Goal: Task Accomplishment & Management: Use online tool/utility

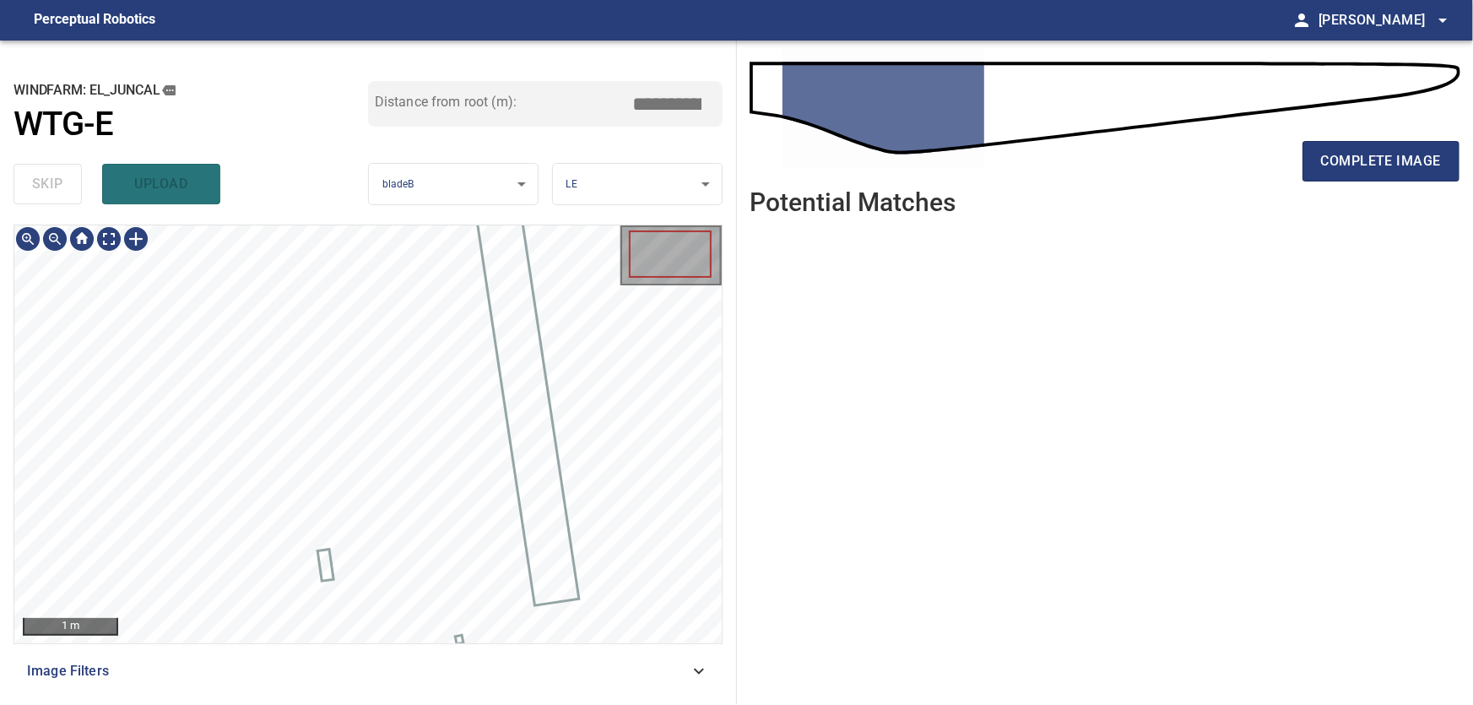
click at [882, 480] on ul at bounding box center [1106, 454] width 710 height 449
click at [135, 245] on div at bounding box center [135, 238] width 27 height 27
click at [370, 574] on div at bounding box center [367, 434] width 707 height 418
click at [371, 554] on div at bounding box center [366, 531] width 41 height 90
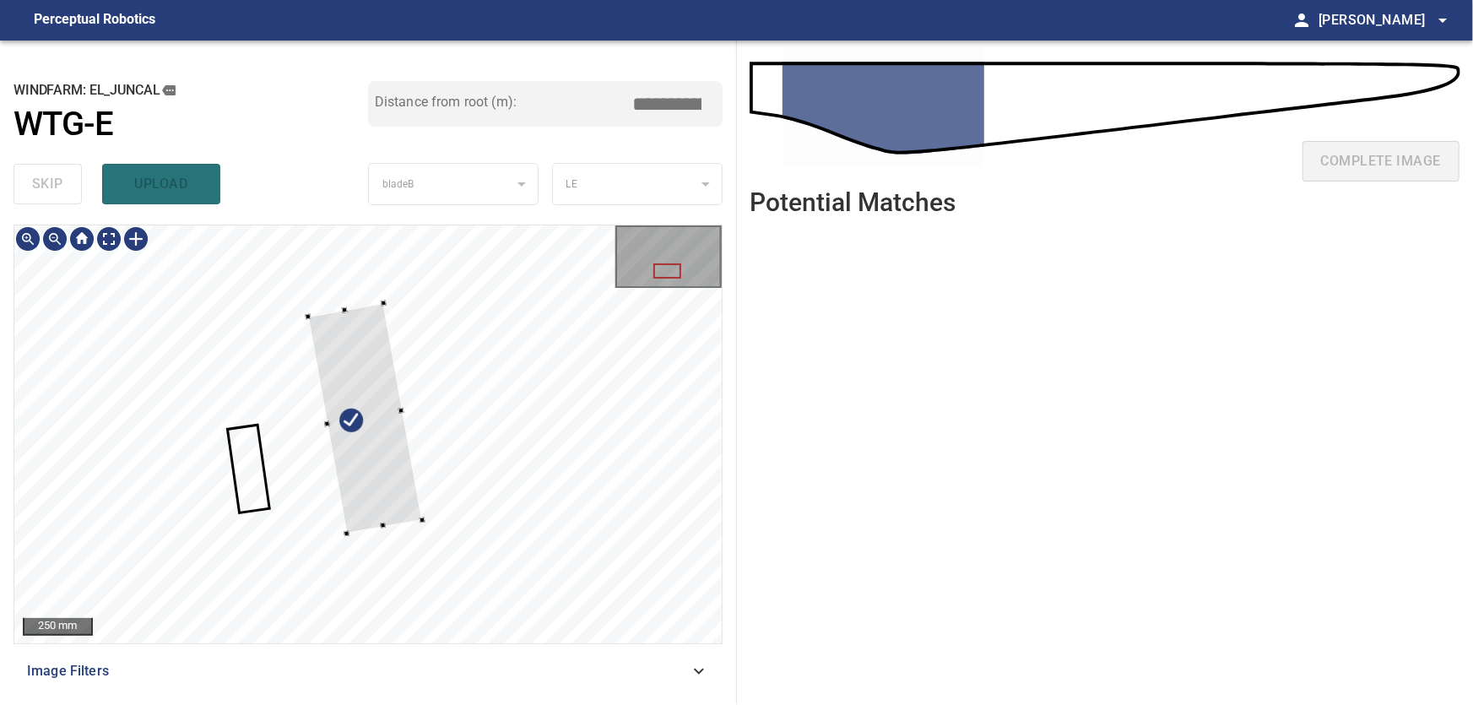
click at [362, 524] on div at bounding box center [365, 418] width 114 height 230
click at [393, 412] on div at bounding box center [393, 412] width 6 height 6
click at [354, 335] on div at bounding box center [359, 418] width 103 height 211
click at [361, 378] on div at bounding box center [361, 420] width 99 height 210
type input "***"
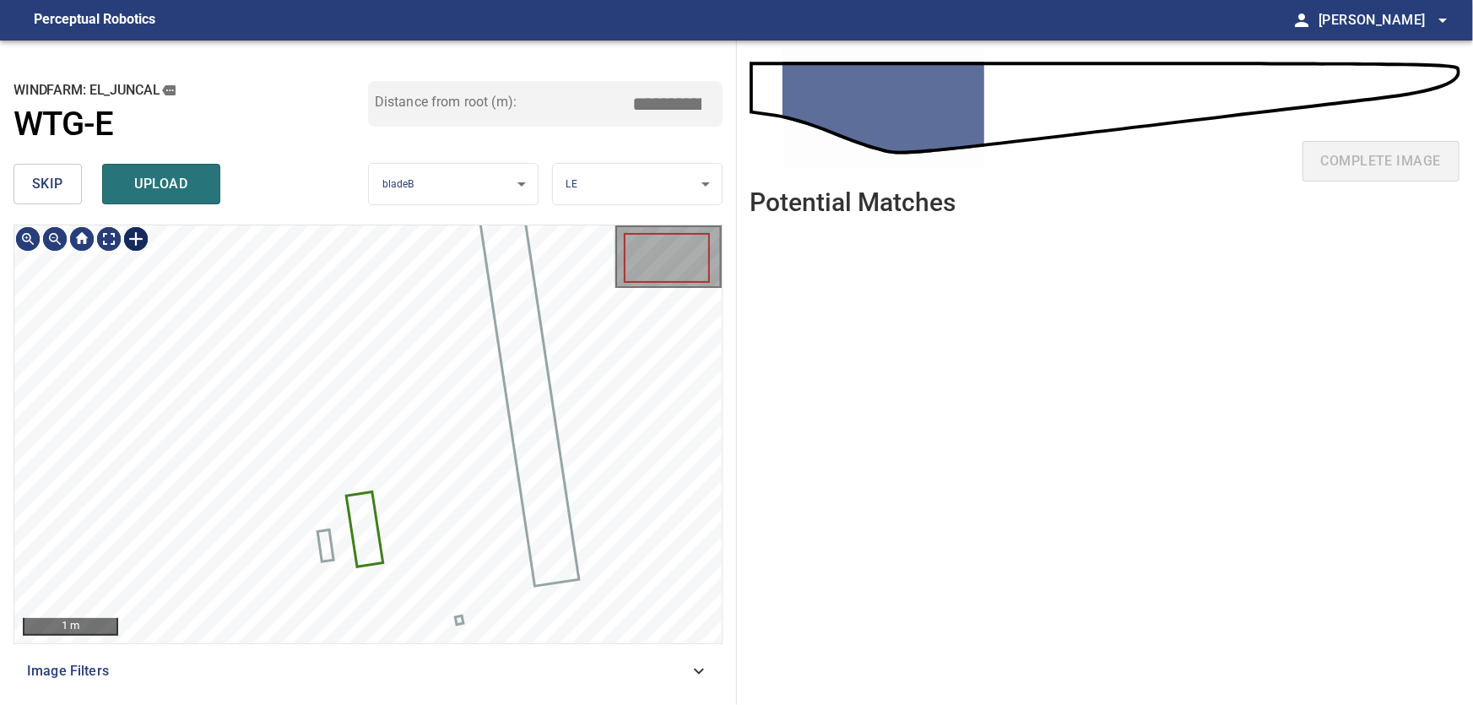
click at [130, 237] on div at bounding box center [135, 238] width 27 height 27
click at [376, 587] on div at bounding box center [367, 434] width 707 height 418
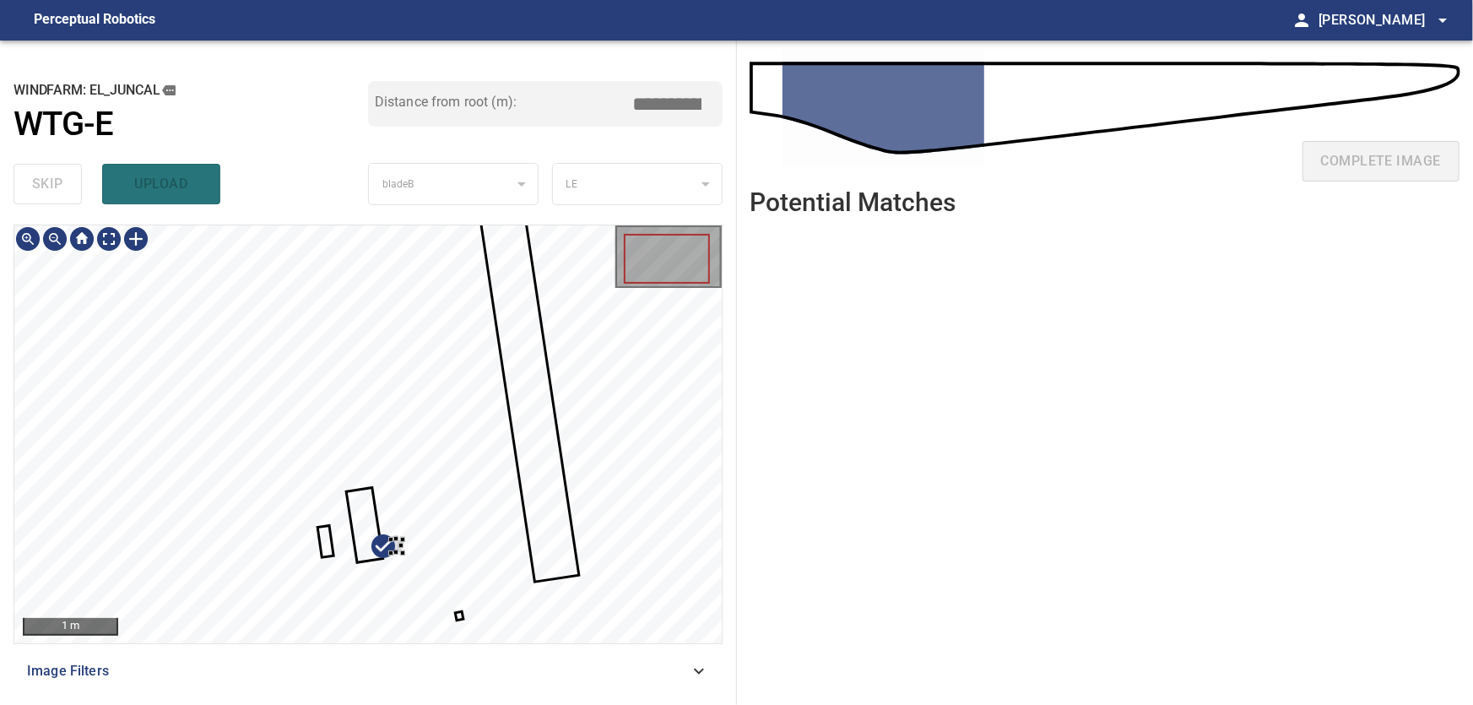
click at [397, 549] on div at bounding box center [397, 546] width 12 height 14
click at [467, 547] on div at bounding box center [367, 434] width 707 height 418
click at [401, 548] on div at bounding box center [367, 434] width 707 height 418
click at [502, 555] on div at bounding box center [367, 434] width 707 height 418
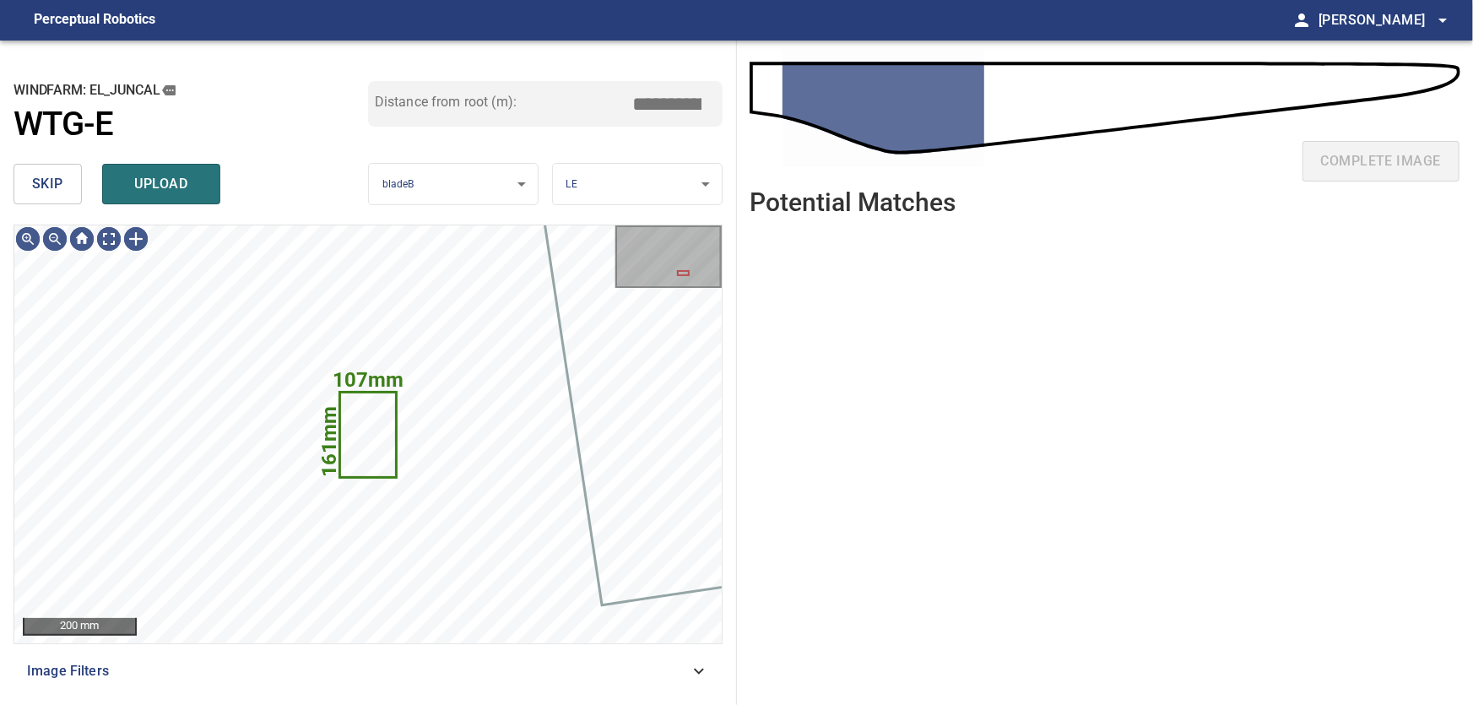
click at [47, 174] on span "skip" at bounding box center [47, 184] width 31 height 24
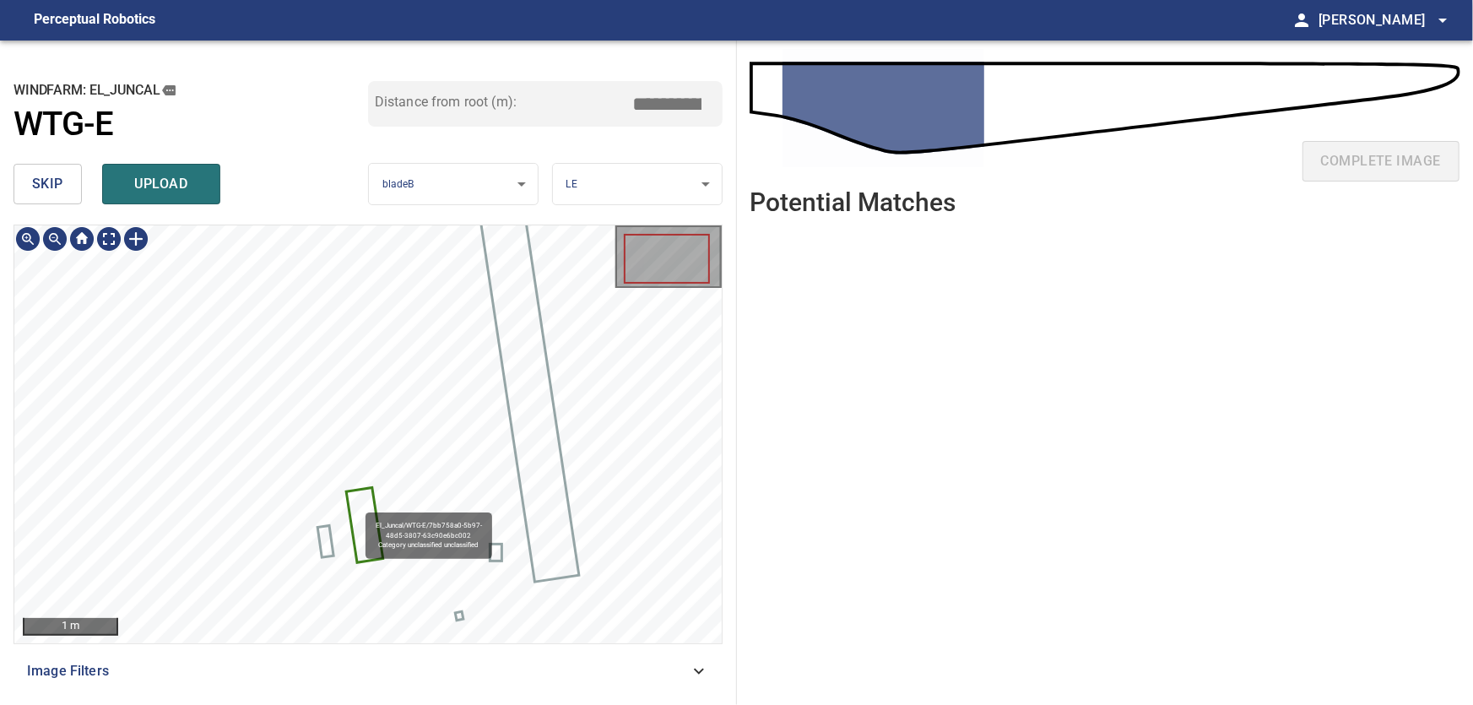
click at [355, 507] on icon at bounding box center [365, 525] width 34 height 72
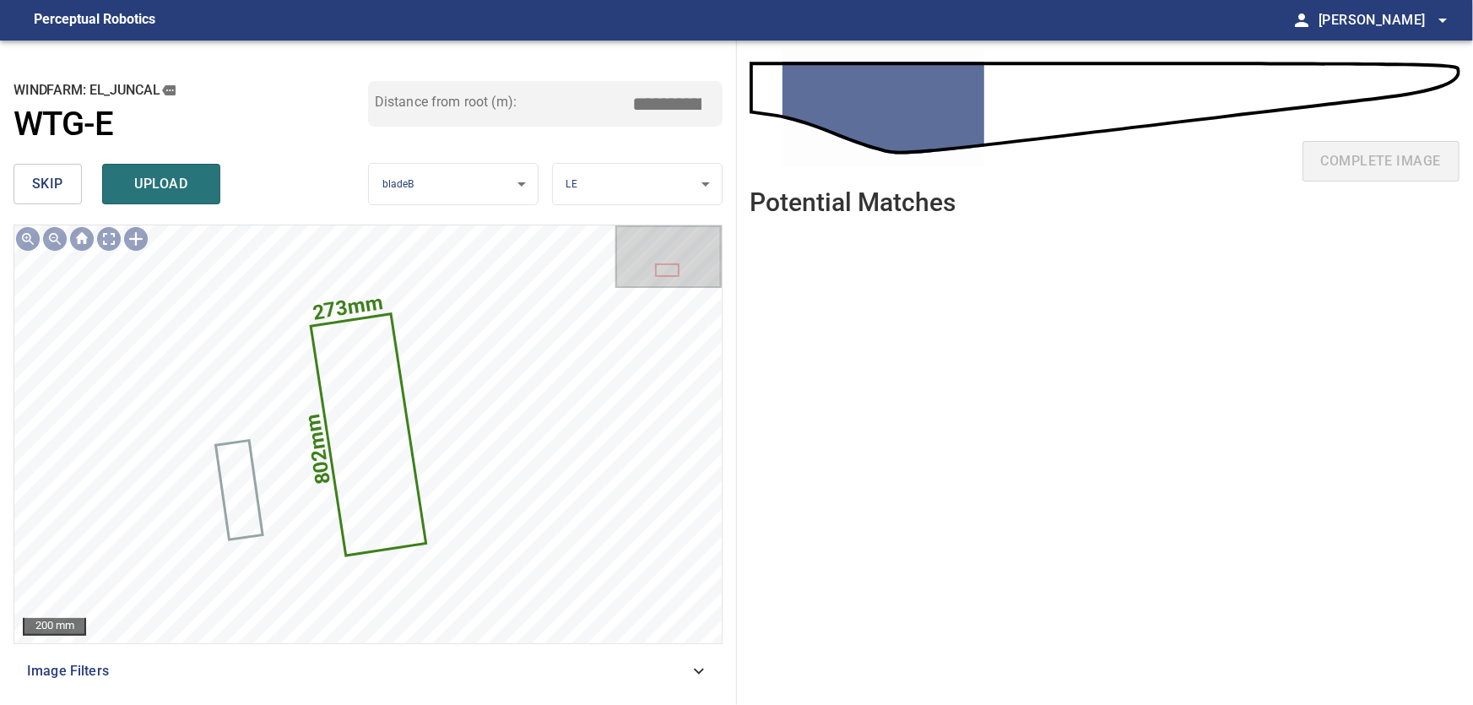
click at [676, 107] on input "****" at bounding box center [674, 104] width 84 height 32
drag, startPoint x: 670, startPoint y: 106, endPoint x: 708, endPoint y: 106, distance: 38.8
click at [708, 106] on input "****" at bounding box center [674, 104] width 84 height 32
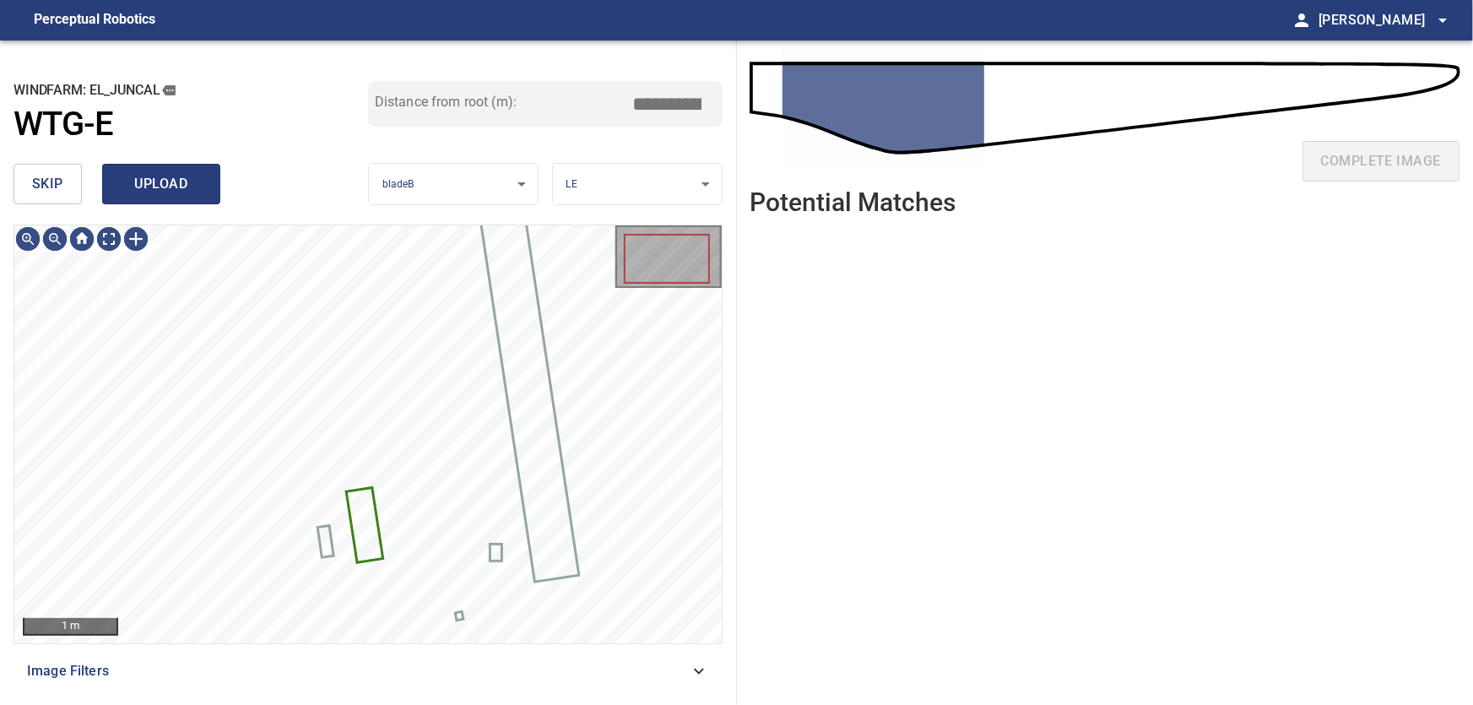
type input "****"
click at [163, 194] on span "upload" at bounding box center [161, 184] width 81 height 24
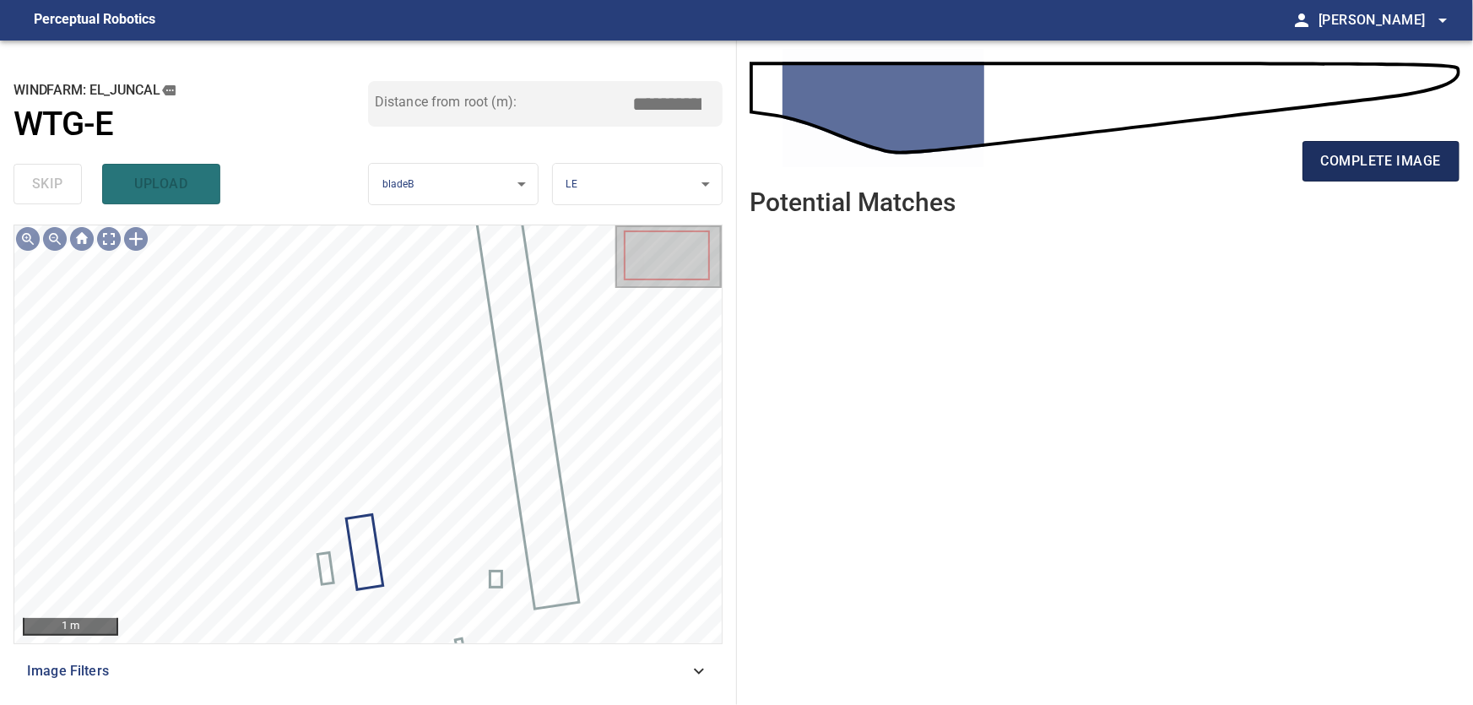
click at [1357, 172] on span "complete image" at bounding box center [1381, 161] width 120 height 24
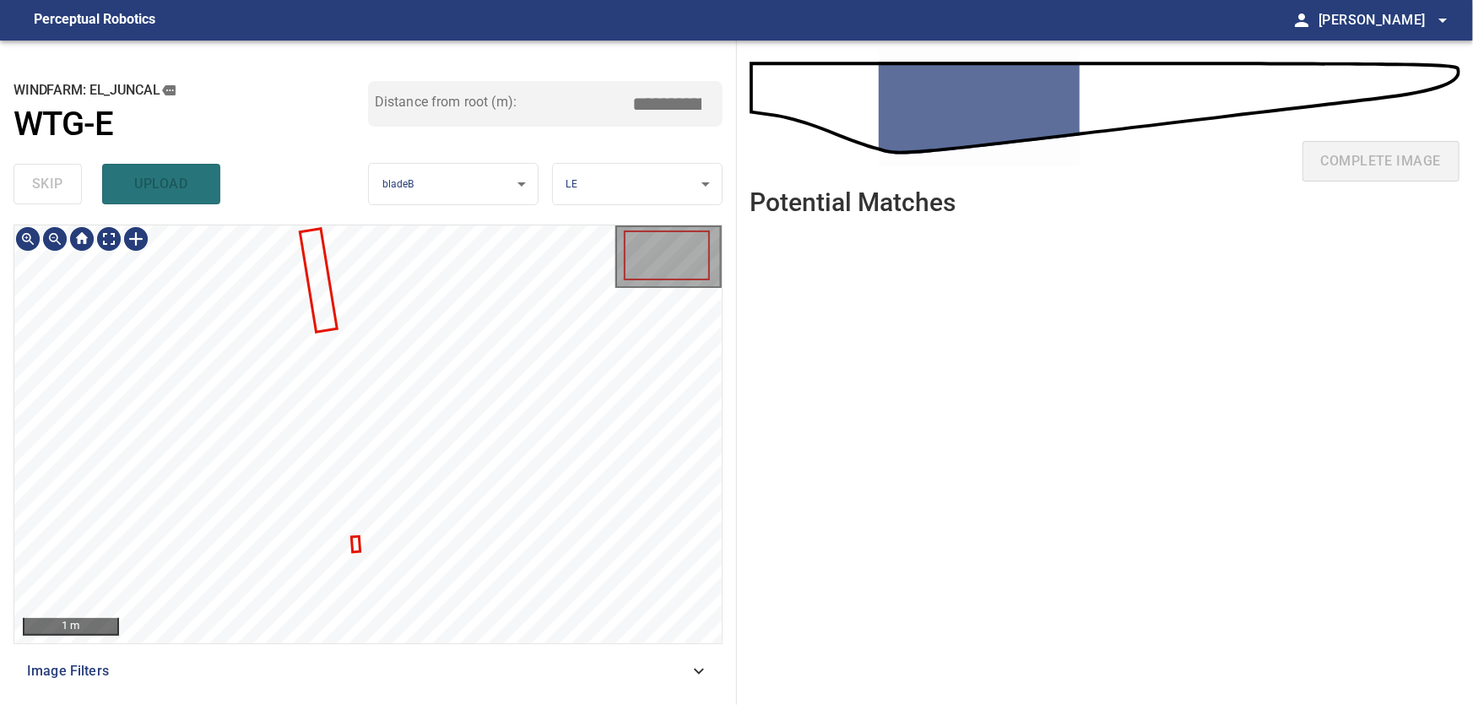
type input "***"
click at [163, 423] on div at bounding box center [367, 434] width 707 height 418
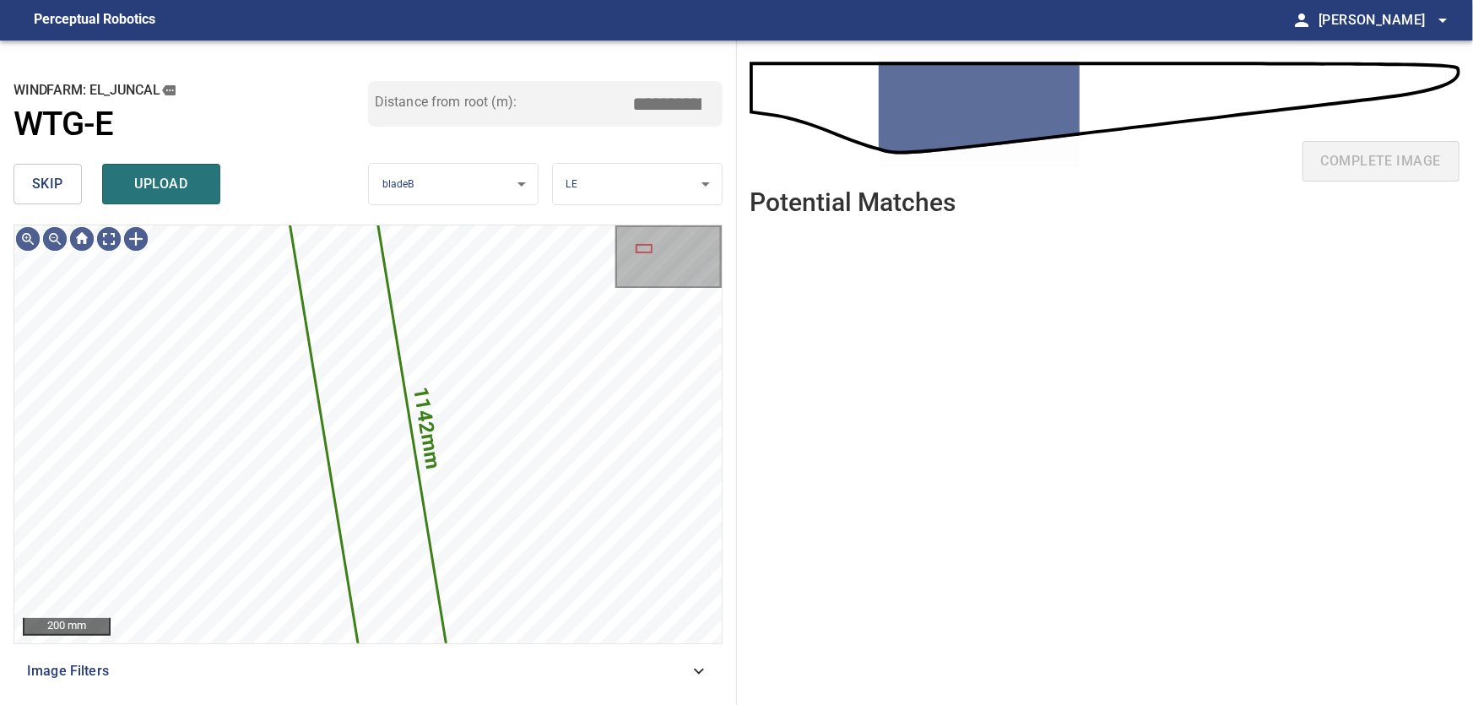
click at [62, 182] on span "skip" at bounding box center [47, 184] width 31 height 24
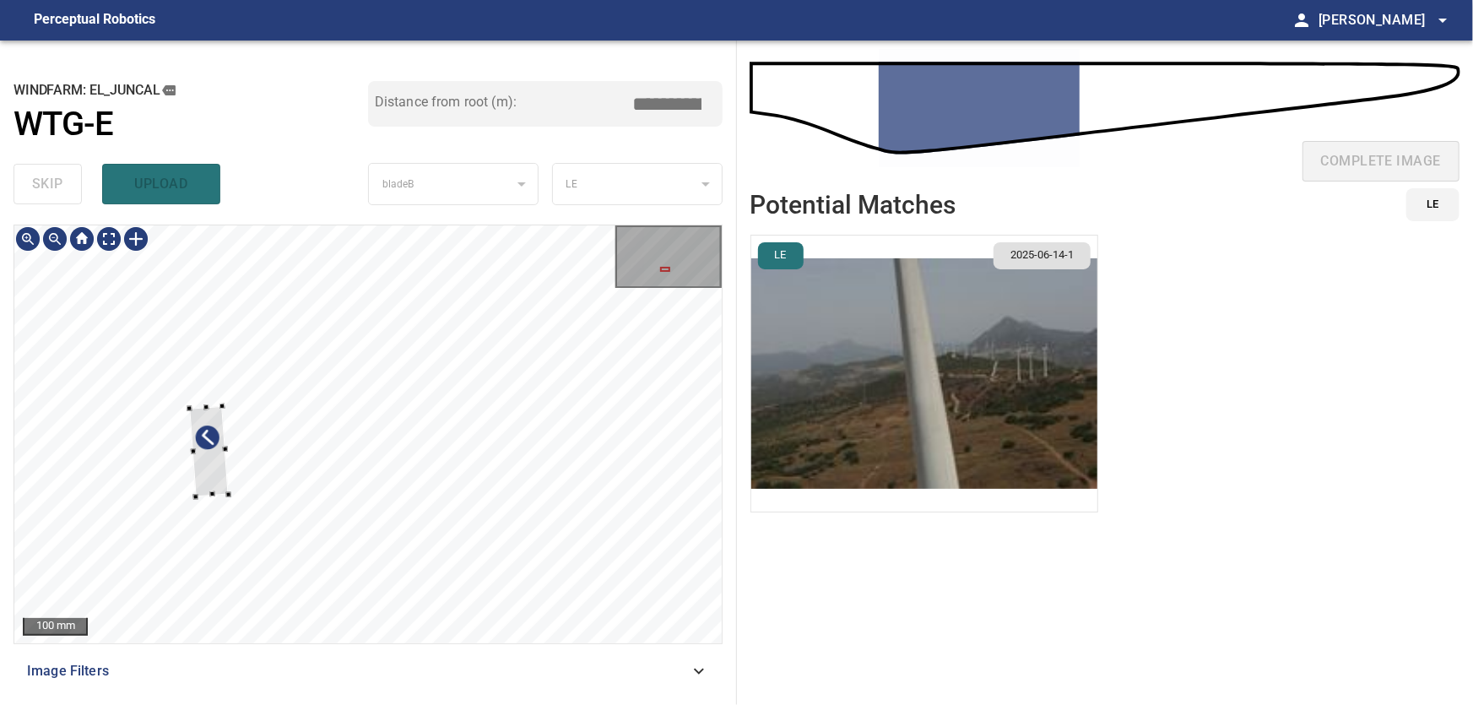
click at [146, 480] on div at bounding box center [367, 434] width 707 height 418
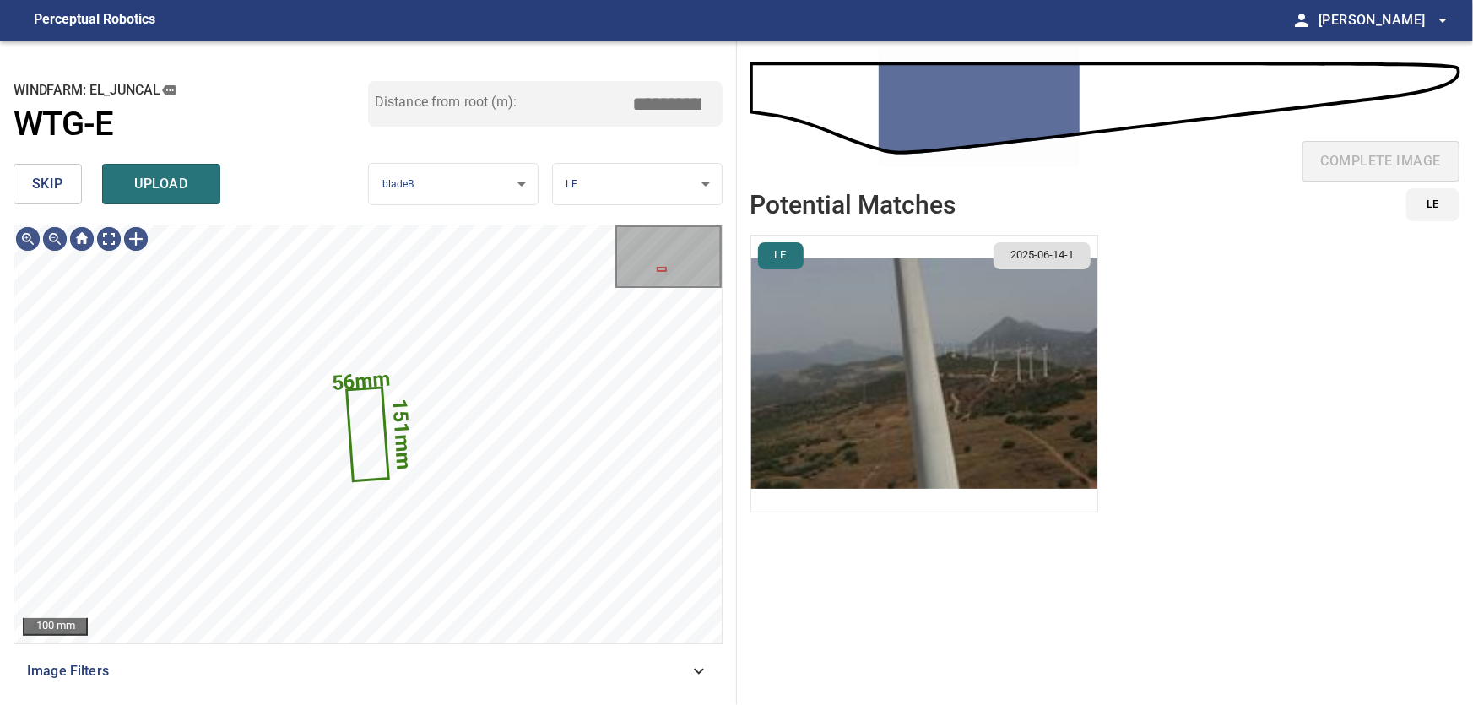
click at [52, 186] on span "skip" at bounding box center [47, 184] width 31 height 24
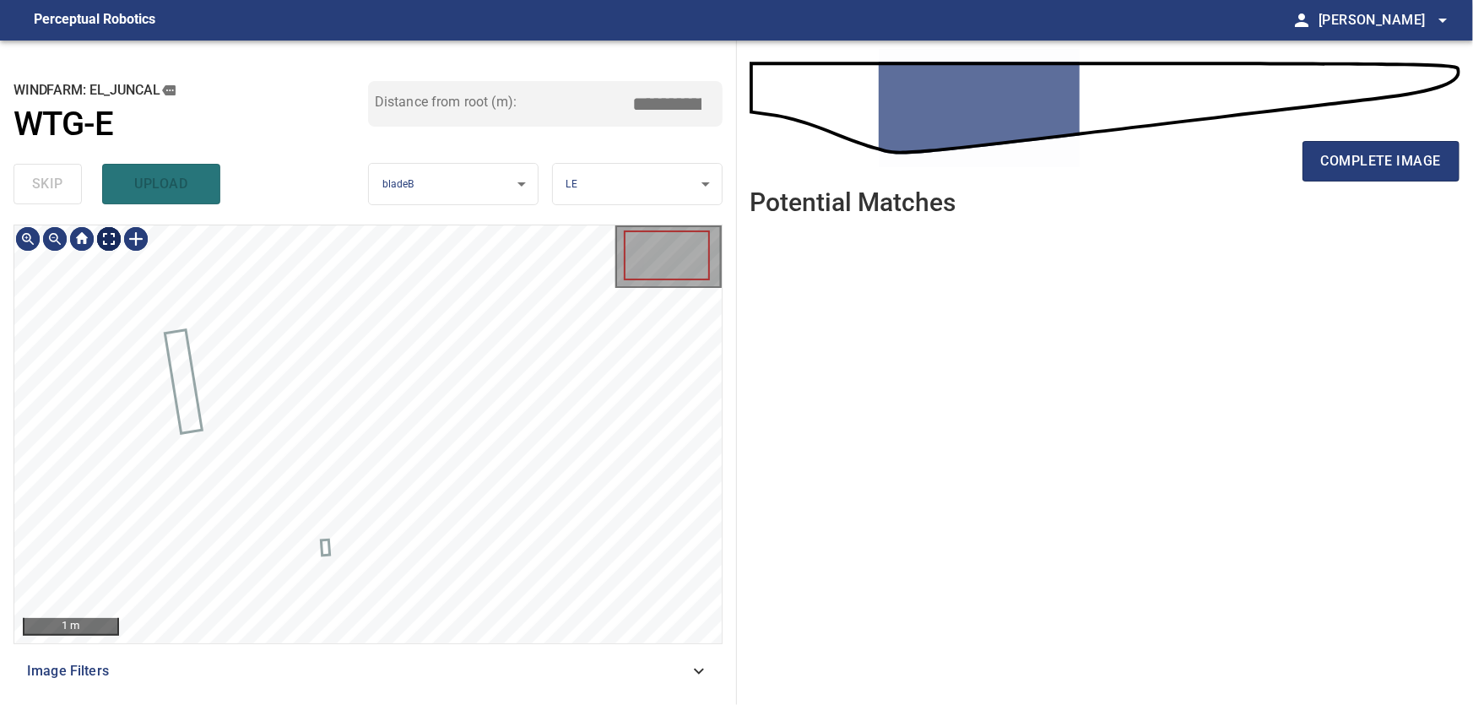
click at [119, 241] on body "**********" at bounding box center [736, 352] width 1473 height 705
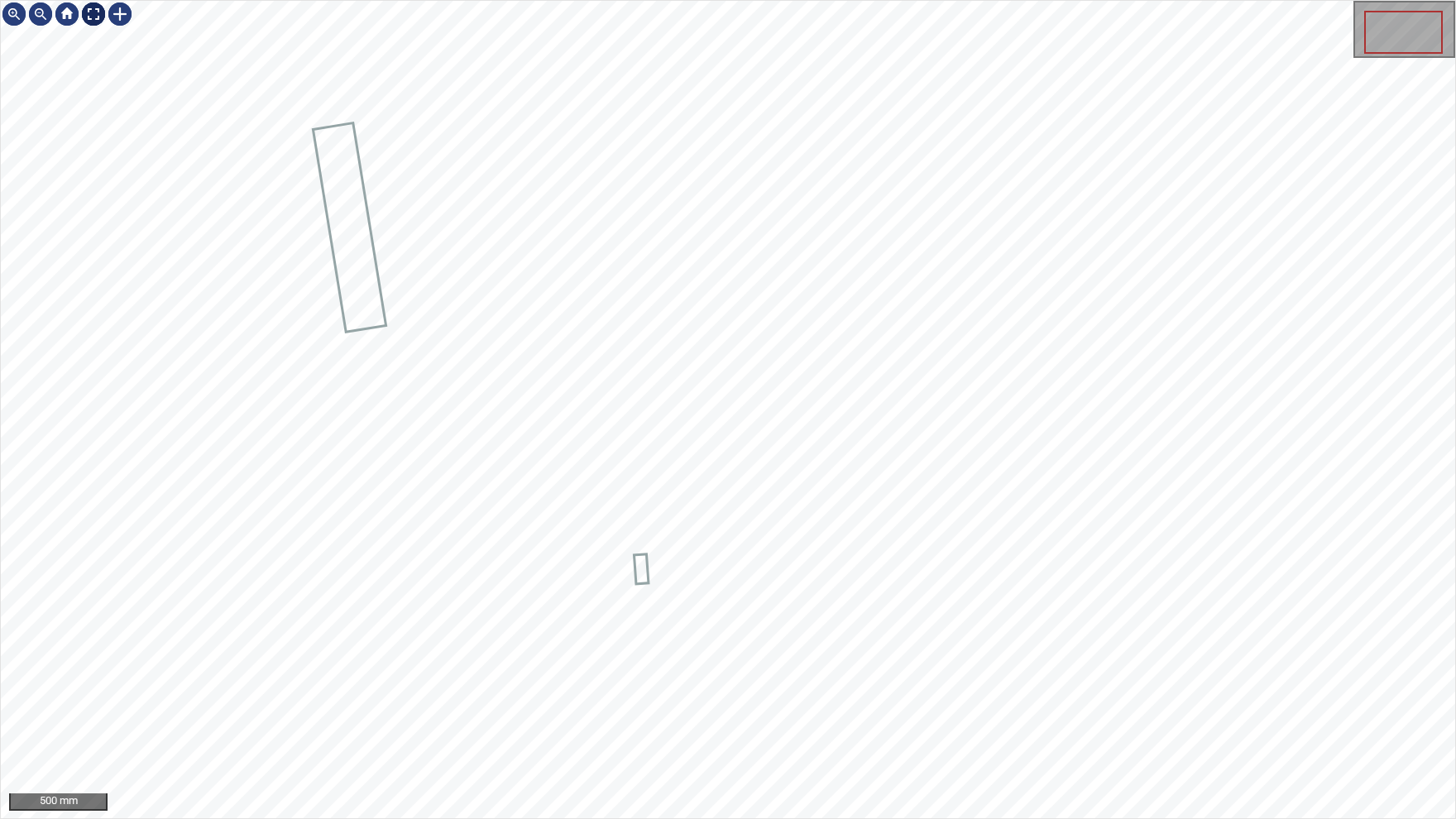
click at [88, 14] on img at bounding box center [93, 14] width 26 height 26
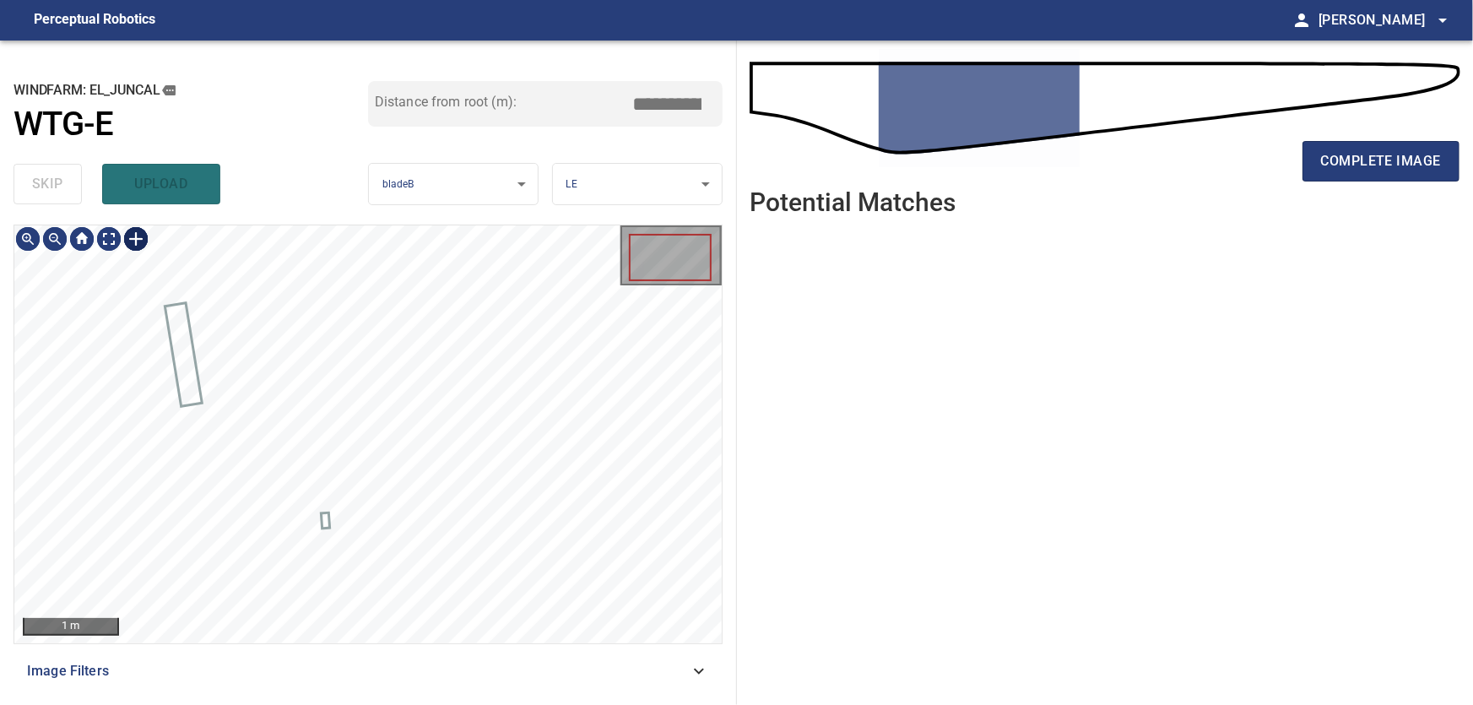
click at [138, 237] on div at bounding box center [135, 238] width 27 height 27
click at [367, 573] on div at bounding box center [367, 434] width 707 height 418
click at [371, 559] on div at bounding box center [359, 537] width 33 height 75
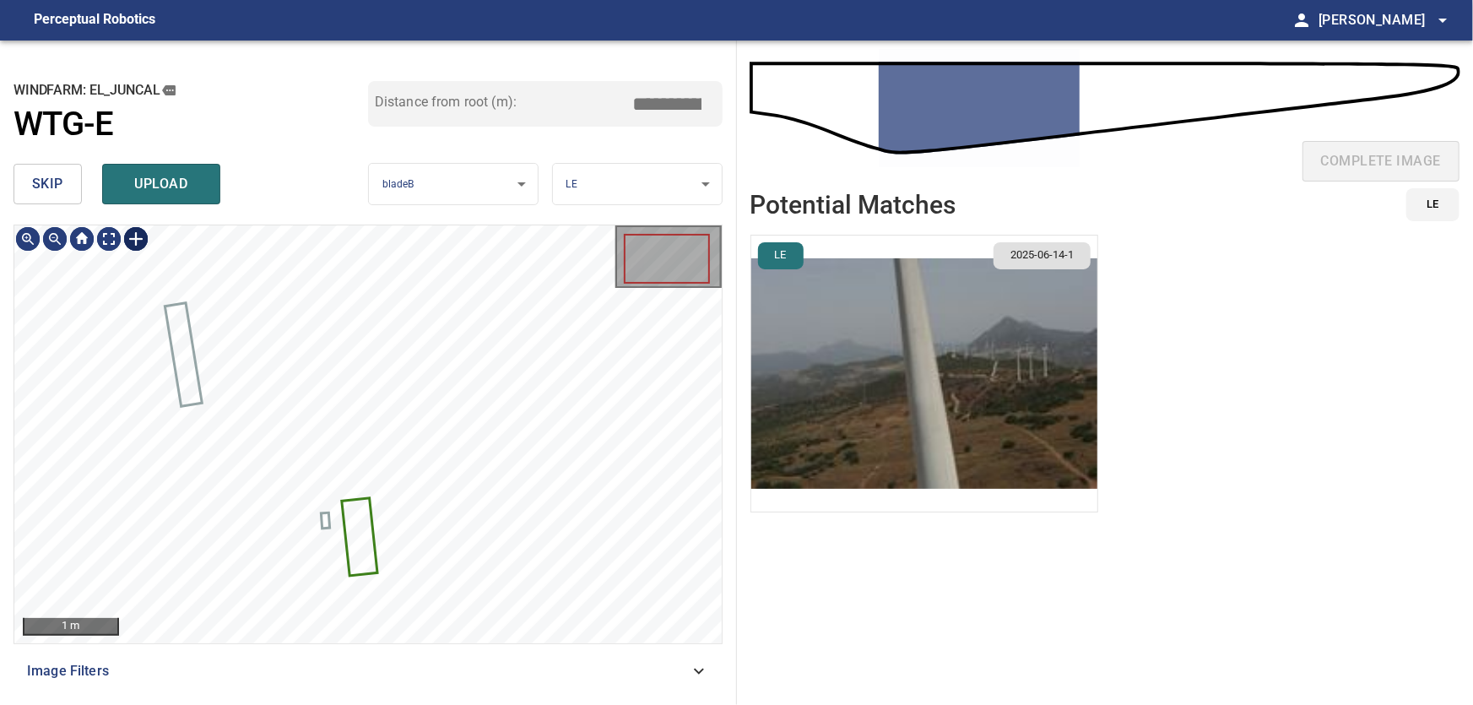
click at [136, 243] on div at bounding box center [135, 238] width 27 height 27
click at [374, 599] on div at bounding box center [367, 434] width 707 height 418
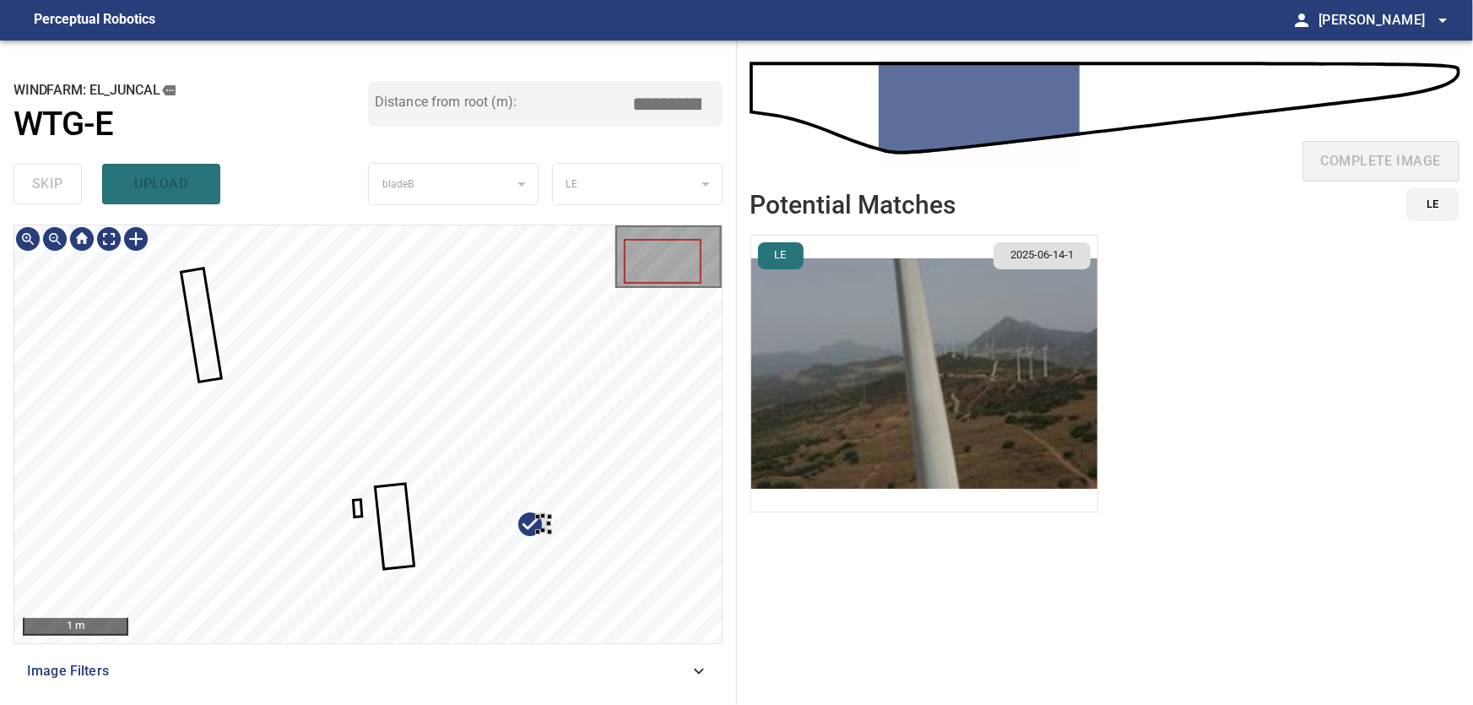
click at [564, 512] on div at bounding box center [367, 434] width 707 height 418
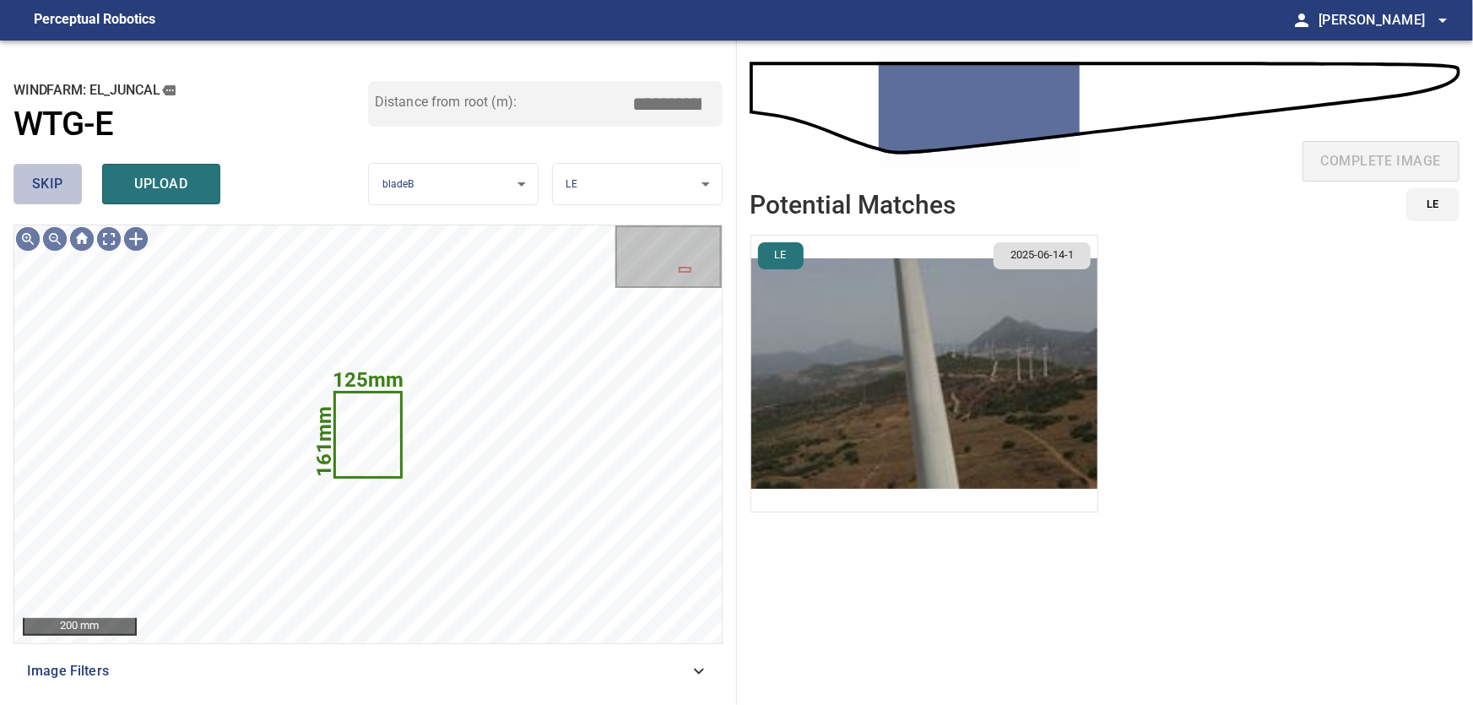
click at [32, 171] on button "skip" at bounding box center [48, 184] width 68 height 41
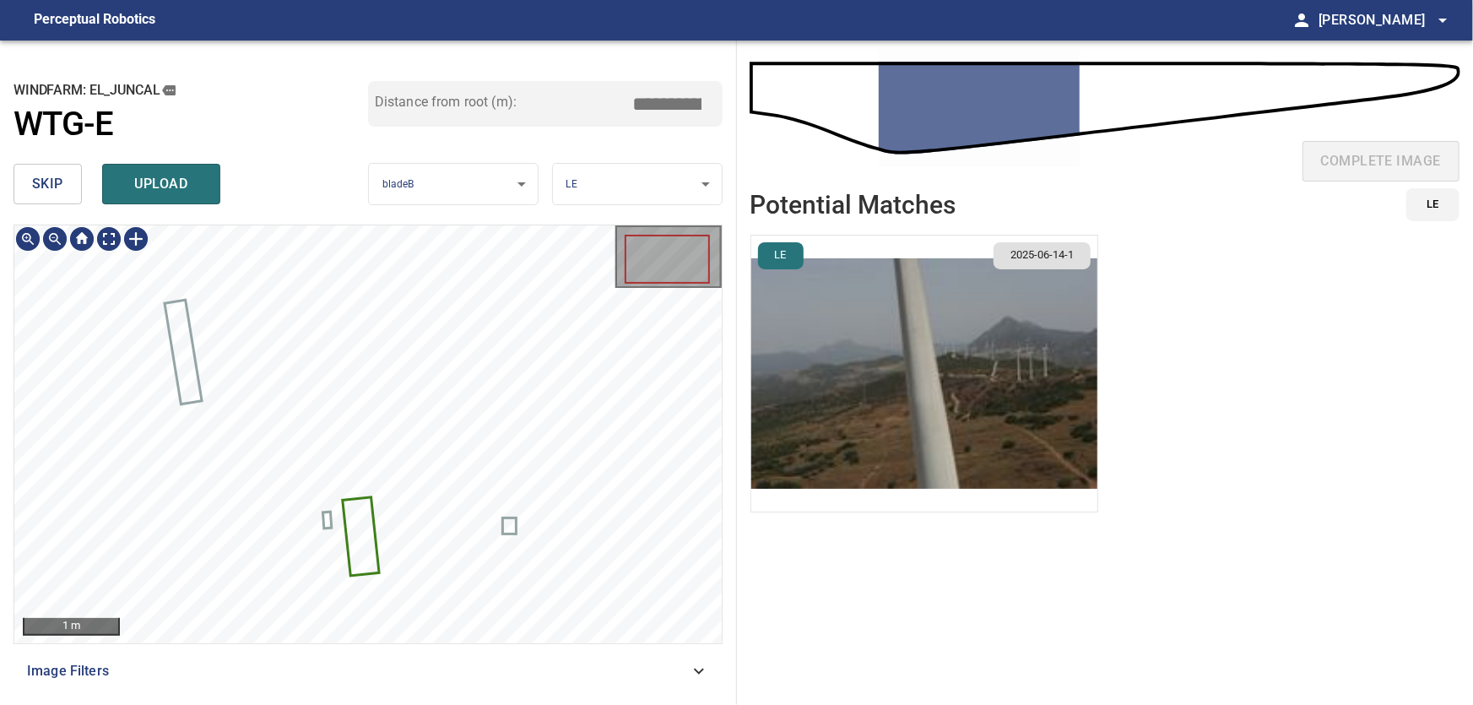
click at [369, 529] on icon at bounding box center [361, 536] width 34 height 76
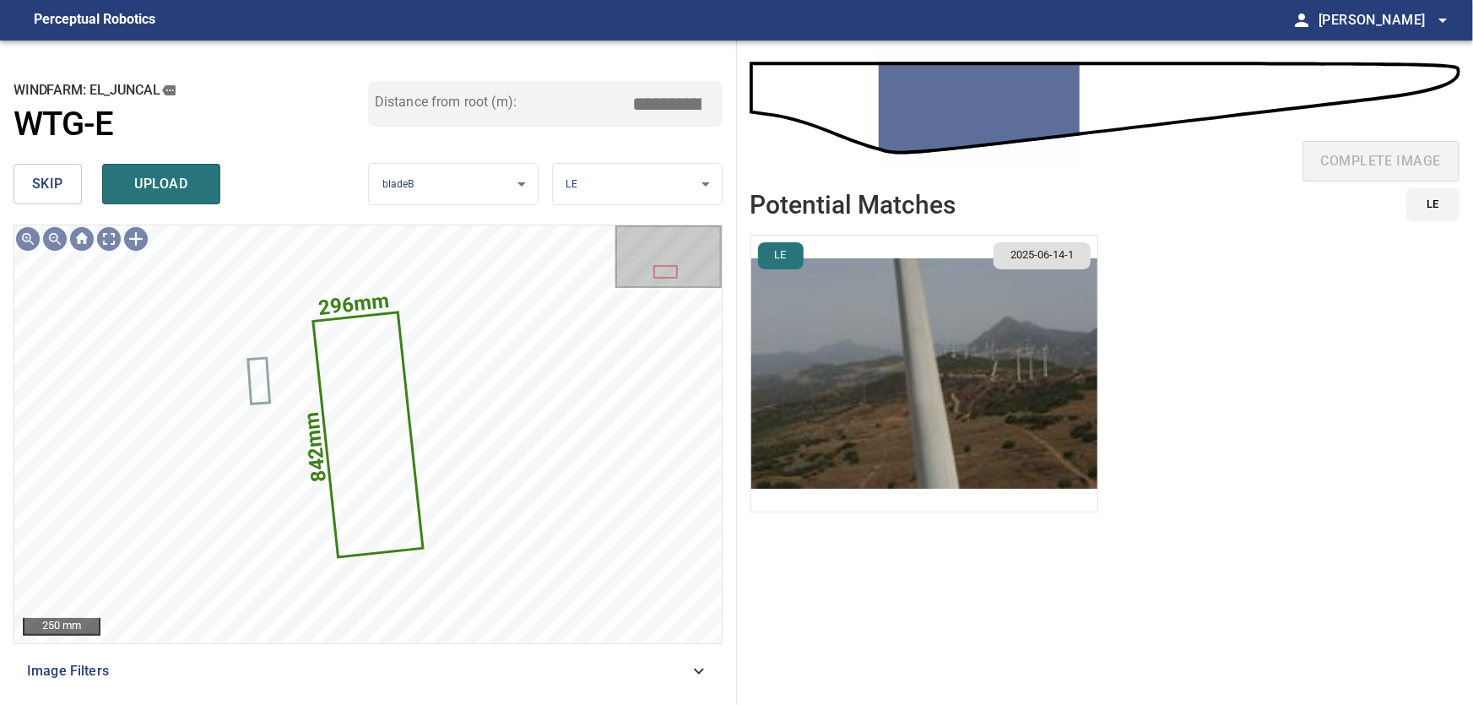
drag, startPoint x: 651, startPoint y: 100, endPoint x: 756, endPoint y: 106, distance: 105.7
click at [716, 106] on input "****" at bounding box center [674, 104] width 84 height 32
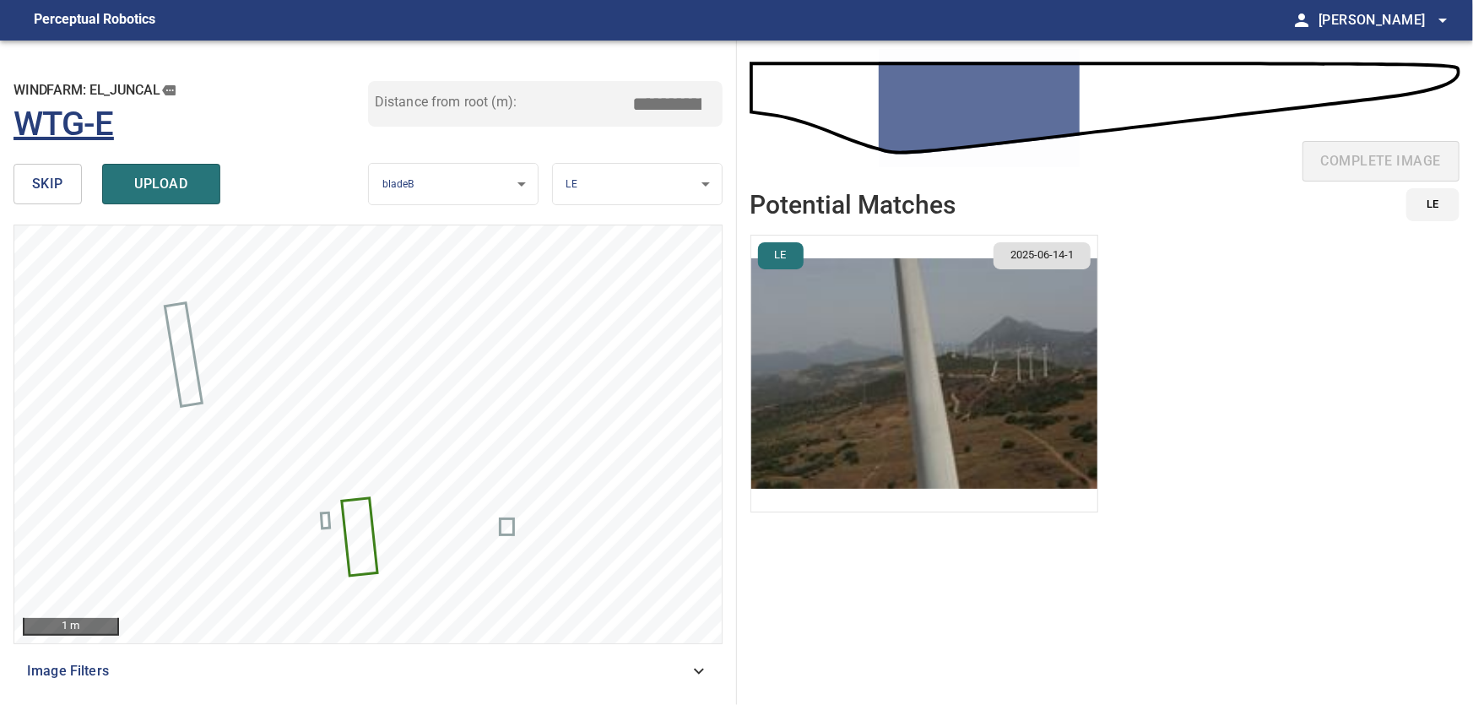
type input "****"
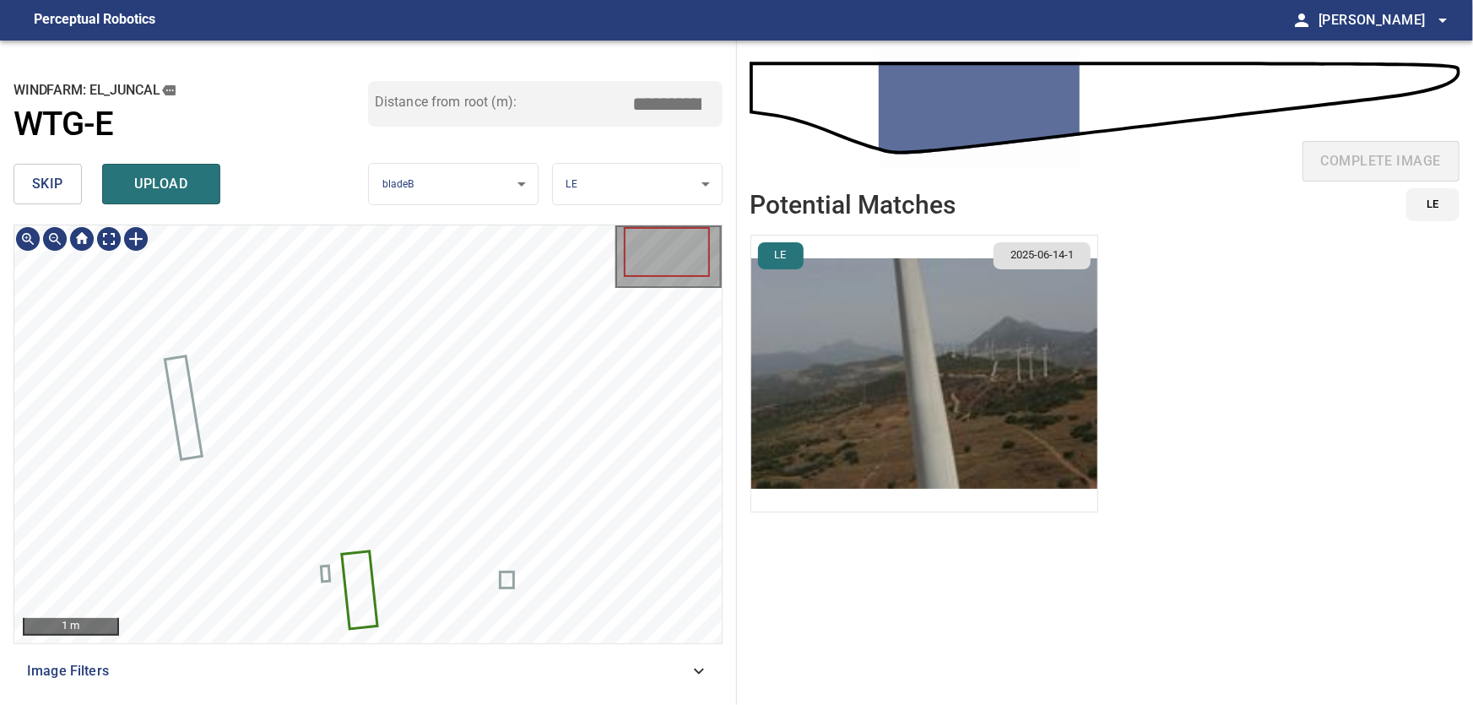
click at [358, 581] on icon at bounding box center [359, 590] width 33 height 75
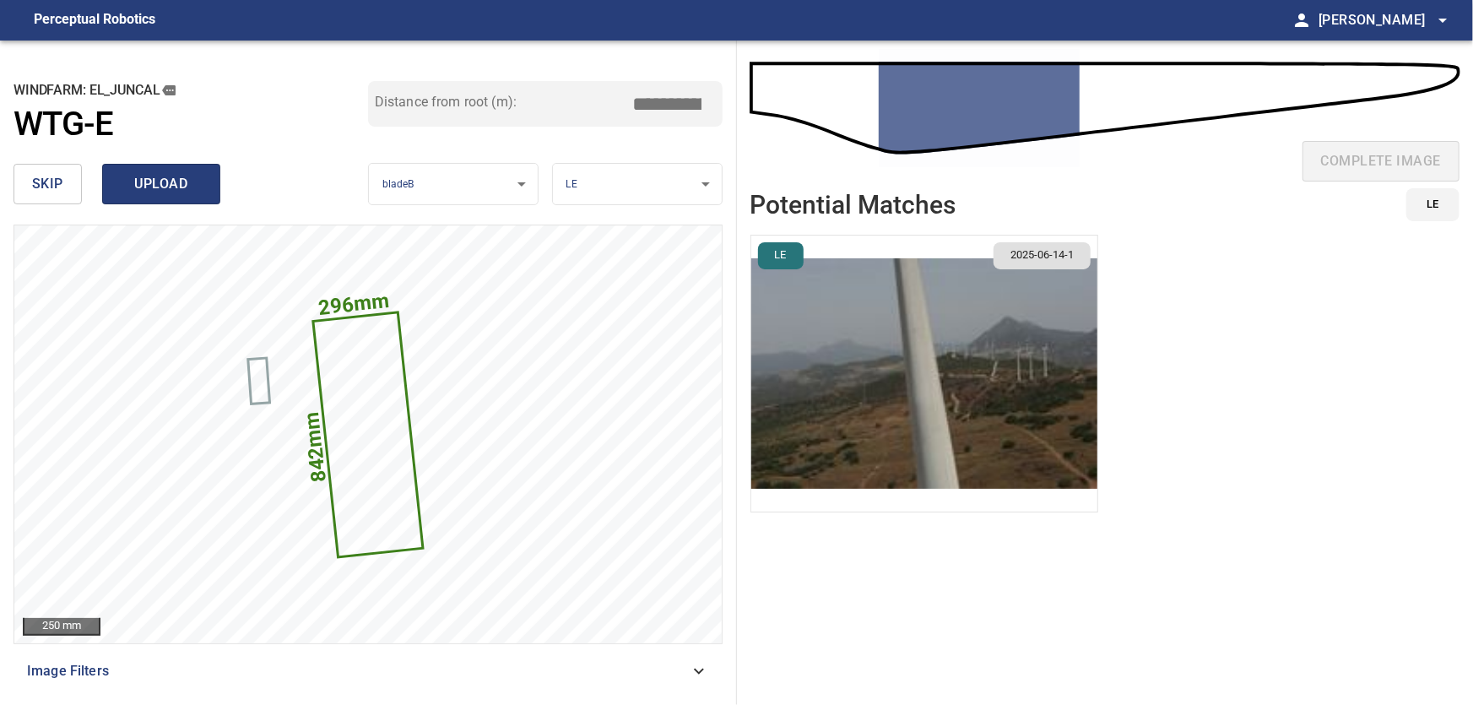
click at [167, 182] on span "upload" at bounding box center [161, 184] width 81 height 24
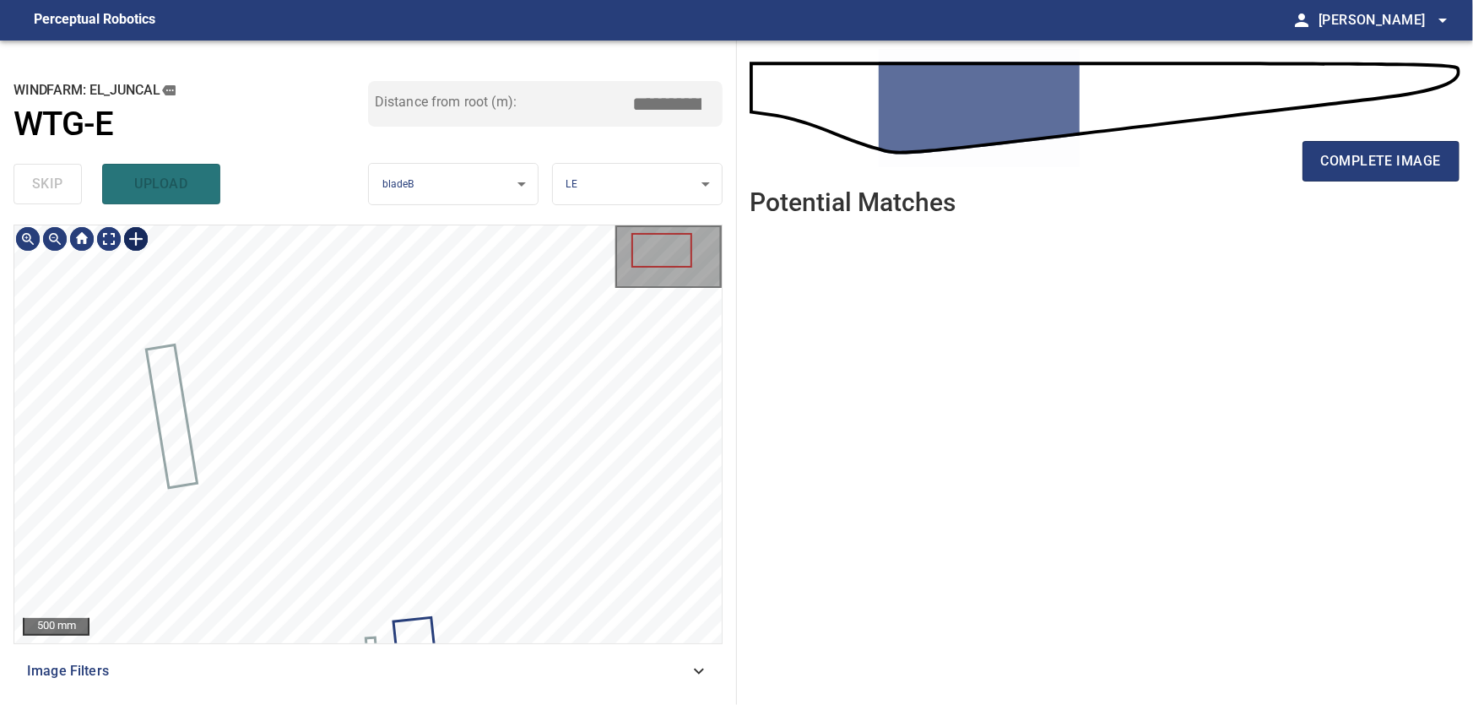
click at [139, 237] on div at bounding box center [135, 238] width 27 height 27
click at [375, 414] on div at bounding box center [367, 434] width 707 height 418
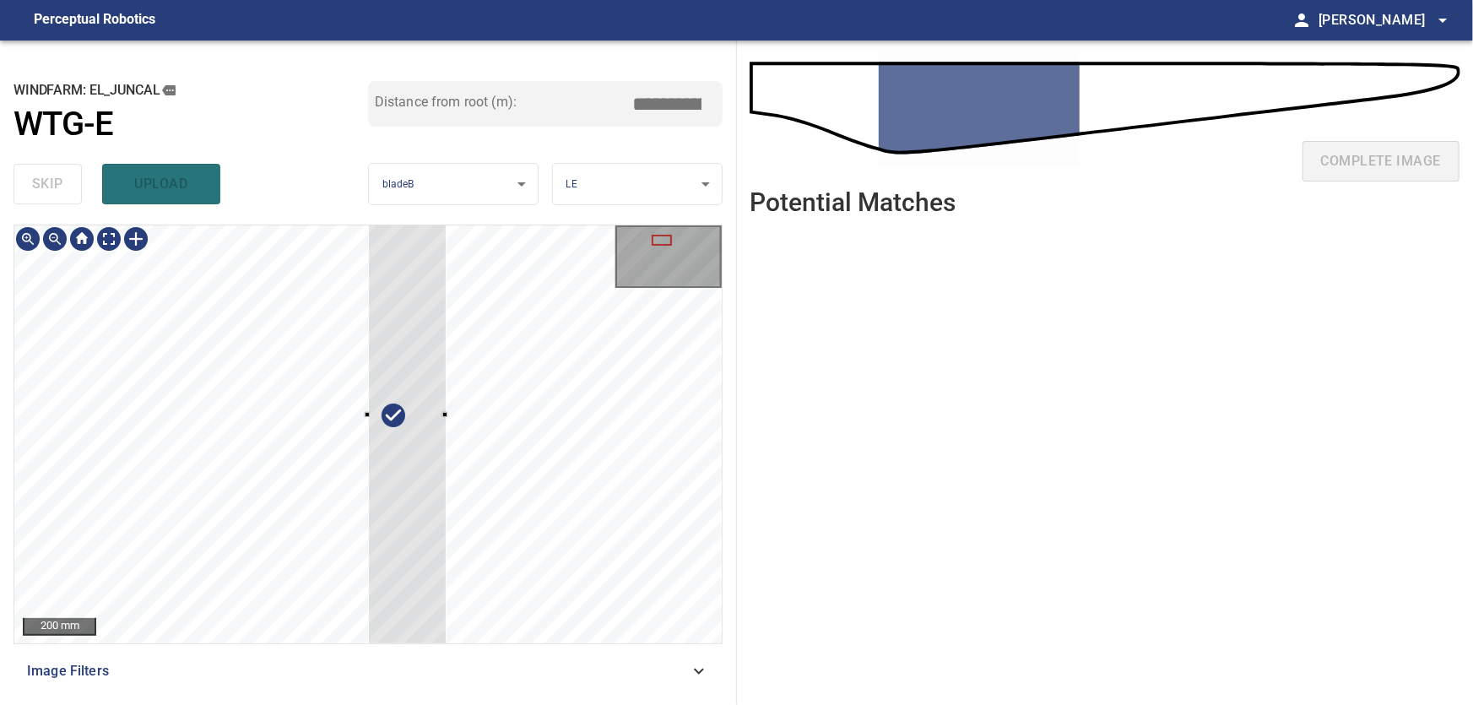
click at [426, 535] on div at bounding box center [407, 415] width 79 height 488
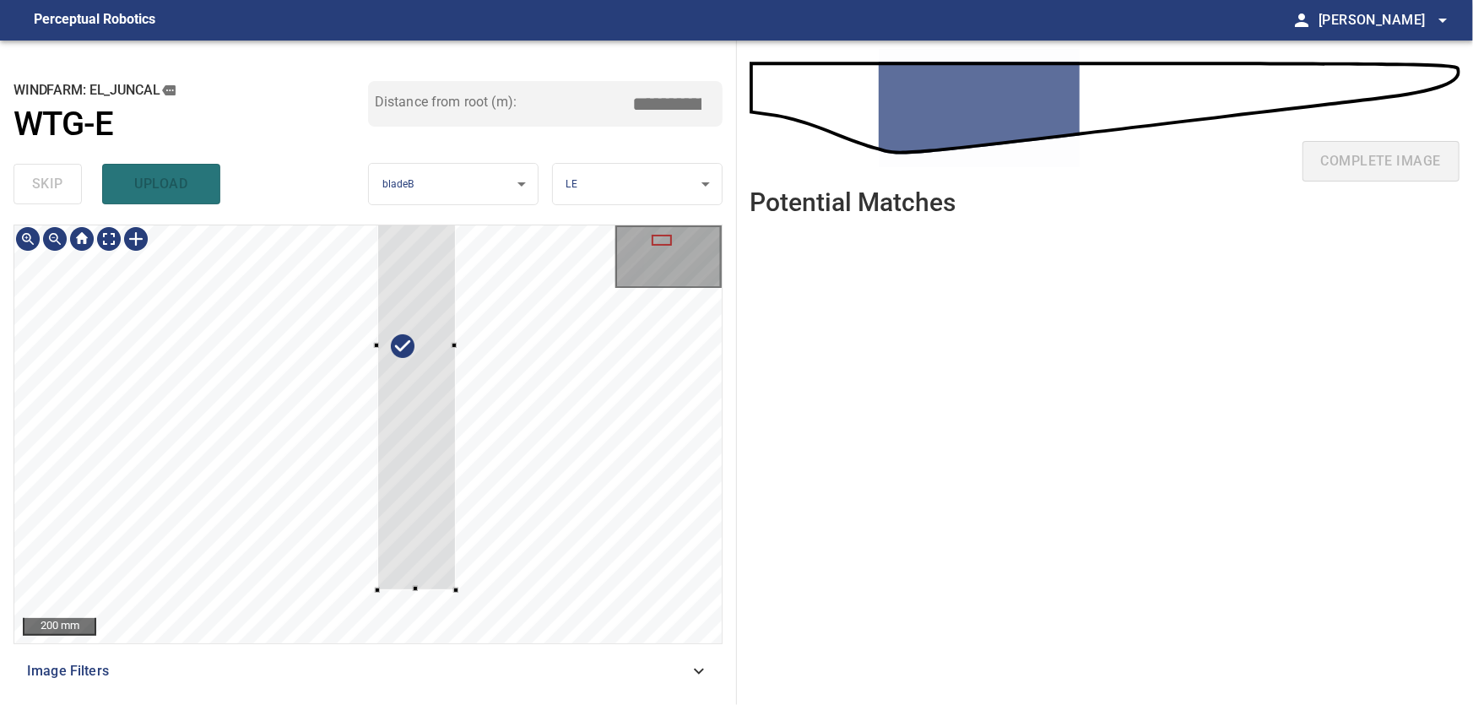
click at [419, 468] on div at bounding box center [416, 346] width 79 height 488
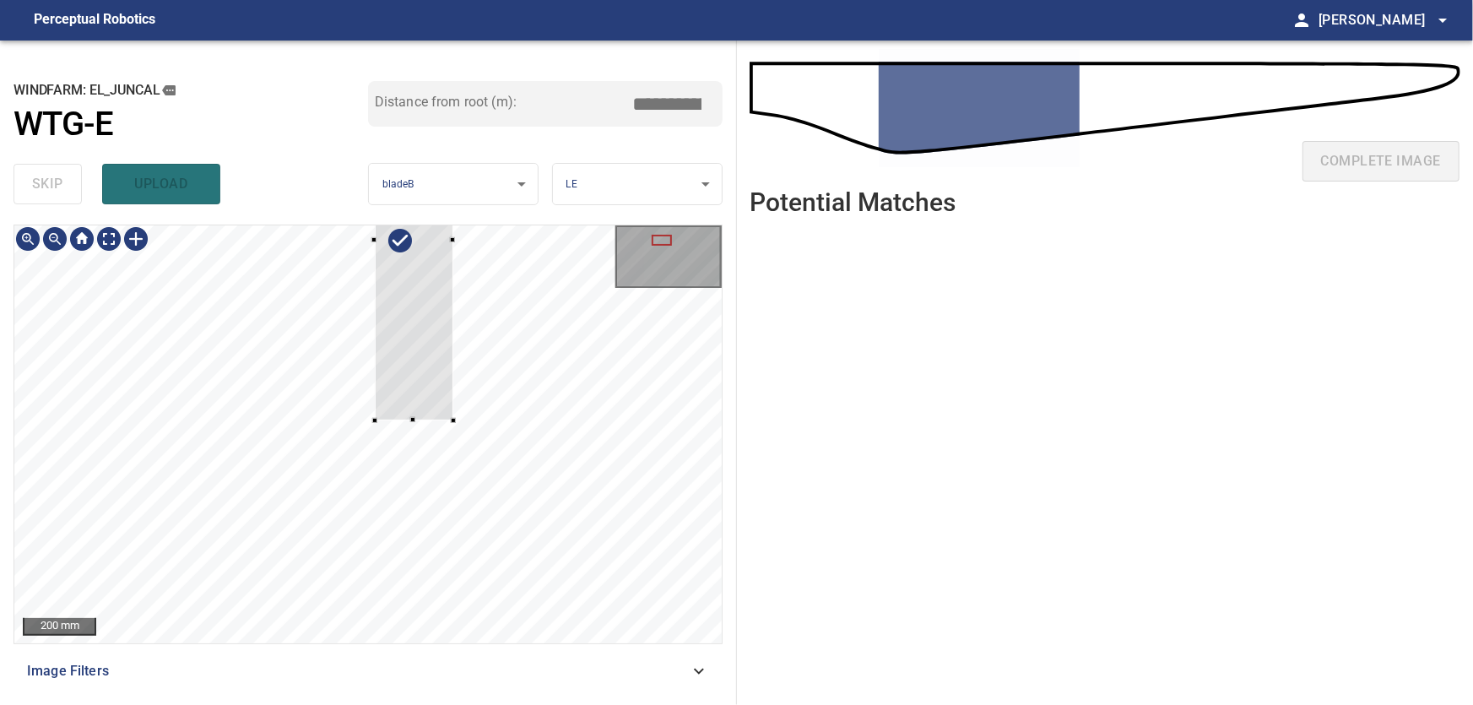
click at [405, 353] on div at bounding box center [414, 240] width 79 height 361
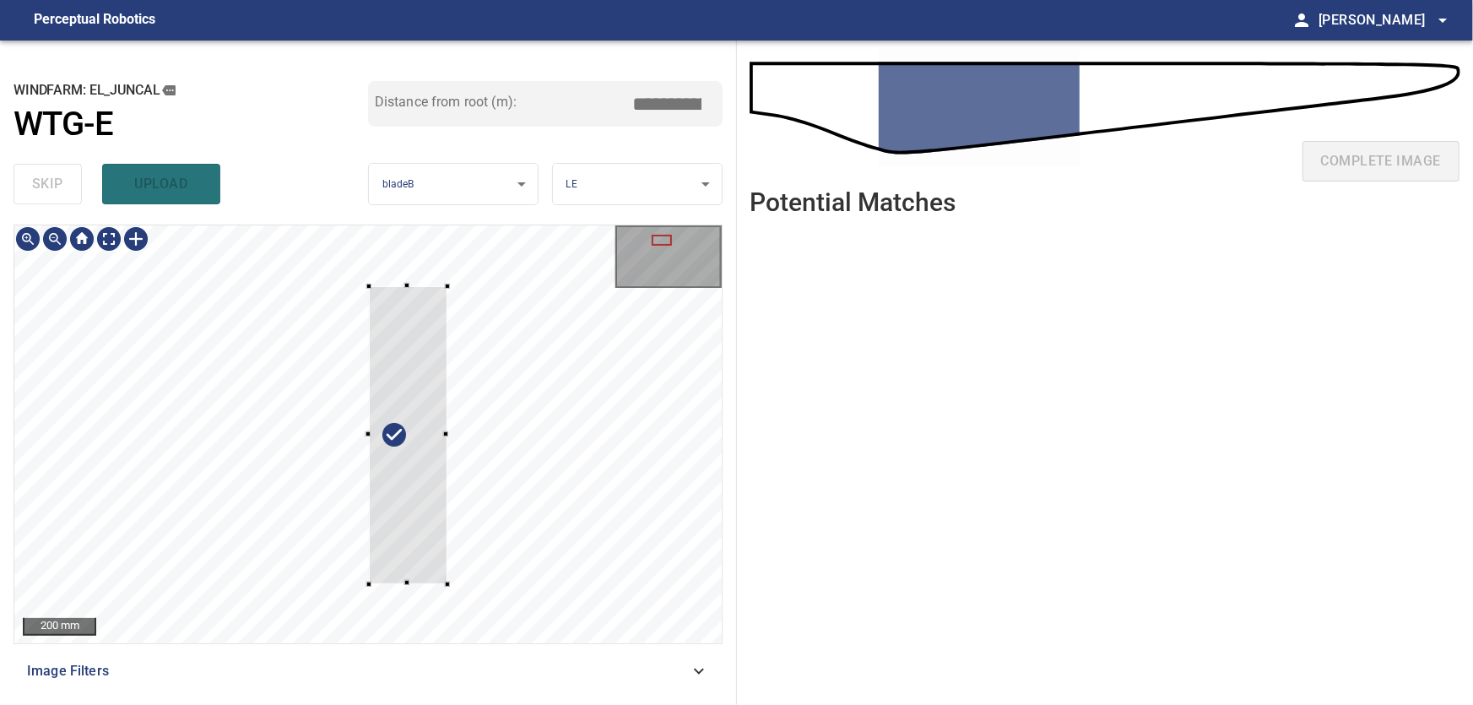
click at [392, 529] on div at bounding box center [408, 435] width 79 height 298
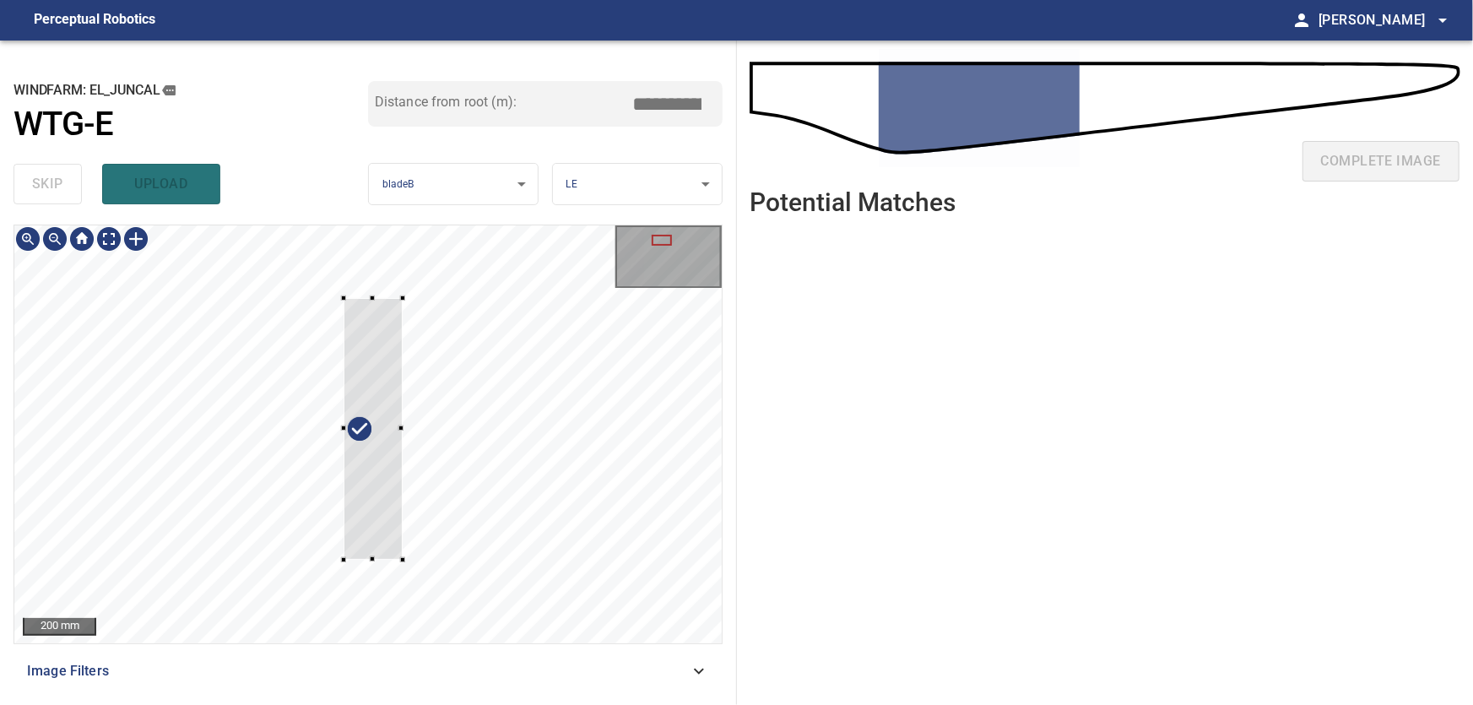
click at [355, 400] on div at bounding box center [373, 429] width 58 height 262
click at [396, 632] on div at bounding box center [367, 434] width 707 height 418
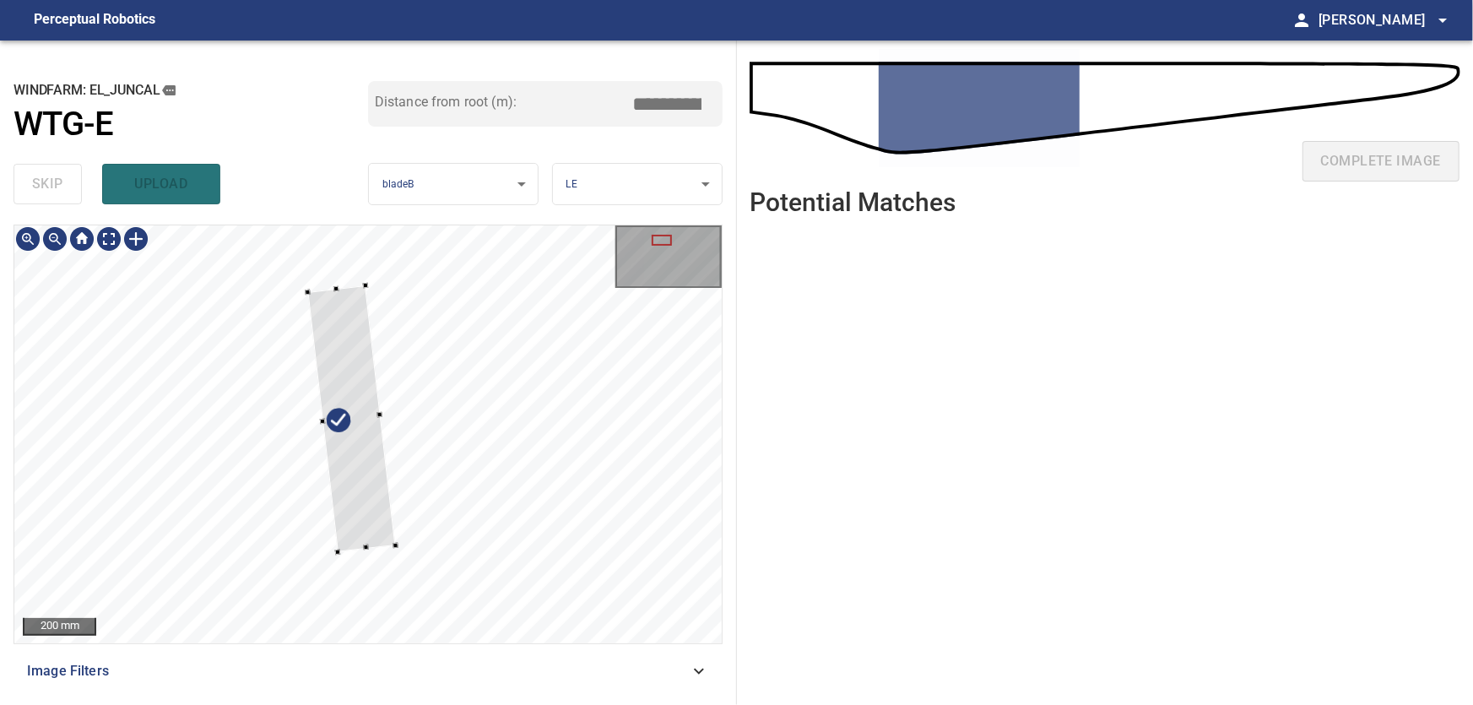
click at [333, 292] on div at bounding box center [351, 418] width 88 height 267
click at [420, 632] on div at bounding box center [367, 434] width 707 height 418
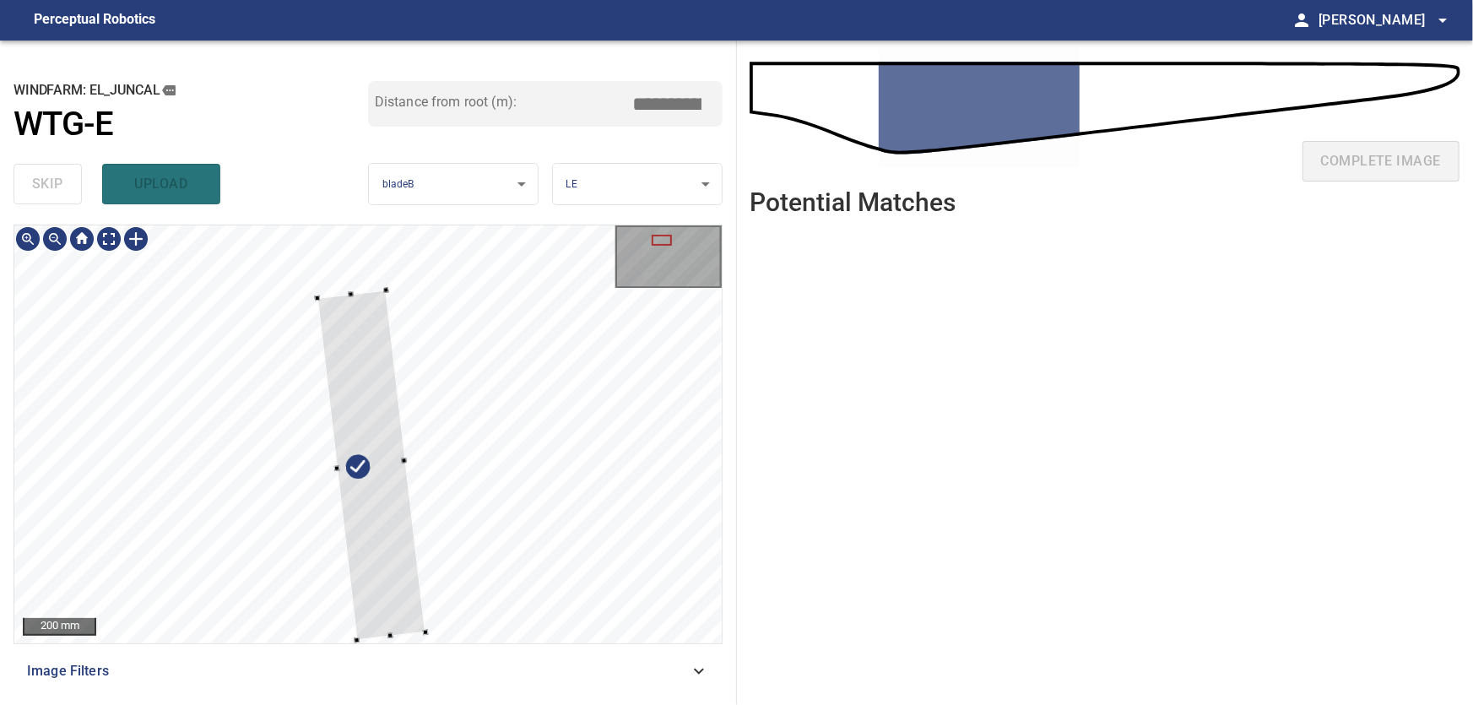
click at [392, 554] on div at bounding box center [371, 465] width 108 height 350
click at [328, 235] on div at bounding box center [367, 434] width 707 height 418
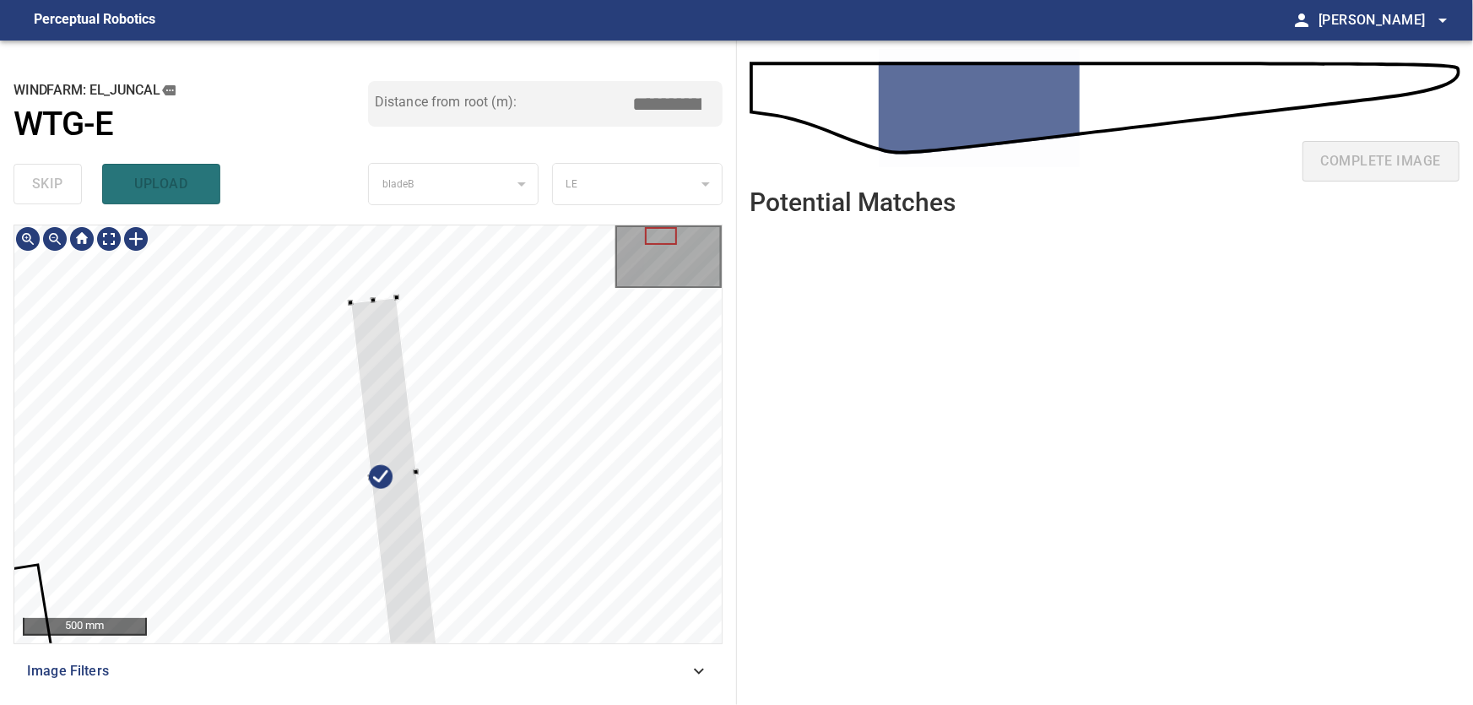
click at [367, 292] on div at bounding box center [367, 434] width 707 height 418
click at [395, 387] on div at bounding box center [390, 475] width 87 height 357
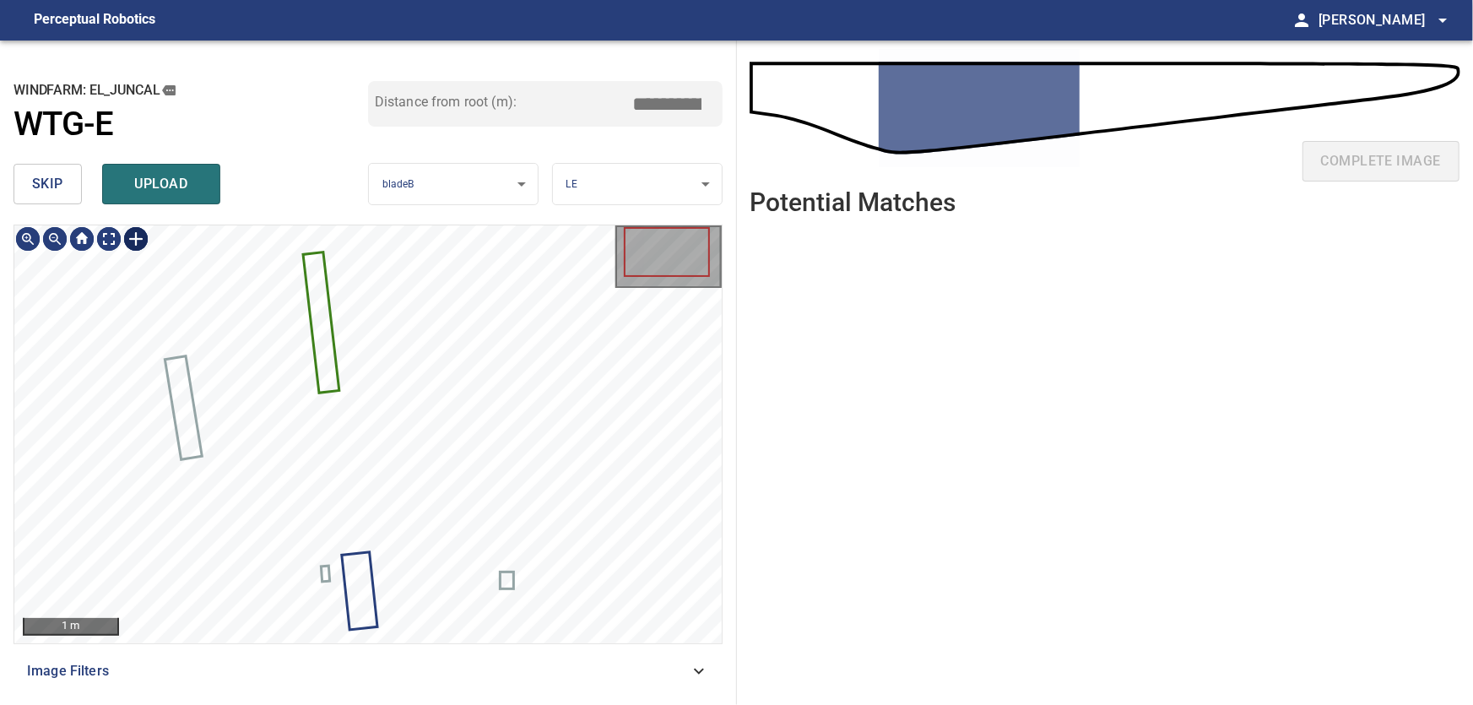
click at [139, 246] on div at bounding box center [135, 238] width 27 height 27
click at [341, 414] on div at bounding box center [367, 434] width 707 height 418
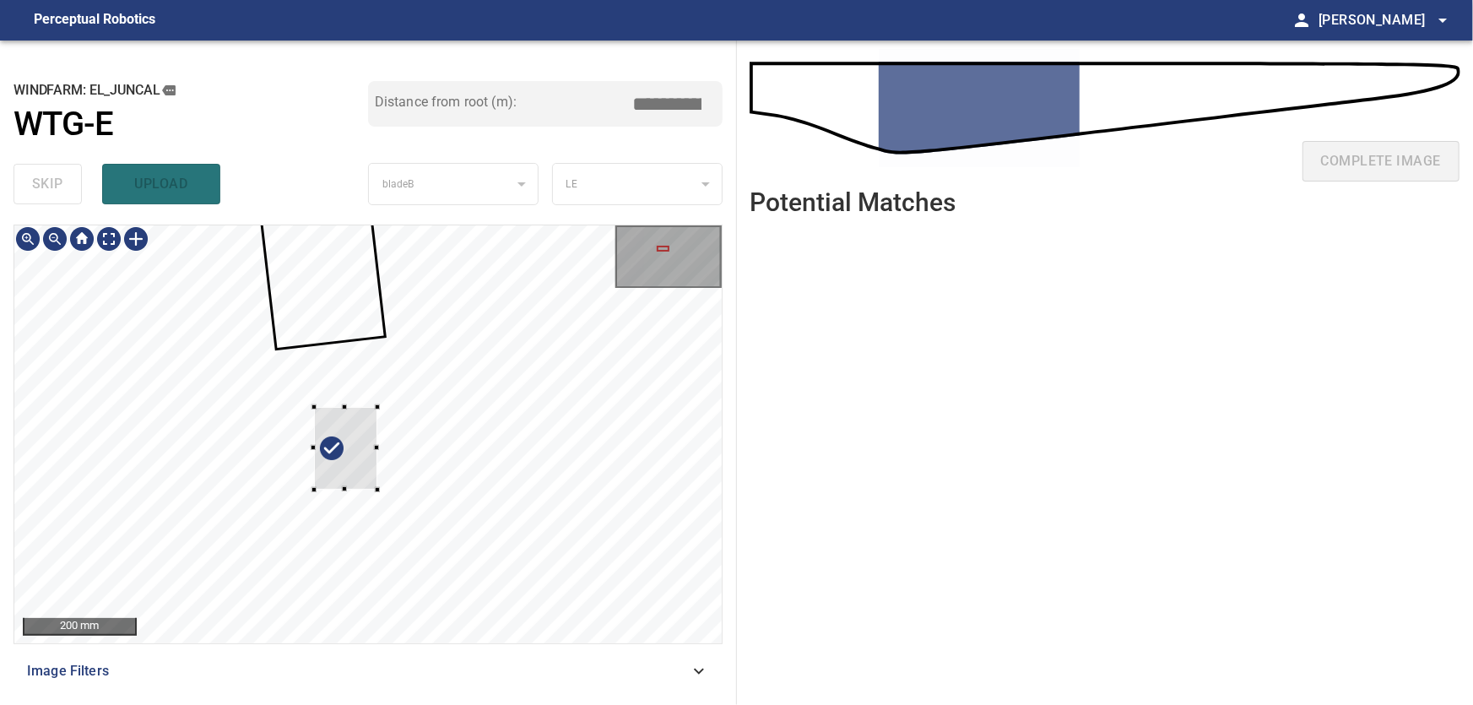
click at [314, 466] on div at bounding box center [346, 448] width 64 height 83
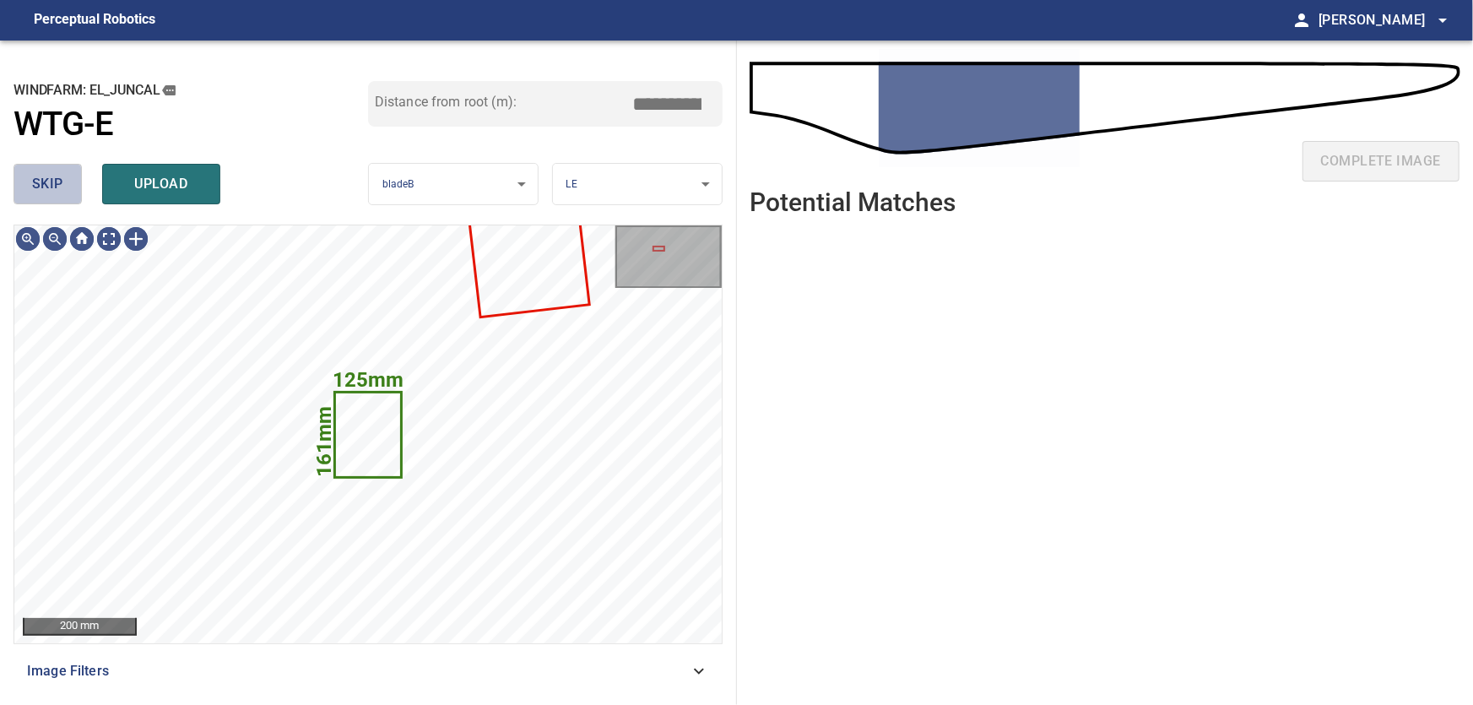
drag, startPoint x: 53, startPoint y: 189, endPoint x: 64, endPoint y: 218, distance: 30.7
click at [53, 193] on span "skip" at bounding box center [47, 184] width 31 height 24
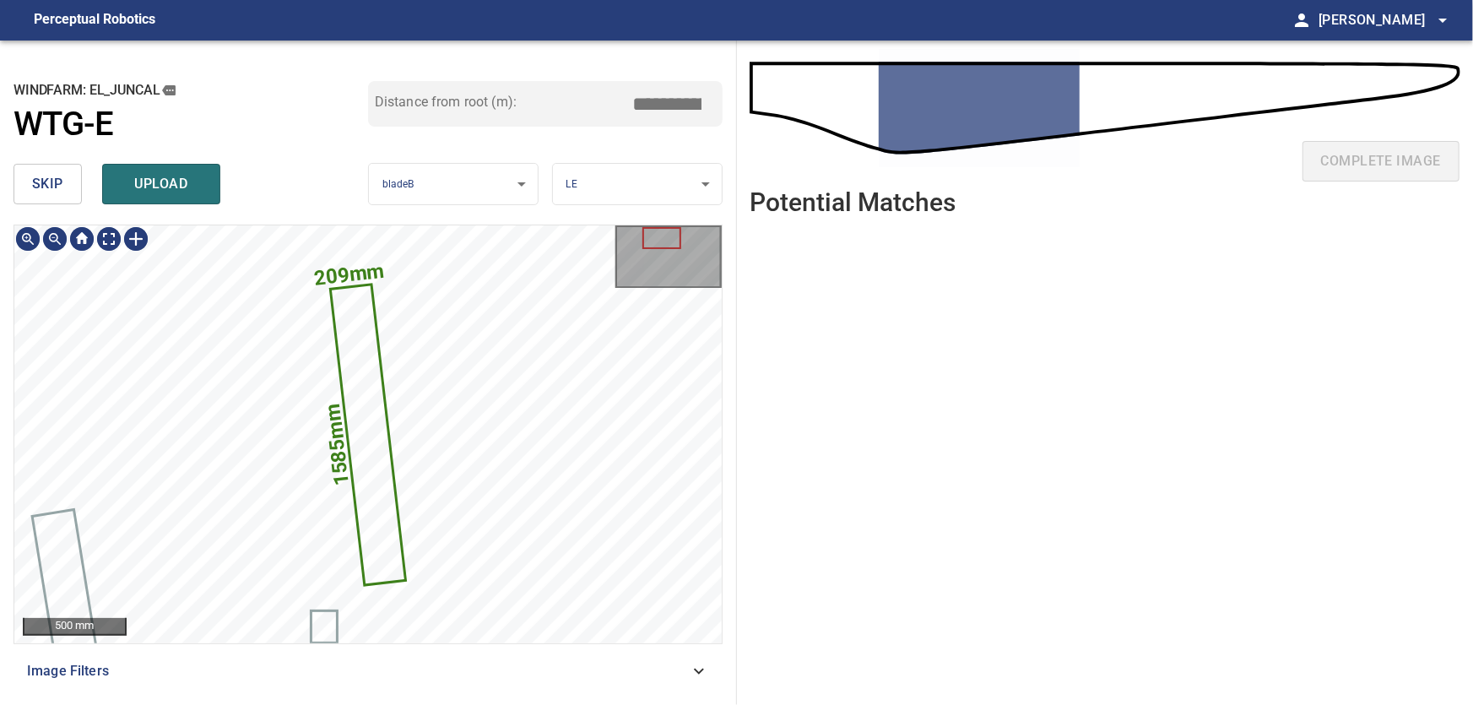
click at [373, 446] on icon at bounding box center [368, 434] width 73 height 298
drag, startPoint x: 658, startPoint y: 102, endPoint x: 755, endPoint y: 107, distance: 97.2
click at [716, 107] on input "****" at bounding box center [674, 104] width 84 height 32
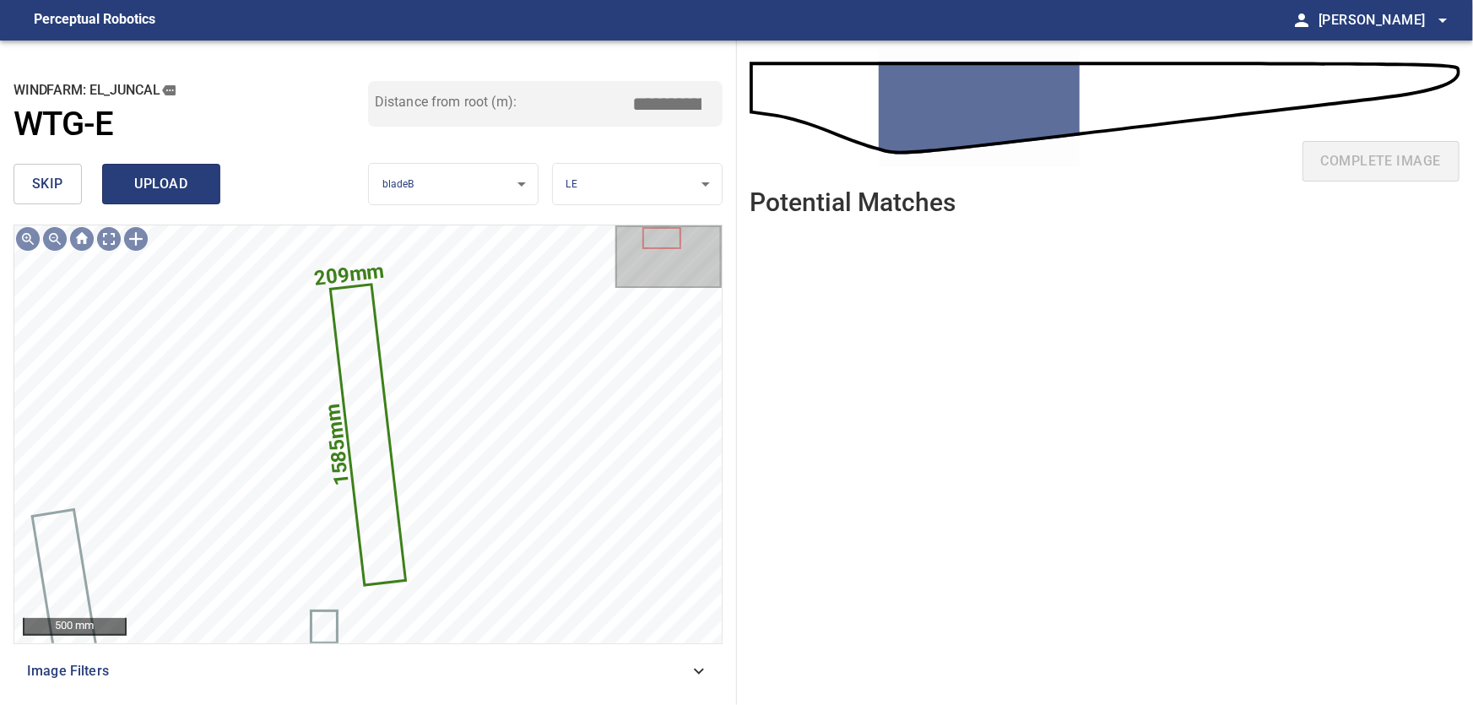
type input "****"
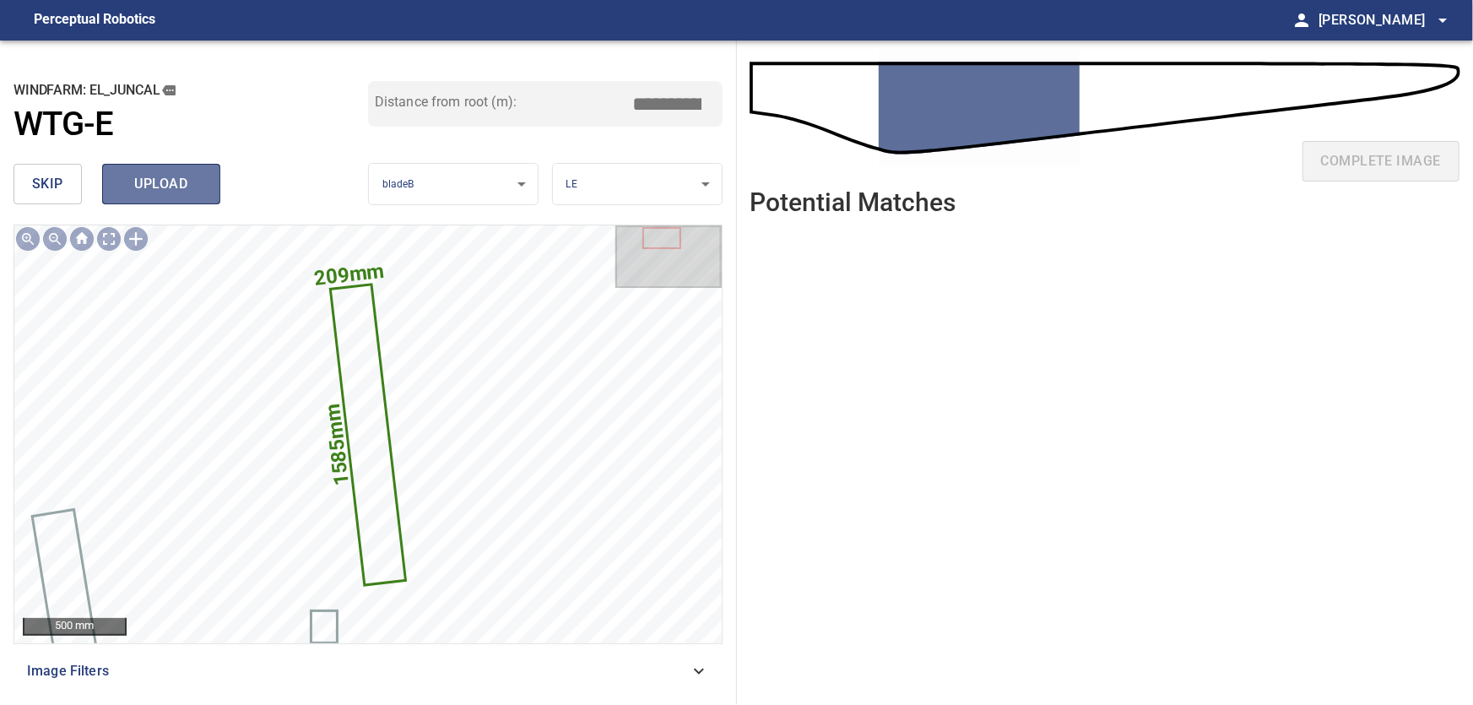
click at [163, 181] on span "upload" at bounding box center [161, 184] width 81 height 24
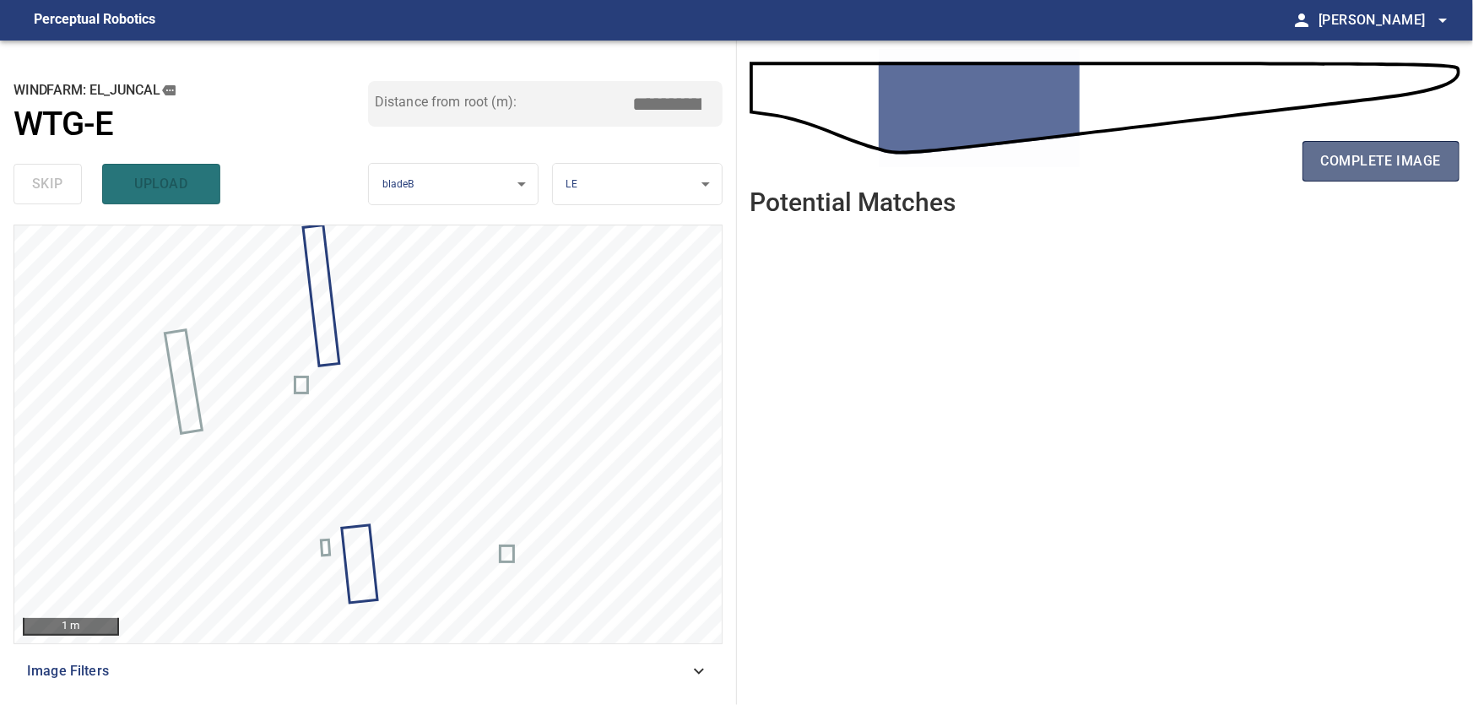
click at [1408, 165] on span "complete image" at bounding box center [1381, 161] width 120 height 24
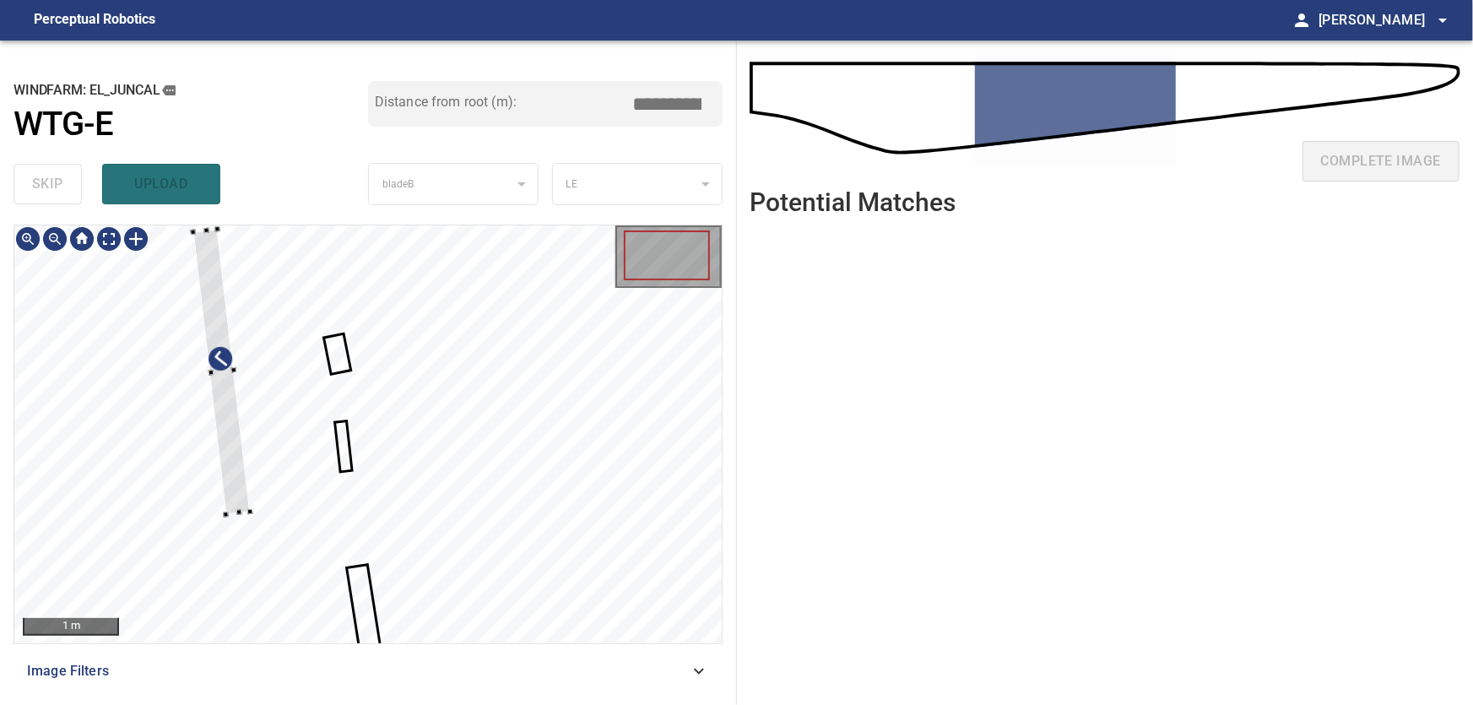
click at [164, 332] on div at bounding box center [367, 434] width 707 height 418
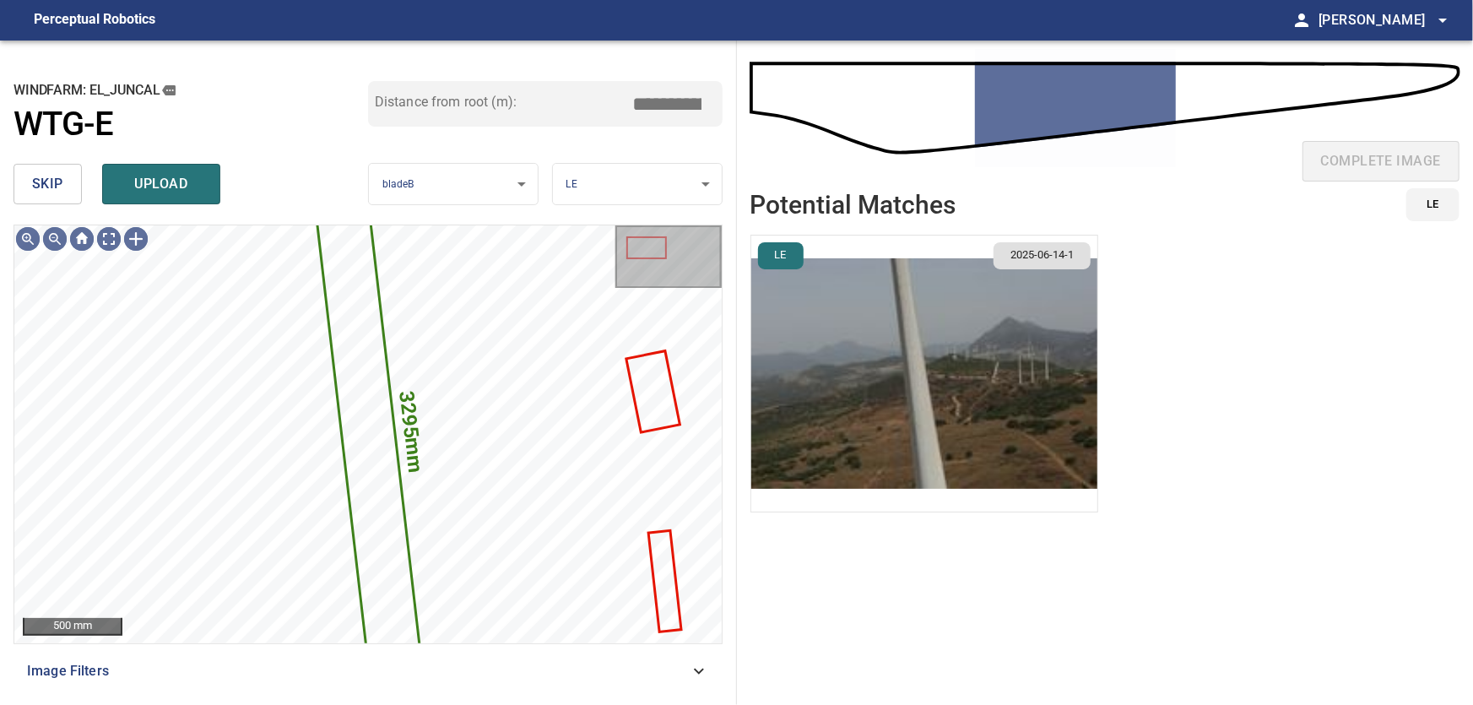
click at [41, 187] on span "skip" at bounding box center [47, 184] width 31 height 24
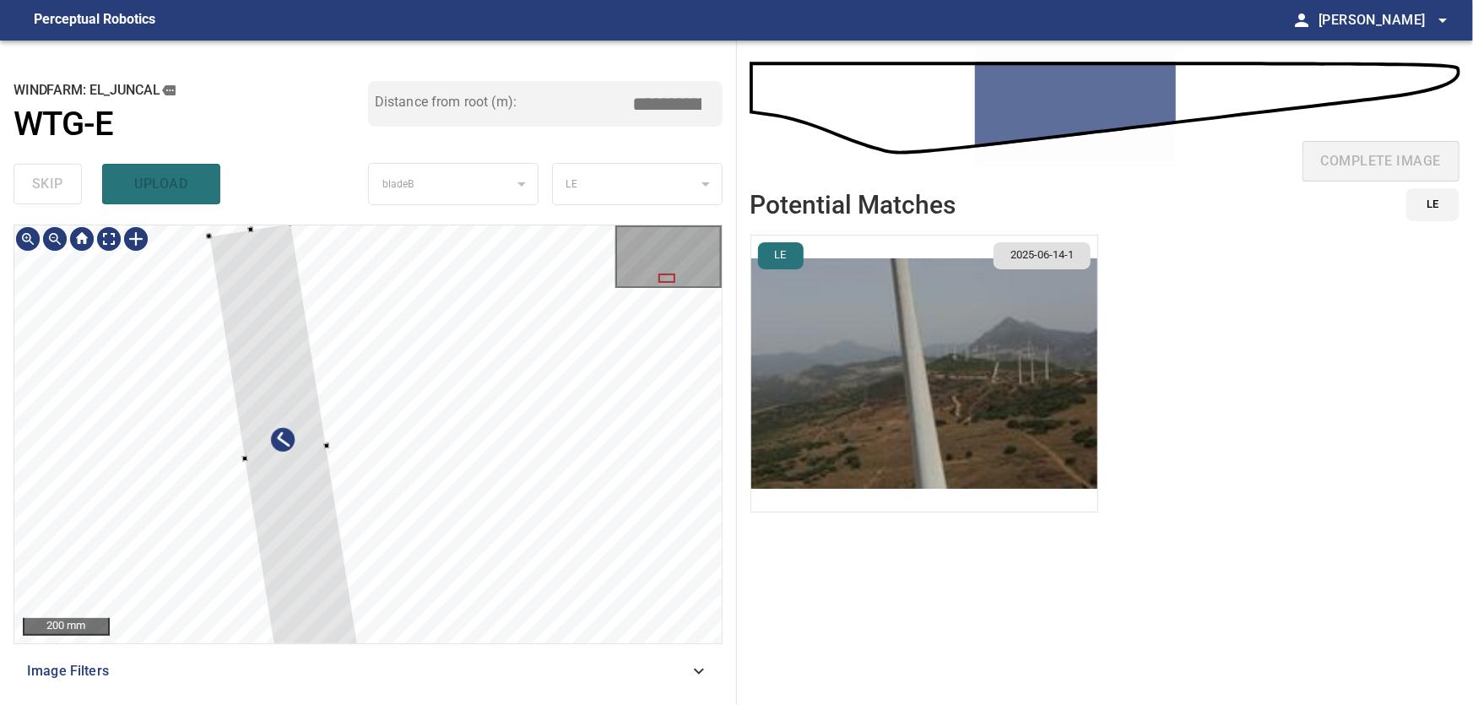
click at [209, 489] on div at bounding box center [286, 453] width 154 height 460
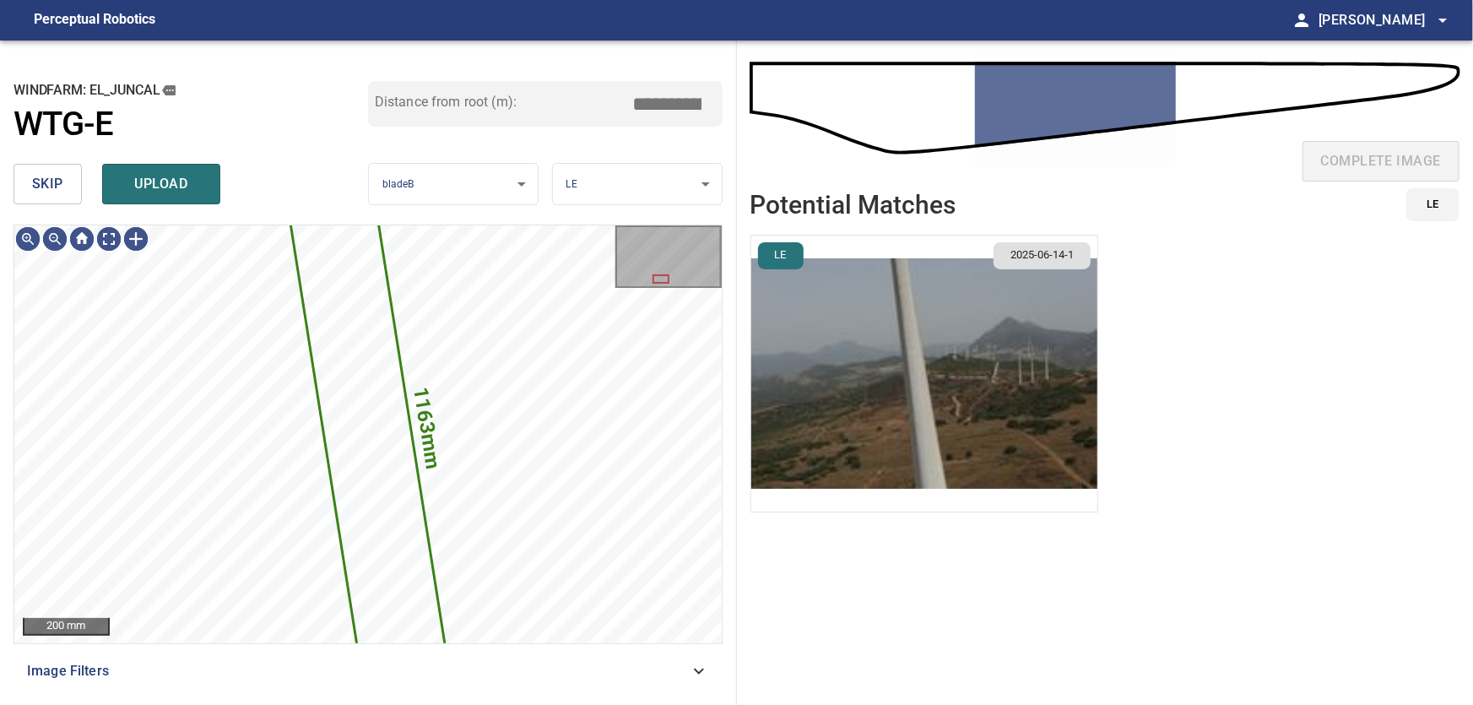
click at [41, 183] on span "skip" at bounding box center [47, 184] width 31 height 24
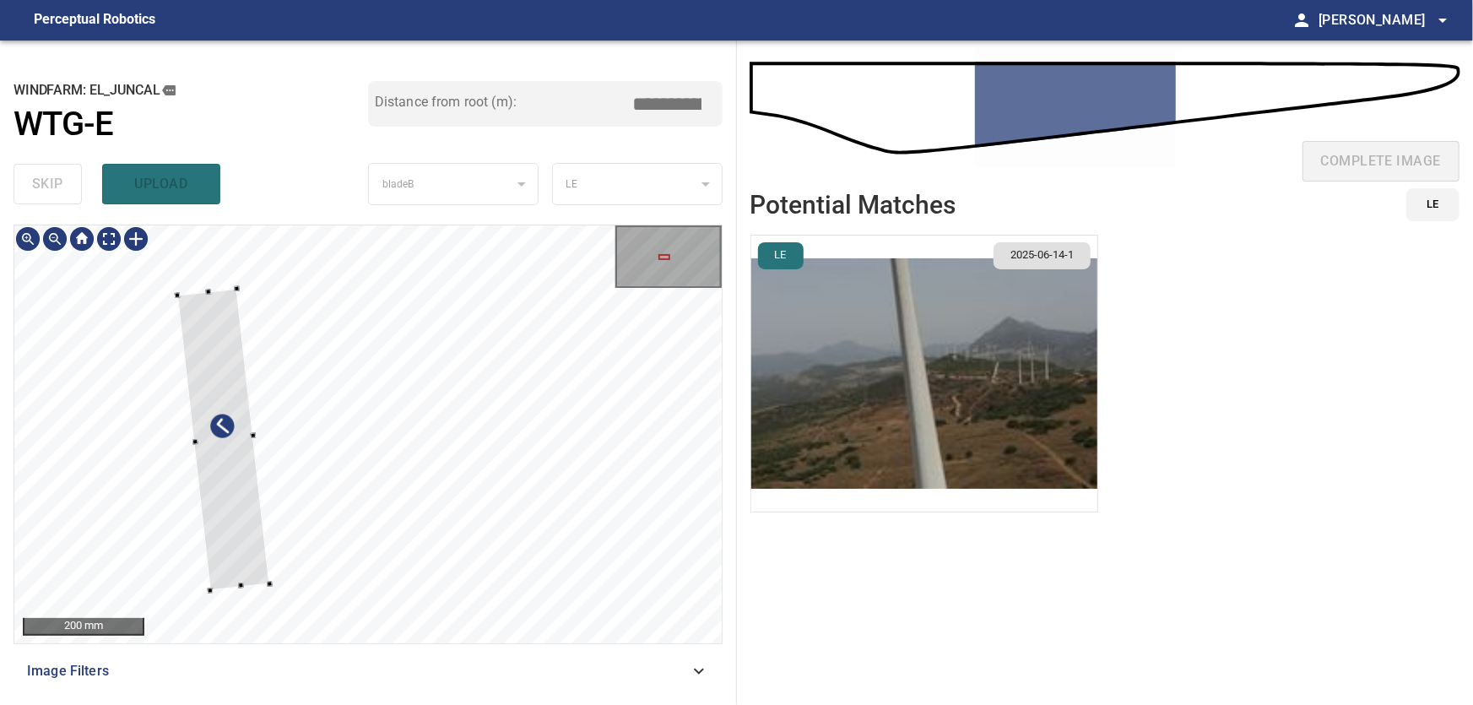
click at [177, 496] on div at bounding box center [367, 434] width 707 height 418
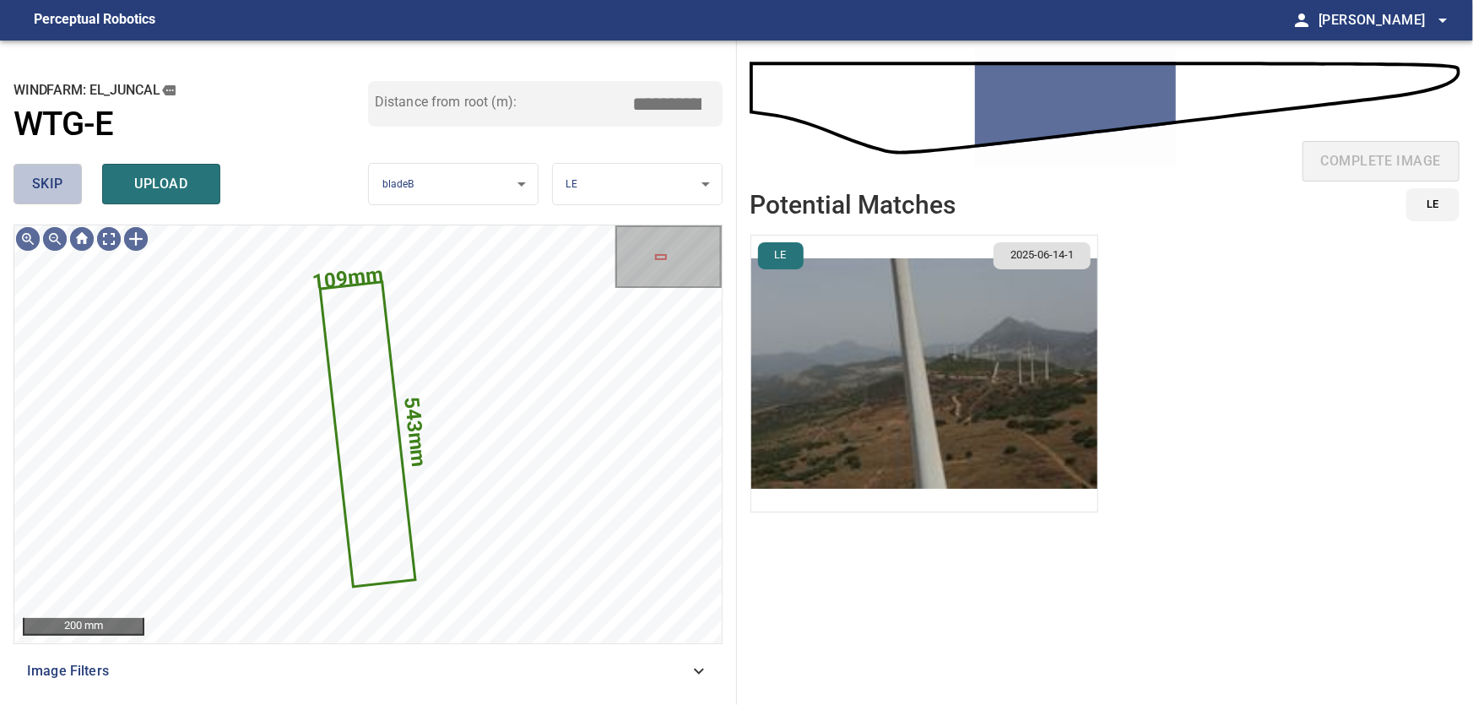
click at [42, 187] on span "skip" at bounding box center [47, 184] width 31 height 24
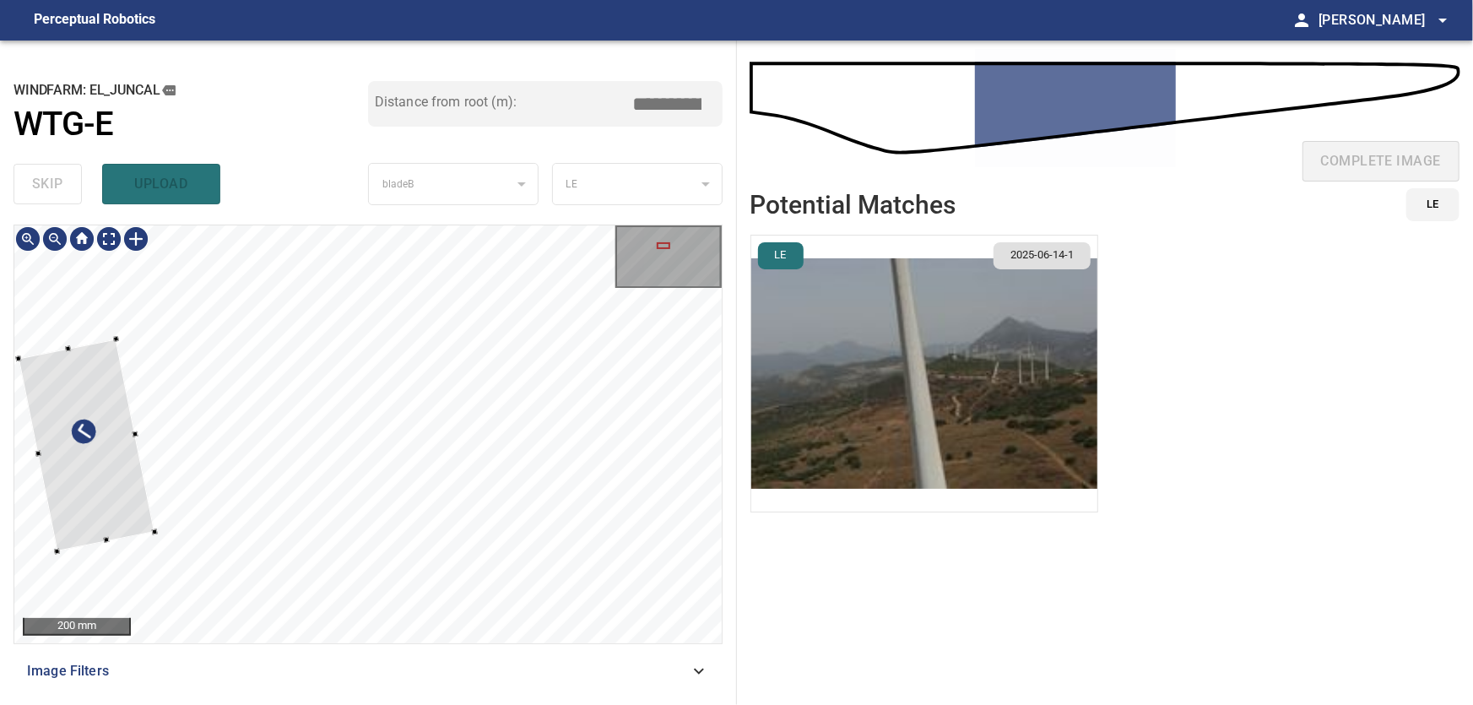
click at [98, 486] on div at bounding box center [87, 445] width 137 height 212
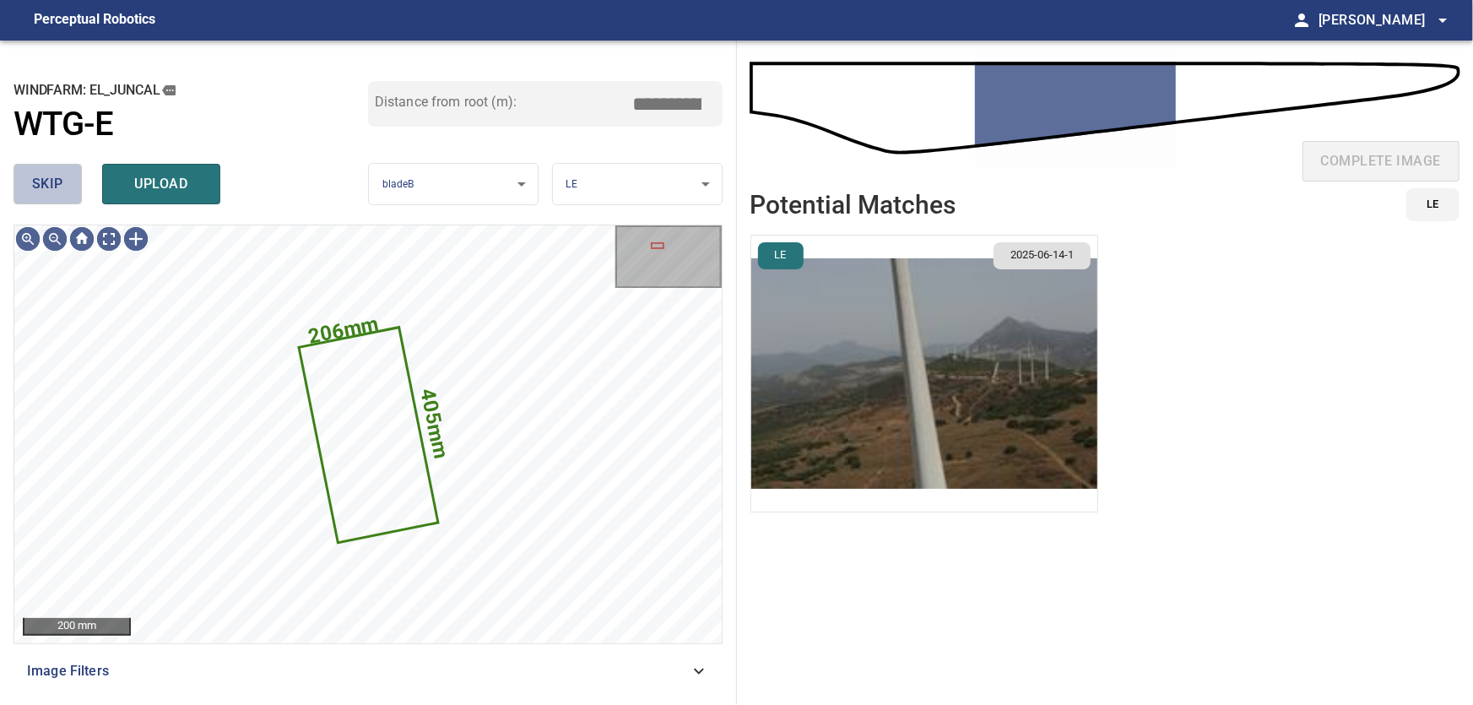
click at [24, 176] on button "skip" at bounding box center [48, 184] width 68 height 41
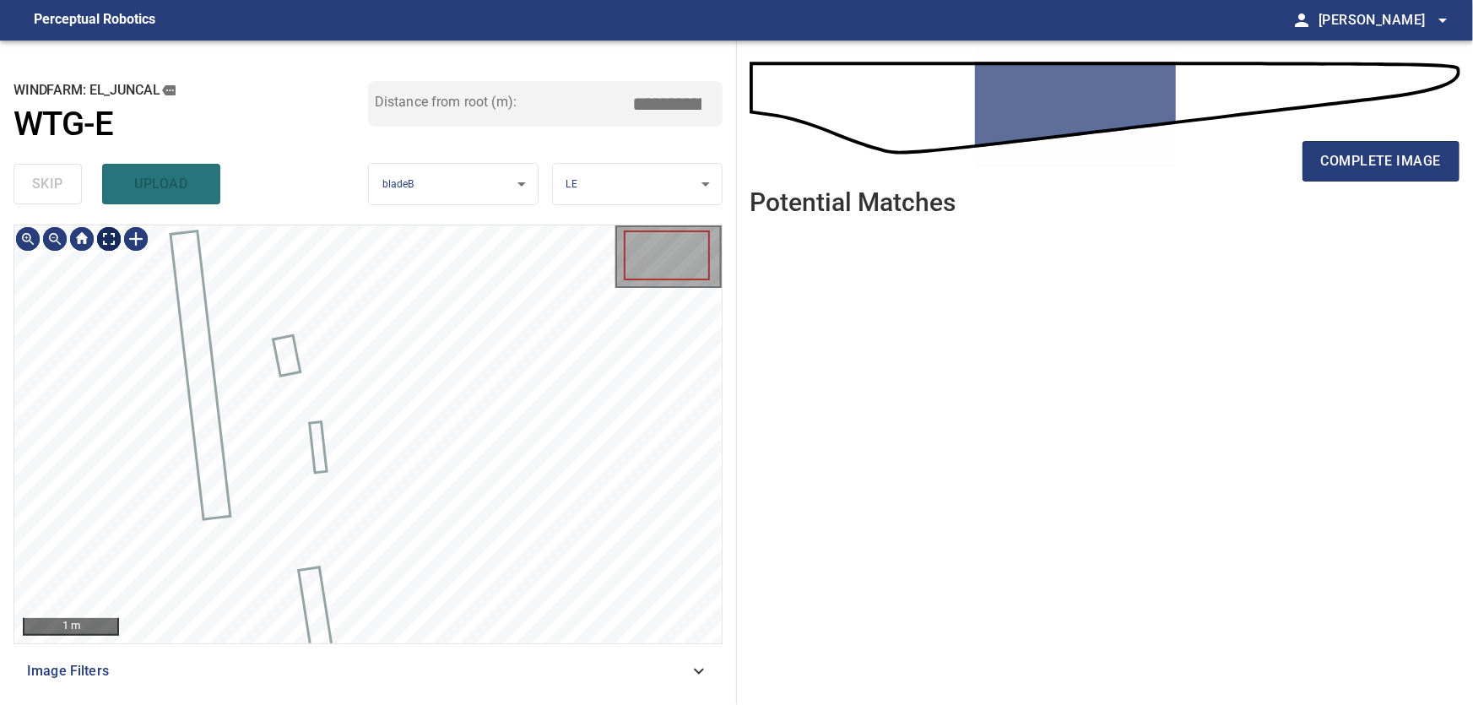
click at [107, 238] on body "**********" at bounding box center [736, 352] width 1473 height 705
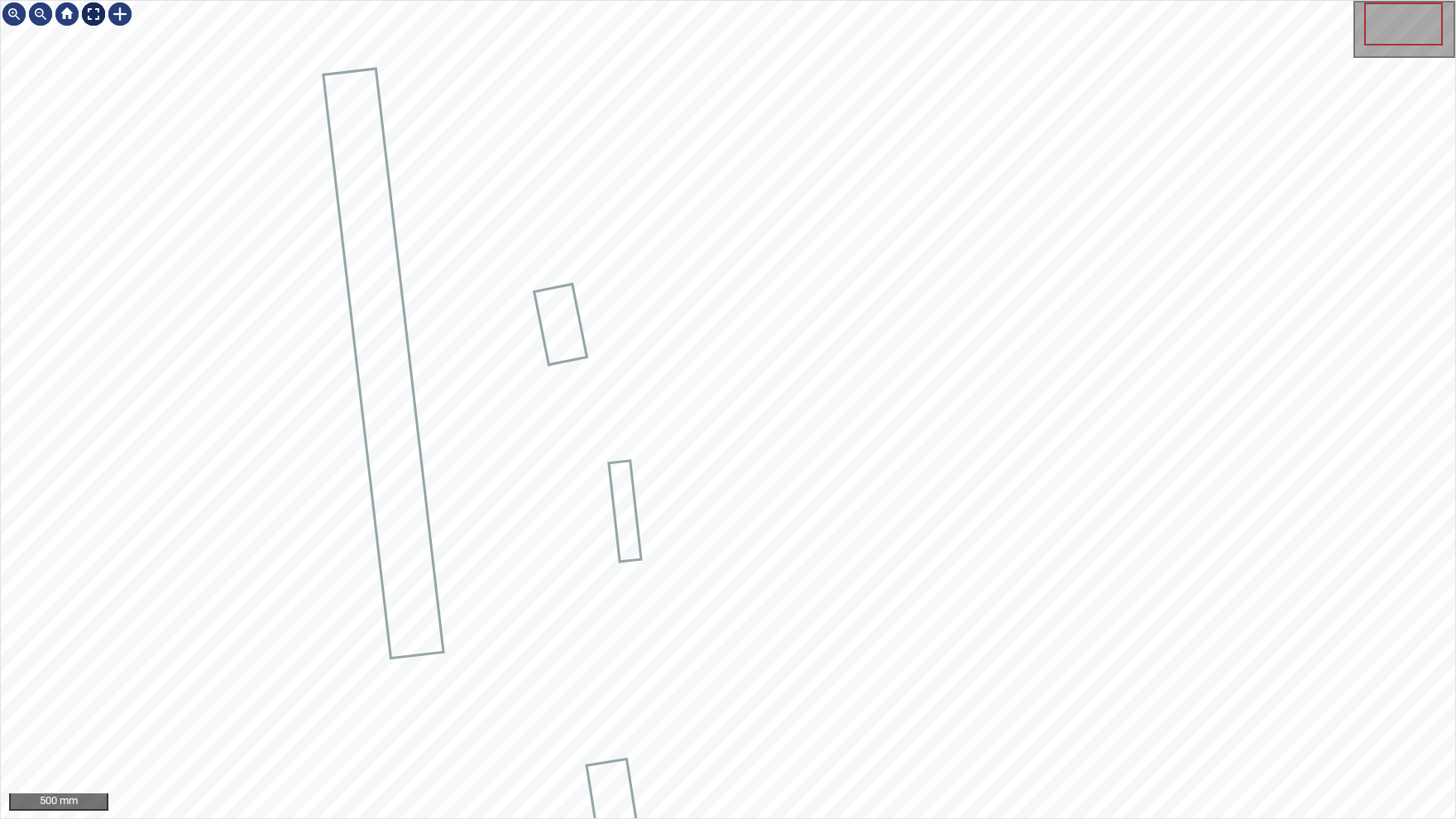
click at [90, 14] on img at bounding box center [93, 14] width 26 height 26
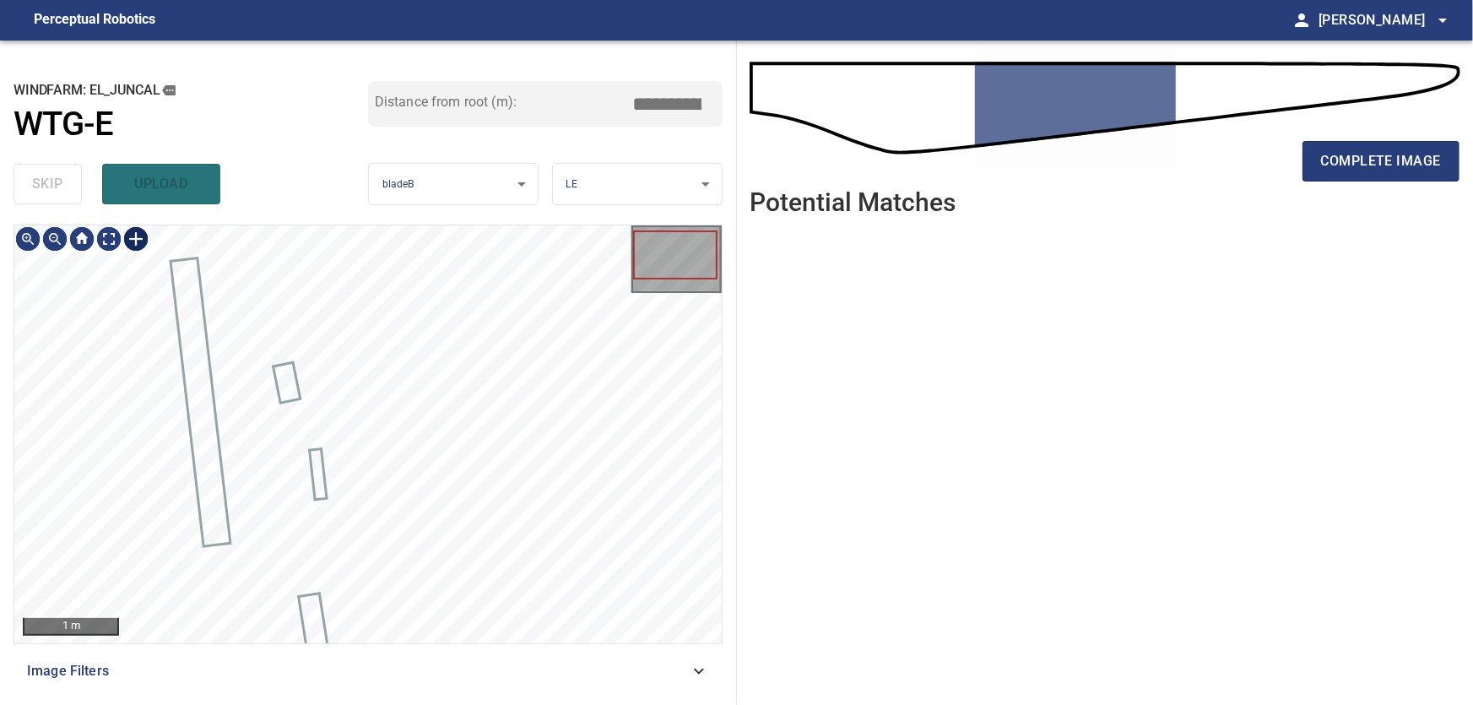
click at [134, 241] on div at bounding box center [135, 238] width 27 height 27
click at [360, 516] on div at bounding box center [367, 434] width 707 height 418
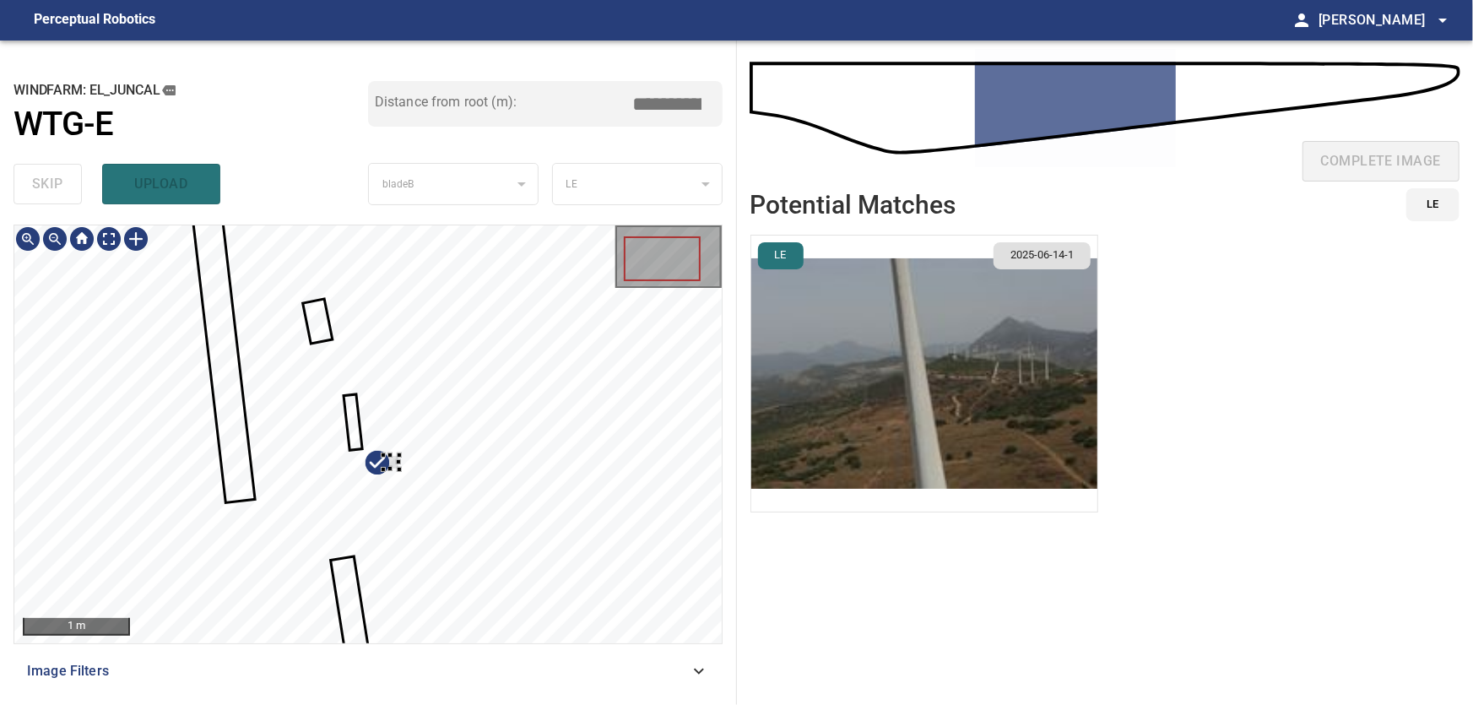
click at [369, 320] on div at bounding box center [367, 434] width 707 height 418
click at [416, 278] on div at bounding box center [367, 434] width 707 height 418
click at [376, 306] on div at bounding box center [367, 367] width 34 height 188
click at [352, 276] on div at bounding box center [355, 277] width 6 height 6
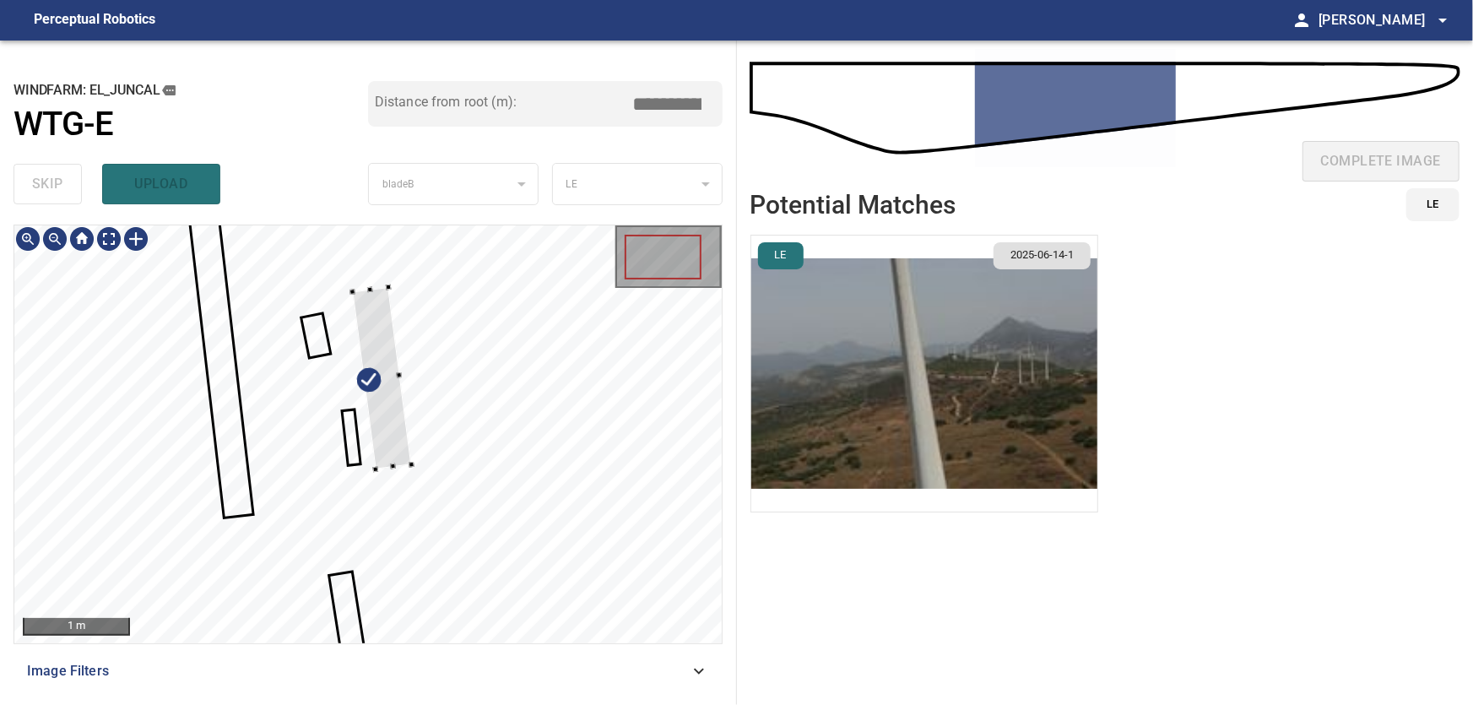
click at [646, 231] on div at bounding box center [668, 256] width 103 height 59
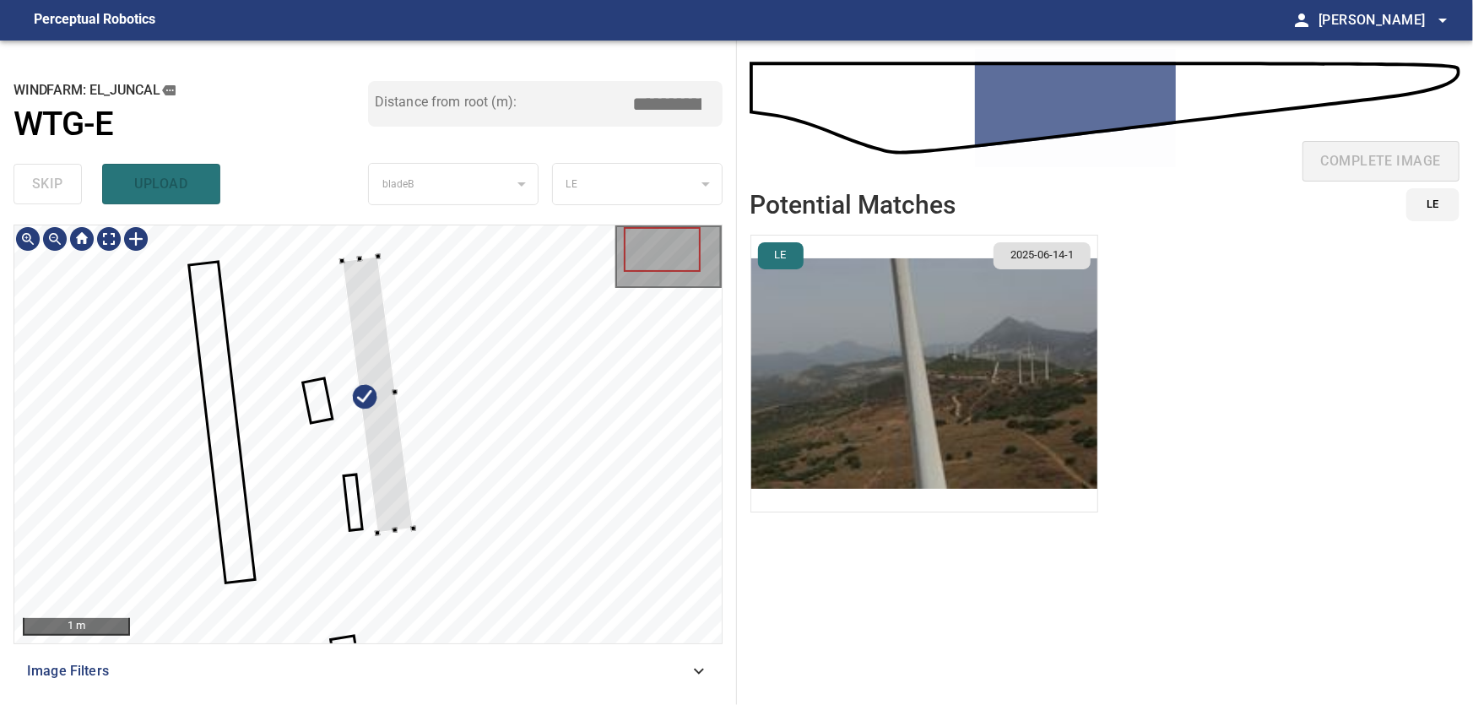
click at [345, 251] on div at bounding box center [367, 434] width 707 height 418
click at [380, 375] on div at bounding box center [373, 393] width 72 height 280
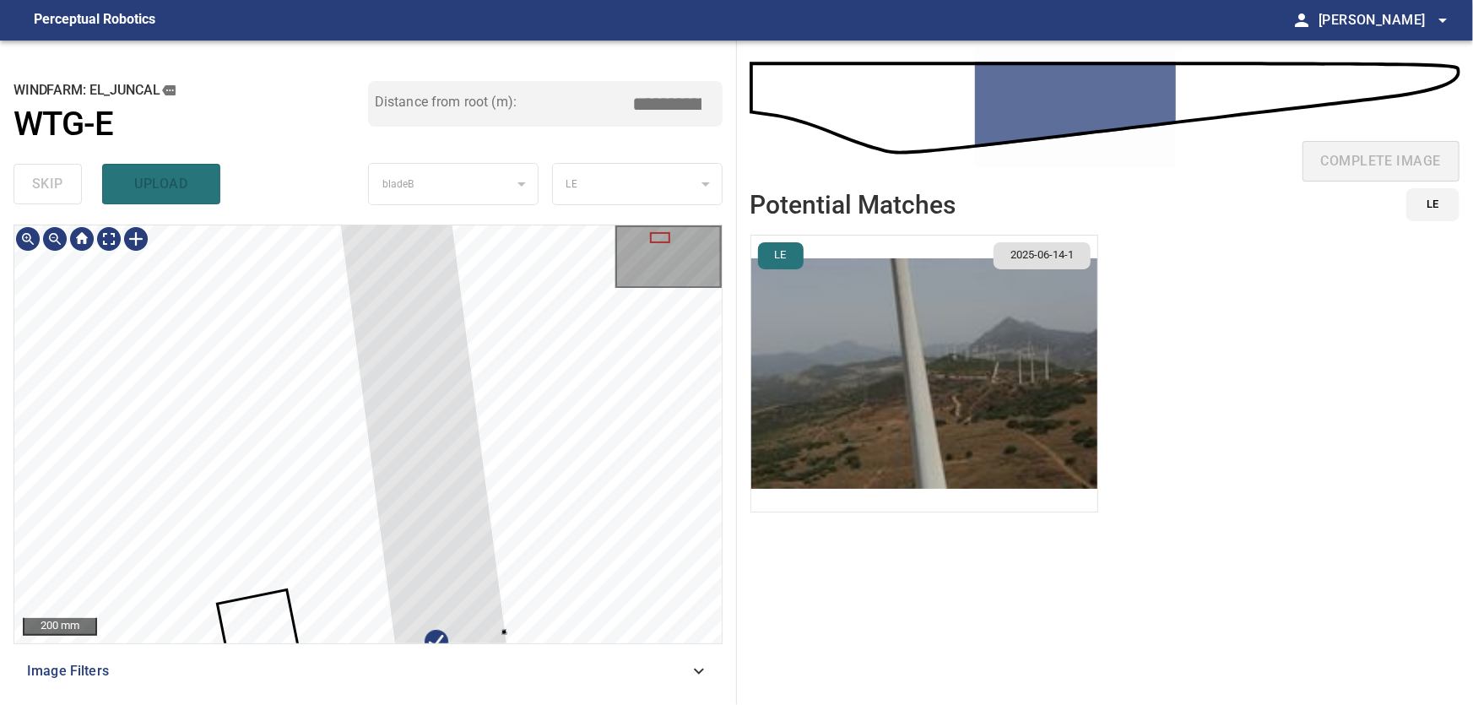
click at [503, 632] on div at bounding box center [504, 632] width 6 height 6
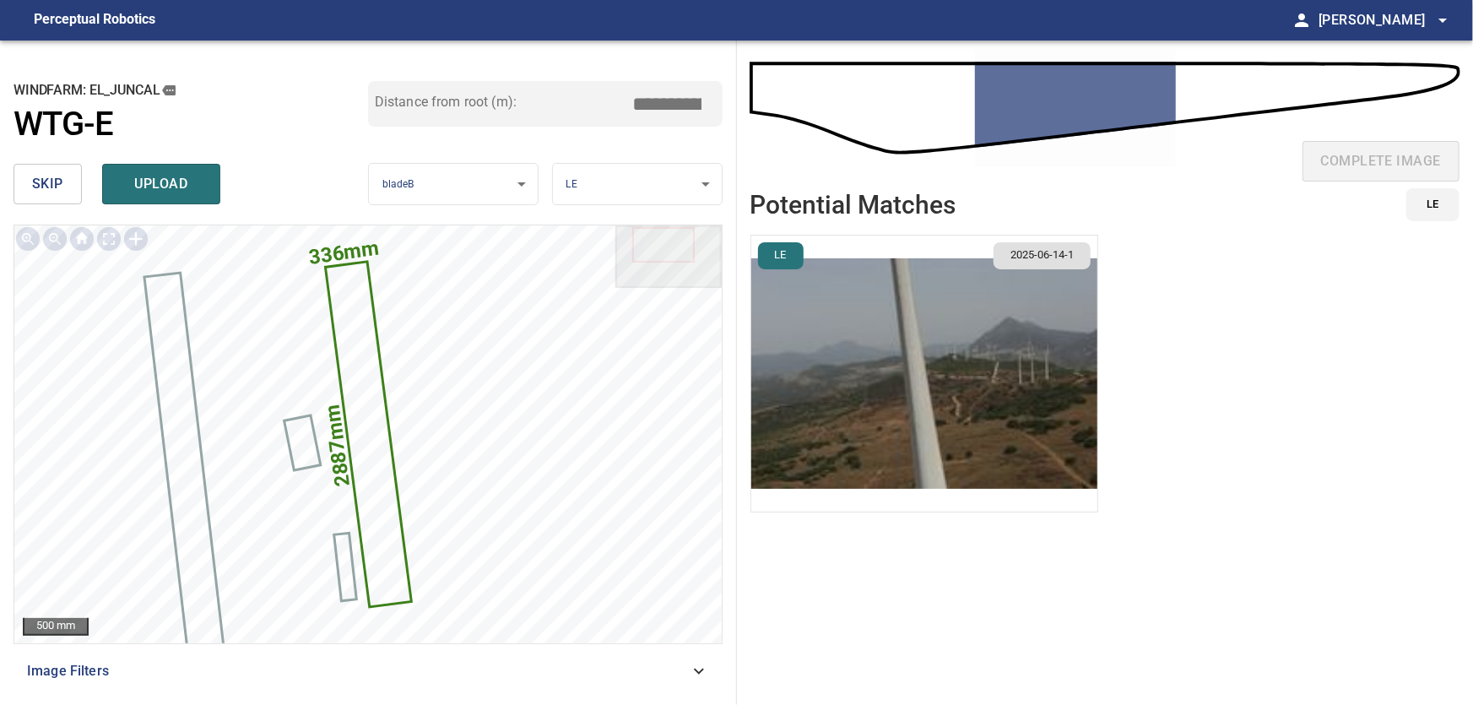
drag, startPoint x: 659, startPoint y: 101, endPoint x: 718, endPoint y: 114, distance: 61.3
click at [716, 114] on input "*****" at bounding box center [674, 104] width 84 height 32
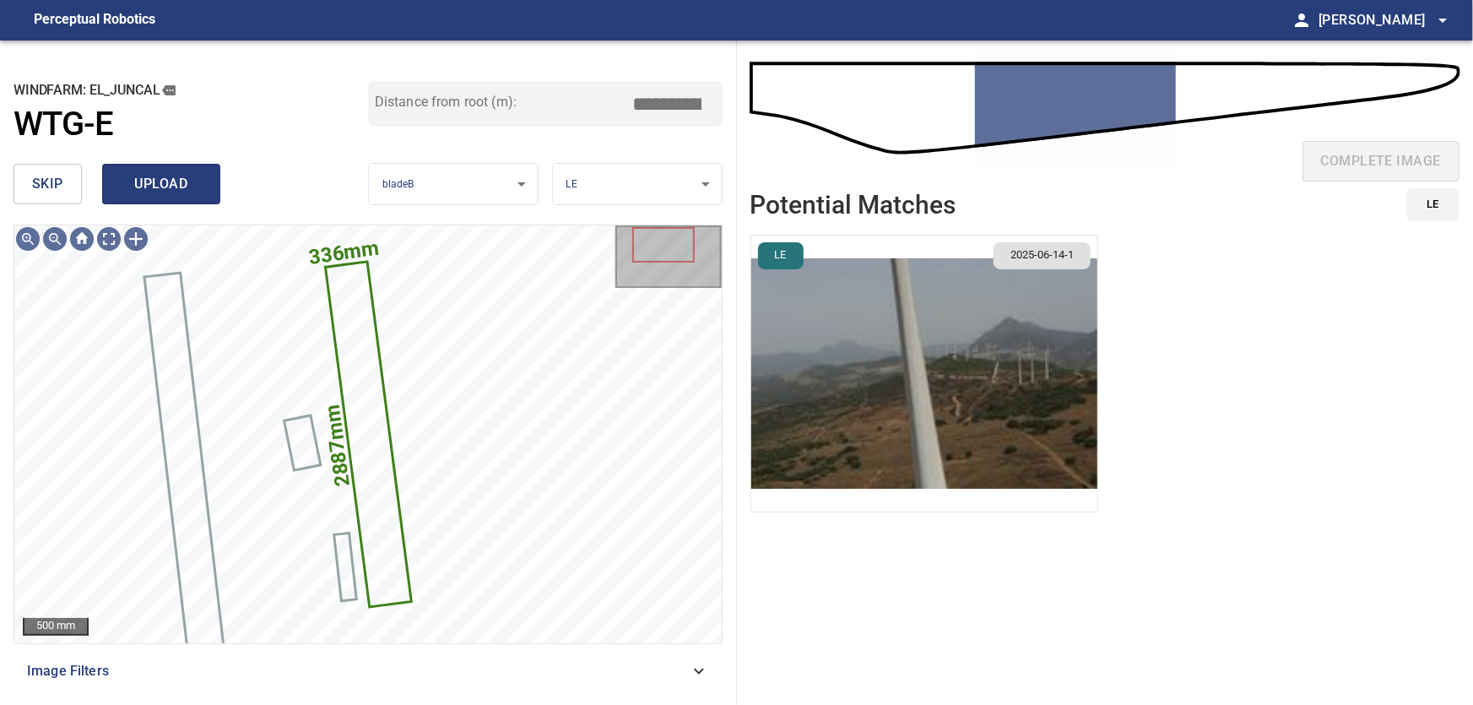
type input "*****"
click at [153, 176] on span "upload" at bounding box center [161, 184] width 81 height 24
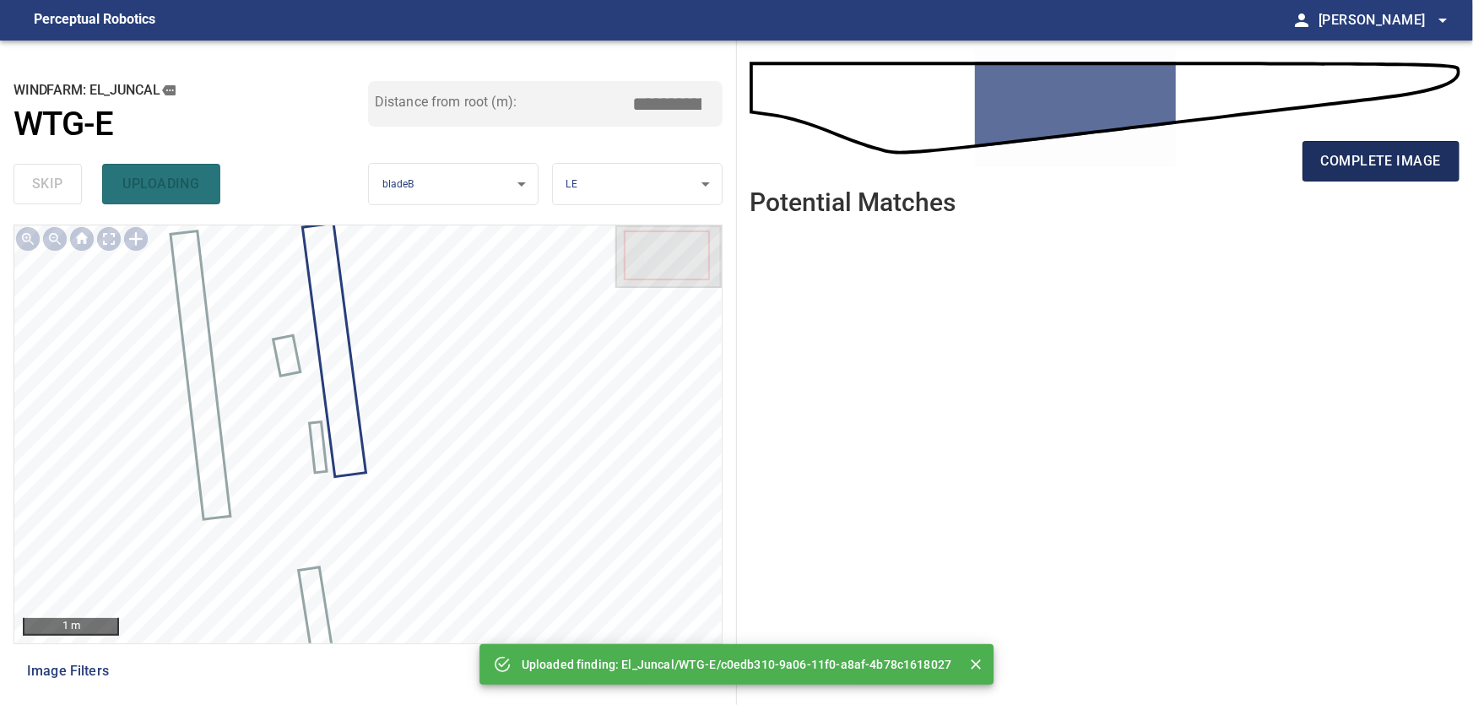
click at [1374, 171] on span "complete image" at bounding box center [1381, 161] width 120 height 24
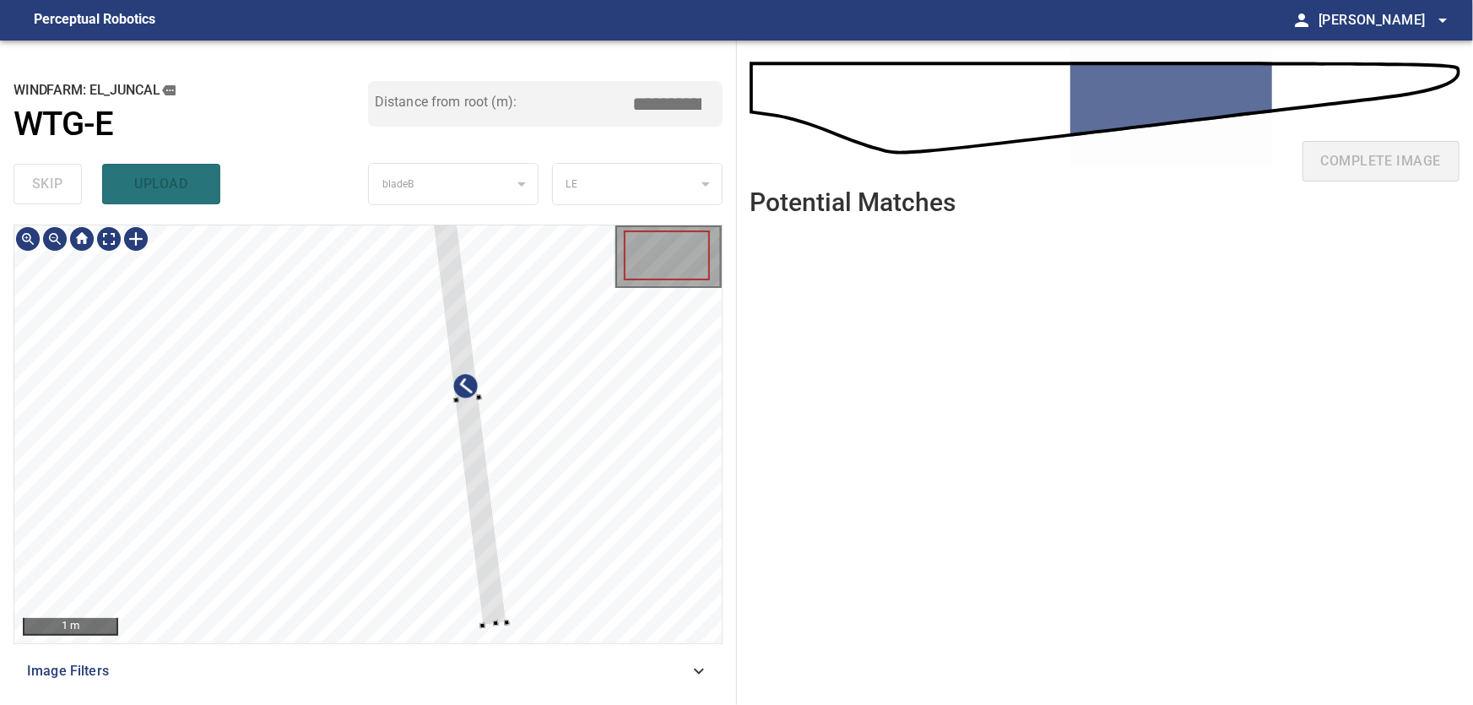
click at [495, 473] on div at bounding box center [367, 434] width 707 height 418
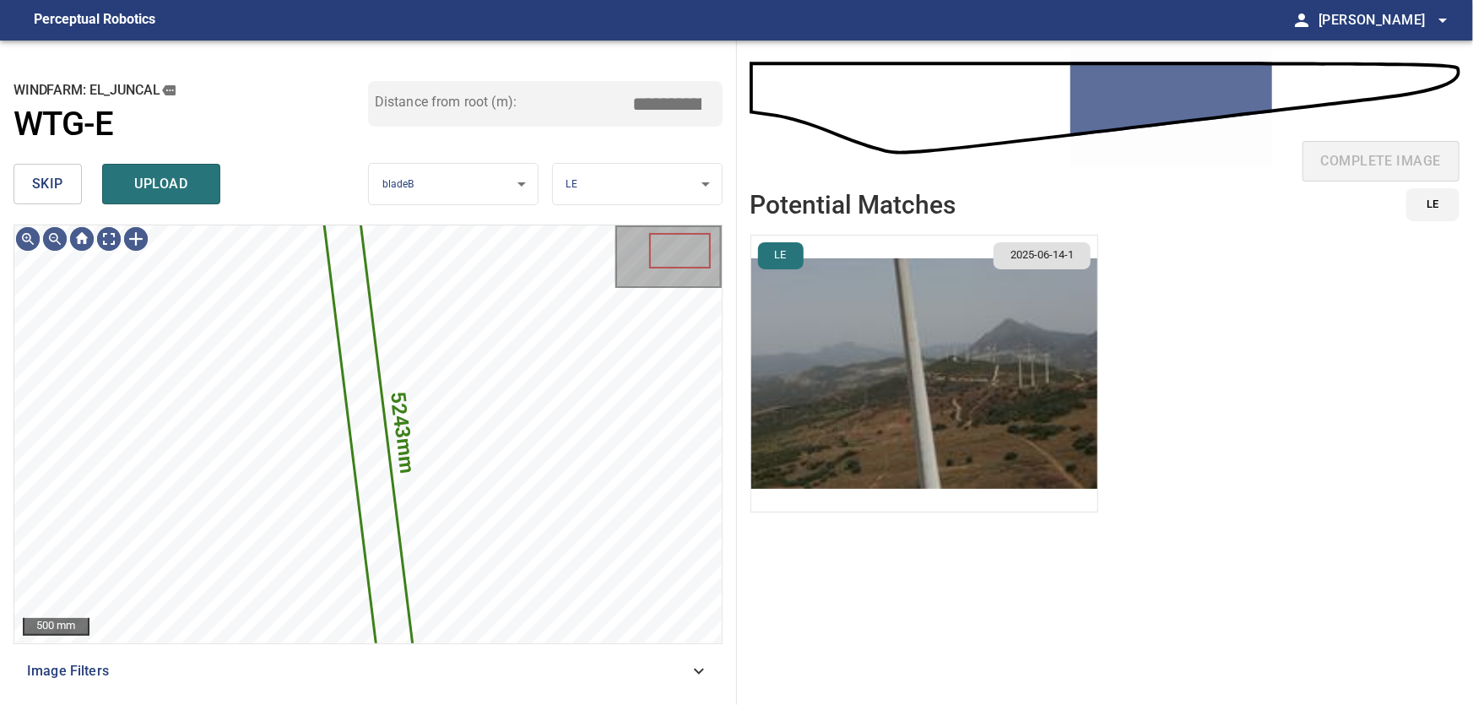
click at [57, 186] on span "skip" at bounding box center [47, 184] width 31 height 24
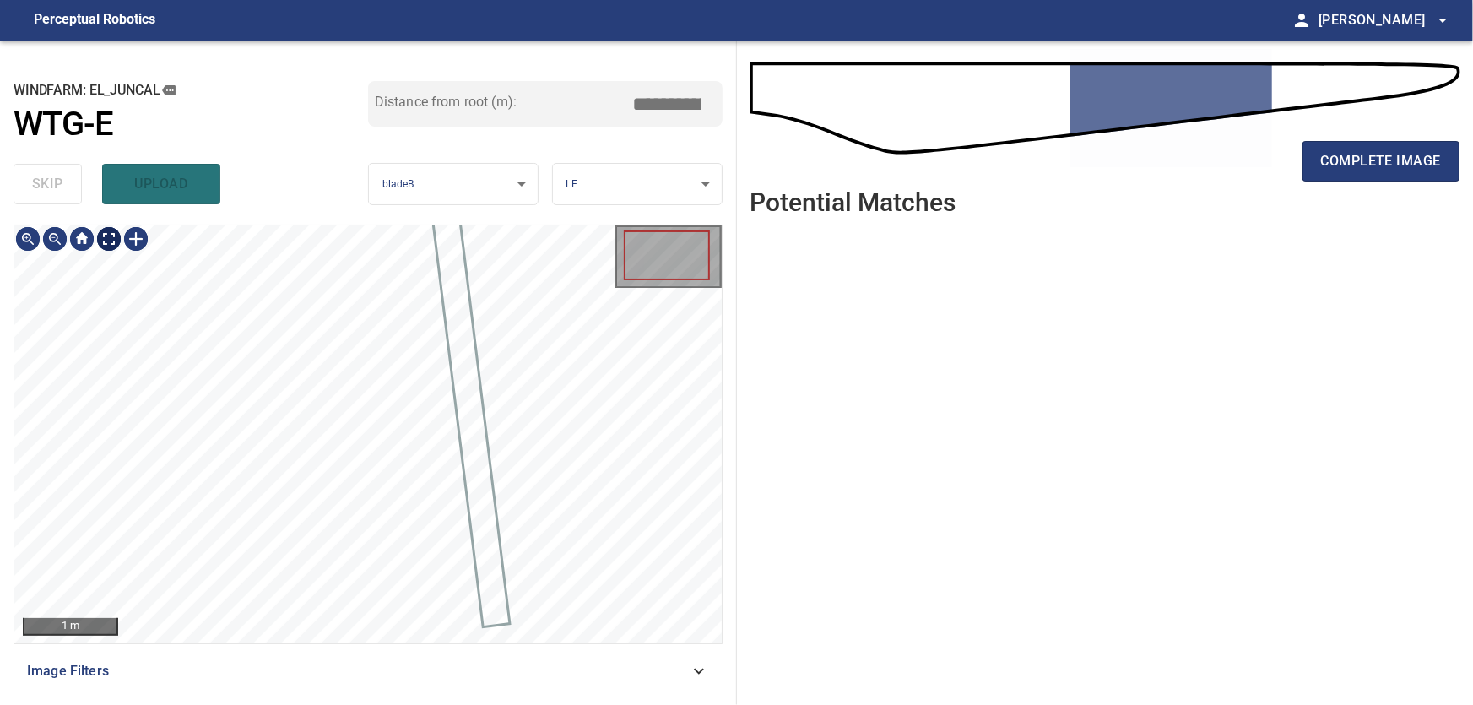
click at [104, 240] on body "**********" at bounding box center [736, 352] width 1473 height 705
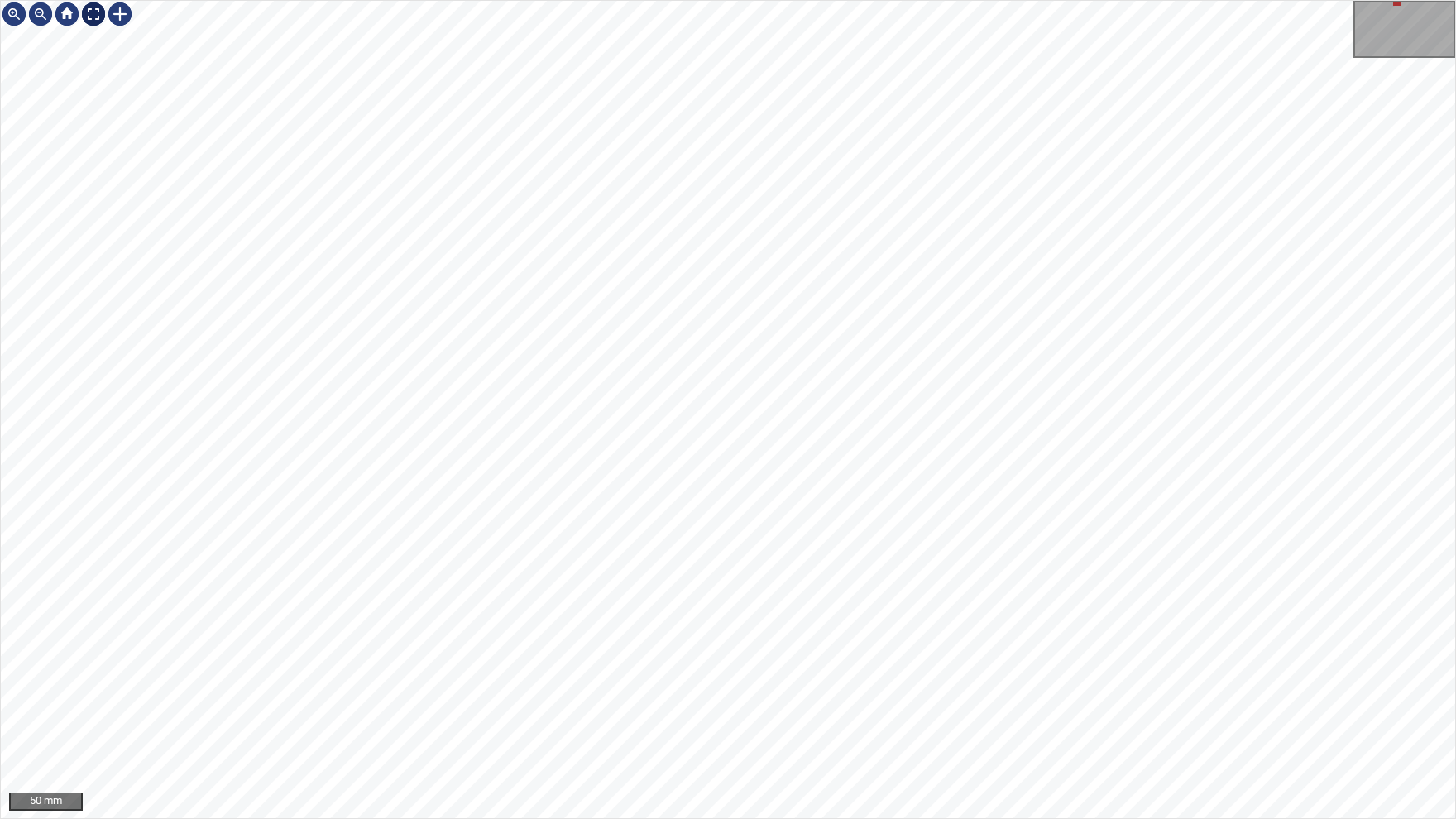
click at [96, 15] on img at bounding box center [93, 14] width 26 height 26
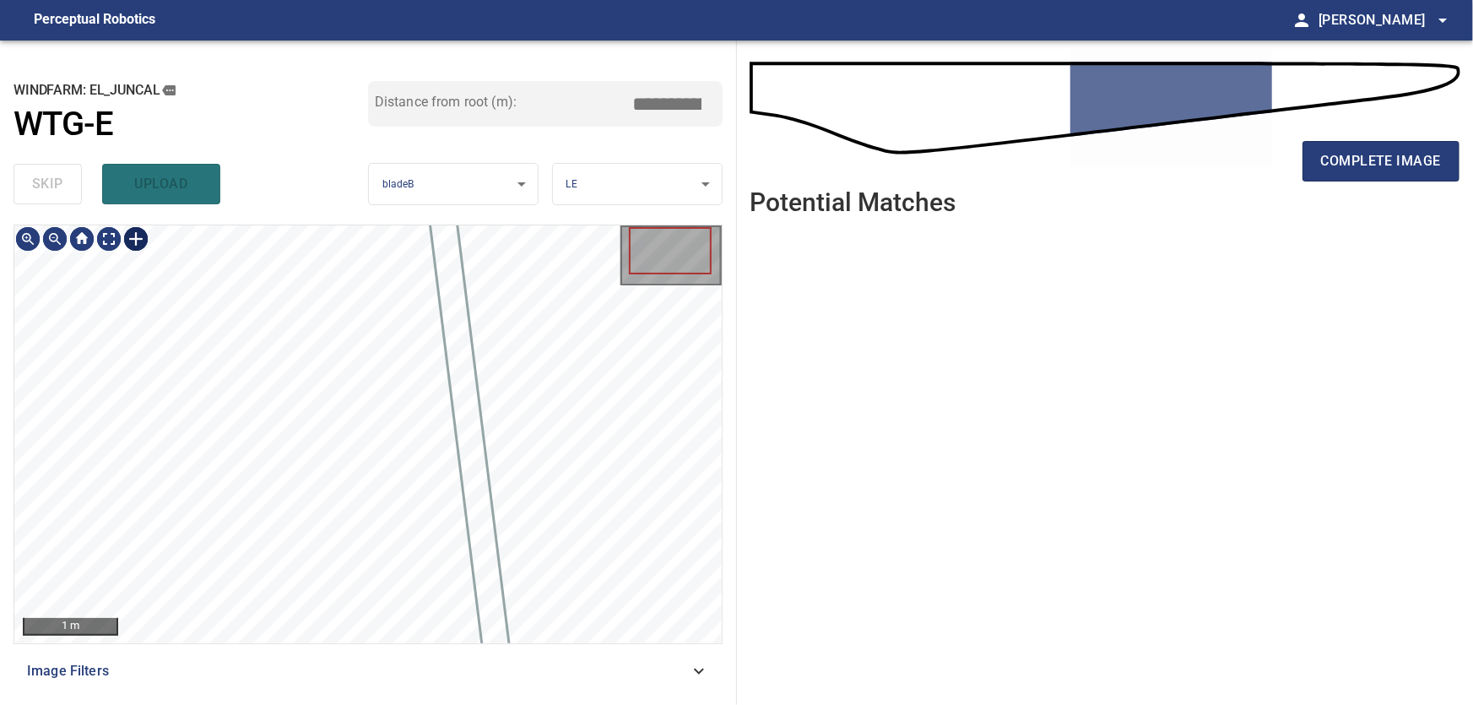
click at [132, 240] on div at bounding box center [135, 238] width 27 height 27
click at [220, 583] on div at bounding box center [367, 434] width 707 height 418
click at [349, 597] on div at bounding box center [351, 471] width 34 height 302
click at [362, 529] on div at bounding box center [350, 478] width 64 height 304
click at [350, 525] on div at bounding box center [345, 478] width 82 height 303
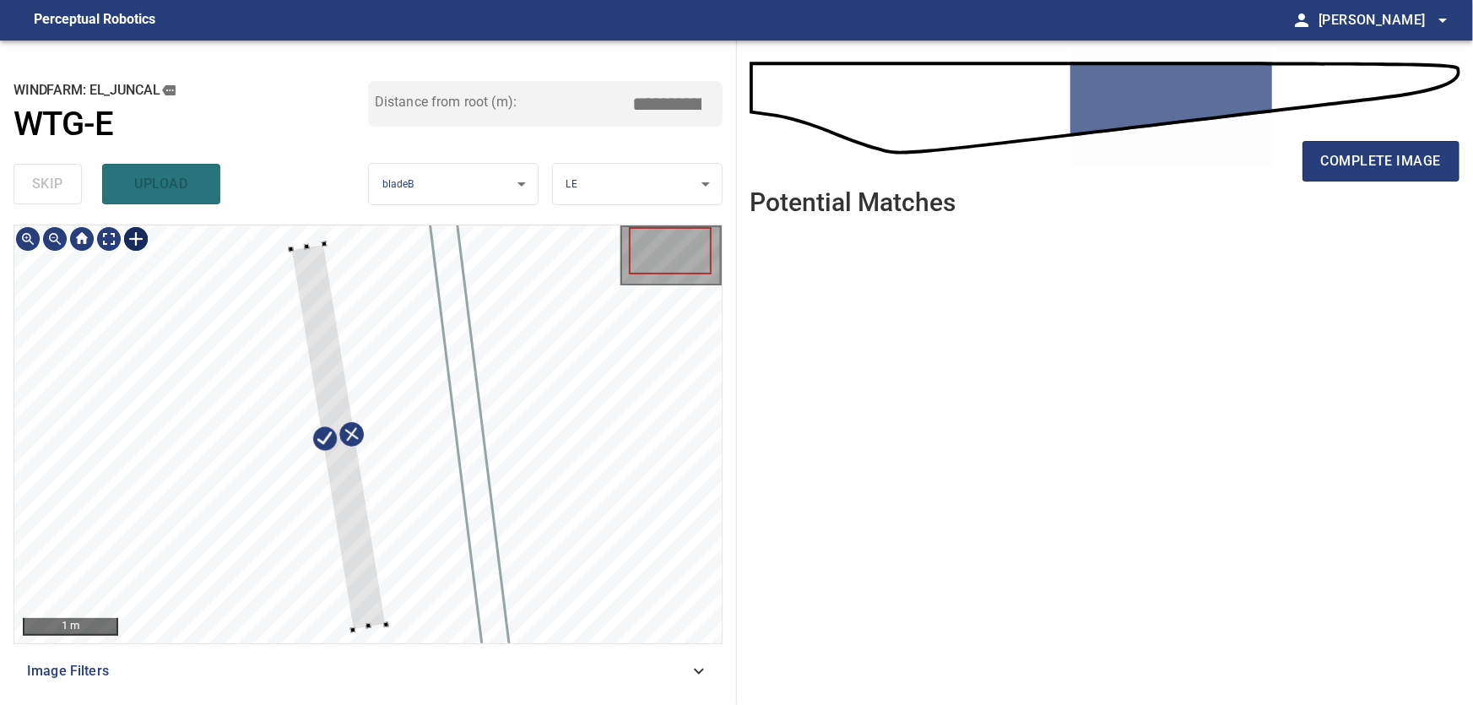
click at [329, 240] on div at bounding box center [367, 434] width 707 height 418
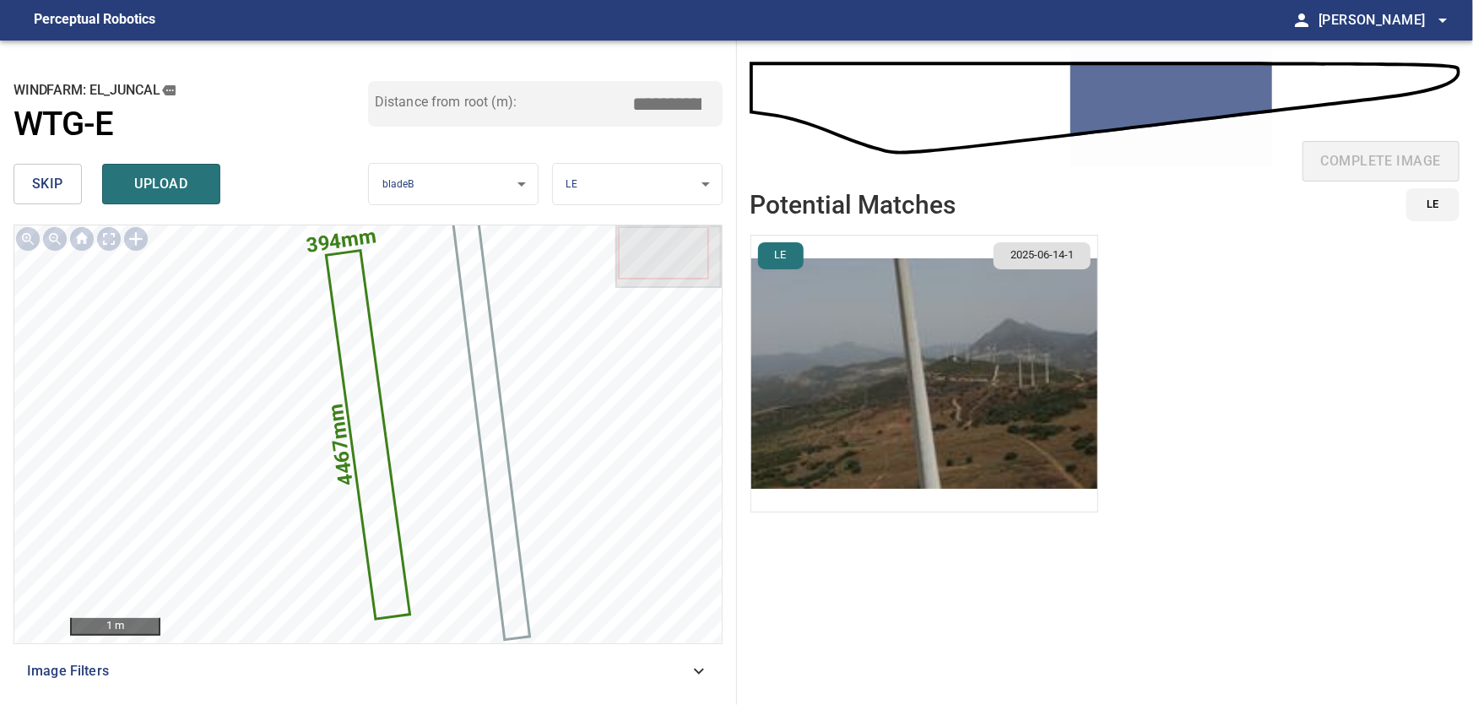
drag, startPoint x: 664, startPoint y: 98, endPoint x: 717, endPoint y: 101, distance: 53.3
click at [716, 101] on input "*****" at bounding box center [674, 104] width 84 height 32
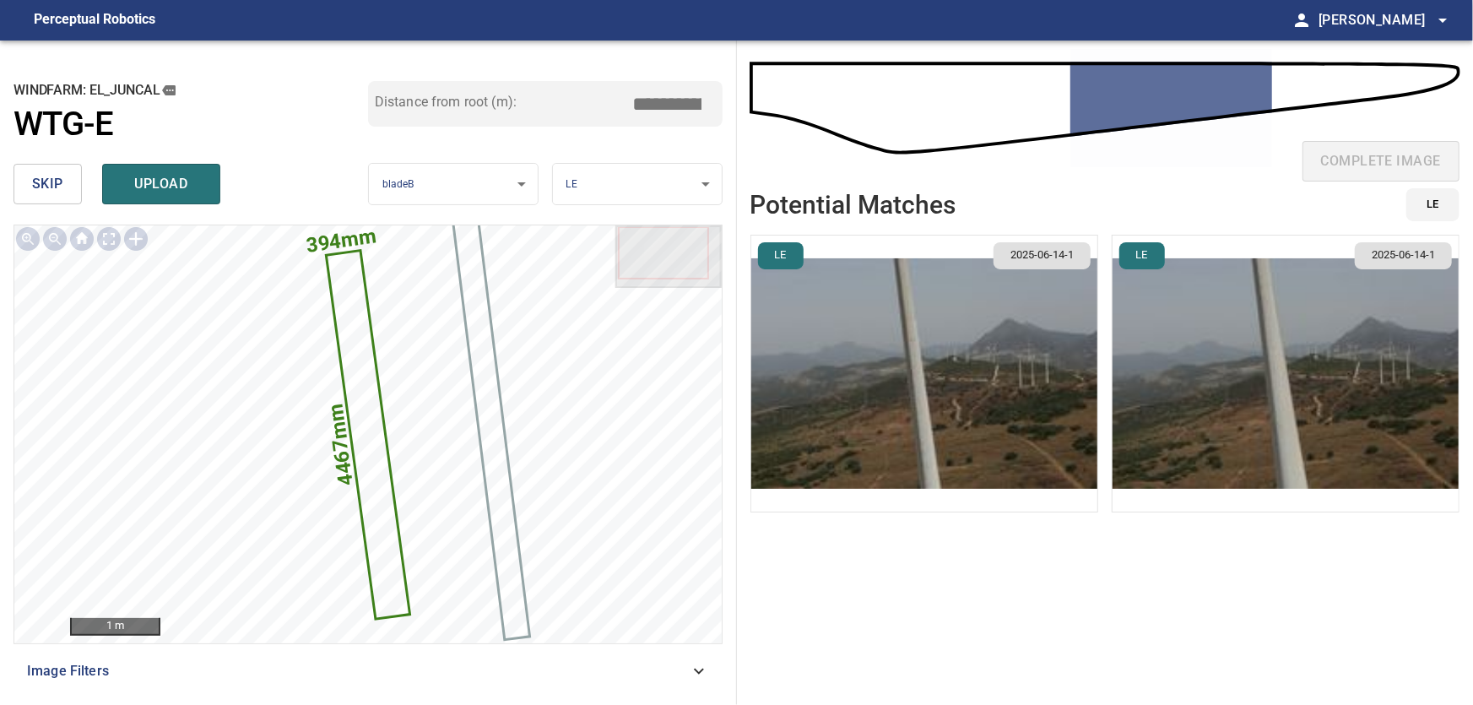
type input "*****"
click at [944, 377] on img "button" at bounding box center [924, 374] width 346 height 276
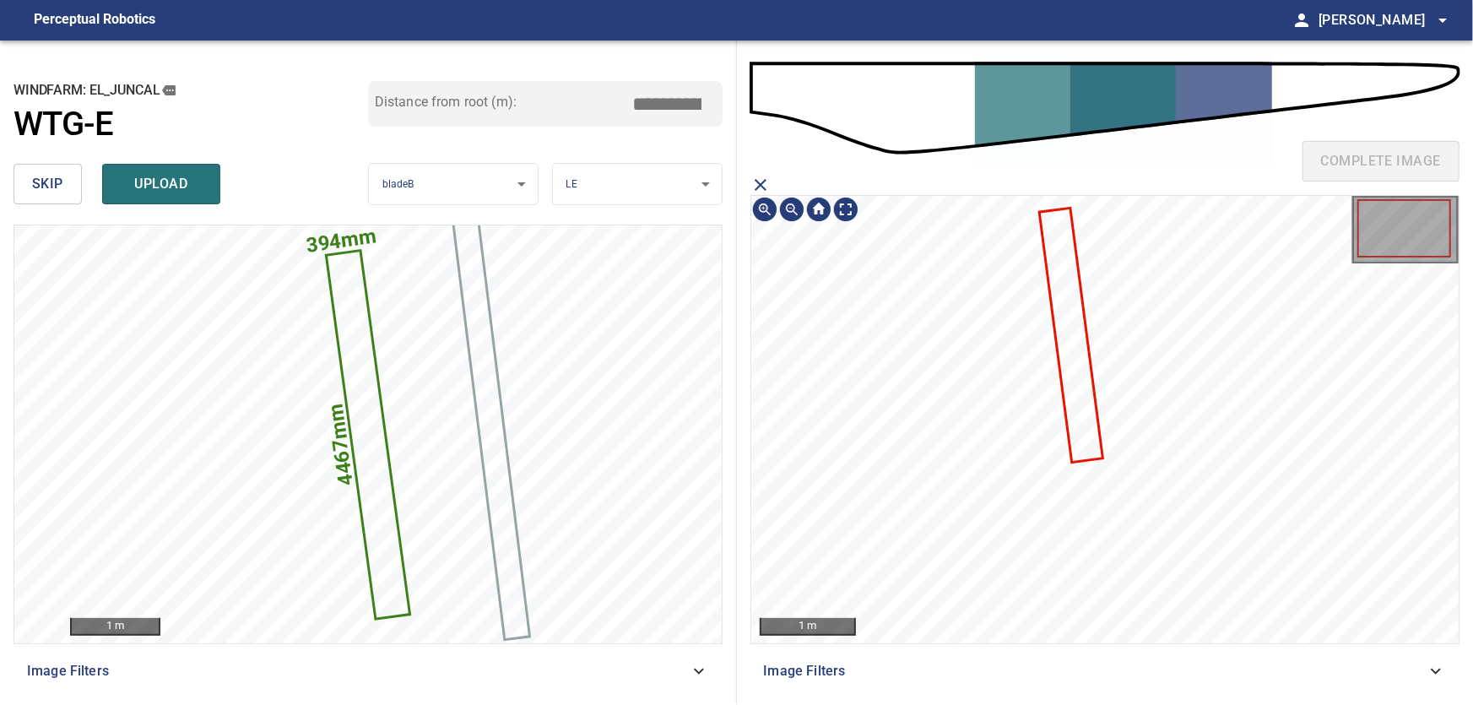
click at [1061, 322] on icon at bounding box center [1071, 335] width 61 height 252
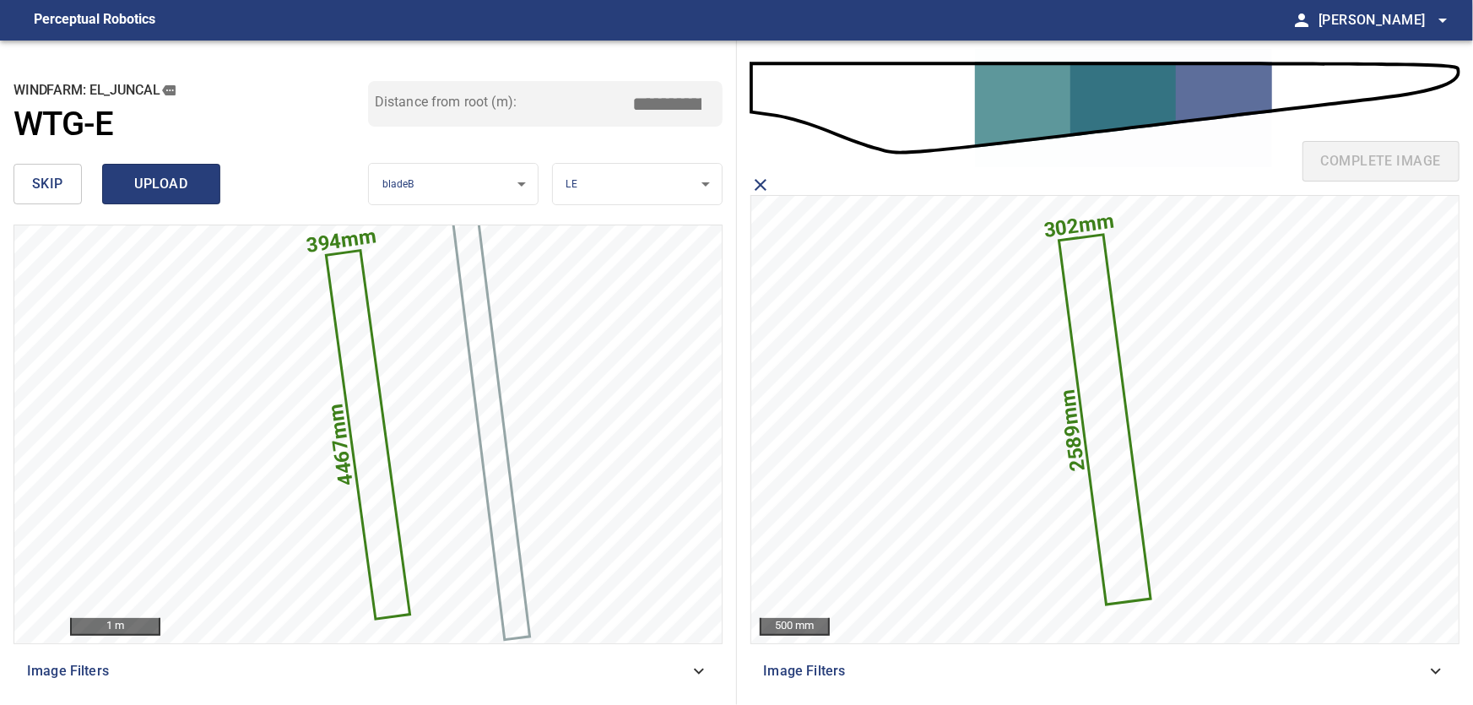
click at [152, 180] on span "upload" at bounding box center [161, 184] width 81 height 24
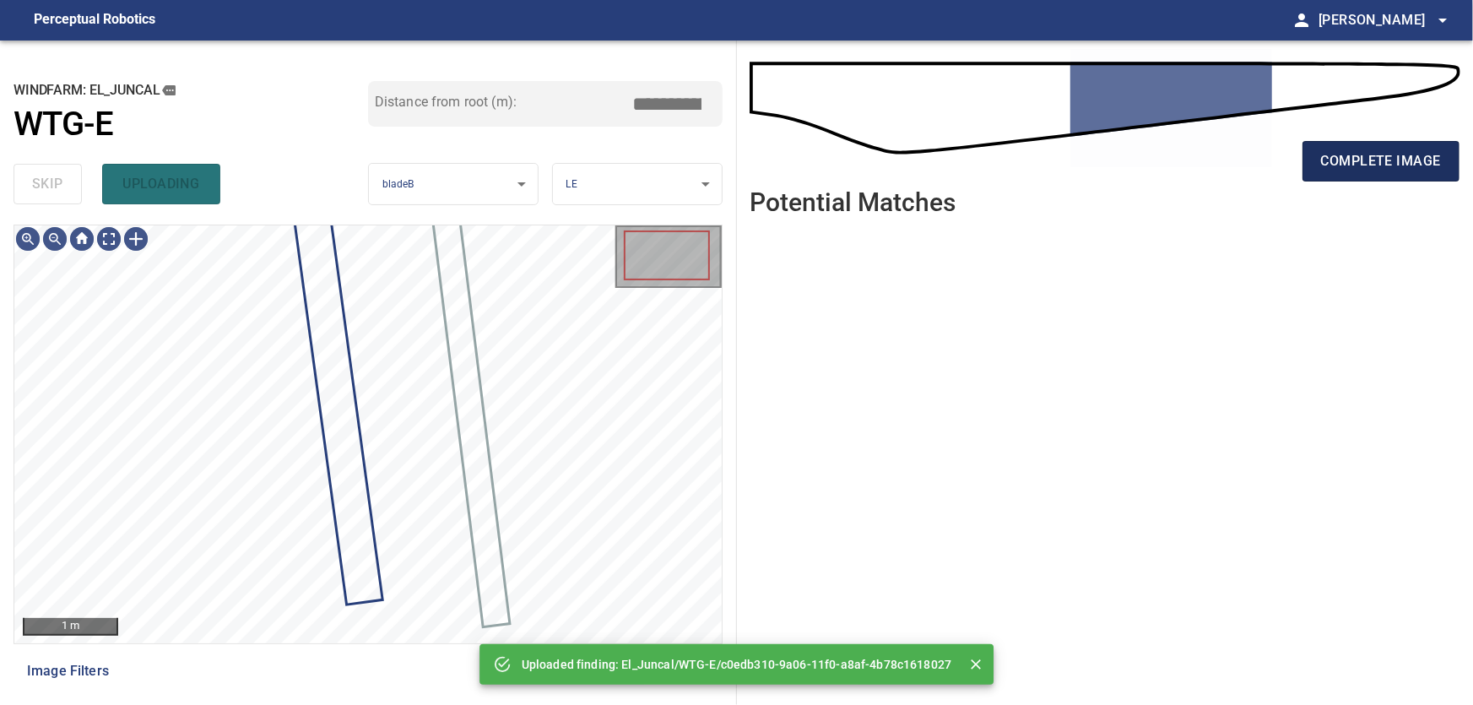
click at [1348, 165] on span "complete image" at bounding box center [1381, 161] width 120 height 24
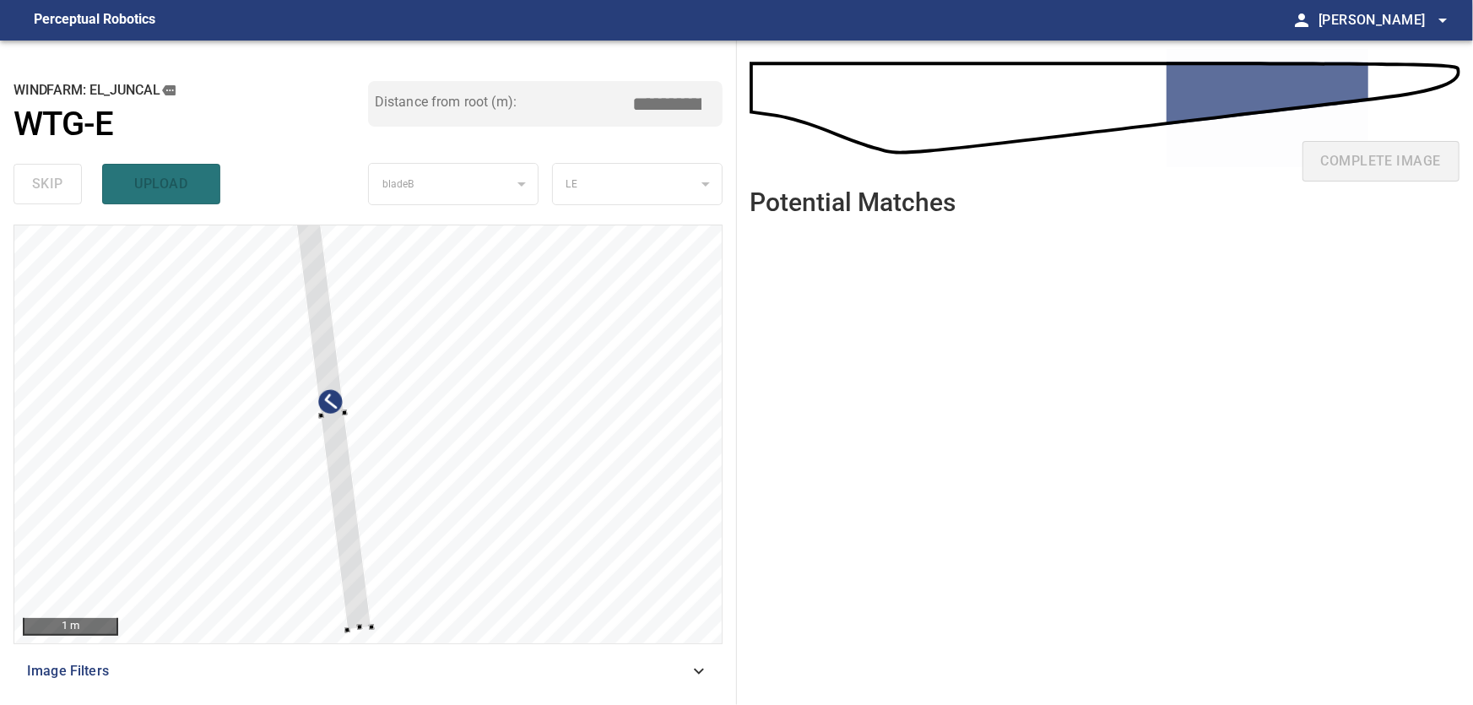
click at [571, 512] on div at bounding box center [367, 434] width 707 height 418
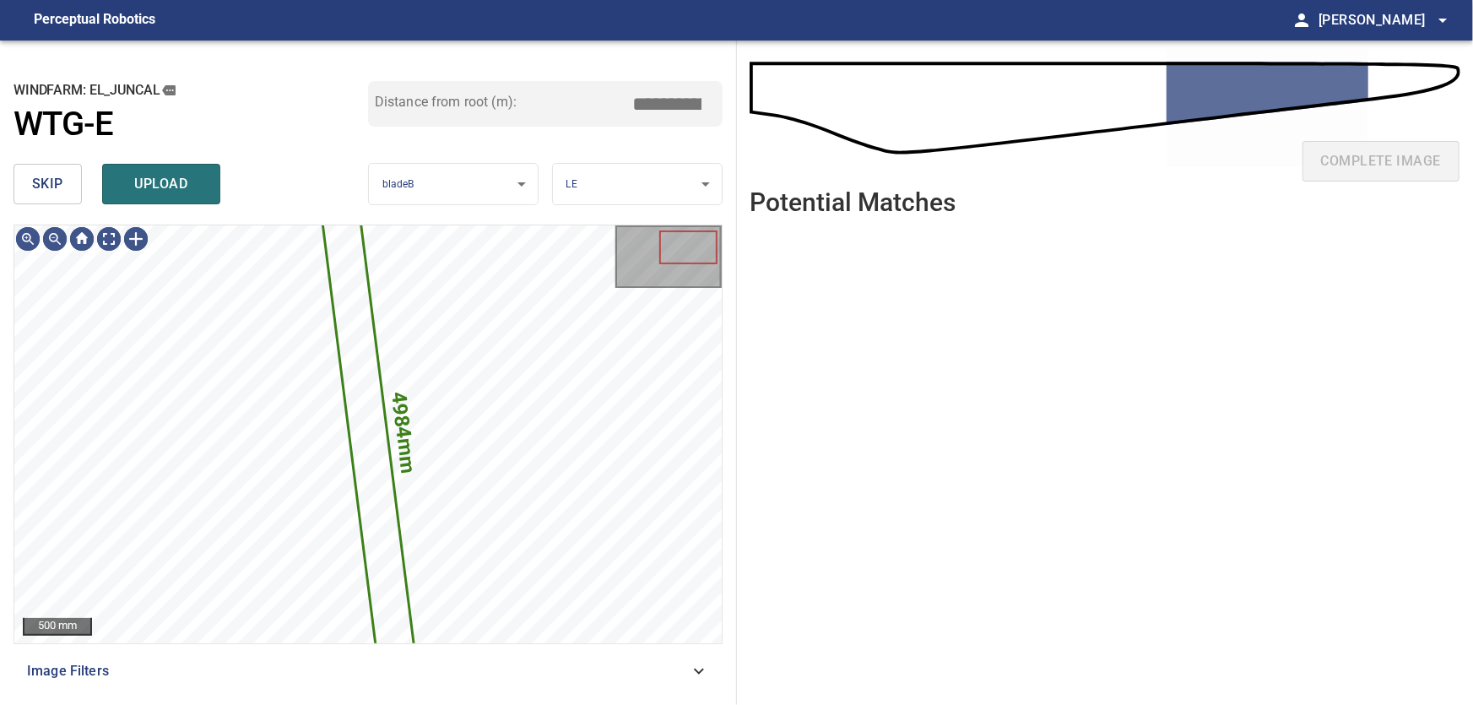
click at [52, 186] on span "skip" at bounding box center [47, 184] width 31 height 24
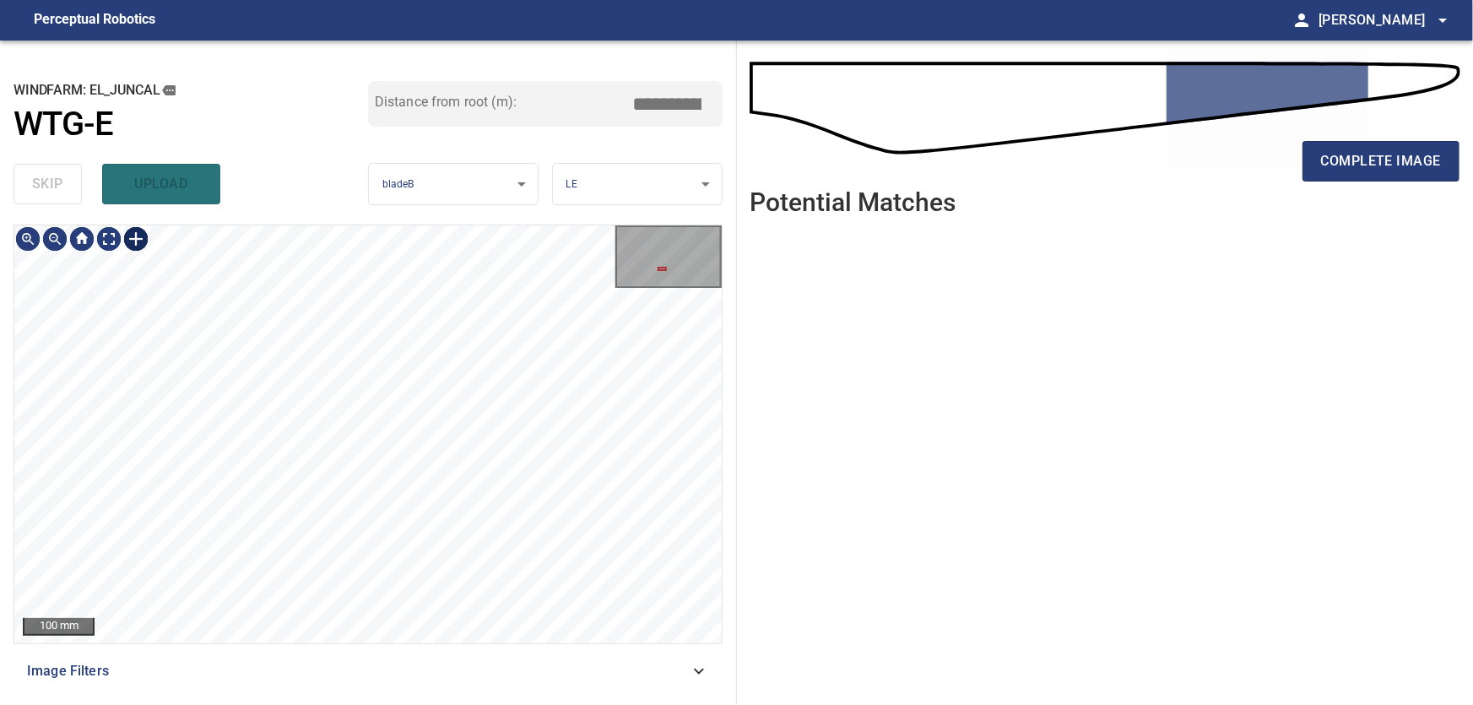
click at [137, 241] on div at bounding box center [135, 238] width 27 height 27
click at [488, 517] on div at bounding box center [367, 434] width 707 height 418
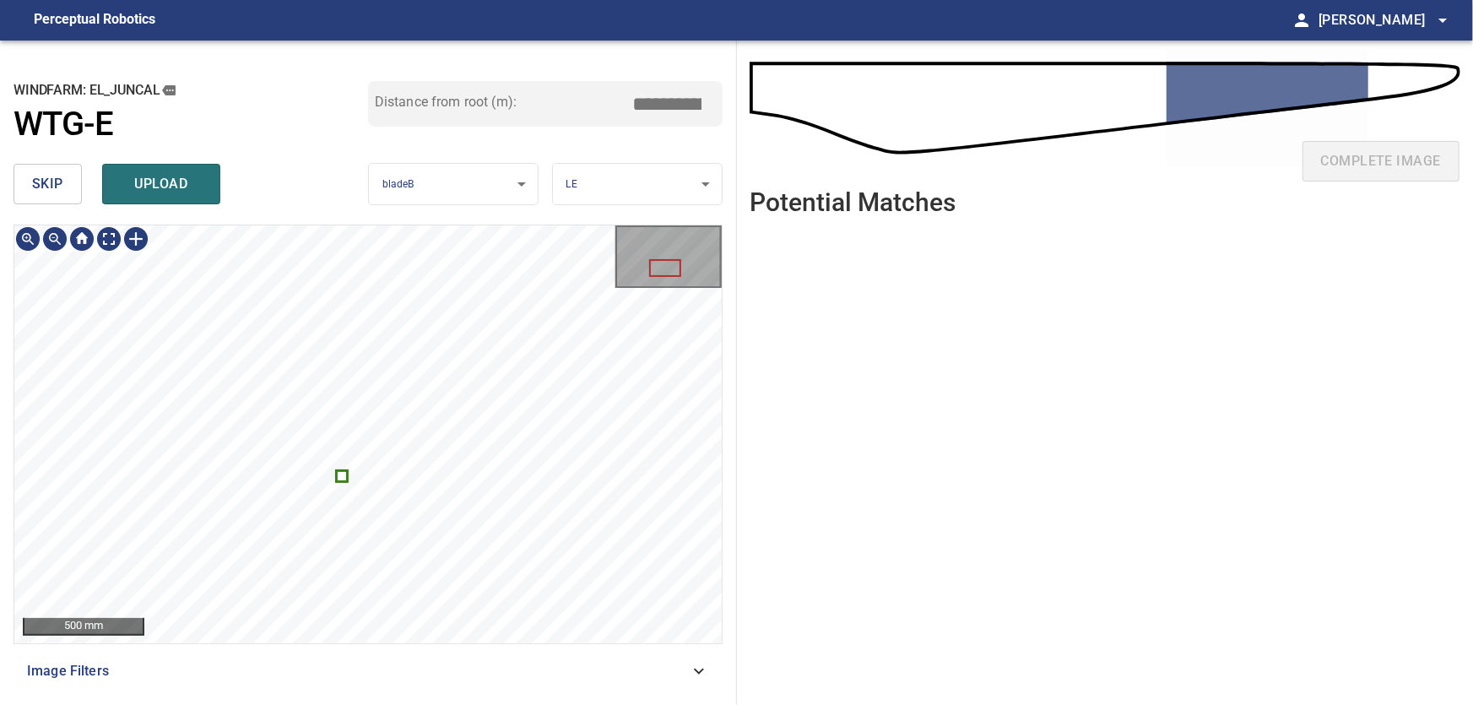
click at [344, 474] on icon at bounding box center [342, 476] width 8 height 8
click at [377, 430] on icon at bounding box center [367, 435] width 23 height 24
click at [368, 439] on icon at bounding box center [367, 435] width 23 height 24
click at [356, 447] on div at bounding box center [367, 435] width 23 height 24
click at [41, 186] on span "skip" at bounding box center [47, 184] width 31 height 24
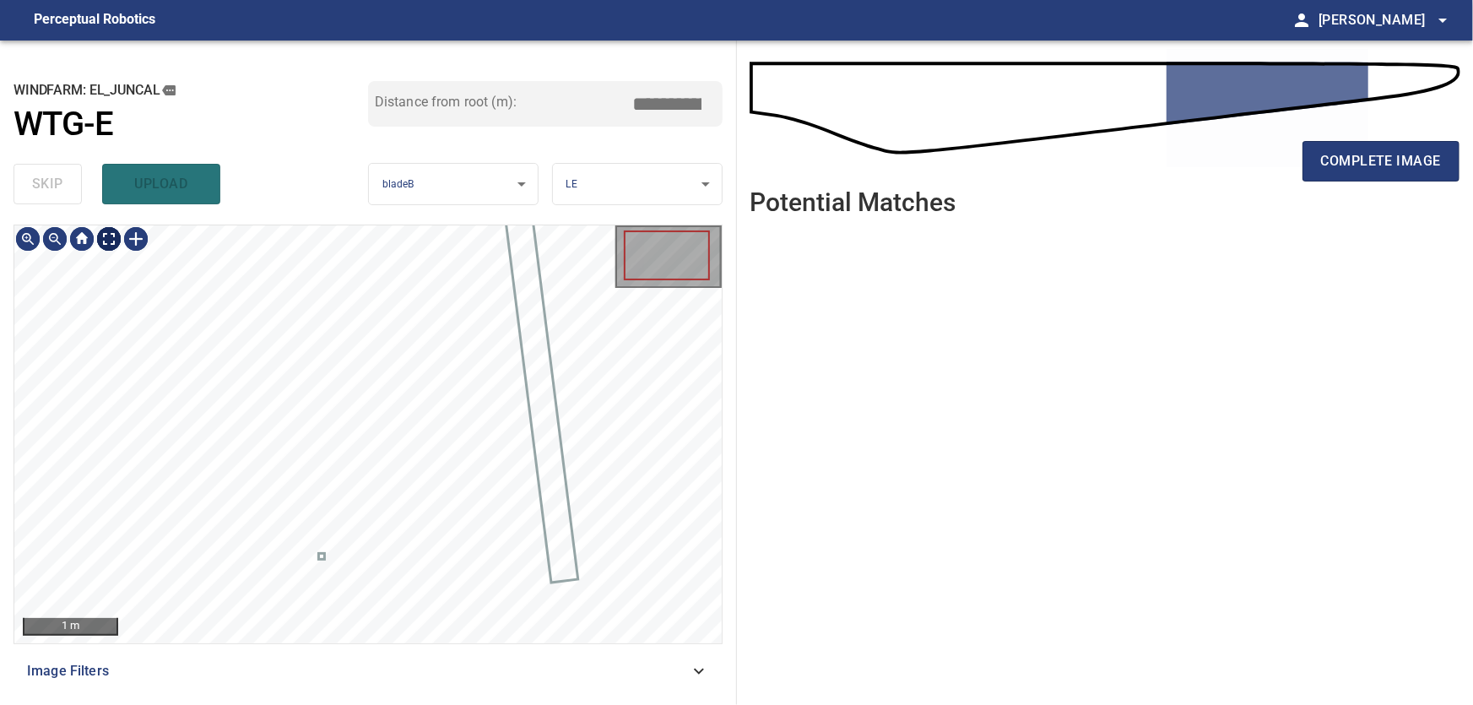
click at [106, 237] on body "**********" at bounding box center [736, 352] width 1473 height 705
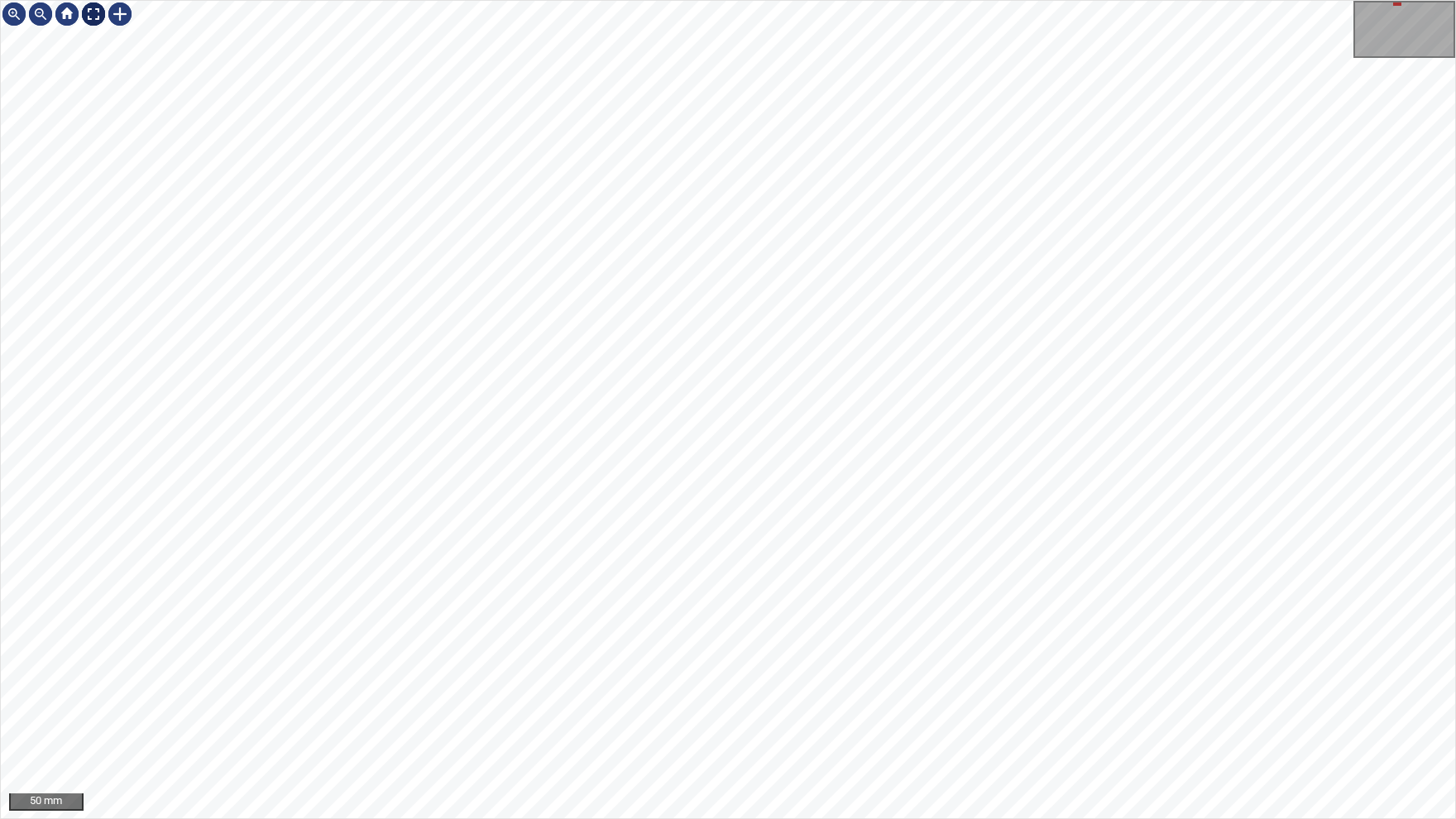
click at [96, 18] on img at bounding box center [93, 14] width 26 height 26
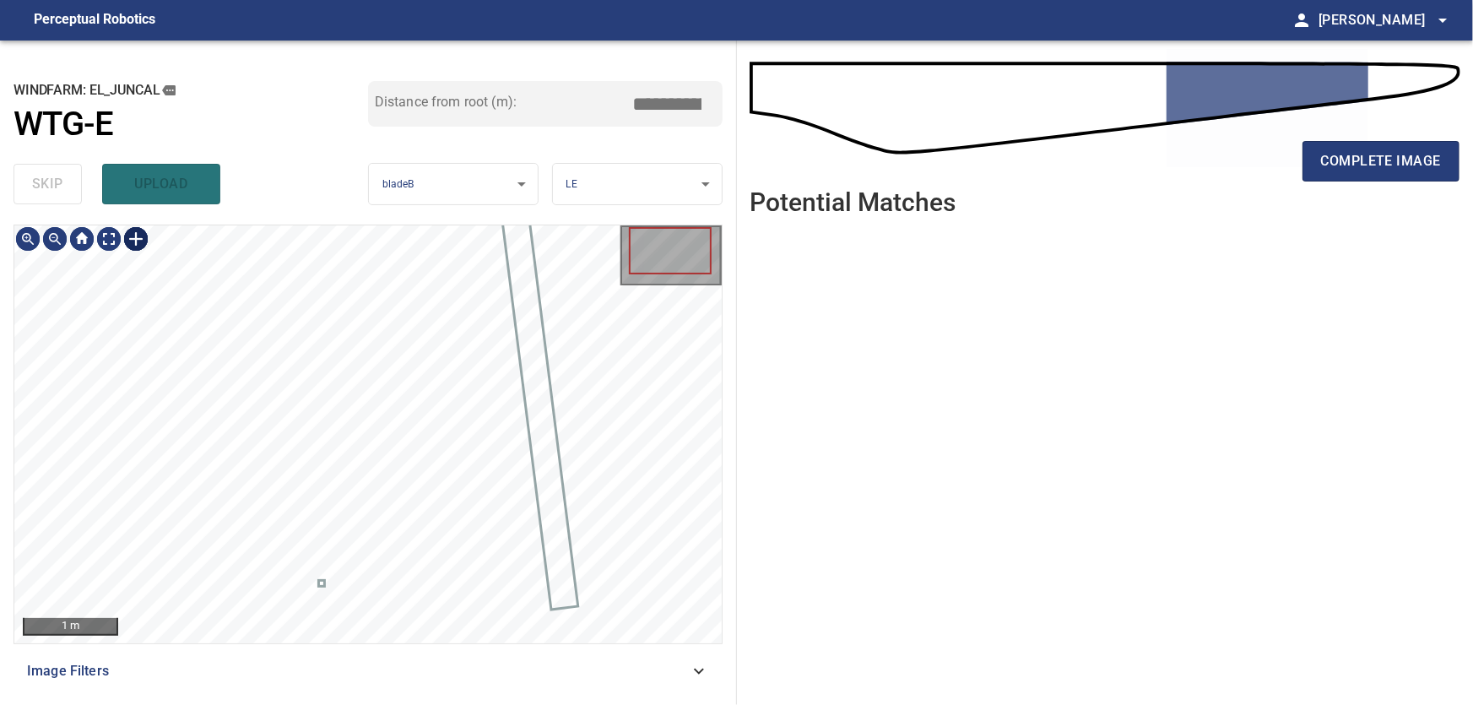
click at [138, 247] on div at bounding box center [135, 238] width 27 height 27
click at [335, 450] on div at bounding box center [367, 434] width 707 height 418
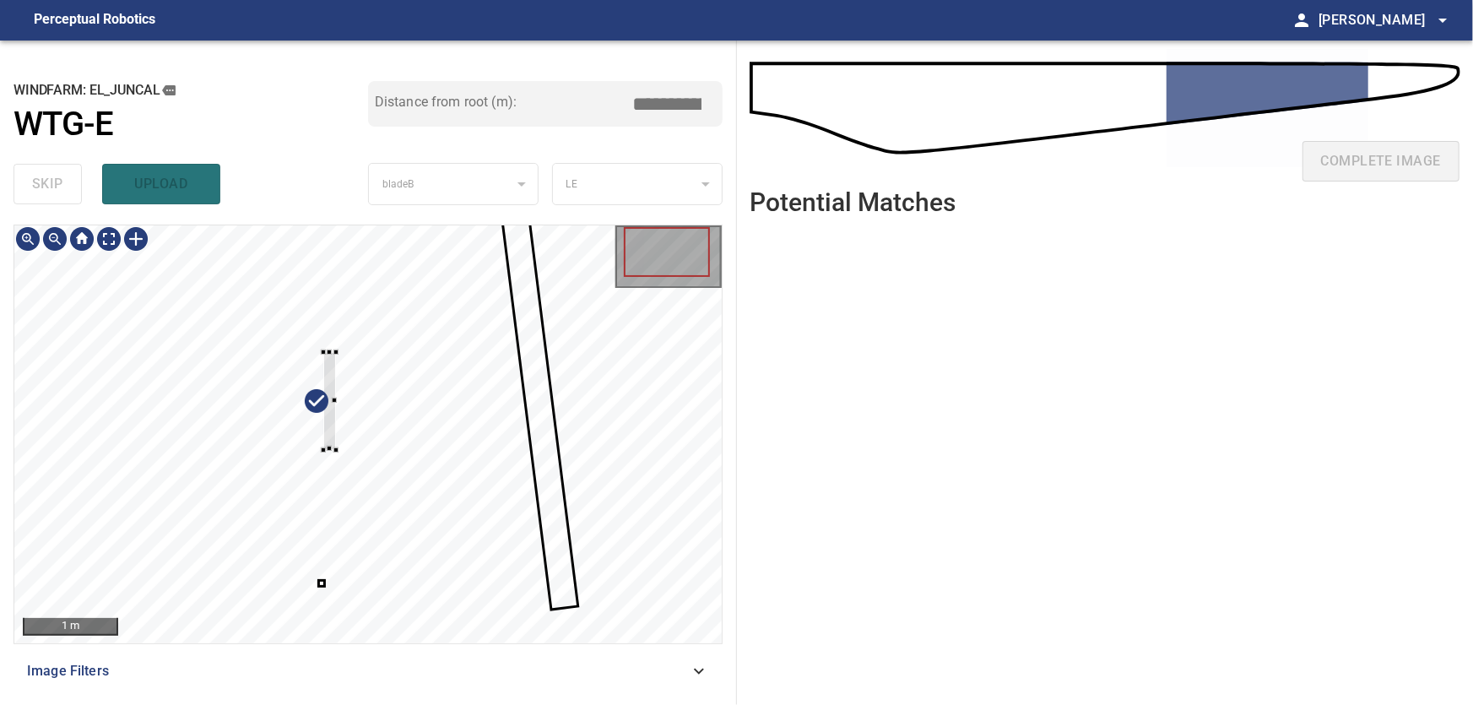
click at [337, 349] on div at bounding box center [367, 434] width 707 height 418
click at [334, 420] on div at bounding box center [325, 405] width 38 height 103
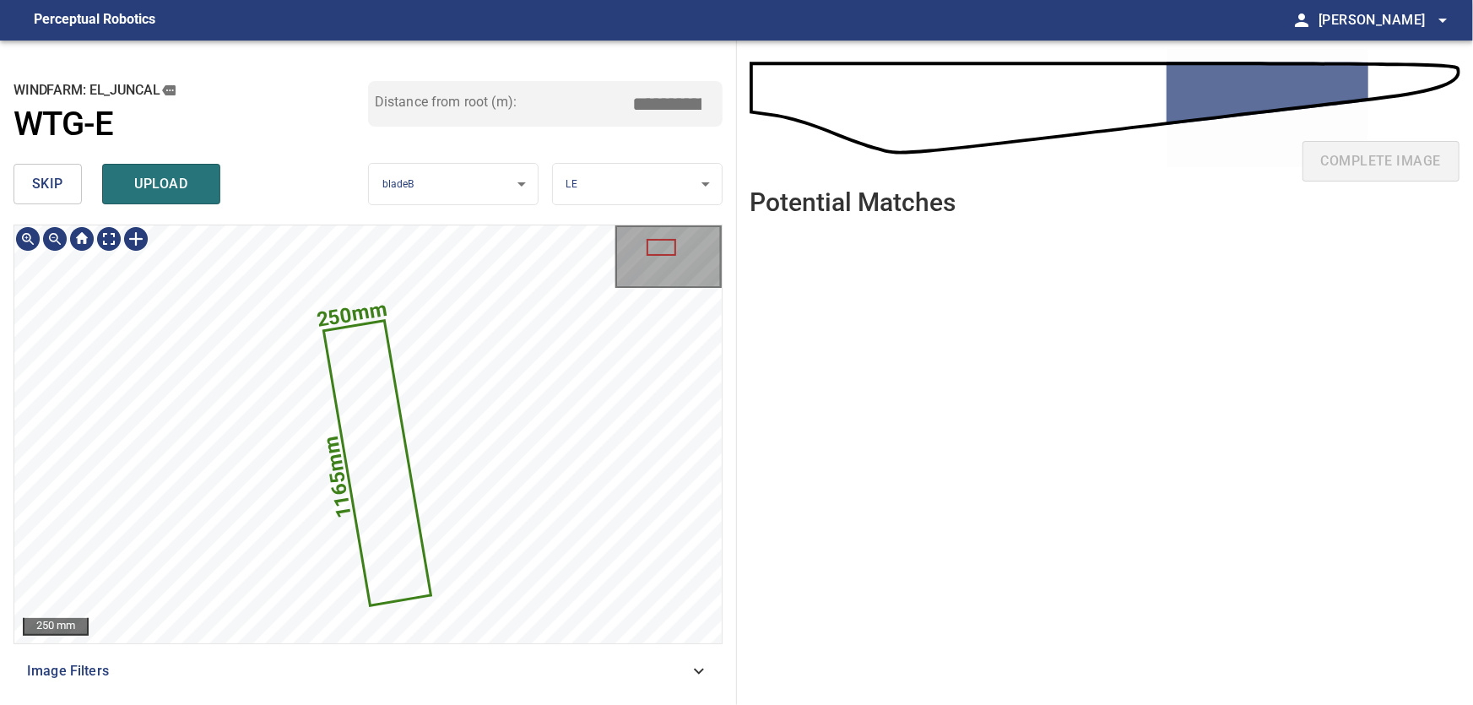
click at [377, 475] on icon at bounding box center [378, 464] width 105 height 282
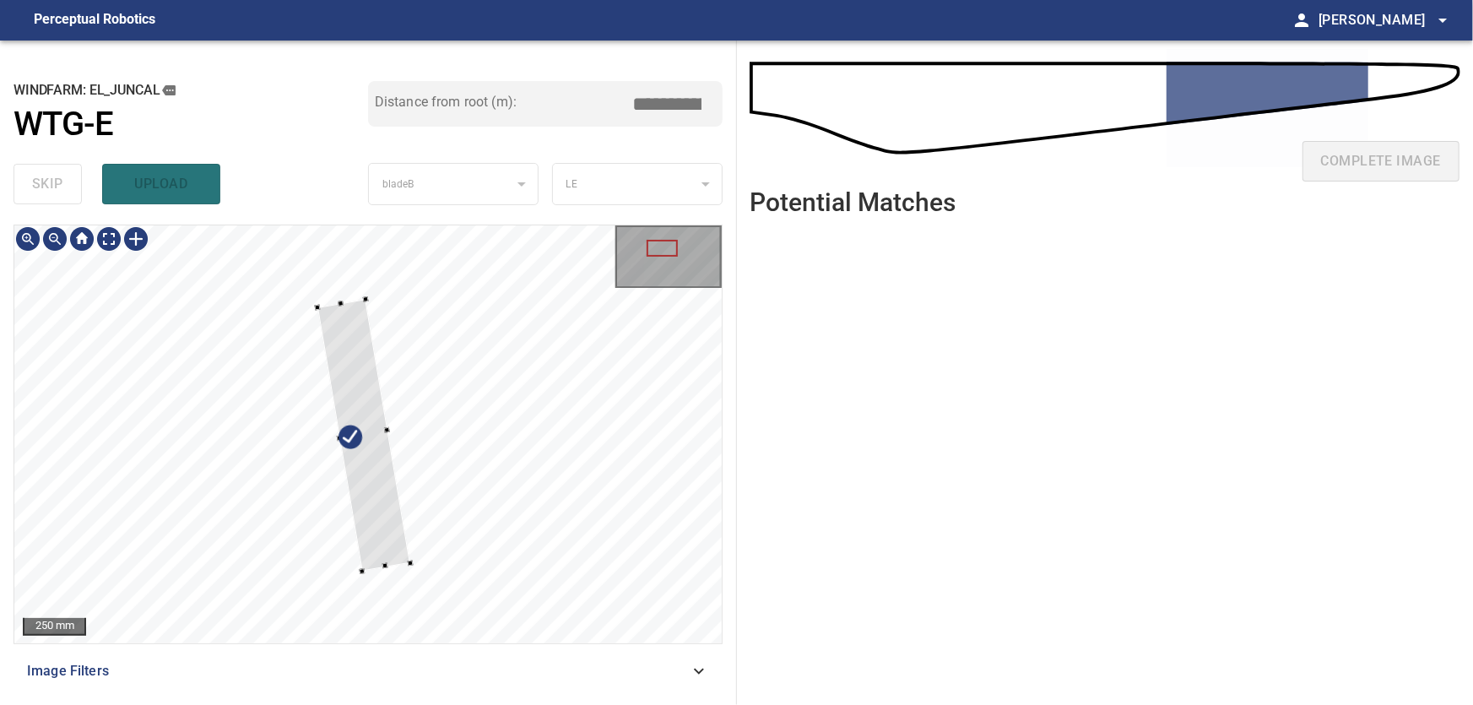
click at [385, 432] on div at bounding box center [363, 436] width 93 height 272
click at [344, 316] on div at bounding box center [364, 440] width 91 height 263
click at [382, 557] on div at bounding box center [384, 558] width 6 height 6
click at [353, 363] on div at bounding box center [367, 436] width 90 height 252
click at [382, 432] on div at bounding box center [382, 433] width 6 height 6
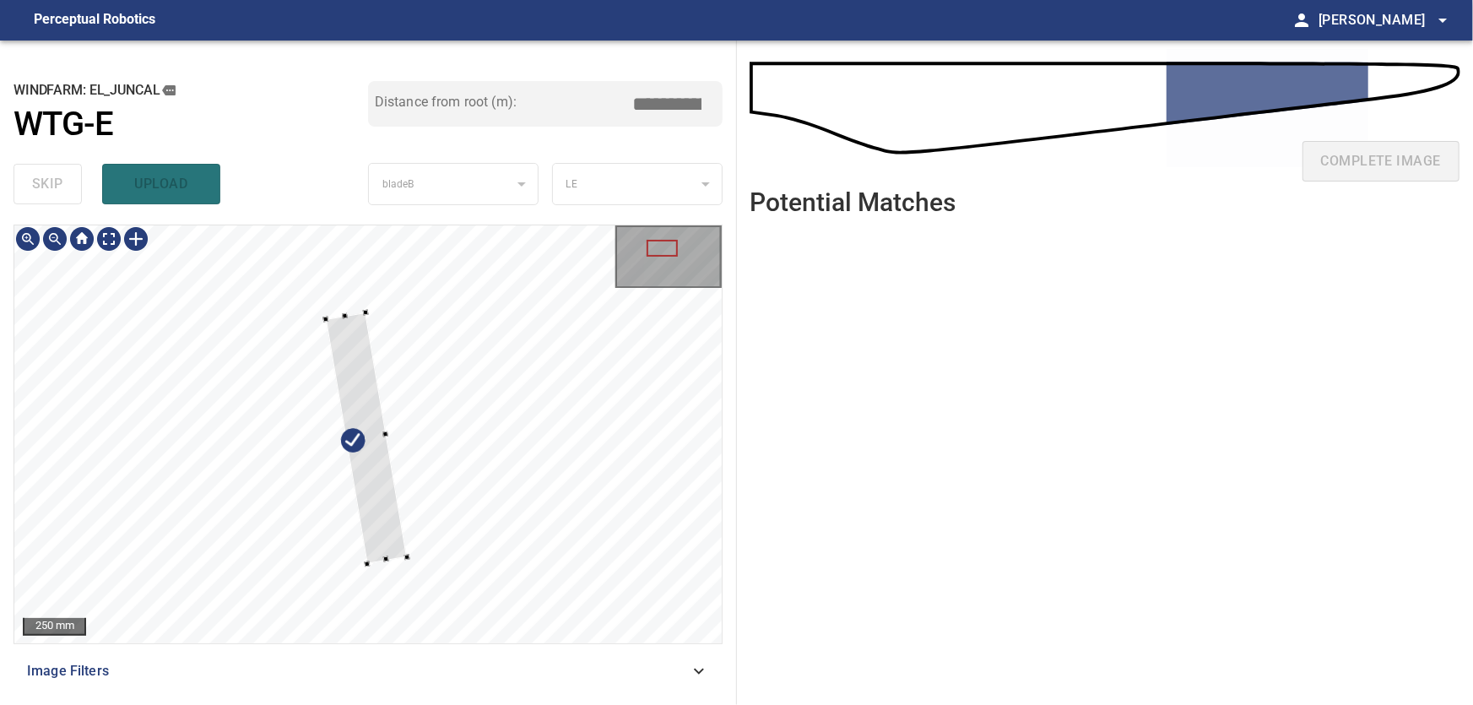
click at [361, 398] on div at bounding box center [365, 438] width 81 height 252
click at [360, 374] on div at bounding box center [363, 436] width 71 height 249
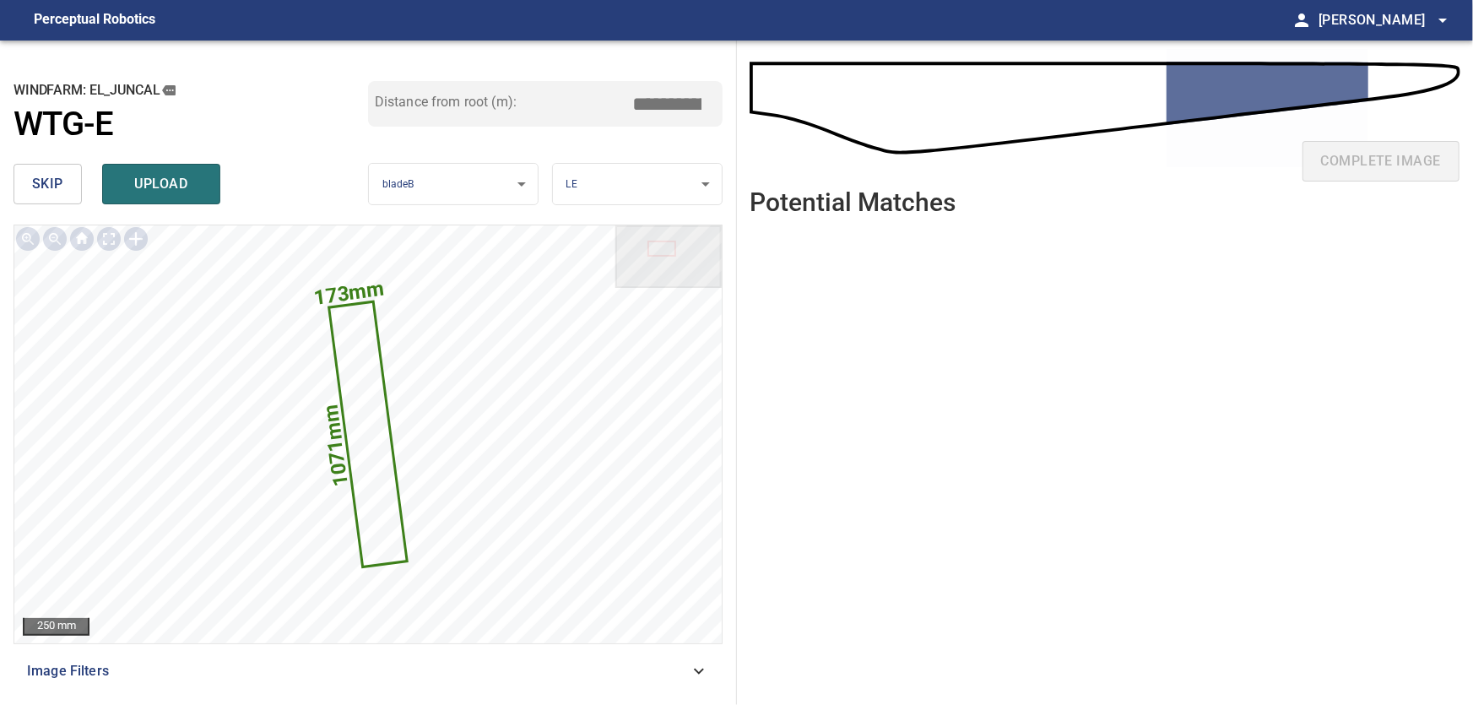
drag, startPoint x: 637, startPoint y: 103, endPoint x: 715, endPoint y: 103, distance: 77.7
click at [715, 103] on input "*****" at bounding box center [674, 104] width 84 height 32
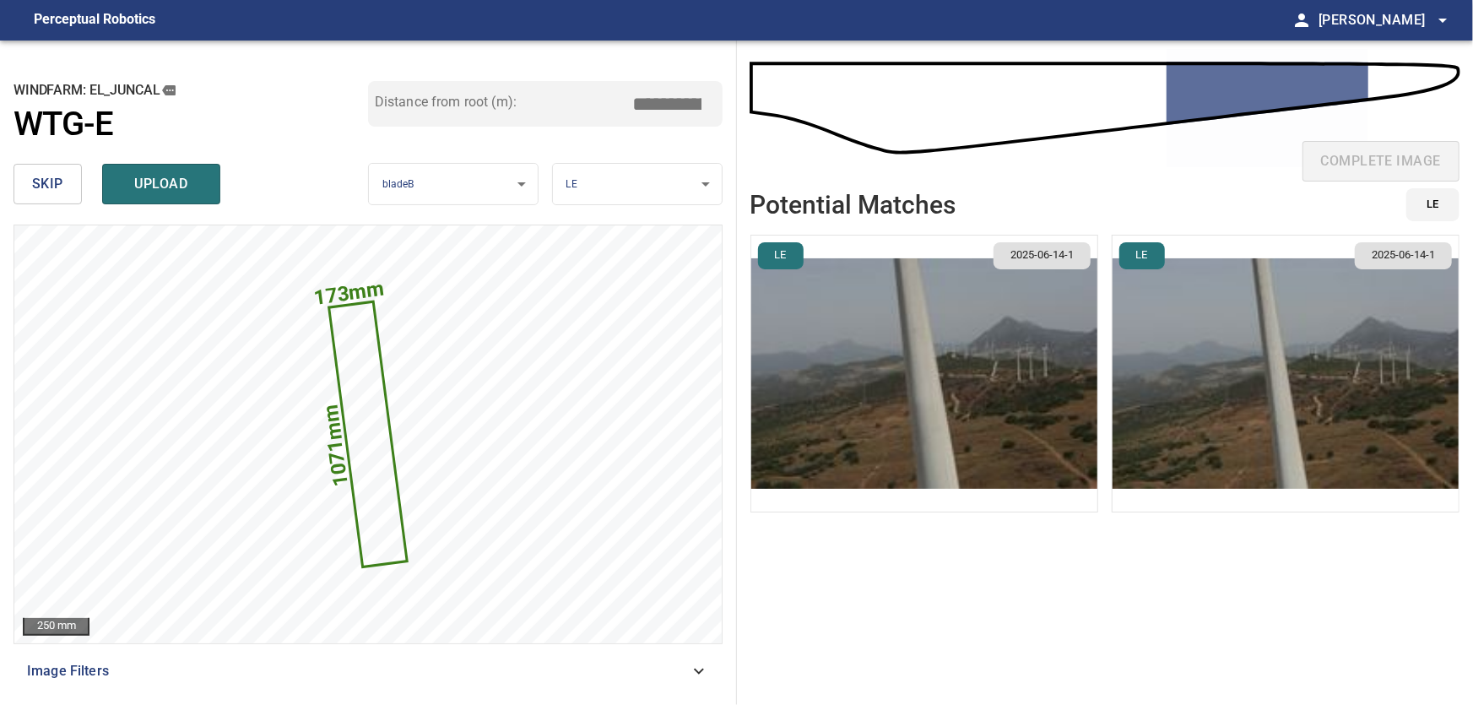
drag, startPoint x: 672, startPoint y: 106, endPoint x: 720, endPoint y: 107, distance: 48.2
click at [716, 107] on input "****" at bounding box center [674, 104] width 84 height 32
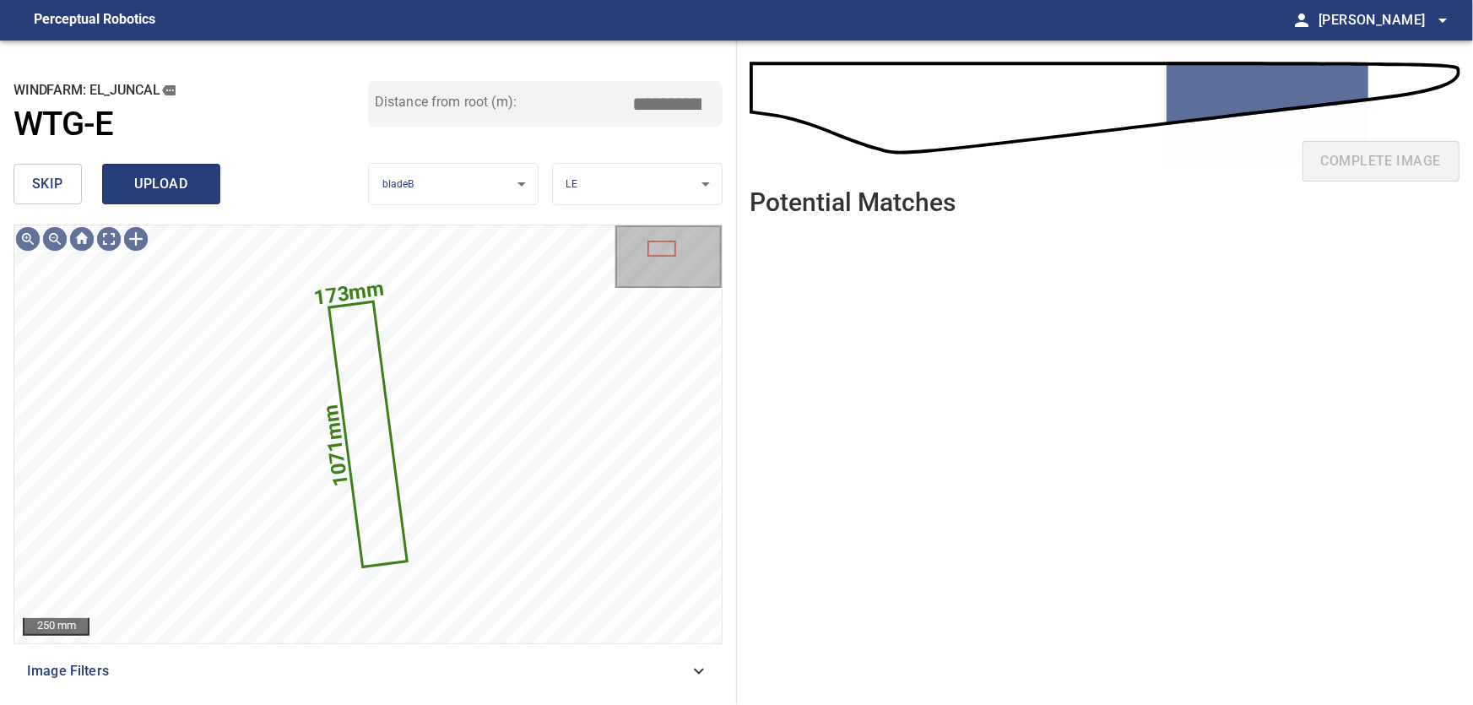
type input "*****"
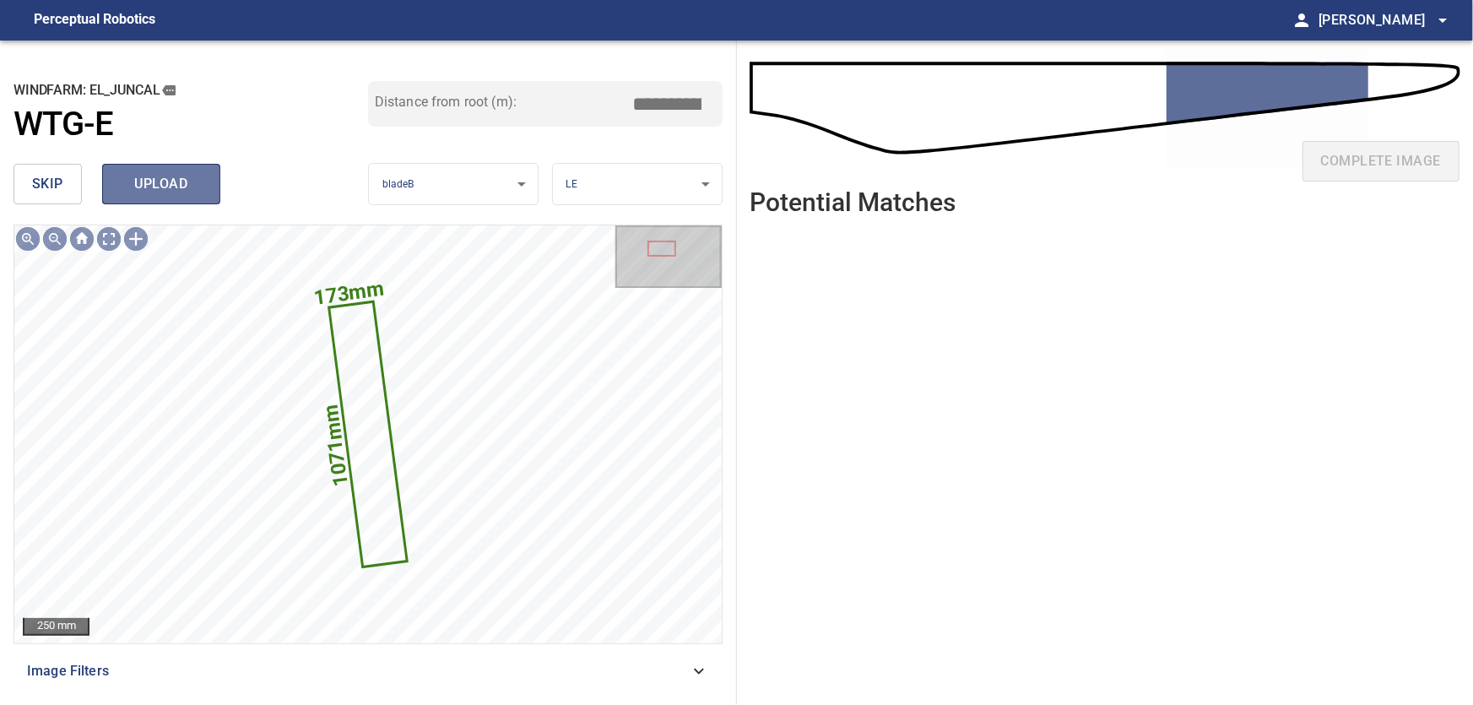
click at [148, 185] on span "upload" at bounding box center [161, 184] width 81 height 24
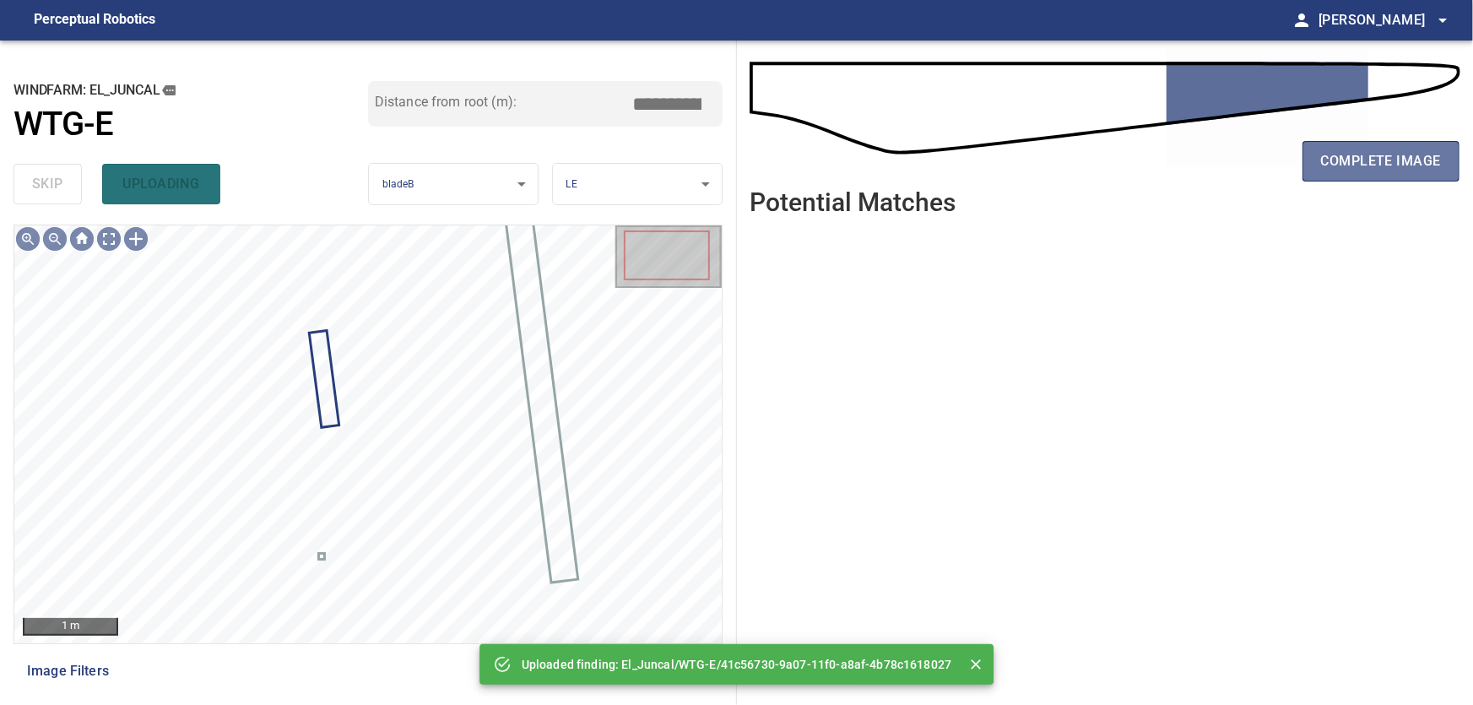
drag, startPoint x: 1364, startPoint y: 155, endPoint x: 1009, endPoint y: 271, distance: 374.0
click at [1364, 160] on span "complete image" at bounding box center [1381, 161] width 120 height 24
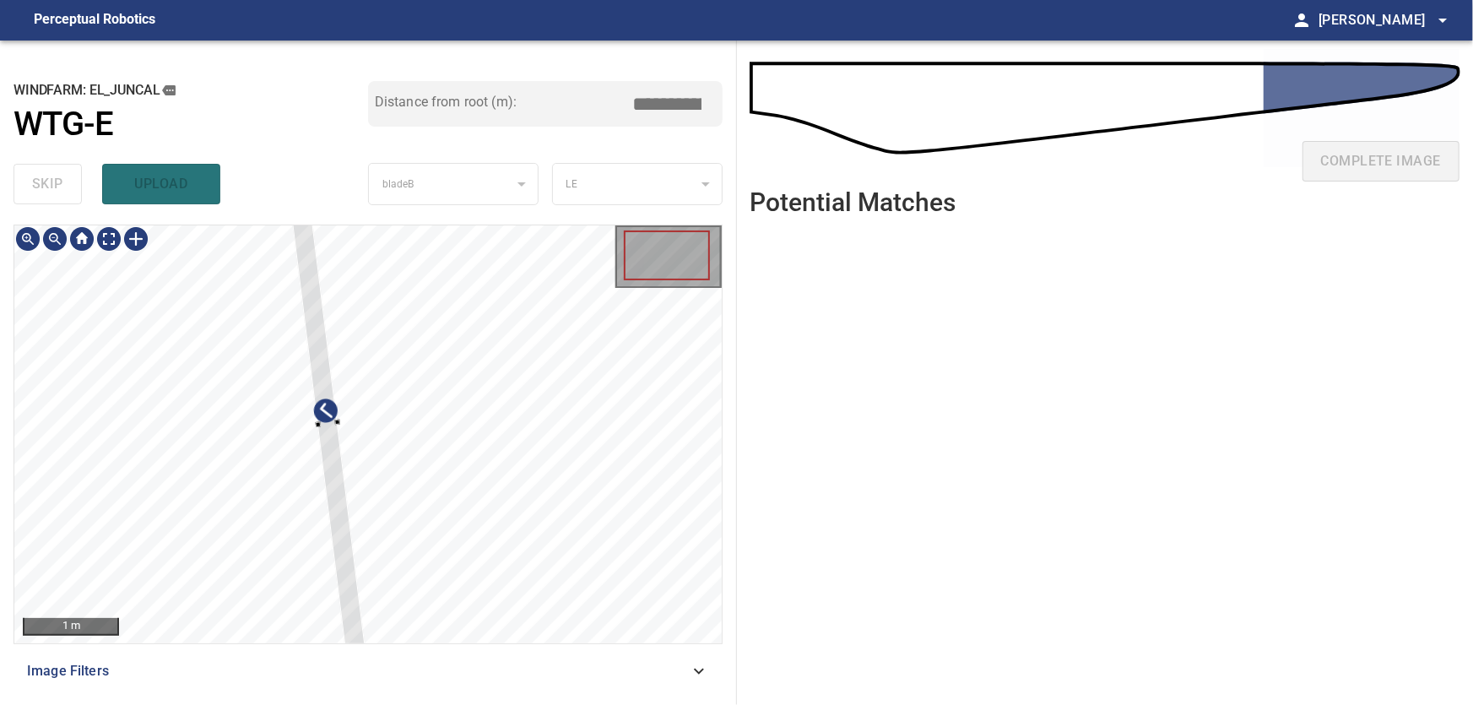
click at [532, 451] on div at bounding box center [367, 434] width 707 height 418
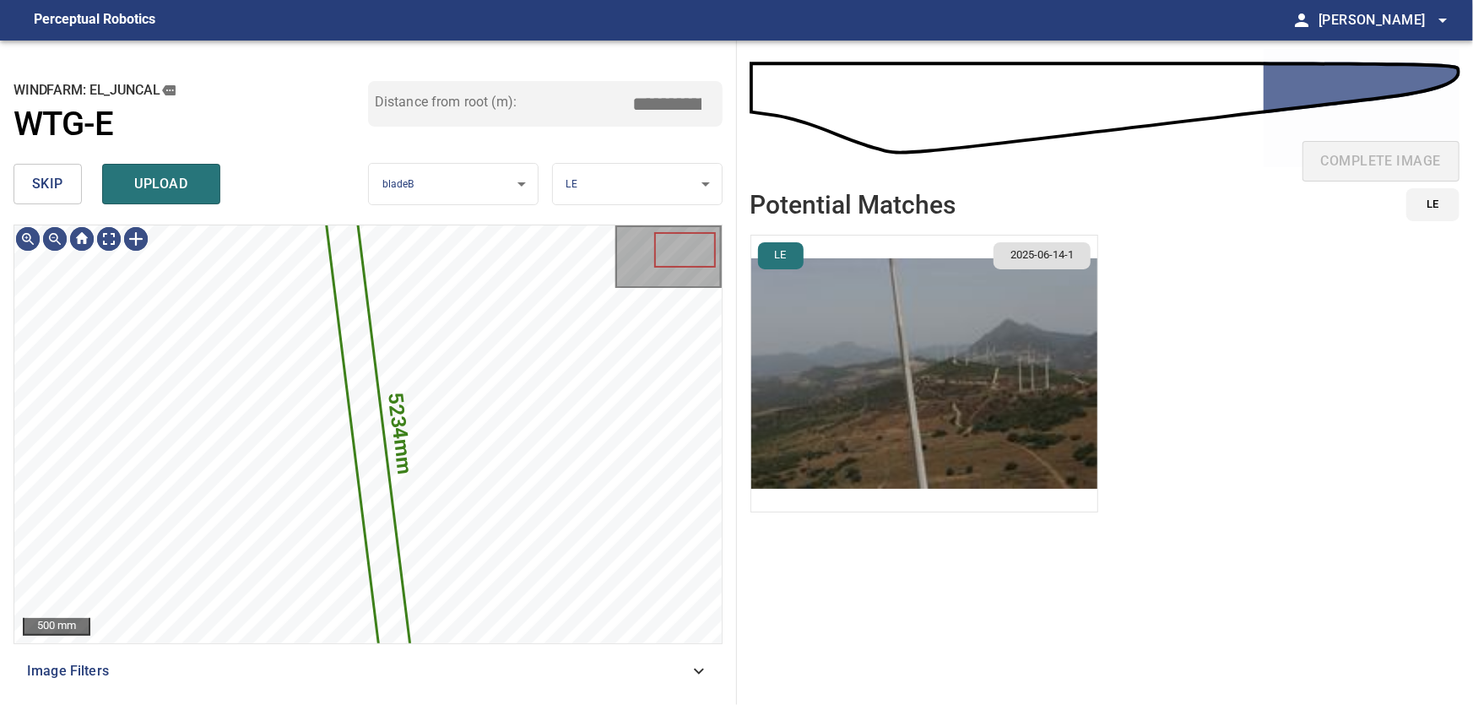
click at [44, 191] on span "skip" at bounding box center [47, 184] width 31 height 24
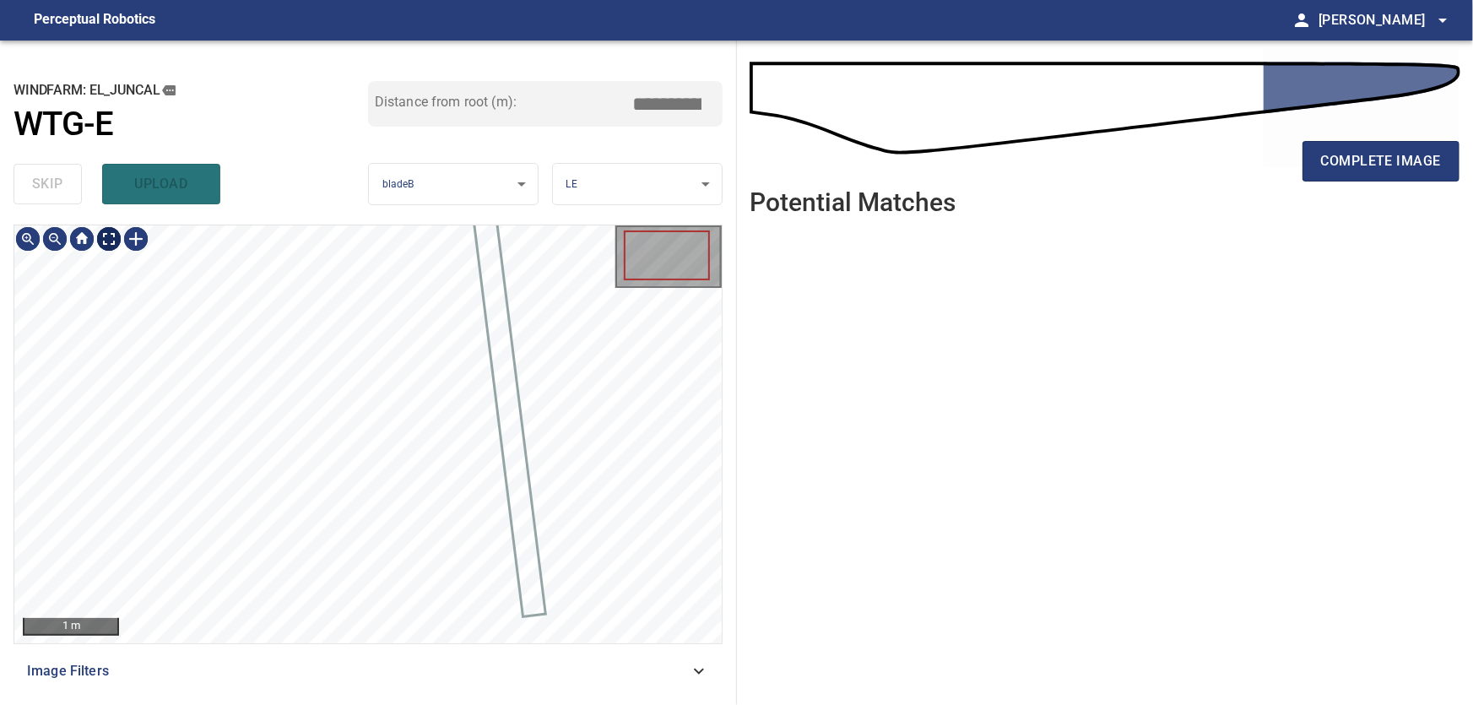
click at [108, 236] on body "**********" at bounding box center [736, 352] width 1473 height 705
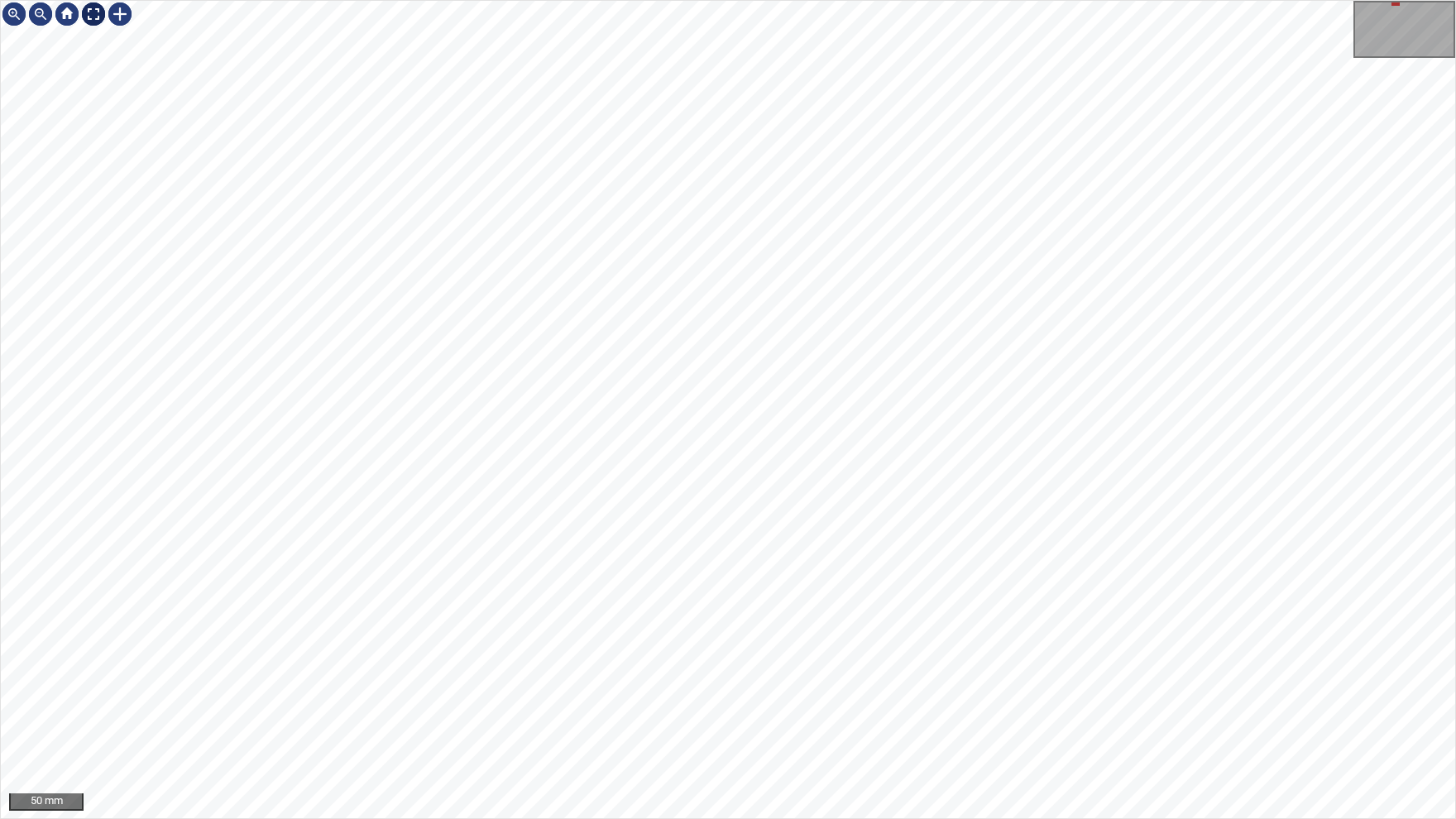
click at [97, 17] on div at bounding box center [93, 14] width 26 height 26
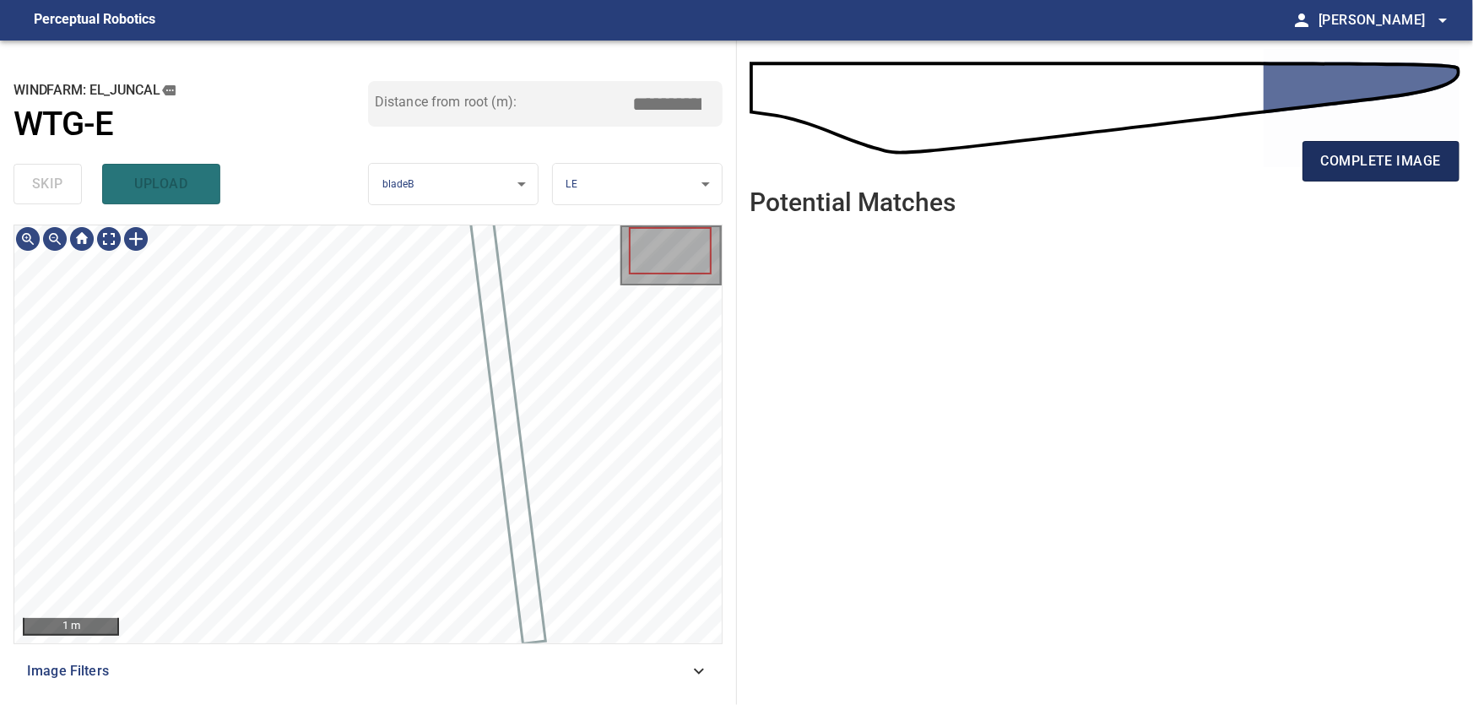
click at [1387, 155] on span "complete image" at bounding box center [1381, 161] width 120 height 24
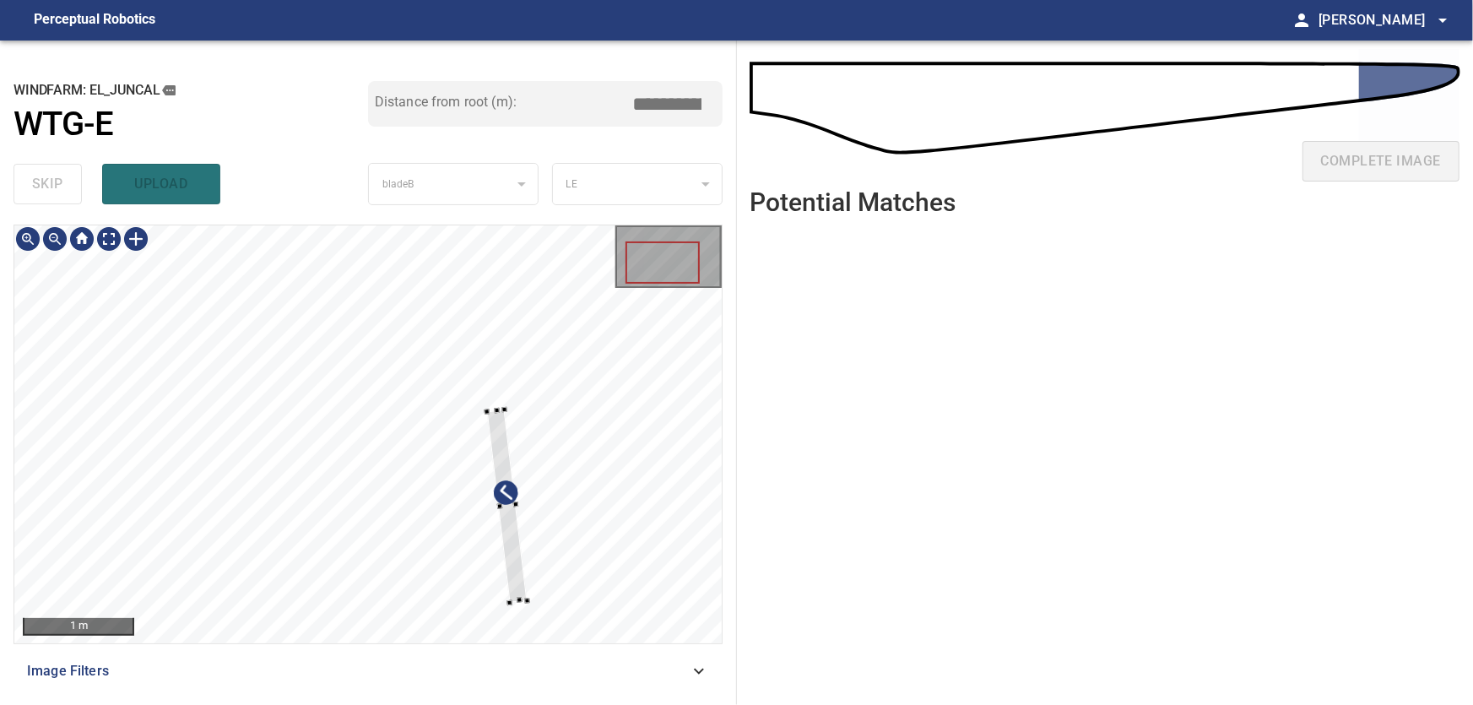
click at [545, 512] on div at bounding box center [367, 434] width 707 height 418
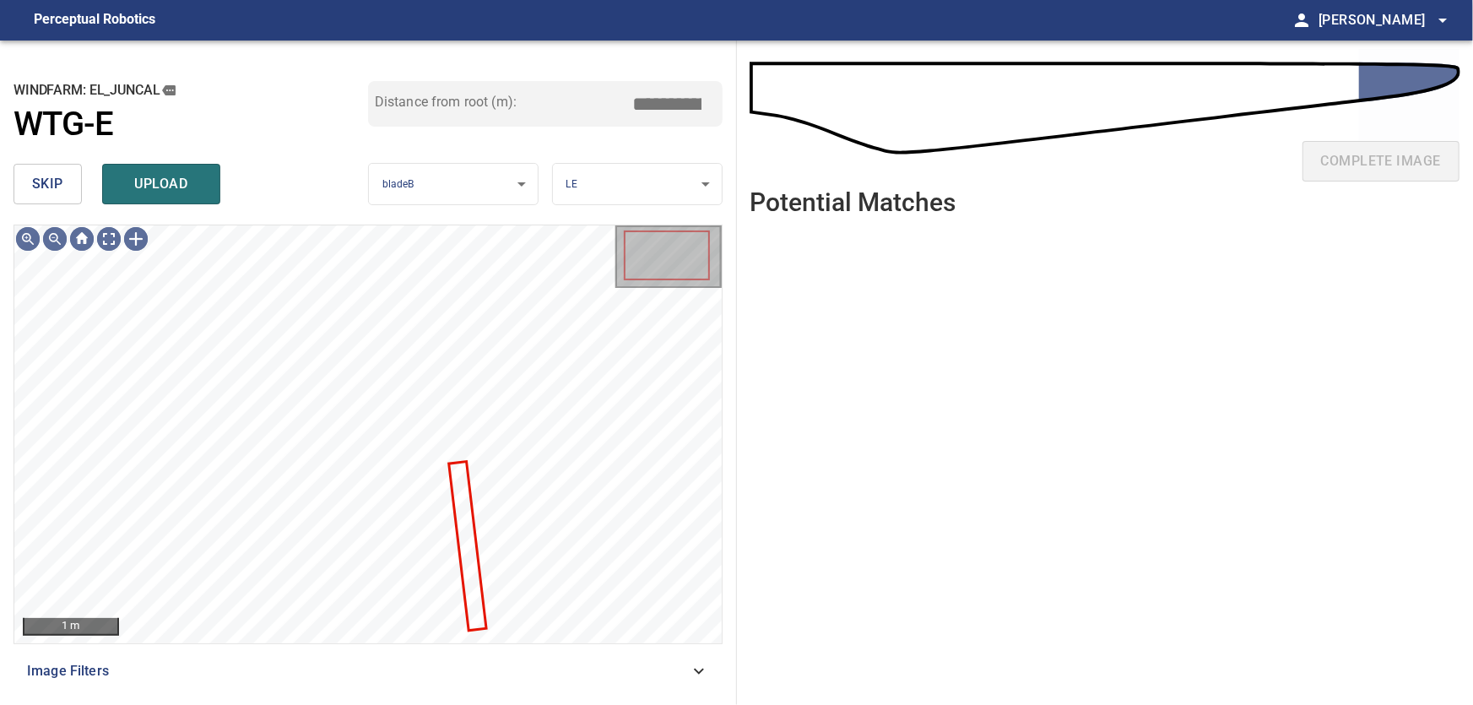
click at [33, 182] on span "skip" at bounding box center [47, 184] width 31 height 24
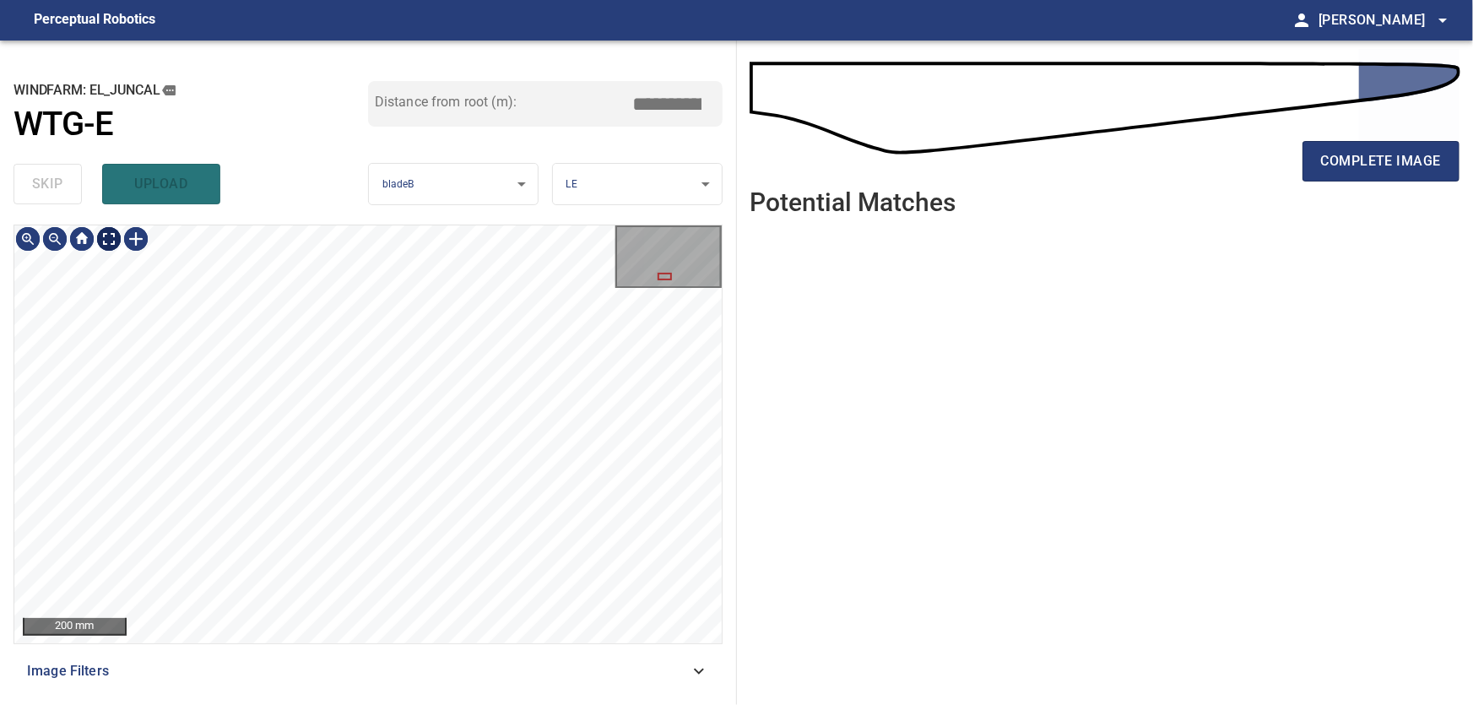
click at [111, 240] on body "**********" at bounding box center [736, 352] width 1473 height 705
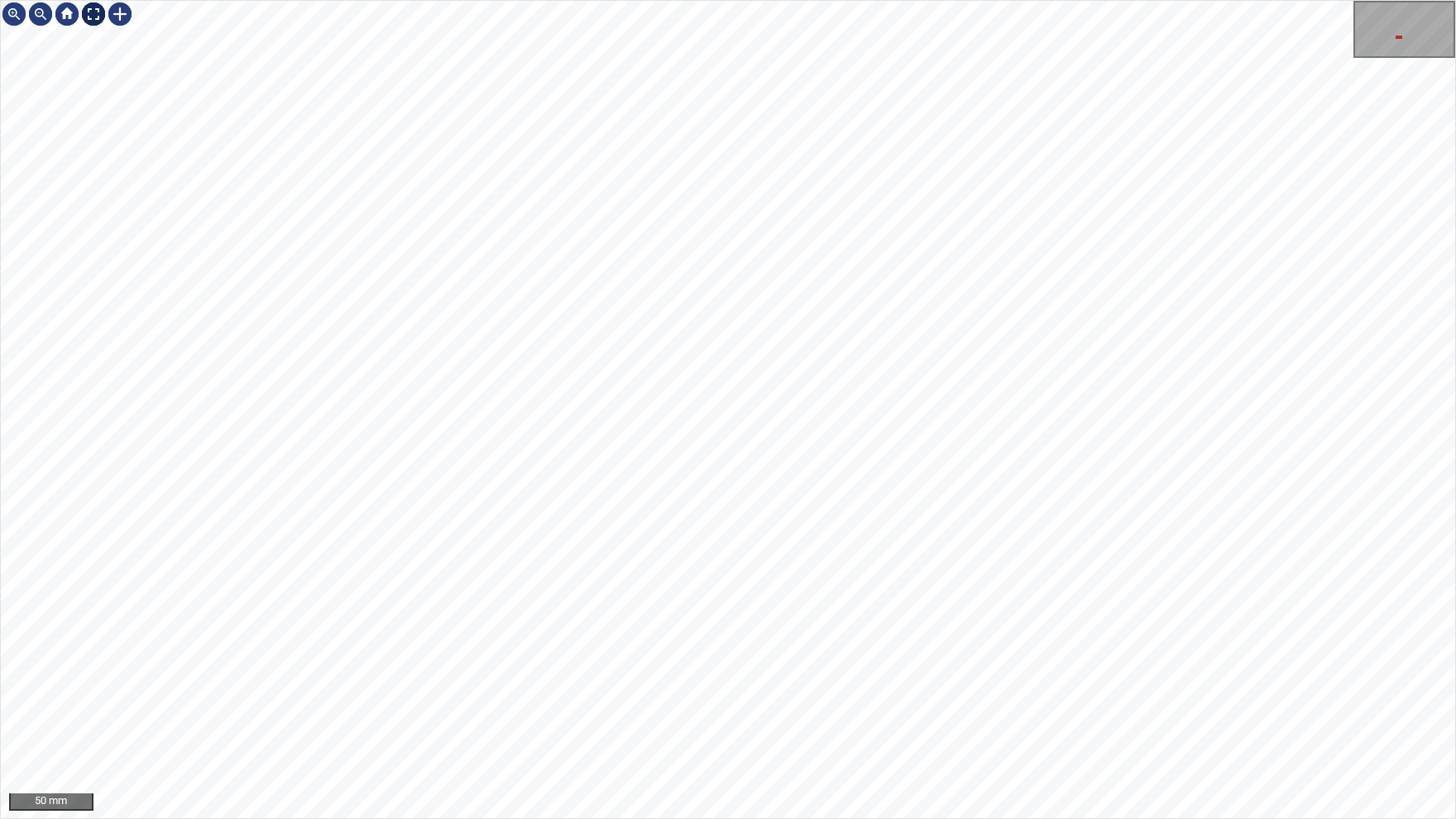
click at [89, 19] on img at bounding box center [93, 14] width 26 height 26
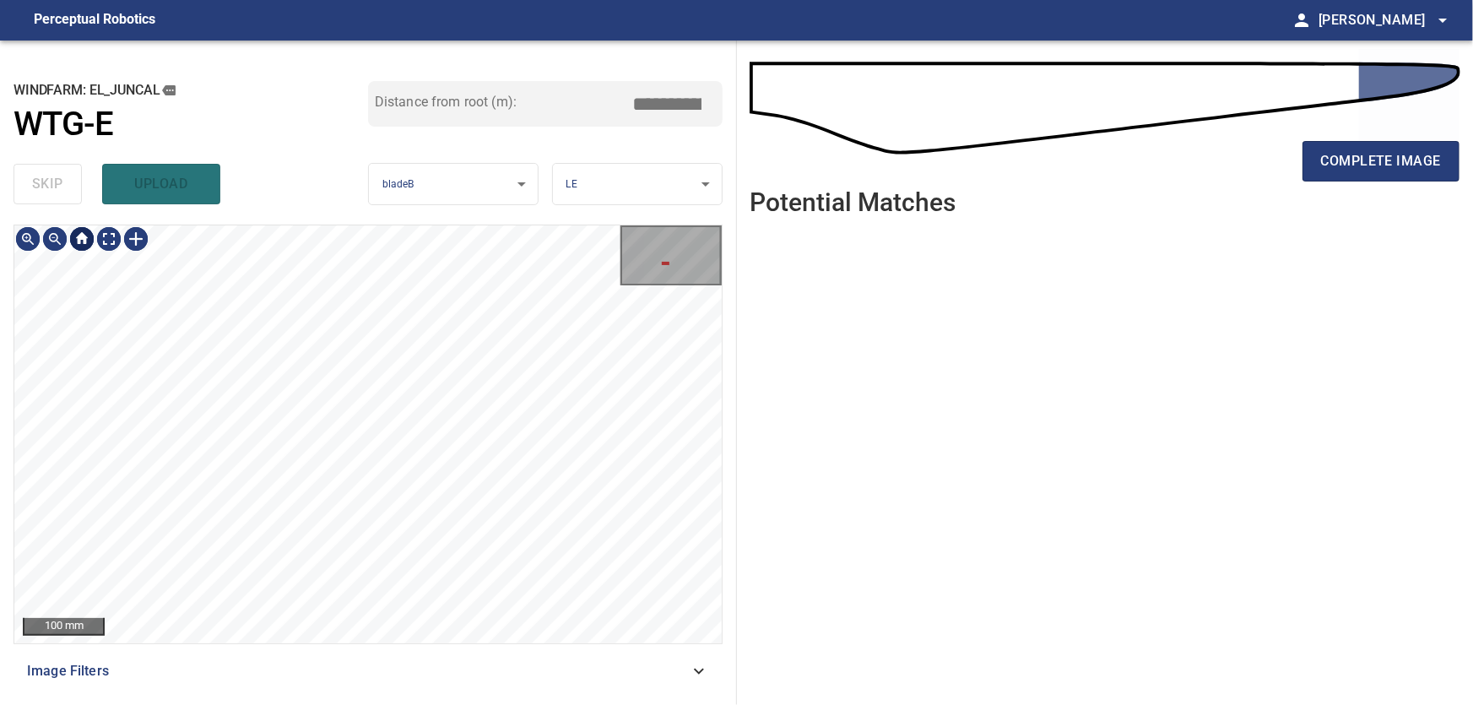
click at [76, 241] on div at bounding box center [81, 238] width 27 height 27
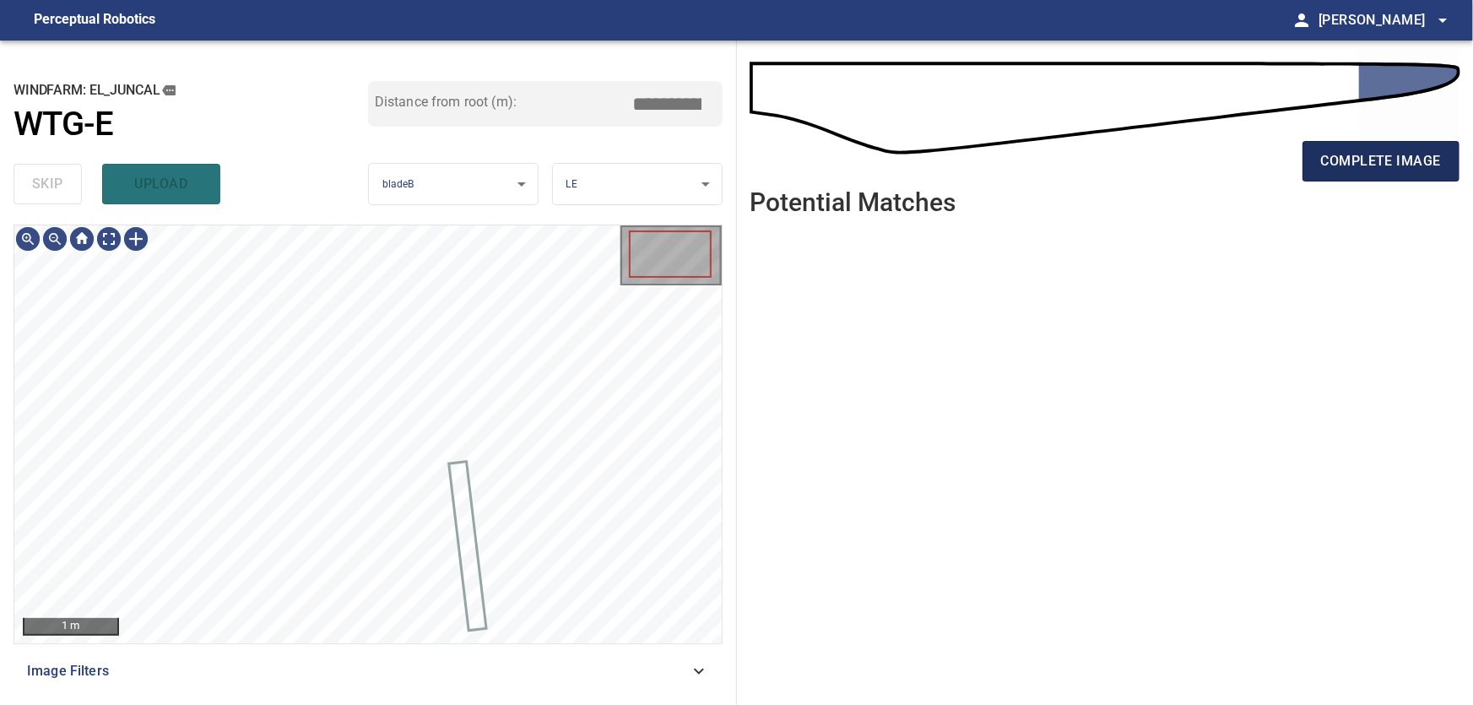
click at [1409, 168] on span "complete image" at bounding box center [1381, 161] width 120 height 24
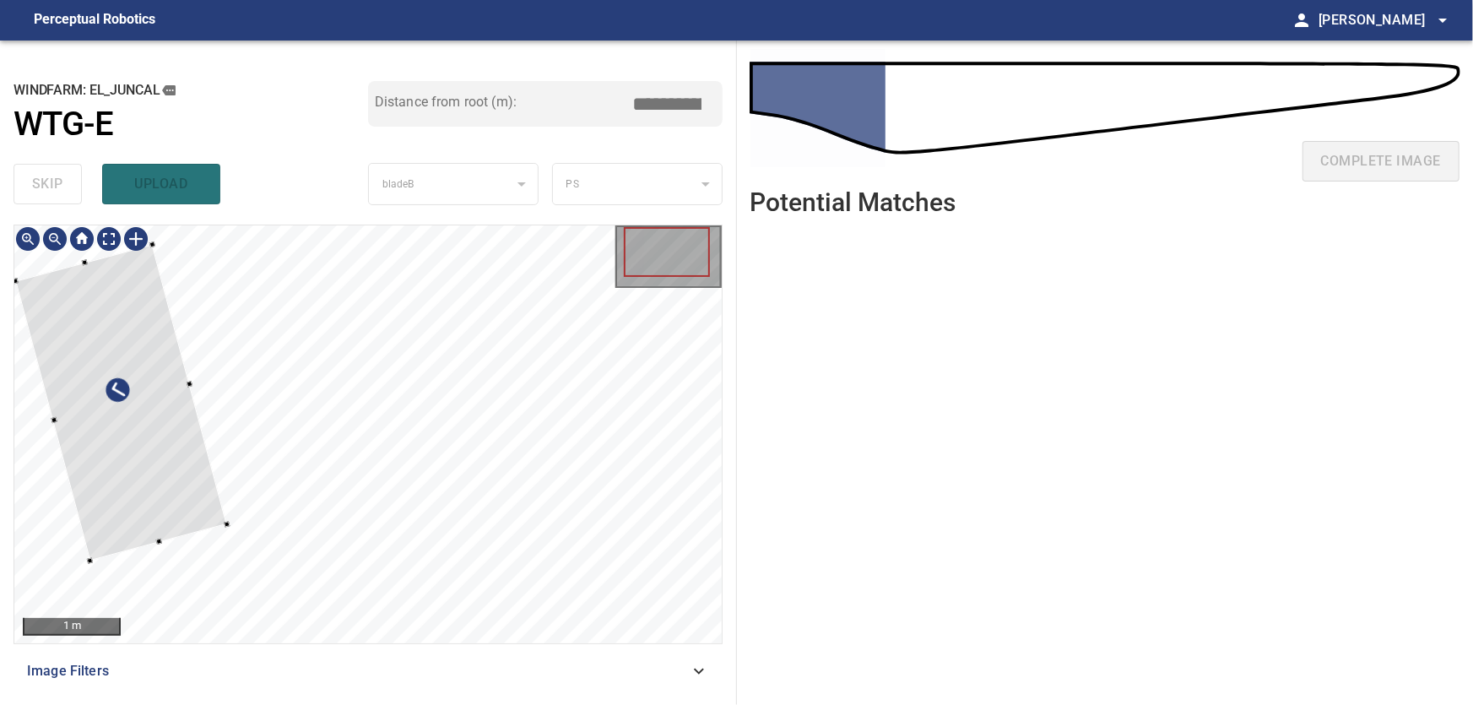
click at [150, 470] on div at bounding box center [121, 403] width 212 height 317
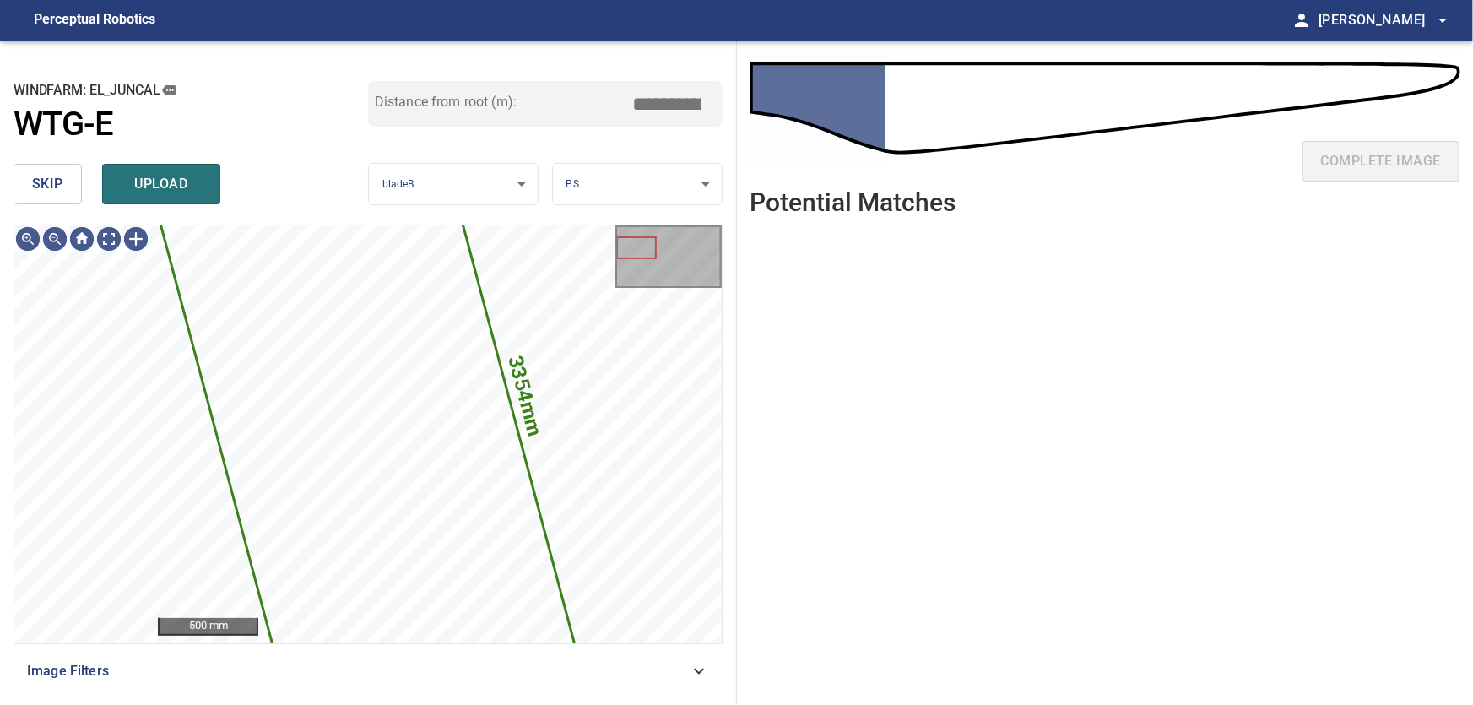
click at [44, 176] on span "skip" at bounding box center [47, 184] width 31 height 24
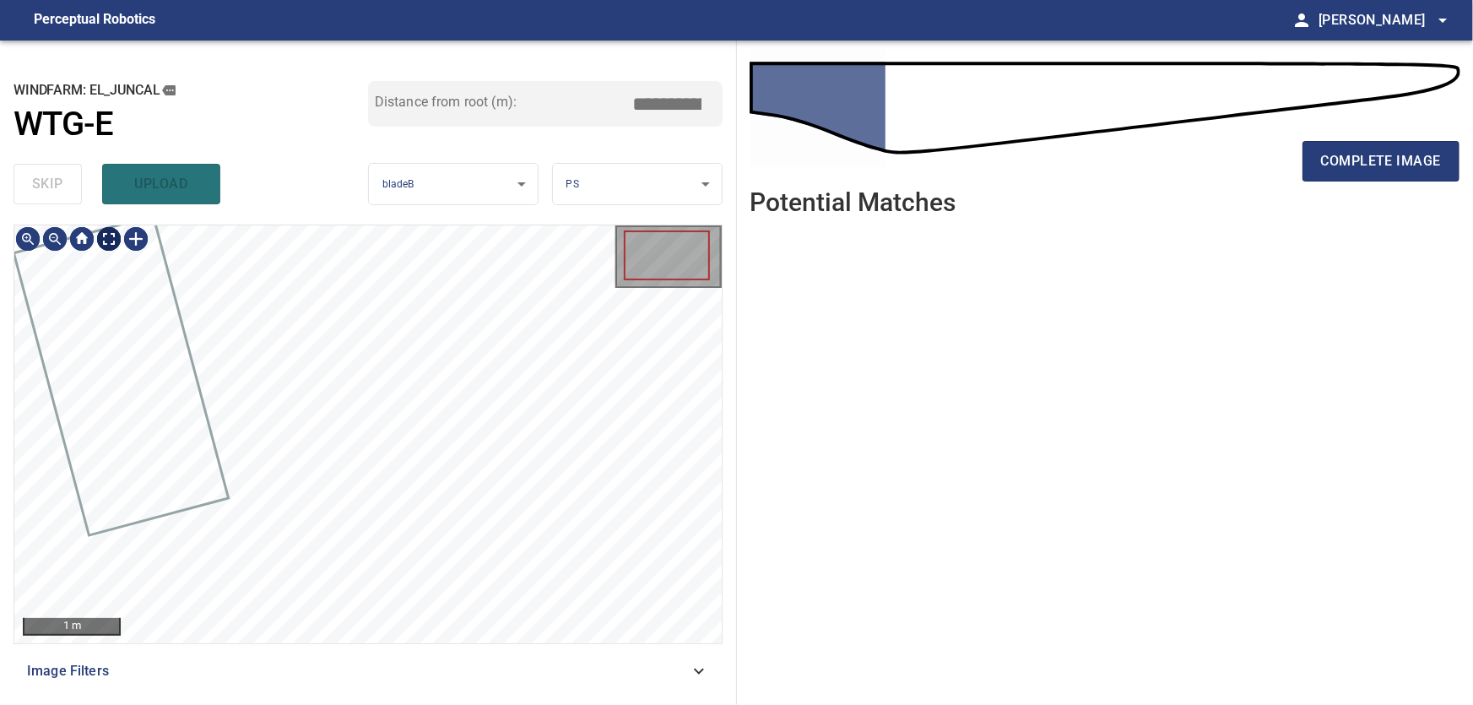
click at [108, 238] on body "**********" at bounding box center [736, 352] width 1473 height 705
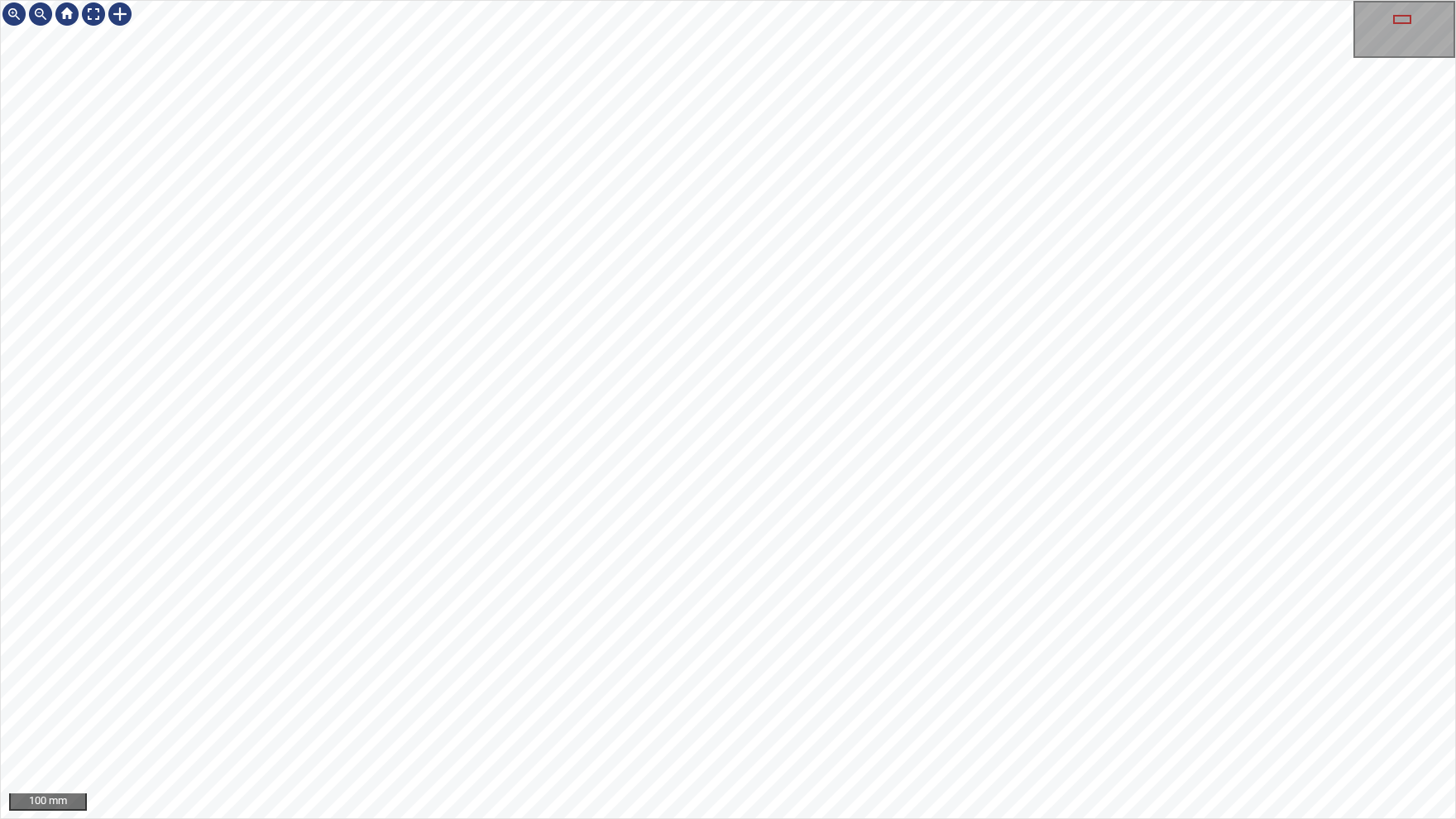
click at [558, 0] on div "100 mm" at bounding box center [728, 410] width 1456 height 819
click at [448, 0] on div "100 mm" at bounding box center [728, 410] width 1456 height 819
click at [93, 12] on img at bounding box center [93, 14] width 26 height 26
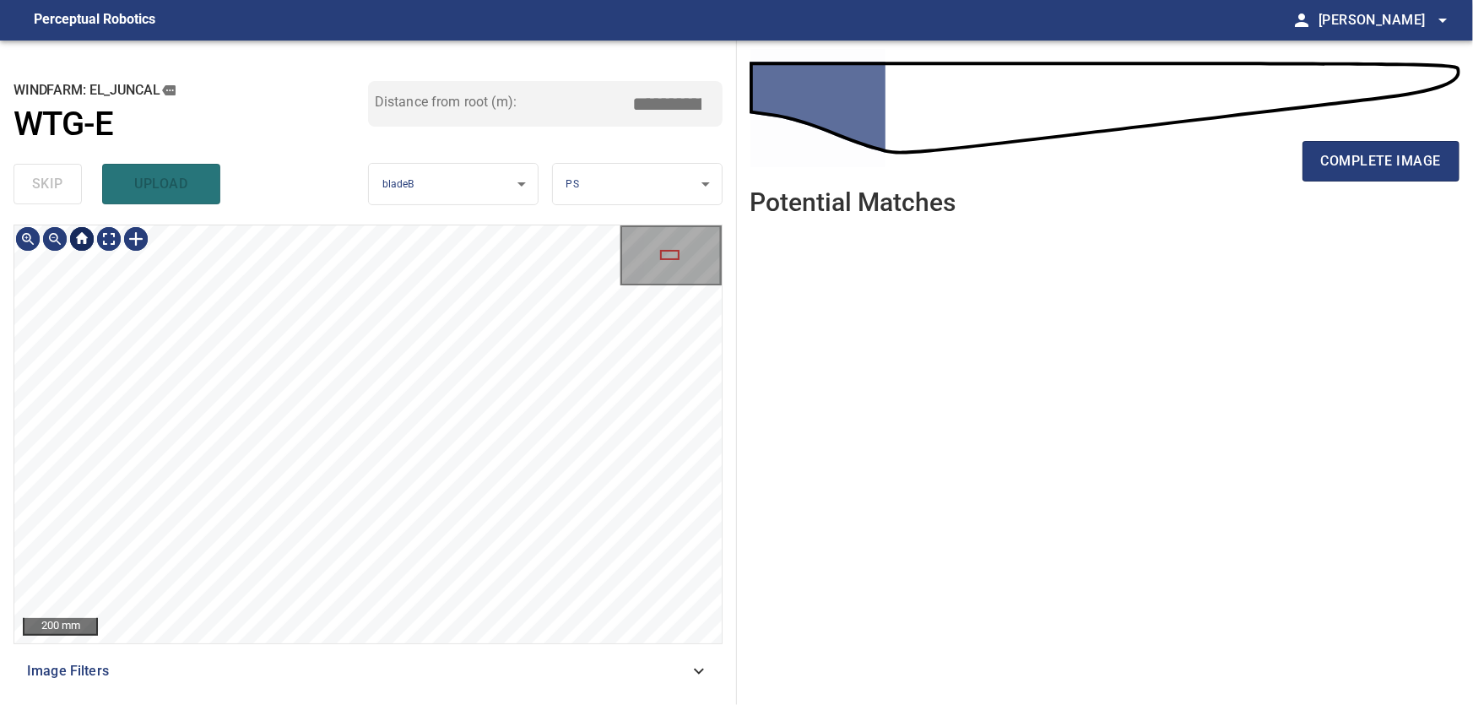
click at [75, 235] on div at bounding box center [81, 238] width 27 height 27
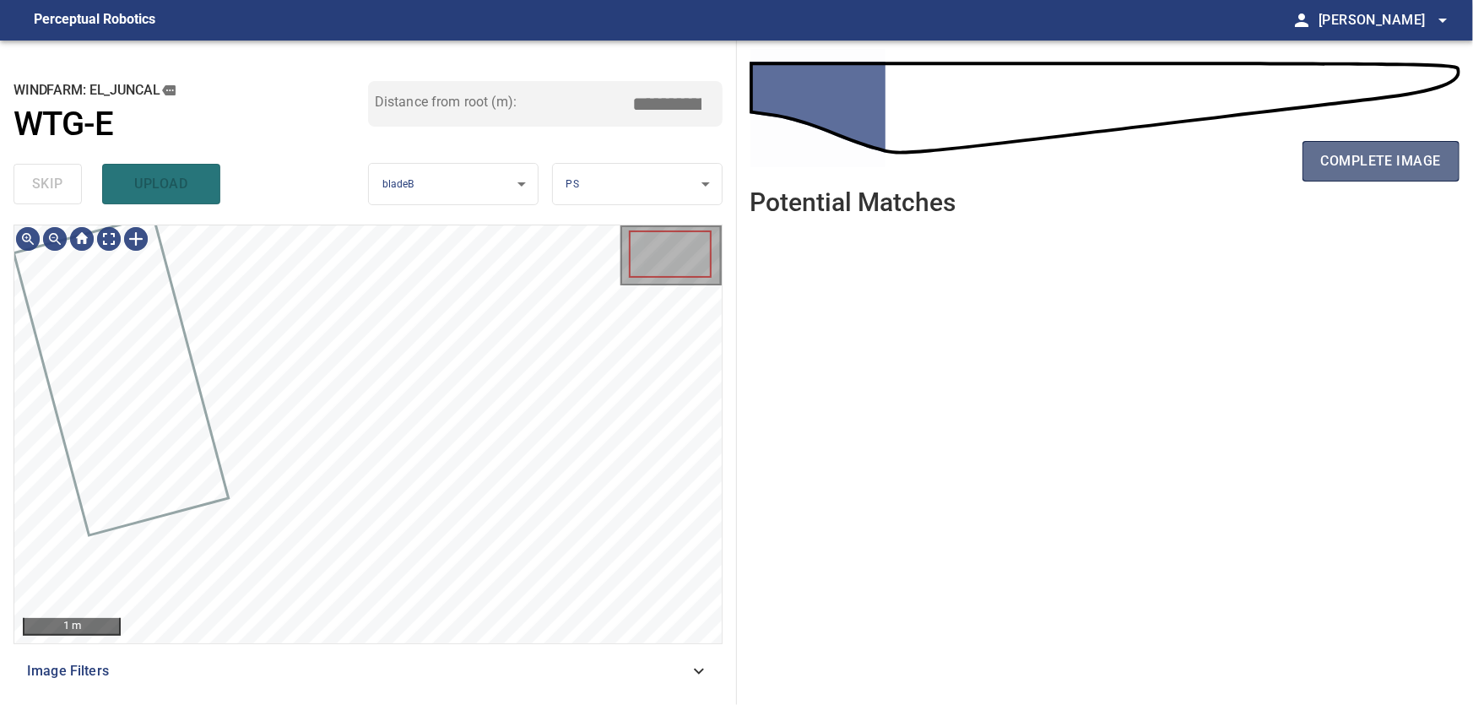
click at [1339, 155] on span "complete image" at bounding box center [1381, 161] width 120 height 24
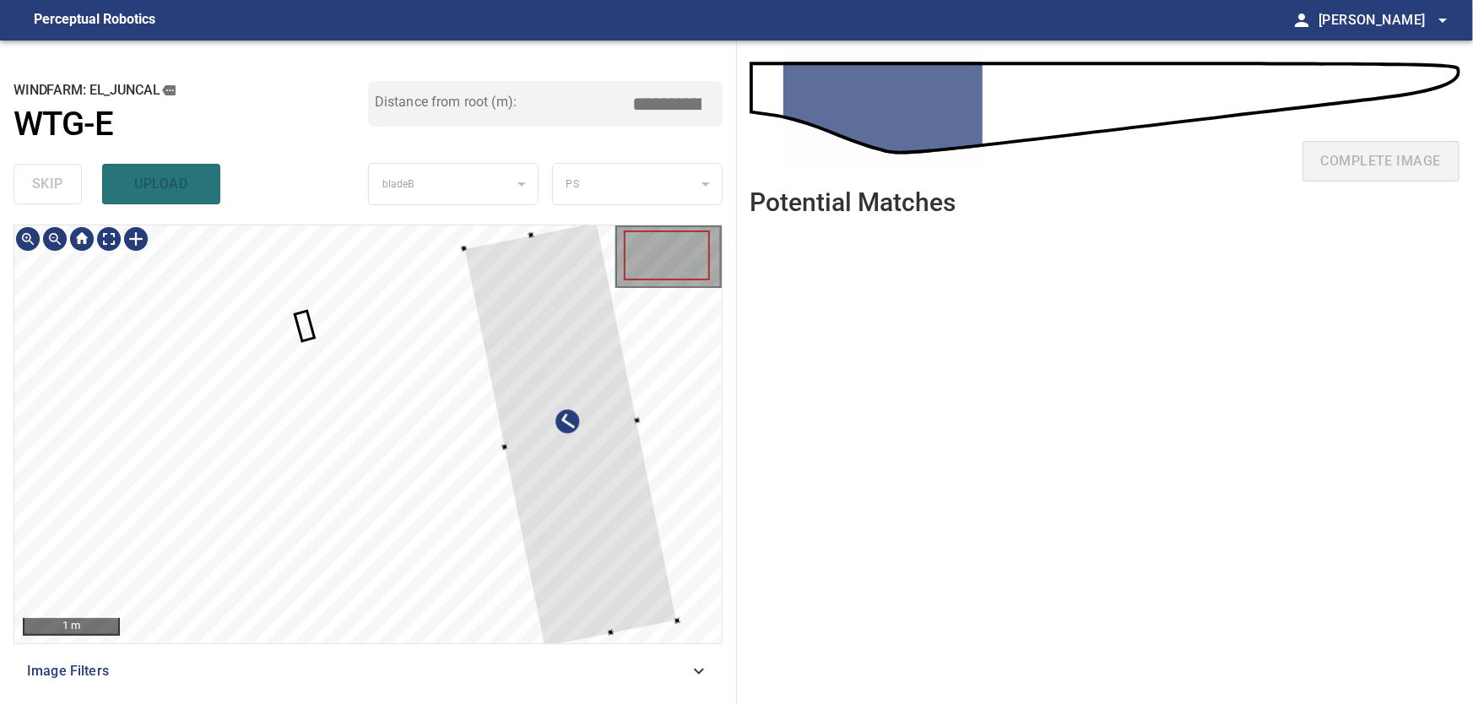
click at [659, 474] on div at bounding box center [367, 434] width 707 height 418
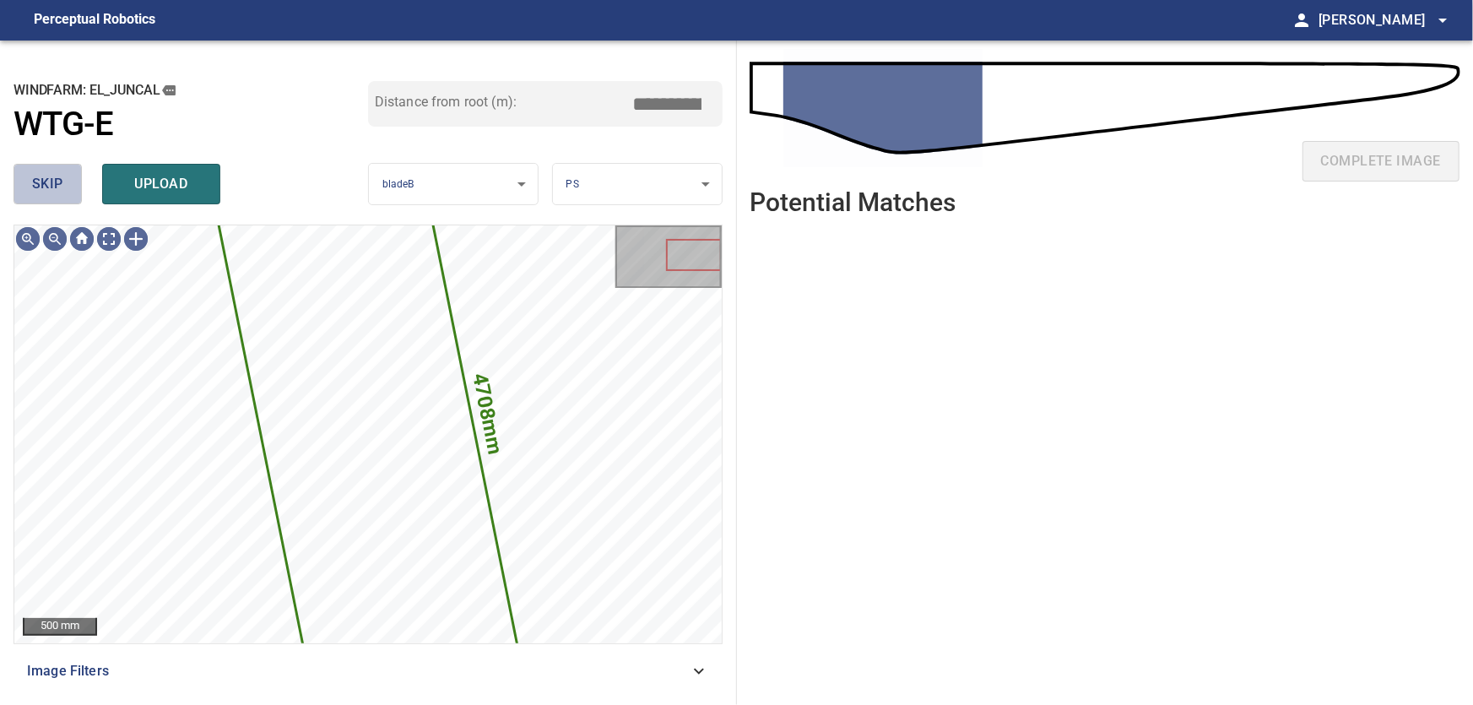
click at [42, 182] on span "skip" at bounding box center [47, 184] width 31 height 24
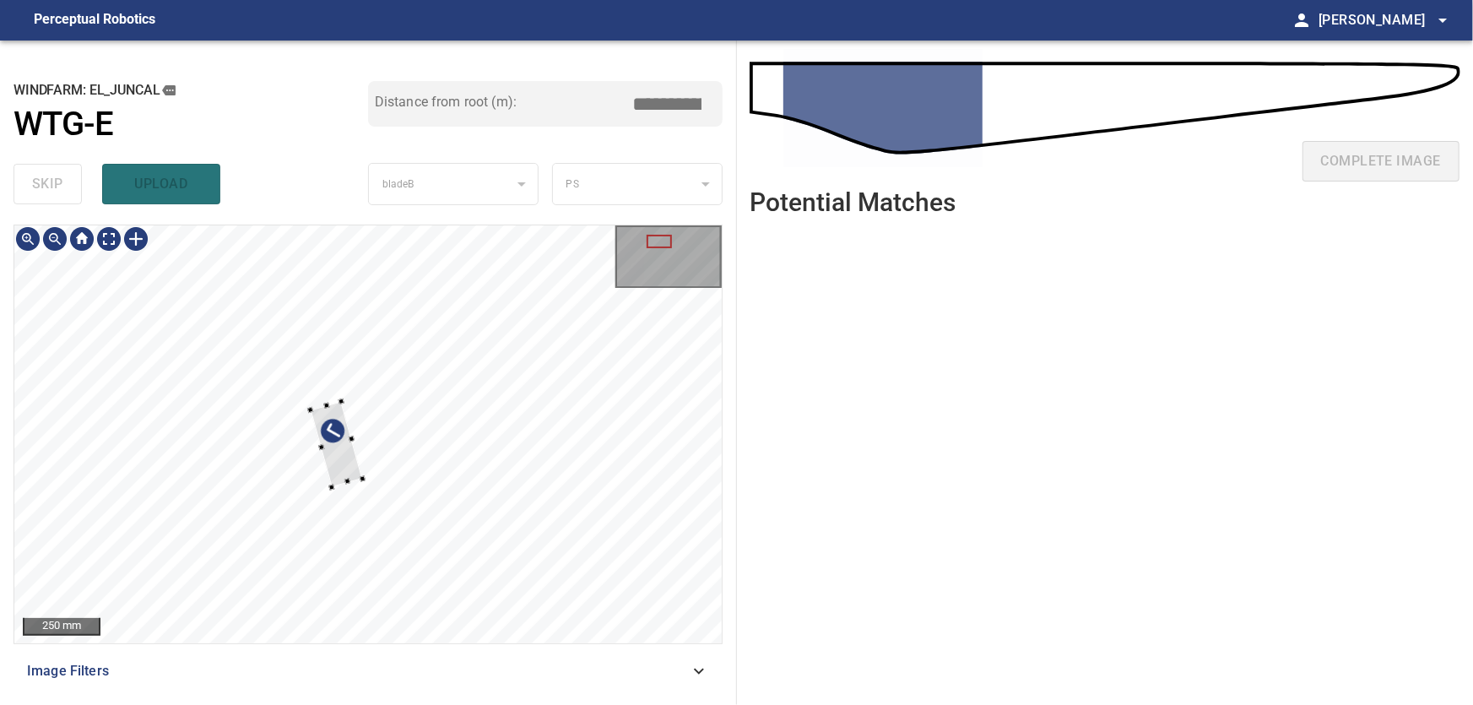
click at [136, 458] on div at bounding box center [367, 434] width 707 height 418
click at [62, 423] on div at bounding box center [88, 418] width 52 height 85
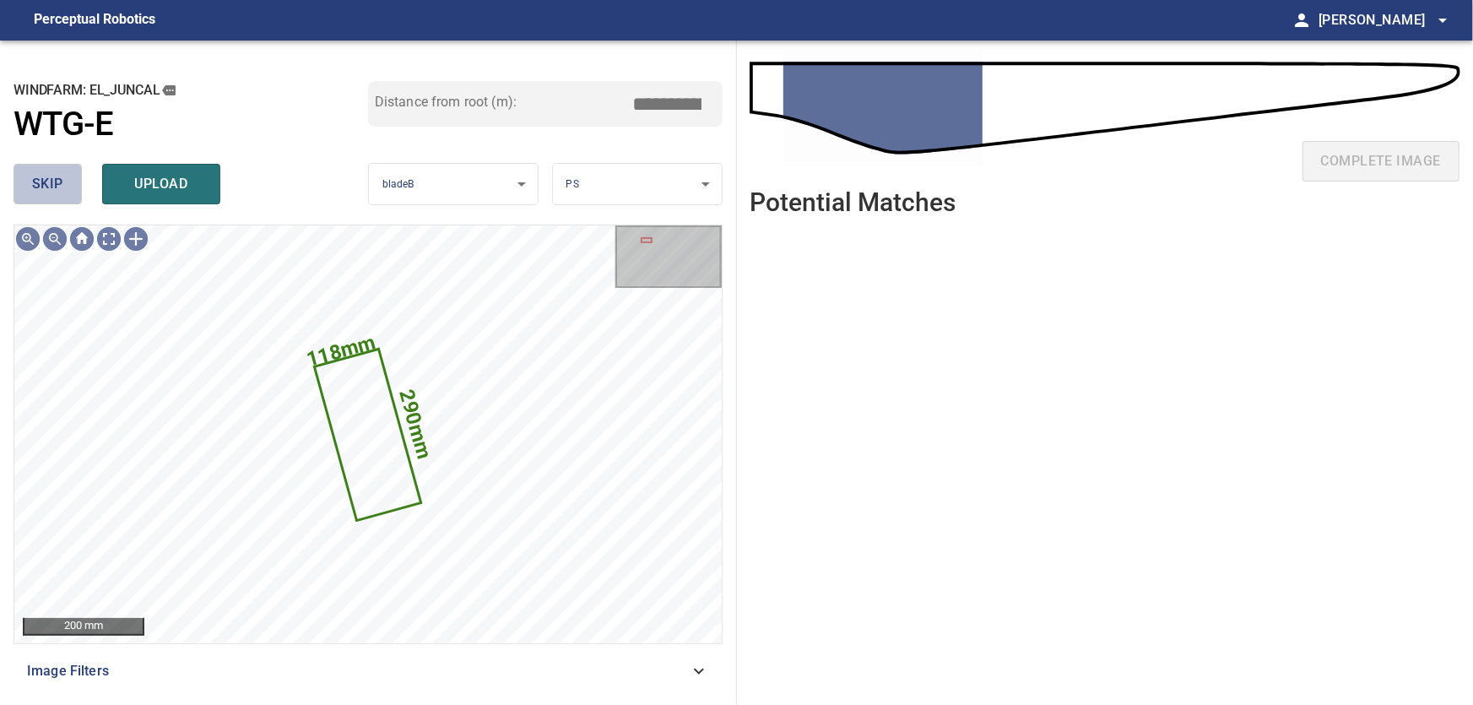
click at [34, 181] on span "skip" at bounding box center [47, 184] width 31 height 24
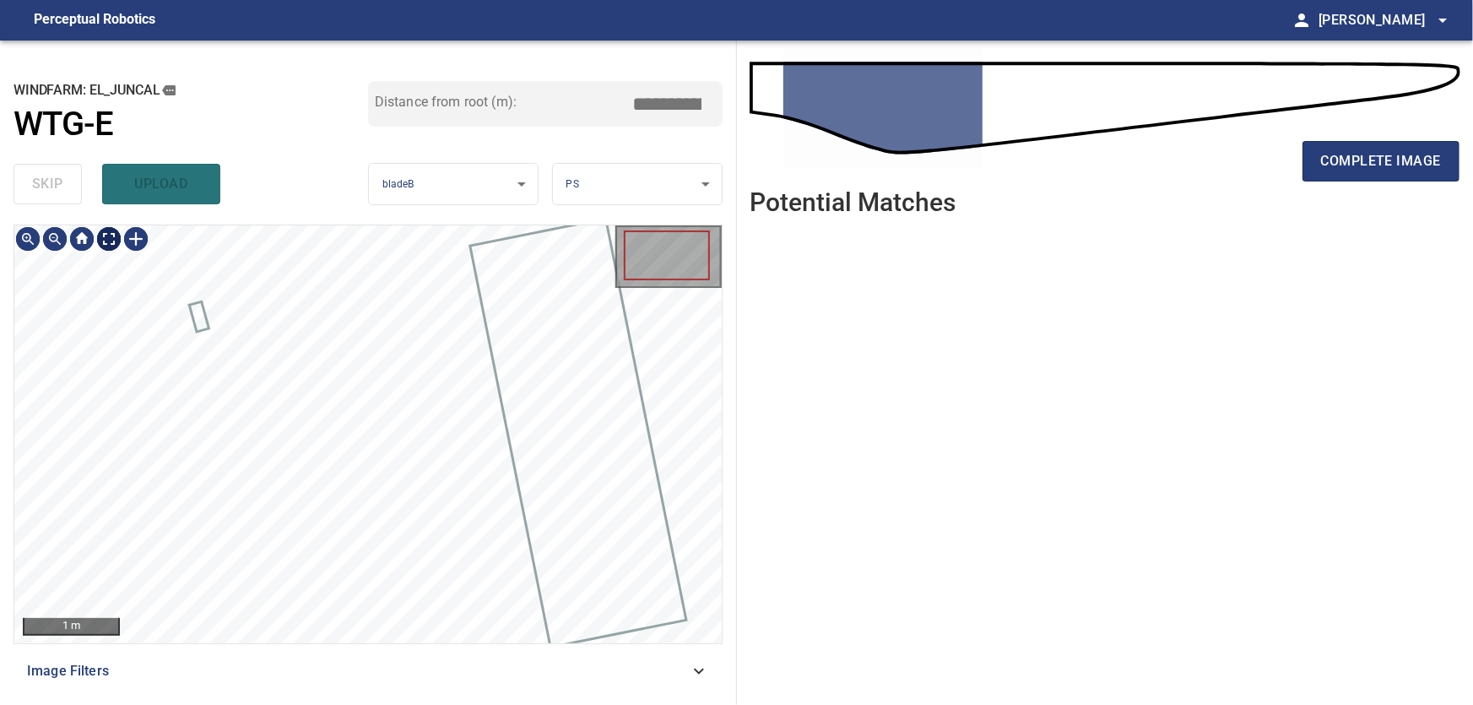
click at [106, 242] on body "**********" at bounding box center [736, 352] width 1473 height 705
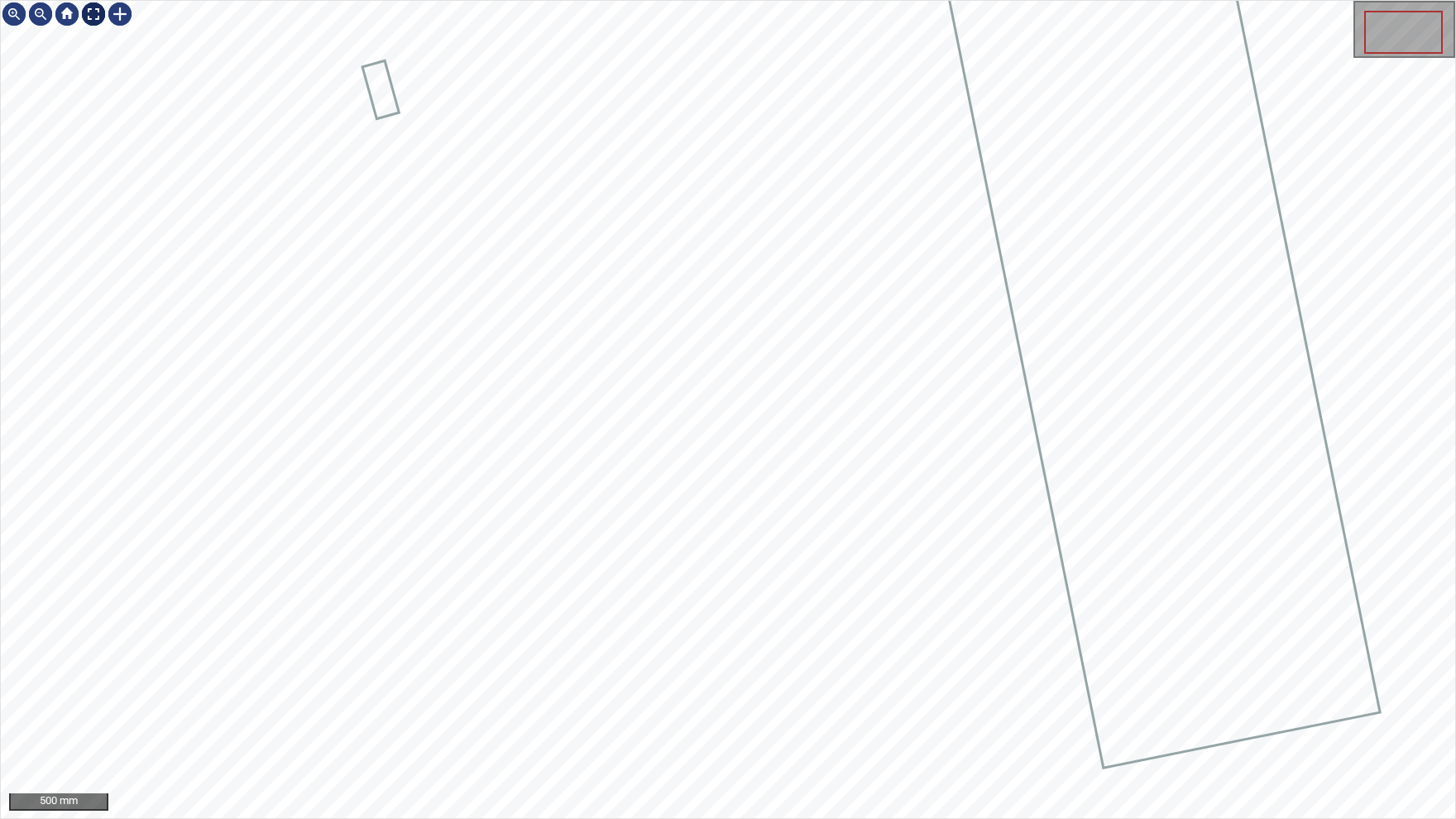
click at [93, 16] on img at bounding box center [93, 14] width 26 height 26
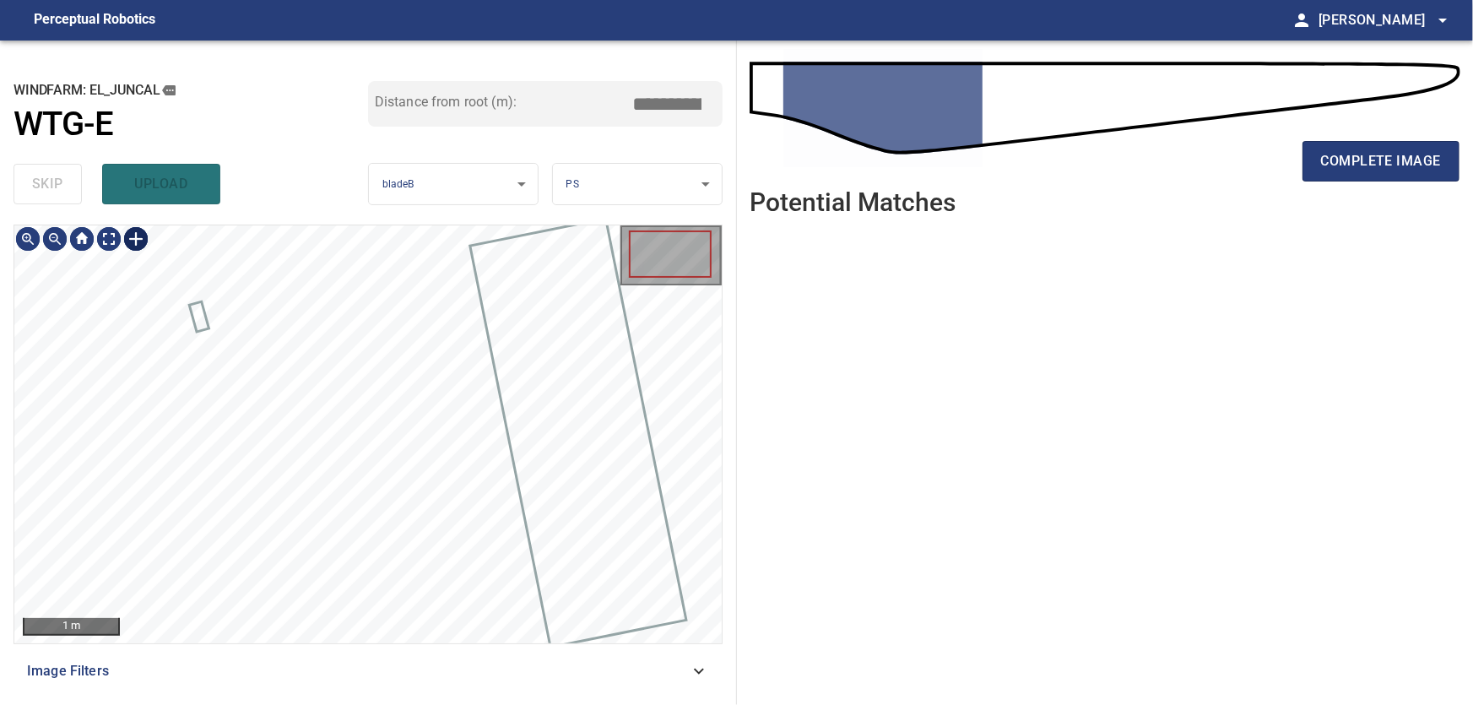
click at [136, 237] on div at bounding box center [135, 238] width 27 height 27
click at [312, 390] on div at bounding box center [367, 434] width 707 height 418
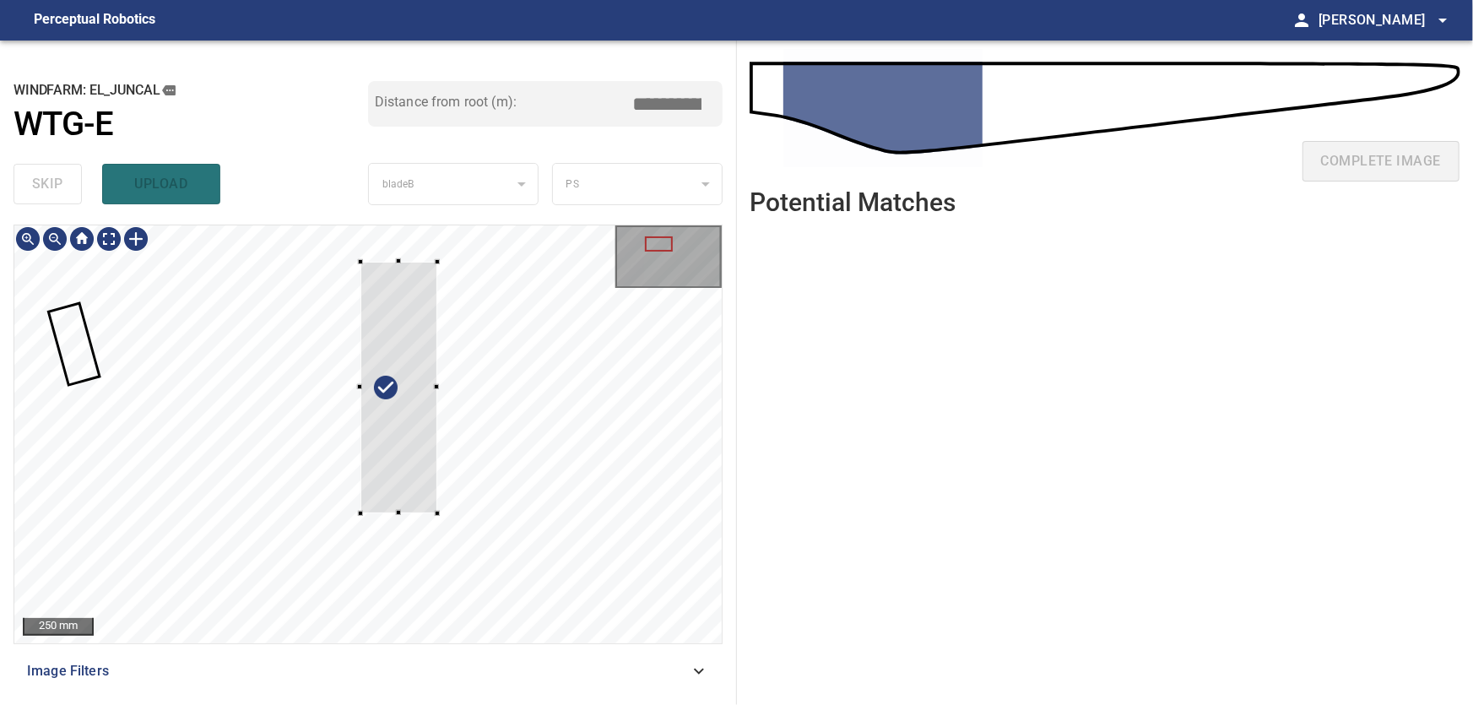
click at [408, 493] on div at bounding box center [399, 388] width 77 height 252
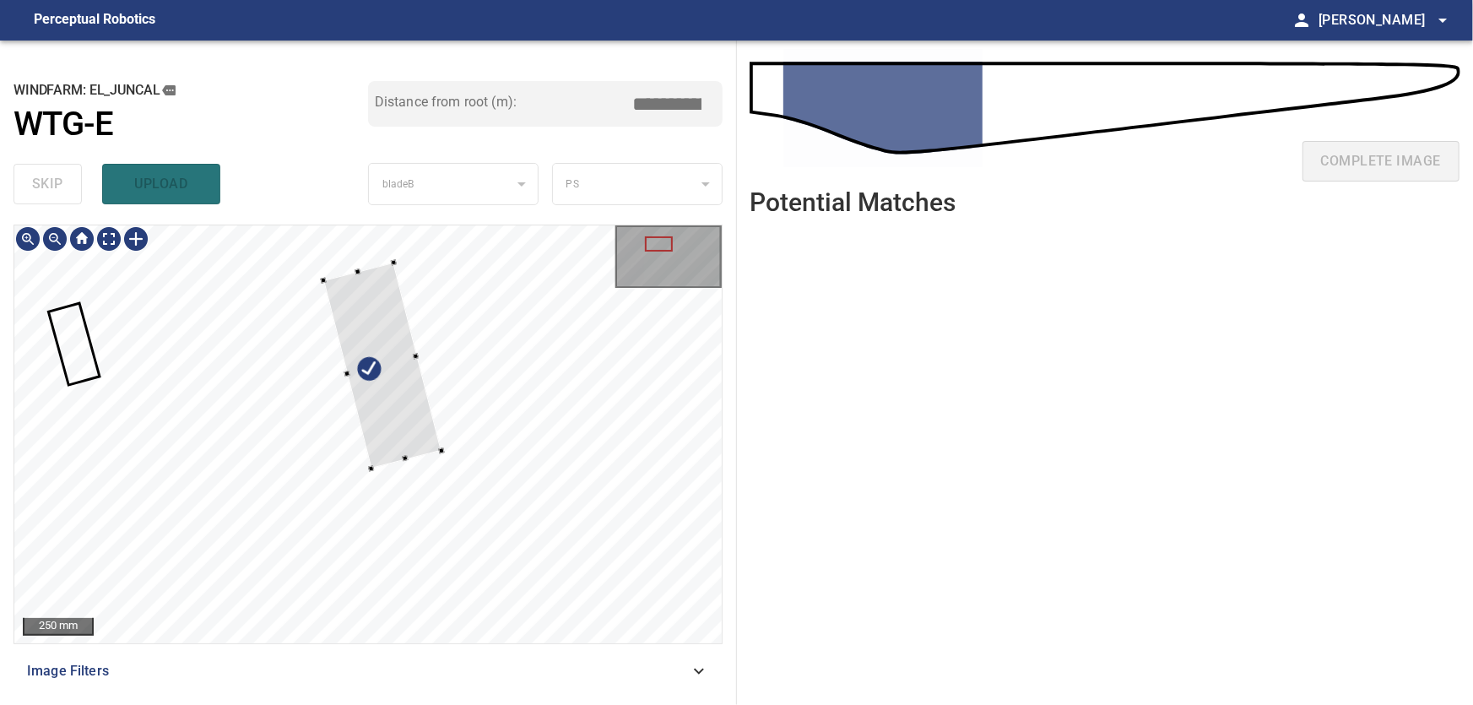
click at [392, 404] on div at bounding box center [382, 366] width 118 height 206
click at [361, 318] on div at bounding box center [367, 434] width 707 height 418
click at [398, 429] on div at bounding box center [384, 377] width 101 height 138
click at [403, 369] on div at bounding box center [378, 377] width 88 height 132
click at [364, 386] on div at bounding box center [384, 375] width 78 height 129
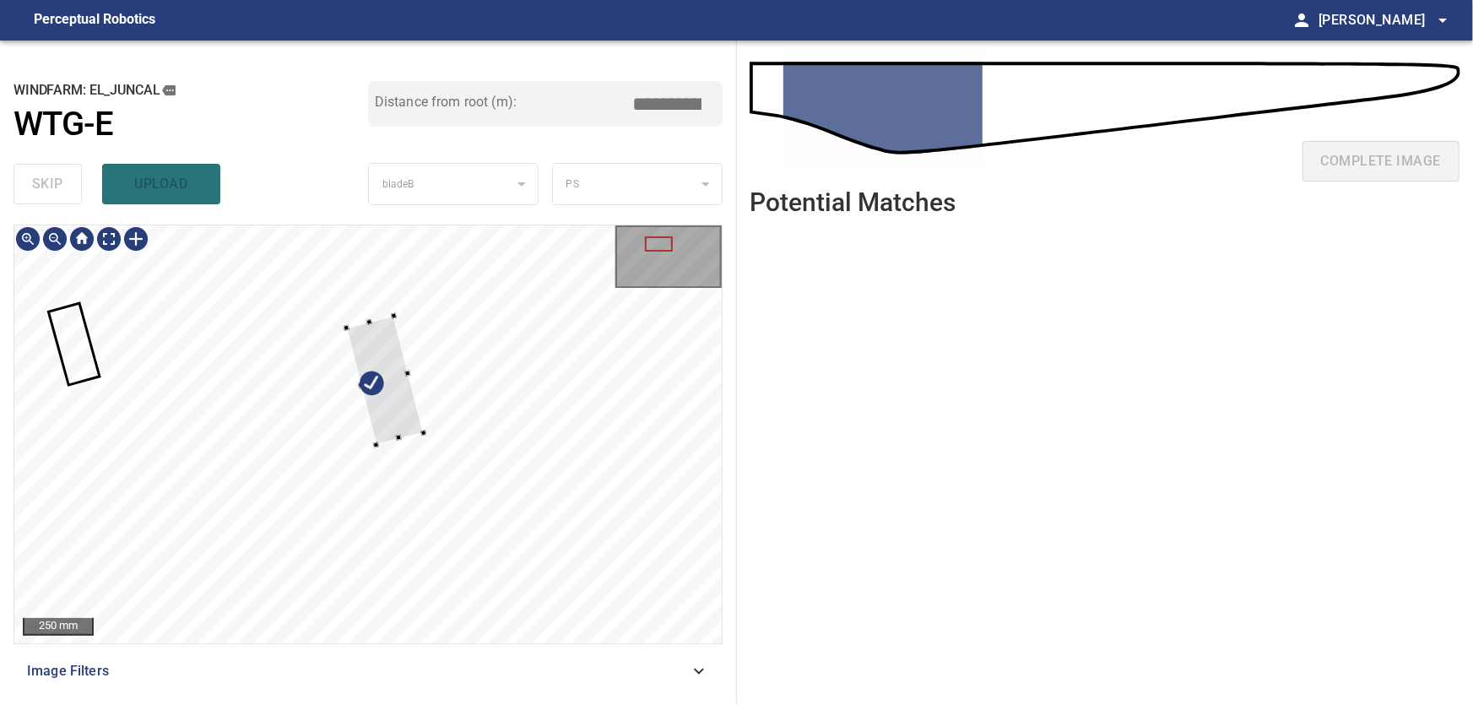
click at [368, 339] on div at bounding box center [386, 380] width 78 height 129
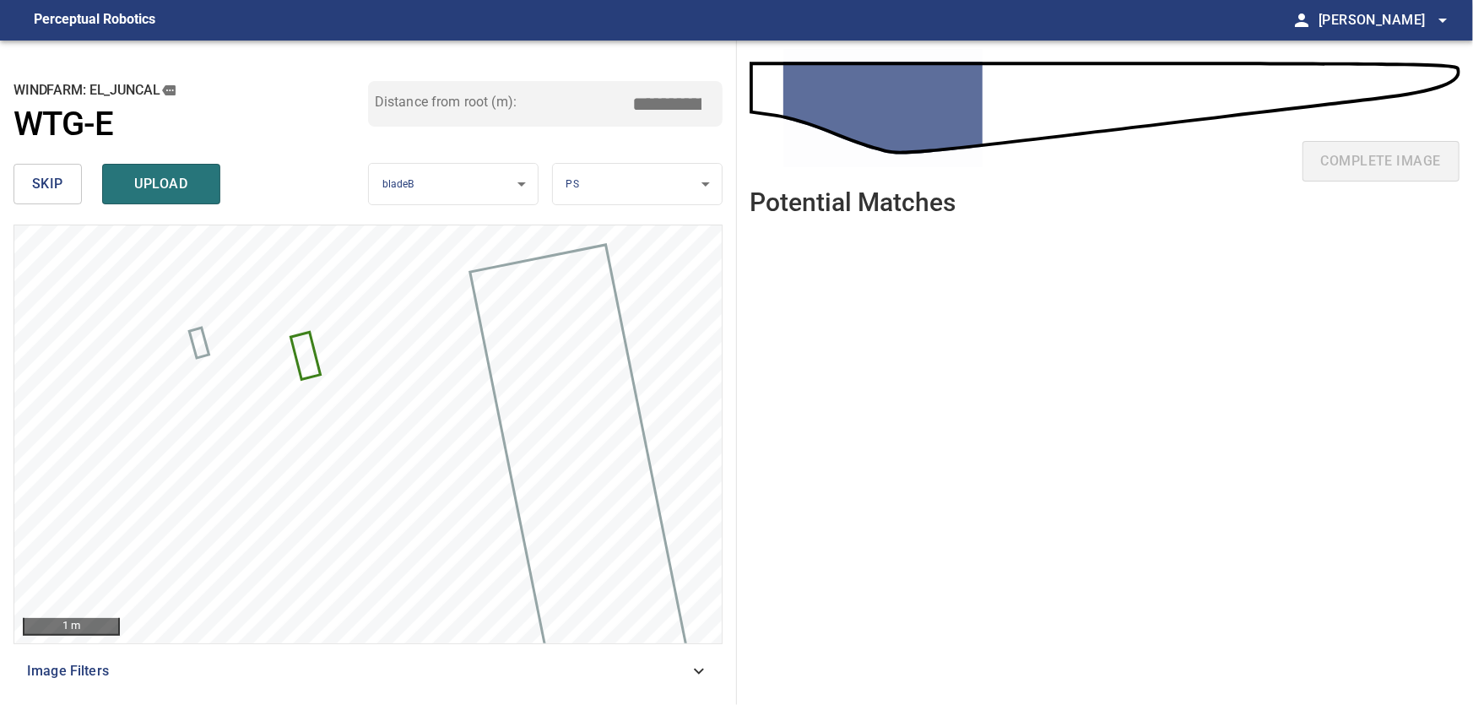
drag, startPoint x: 653, startPoint y: 100, endPoint x: 727, endPoint y: 105, distance: 74.4
click at [716, 105] on input "****" at bounding box center [674, 104] width 84 height 32
type input "****"
click at [140, 180] on span "upload" at bounding box center [161, 184] width 81 height 24
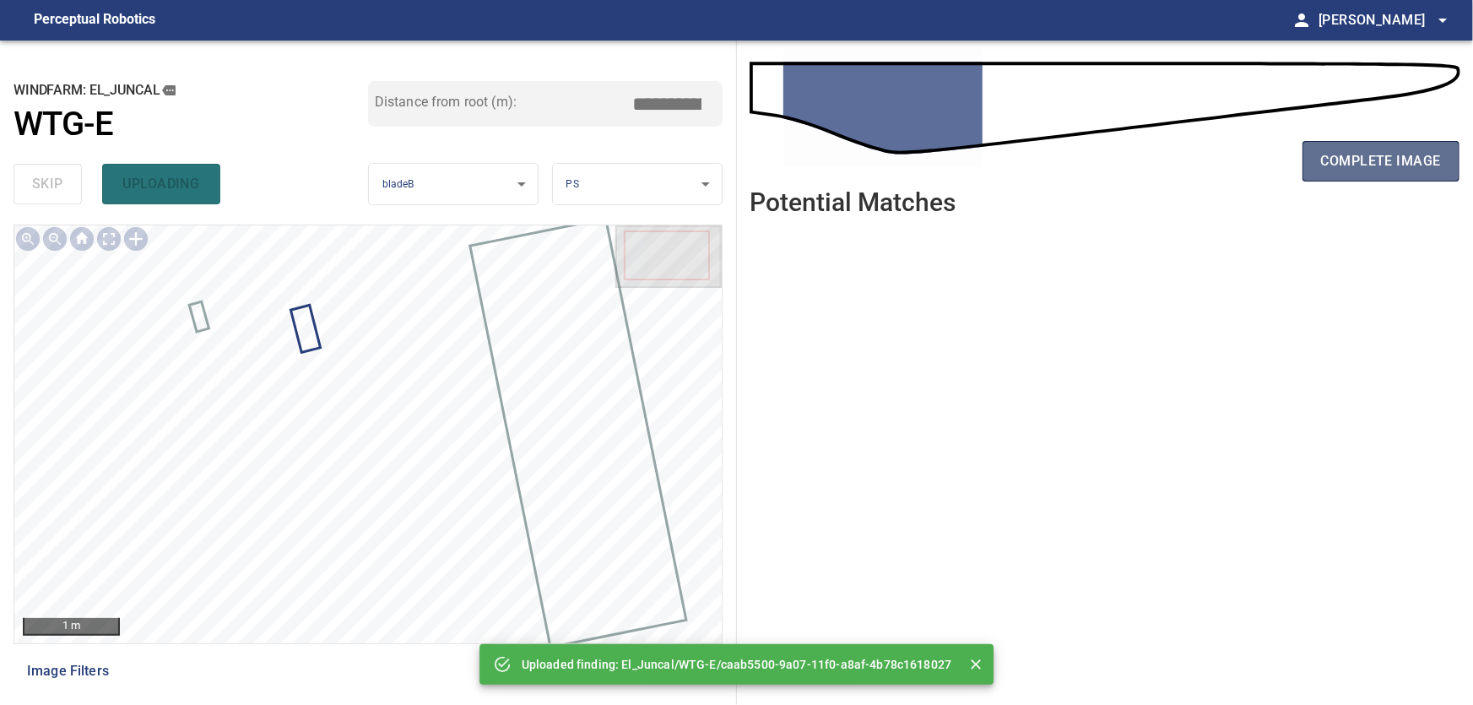
click at [1351, 169] on span "complete image" at bounding box center [1381, 161] width 120 height 24
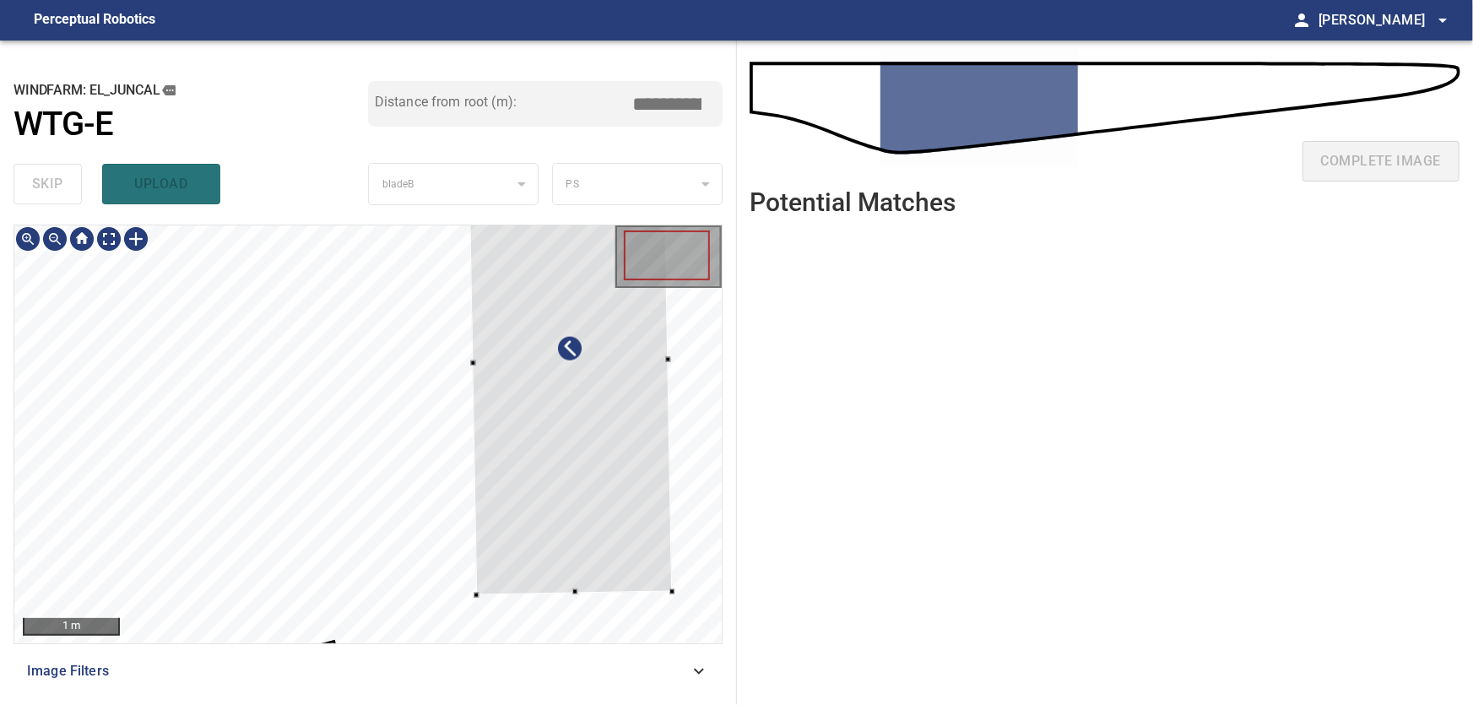
click at [591, 407] on div at bounding box center [570, 362] width 204 height 465
type input "***"
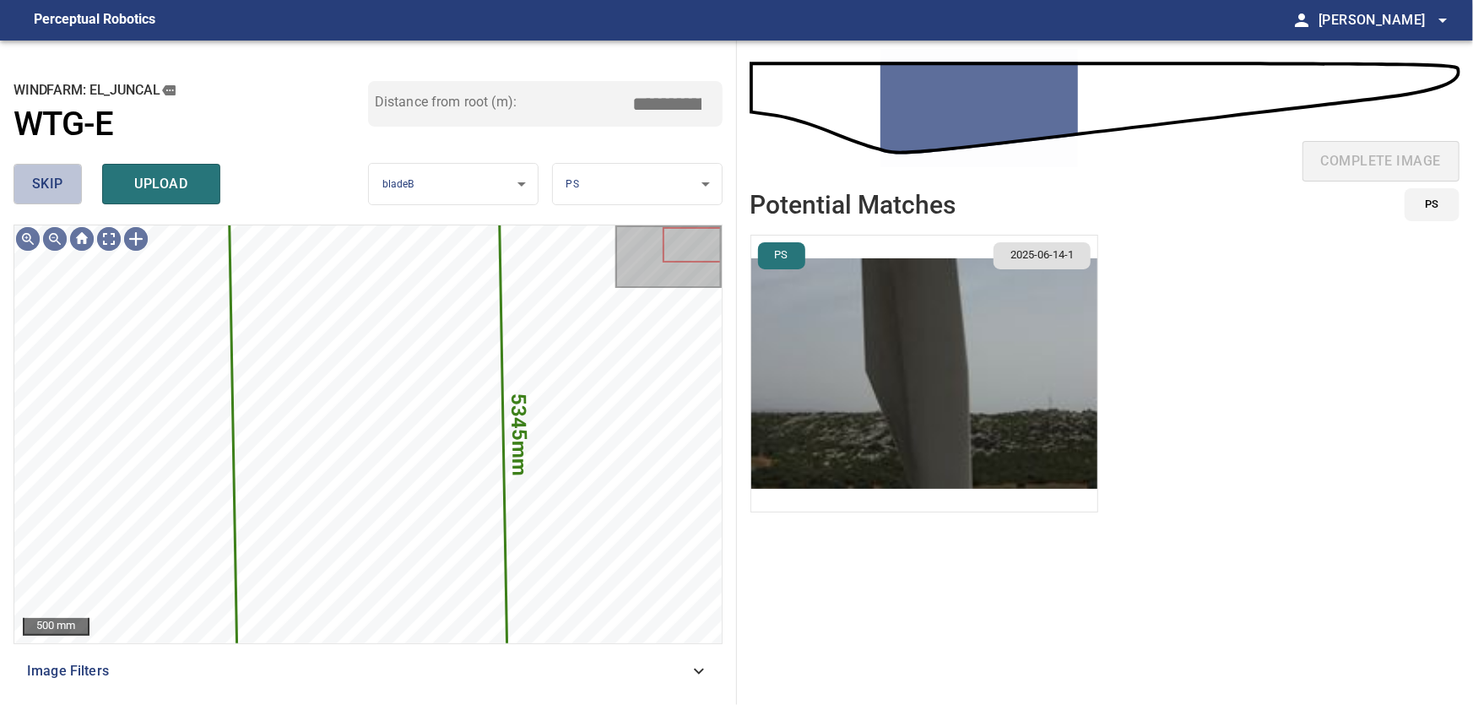
click at [47, 182] on span "skip" at bounding box center [47, 184] width 31 height 24
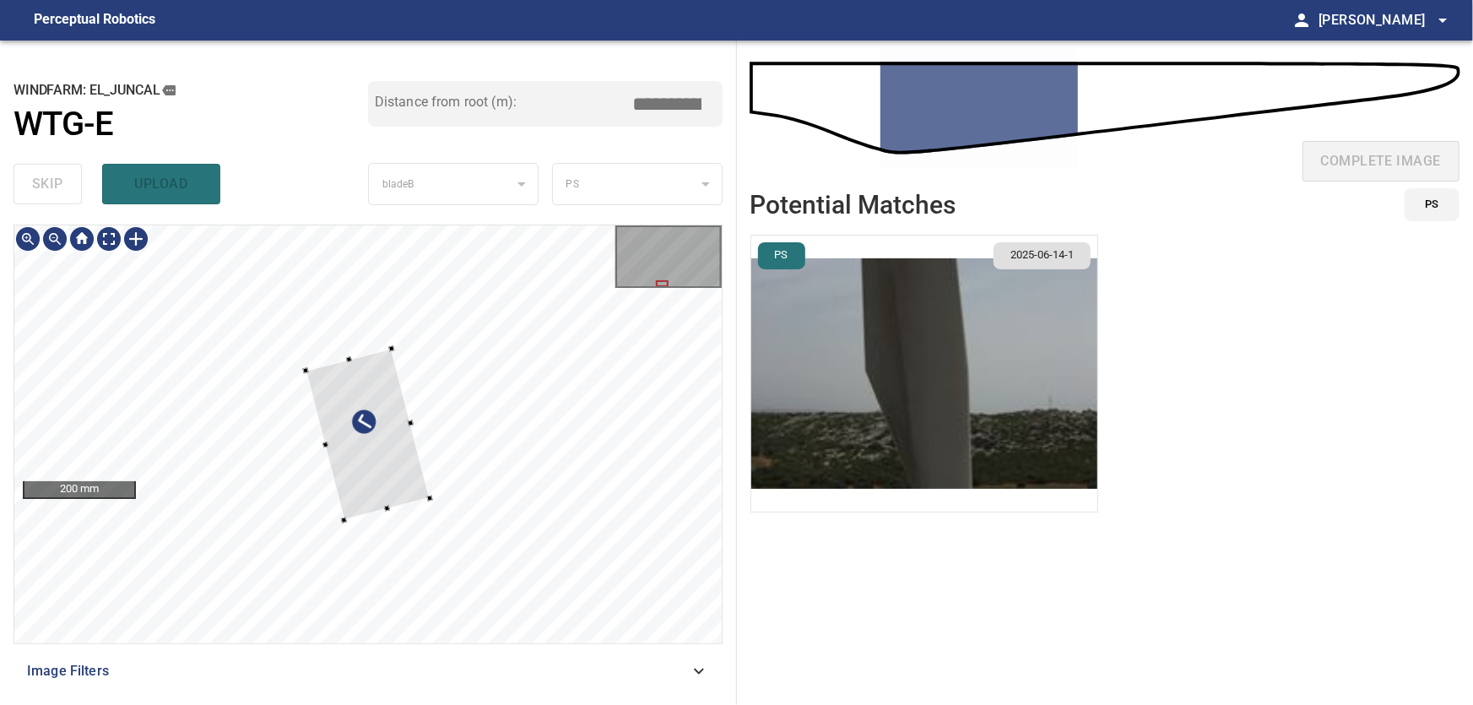
type input "***"
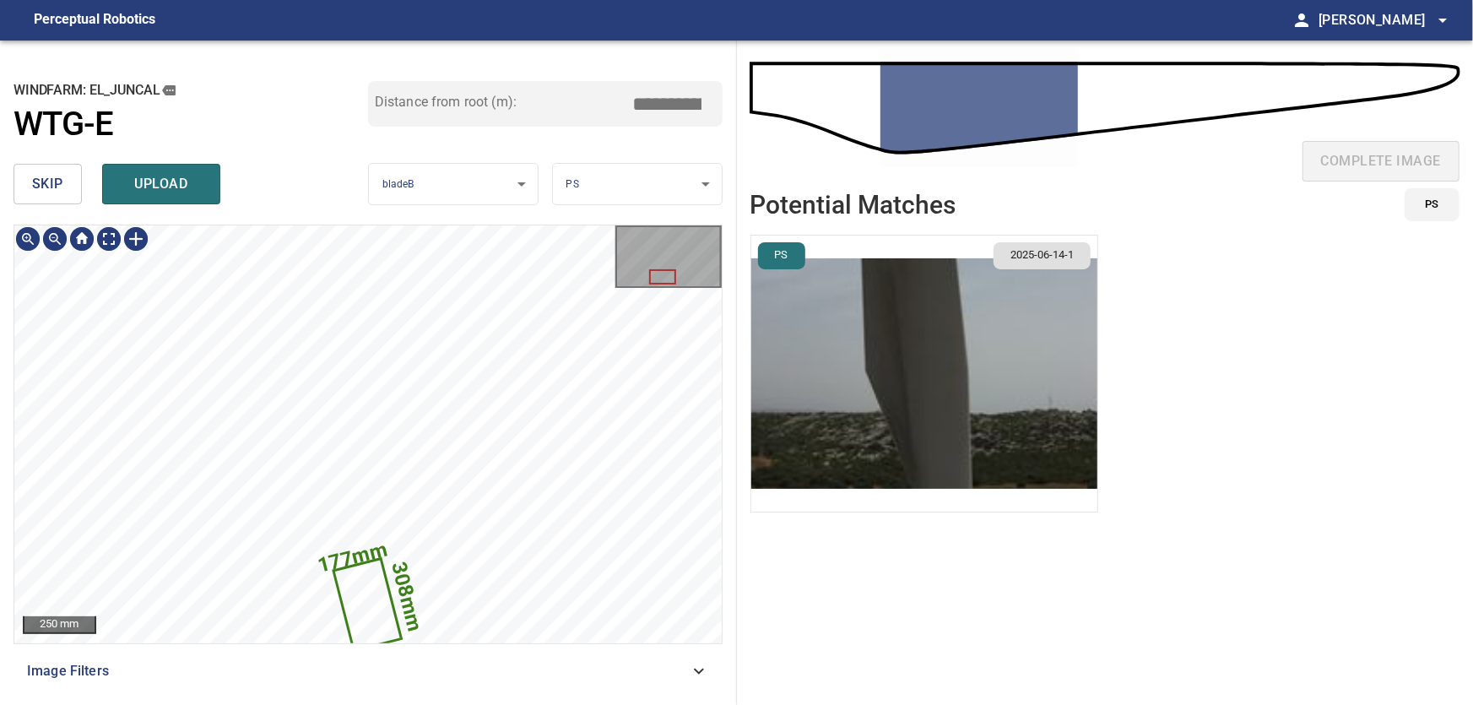
type input "***"
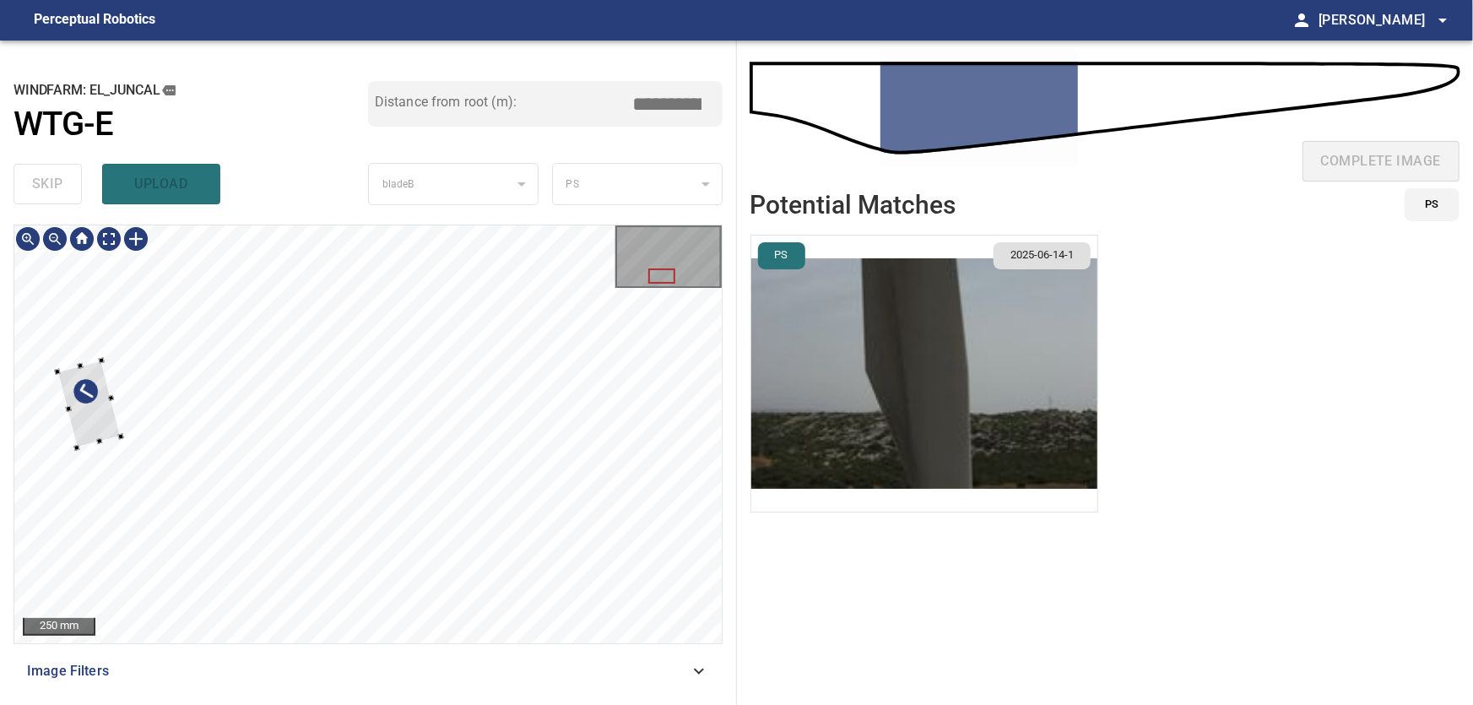
click at [82, 415] on div at bounding box center [88, 405] width 63 height 88
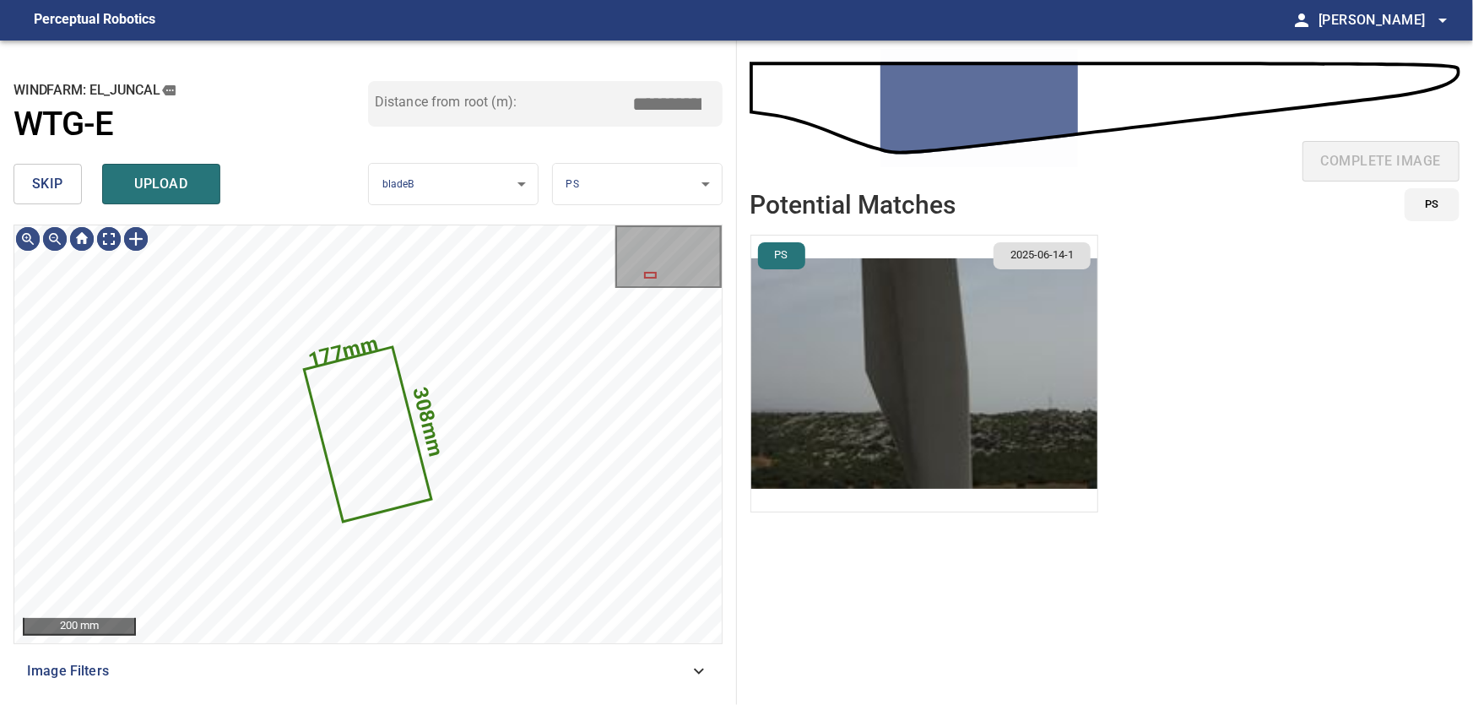
click at [51, 184] on span "skip" at bounding box center [47, 184] width 31 height 24
type input "***"
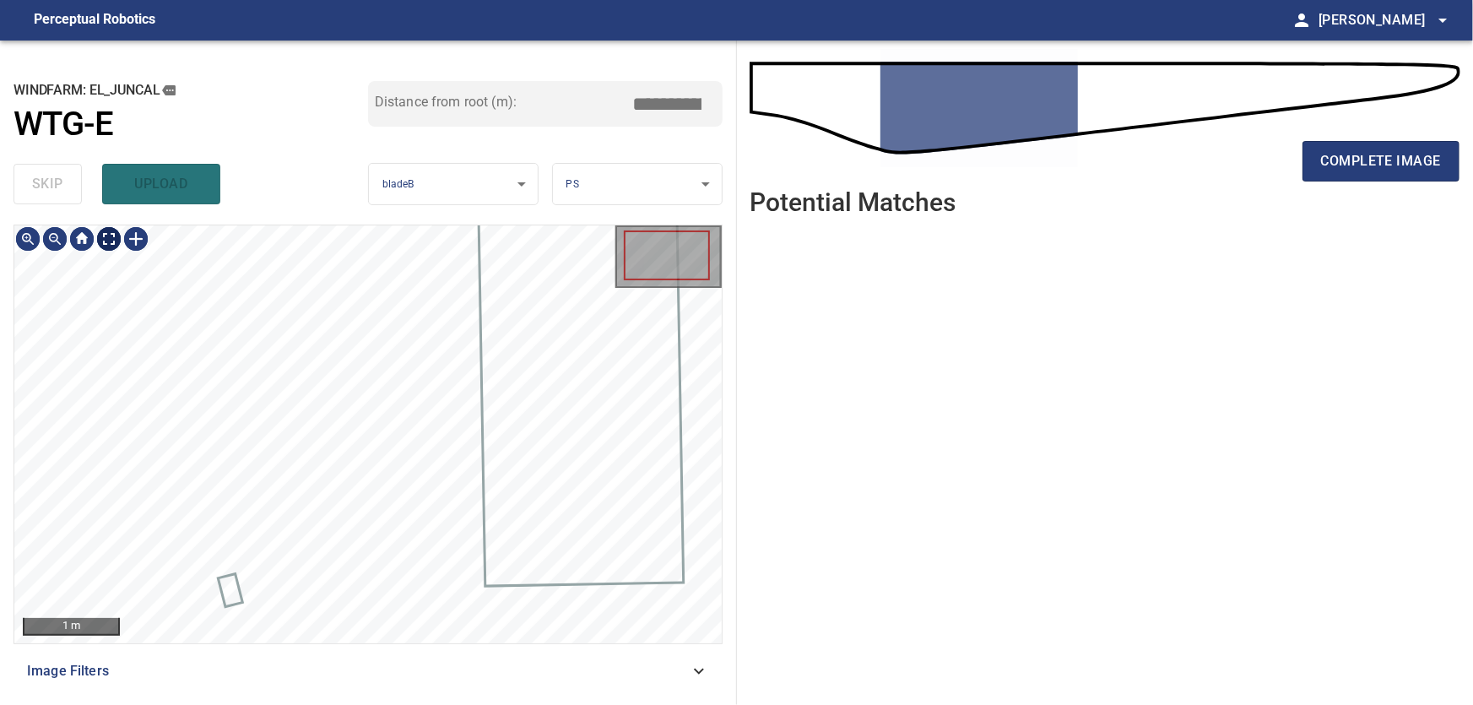
click at [117, 243] on body "**********" at bounding box center [736, 352] width 1473 height 705
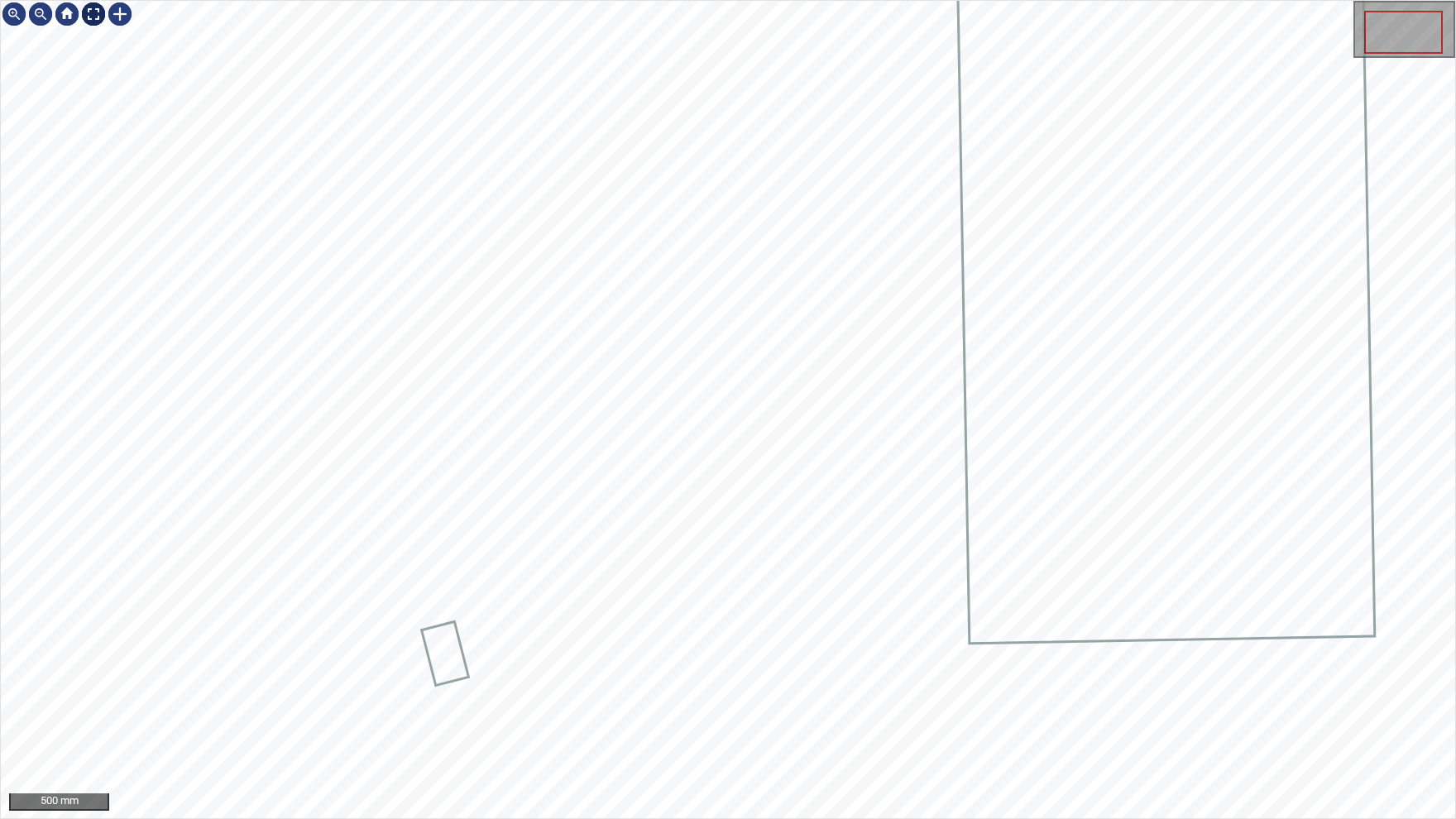
click at [89, 8] on img at bounding box center [93, 14] width 26 height 26
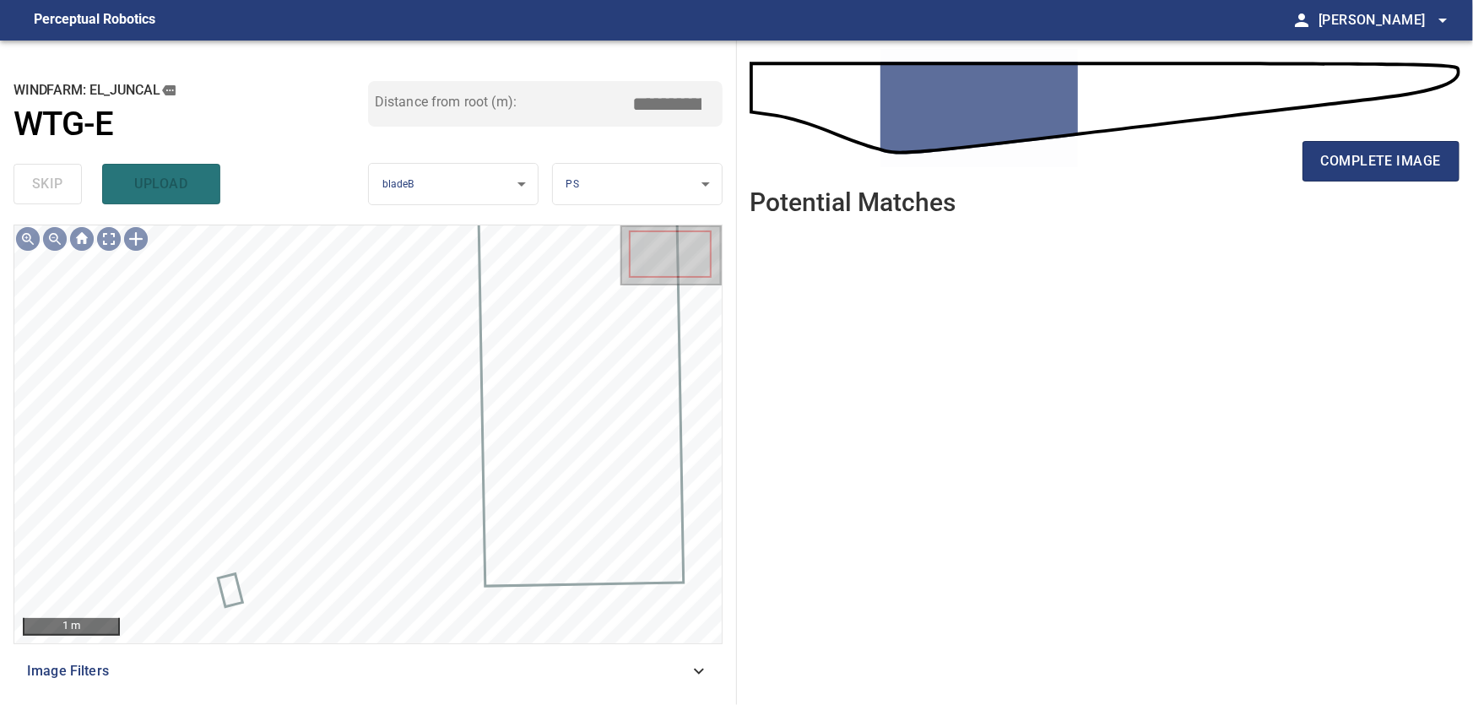
click at [703, 675] on icon at bounding box center [699, 671] width 20 height 20
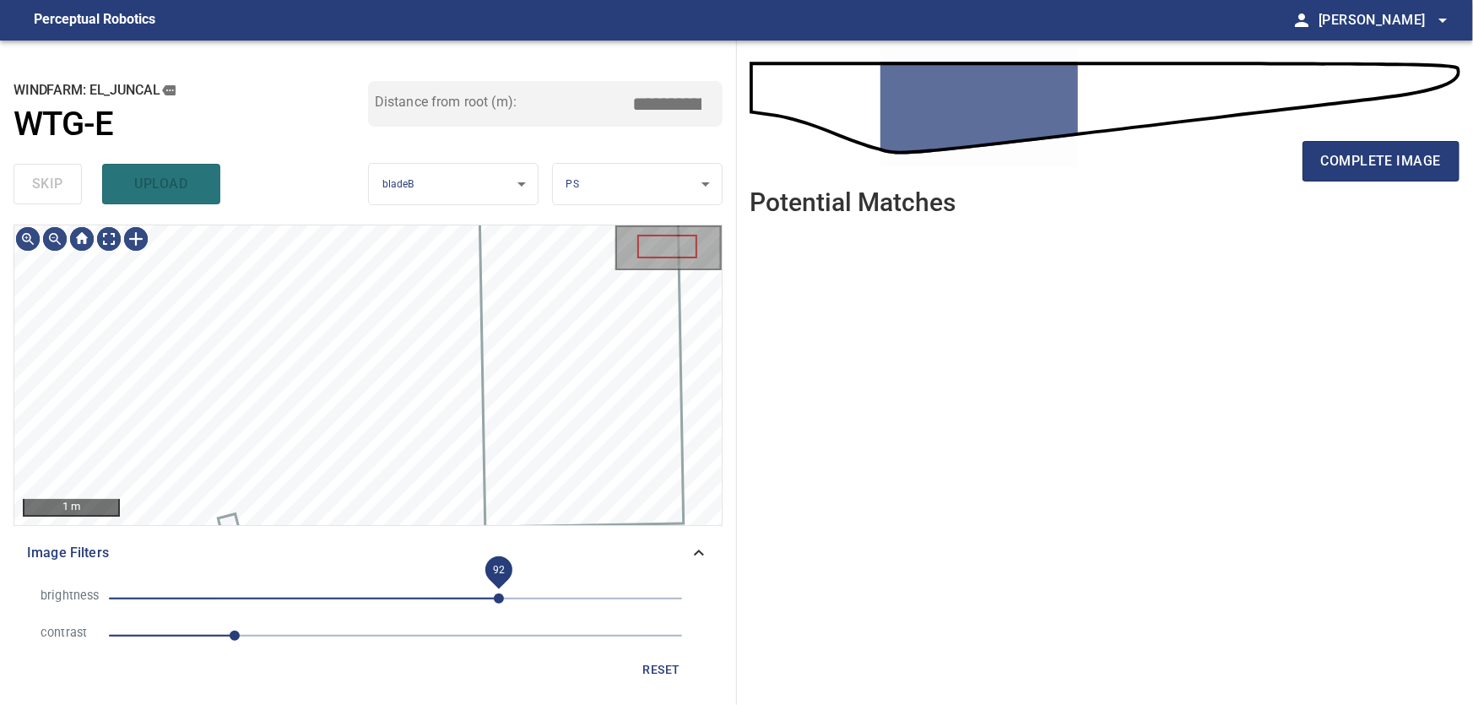
drag, startPoint x: 490, startPoint y: 594, endPoint x: 499, endPoint y: 598, distance: 9.9
click at [499, 598] on span "92" at bounding box center [499, 599] width 10 height 10
drag, startPoint x: 483, startPoint y: 598, endPoint x: 432, endPoint y: 599, distance: 50.7
click at [432, 599] on span "33" at bounding box center [432, 599] width 10 height 10
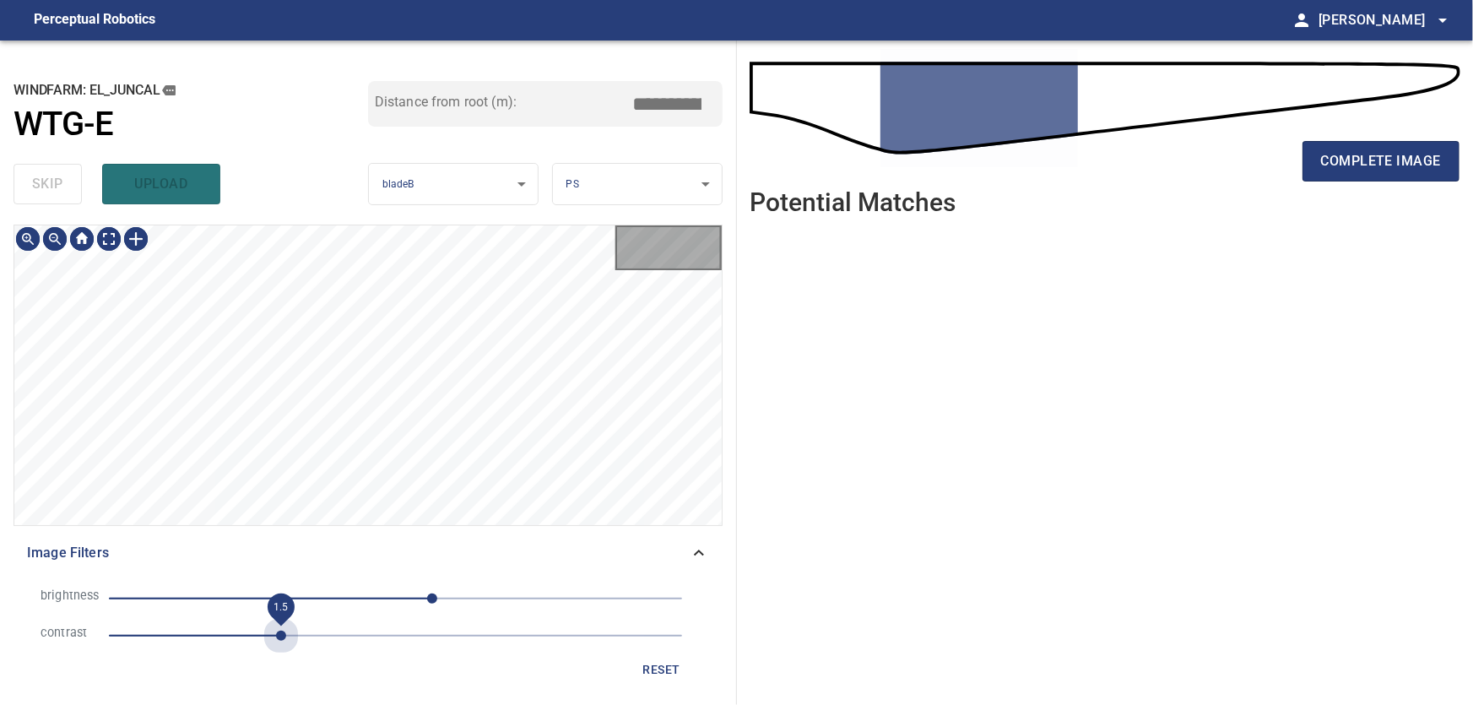
click at [282, 637] on span "1.5" at bounding box center [395, 636] width 573 height 24
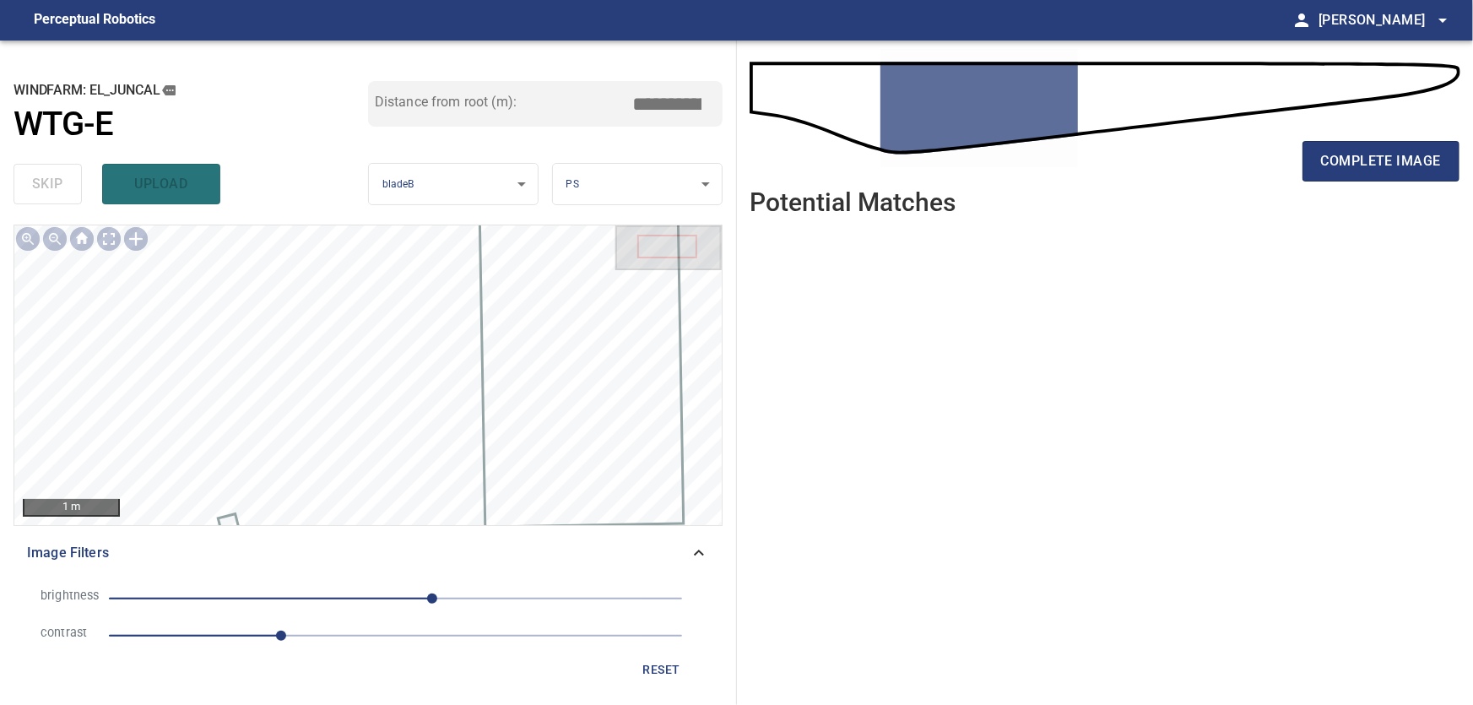
click at [327, 631] on span "1.5" at bounding box center [395, 636] width 573 height 24
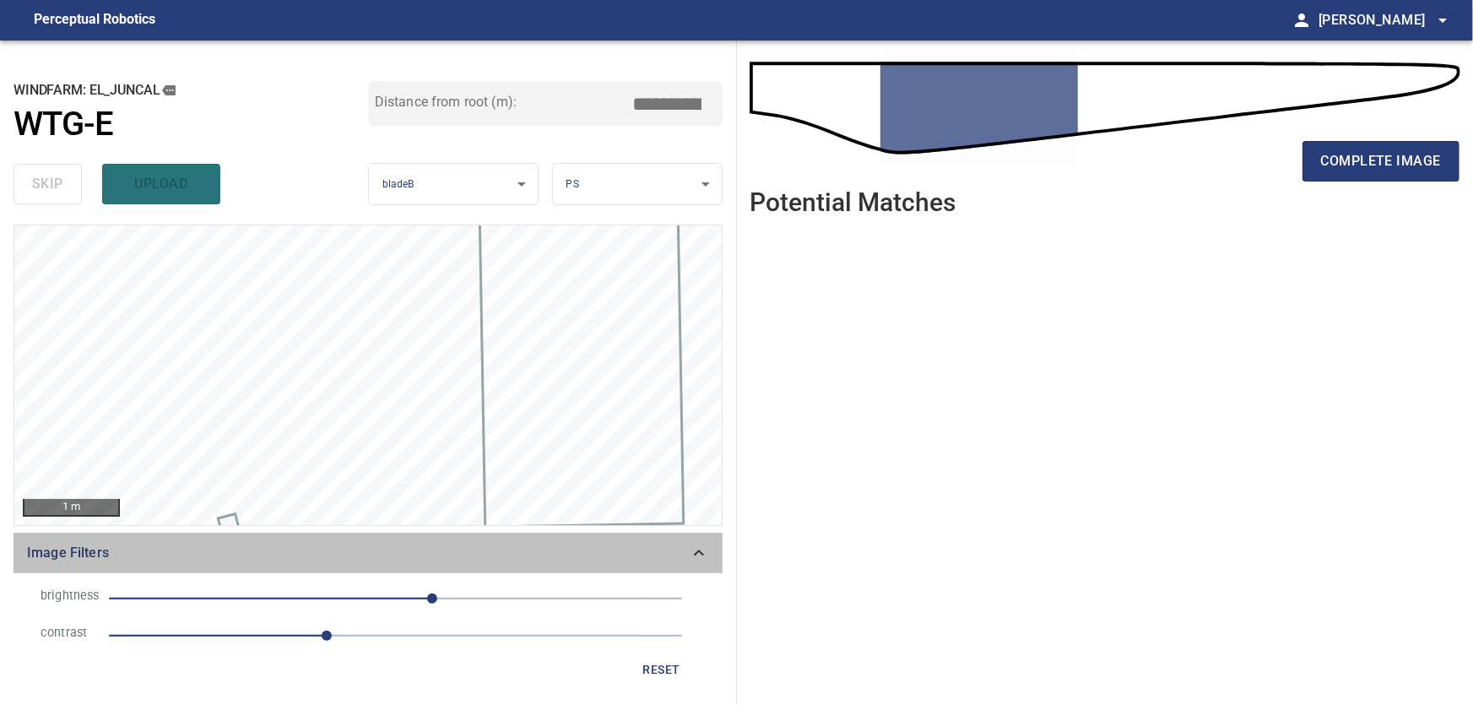
click at [694, 544] on icon at bounding box center [699, 553] width 20 height 20
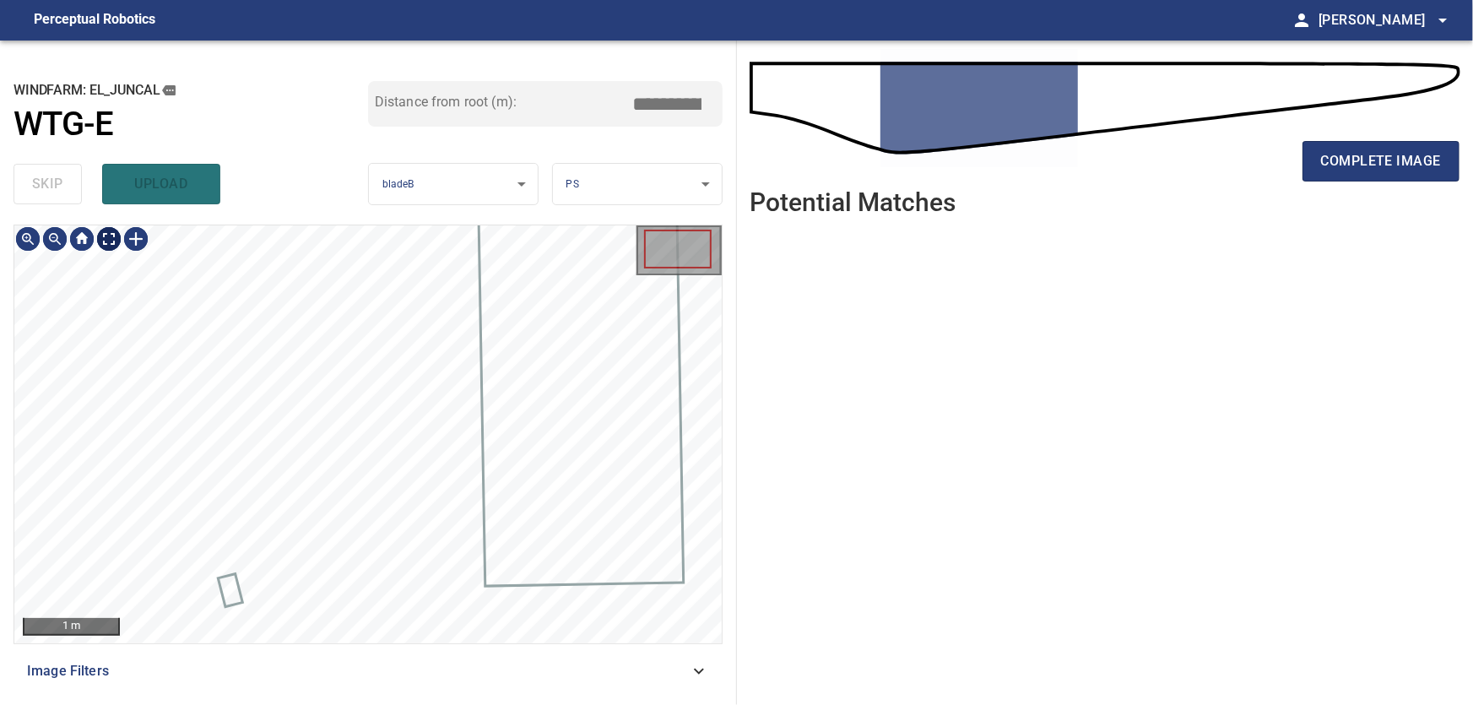
type input "***"
click at [111, 236] on body "**********" at bounding box center [736, 352] width 1473 height 705
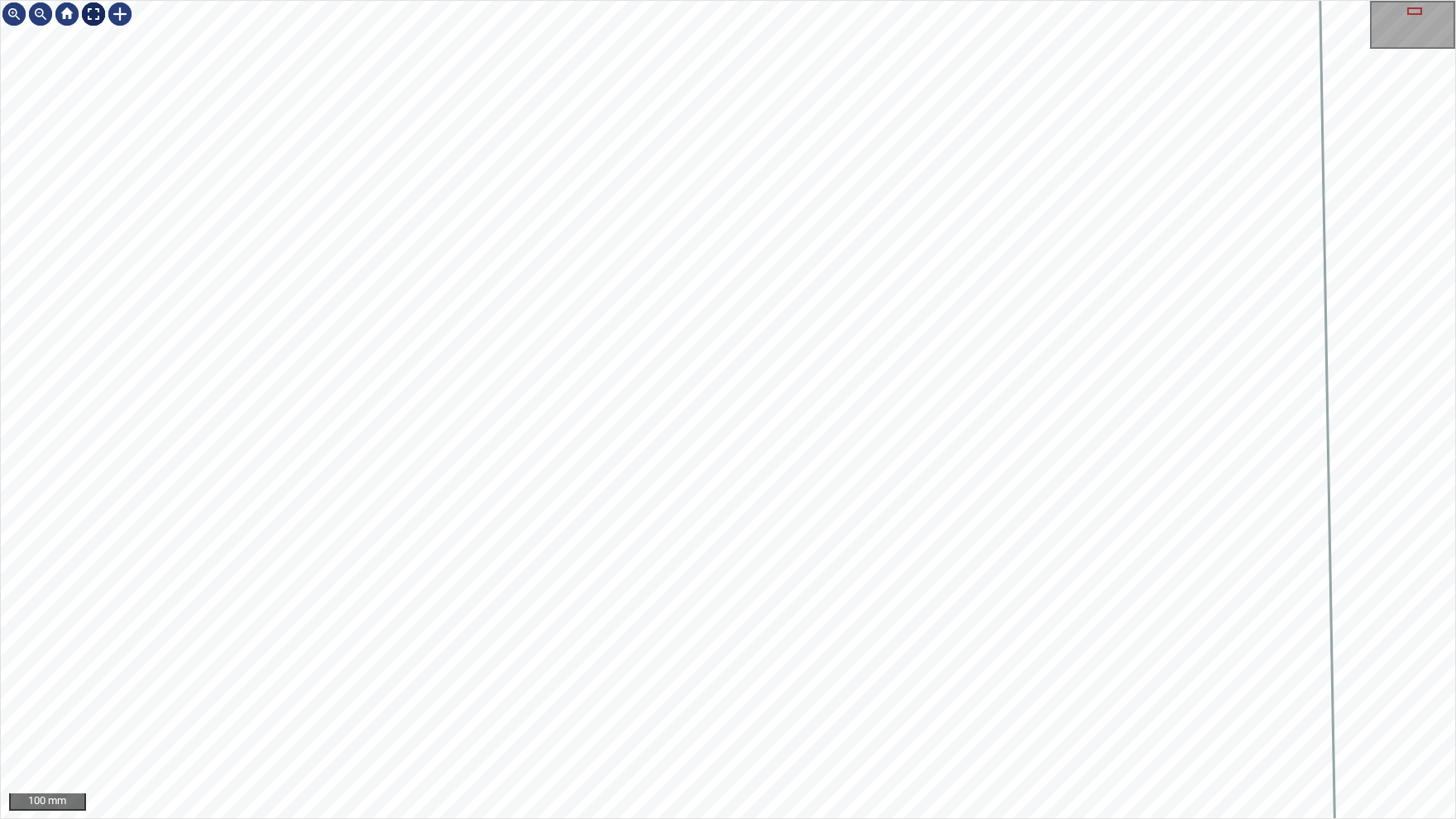
click at [93, 16] on img at bounding box center [93, 14] width 26 height 26
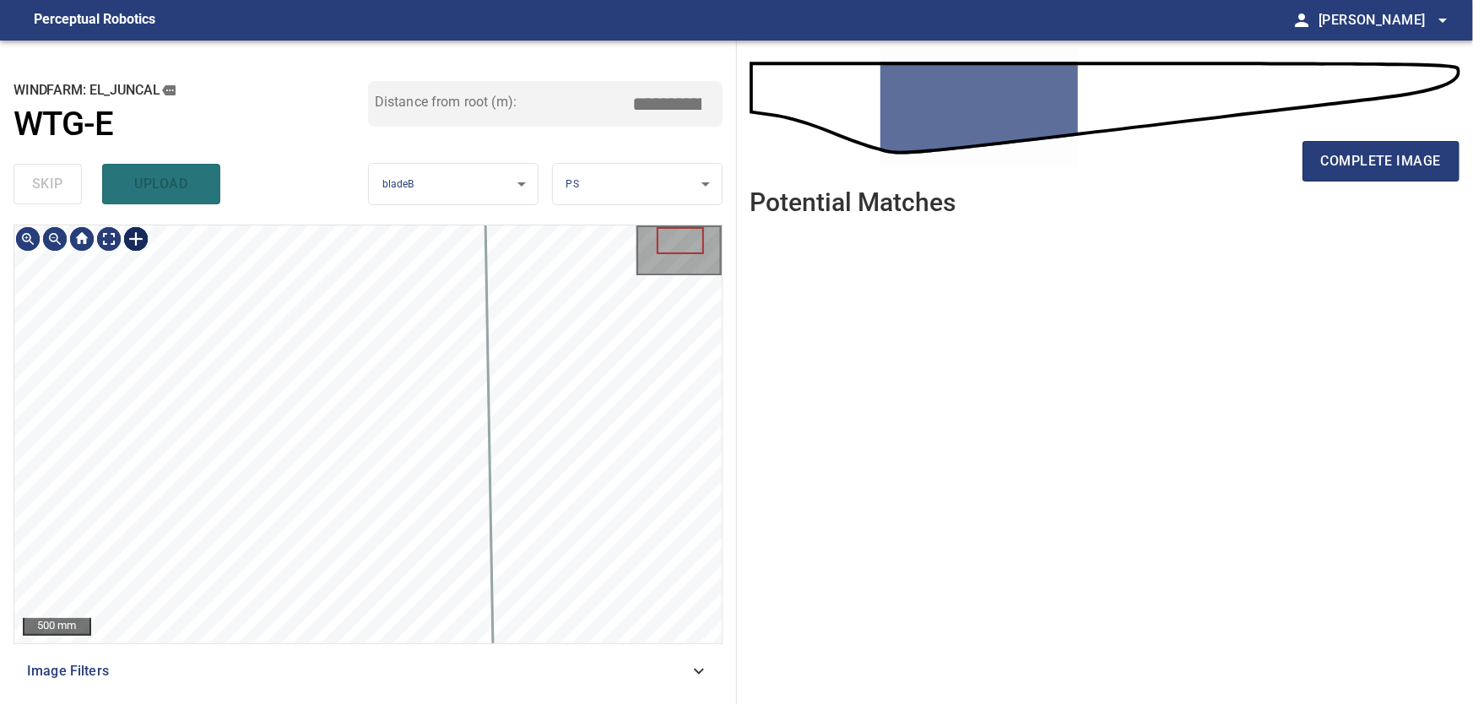
click at [138, 243] on div at bounding box center [135, 238] width 27 height 27
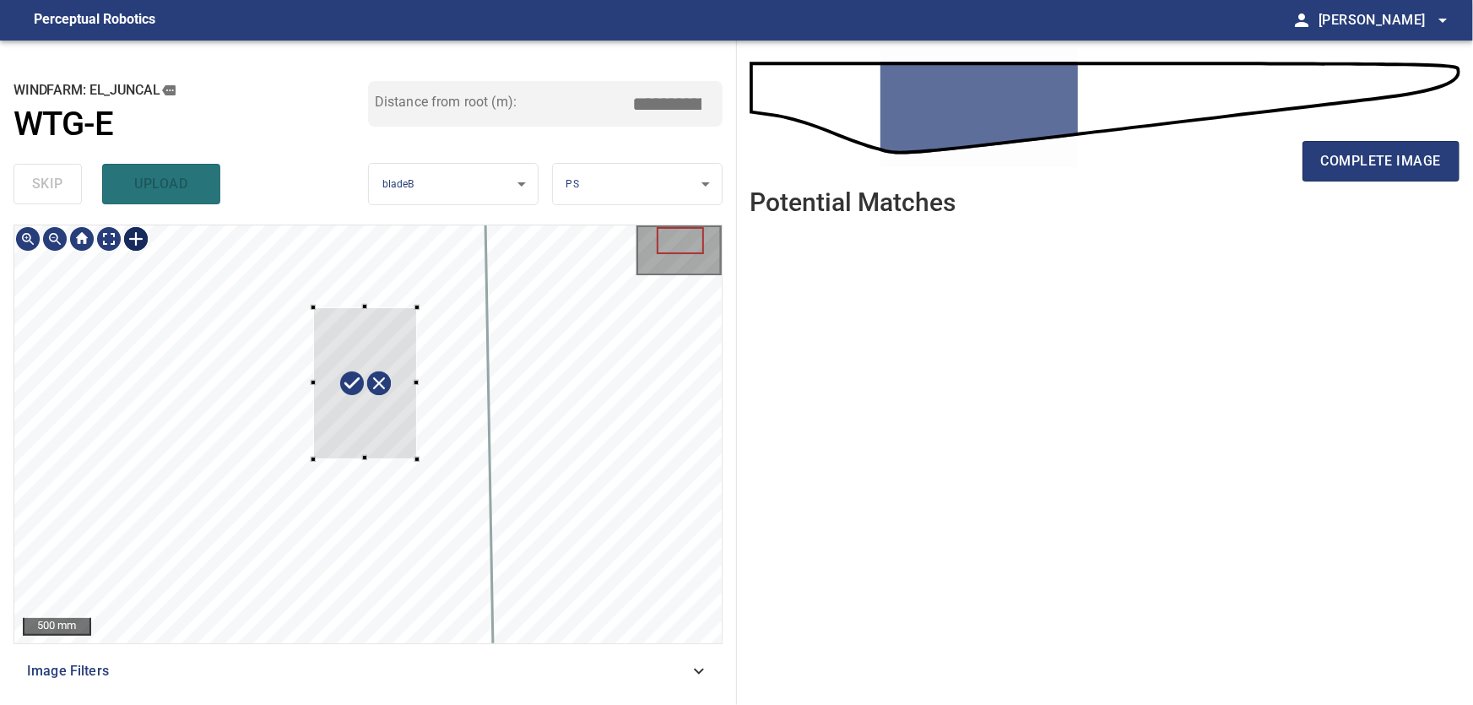
click at [417, 459] on div at bounding box center [367, 434] width 707 height 418
type input "***"
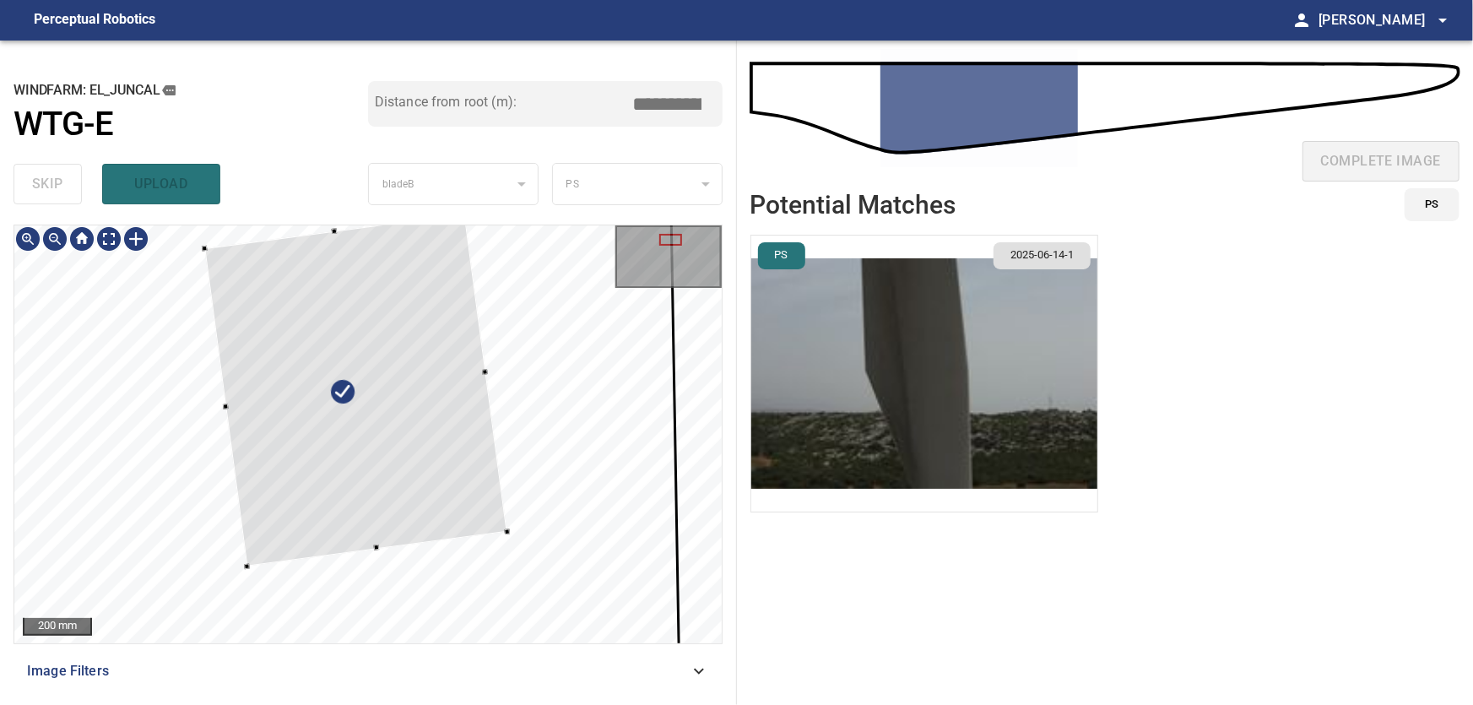
click at [377, 544] on div at bounding box center [356, 390] width 303 height 352
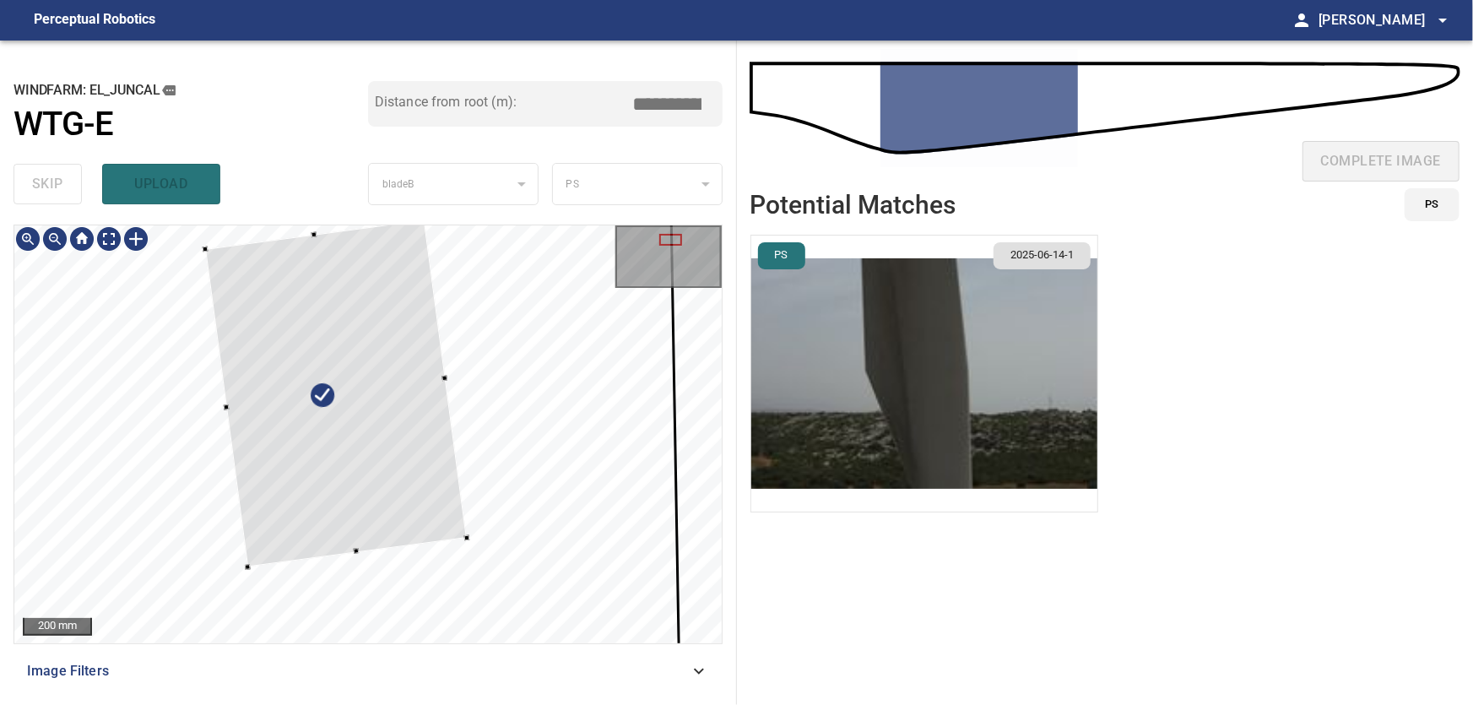
click at [441, 384] on div at bounding box center [336, 393] width 262 height 347
click at [309, 220] on div "**********" at bounding box center [368, 373] width 737 height 664
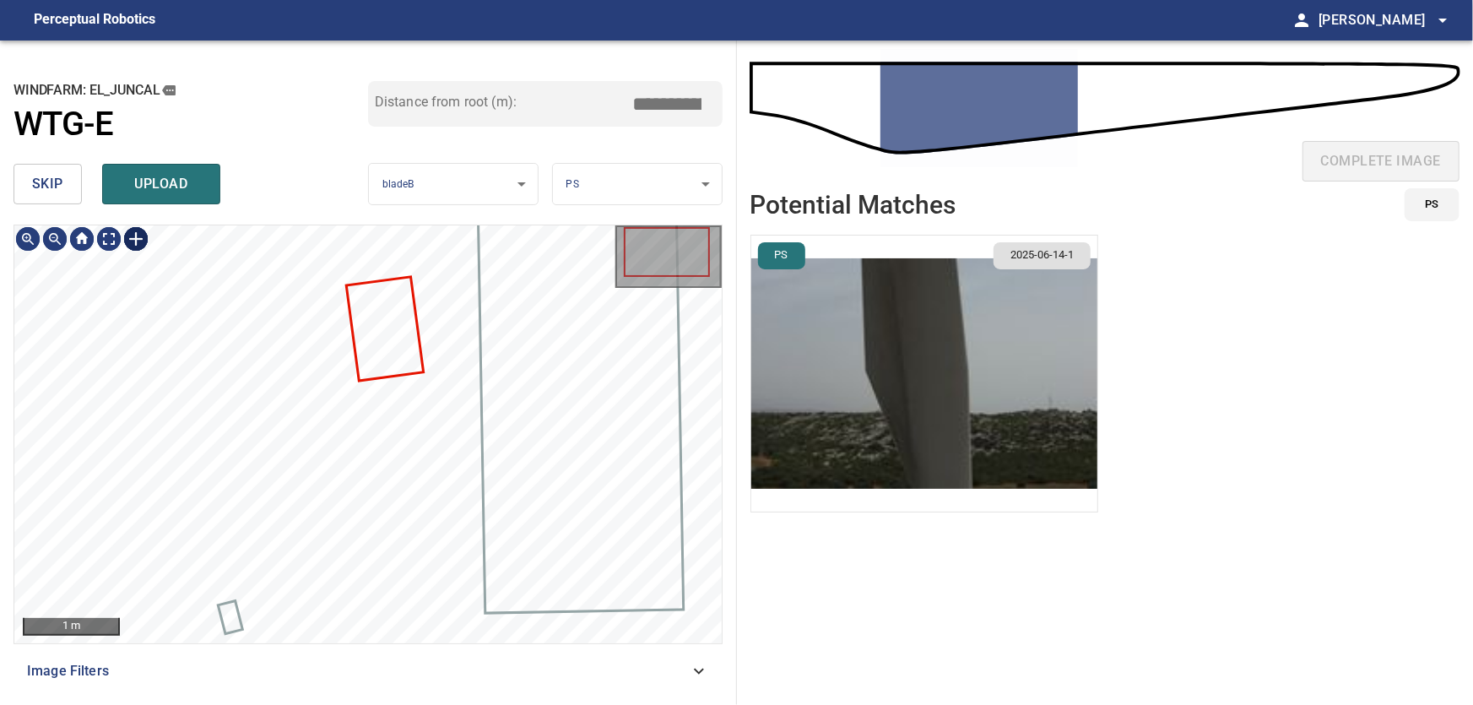
click at [136, 241] on div at bounding box center [135, 238] width 27 height 27
click at [342, 388] on div at bounding box center [367, 434] width 707 height 418
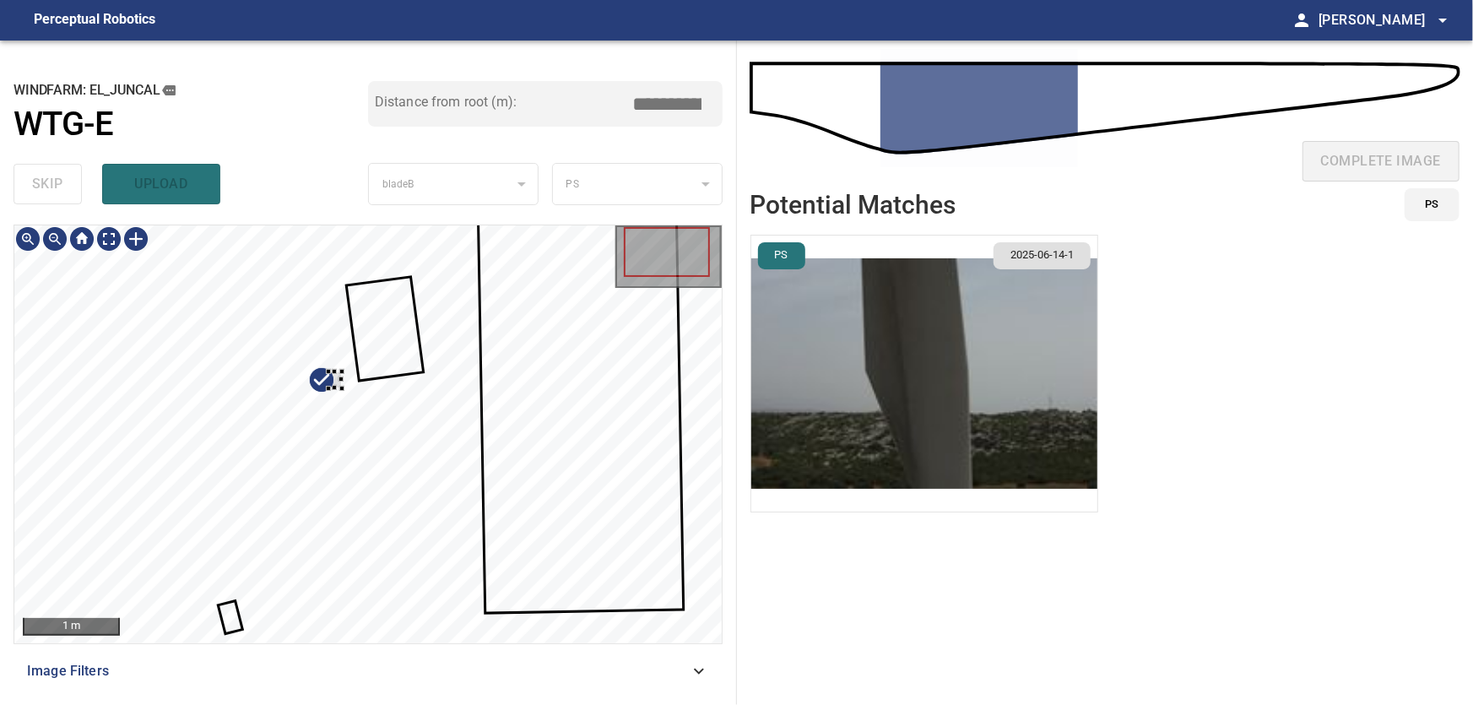
click at [54, 360] on div at bounding box center [367, 434] width 707 height 418
click at [249, 390] on div at bounding box center [367, 434] width 707 height 418
click at [355, 419] on div at bounding box center [356, 418] width 5 height 5
click at [164, 398] on div at bounding box center [177, 398] width 26 height 45
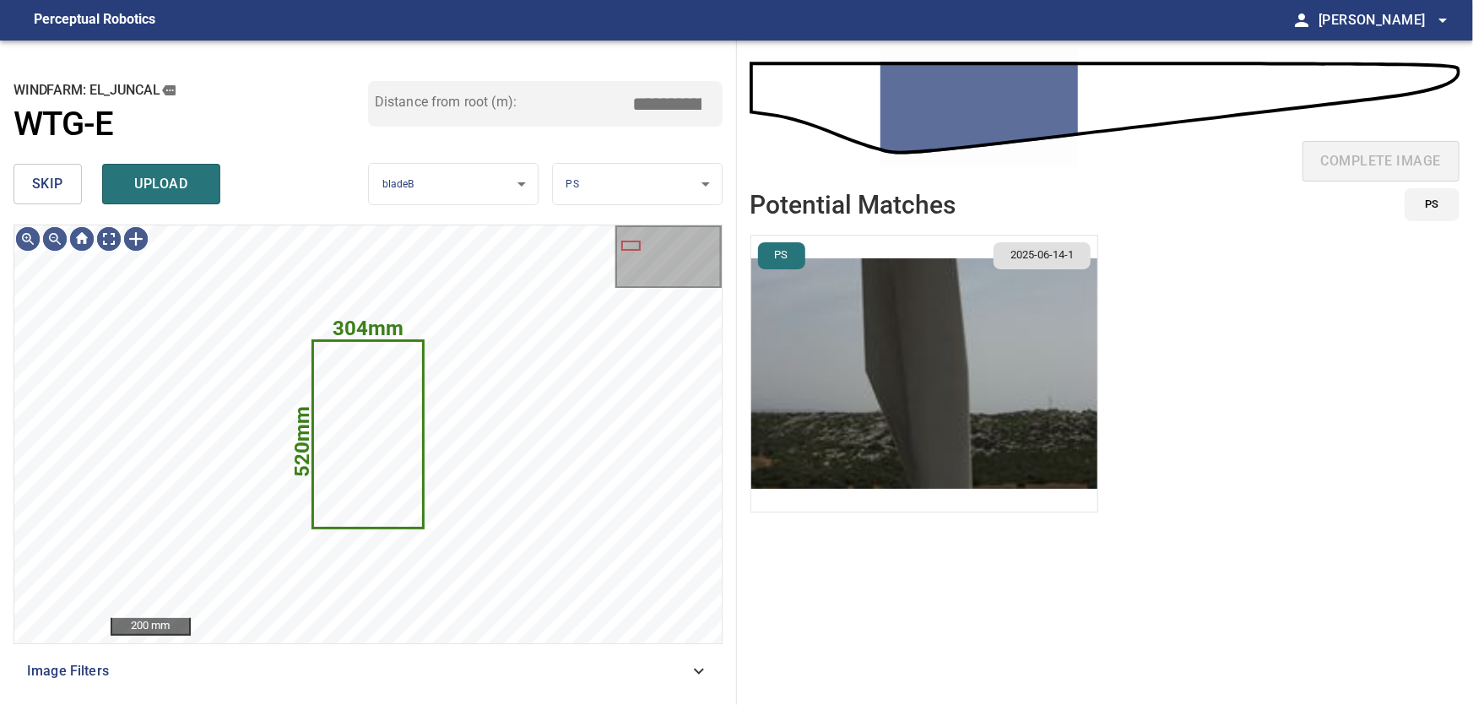
click at [52, 186] on span "skip" at bounding box center [47, 184] width 31 height 24
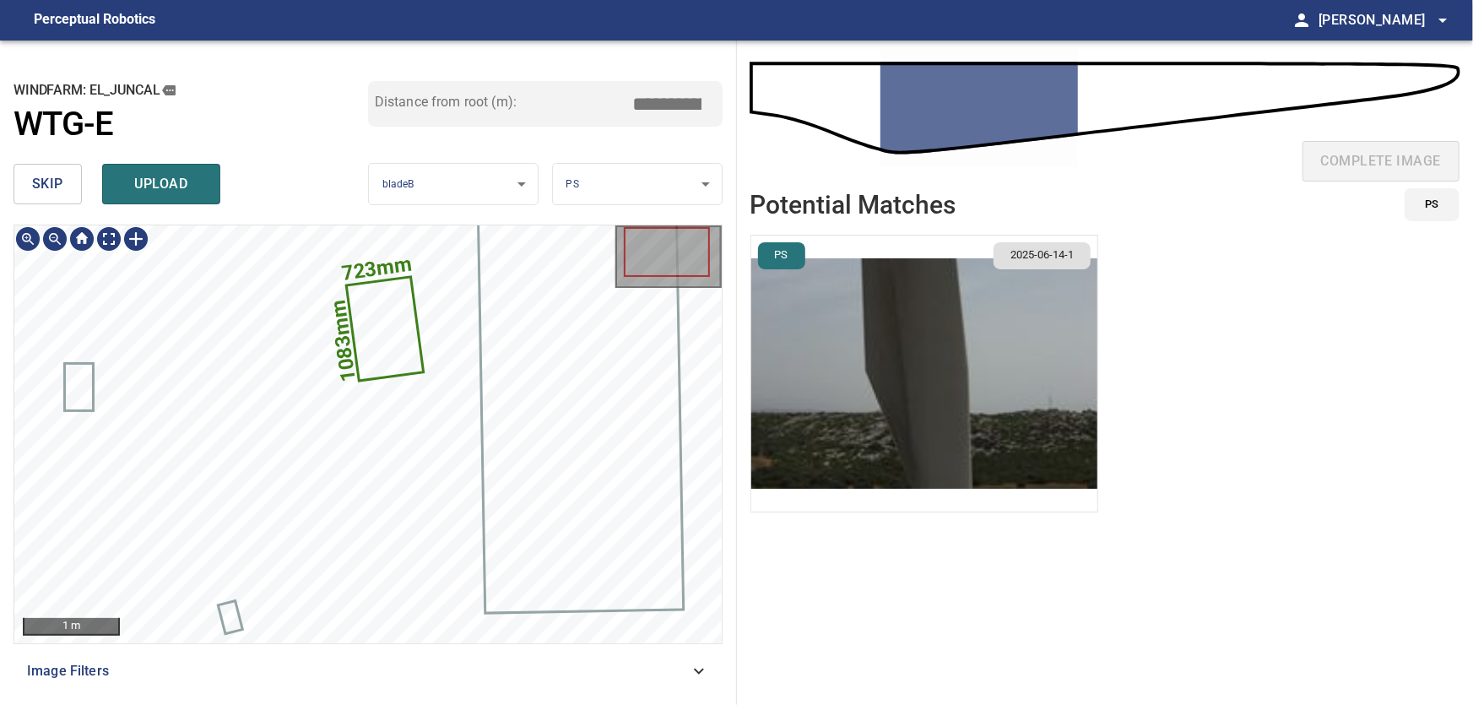
click at [398, 331] on icon at bounding box center [385, 328] width 74 height 101
drag, startPoint x: 664, startPoint y: 105, endPoint x: 735, endPoint y: 106, distance: 70.1
click at [716, 106] on input "****" at bounding box center [674, 104] width 84 height 32
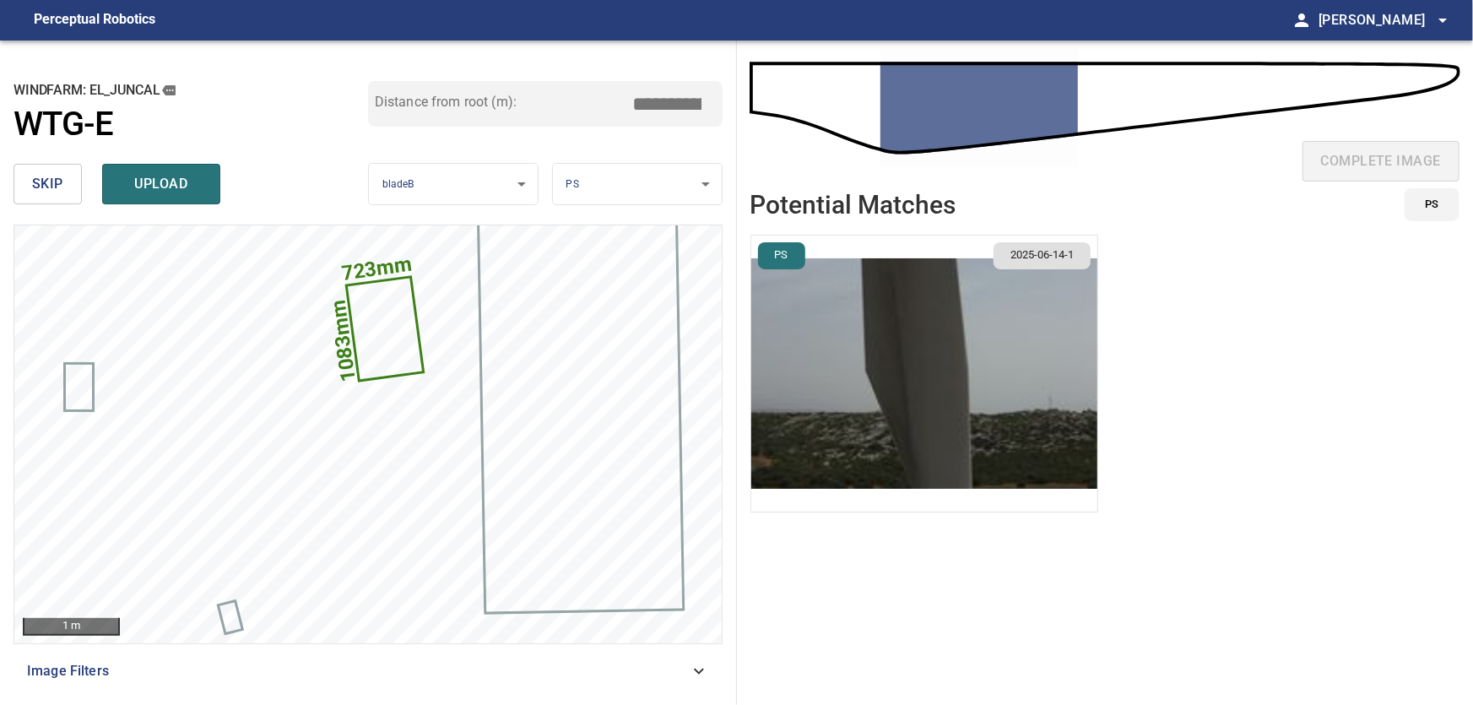
click at [667, 101] on input "****" at bounding box center [674, 104] width 84 height 32
click at [685, 105] on input "****" at bounding box center [674, 104] width 84 height 32
type input "****"
click at [172, 182] on span "upload" at bounding box center [161, 184] width 81 height 24
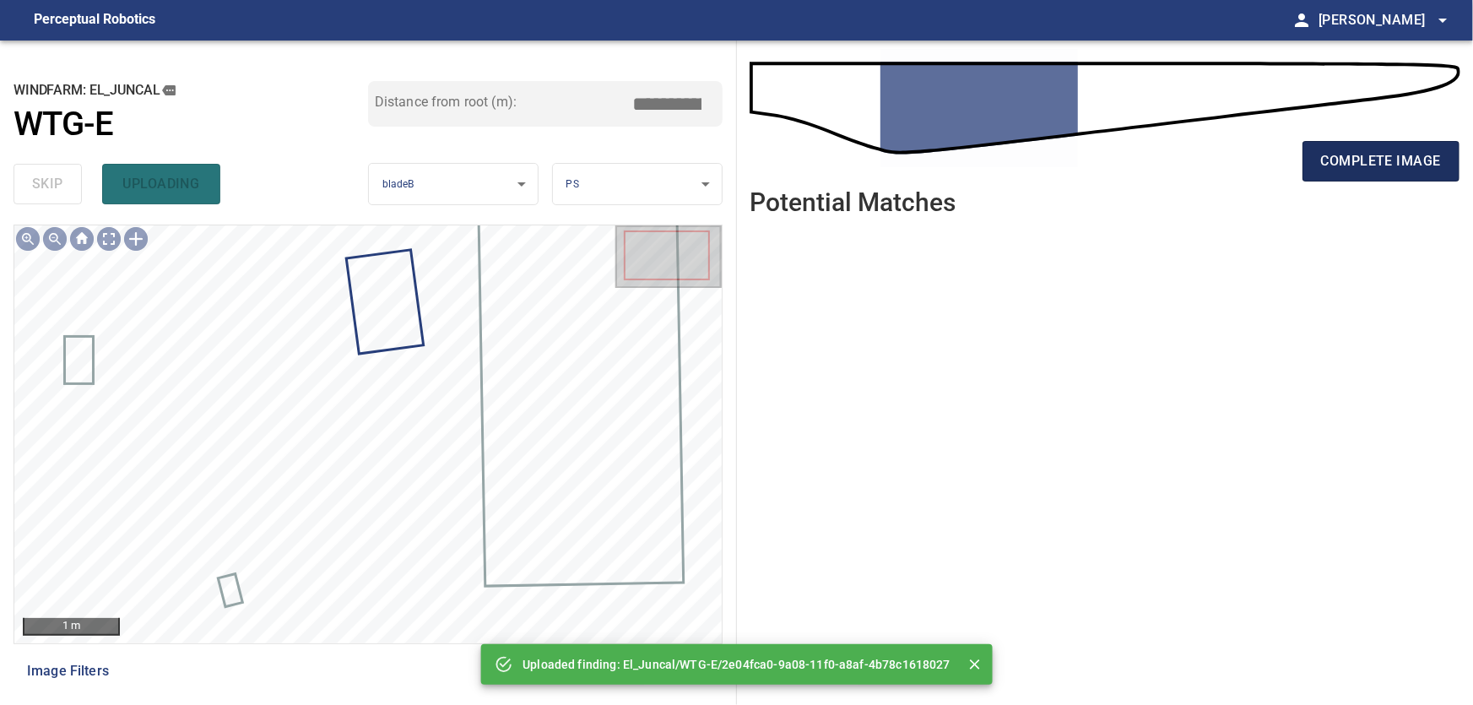
click at [1361, 154] on span "complete image" at bounding box center [1381, 161] width 120 height 24
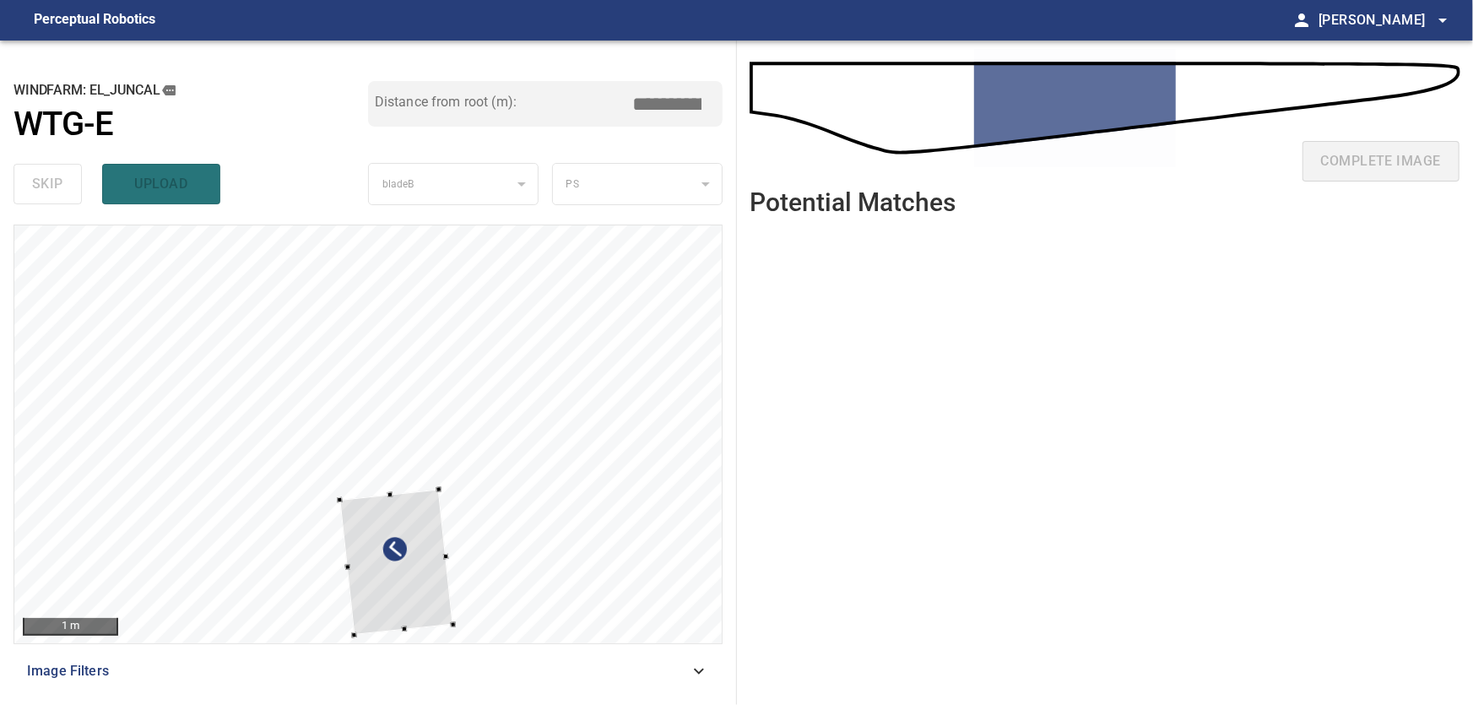
click at [453, 490] on div at bounding box center [396, 563] width 113 height 146
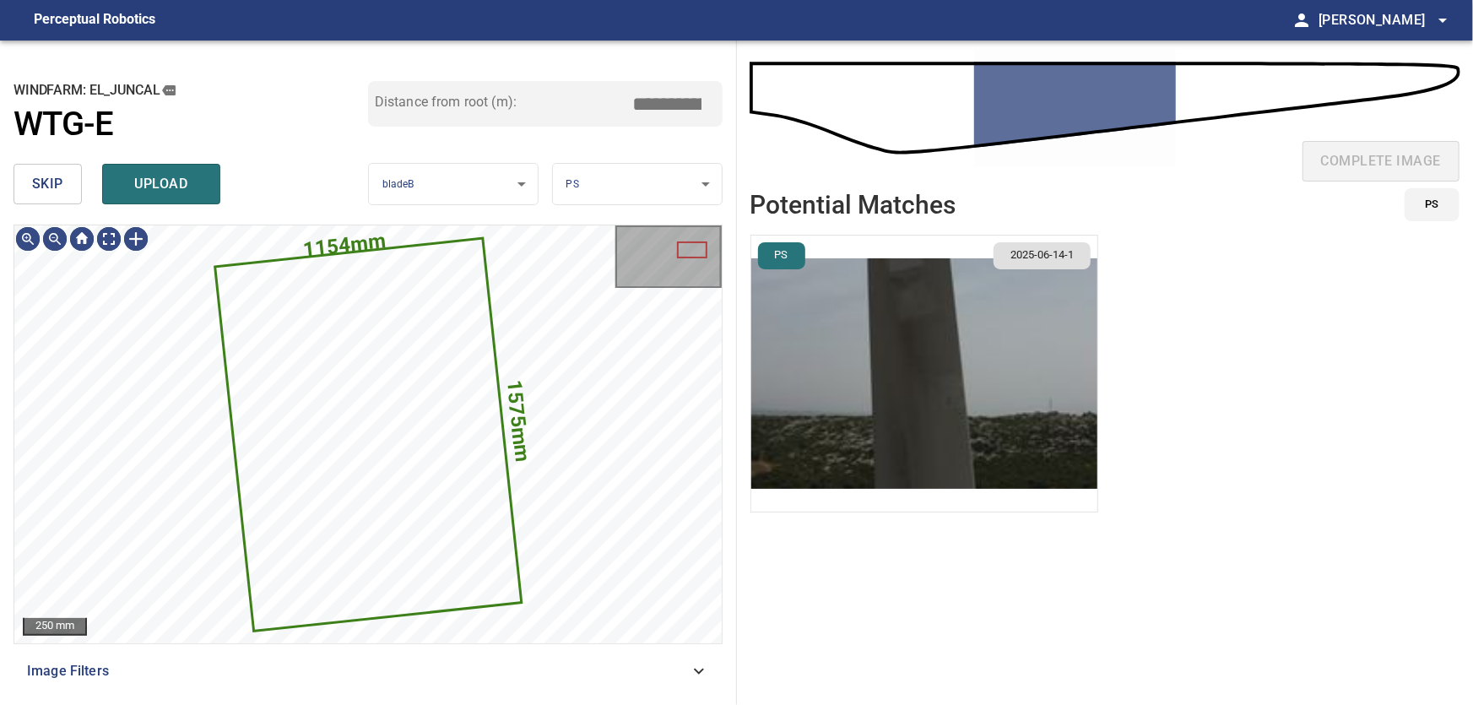
click at [41, 183] on span "skip" at bounding box center [47, 184] width 31 height 24
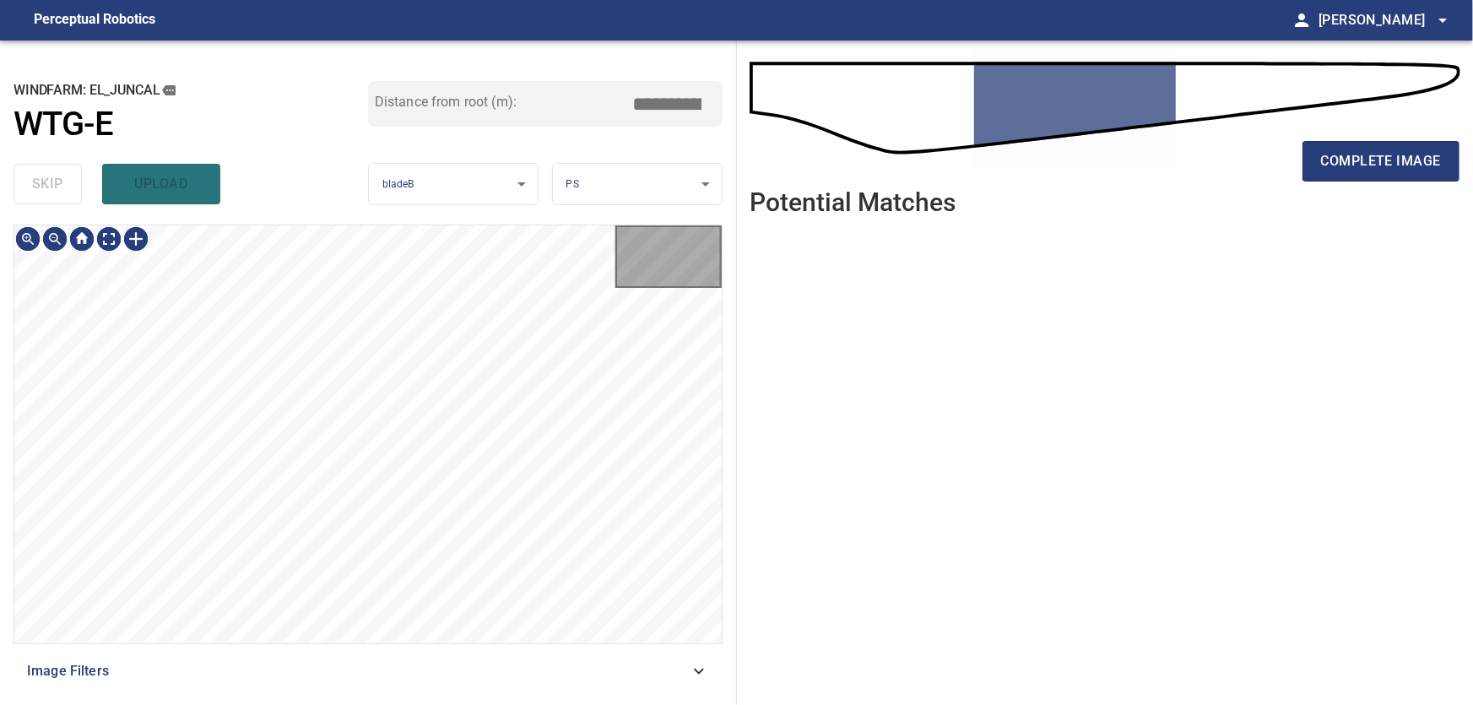
type input "****"
click at [117, 242] on body "**********" at bounding box center [736, 352] width 1473 height 705
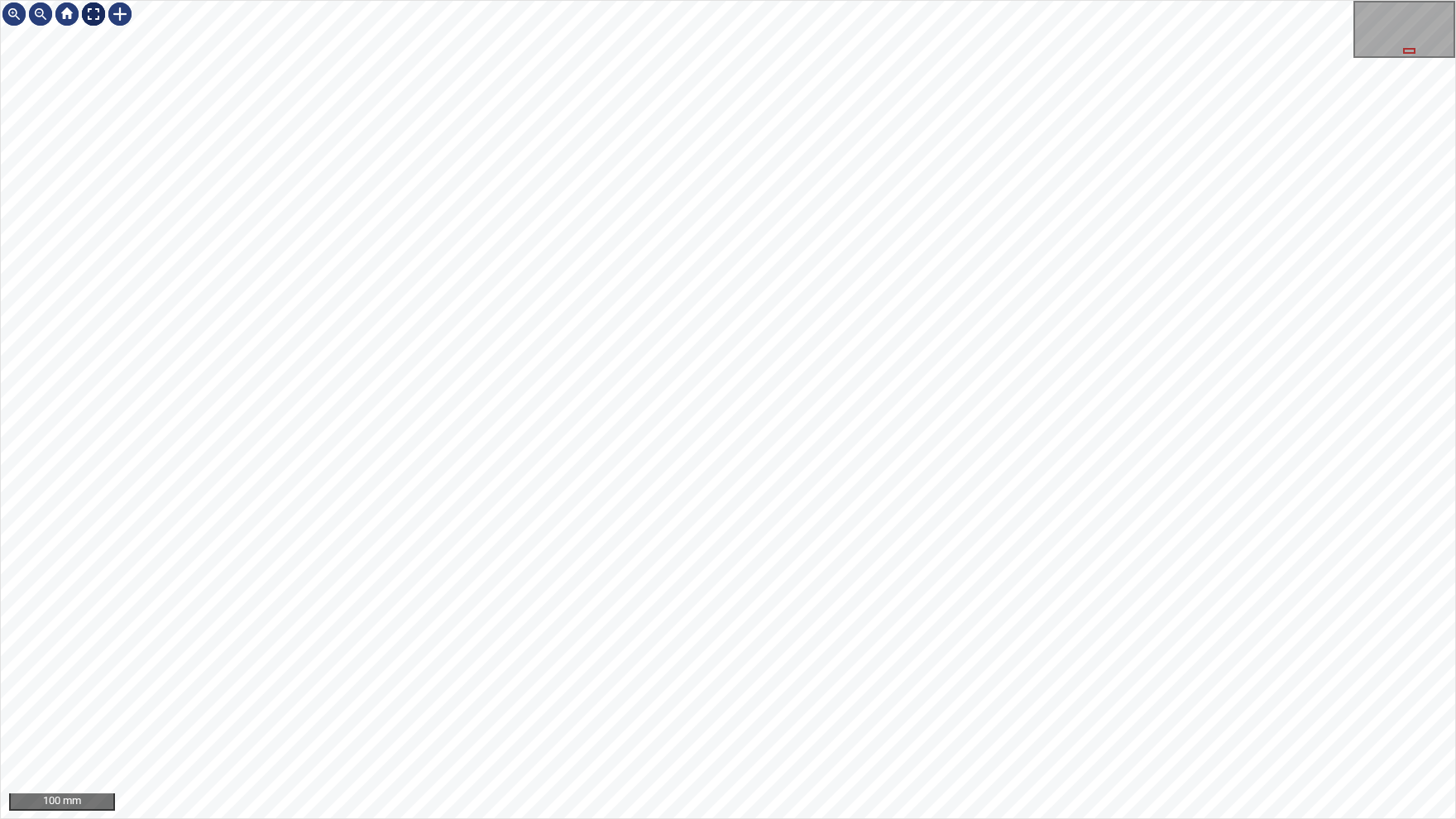
click at [102, 27] on div "100 mm" at bounding box center [728, 410] width 1454 height 817
click at [93, 18] on div at bounding box center [93, 14] width 26 height 26
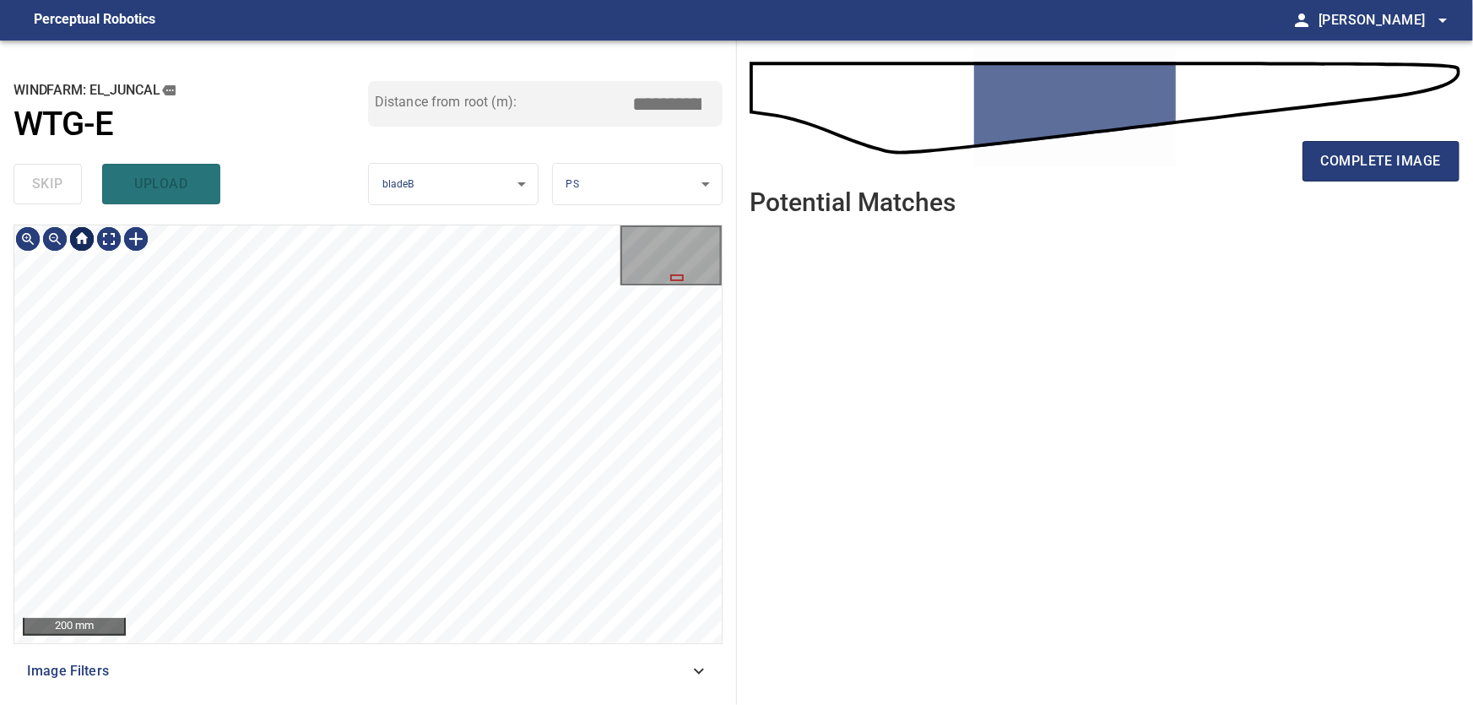
type input "****"
click at [81, 241] on div at bounding box center [81, 238] width 27 height 27
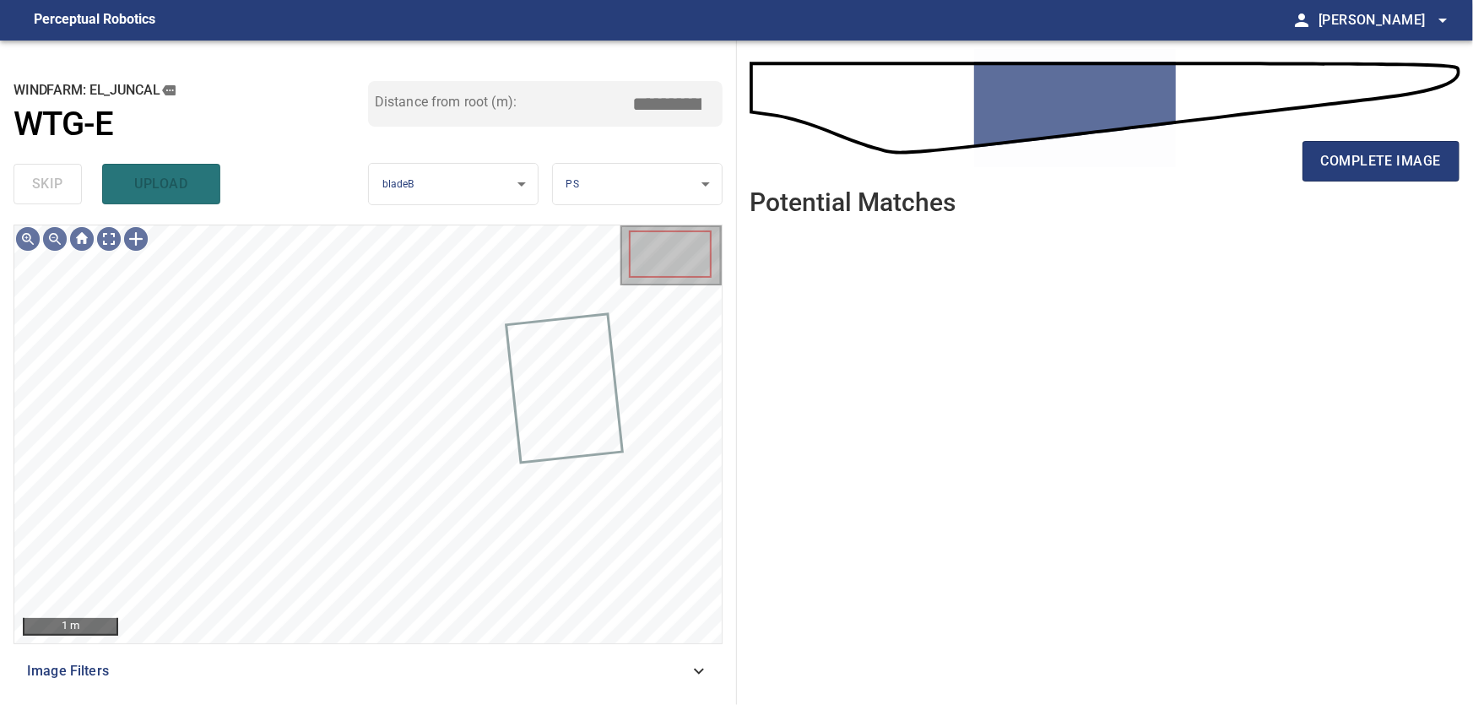
drag, startPoint x: 1361, startPoint y: 155, endPoint x: 1329, endPoint y: 192, distance: 49.1
click at [1362, 155] on span "complete image" at bounding box center [1381, 161] width 120 height 24
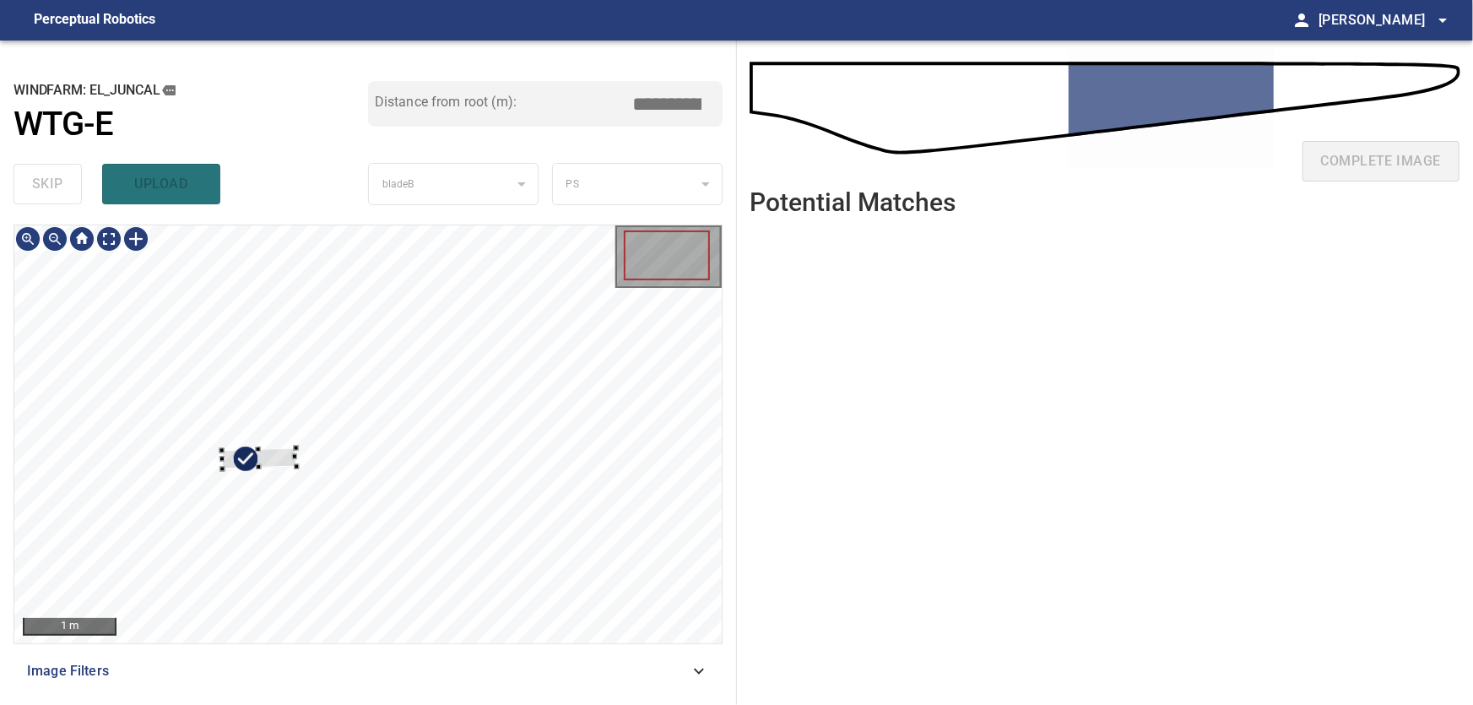
click at [221, 447] on div at bounding box center [258, 457] width 74 height 21
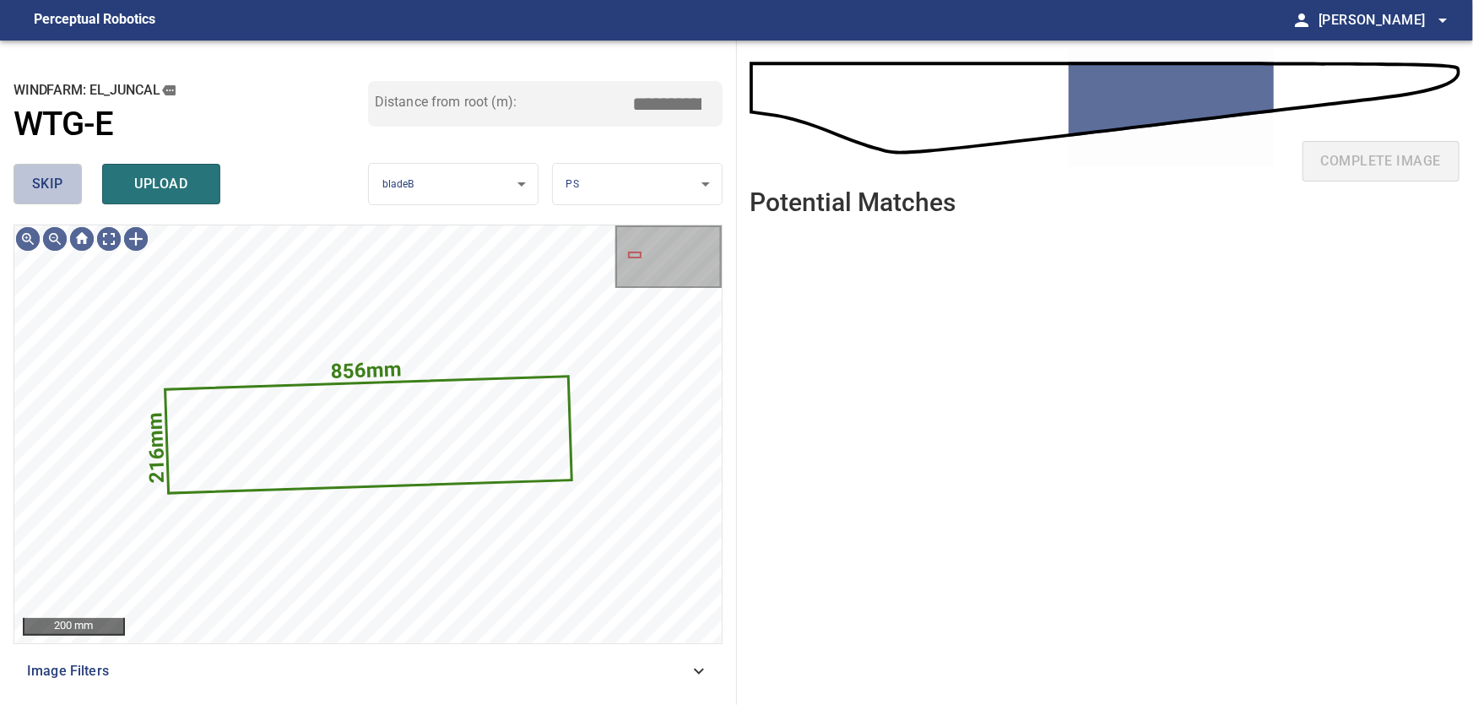
click at [44, 186] on span "skip" at bounding box center [47, 184] width 31 height 24
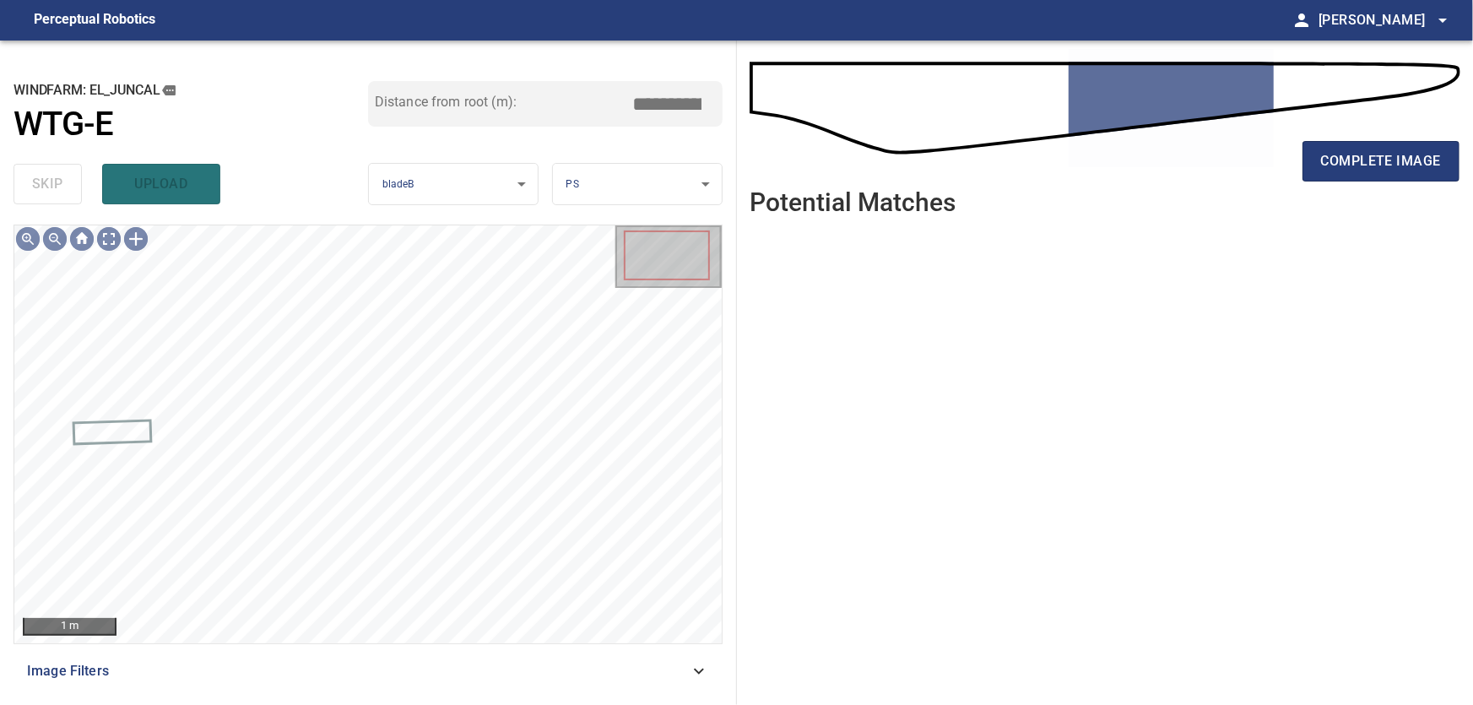
click at [709, 669] on icon at bounding box center [699, 671] width 20 height 20
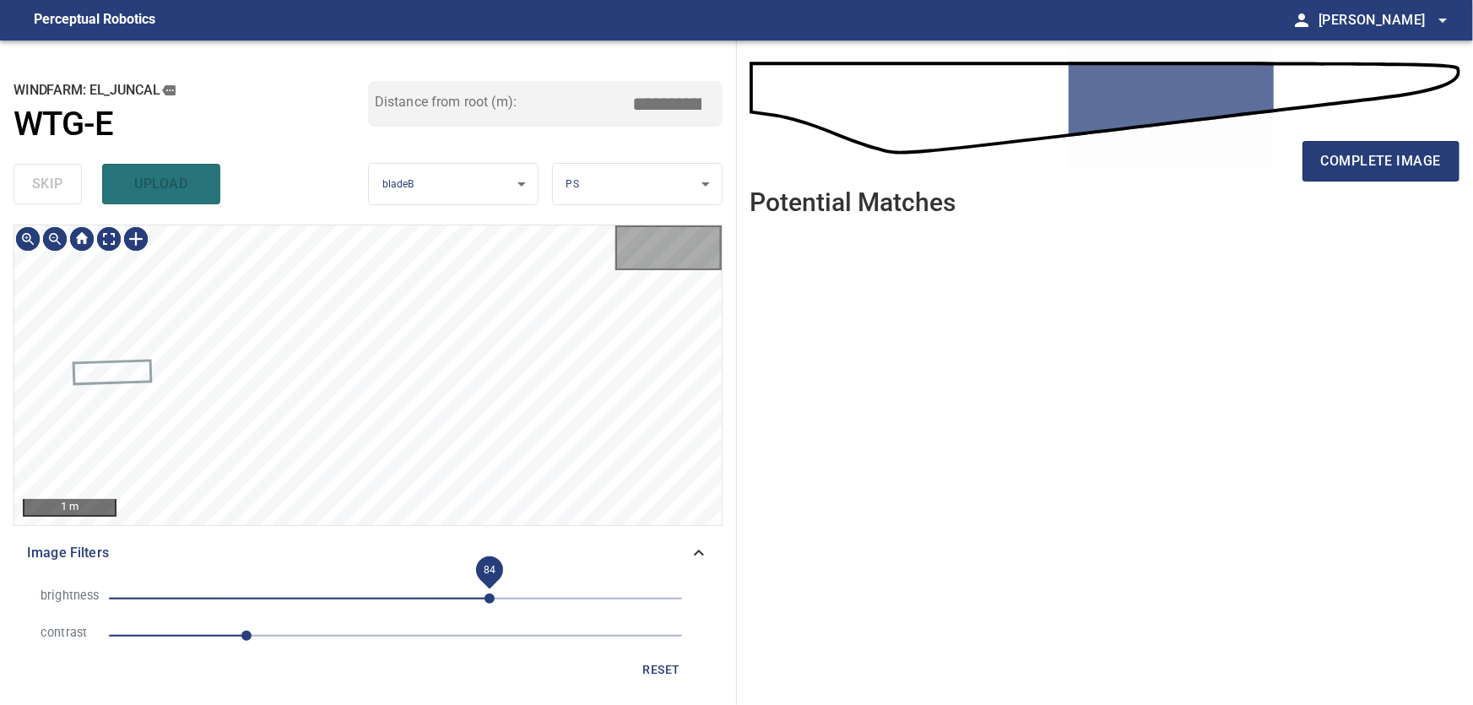
drag, startPoint x: 490, startPoint y: 599, endPoint x: 462, endPoint y: 601, distance: 28.0
click at [485, 601] on span "84" at bounding box center [490, 599] width 10 height 10
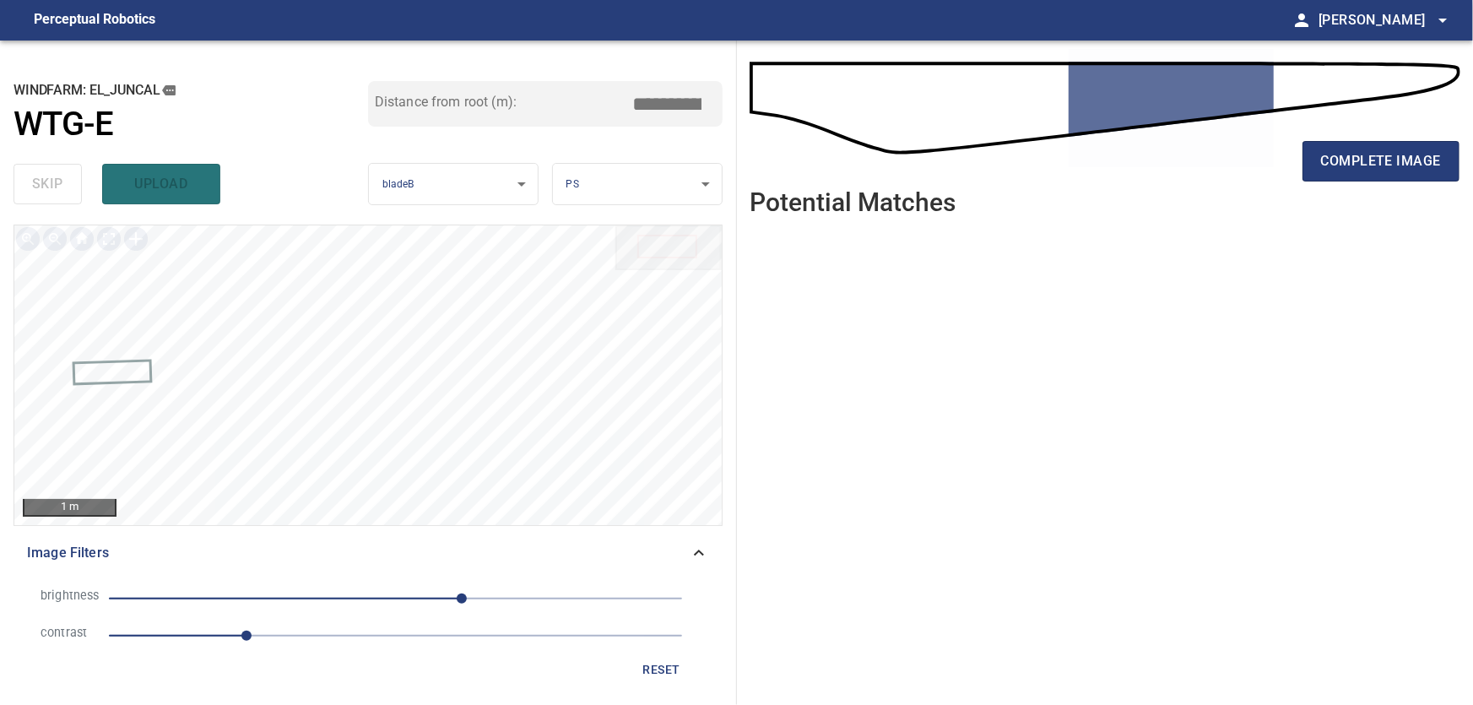
click at [698, 553] on icon at bounding box center [699, 553] width 20 height 20
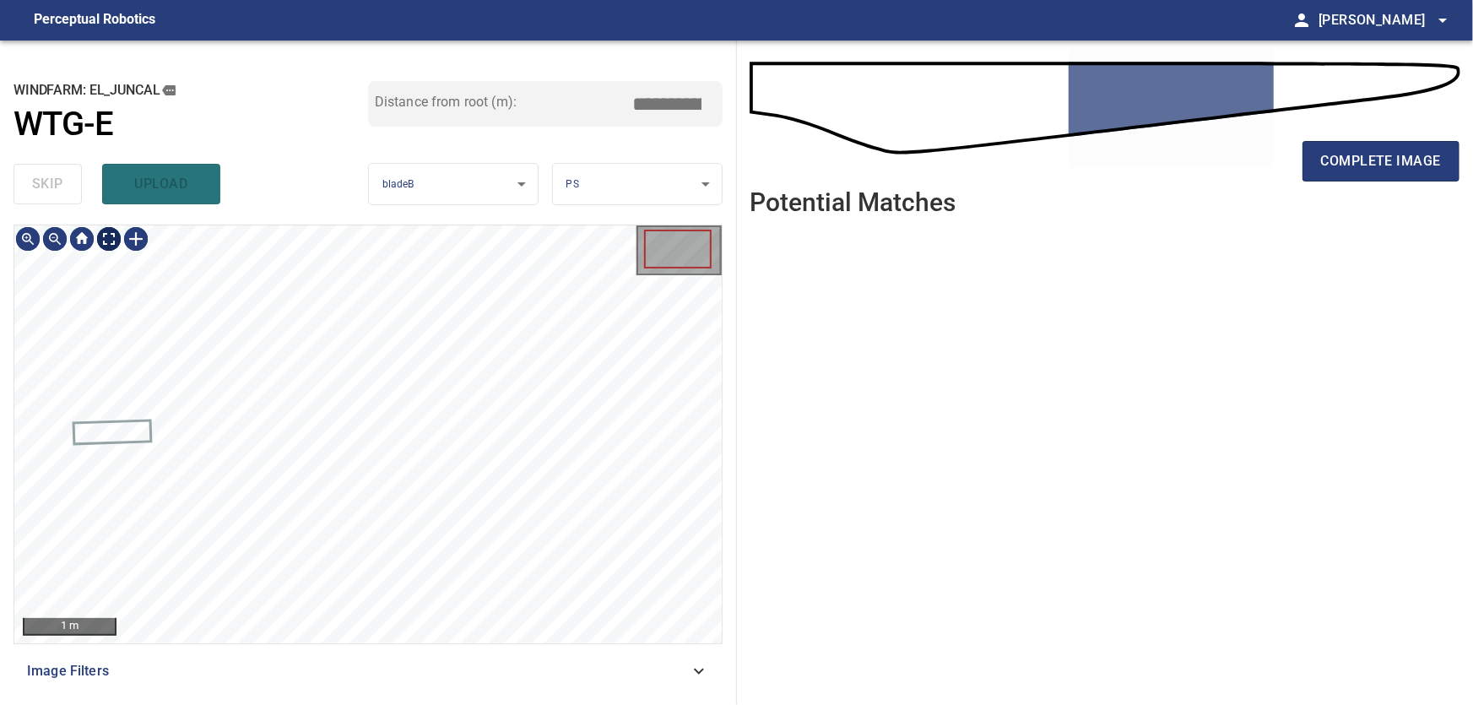
click at [111, 241] on body "**********" at bounding box center [736, 352] width 1473 height 705
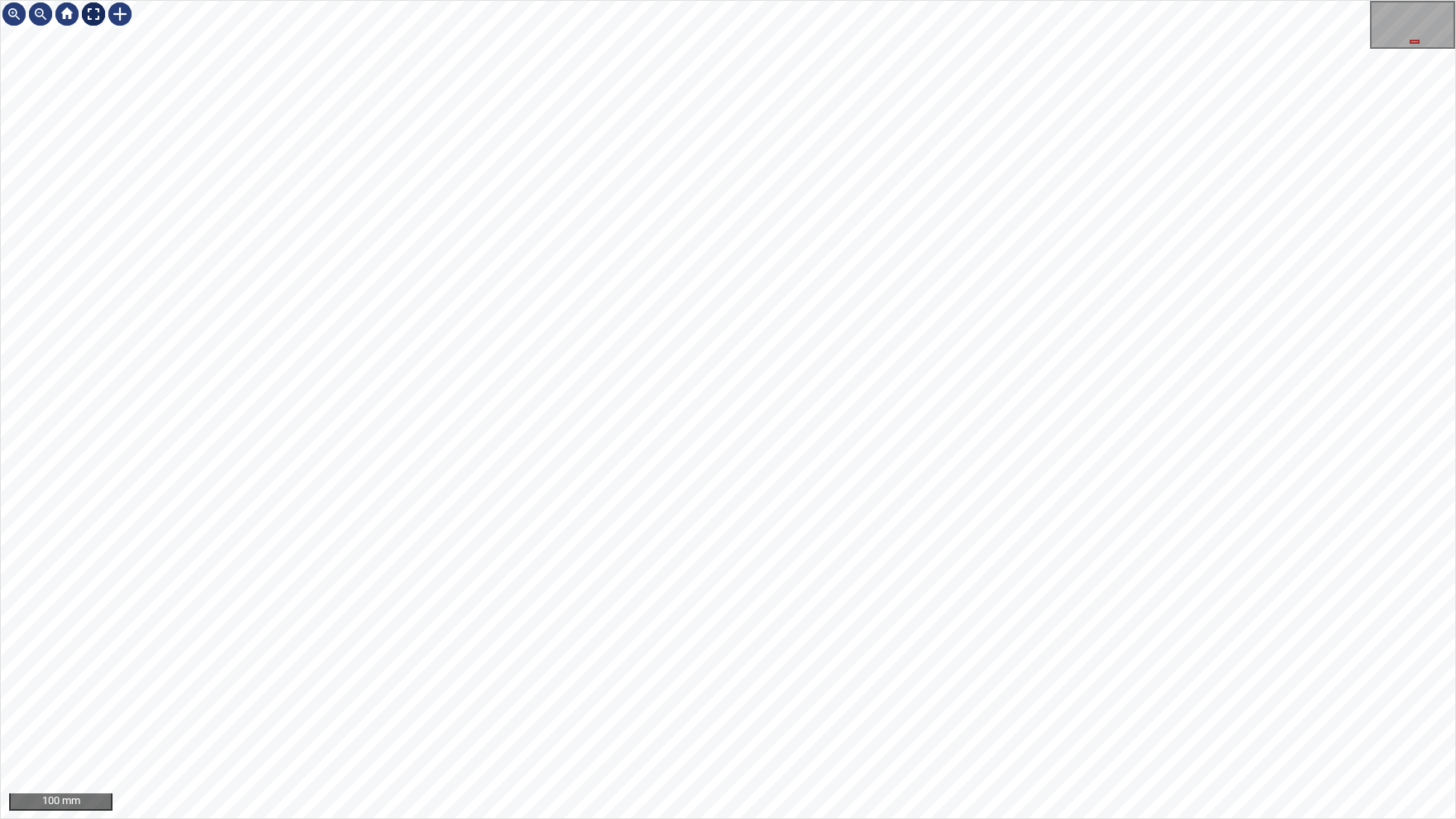
click at [100, 16] on img at bounding box center [93, 14] width 26 height 26
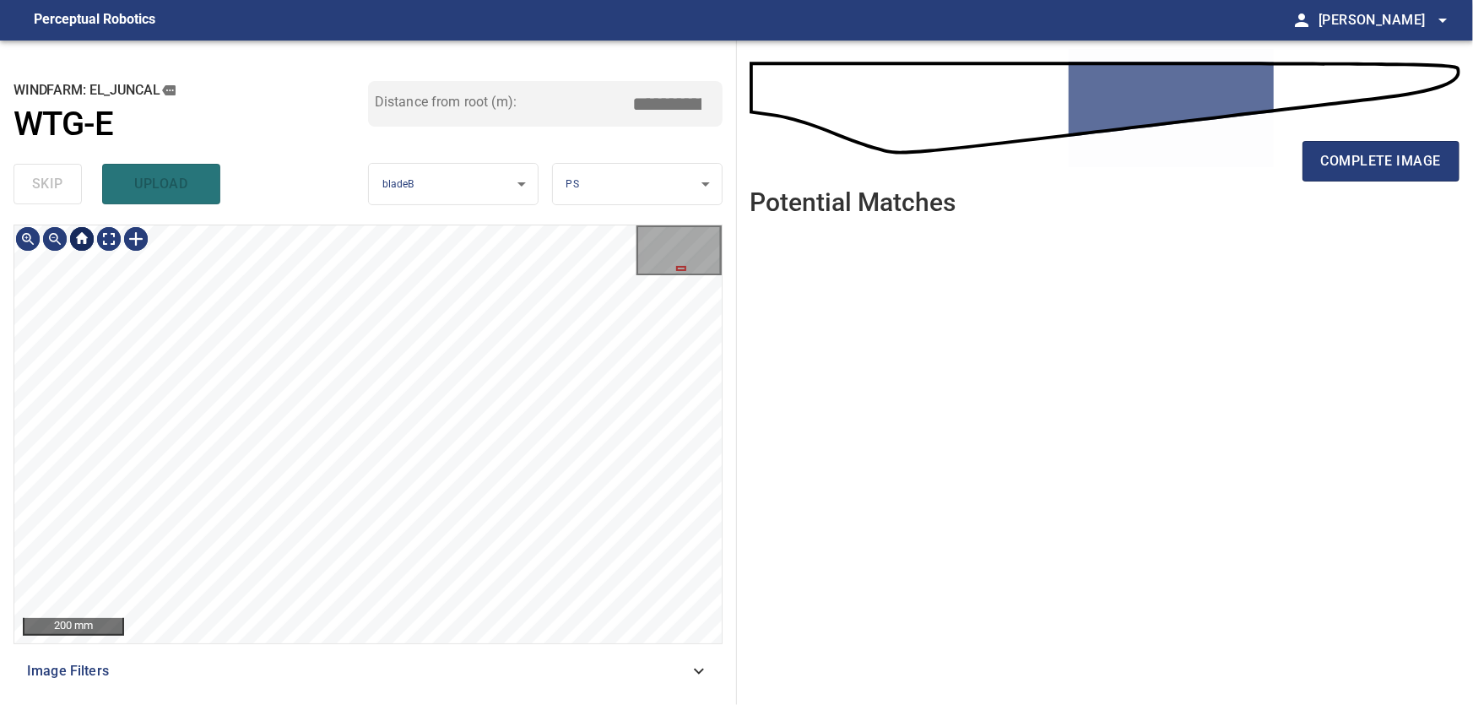
click at [81, 247] on div at bounding box center [81, 238] width 27 height 27
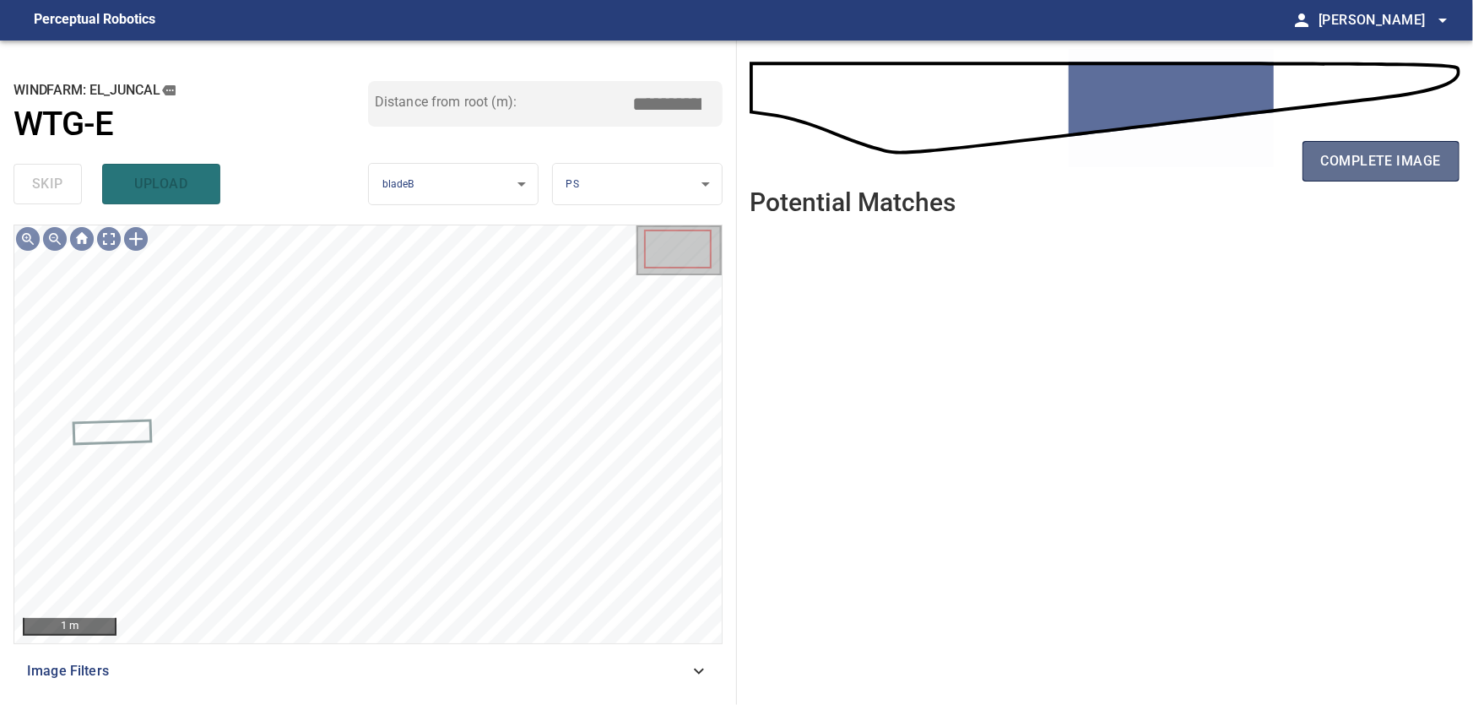
click at [1379, 160] on span "complete image" at bounding box center [1381, 161] width 120 height 24
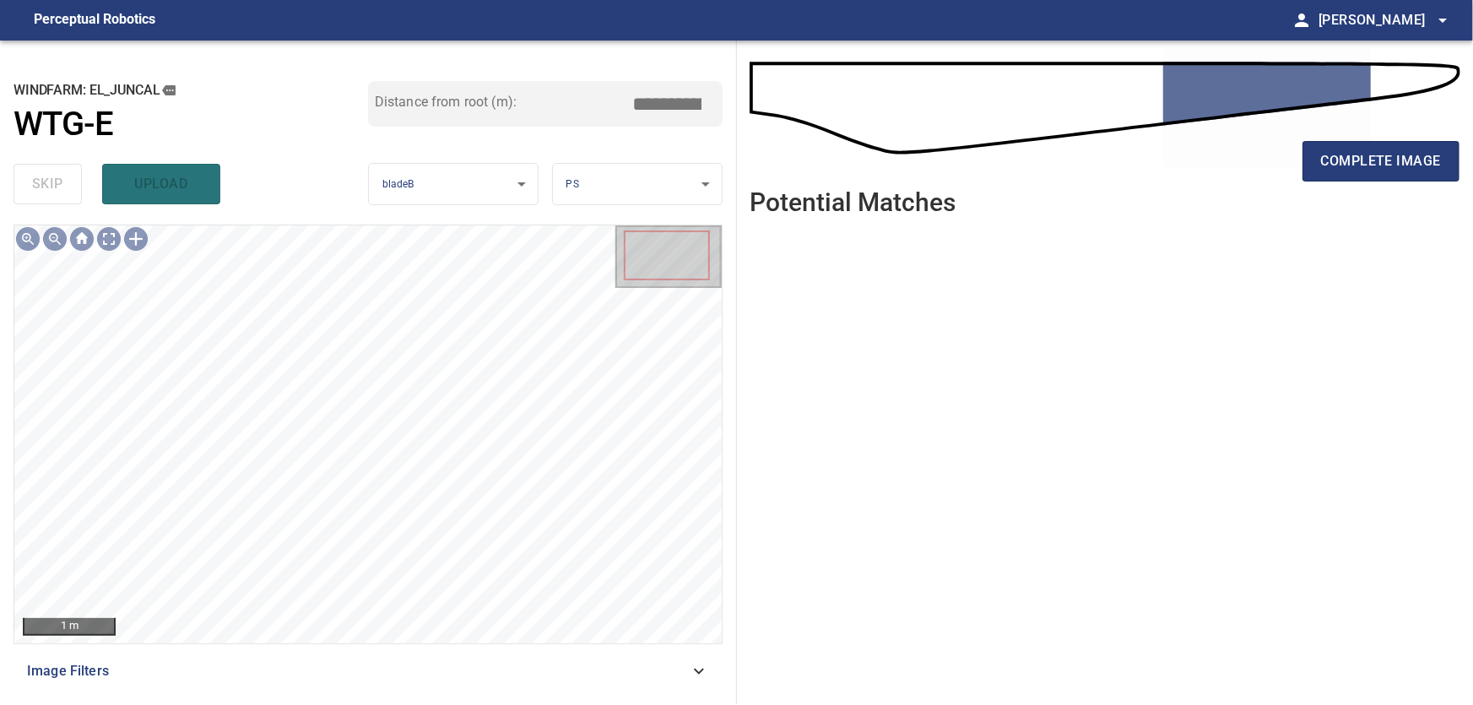
click at [699, 670] on icon at bounding box center [699, 671] width 20 height 20
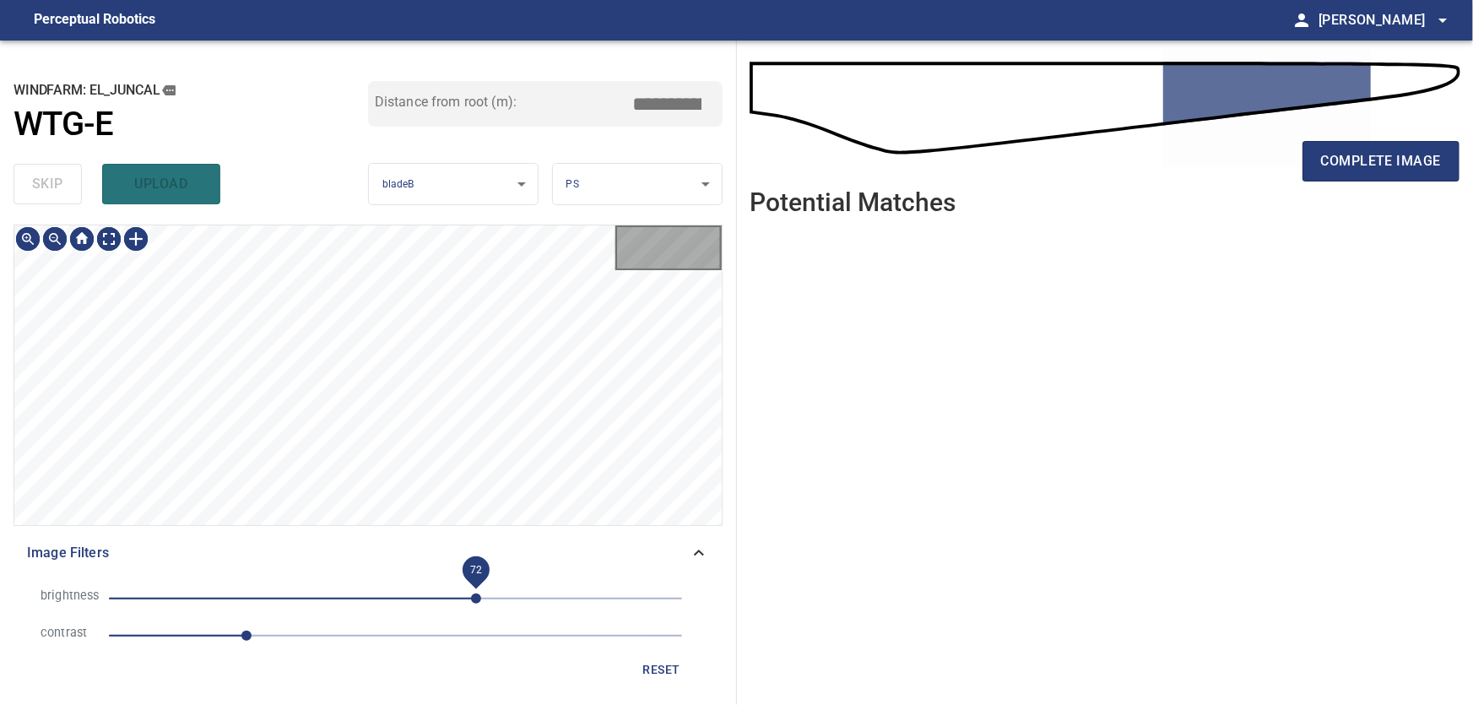
drag, startPoint x: 491, startPoint y: 592, endPoint x: 459, endPoint y: 591, distance: 32.1
click at [471, 594] on span "72" at bounding box center [476, 599] width 10 height 10
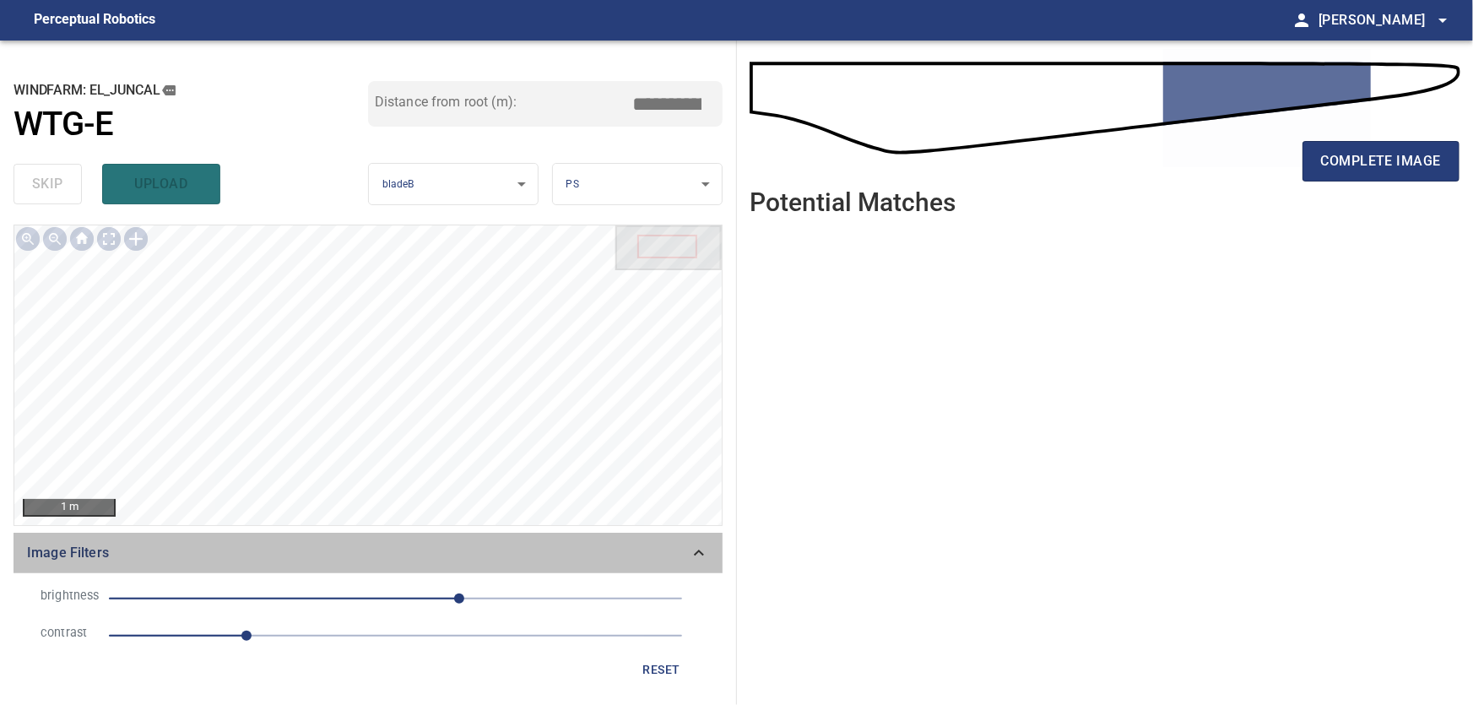
click at [699, 553] on icon at bounding box center [699, 553] width 20 height 20
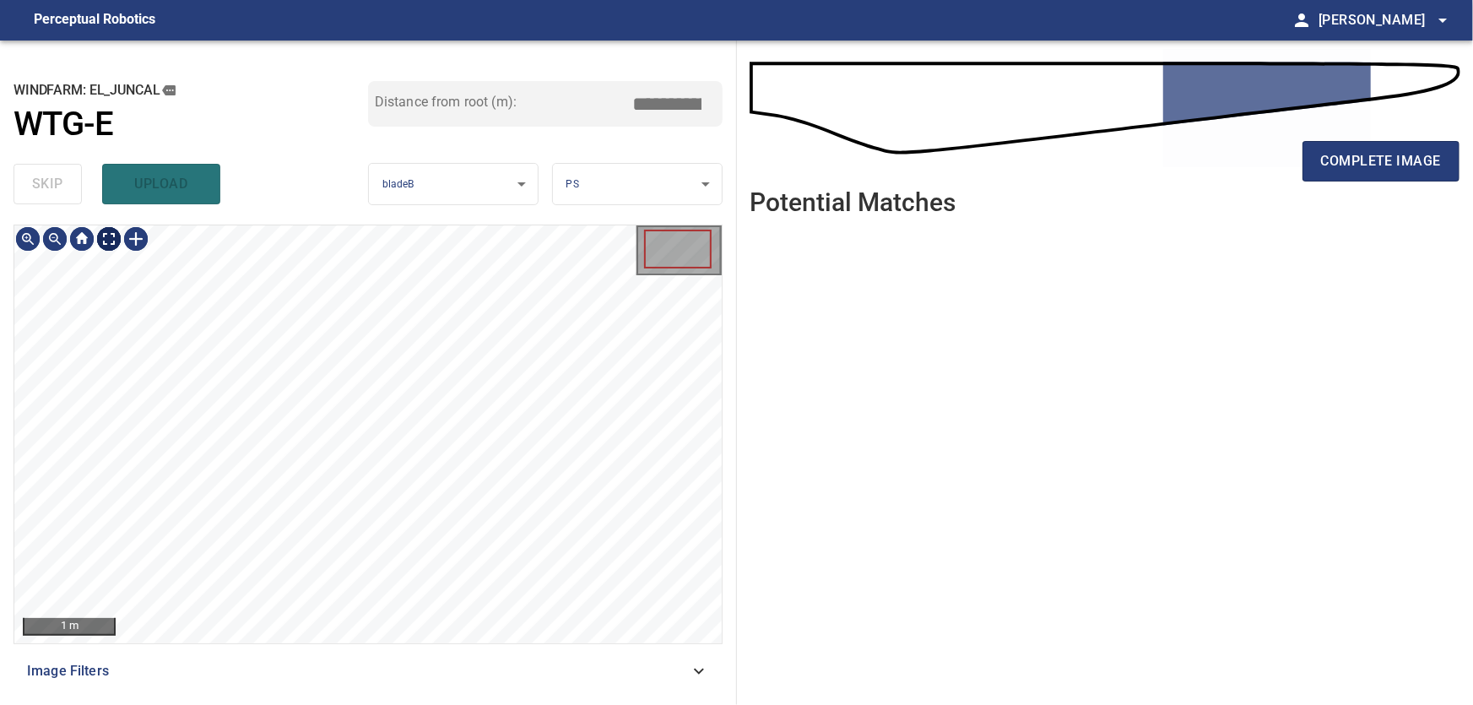
click at [117, 249] on body "**********" at bounding box center [736, 352] width 1473 height 705
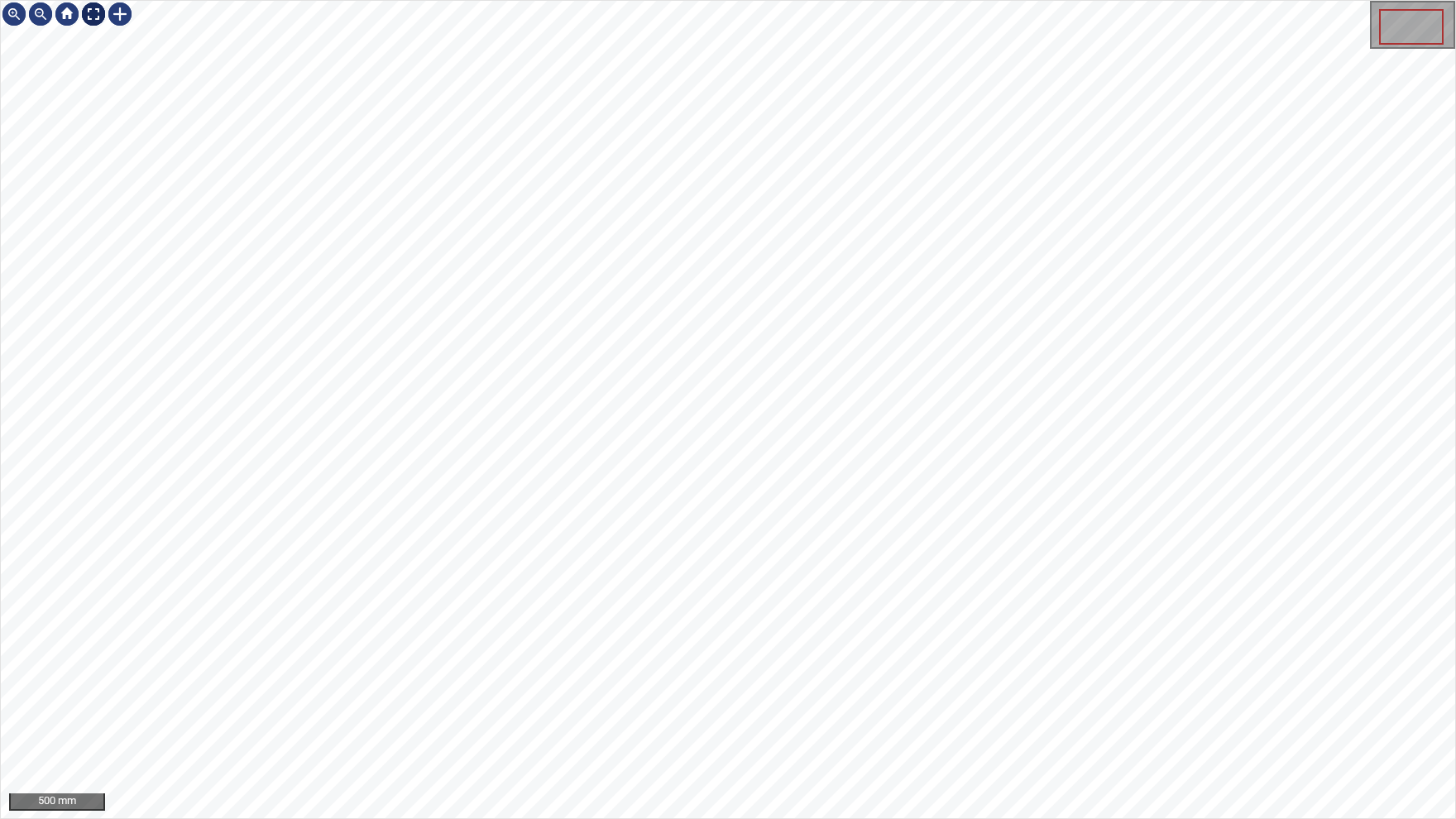
click at [96, 17] on div at bounding box center [93, 14] width 26 height 26
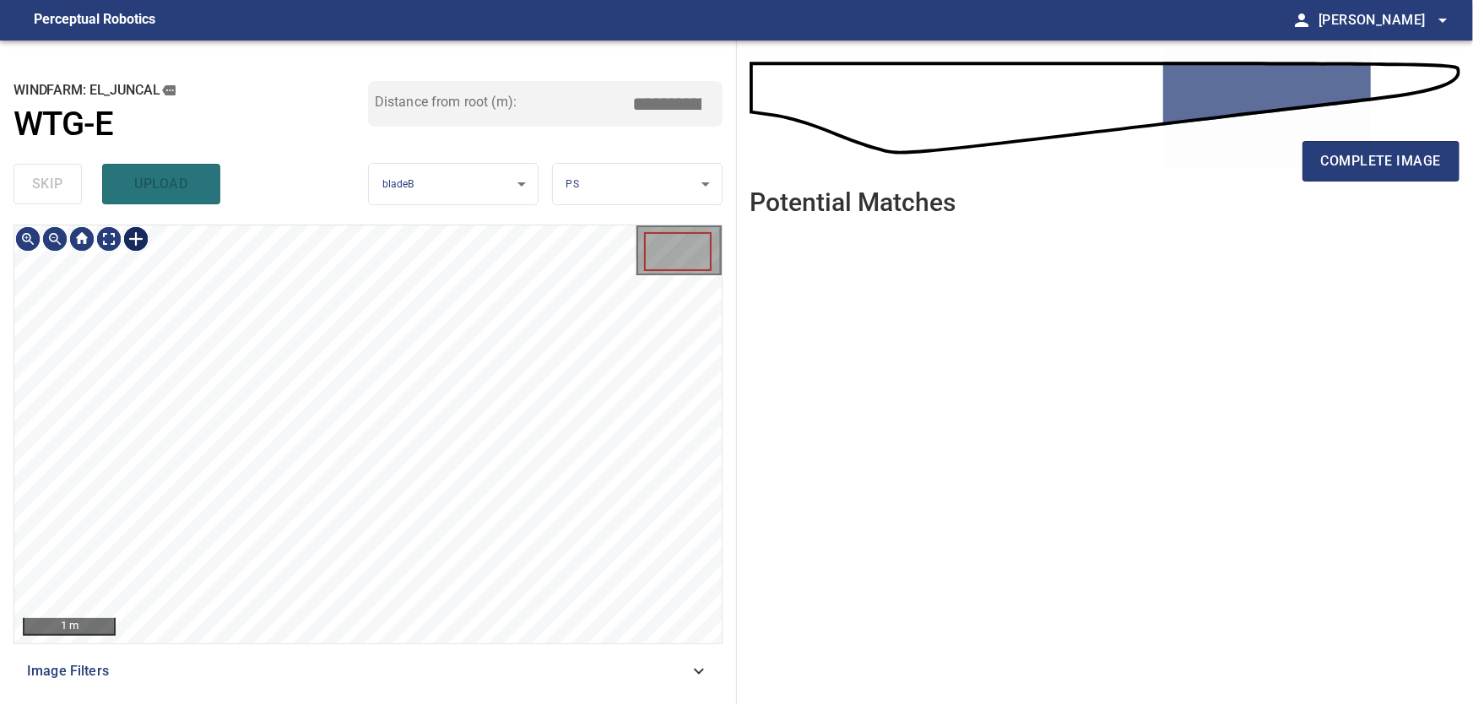
click at [134, 242] on div at bounding box center [135, 238] width 27 height 27
click at [330, 608] on div at bounding box center [367, 434] width 707 height 418
click at [316, 387] on div at bounding box center [313, 457] width 28 height 302
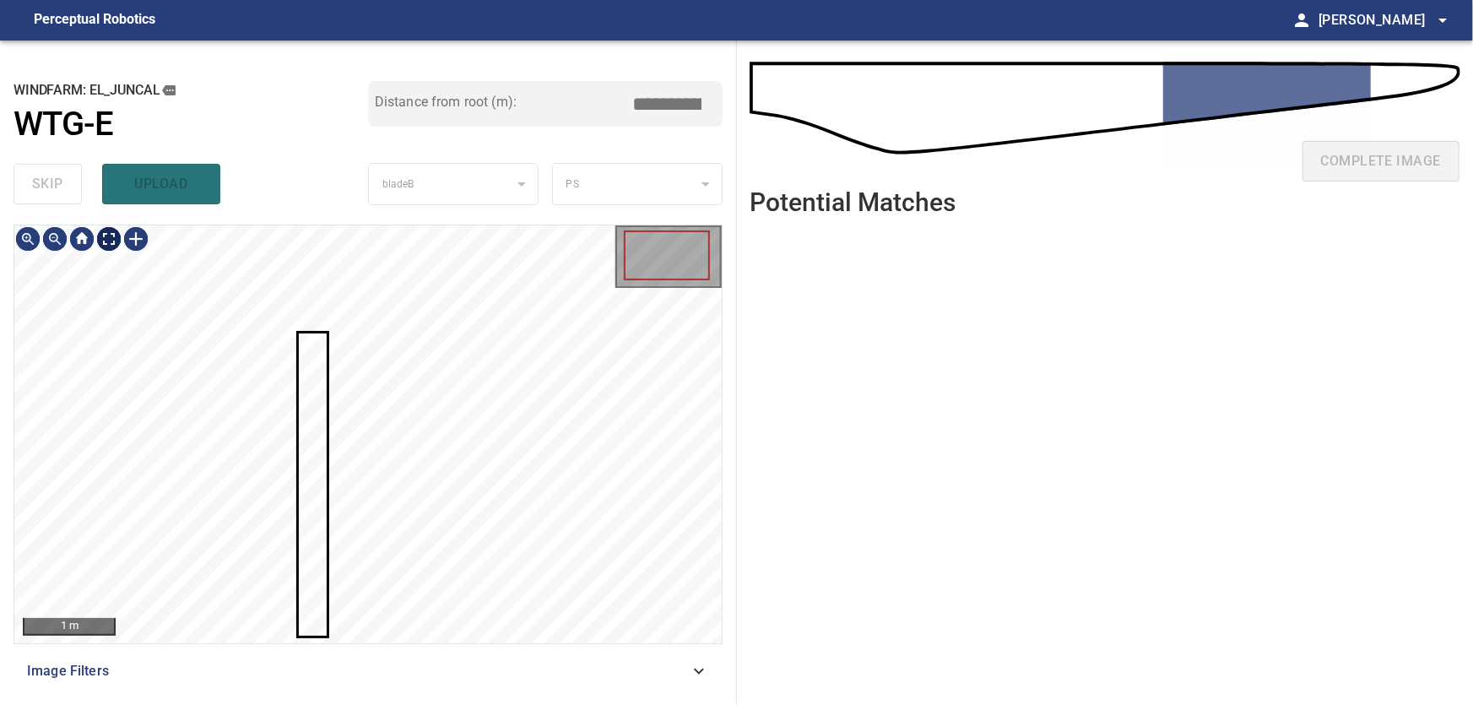
click at [110, 238] on body "**********" at bounding box center [736, 352] width 1473 height 705
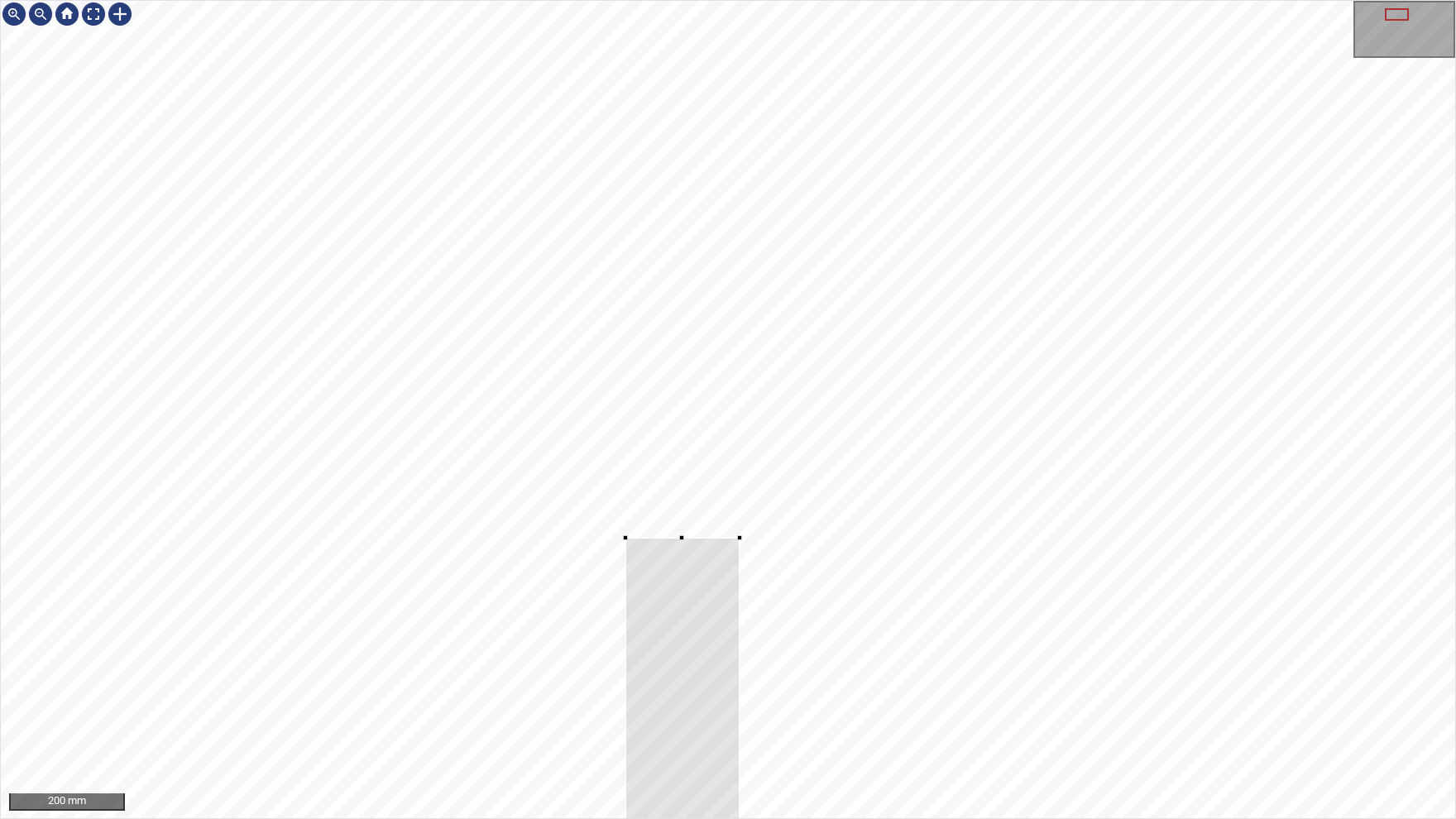
click at [1389, 8] on div at bounding box center [1396, 14] width 24 height 13
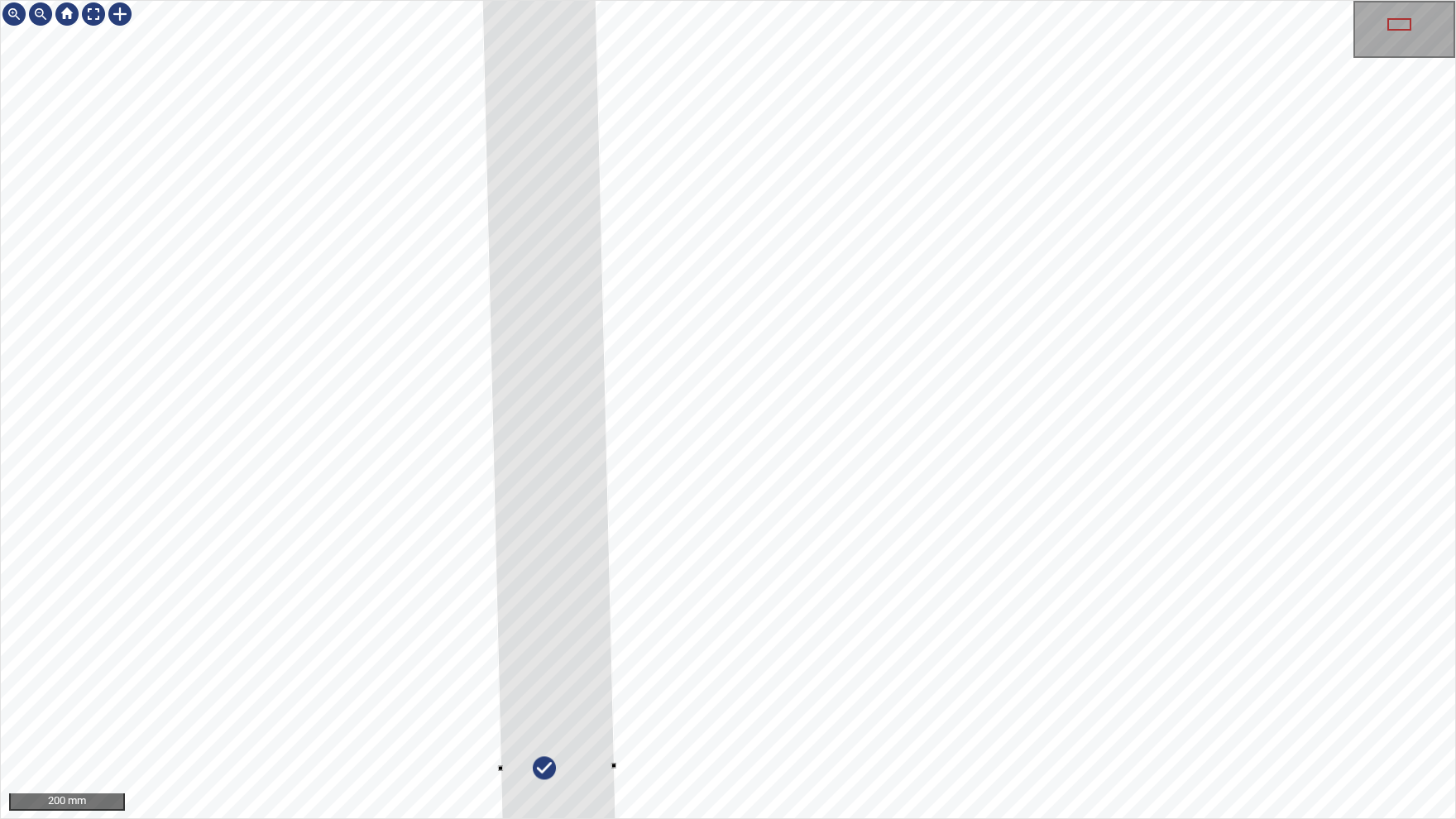
click at [1392, 24] on div at bounding box center [1399, 24] width 24 height 13
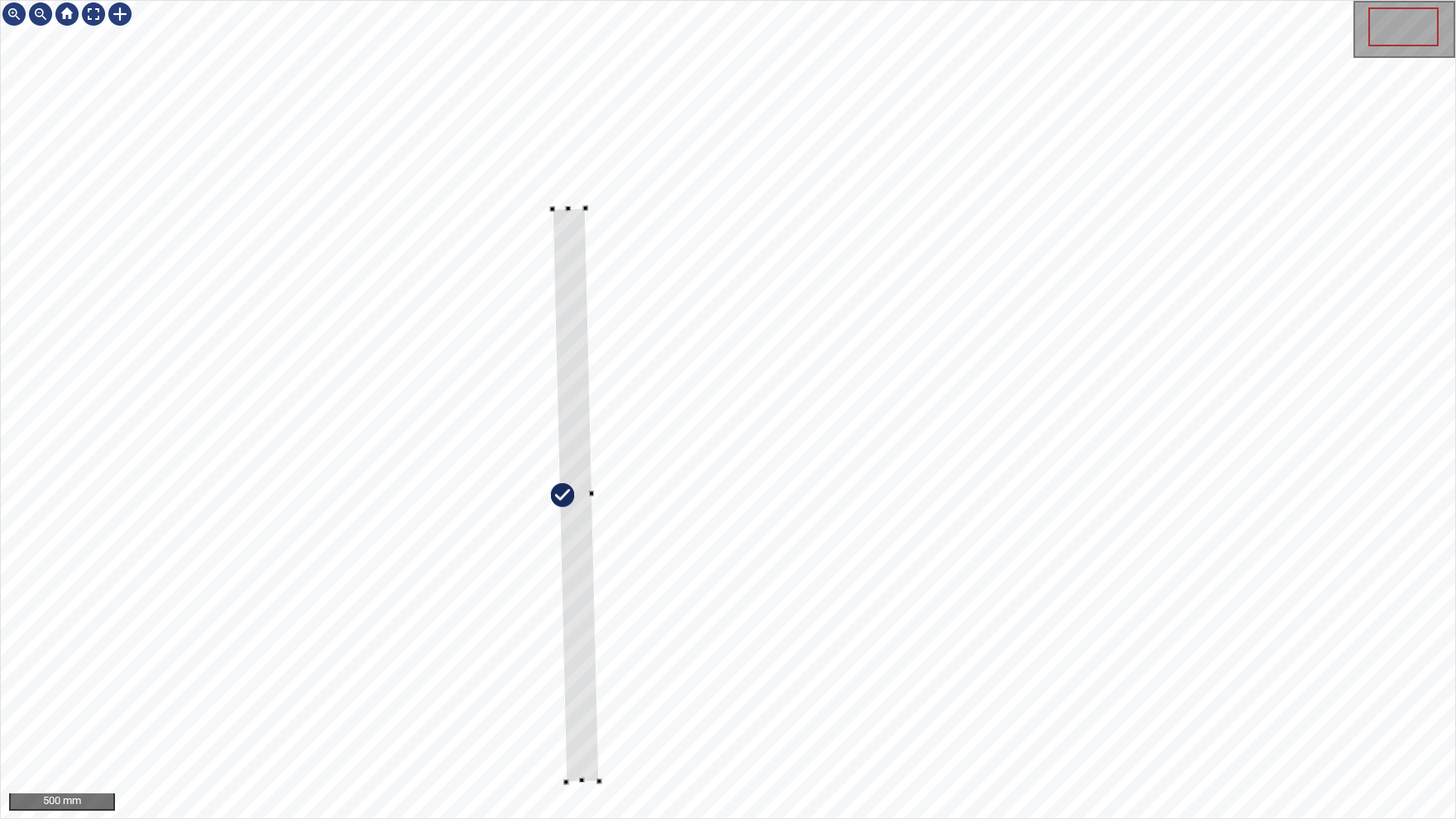
click at [590, 491] on div at bounding box center [576, 495] width 47 height 573
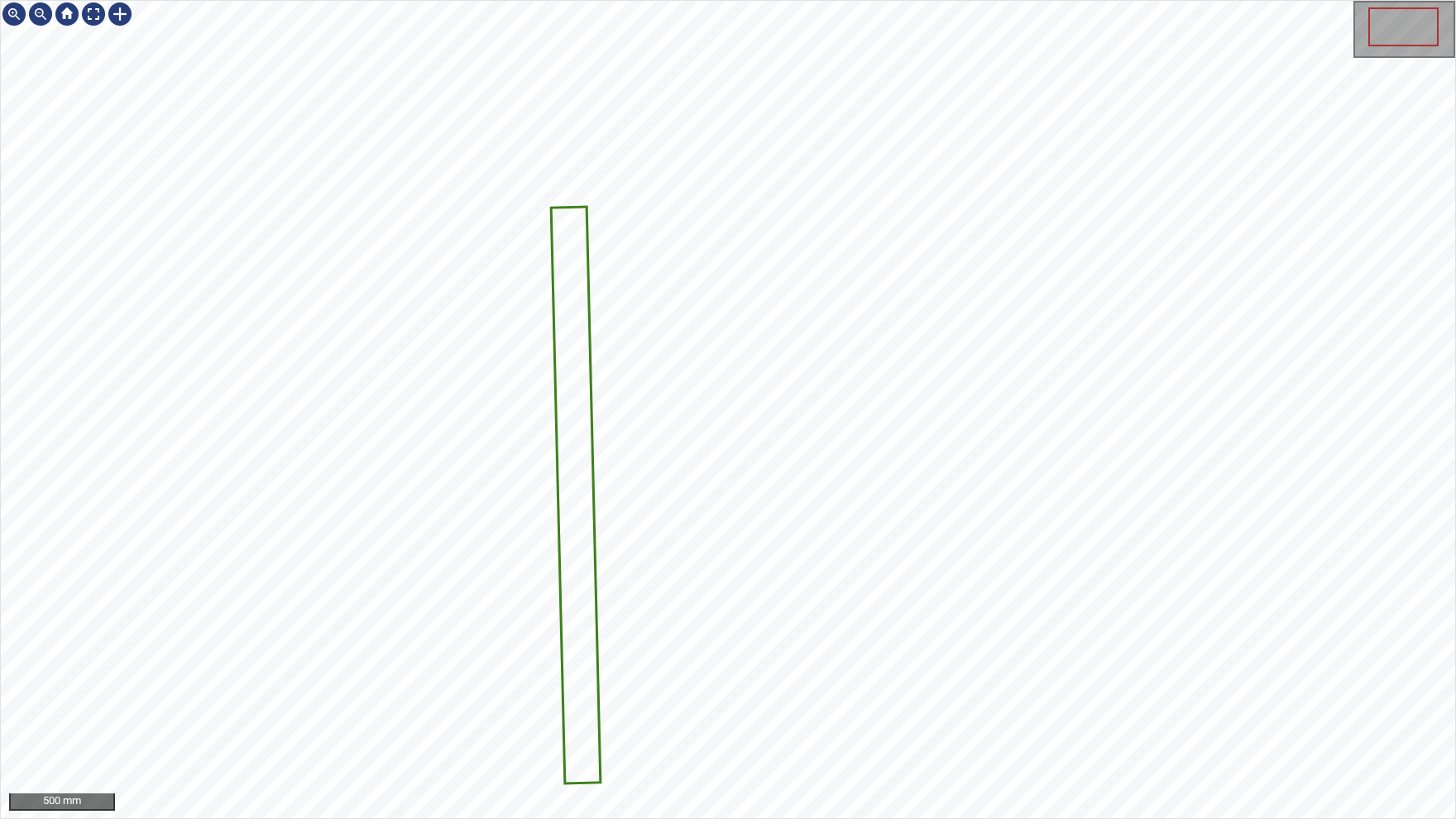
click at [569, 497] on icon at bounding box center [576, 495] width 47 height 573
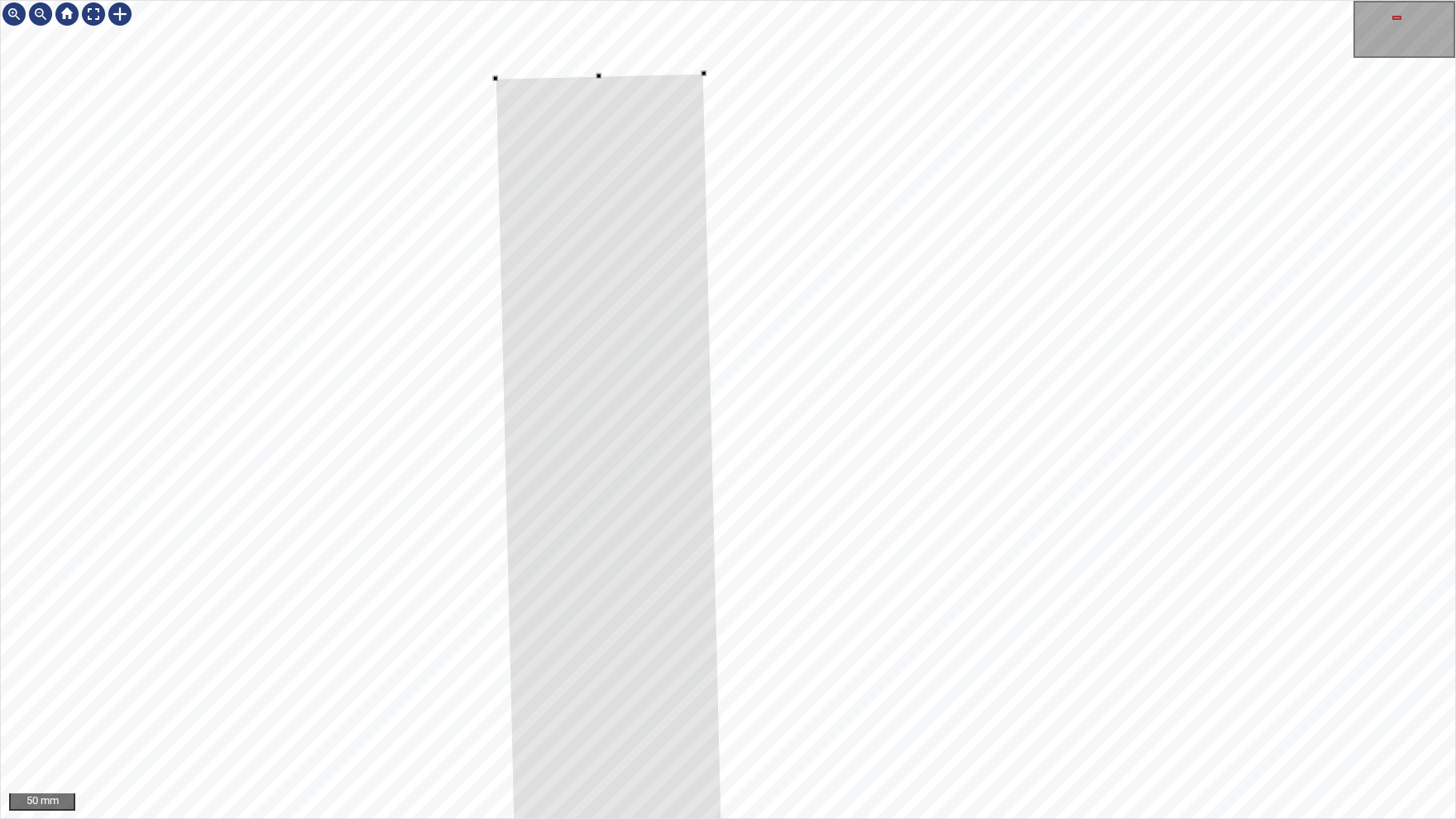
click at [626, 71] on div at bounding box center [728, 410] width 1454 height 817
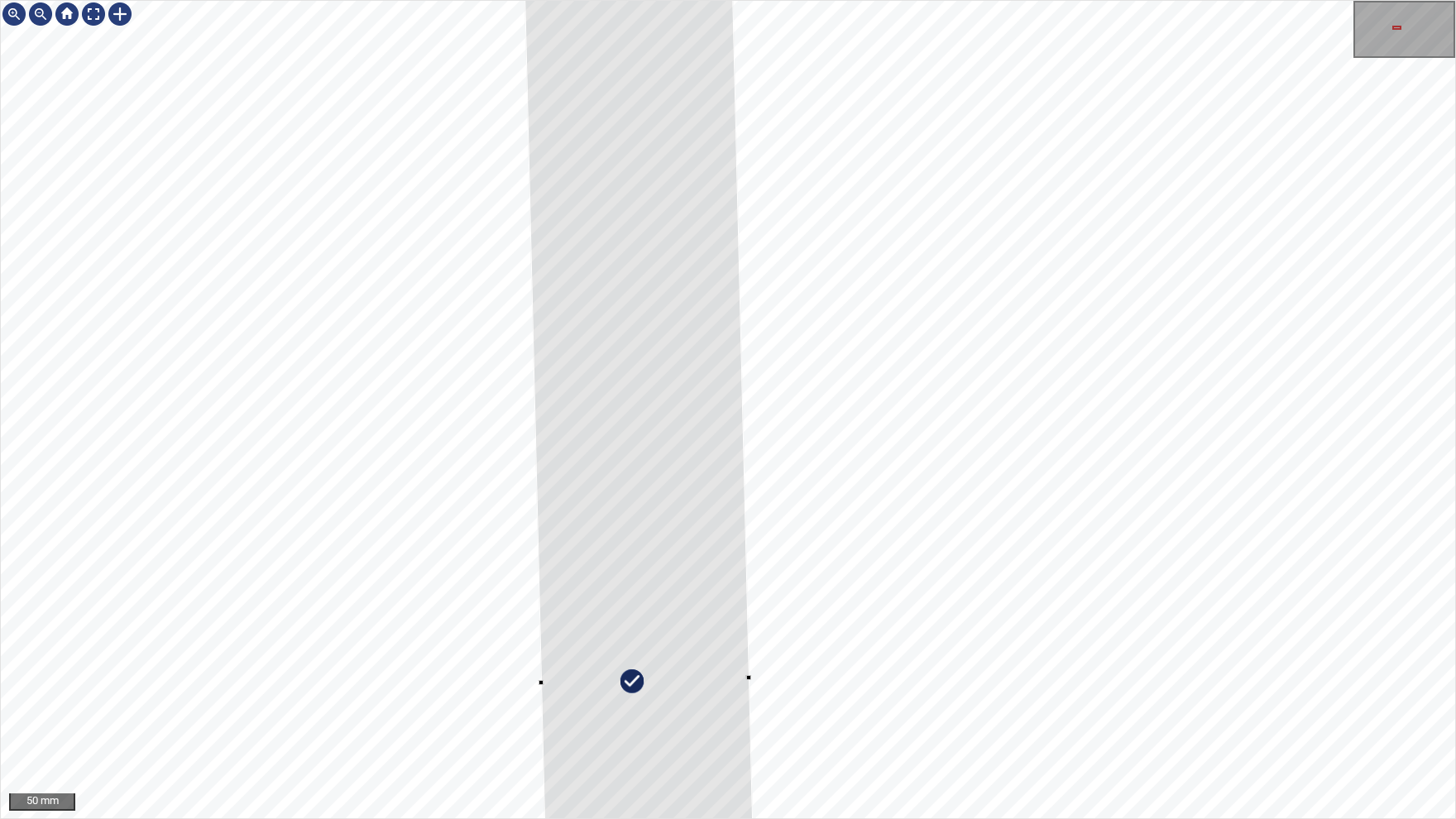
click at [1395, 25] on div at bounding box center [1404, 29] width 98 height 54
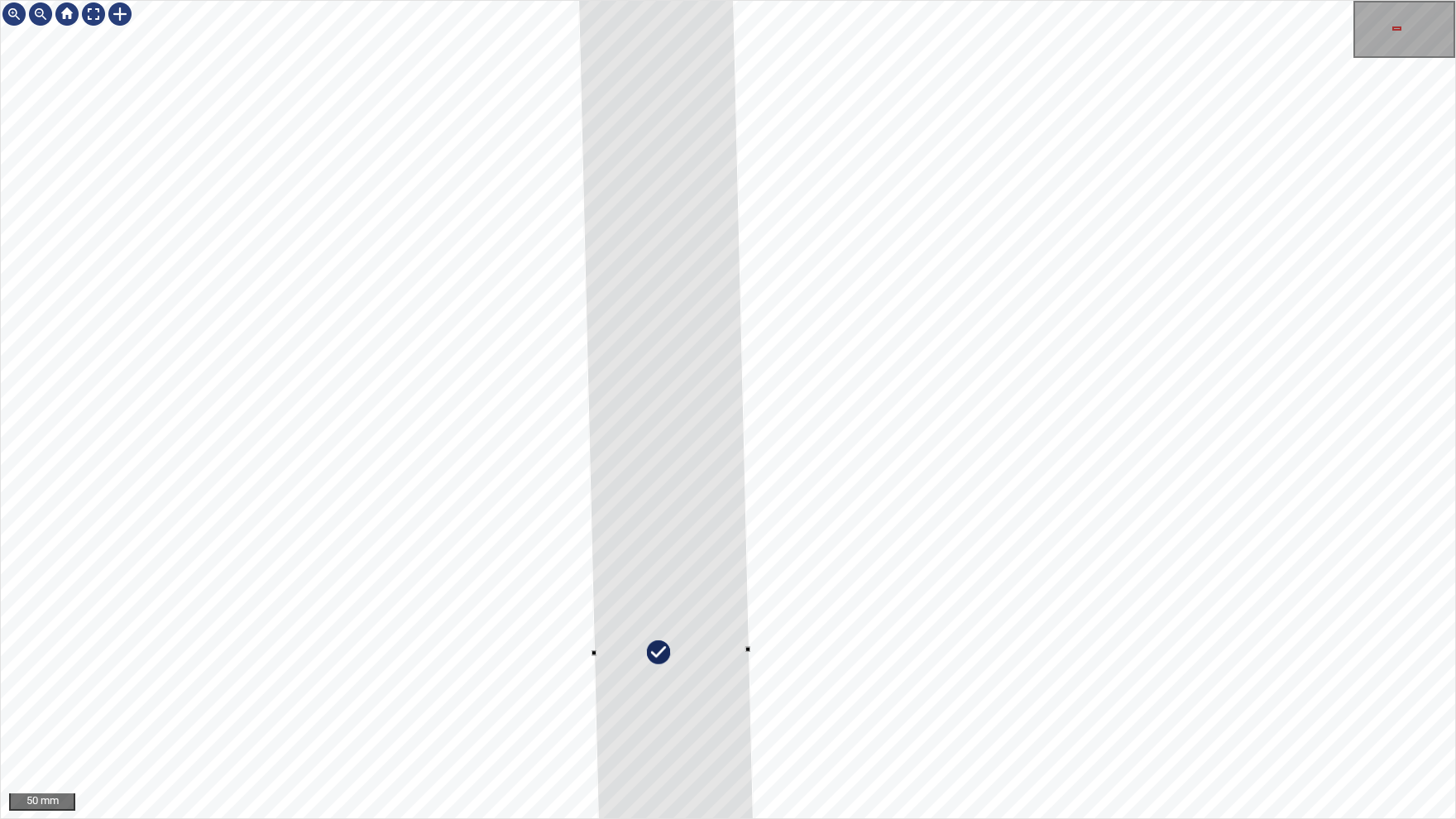
click at [597, 653] on div at bounding box center [672, 651] width 247 height 3811
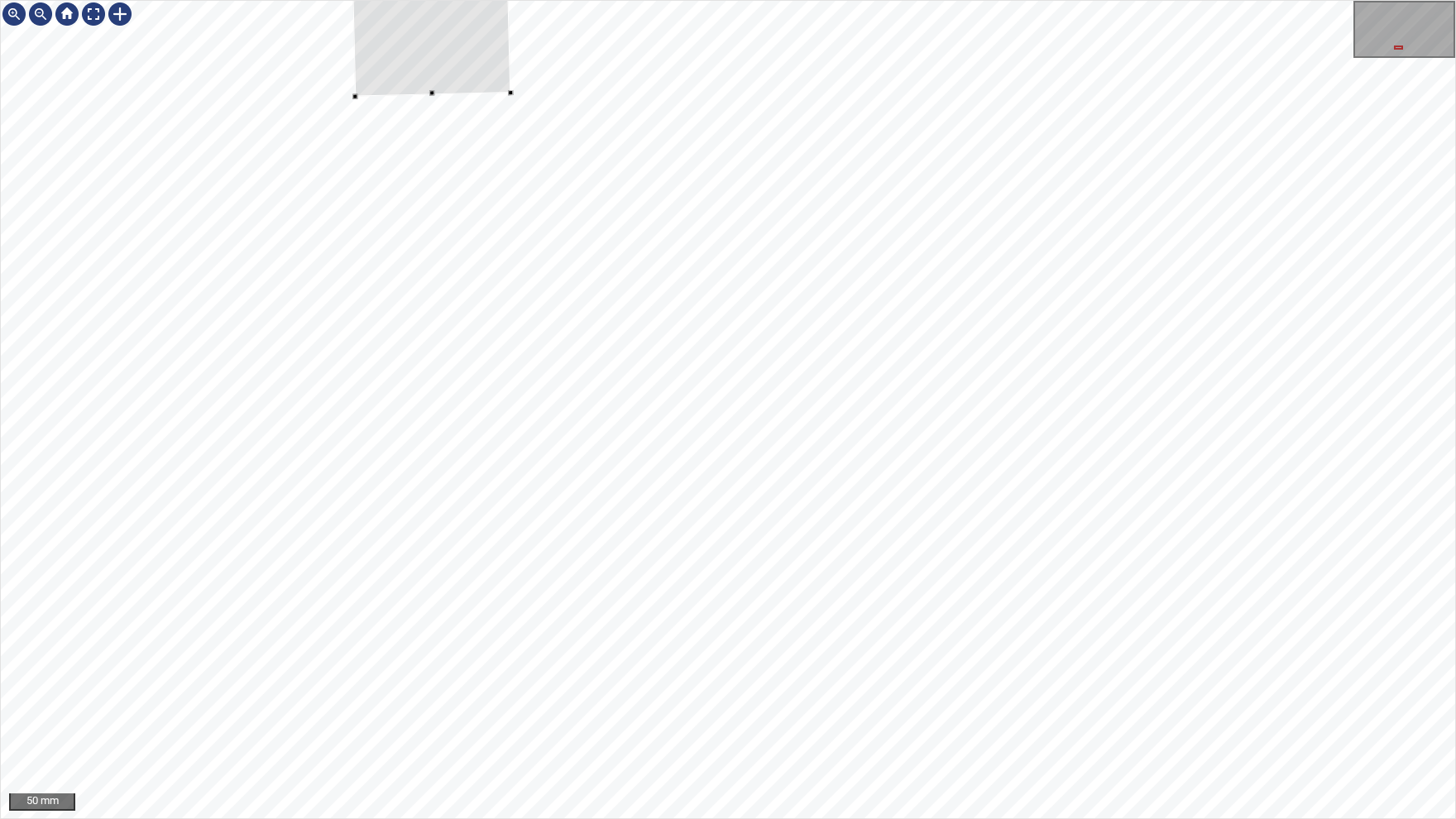
click at [1402, 50] on div at bounding box center [1398, 47] width 9 height 4
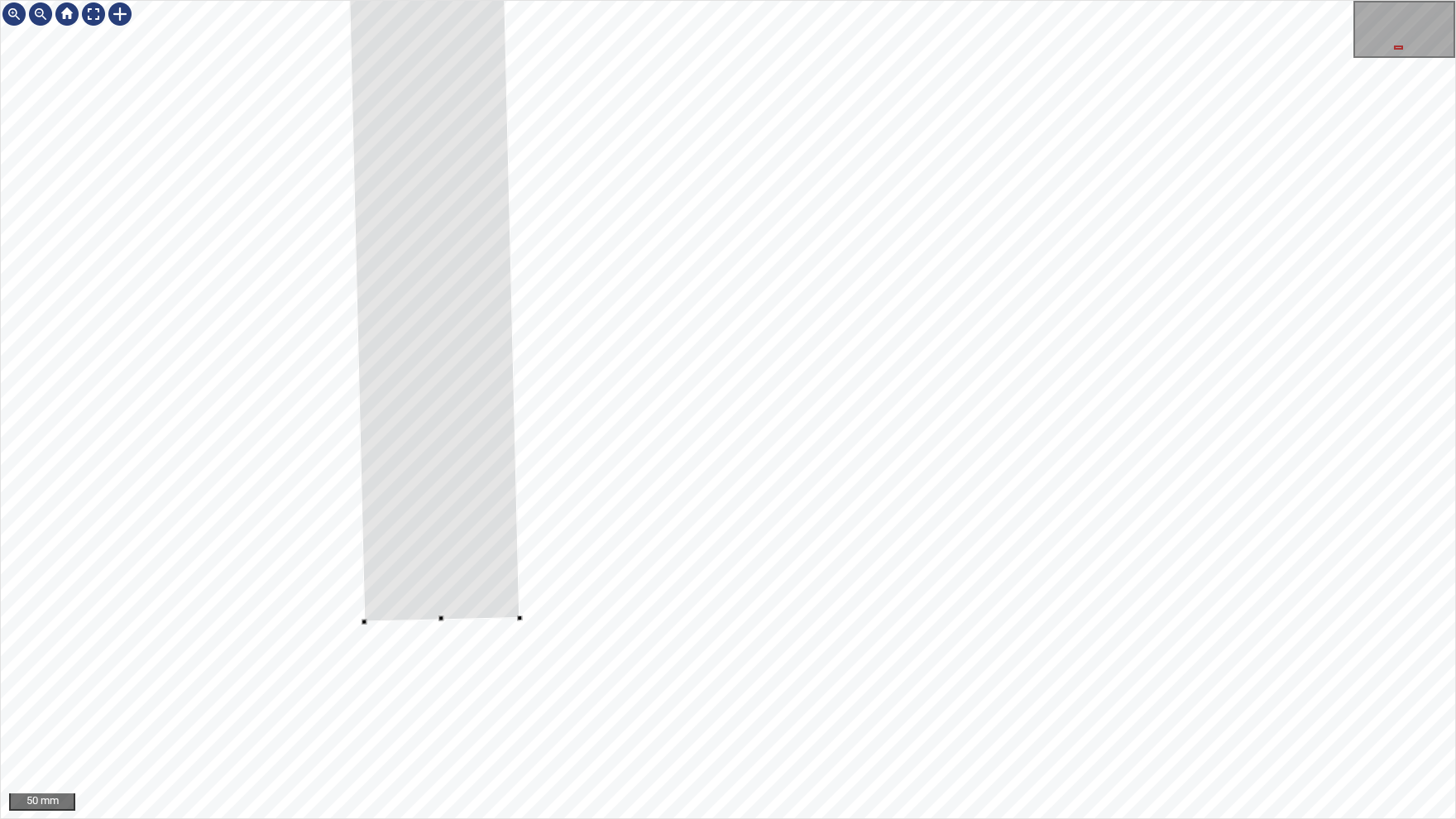
click at [438, 622] on div at bounding box center [728, 410] width 1454 height 817
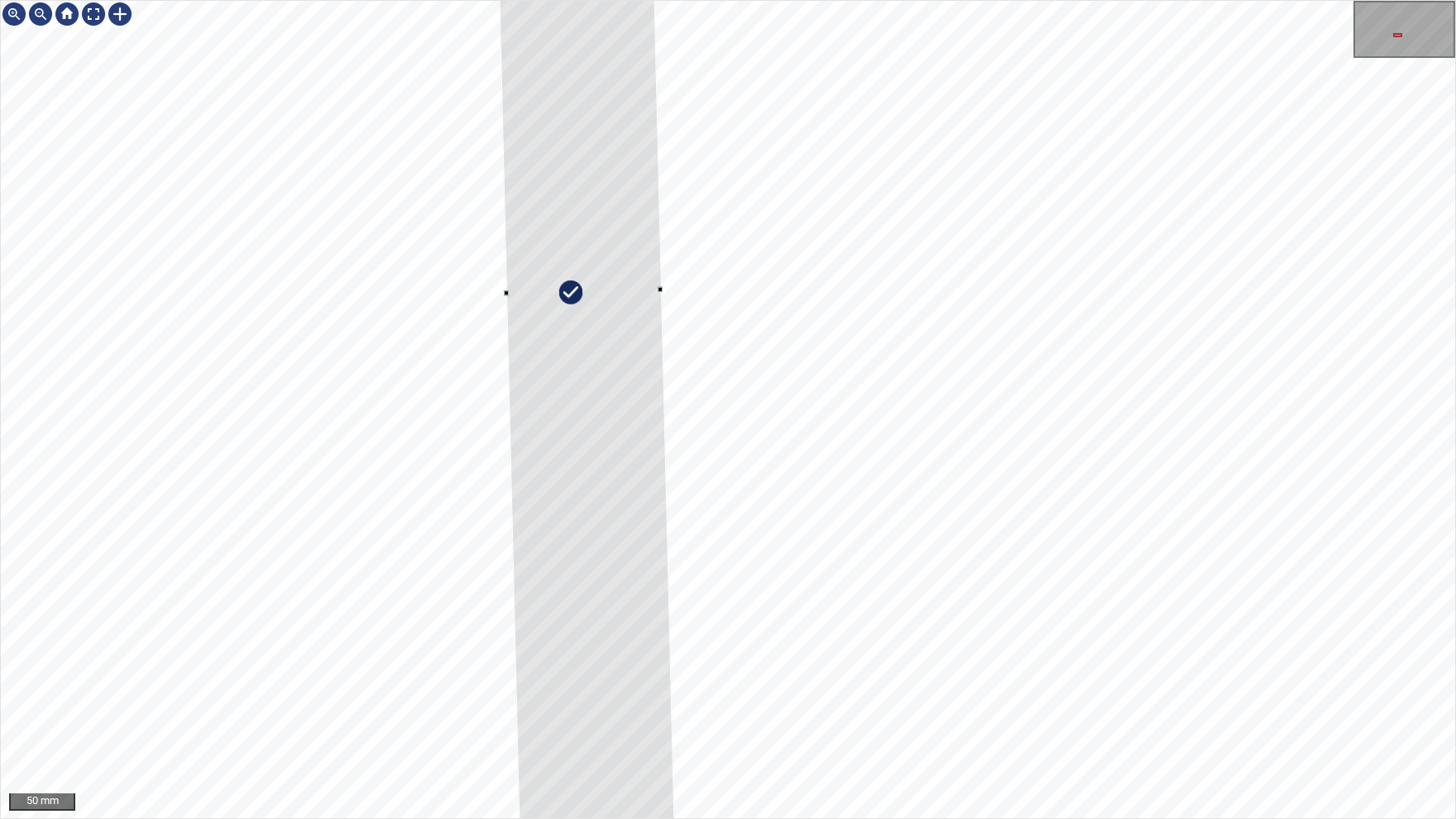
click at [1399, 37] on div at bounding box center [1404, 29] width 98 height 54
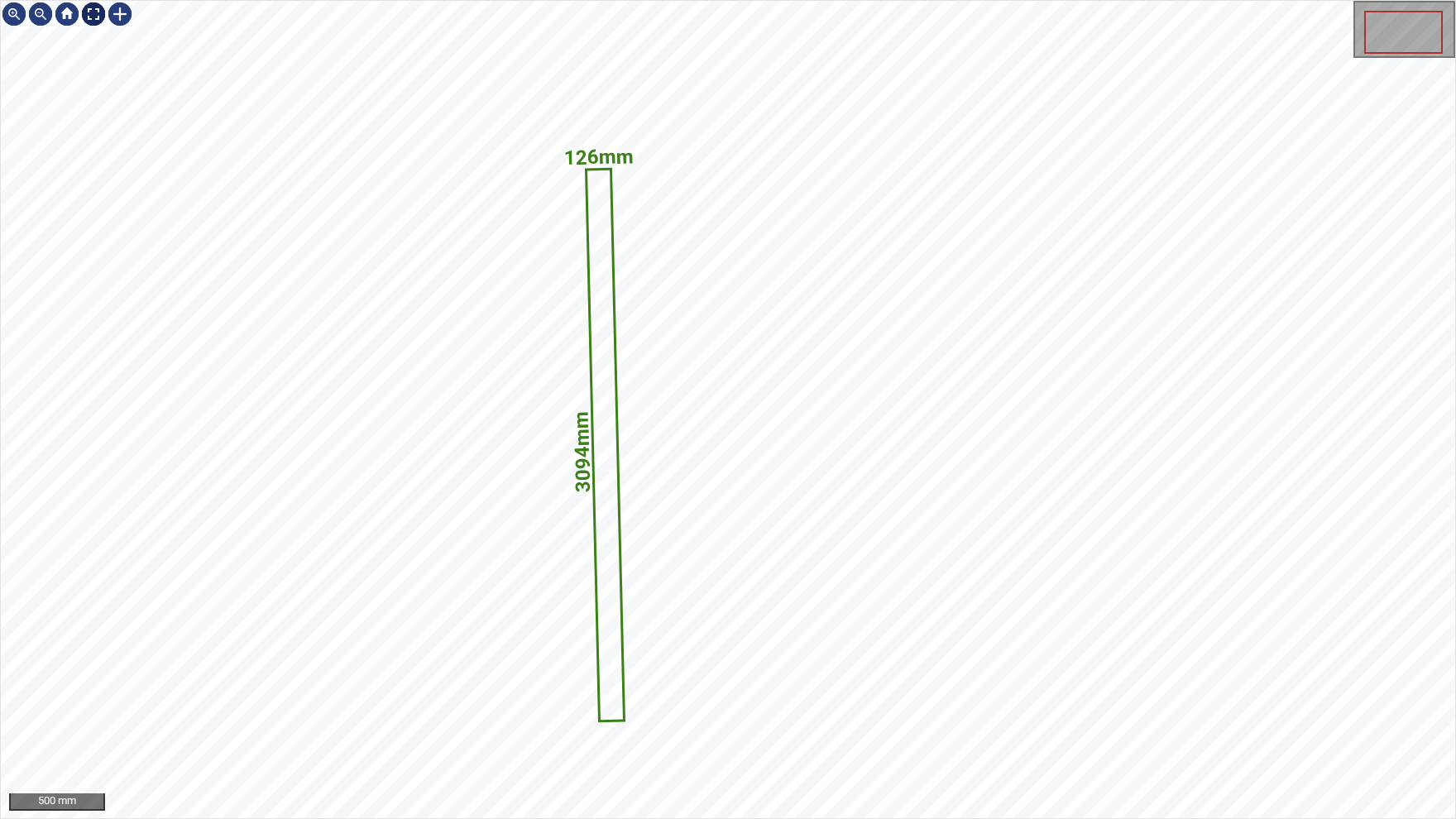
click at [93, 15] on img at bounding box center [93, 14] width 26 height 26
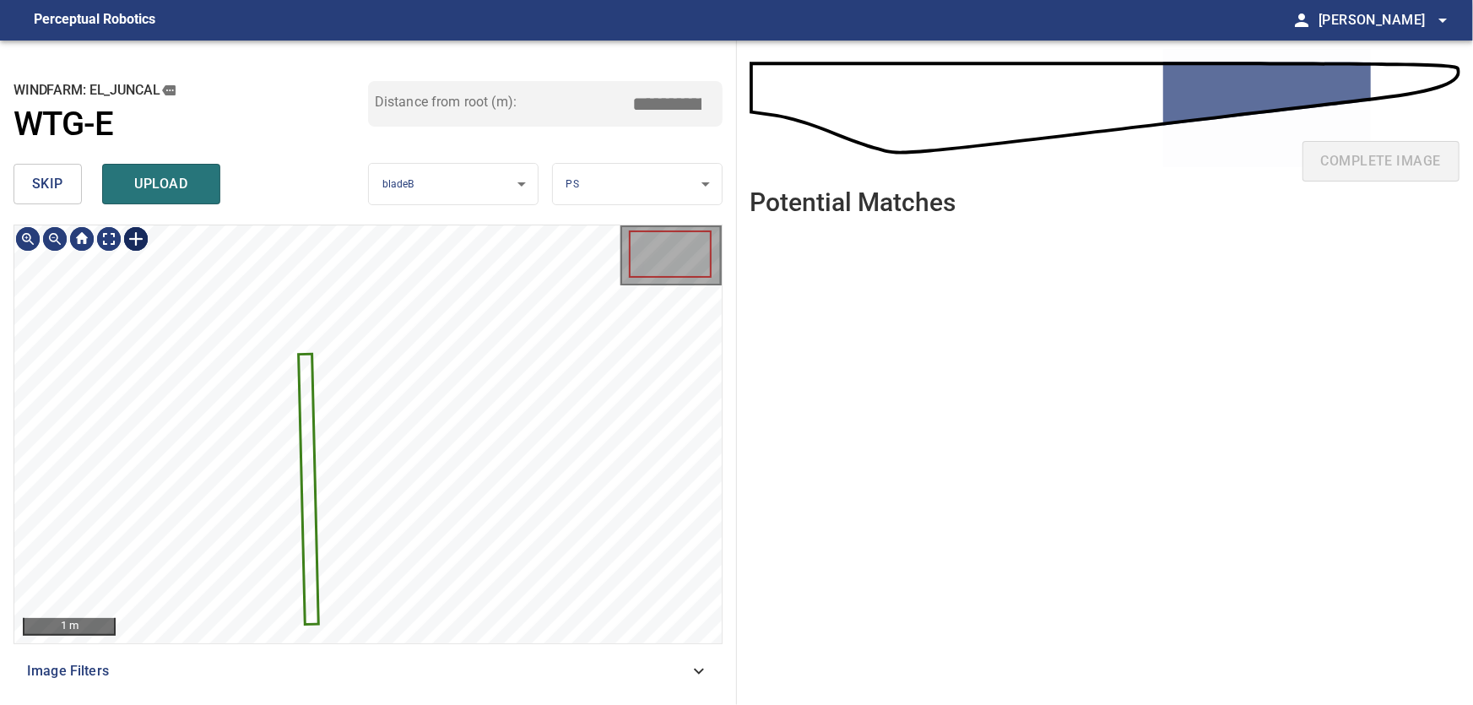
click at [133, 242] on div at bounding box center [135, 238] width 27 height 27
click at [373, 632] on div at bounding box center [367, 434] width 707 height 418
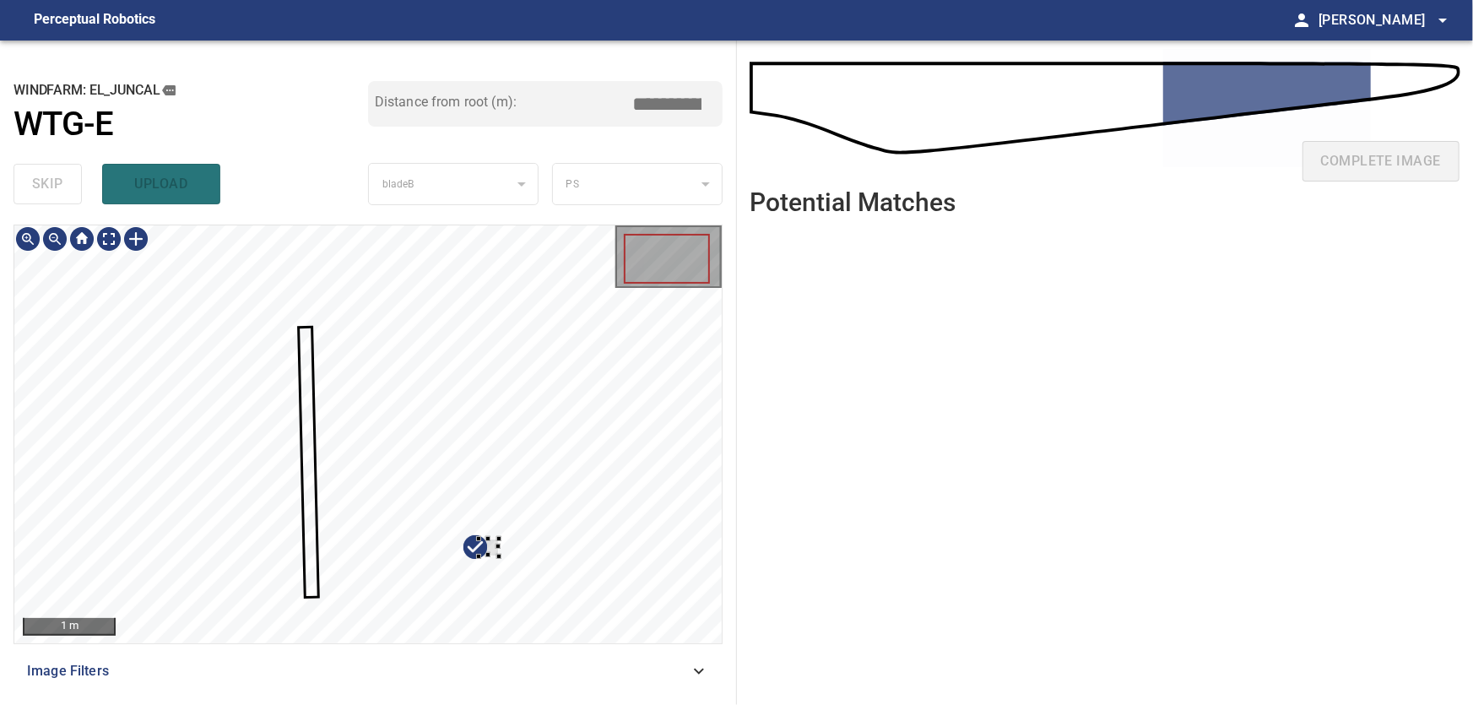
click at [516, 532] on div at bounding box center [367, 434] width 707 height 418
click at [500, 539] on div at bounding box center [498, 542] width 21 height 17
click at [503, 535] on div at bounding box center [498, 542] width 21 height 17
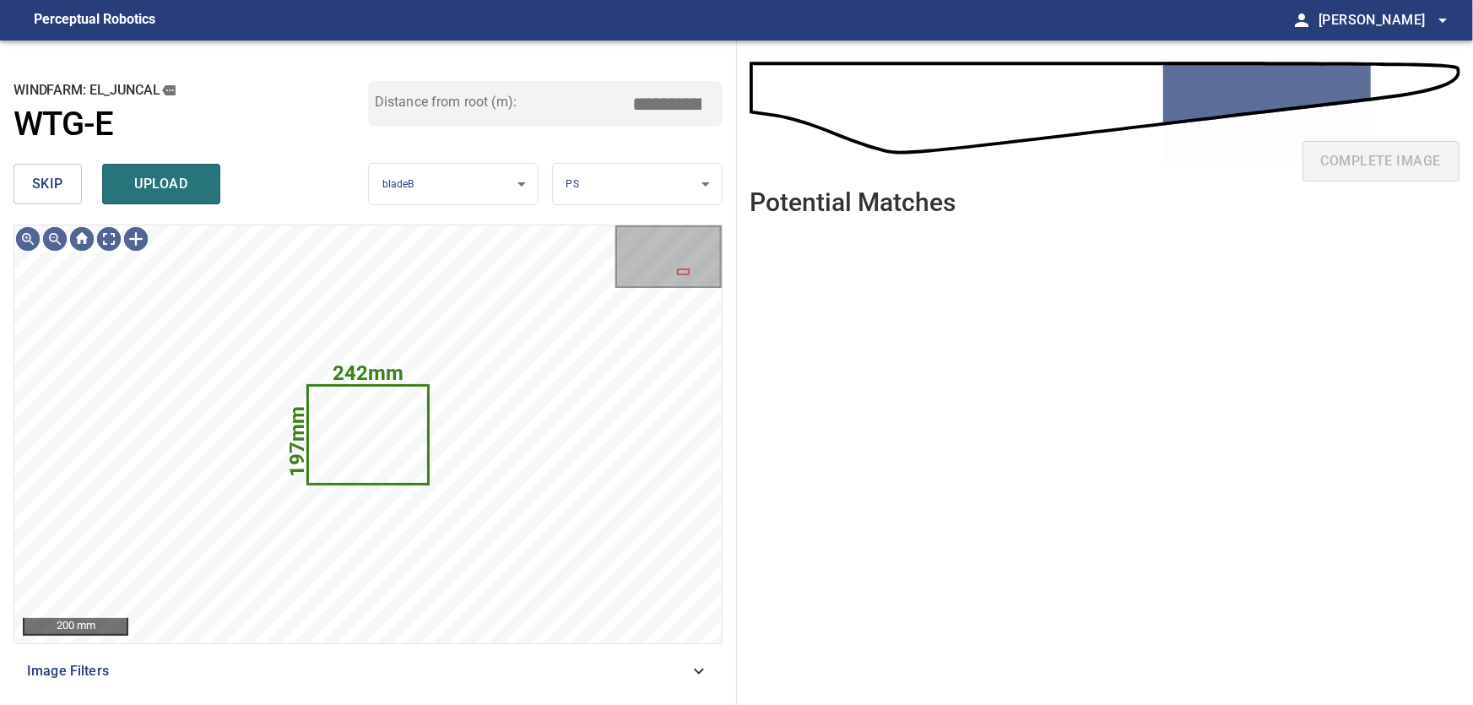
click at [58, 185] on span "skip" at bounding box center [47, 184] width 31 height 24
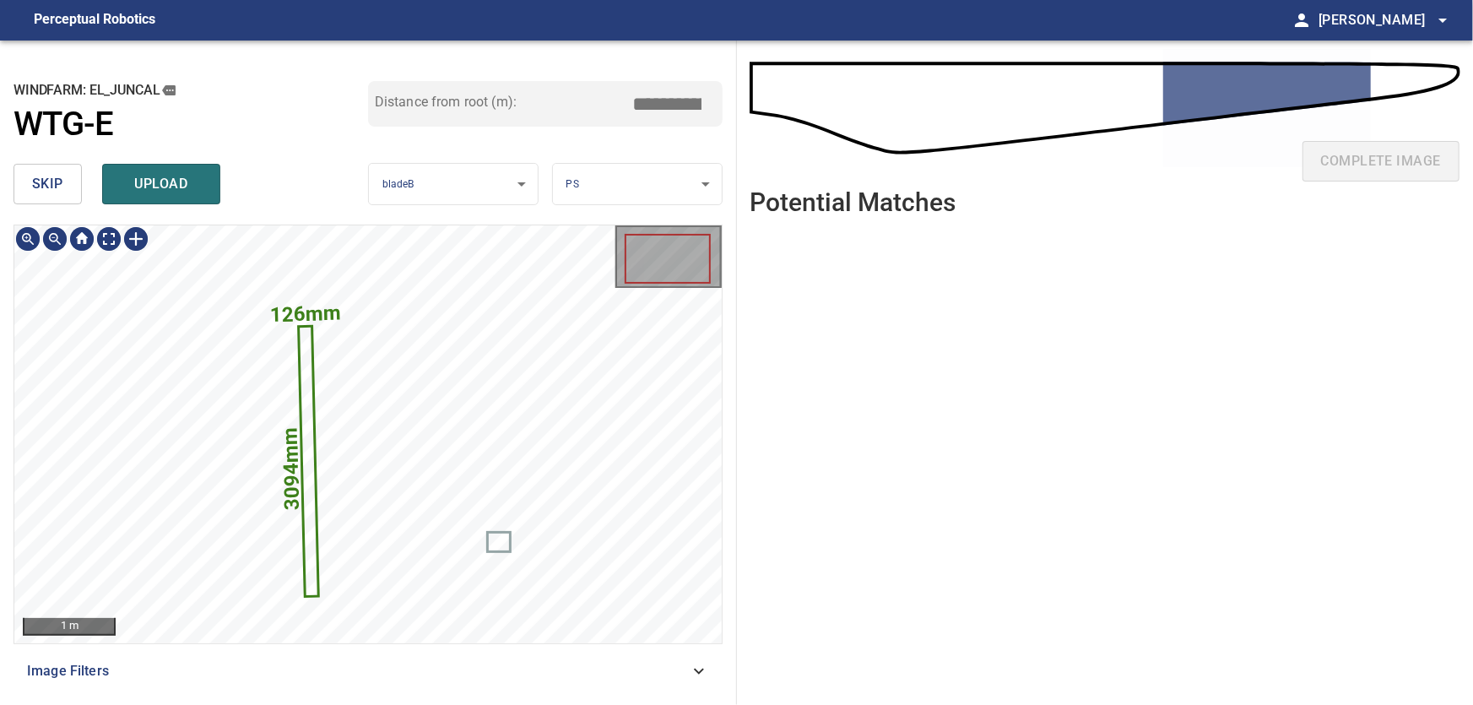
click at [314, 528] on icon at bounding box center [310, 462] width 18 height 268
click at [138, 241] on div at bounding box center [135, 238] width 27 height 27
click at [355, 614] on div "126mm 3094mm" at bounding box center [367, 434] width 707 height 418
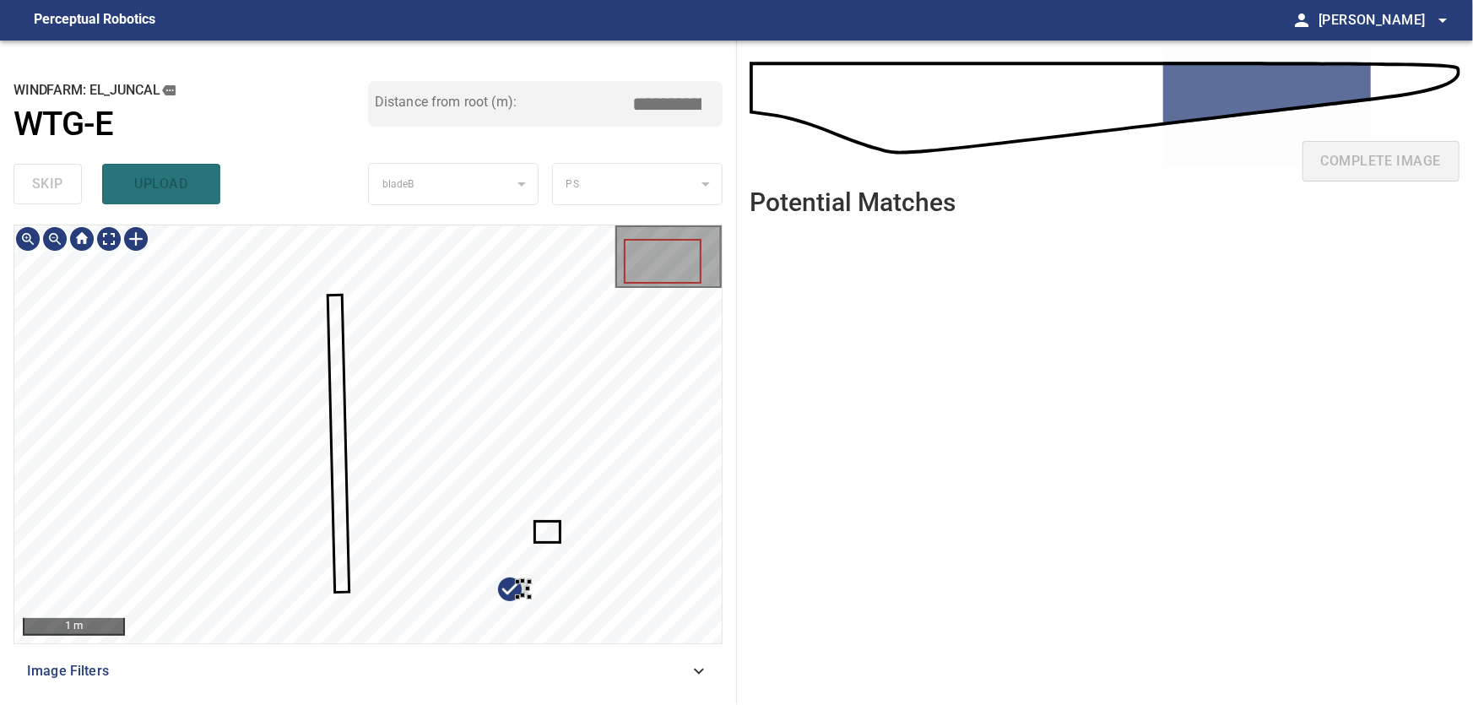
click at [626, 589] on div at bounding box center [367, 434] width 707 height 418
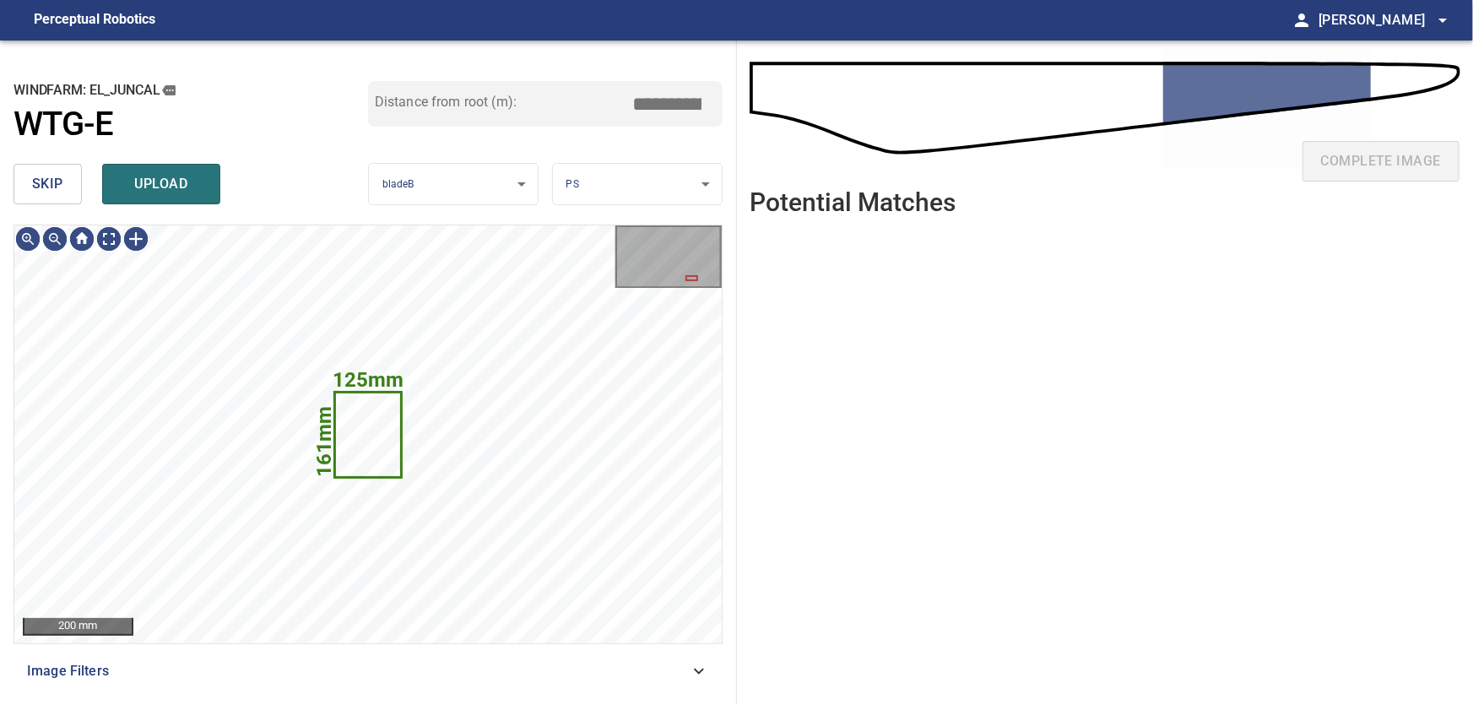
click at [40, 184] on span "skip" at bounding box center [47, 184] width 31 height 24
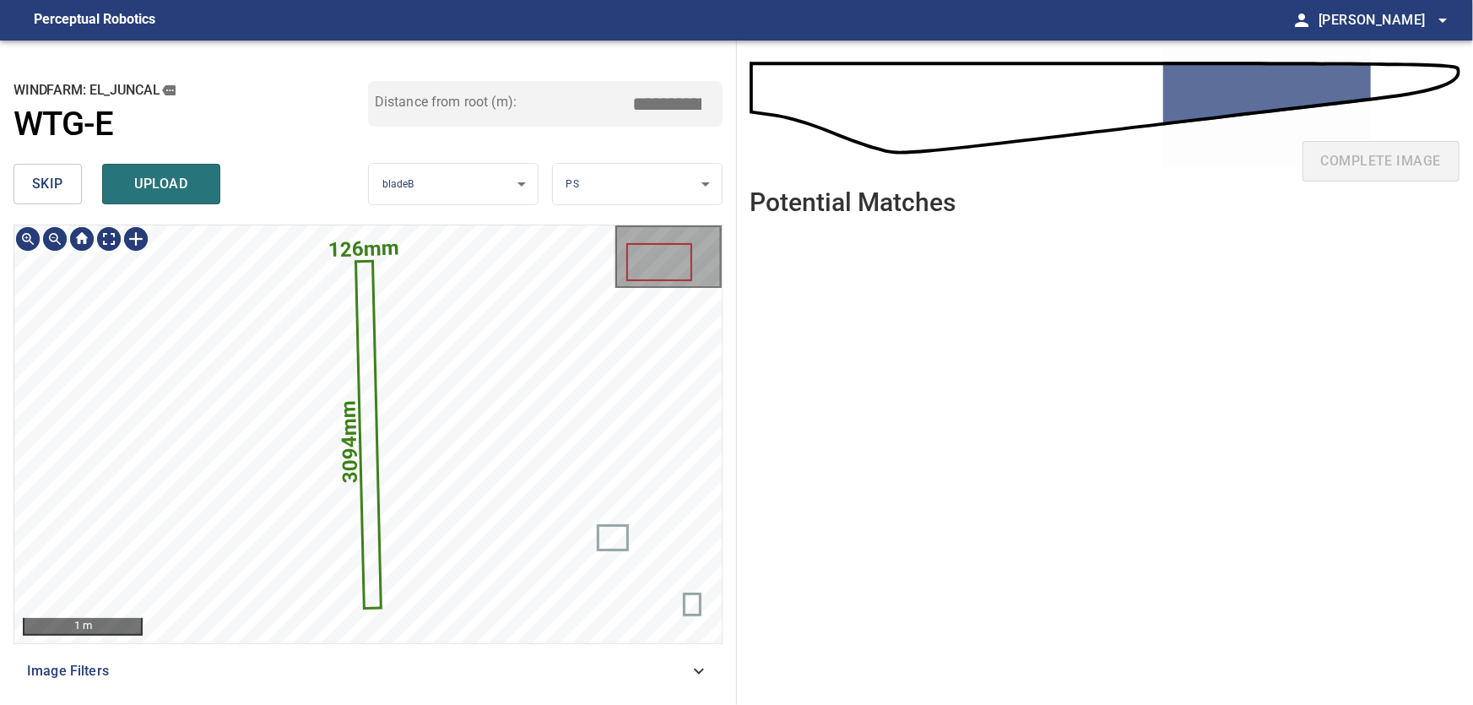
click at [367, 506] on icon at bounding box center [368, 434] width 22 height 345
drag, startPoint x: 664, startPoint y: 100, endPoint x: 738, endPoint y: 108, distance: 73.8
click at [716, 108] on input "*****" at bounding box center [674, 104] width 84 height 32
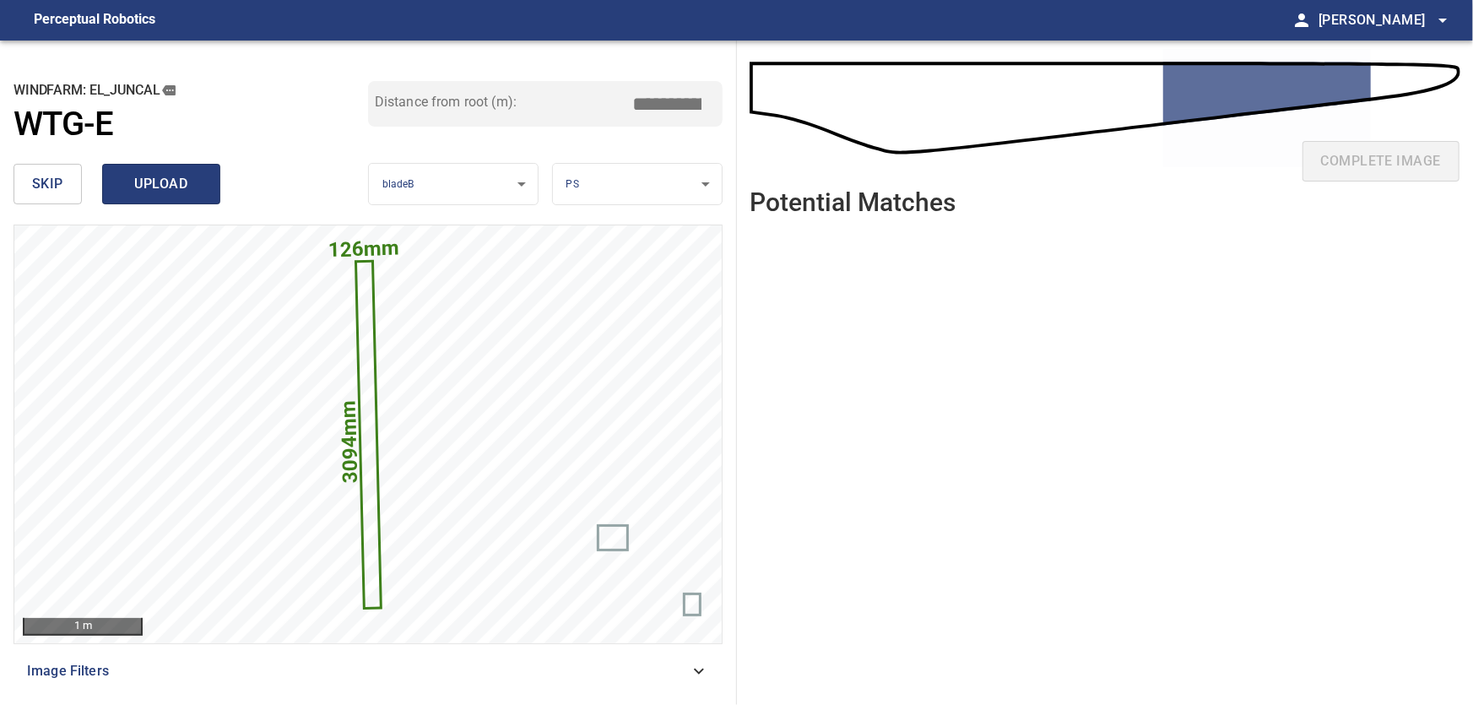
type input "*****"
click at [149, 177] on span "upload" at bounding box center [161, 184] width 81 height 24
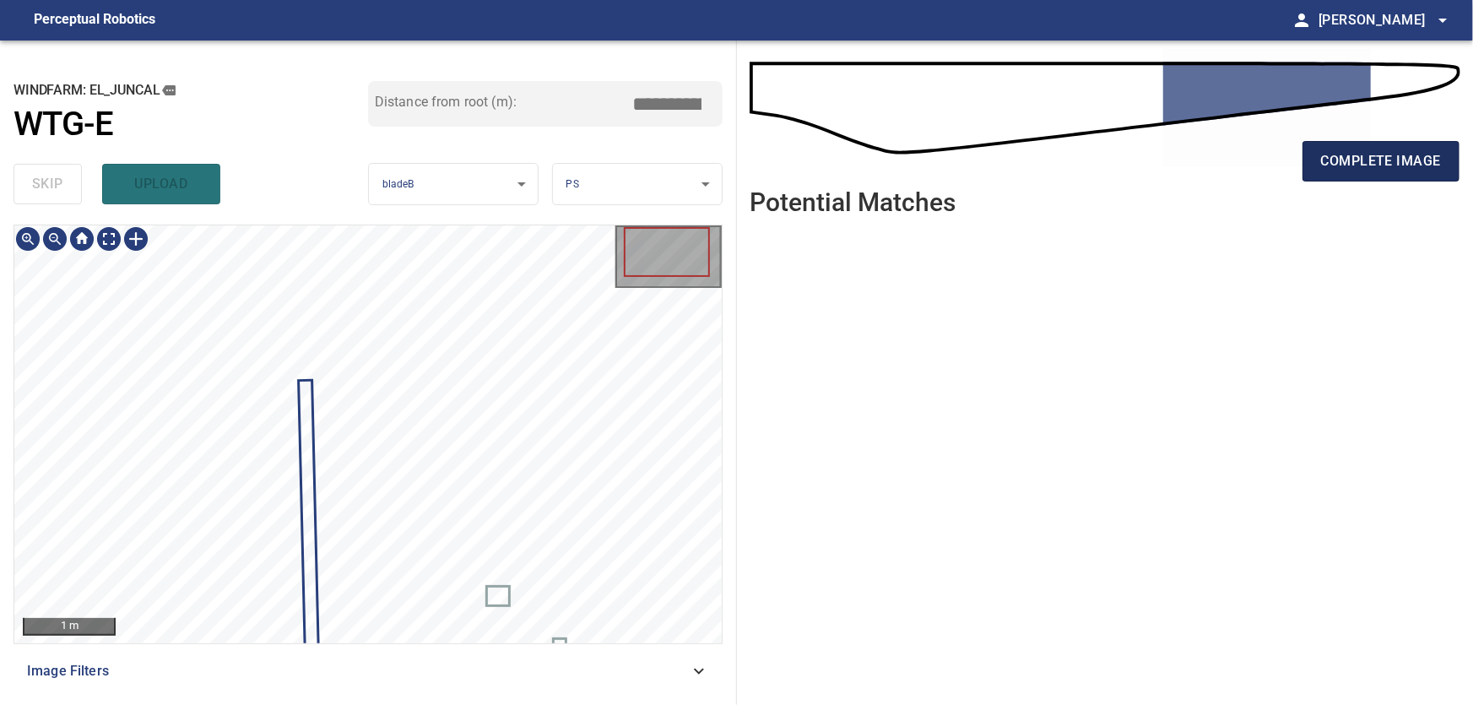
click at [1430, 151] on span "complete image" at bounding box center [1381, 161] width 120 height 24
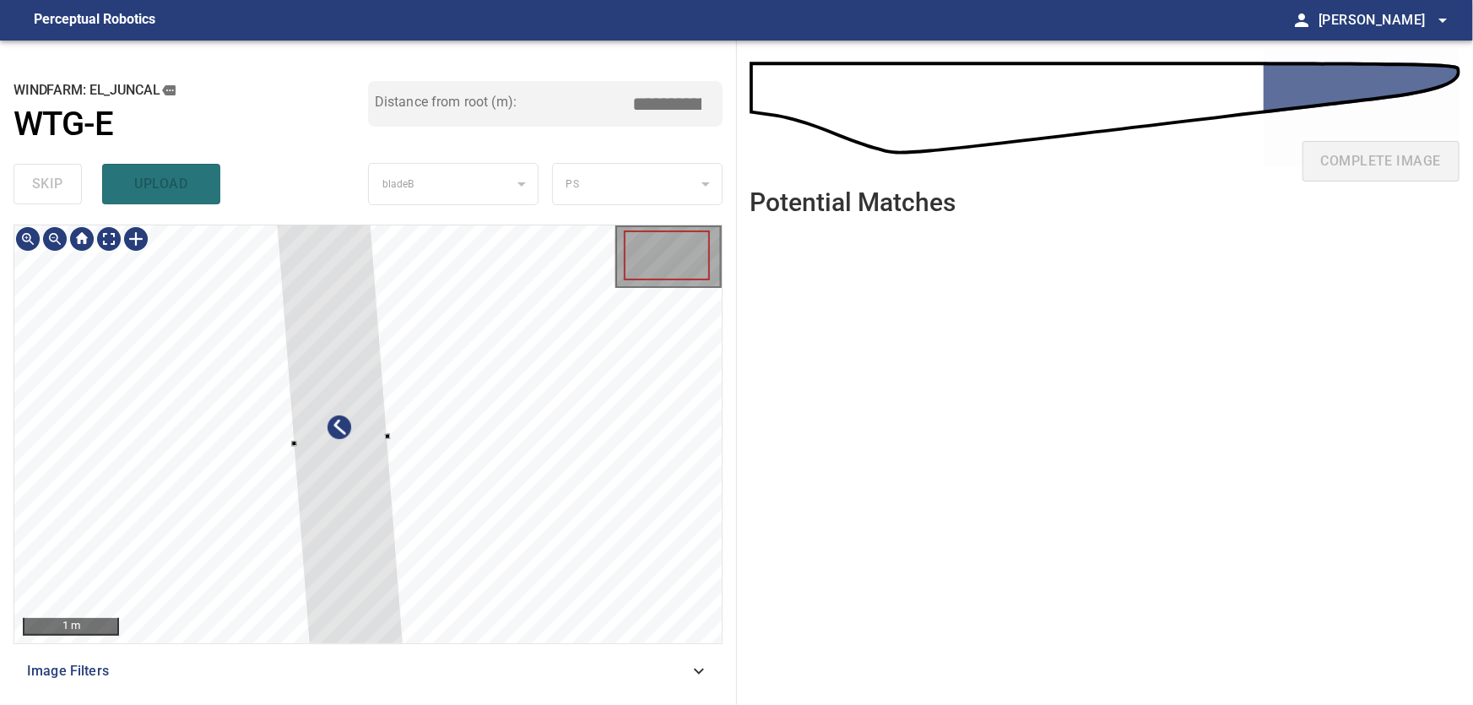
click at [609, 470] on div at bounding box center [367, 434] width 707 height 418
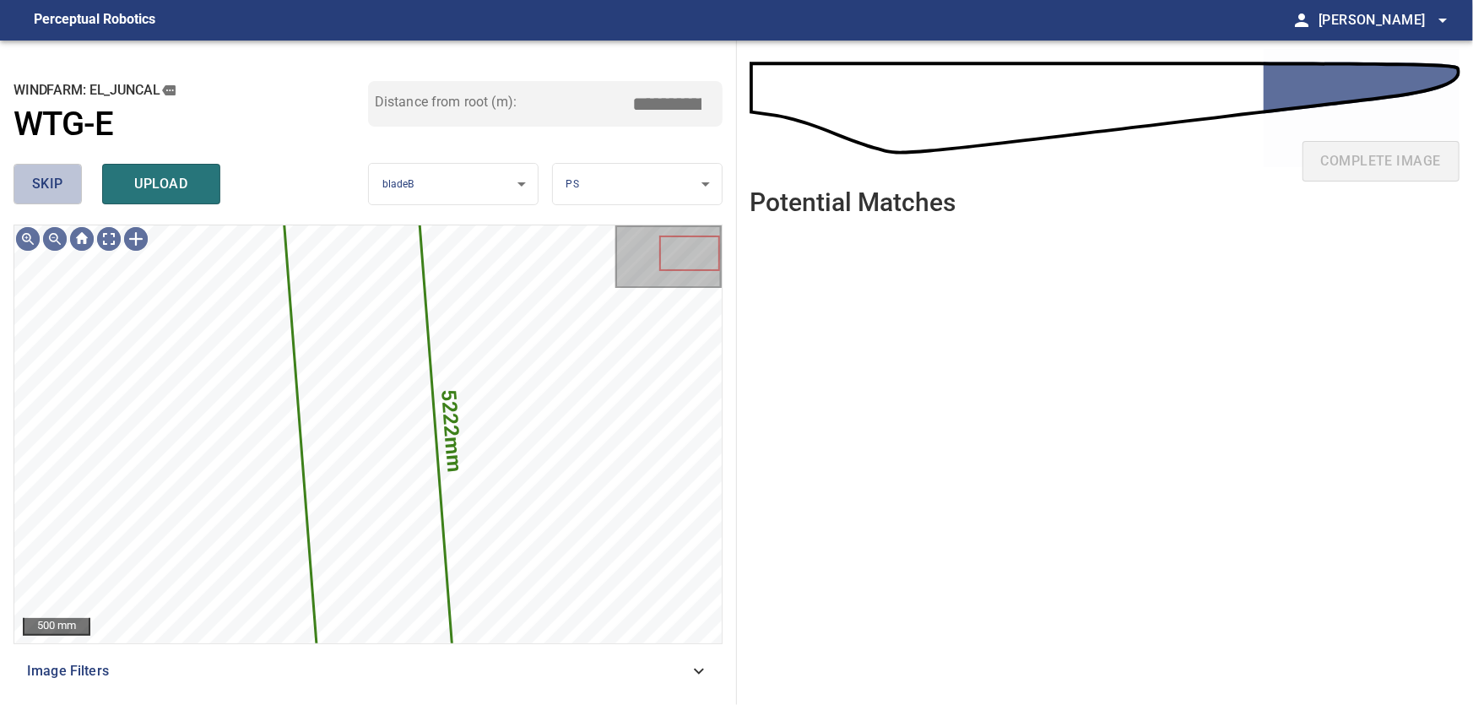
drag, startPoint x: 48, startPoint y: 186, endPoint x: 70, endPoint y: 203, distance: 27.7
click at [52, 188] on span "skip" at bounding box center [47, 184] width 31 height 24
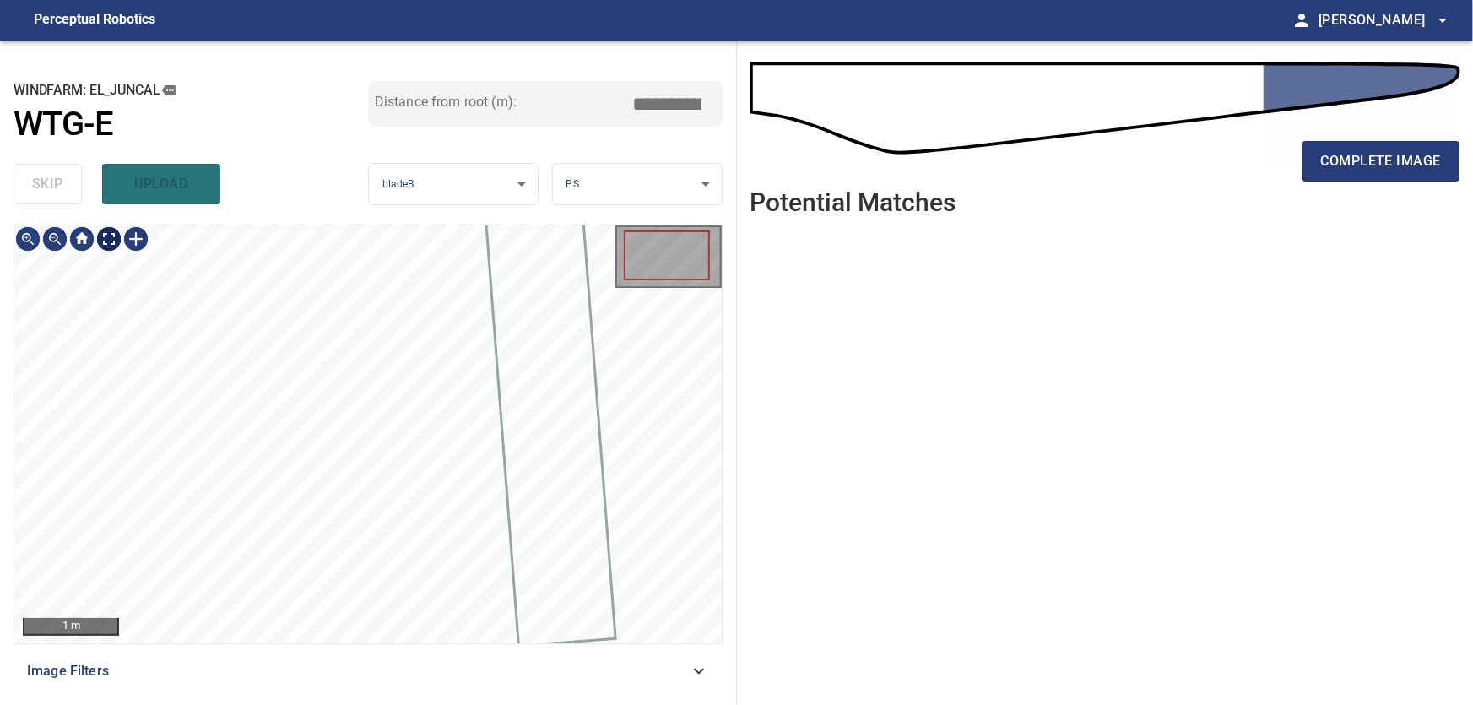
click at [111, 240] on body "**********" at bounding box center [736, 352] width 1473 height 705
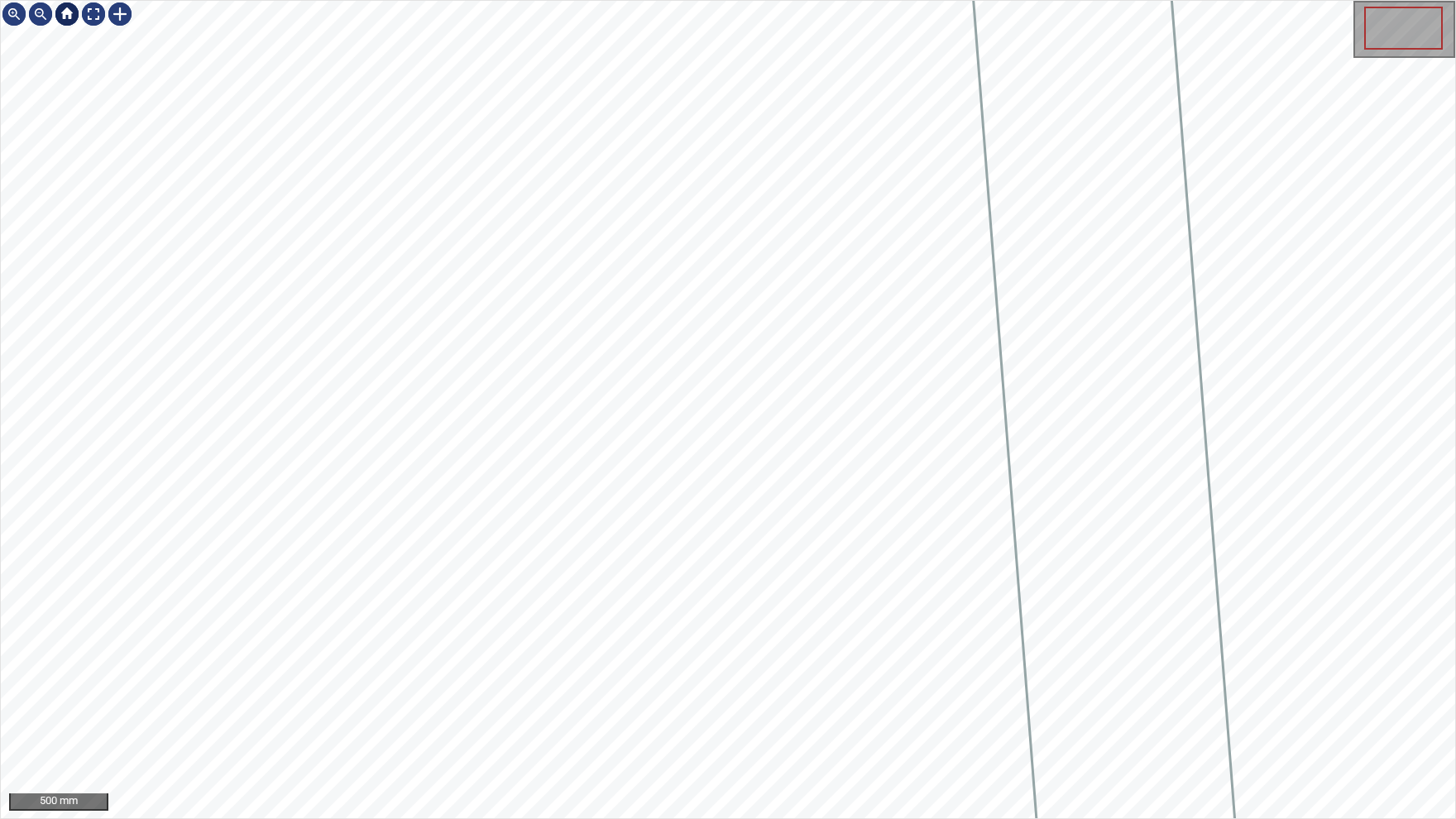
click at [91, 14] on img at bounding box center [93, 14] width 26 height 26
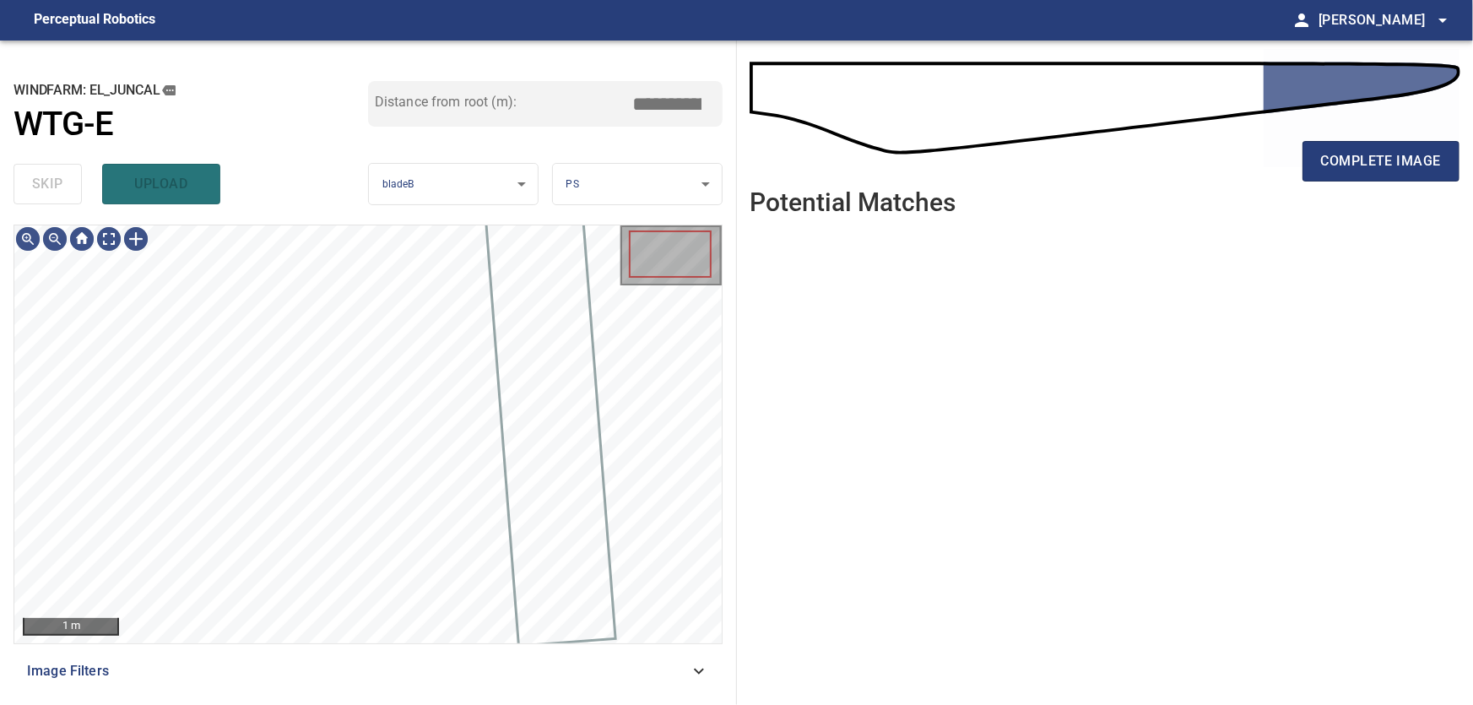
click at [701, 676] on icon at bounding box center [699, 671] width 20 height 20
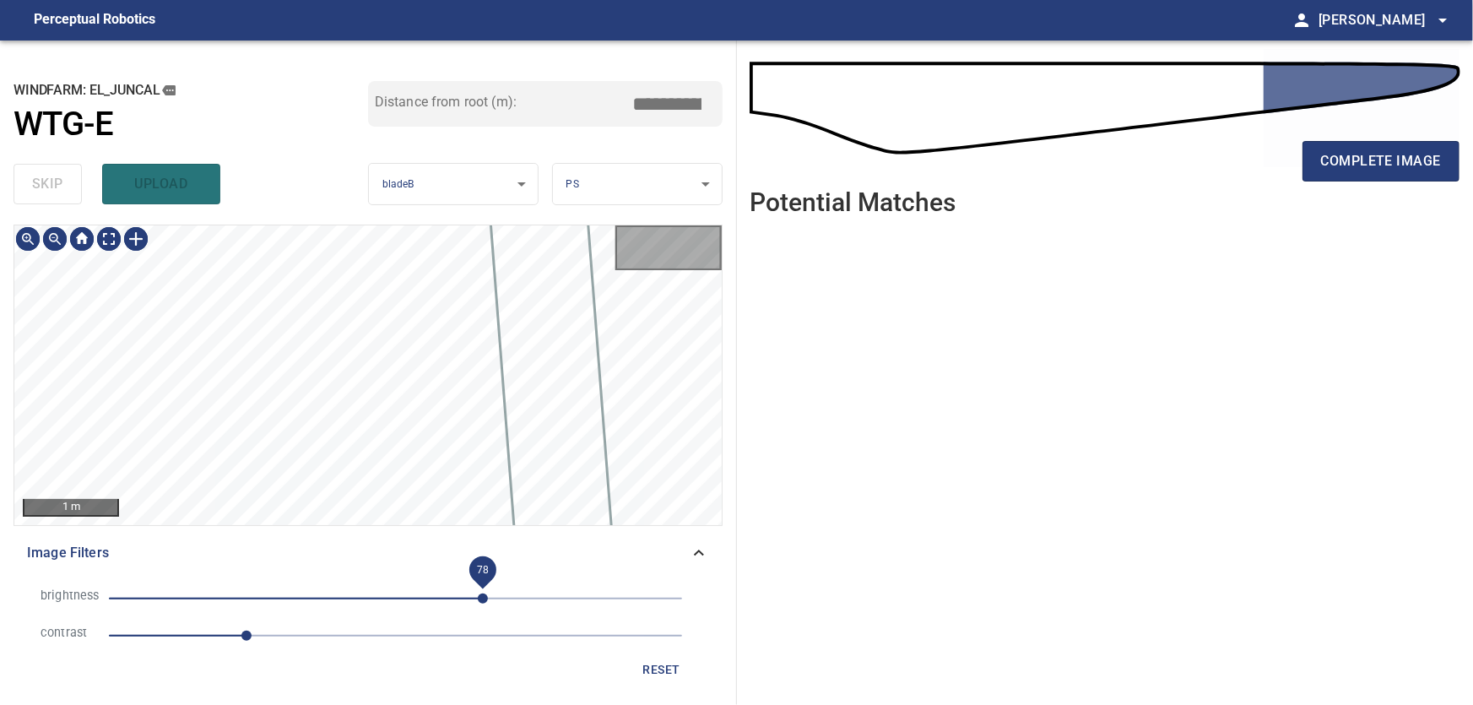
drag, startPoint x: 496, startPoint y: 596, endPoint x: 480, endPoint y: 596, distance: 15.2
click at [480, 596] on span "78" at bounding box center [483, 599] width 10 height 10
click at [701, 546] on icon at bounding box center [699, 553] width 20 height 20
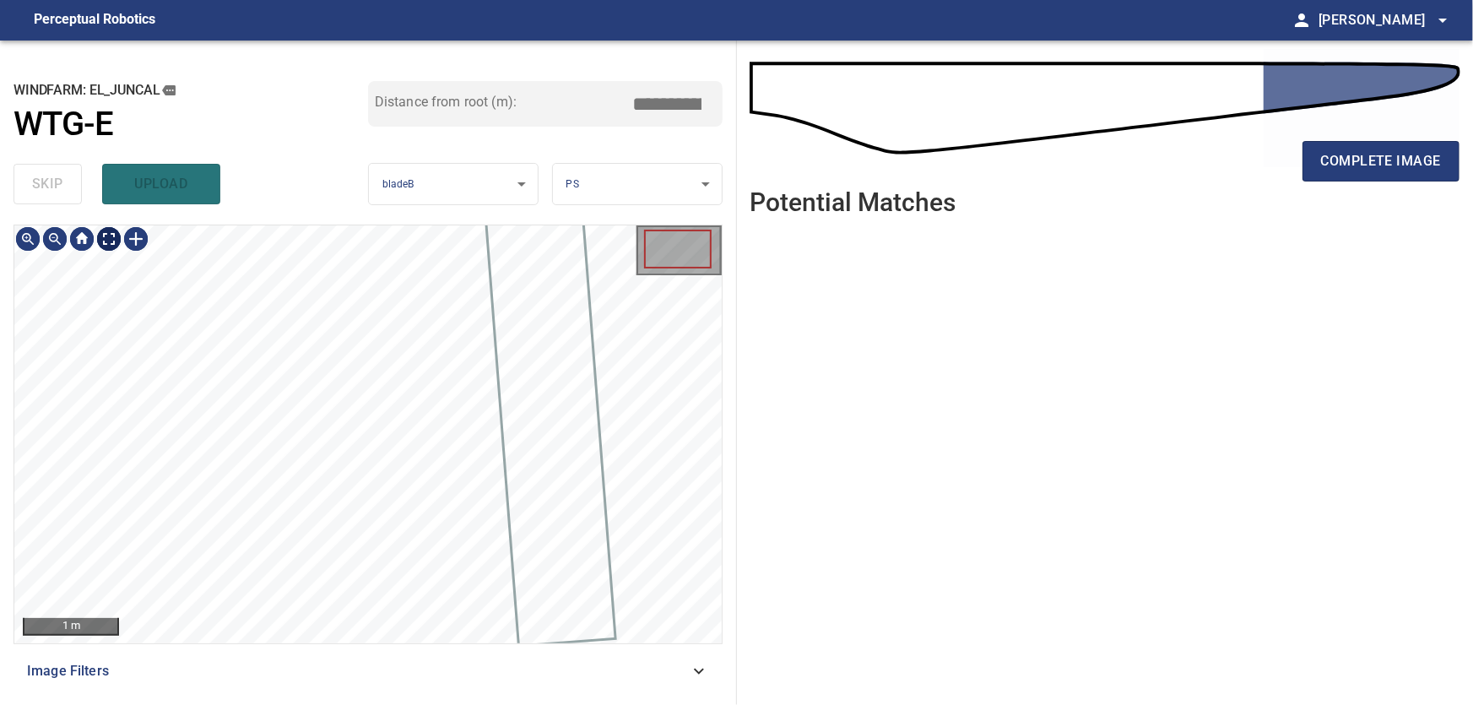
click at [117, 241] on body "**********" at bounding box center [736, 352] width 1473 height 705
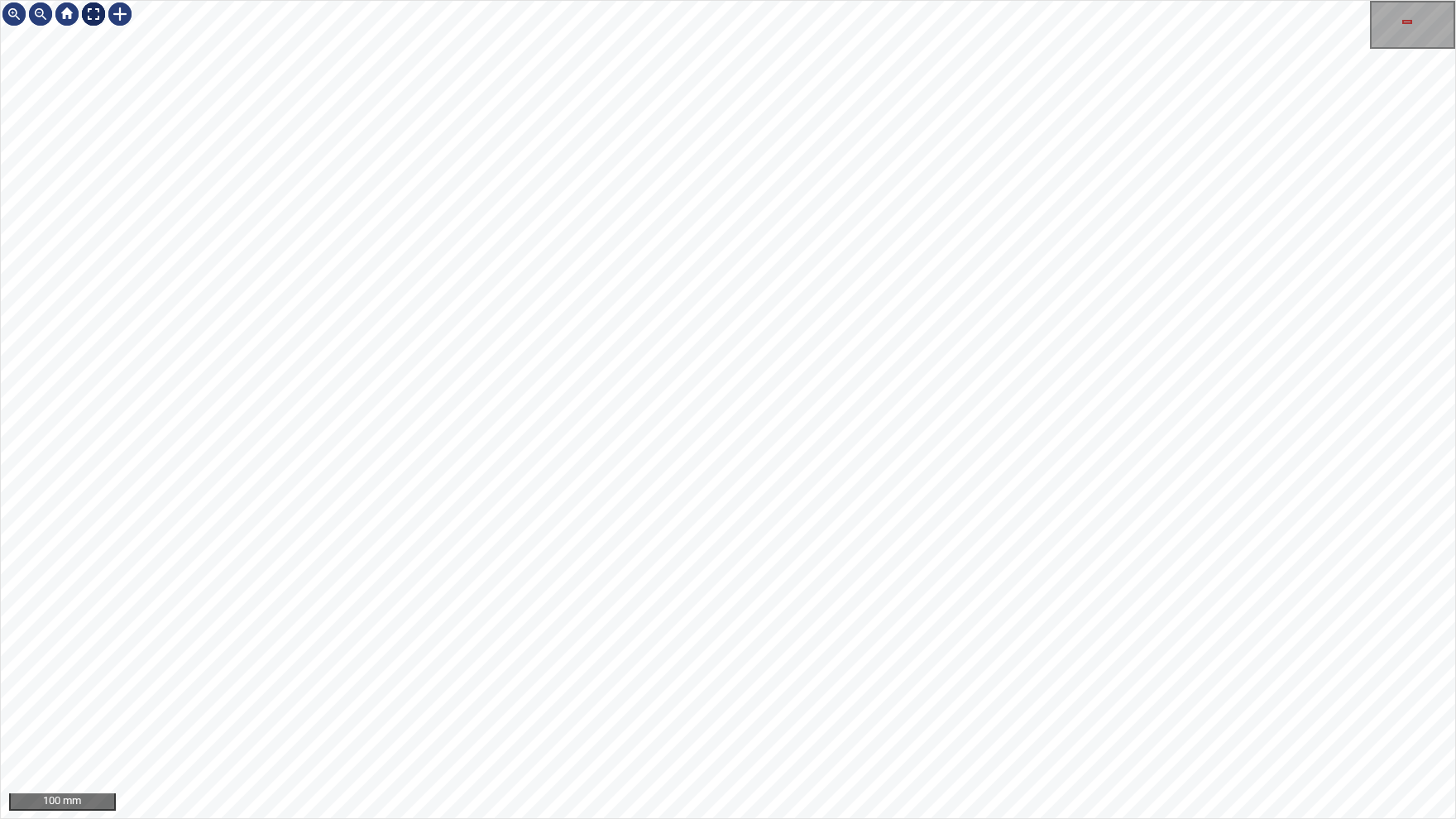
click at [93, 17] on img at bounding box center [93, 14] width 26 height 26
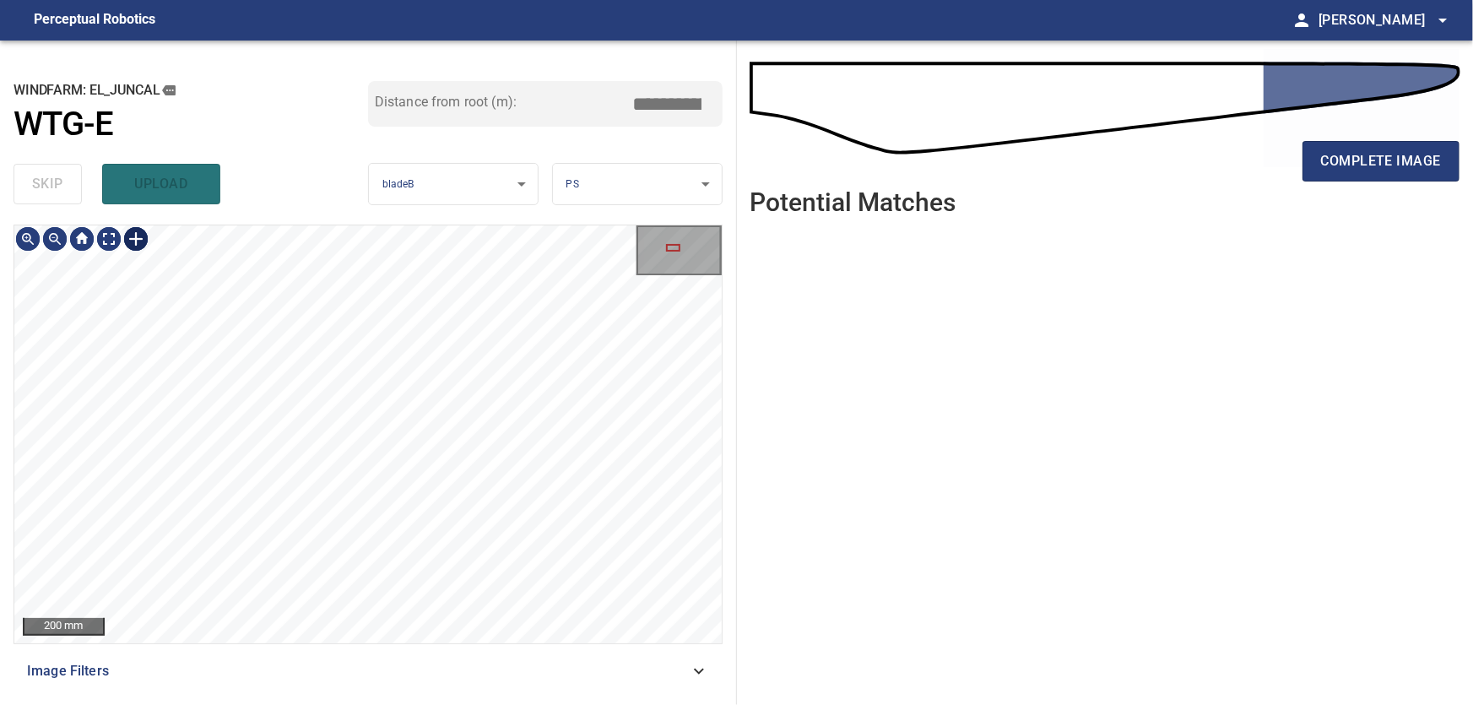
click at [130, 241] on div at bounding box center [135, 238] width 27 height 27
click at [323, 609] on div at bounding box center [367, 434] width 707 height 418
click at [290, 593] on div at bounding box center [287, 481] width 25 height 263
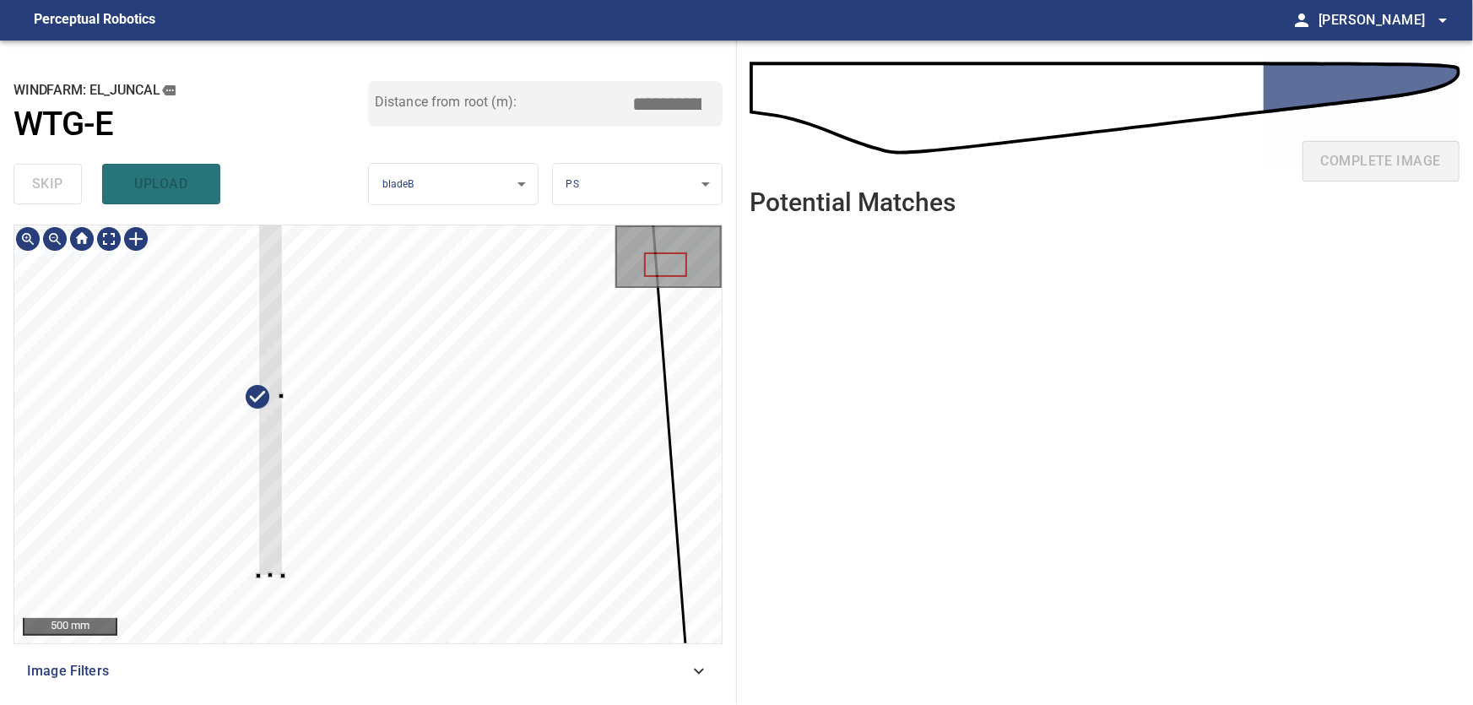
click at [282, 579] on div at bounding box center [367, 434] width 707 height 418
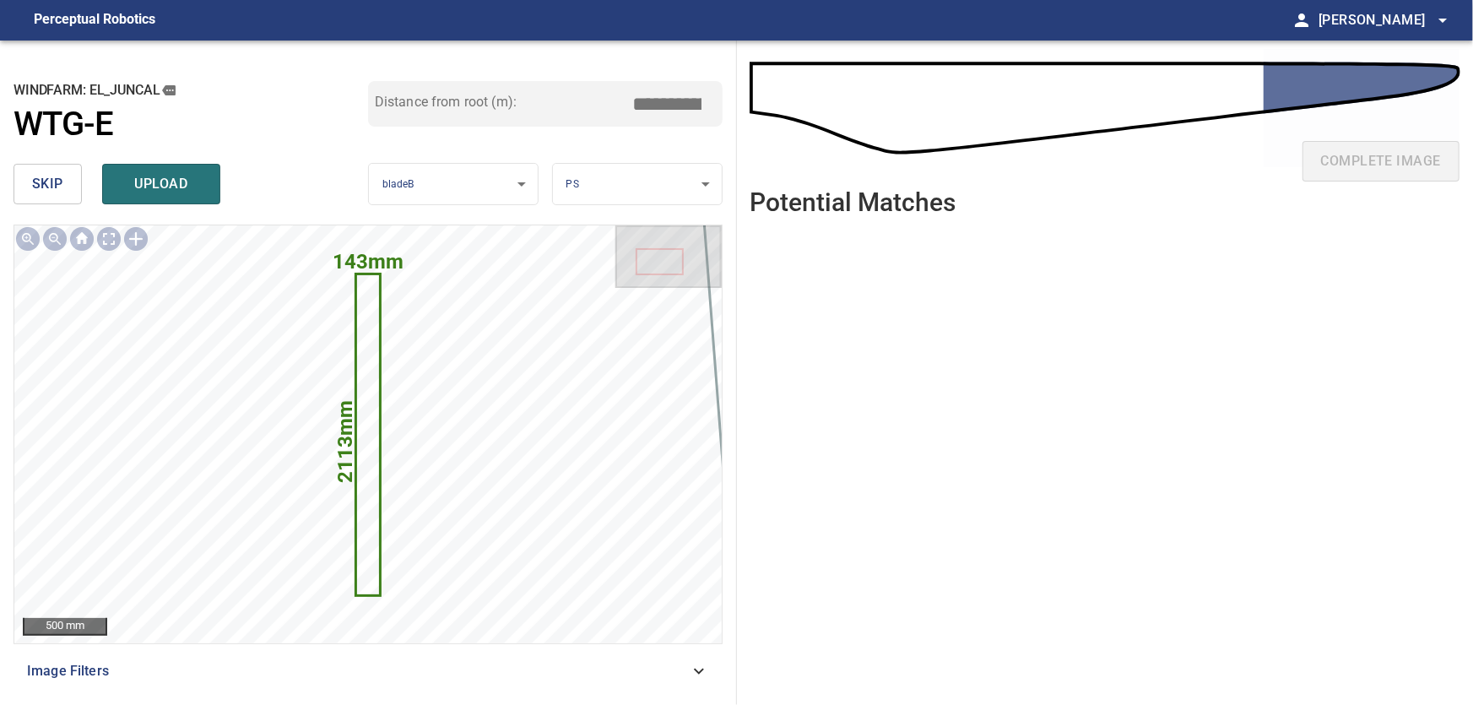
drag, startPoint x: 651, startPoint y: 104, endPoint x: 713, endPoint y: 107, distance: 61.7
click at [713, 107] on input "*****" at bounding box center [674, 104] width 84 height 32
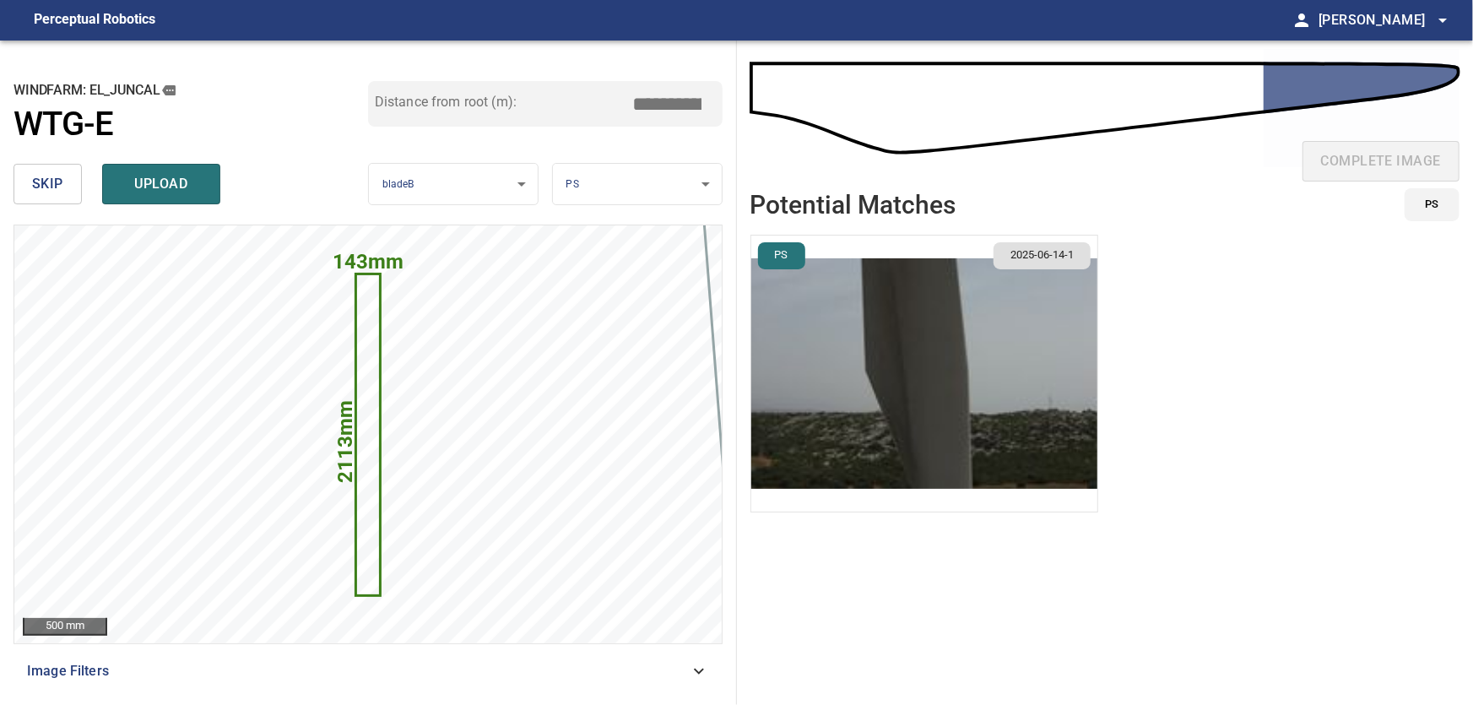
click at [665, 99] on input "****" at bounding box center [674, 104] width 84 height 32
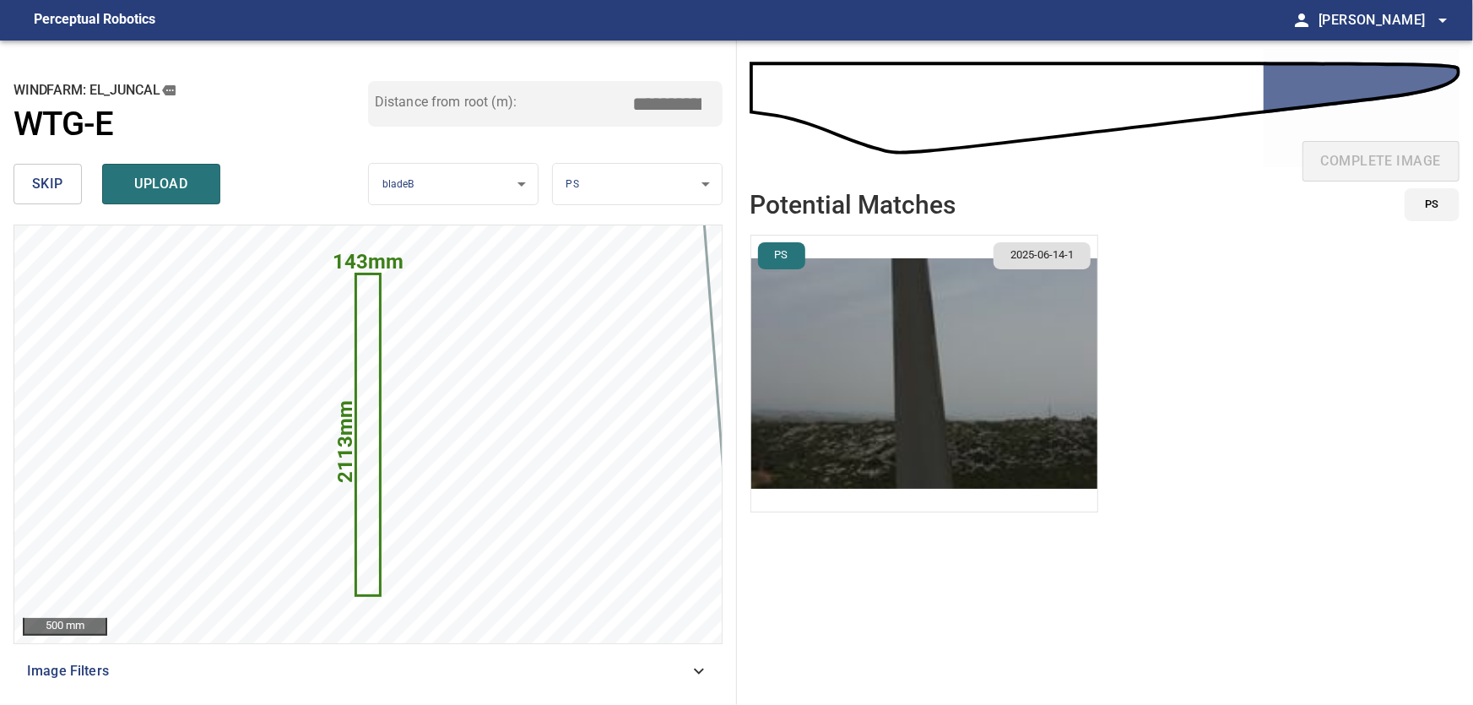
type input "*****"
click at [922, 369] on img "button" at bounding box center [924, 374] width 346 height 276
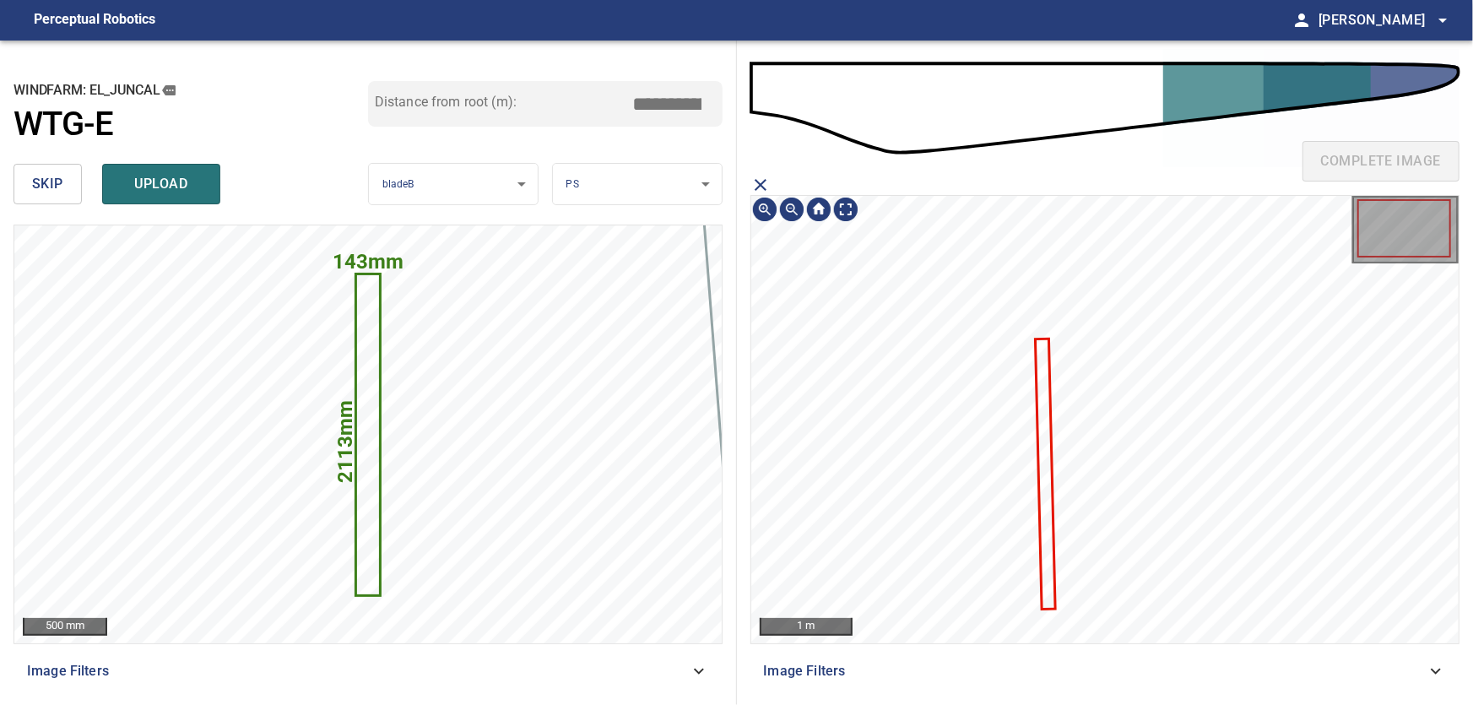
click at [1048, 469] on icon at bounding box center [1045, 474] width 17 height 268
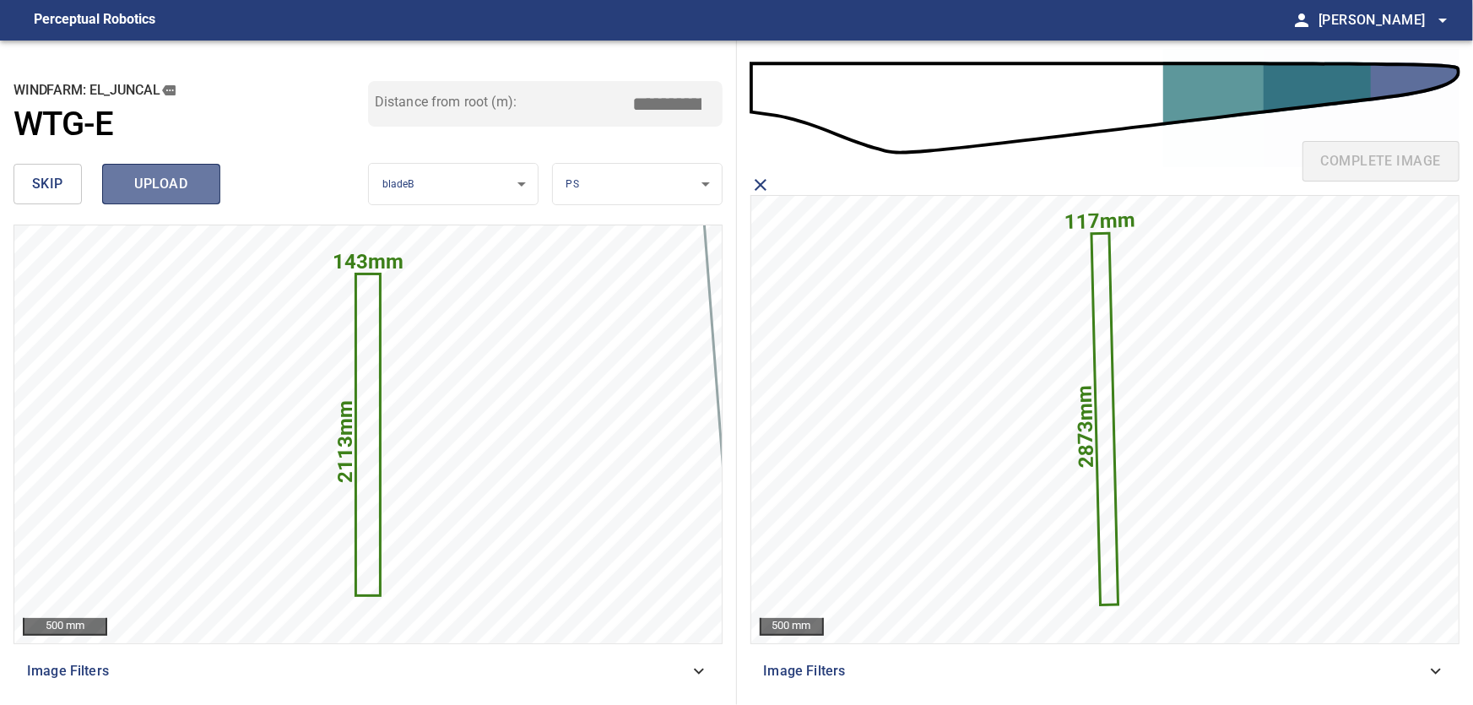
click at [160, 186] on span "upload" at bounding box center [161, 184] width 81 height 24
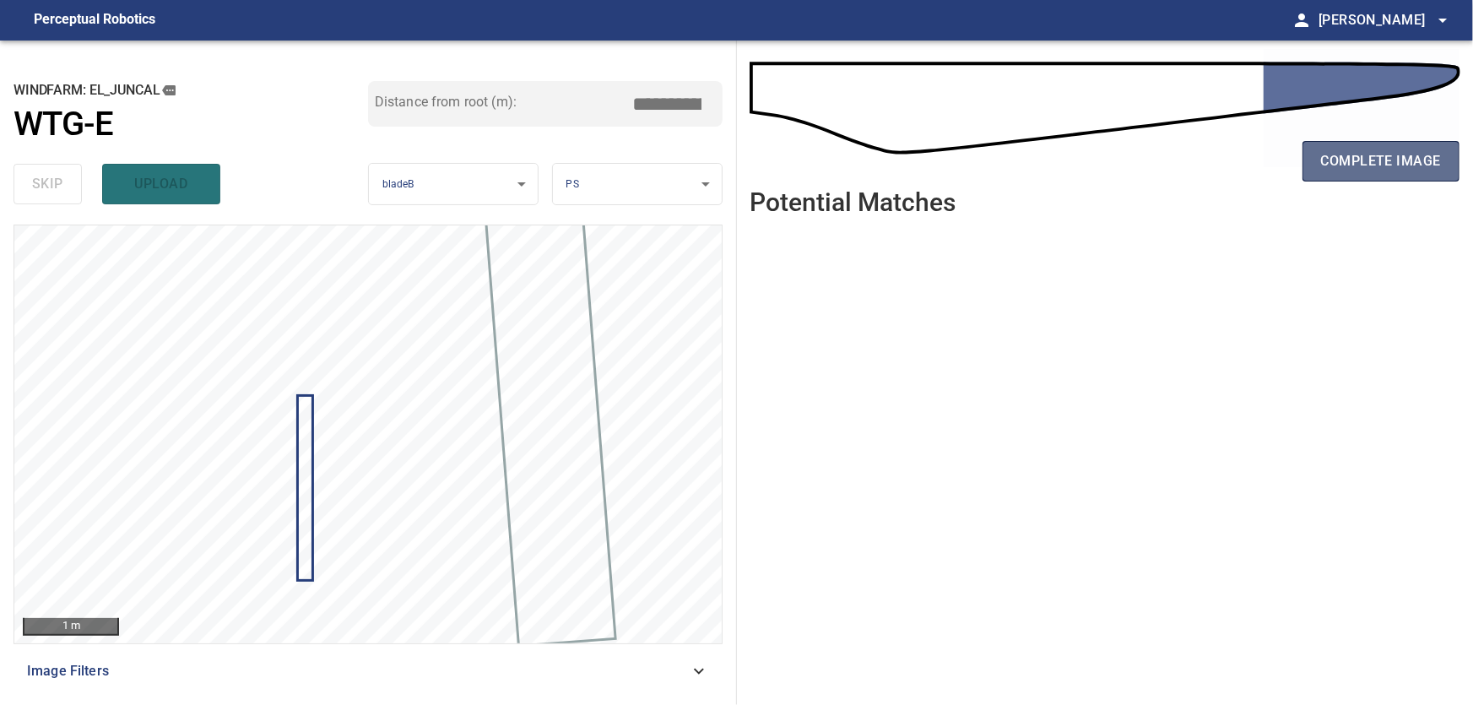
click at [1362, 160] on span "complete image" at bounding box center [1381, 161] width 120 height 24
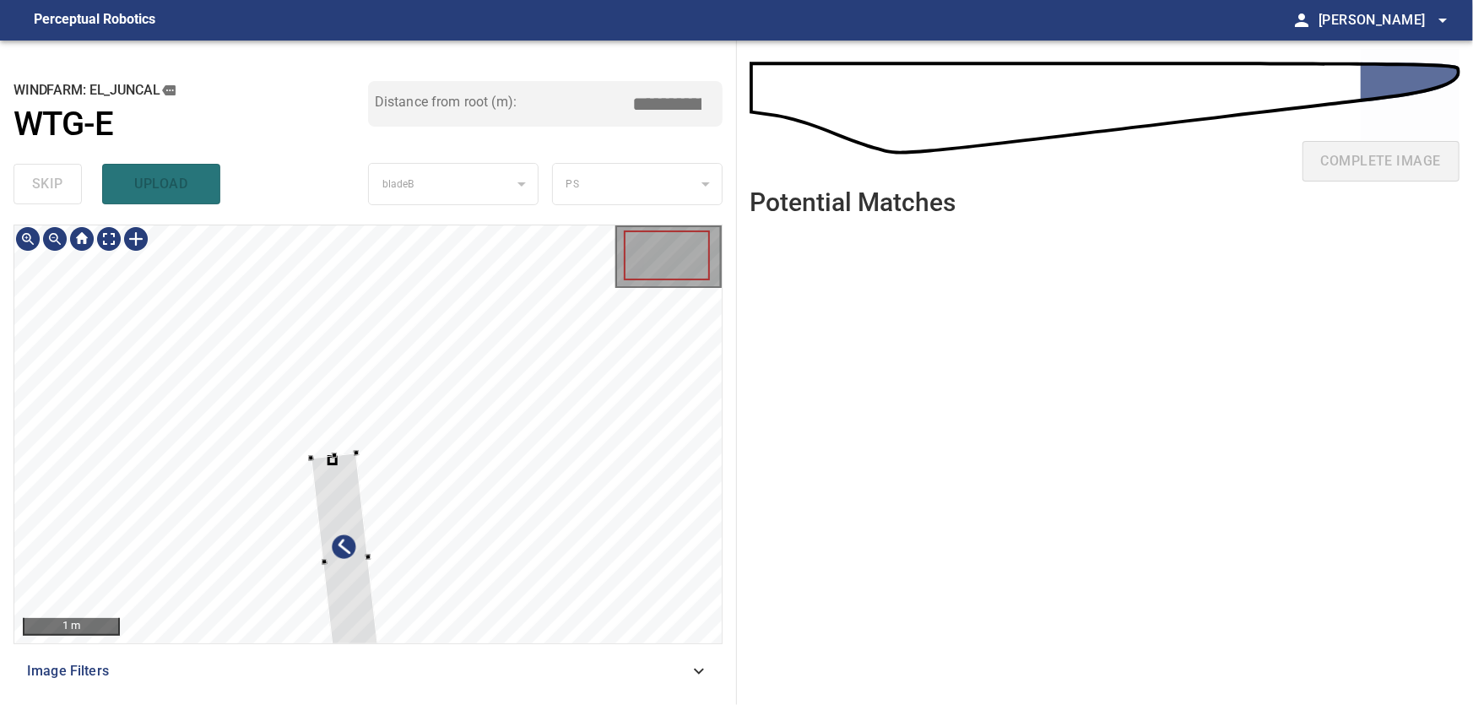
click at [571, 443] on div at bounding box center [367, 434] width 707 height 418
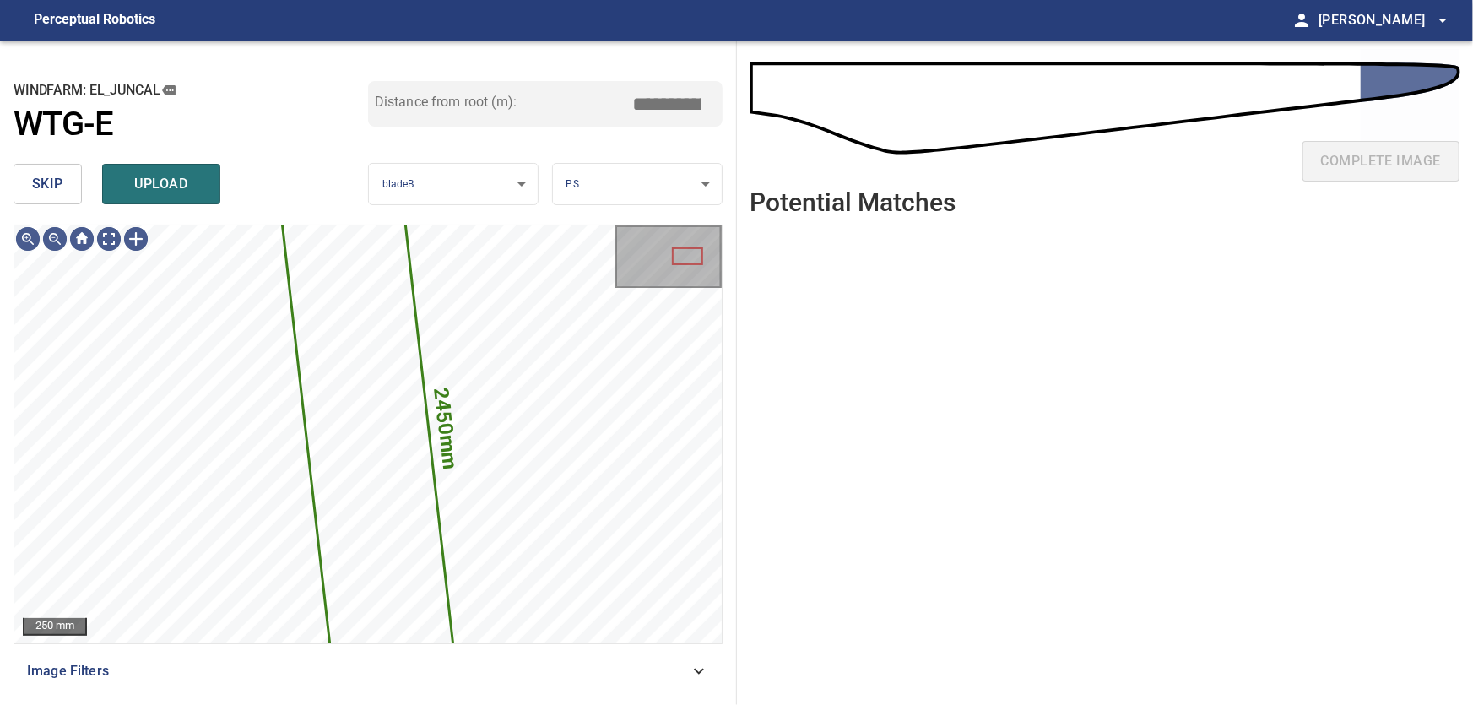
drag, startPoint x: 48, startPoint y: 177, endPoint x: 102, endPoint y: 210, distance: 63.3
click at [52, 180] on span "skip" at bounding box center [47, 184] width 31 height 24
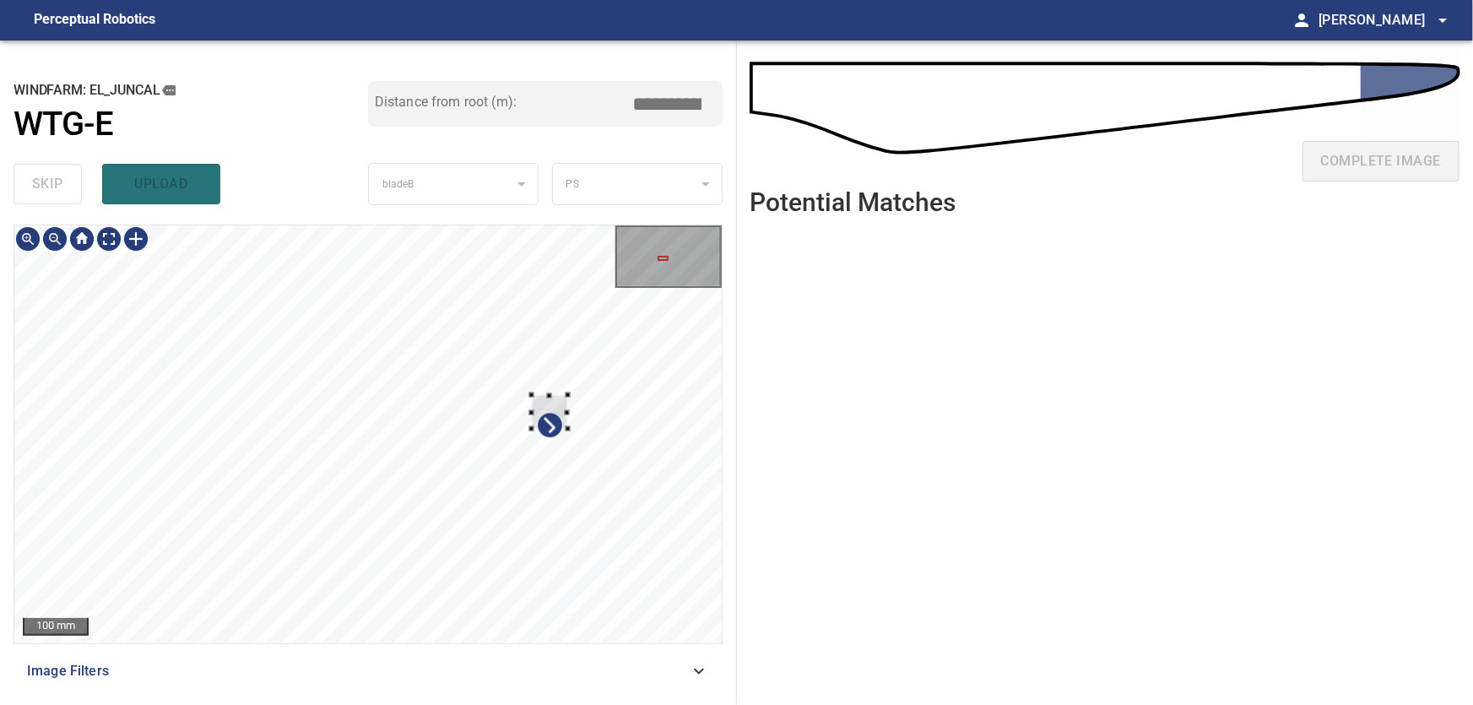
click at [654, 400] on div at bounding box center [367, 434] width 707 height 418
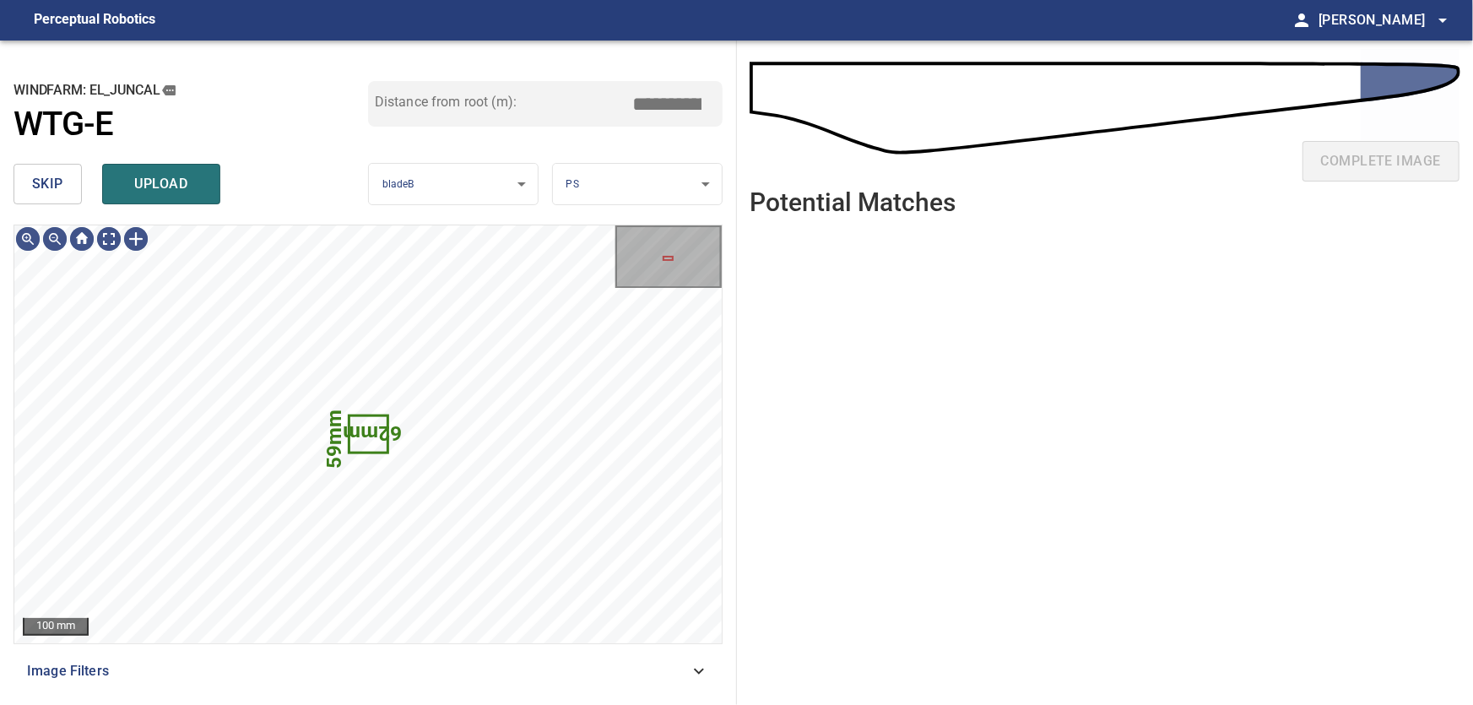
click at [52, 176] on span "skip" at bounding box center [47, 184] width 31 height 24
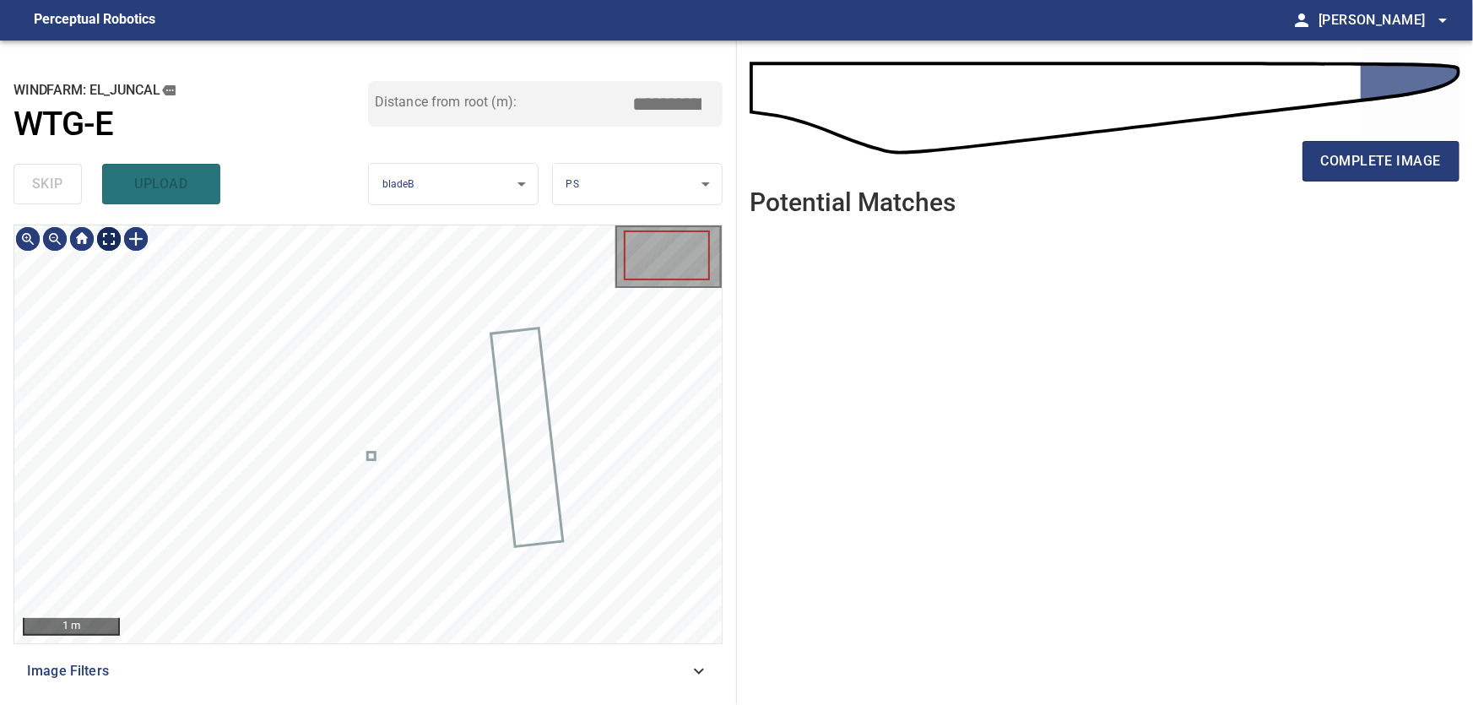
click at [112, 238] on body "**********" at bounding box center [736, 352] width 1473 height 705
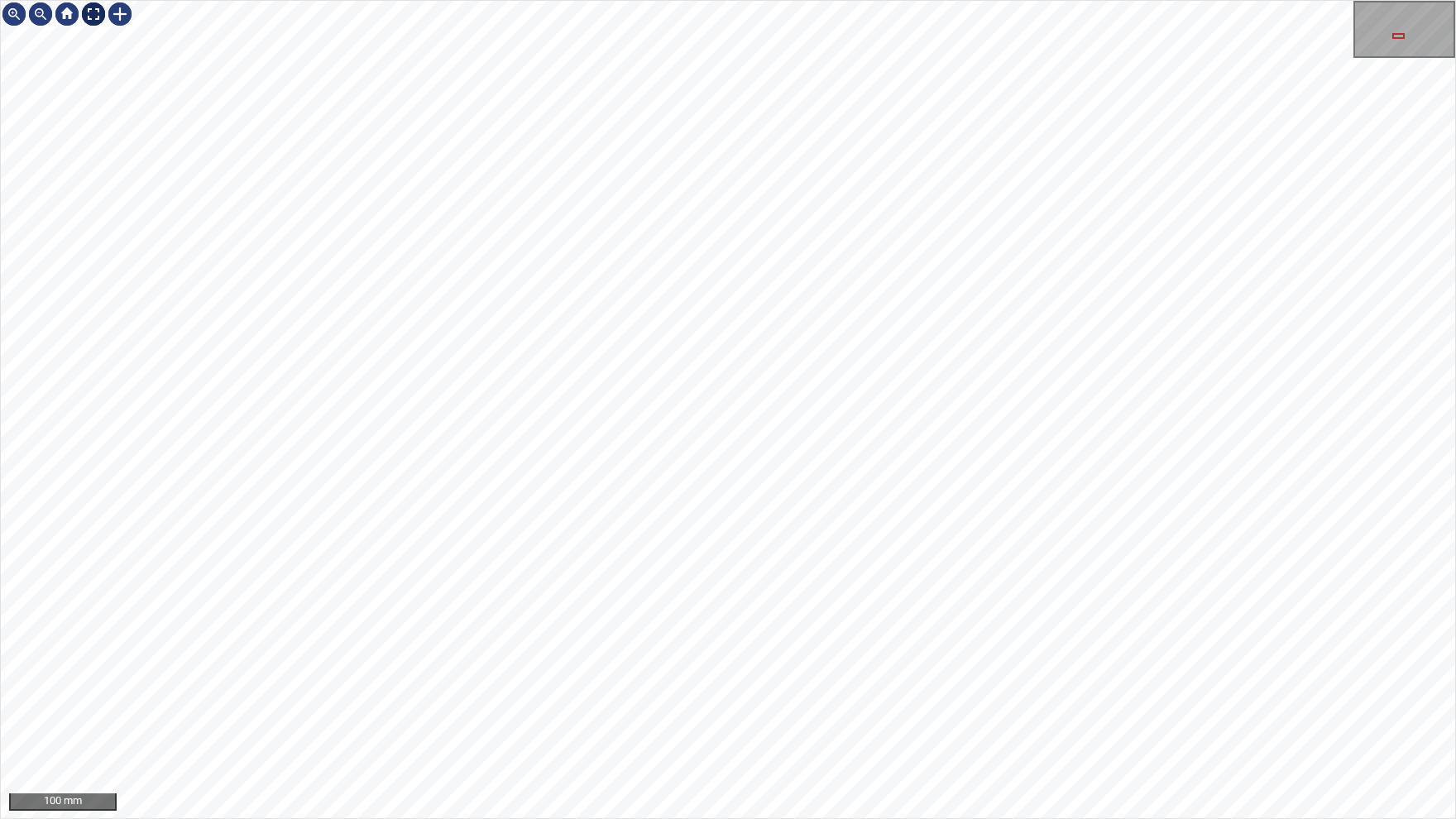
click at [89, 14] on div at bounding box center [93, 14] width 26 height 26
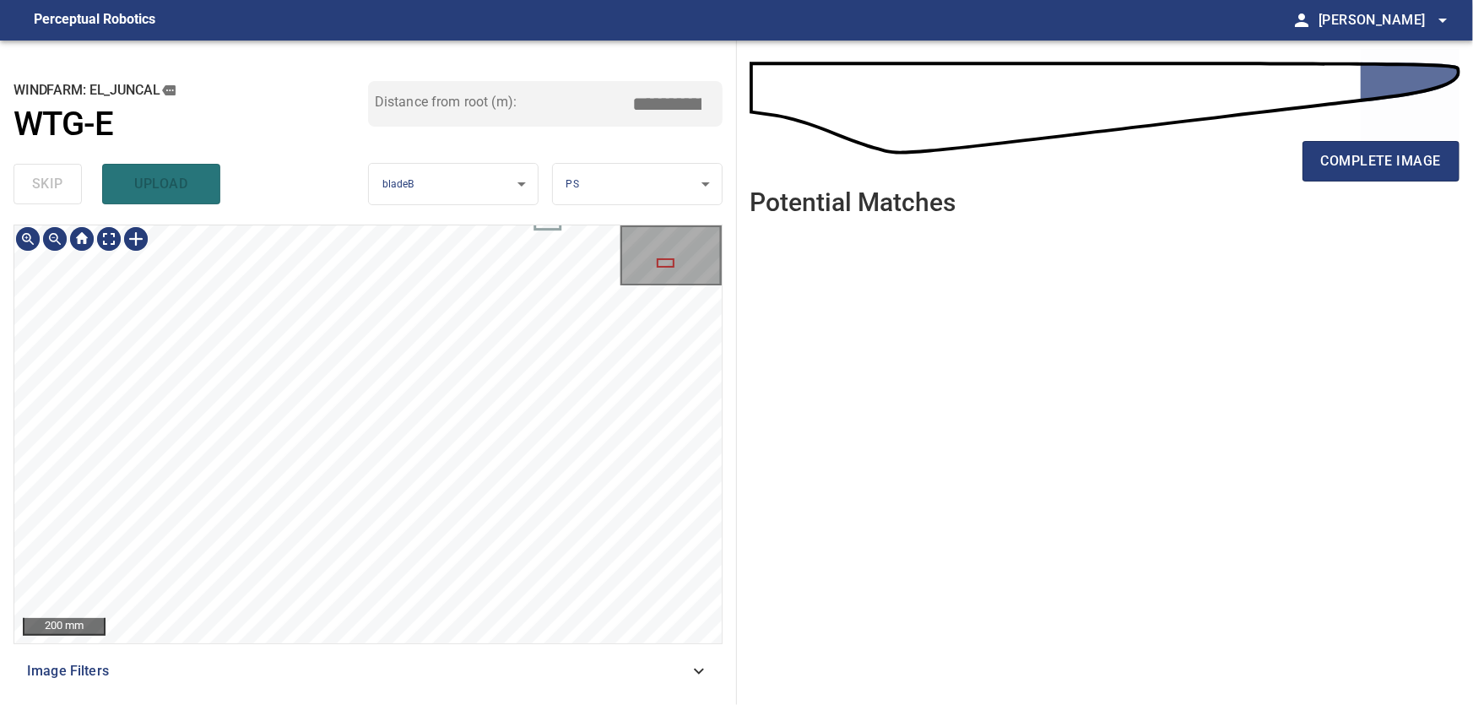
click at [704, 667] on icon at bounding box center [699, 671] width 20 height 20
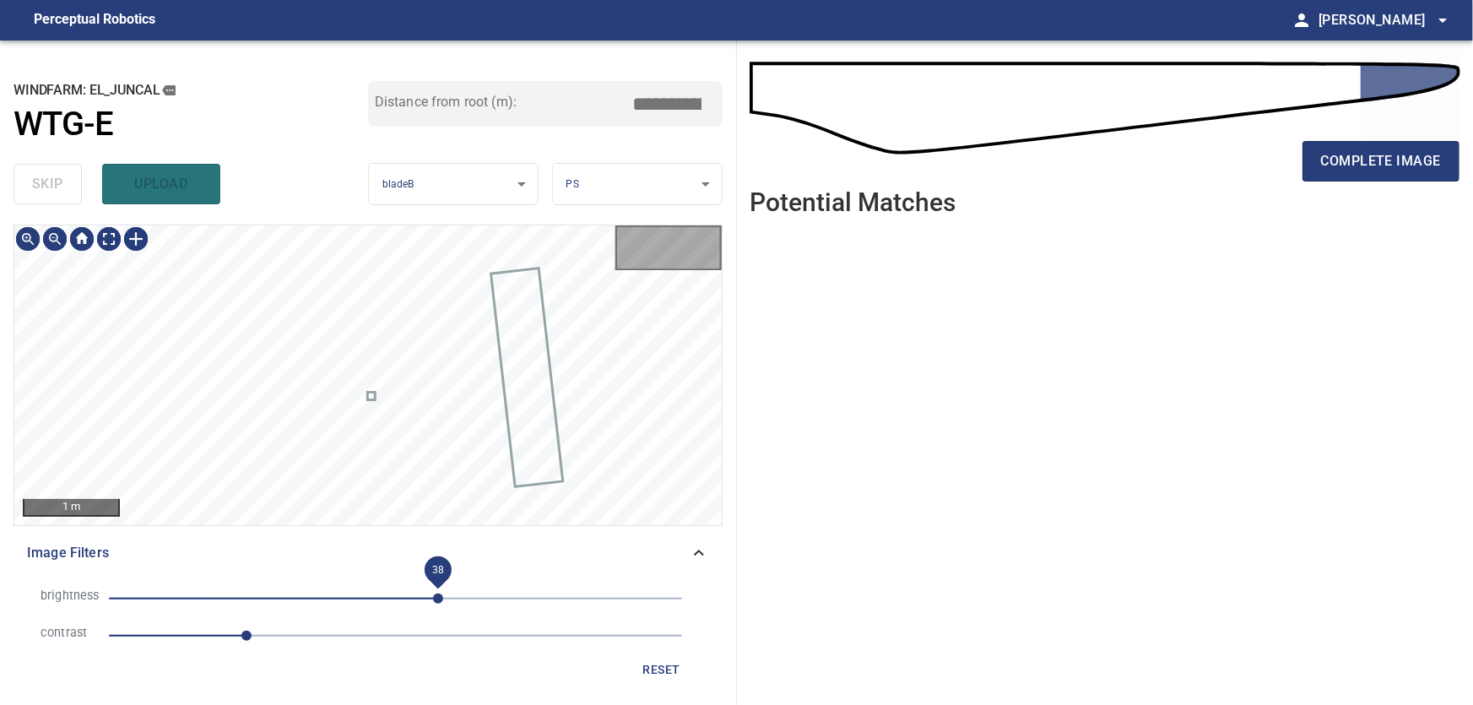
drag, startPoint x: 489, startPoint y: 596, endPoint x: 438, endPoint y: 596, distance: 50.7
click at [438, 596] on span "38" at bounding box center [438, 599] width 10 height 10
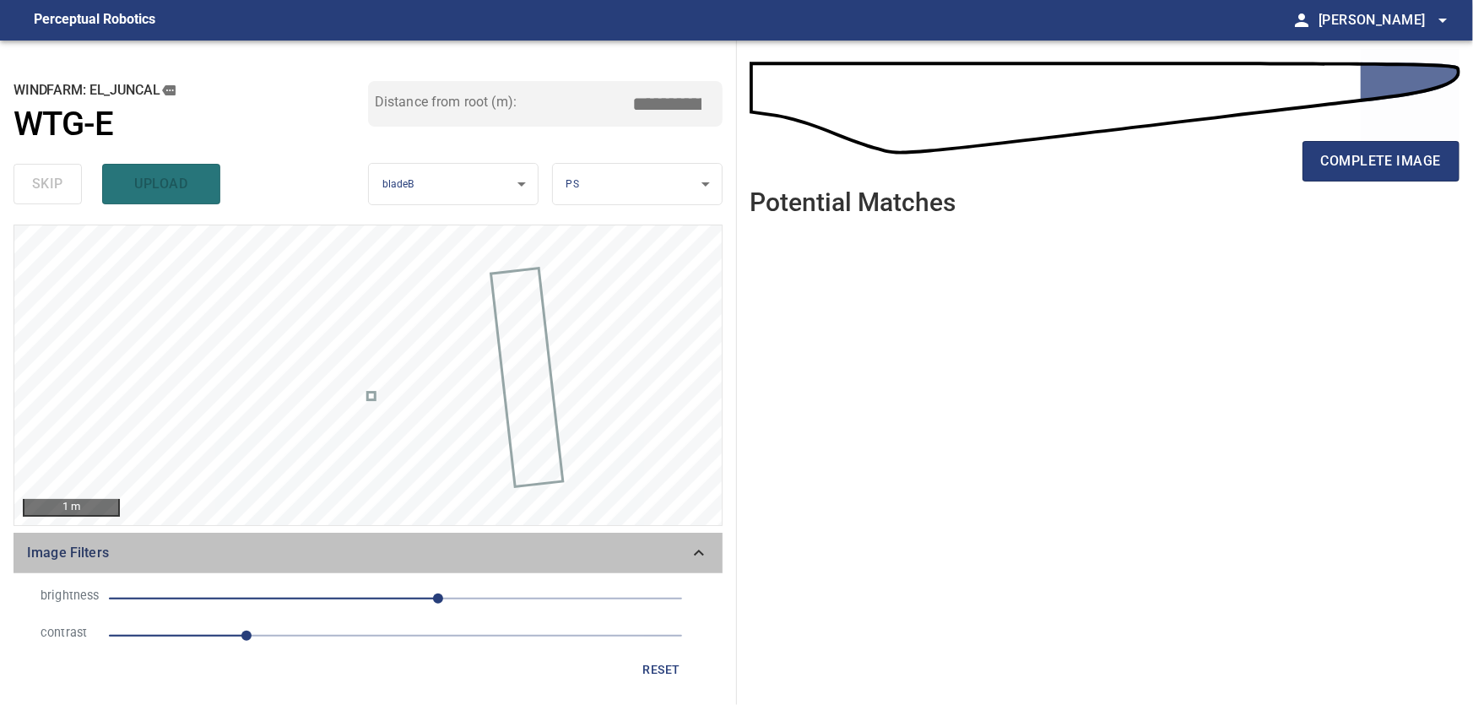
click at [698, 546] on icon at bounding box center [699, 553] width 20 height 20
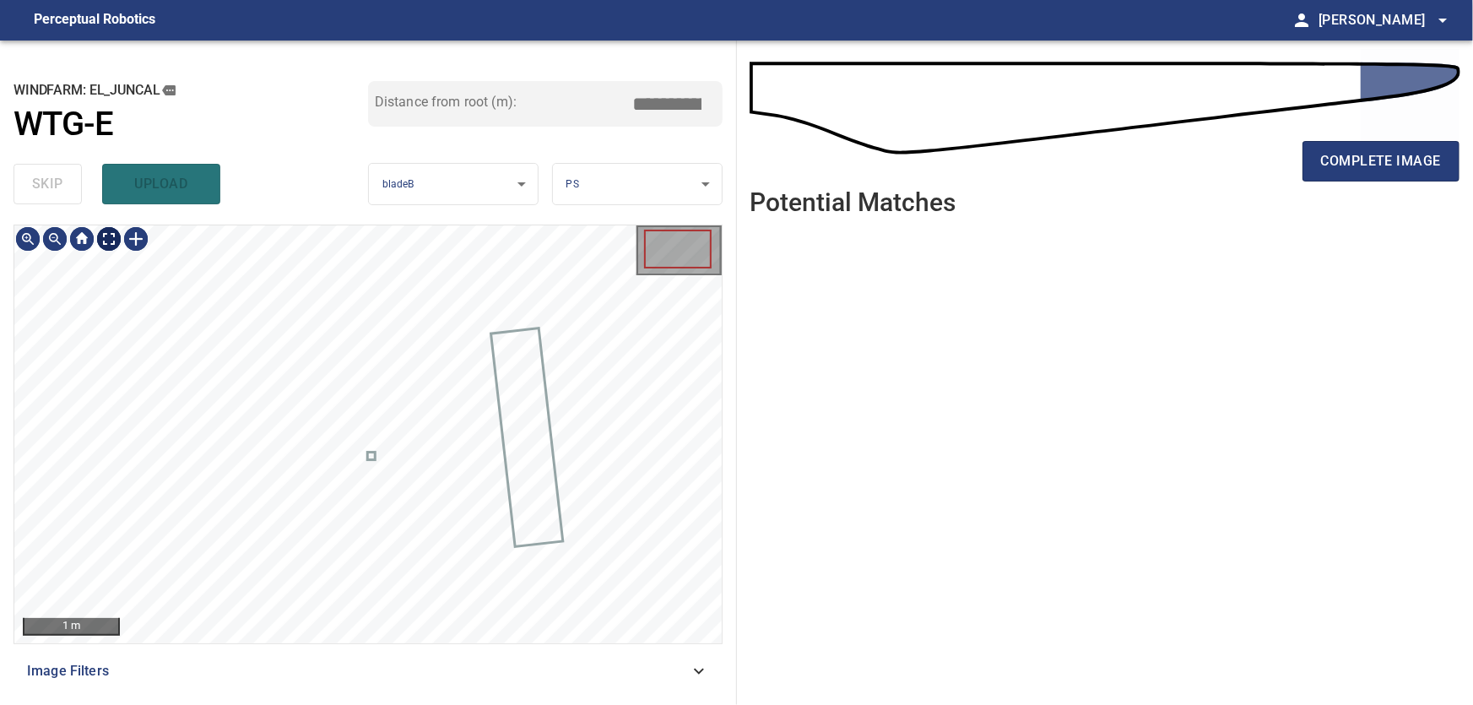
click at [111, 249] on body "**********" at bounding box center [736, 352] width 1473 height 705
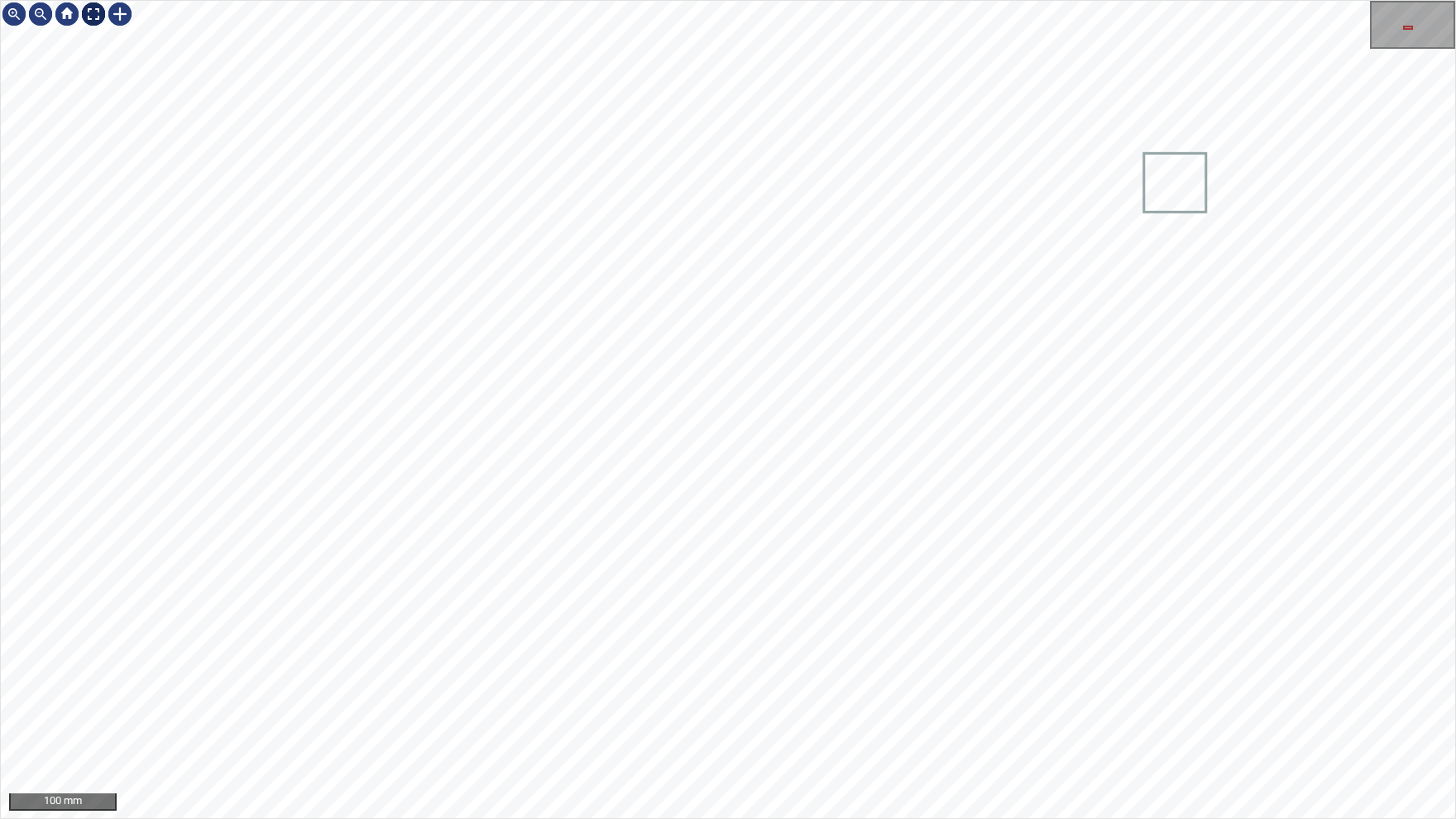
click at [87, 13] on img at bounding box center [93, 14] width 26 height 26
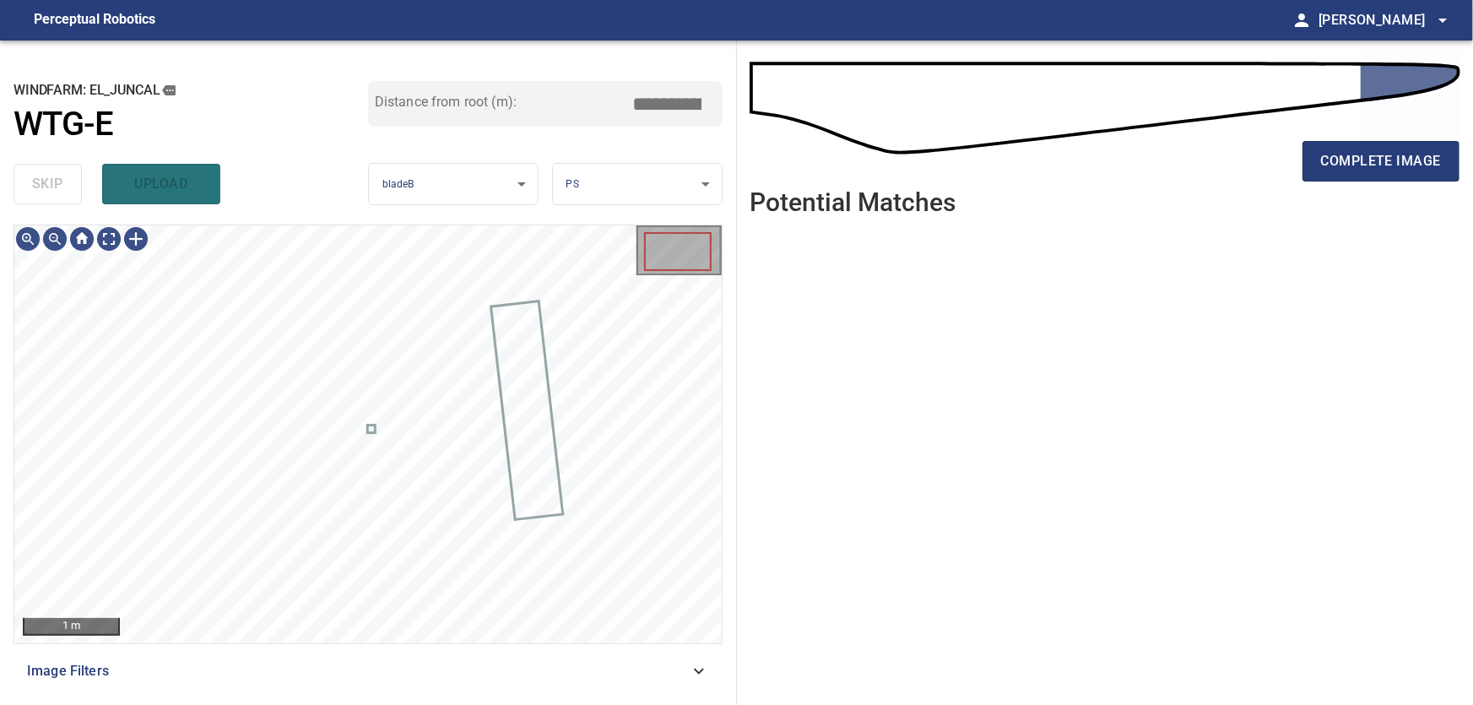
drag, startPoint x: 1396, startPoint y: 164, endPoint x: 1373, endPoint y: 194, distance: 38.5
click at [1396, 165] on span "complete image" at bounding box center [1381, 161] width 120 height 24
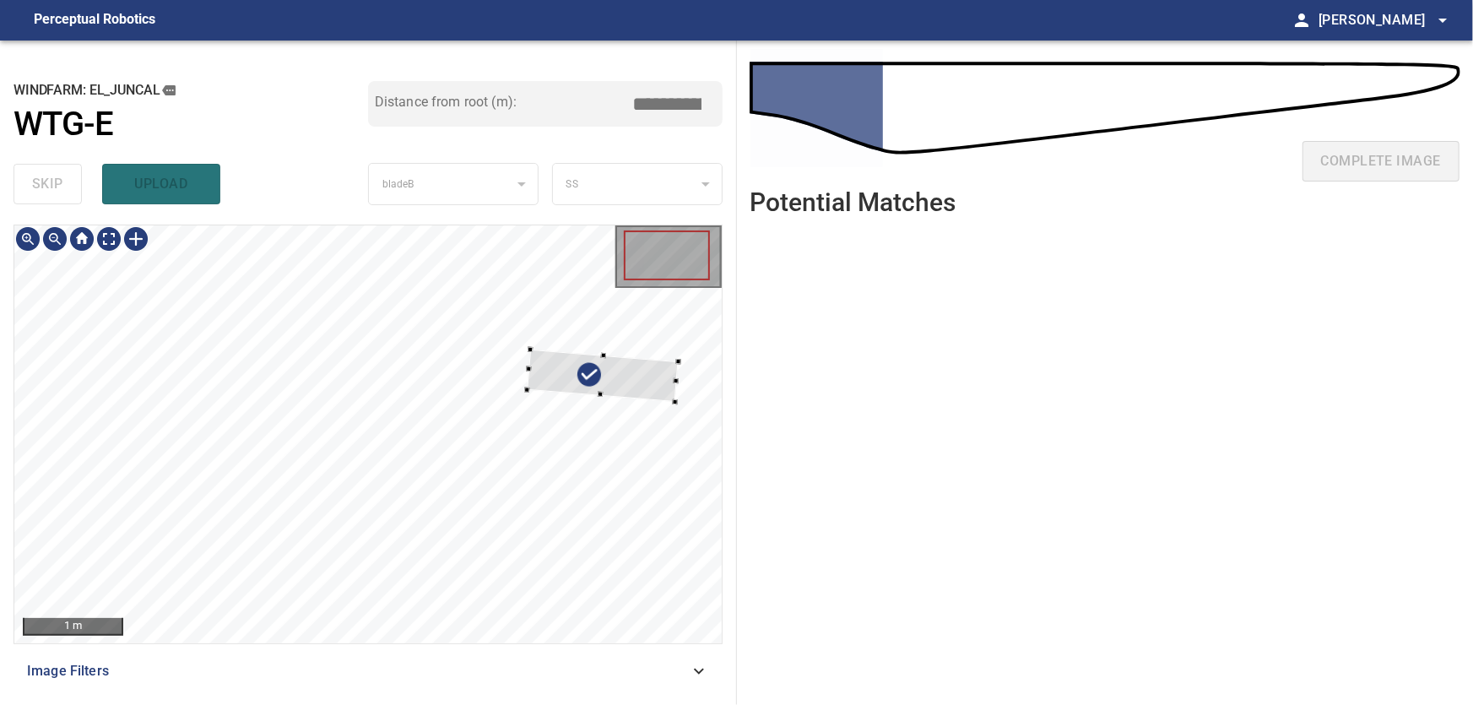
click at [664, 357] on div at bounding box center [367, 434] width 707 height 418
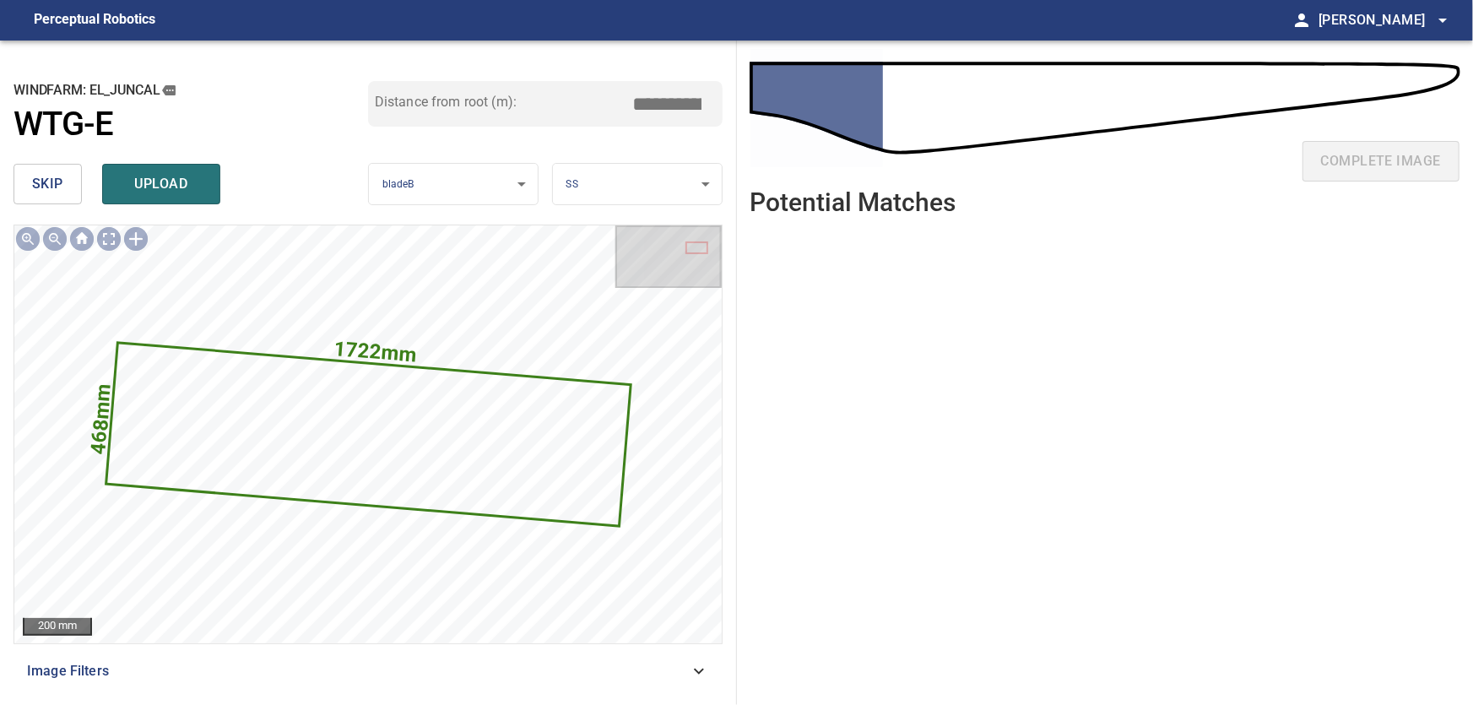
click at [30, 180] on button "skip" at bounding box center [48, 184] width 68 height 41
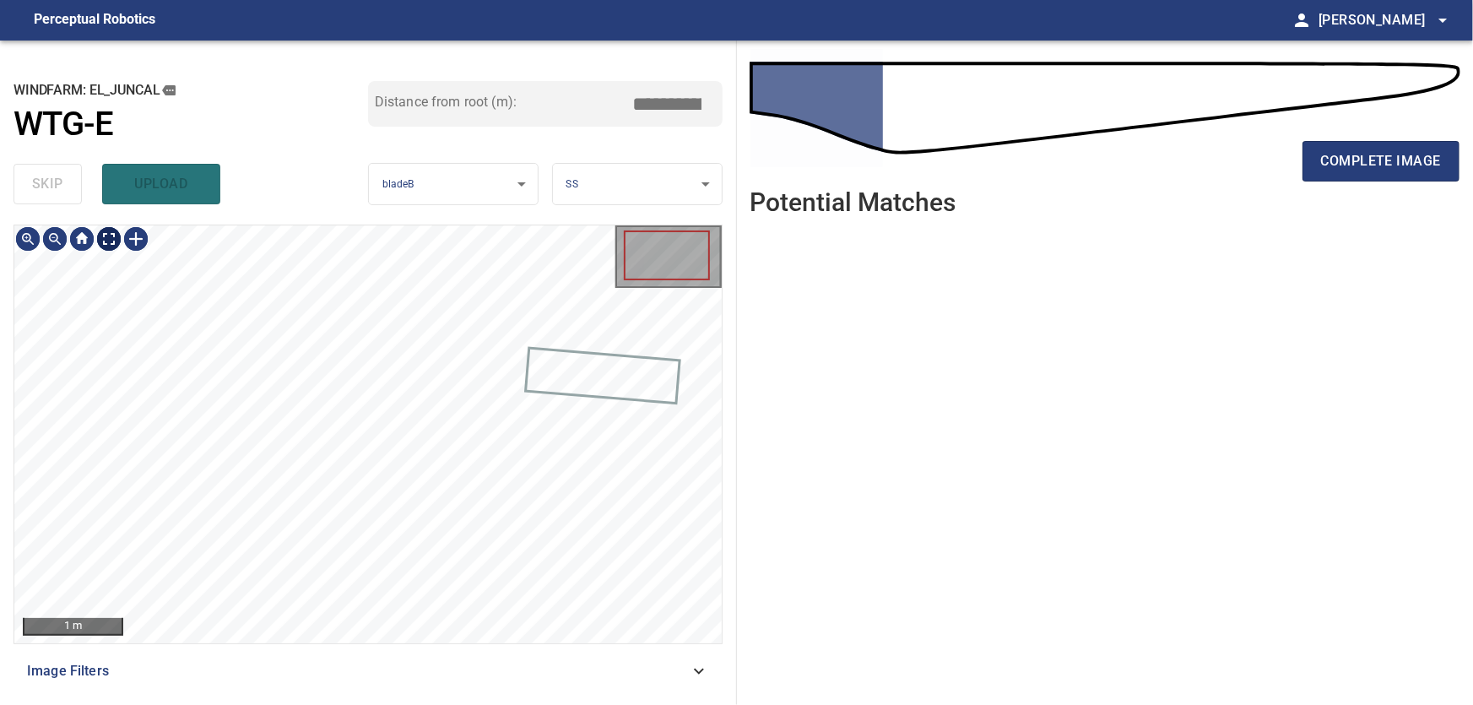
click at [106, 240] on body "**********" at bounding box center [736, 352] width 1473 height 705
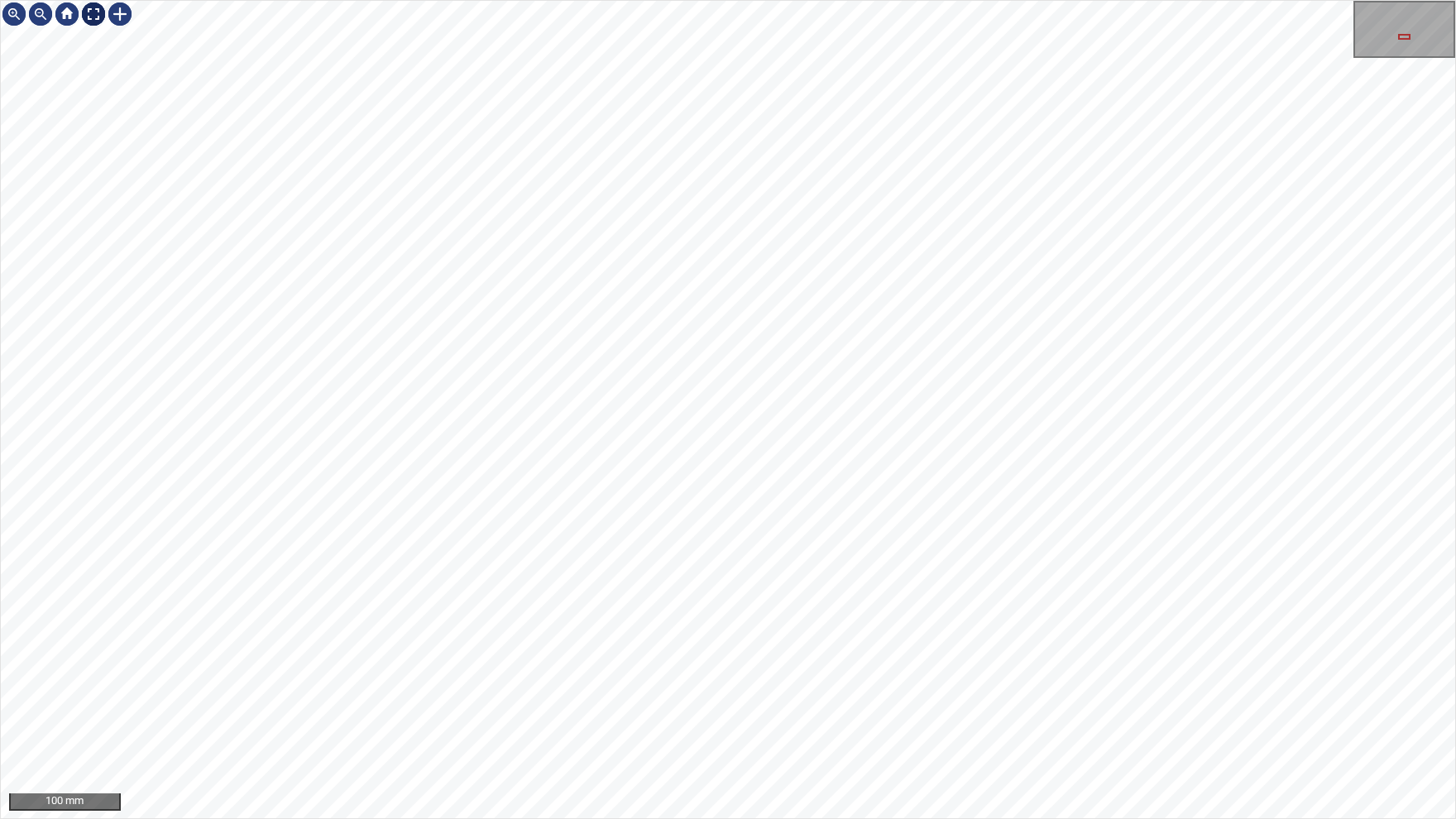
click at [95, 16] on img at bounding box center [93, 14] width 26 height 26
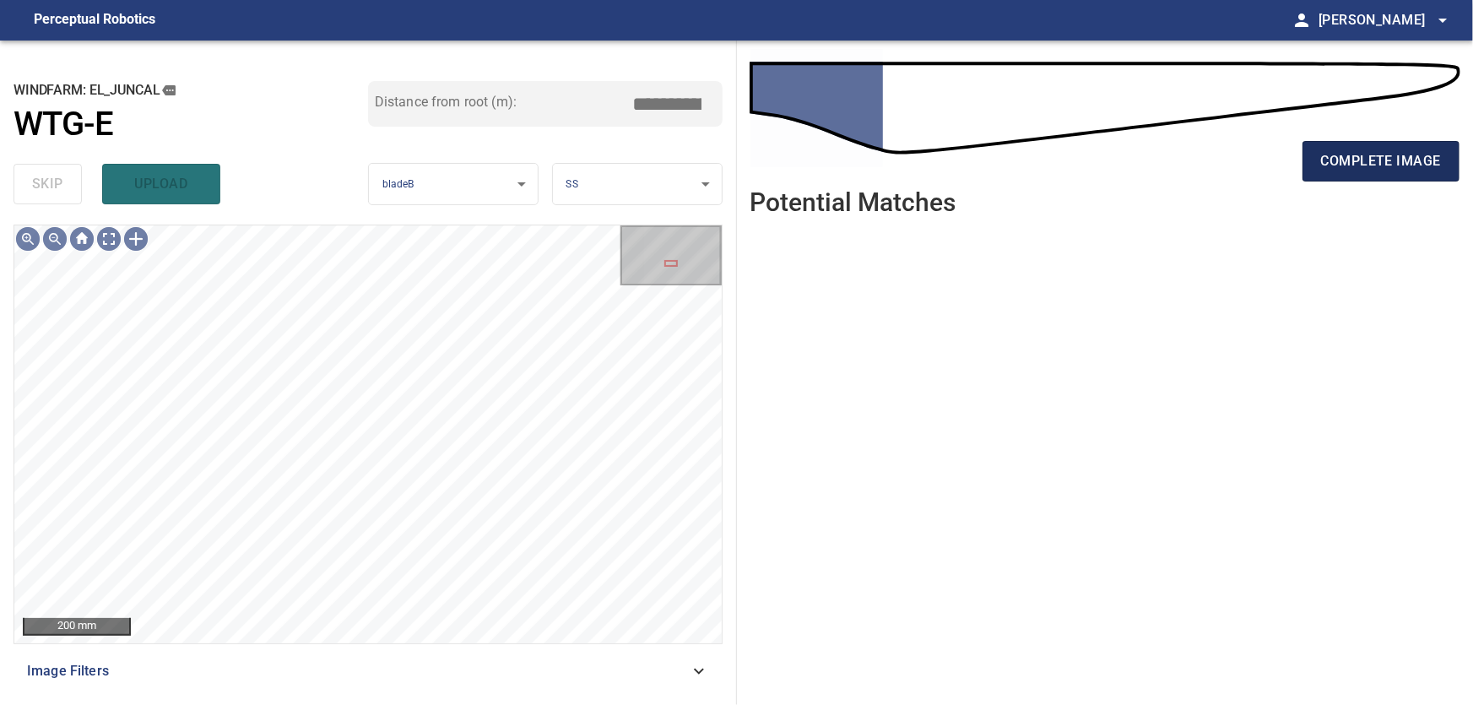
click at [1338, 171] on span "complete image" at bounding box center [1381, 161] width 120 height 24
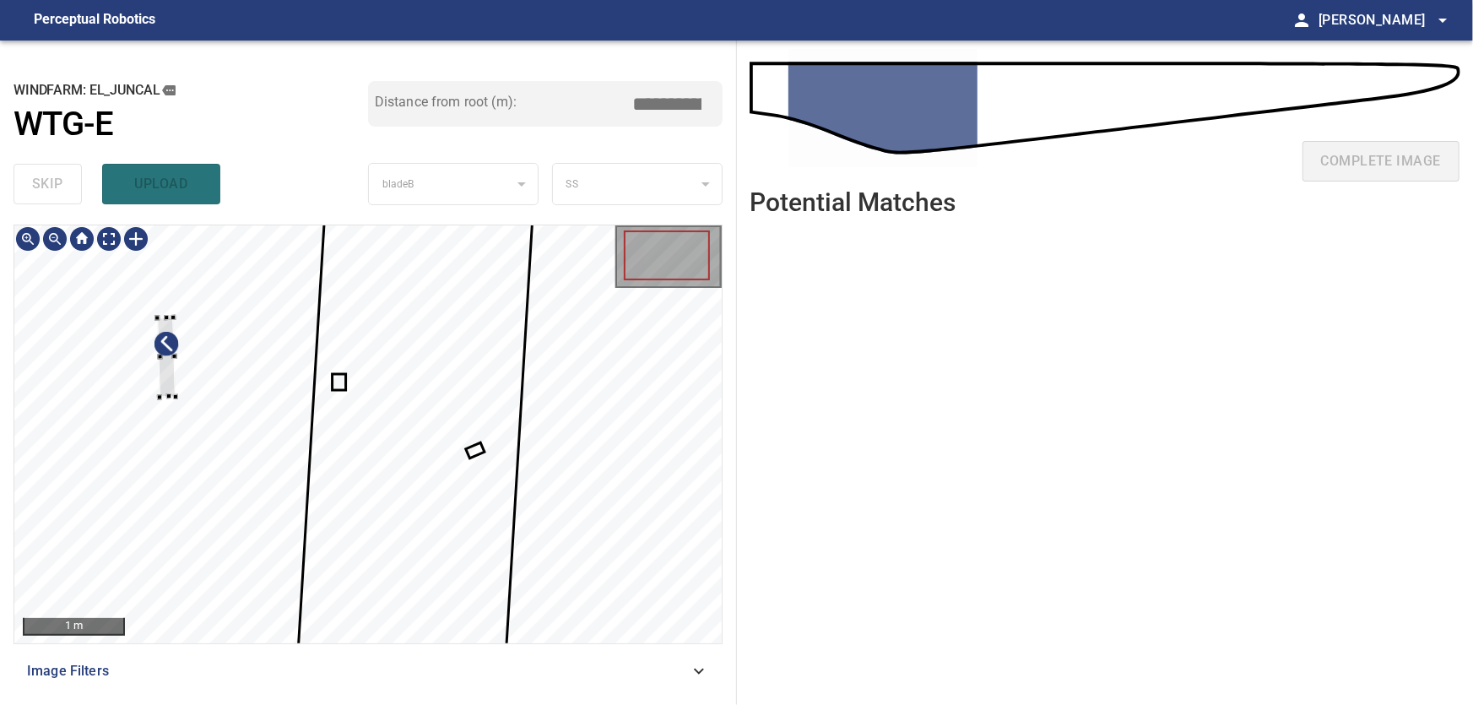
click at [149, 375] on div at bounding box center [367, 434] width 707 height 418
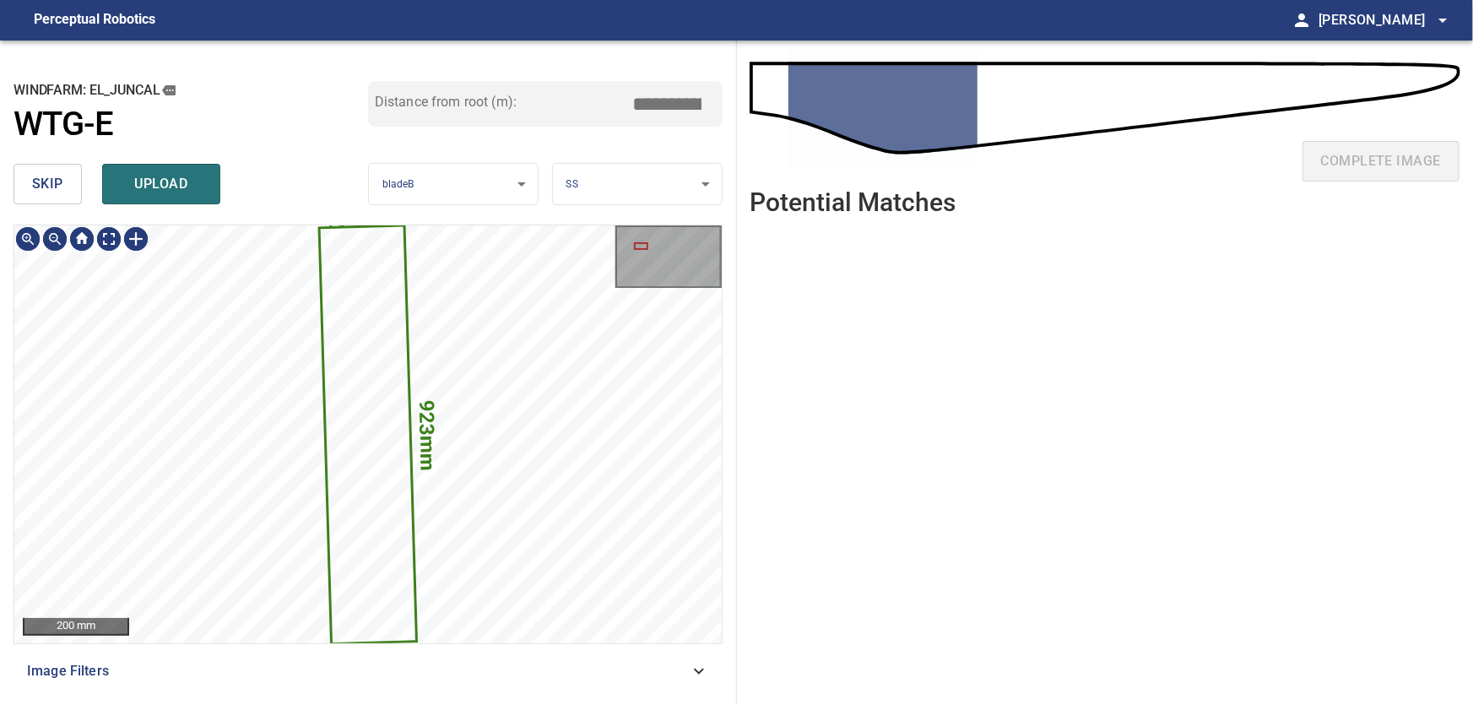
click at [59, 188] on span "skip" at bounding box center [47, 184] width 31 height 24
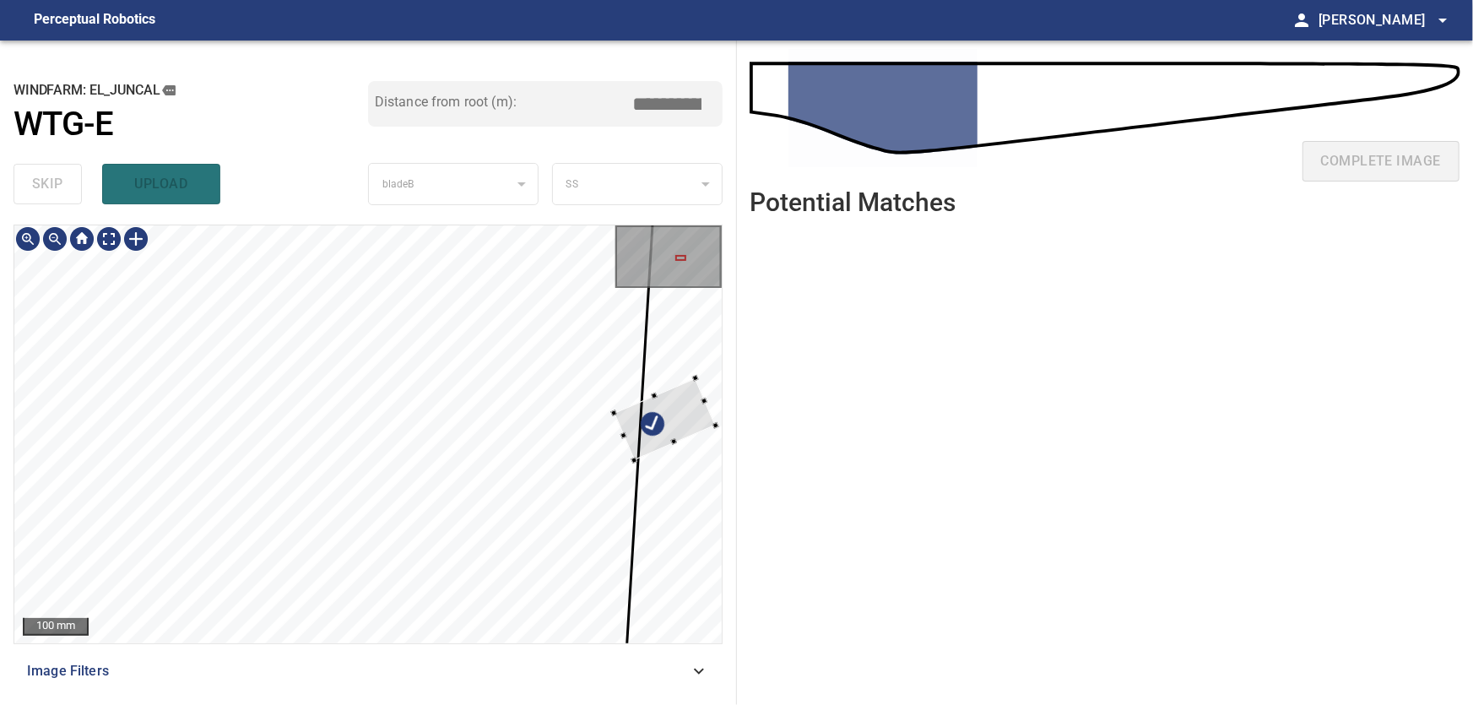
click at [722, 423] on div "100 mm" at bounding box center [368, 435] width 709 height 420
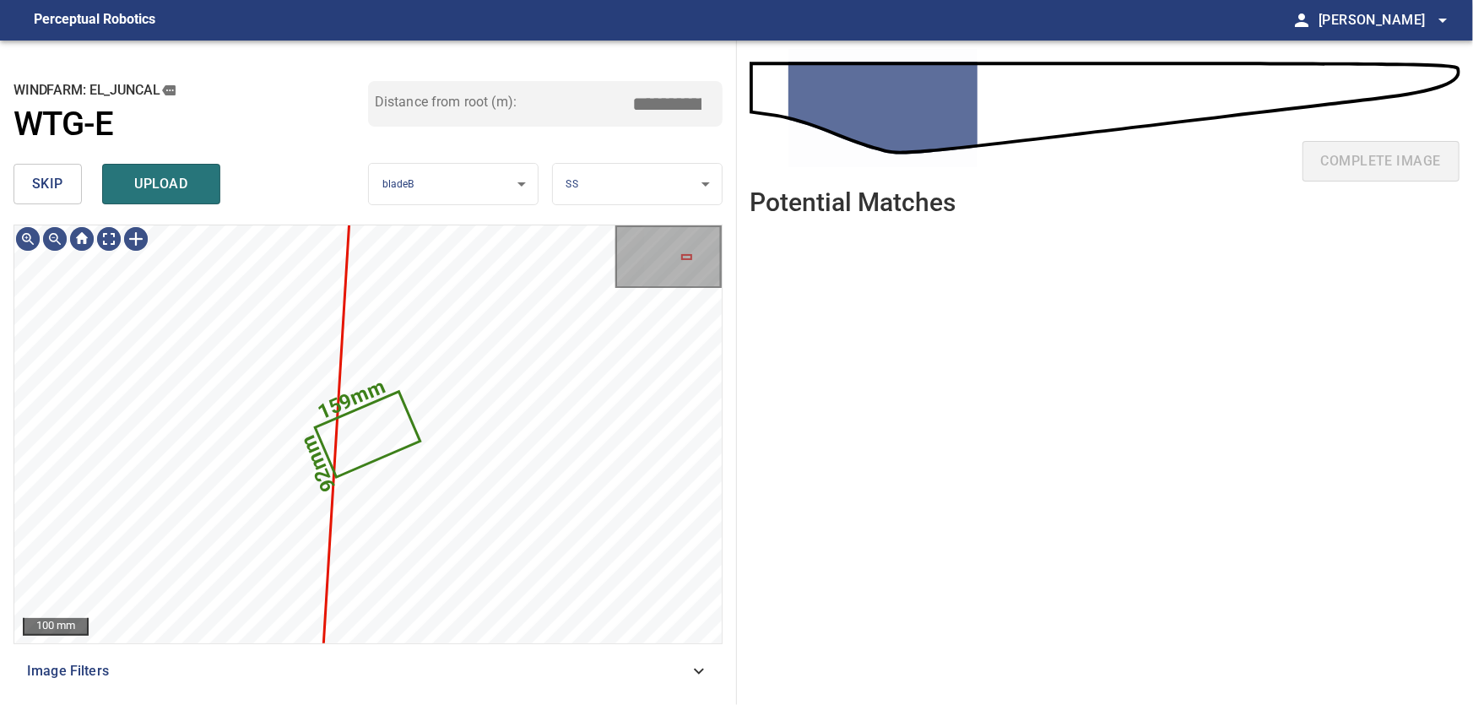
click at [61, 185] on span "skip" at bounding box center [47, 184] width 31 height 24
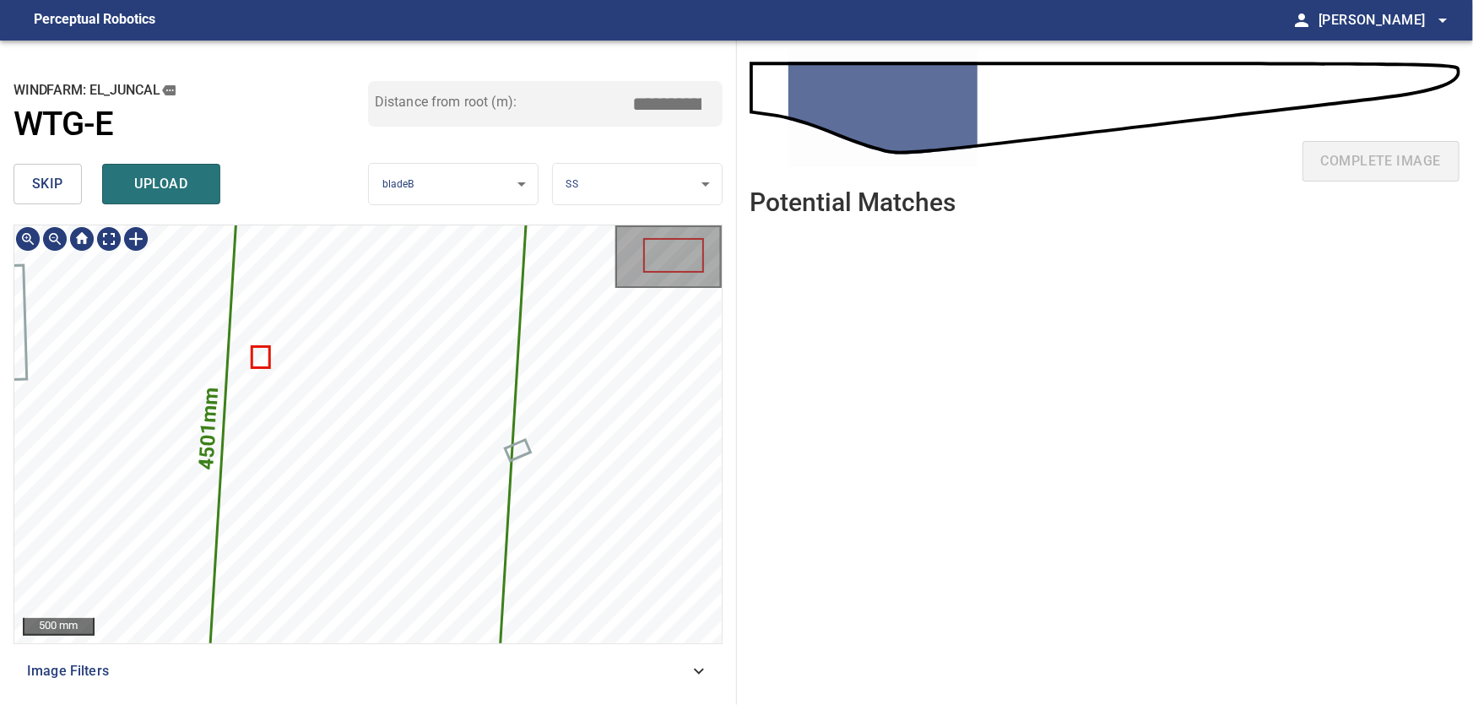
click at [359, 423] on icon at bounding box center [368, 434] width 325 height 644
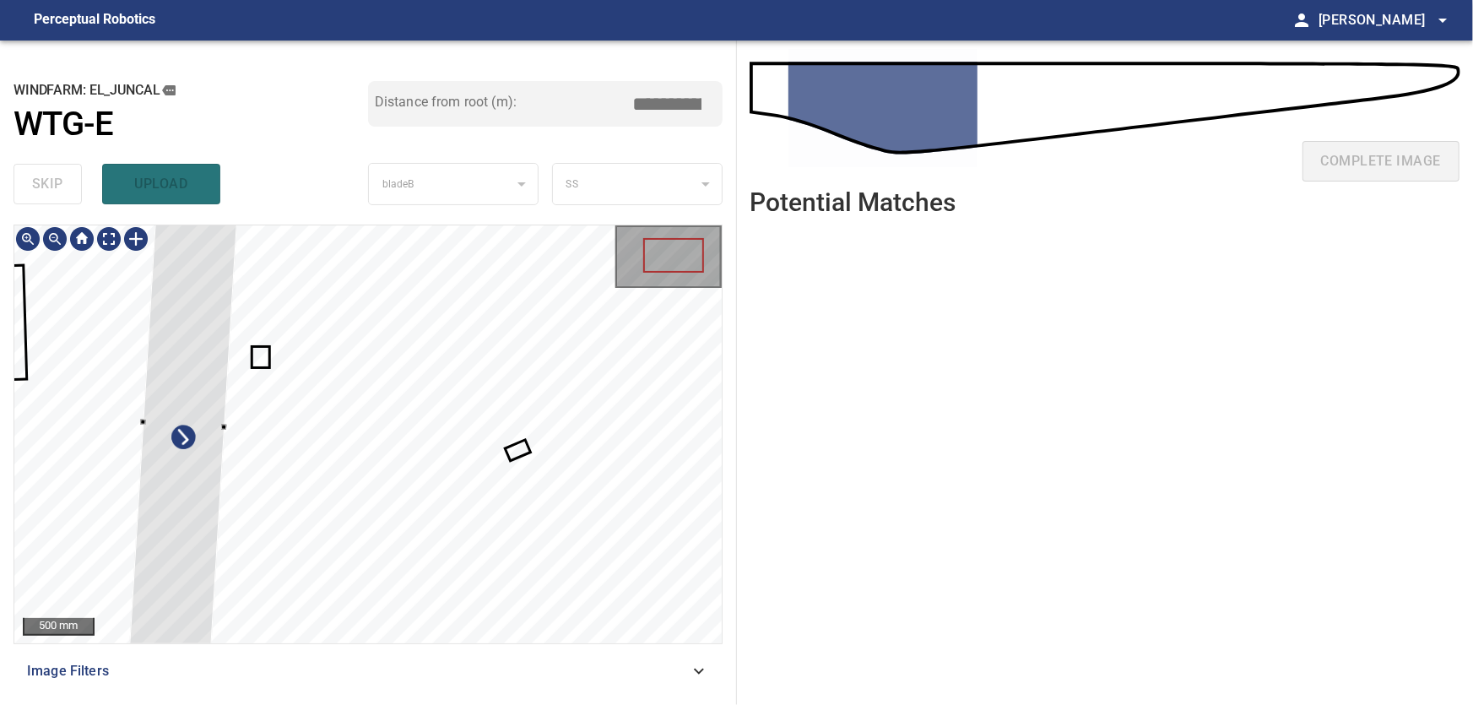
click at [137, 430] on div at bounding box center [367, 434] width 707 height 418
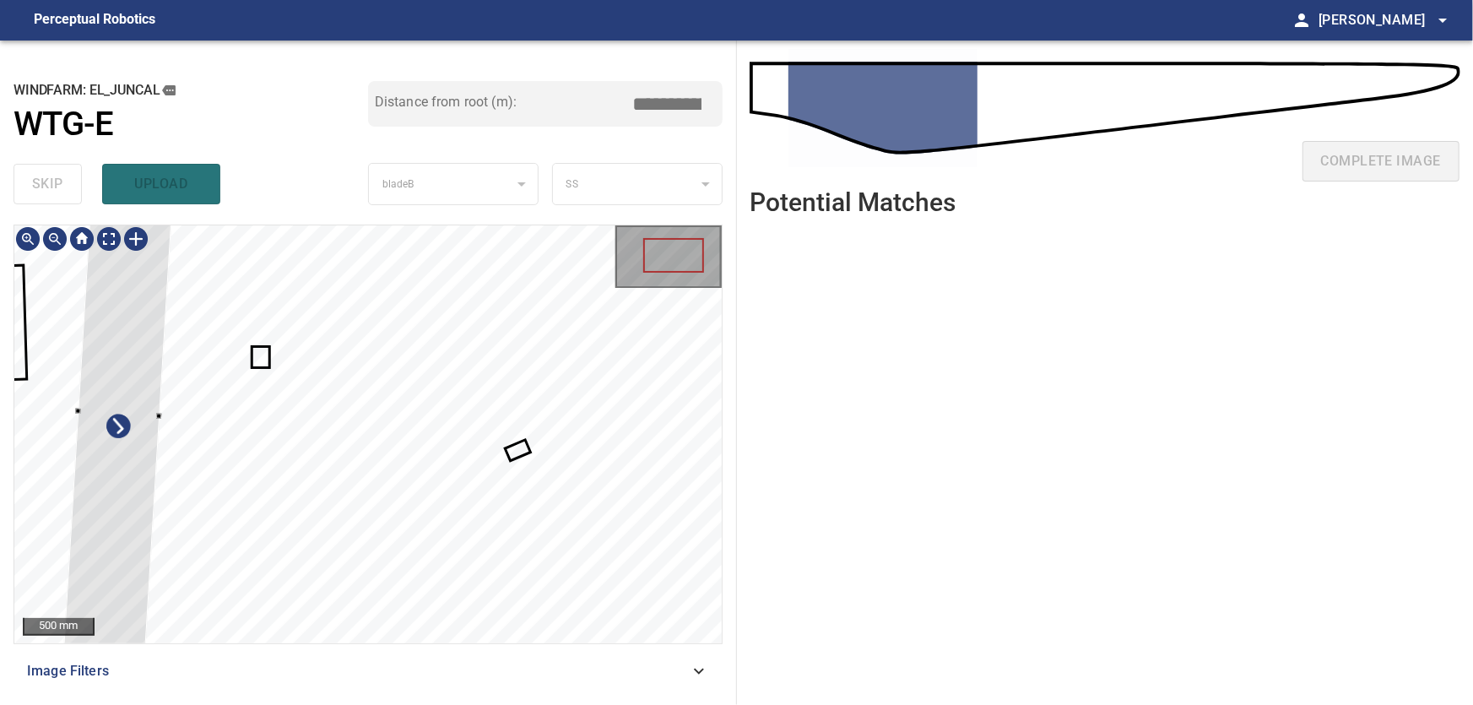
click at [98, 395] on div at bounding box center [118, 412] width 121 height 632
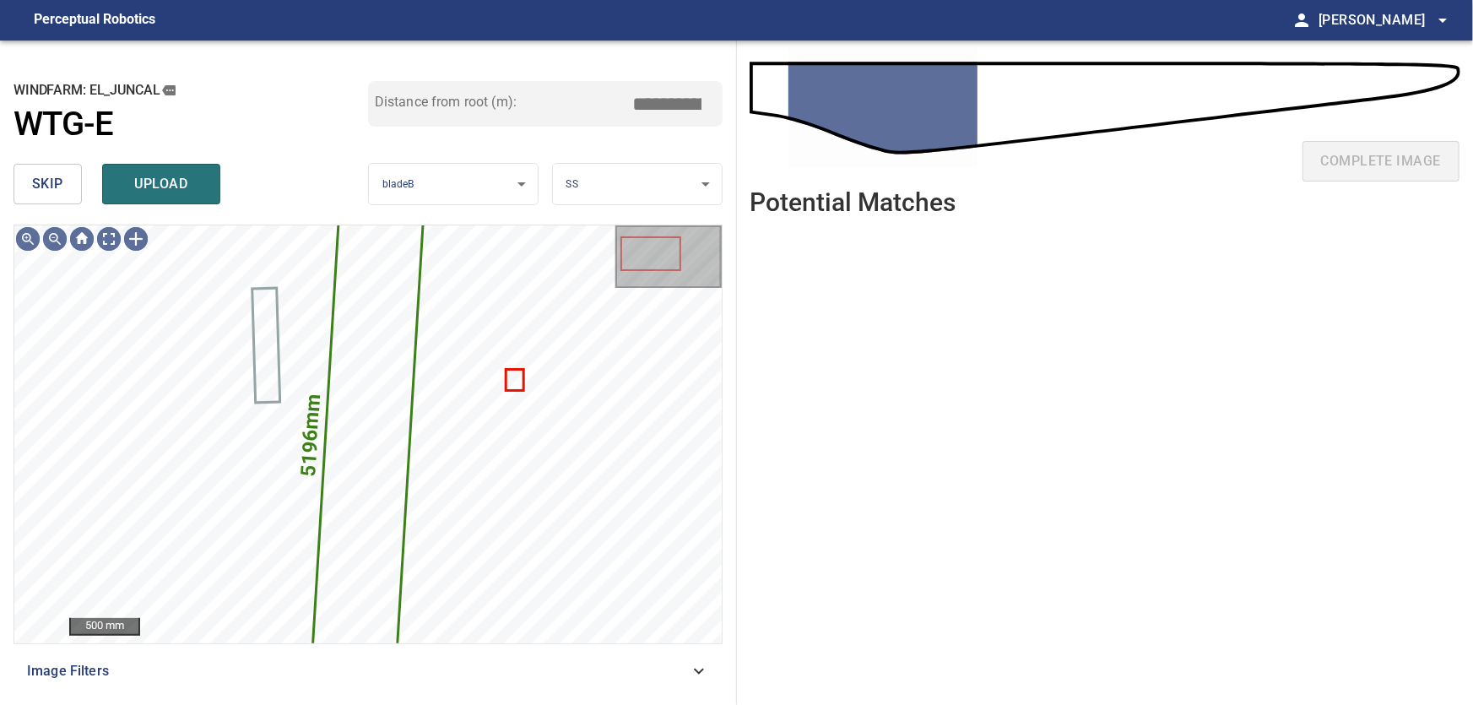
click at [47, 191] on span "skip" at bounding box center [47, 184] width 31 height 24
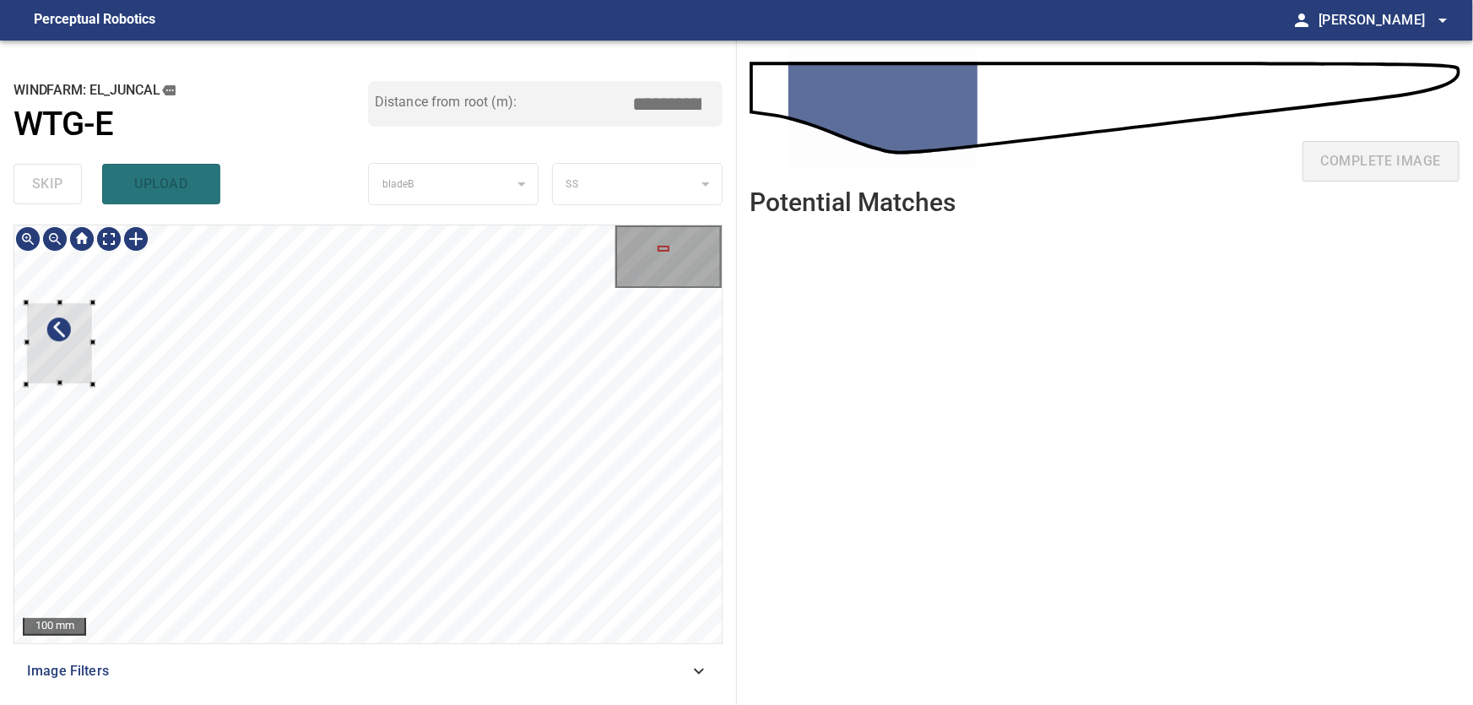
type input "***"
click at [53, 345] on div at bounding box center [59, 343] width 67 height 82
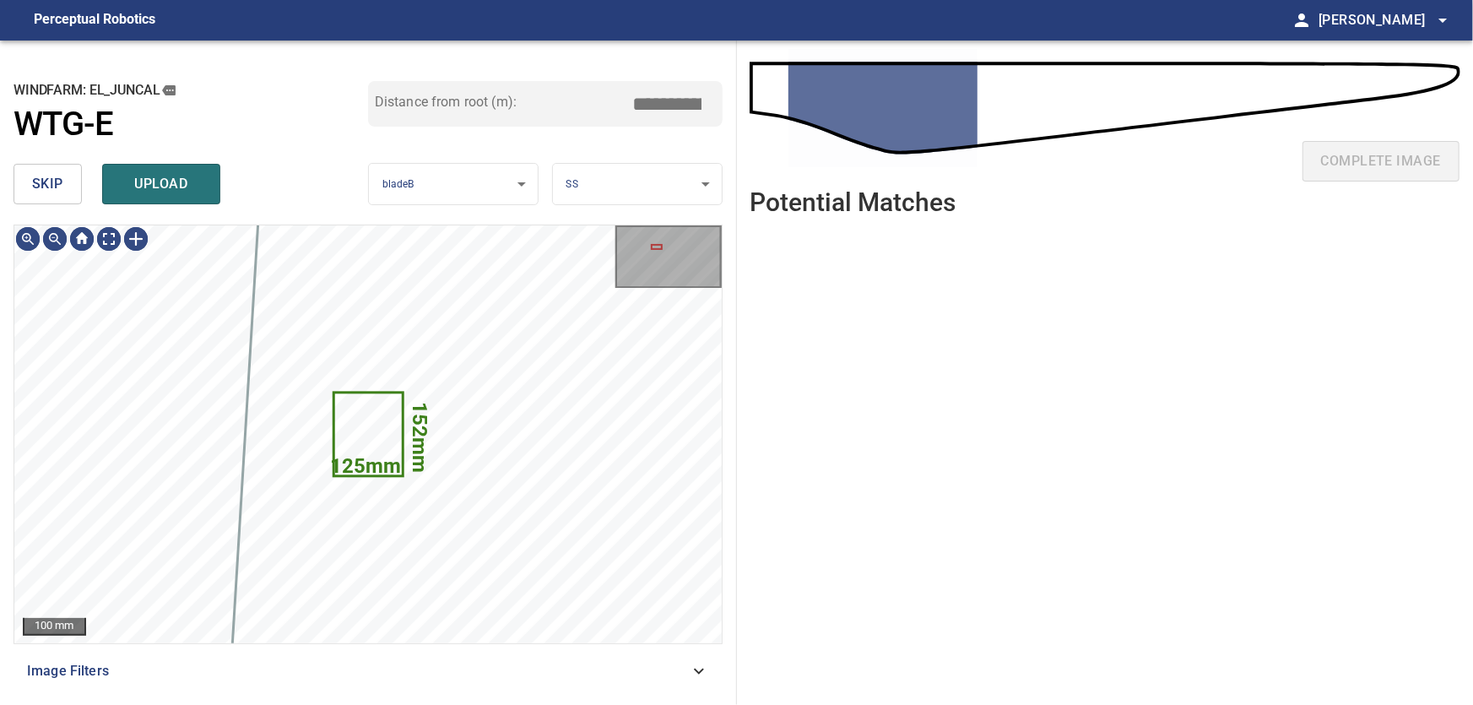
click at [49, 181] on span "skip" at bounding box center [47, 184] width 31 height 24
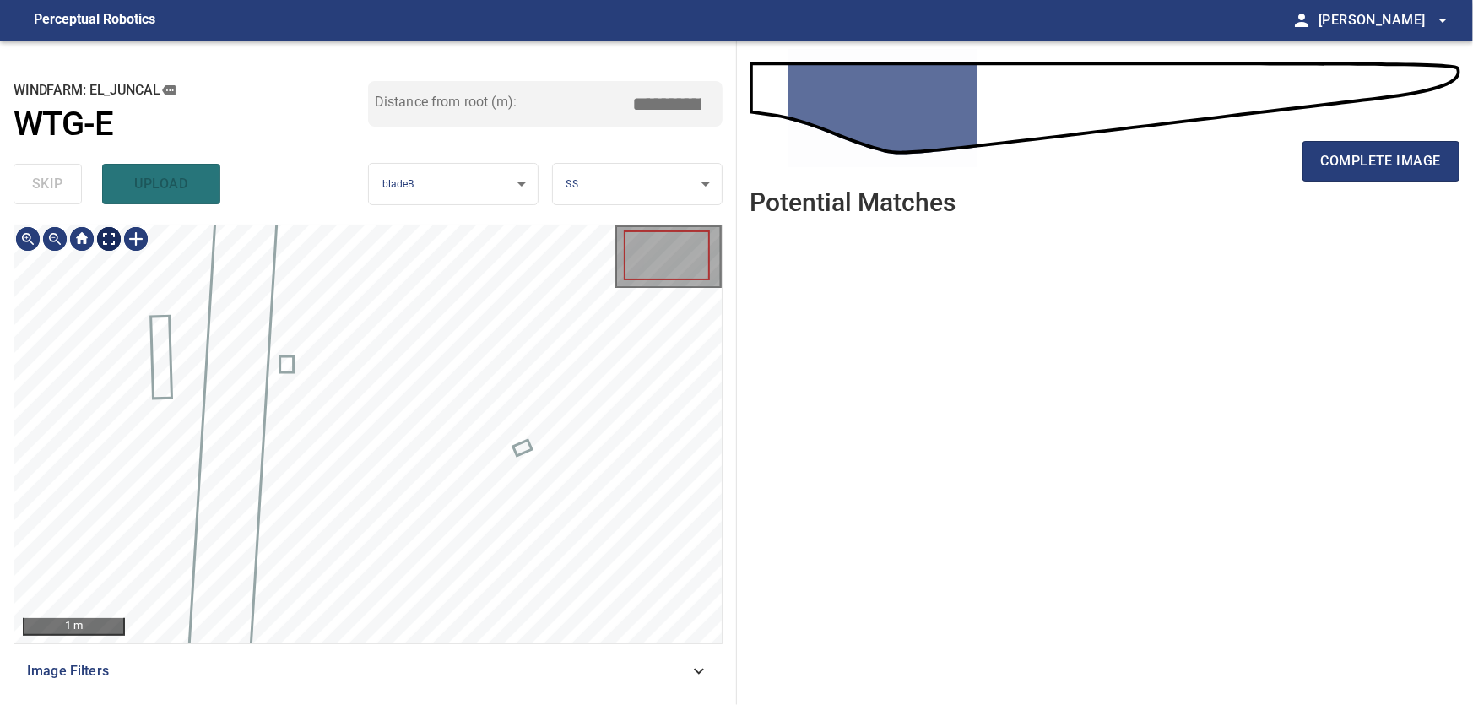
click at [110, 237] on body "**********" at bounding box center [736, 352] width 1473 height 705
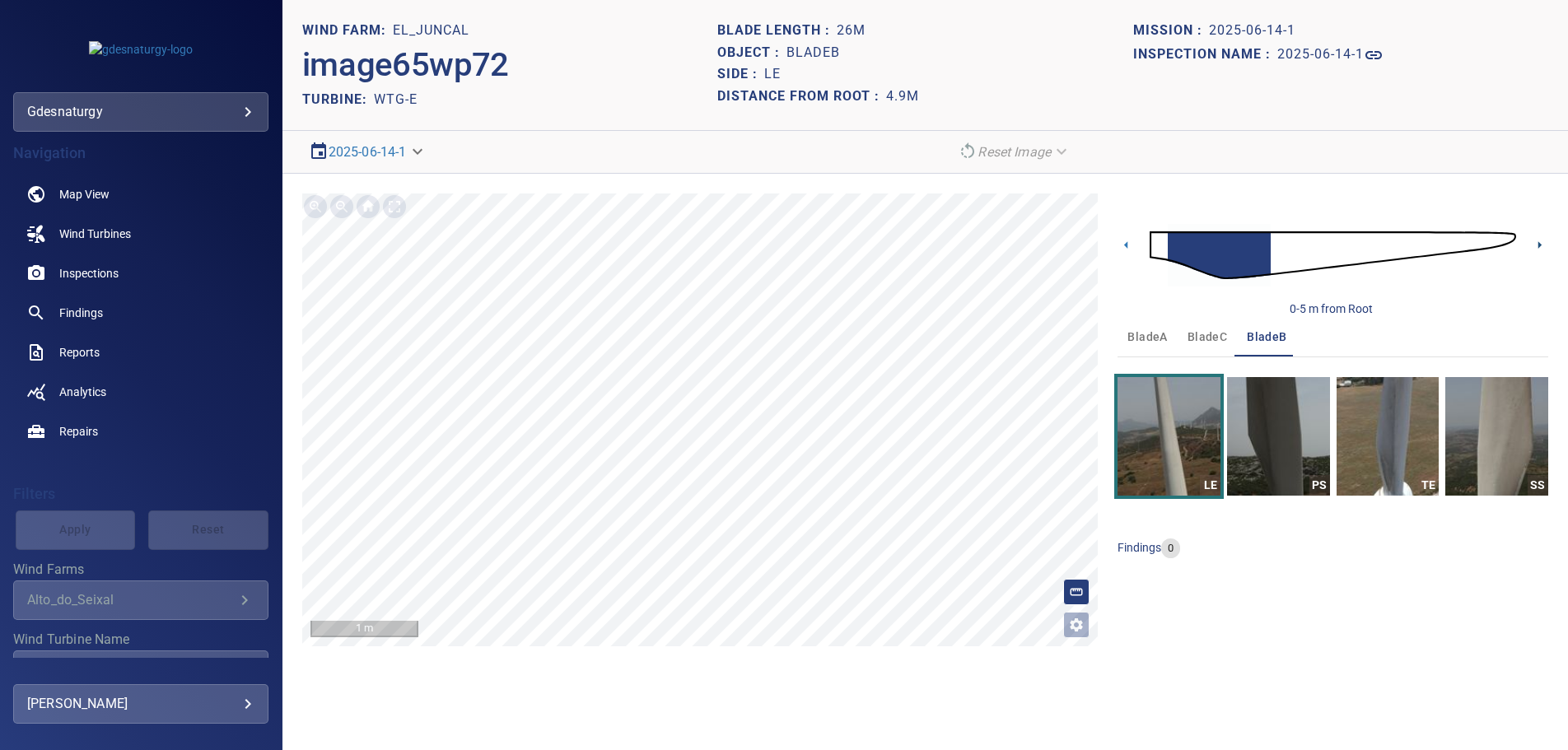
click at [1544, 240] on icon at bounding box center [1540, 245] width 18 height 18
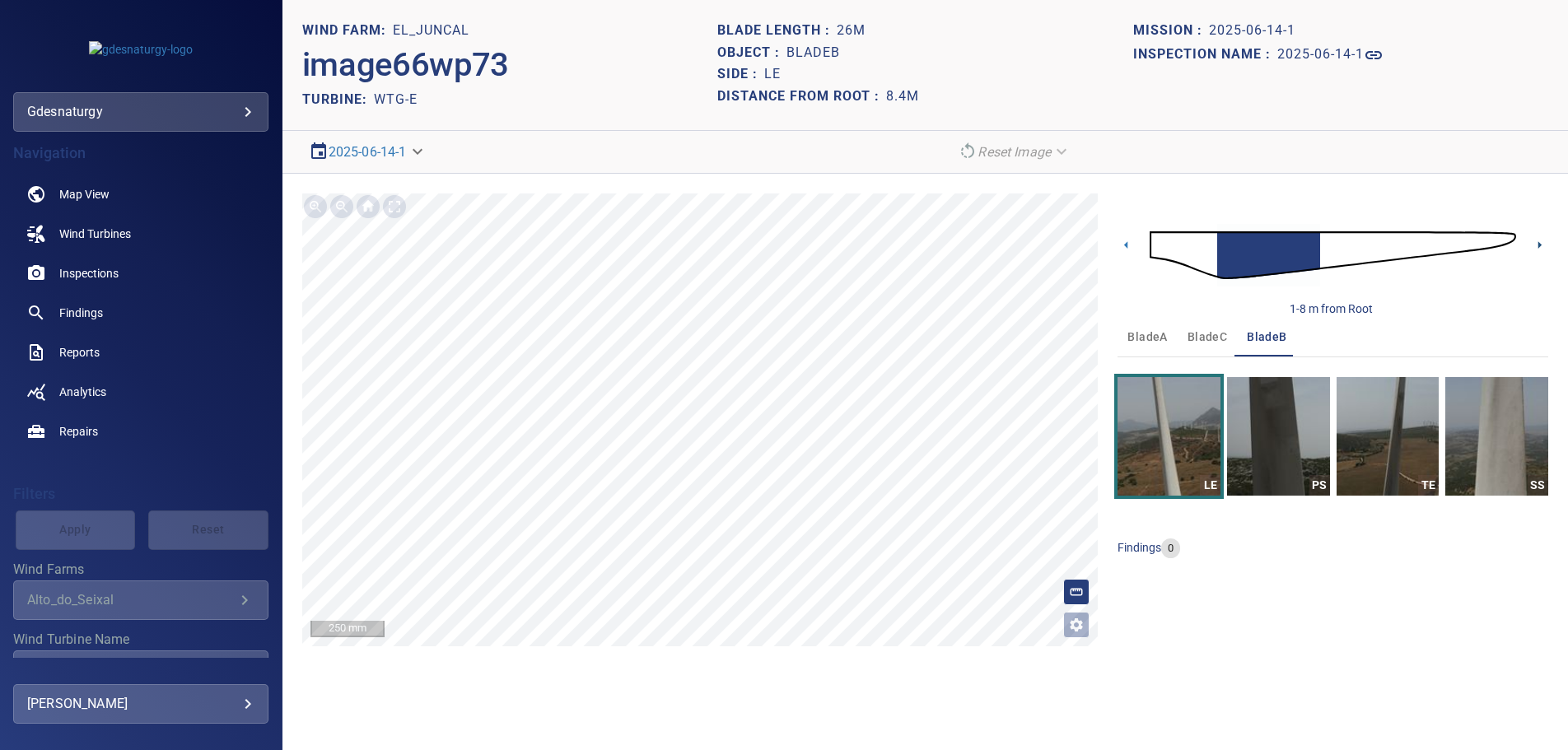
click at [1537, 244] on icon at bounding box center [1540, 245] width 18 height 18
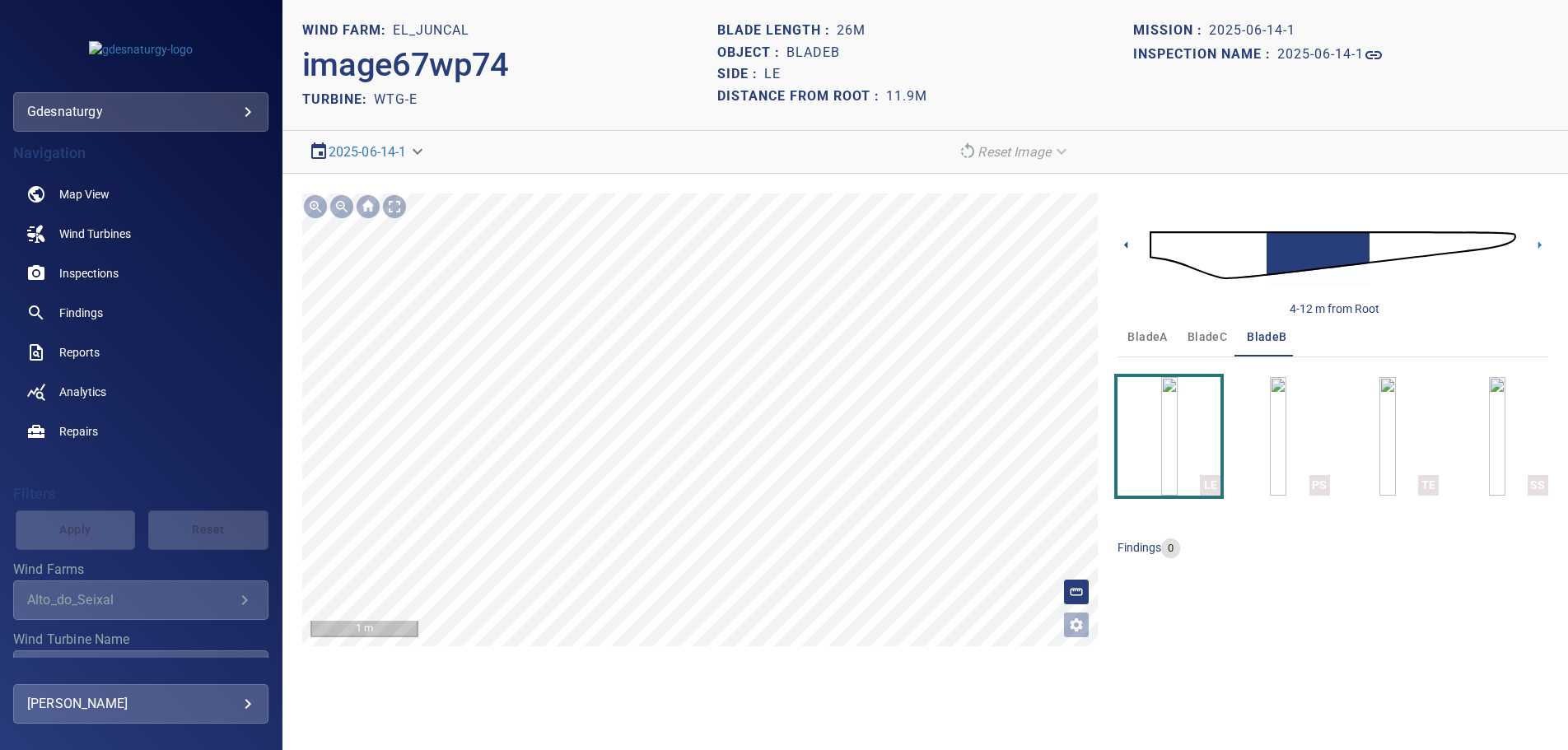
drag, startPoint x: 1133, startPoint y: 241, endPoint x: 1134, endPoint y: 260, distance: 19.0
click at [1133, 241] on icon at bounding box center [1127, 245] width 18 height 18
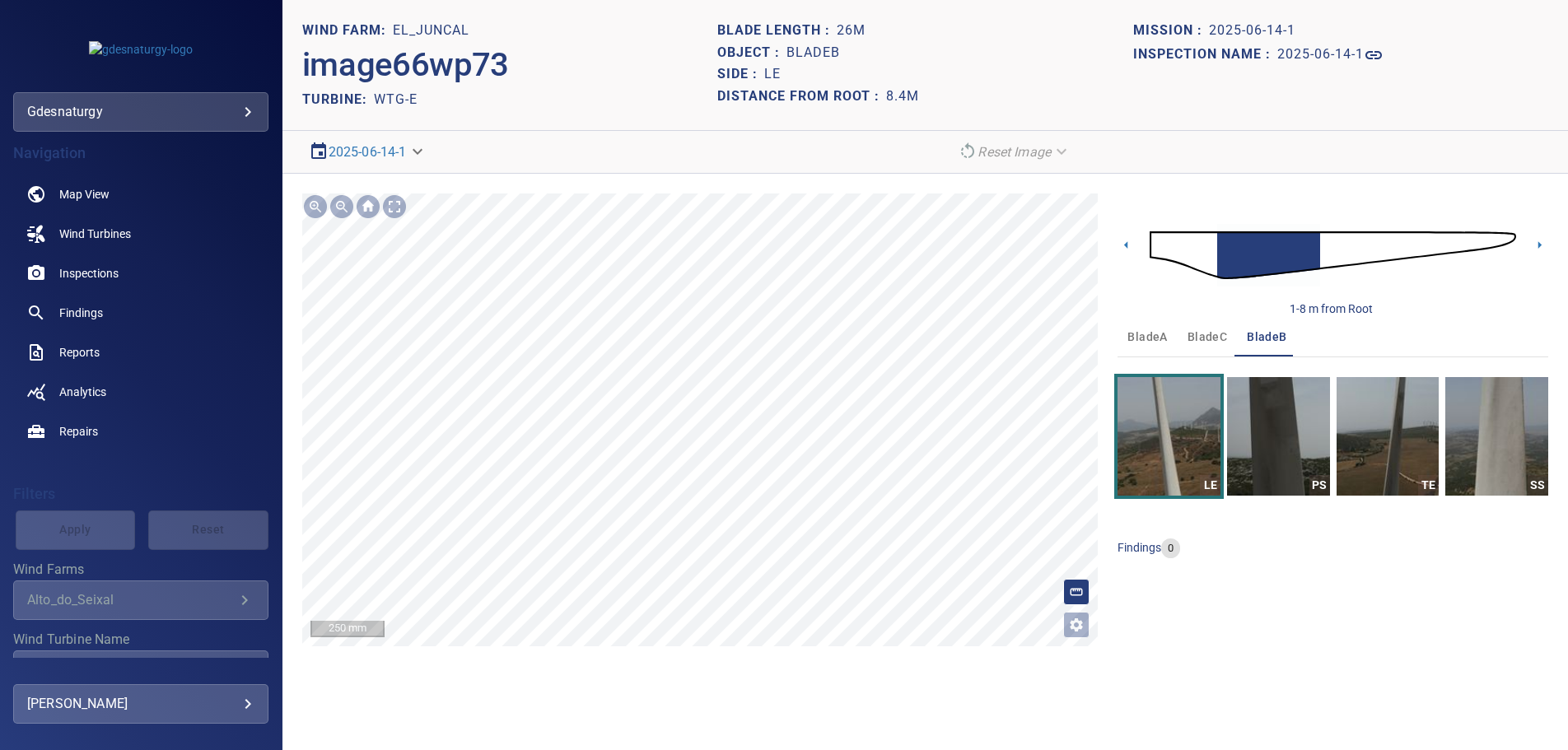
click at [723, 661] on div "**********" at bounding box center [926, 419] width 1286 height 493
click at [757, 673] on section "**********" at bounding box center [926, 375] width 1286 height 750
click at [1537, 241] on icon at bounding box center [1540, 245] width 18 height 18
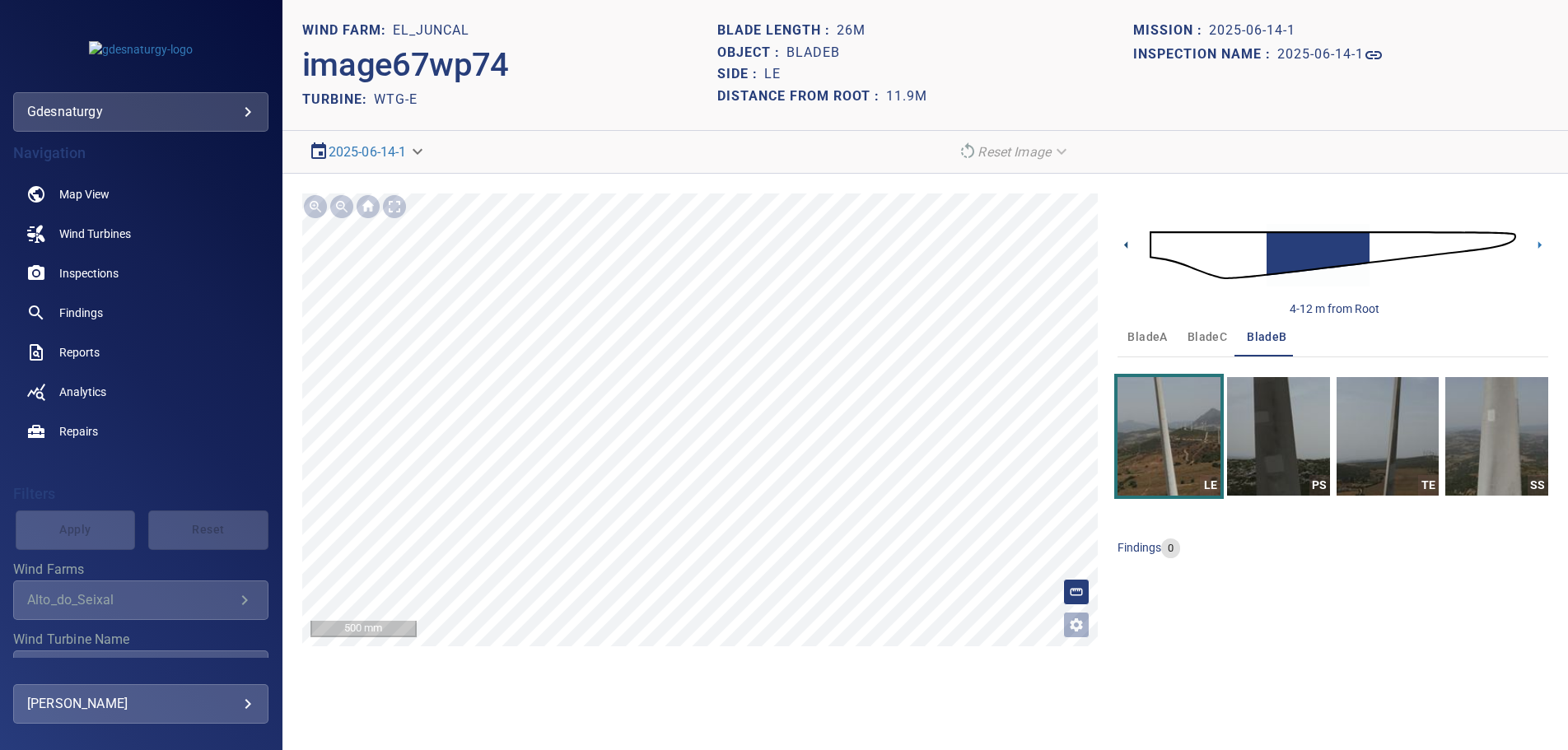
click at [1129, 240] on icon at bounding box center [1127, 245] width 18 height 18
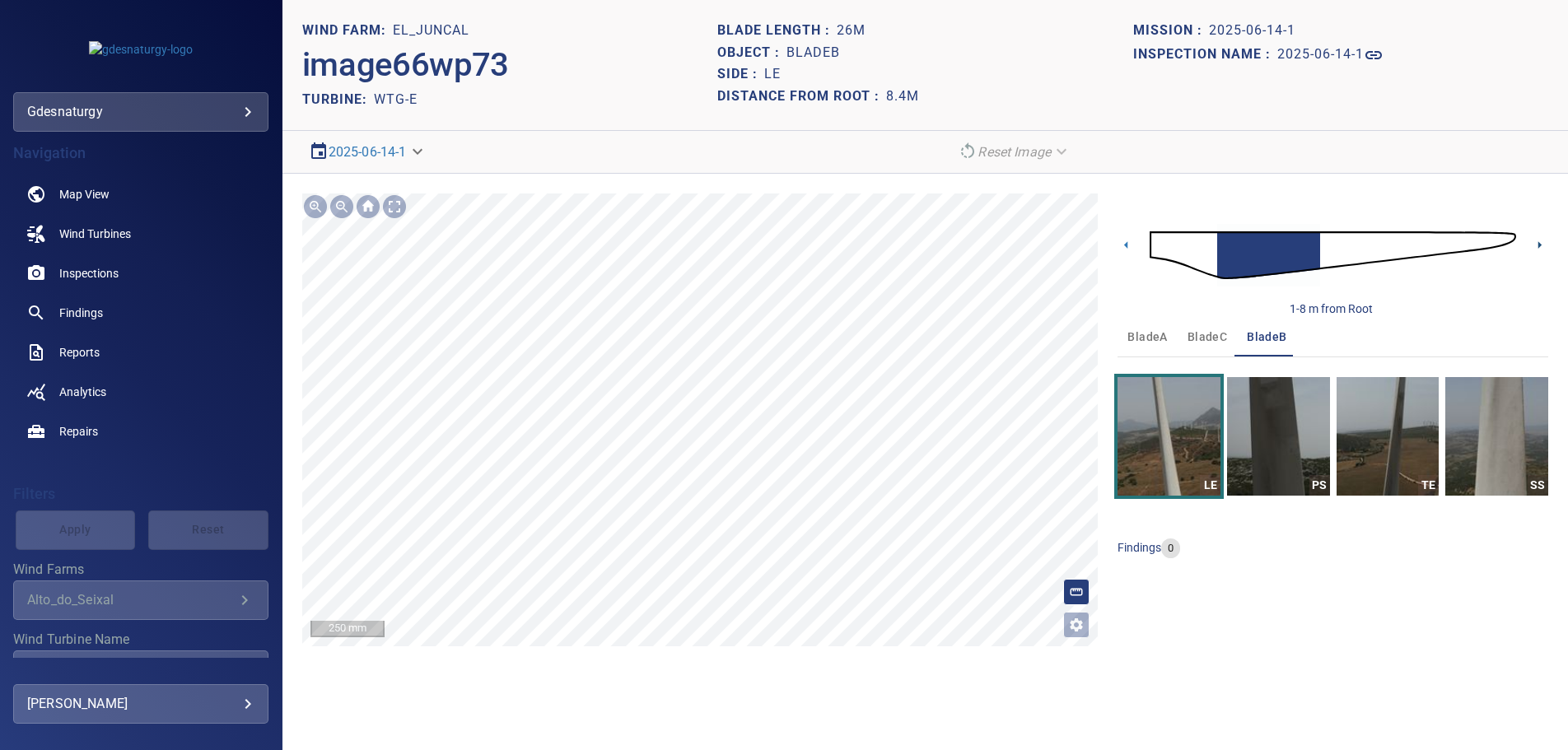
click at [1540, 246] on icon at bounding box center [1540, 245] width 3 height 8
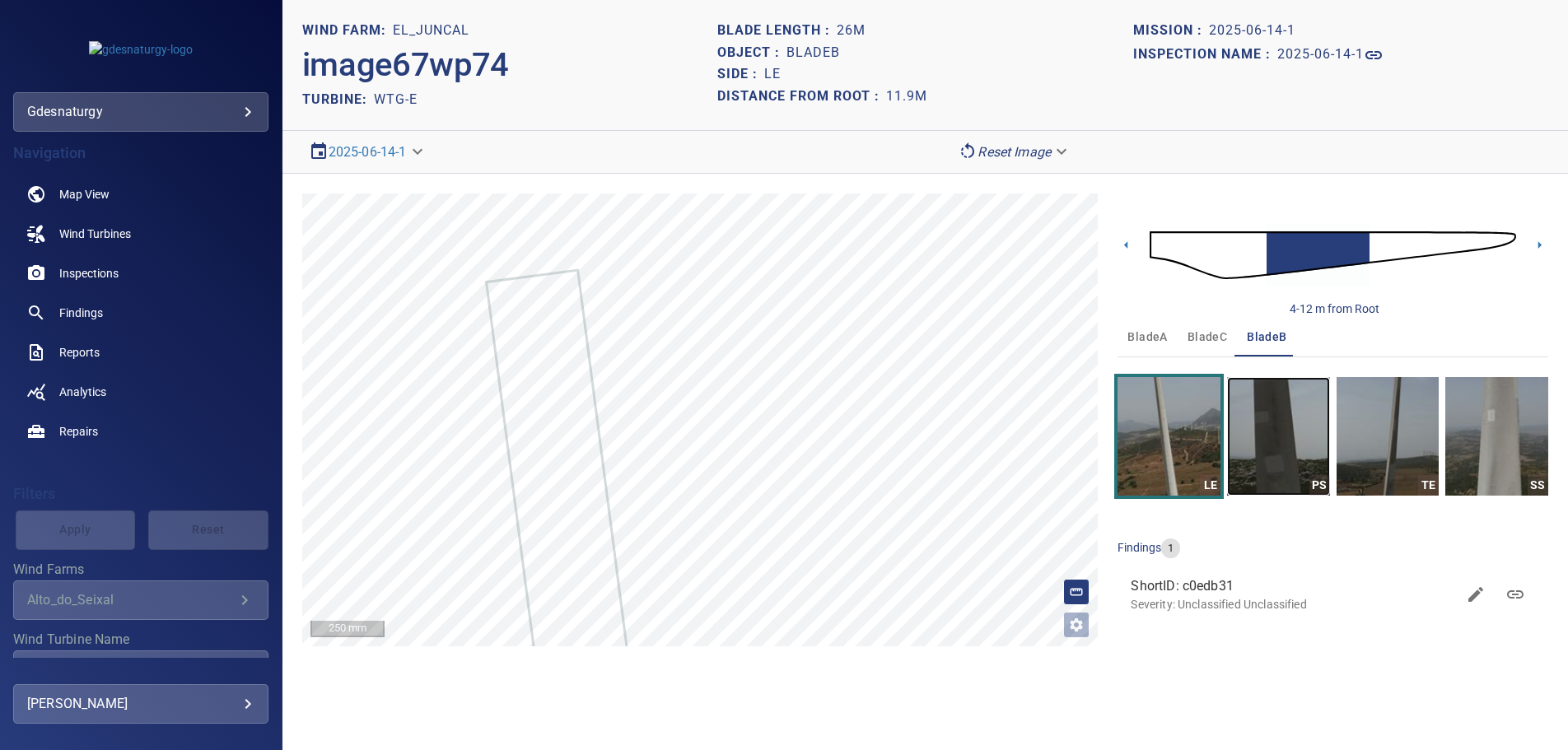
click at [1286, 448] on img "button" at bounding box center [1279, 437] width 103 height 119
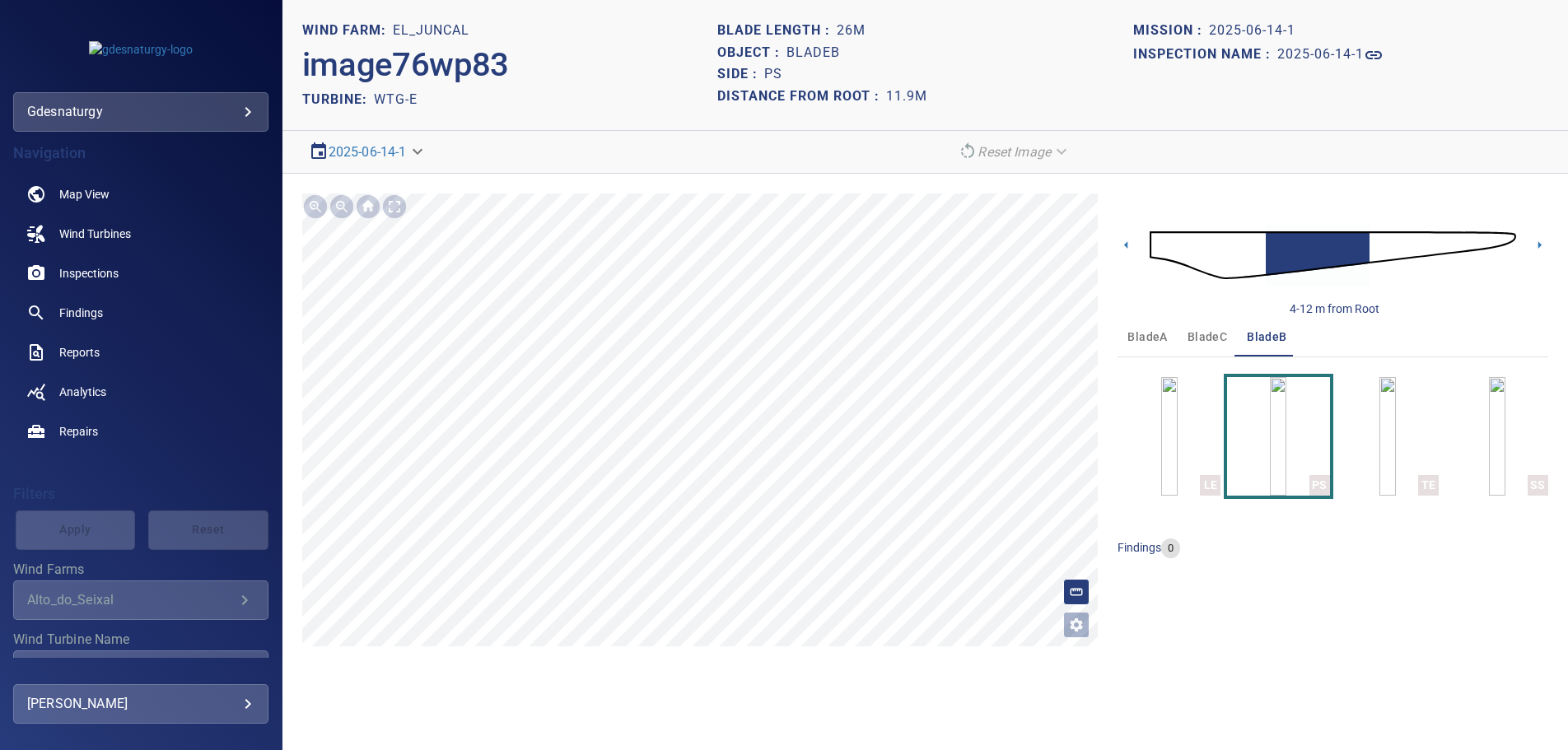
click at [1150, 246] on img at bounding box center [1334, 255] width 367 height 89
click at [1543, 246] on icon at bounding box center [1540, 245] width 18 height 18
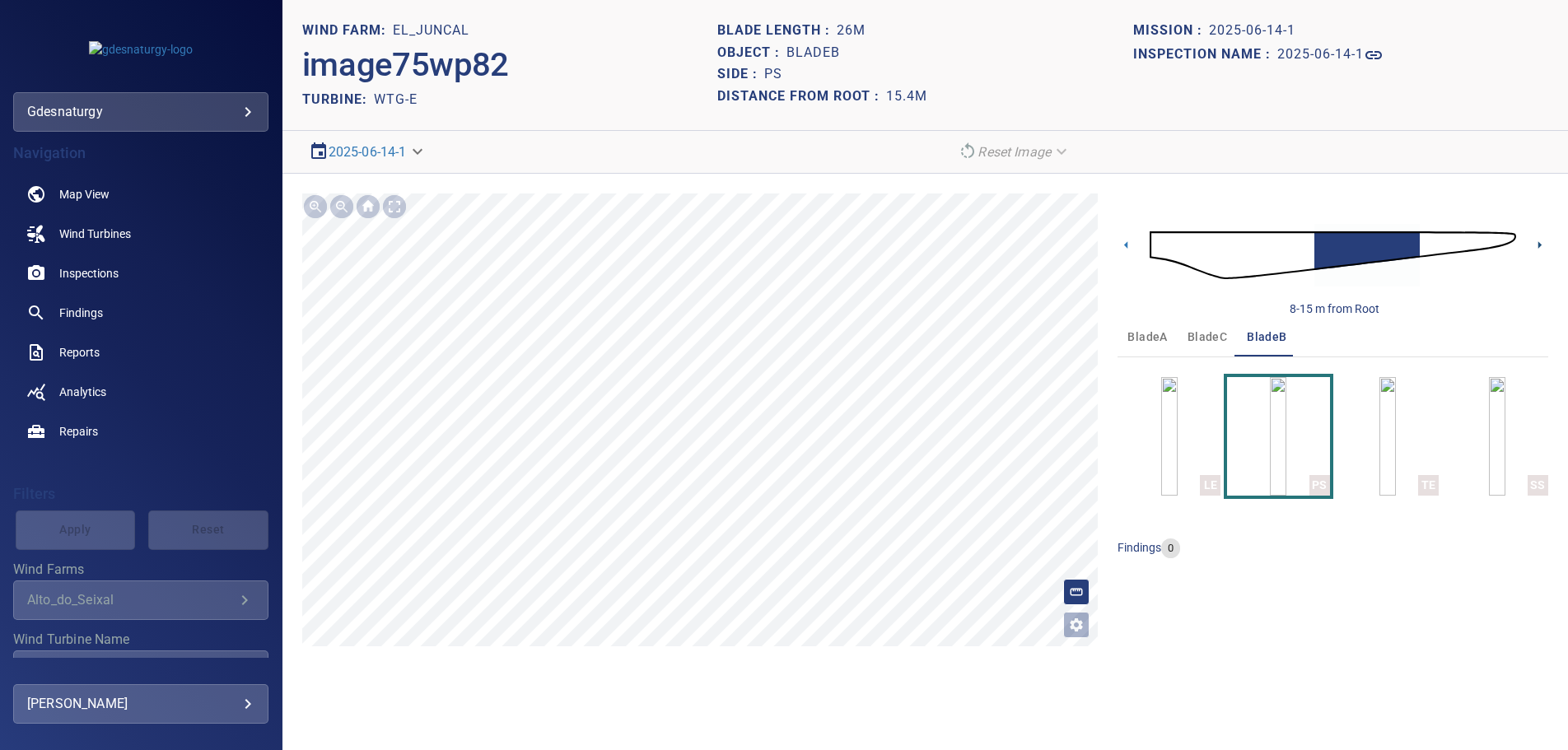
click at [1543, 246] on icon at bounding box center [1540, 245] width 18 height 18
click at [1160, 247] on img at bounding box center [1334, 255] width 367 height 89
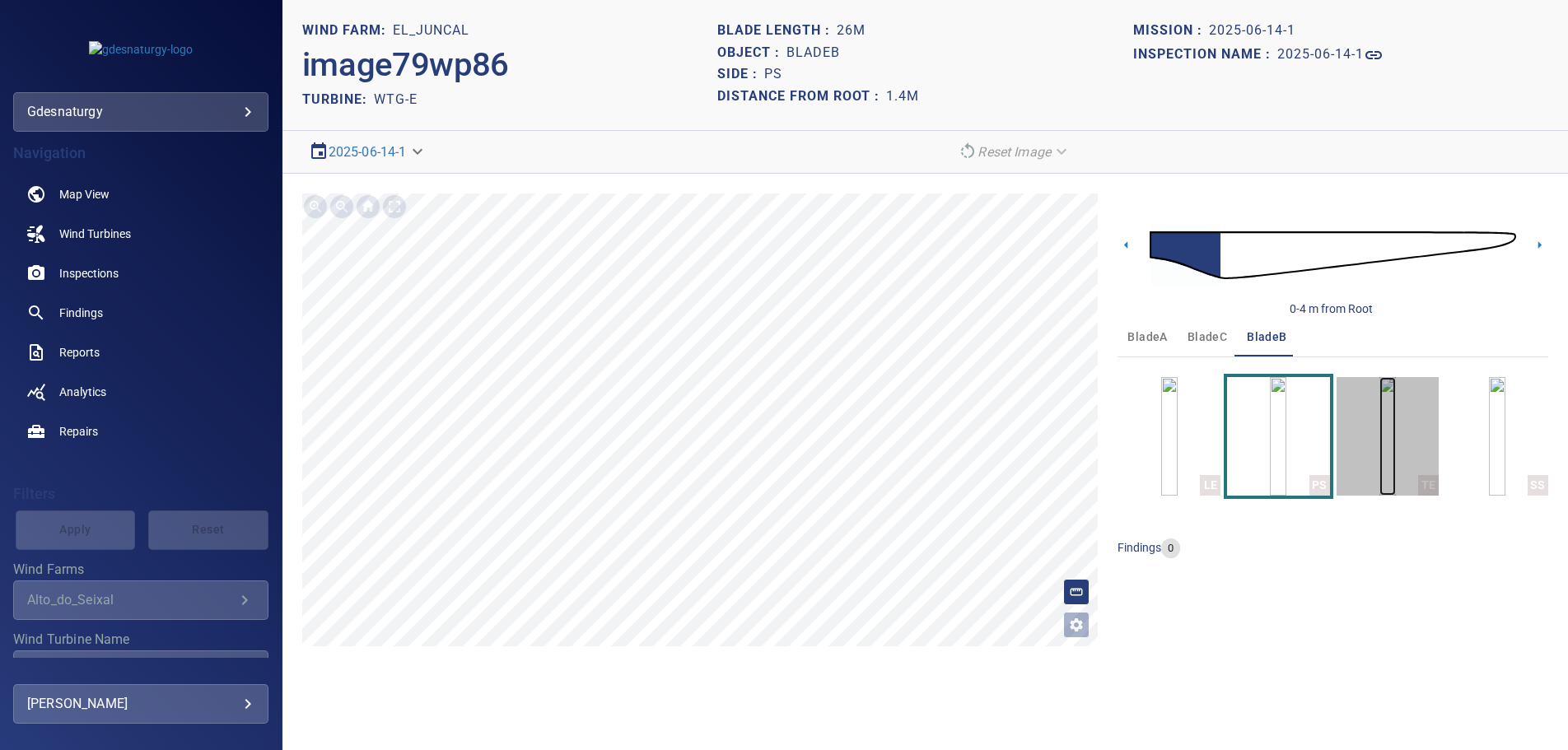
click at [1396, 454] on img "button" at bounding box center [1387, 437] width 17 height 119
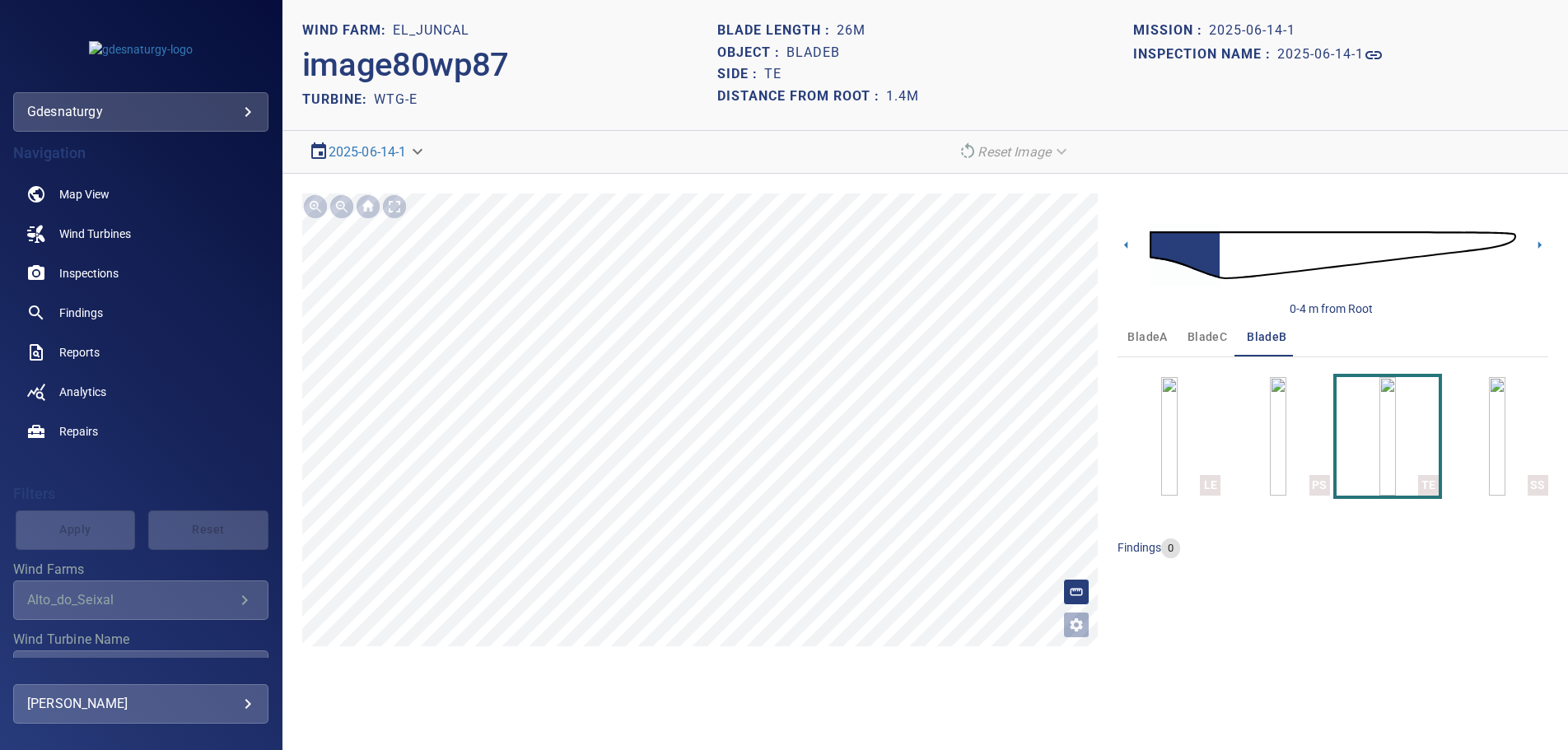
click at [1352, 247] on img at bounding box center [1334, 255] width 367 height 89
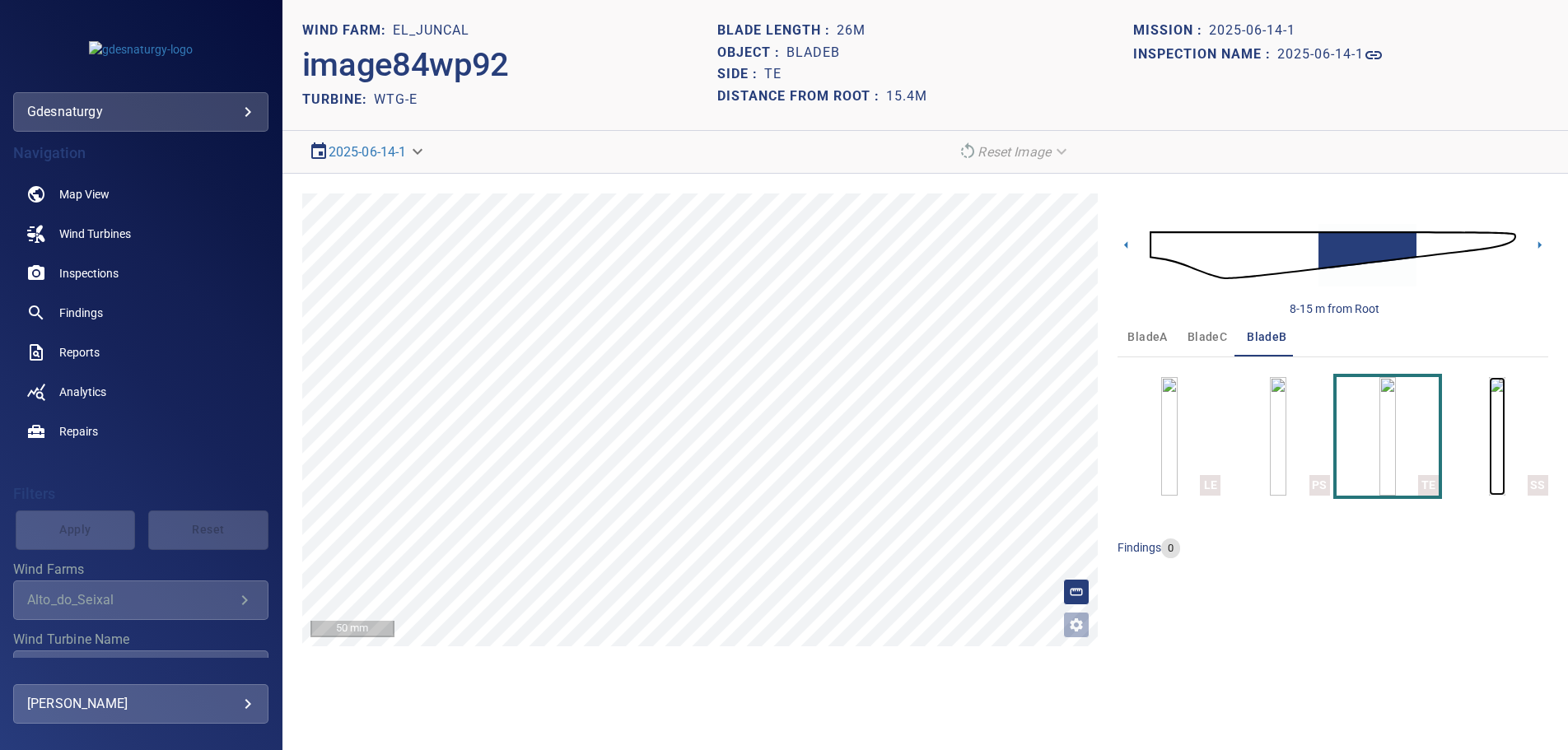
click at [1489, 435] on img "button" at bounding box center [1497, 437] width 17 height 119
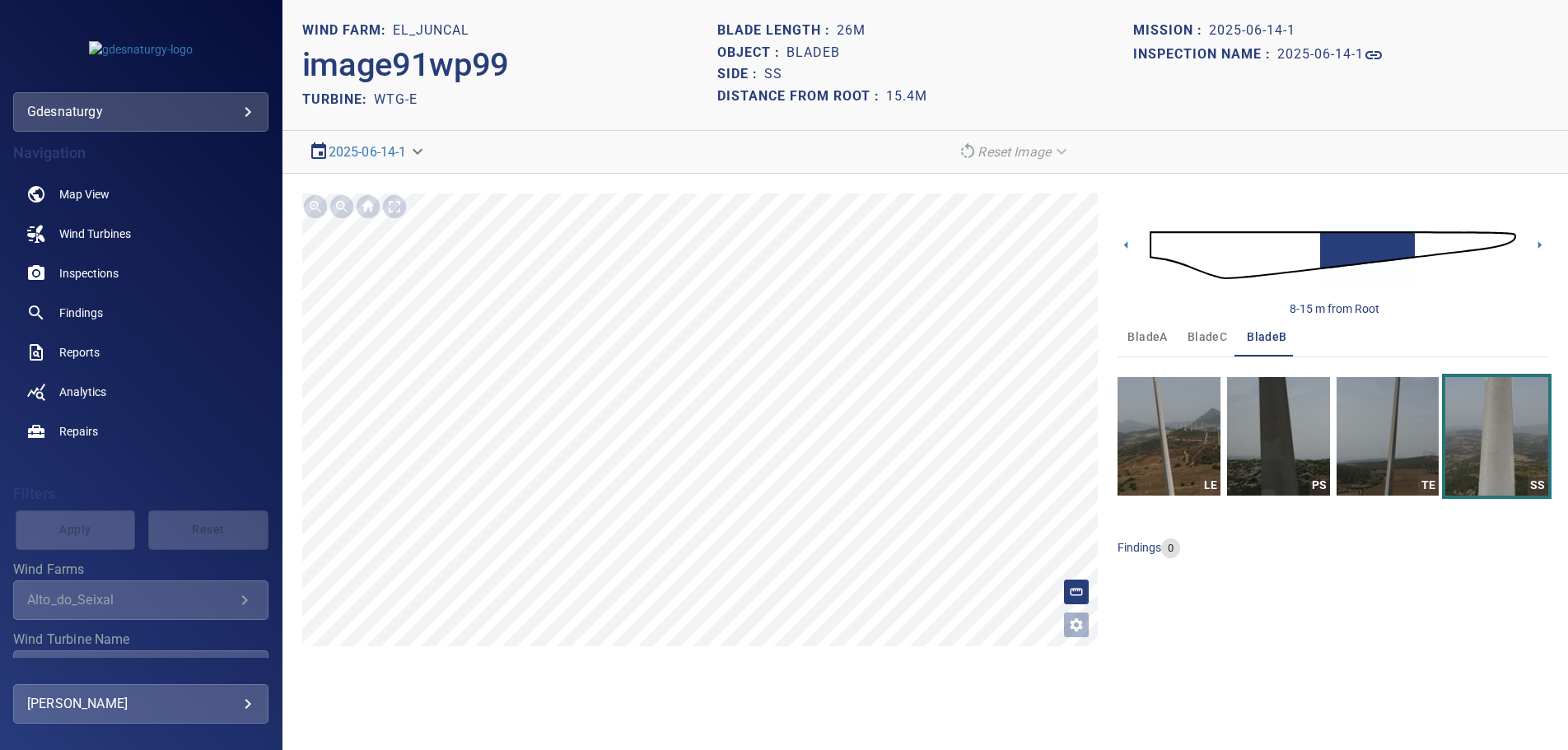
click at [1151, 238] on img at bounding box center [1334, 255] width 367 height 89
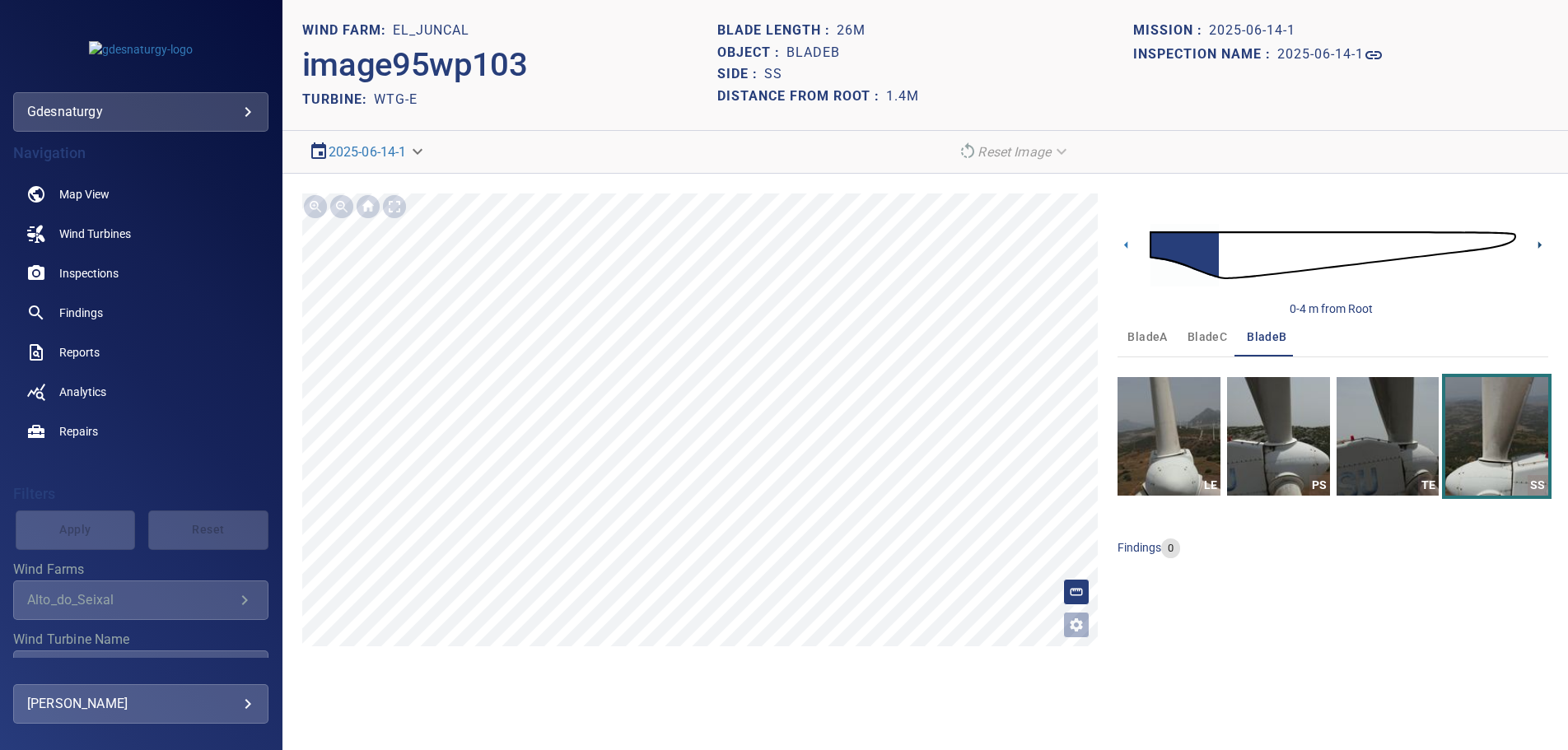
click at [1542, 246] on icon at bounding box center [1540, 245] width 3 height 8
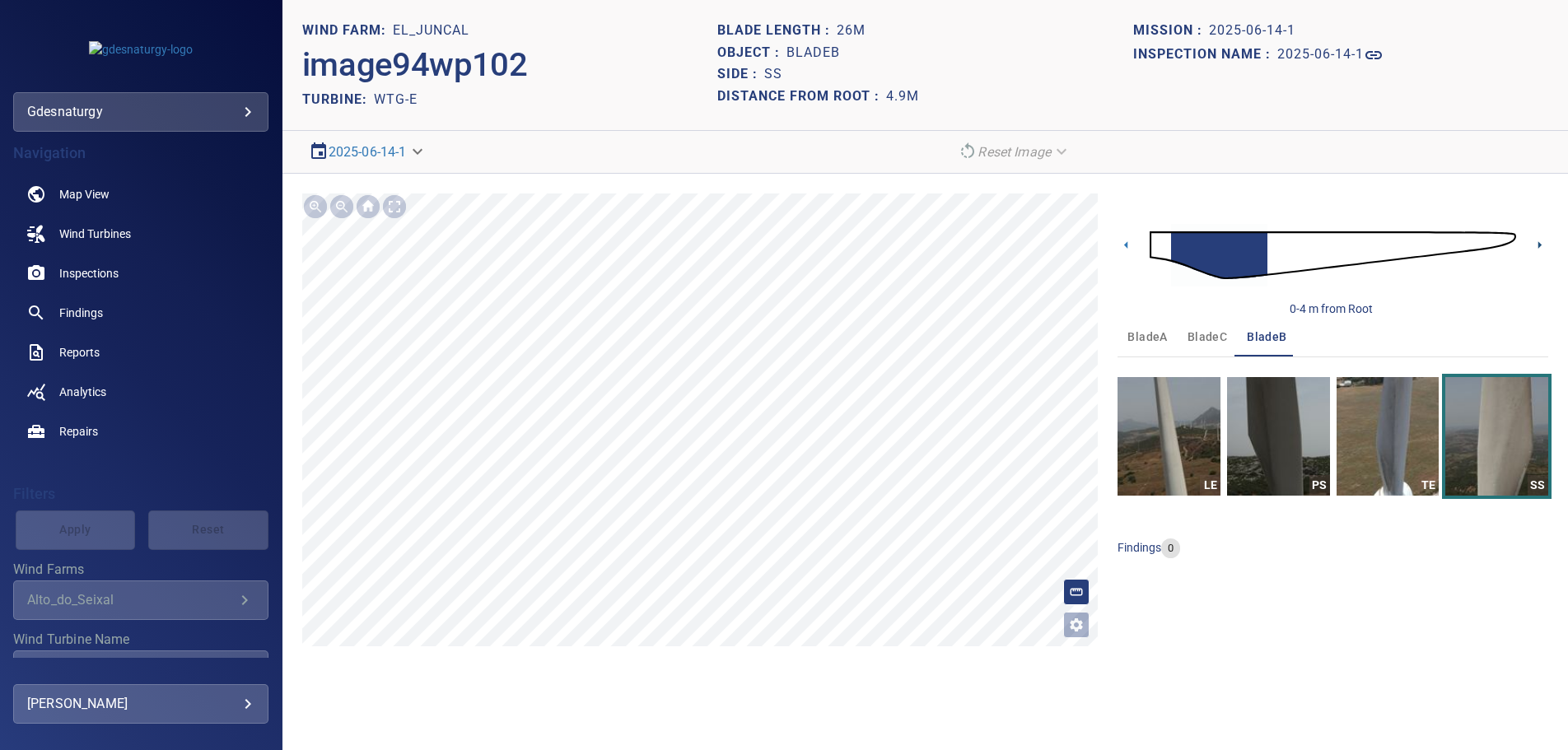
click at [1542, 246] on icon at bounding box center [1540, 245] width 3 height 8
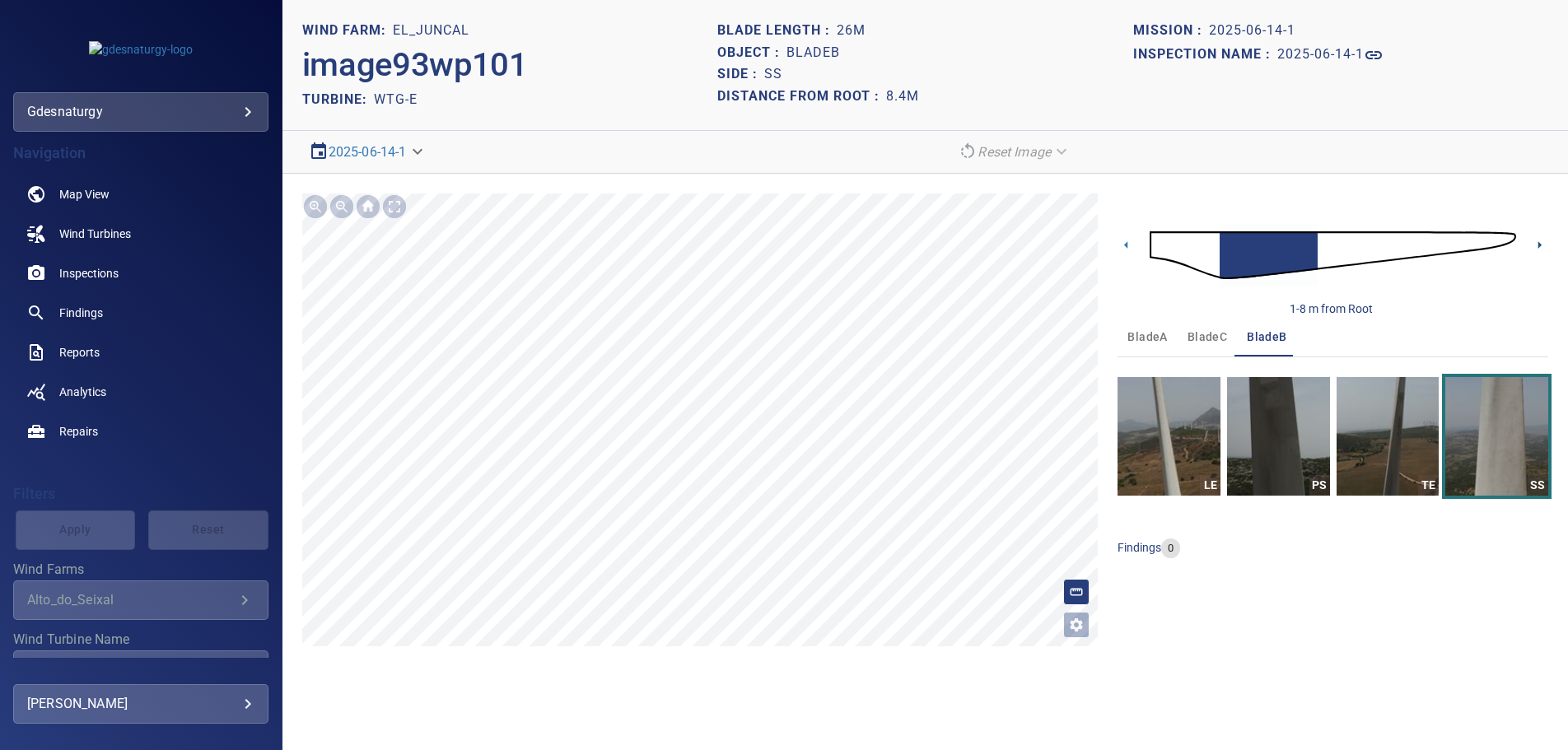
click at [1542, 246] on icon at bounding box center [1540, 245] width 3 height 8
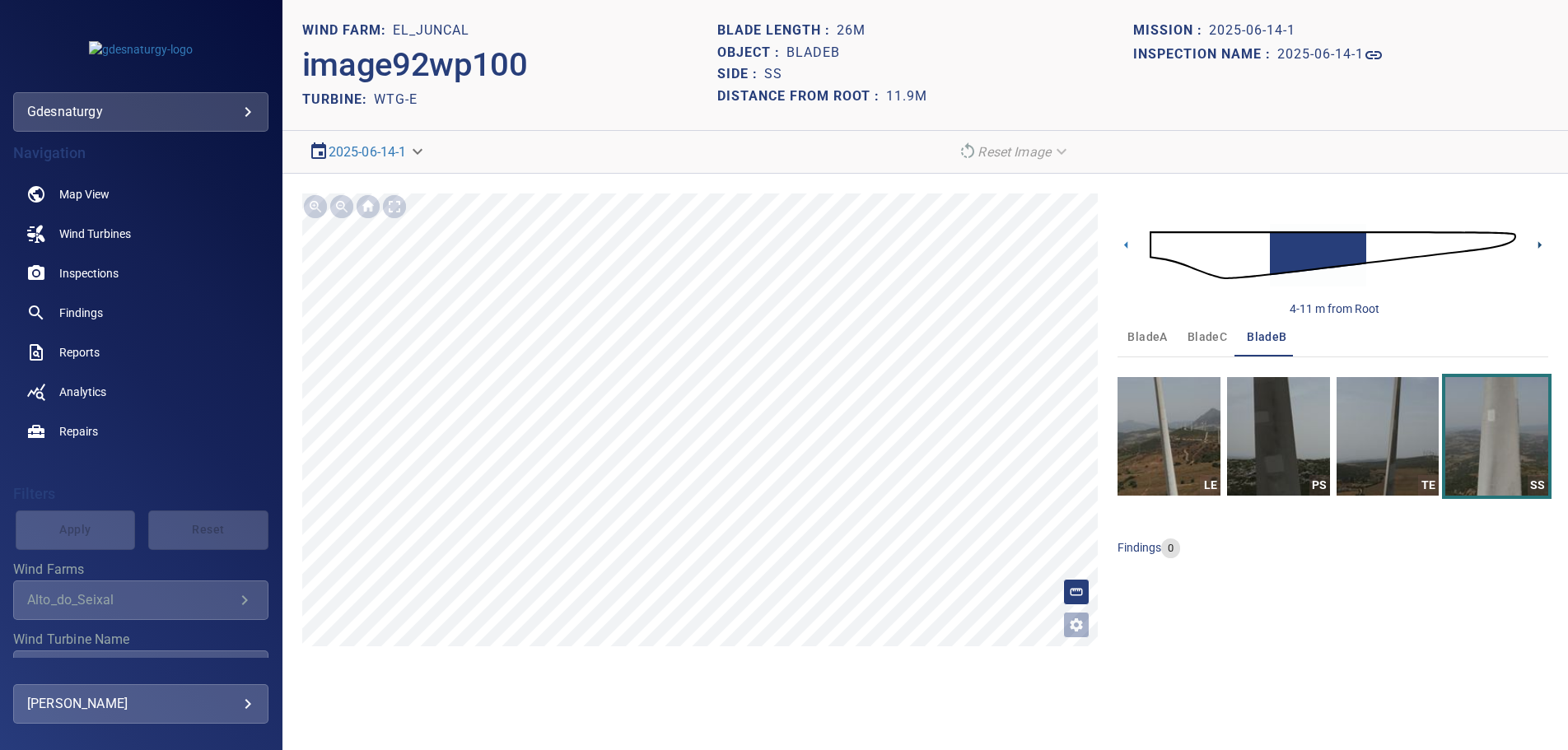
click at [1542, 246] on icon at bounding box center [1540, 245] width 3 height 8
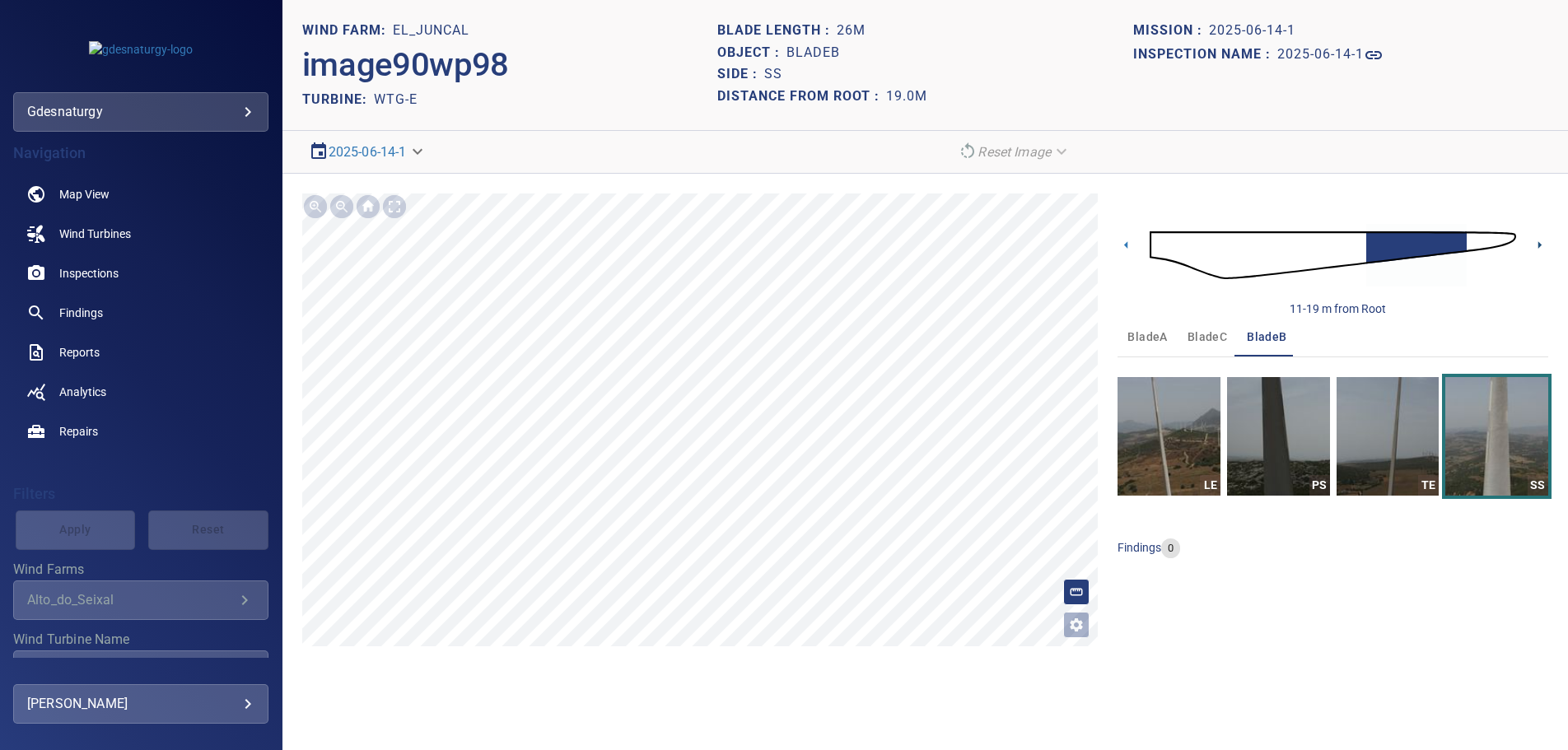
click at [1542, 246] on icon at bounding box center [1540, 245] width 3 height 8
click at [1537, 245] on icon at bounding box center [1540, 245] width 18 height 18
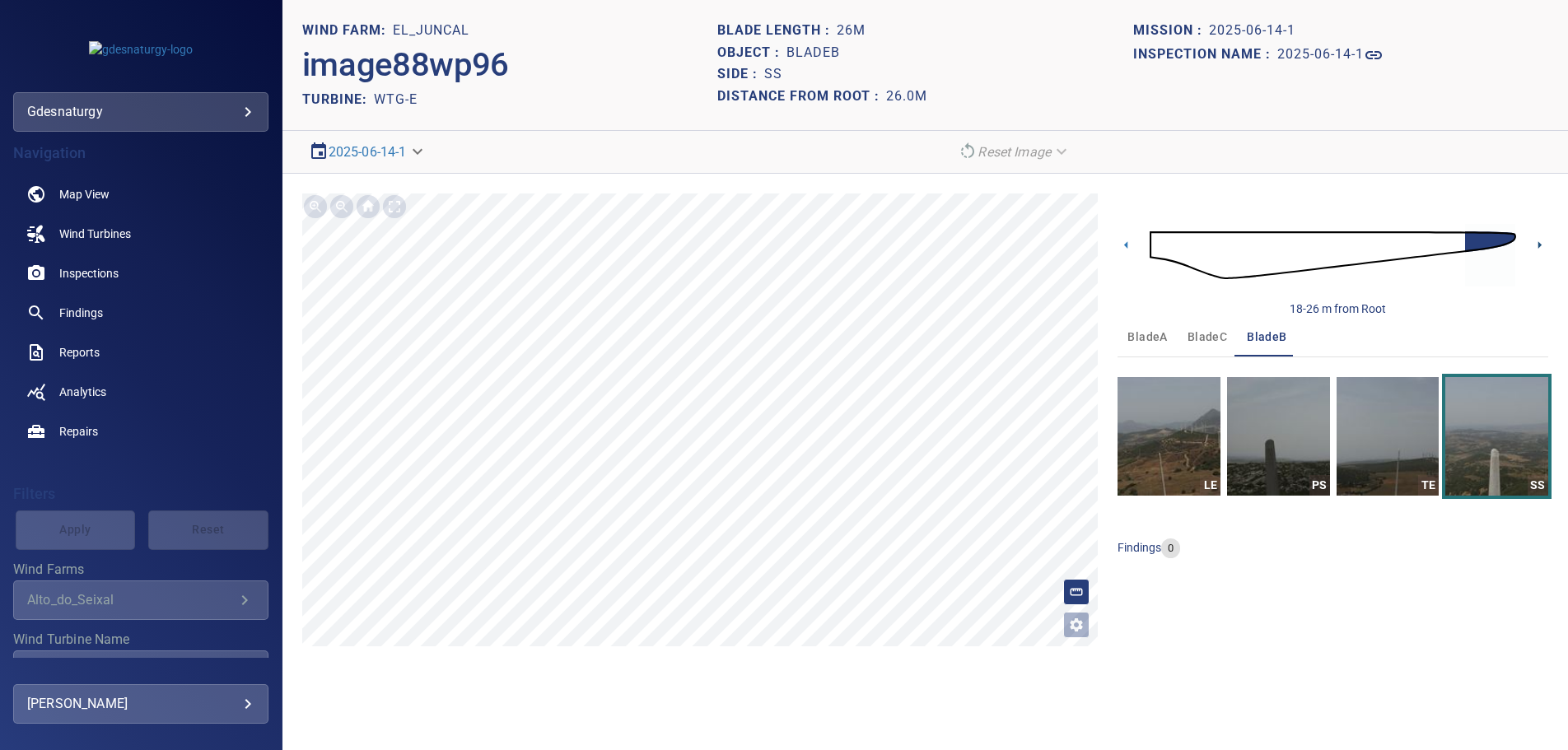
click at [1537, 245] on icon at bounding box center [1540, 245] width 18 height 18
click at [1127, 241] on icon at bounding box center [1127, 245] width 18 height 18
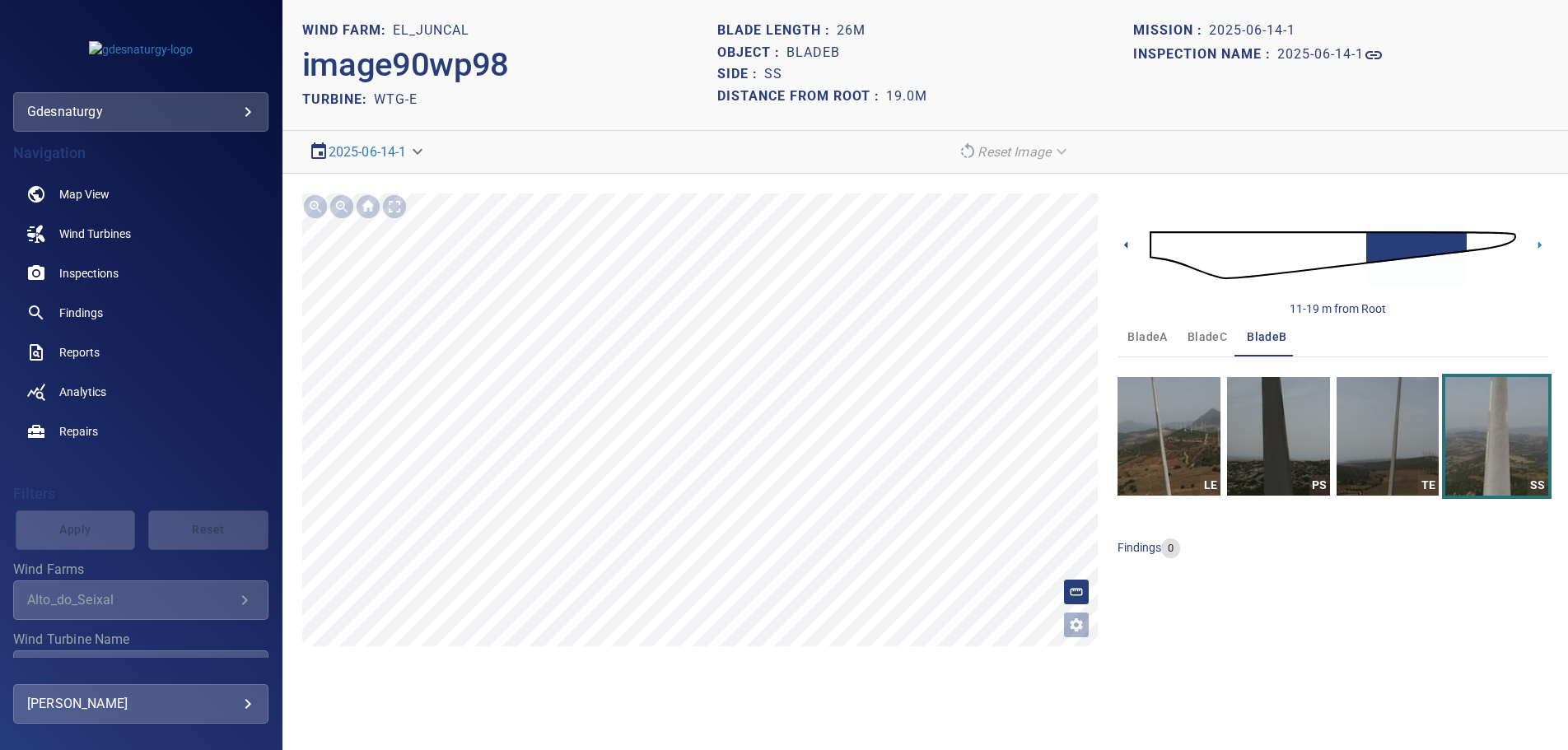
click at [1127, 241] on icon at bounding box center [1127, 245] width 18 height 18
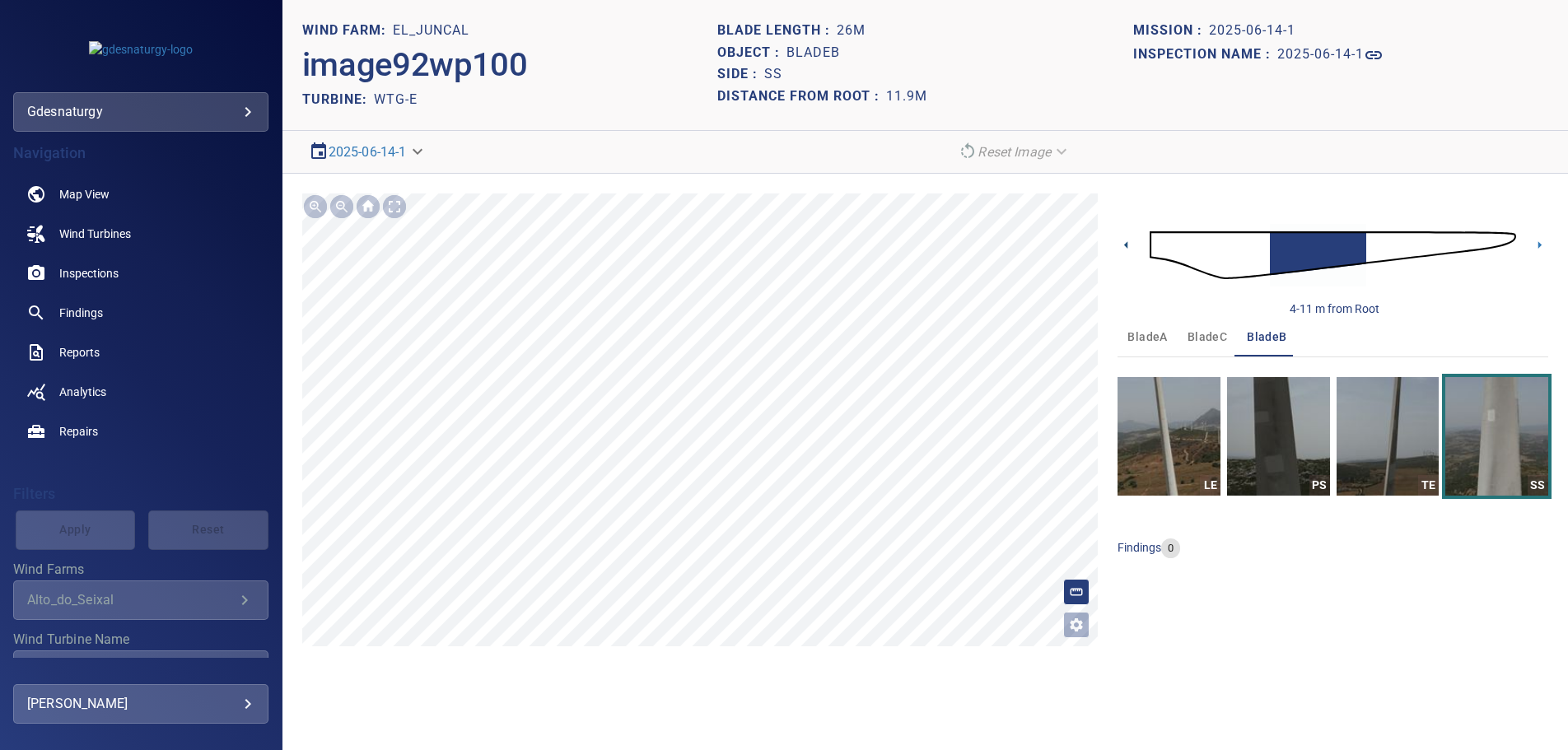
click at [1127, 241] on icon at bounding box center [1127, 245] width 18 height 18
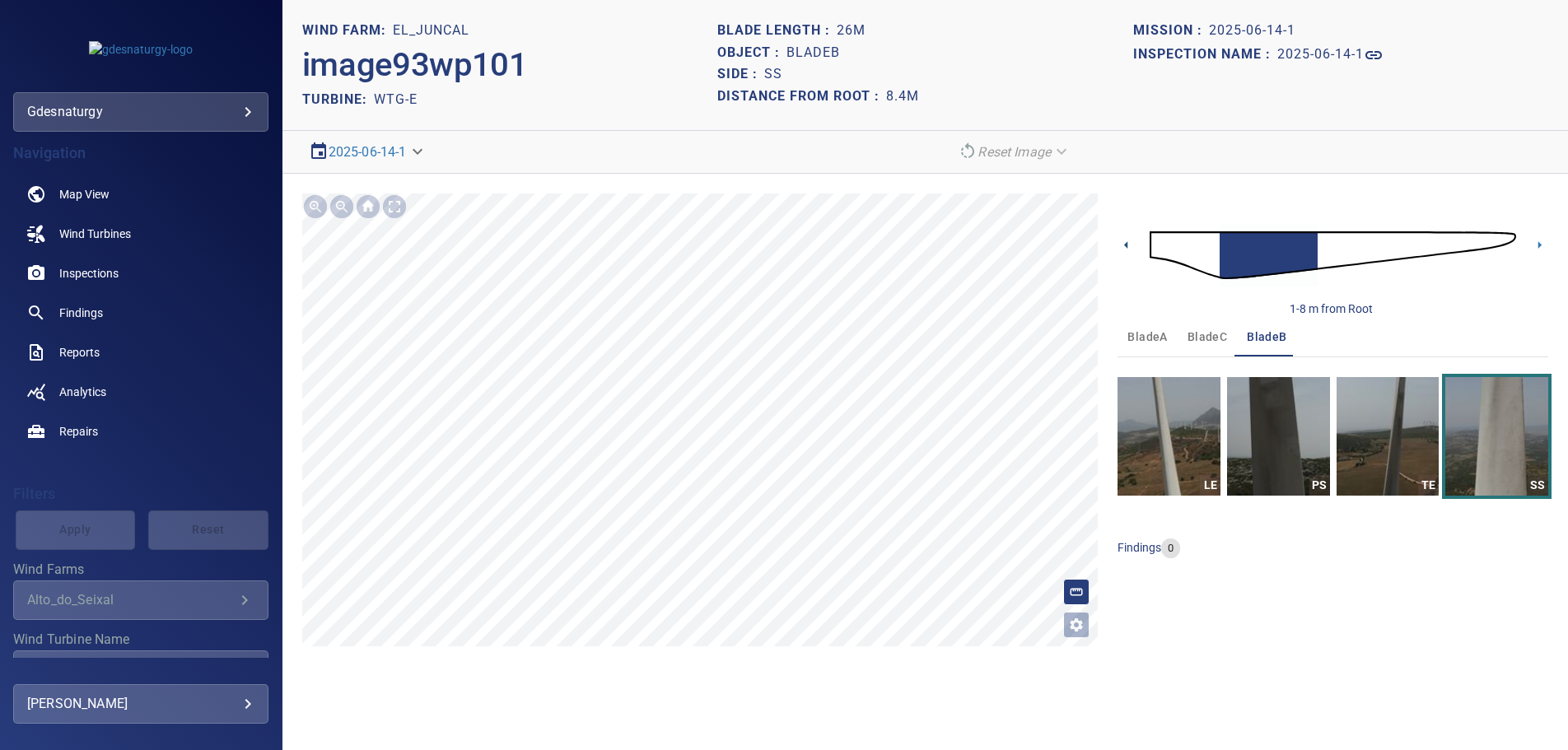
click at [1127, 241] on icon at bounding box center [1127, 245] width 18 height 18
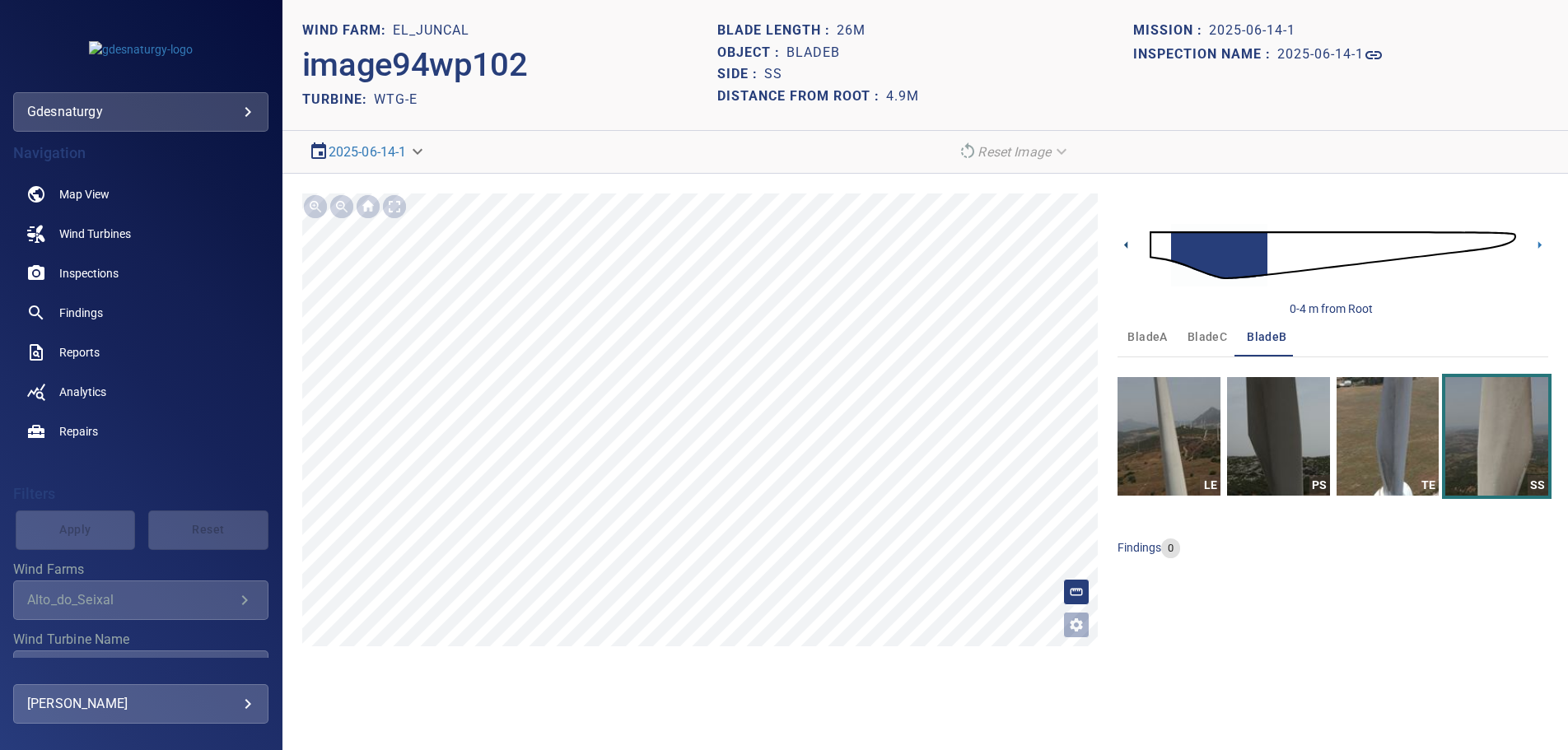
click at [1127, 241] on icon at bounding box center [1127, 245] width 18 height 18
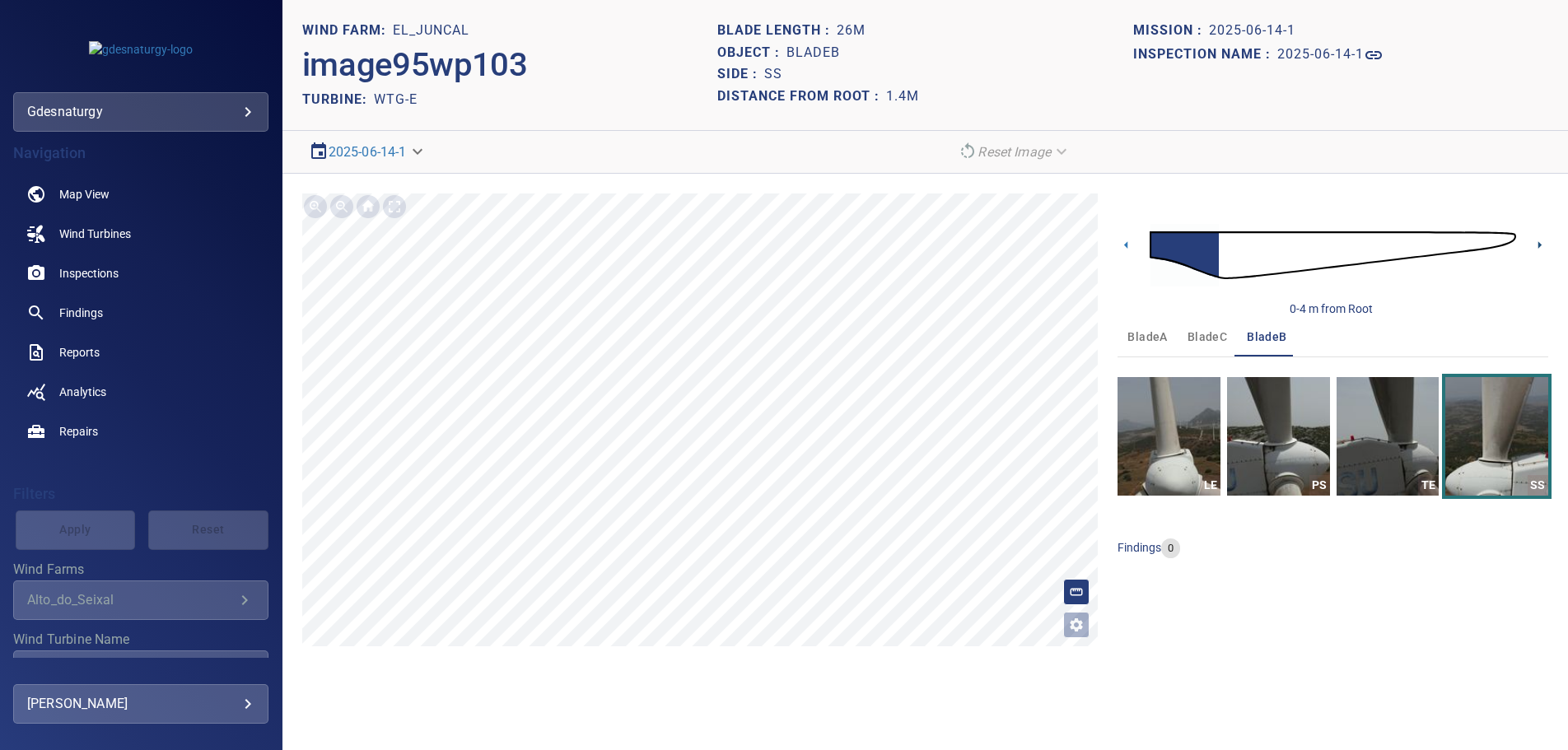
click at [1540, 242] on icon at bounding box center [1540, 245] width 18 height 18
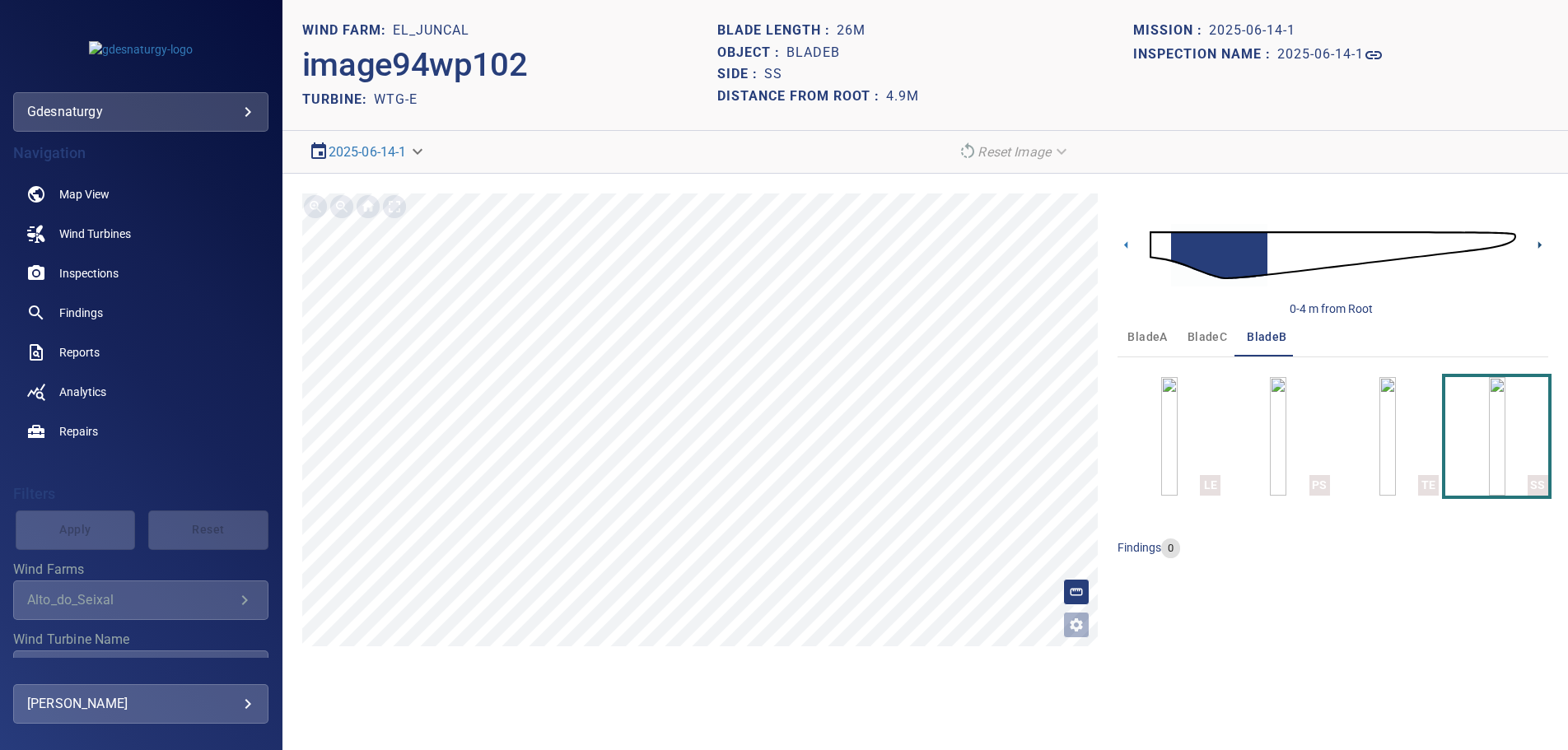
click at [1537, 245] on icon at bounding box center [1540, 245] width 18 height 18
click at [814, 651] on div "**********" at bounding box center [926, 419] width 1286 height 493
click at [1537, 246] on icon at bounding box center [1540, 245] width 18 height 18
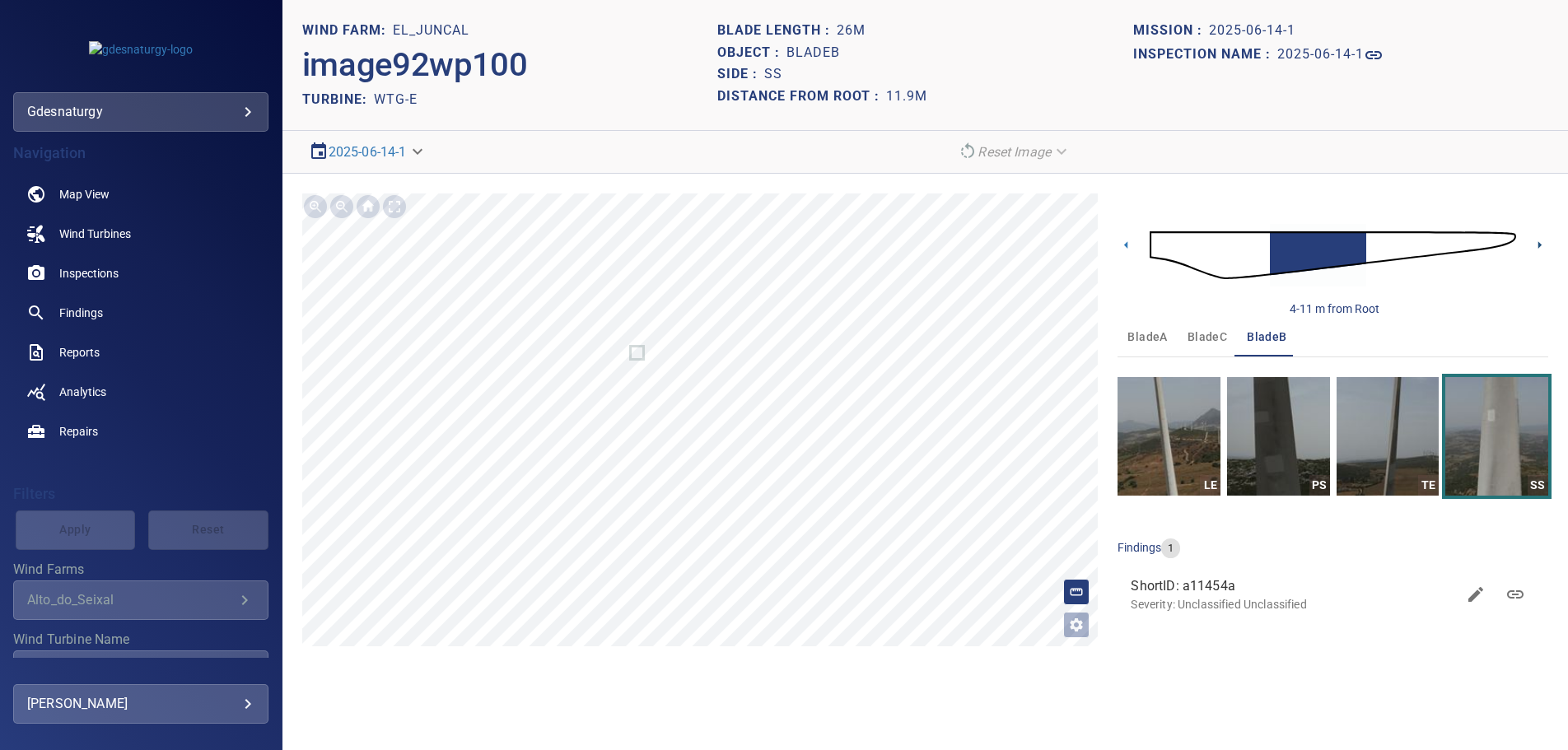
click at [1545, 243] on icon at bounding box center [1540, 245] width 18 height 18
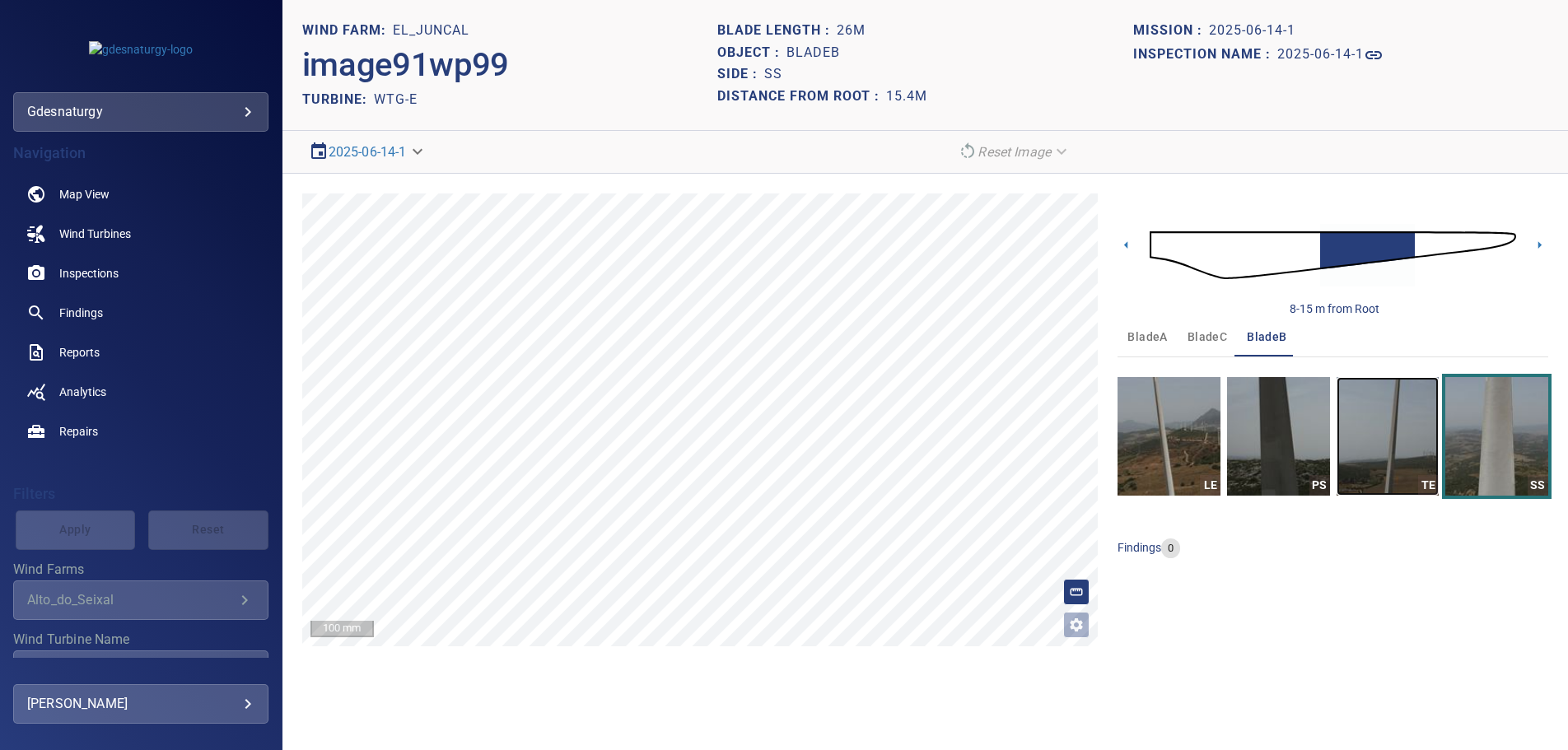
click at [1408, 449] on img "button" at bounding box center [1388, 437] width 103 height 119
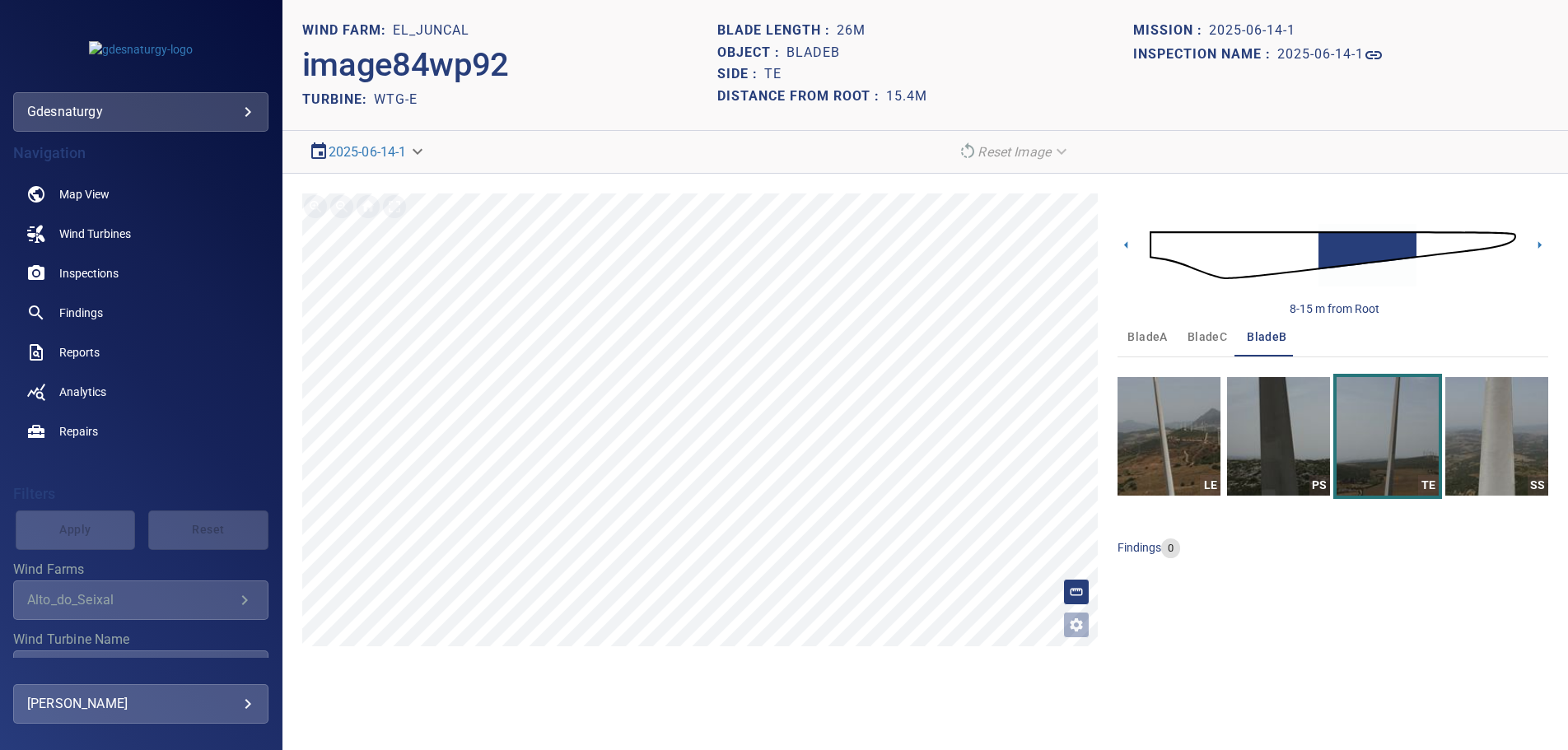
click at [1523, 246] on div "8-15 m from Root" at bounding box center [1334, 255] width 431 height 124
click at [1532, 243] on icon at bounding box center [1540, 245] width 18 height 18
click at [1540, 242] on icon at bounding box center [1540, 245] width 18 height 18
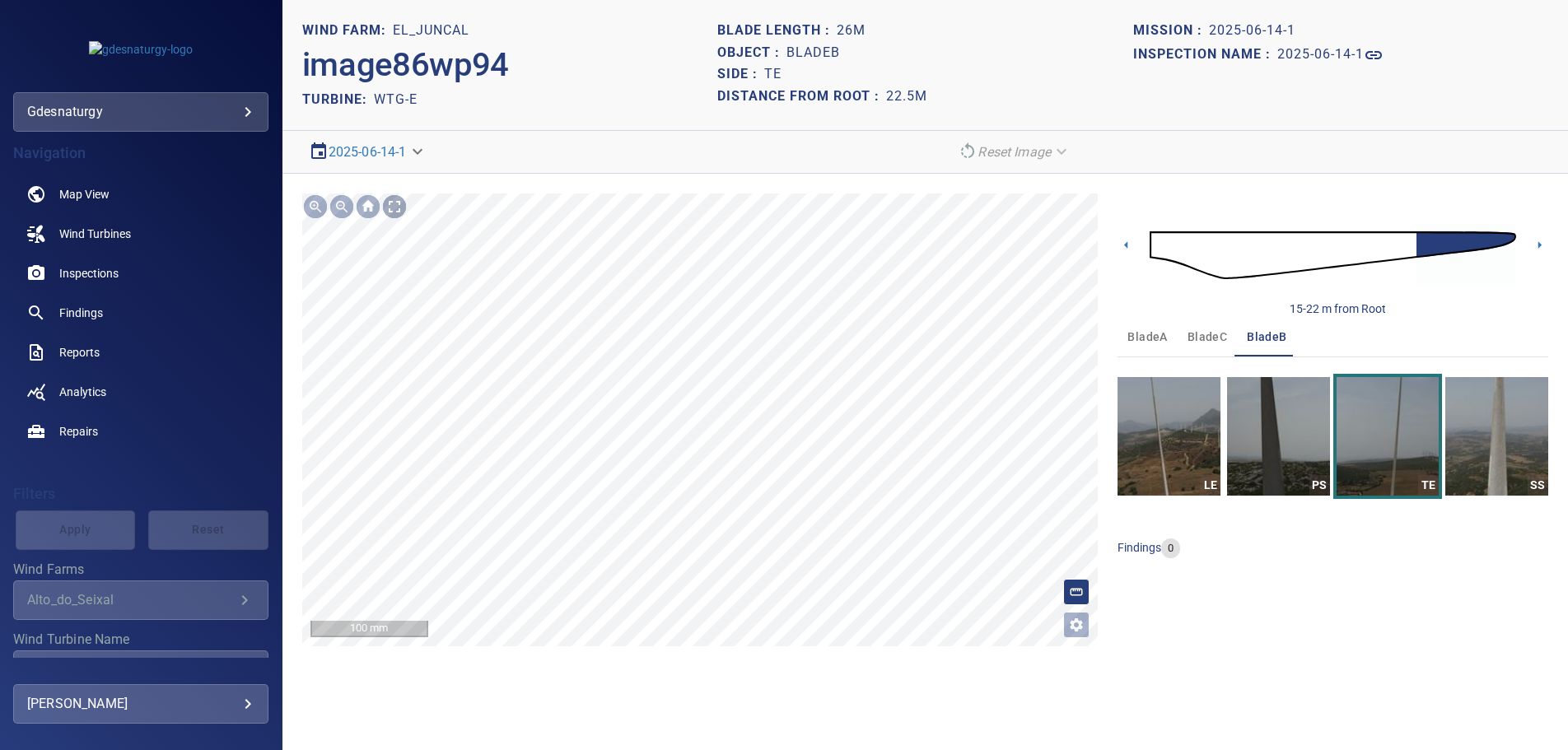
click at [395, 209] on div at bounding box center [394, 206] width 26 height 26
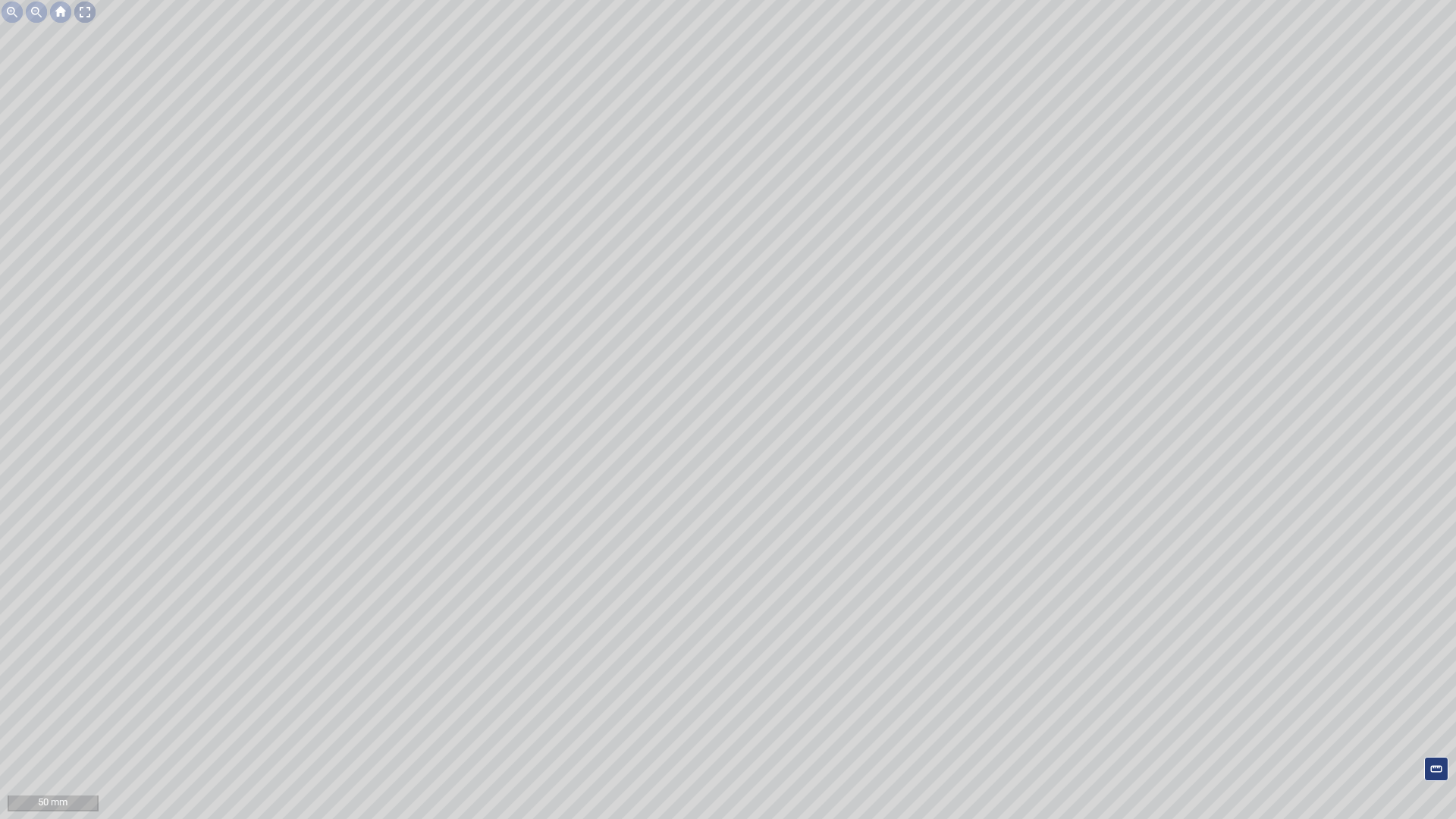
click at [81, 13] on div at bounding box center [84, 12] width 24 height 24
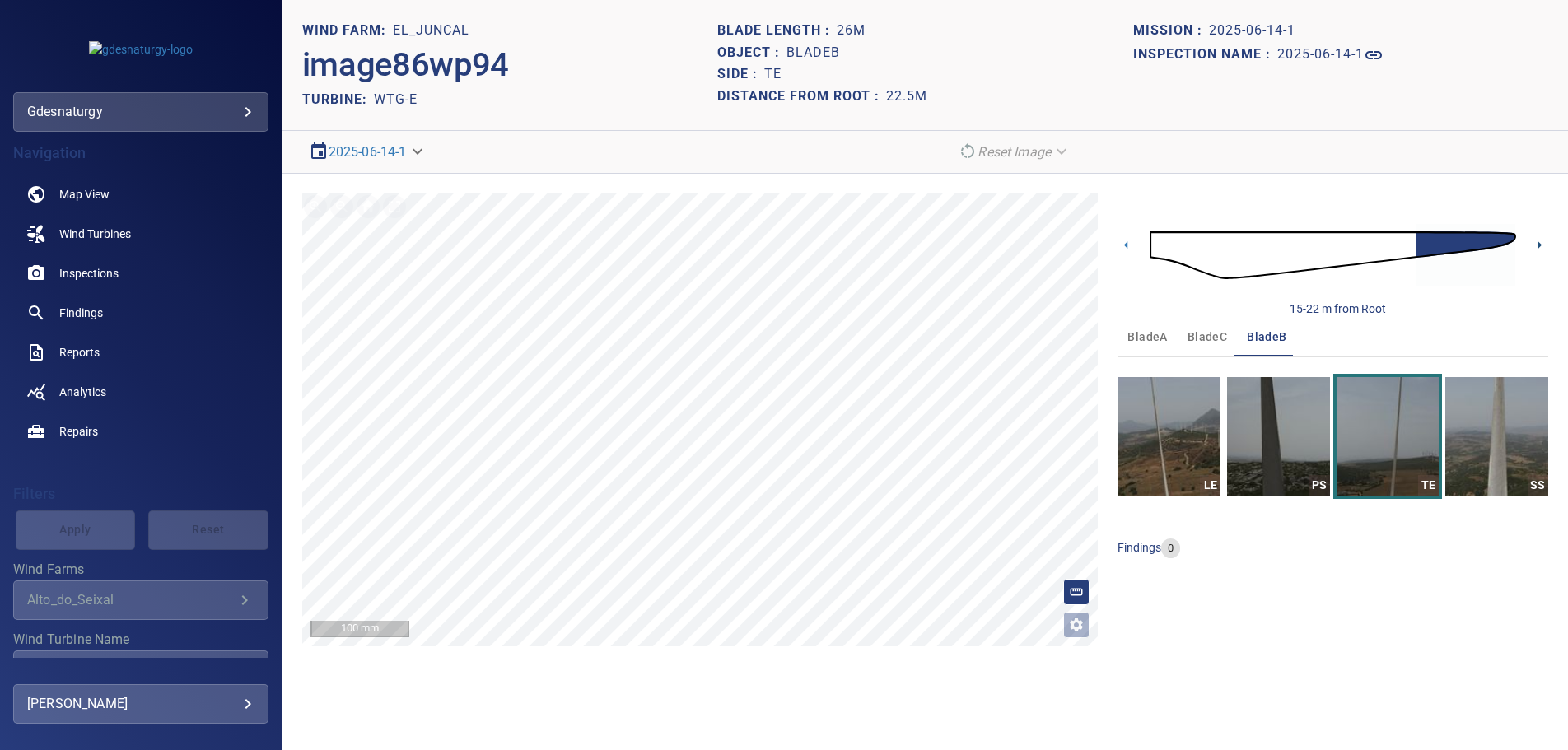
click at [1539, 242] on icon at bounding box center [1540, 245] width 3 height 8
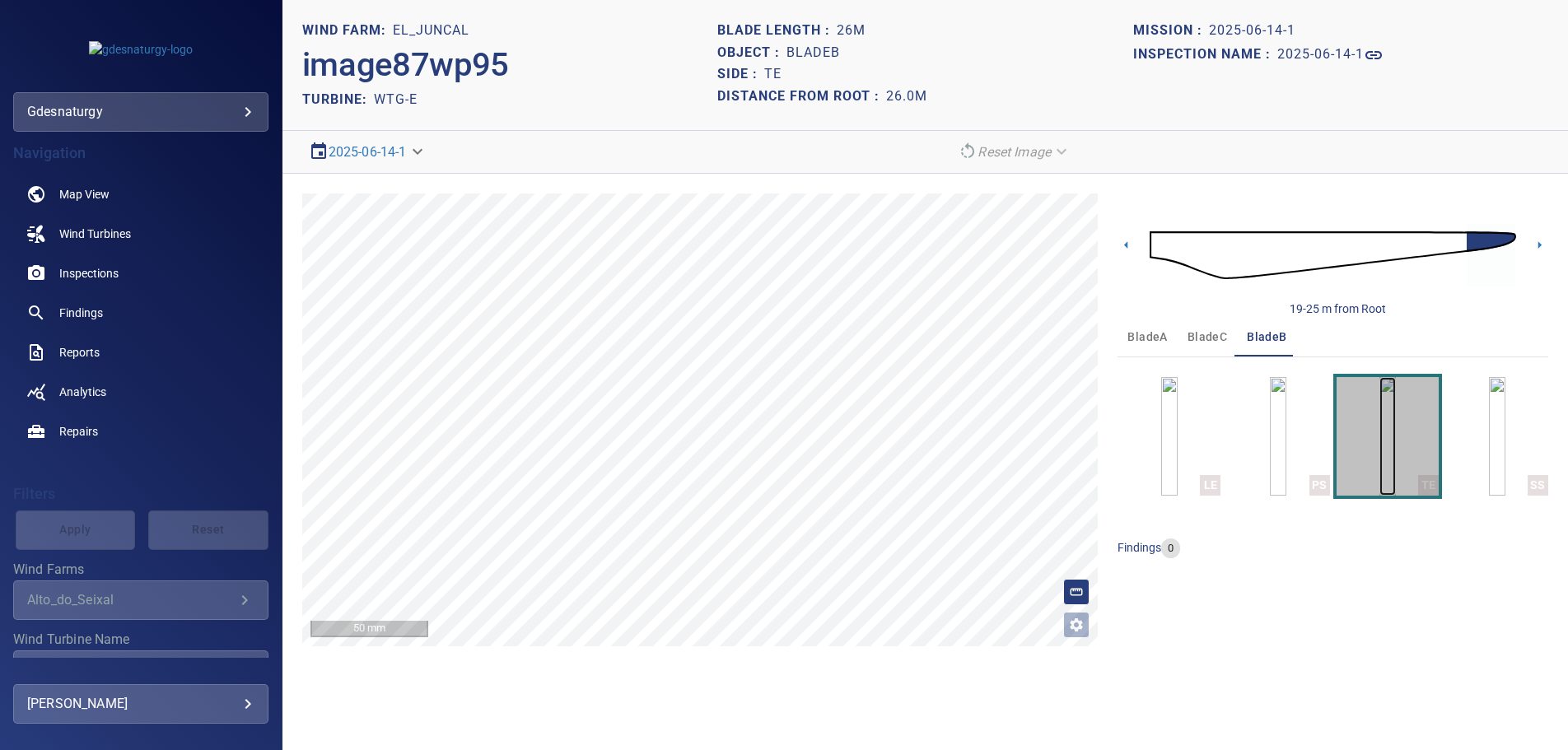
click at [1396, 428] on img "button" at bounding box center [1387, 437] width 17 height 119
click at [1151, 241] on img at bounding box center [1334, 255] width 367 height 89
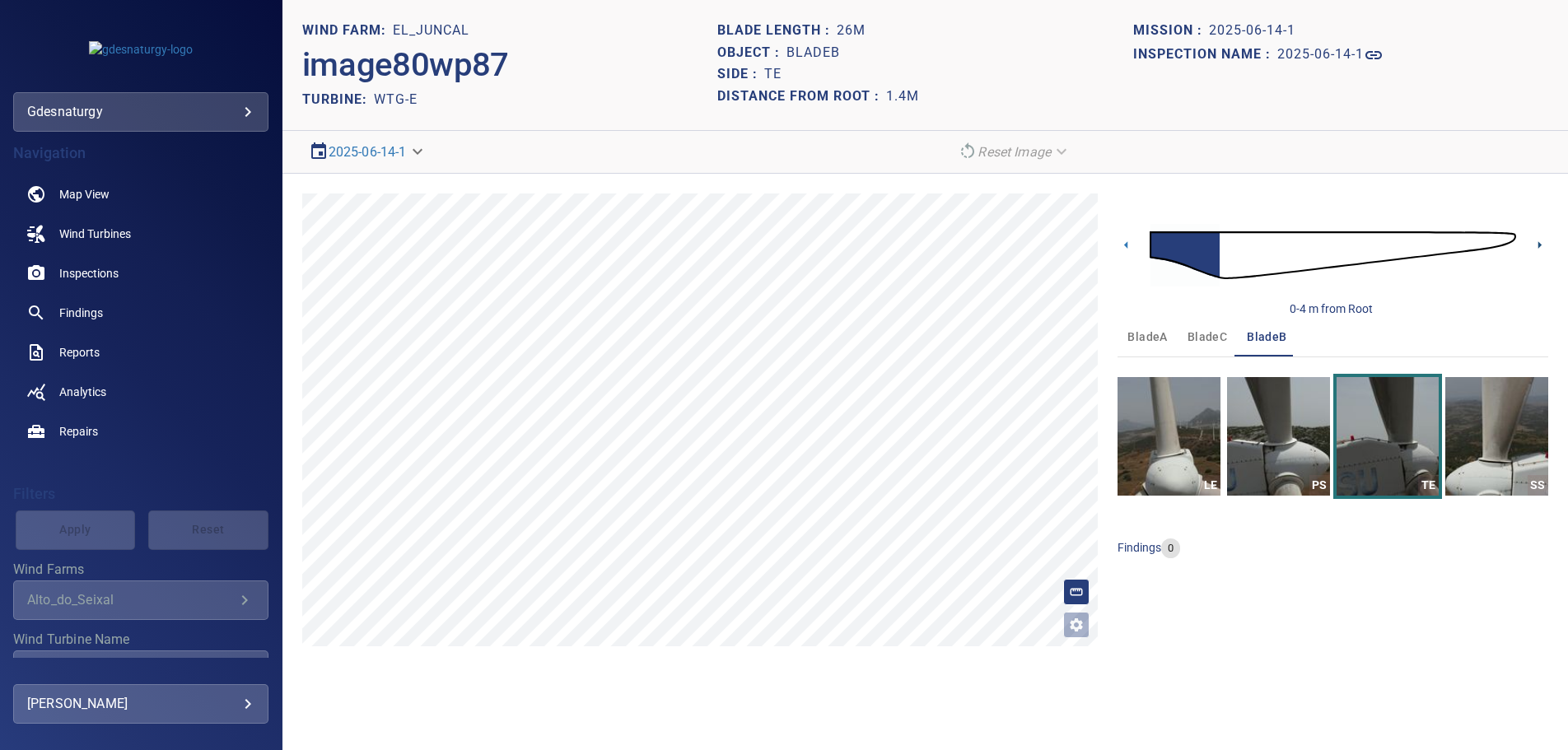
click at [1545, 240] on icon at bounding box center [1540, 245] width 18 height 18
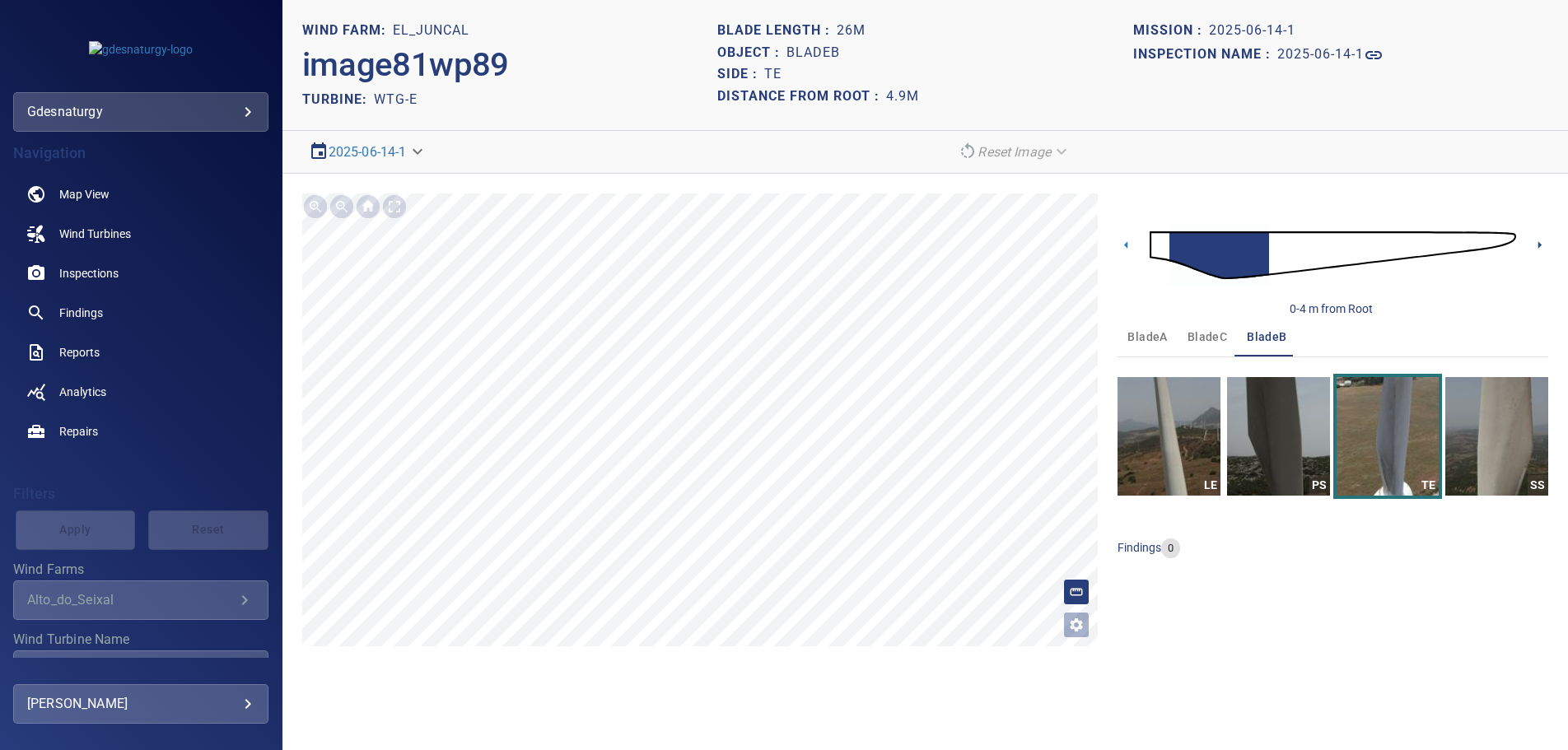
click at [1543, 241] on icon at bounding box center [1540, 245] width 18 height 18
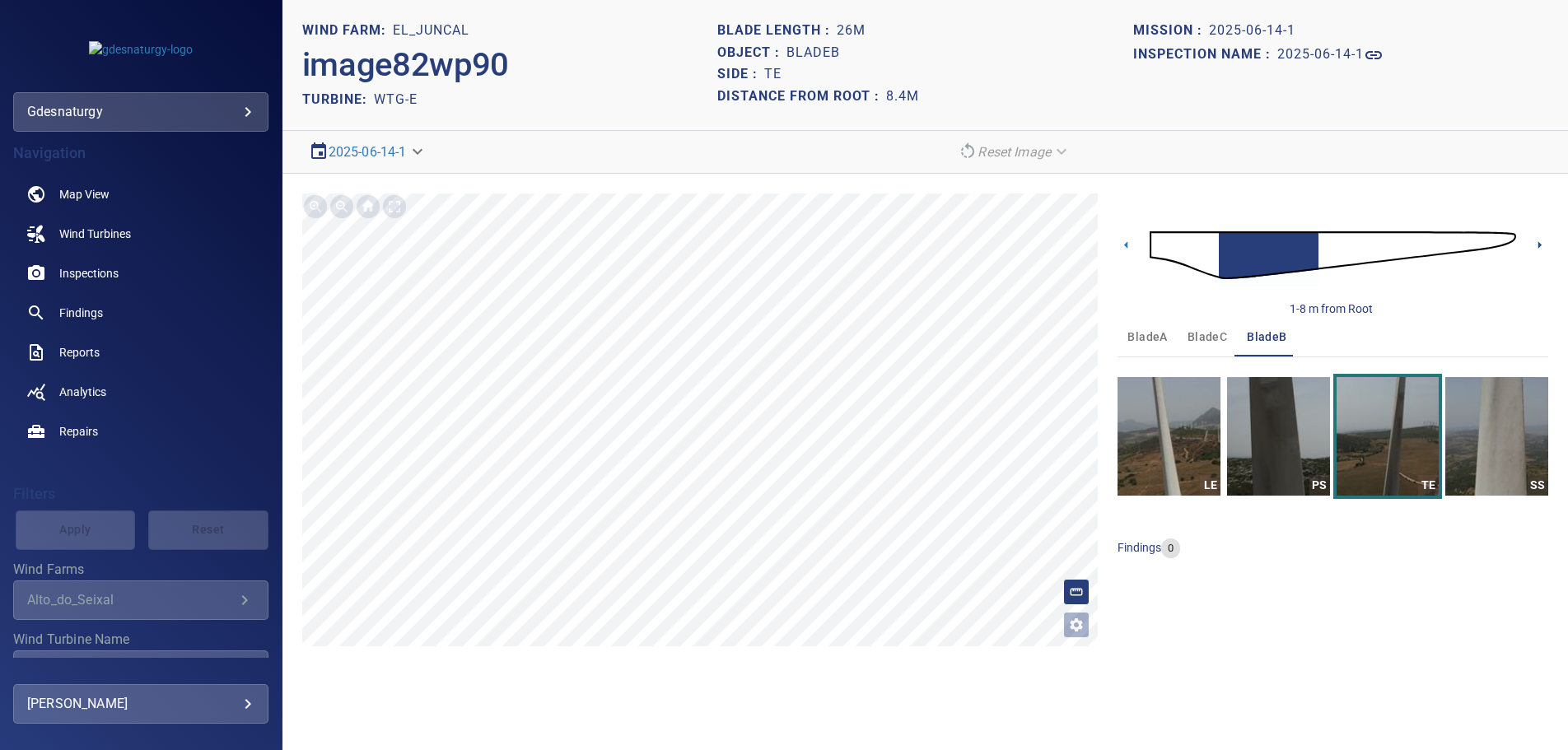
click at [1537, 244] on icon at bounding box center [1540, 245] width 18 height 18
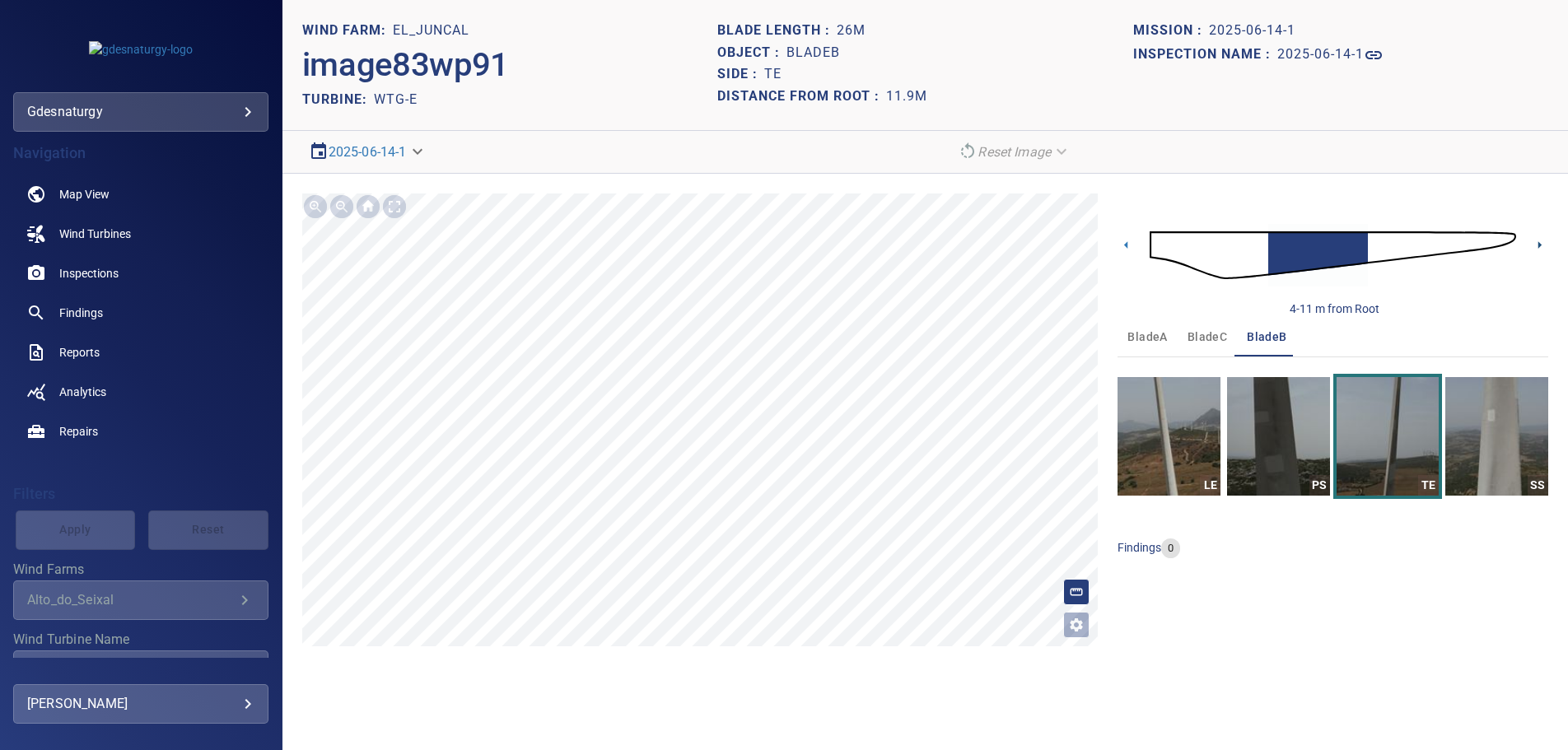
click at [1537, 244] on icon at bounding box center [1540, 245] width 18 height 18
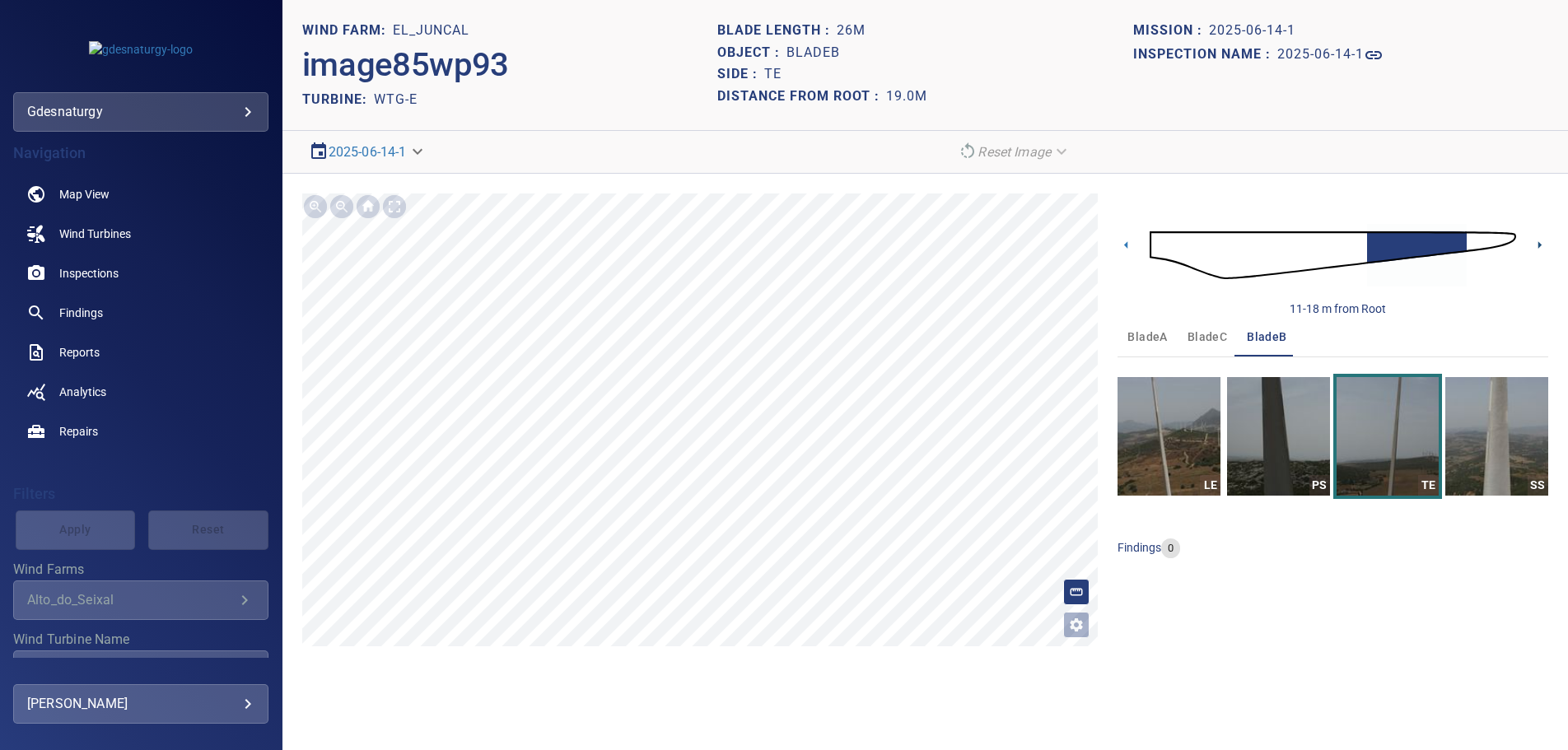
click at [1537, 244] on icon at bounding box center [1540, 245] width 18 height 18
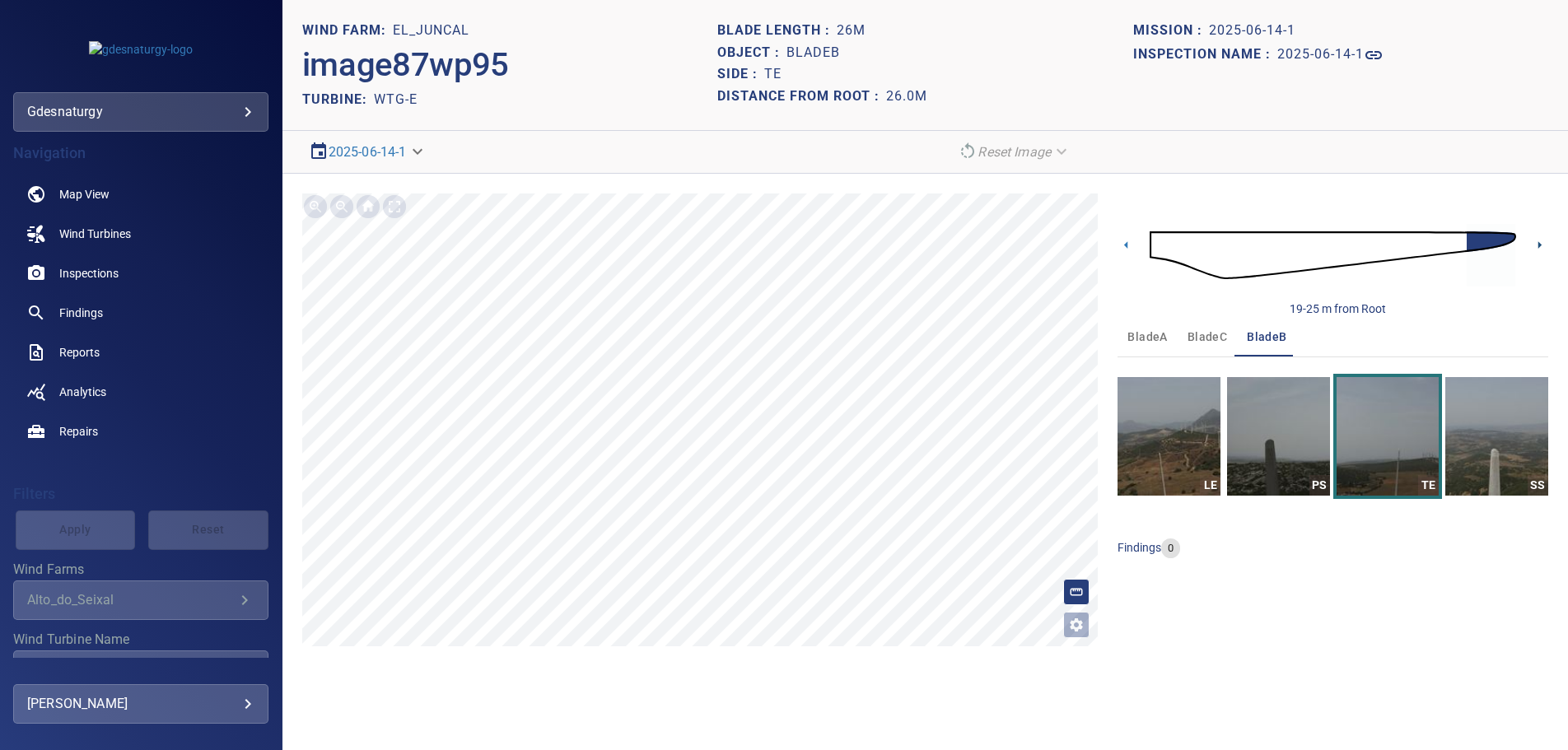
click at [1537, 244] on icon at bounding box center [1540, 245] width 18 height 18
click at [1188, 246] on img at bounding box center [1334, 255] width 367 height 89
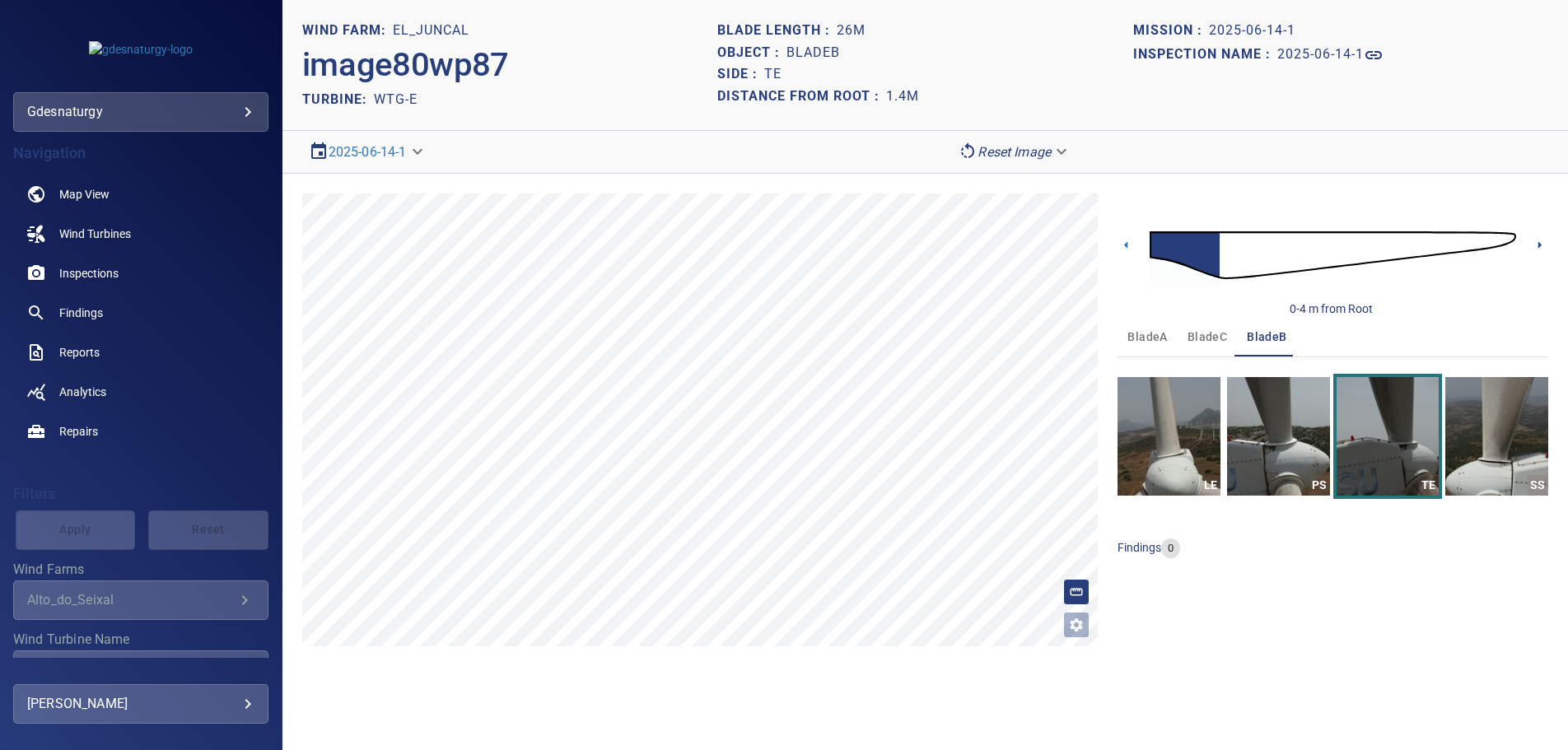
click at [1538, 238] on icon at bounding box center [1540, 245] width 18 height 18
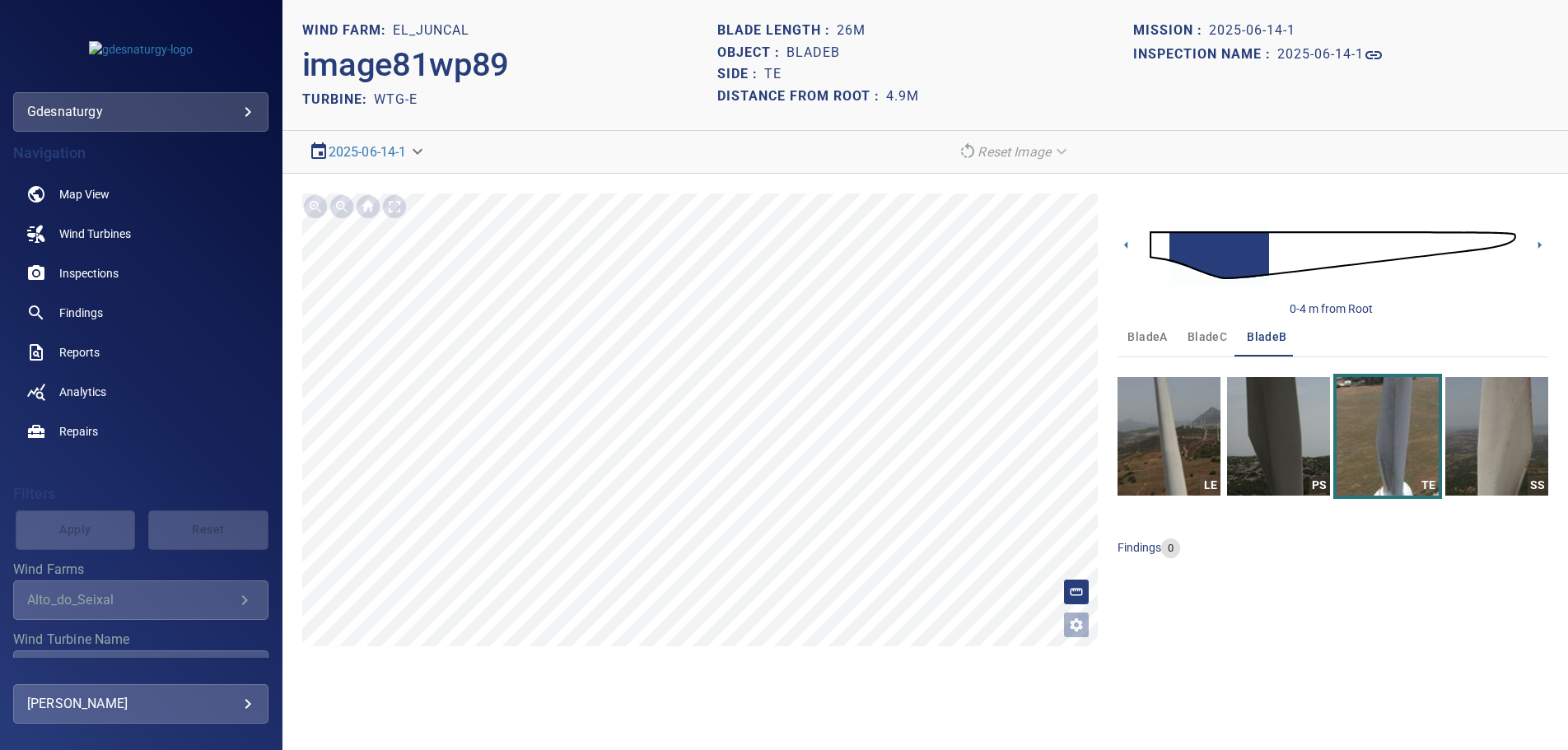
click at [1530, 249] on div "0-4 m from Root" at bounding box center [1334, 255] width 431 height 124
drag, startPoint x: 1537, startPoint y: 240, endPoint x: 1535, endPoint y: 249, distance: 9.2
click at [1537, 241] on icon at bounding box center [1540, 245] width 18 height 18
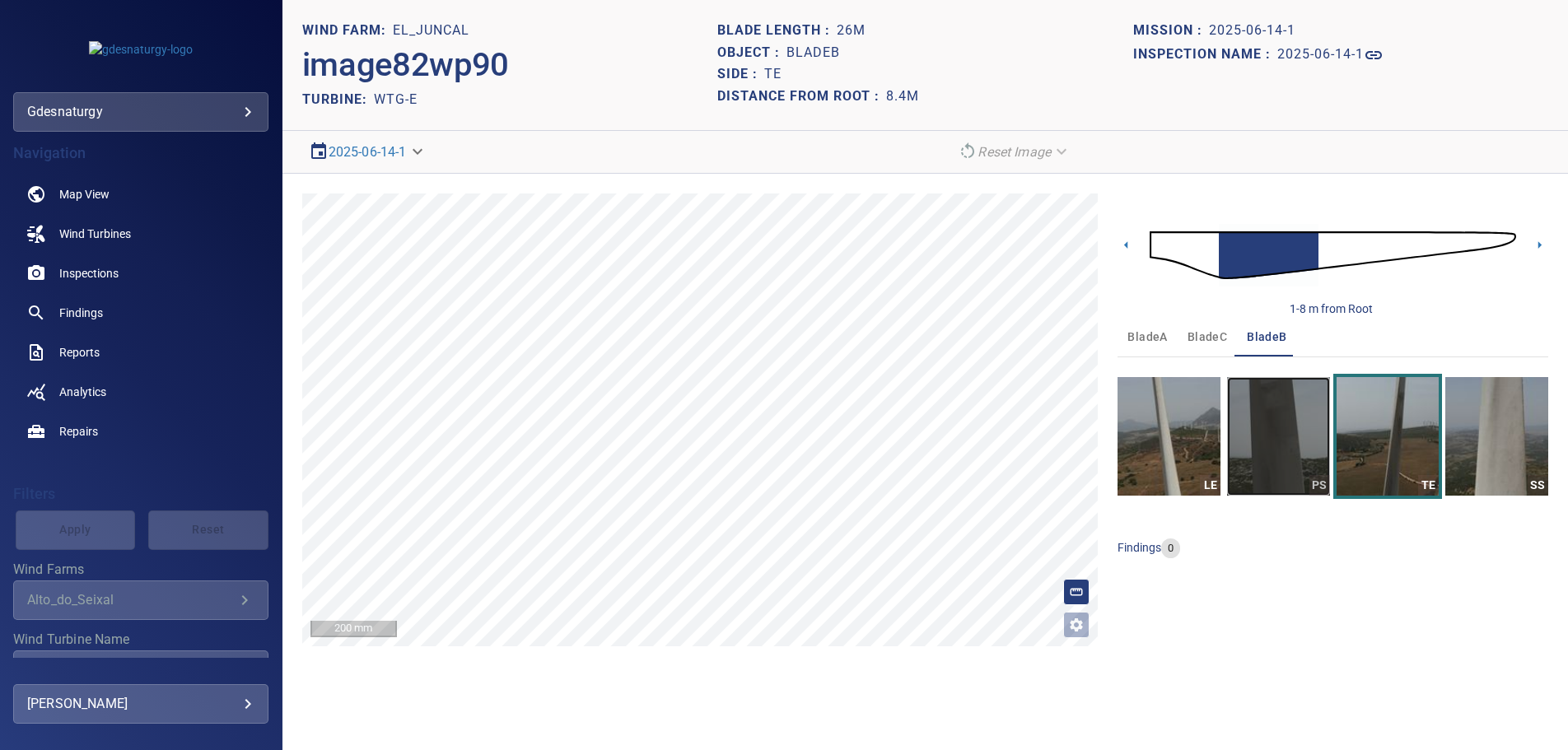
click at [1299, 455] on img "button" at bounding box center [1279, 437] width 103 height 119
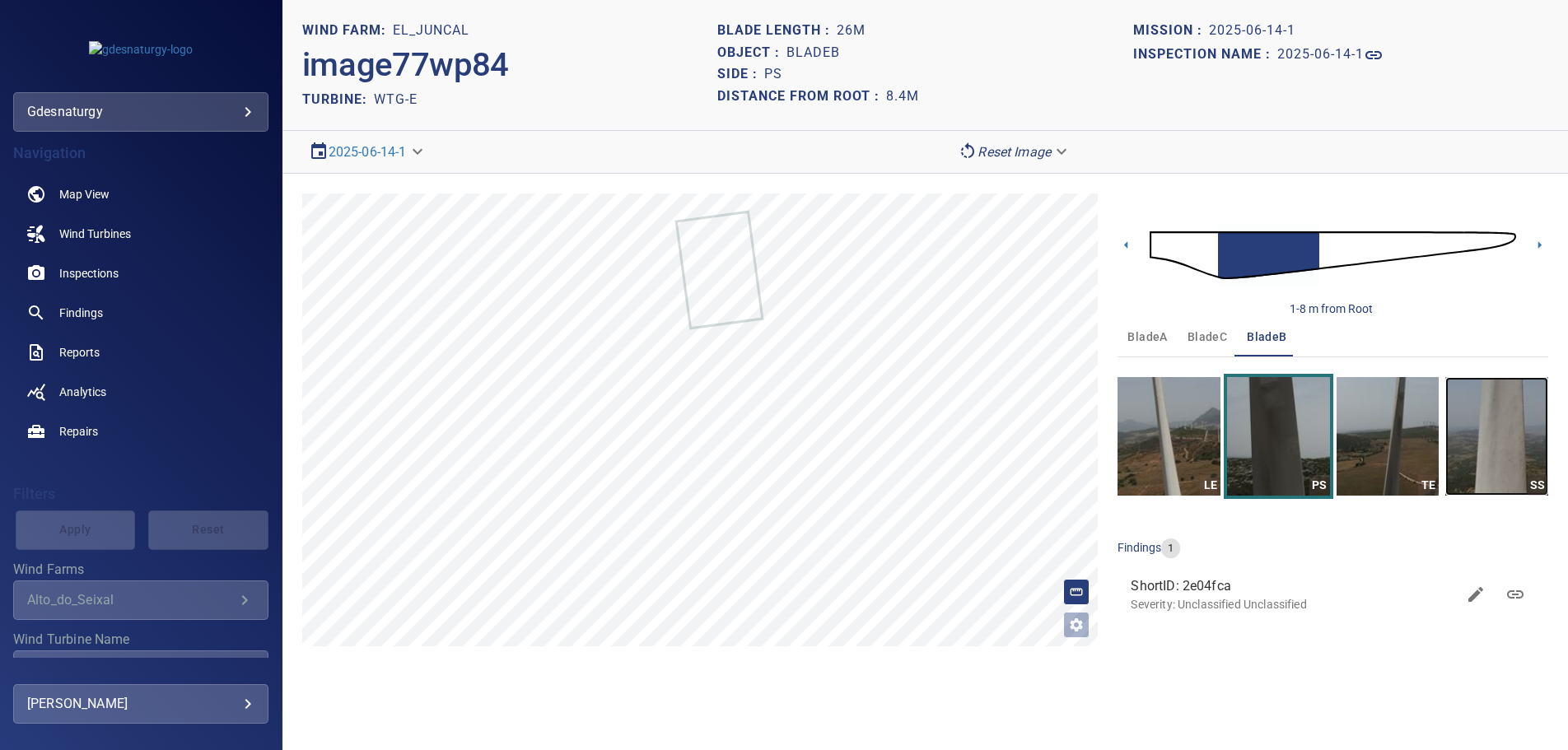
click at [1499, 443] on img "button" at bounding box center [1498, 437] width 103 height 119
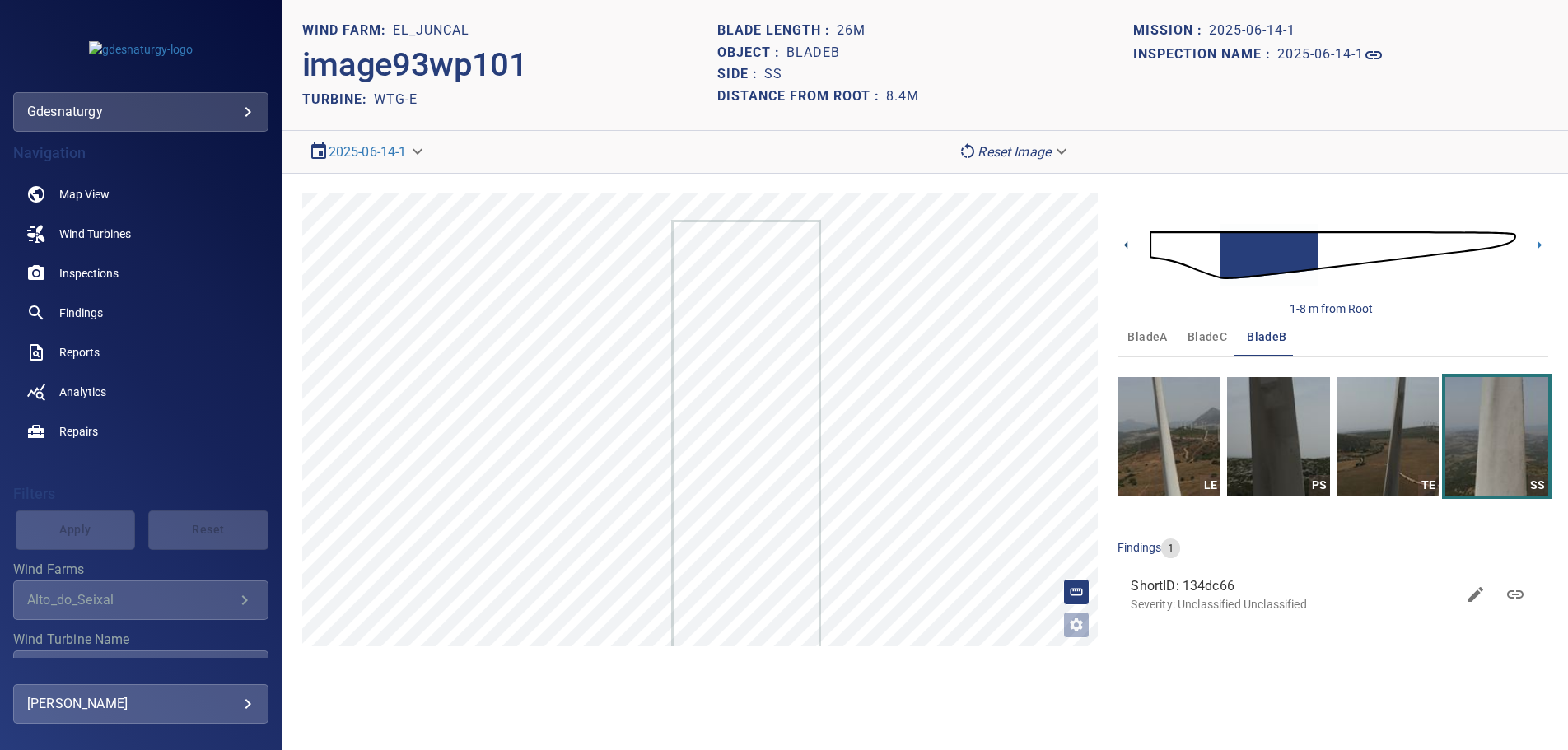
click at [1124, 249] on icon at bounding box center [1127, 245] width 18 height 18
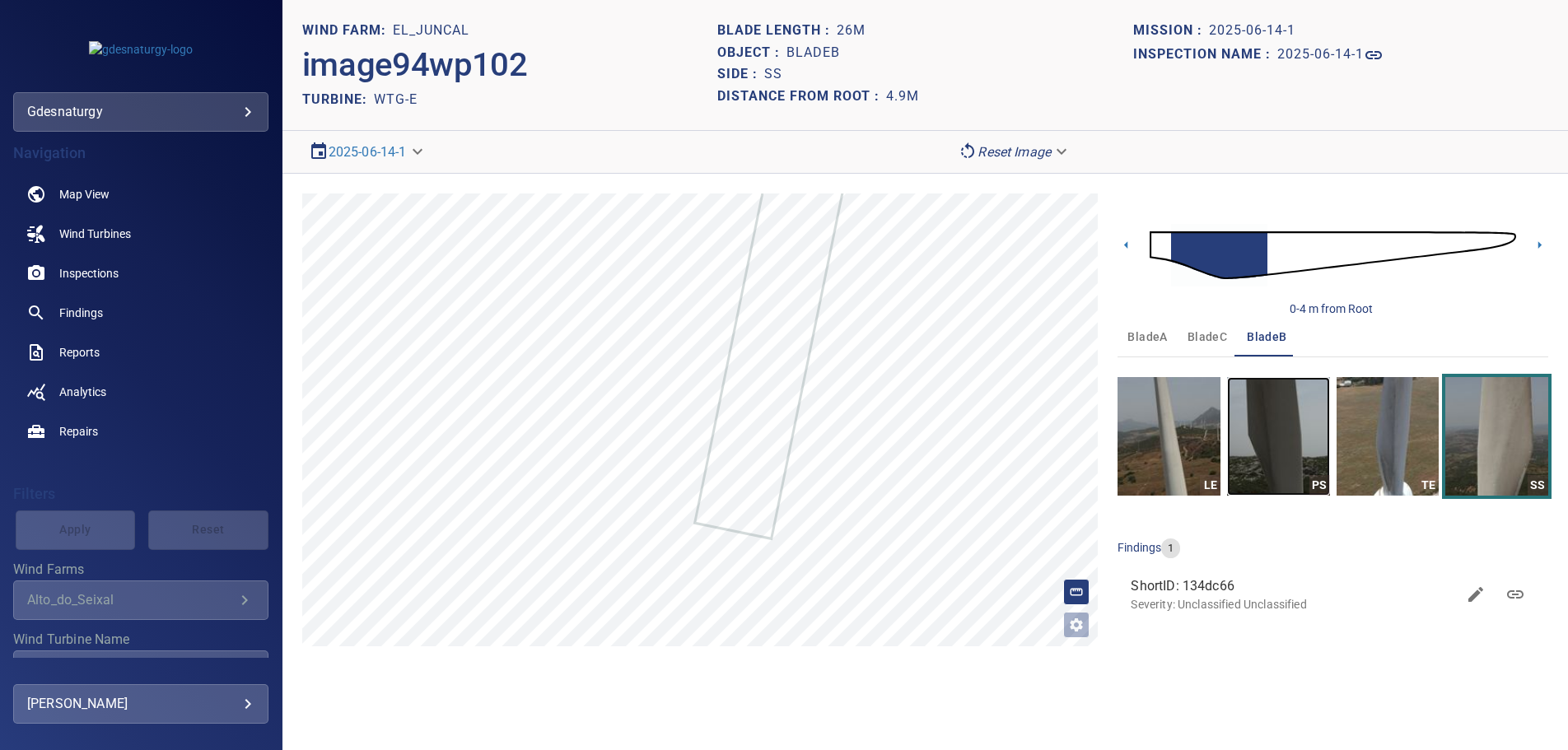
click at [1293, 436] on img "button" at bounding box center [1279, 437] width 103 height 119
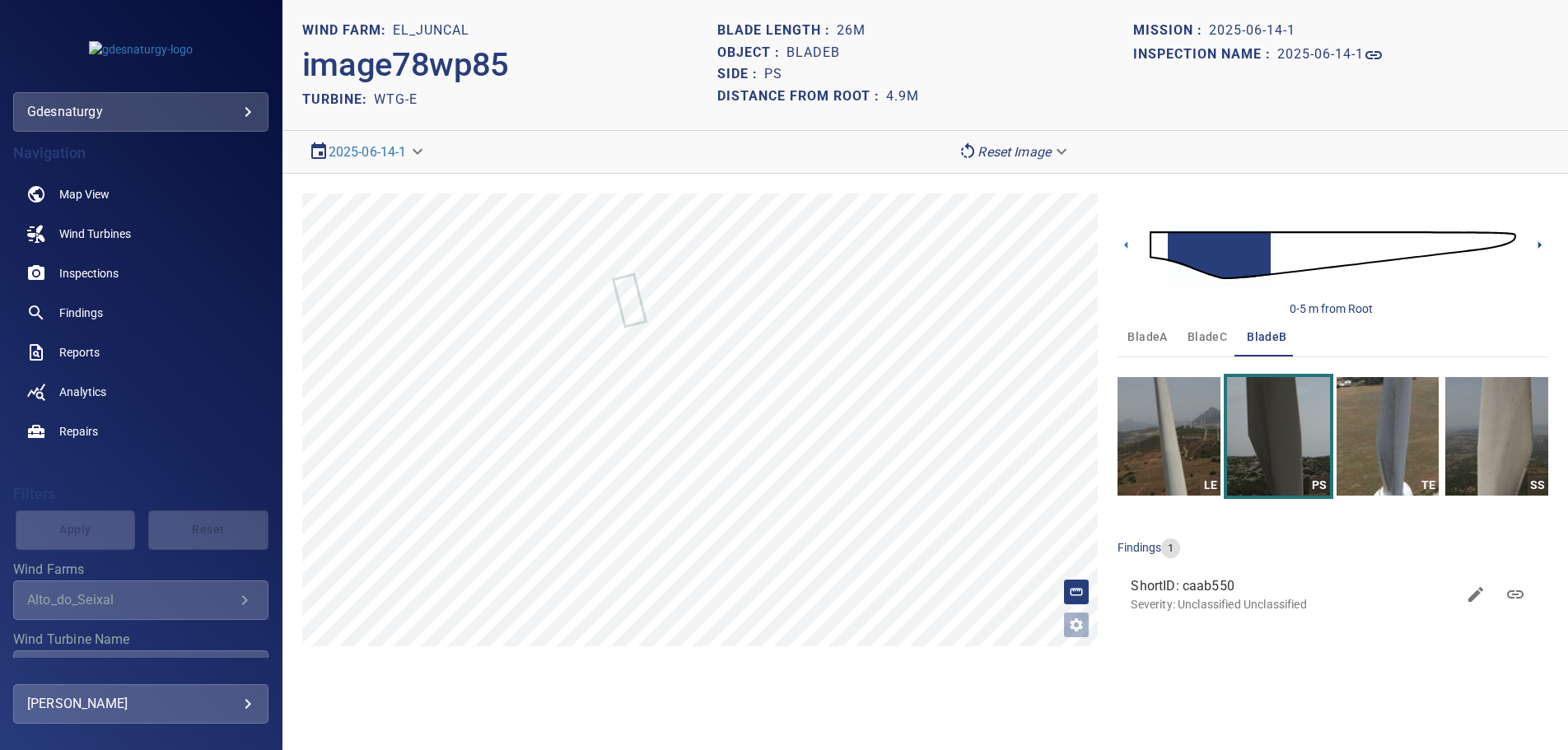
click at [1538, 241] on icon at bounding box center [1540, 245] width 18 height 18
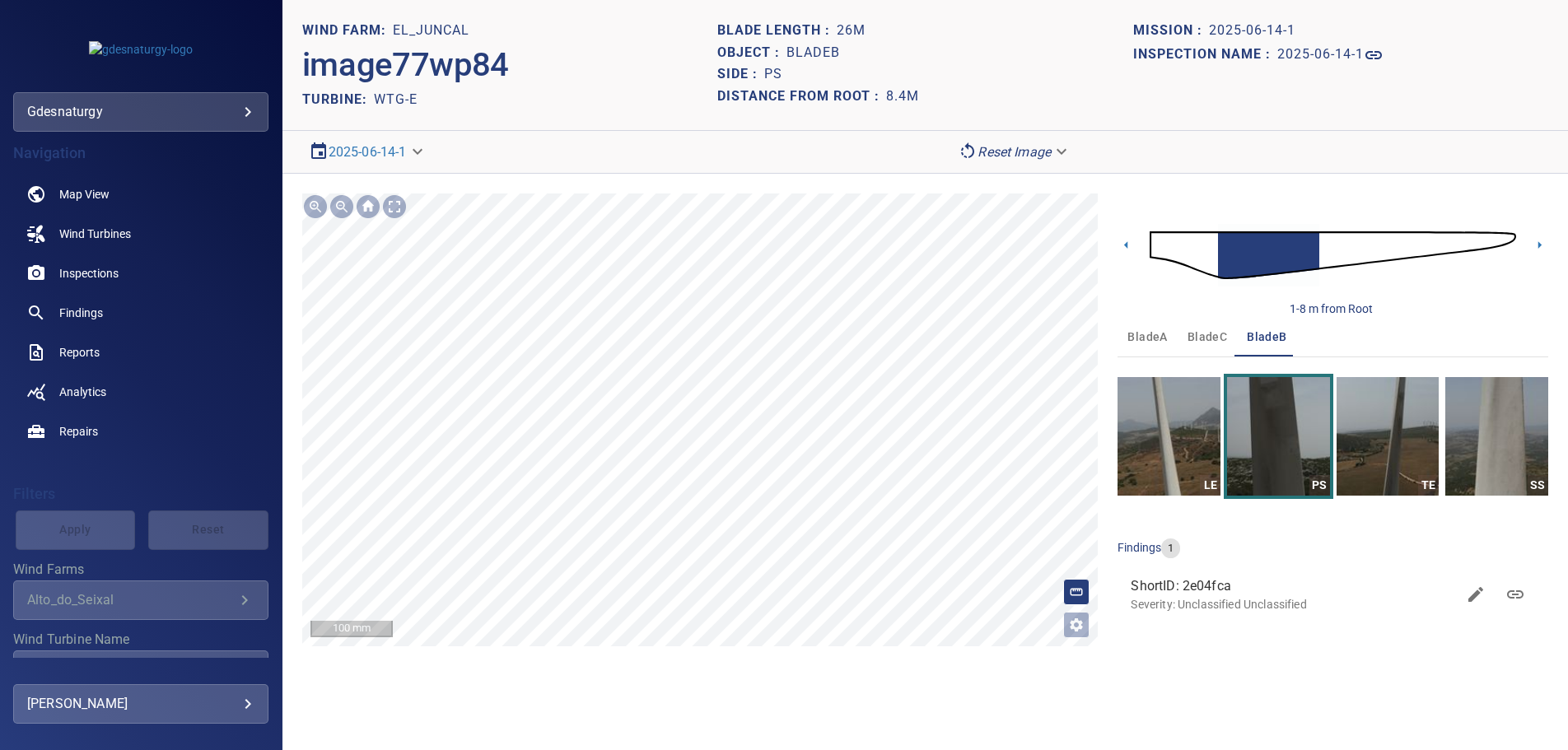
click at [874, 691] on section "**********" at bounding box center [926, 375] width 1286 height 750
click at [1219, 335] on span "bladeC" at bounding box center [1207, 336] width 40 height 20
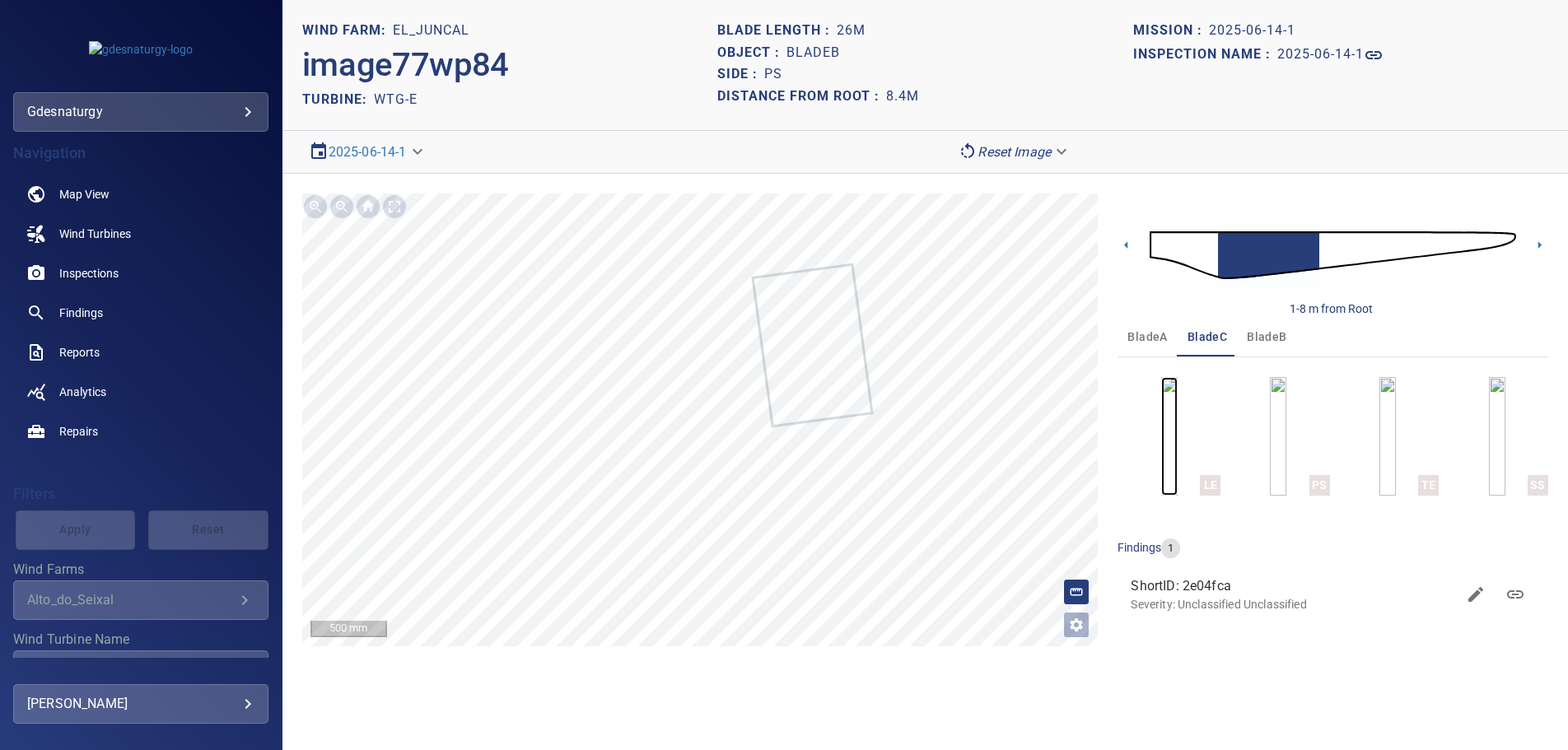
click at [1178, 414] on img "button" at bounding box center [1169, 437] width 17 height 119
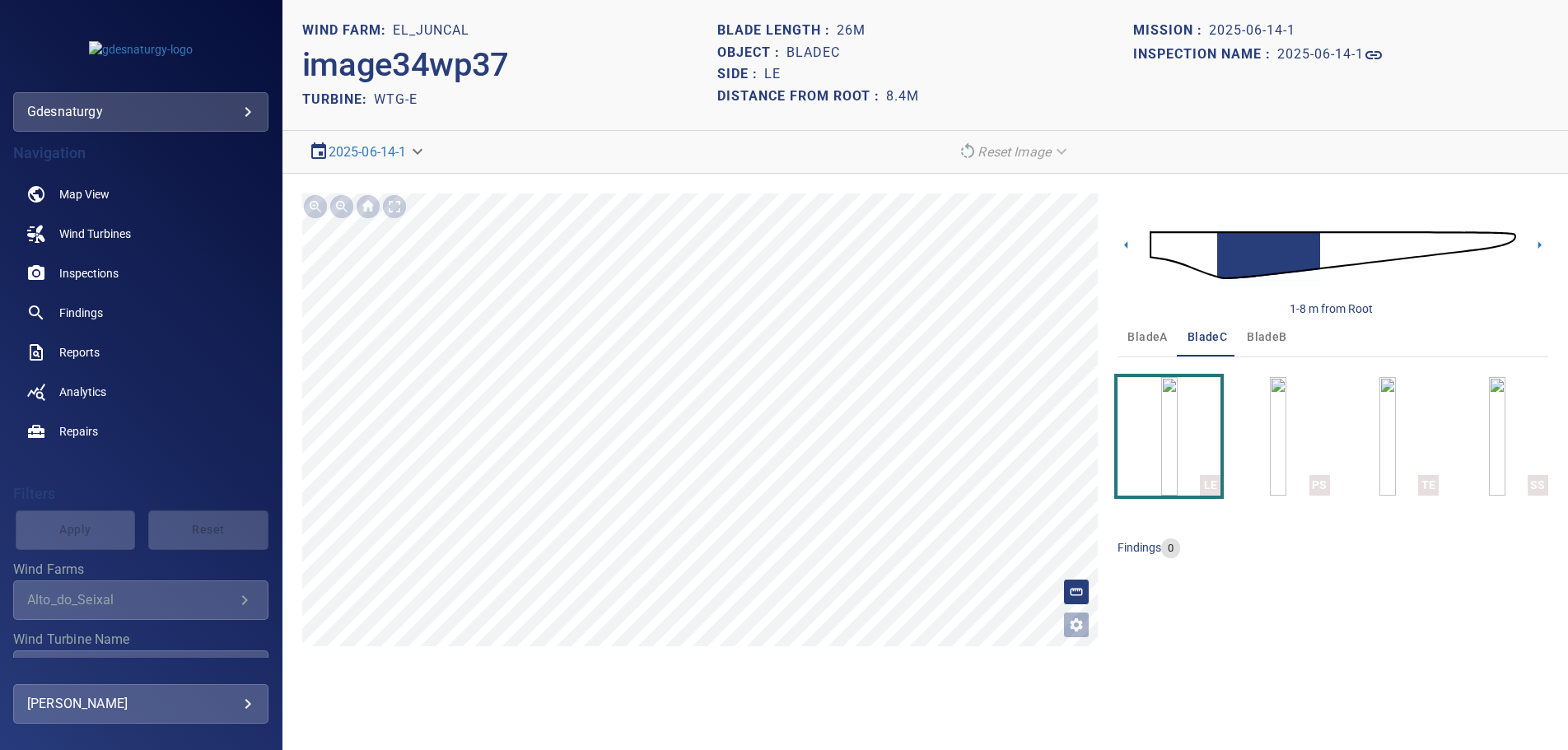
click at [1155, 235] on img at bounding box center [1334, 255] width 367 height 89
click at [1542, 241] on icon at bounding box center [1540, 245] width 18 height 18
click at [1538, 241] on icon at bounding box center [1540, 245] width 18 height 18
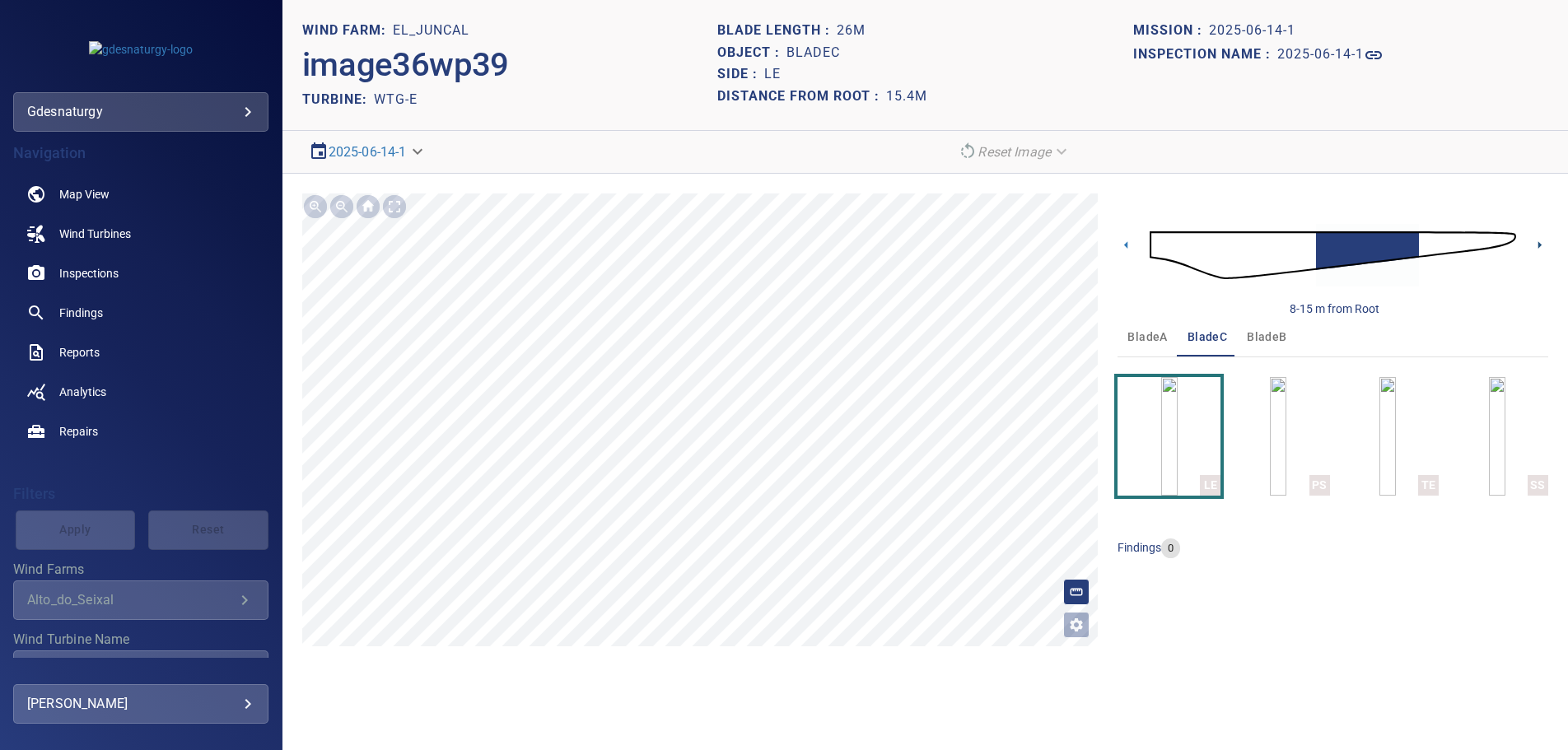
click at [1538, 241] on icon at bounding box center [1540, 245] width 18 height 18
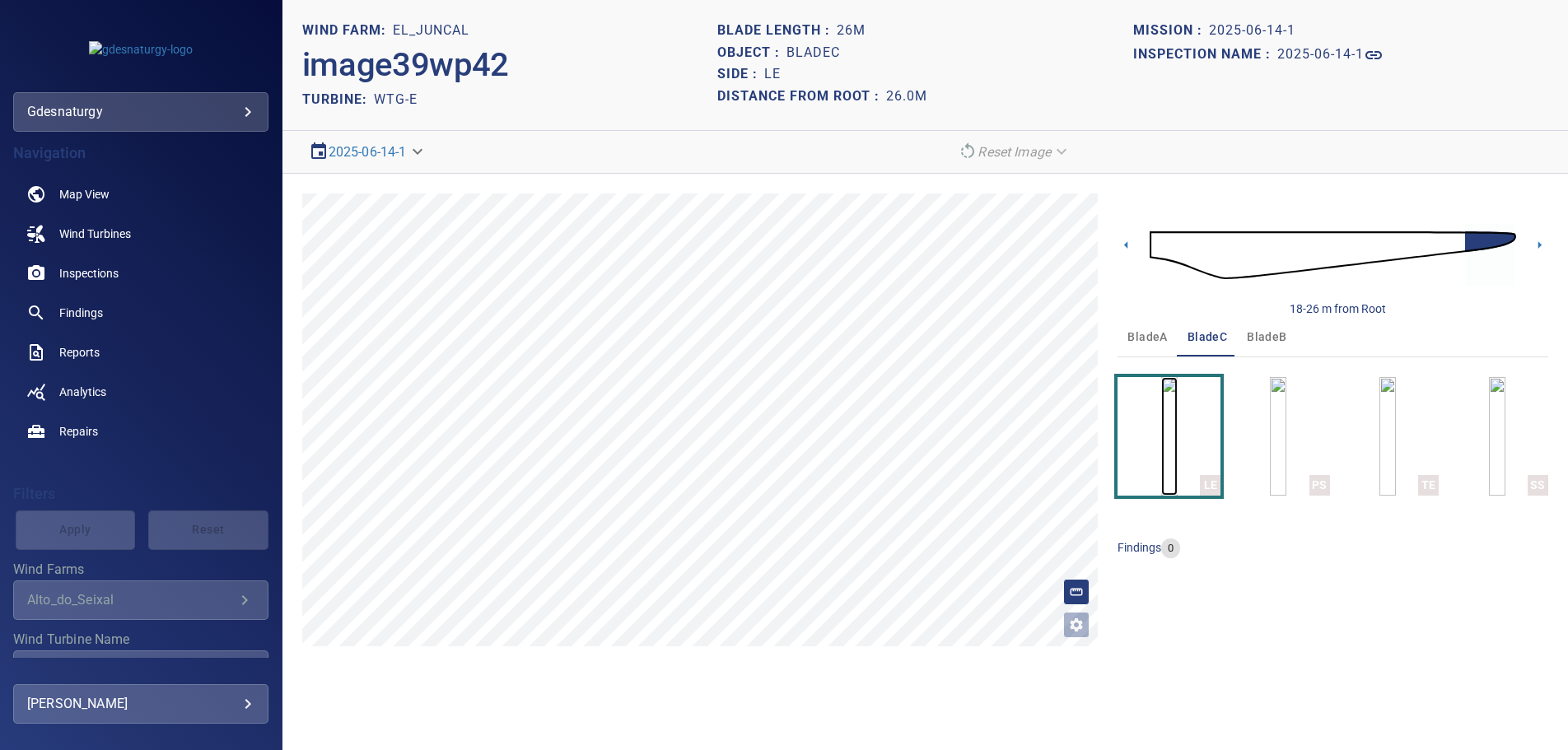
click at [1177, 442] on img "button" at bounding box center [1169, 437] width 17 height 119
click at [1162, 240] on img at bounding box center [1334, 255] width 367 height 89
click at [1540, 241] on icon at bounding box center [1540, 245] width 18 height 18
click at [1542, 243] on icon at bounding box center [1540, 245] width 18 height 18
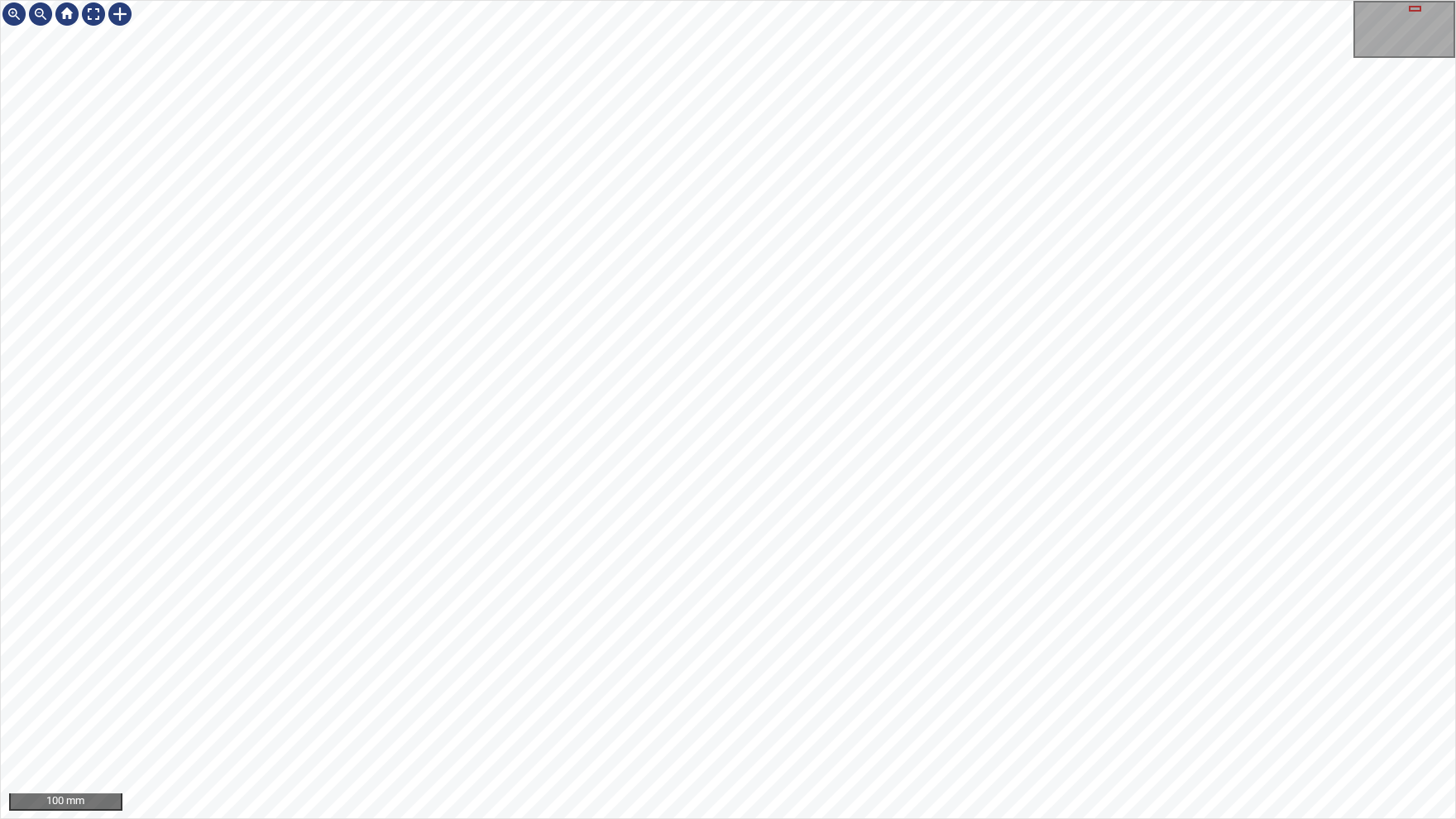
click at [626, 818] on div "100 mm" at bounding box center [728, 410] width 1456 height 819
click at [638, 818] on div "100 mm" at bounding box center [728, 410] width 1456 height 819
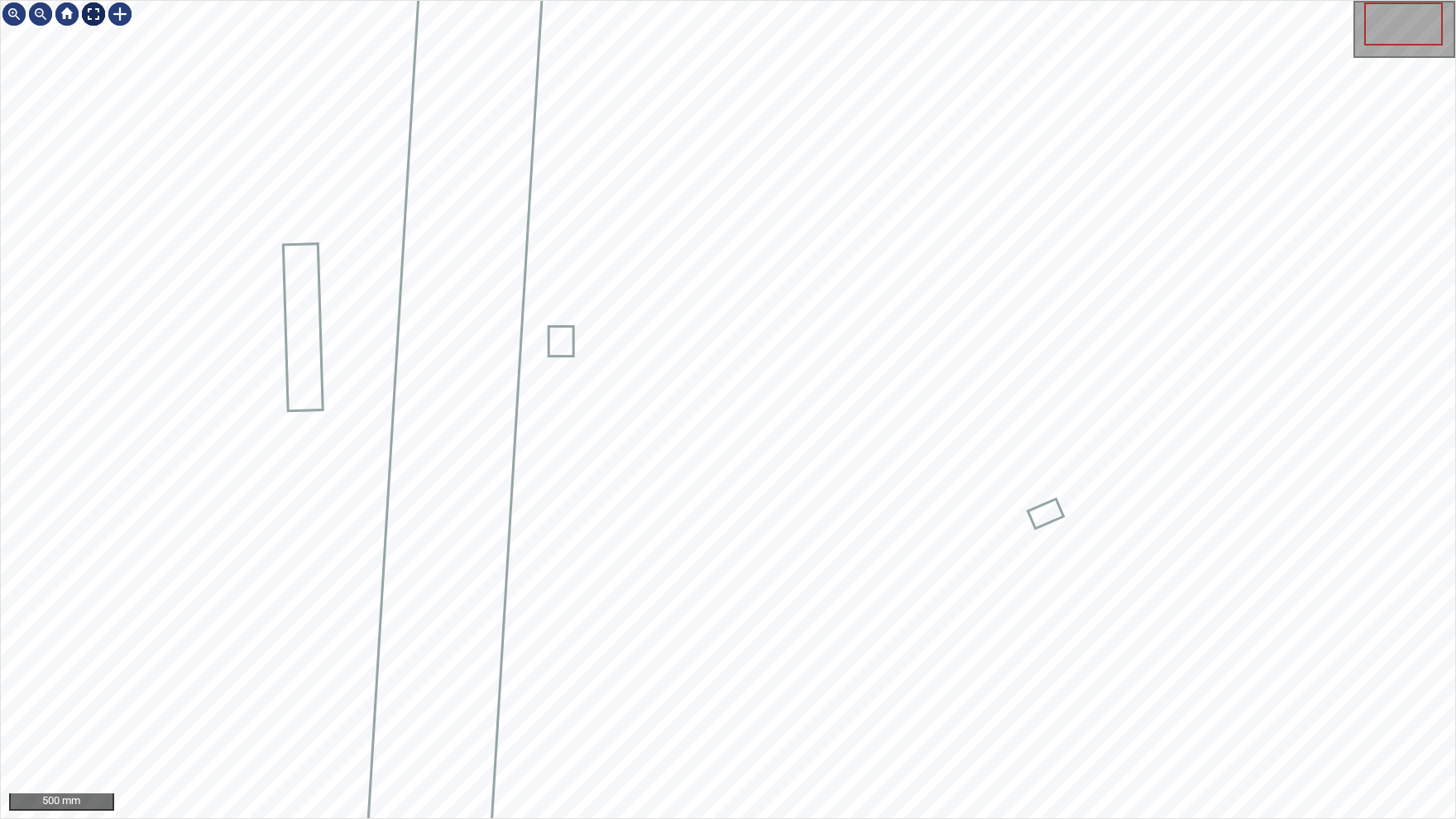
click at [95, 17] on img at bounding box center [93, 14] width 26 height 26
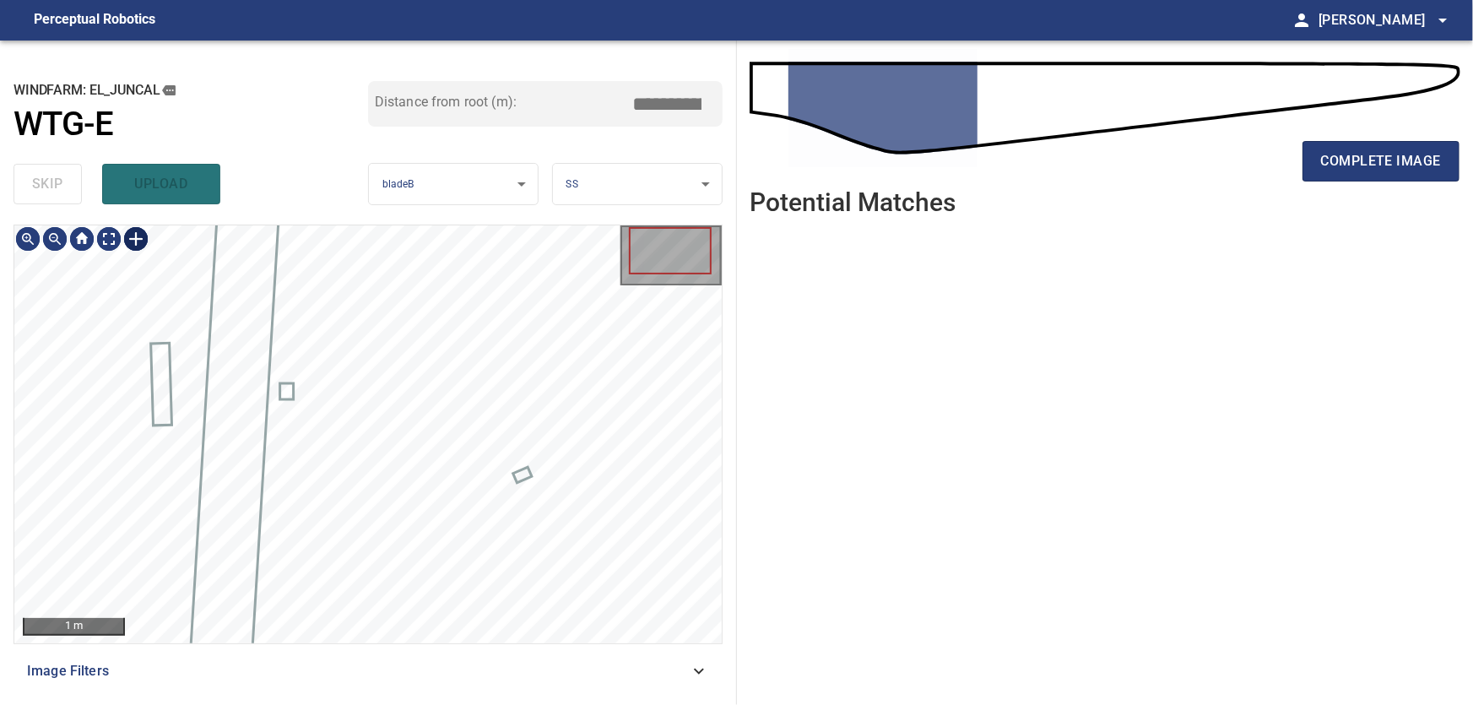
click at [139, 237] on div at bounding box center [135, 238] width 27 height 27
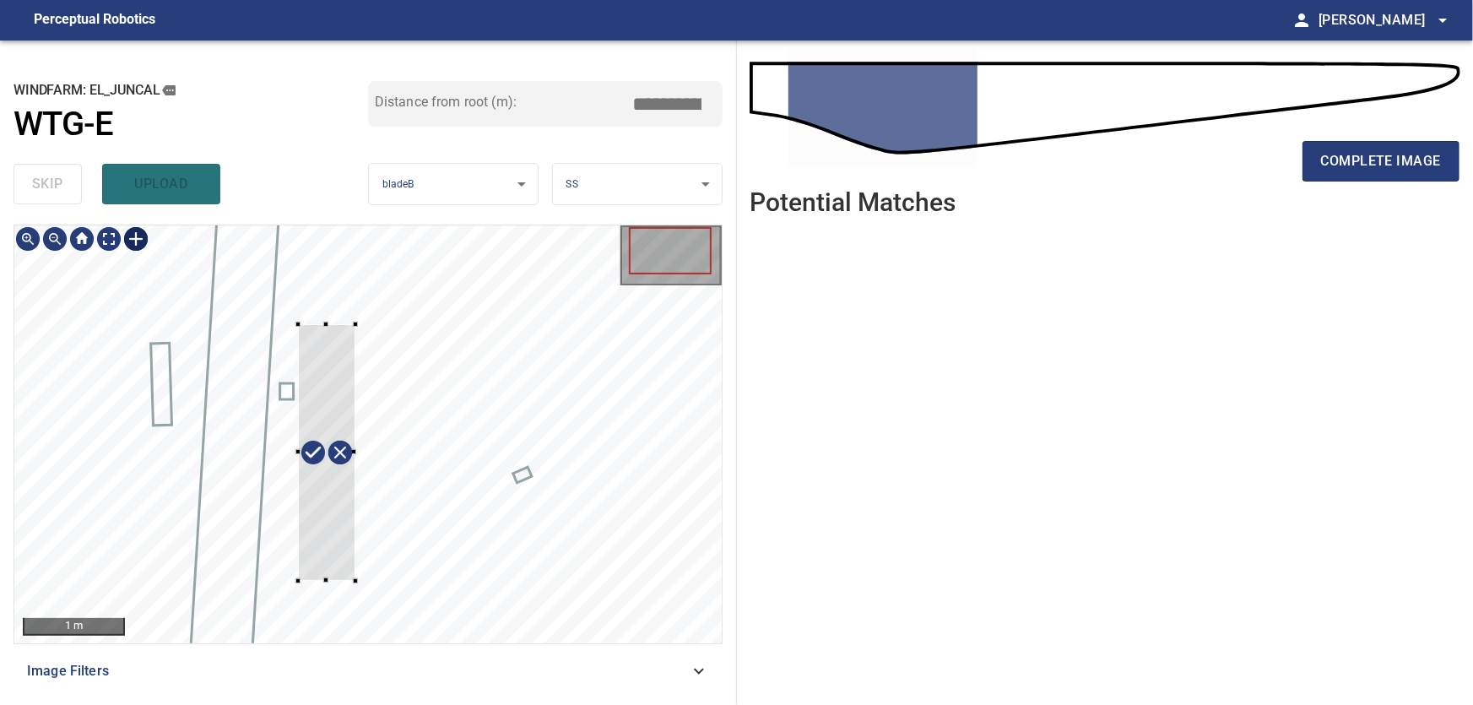
click at [298, 581] on div at bounding box center [367, 434] width 707 height 418
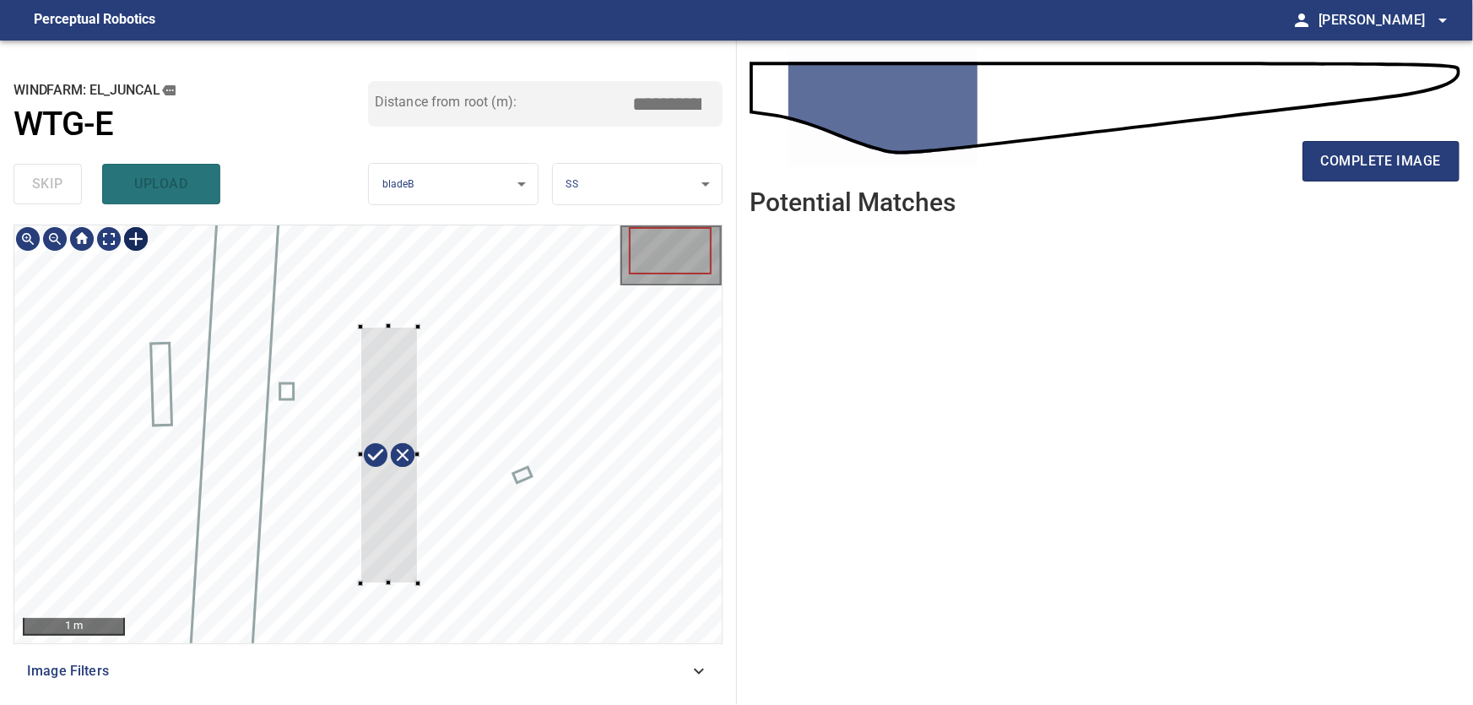
click at [377, 542] on div at bounding box center [389, 455] width 57 height 257
click at [420, 394] on div at bounding box center [398, 446] width 108 height 263
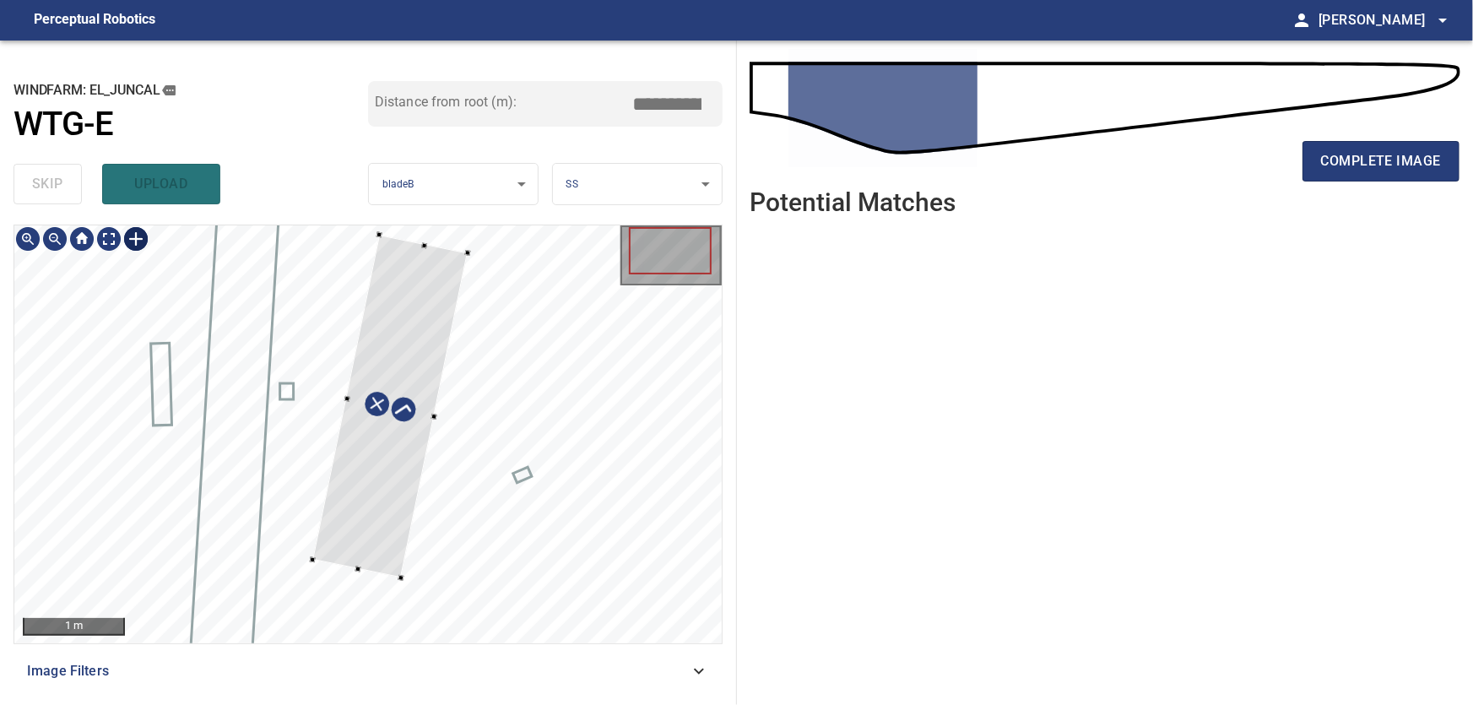
click at [438, 245] on div at bounding box center [367, 434] width 707 height 418
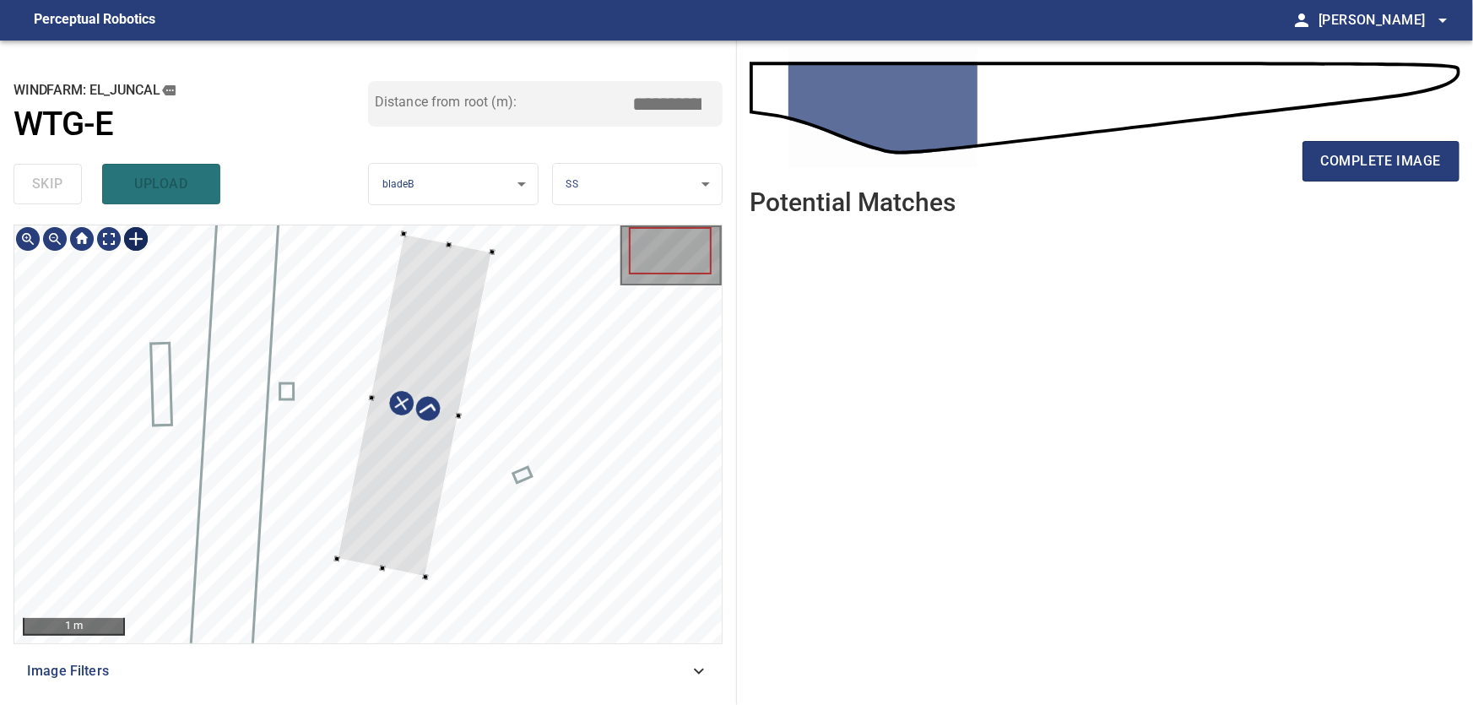
click at [435, 358] on div at bounding box center [415, 406] width 155 height 343
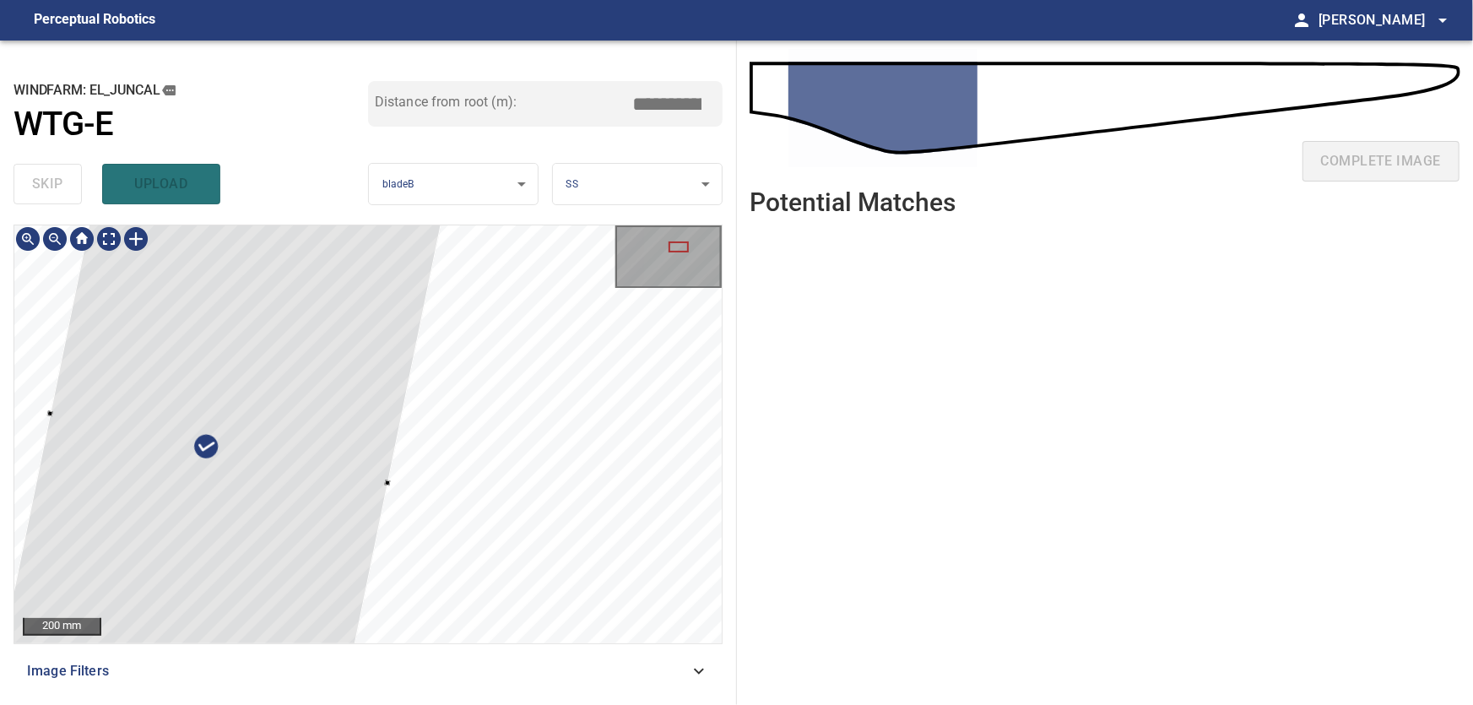
click at [675, 245] on div at bounding box center [679, 246] width 20 height 11
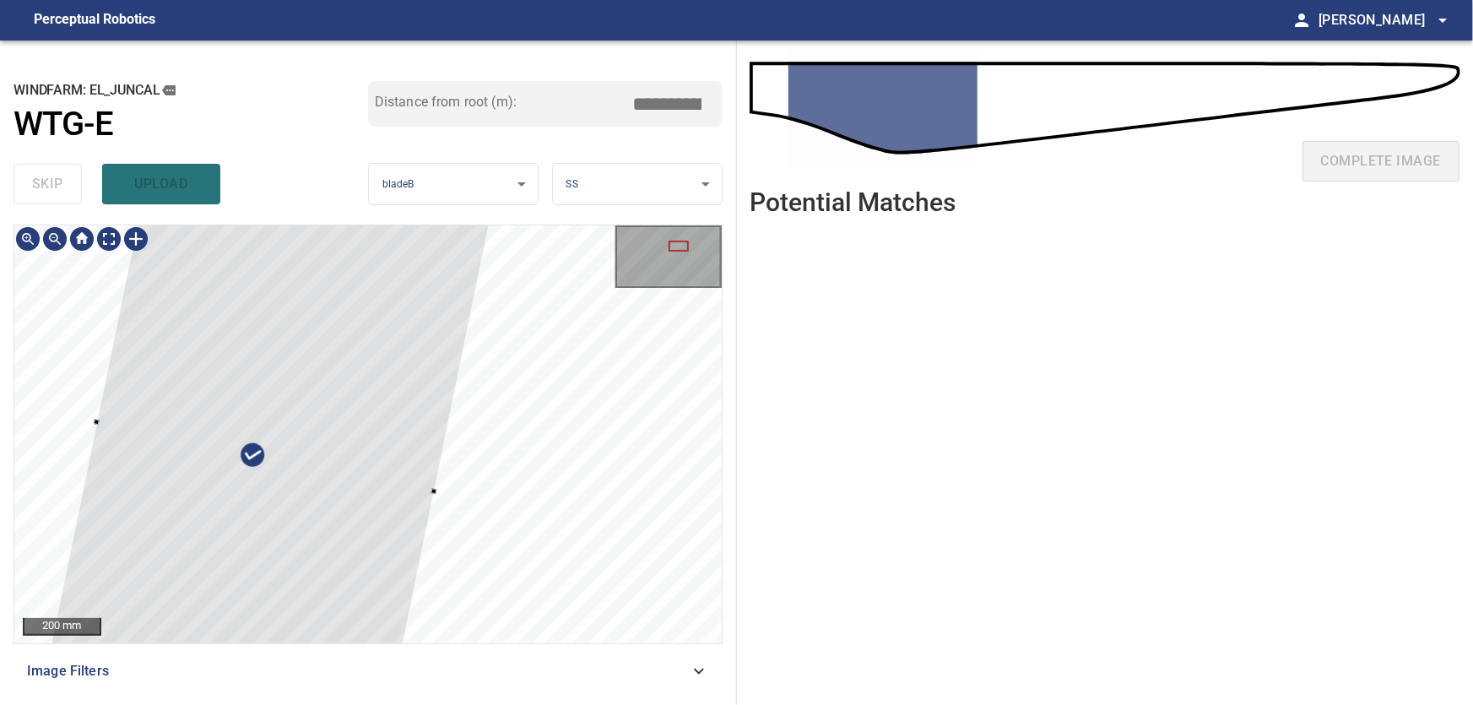
click at [99, 421] on div at bounding box center [265, 458] width 595 height 1318
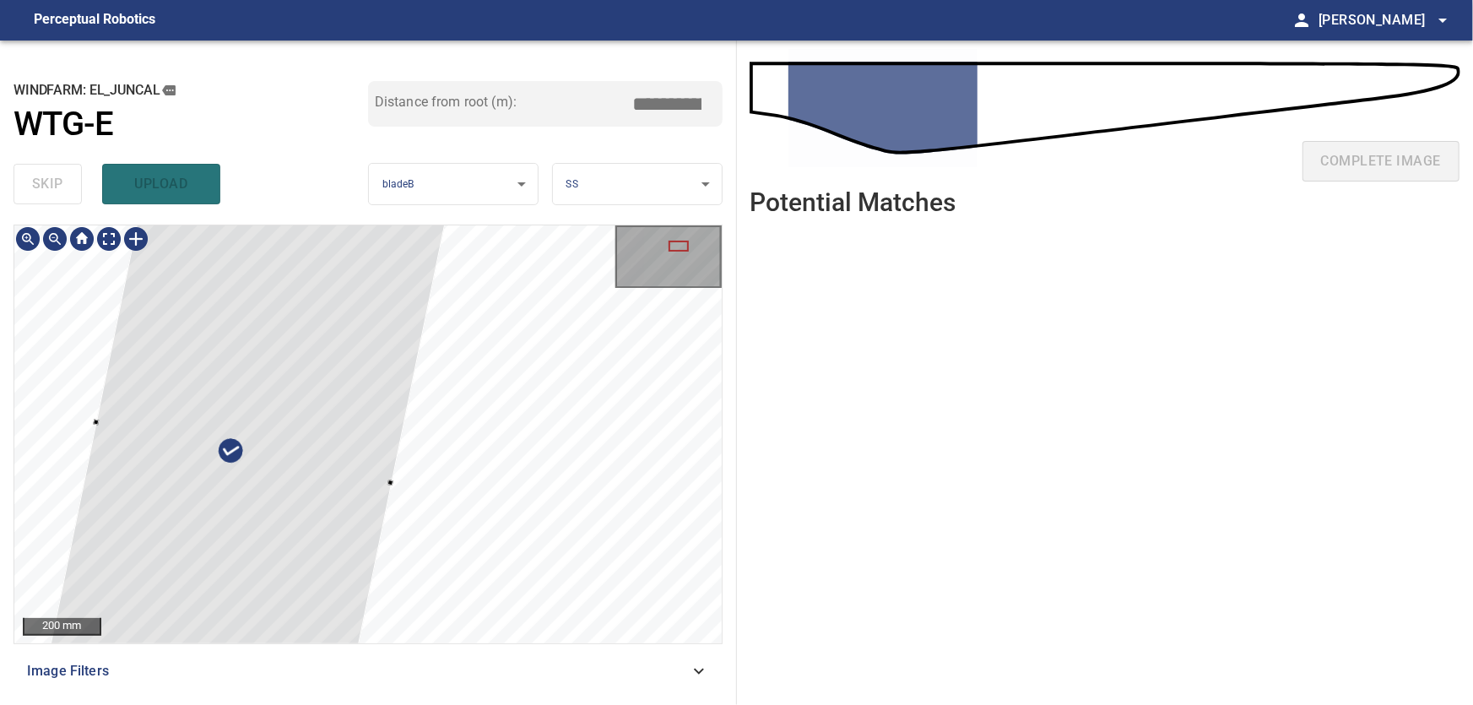
click at [383, 474] on div at bounding box center [244, 453] width 552 height 1309
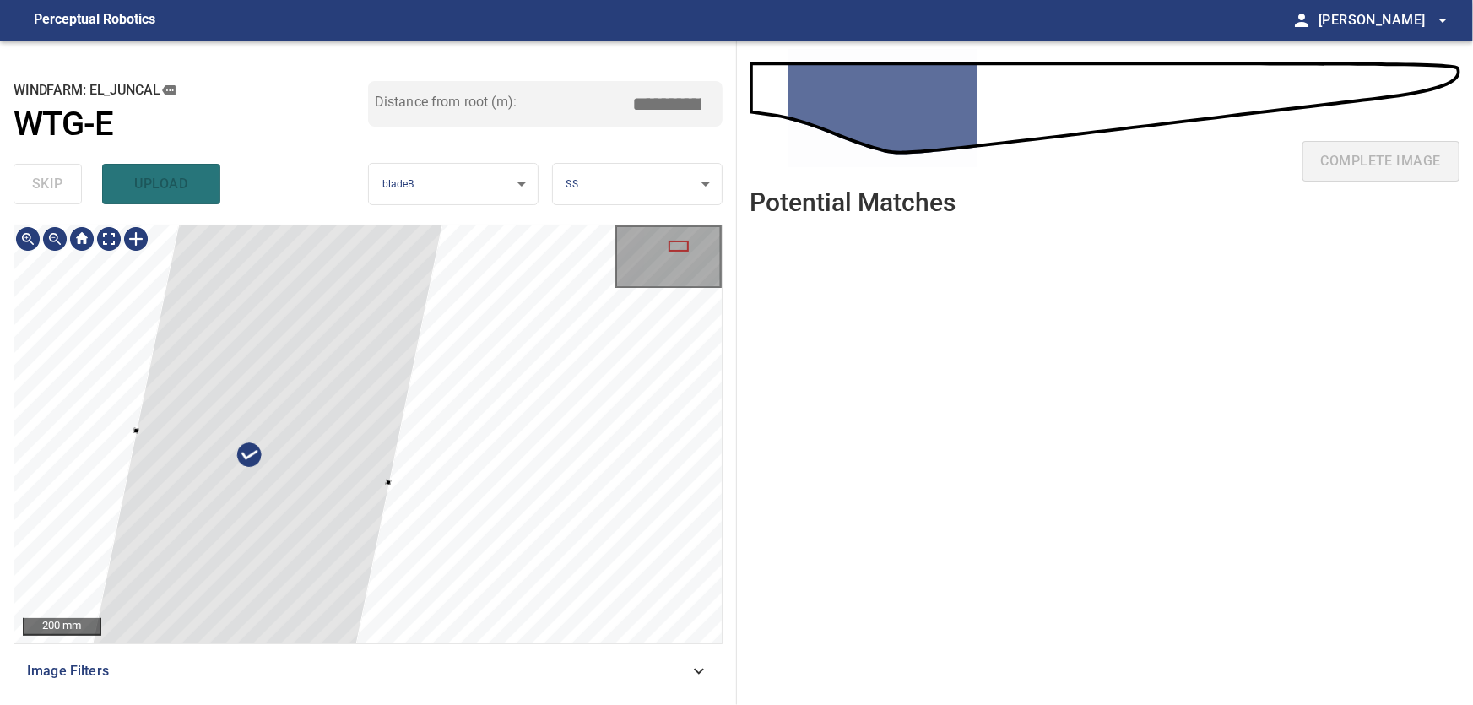
click at [147, 427] on div at bounding box center [263, 457] width 510 height 1300
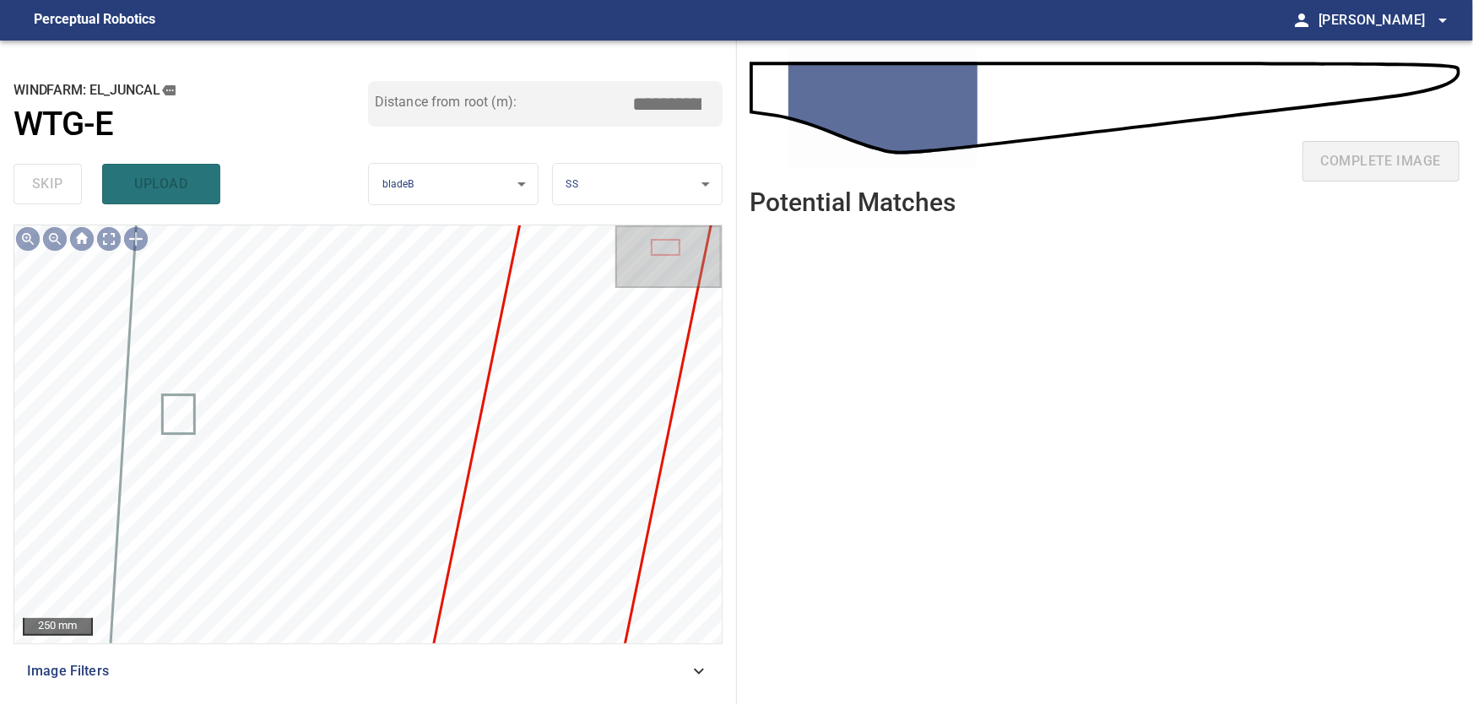
click at [695, 670] on icon at bounding box center [699, 671] width 20 height 20
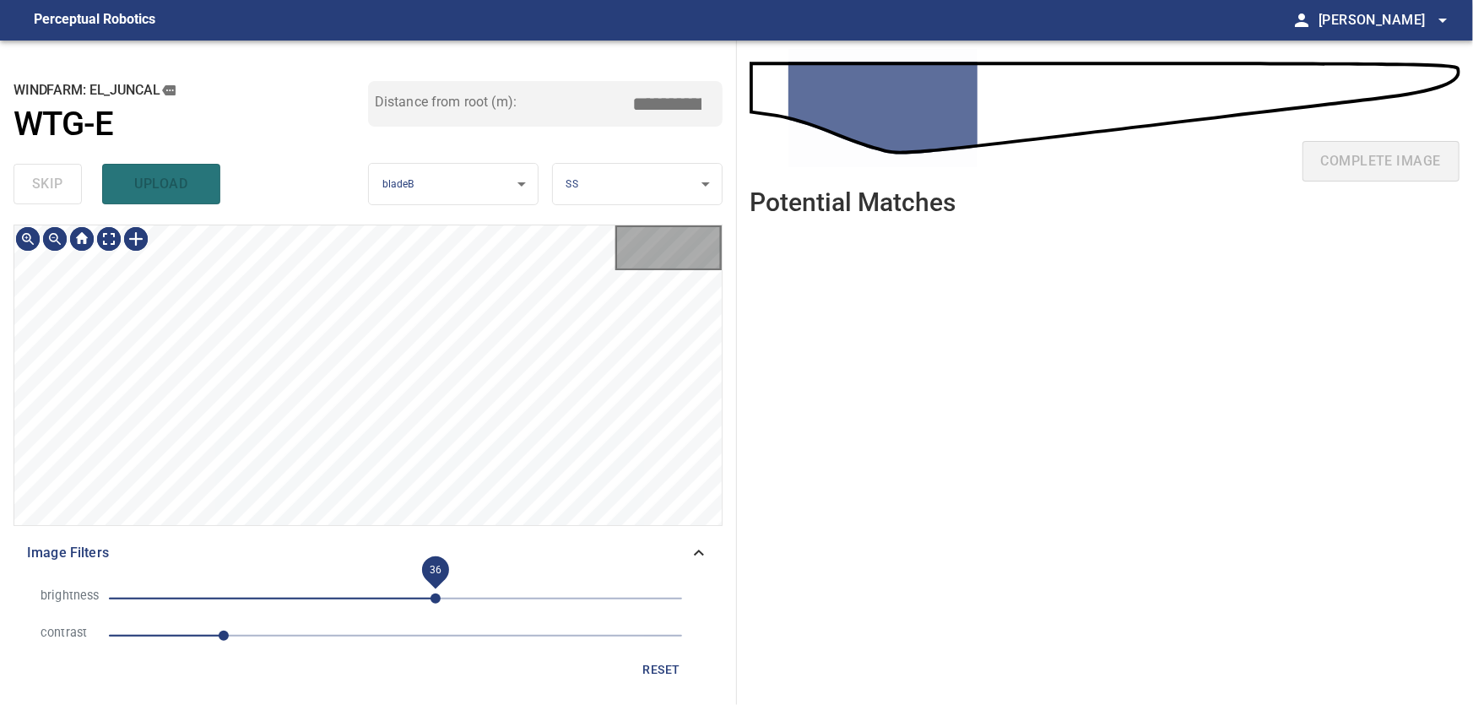
drag, startPoint x: 436, startPoint y: 599, endPoint x: 377, endPoint y: 599, distance: 58.3
click at [431, 599] on span "36" at bounding box center [436, 599] width 10 height 10
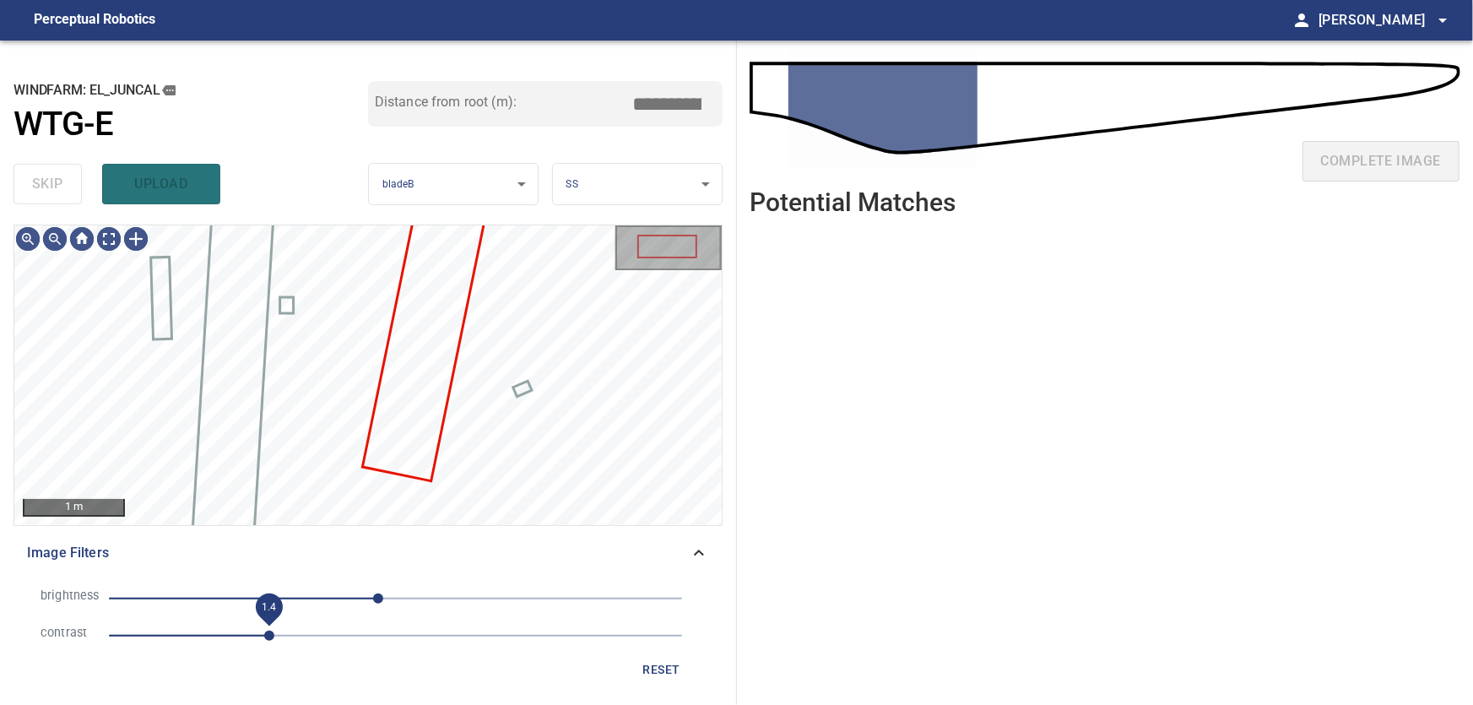
drag, startPoint x: 226, startPoint y: 637, endPoint x: 268, endPoint y: 640, distance: 42.3
click at [268, 640] on span "1.4" at bounding box center [269, 636] width 10 height 10
click at [697, 550] on icon at bounding box center [699, 553] width 20 height 20
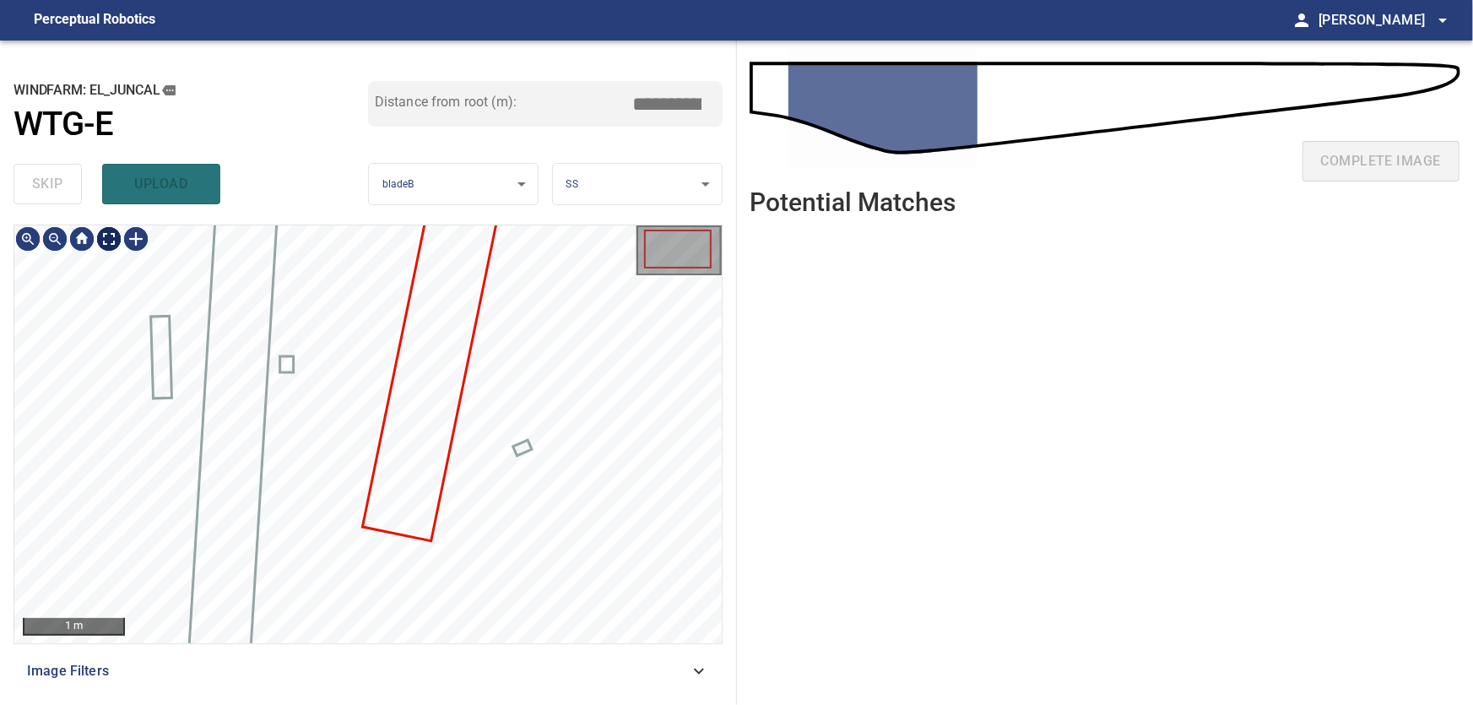
click at [106, 237] on body "**********" at bounding box center [736, 352] width 1473 height 705
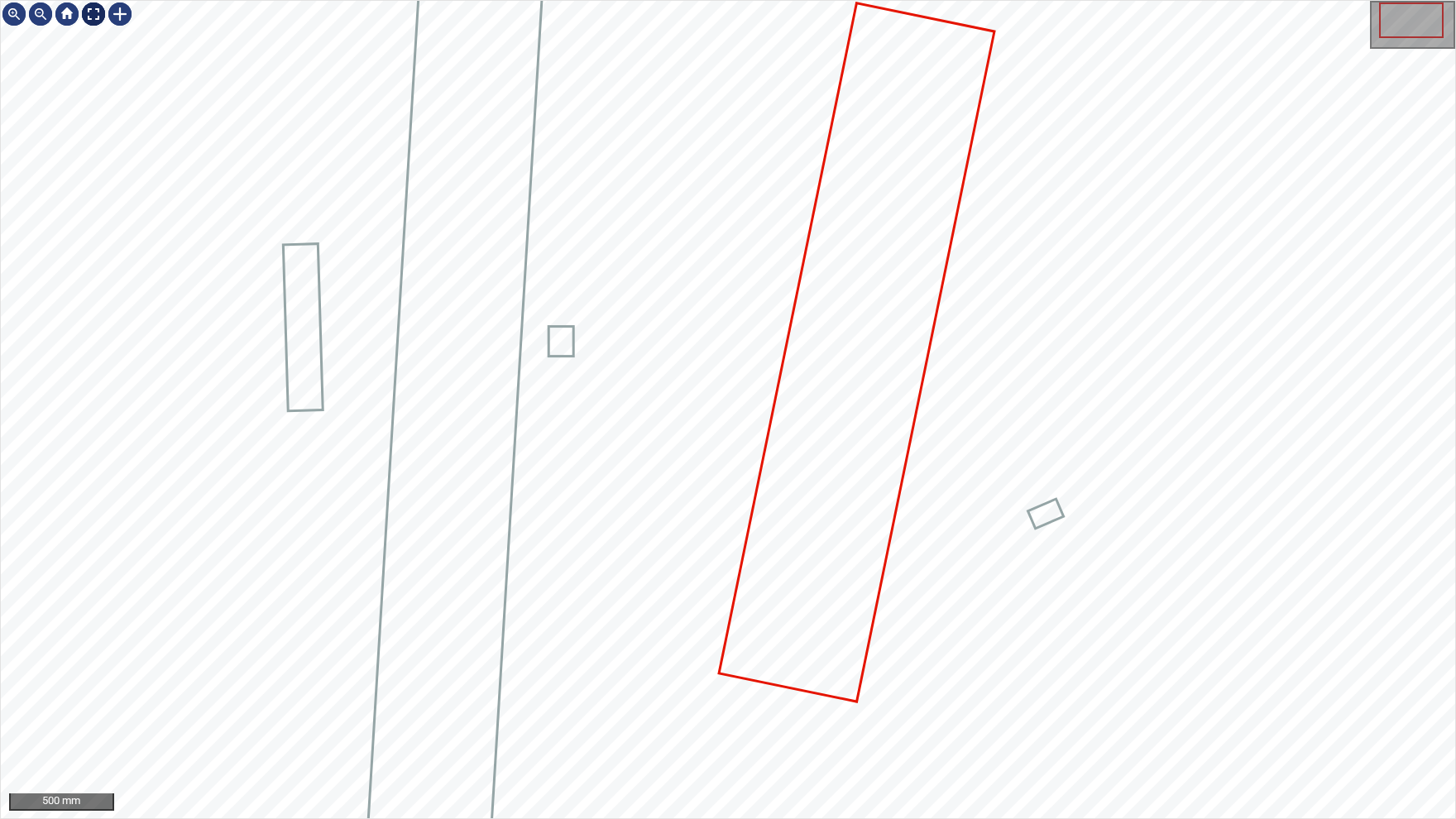
click at [93, 17] on img at bounding box center [93, 14] width 26 height 26
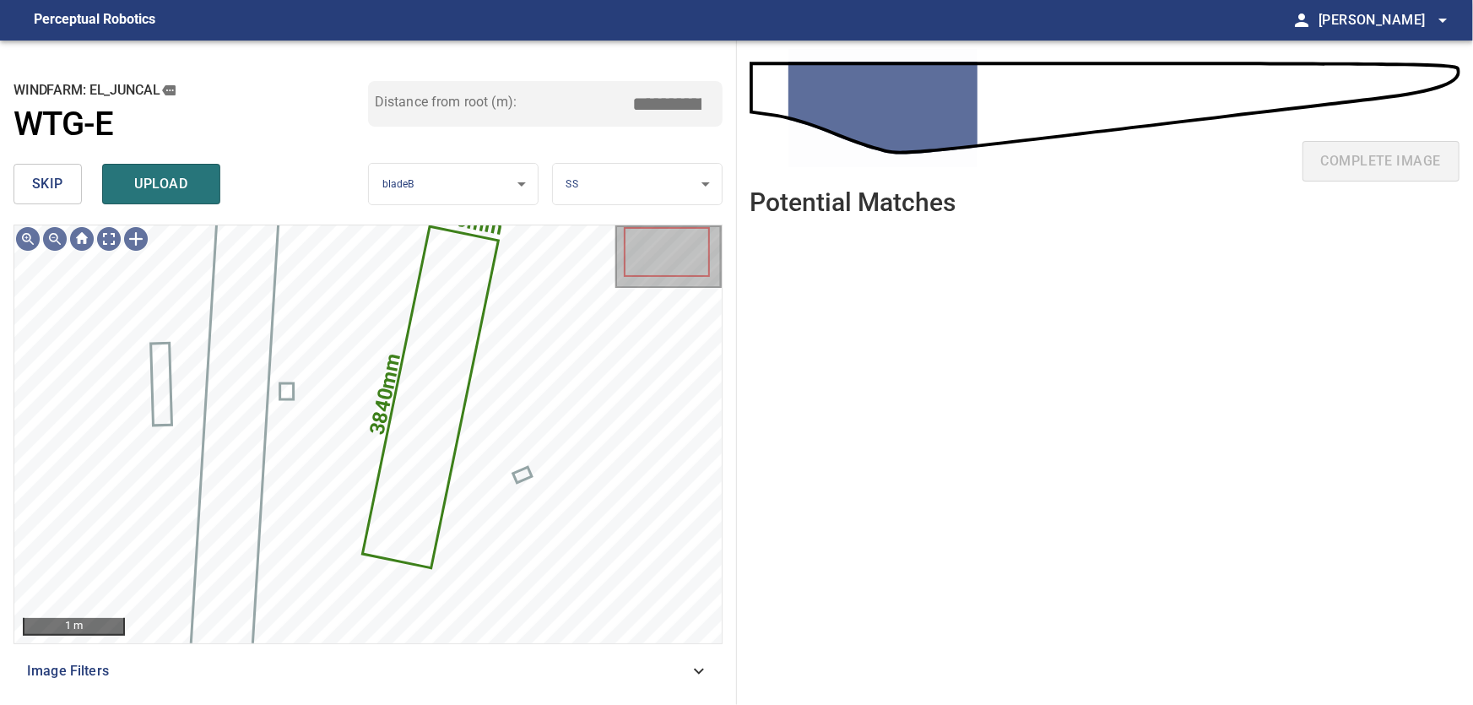
drag, startPoint x: 666, startPoint y: 104, endPoint x: 696, endPoint y: 110, distance: 30.1
click at [696, 110] on input "****" at bounding box center [674, 104] width 84 height 32
type input "****"
click at [161, 177] on span "upload" at bounding box center [161, 184] width 81 height 24
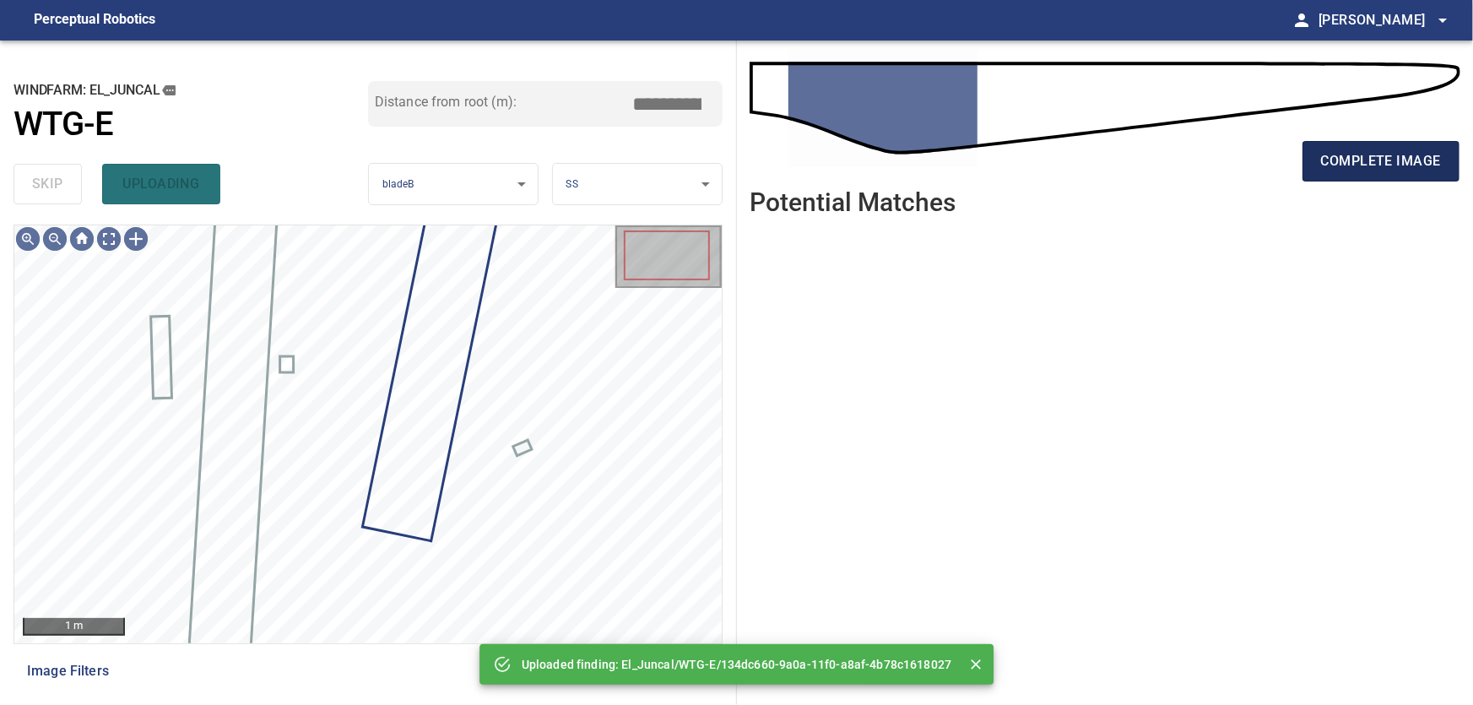
click at [1383, 163] on span "complete image" at bounding box center [1381, 161] width 120 height 24
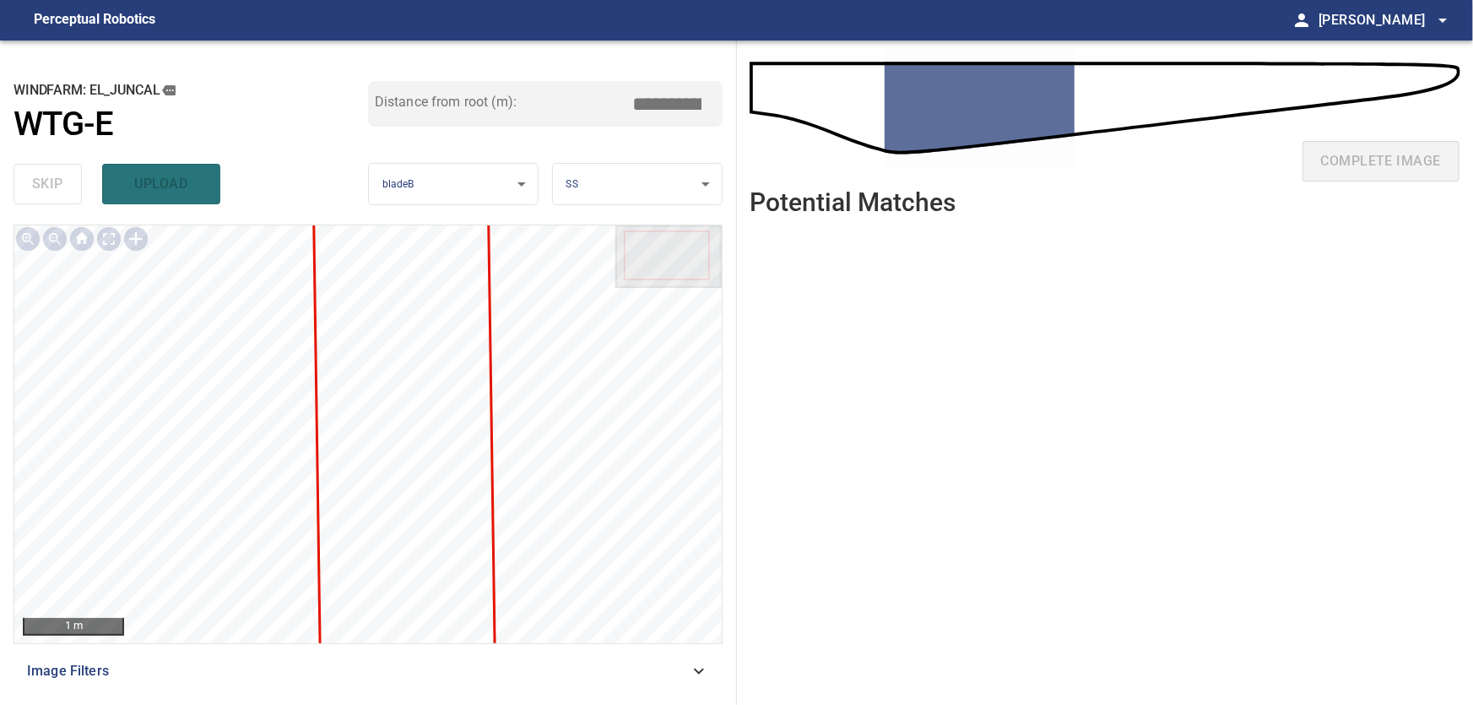
type input "***"
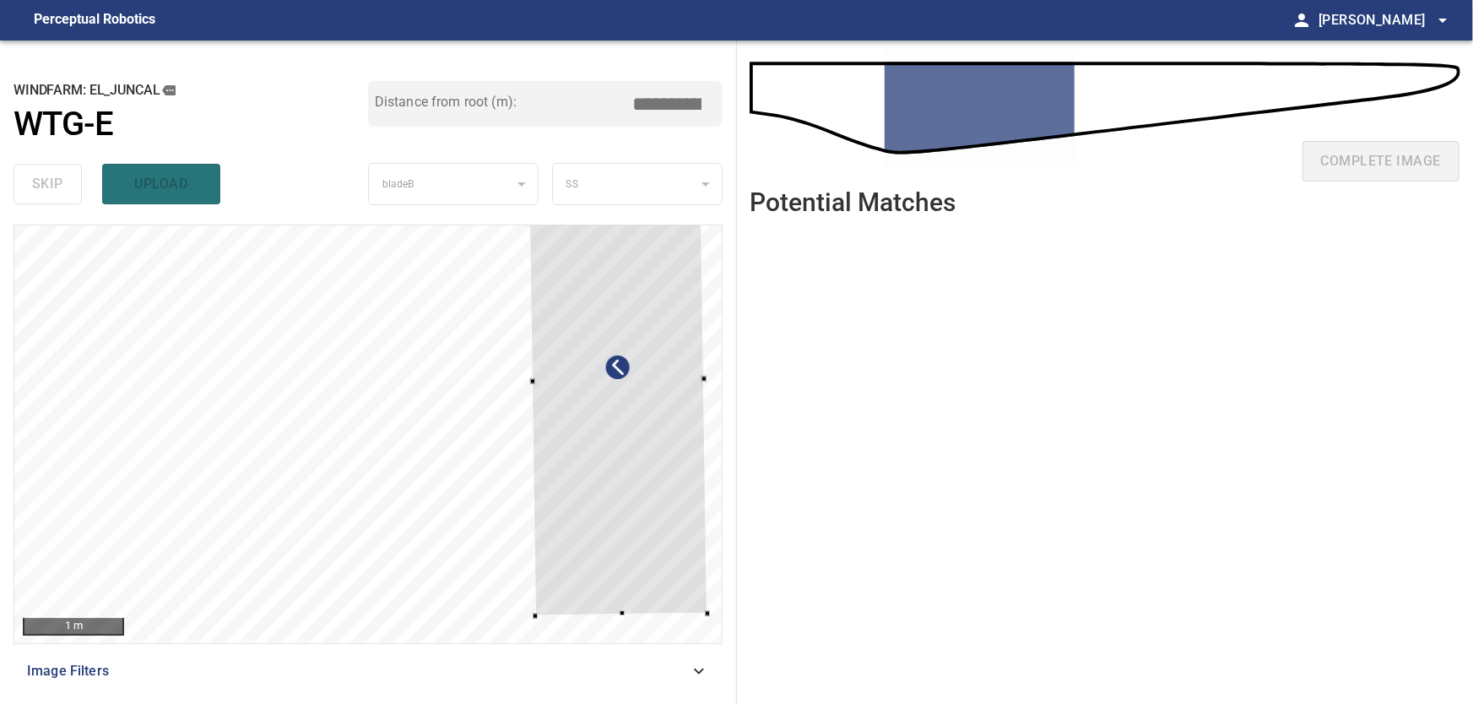
click at [648, 433] on div at bounding box center [618, 381] width 179 height 470
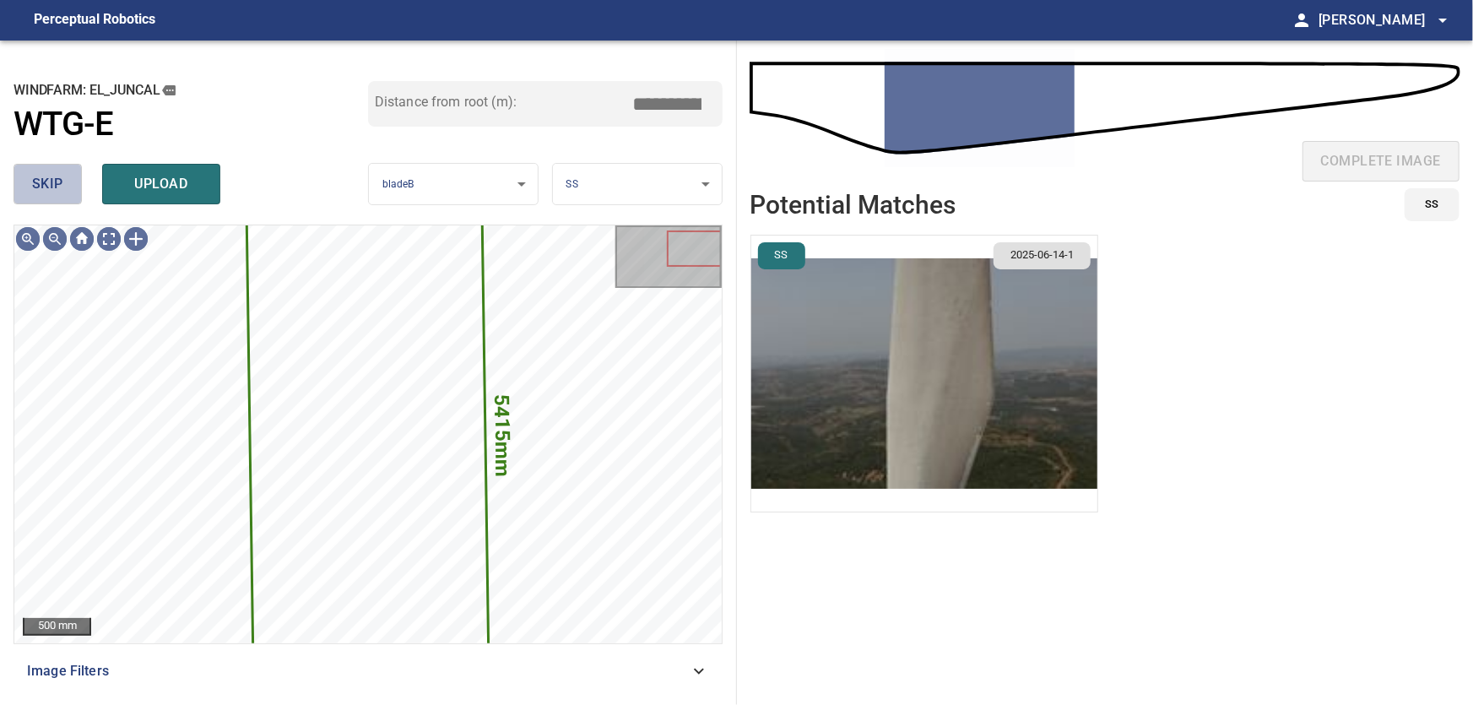
drag, startPoint x: 33, startPoint y: 175, endPoint x: 50, endPoint y: 199, distance: 29.7
click at [34, 175] on span "skip" at bounding box center [47, 184] width 31 height 24
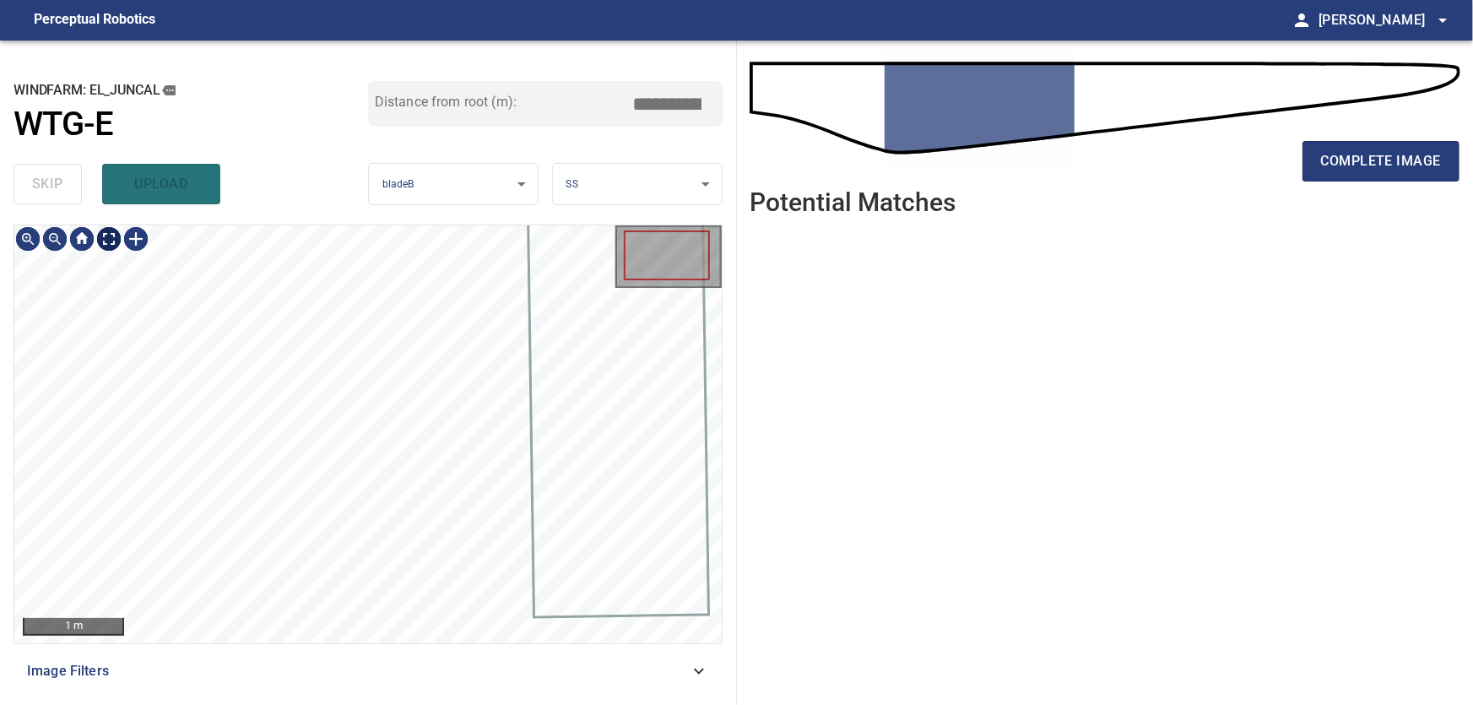
click at [108, 241] on body "**********" at bounding box center [736, 352] width 1473 height 705
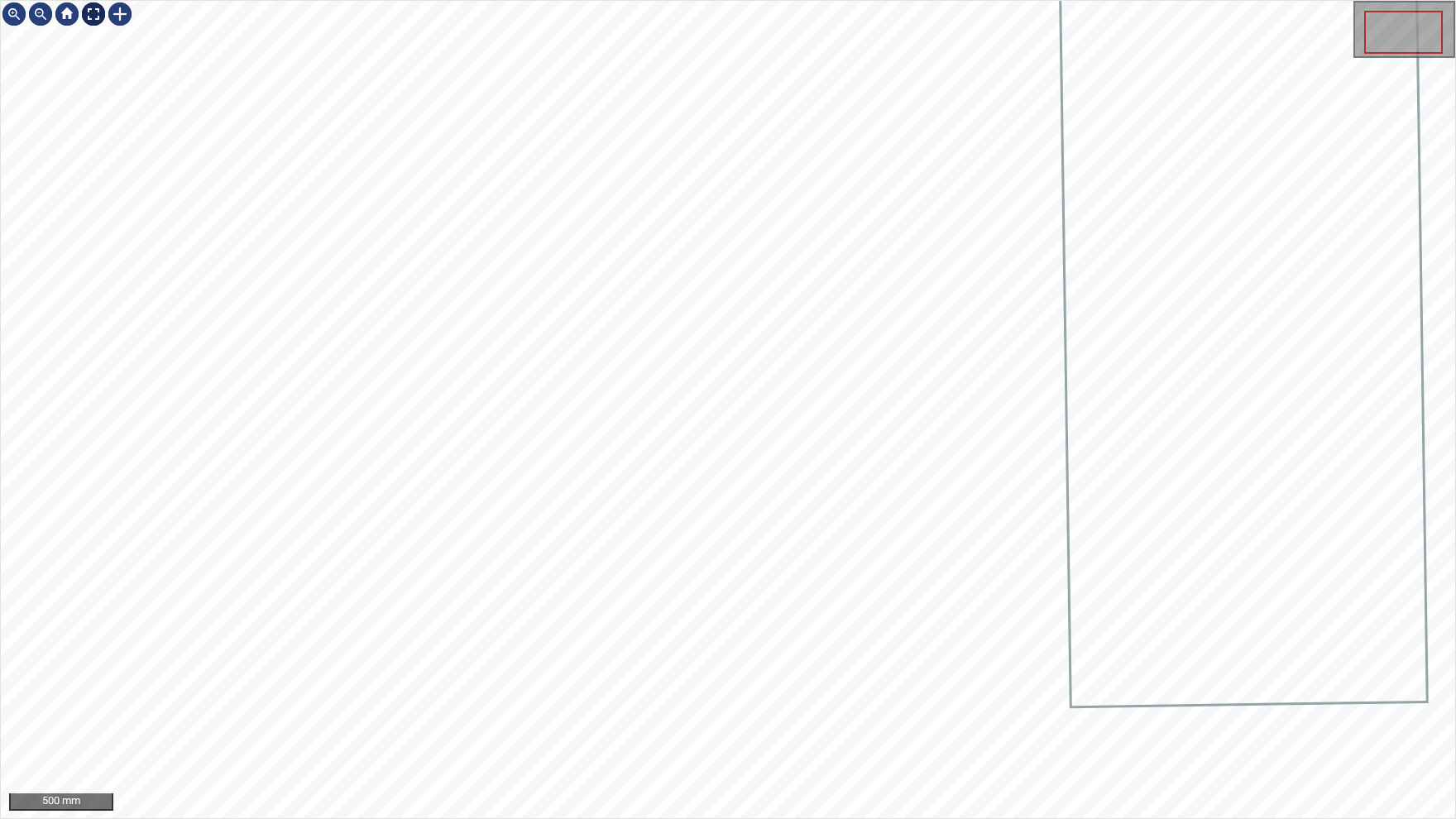
click at [92, 14] on img at bounding box center [93, 14] width 26 height 26
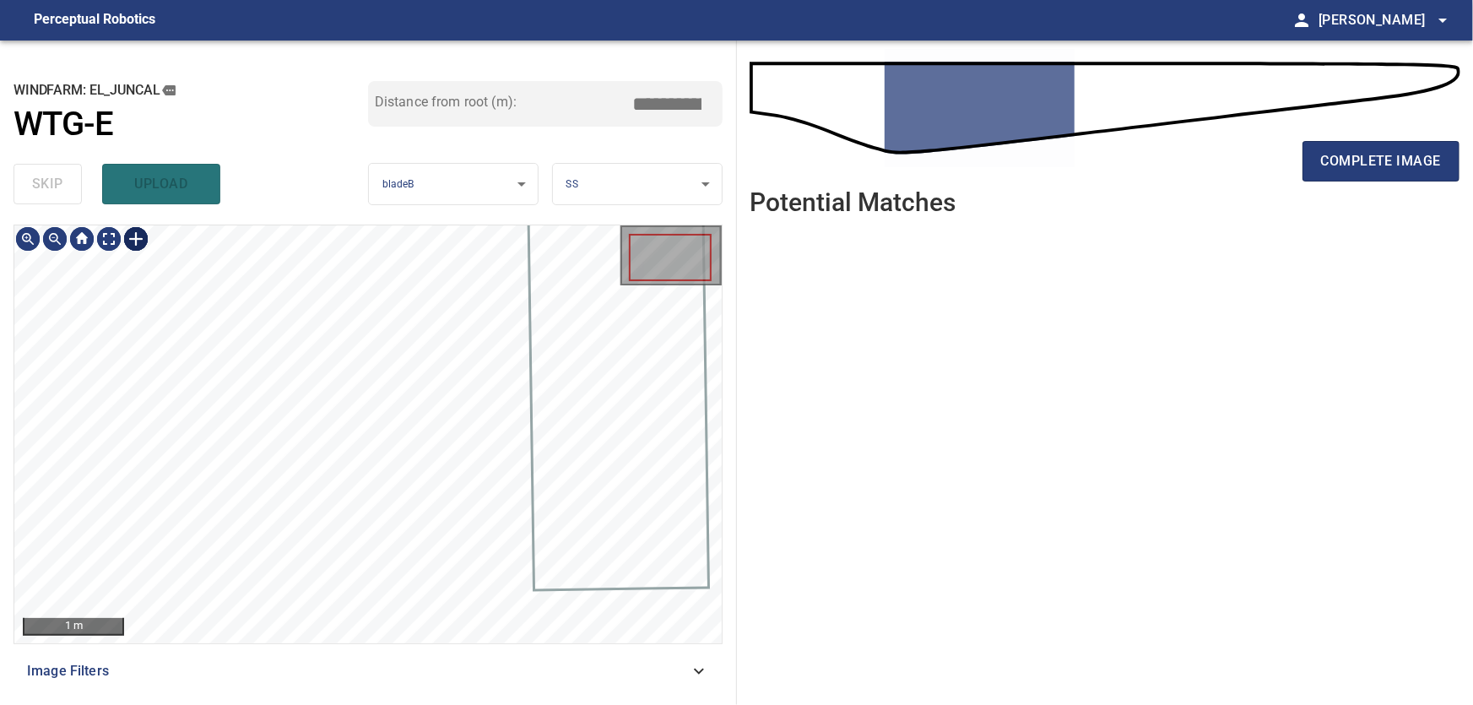
click at [133, 238] on div at bounding box center [135, 238] width 27 height 27
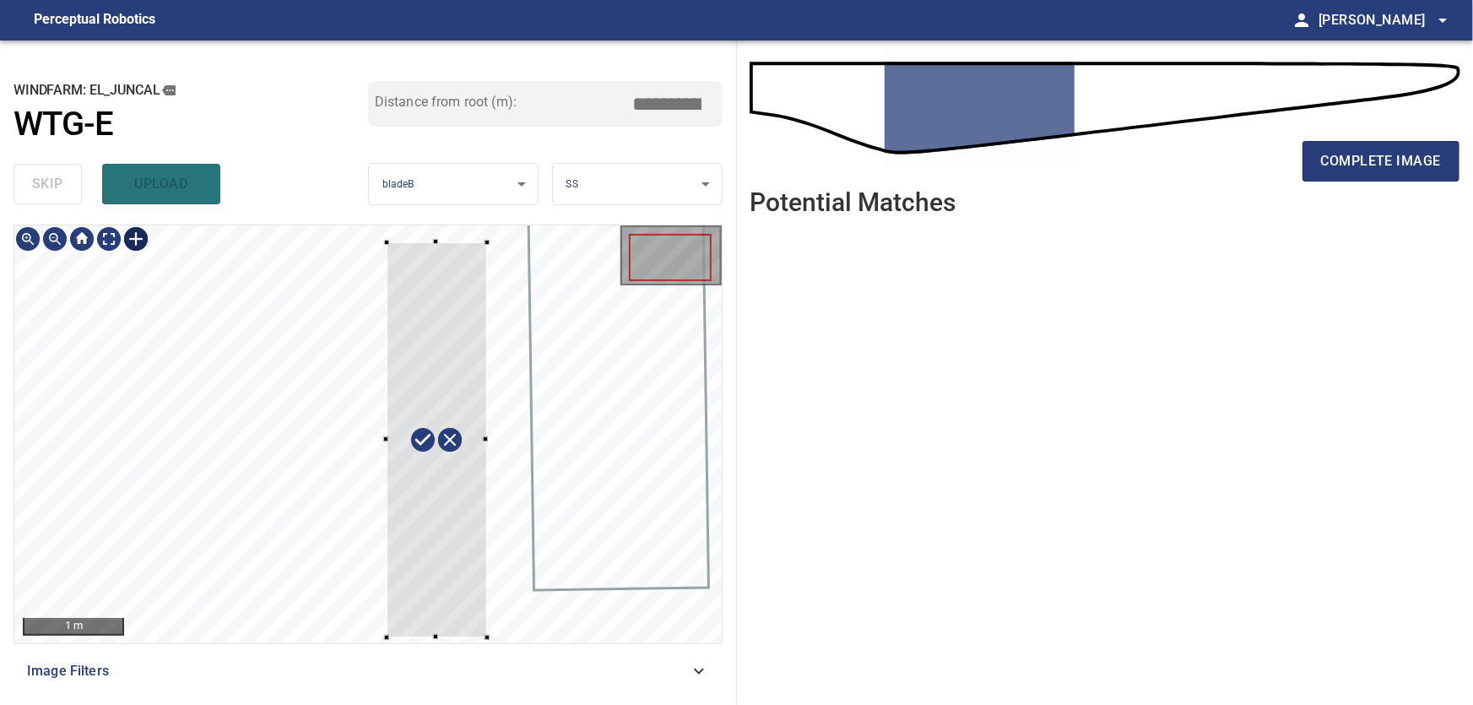
click at [489, 657] on div "1 m Image Filters" at bounding box center [368, 458] width 709 height 467
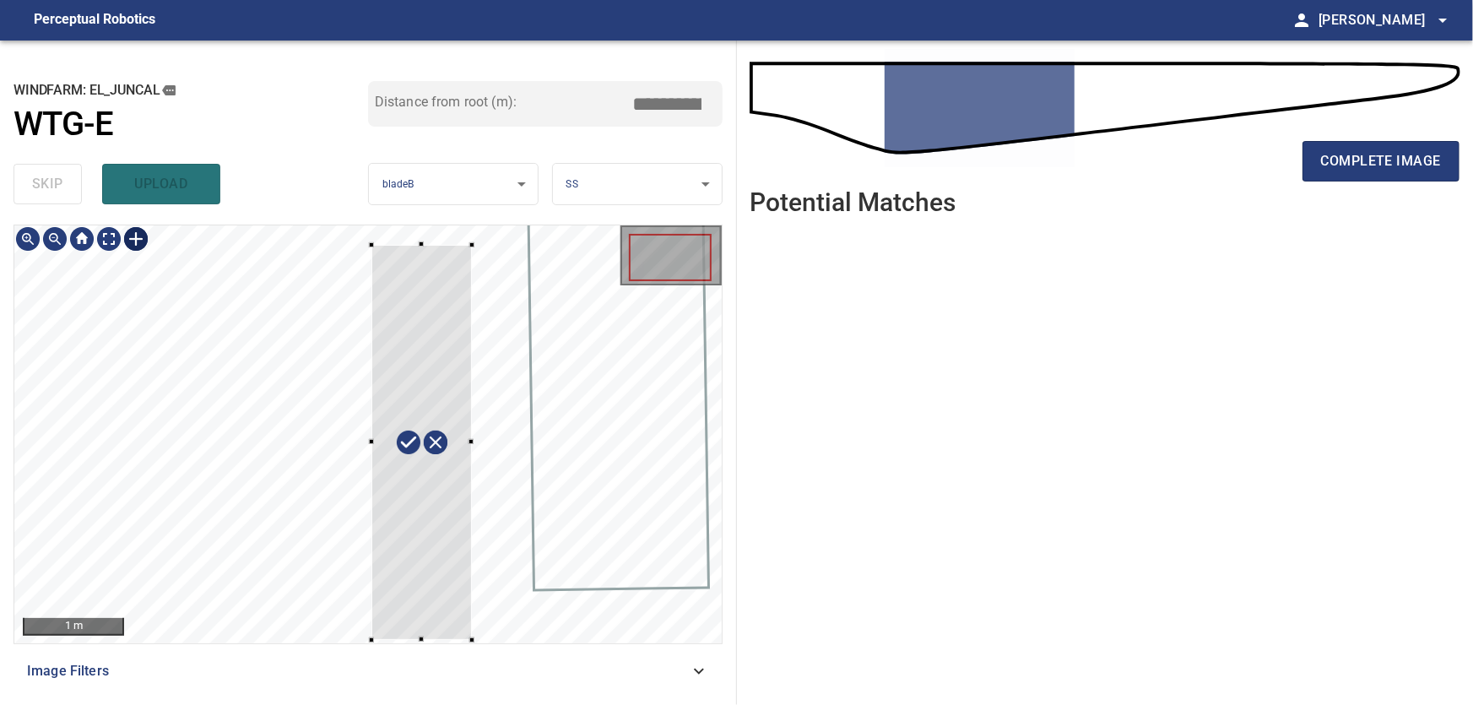
click at [427, 612] on div at bounding box center [421, 442] width 100 height 395
click at [425, 320] on div at bounding box center [422, 429] width 100 height 395
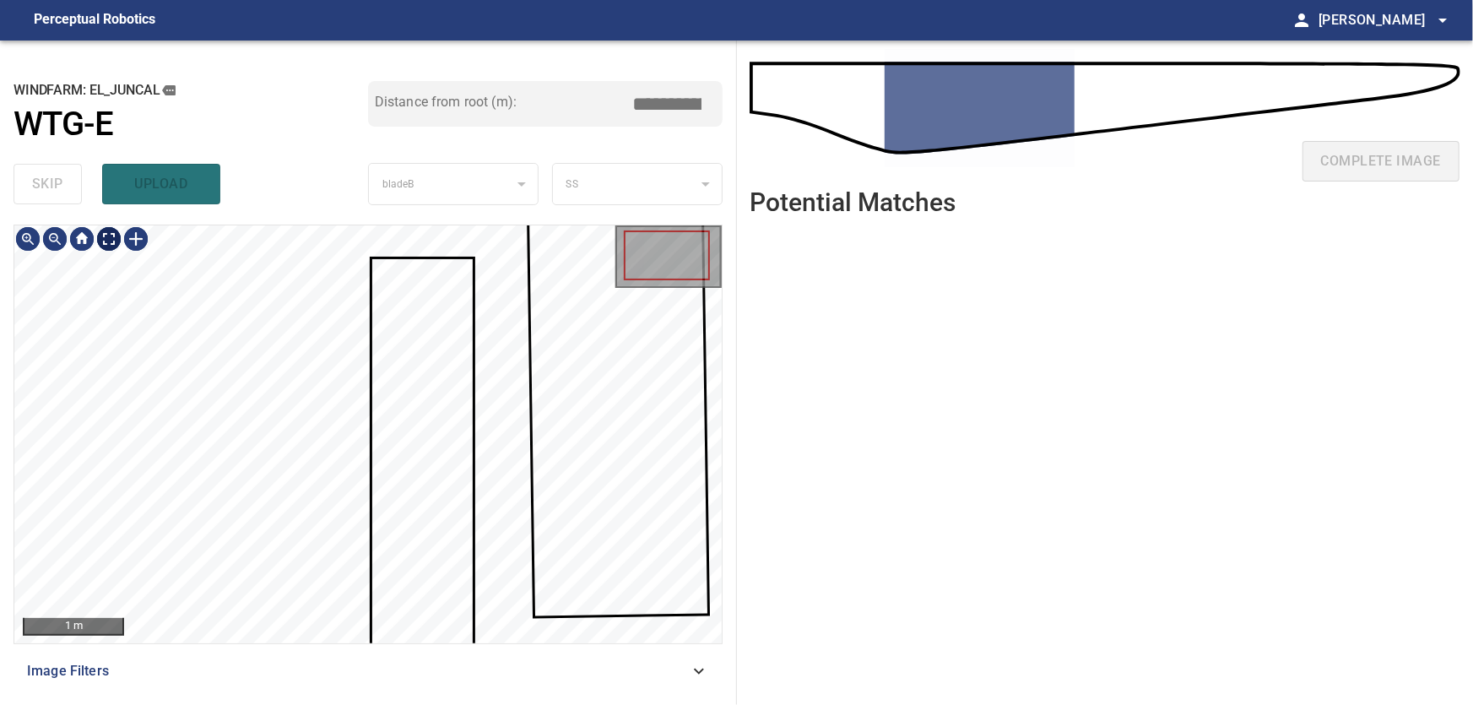
click at [105, 239] on body "**********" at bounding box center [736, 352] width 1473 height 705
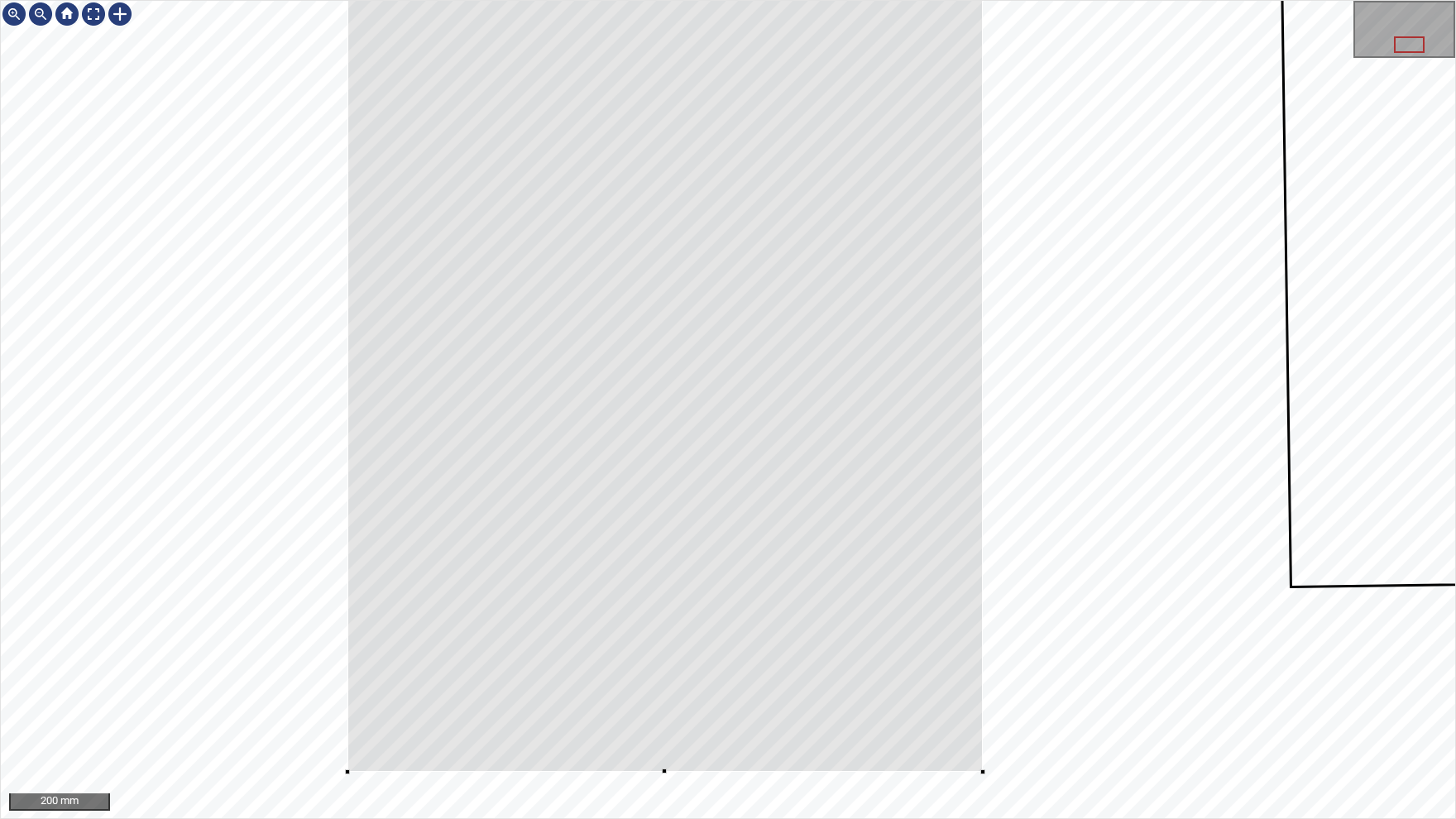
click at [343, 774] on div at bounding box center [728, 410] width 1454 height 817
click at [666, 797] on div at bounding box center [728, 410] width 1454 height 817
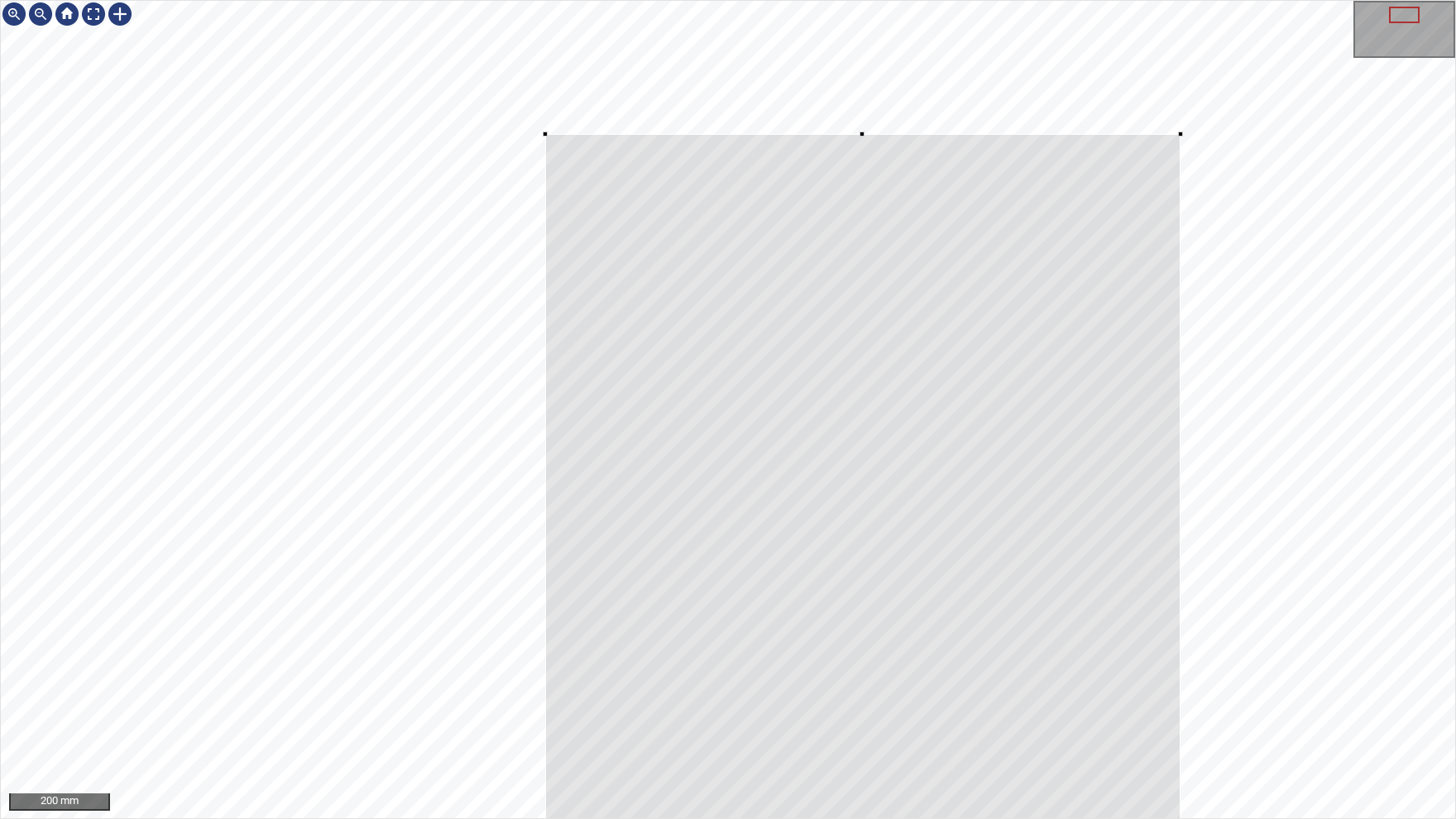
click at [1410, 14] on div at bounding box center [1404, 15] width 30 height 17
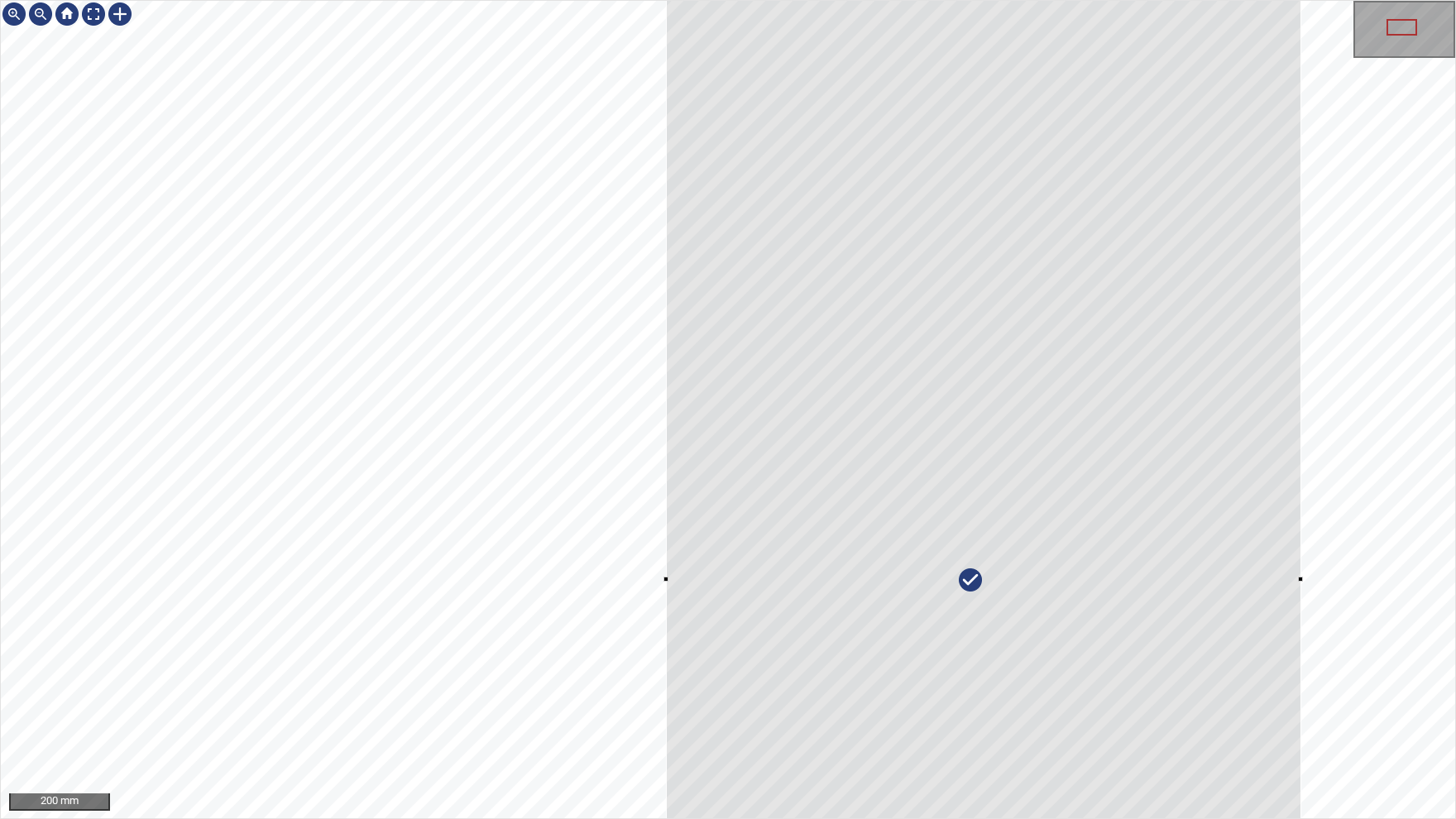
click at [1403, 25] on div at bounding box center [1401, 26] width 30 height 17
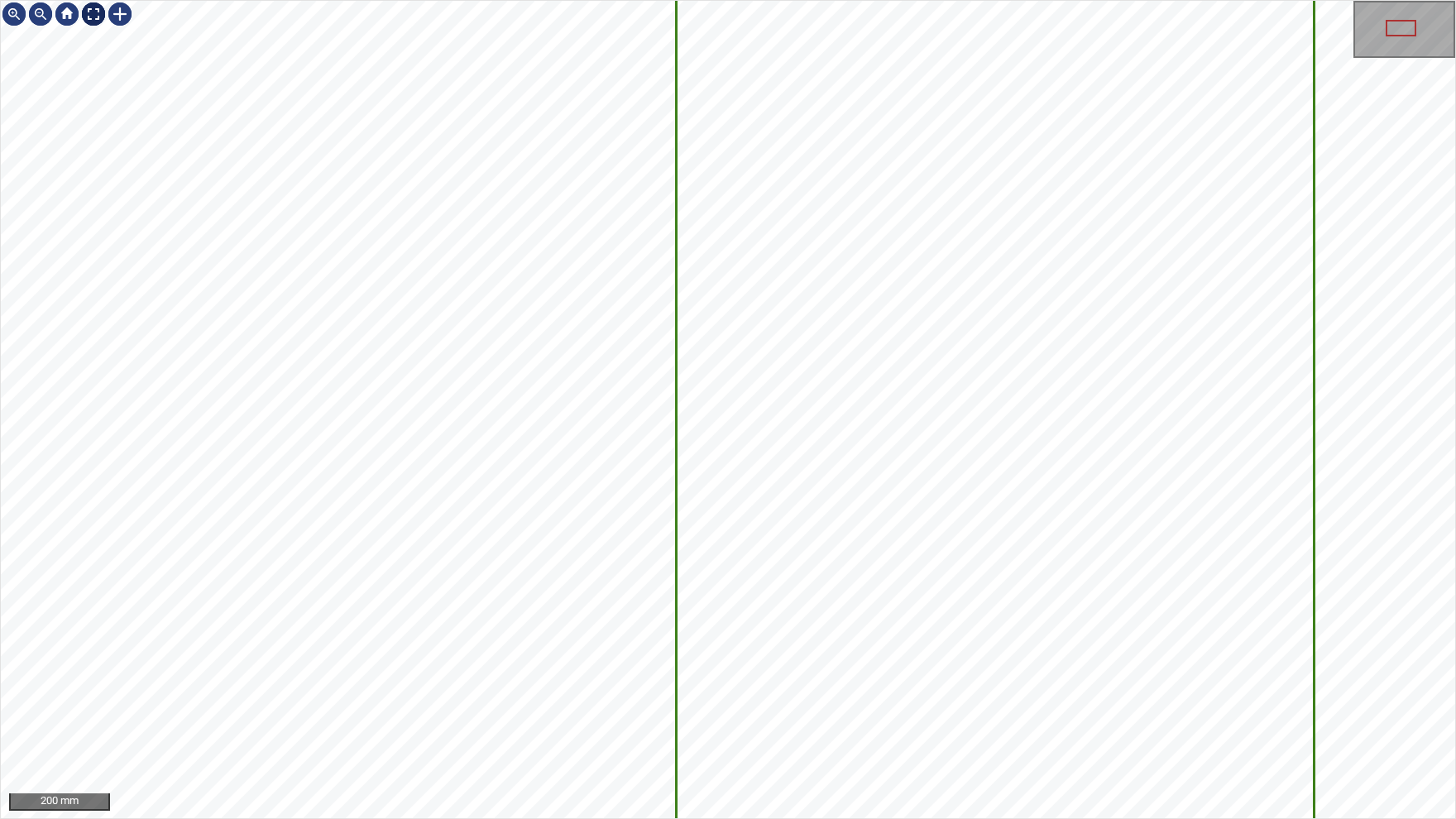
click at [96, 17] on img at bounding box center [93, 14] width 26 height 26
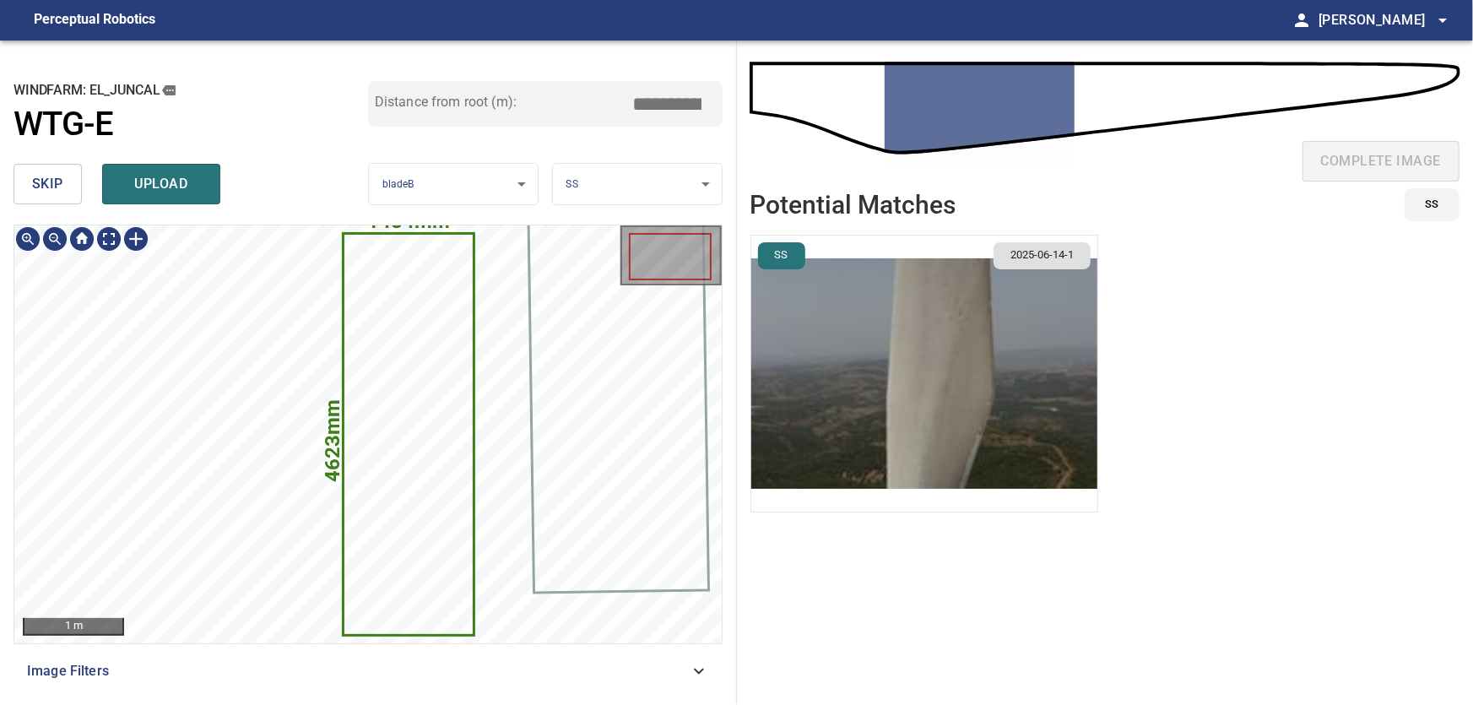
click at [403, 426] on icon at bounding box center [408, 434] width 128 height 399
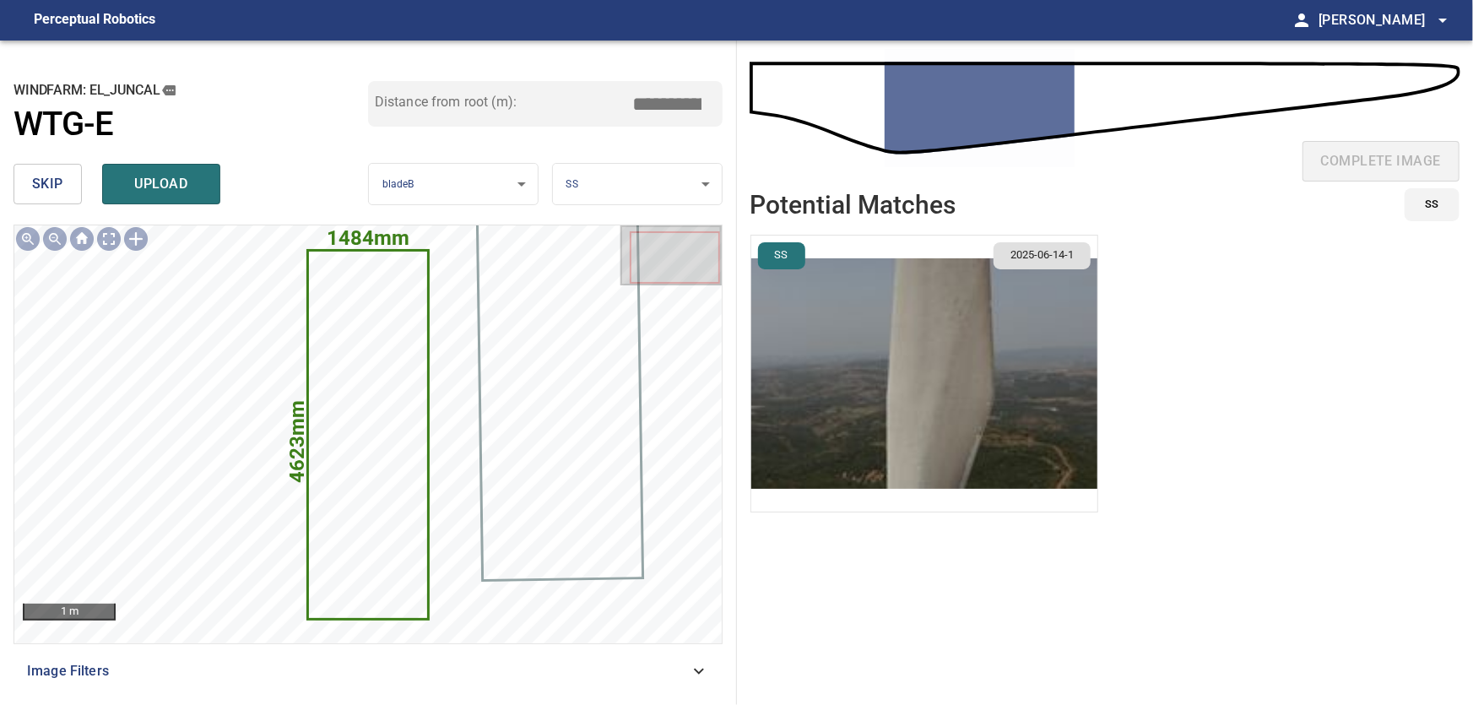
drag, startPoint x: 658, startPoint y: 98, endPoint x: 724, endPoint y: 106, distance: 67.1
click at [716, 105] on input "****" at bounding box center [674, 104] width 84 height 32
type input "****"
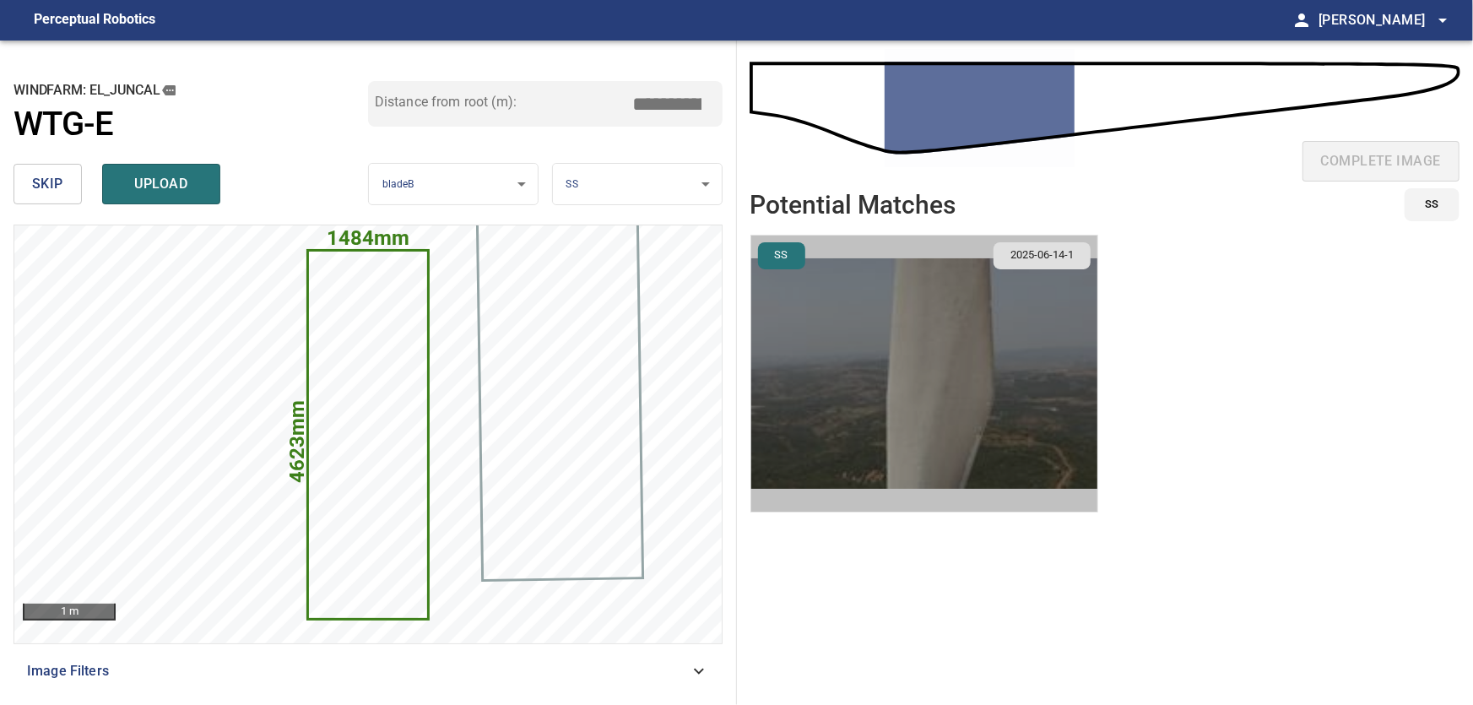
click at [952, 380] on img "button" at bounding box center [924, 374] width 346 height 276
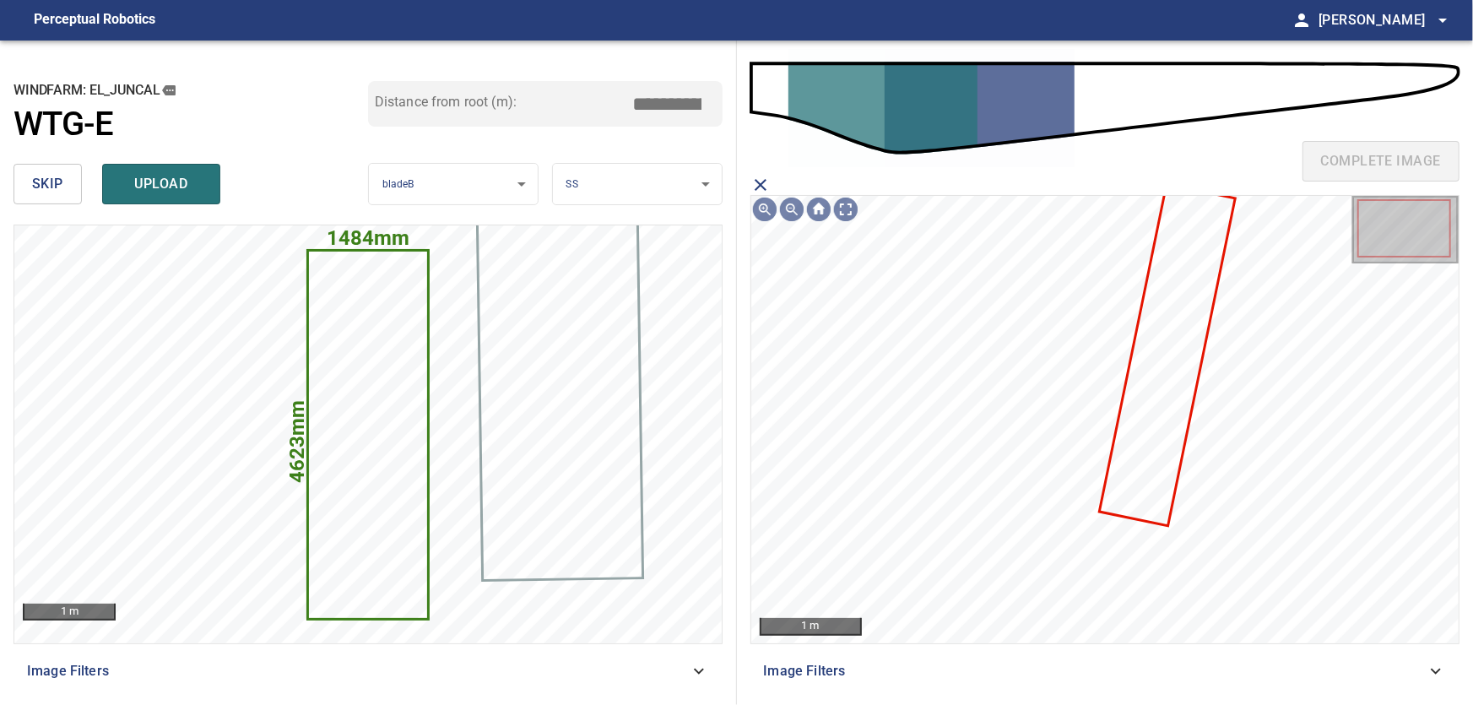
click at [1161, 350] on icon at bounding box center [1168, 355] width 133 height 339
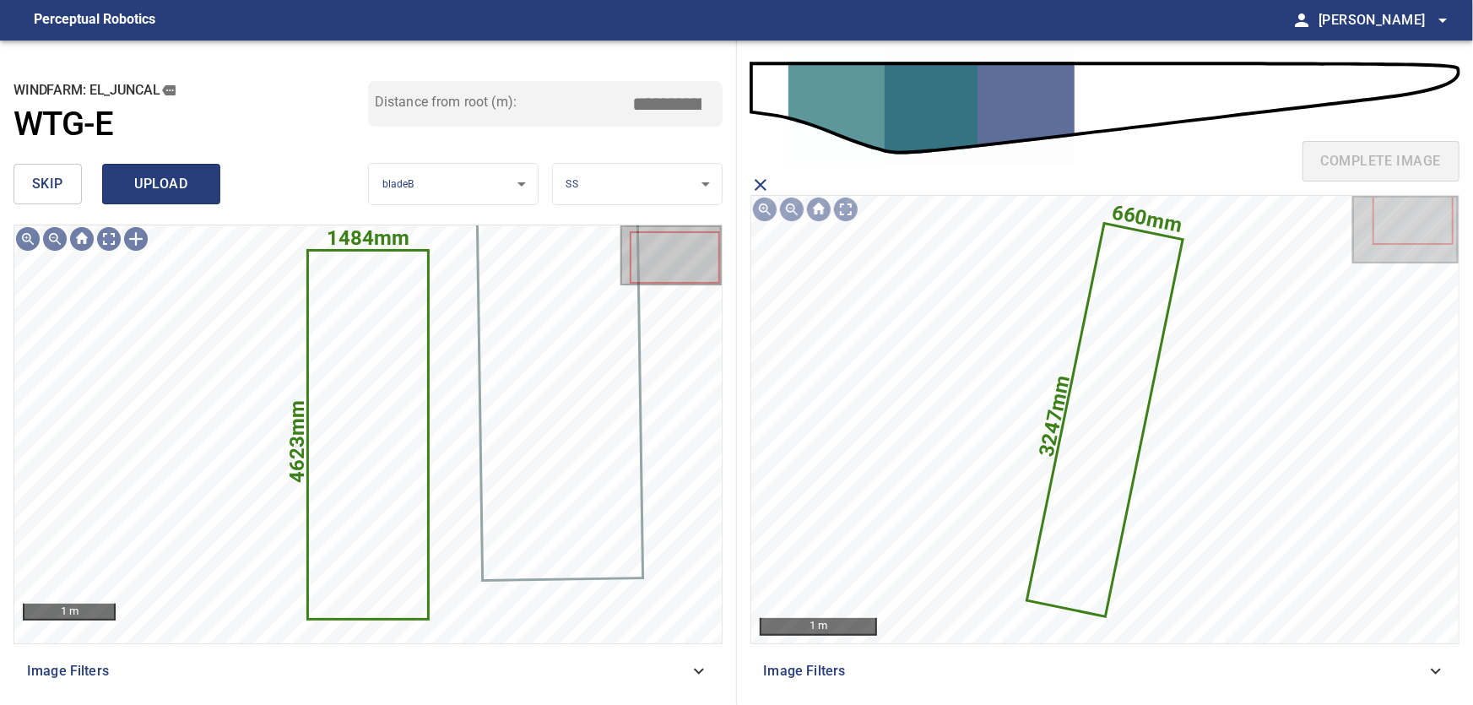
click at [178, 179] on span "upload" at bounding box center [161, 184] width 81 height 24
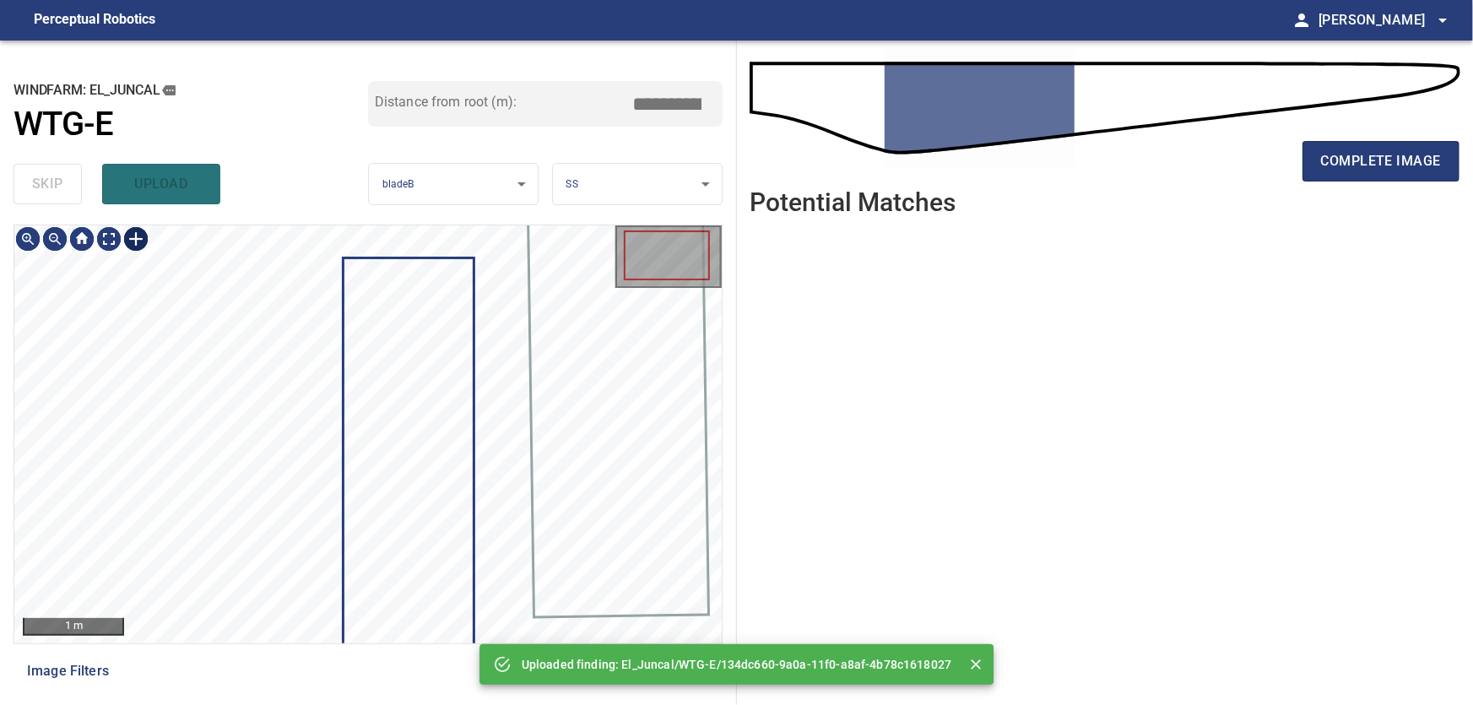
click at [127, 243] on div at bounding box center [135, 238] width 27 height 27
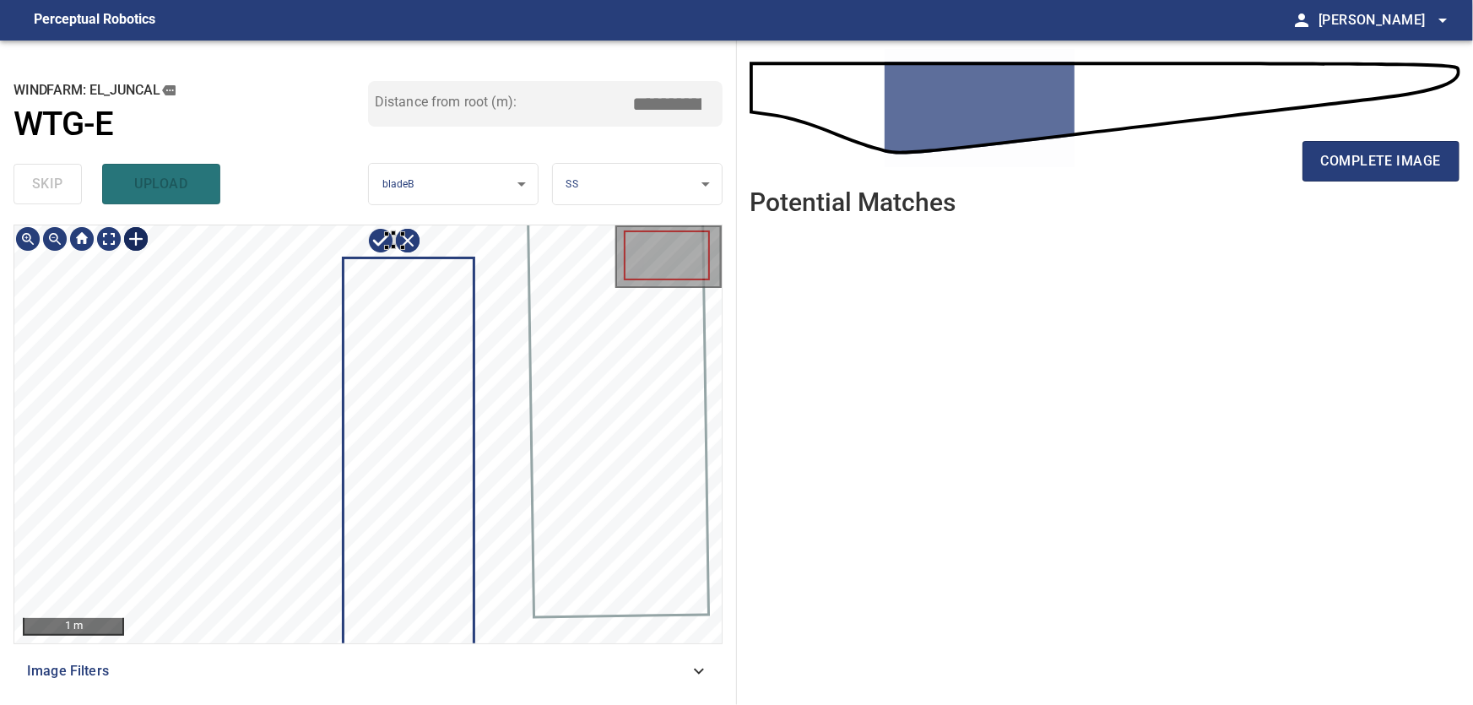
click at [403, 247] on div at bounding box center [367, 434] width 707 height 418
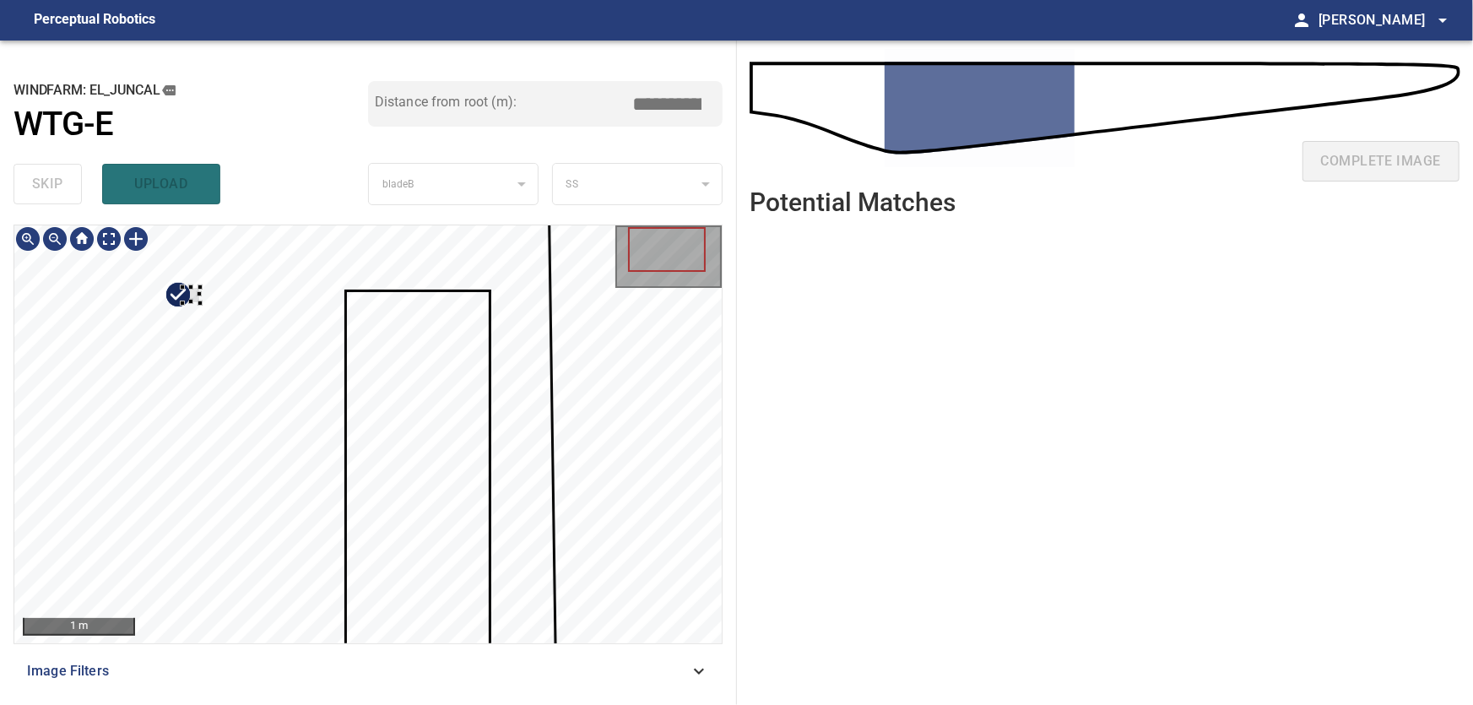
click at [182, 302] on div at bounding box center [191, 294] width 18 height 15
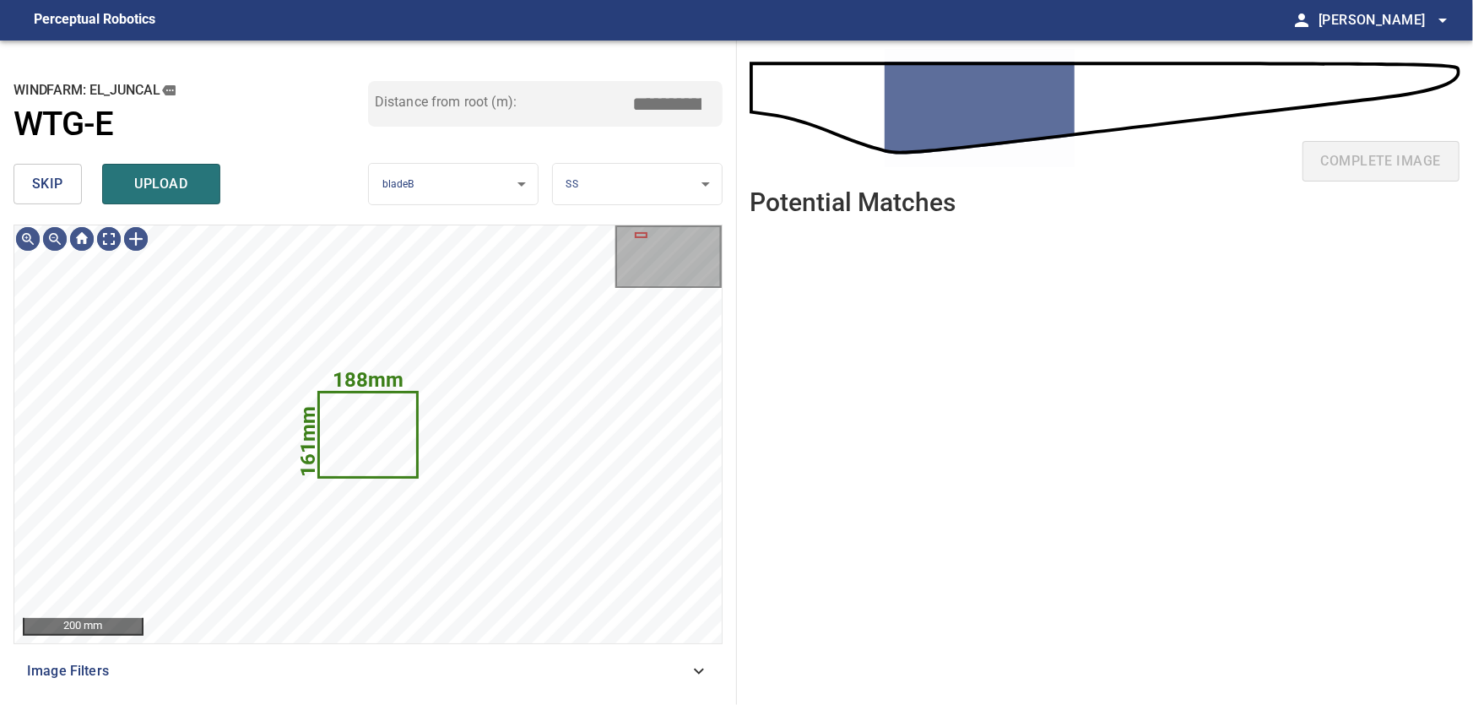
click at [56, 182] on span "skip" at bounding box center [47, 184] width 31 height 24
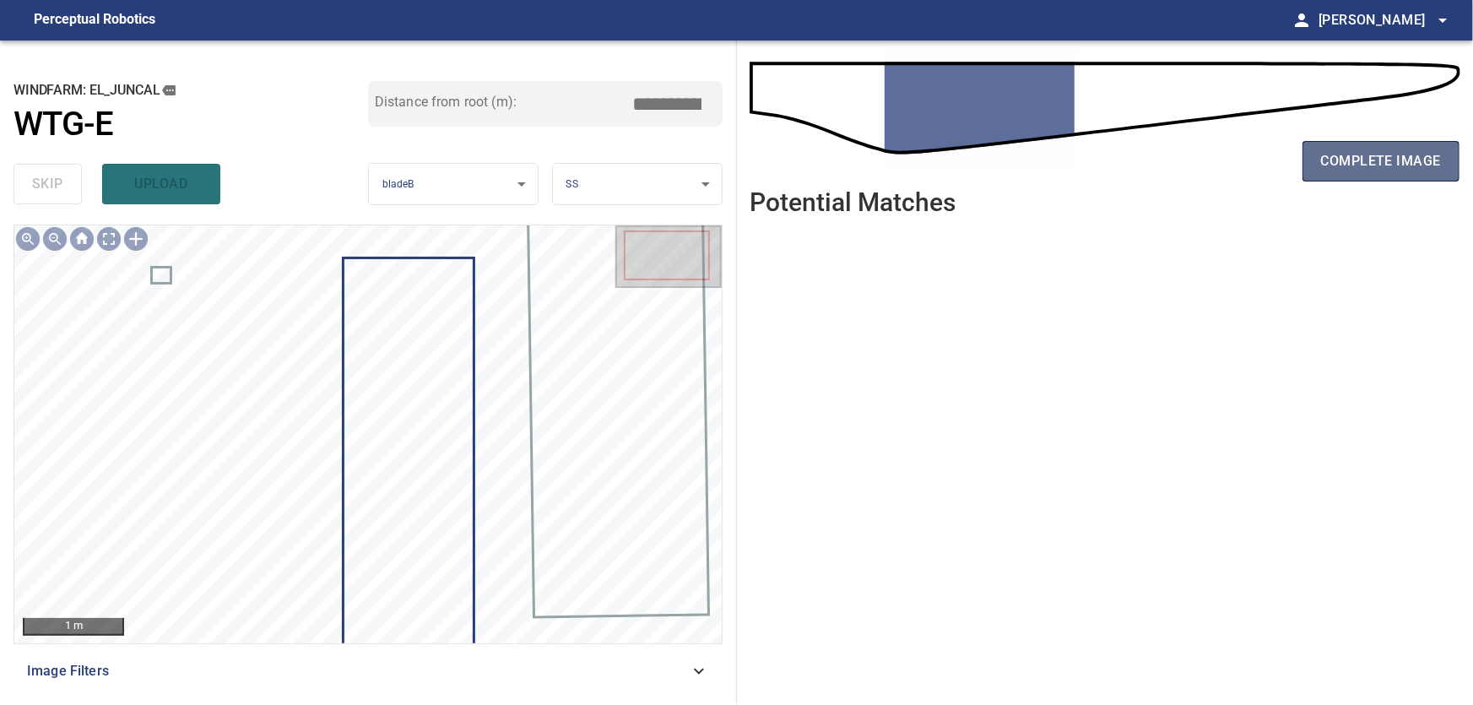
click at [1363, 160] on span "complete image" at bounding box center [1381, 161] width 120 height 24
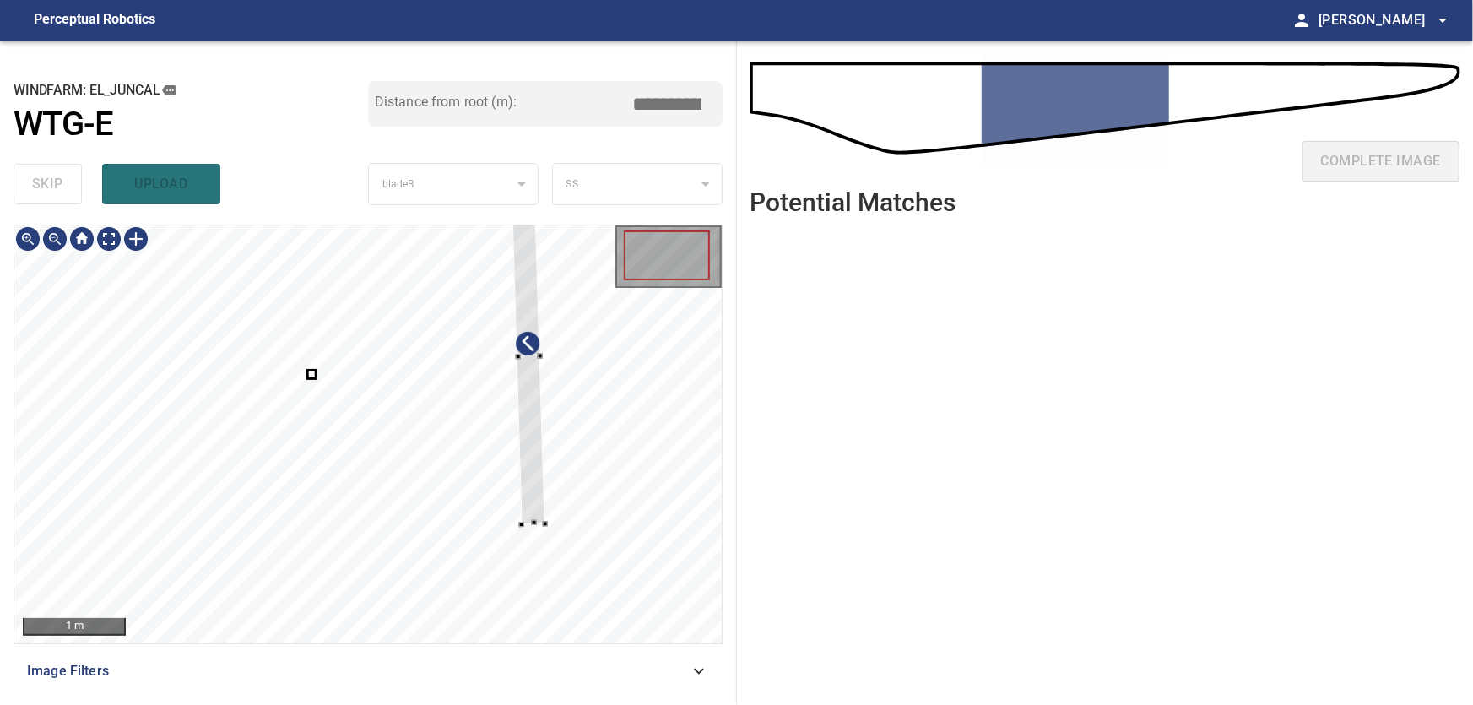
click at [562, 442] on div at bounding box center [367, 434] width 707 height 418
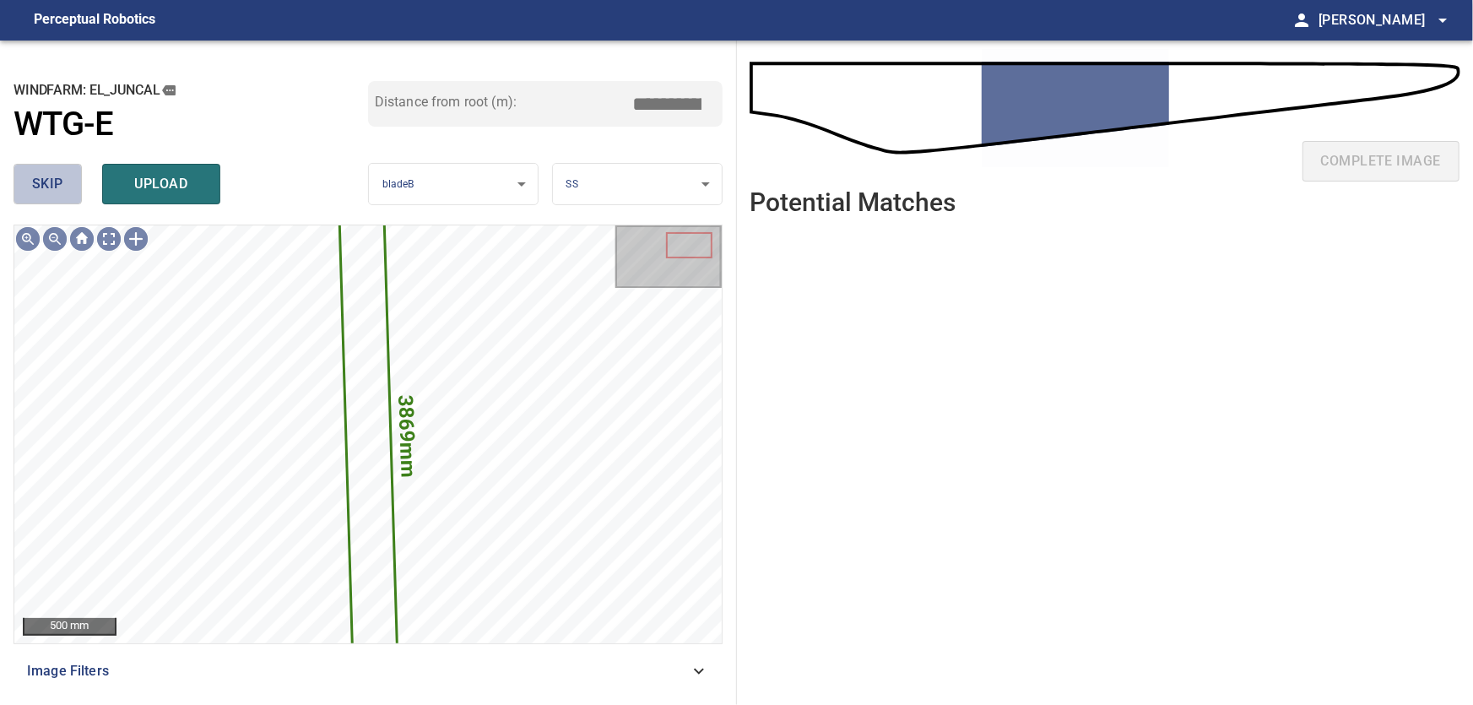
drag, startPoint x: 67, startPoint y: 184, endPoint x: 104, endPoint y: 210, distance: 45.4
click at [68, 186] on button "skip" at bounding box center [48, 184] width 68 height 41
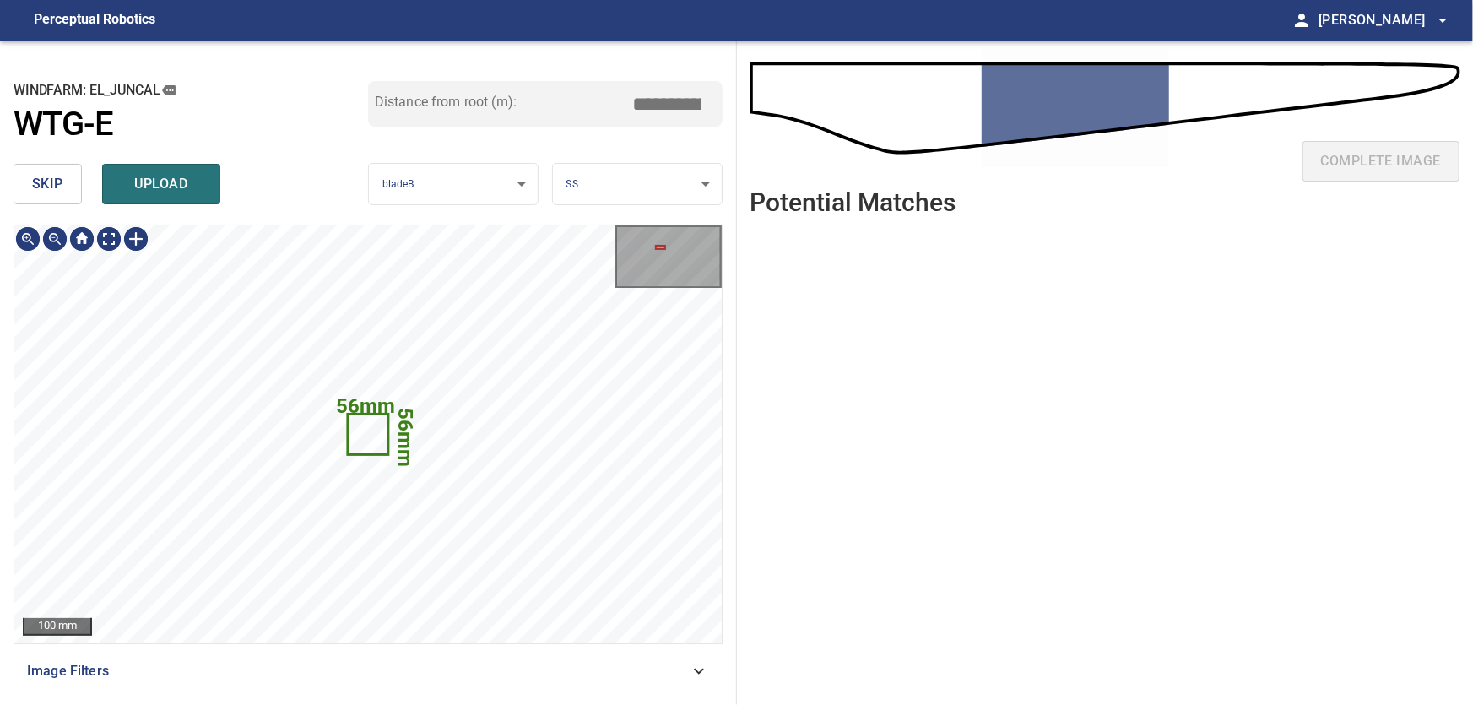
type input "****"
click at [325, 455] on div at bounding box center [344, 436] width 38 height 38
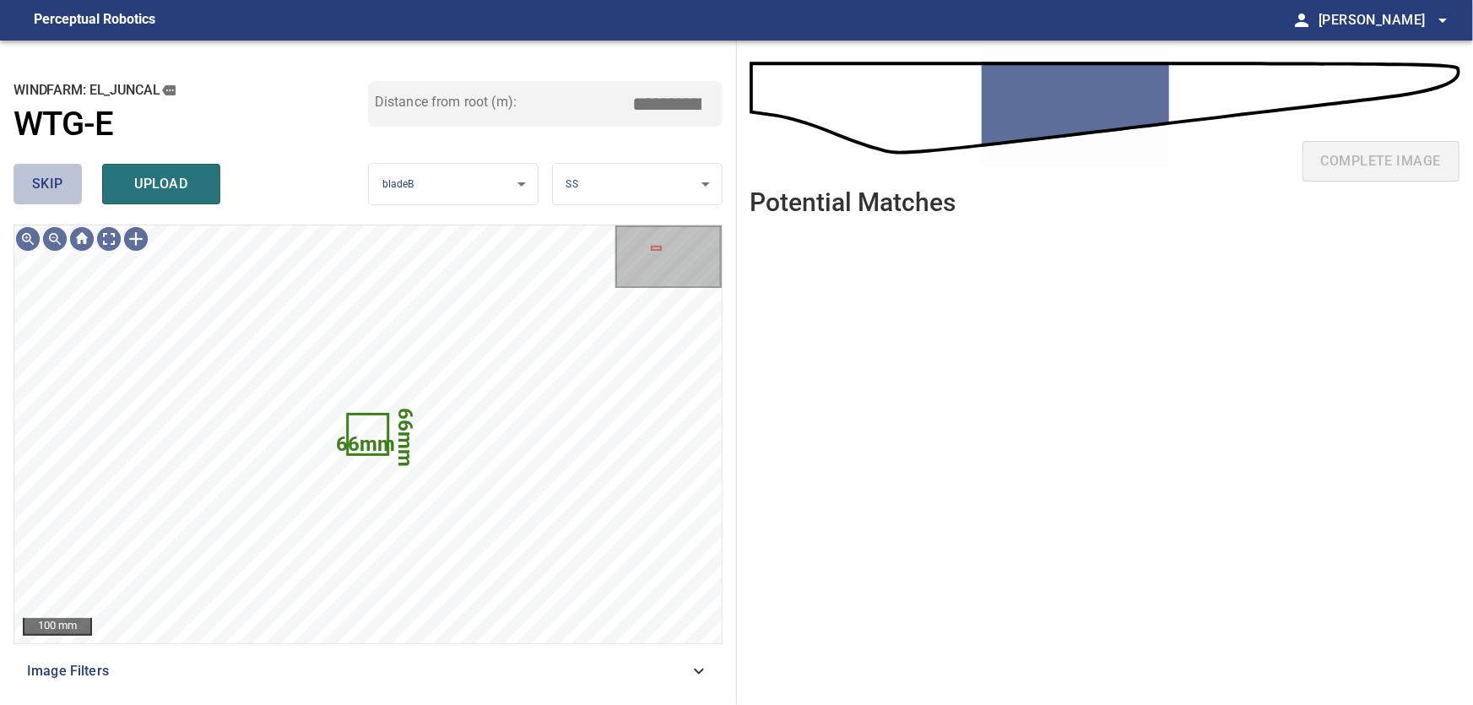
click at [57, 182] on span "skip" at bounding box center [47, 184] width 31 height 24
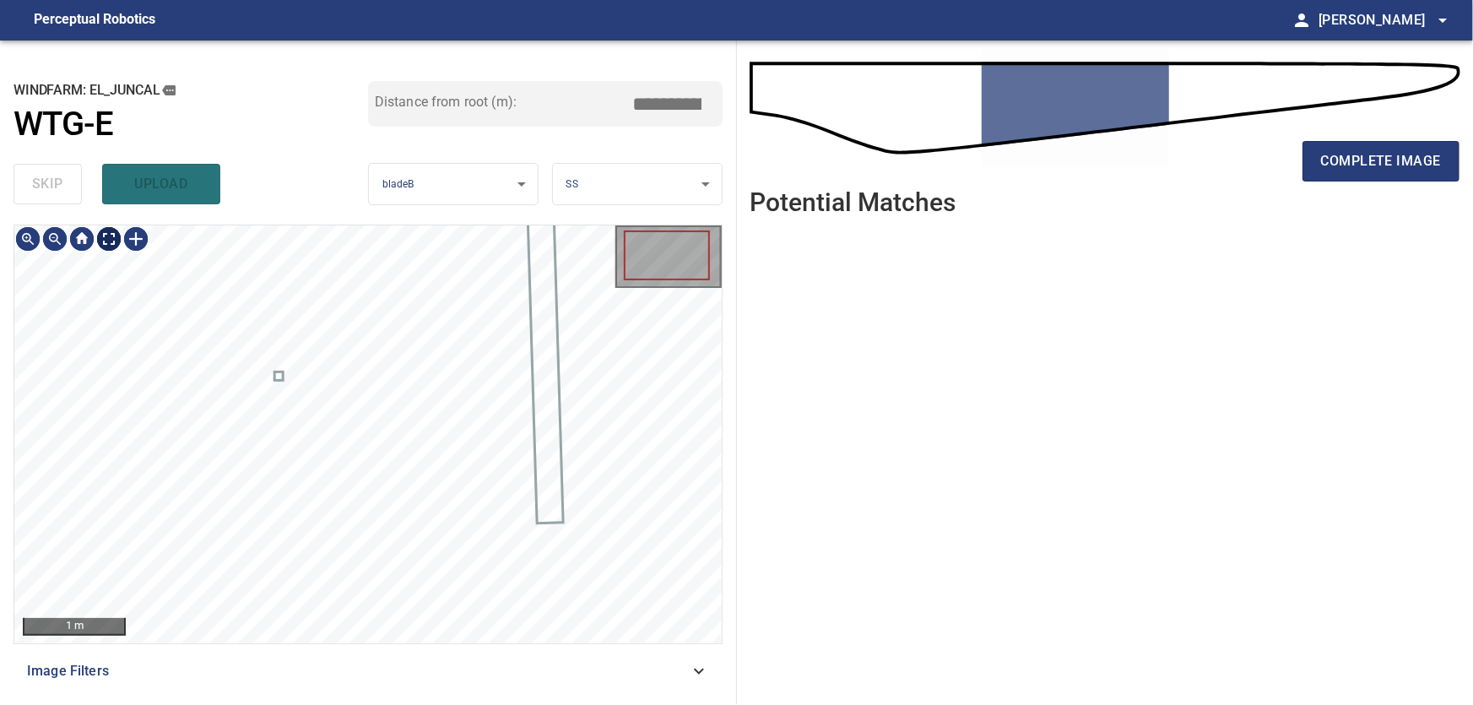
click at [110, 238] on body "**********" at bounding box center [736, 352] width 1473 height 705
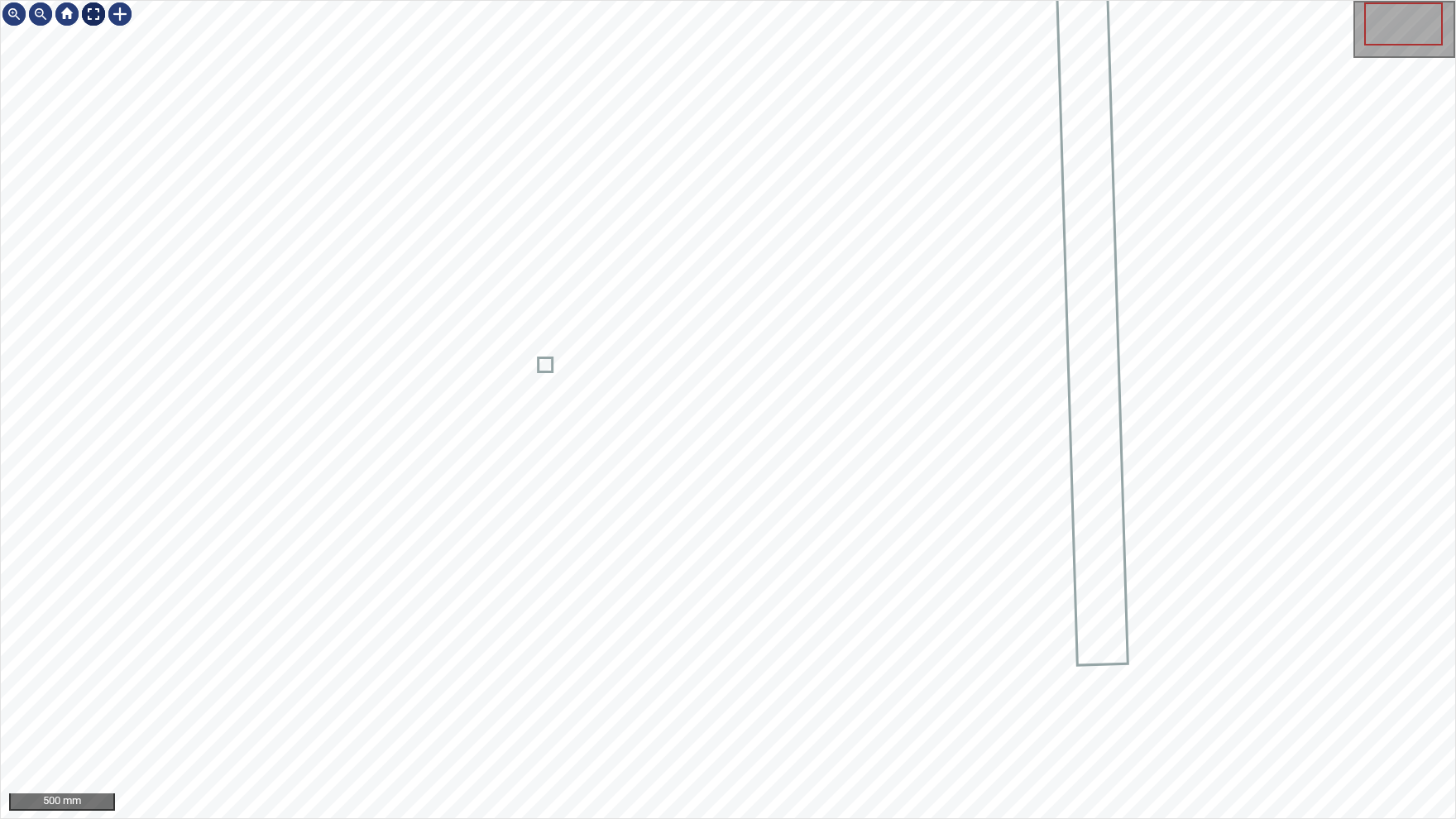
click at [95, 12] on img at bounding box center [93, 14] width 26 height 26
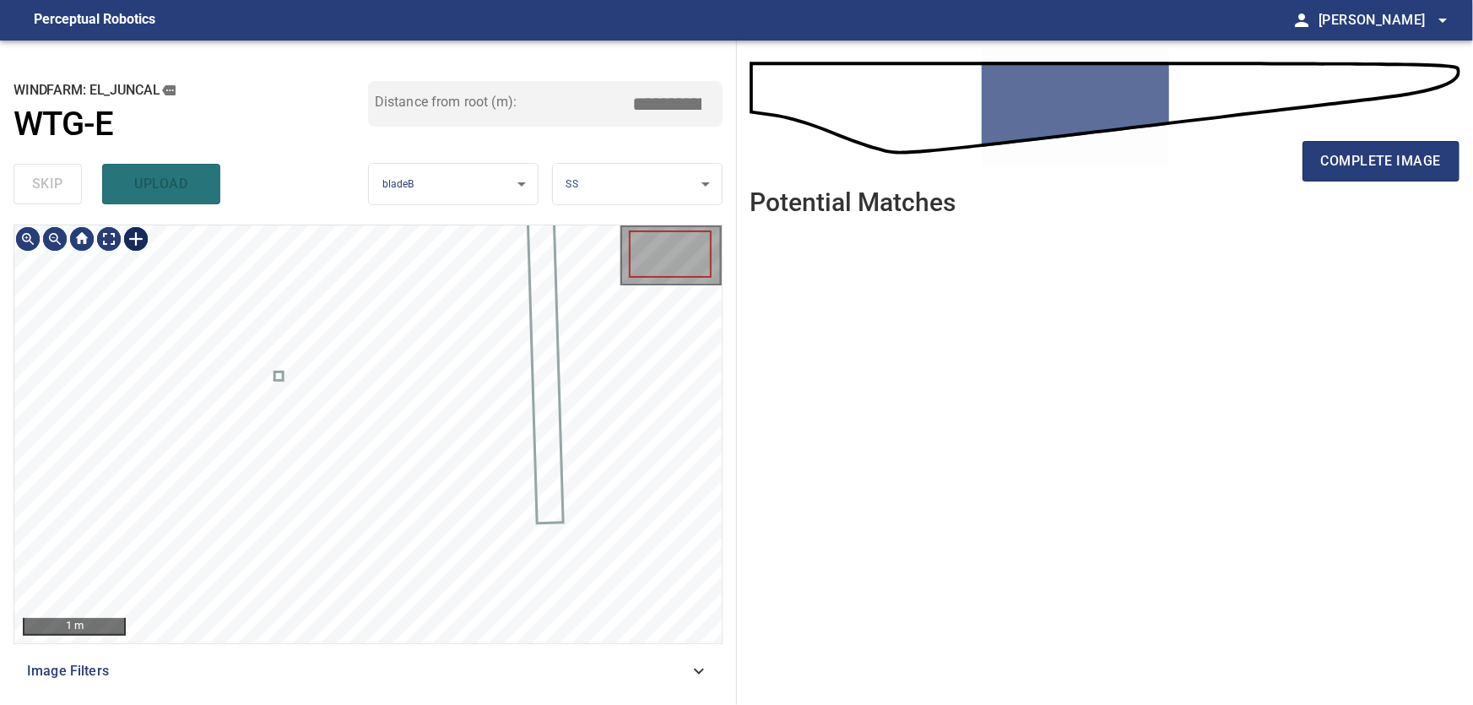
click at [141, 248] on div at bounding box center [135, 238] width 27 height 27
click at [350, 499] on div at bounding box center [367, 434] width 707 height 418
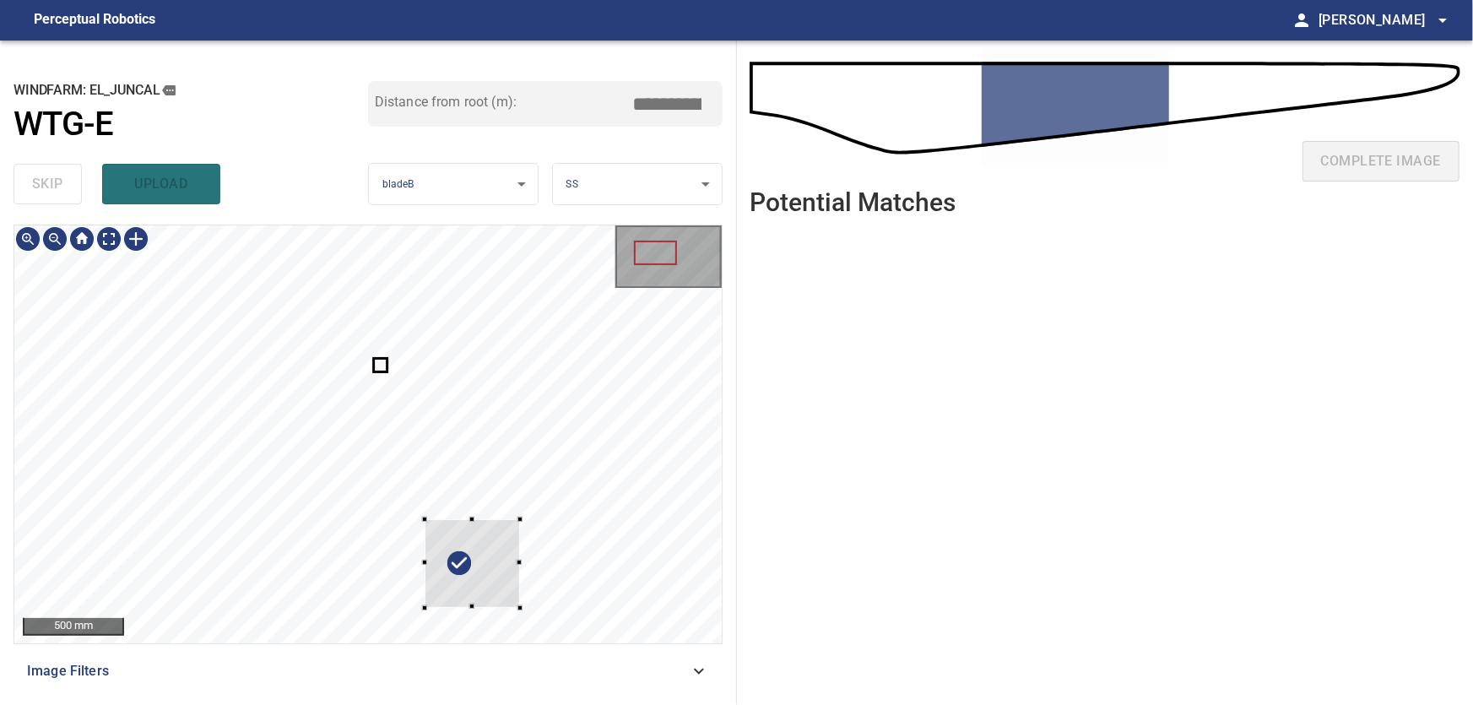
click at [453, 355] on div at bounding box center [367, 434] width 707 height 418
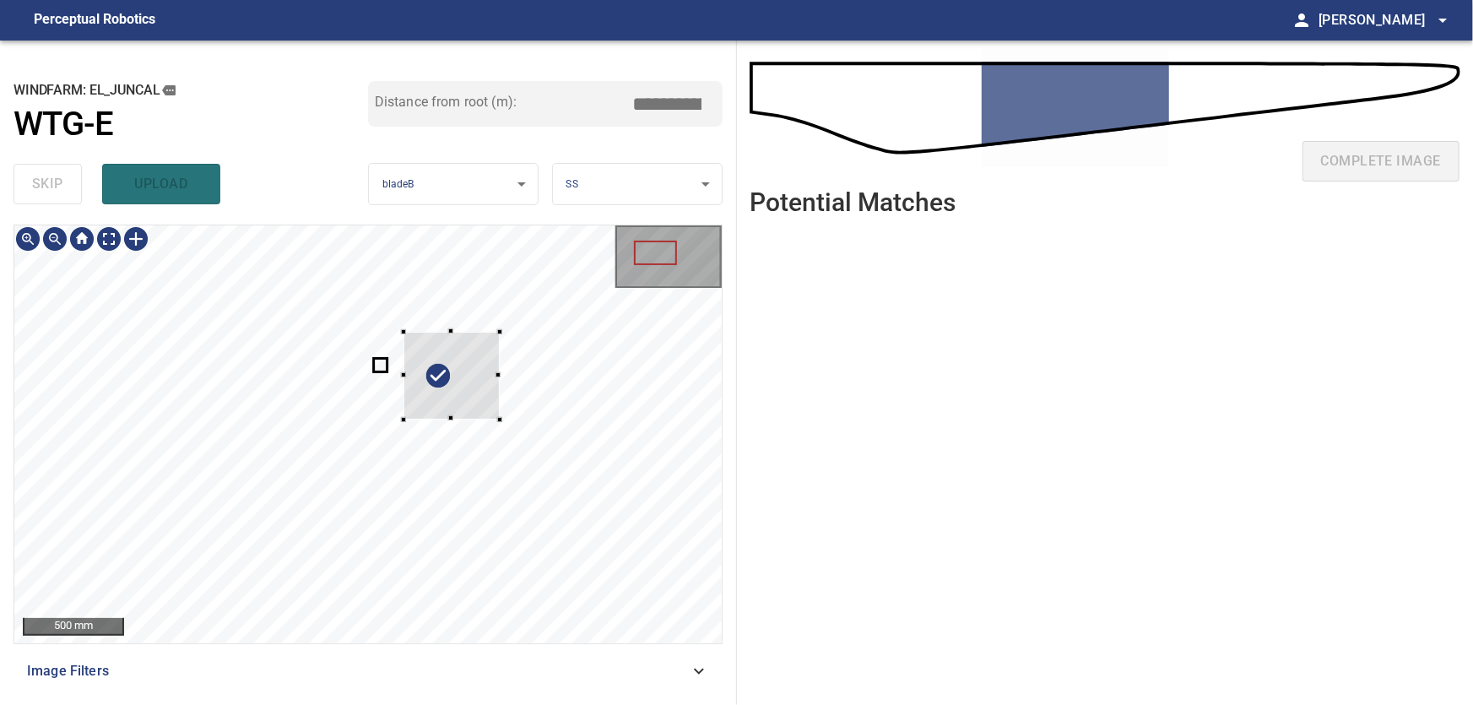
click at [466, 375] on div at bounding box center [451, 376] width 95 height 88
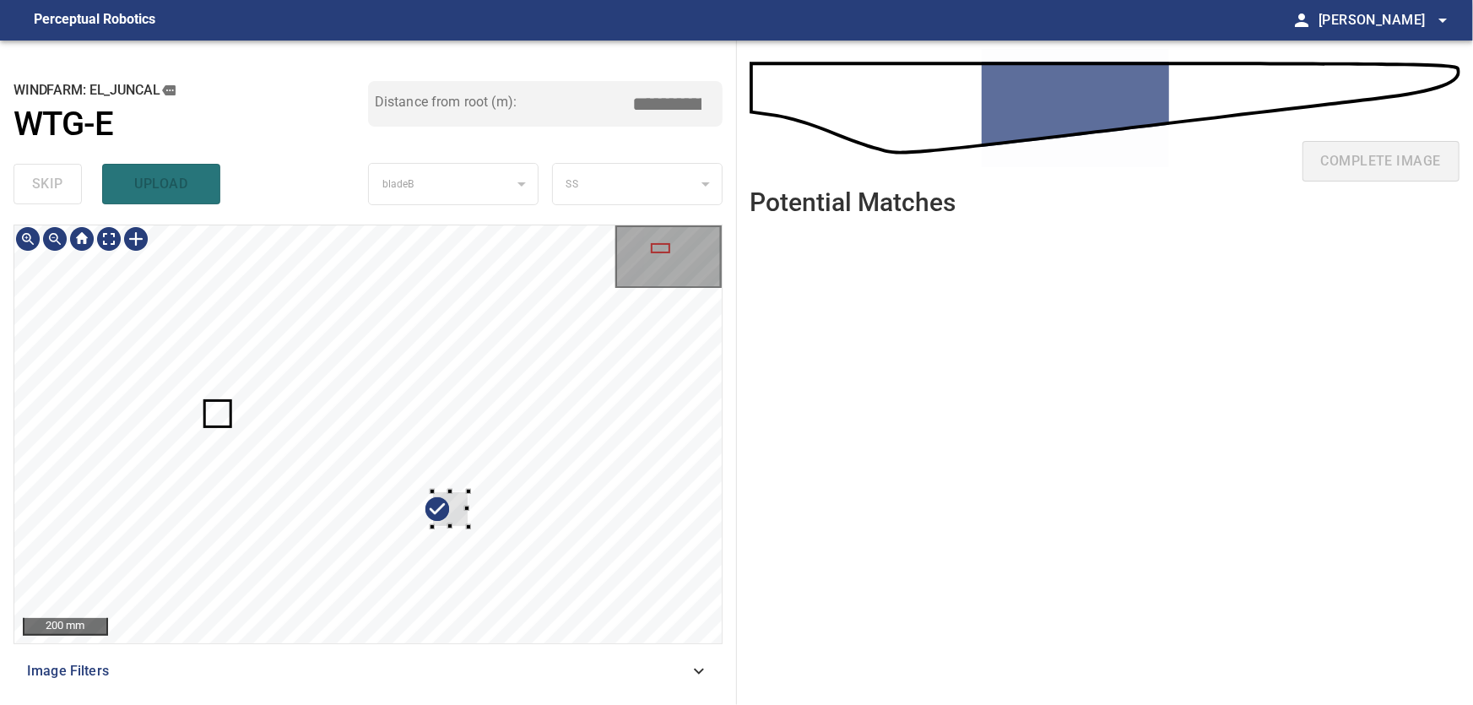
click at [436, 494] on div at bounding box center [450, 508] width 36 height 35
click at [355, 408] on div at bounding box center [356, 407] width 36 height 35
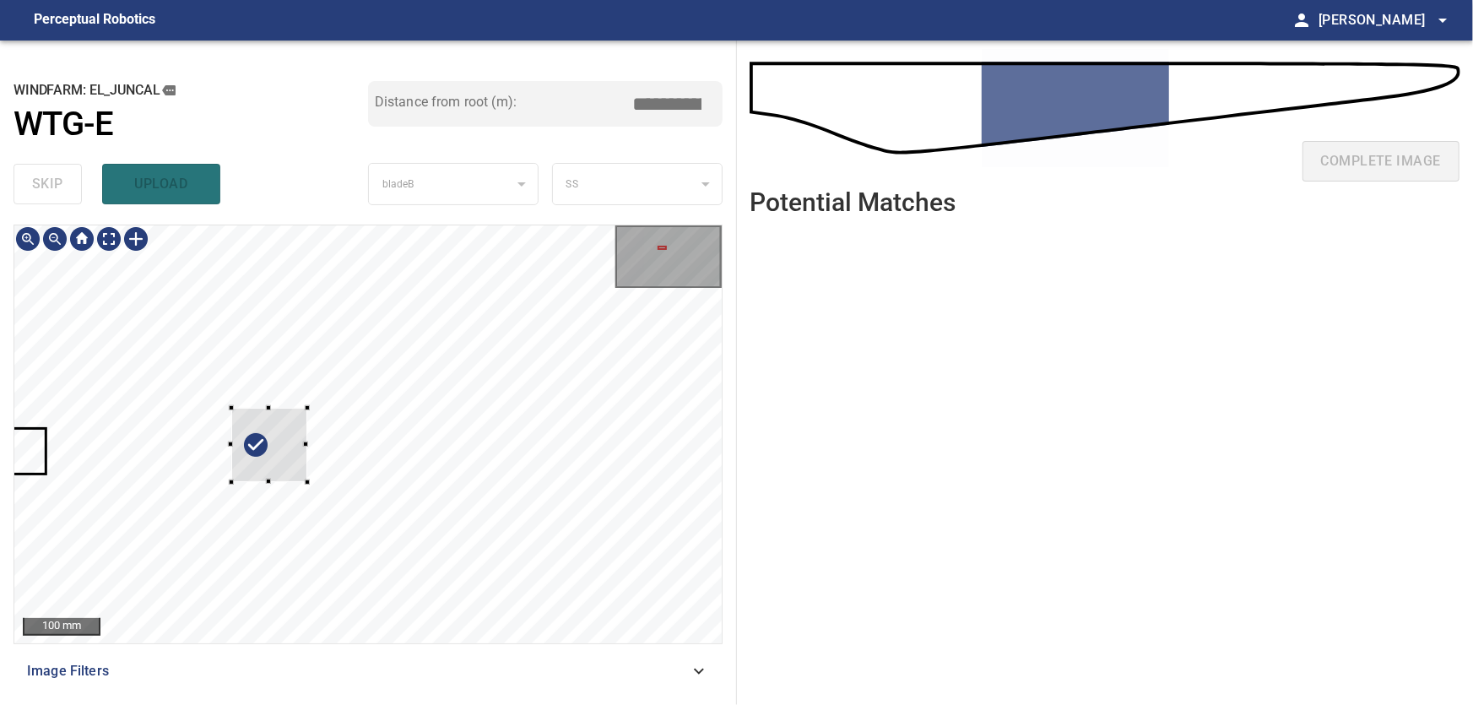
click at [231, 483] on div at bounding box center [231, 482] width 5 height 5
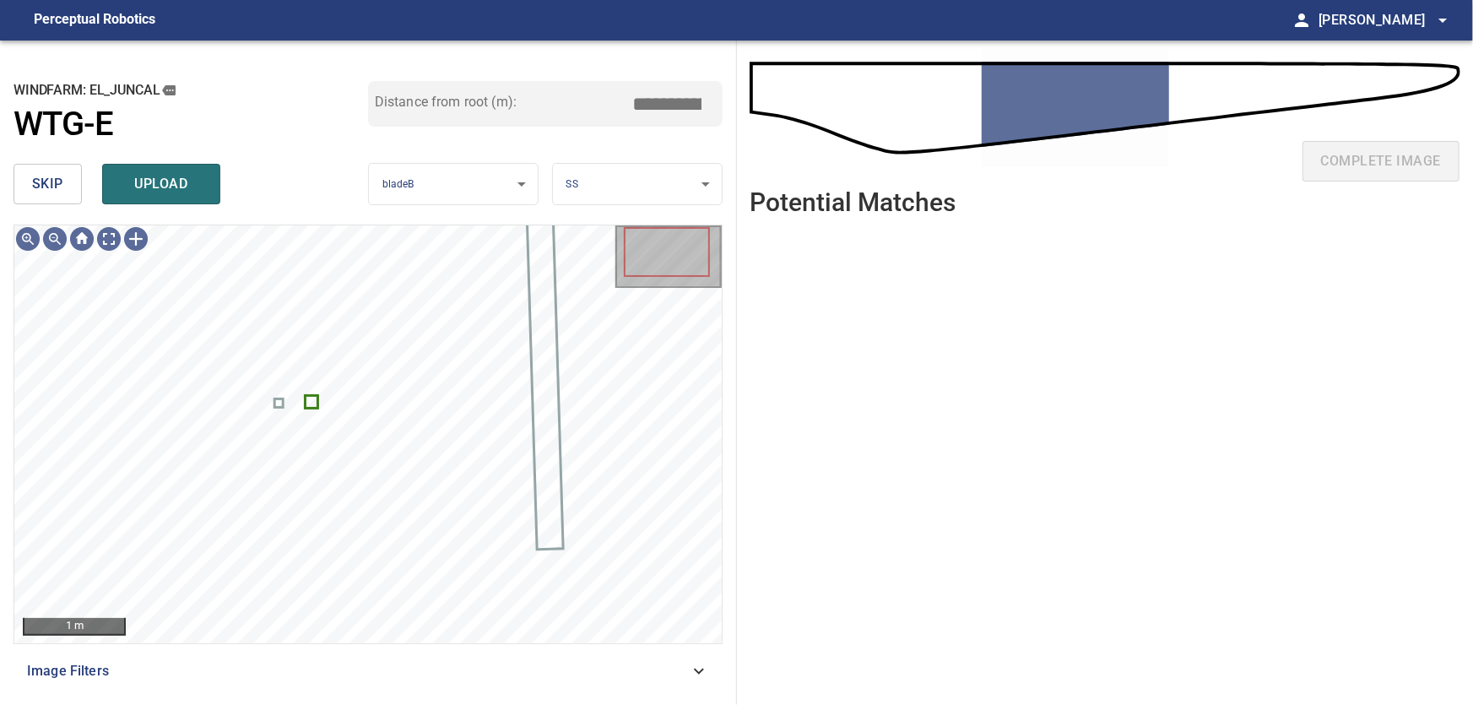
click at [675, 99] on input "****" at bounding box center [674, 104] width 84 height 32
click at [147, 180] on span "upload" at bounding box center [161, 184] width 81 height 24
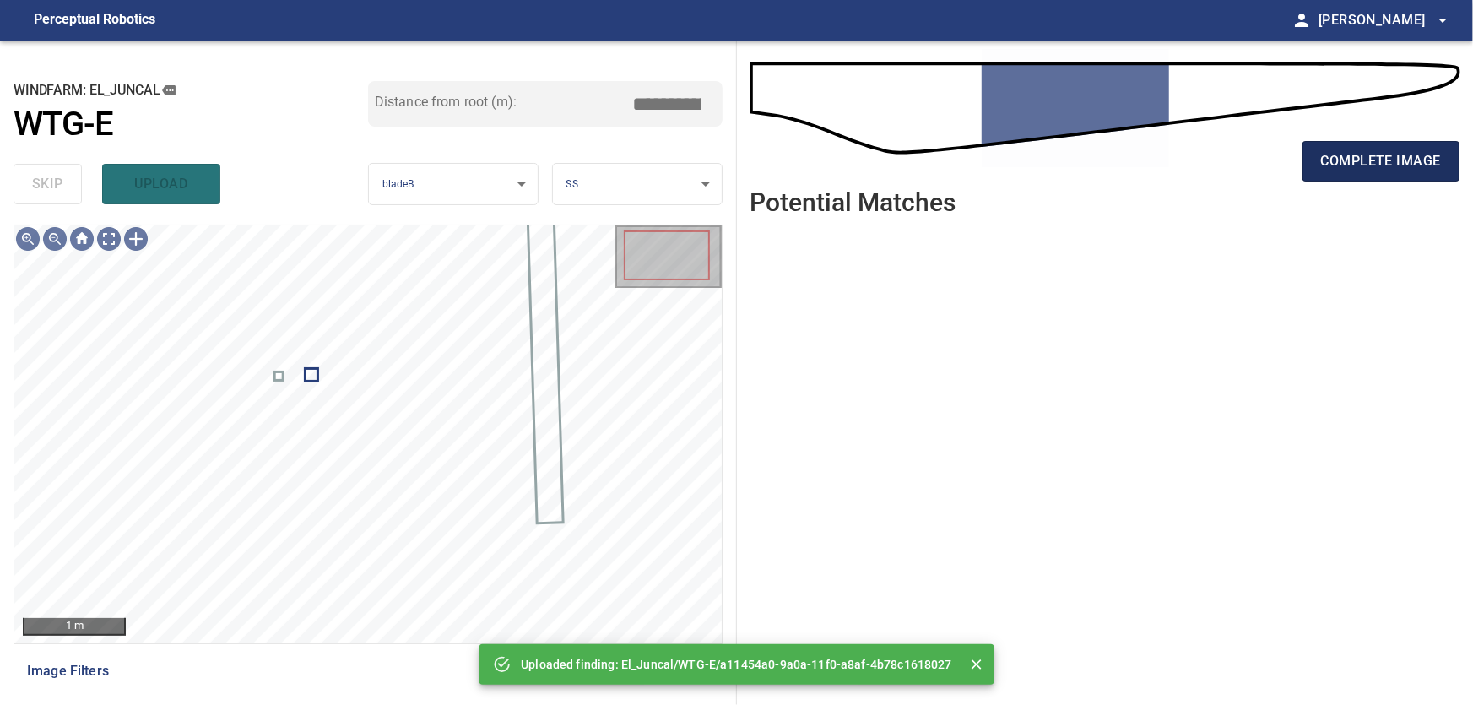
click at [1384, 154] on span "complete image" at bounding box center [1381, 161] width 120 height 24
type input "****"
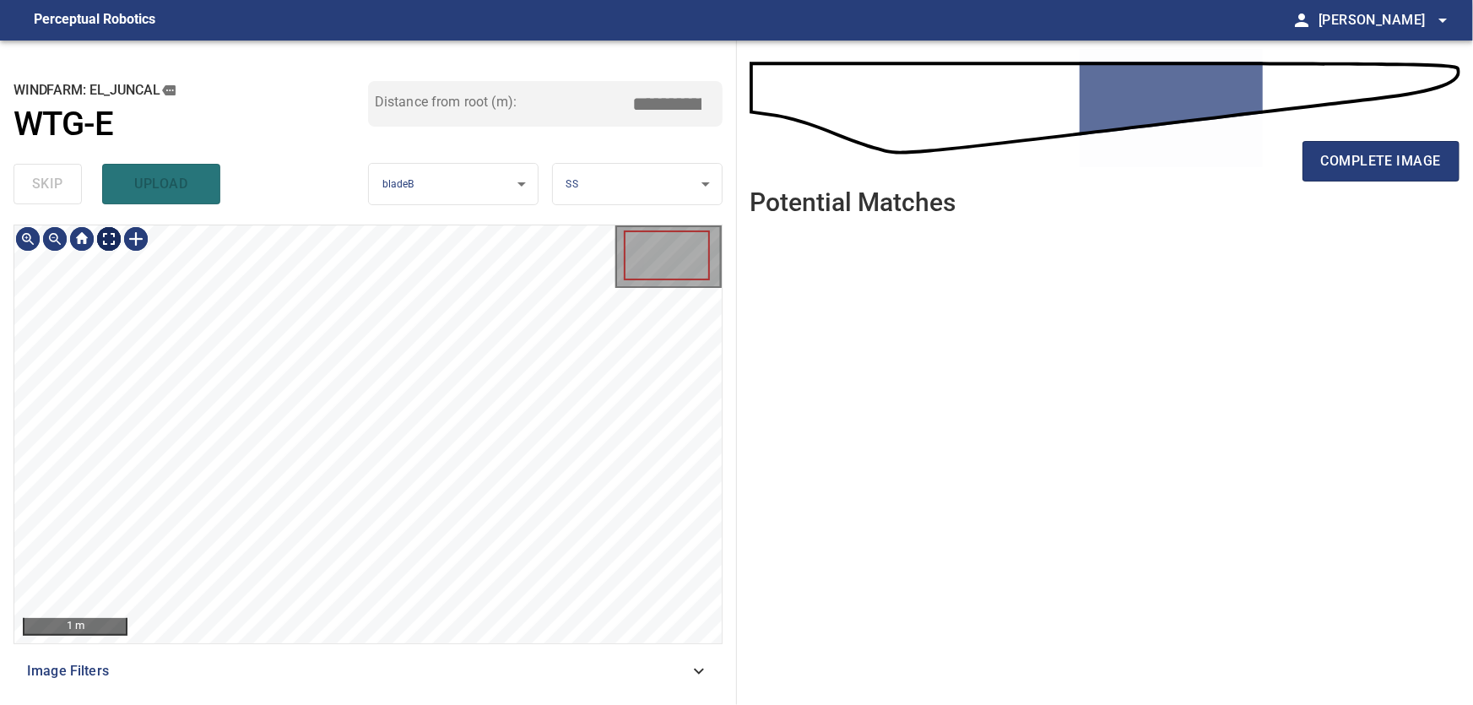
click at [110, 238] on body "**********" at bounding box center [736, 352] width 1473 height 705
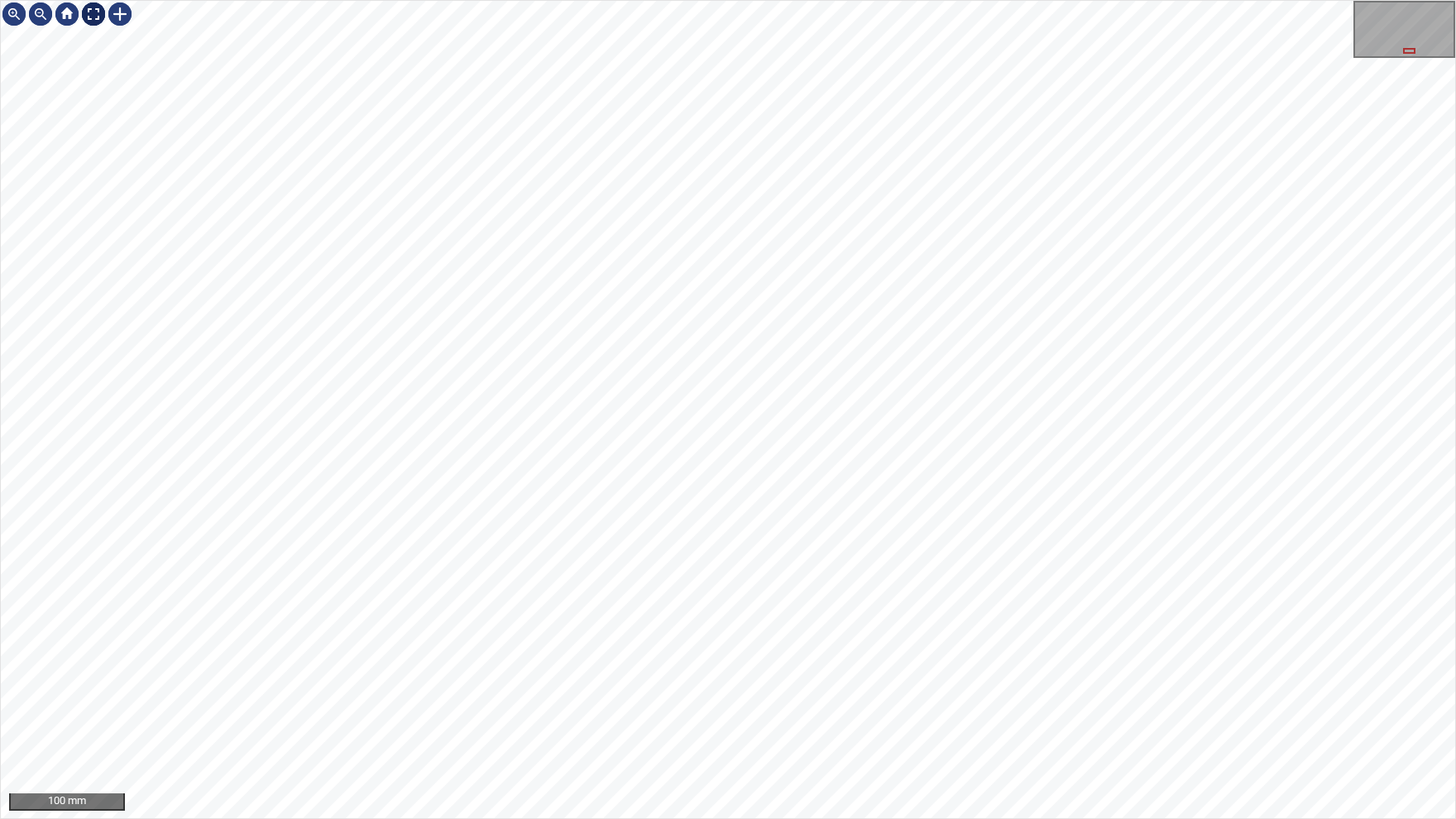
click at [93, 11] on div at bounding box center [93, 14] width 26 height 26
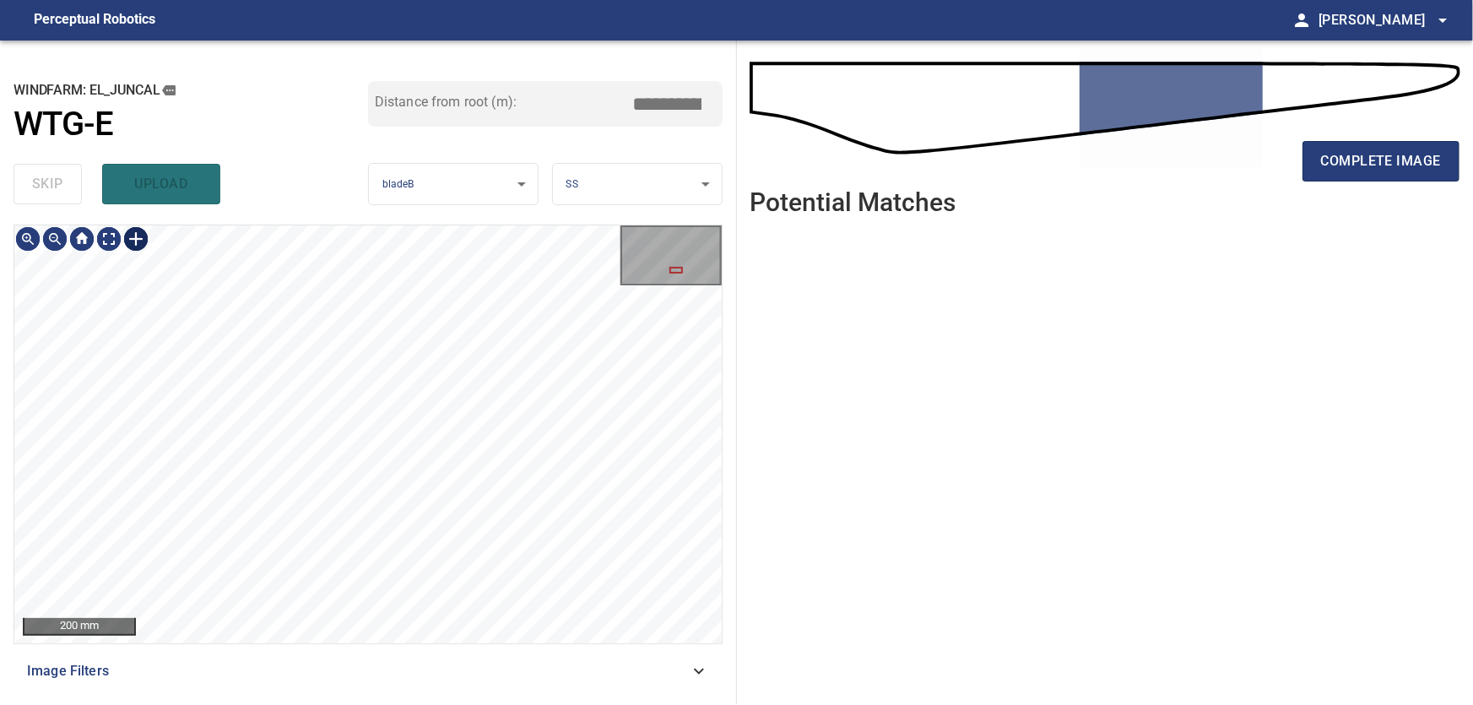
click at [128, 238] on div at bounding box center [135, 238] width 27 height 27
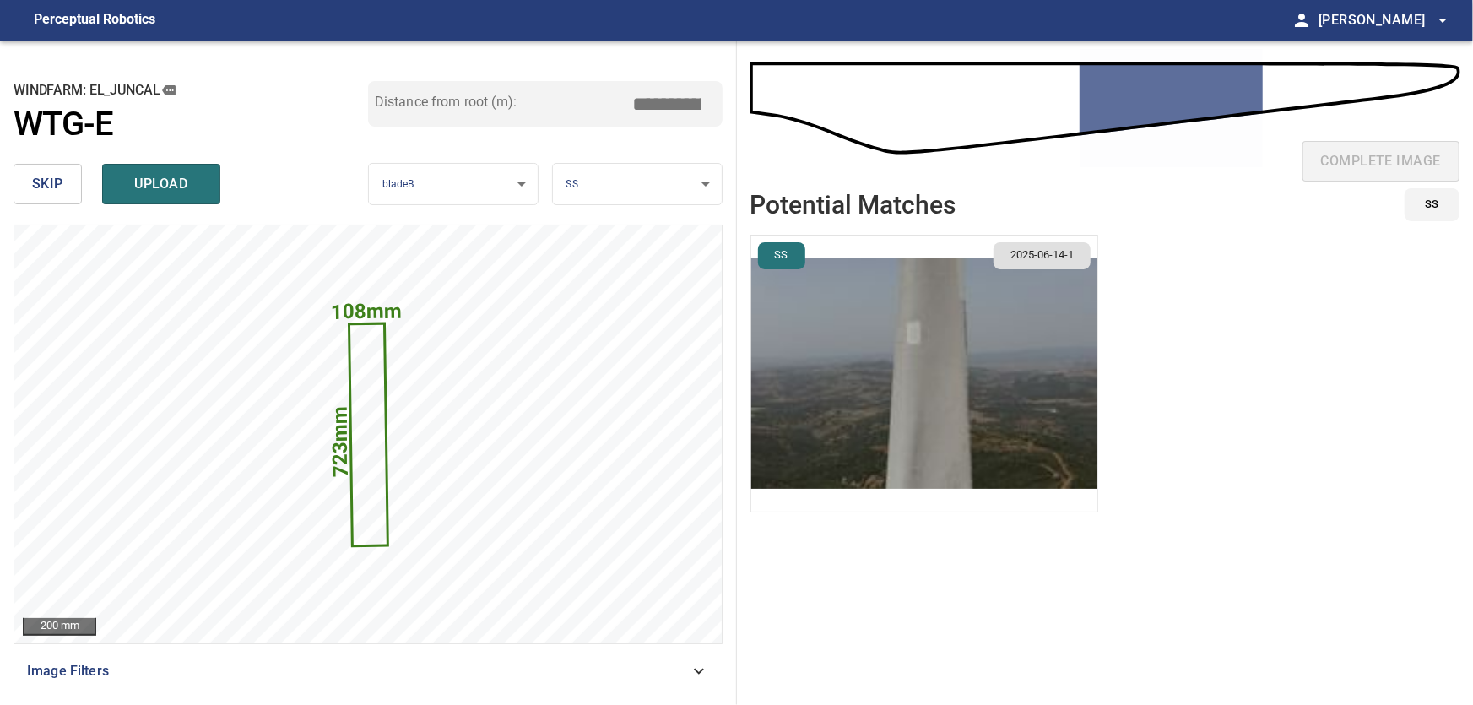
drag, startPoint x: 645, startPoint y: 107, endPoint x: 713, endPoint y: 106, distance: 67.6
click at [713, 106] on input "*****" at bounding box center [674, 104] width 84 height 32
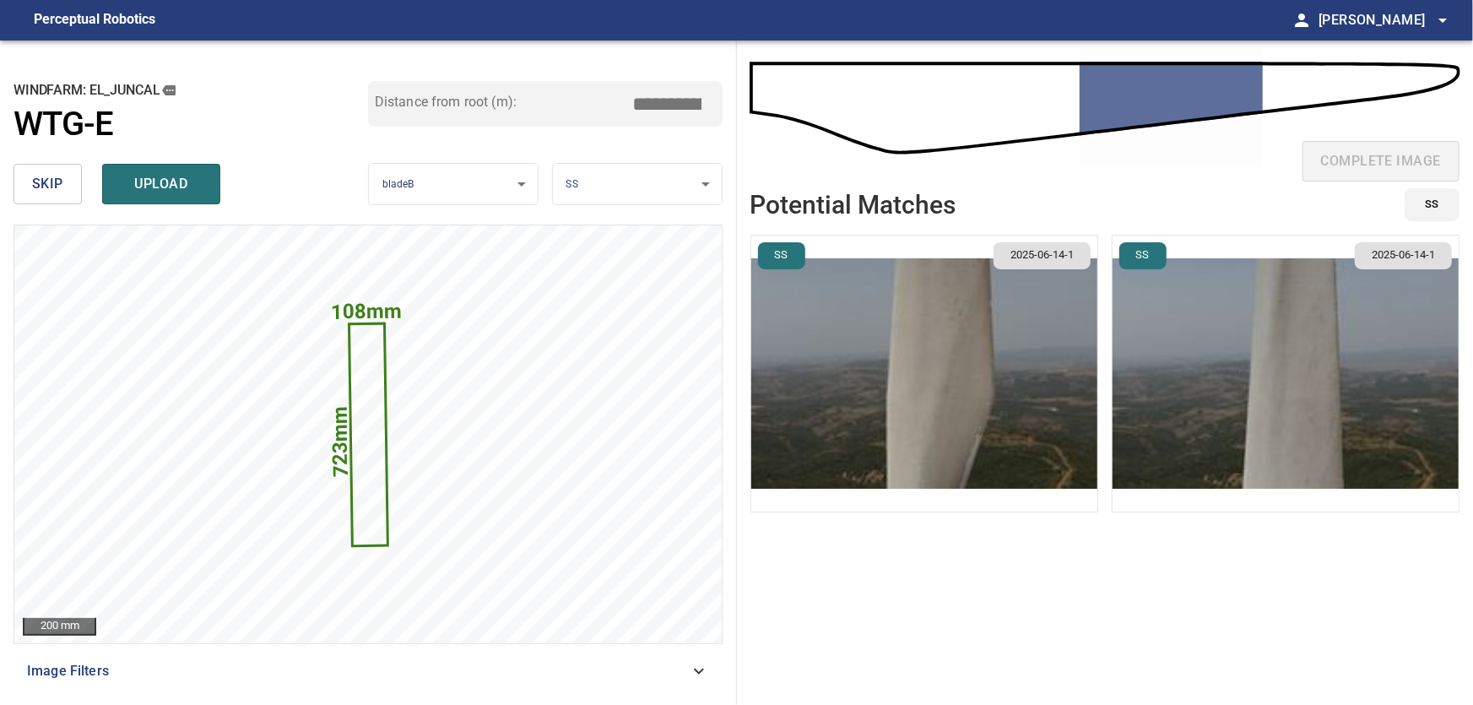
click at [670, 100] on input "****" at bounding box center [674, 104] width 84 height 32
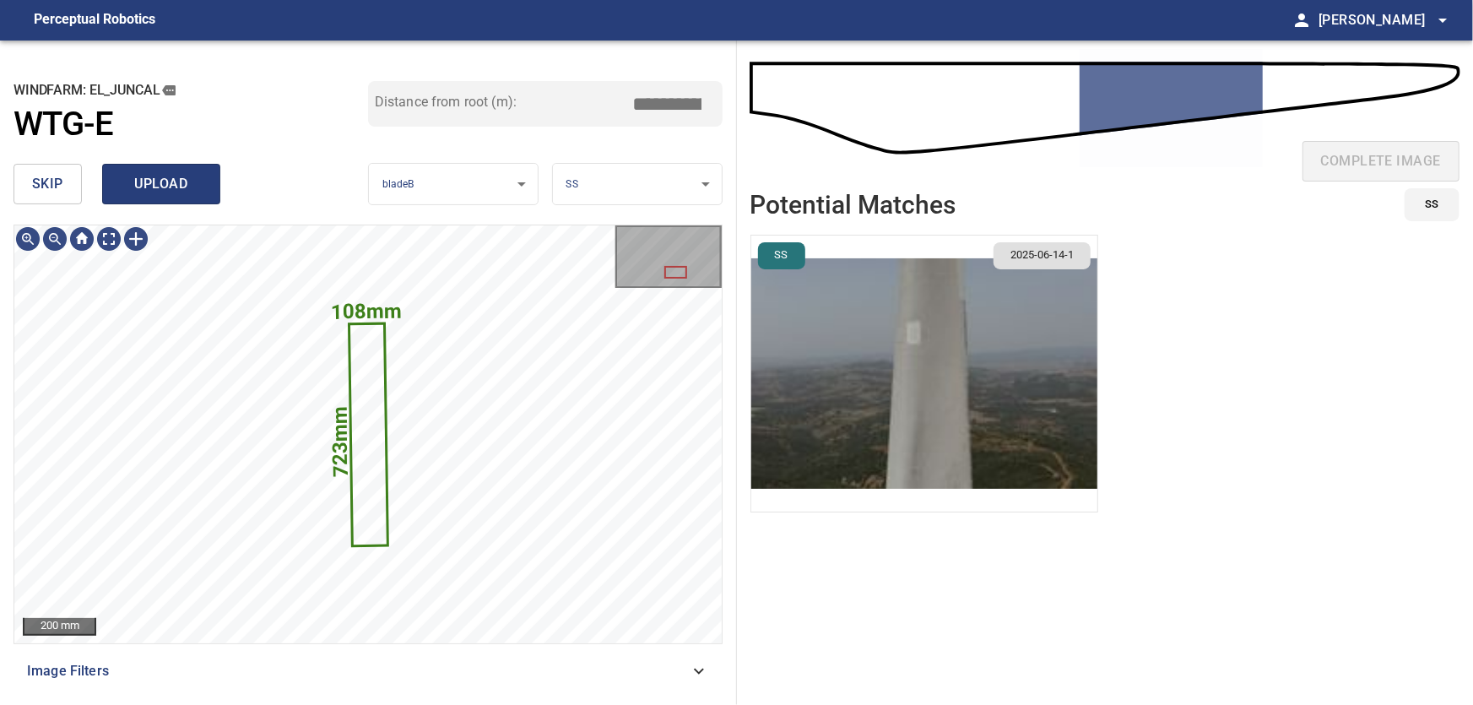
type input "*****"
click at [149, 176] on span "upload" at bounding box center [161, 184] width 81 height 24
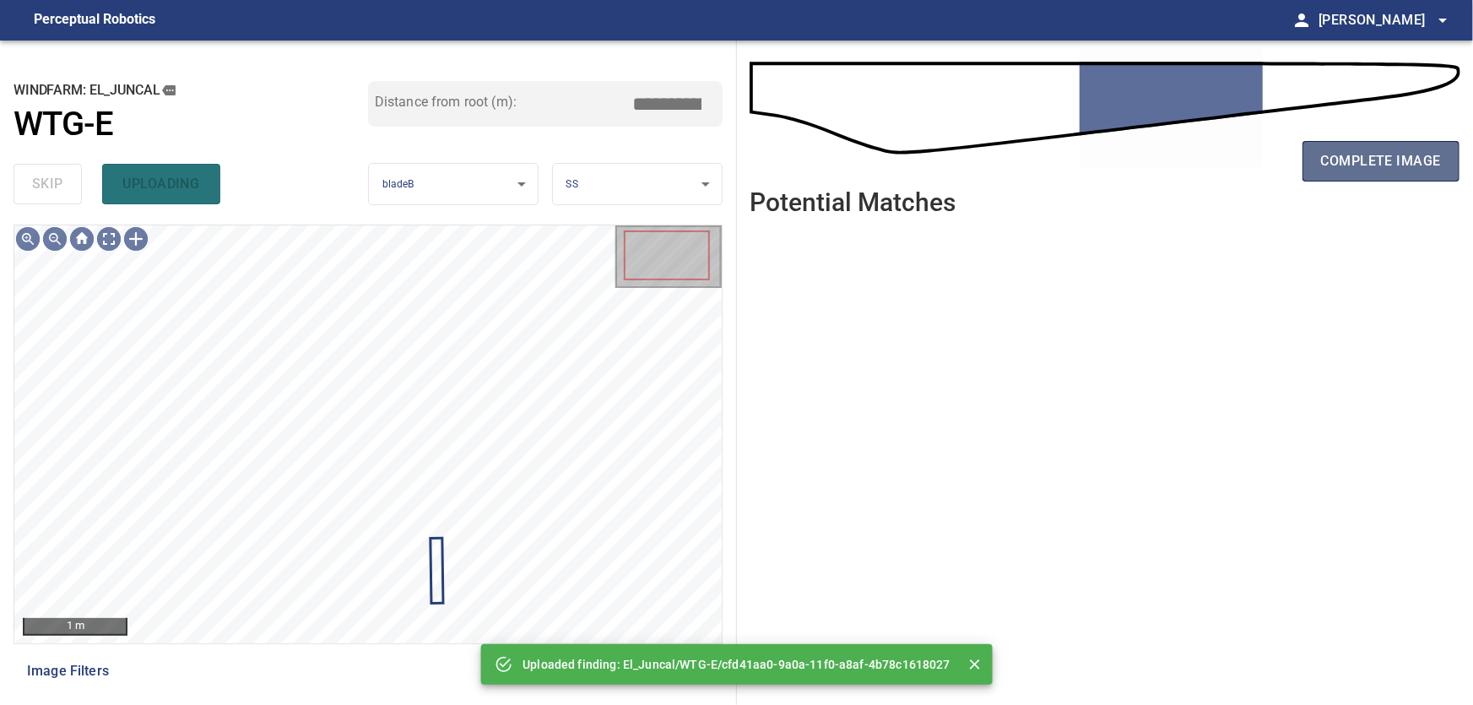
click at [1348, 154] on span "complete image" at bounding box center [1381, 161] width 120 height 24
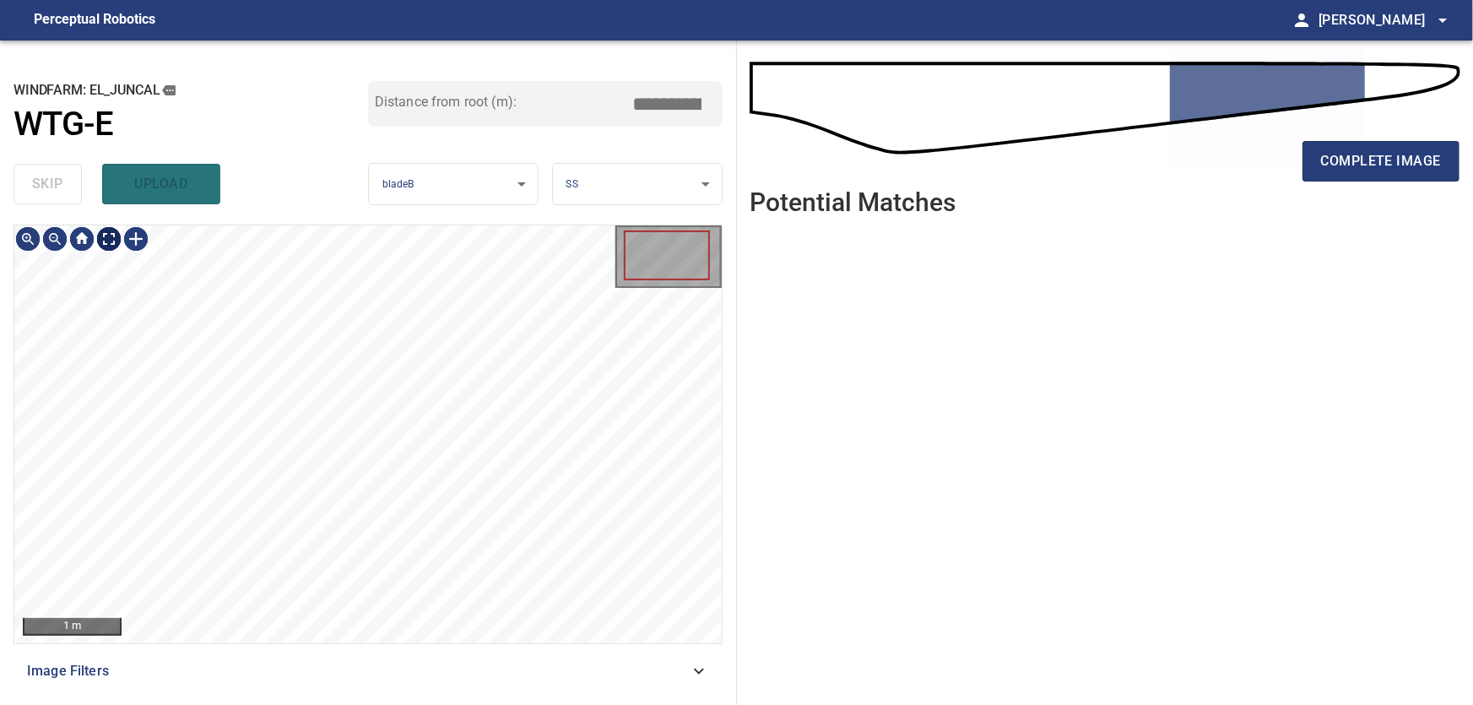
click at [103, 233] on body "**********" at bounding box center [736, 352] width 1473 height 705
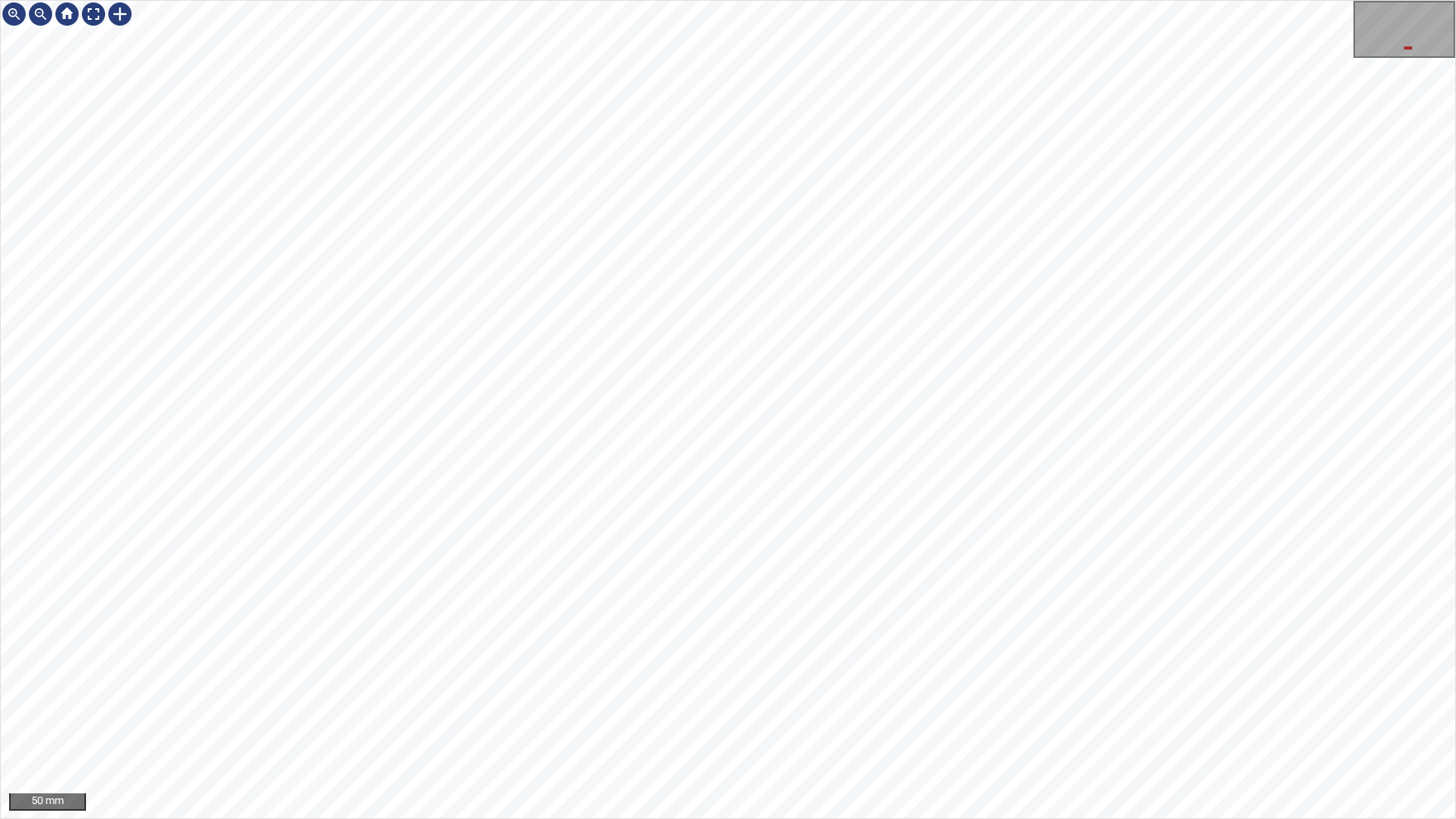
click at [478, 0] on div "50 mm" at bounding box center [728, 410] width 1456 height 819
click at [100, 15] on img at bounding box center [93, 14] width 26 height 26
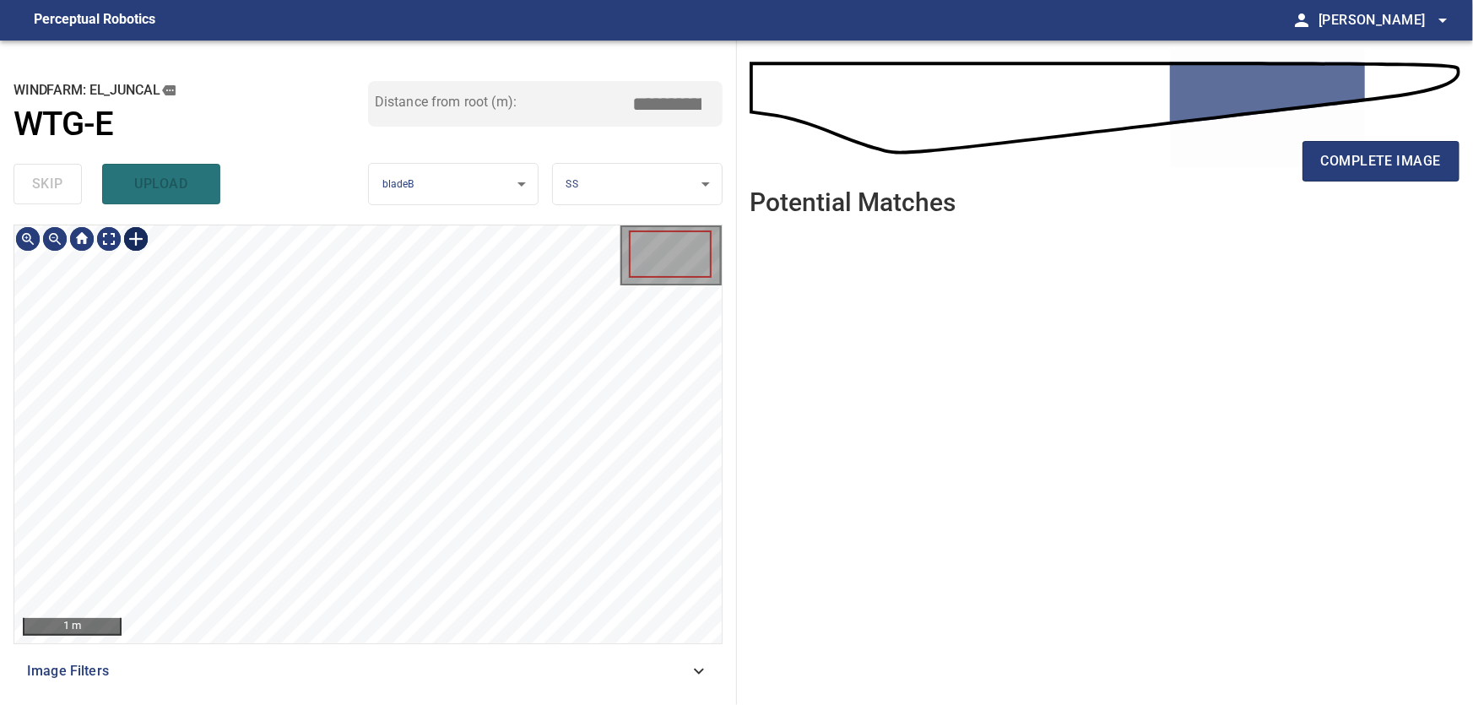
click at [139, 241] on div at bounding box center [135, 238] width 27 height 27
click at [357, 607] on div at bounding box center [367, 434] width 707 height 418
click at [416, 537] on div at bounding box center [421, 507] width 13 height 215
click at [404, 615] on div at bounding box center [403, 615] width 5 height 5
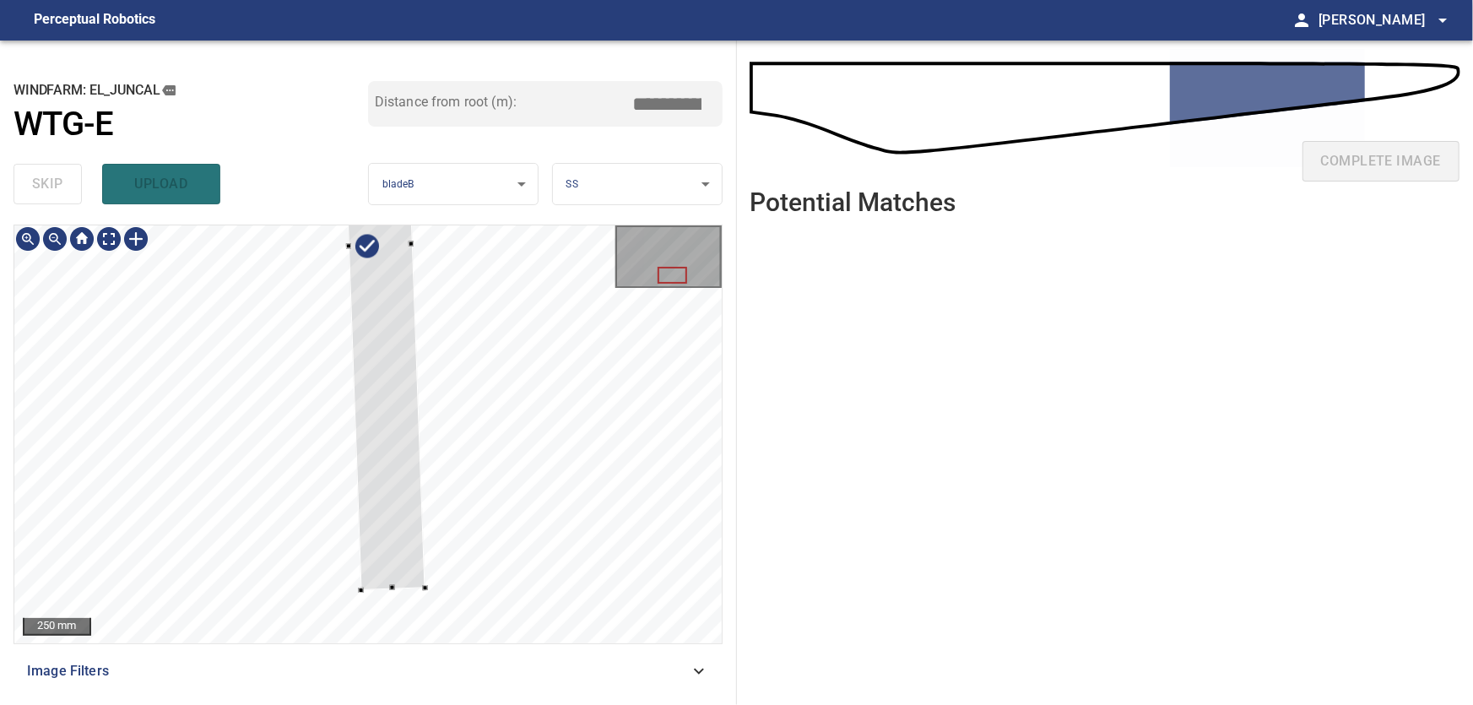
click at [388, 590] on div at bounding box center [367, 434] width 707 height 418
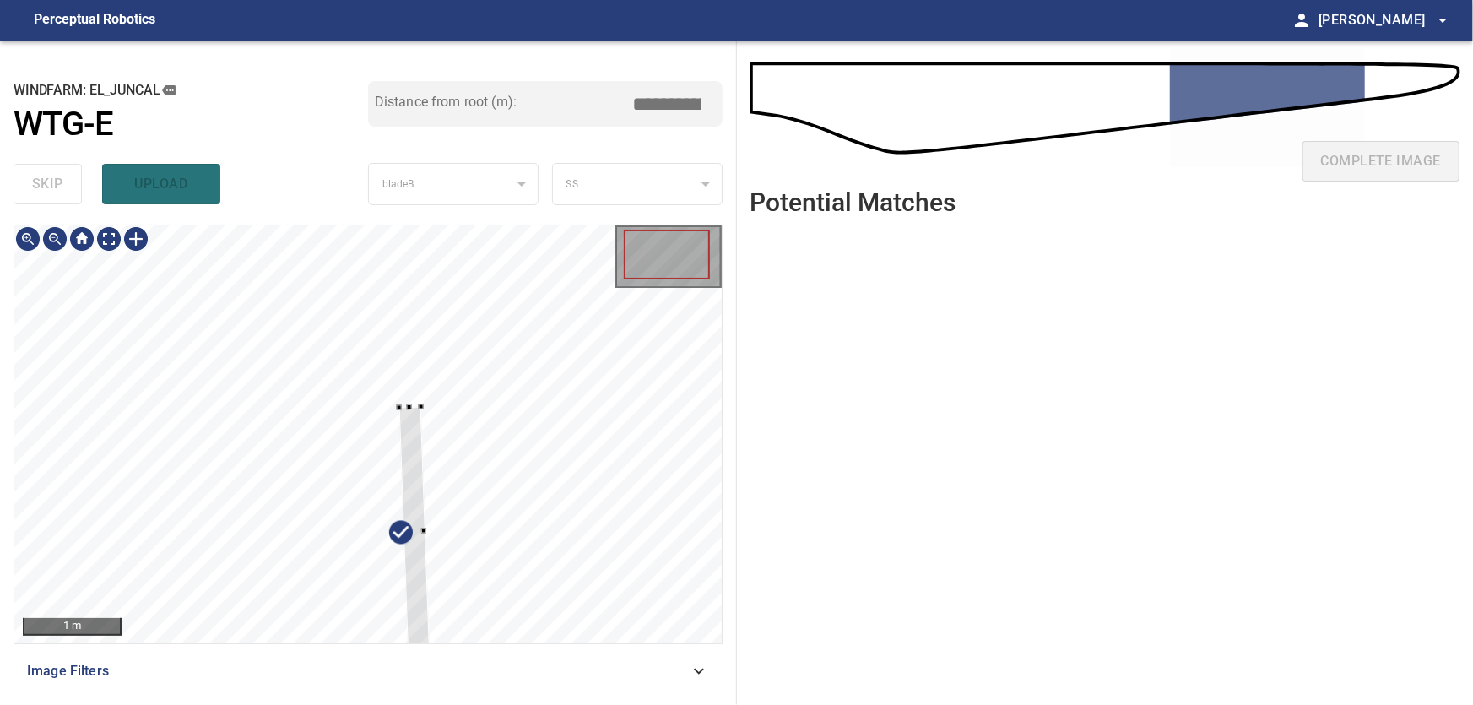
click at [424, 529] on div at bounding box center [423, 531] width 5 height 5
click at [137, 243] on div at bounding box center [135, 238] width 27 height 27
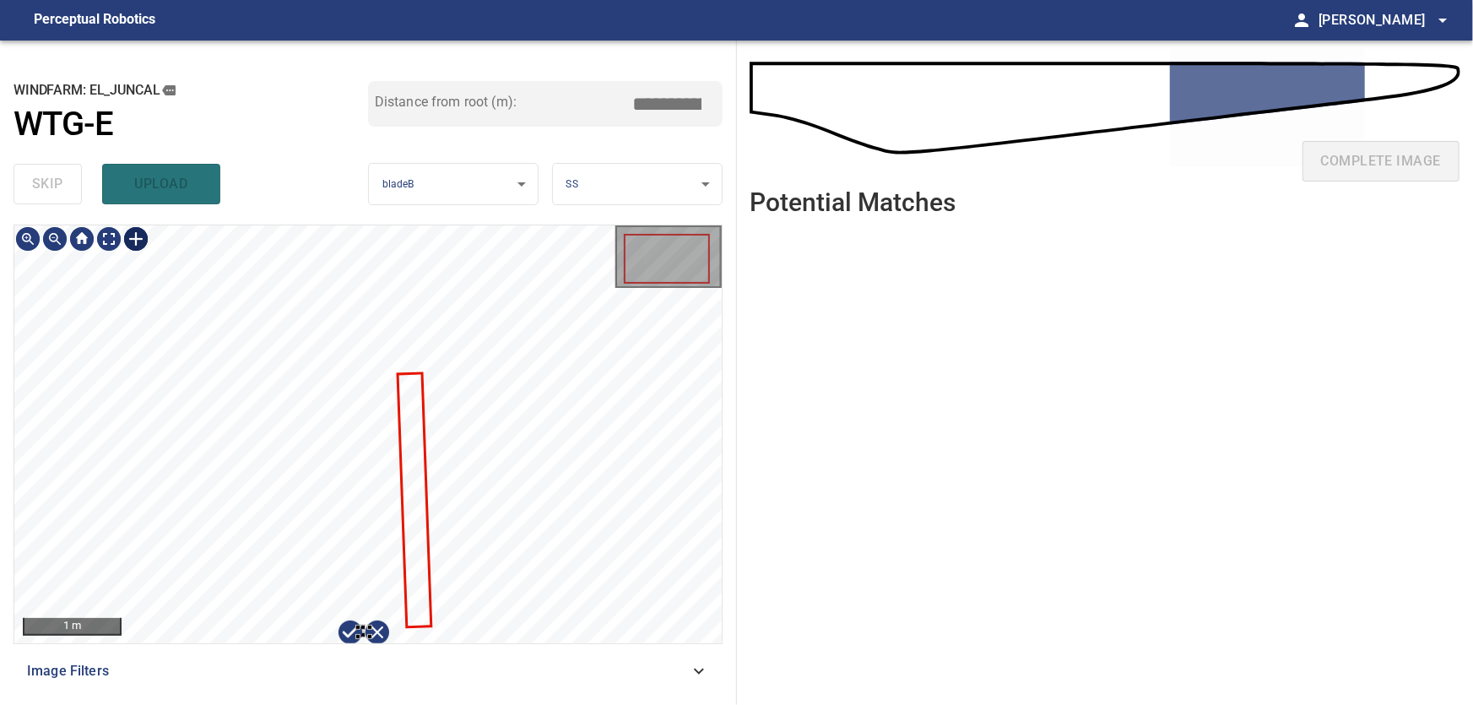
click at [370, 637] on div at bounding box center [367, 434] width 707 height 418
click at [670, 339] on div "1 m" at bounding box center [367, 434] width 707 height 418
type input "****"
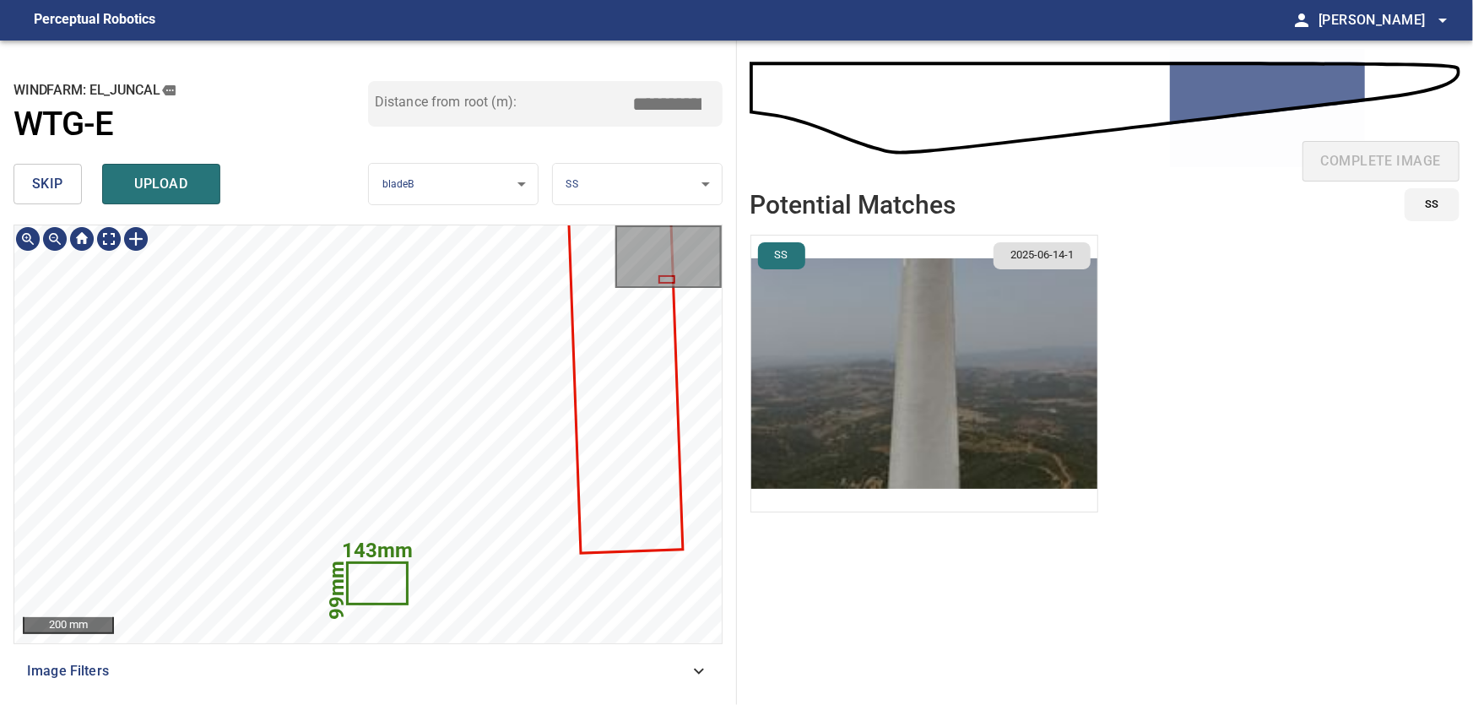
type input "****"
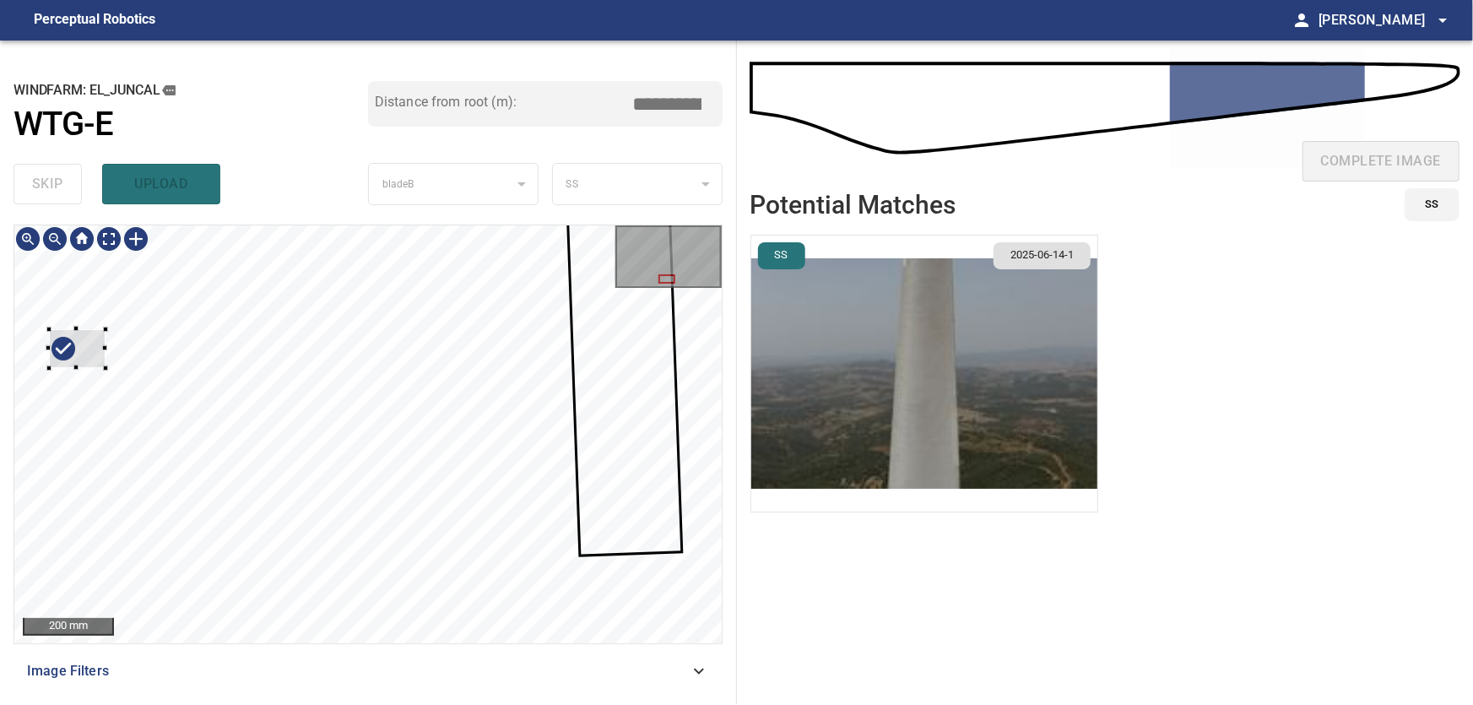
click at [64, 325] on div at bounding box center [367, 434] width 707 height 418
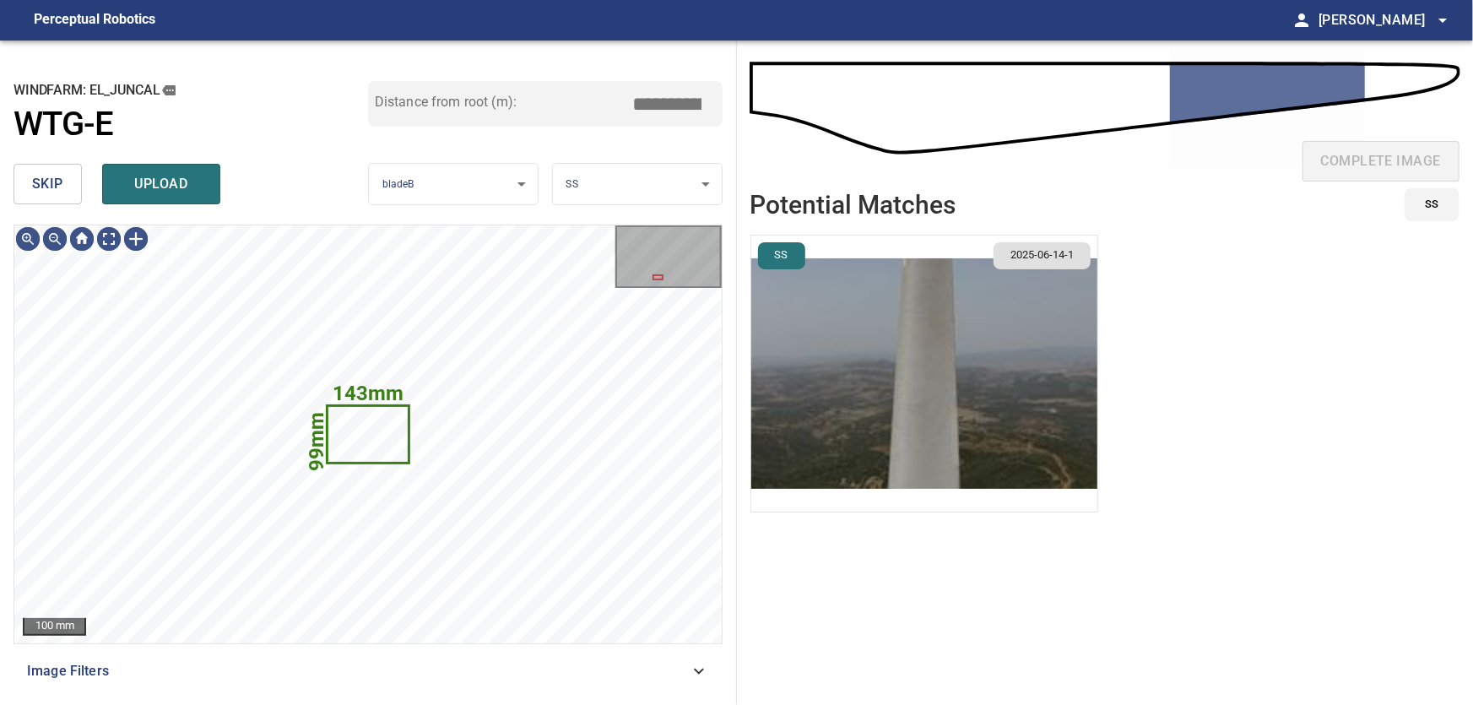
drag, startPoint x: 57, startPoint y: 185, endPoint x: 62, endPoint y: 200, distance: 16.3
click at [57, 189] on span "skip" at bounding box center [47, 184] width 31 height 24
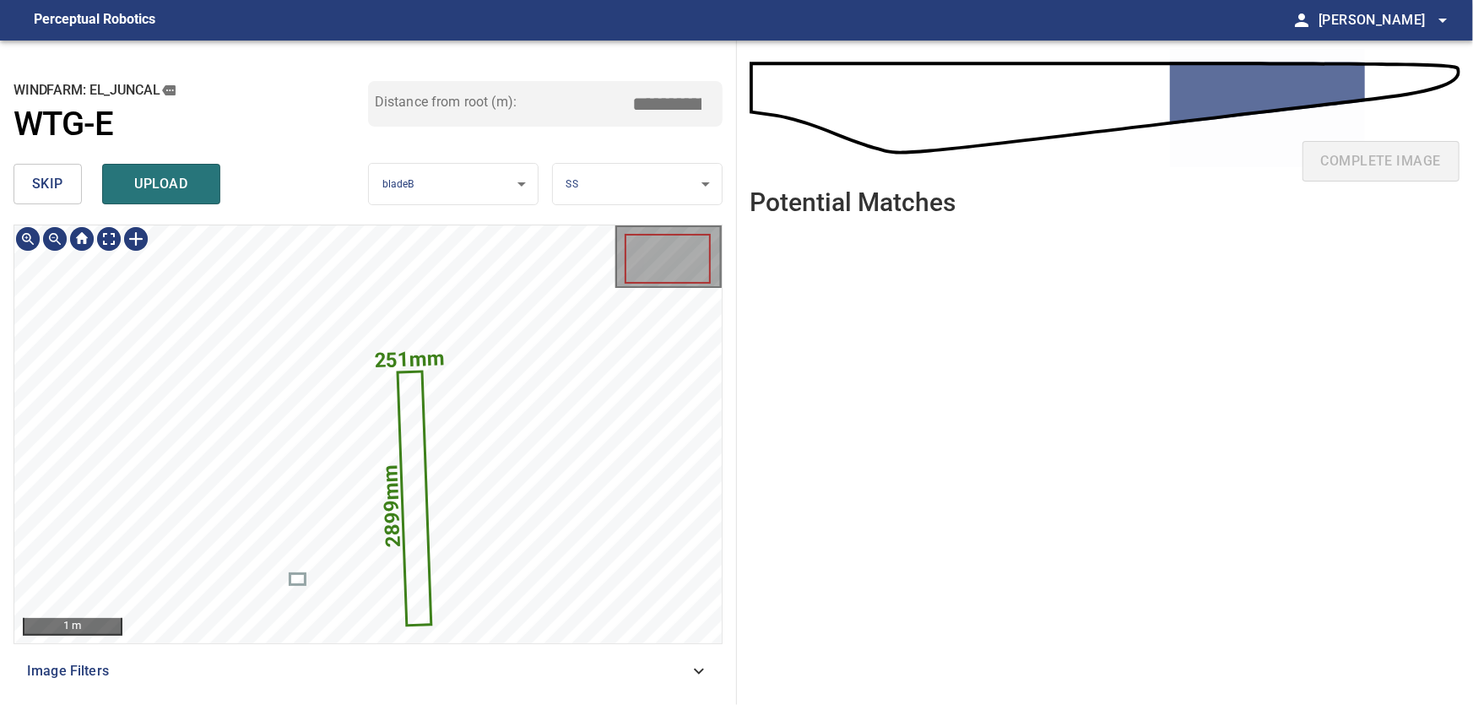
click at [414, 501] on icon at bounding box center [414, 498] width 30 height 252
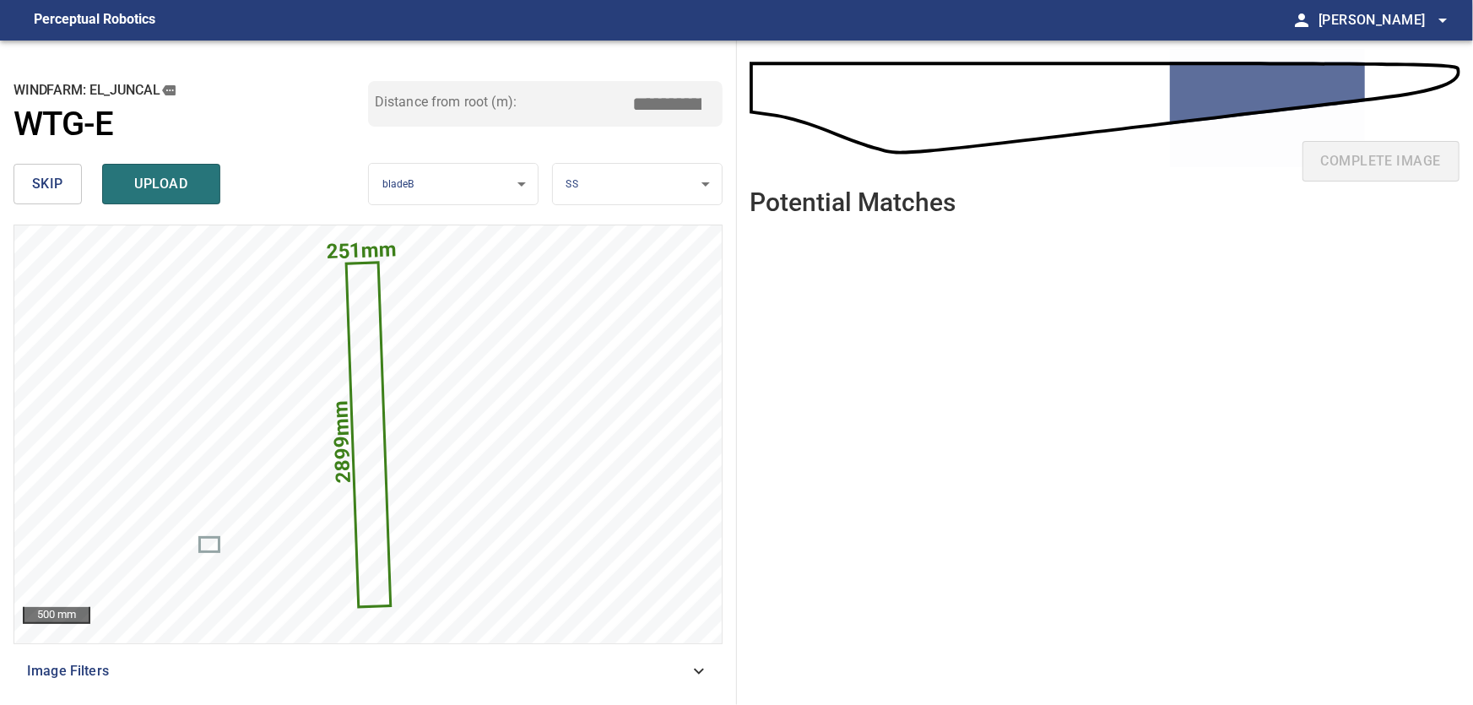
drag, startPoint x: 664, startPoint y: 103, endPoint x: 741, endPoint y: 113, distance: 77.5
click at [716, 113] on input "*****" at bounding box center [674, 104] width 84 height 32
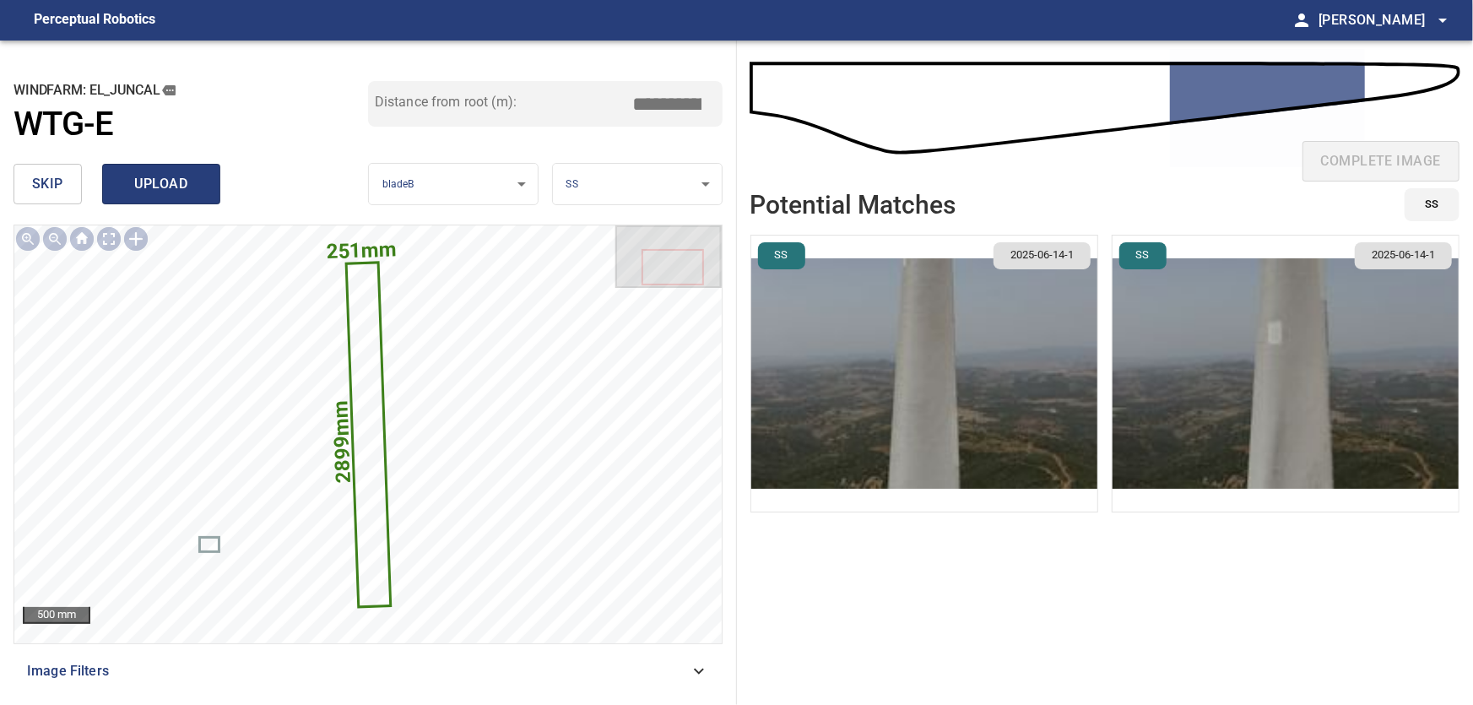
type input "*****"
click at [163, 187] on span "upload" at bounding box center [161, 184] width 81 height 24
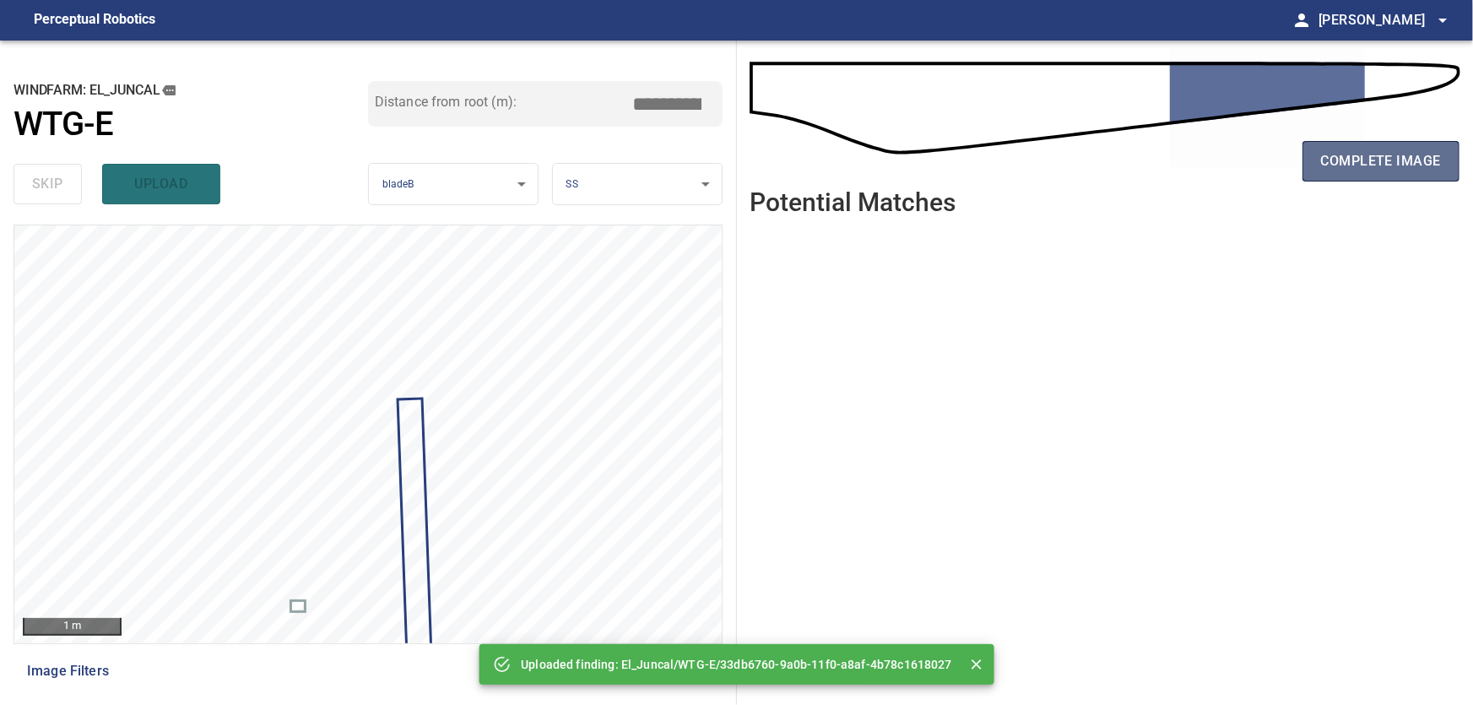
click at [1366, 148] on button "complete image" at bounding box center [1381, 161] width 157 height 41
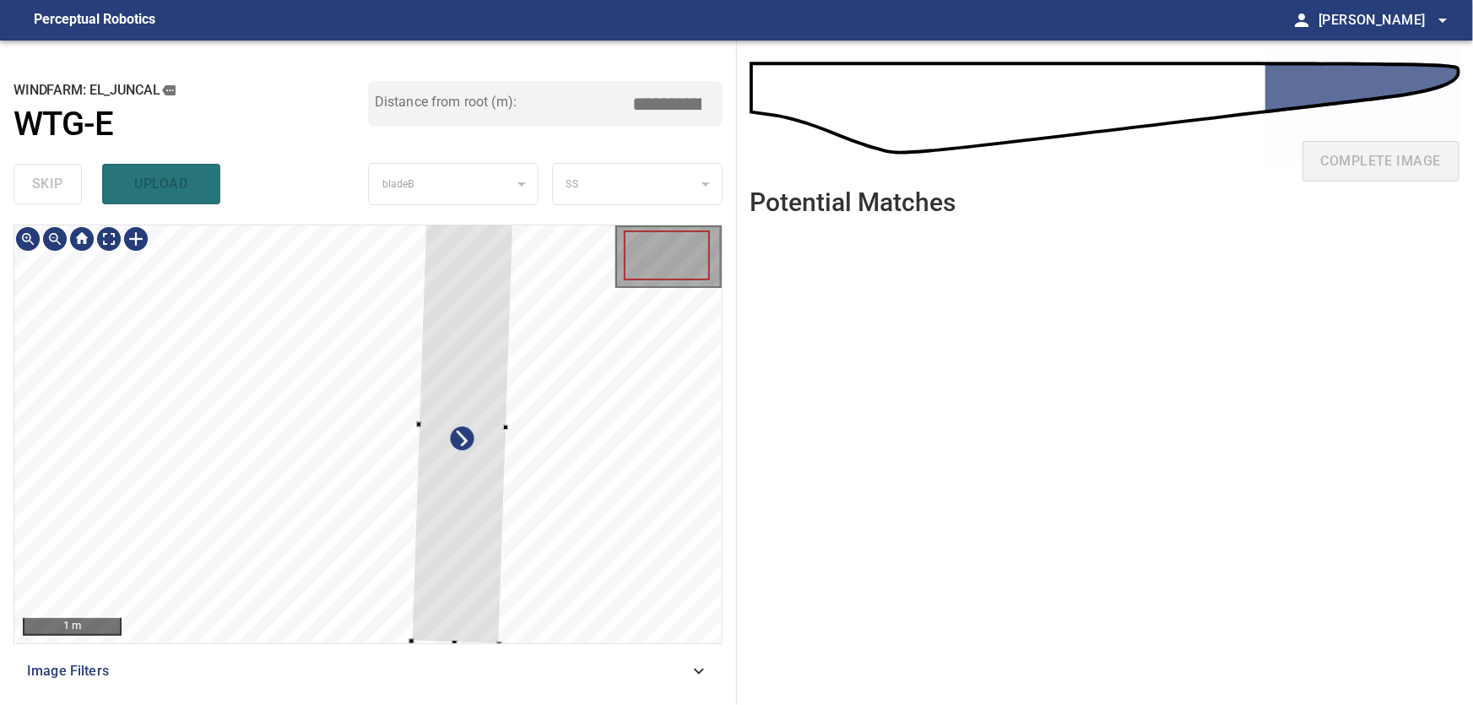
click at [553, 463] on div at bounding box center [367, 434] width 707 height 418
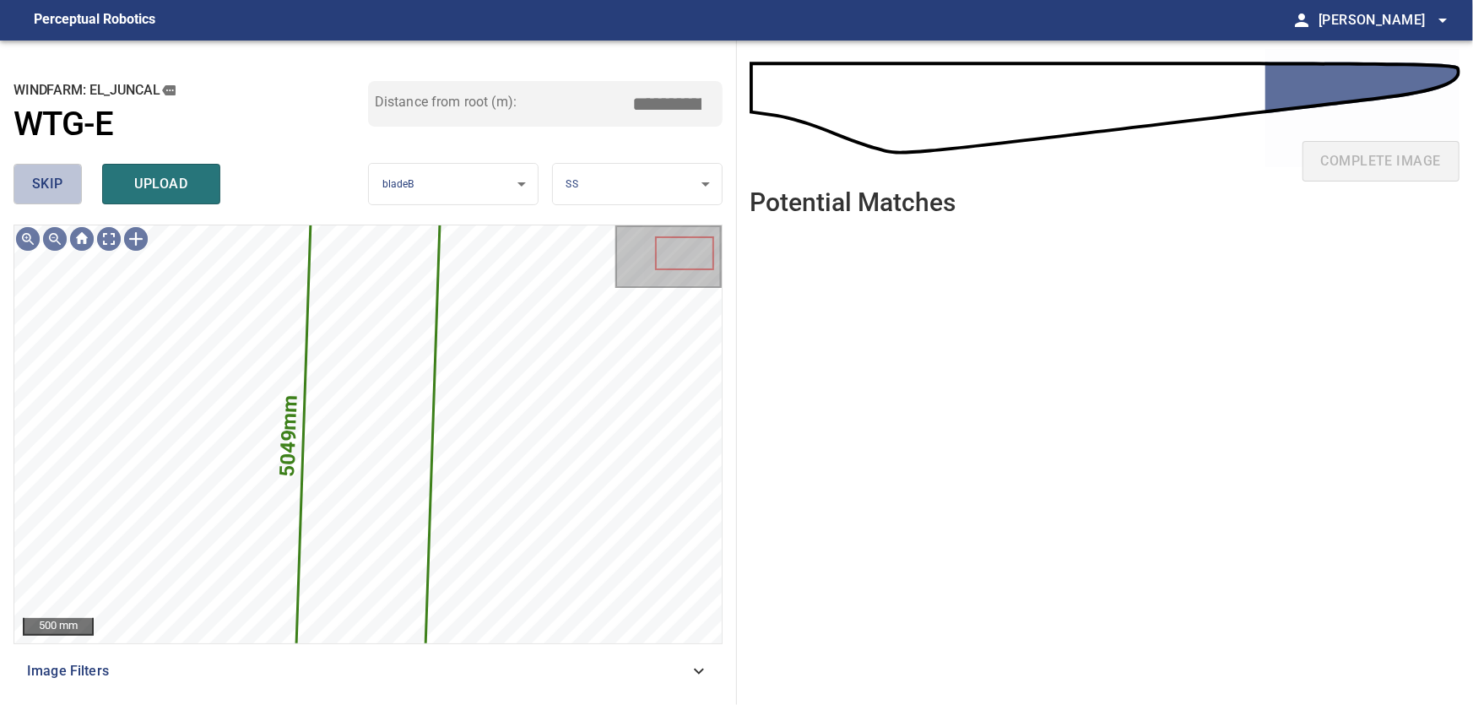
click at [36, 185] on span "skip" at bounding box center [47, 184] width 31 height 24
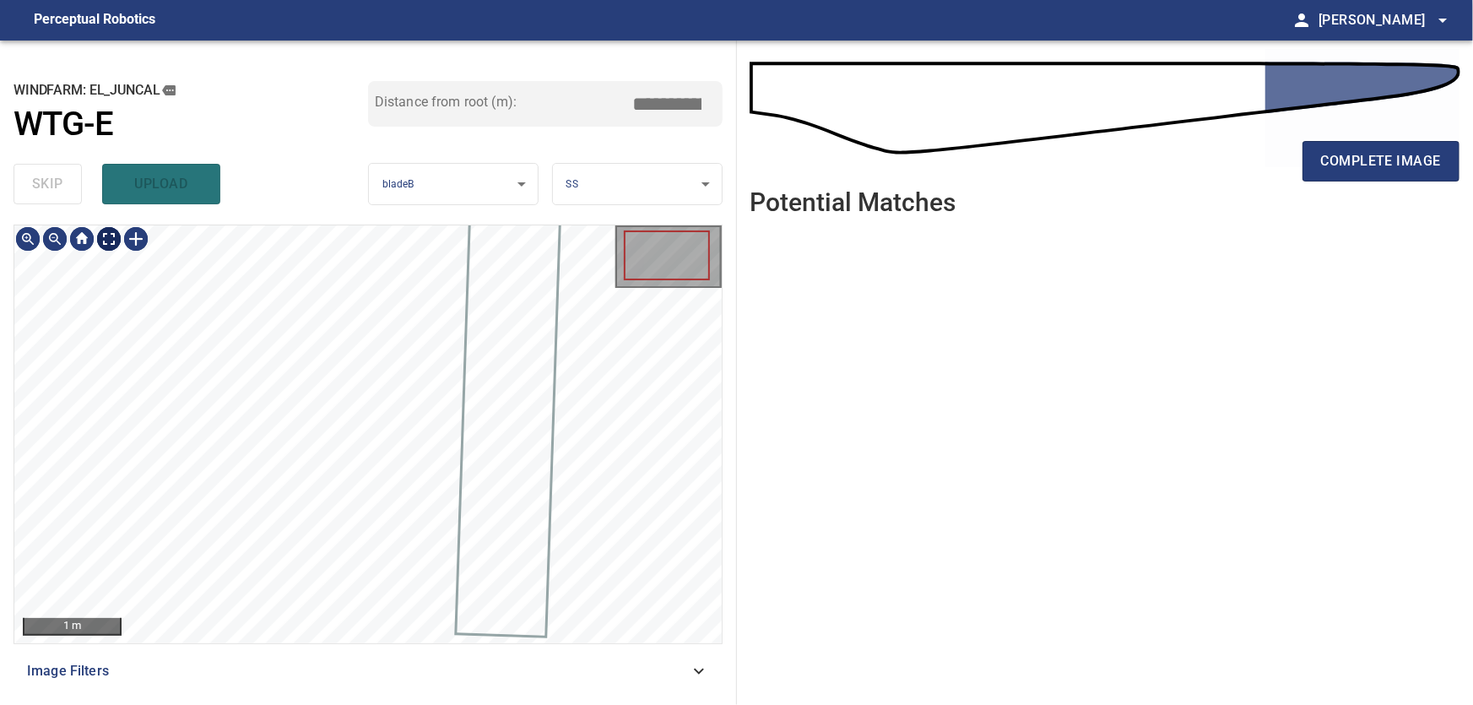
click at [112, 238] on body "**********" at bounding box center [736, 352] width 1473 height 705
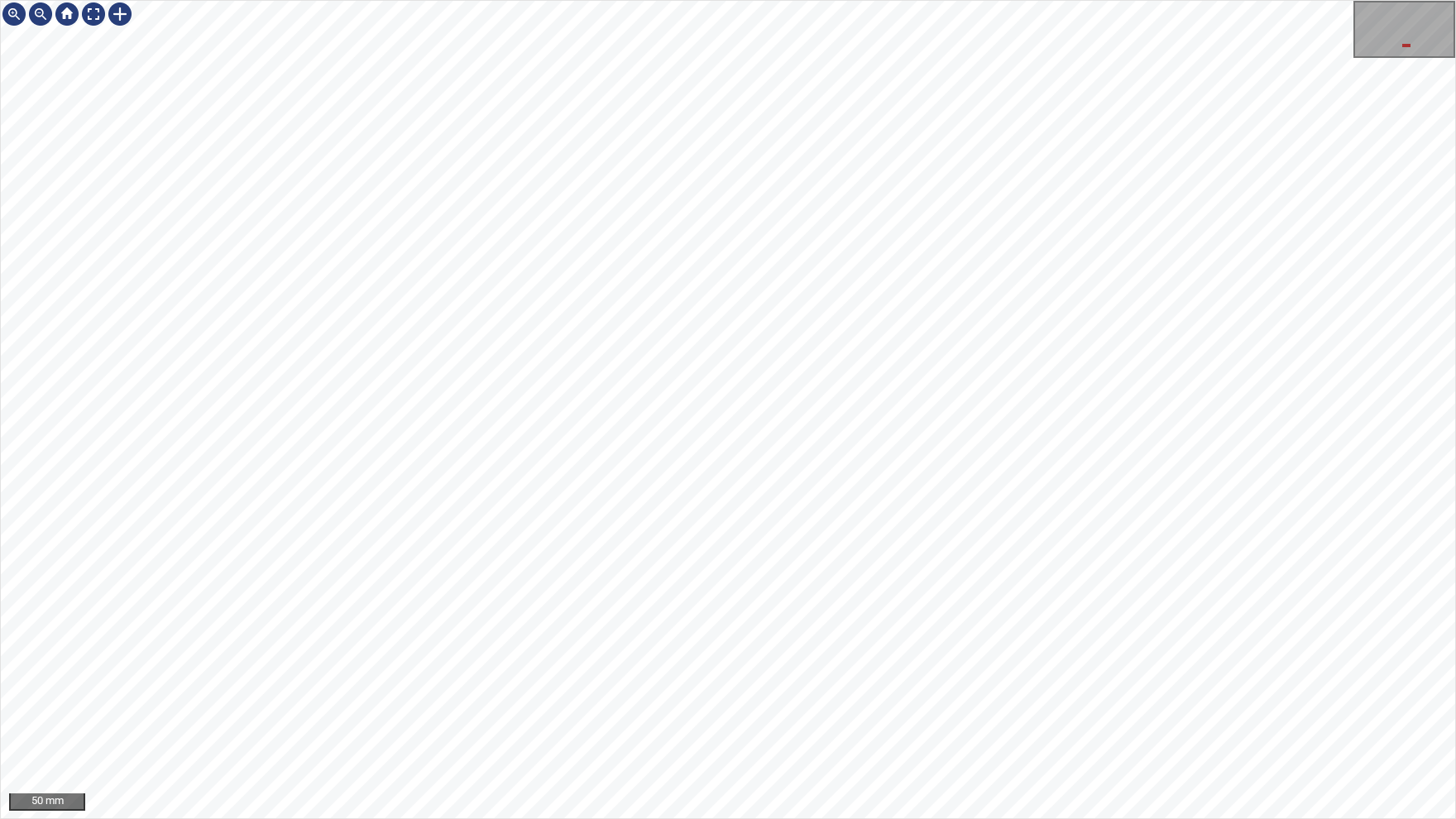
click at [448, 0] on div "50 mm" at bounding box center [728, 410] width 1456 height 819
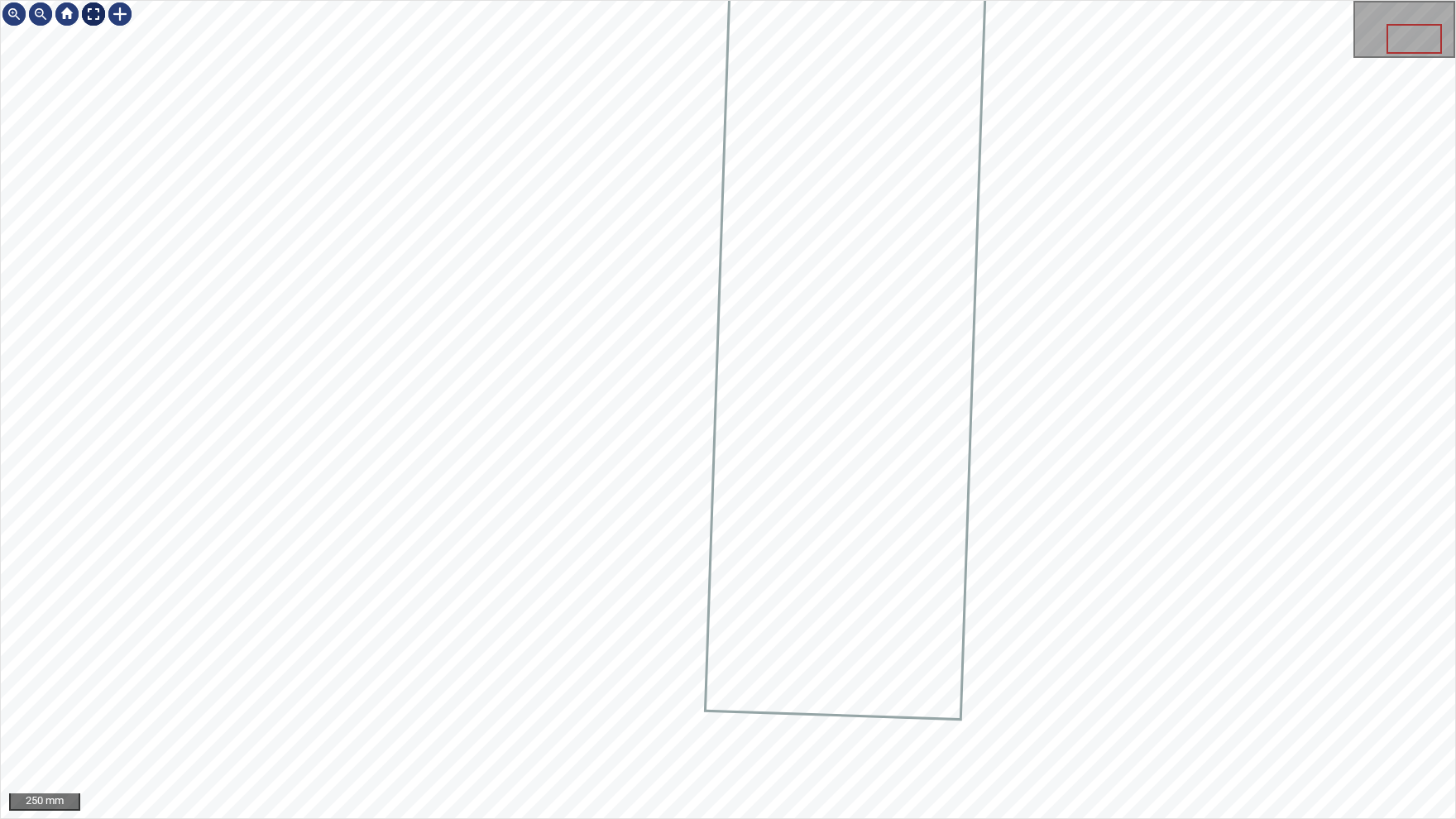
click at [99, 21] on img at bounding box center [93, 14] width 26 height 26
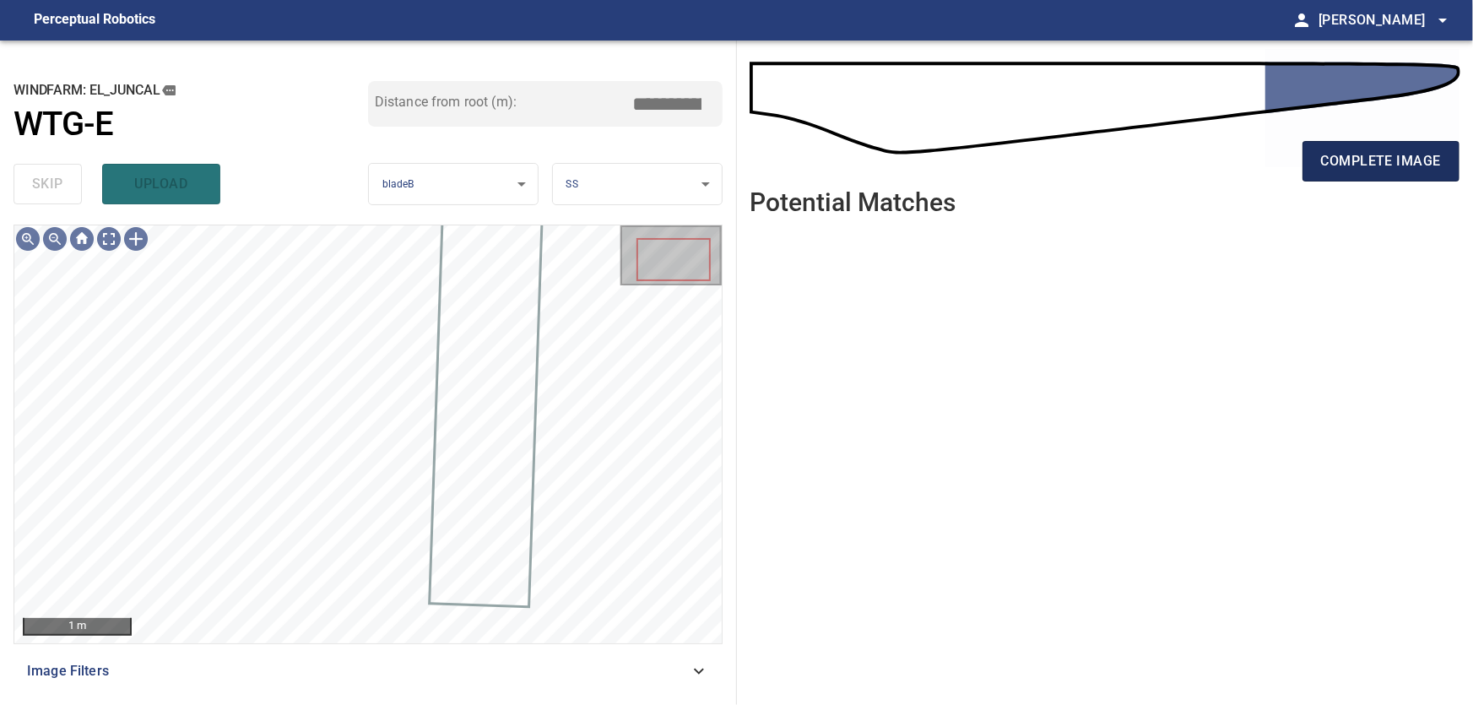
click at [1389, 162] on span "complete image" at bounding box center [1381, 161] width 120 height 24
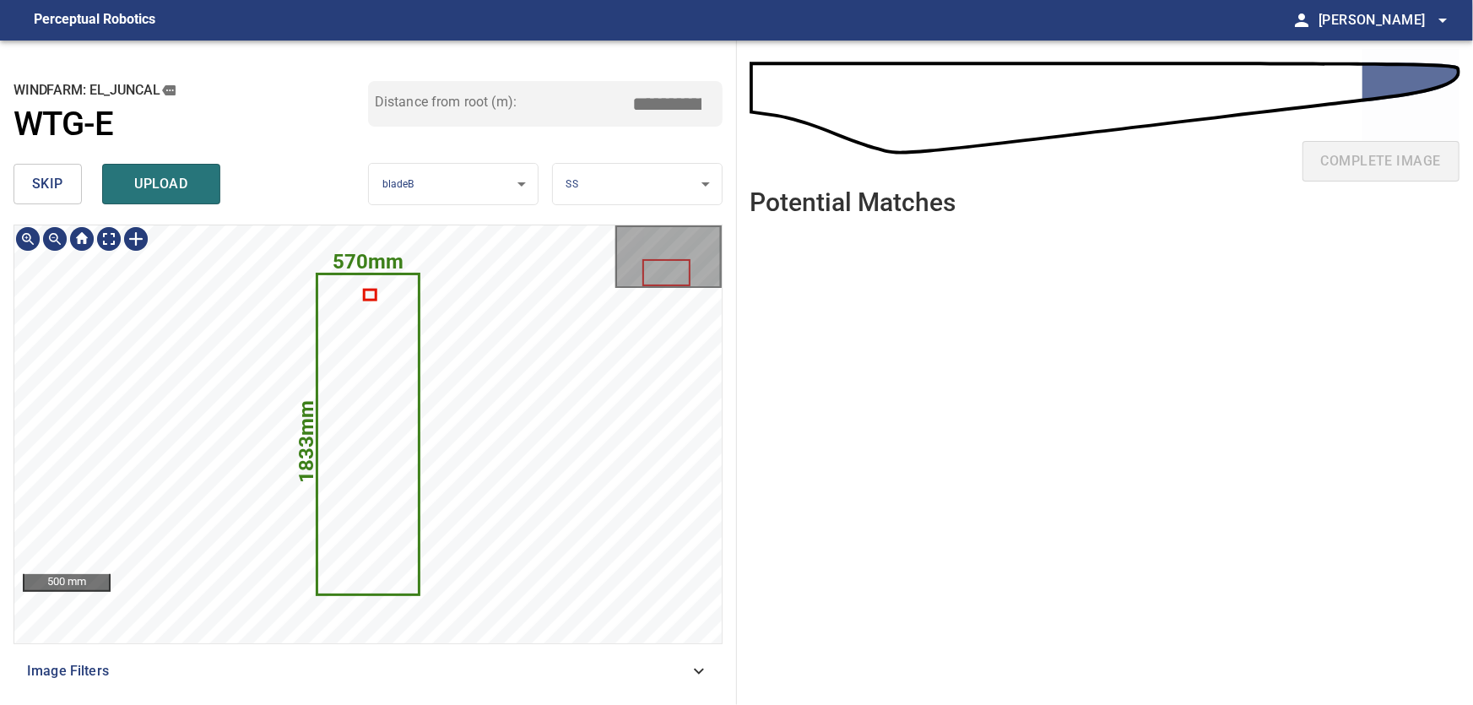
click at [536, 397] on div "570mm 1833mm El_Juncal/WTG-E/2 Category unclassified unclassified" at bounding box center [367, 434] width 707 height 418
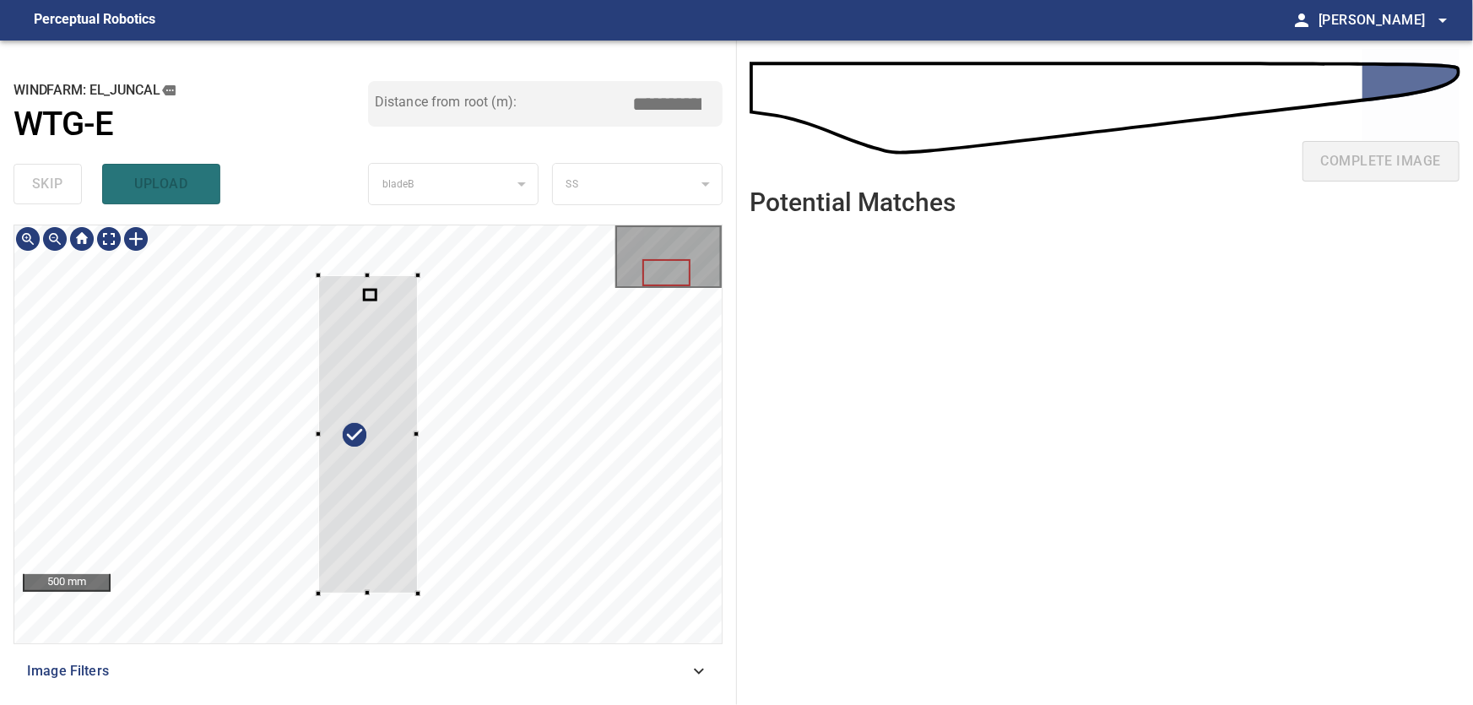
click at [417, 399] on div at bounding box center [367, 434] width 99 height 318
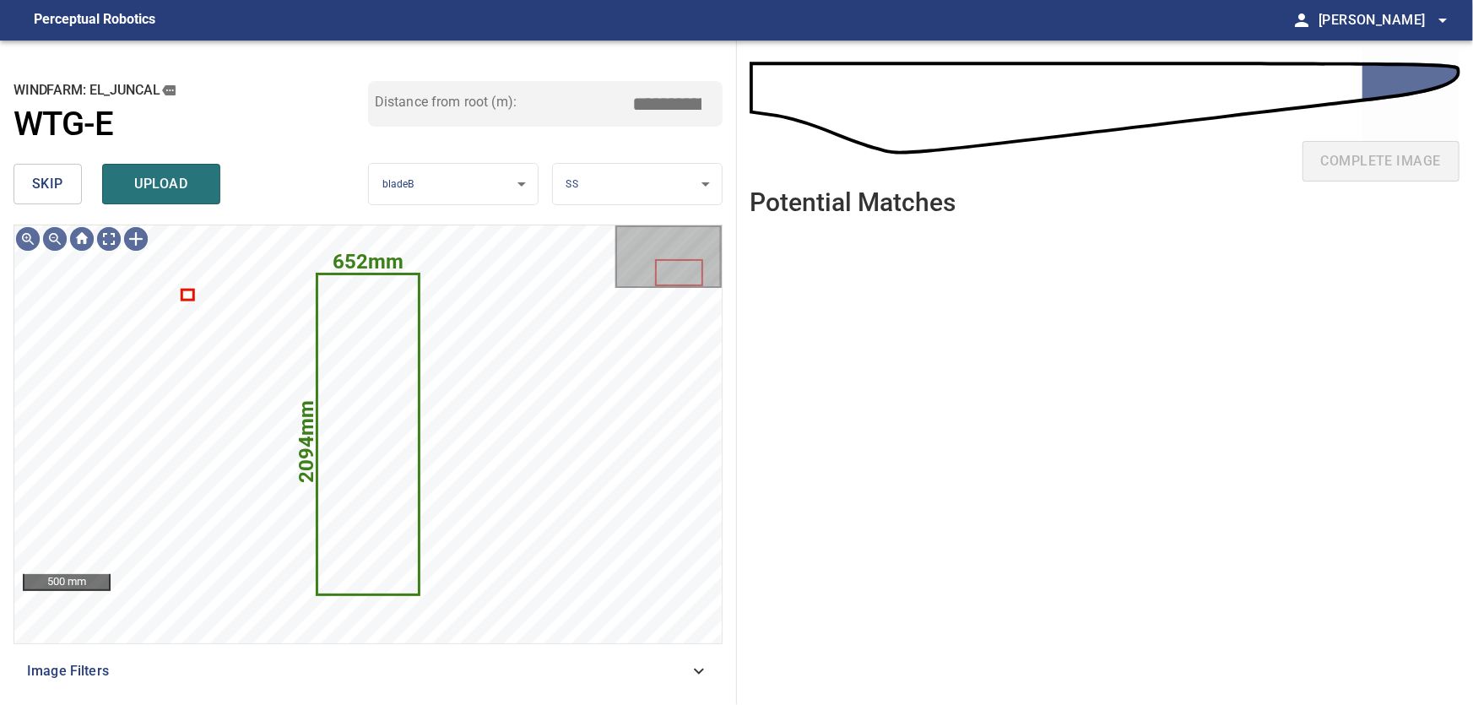
click at [58, 192] on span "skip" at bounding box center [47, 184] width 31 height 24
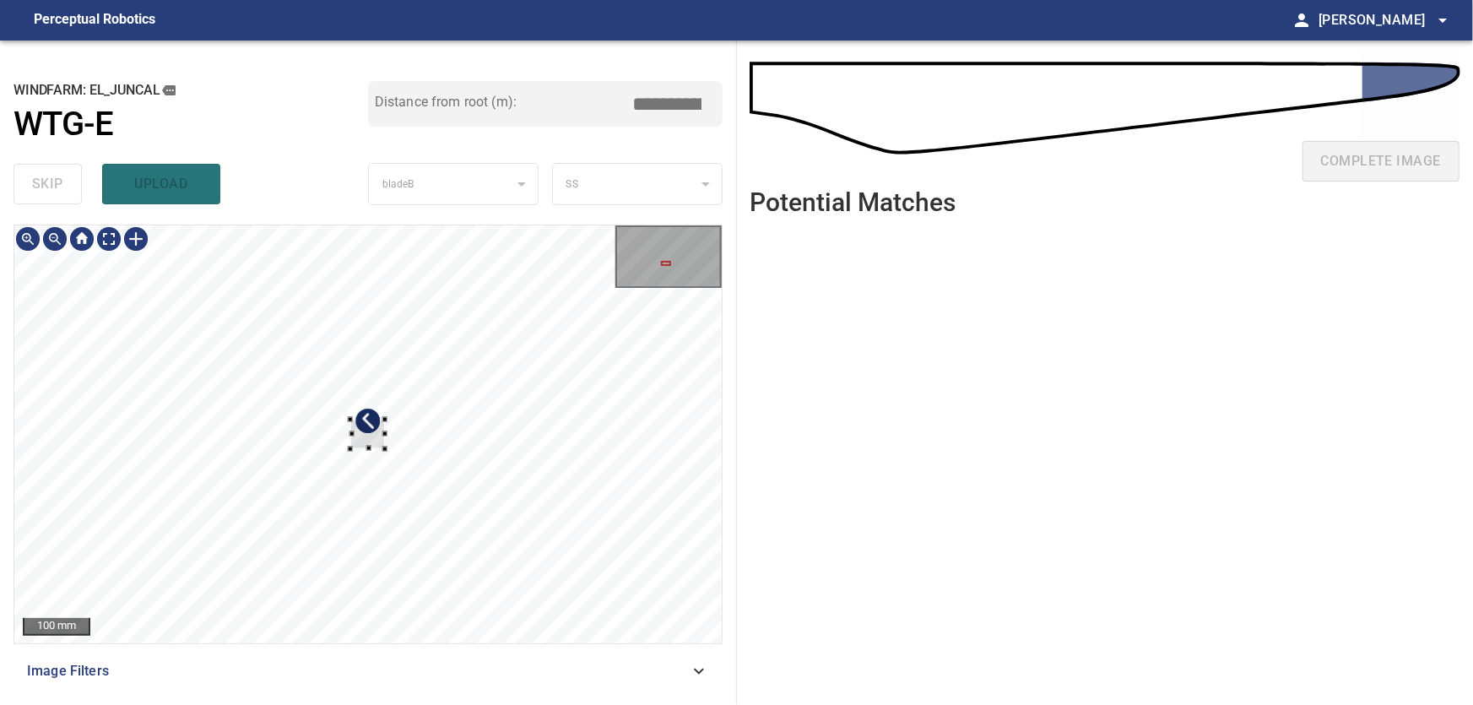
click at [625, 323] on div at bounding box center [367, 434] width 707 height 418
click at [608, 409] on div at bounding box center [367, 434] width 707 height 418
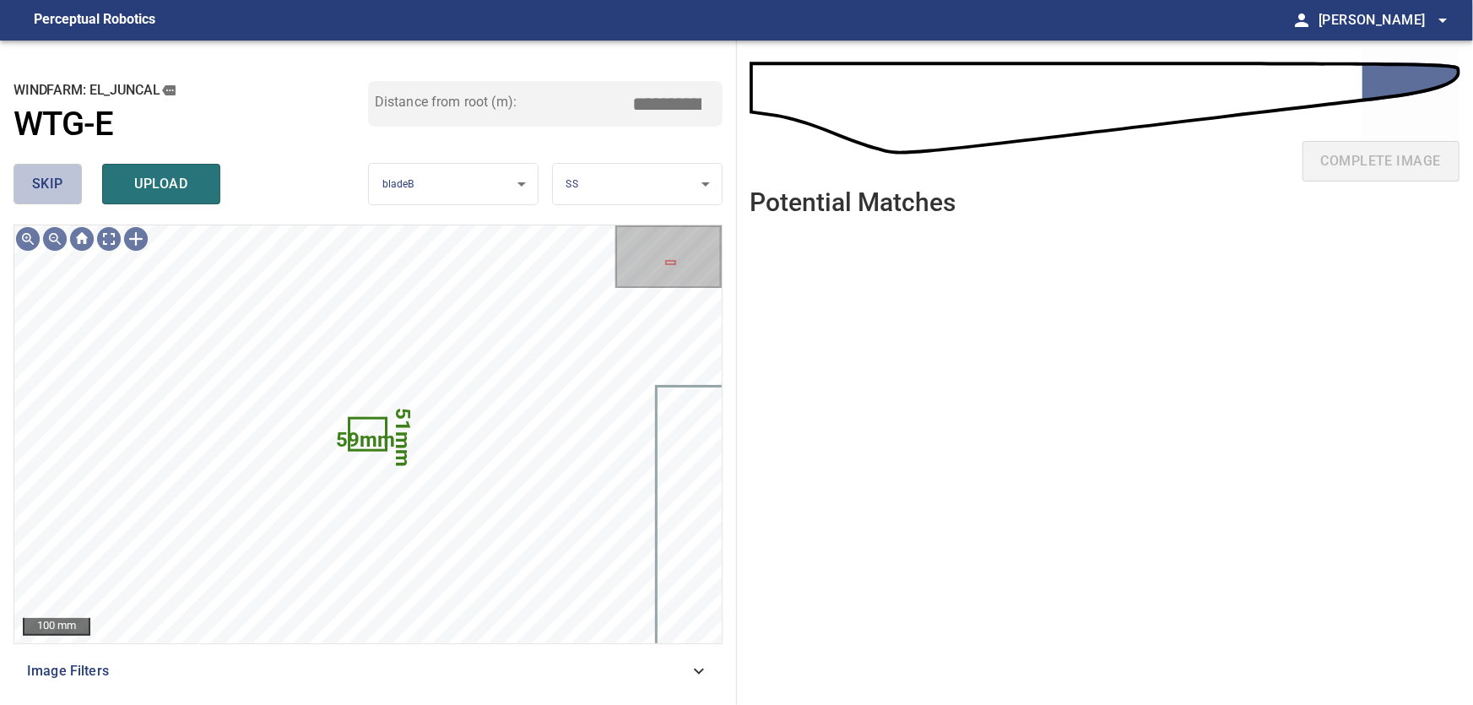
drag, startPoint x: 57, startPoint y: 189, endPoint x: 64, endPoint y: 204, distance: 16.6
click at [57, 191] on span "skip" at bounding box center [47, 184] width 31 height 24
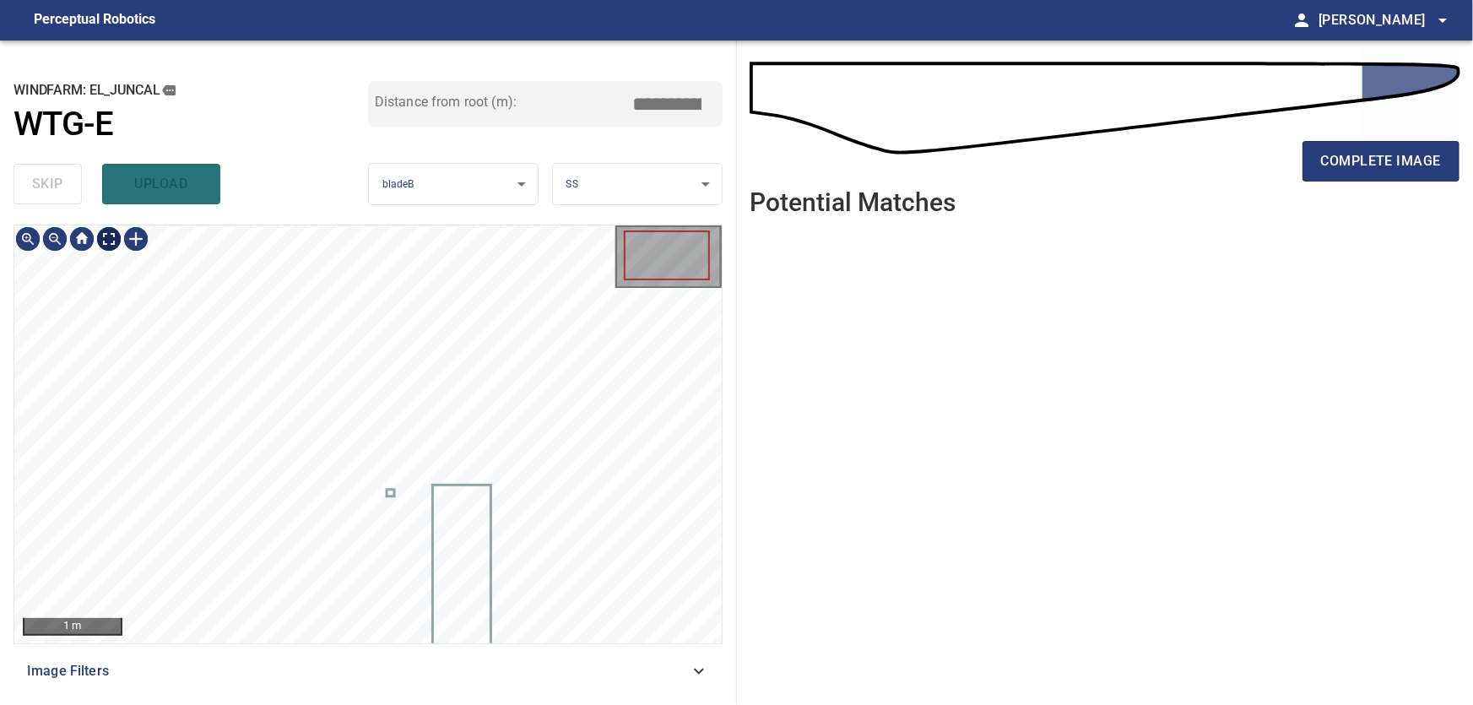
click at [107, 242] on body "**********" at bounding box center [736, 352] width 1473 height 705
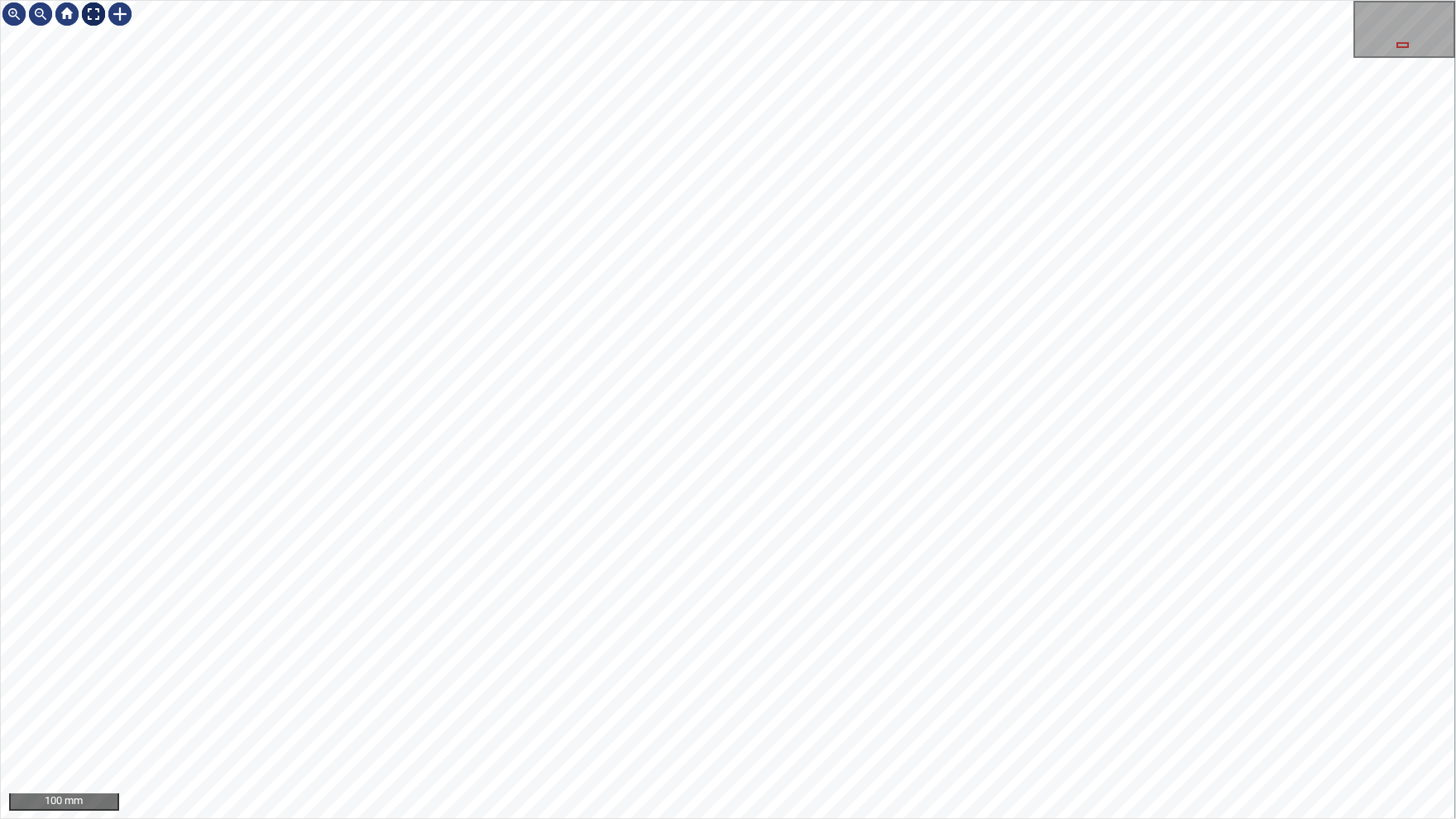
click at [93, 14] on div at bounding box center [93, 14] width 26 height 26
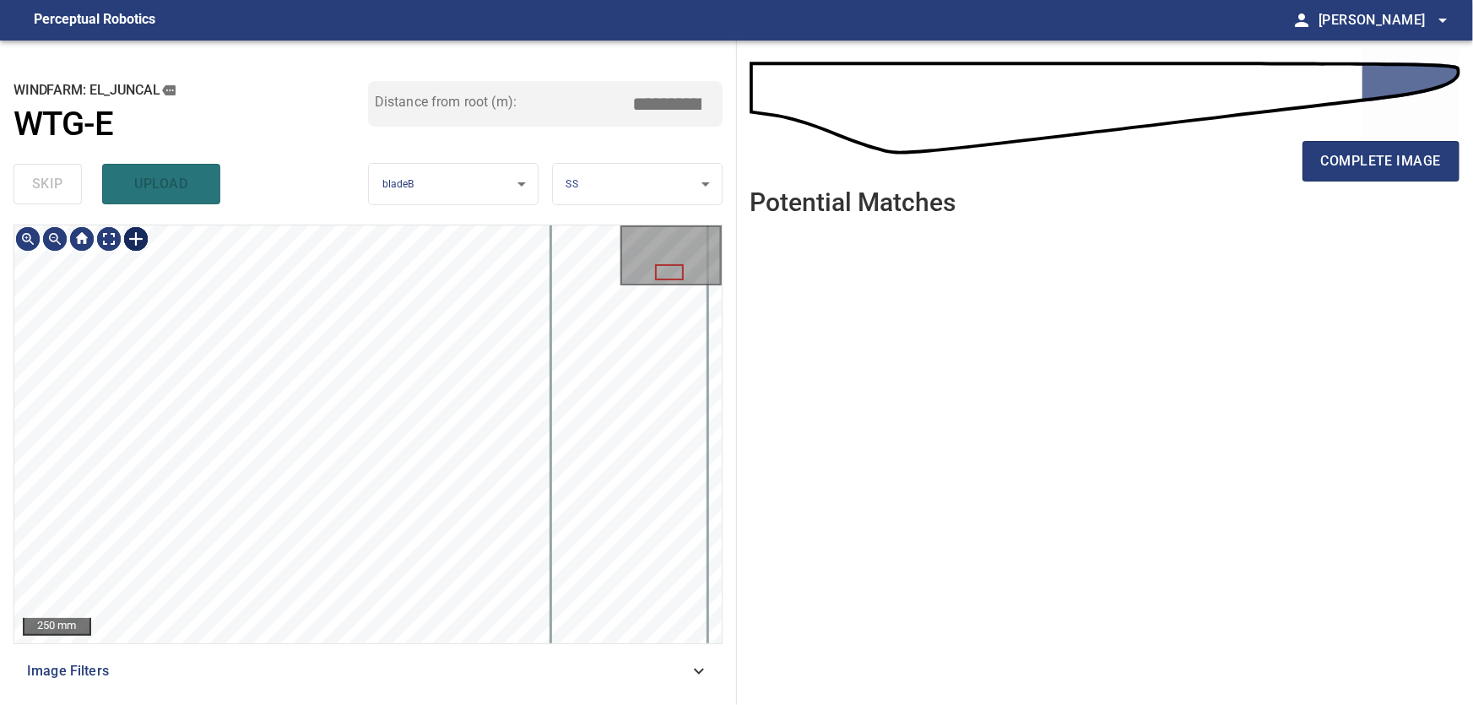
click at [141, 246] on div at bounding box center [135, 238] width 27 height 27
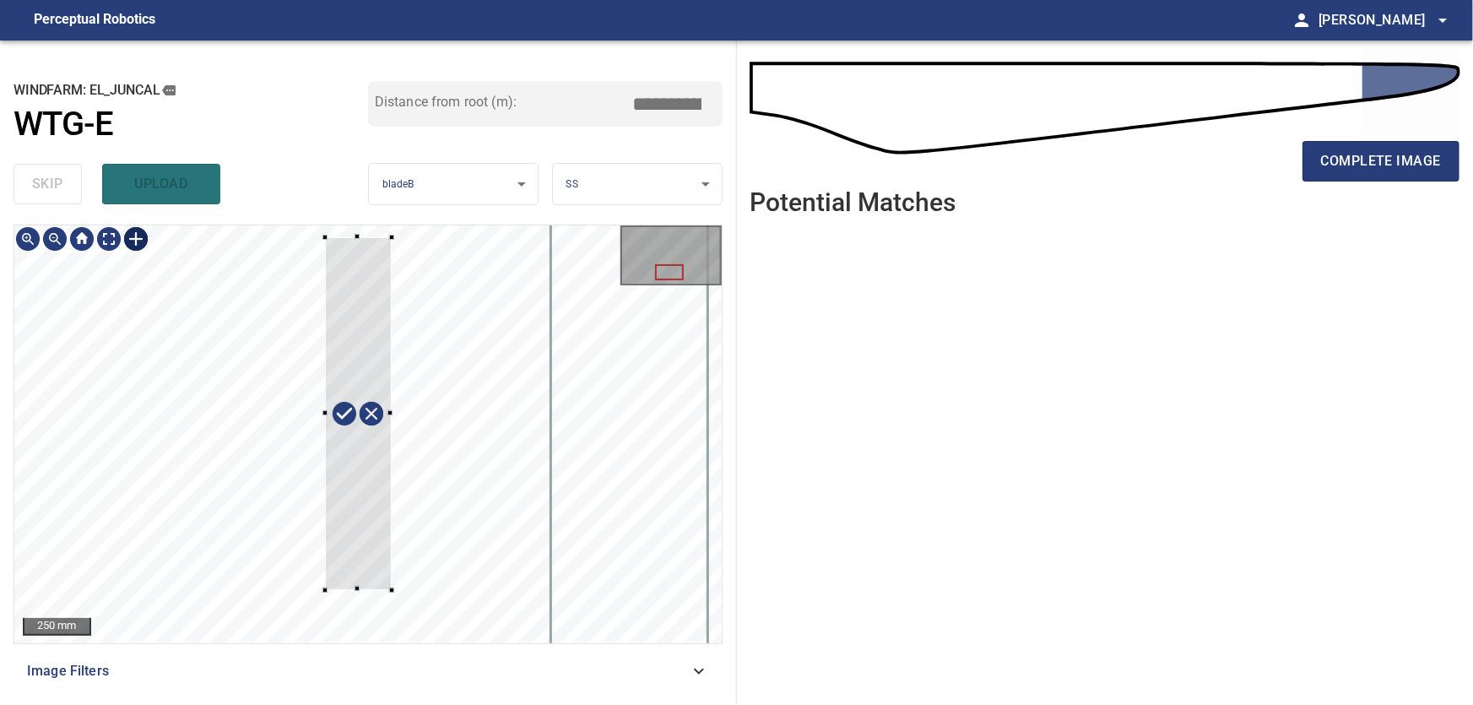
click at [392, 590] on div at bounding box center [367, 434] width 707 height 418
click at [314, 589] on div at bounding box center [367, 434] width 707 height 418
click at [344, 535] on div at bounding box center [347, 411] width 78 height 349
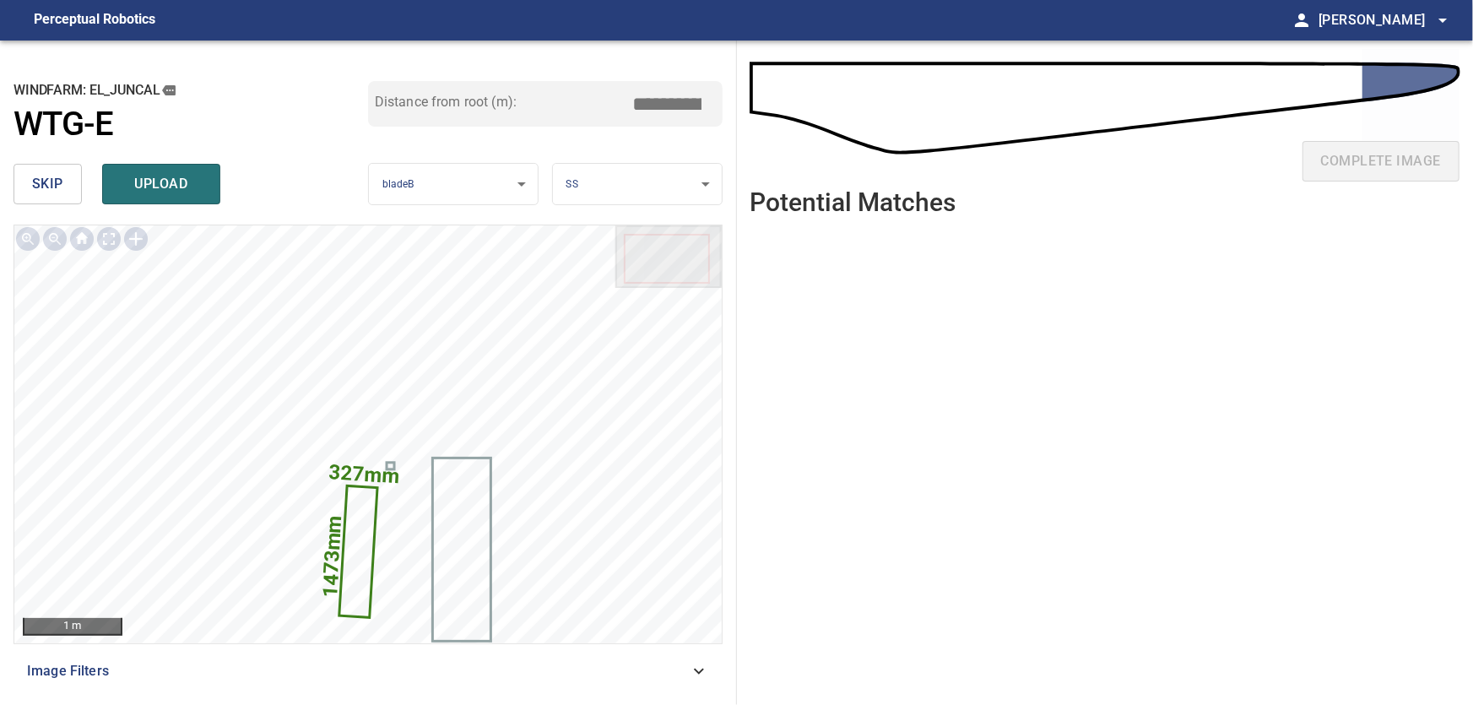
click at [656, 100] on input "*****" at bounding box center [674, 104] width 84 height 32
click at [663, 100] on input "*****" at bounding box center [674, 104] width 84 height 32
drag, startPoint x: 685, startPoint y: 102, endPoint x: 695, endPoint y: 102, distance: 10.1
click at [695, 102] on input "*****" at bounding box center [674, 104] width 84 height 32
drag, startPoint x: 170, startPoint y: 182, endPoint x: 202, endPoint y: 200, distance: 36.7
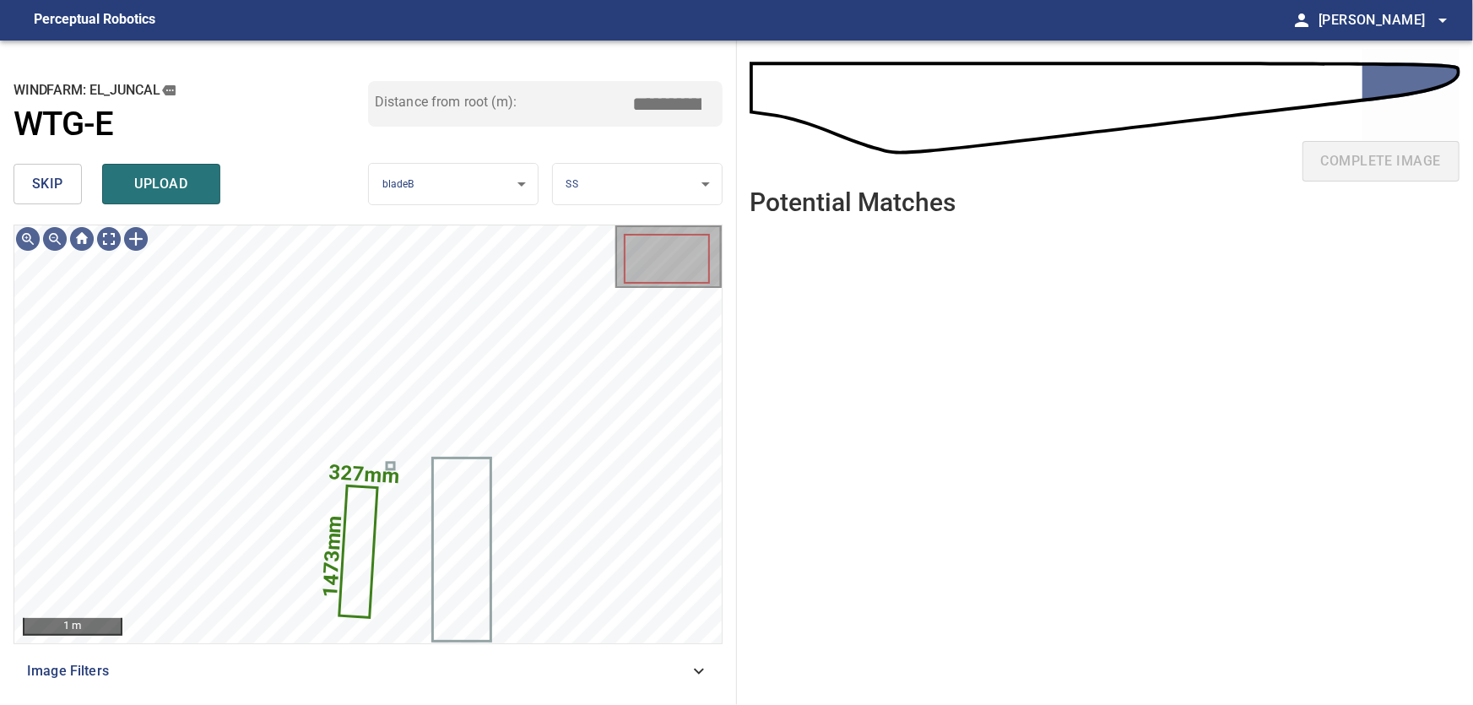
click at [171, 182] on span "upload" at bounding box center [161, 184] width 81 height 24
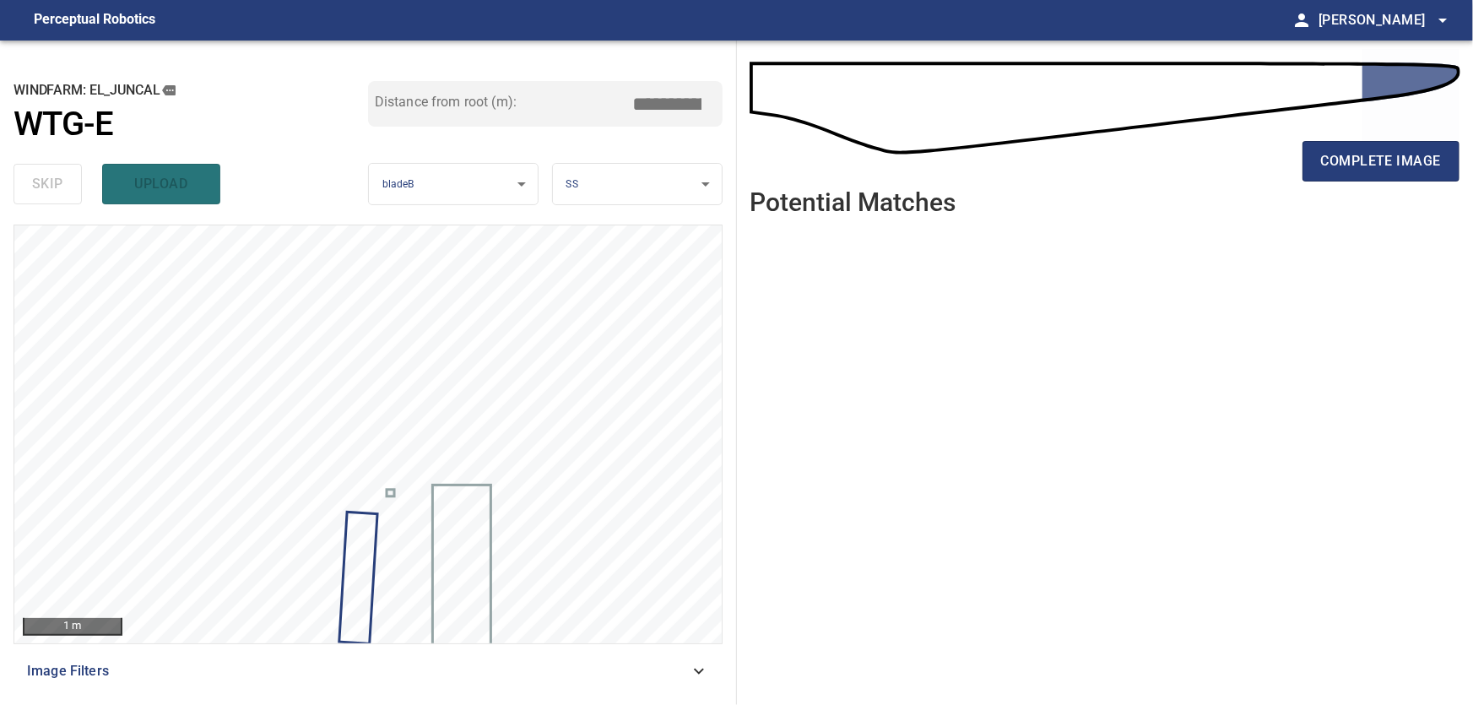
type input "****"
click at [1398, 160] on span "complete image" at bounding box center [1381, 161] width 120 height 24
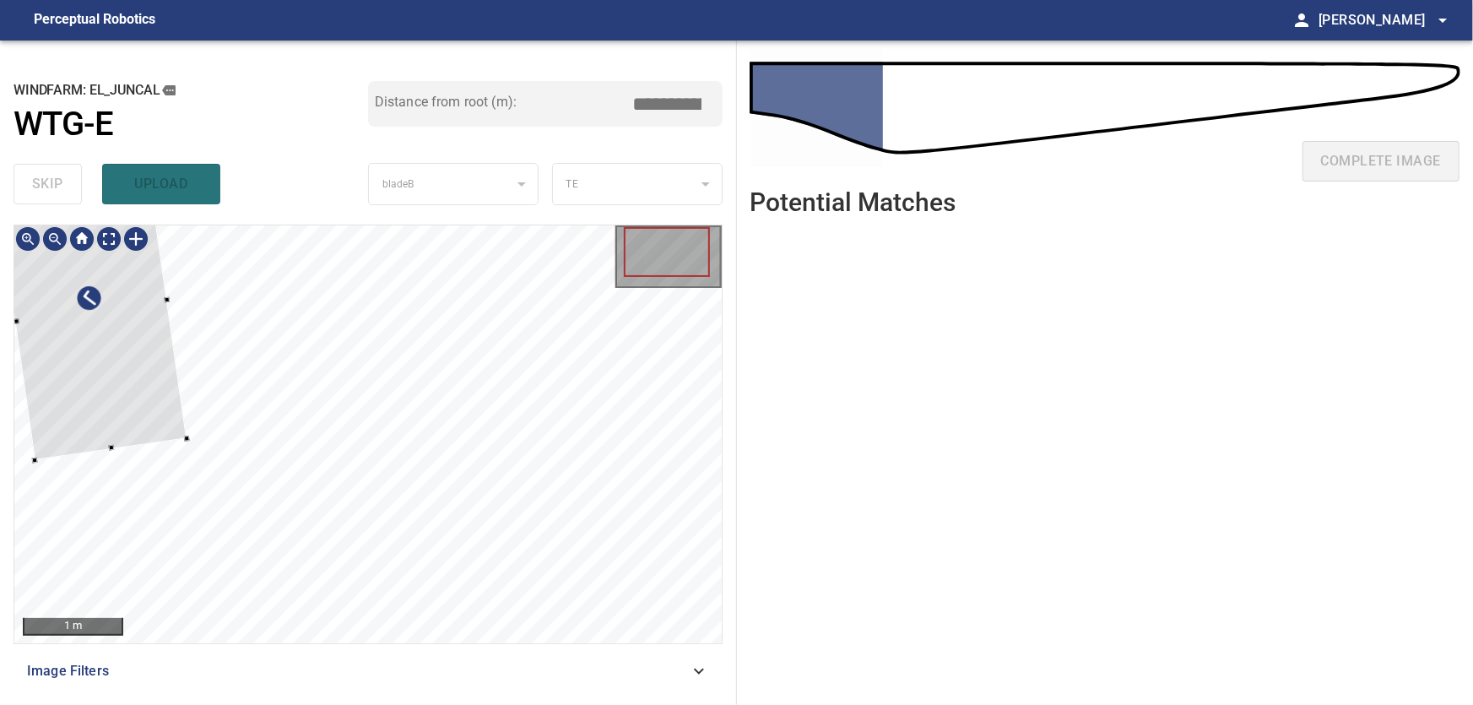
click at [121, 355] on div at bounding box center [91, 311] width 192 height 297
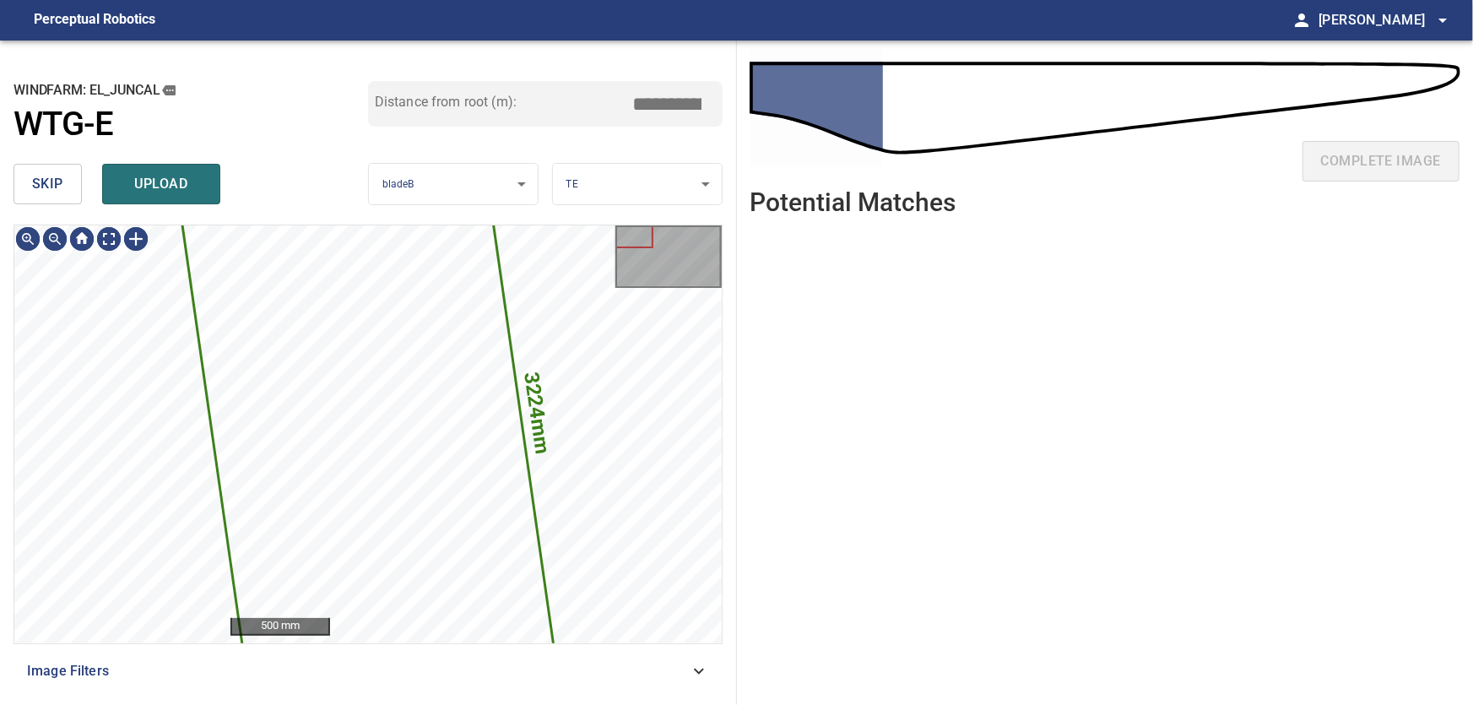
click at [43, 197] on button "skip" at bounding box center [48, 184] width 68 height 41
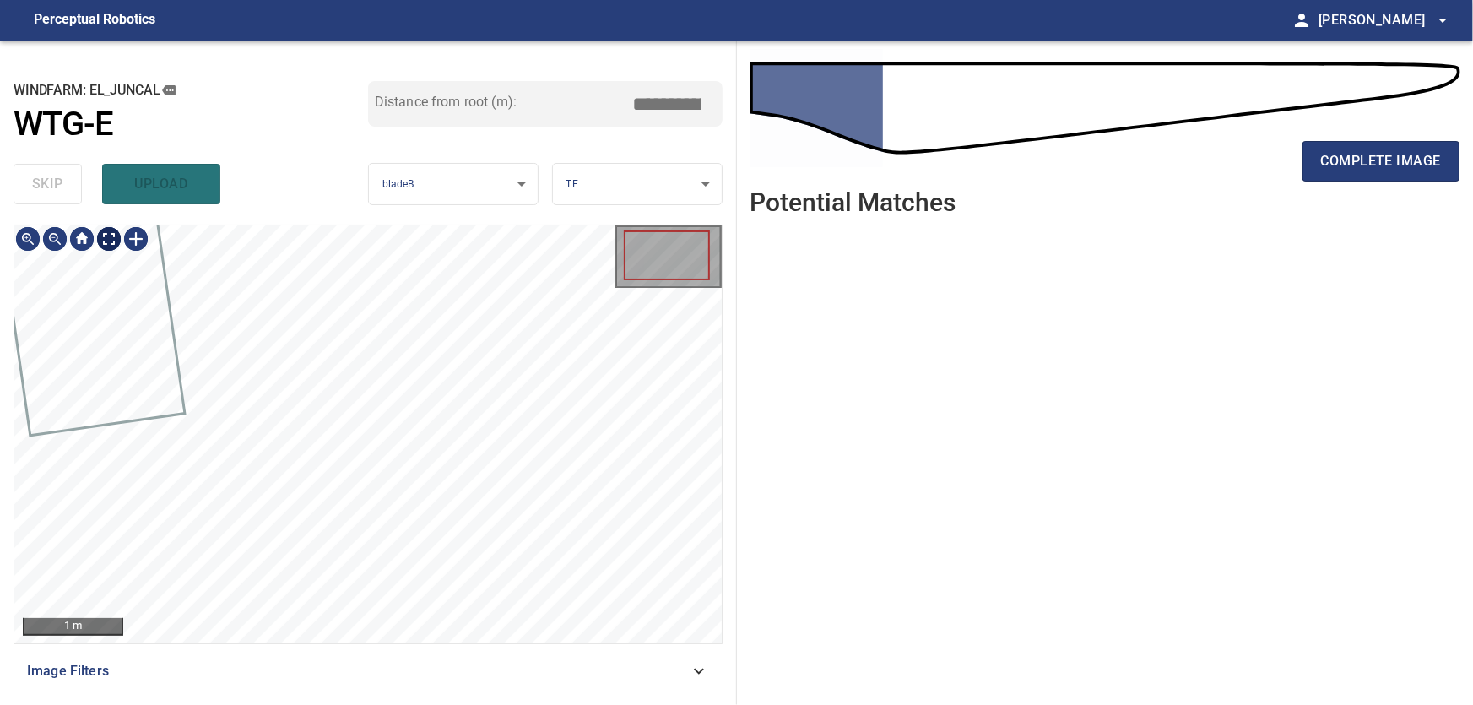
click at [107, 244] on body "**********" at bounding box center [736, 352] width 1473 height 705
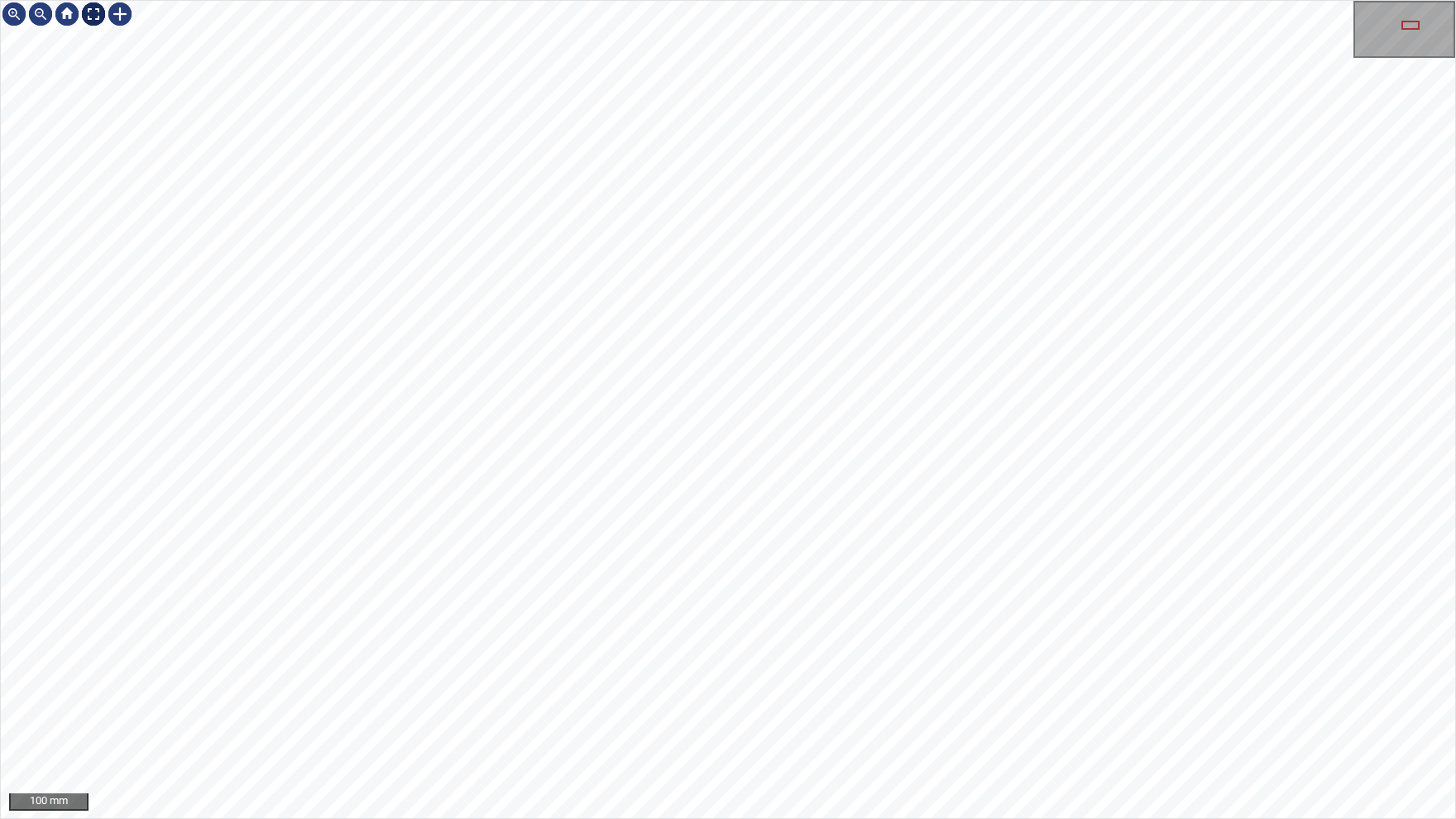
click at [103, 14] on img at bounding box center [93, 14] width 26 height 26
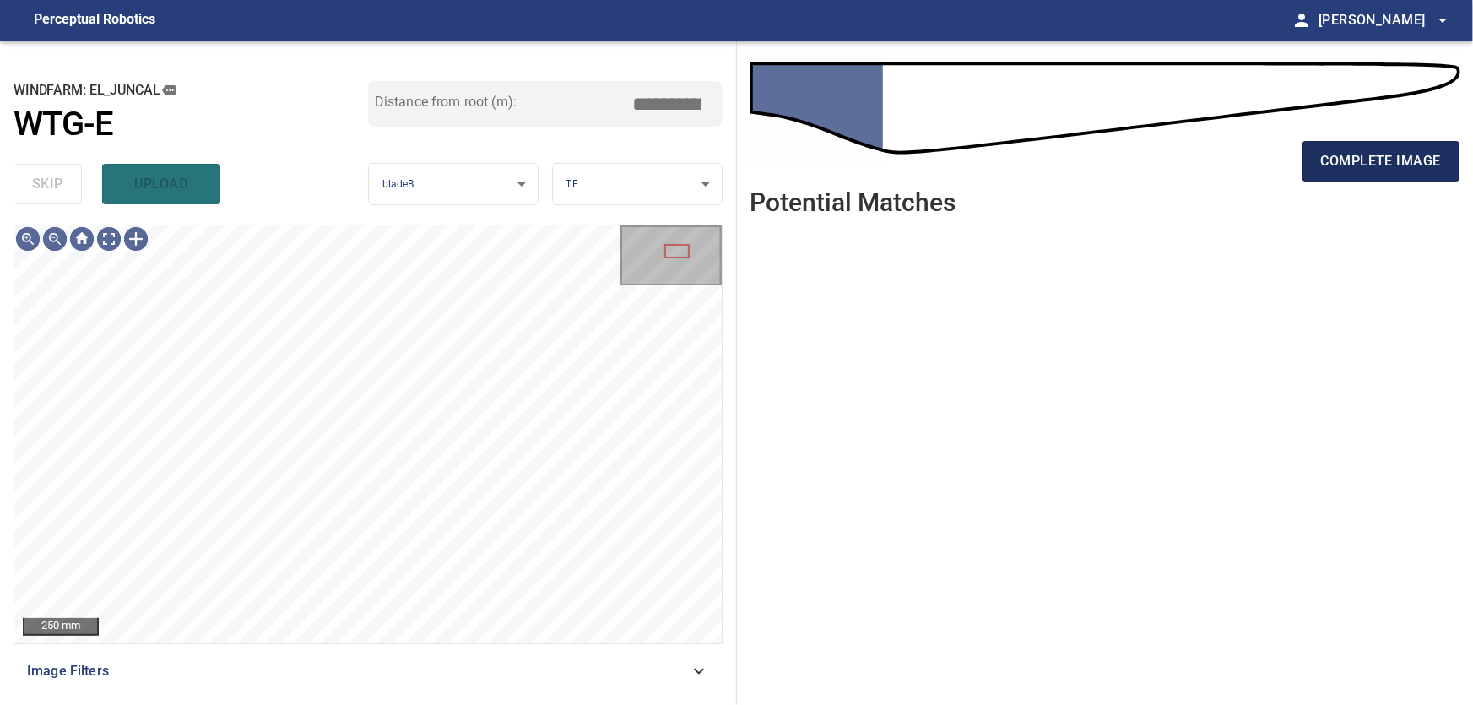
click at [1380, 160] on span "complete image" at bounding box center [1381, 161] width 120 height 24
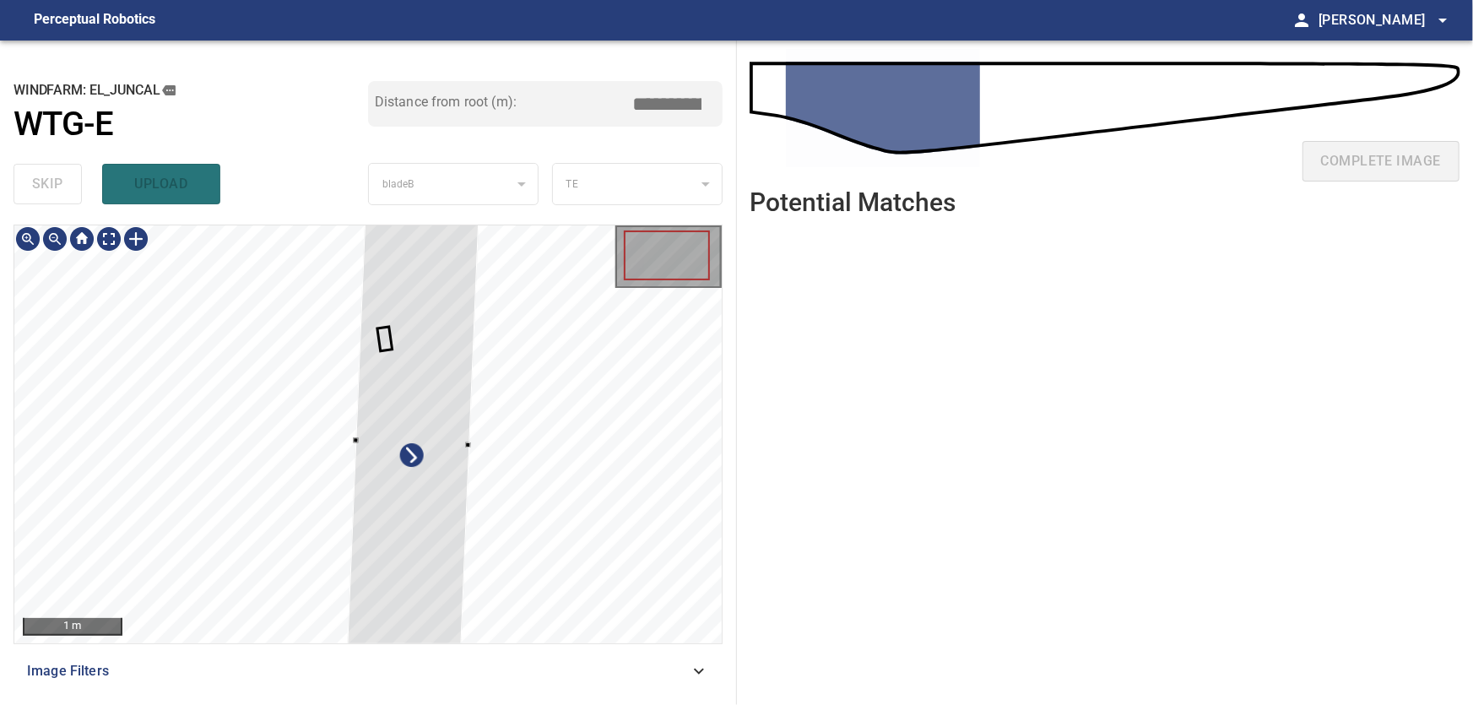
click at [479, 464] on div at bounding box center [412, 442] width 133 height 469
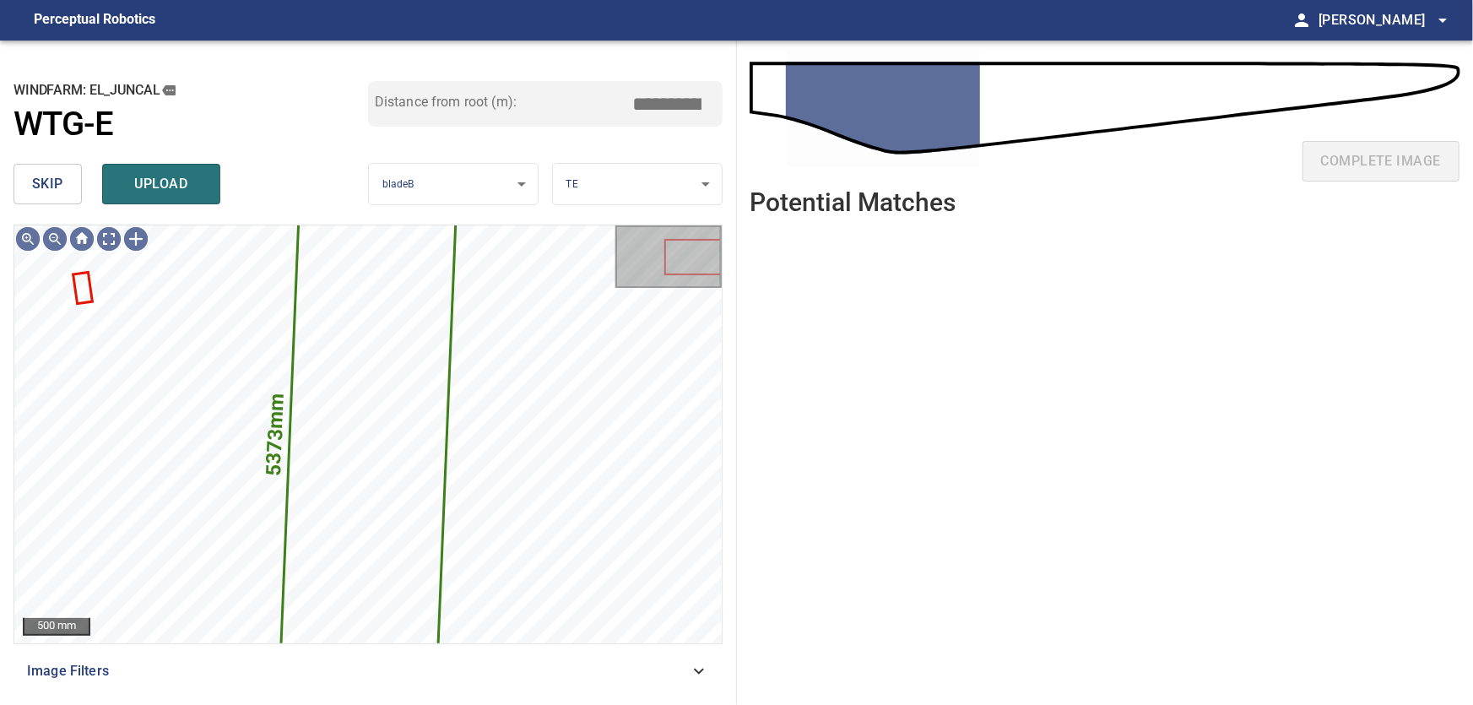
click at [46, 187] on span "skip" at bounding box center [47, 184] width 31 height 24
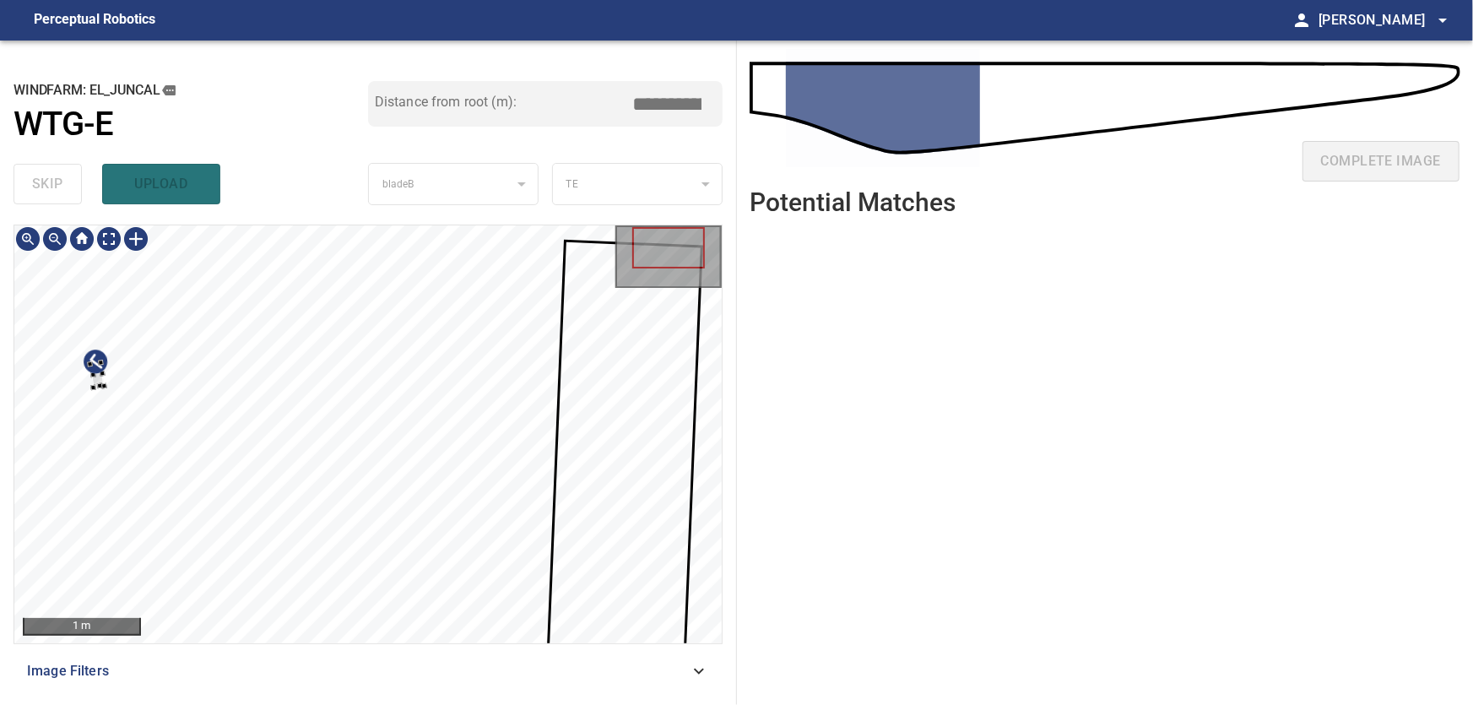
click at [73, 379] on div at bounding box center [367, 434] width 707 height 418
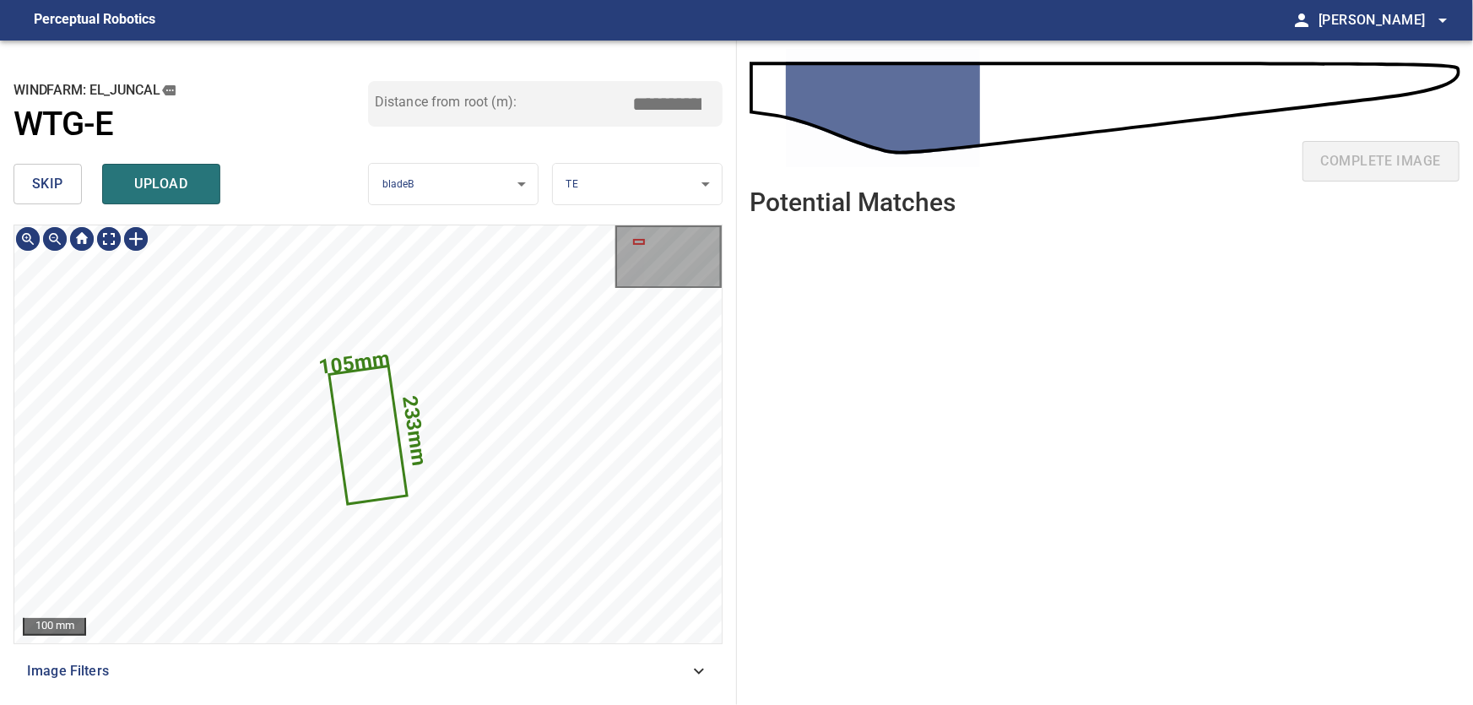
click at [372, 423] on icon at bounding box center [367, 434] width 75 height 135
click at [61, 175] on button "skip" at bounding box center [48, 184] width 68 height 41
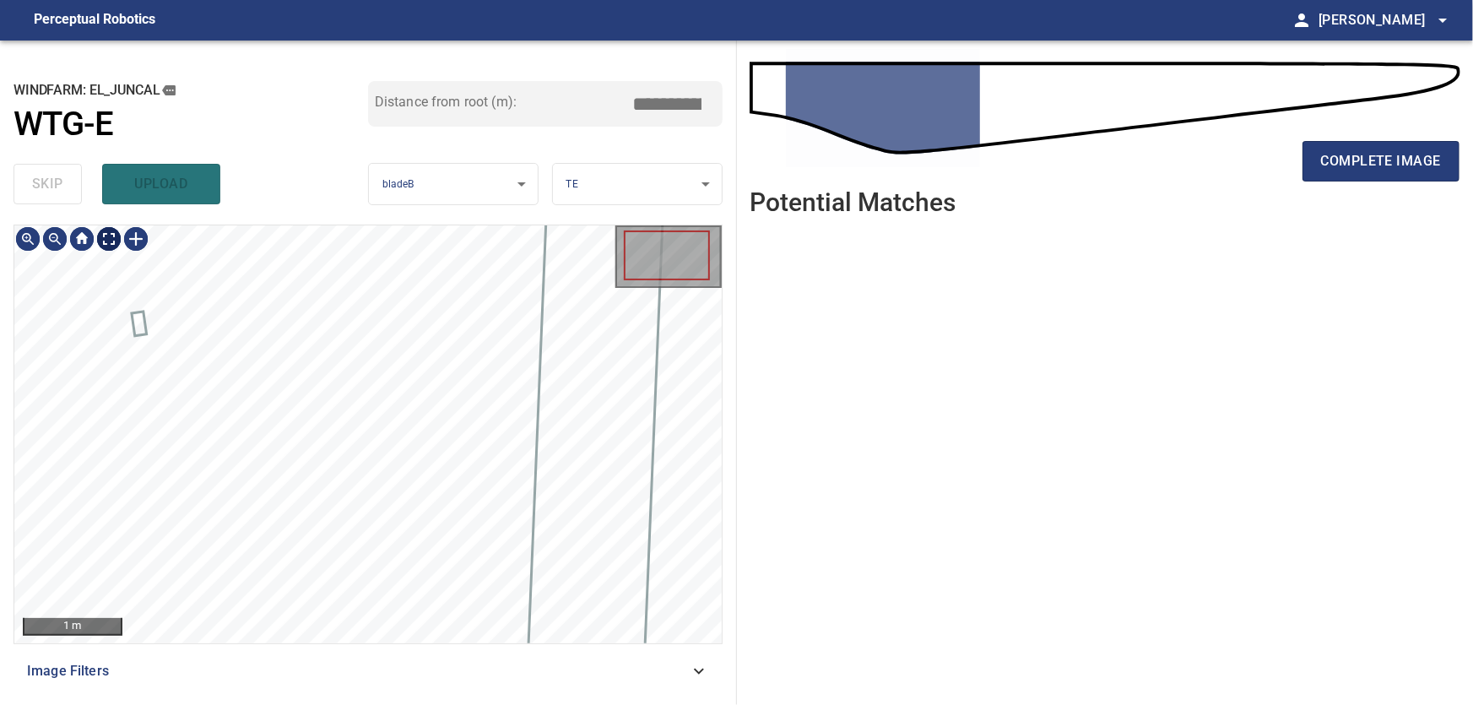
click at [100, 237] on body "**********" at bounding box center [736, 352] width 1473 height 705
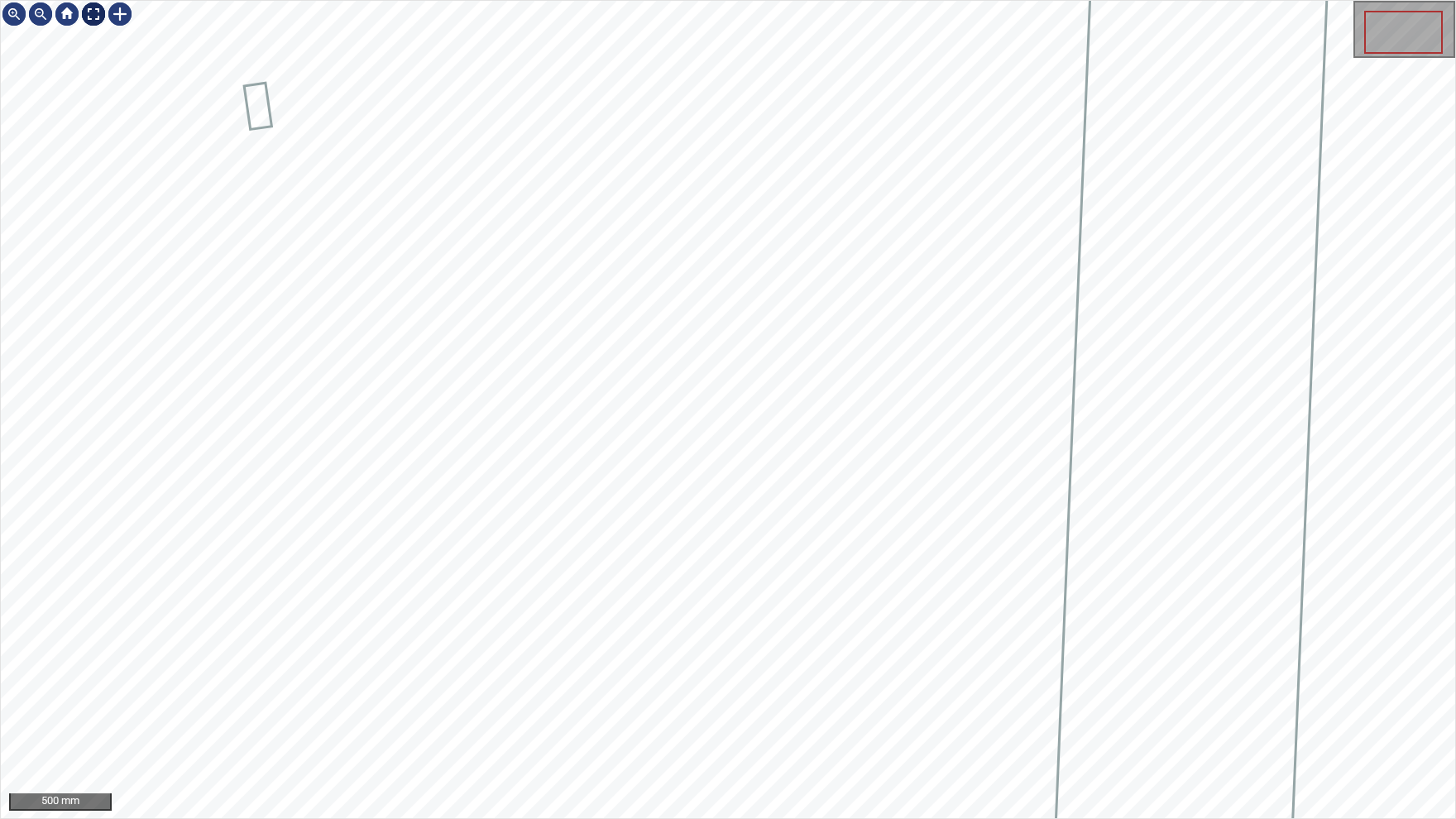
click at [91, 14] on img at bounding box center [93, 14] width 26 height 26
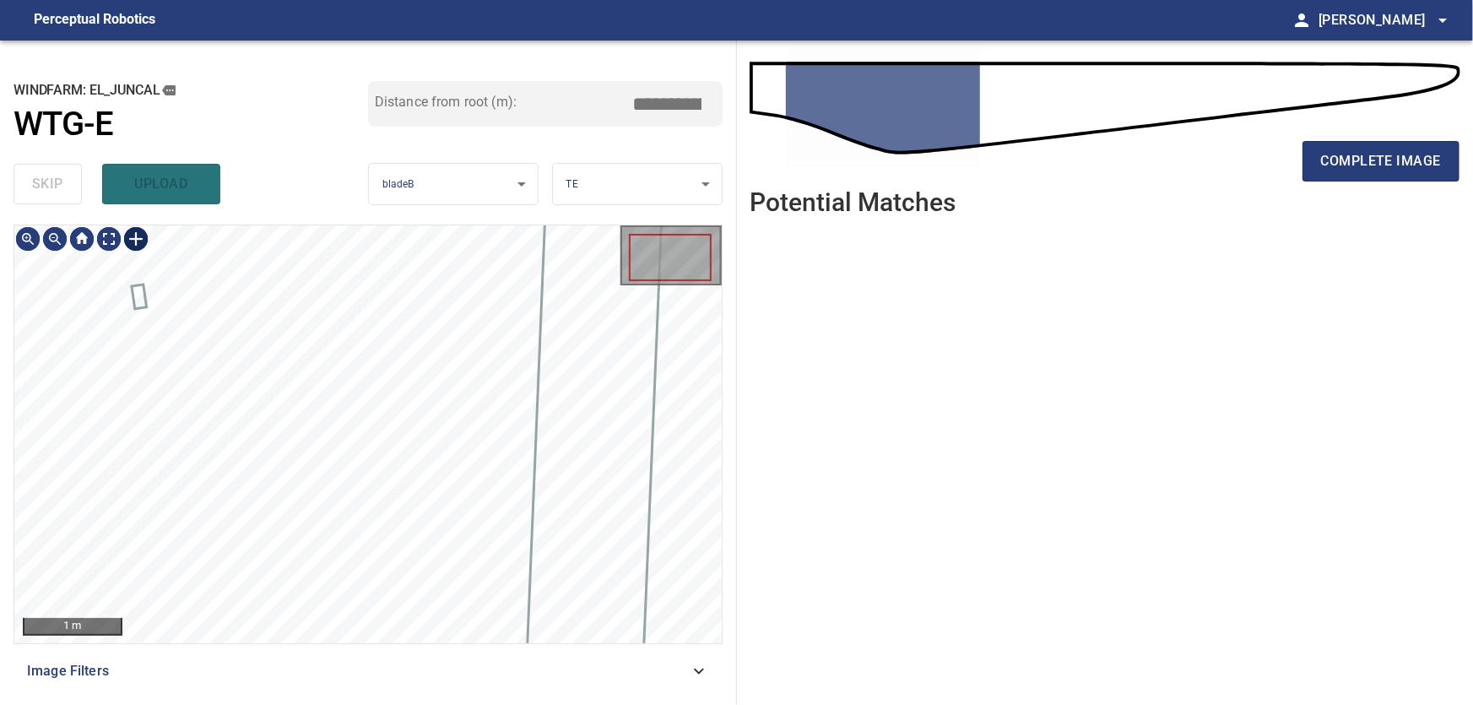
click at [132, 240] on div at bounding box center [135, 238] width 27 height 27
click at [396, 334] on div at bounding box center [367, 434] width 707 height 418
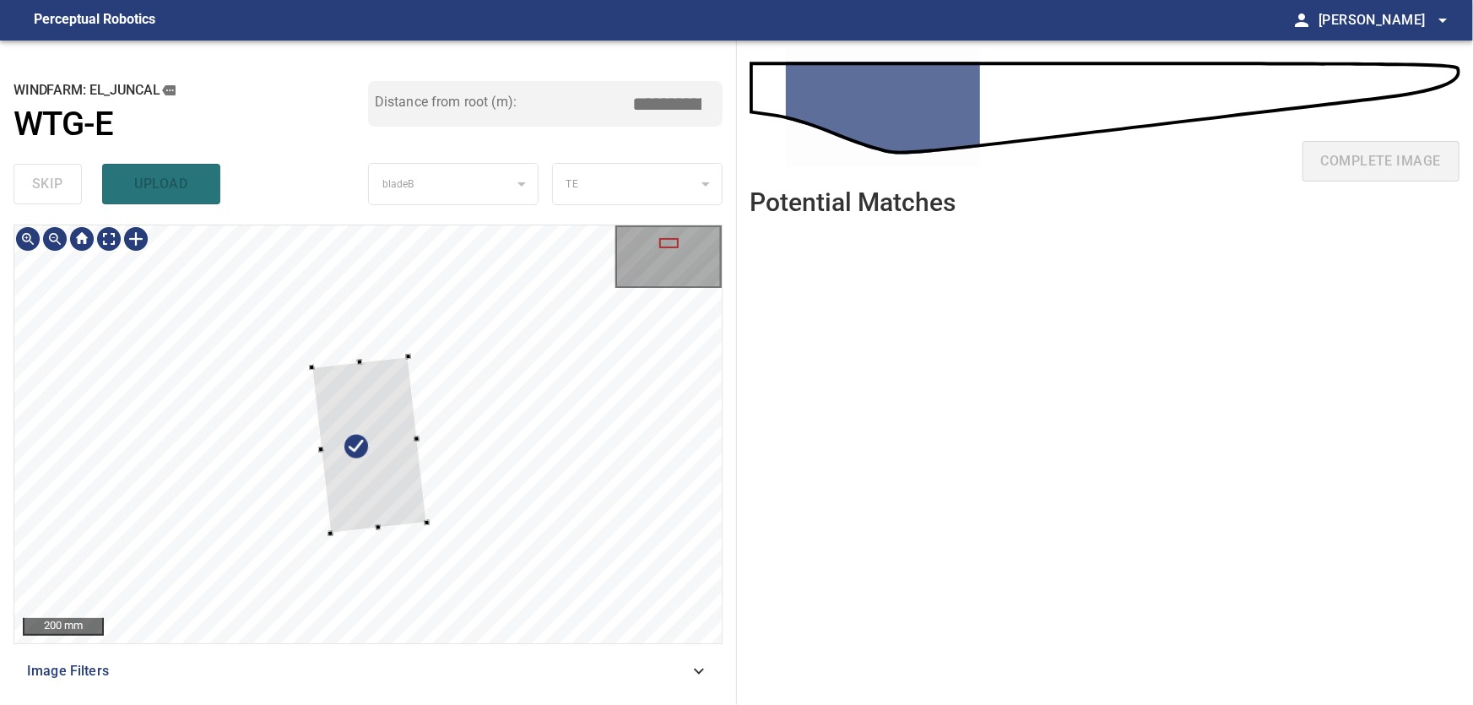
click at [361, 366] on div at bounding box center [370, 444] width 116 height 177
click at [377, 494] on div at bounding box center [362, 437] width 100 height 156
click at [328, 433] on div at bounding box center [367, 434] width 707 height 418
click at [392, 473] on div at bounding box center [368, 432] width 95 height 145
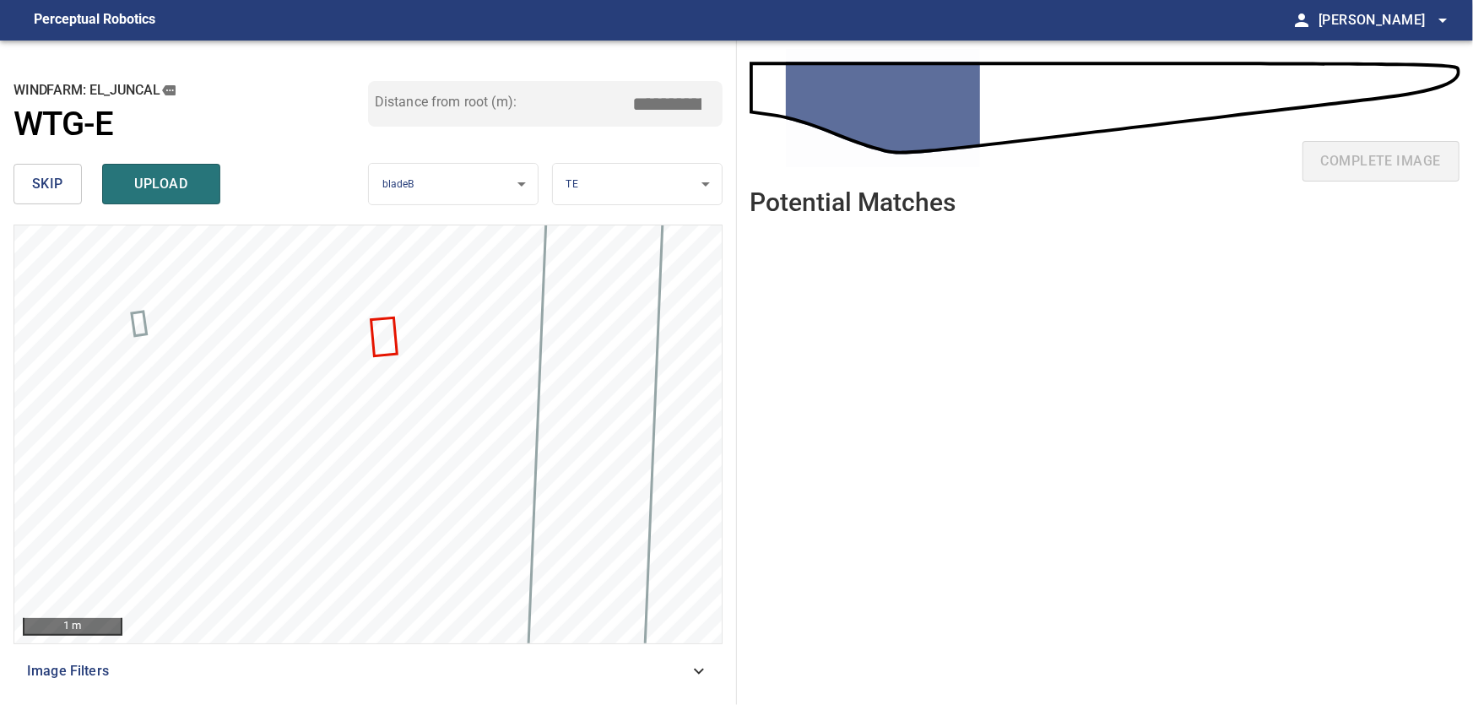
click at [670, 102] on input "****" at bounding box center [674, 104] width 84 height 32
click at [682, 187] on body "**********" at bounding box center [736, 352] width 1473 height 705
click at [617, 211] on li "PS" at bounding box center [637, 212] width 169 height 28
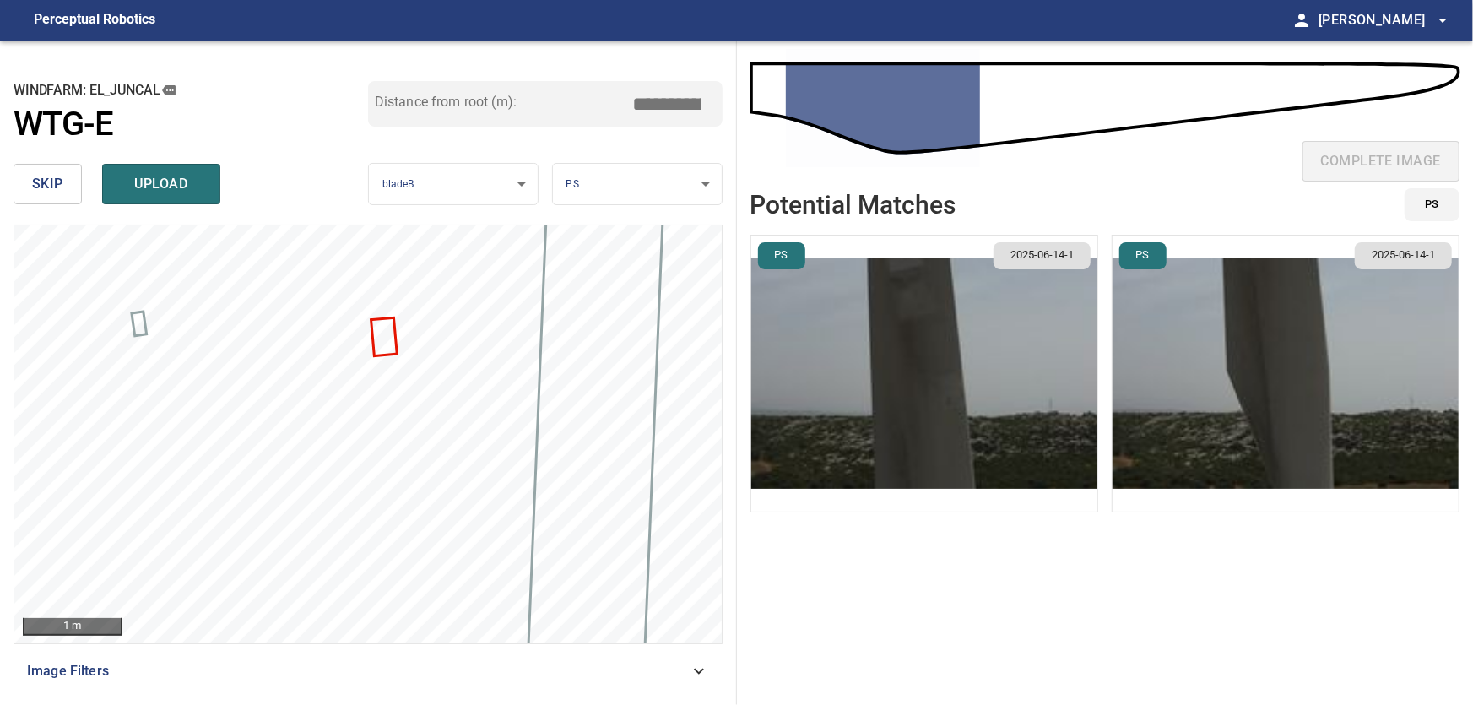
click at [669, 107] on input "****" at bounding box center [674, 104] width 84 height 32
type input "****"
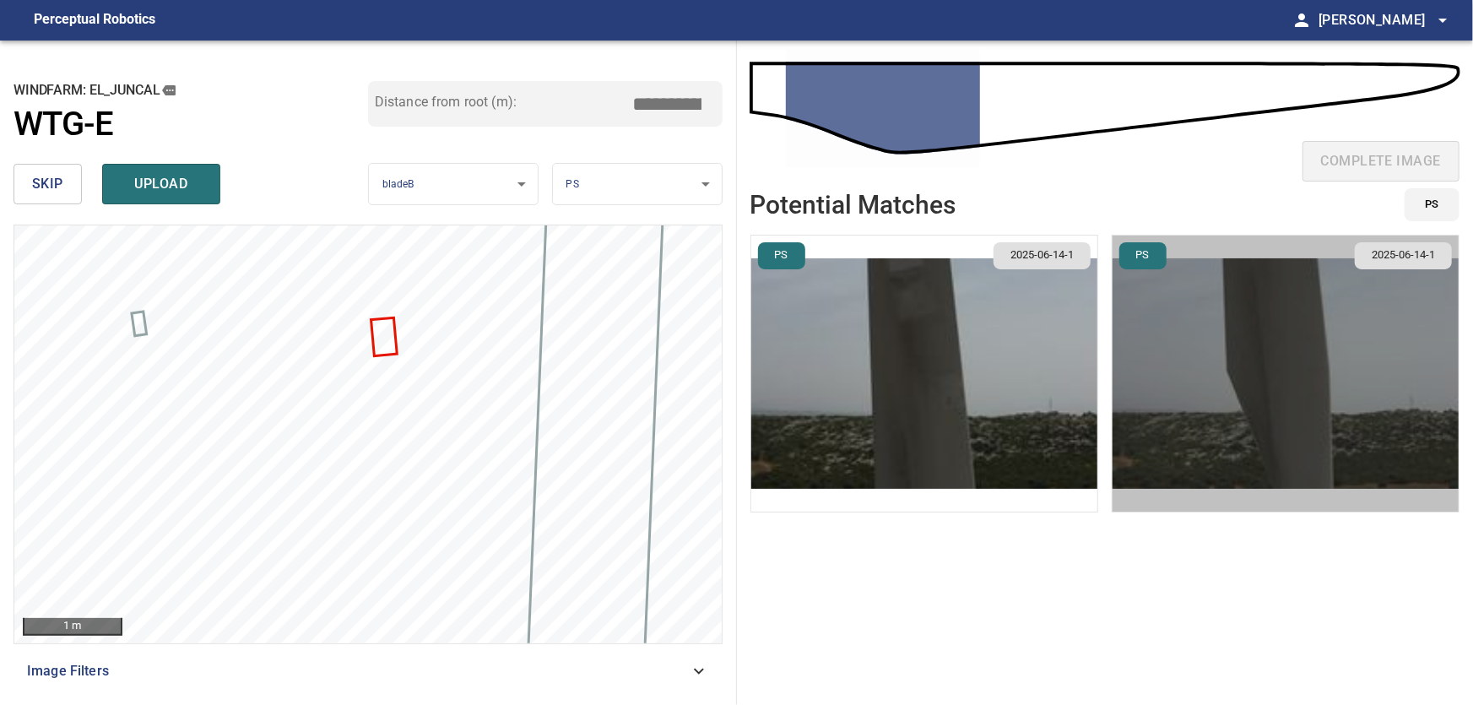
click at [1230, 350] on img "button" at bounding box center [1286, 374] width 346 height 276
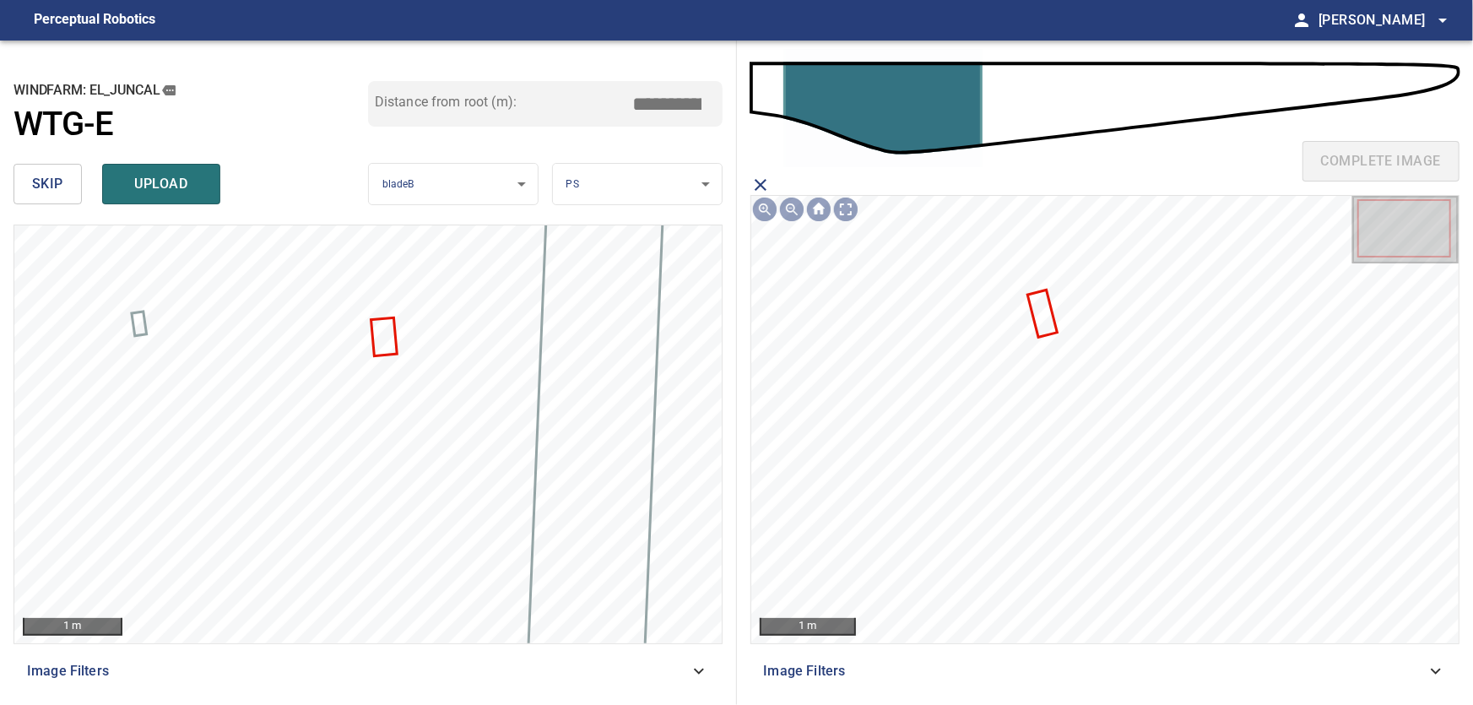
click at [1039, 318] on icon at bounding box center [1042, 313] width 26 height 44
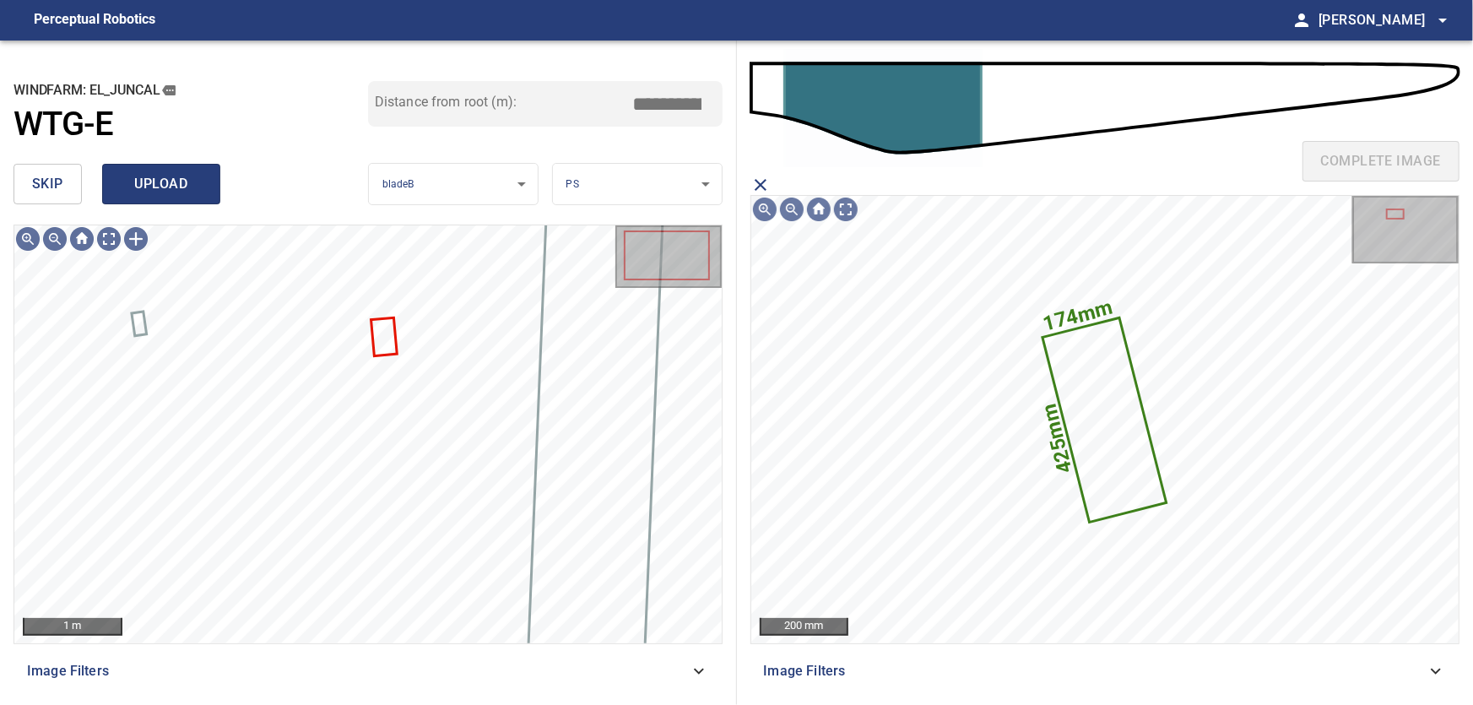
click at [151, 182] on span "upload" at bounding box center [161, 184] width 81 height 24
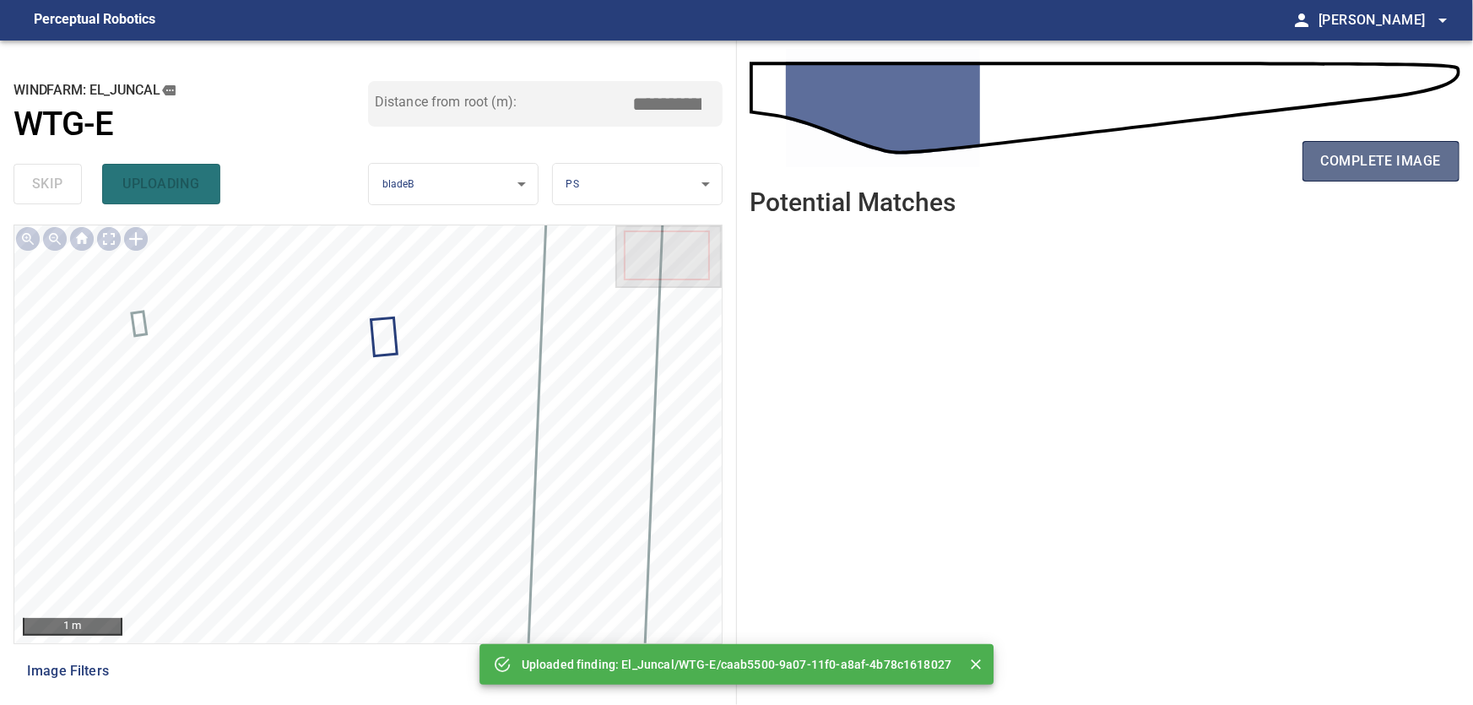
click at [1353, 156] on span "complete image" at bounding box center [1381, 161] width 120 height 24
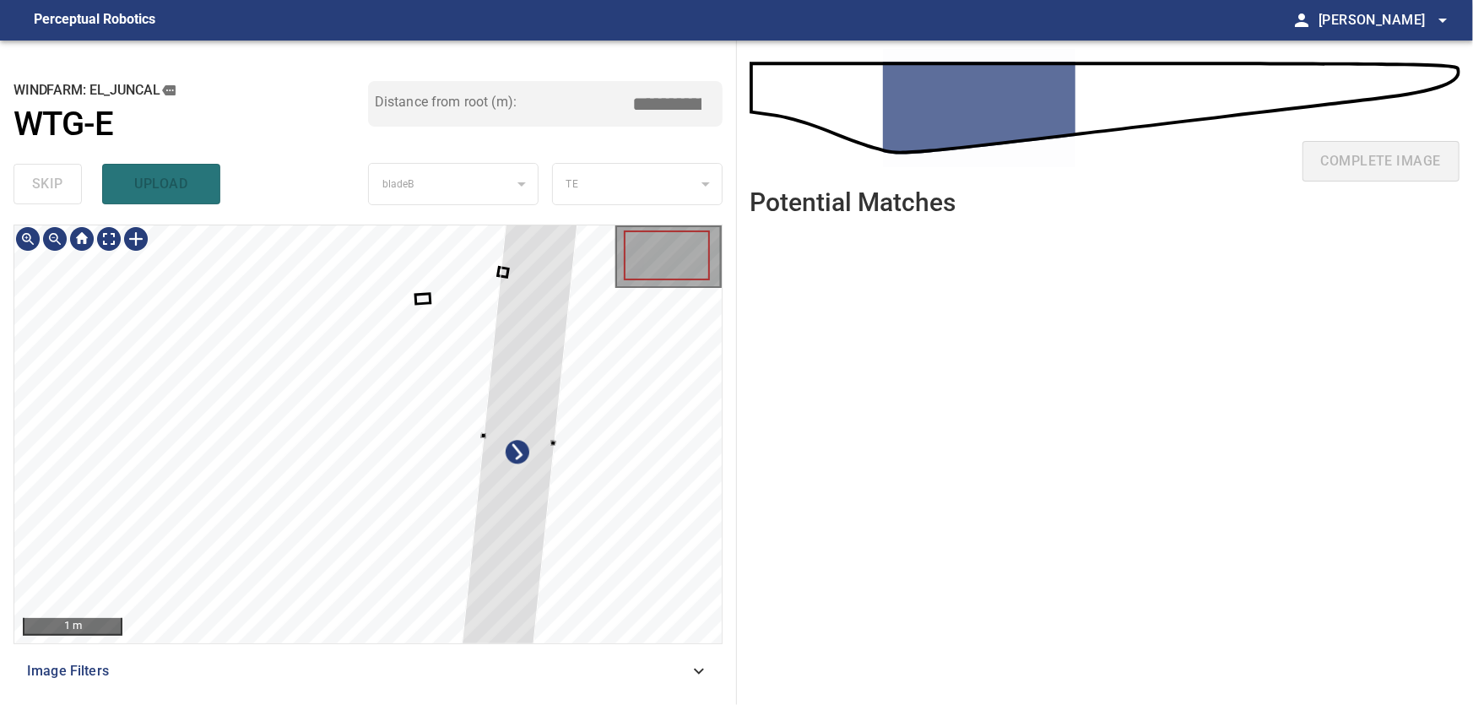
click at [575, 407] on div at bounding box center [519, 439] width 119 height 468
type input "***"
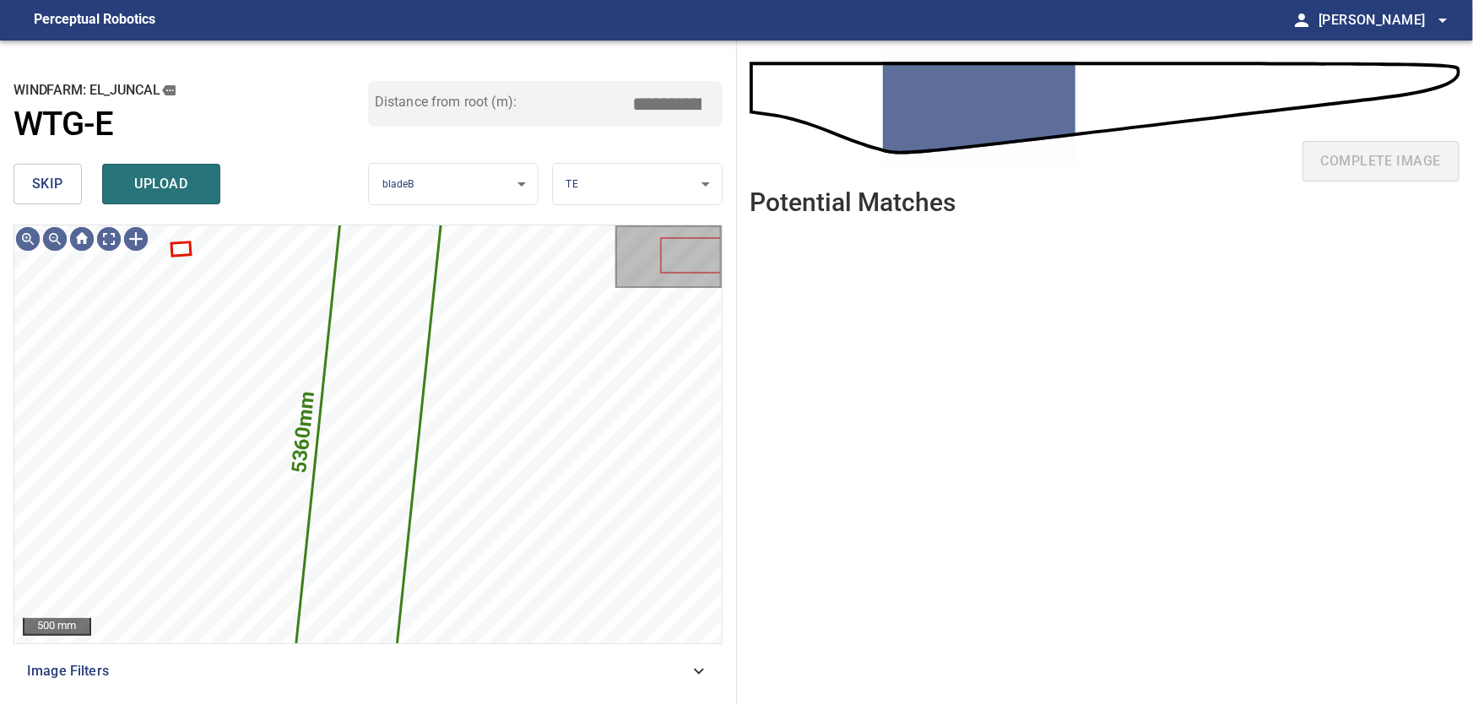
drag, startPoint x: 34, startPoint y: 163, endPoint x: 42, endPoint y: 184, distance: 22.7
click at [34, 164] on div "skip upload" at bounding box center [191, 184] width 355 height 54
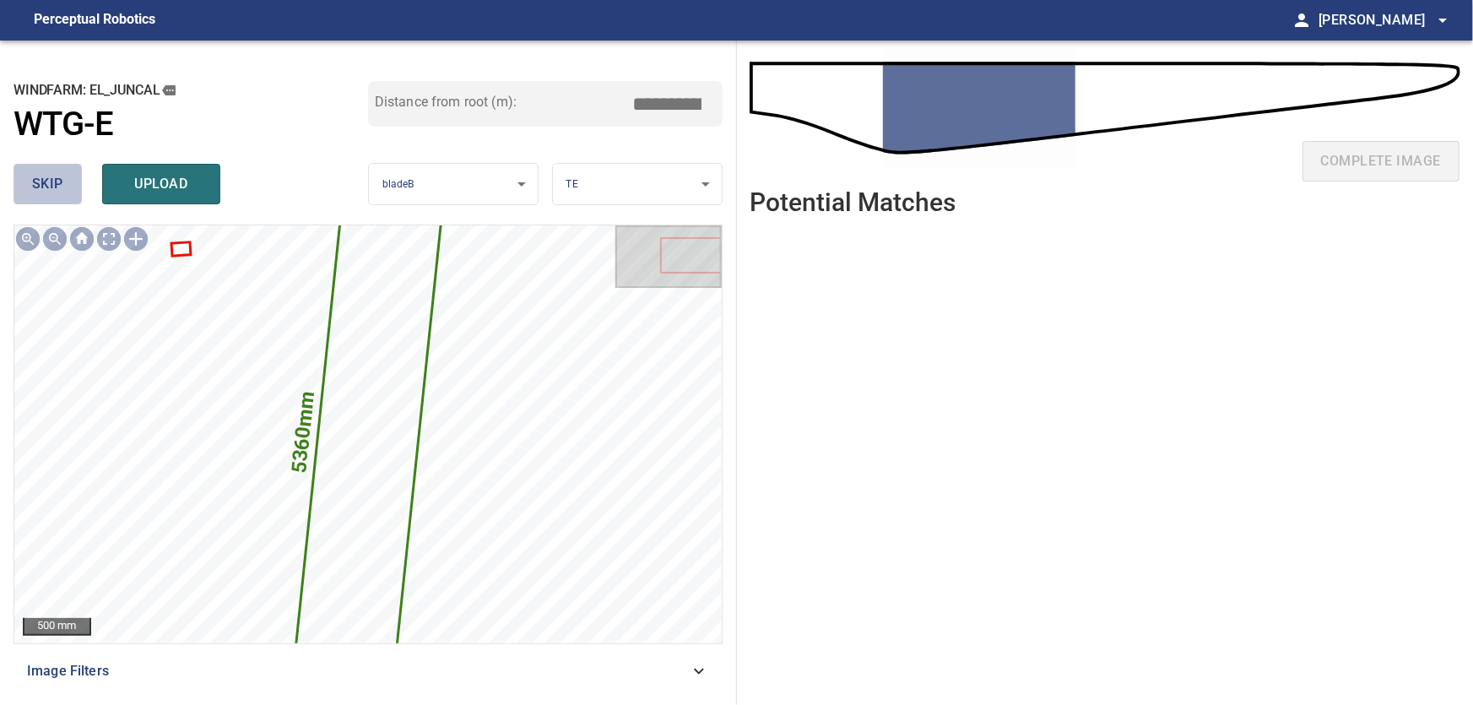
click at [45, 184] on span "skip" at bounding box center [47, 184] width 31 height 24
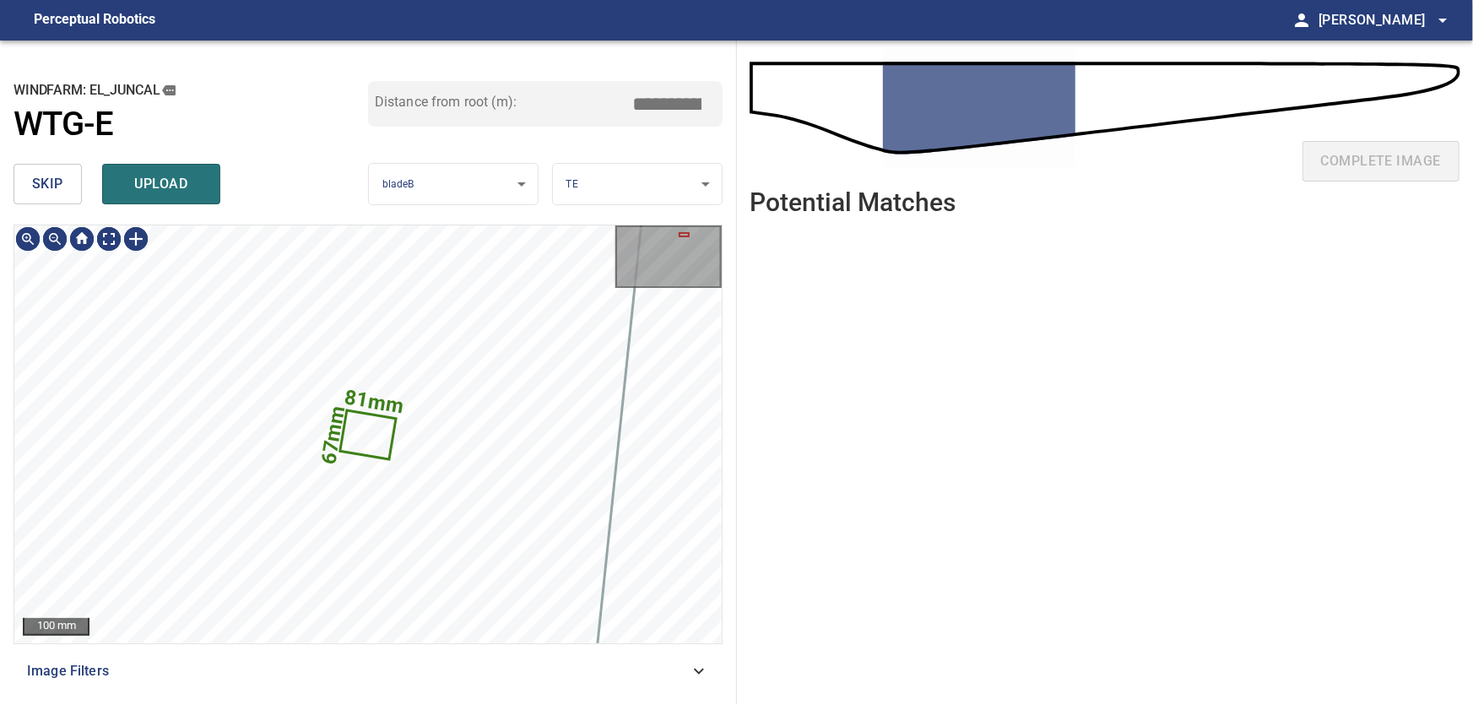
click at [35, 178] on span "skip" at bounding box center [47, 184] width 31 height 24
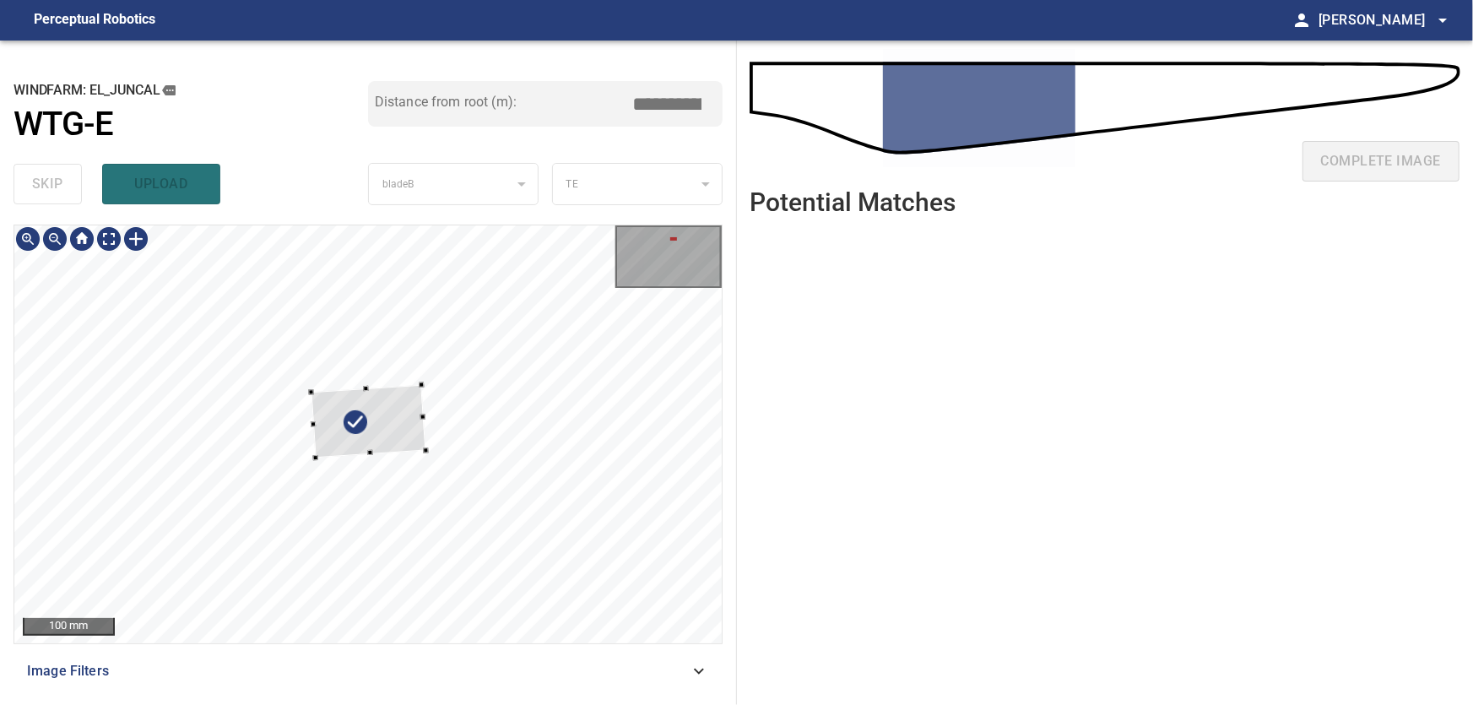
click at [426, 402] on div at bounding box center [368, 420] width 115 height 73
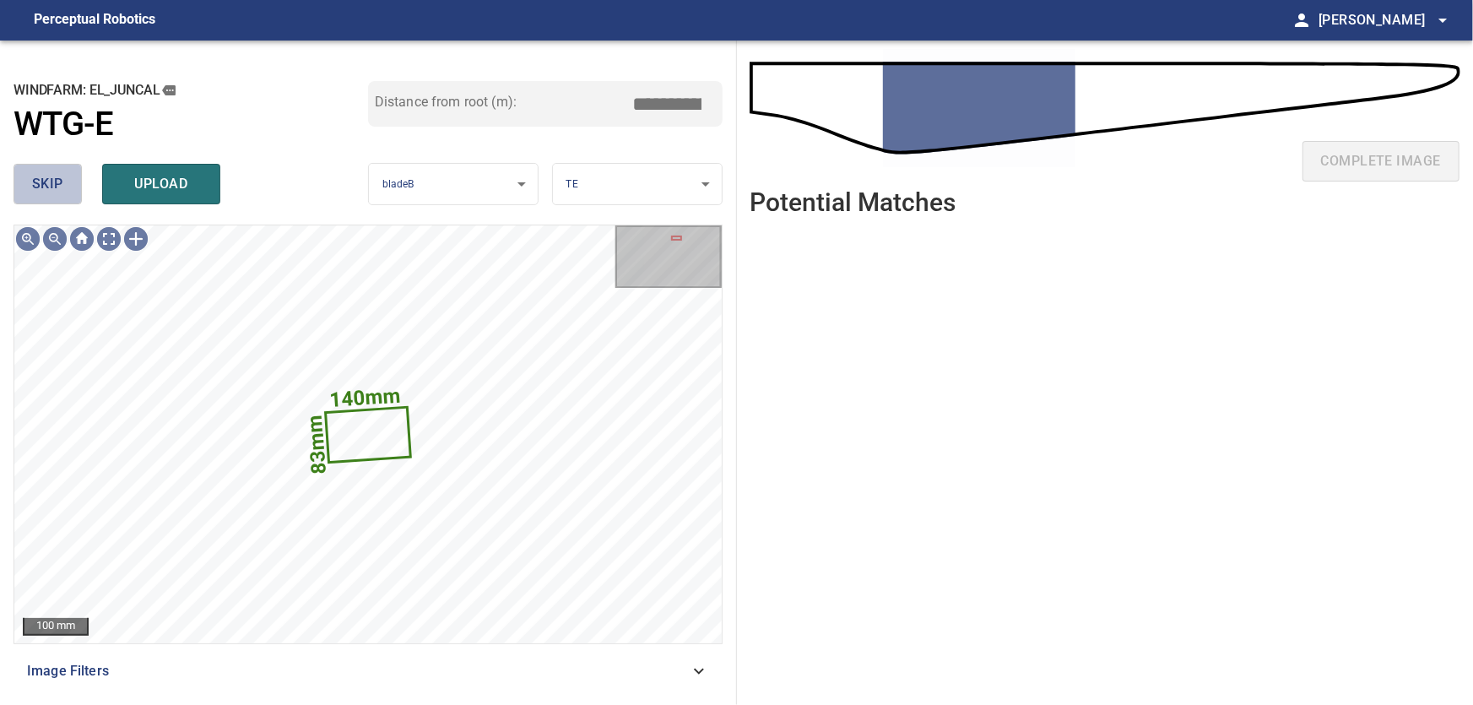
drag, startPoint x: 69, startPoint y: 179, endPoint x: 52, endPoint y: 182, distance: 18.0
click at [66, 179] on button "skip" at bounding box center [48, 184] width 68 height 41
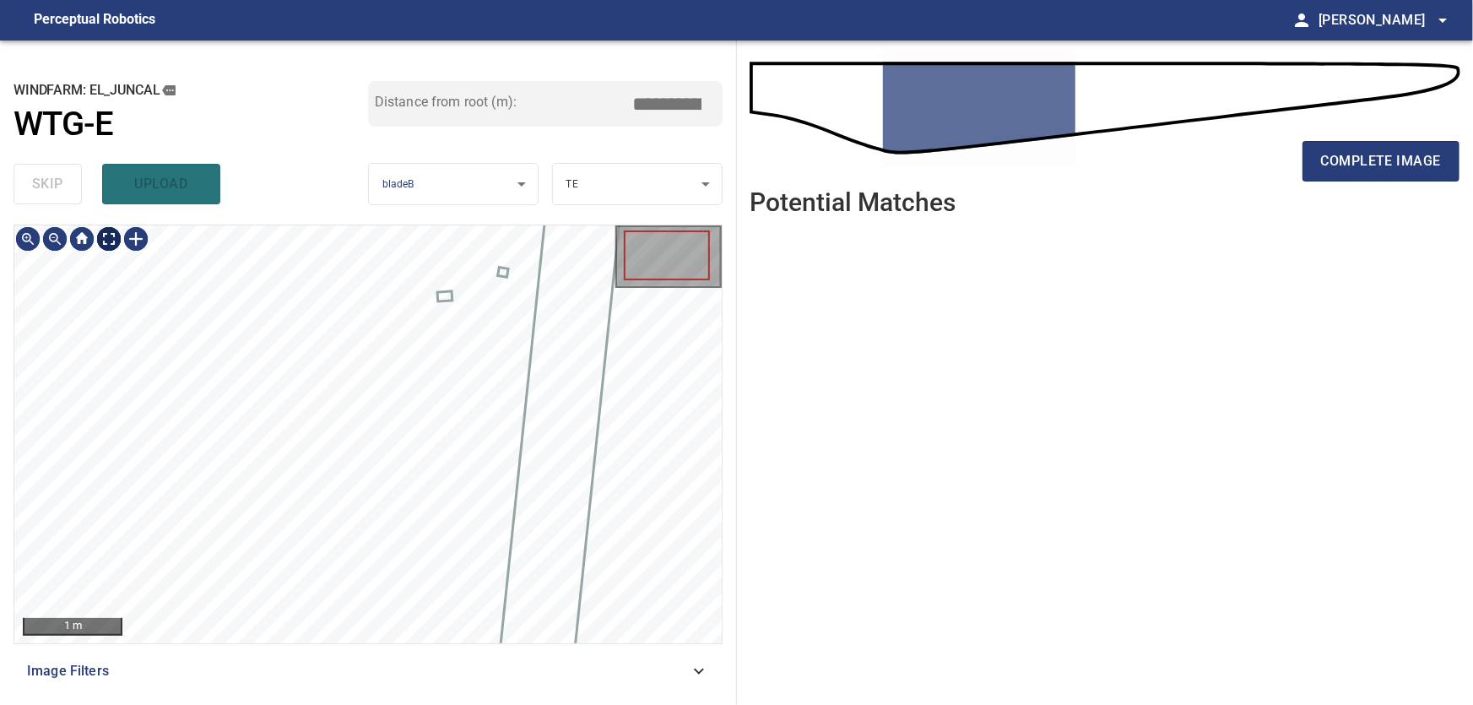
click at [109, 237] on body "**********" at bounding box center [736, 352] width 1473 height 705
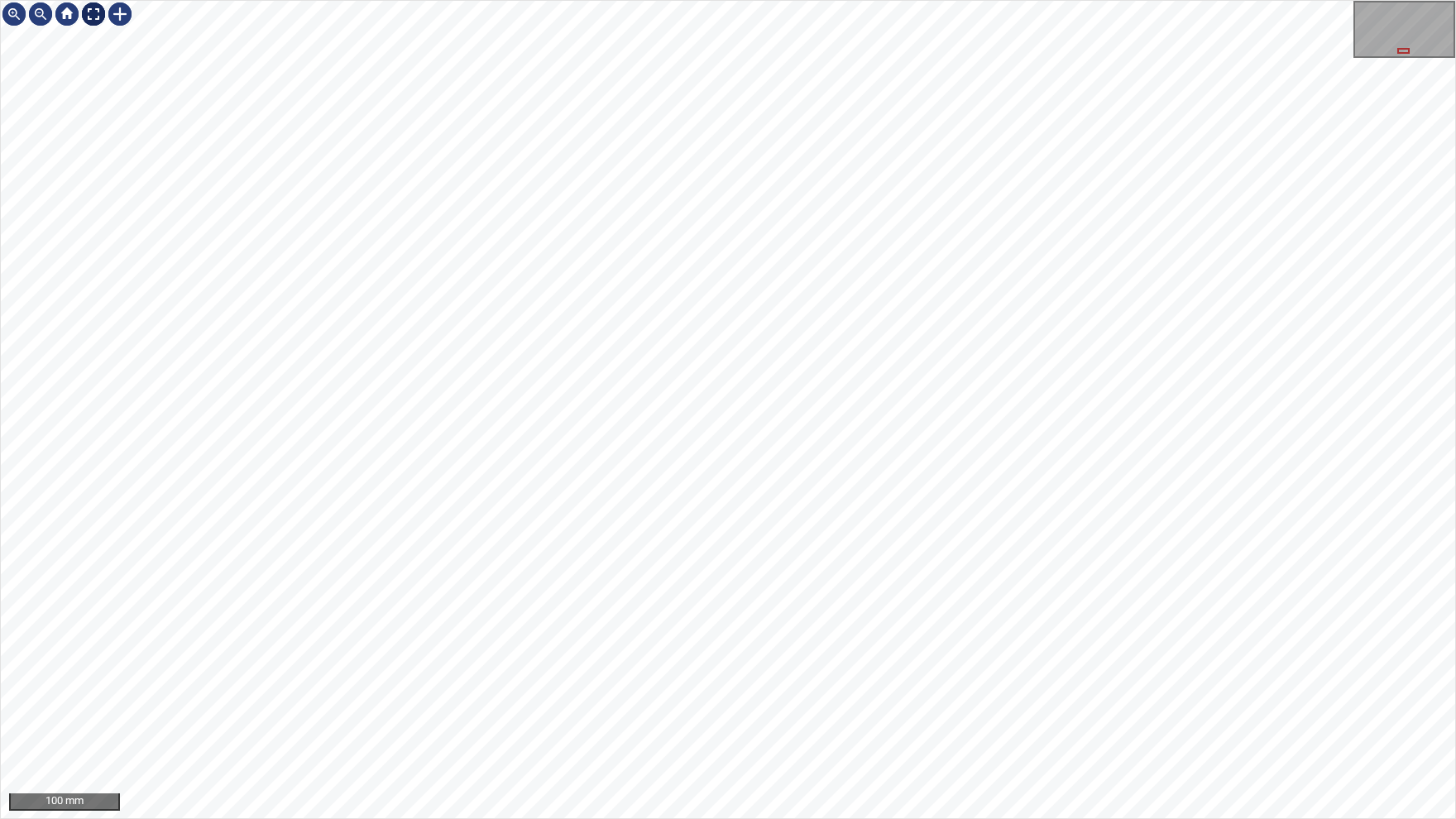
click at [105, 14] on img at bounding box center [93, 14] width 26 height 26
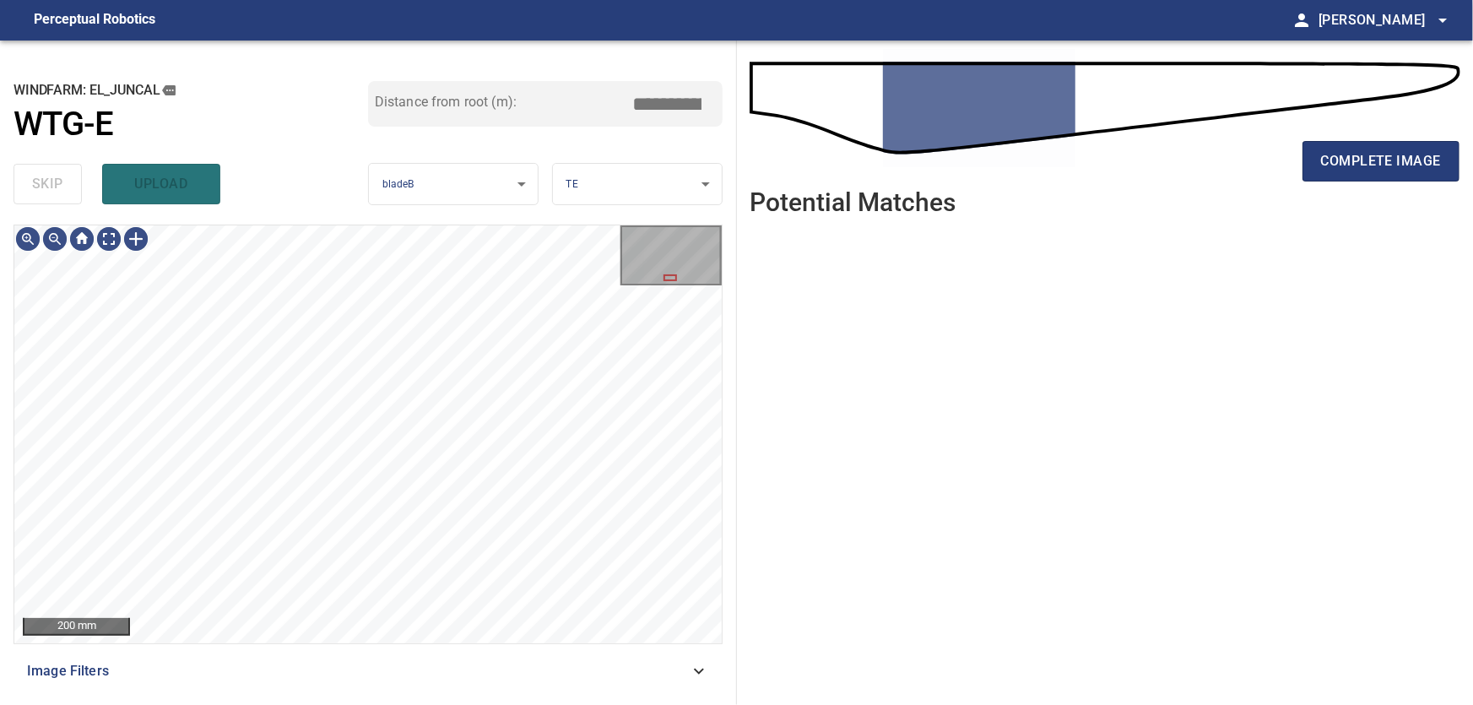
click at [693, 664] on icon at bounding box center [699, 671] width 20 height 20
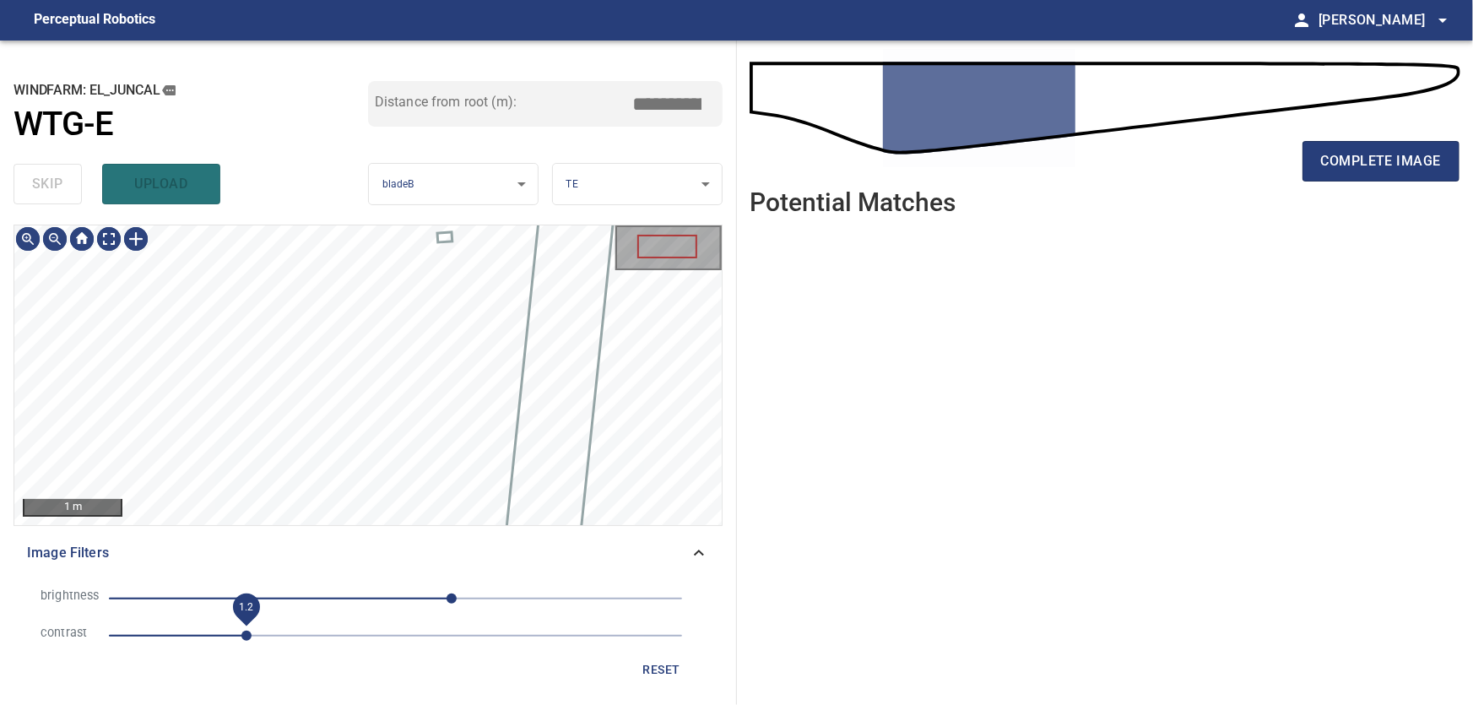
drag, startPoint x: 225, startPoint y: 633, endPoint x: 253, endPoint y: 633, distance: 28.7
click at [252, 633] on span "1.2" at bounding box center [246, 636] width 10 height 10
drag, startPoint x: 448, startPoint y: 599, endPoint x: 430, endPoint y: 599, distance: 18.6
click at [430, 599] on span "31" at bounding box center [430, 599] width 10 height 10
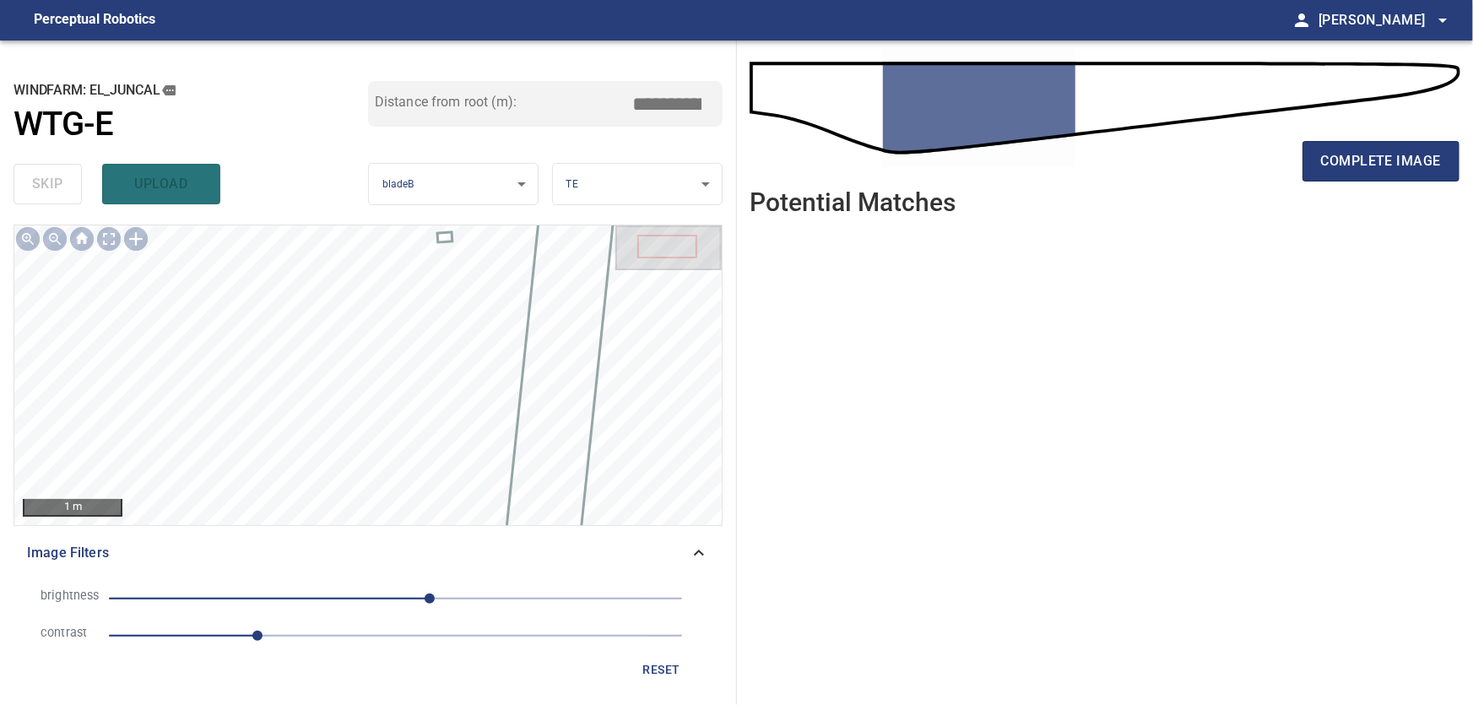
click at [698, 550] on icon at bounding box center [699, 553] width 20 height 20
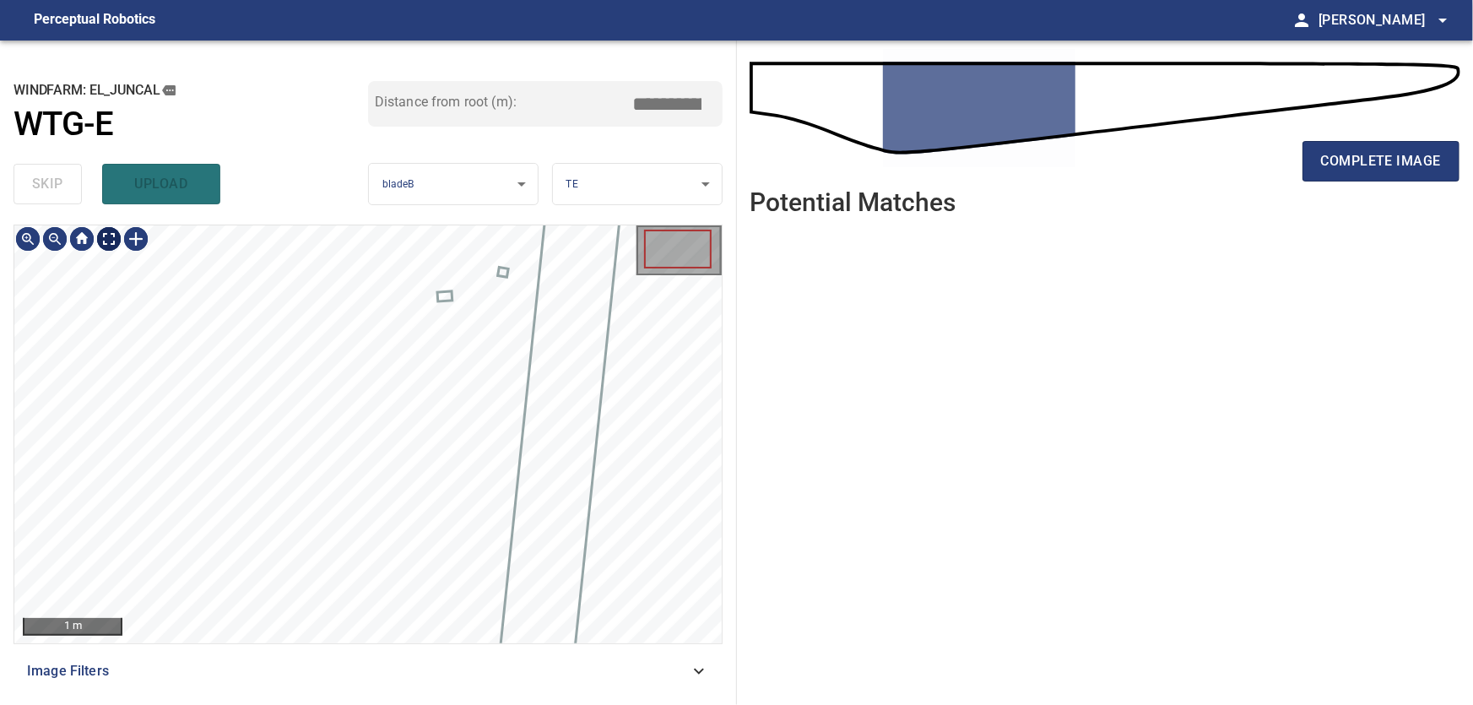
click at [112, 237] on body "**********" at bounding box center [736, 352] width 1473 height 705
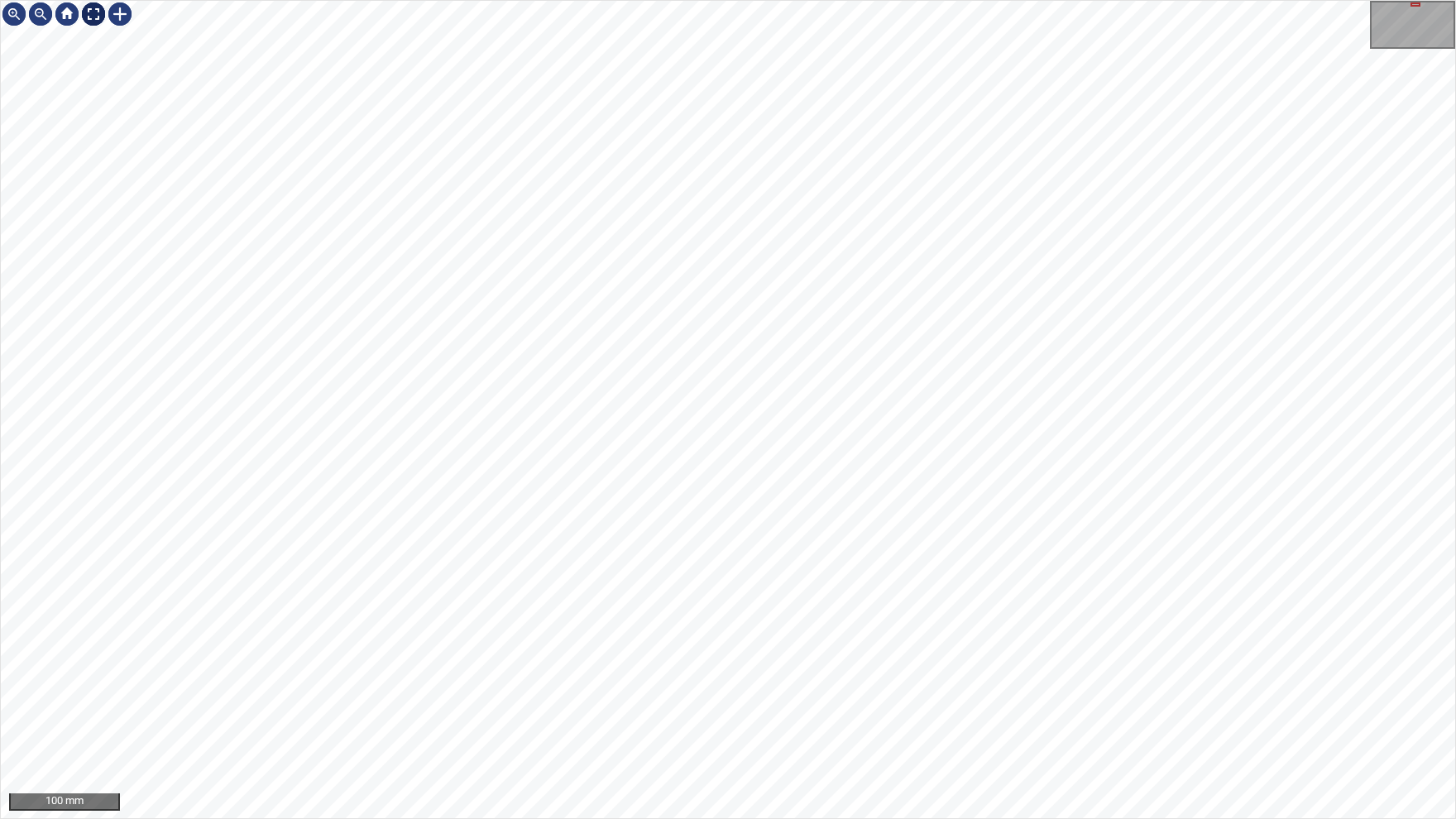
click at [89, 17] on img at bounding box center [93, 14] width 26 height 26
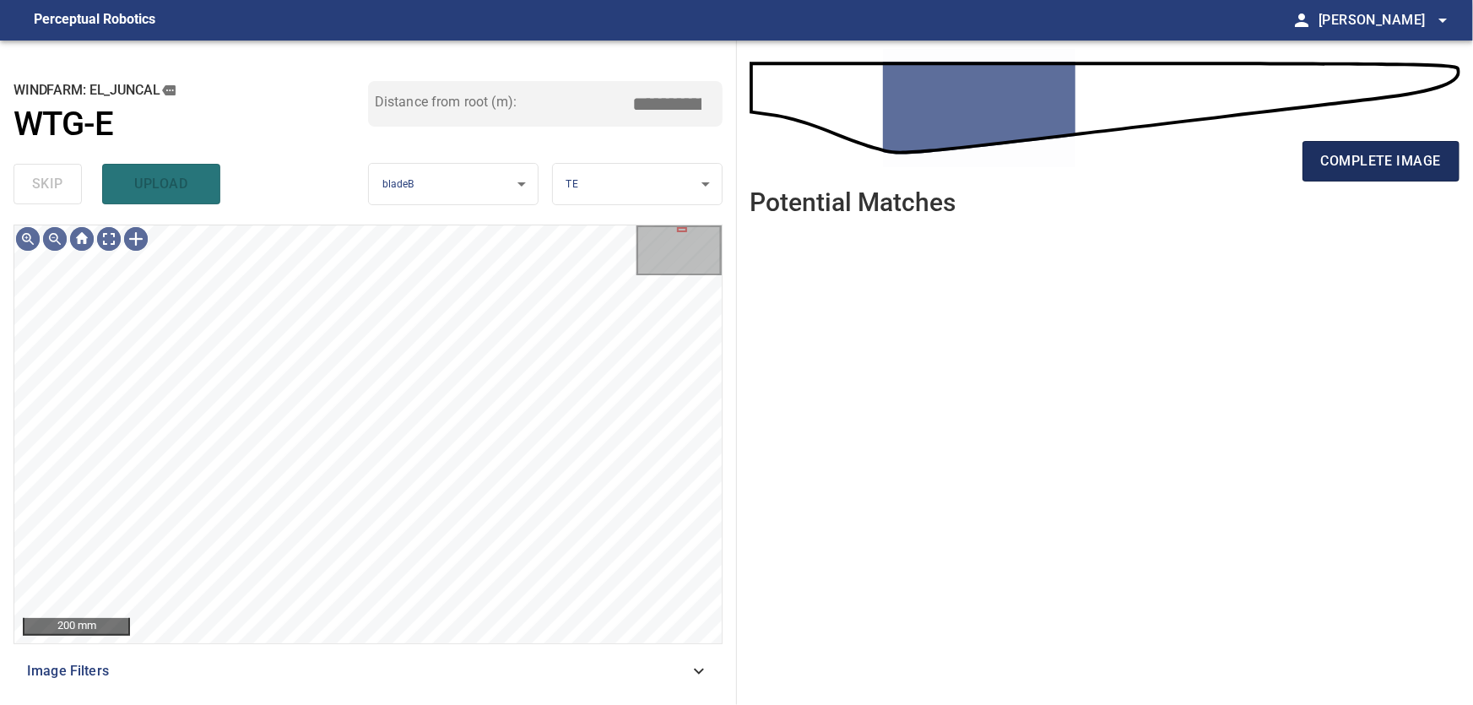
click at [1361, 165] on span "complete image" at bounding box center [1381, 161] width 120 height 24
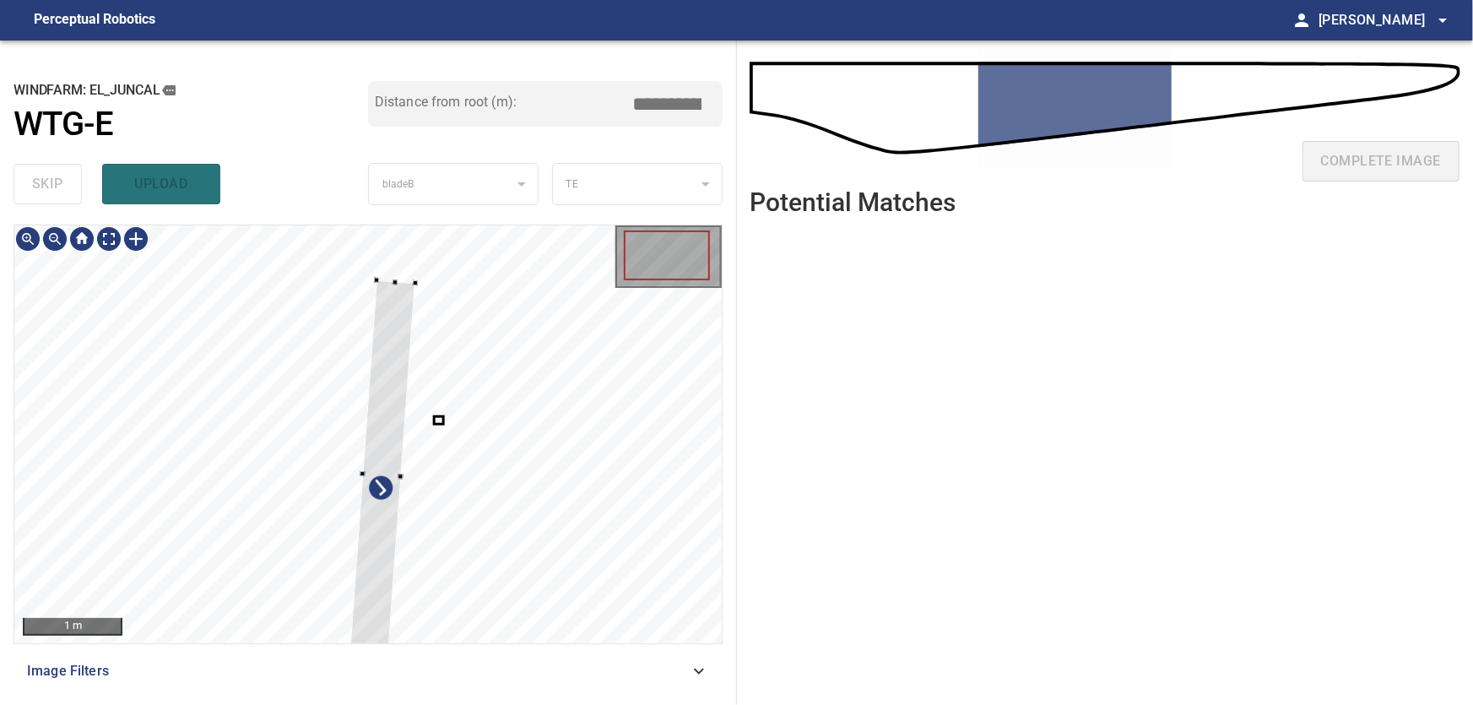
click at [187, 389] on div at bounding box center [367, 434] width 707 height 418
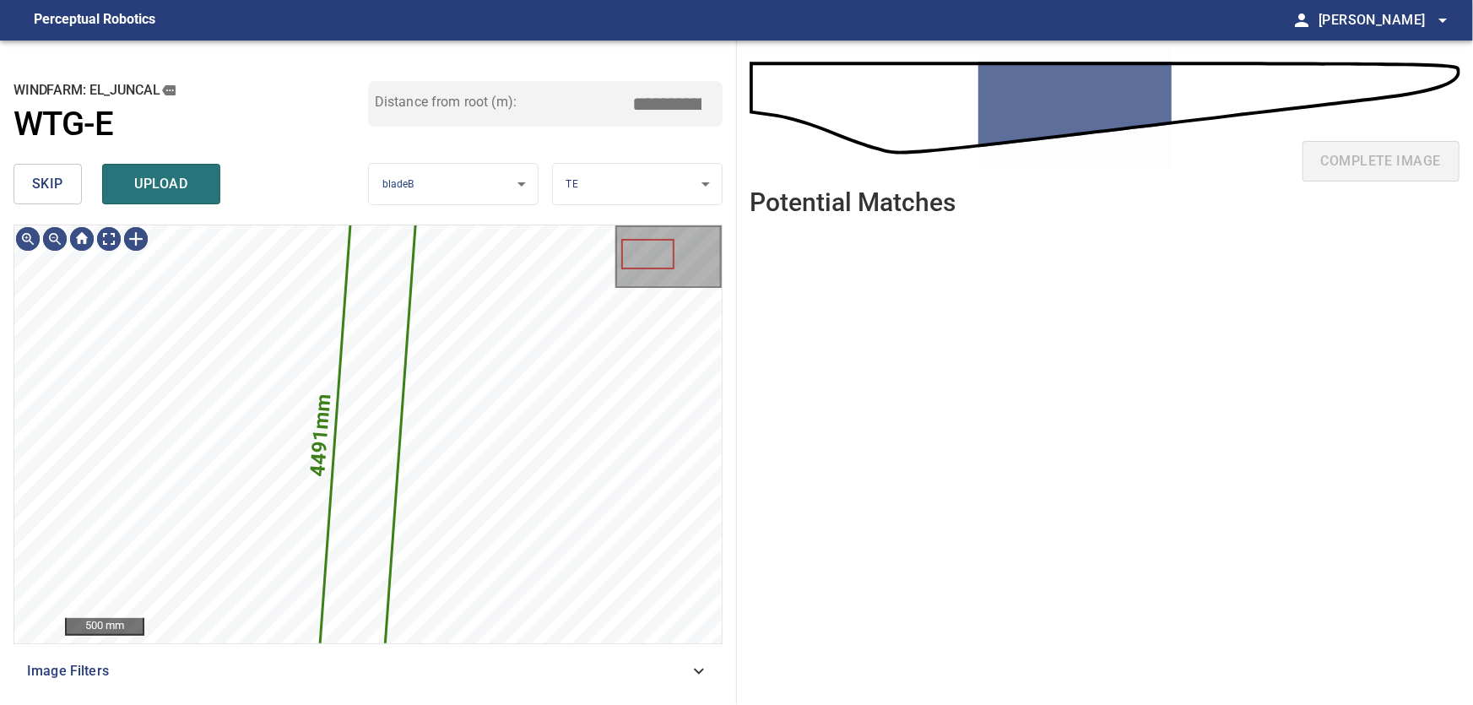
click at [51, 171] on button "skip" at bounding box center [48, 184] width 68 height 41
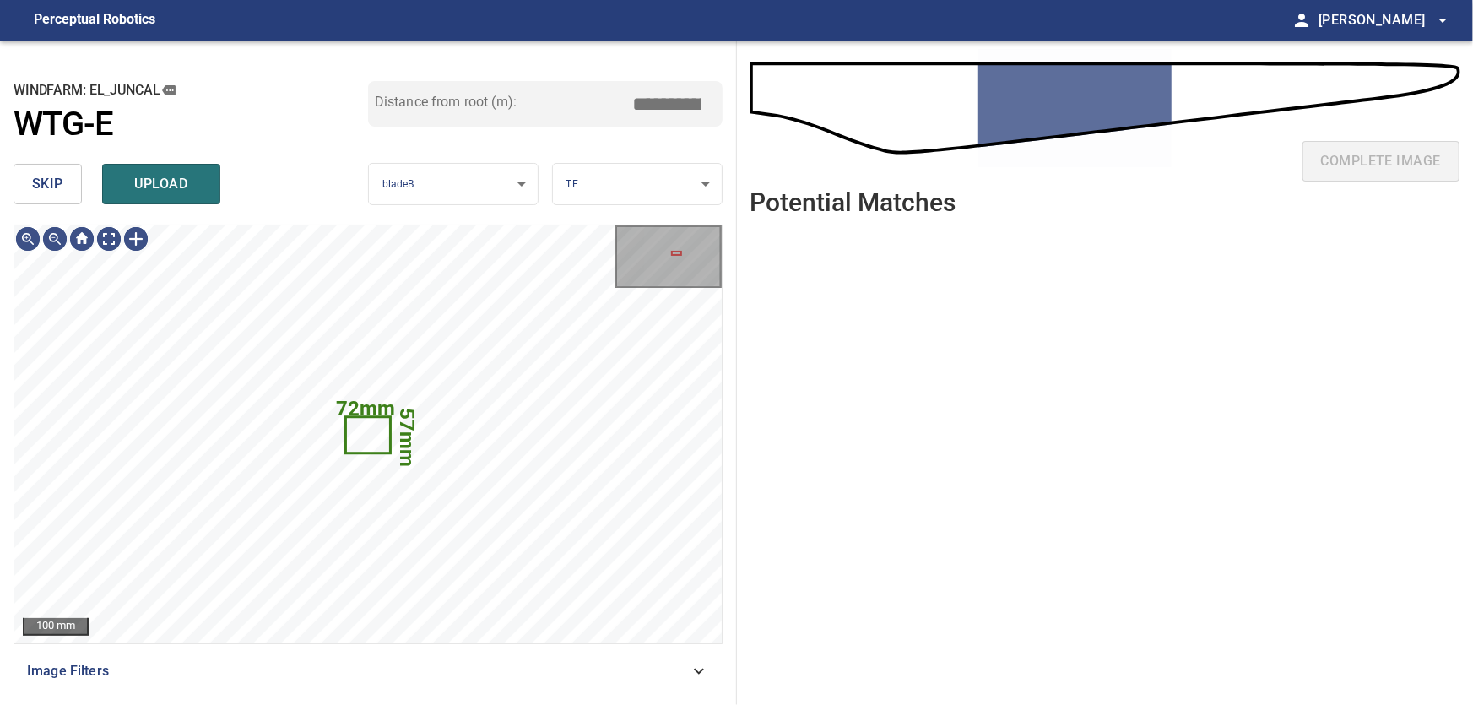
click at [41, 172] on button "skip" at bounding box center [48, 184] width 68 height 41
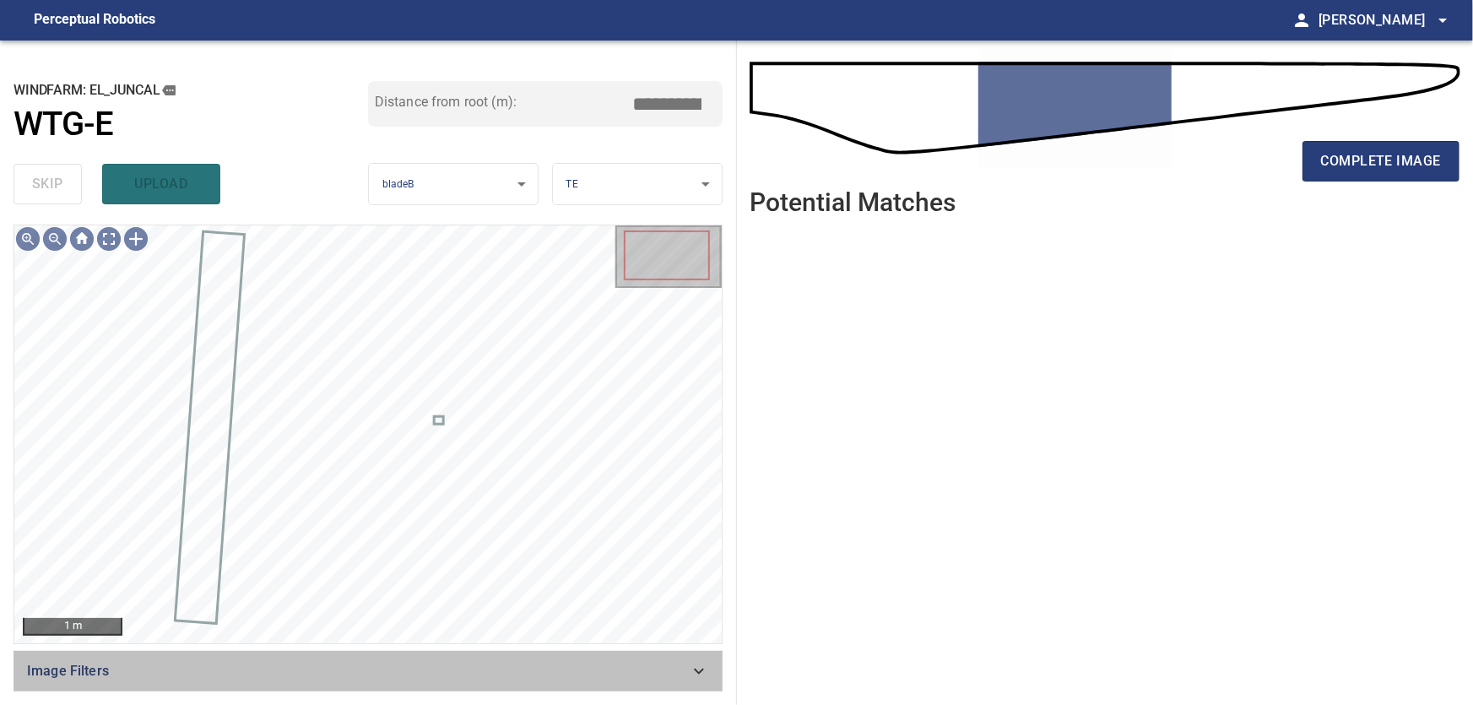
click at [695, 672] on icon at bounding box center [699, 671] width 20 height 20
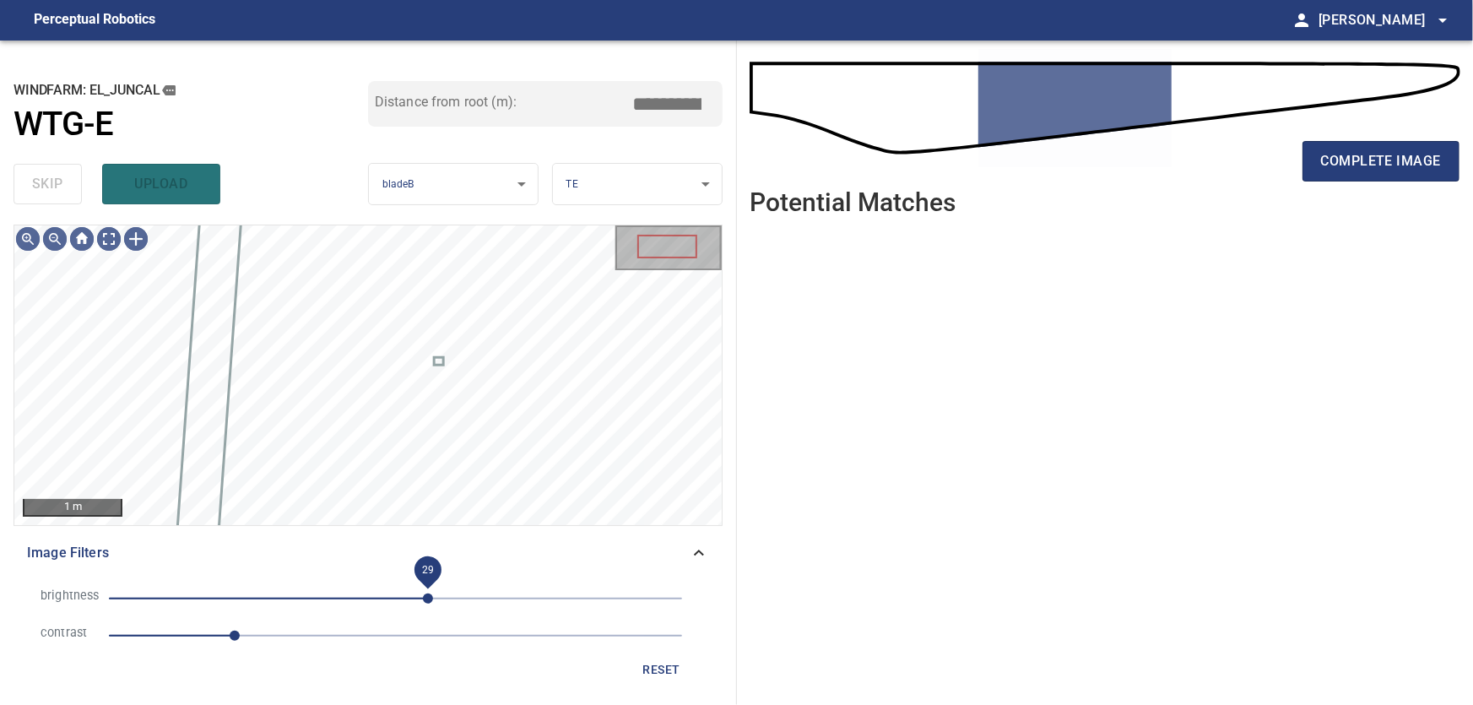
drag, startPoint x: 454, startPoint y: 594, endPoint x: 428, endPoint y: 594, distance: 26.2
click at [428, 594] on span "29" at bounding box center [428, 599] width 10 height 10
drag, startPoint x: 236, startPoint y: 637, endPoint x: 258, endPoint y: 637, distance: 22.0
click at [258, 637] on span "1.3" at bounding box center [257, 636] width 10 height 10
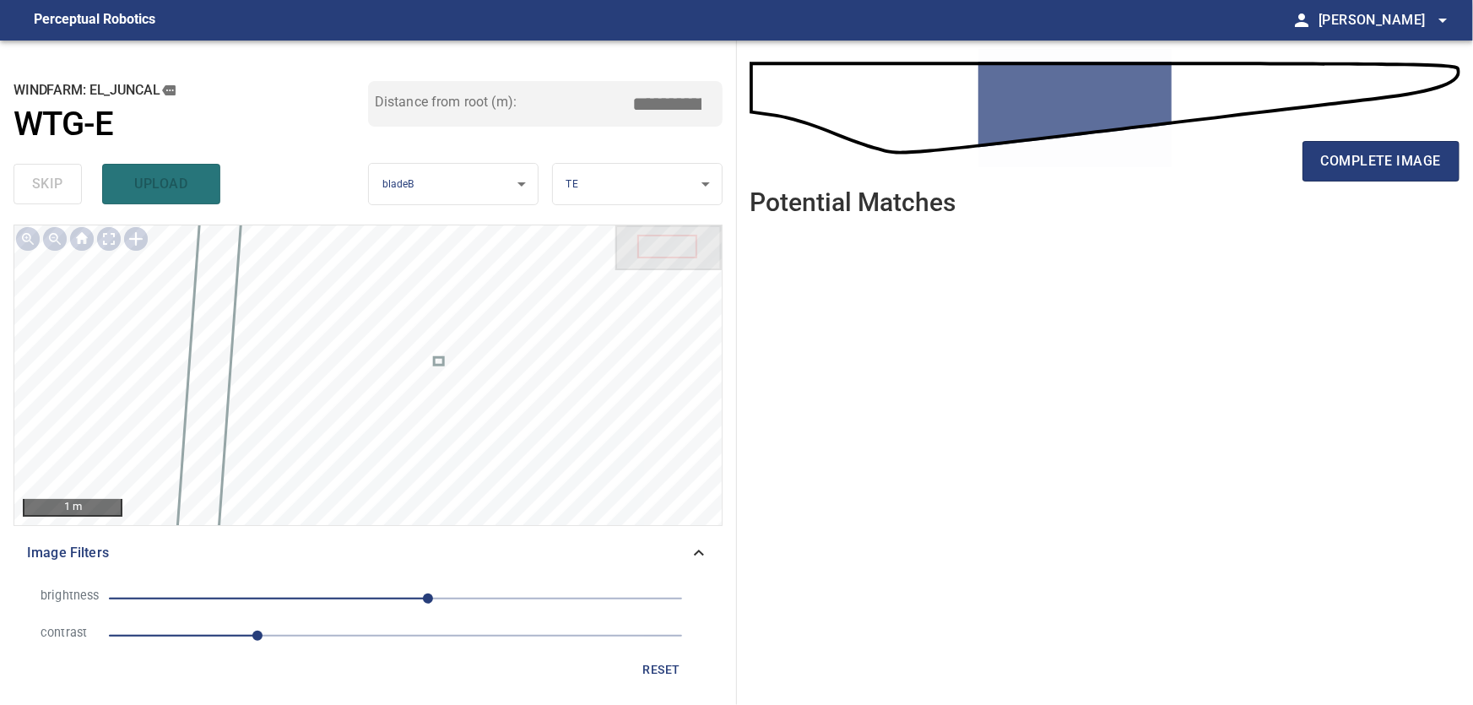
click at [704, 545] on icon at bounding box center [699, 553] width 20 height 20
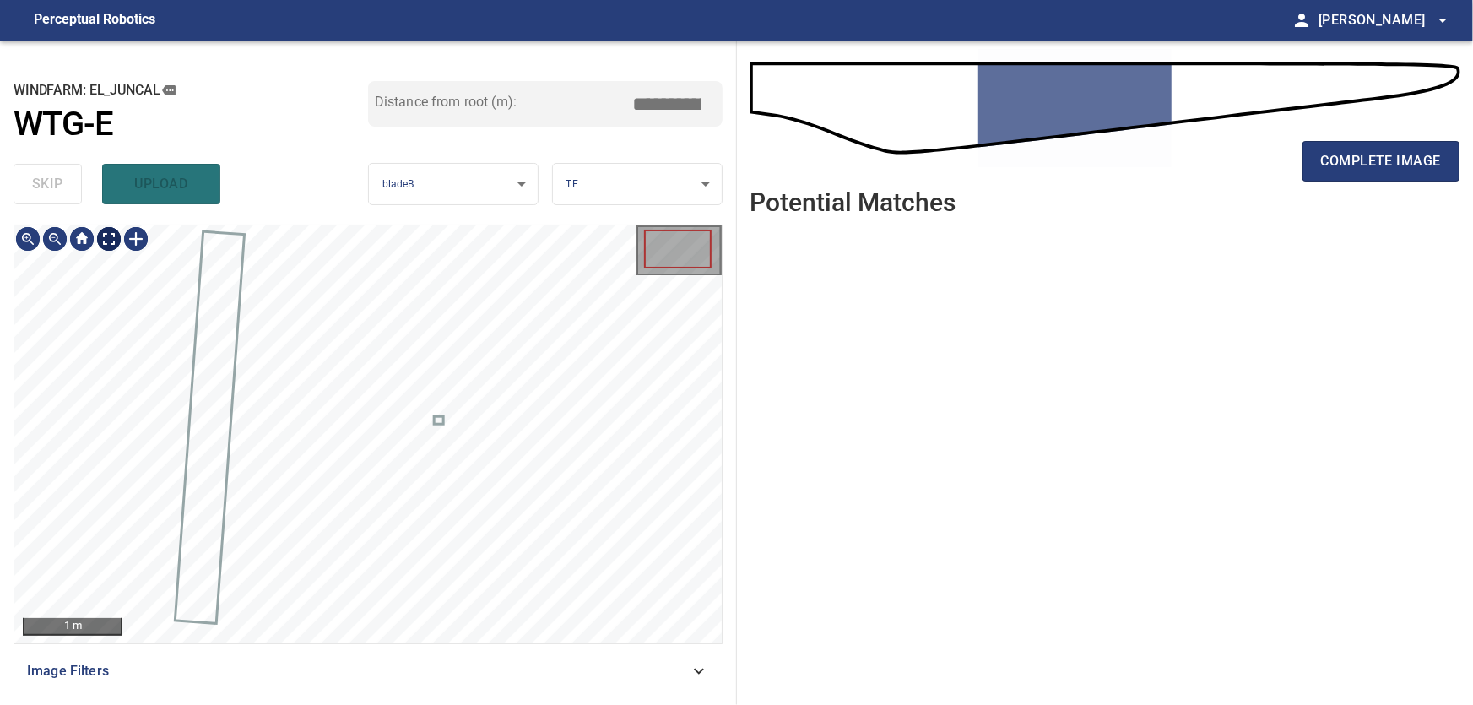
click at [105, 233] on body "**********" at bounding box center [736, 352] width 1473 height 705
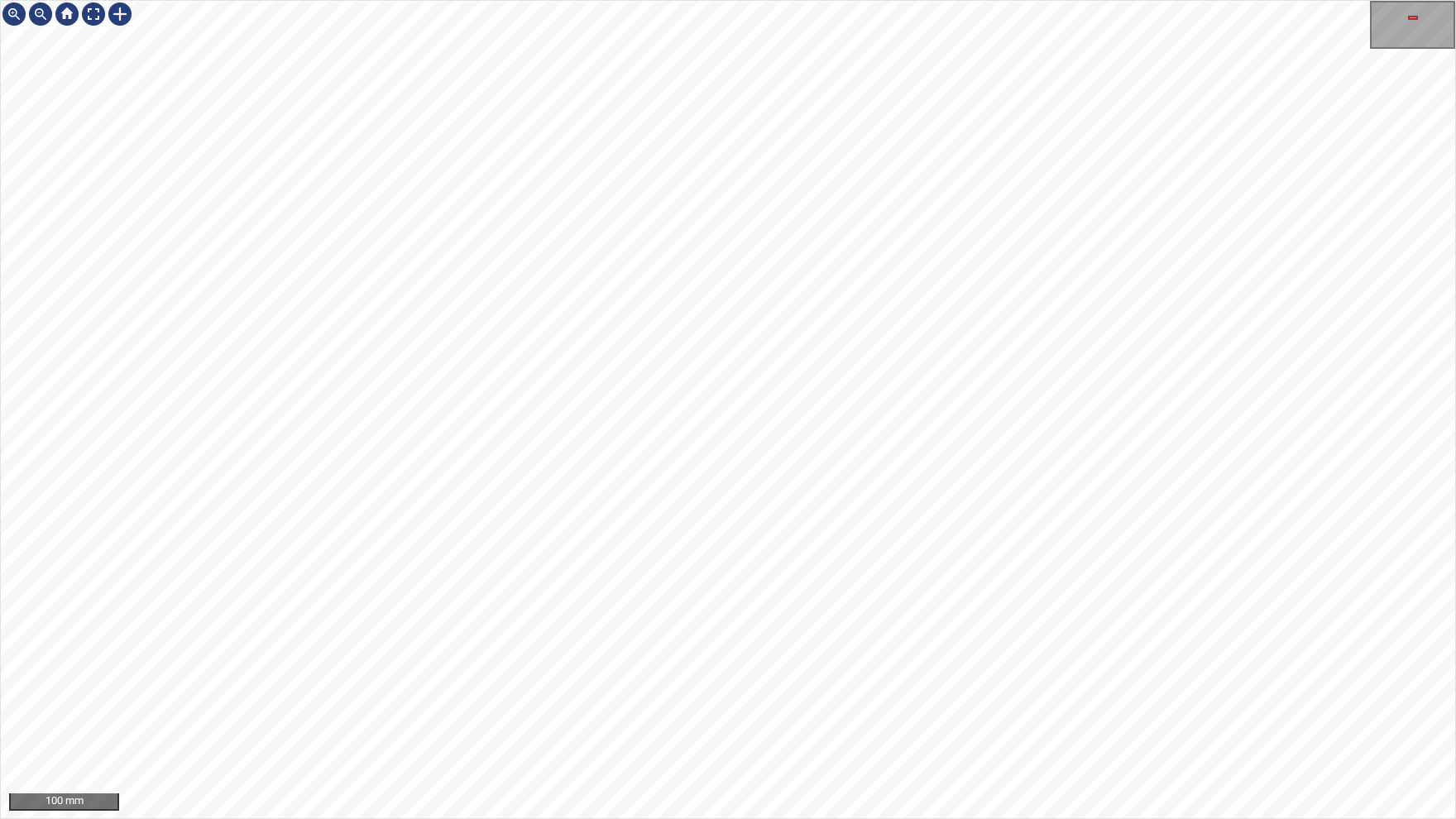
click at [837, 818] on div "100 mm" at bounding box center [728, 410] width 1456 height 819
click at [823, 818] on div "100 mm" at bounding box center [728, 410] width 1456 height 819
click at [815, 818] on div "100 mm" at bounding box center [728, 410] width 1456 height 819
click at [99, 22] on img at bounding box center [93, 14] width 26 height 26
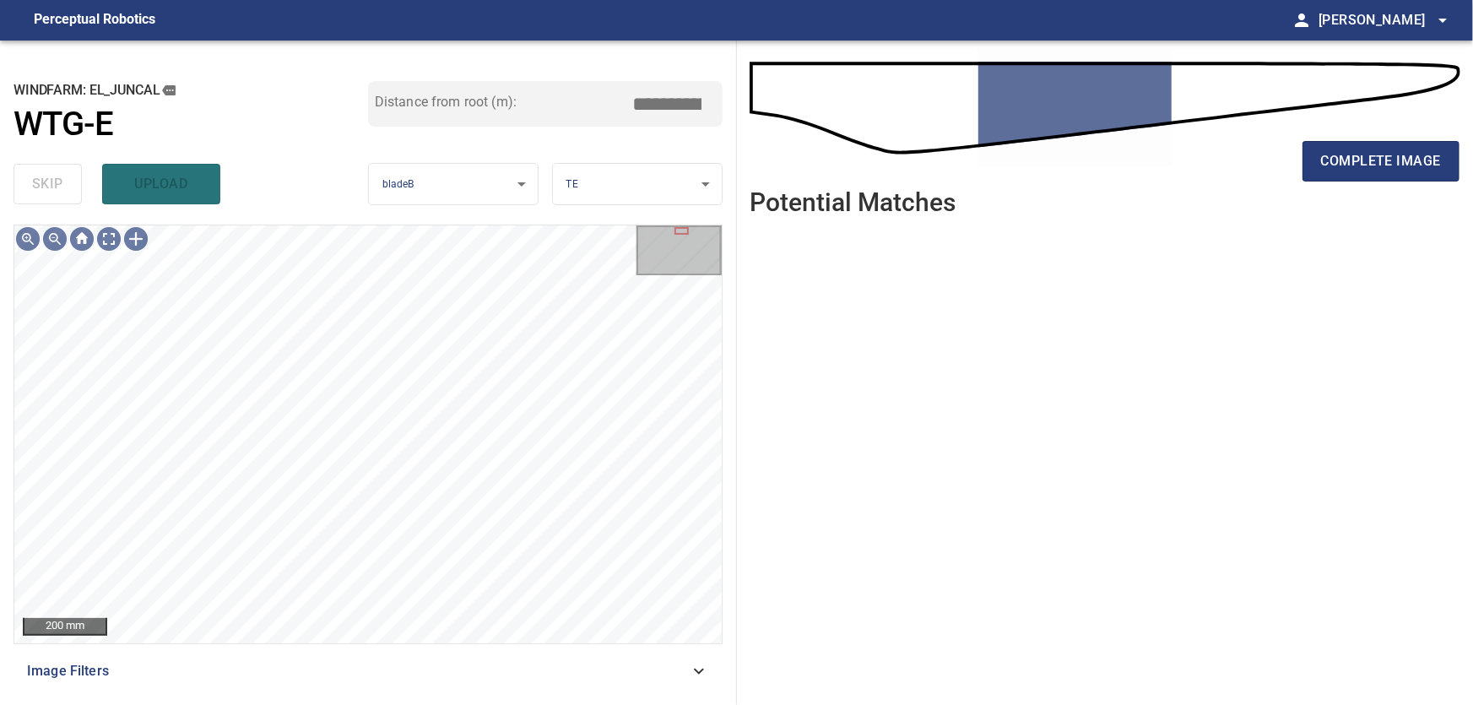
drag, startPoint x: 1359, startPoint y: 156, endPoint x: 1293, endPoint y: 196, distance: 77.6
click at [1358, 157] on span "complete image" at bounding box center [1381, 161] width 120 height 24
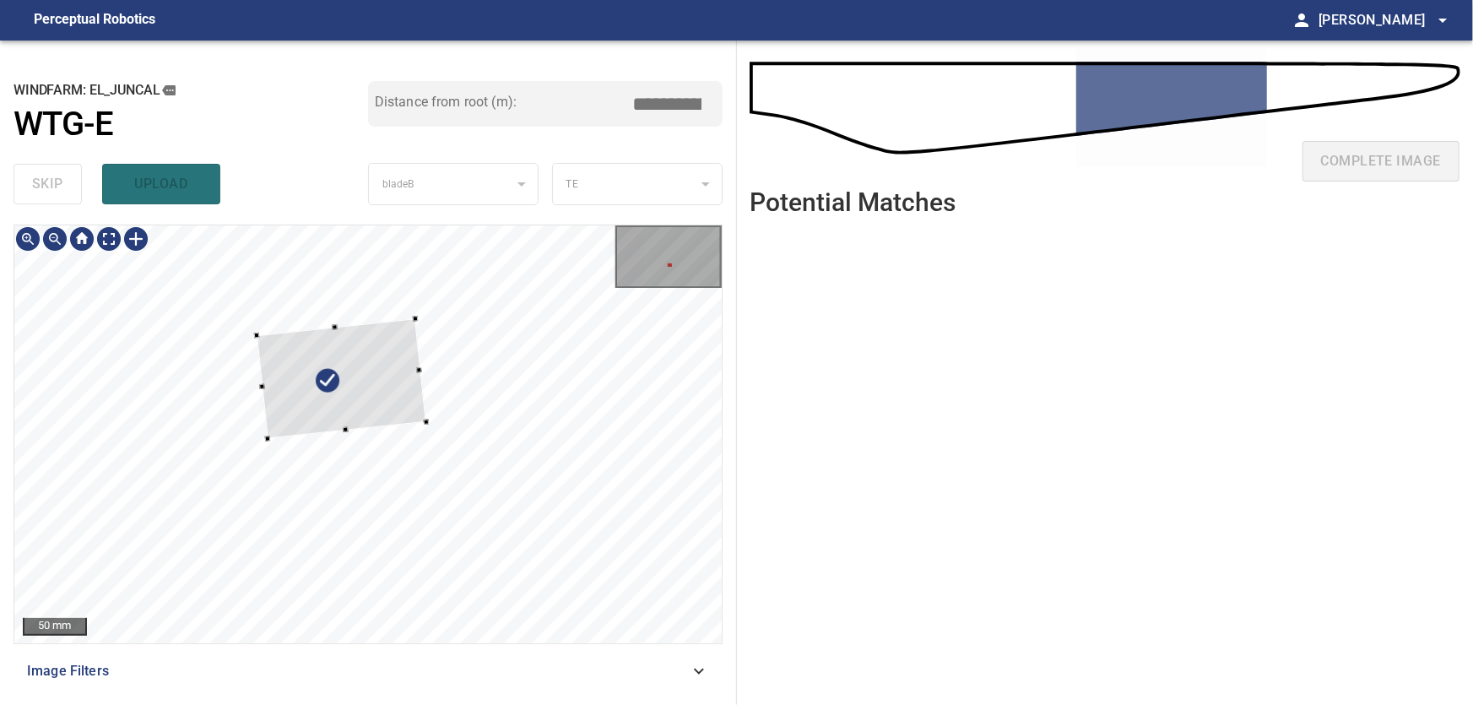
click at [426, 440] on div at bounding box center [342, 379] width 170 height 121
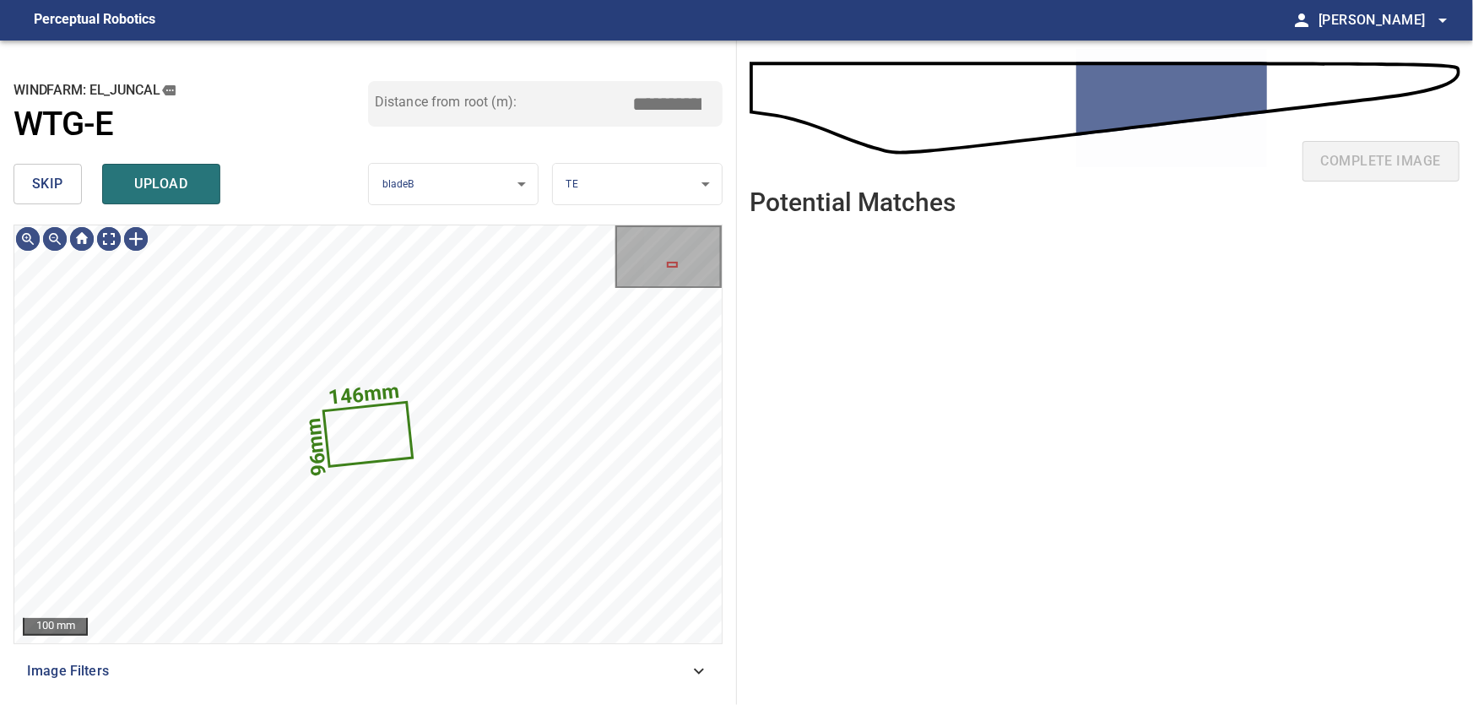
click at [42, 178] on span "skip" at bounding box center [47, 184] width 31 height 24
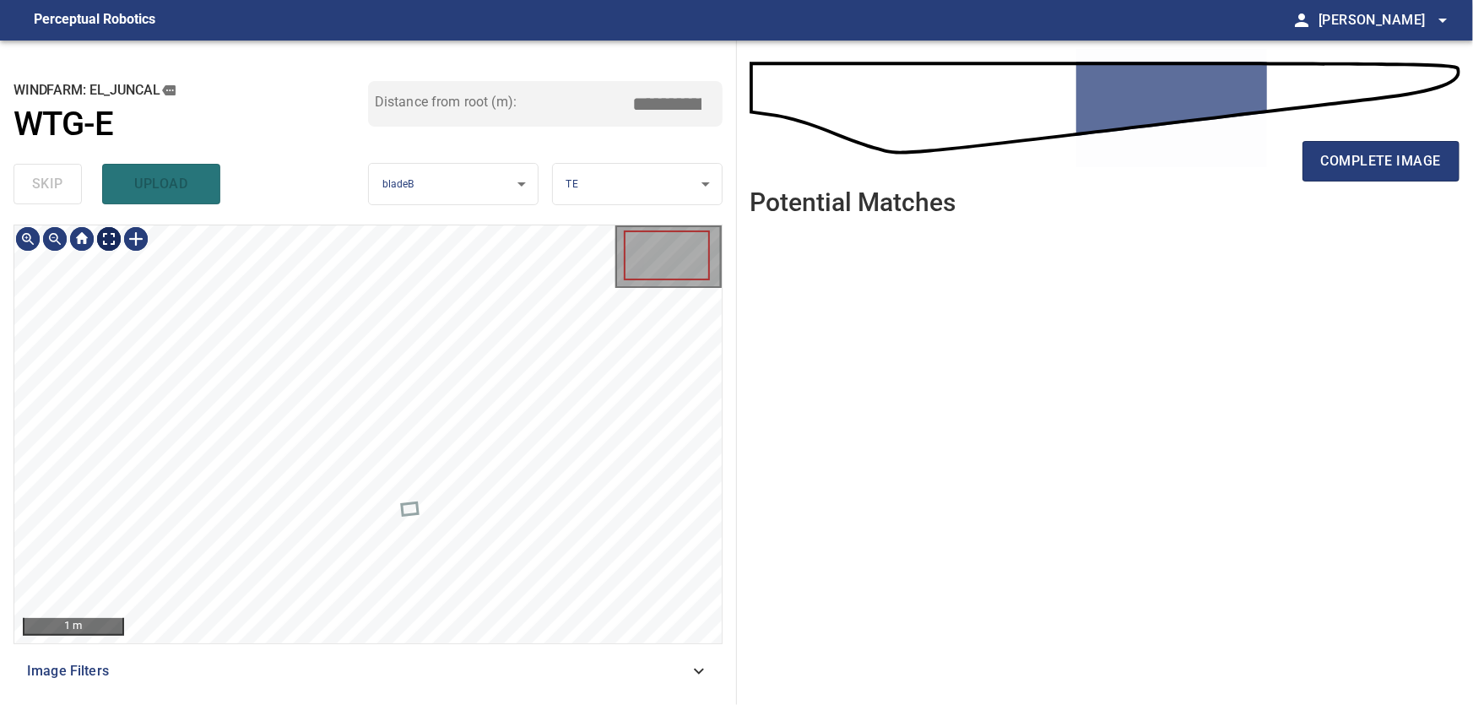
click at [105, 240] on body "**********" at bounding box center [736, 352] width 1473 height 705
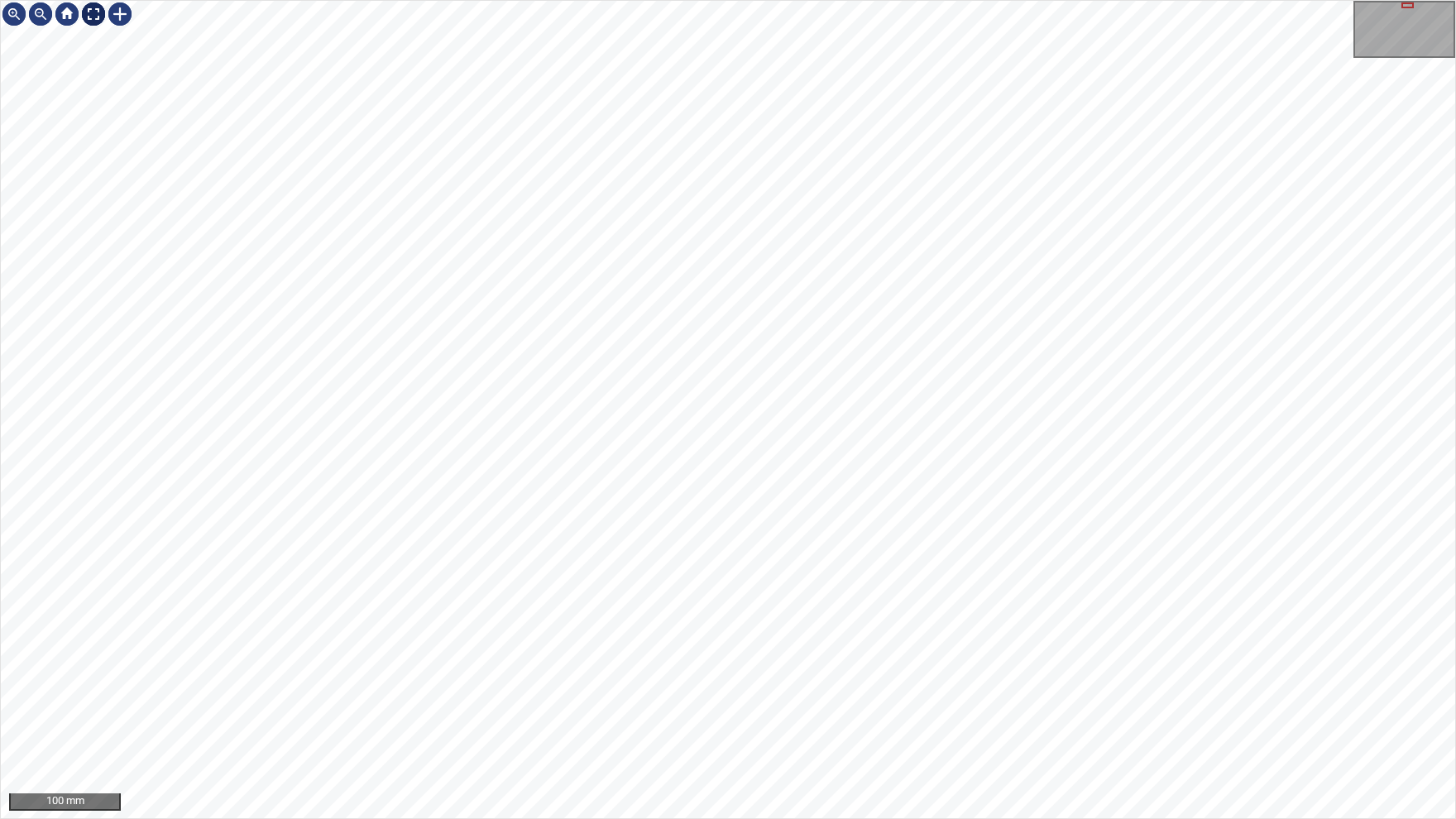
click at [97, 14] on div at bounding box center [93, 14] width 26 height 26
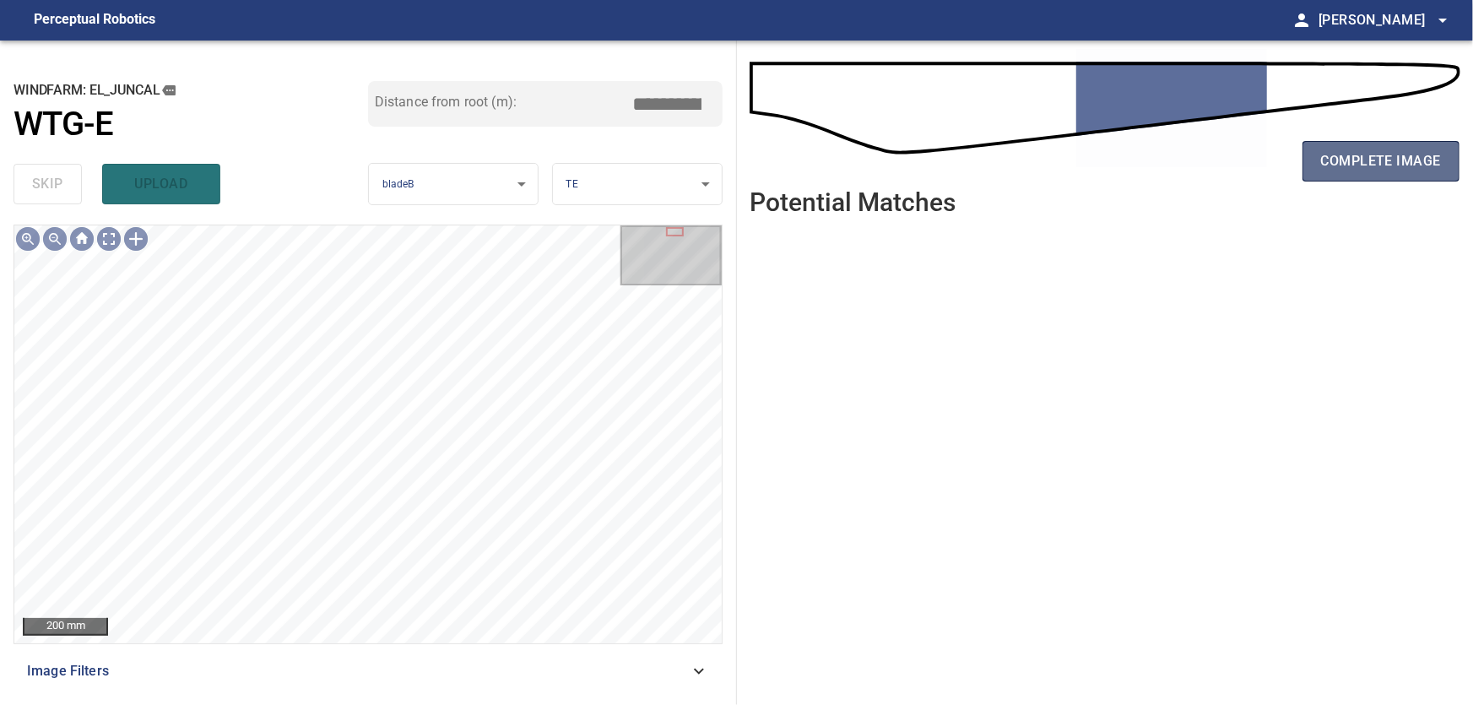
click at [1327, 169] on span "complete image" at bounding box center [1381, 161] width 120 height 24
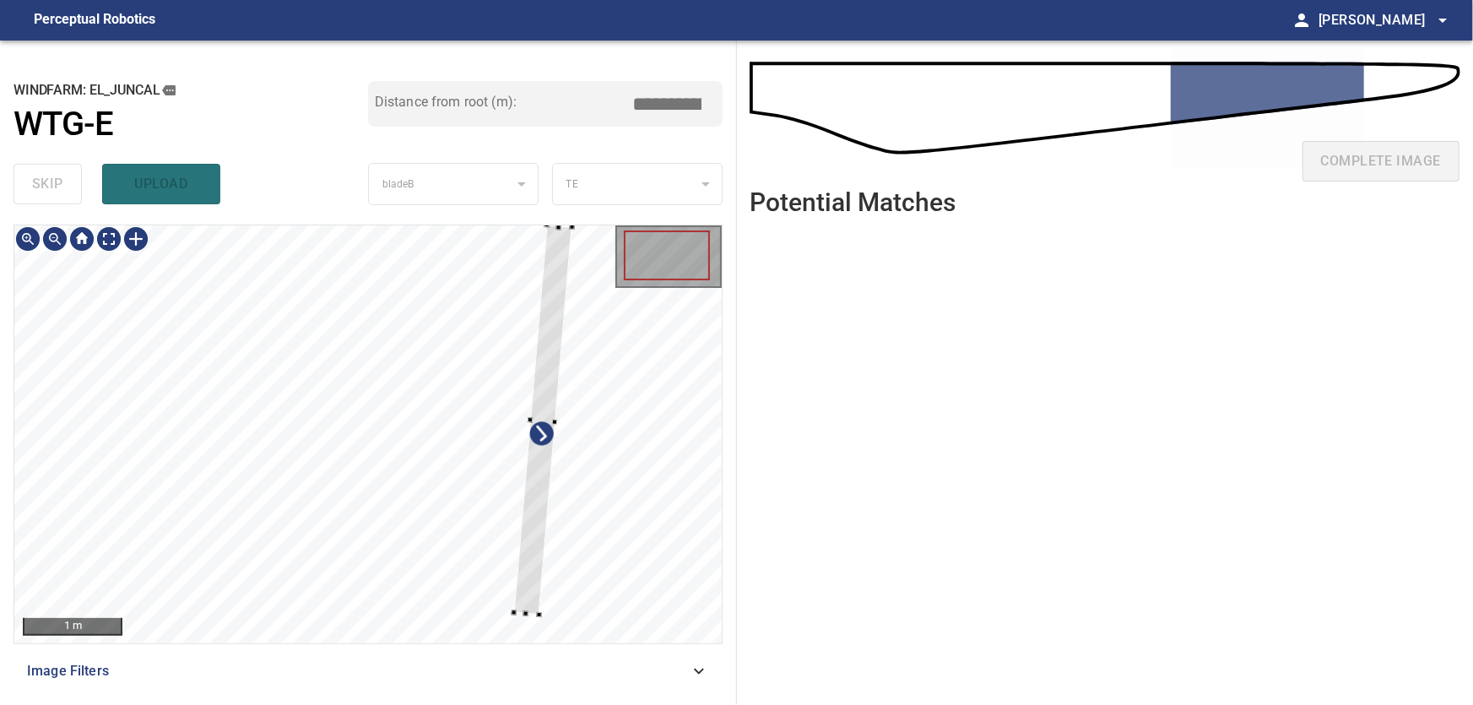
click at [562, 507] on div at bounding box center [367, 434] width 707 height 418
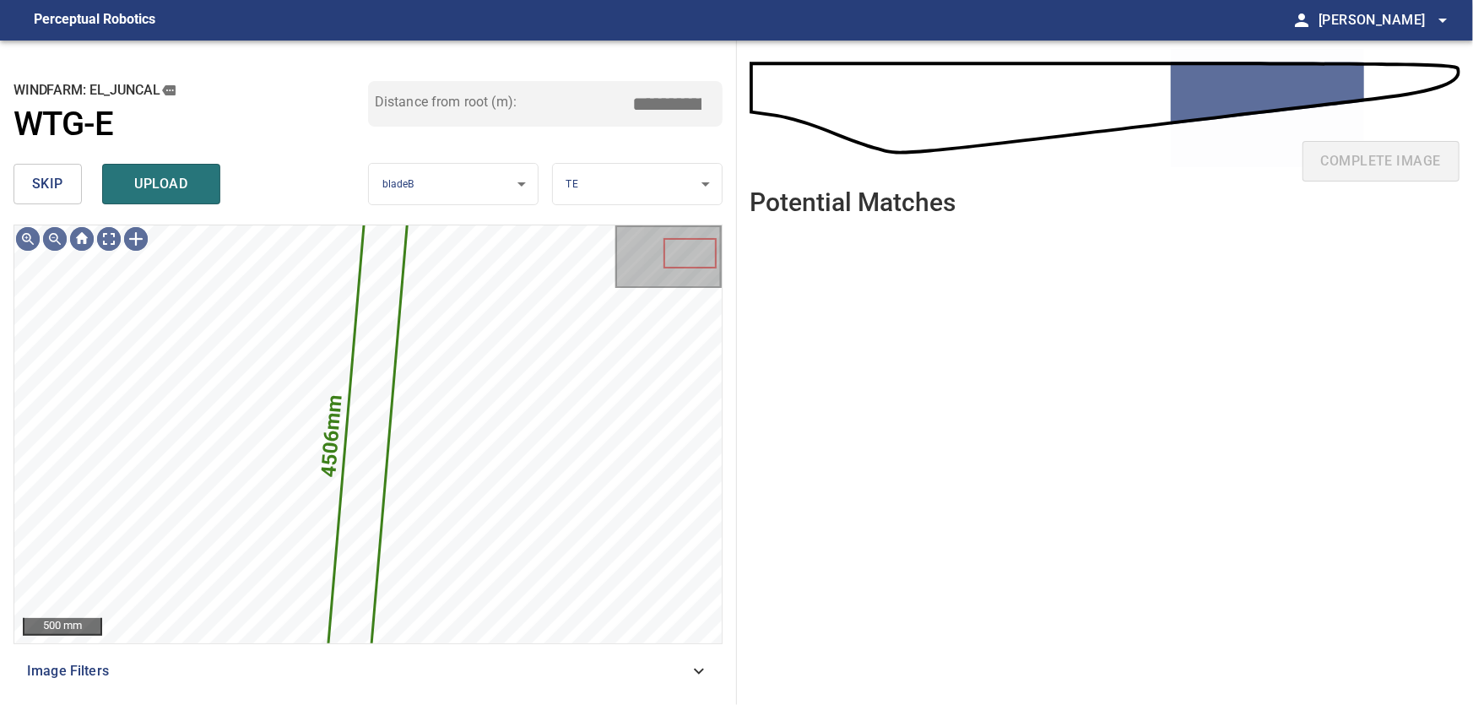
click at [49, 187] on span "skip" at bounding box center [47, 184] width 31 height 24
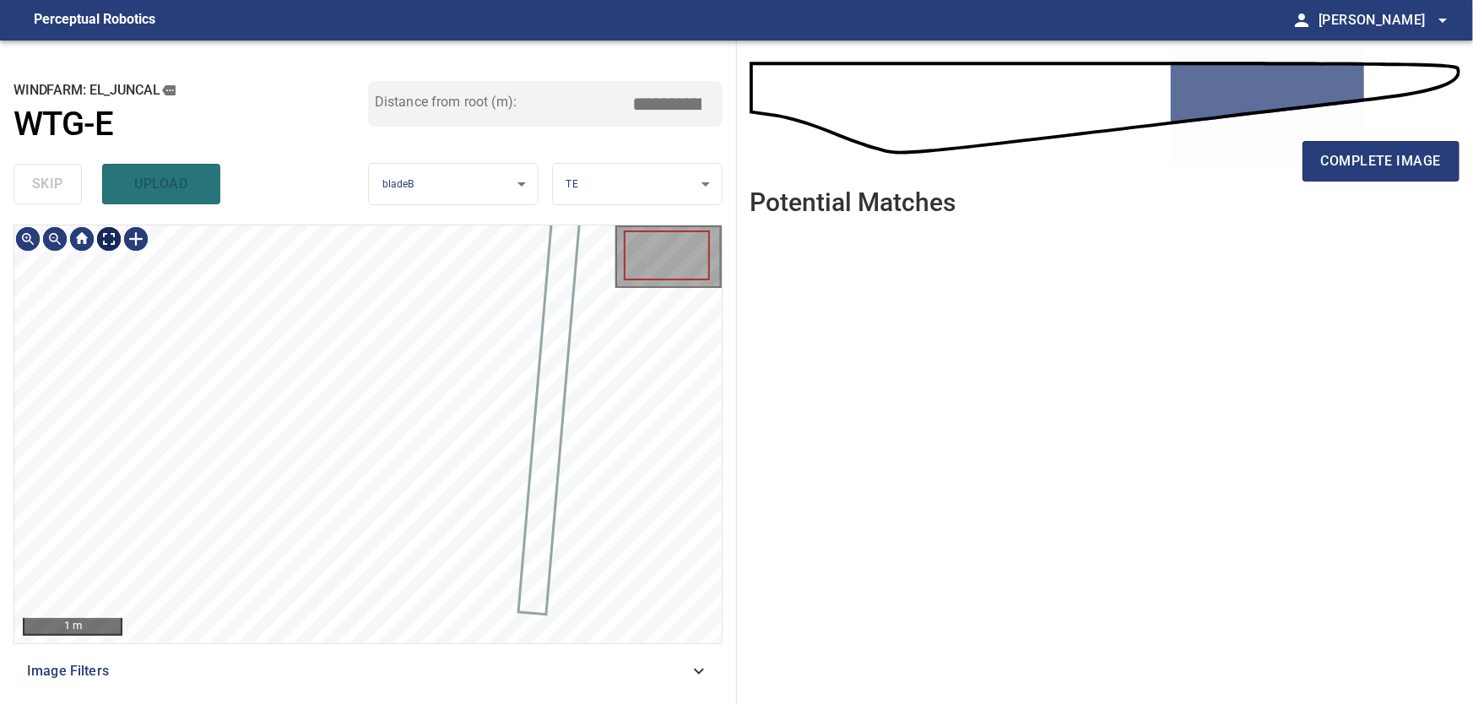
click at [115, 237] on body "**********" at bounding box center [736, 352] width 1473 height 705
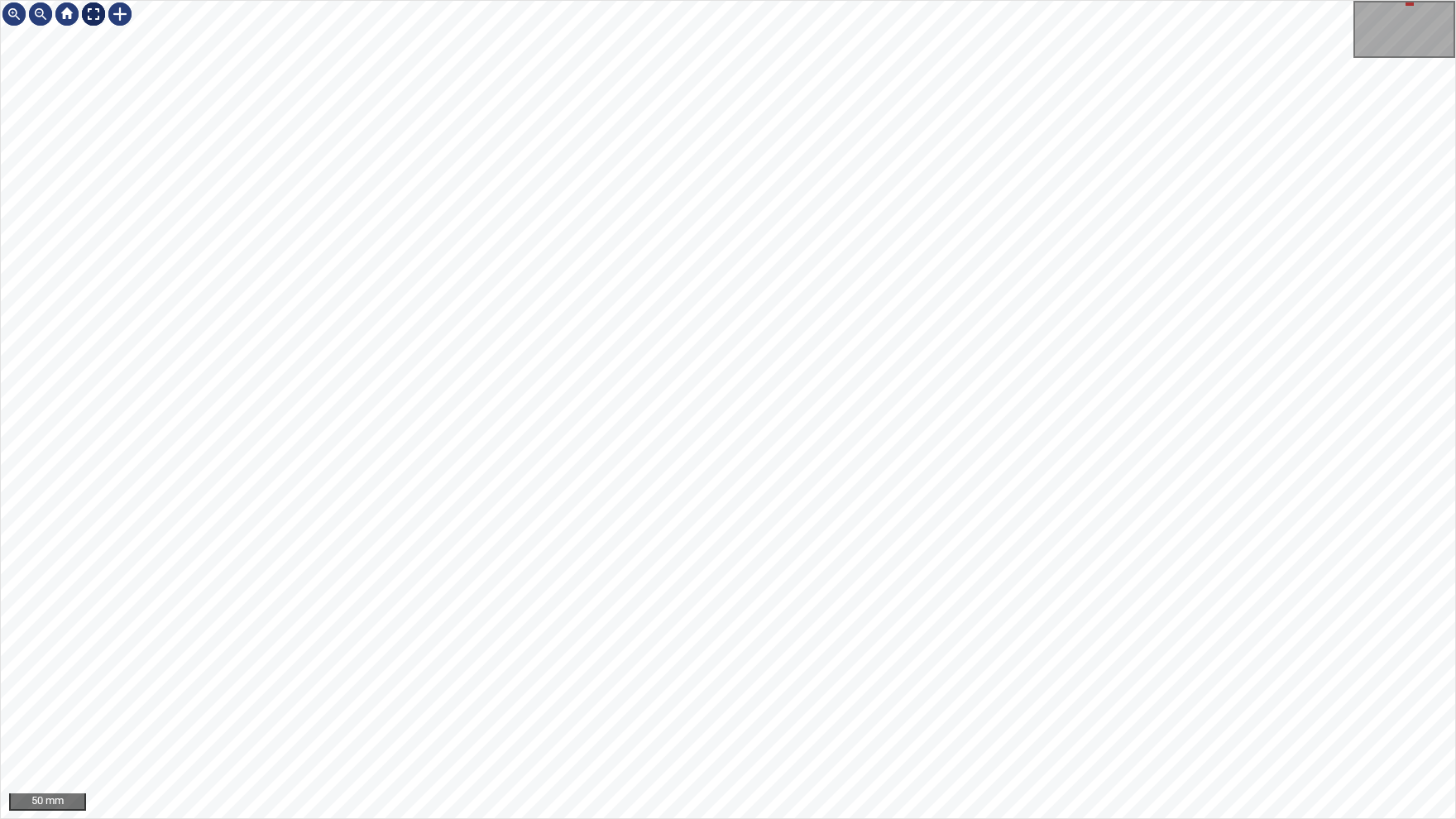
click at [97, 10] on img at bounding box center [93, 14] width 26 height 26
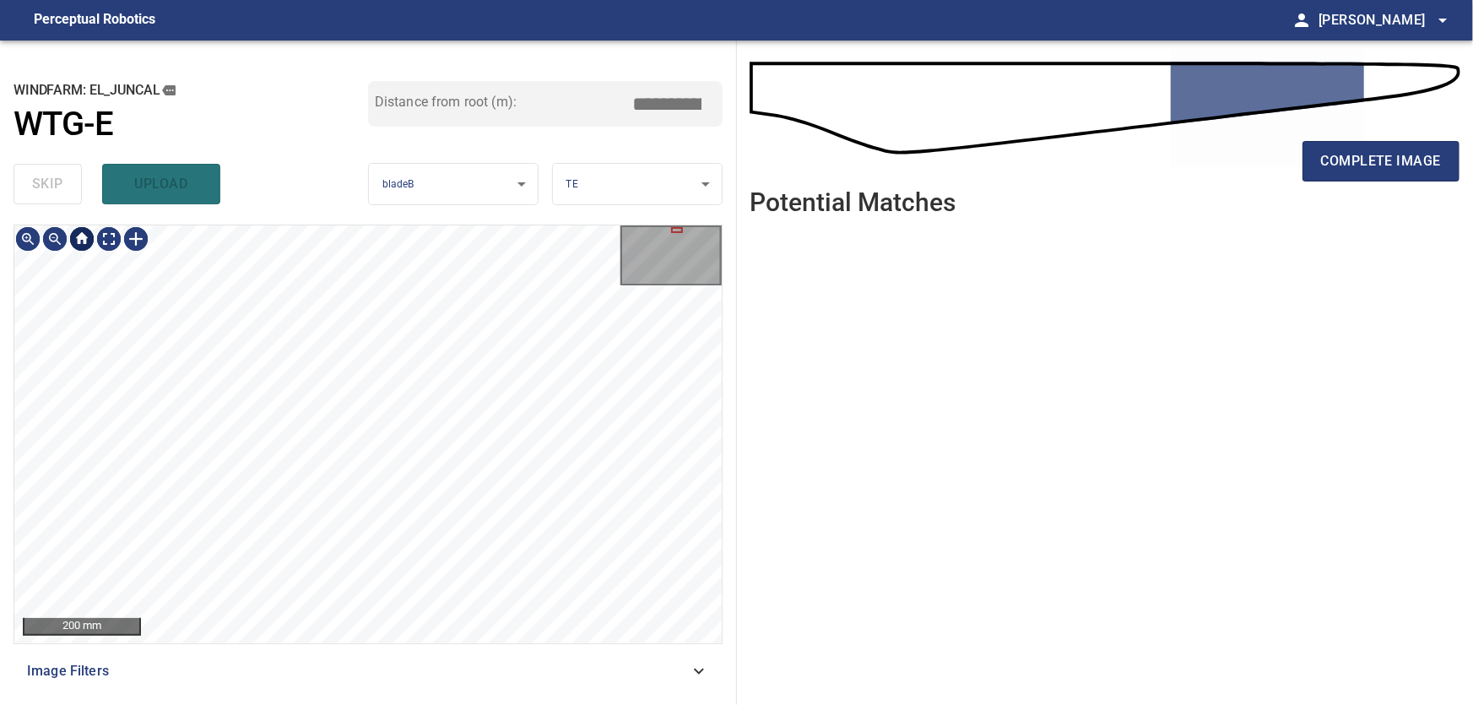
click at [83, 241] on div at bounding box center [81, 238] width 27 height 27
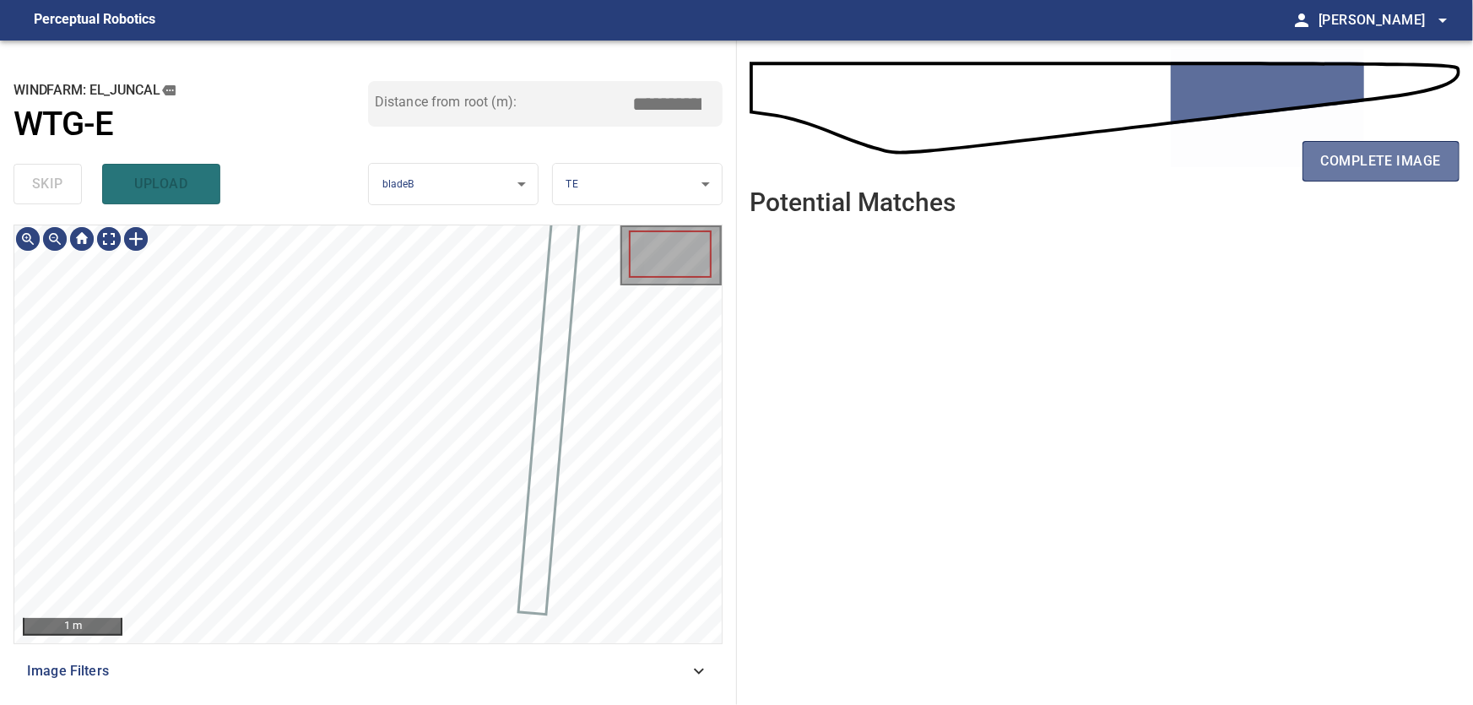
drag, startPoint x: 1380, startPoint y: 164, endPoint x: 941, endPoint y: 286, distance: 455.0
click at [1380, 169] on span "complete image" at bounding box center [1381, 161] width 120 height 24
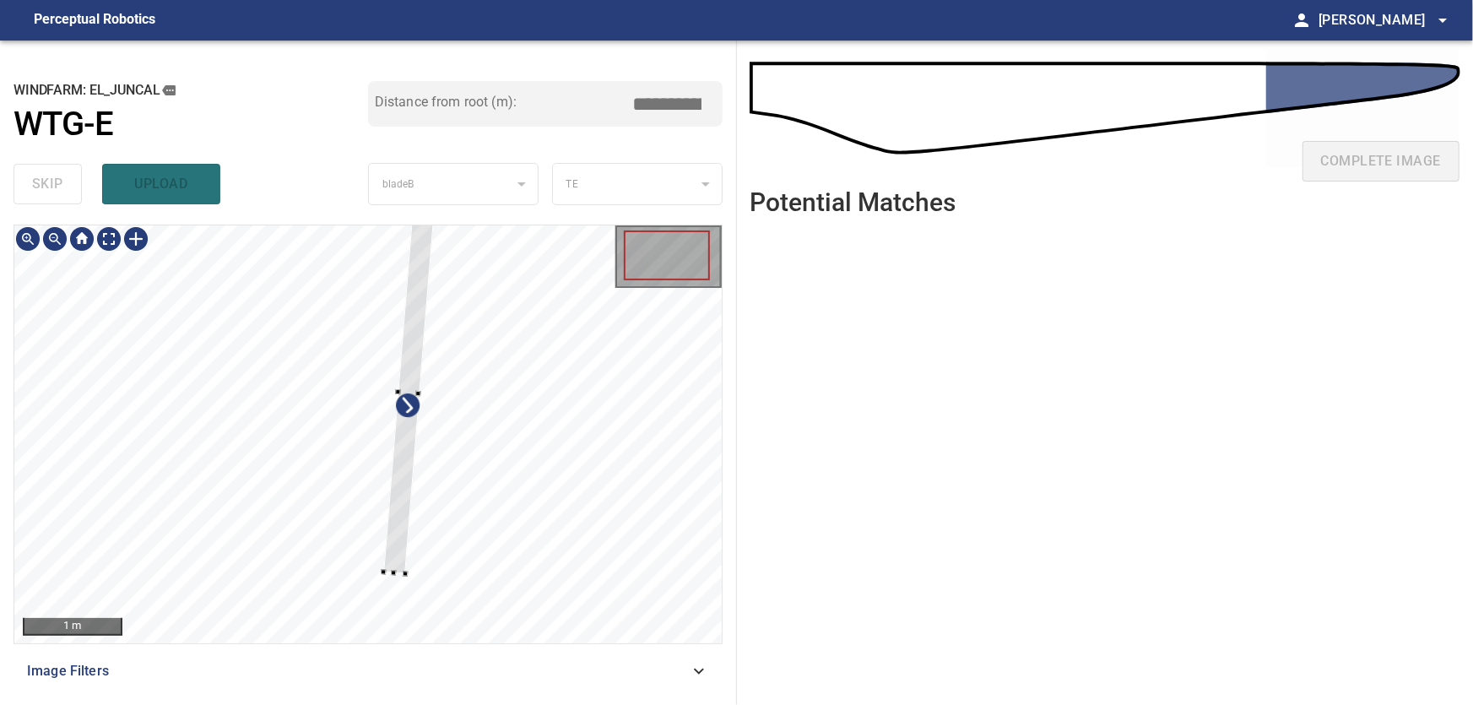
click at [579, 480] on div at bounding box center [367, 434] width 707 height 418
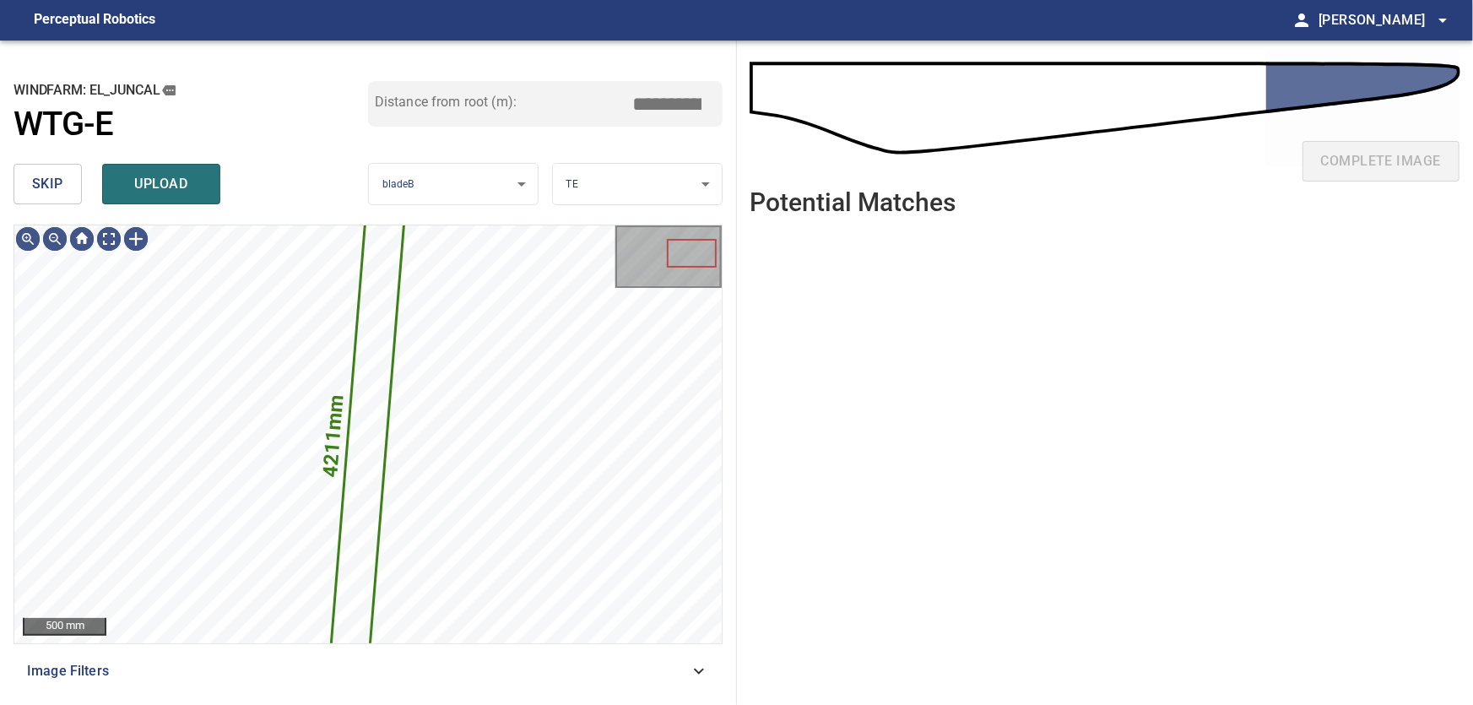
click at [49, 185] on span "skip" at bounding box center [47, 184] width 31 height 24
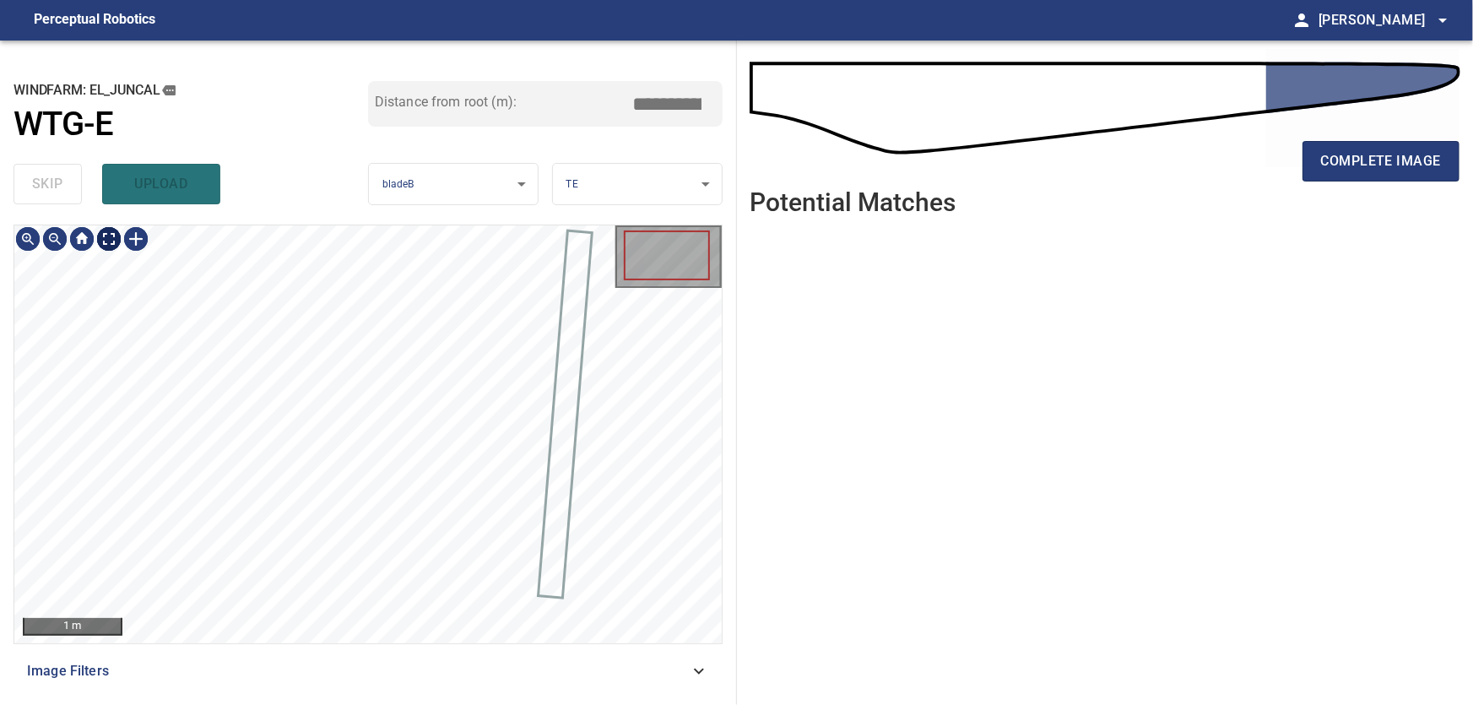
click at [115, 237] on body "**********" at bounding box center [736, 352] width 1473 height 705
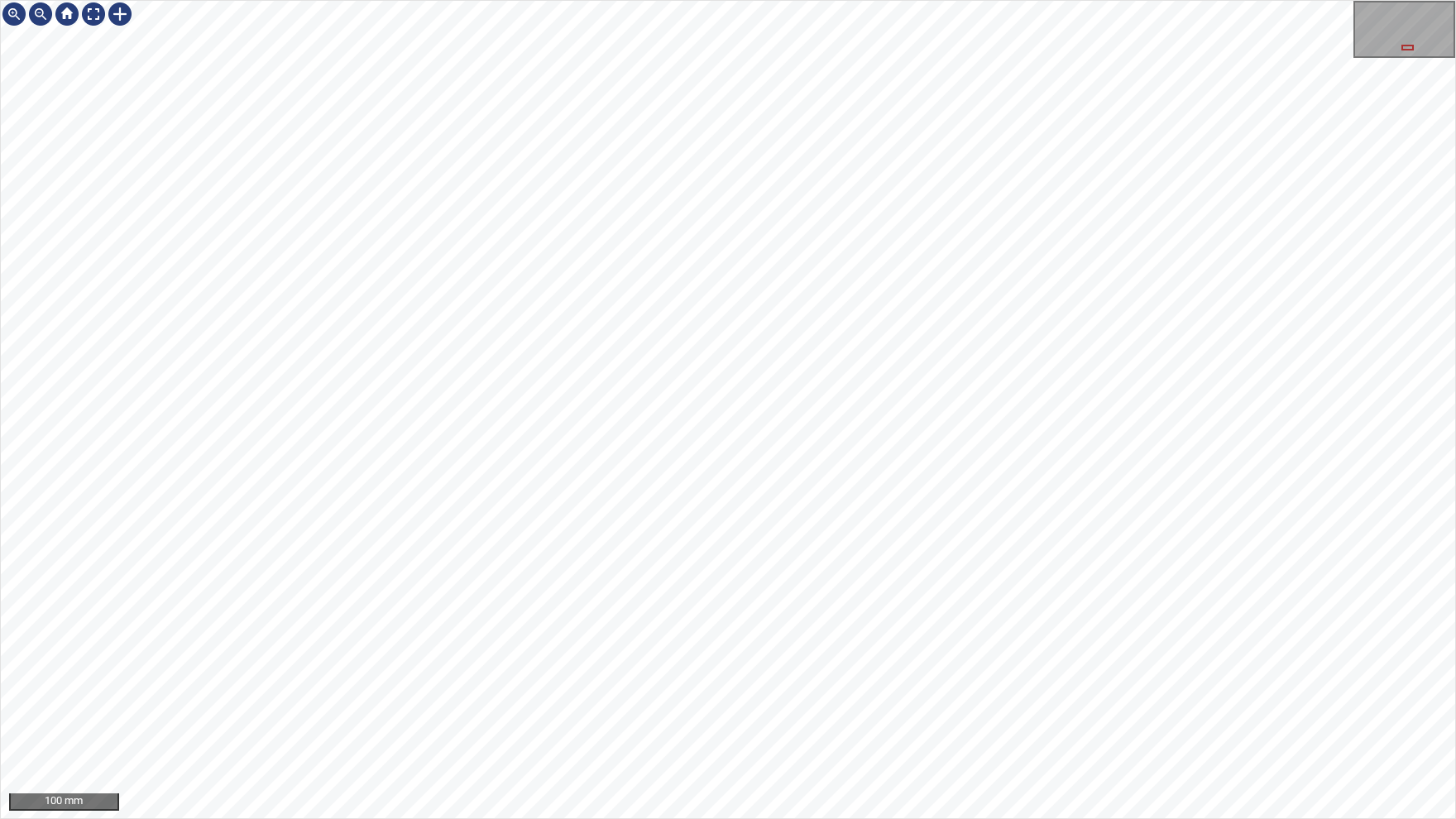
click at [651, 0] on div "100 mm" at bounding box center [728, 410] width 1456 height 819
click at [93, 18] on img at bounding box center [93, 14] width 26 height 26
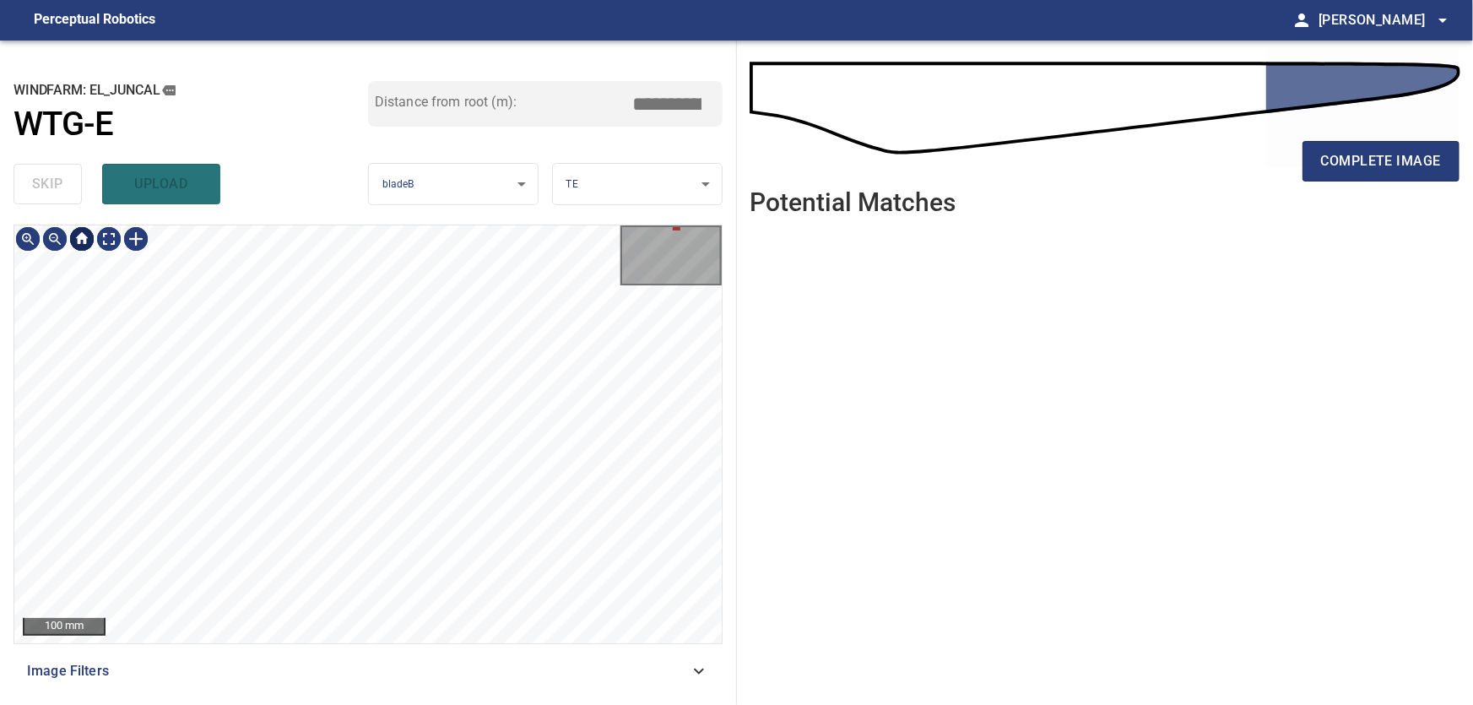
click at [79, 243] on div at bounding box center [81, 238] width 27 height 27
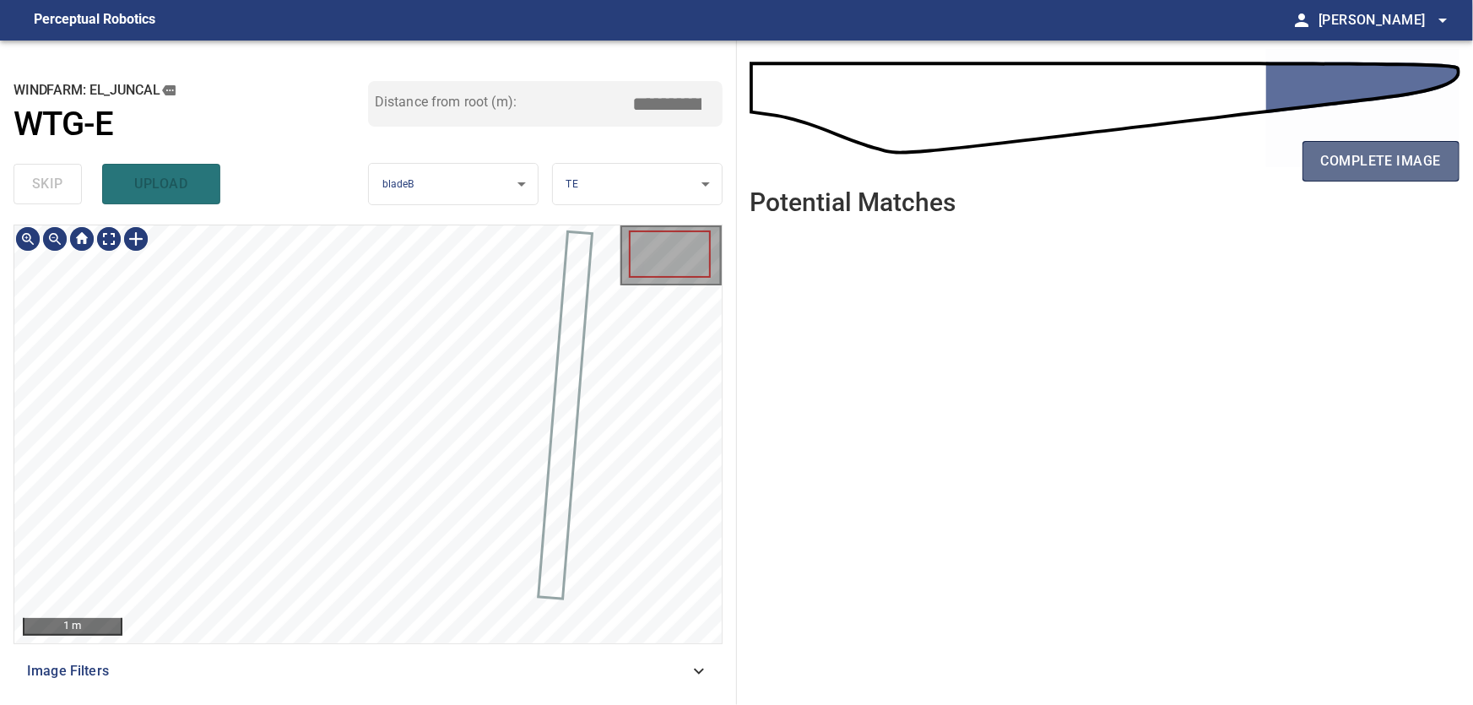
click at [1409, 168] on span "complete image" at bounding box center [1381, 161] width 120 height 24
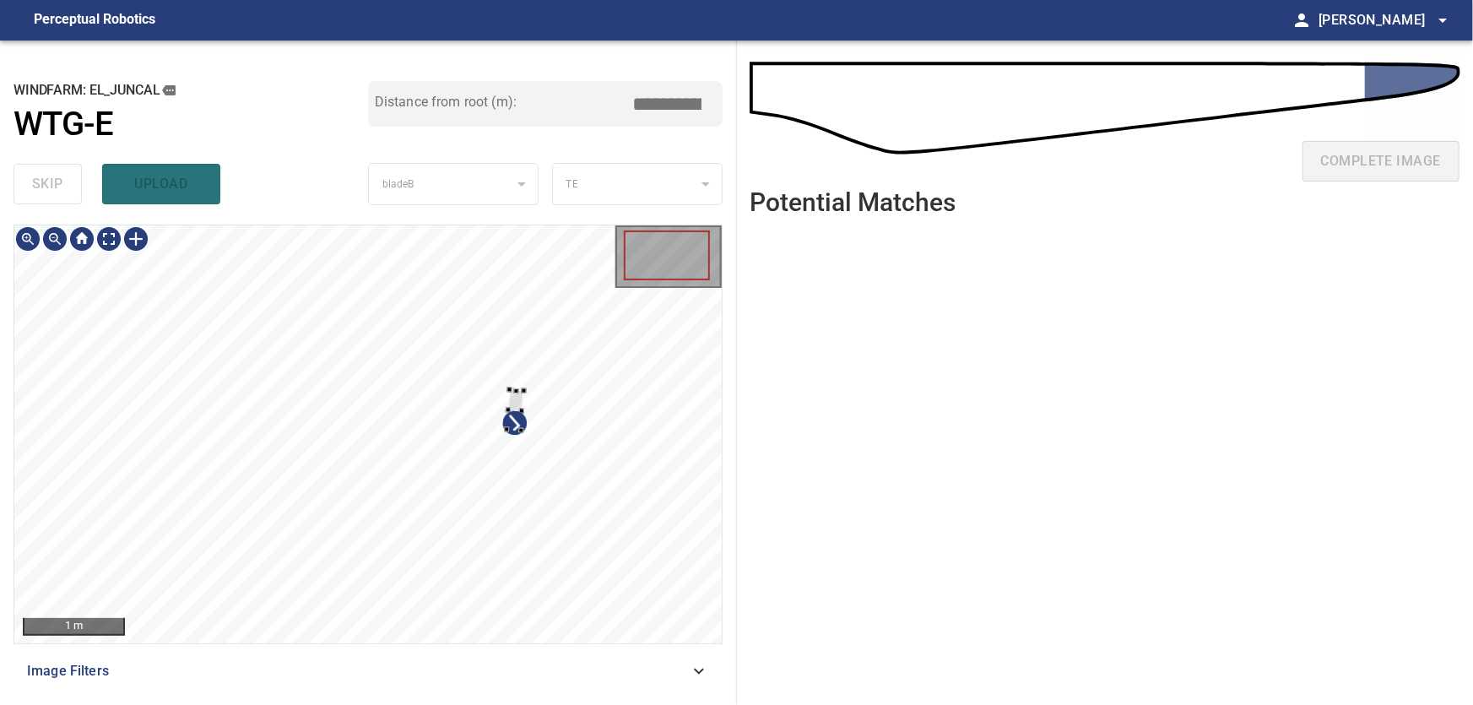
click at [543, 372] on div at bounding box center [367, 434] width 707 height 418
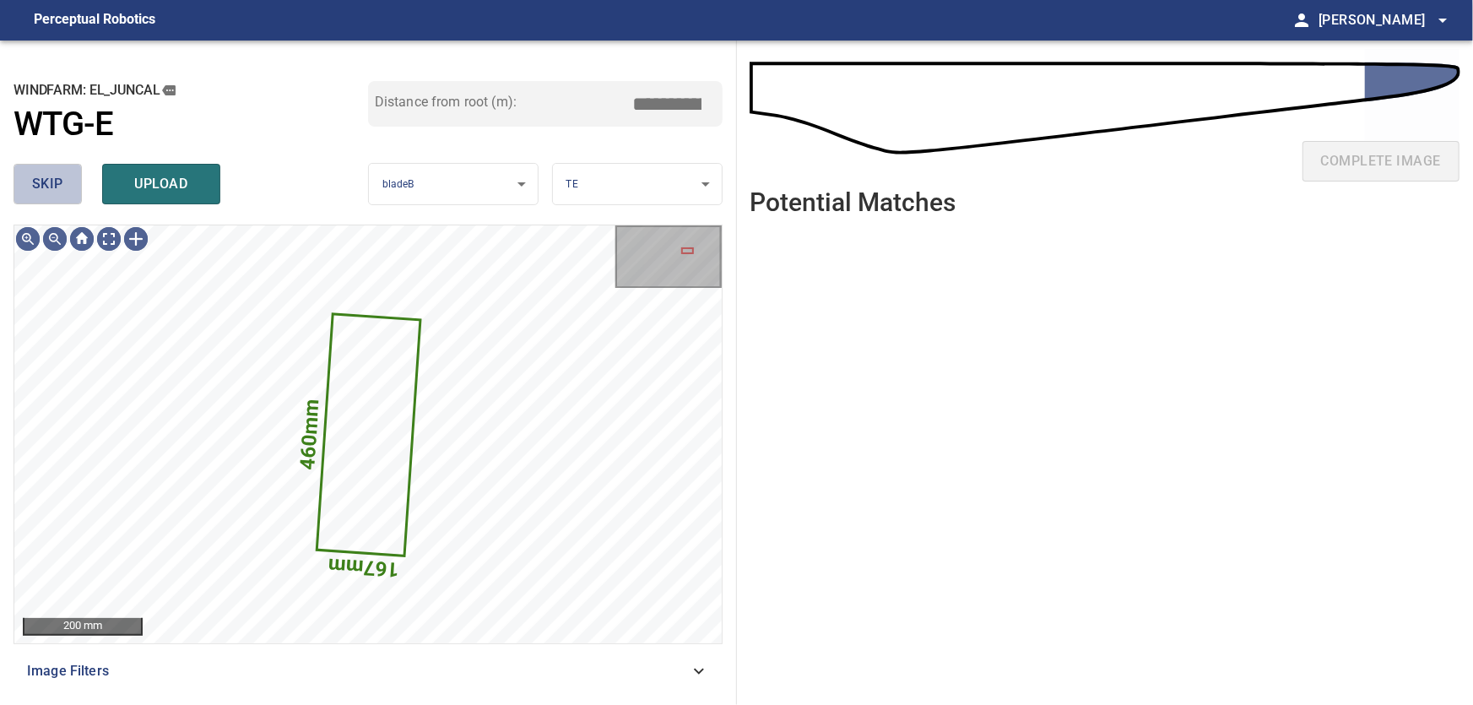
click at [52, 187] on span "skip" at bounding box center [47, 184] width 31 height 24
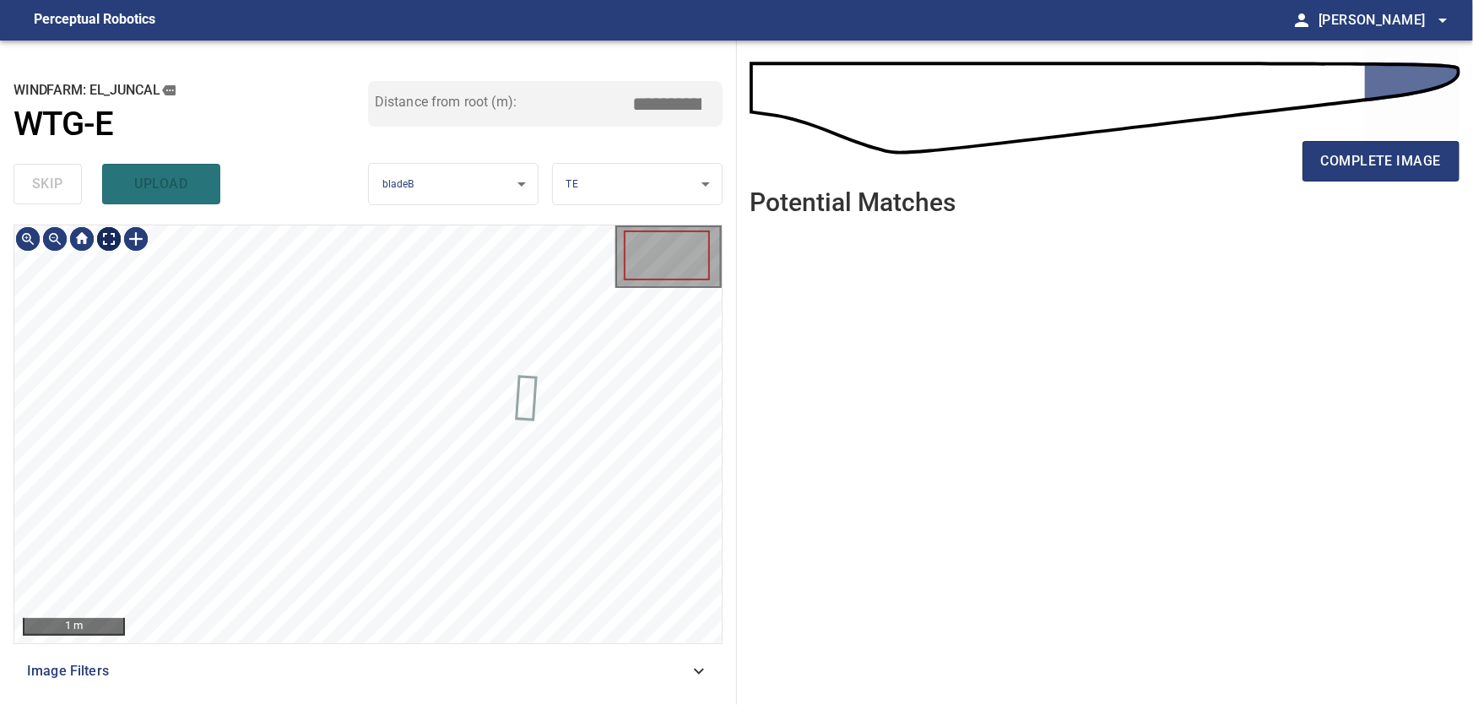
click at [111, 239] on body "**********" at bounding box center [736, 352] width 1473 height 705
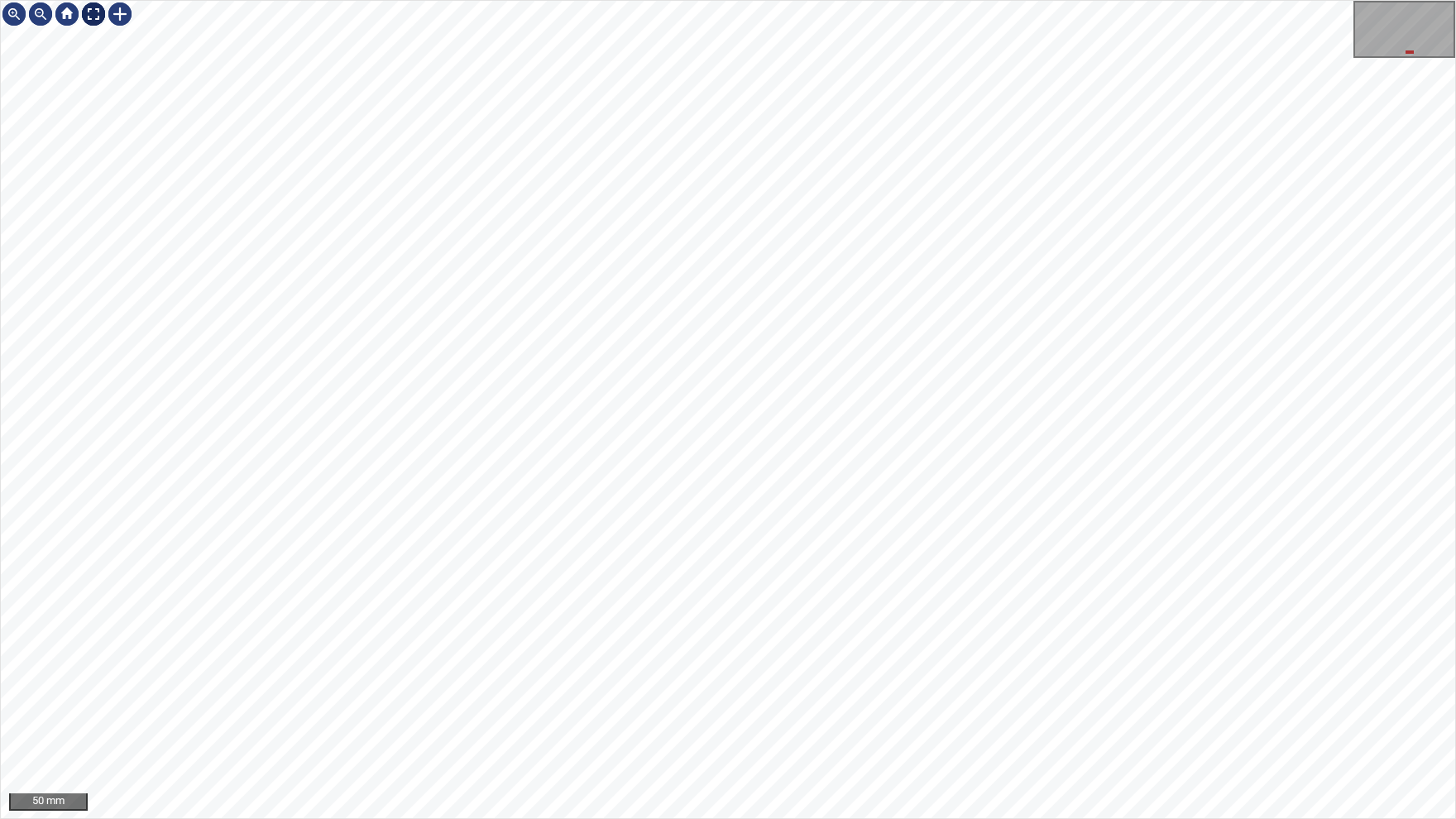
click at [96, 16] on img at bounding box center [93, 14] width 26 height 26
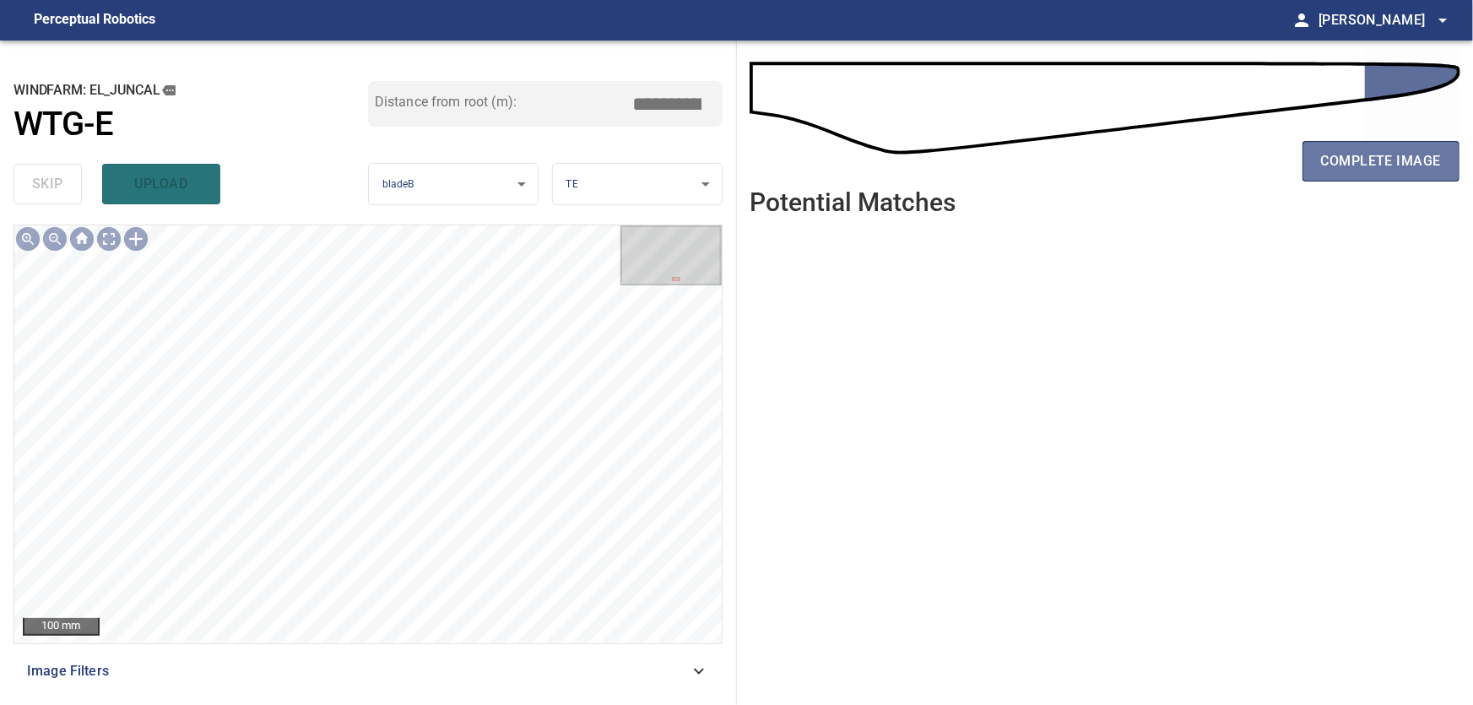
drag, startPoint x: 1356, startPoint y: 153, endPoint x: 994, endPoint y: 289, distance: 386.9
click at [1354, 155] on span "complete image" at bounding box center [1381, 161] width 120 height 24
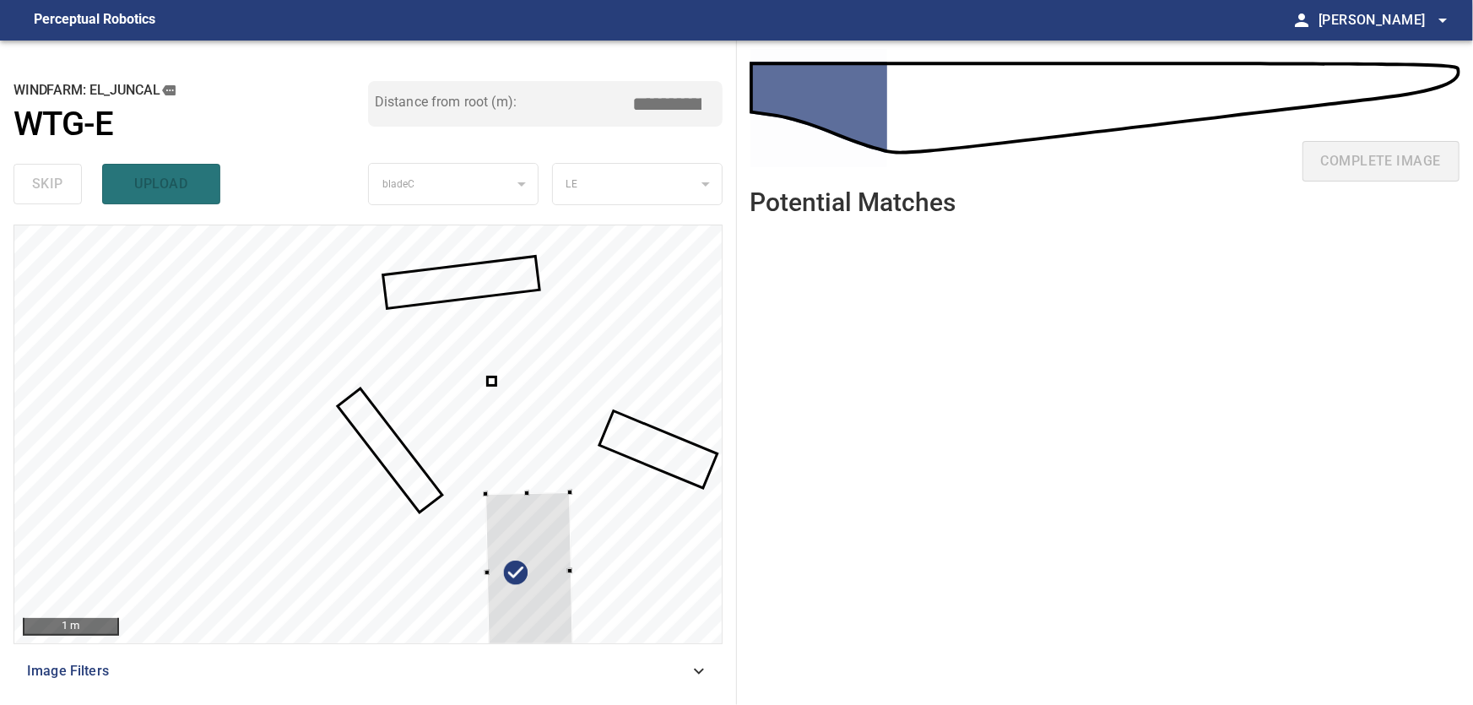
click at [518, 544] on div at bounding box center [528, 572] width 87 height 160
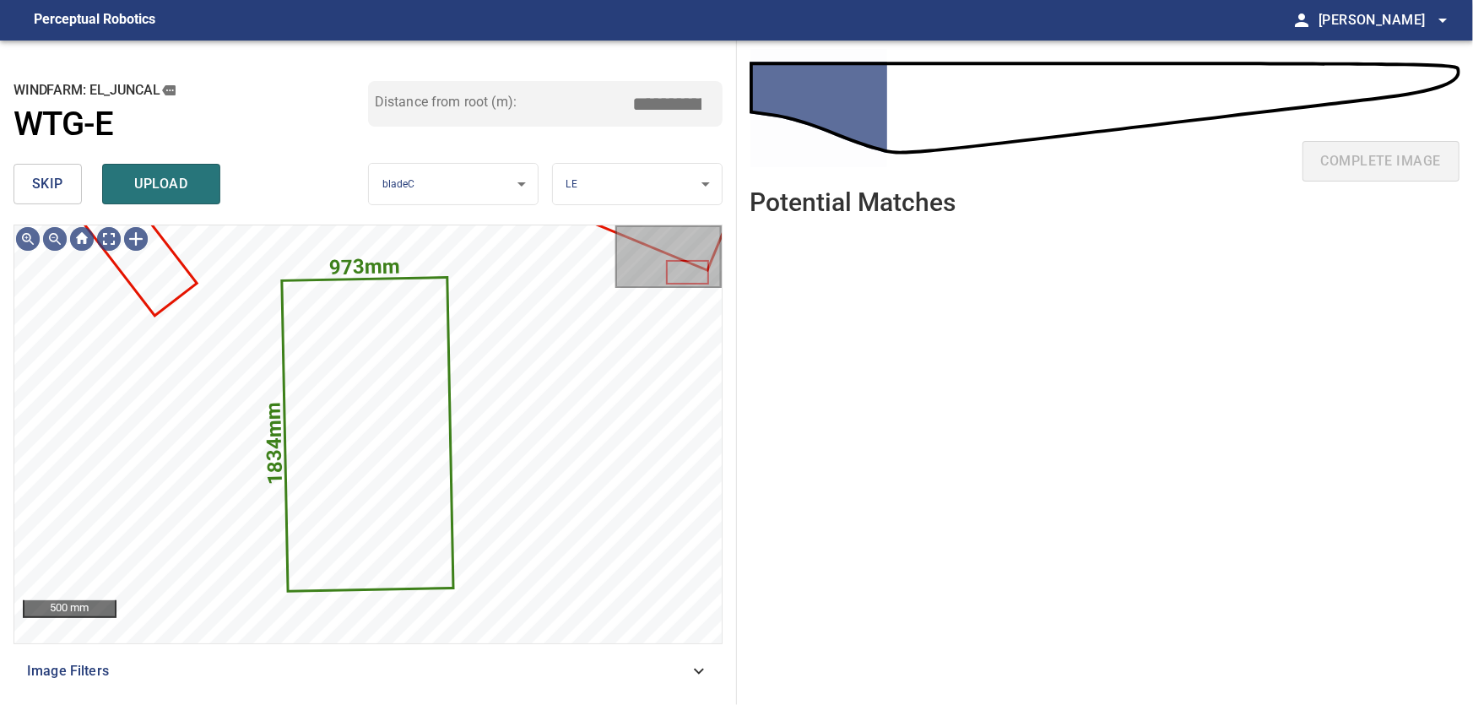
drag, startPoint x: 63, startPoint y: 181, endPoint x: 84, endPoint y: 197, distance: 26.5
click at [68, 183] on button "skip" at bounding box center [48, 184] width 68 height 41
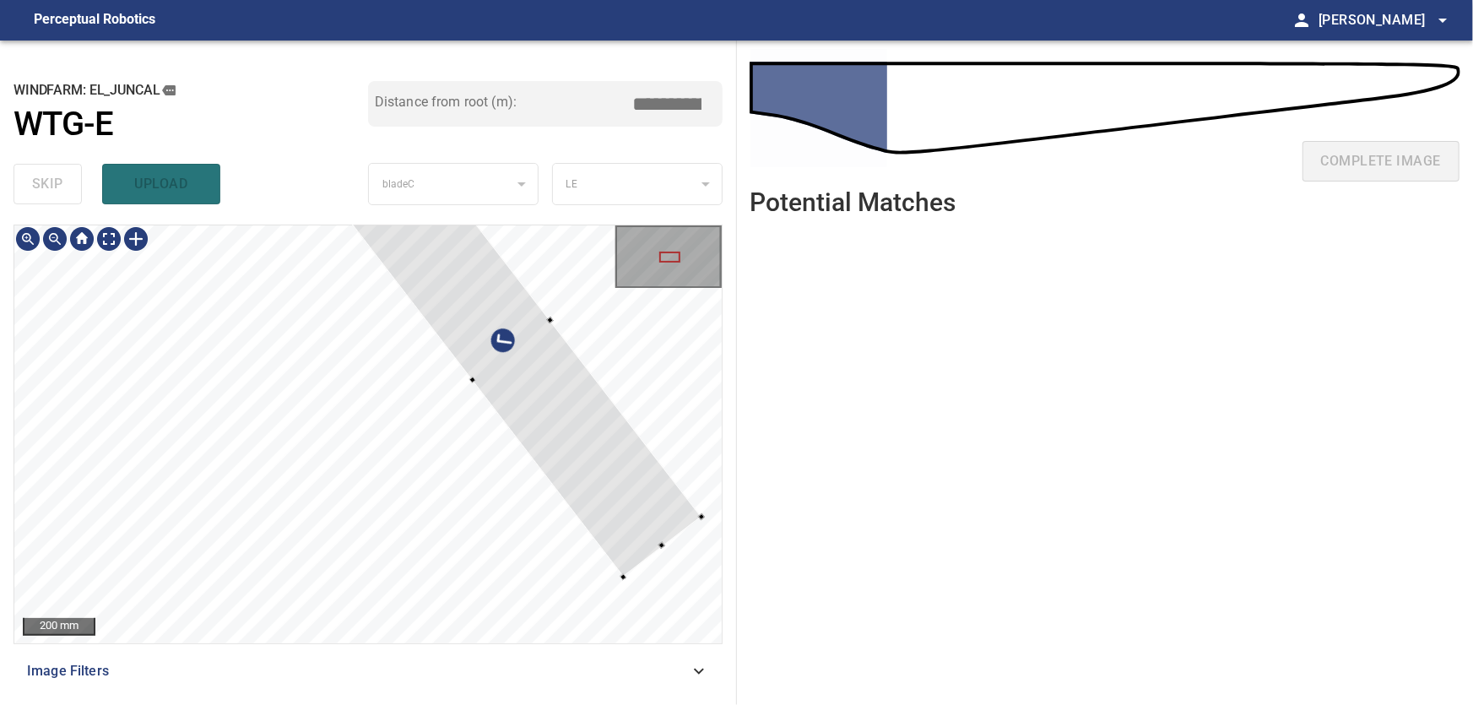
click at [544, 378] on div at bounding box center [512, 351] width 380 height 452
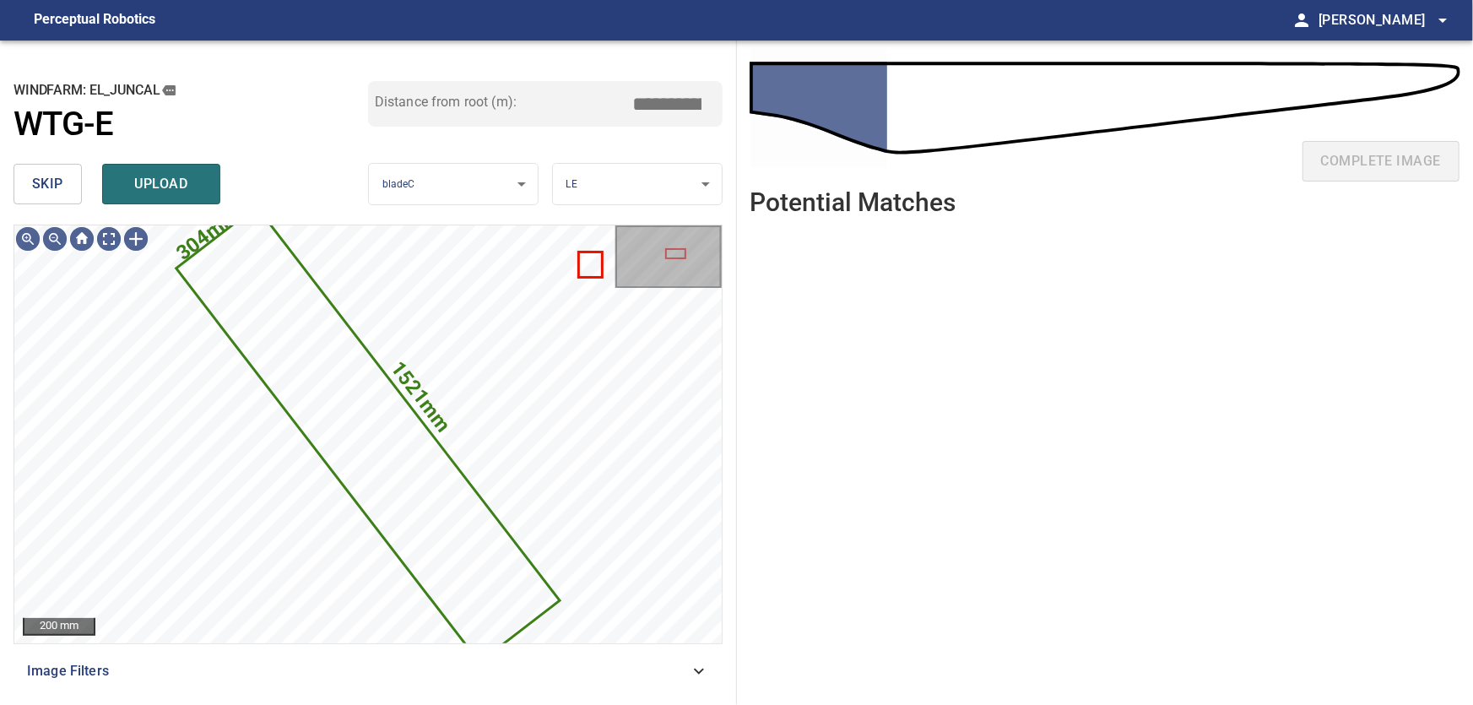
drag, startPoint x: 49, startPoint y: 182, endPoint x: 122, endPoint y: 214, distance: 79.4
click at [52, 182] on span "skip" at bounding box center [47, 184] width 31 height 24
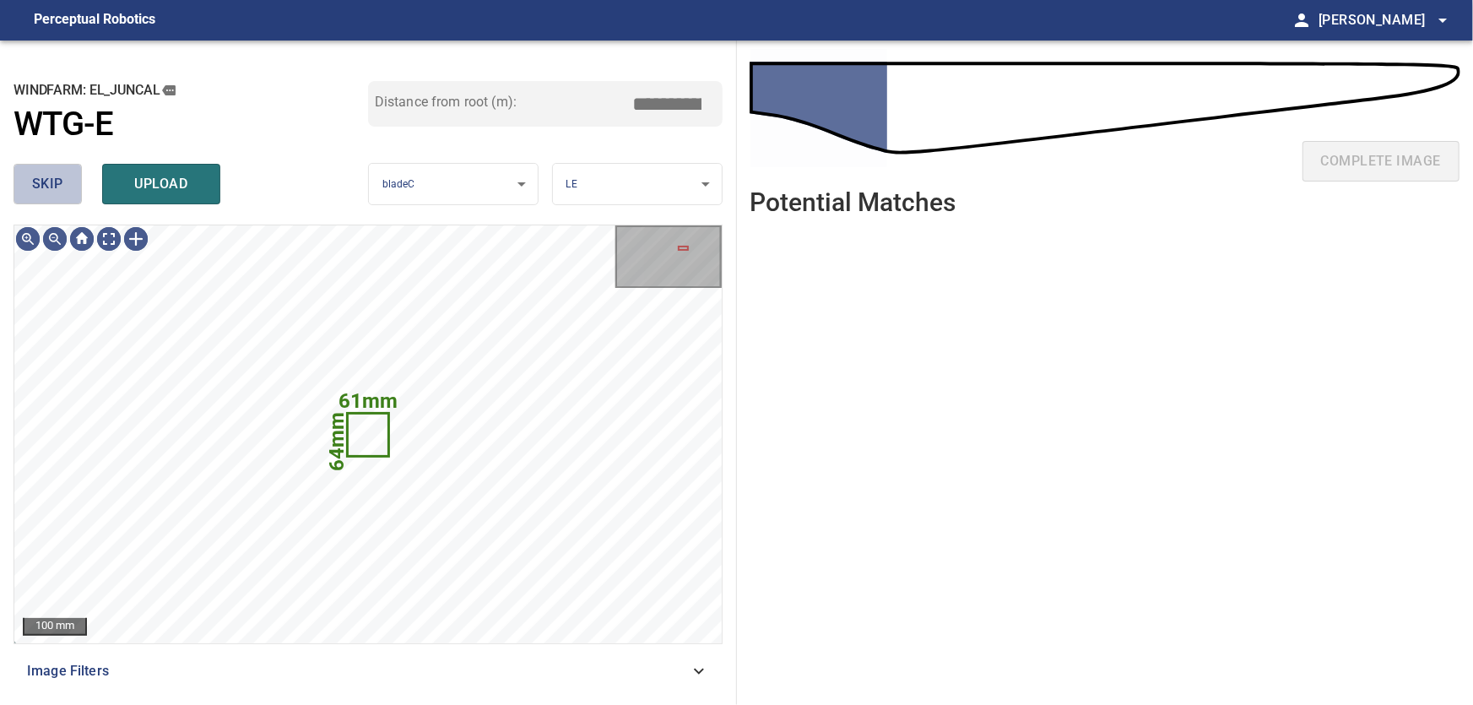
drag, startPoint x: 29, startPoint y: 184, endPoint x: 90, endPoint y: 205, distance: 65.1
click at [30, 184] on button "skip" at bounding box center [48, 184] width 68 height 41
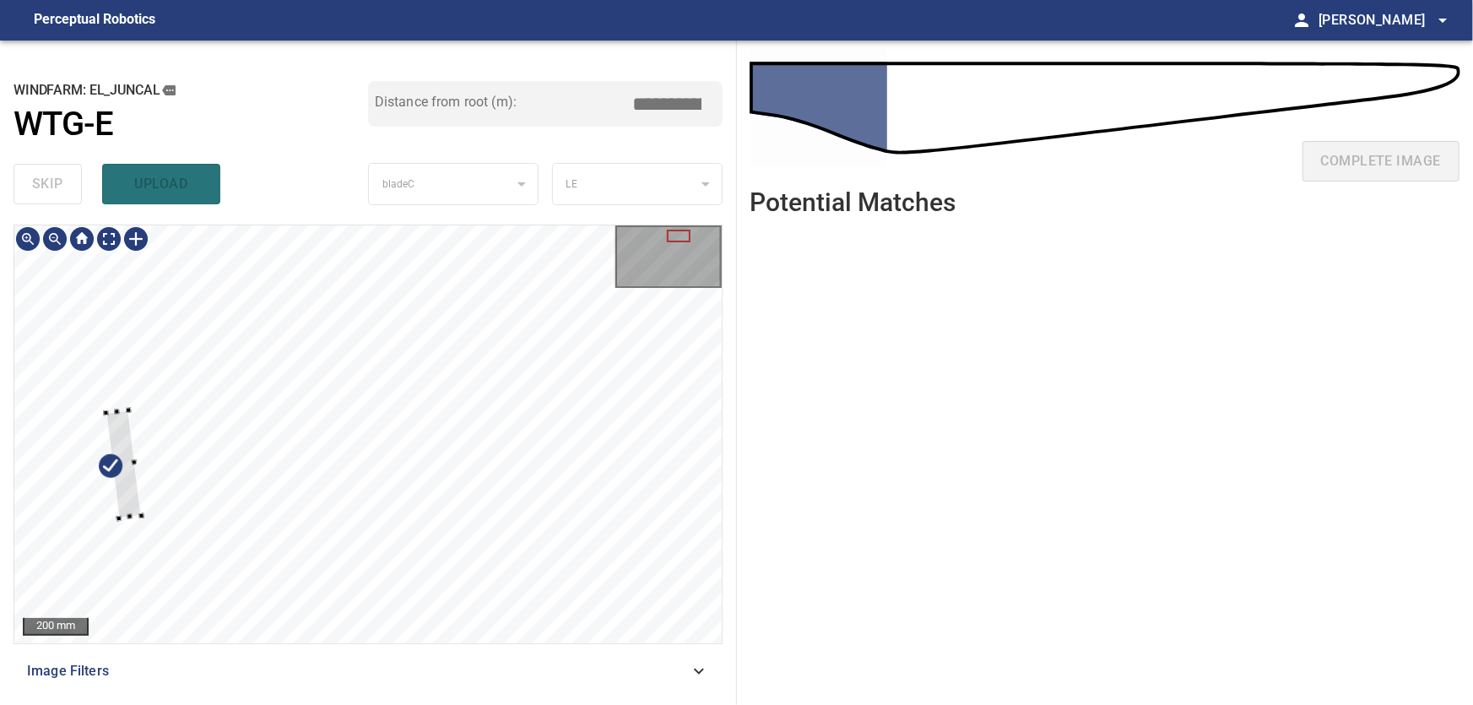
click at [122, 418] on div at bounding box center [123, 464] width 35 height 108
click at [86, 355] on div at bounding box center [90, 402] width 35 height 108
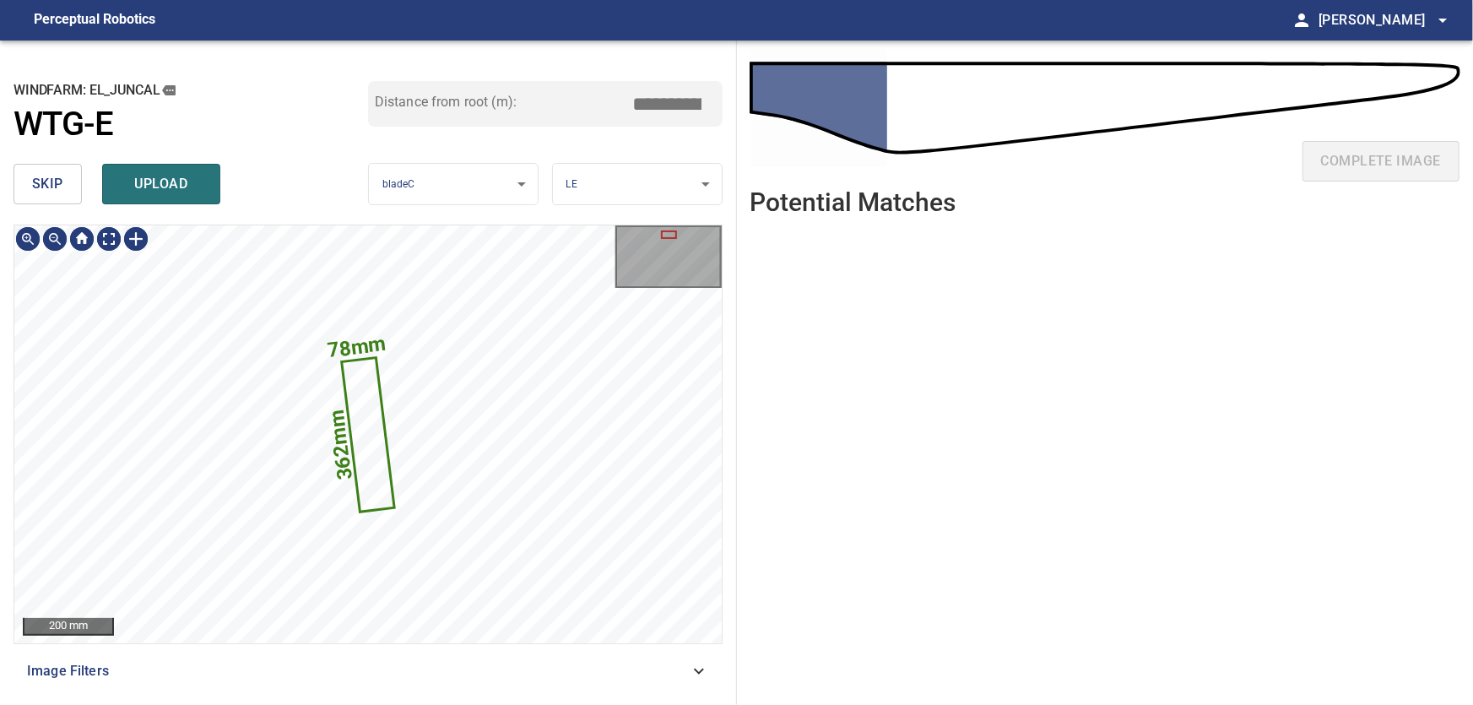
type input "***"
click at [43, 193] on span "skip" at bounding box center [47, 184] width 31 height 24
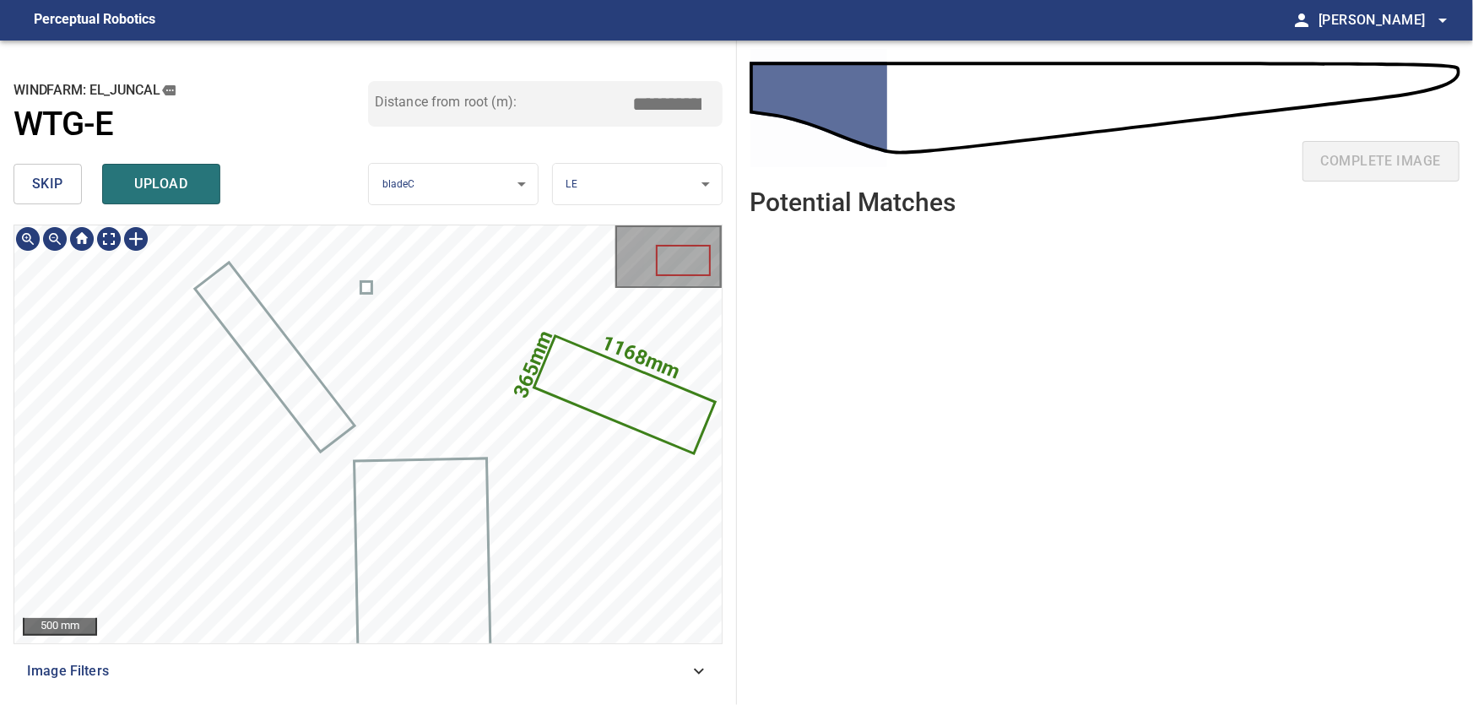
click at [648, 410] on icon at bounding box center [623, 395] width 177 height 114
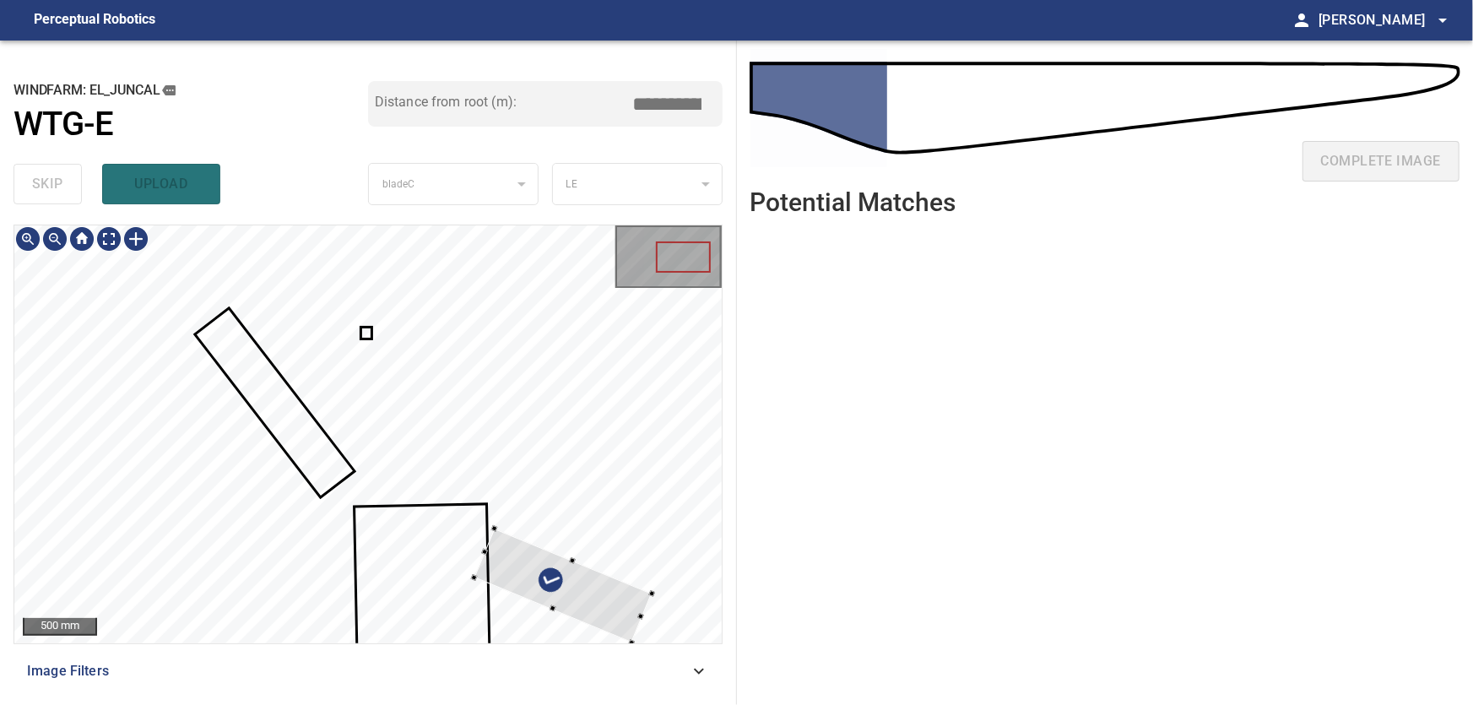
click at [575, 618] on div at bounding box center [562, 586] width 177 height 114
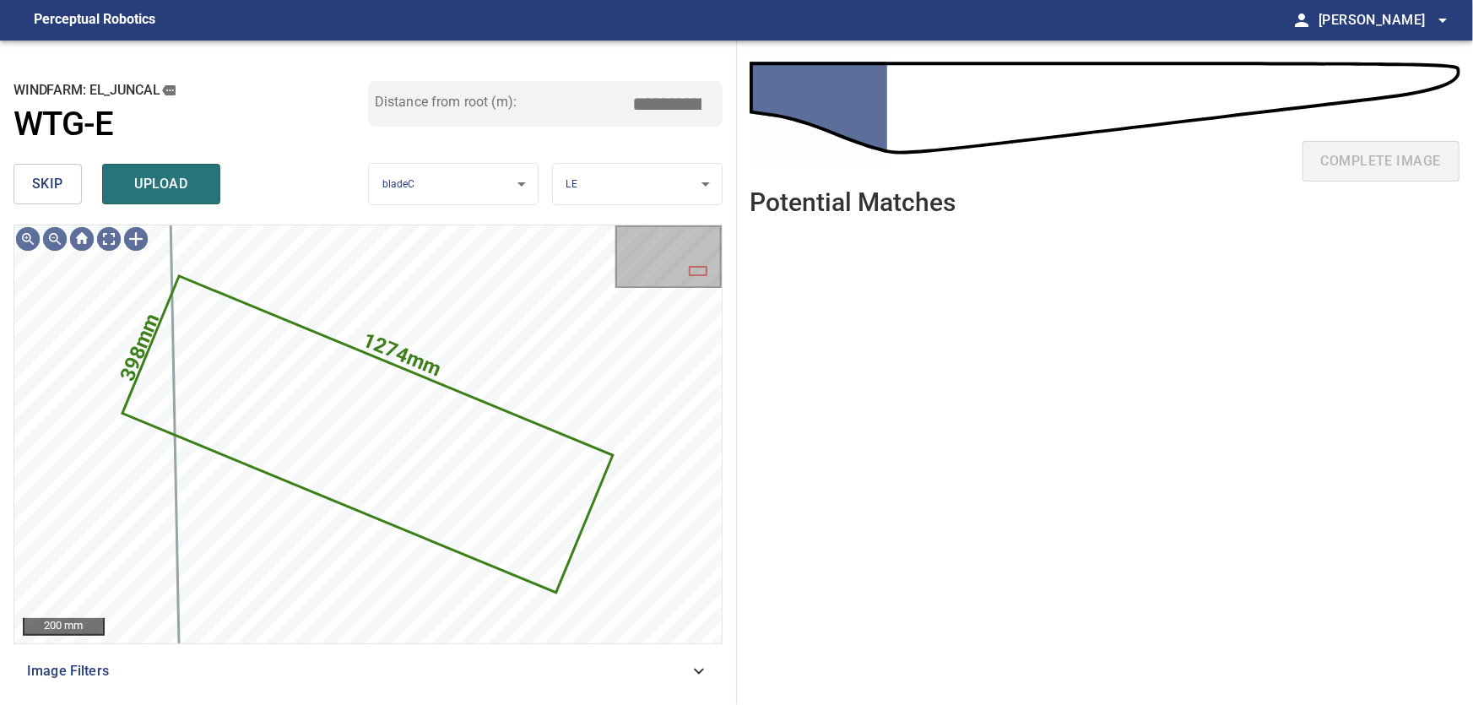
click at [38, 186] on span "skip" at bounding box center [47, 184] width 31 height 24
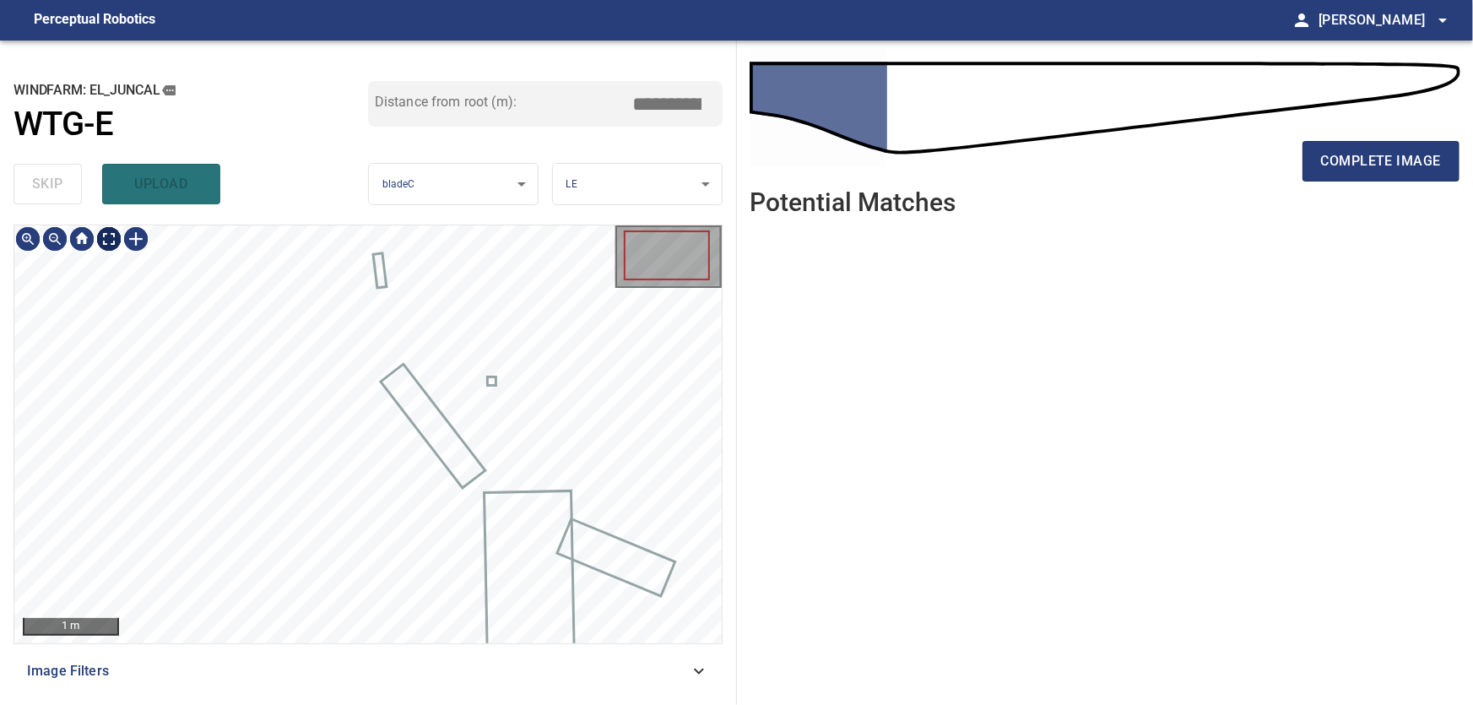
click at [106, 240] on body "**********" at bounding box center [736, 352] width 1473 height 705
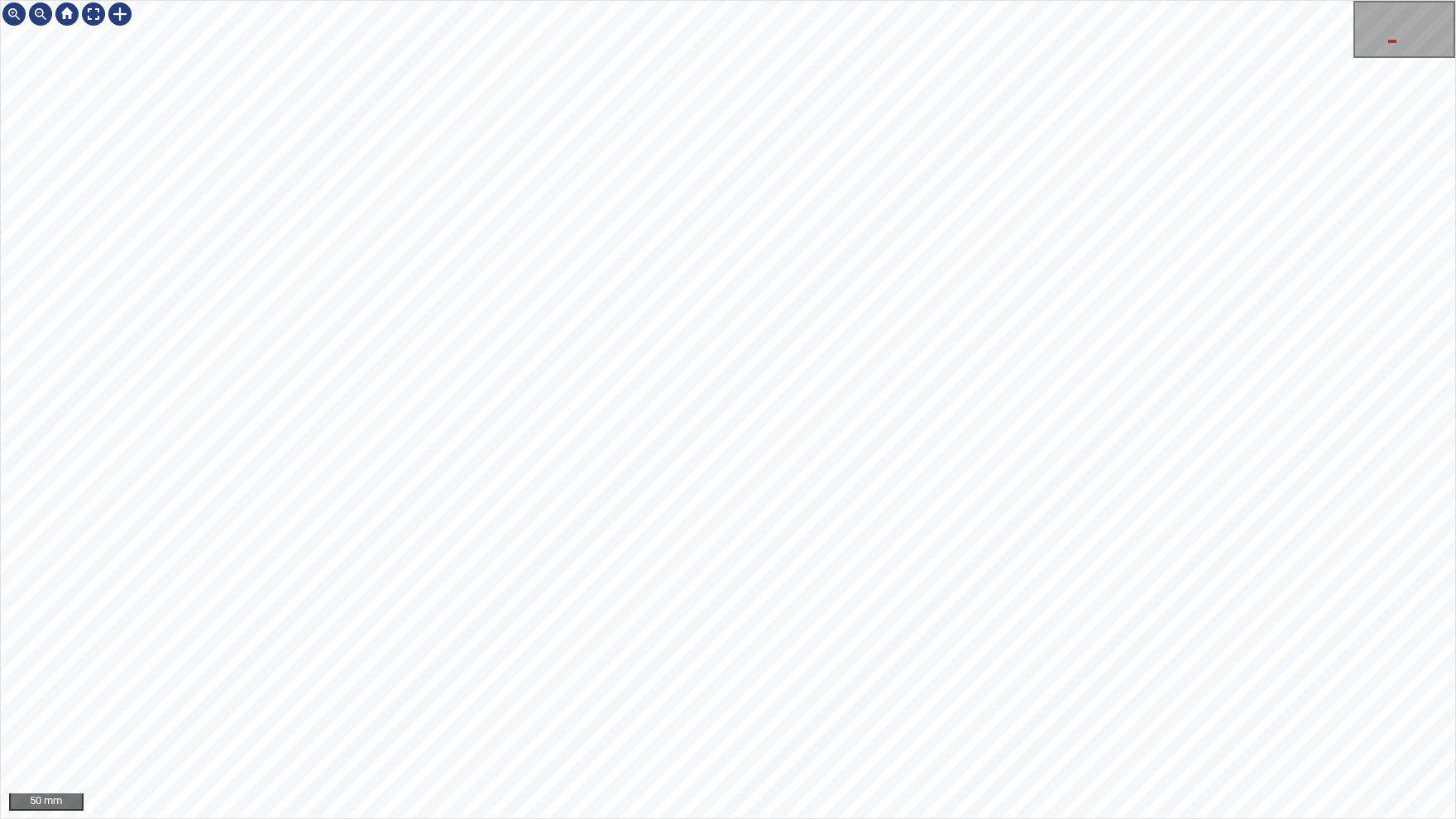
click at [390, 818] on div "50 mm" at bounding box center [728, 410] width 1456 height 819
click at [93, 14] on img at bounding box center [93, 14] width 26 height 26
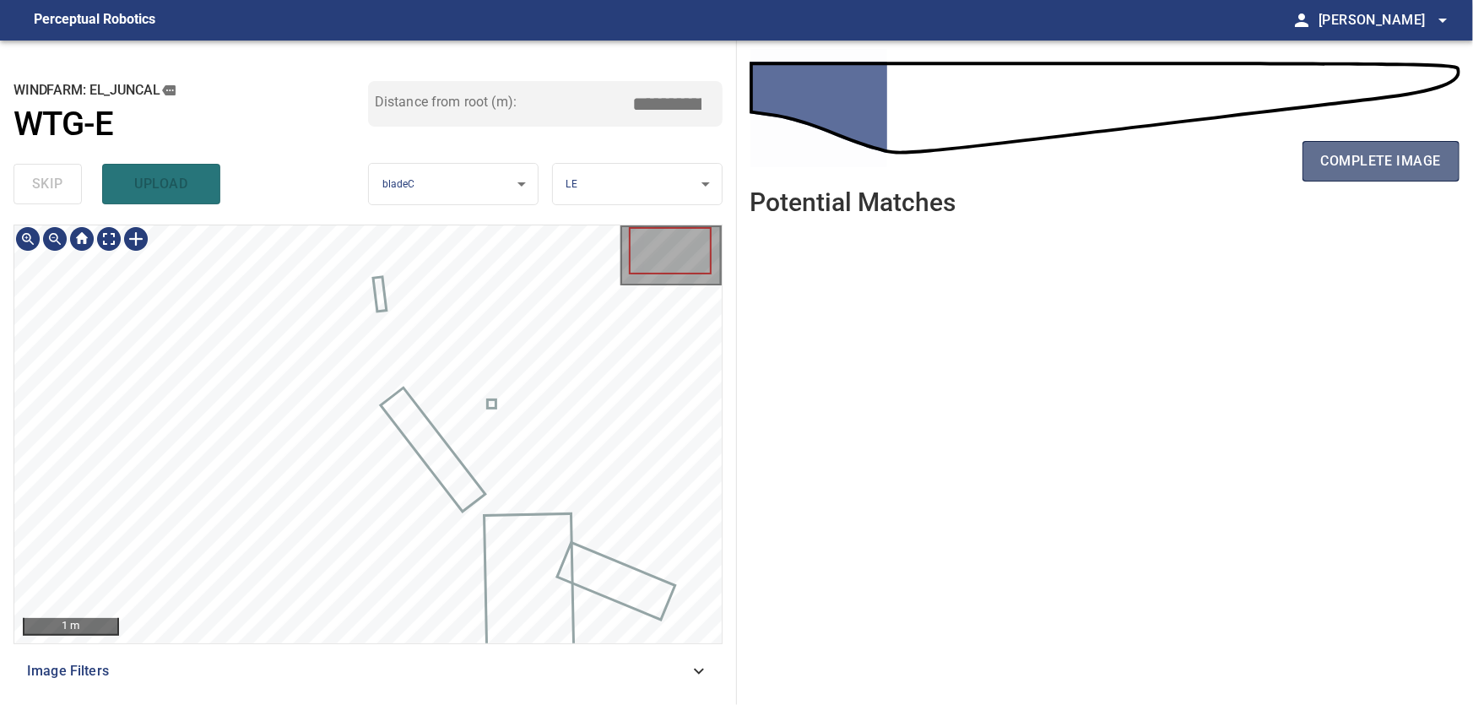
click at [1356, 165] on span "complete image" at bounding box center [1381, 161] width 120 height 24
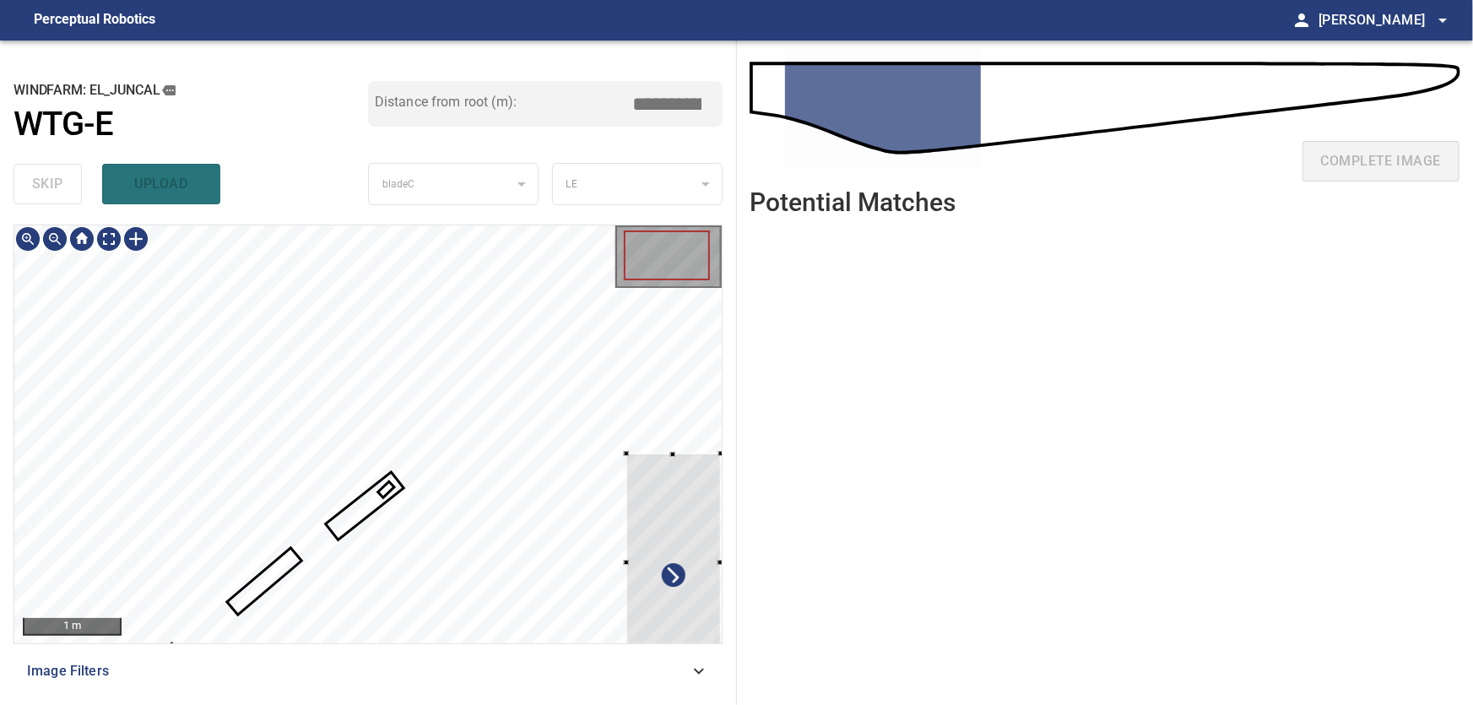
click at [627, 460] on div at bounding box center [673, 561] width 95 height 216
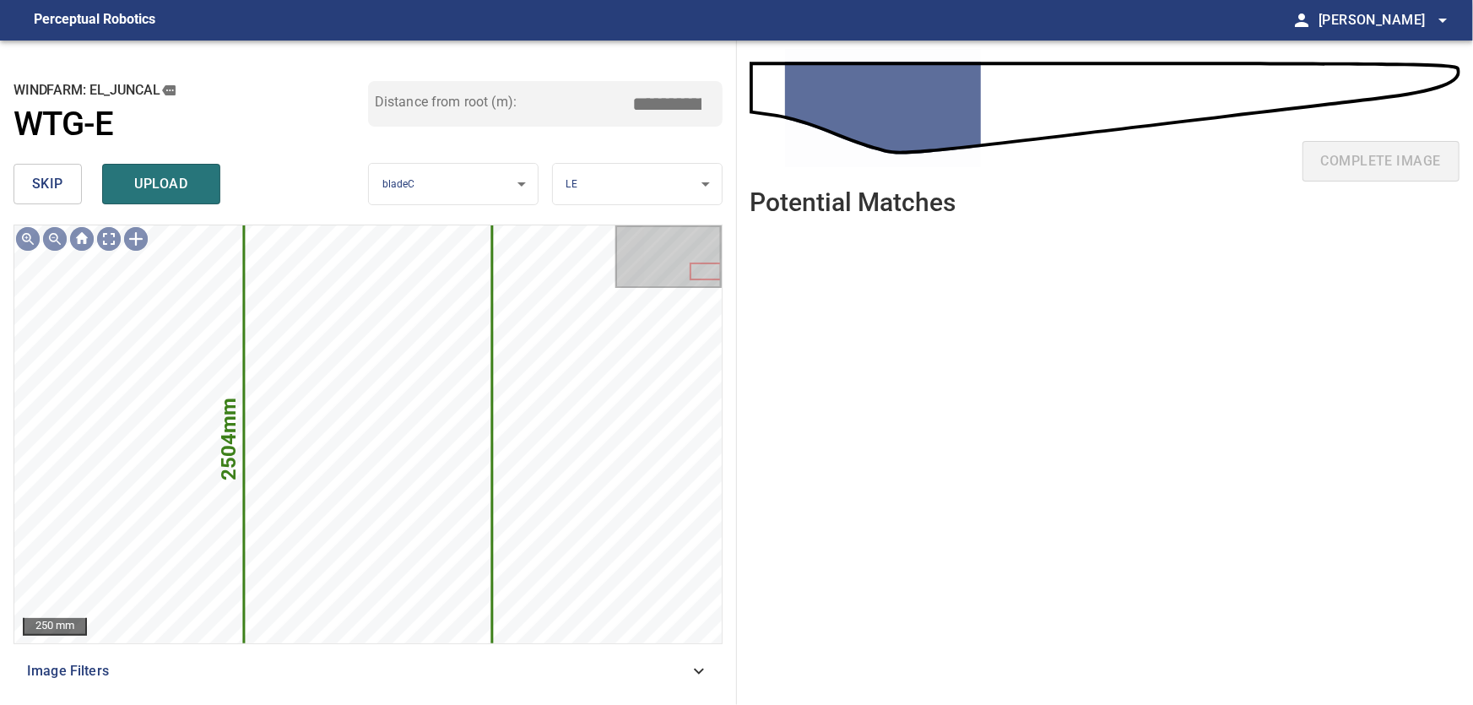
click at [55, 175] on span "skip" at bounding box center [47, 184] width 31 height 24
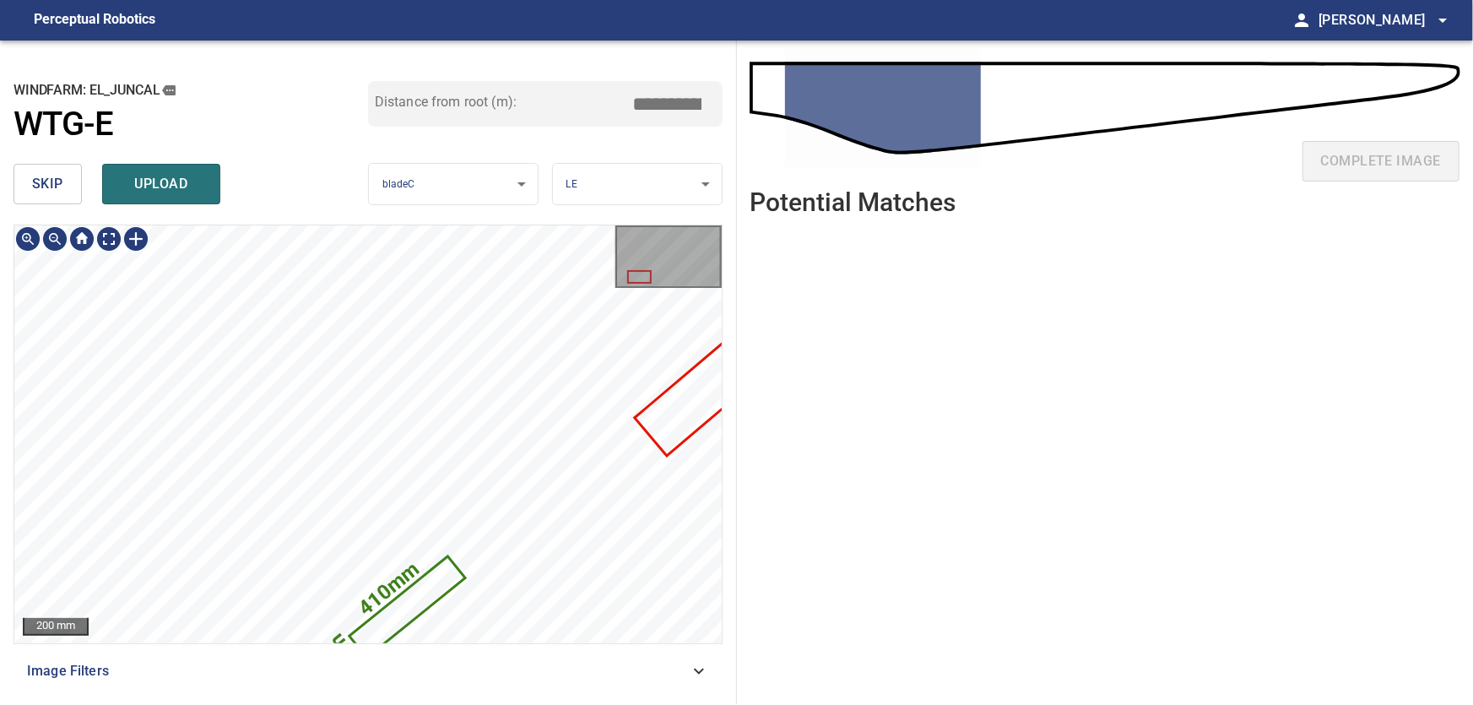
click at [445, 575] on icon at bounding box center [407, 607] width 112 height 98
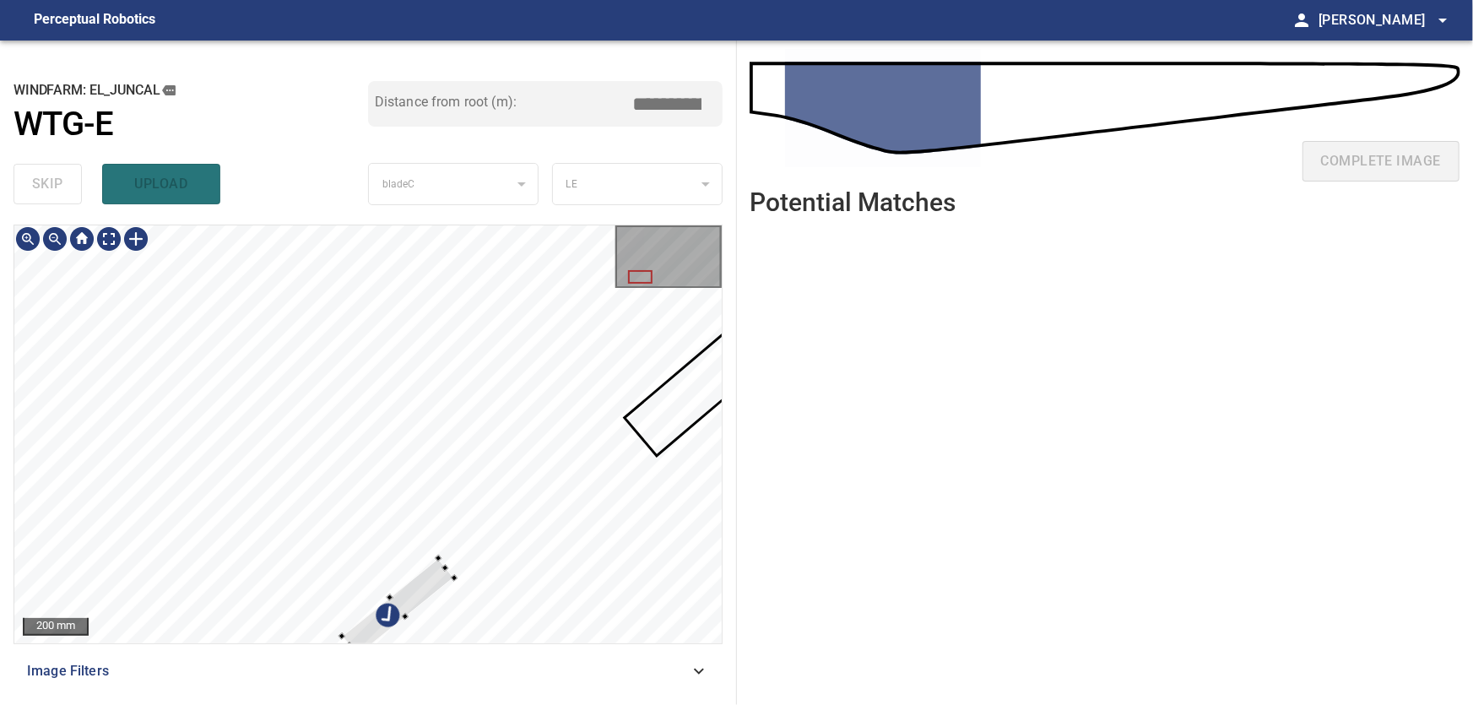
click at [333, 290] on div at bounding box center [367, 434] width 707 height 418
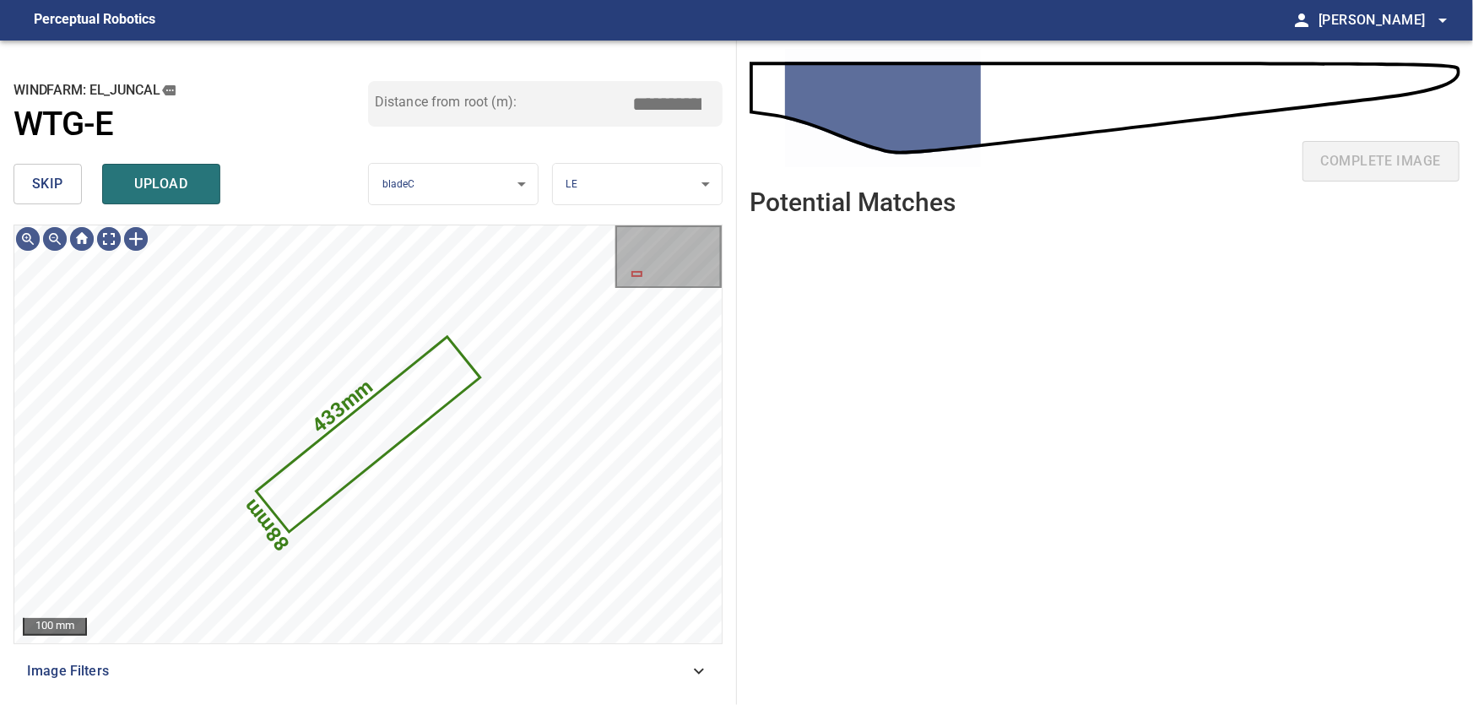
click at [53, 180] on span "skip" at bounding box center [47, 184] width 31 height 24
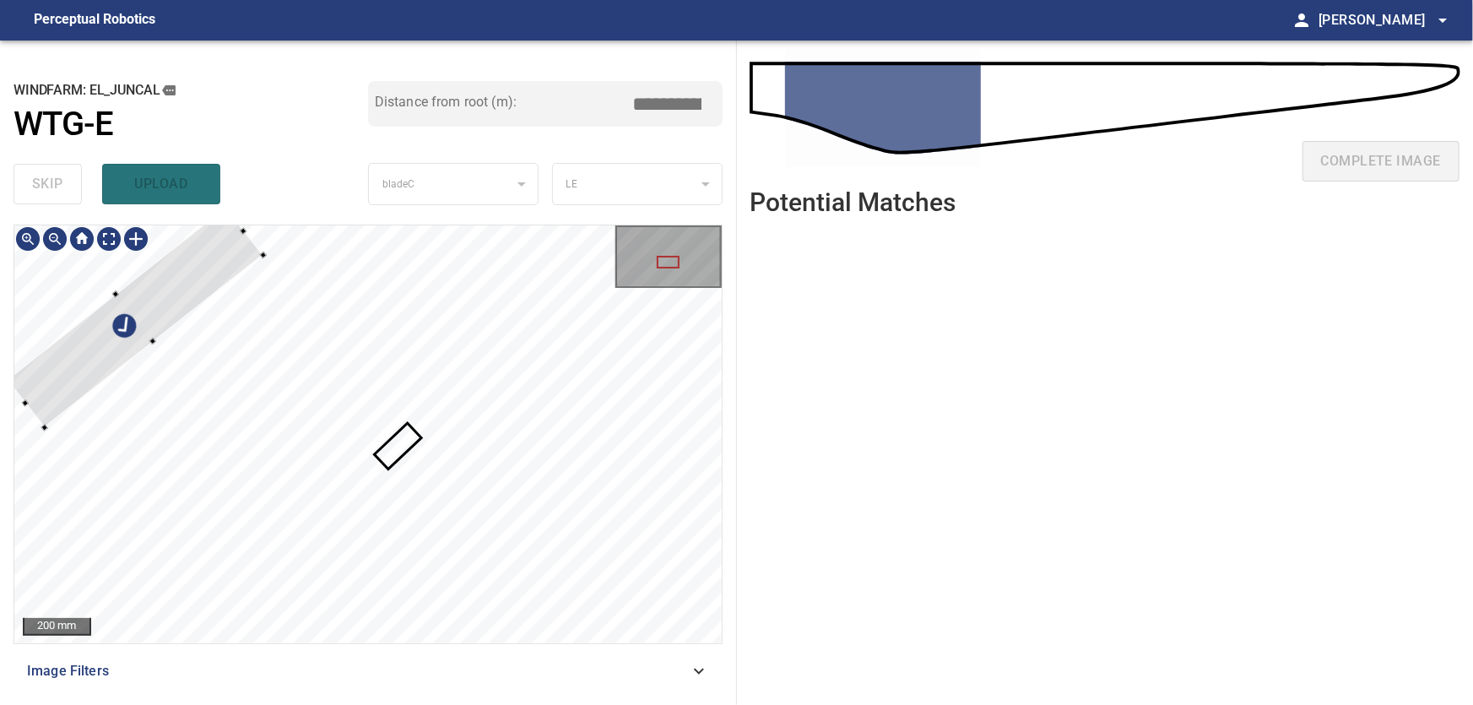
click at [155, 315] on div at bounding box center [136, 318] width 257 height 220
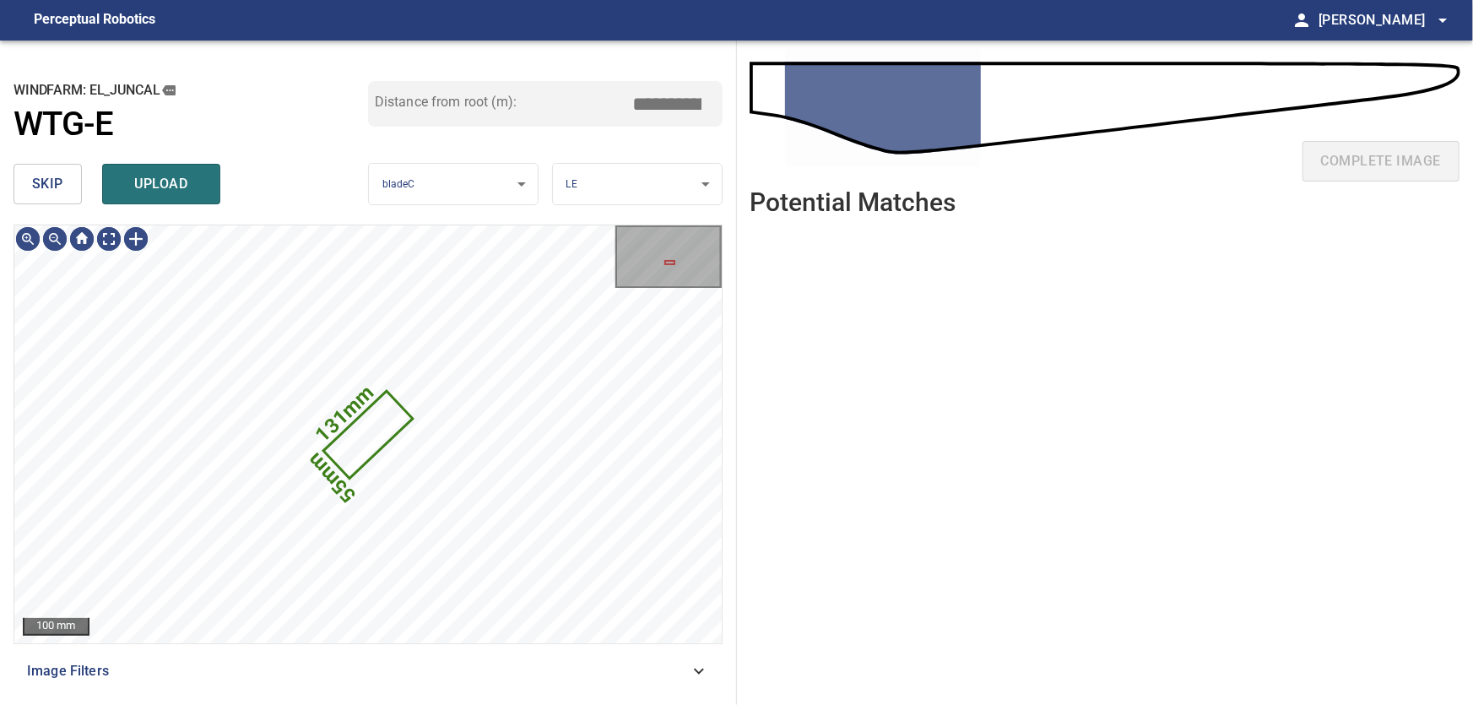
click at [60, 176] on span "skip" at bounding box center [47, 184] width 31 height 24
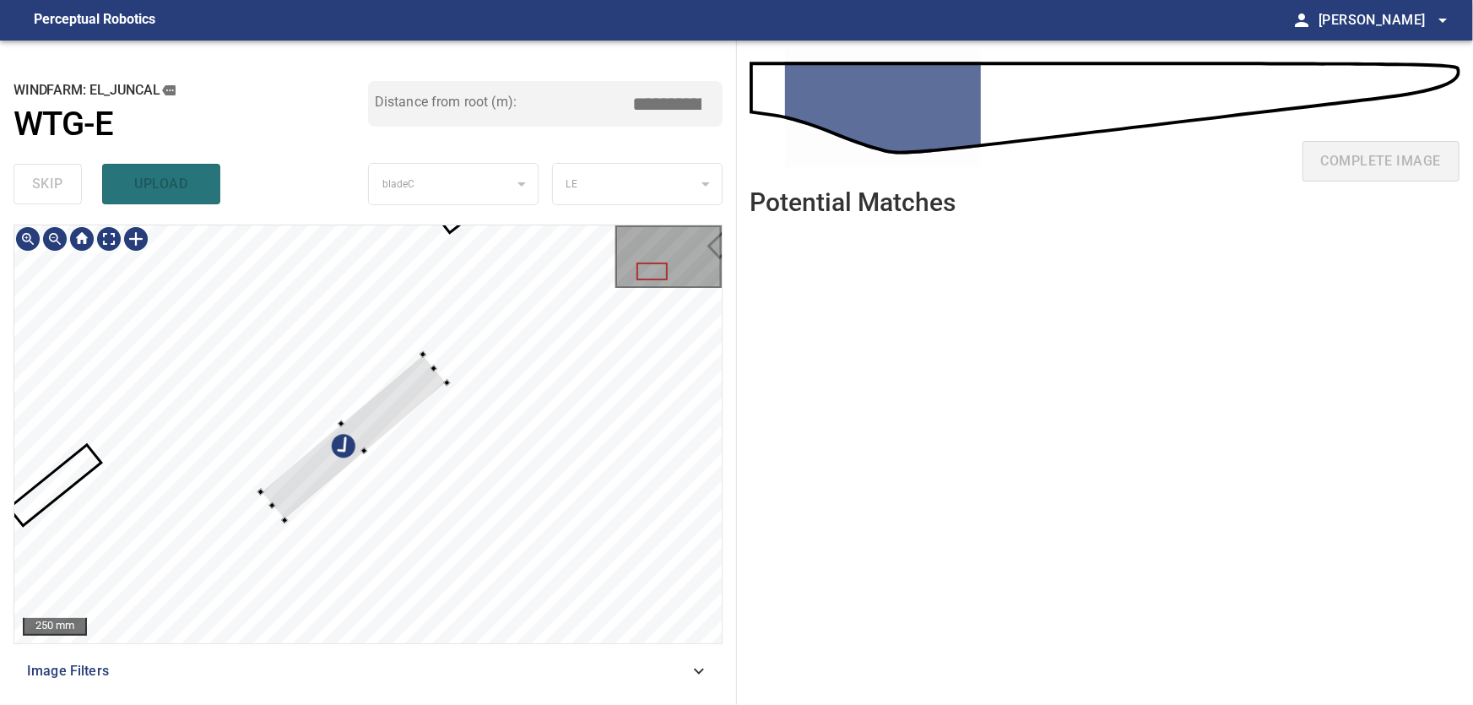
click at [247, 312] on div at bounding box center [367, 434] width 707 height 418
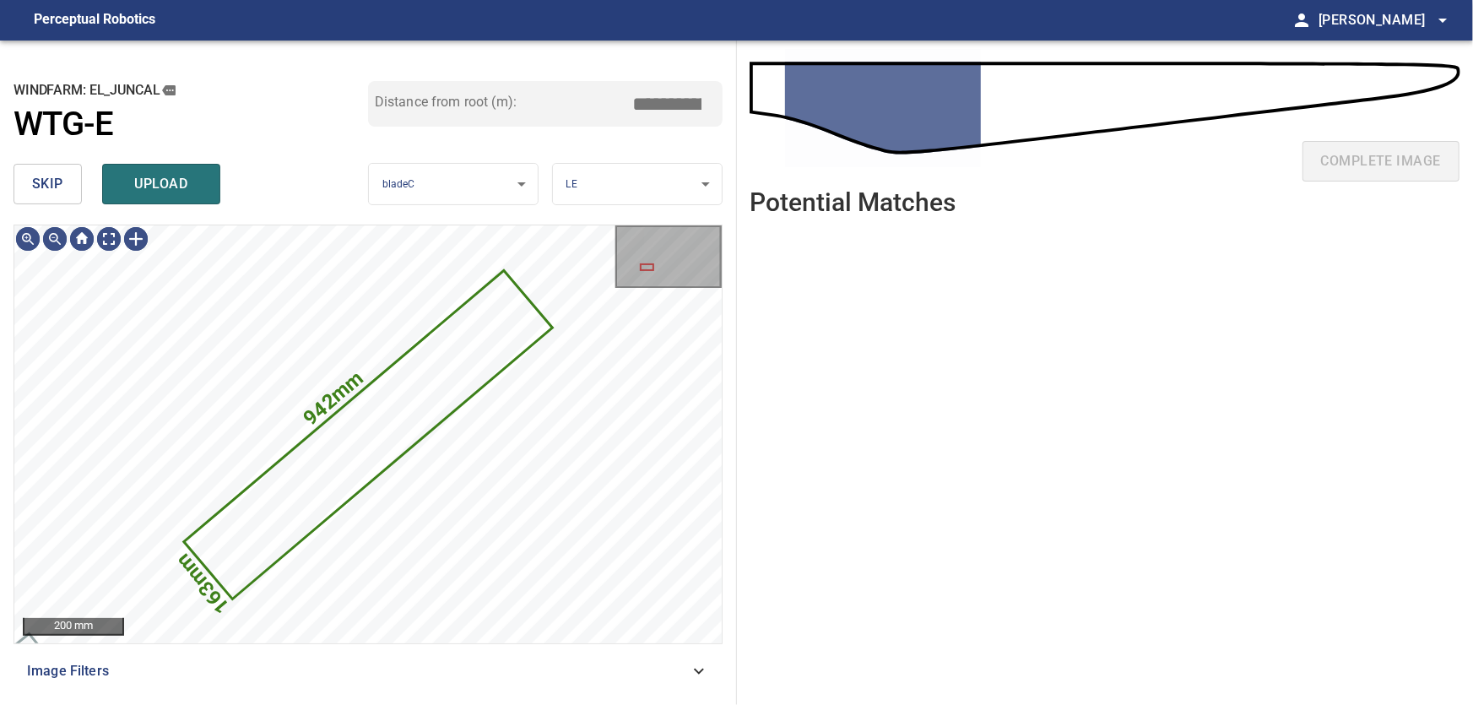
click at [52, 176] on span "skip" at bounding box center [47, 184] width 31 height 24
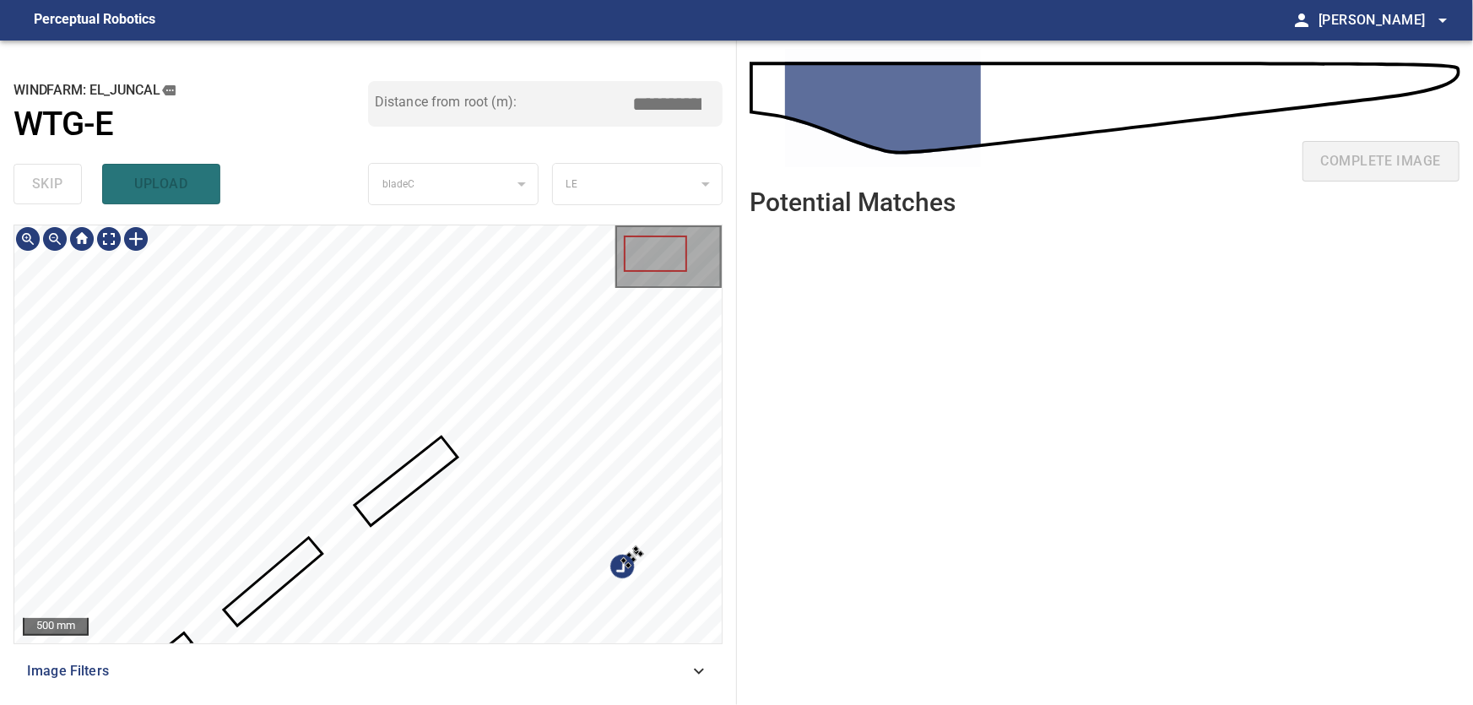
click at [638, 556] on div at bounding box center [367, 434] width 707 height 418
click at [626, 561] on div at bounding box center [624, 559] width 7 height 7
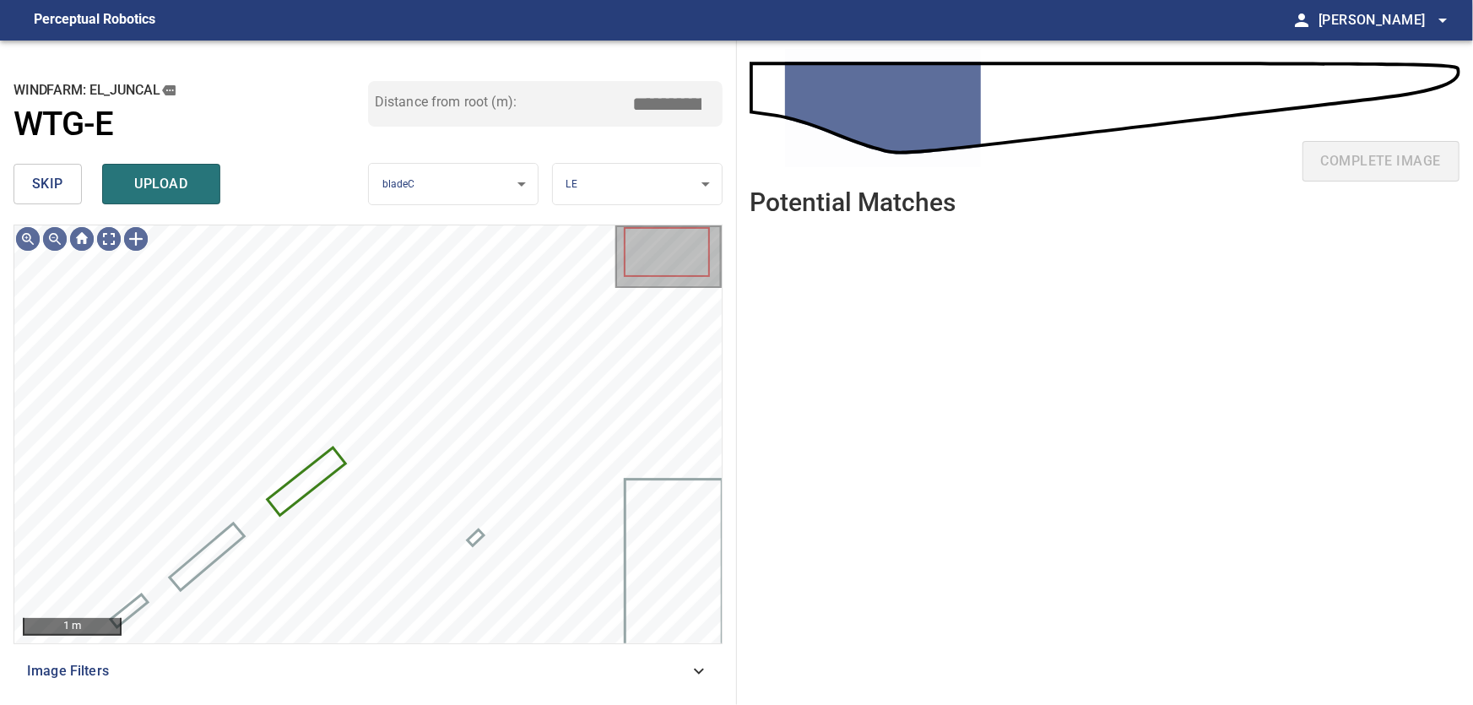
drag, startPoint x: 17, startPoint y: 187, endPoint x: 44, endPoint y: 185, distance: 27.1
click at [20, 187] on button "skip" at bounding box center [48, 184] width 68 height 41
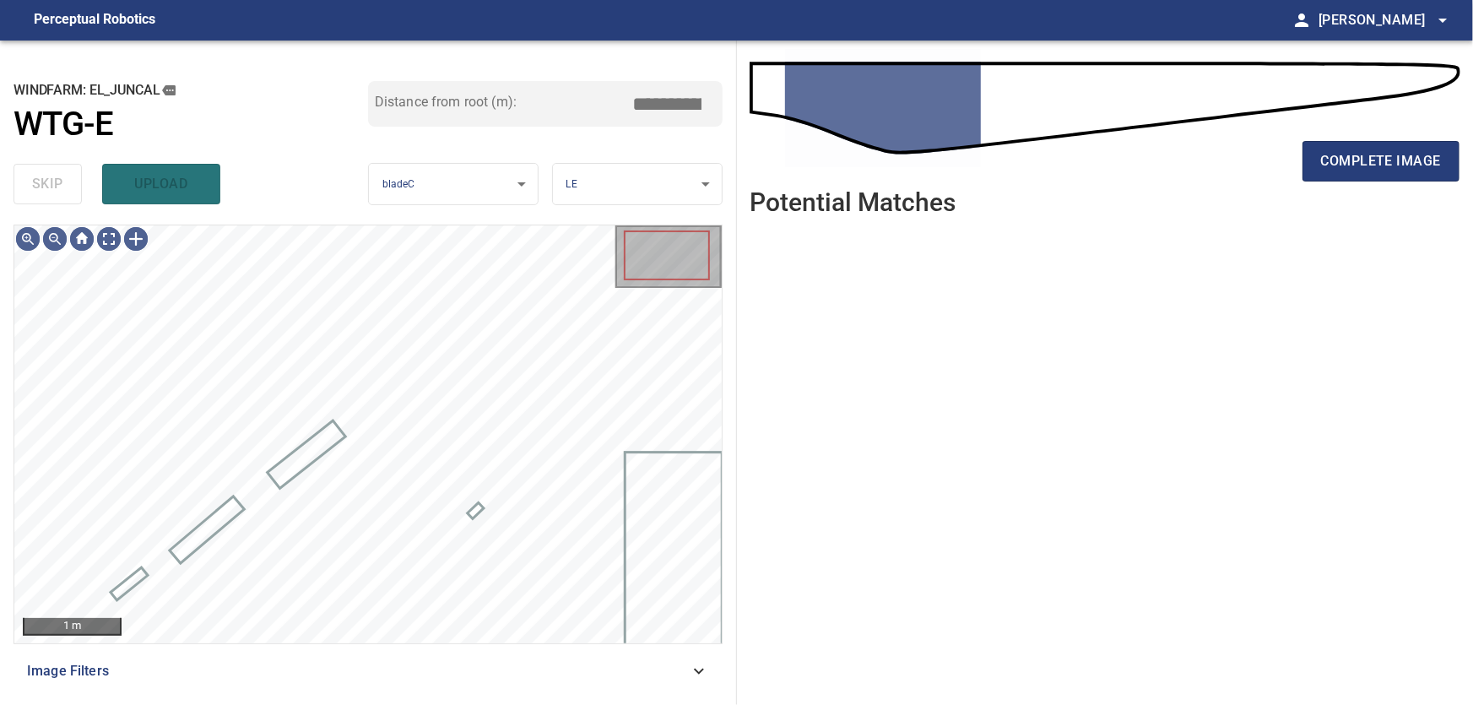
type input "***"
click at [111, 239] on body "**********" at bounding box center [736, 352] width 1473 height 705
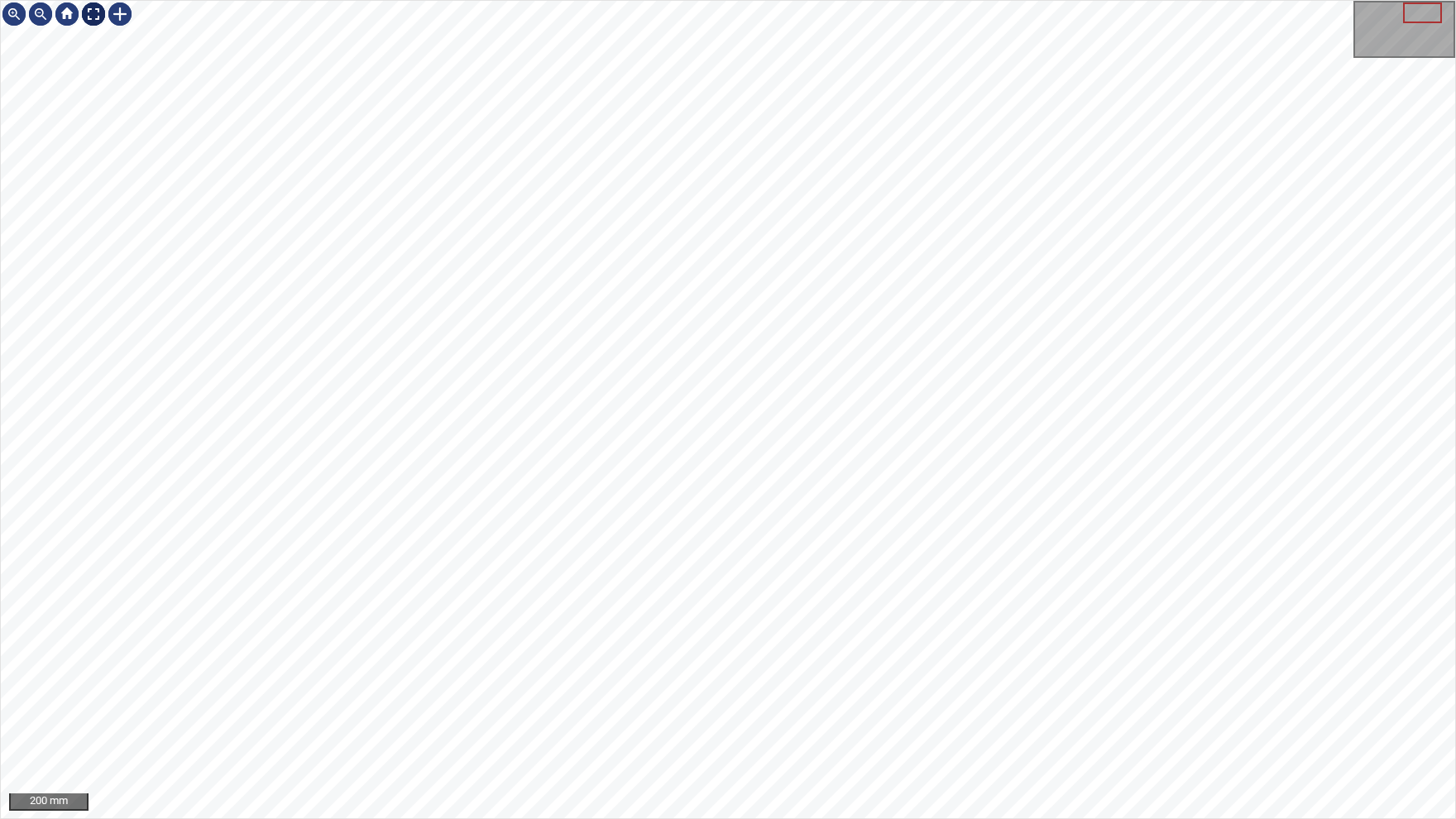
click at [87, 15] on img at bounding box center [93, 14] width 26 height 26
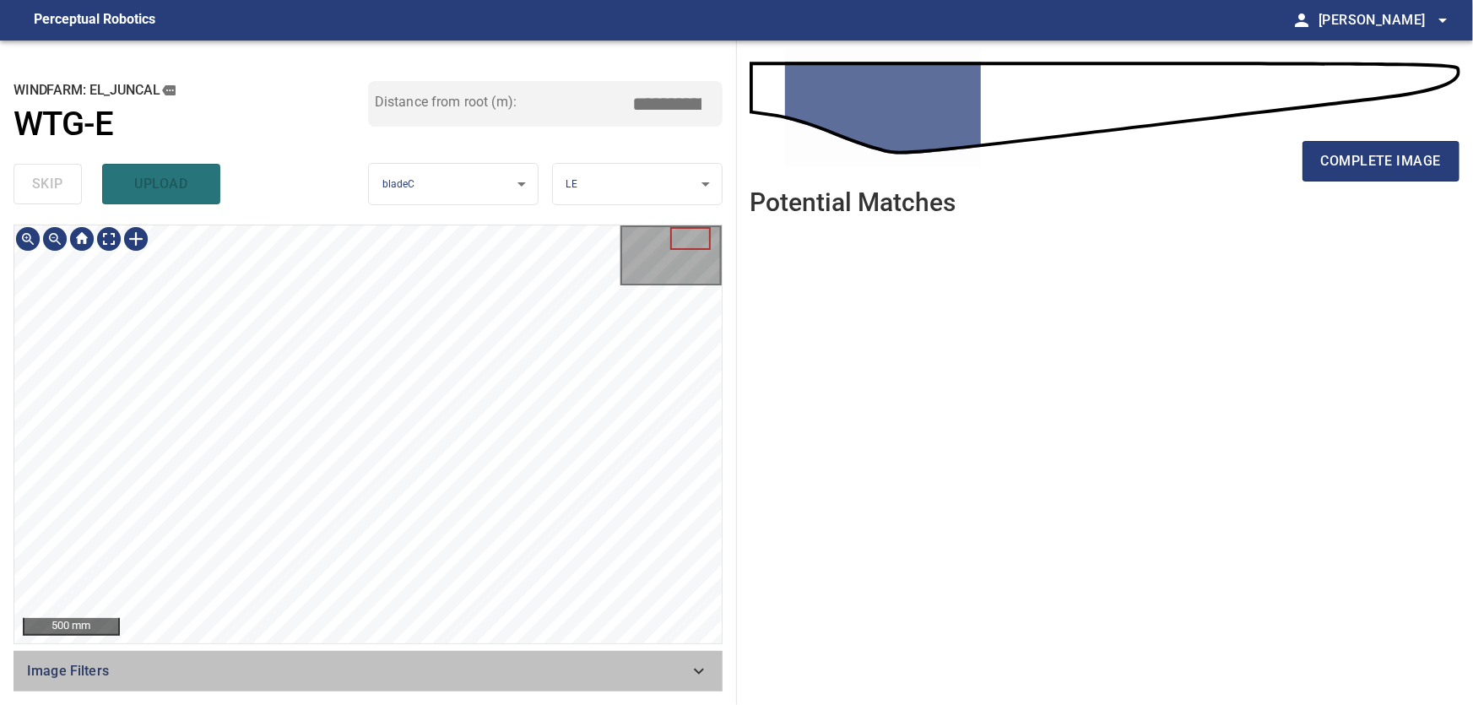
click at [707, 671] on icon at bounding box center [699, 671] width 20 height 20
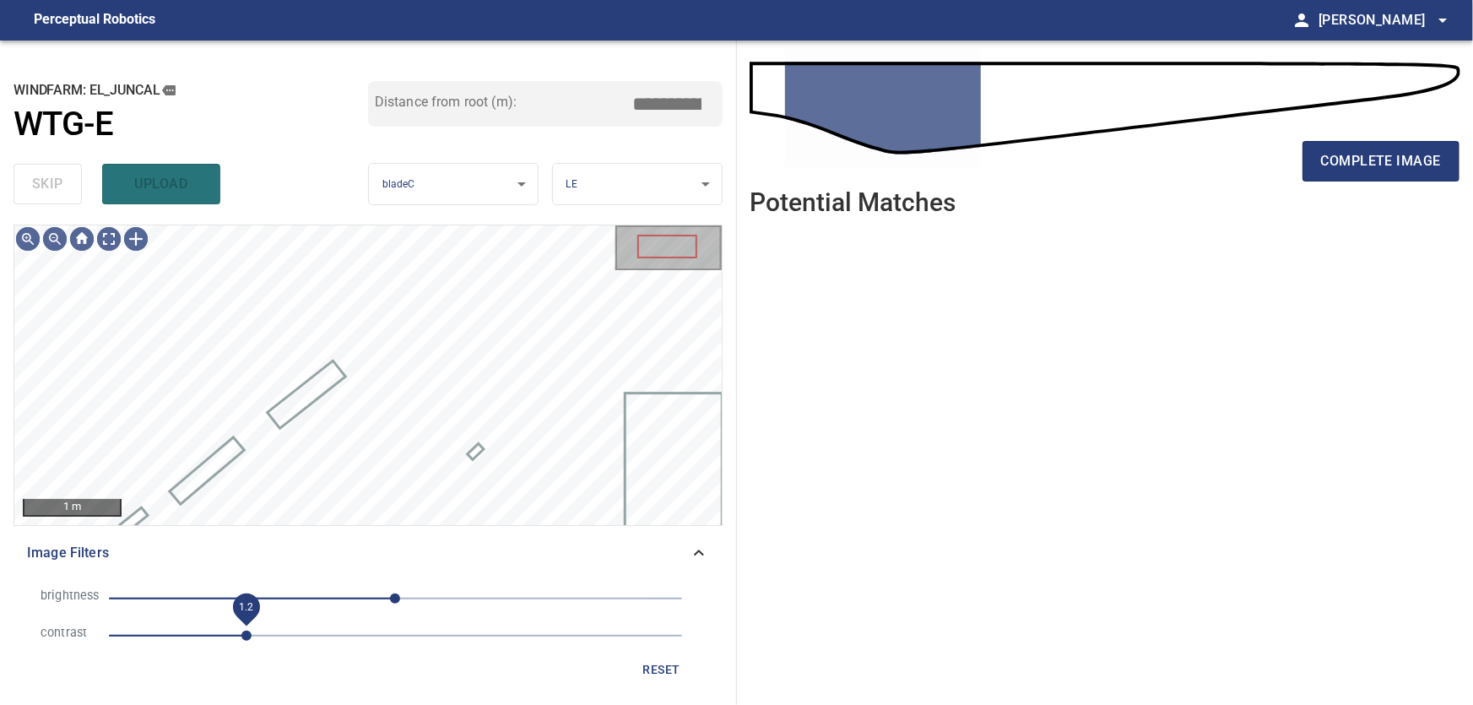
drag, startPoint x: 225, startPoint y: 635, endPoint x: 241, endPoint y: 636, distance: 16.9
click at [241, 636] on span "1.2" at bounding box center [246, 636] width 10 height 10
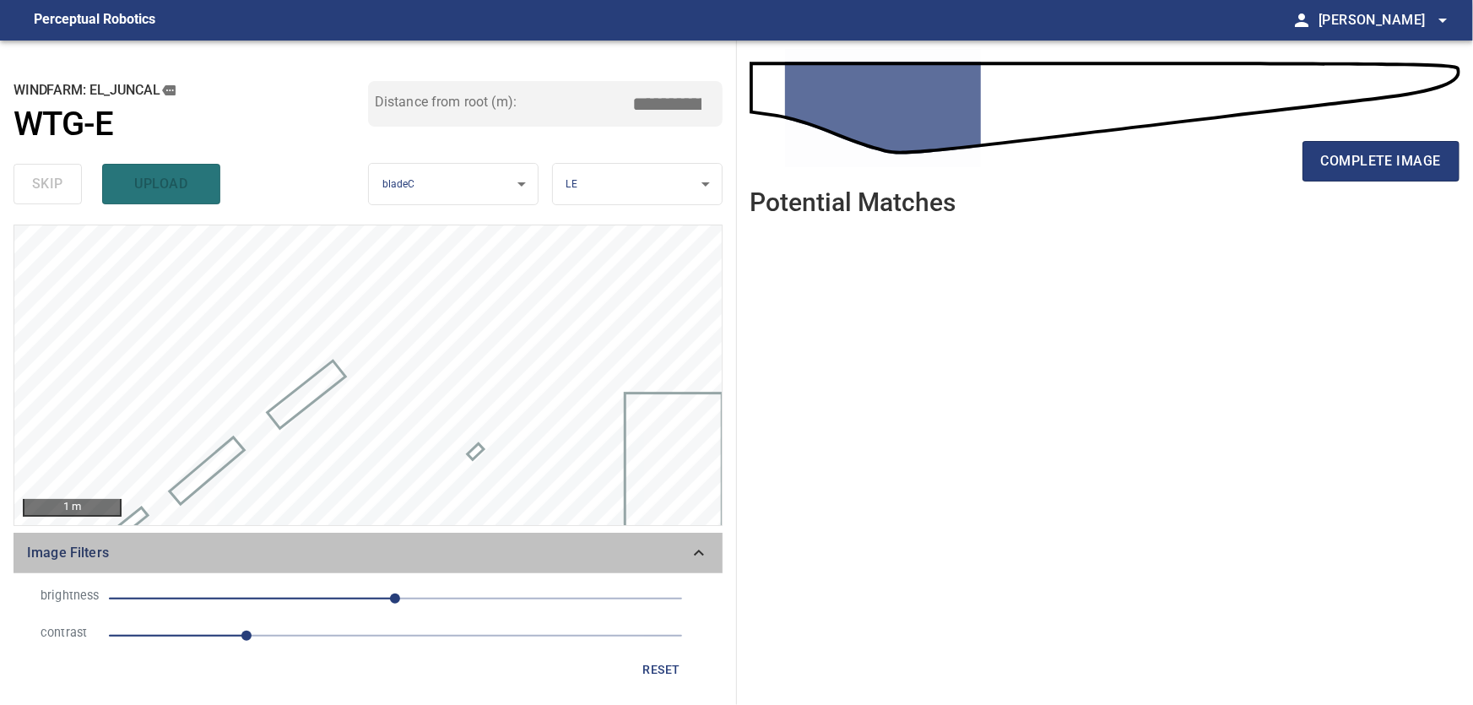
click at [709, 547] on icon at bounding box center [699, 553] width 20 height 20
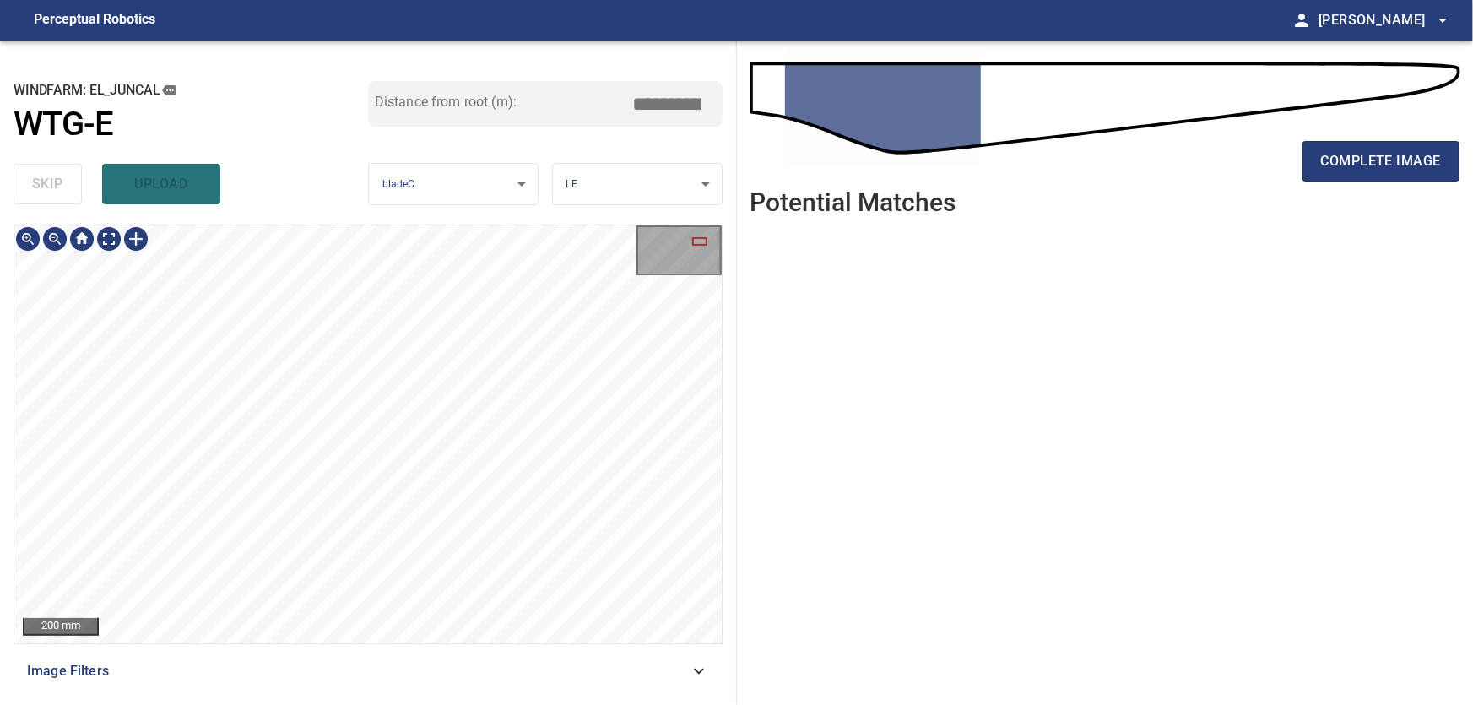
type input "***"
click at [100, 237] on body "**********" at bounding box center [736, 352] width 1473 height 705
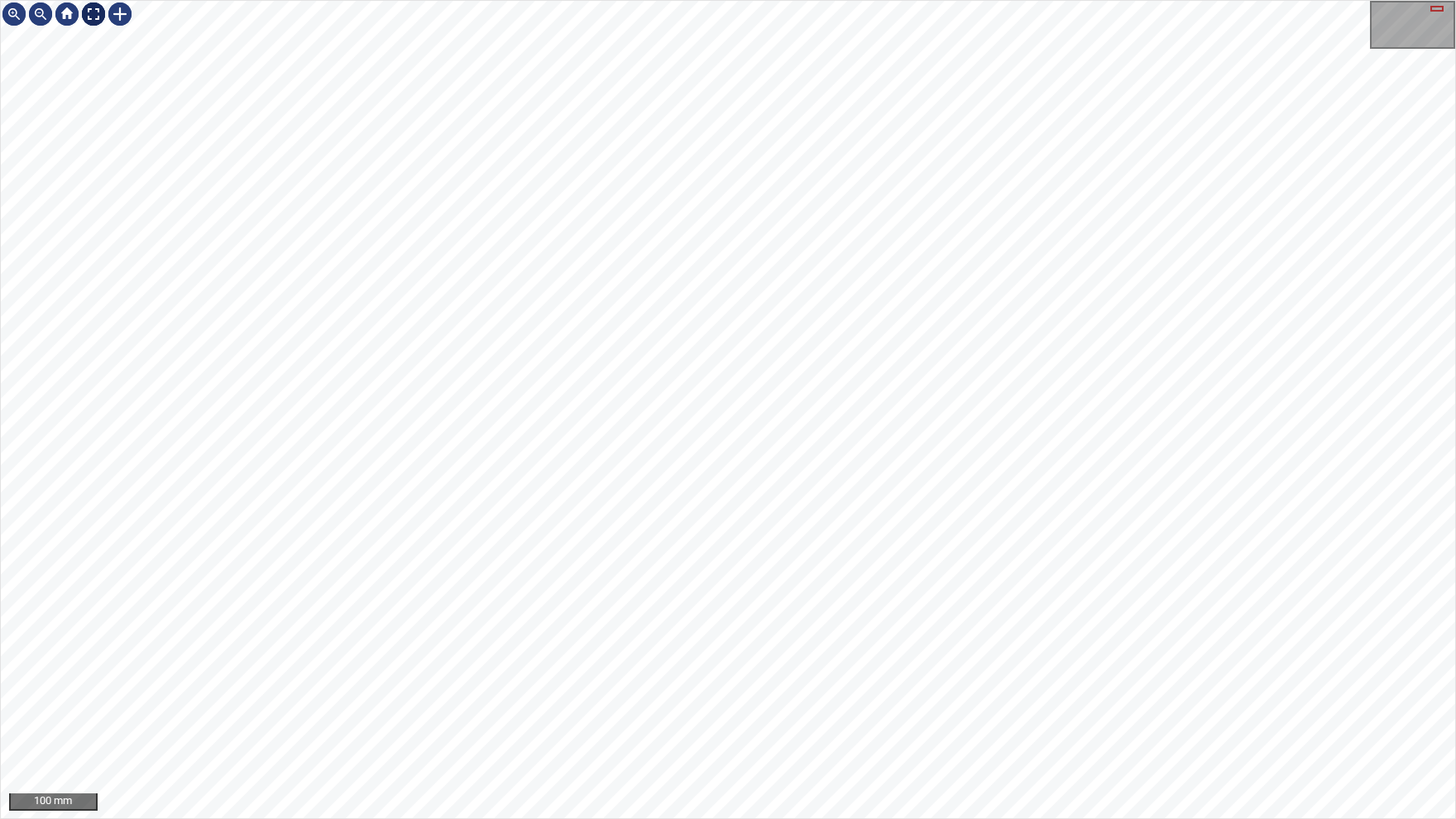
click at [94, 14] on img at bounding box center [93, 14] width 26 height 26
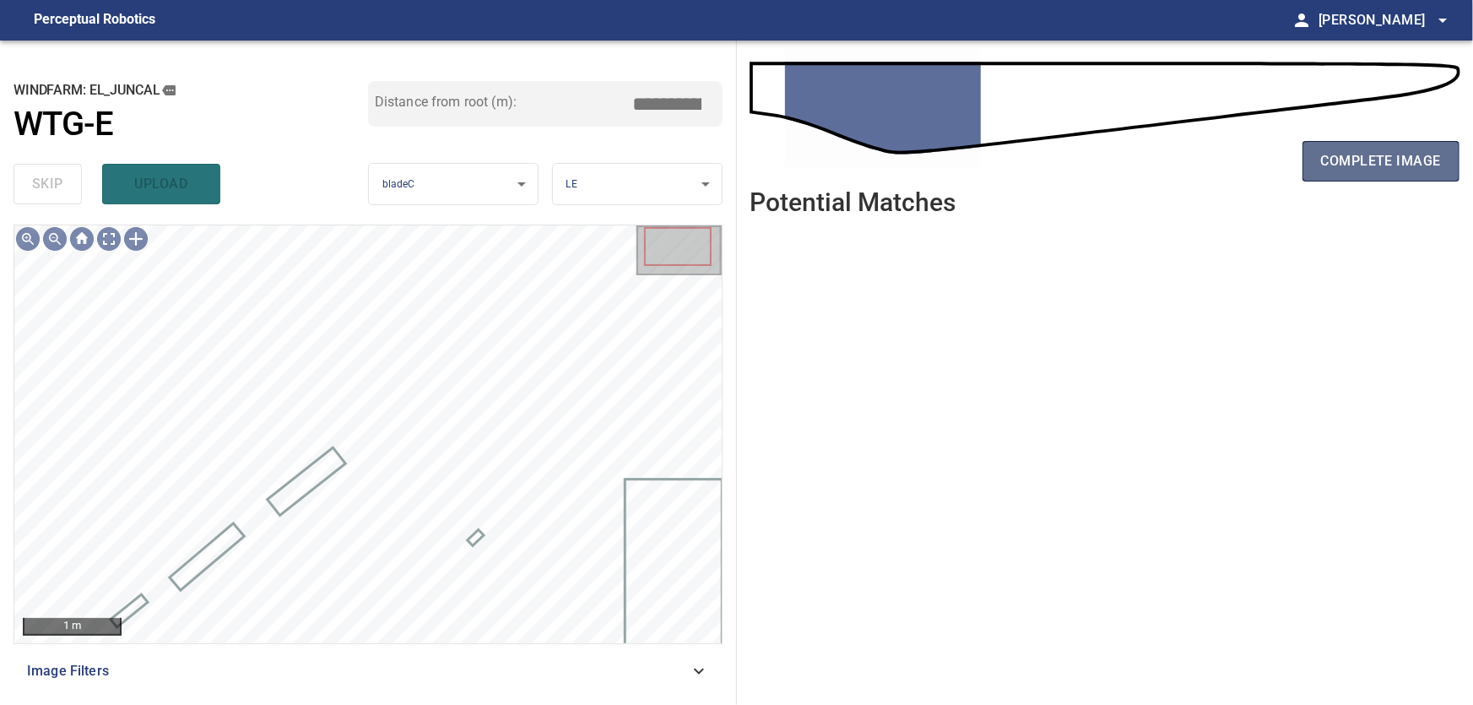
click at [1366, 160] on span "complete image" at bounding box center [1381, 161] width 120 height 24
type input "***"
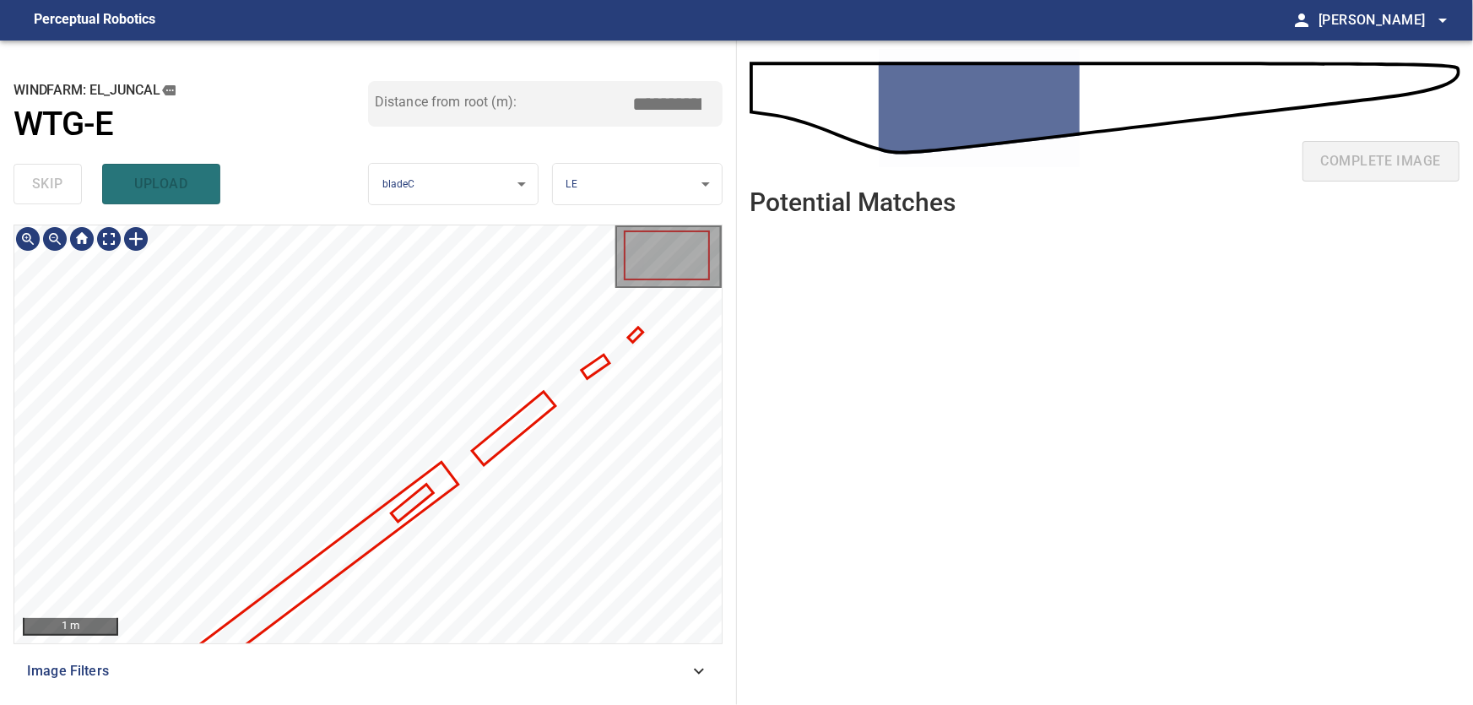
type input "***"
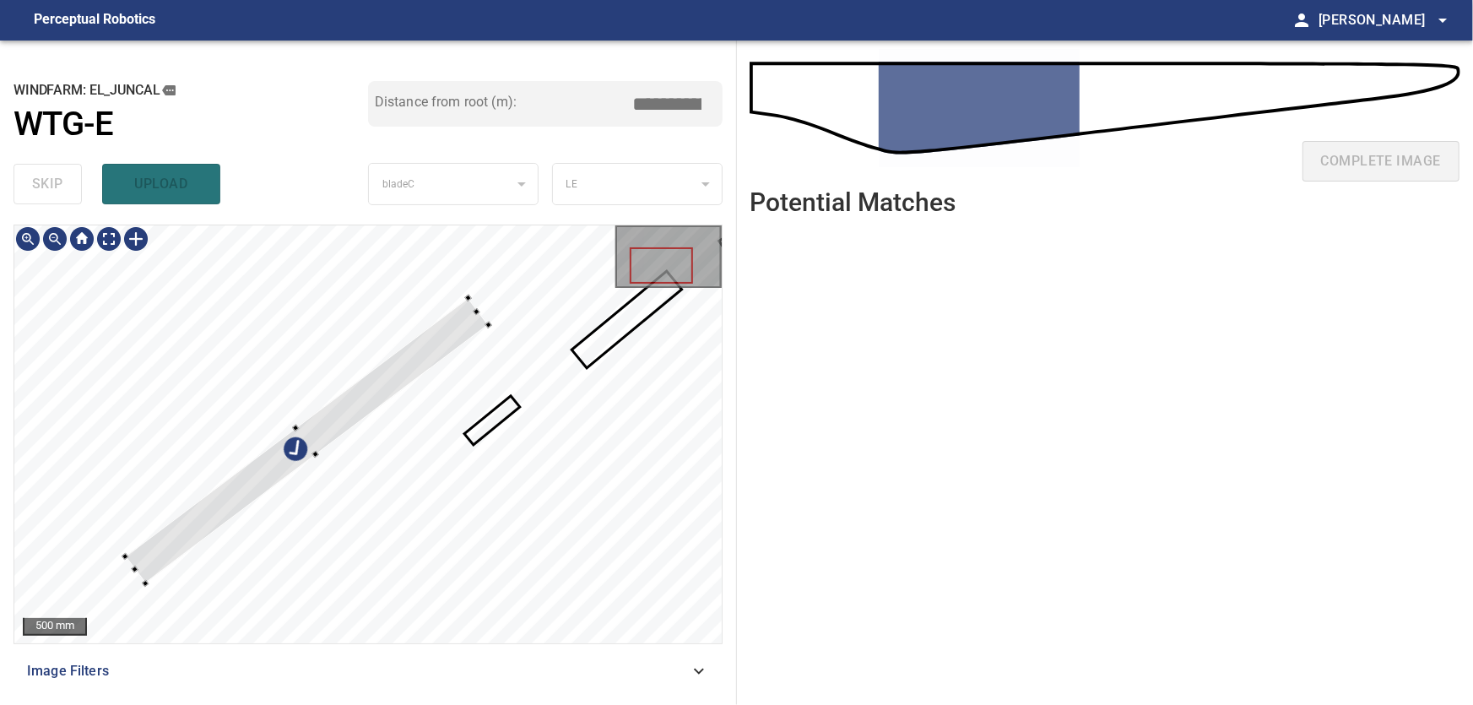
click at [284, 358] on div at bounding box center [367, 434] width 707 height 418
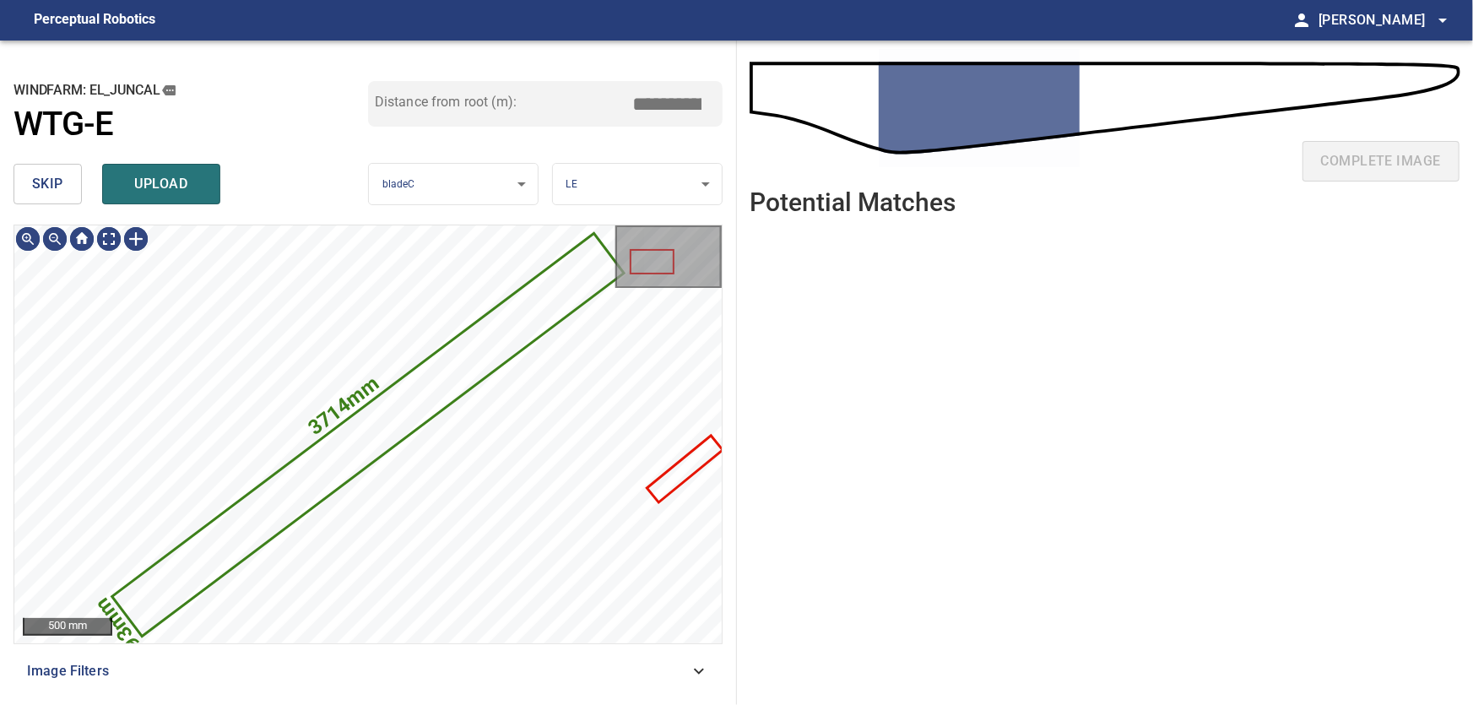
click at [57, 182] on span "skip" at bounding box center [47, 184] width 31 height 24
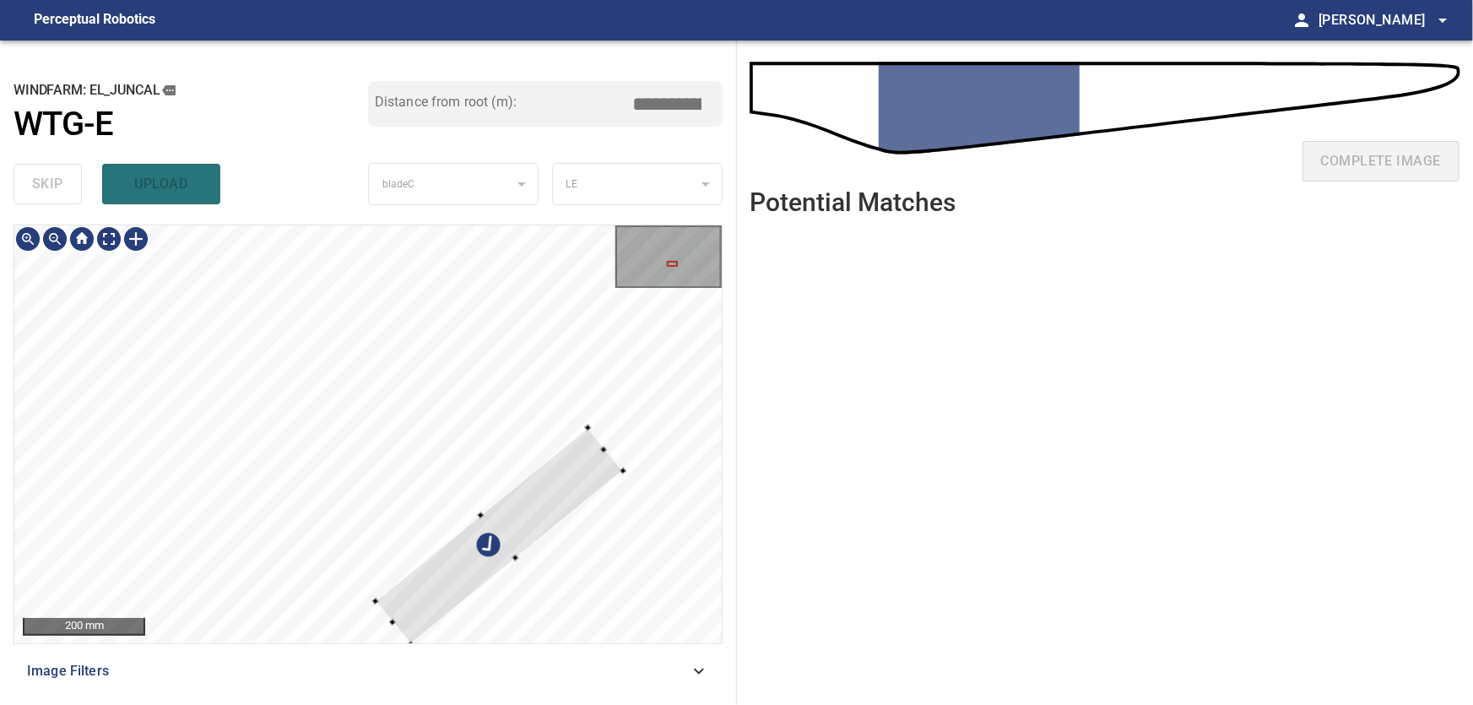
click at [625, 526] on div at bounding box center [367, 434] width 707 height 418
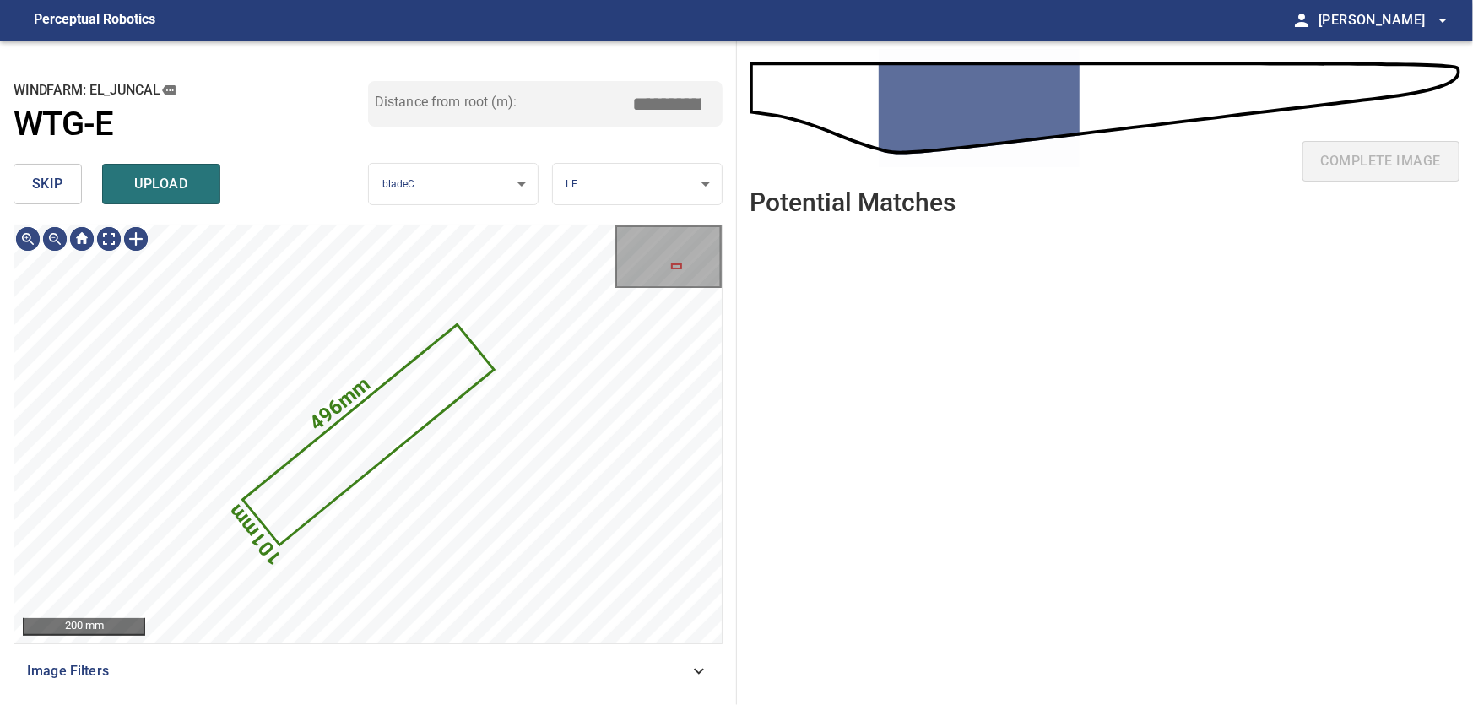
click at [35, 192] on span "skip" at bounding box center [47, 184] width 31 height 24
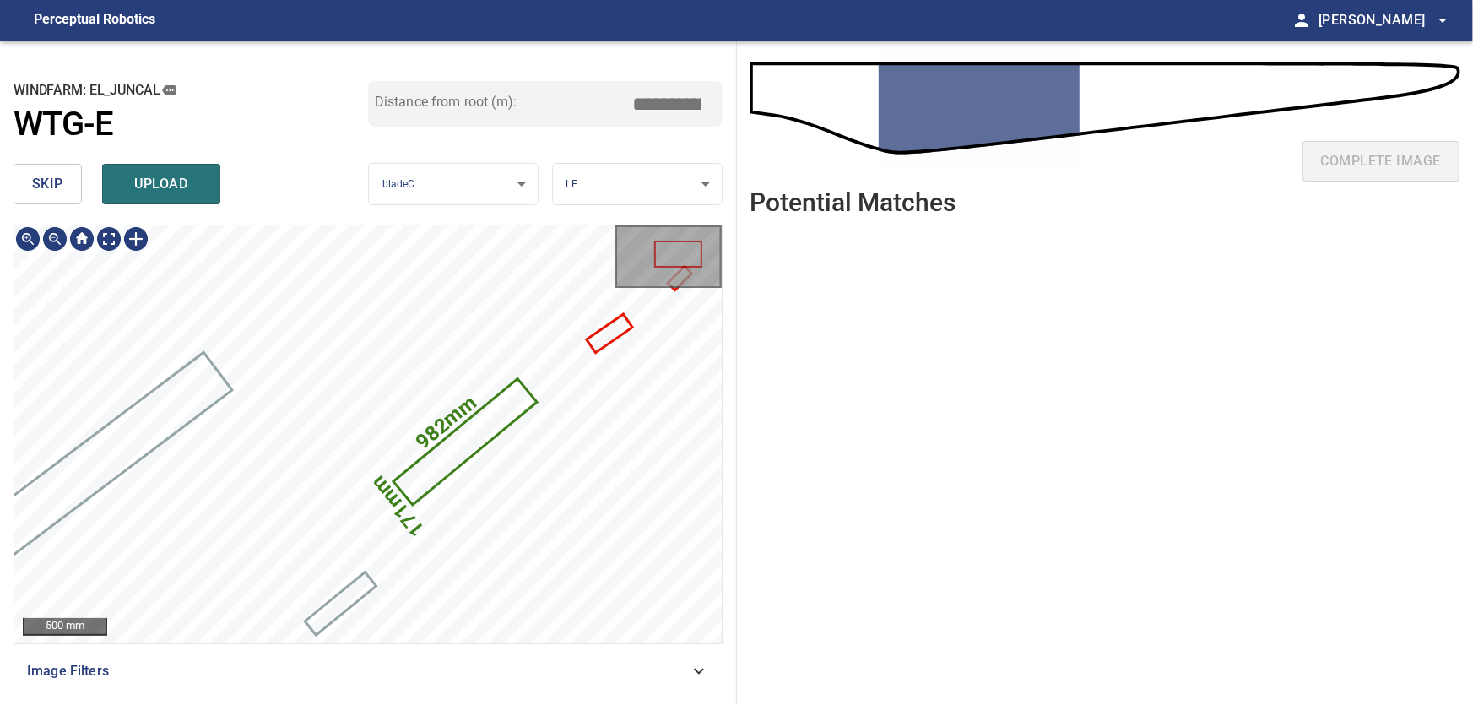
click at [491, 426] on icon at bounding box center [465, 442] width 139 height 122
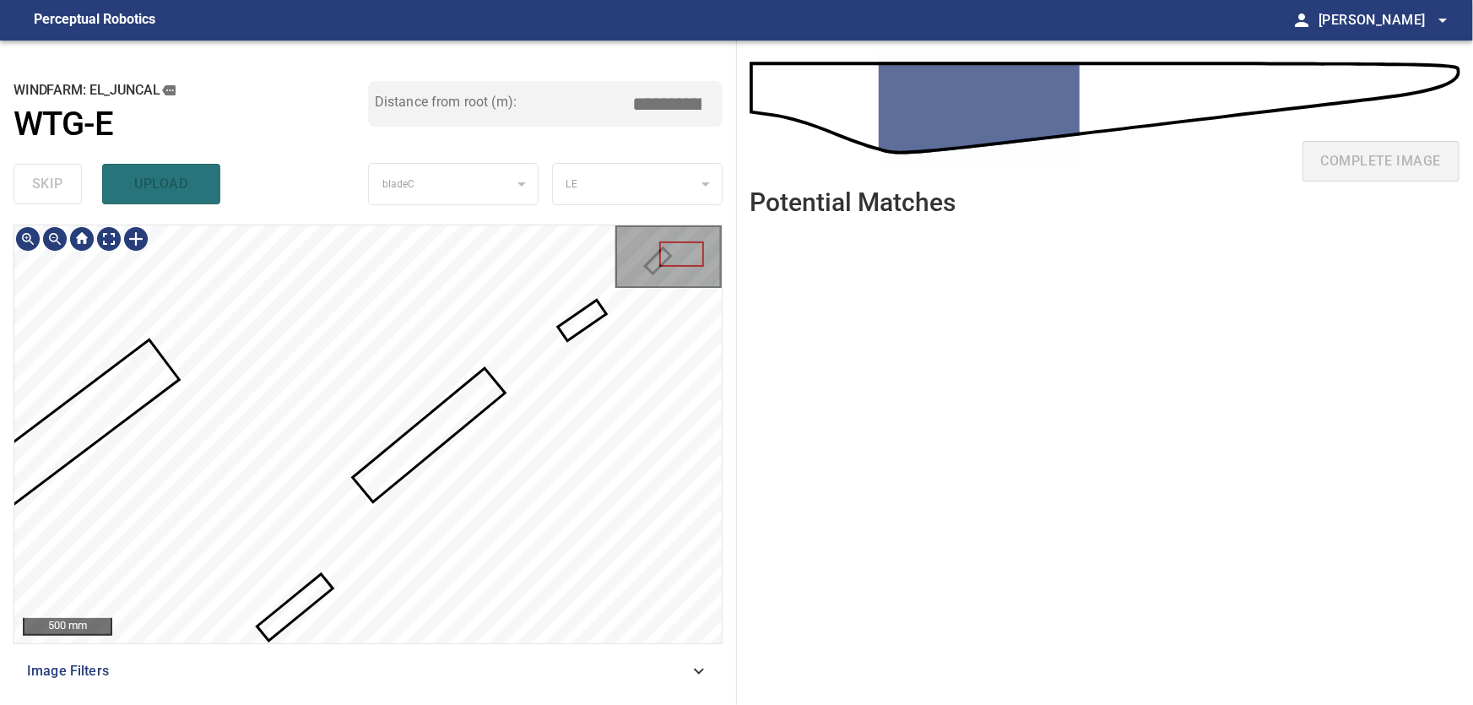
type input "***"
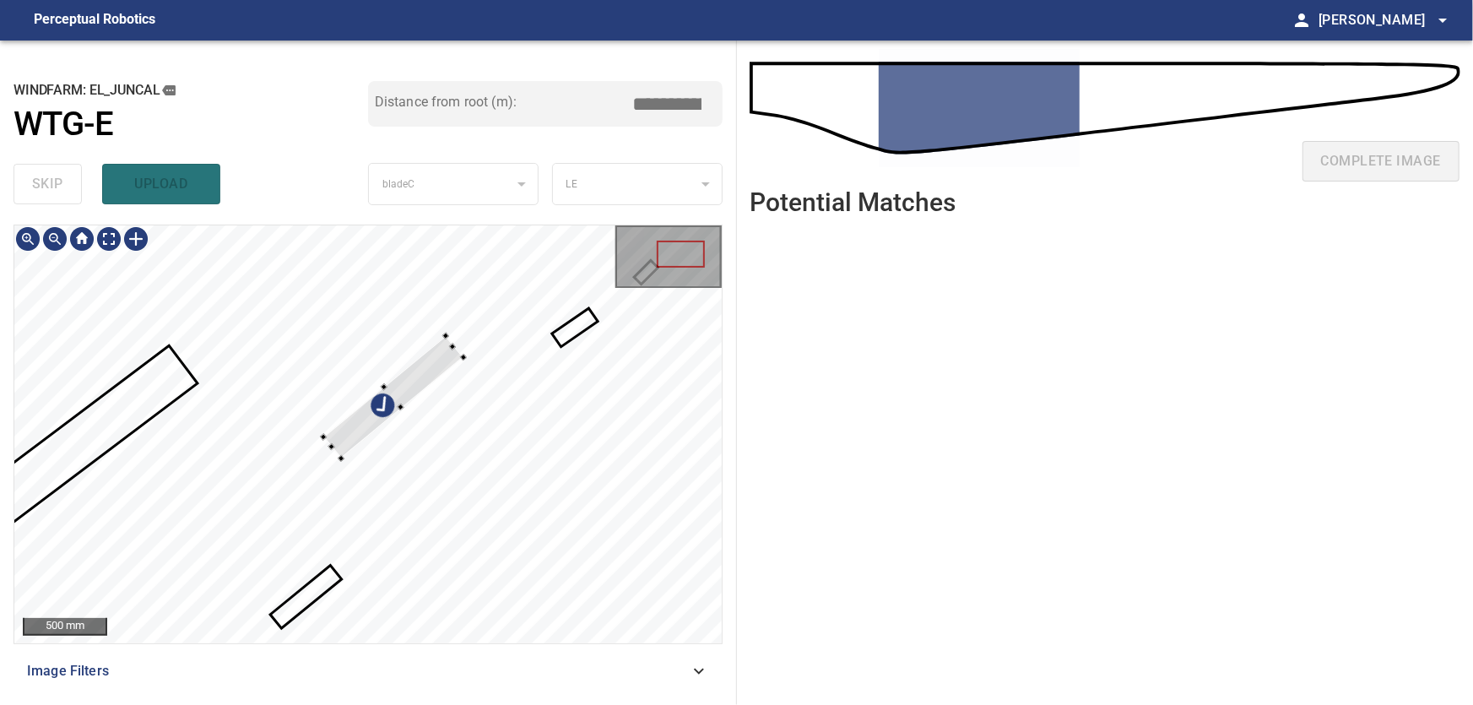
click at [337, 285] on div at bounding box center [367, 434] width 707 height 418
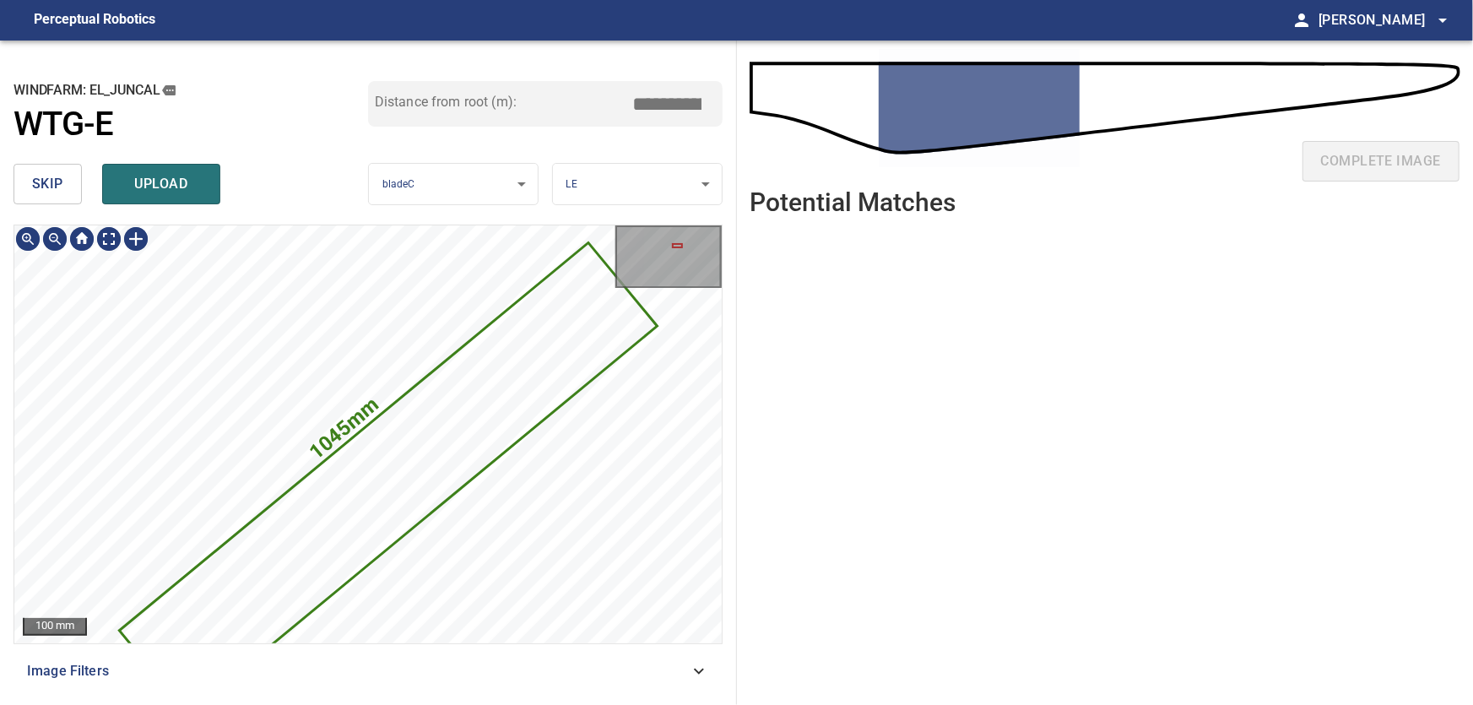
click at [386, 467] on icon at bounding box center [388, 479] width 534 height 468
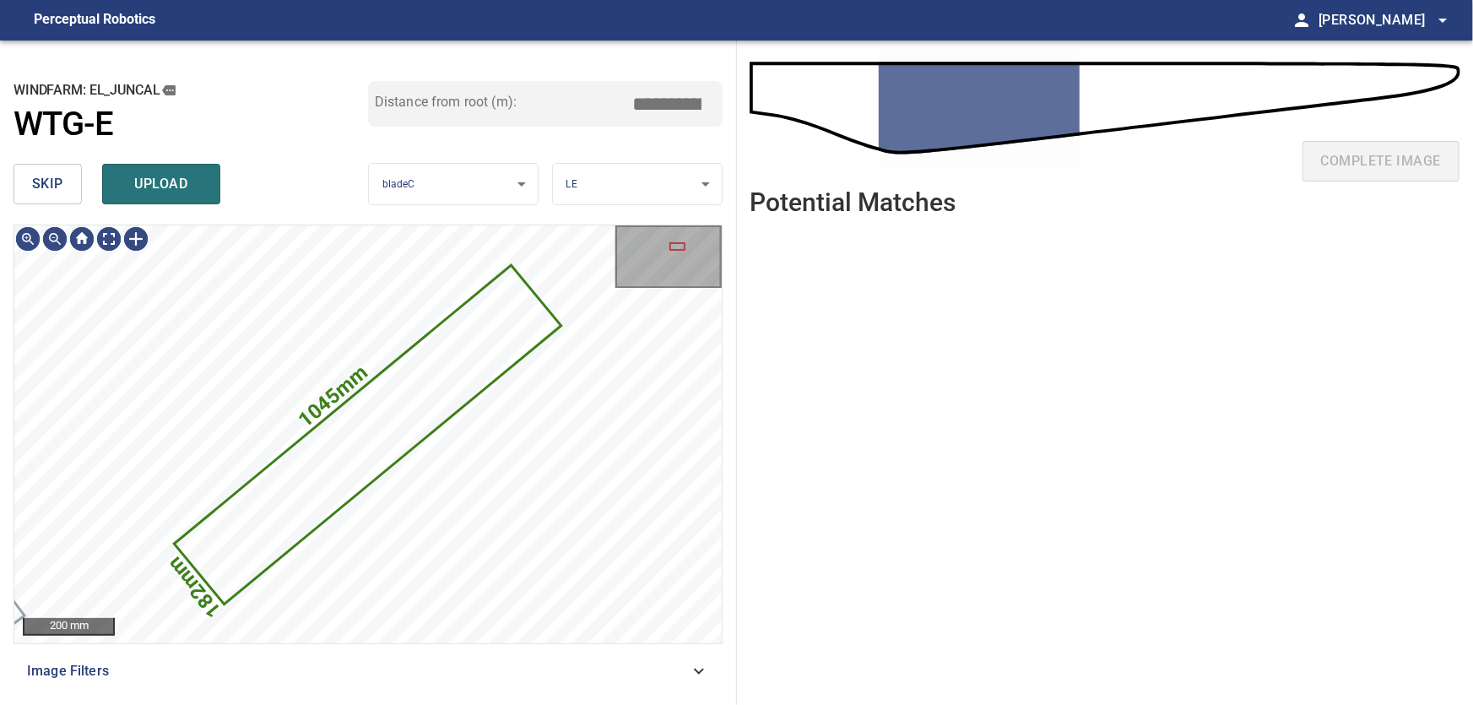
drag, startPoint x: 42, startPoint y: 182, endPoint x: 76, endPoint y: 202, distance: 39.4
click at [44, 182] on span "skip" at bounding box center [47, 184] width 31 height 24
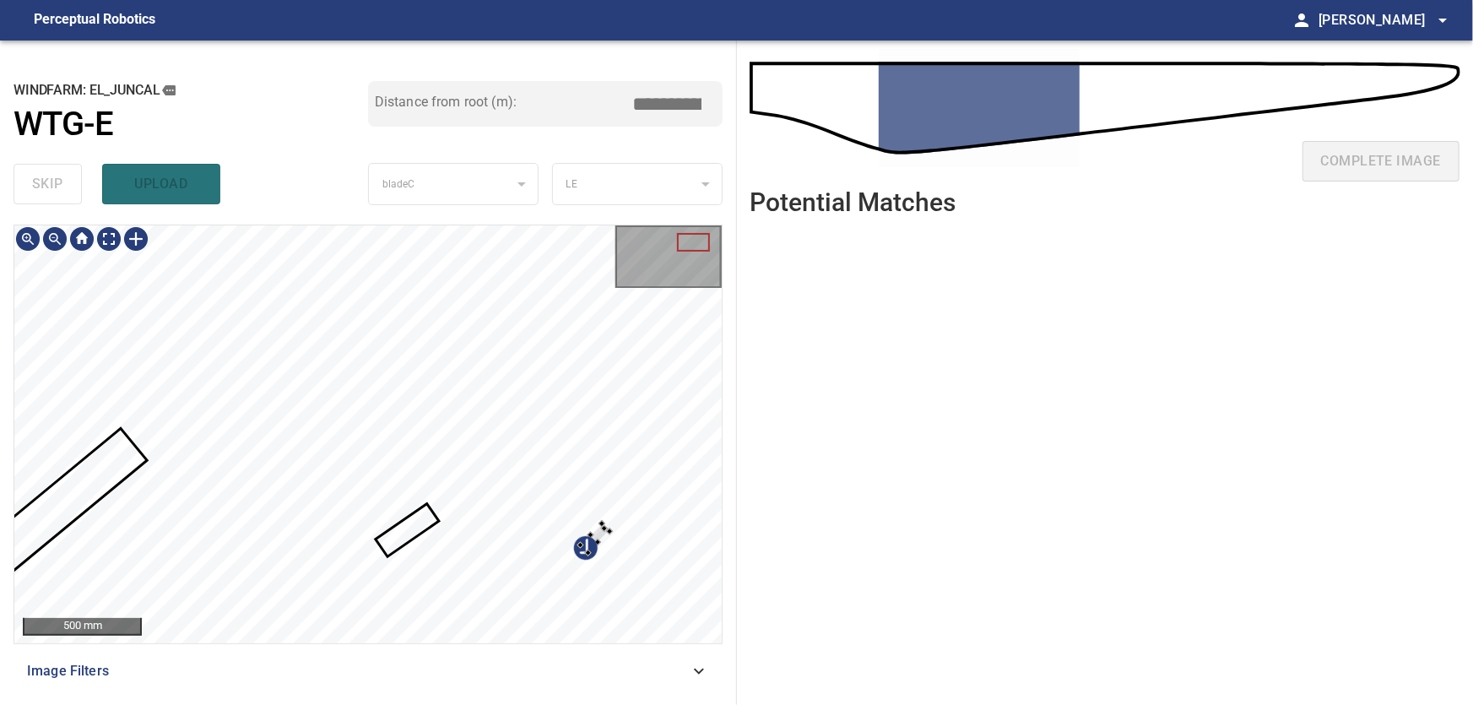
click at [634, 558] on div at bounding box center [367, 434] width 707 height 418
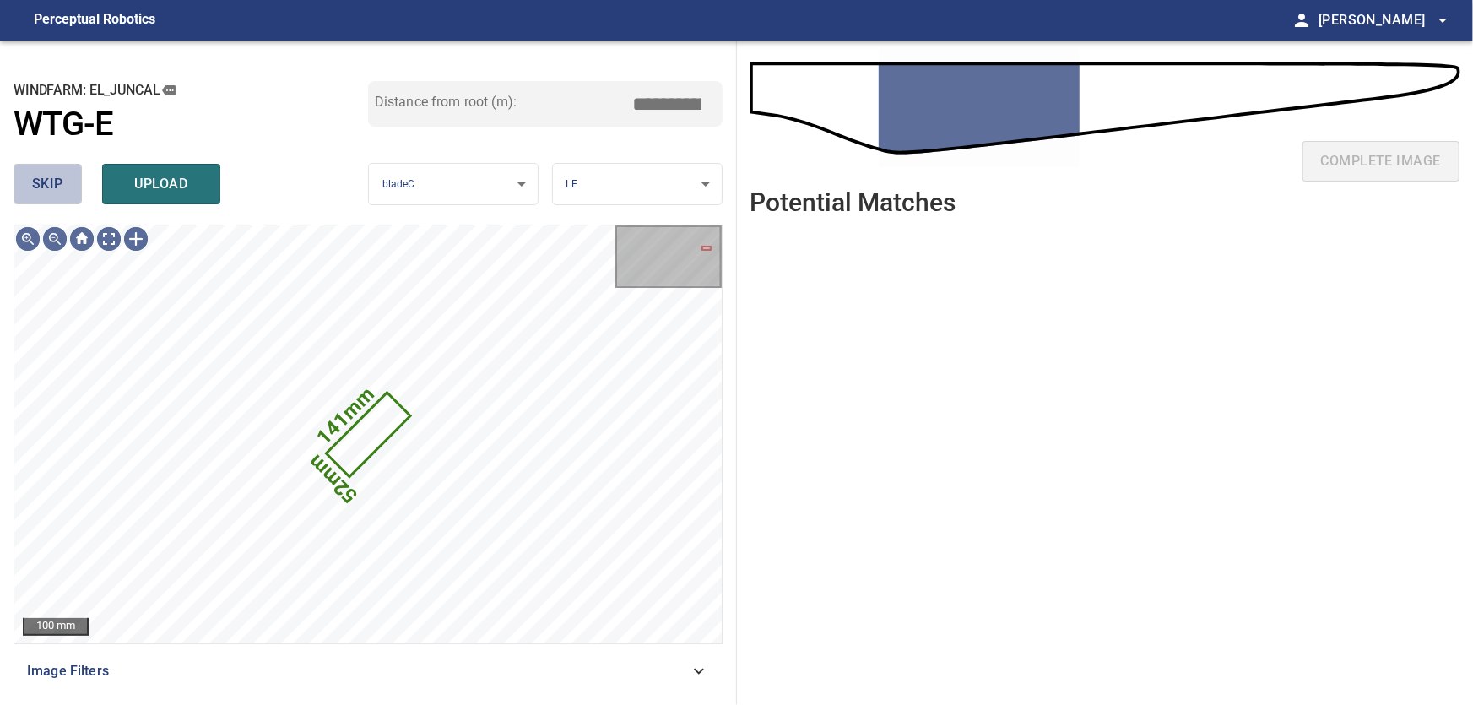
drag, startPoint x: 64, startPoint y: 191, endPoint x: 85, endPoint y: 209, distance: 28.1
click at [65, 191] on button "skip" at bounding box center [48, 184] width 68 height 41
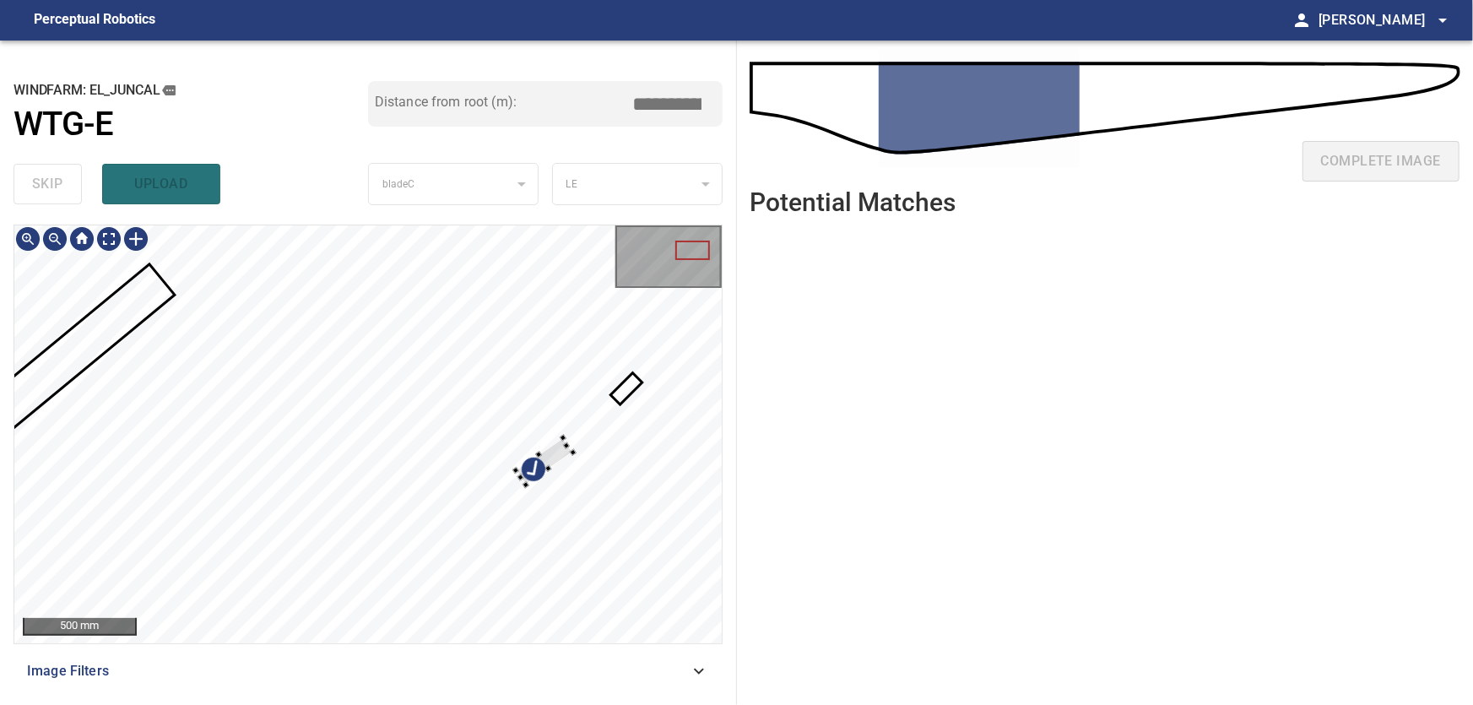
click at [572, 462] on div at bounding box center [367, 434] width 707 height 418
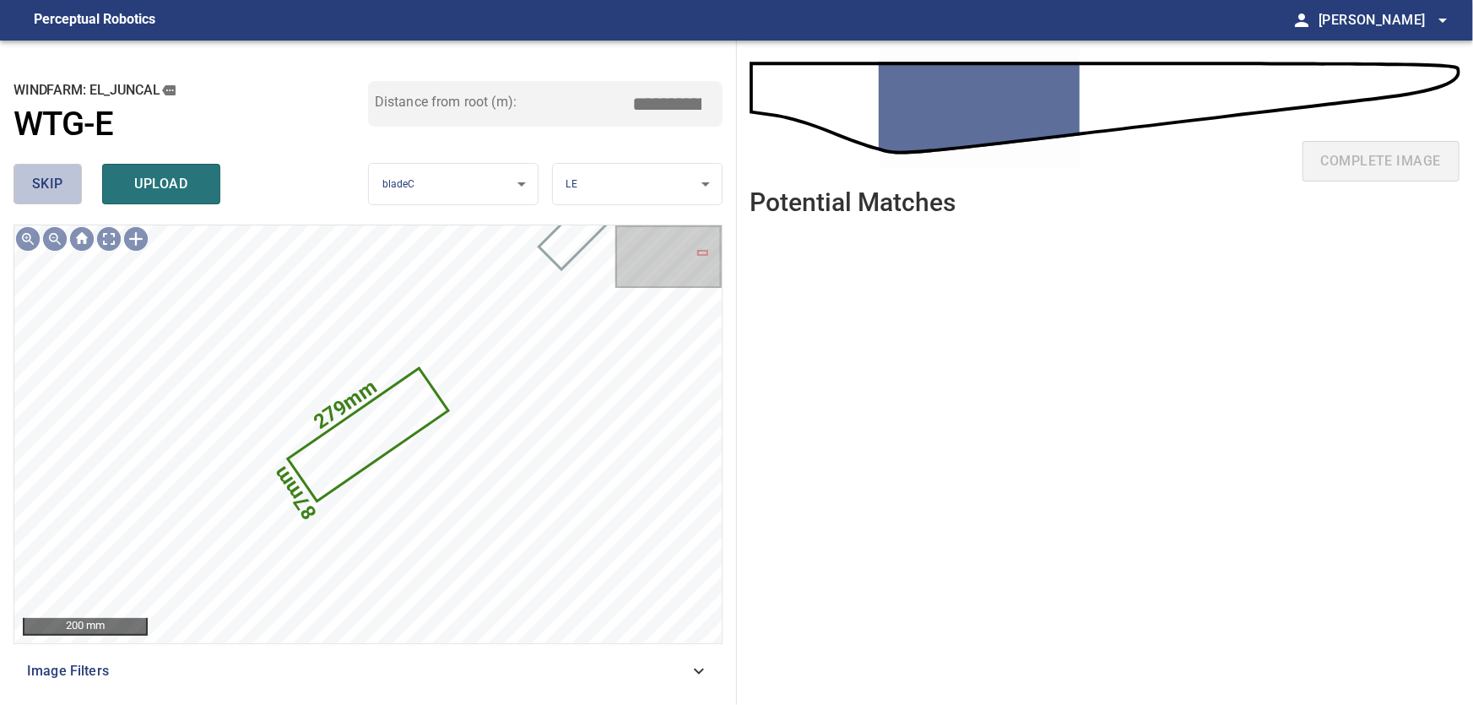
click at [61, 187] on span "skip" at bounding box center [47, 184] width 31 height 24
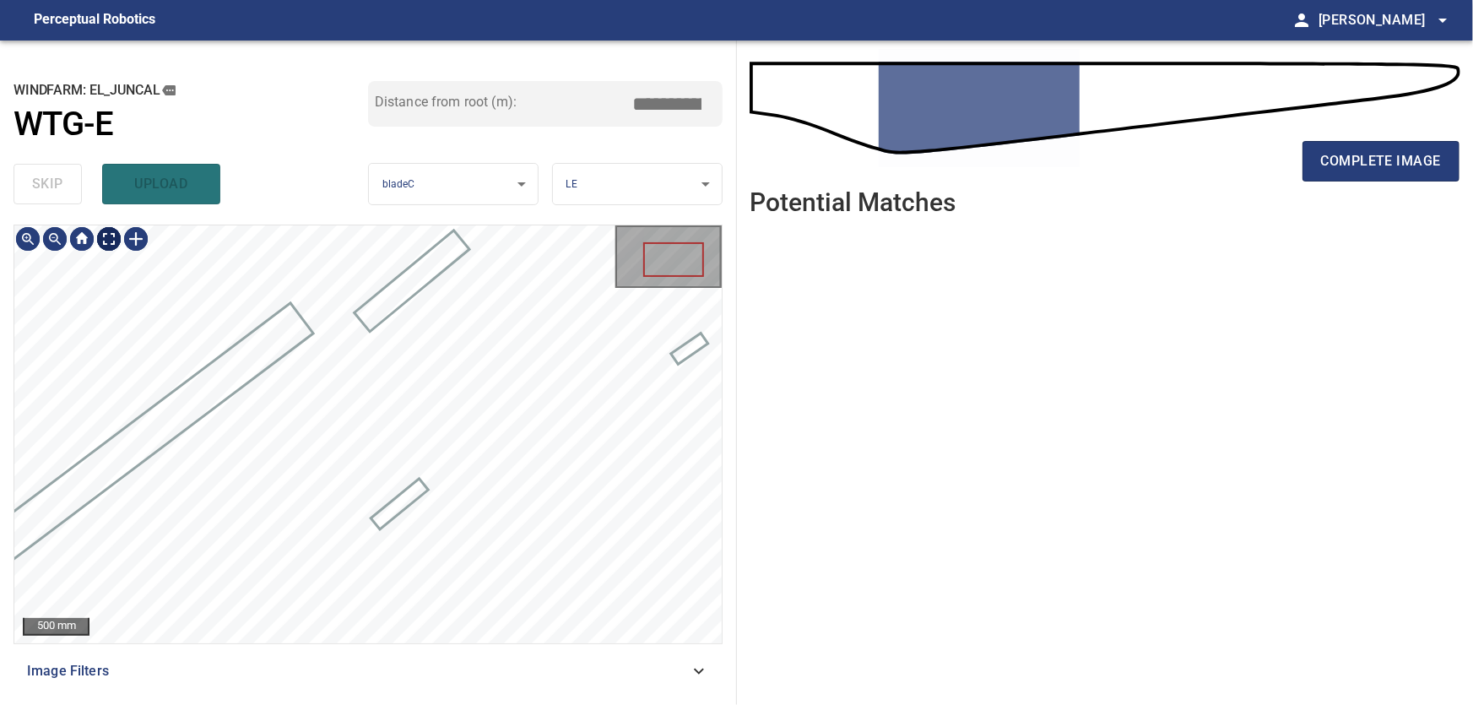
click at [103, 244] on body "**********" at bounding box center [736, 352] width 1473 height 705
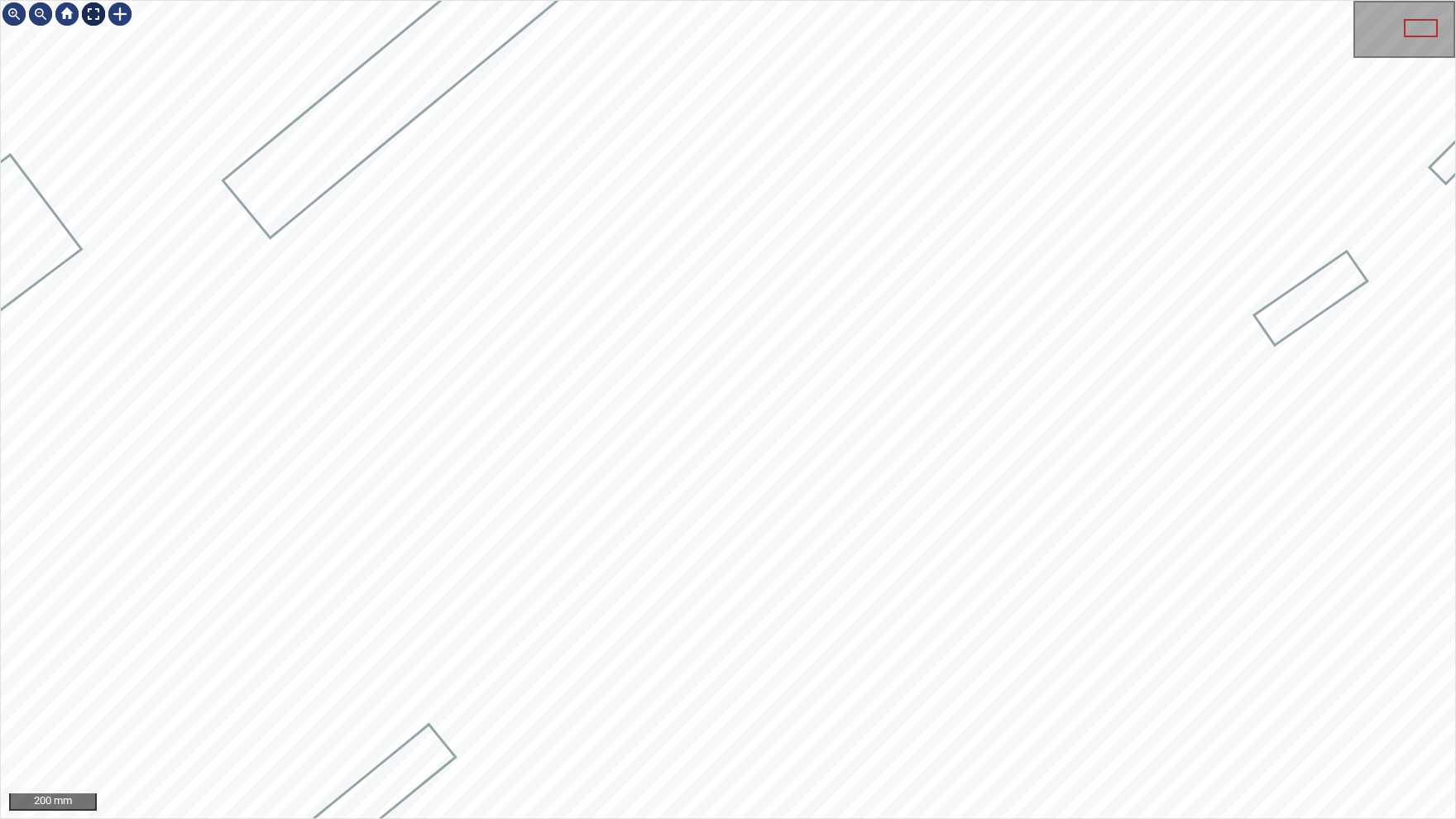
click at [96, 12] on img at bounding box center [93, 14] width 26 height 26
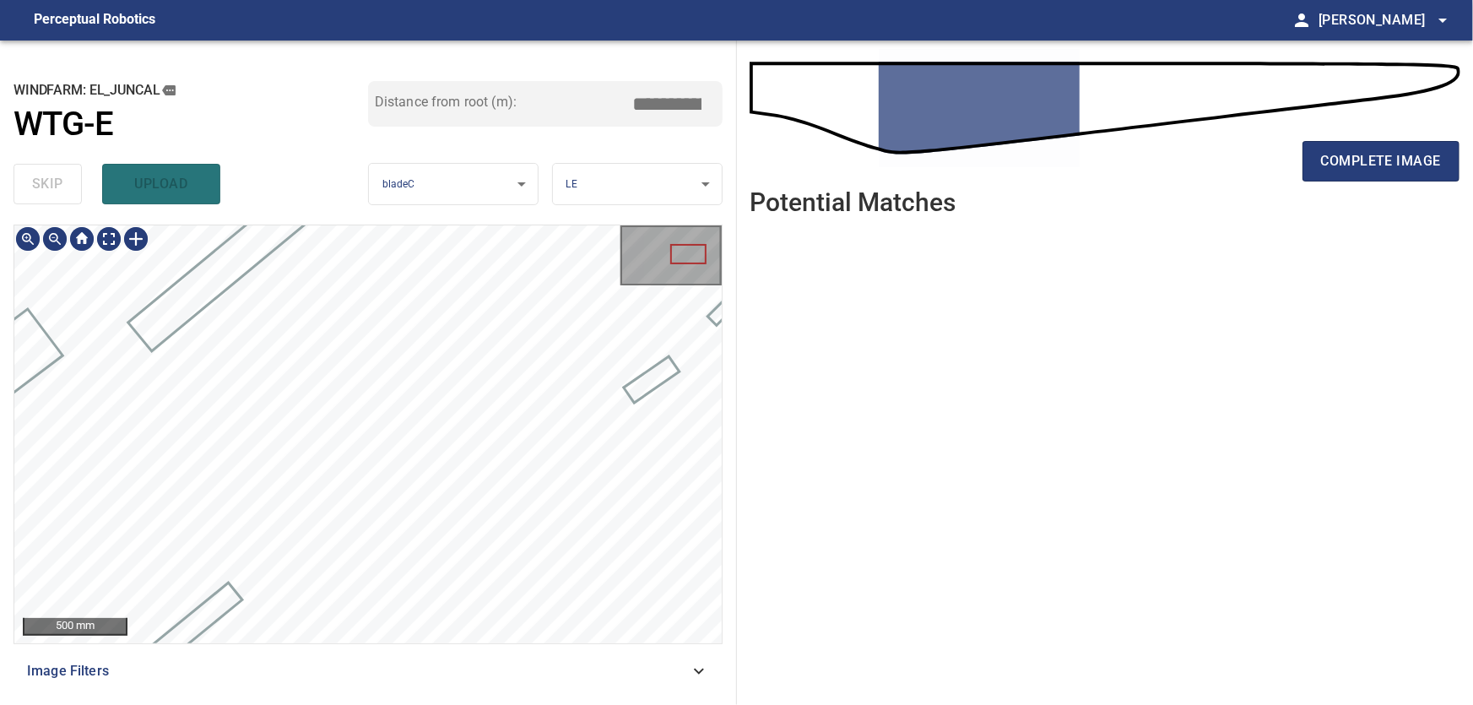
click at [697, 675] on icon at bounding box center [699, 671] width 20 height 20
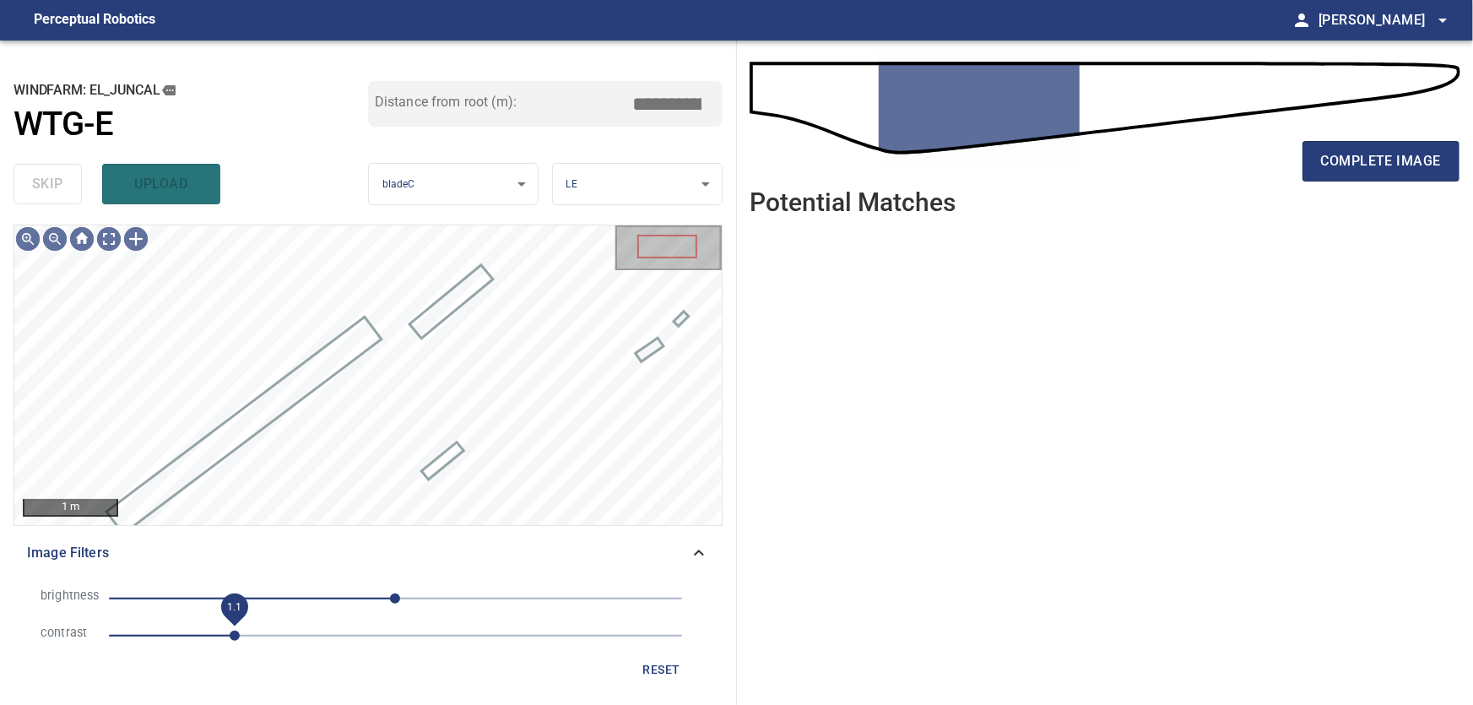
drag, startPoint x: 224, startPoint y: 637, endPoint x: 240, endPoint y: 635, distance: 16.2
click at [240, 635] on span "1.1" at bounding box center [235, 636] width 10 height 10
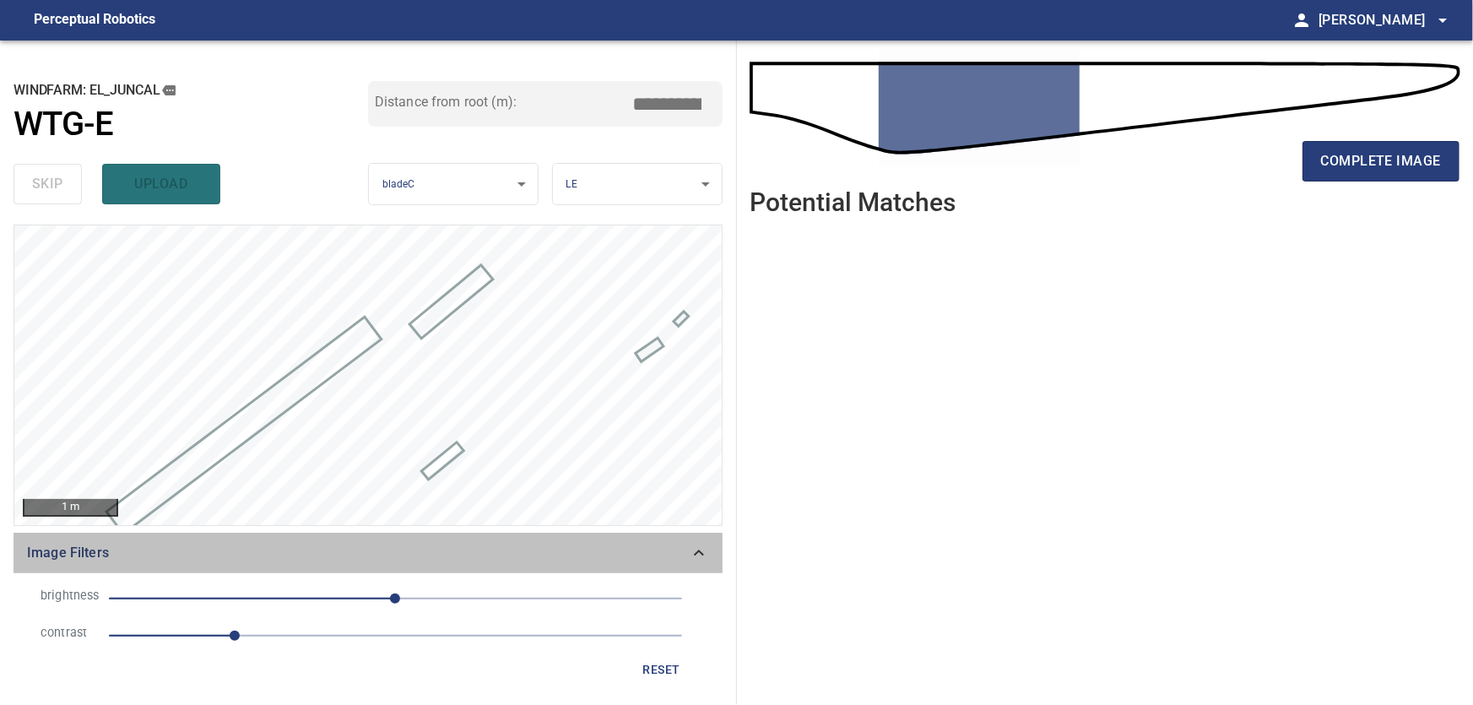
click at [700, 550] on icon at bounding box center [699, 553] width 20 height 20
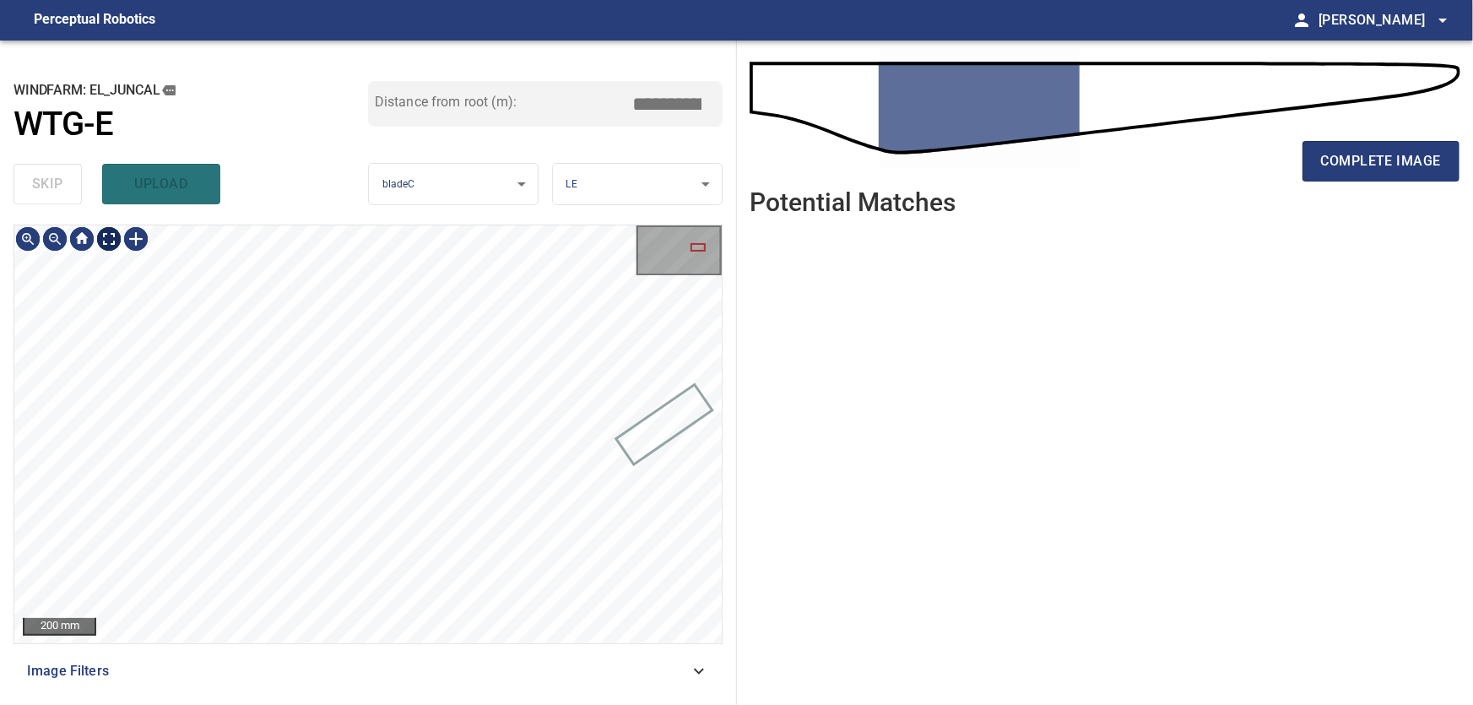
click at [111, 239] on body "**********" at bounding box center [736, 352] width 1473 height 705
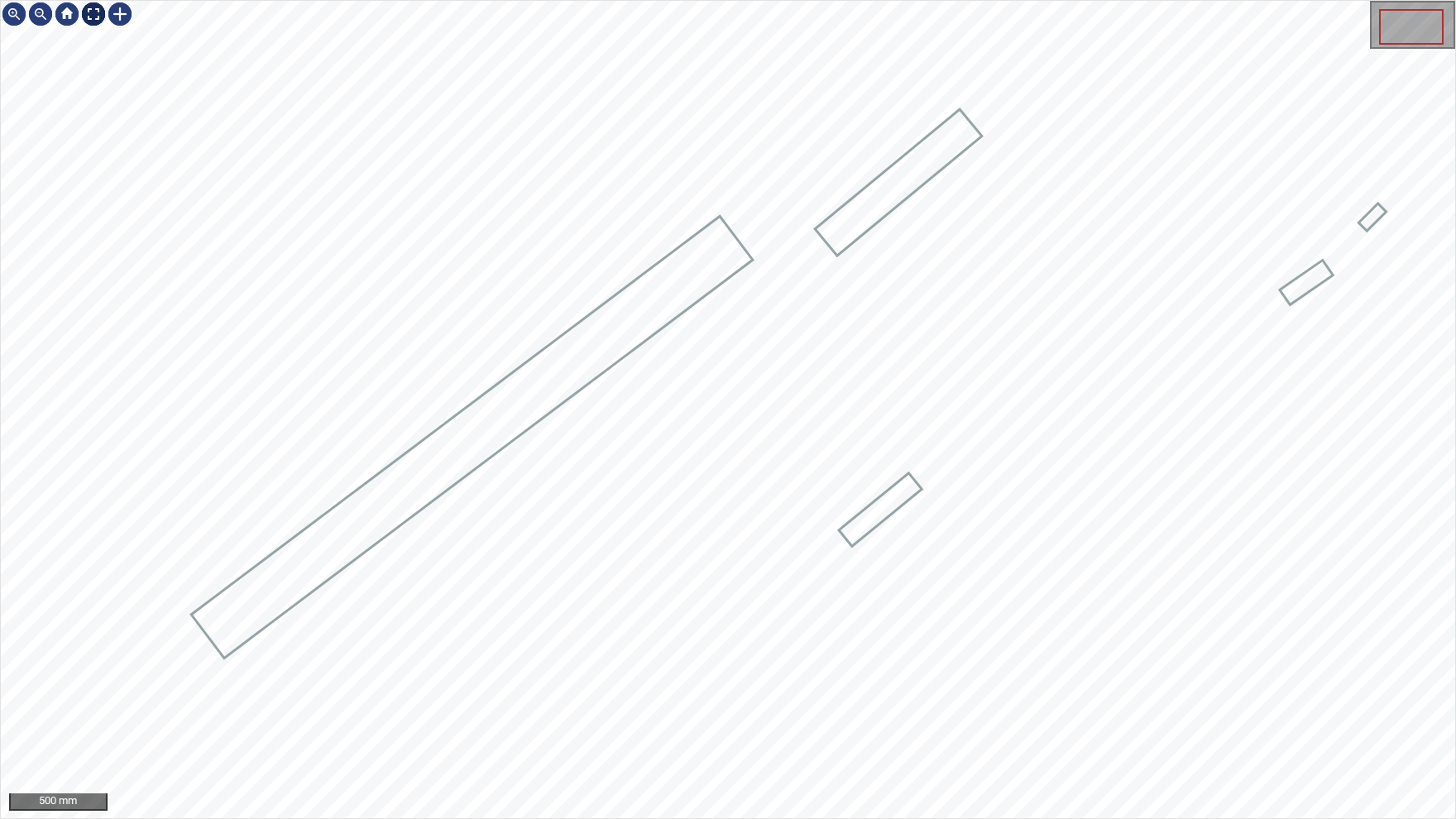
click at [98, 19] on img at bounding box center [93, 14] width 26 height 26
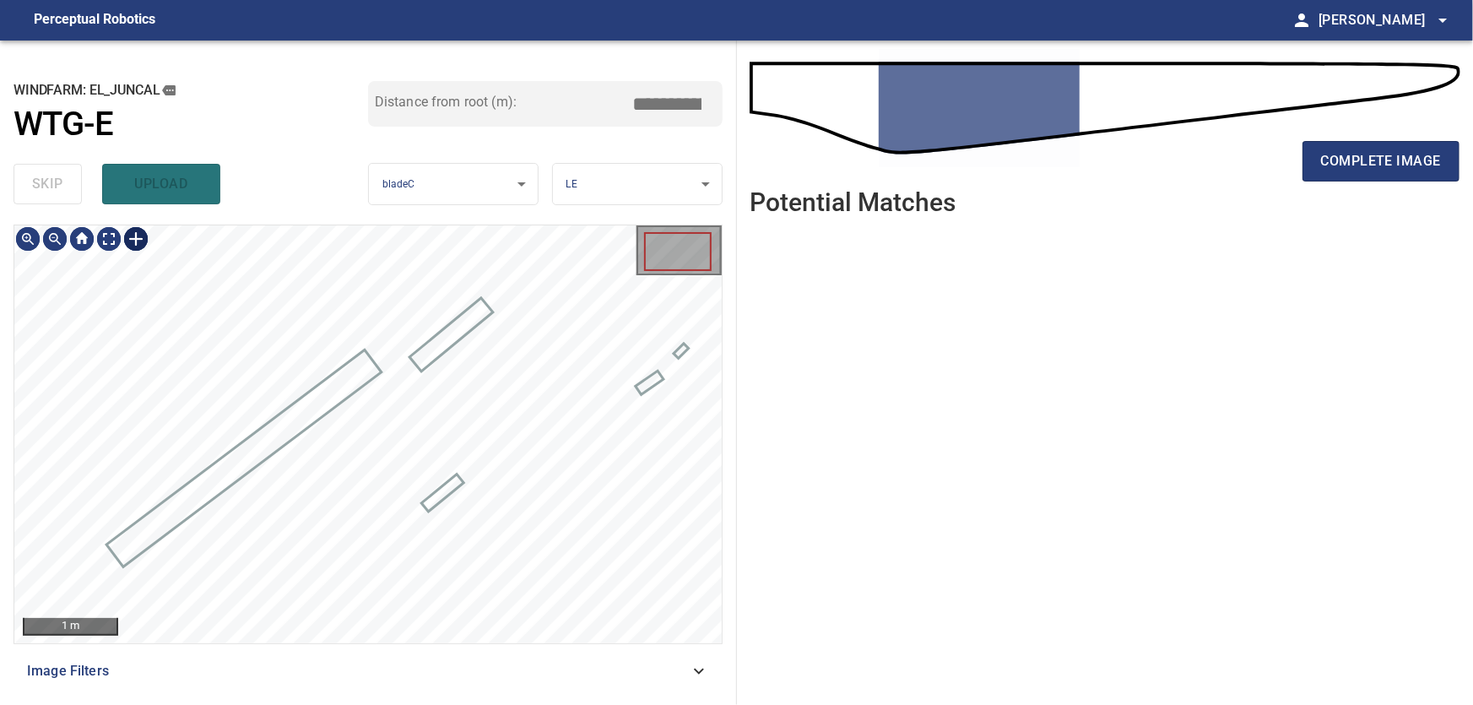
click at [135, 238] on div at bounding box center [135, 238] width 27 height 27
click at [671, 301] on div at bounding box center [367, 434] width 707 height 418
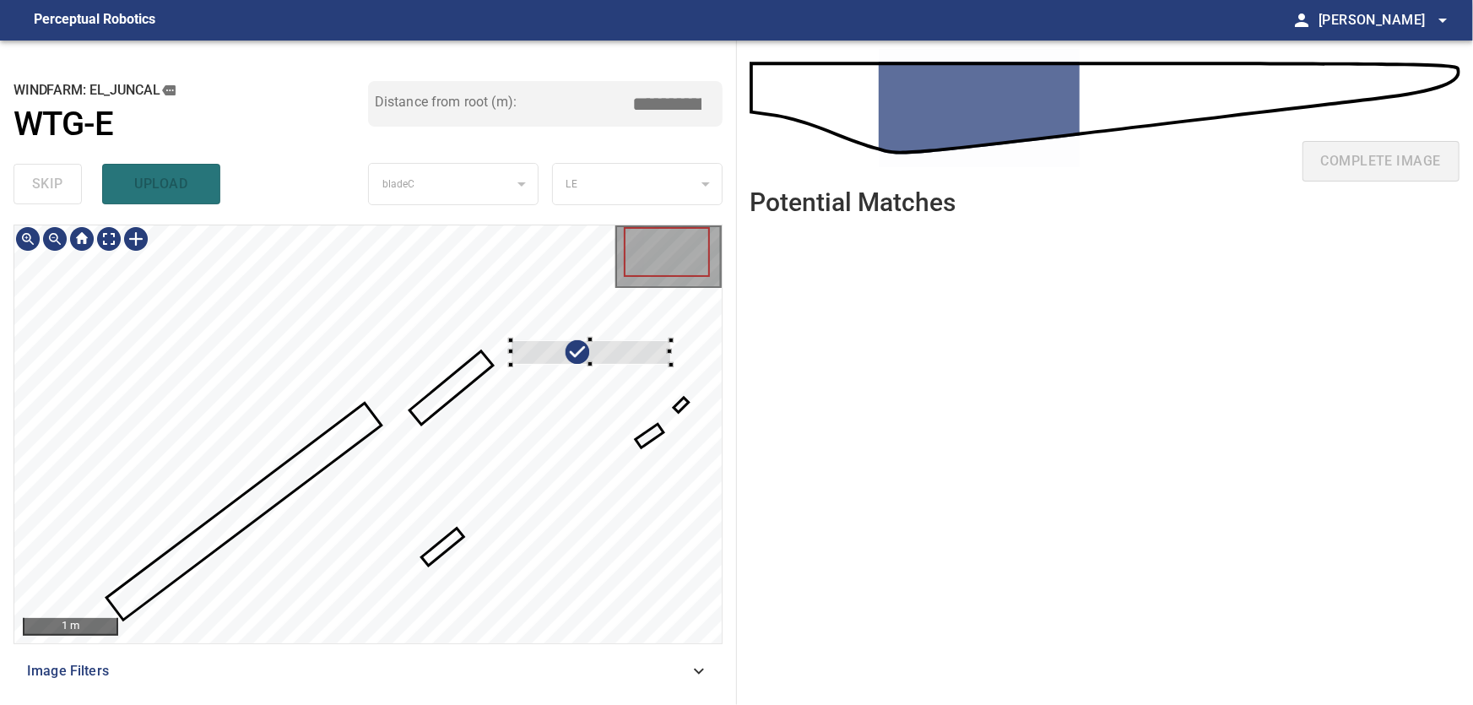
click at [511, 358] on div at bounding box center [591, 352] width 160 height 24
click at [530, 434] on div at bounding box center [581, 433] width 131 height 57
click at [657, 357] on div at bounding box center [613, 384] width 140 height 121
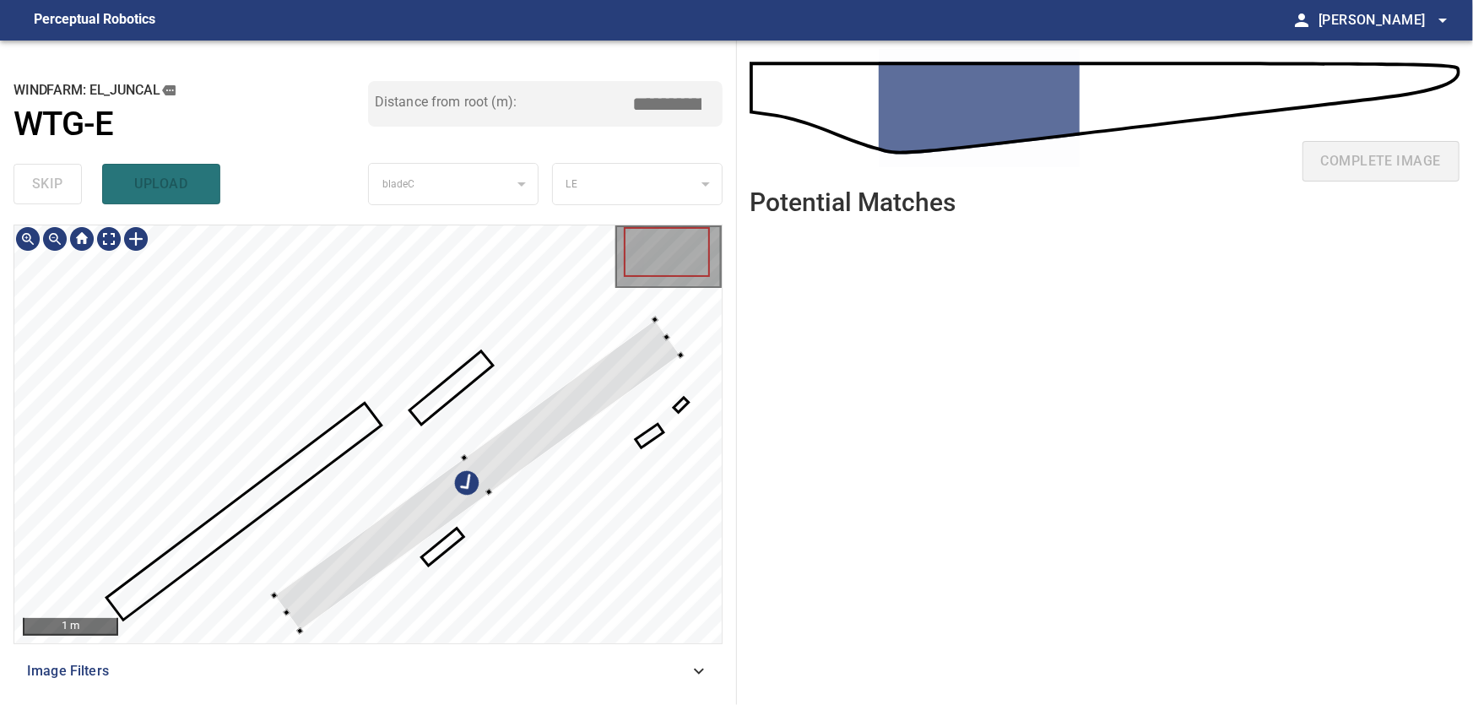
click at [296, 632] on div at bounding box center [367, 434] width 707 height 418
click at [469, 461] on div at bounding box center [367, 434] width 707 height 418
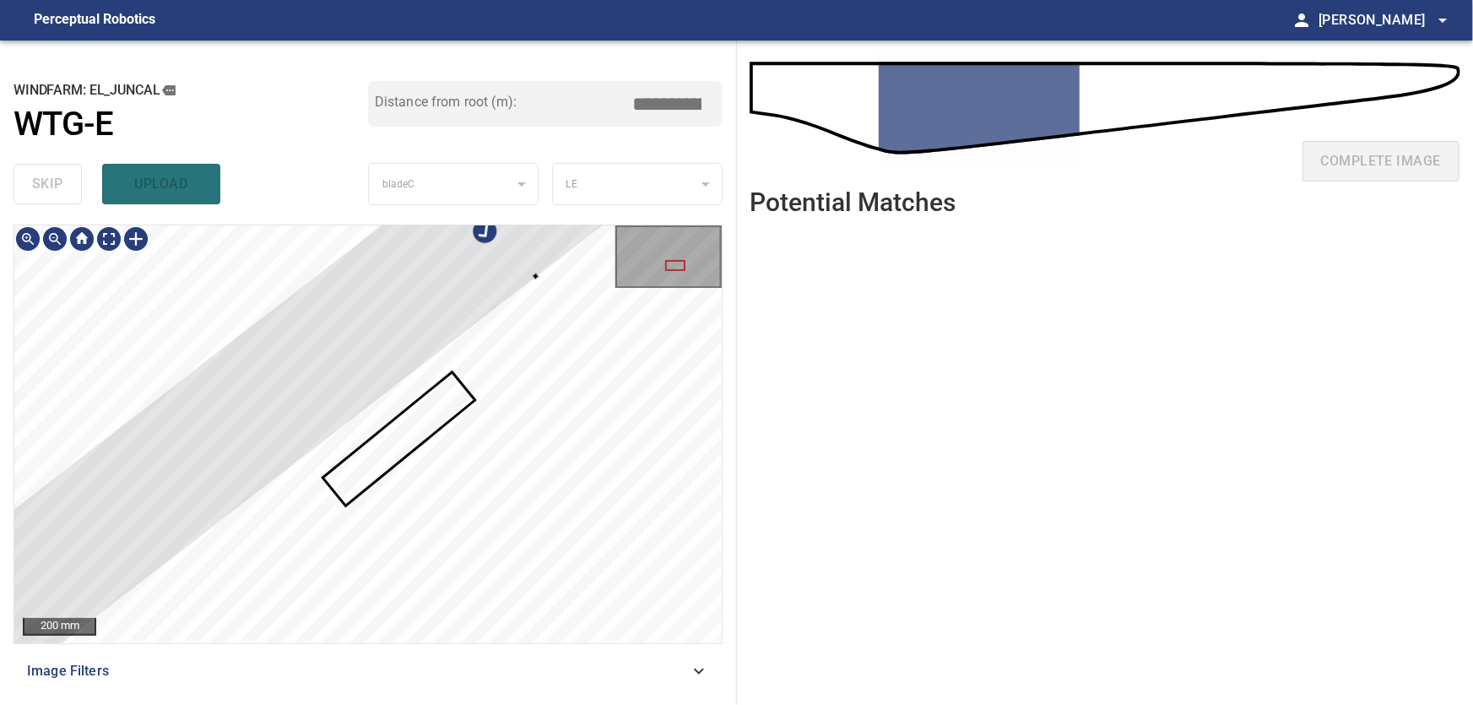
click at [671, 267] on div at bounding box center [675, 265] width 20 height 11
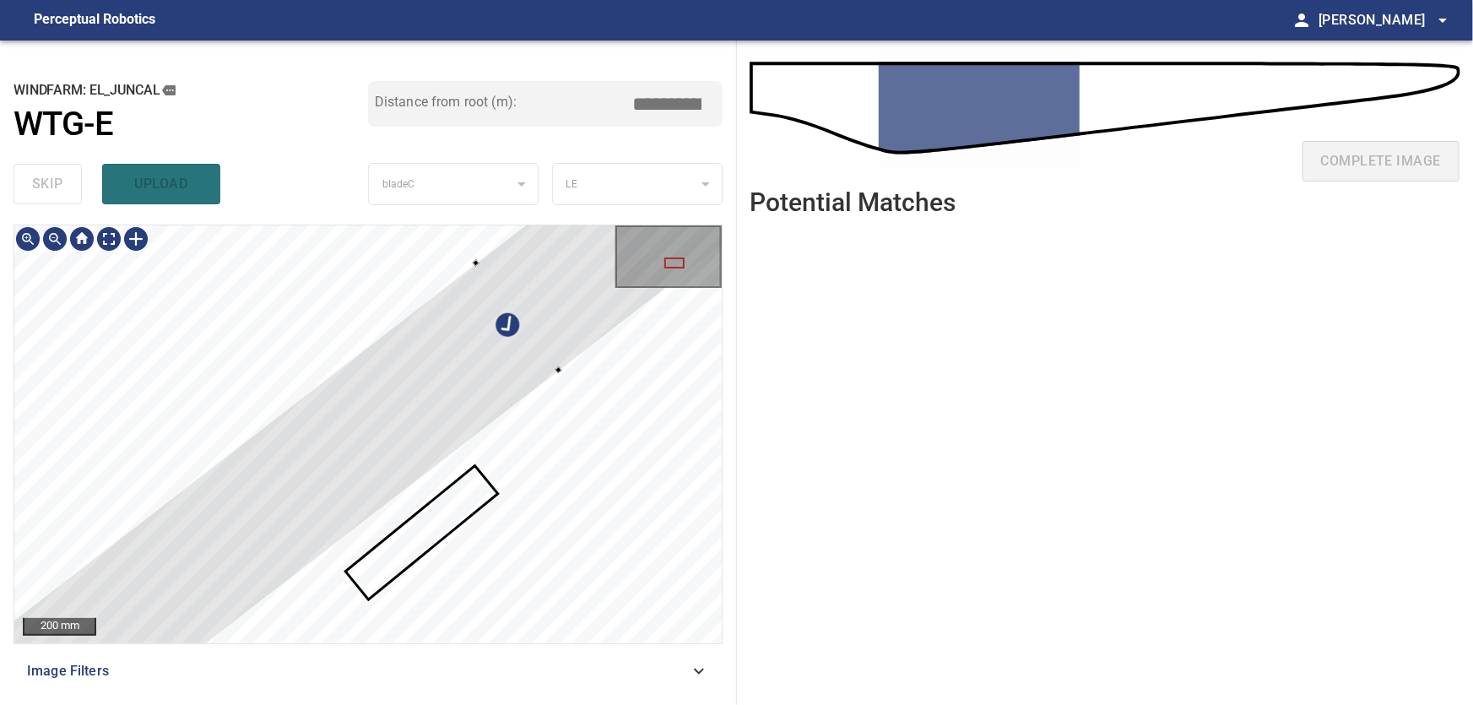
click at [676, 258] on div at bounding box center [674, 263] width 20 height 11
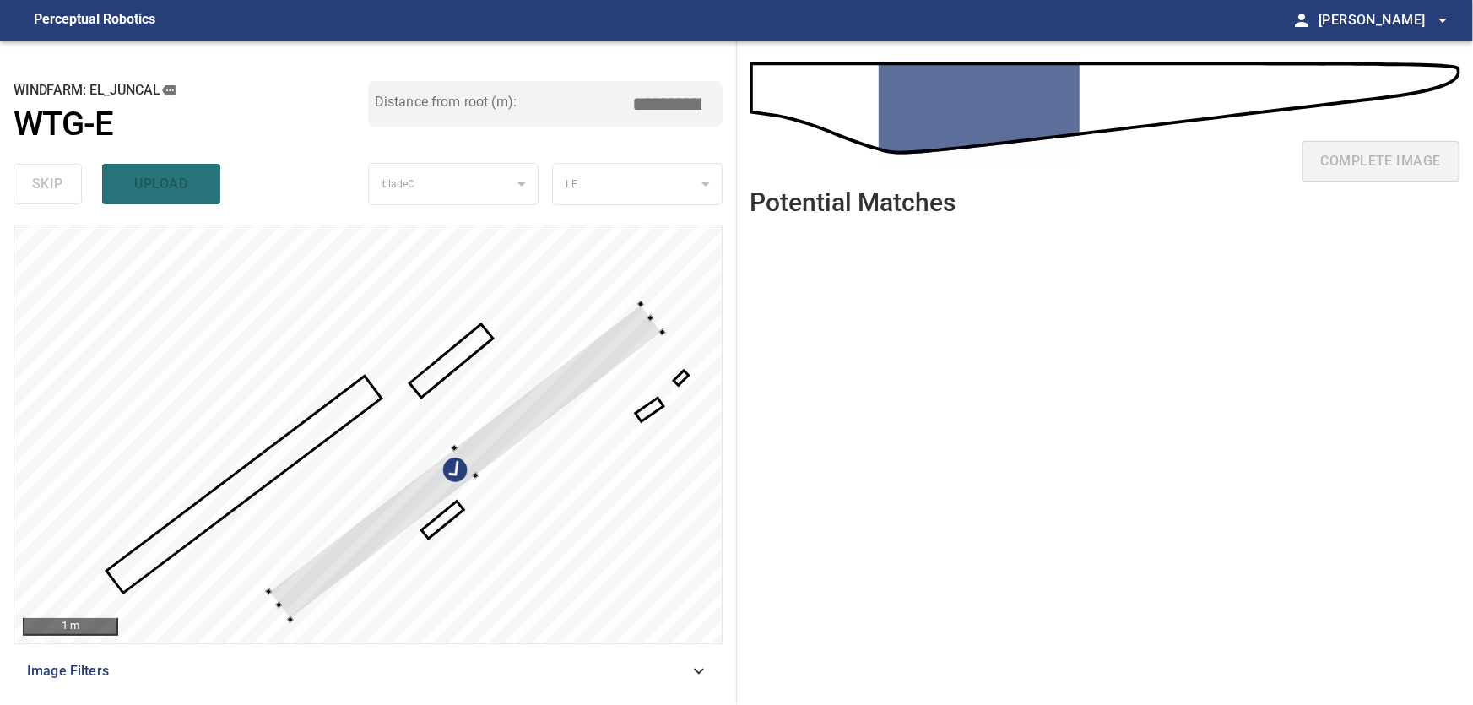
click at [473, 473] on div at bounding box center [465, 462] width 394 height 316
click at [458, 451] on div at bounding box center [456, 451] width 7 height 7
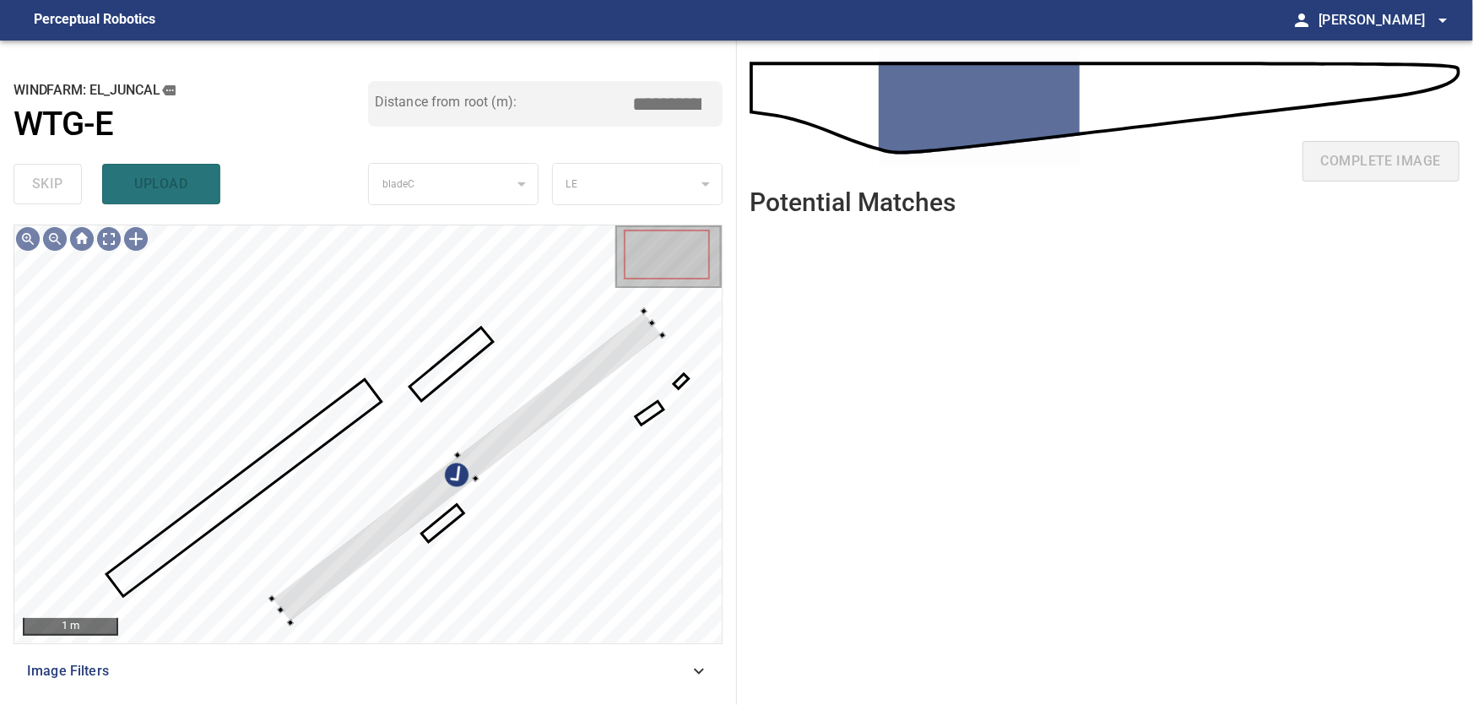
drag, startPoint x: 664, startPoint y: 97, endPoint x: 753, endPoint y: 104, distance: 89.7
click at [716, 104] on input "****" at bounding box center [674, 104] width 84 height 32
type input "****"
click at [155, 176] on div "skip upload" at bounding box center [191, 184] width 355 height 54
click at [479, 454] on div at bounding box center [467, 467] width 391 height 312
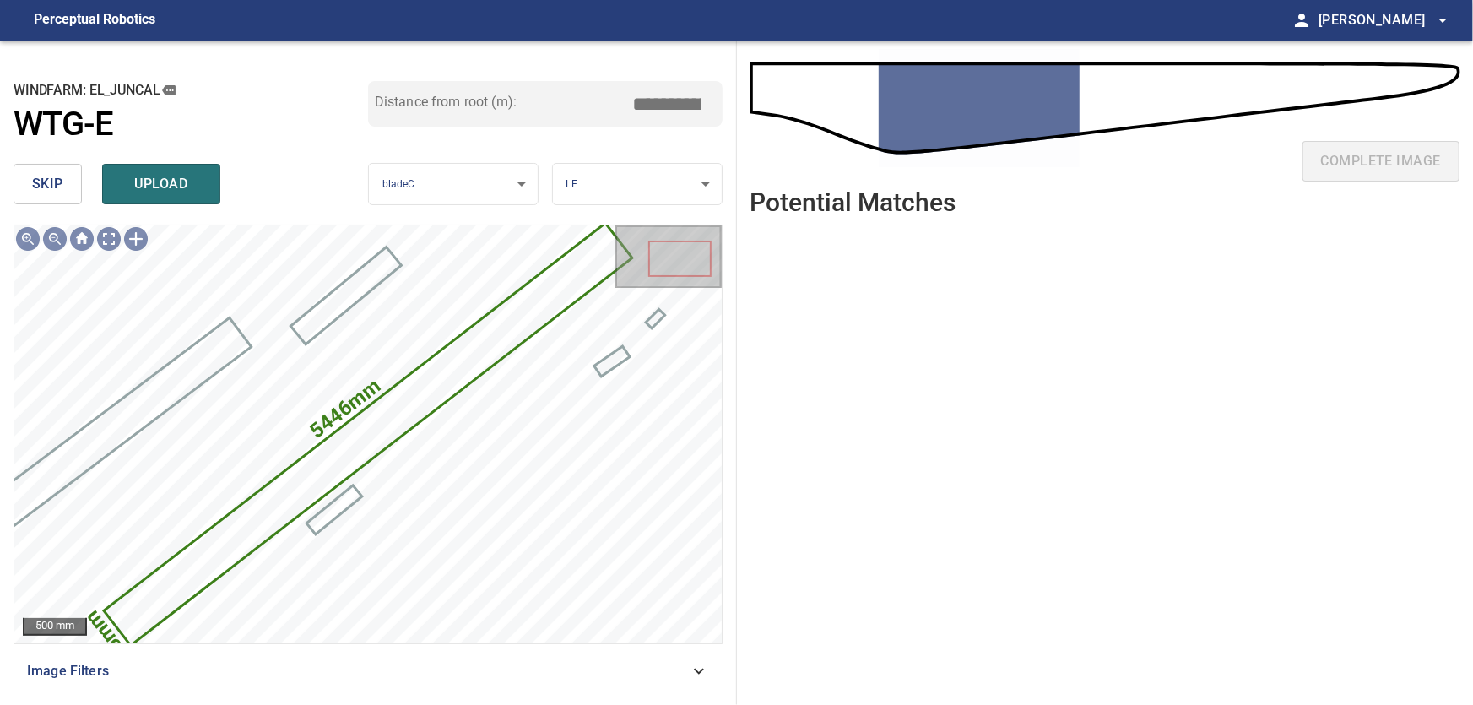
drag, startPoint x: 652, startPoint y: 100, endPoint x: 725, endPoint y: 95, distance: 73.6
click at [716, 100] on input "****" at bounding box center [674, 104] width 84 height 32
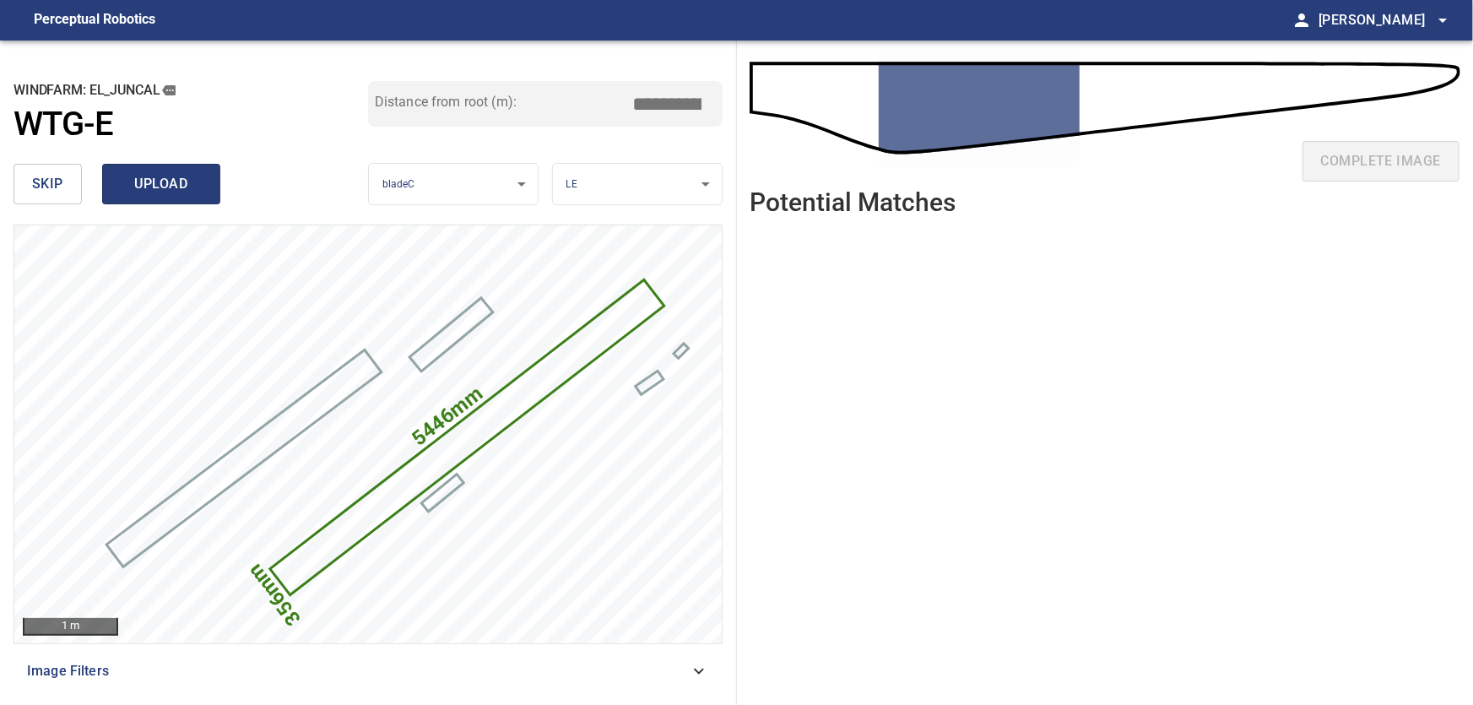
type input "****"
click at [187, 185] on span "upload" at bounding box center [161, 184] width 81 height 24
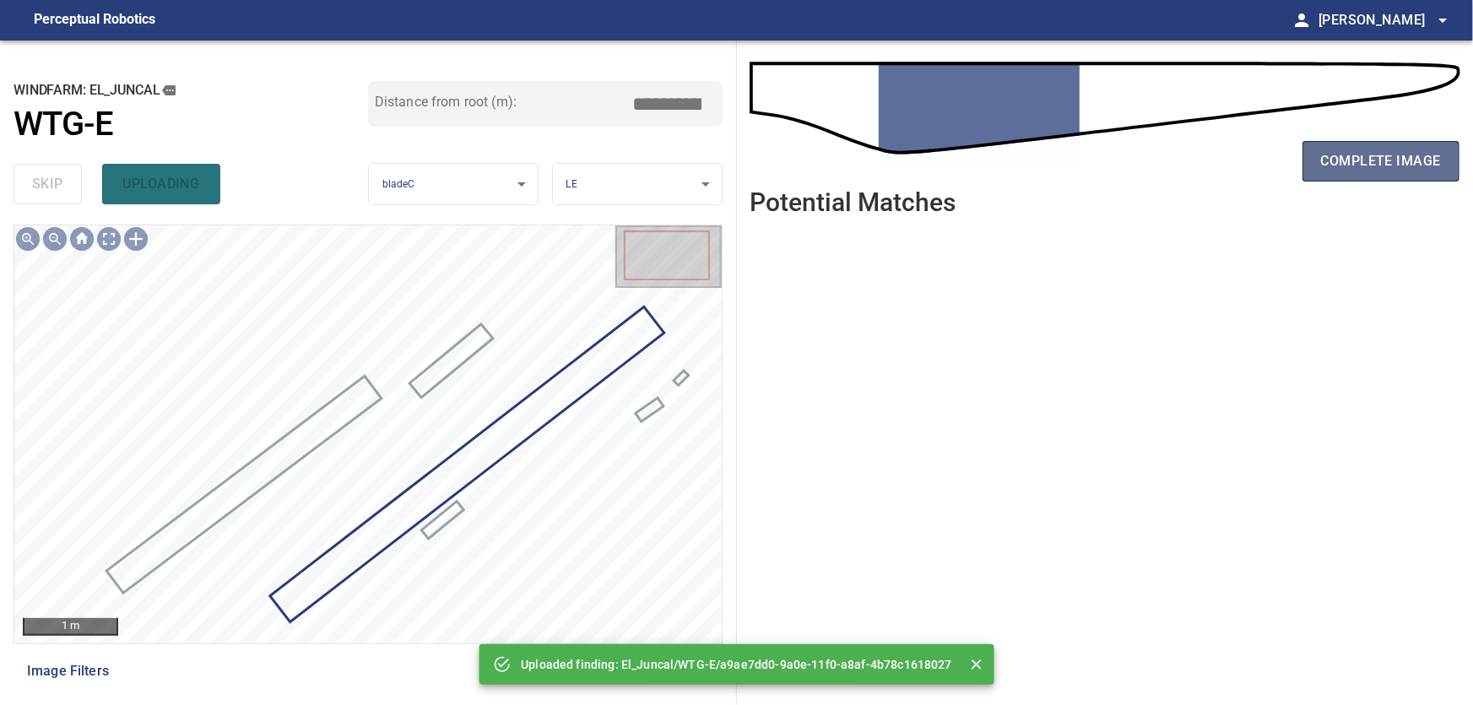
click at [1412, 163] on span "complete image" at bounding box center [1381, 161] width 120 height 24
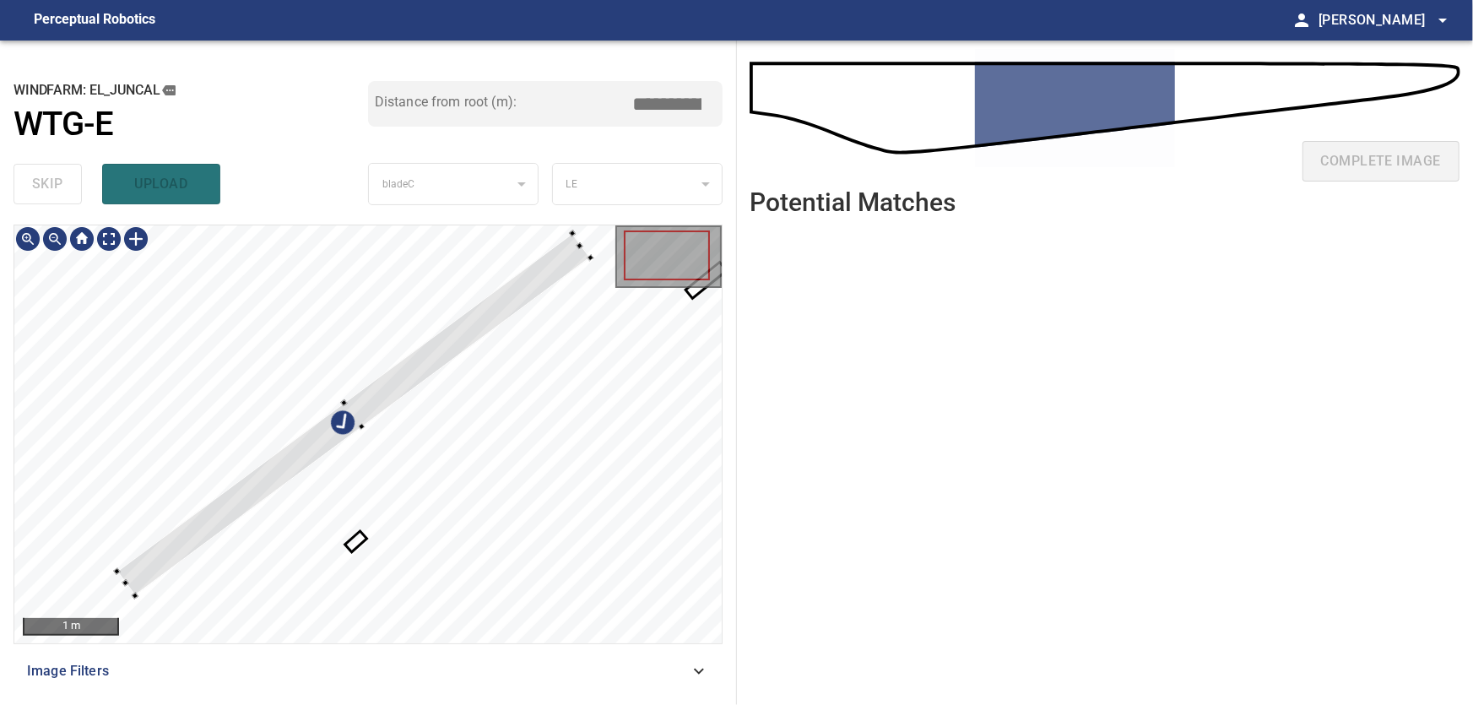
click at [349, 343] on div at bounding box center [367, 434] width 707 height 418
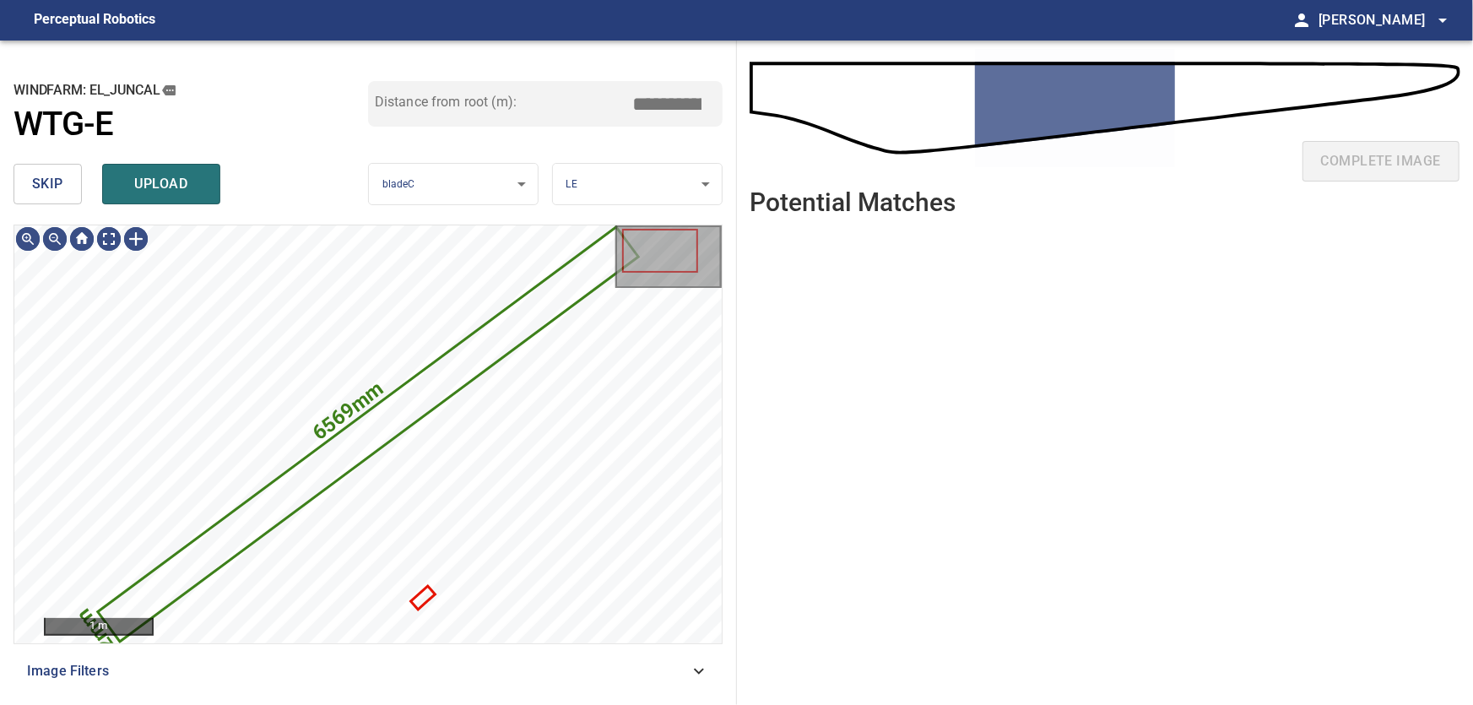
drag, startPoint x: 62, startPoint y: 194, endPoint x: 108, endPoint y: 249, distance: 71.9
click at [74, 211] on div "skip upload" at bounding box center [191, 184] width 355 height 54
click at [318, 457] on icon at bounding box center [368, 434] width 537 height 411
click at [41, 190] on span "skip" at bounding box center [47, 184] width 31 height 24
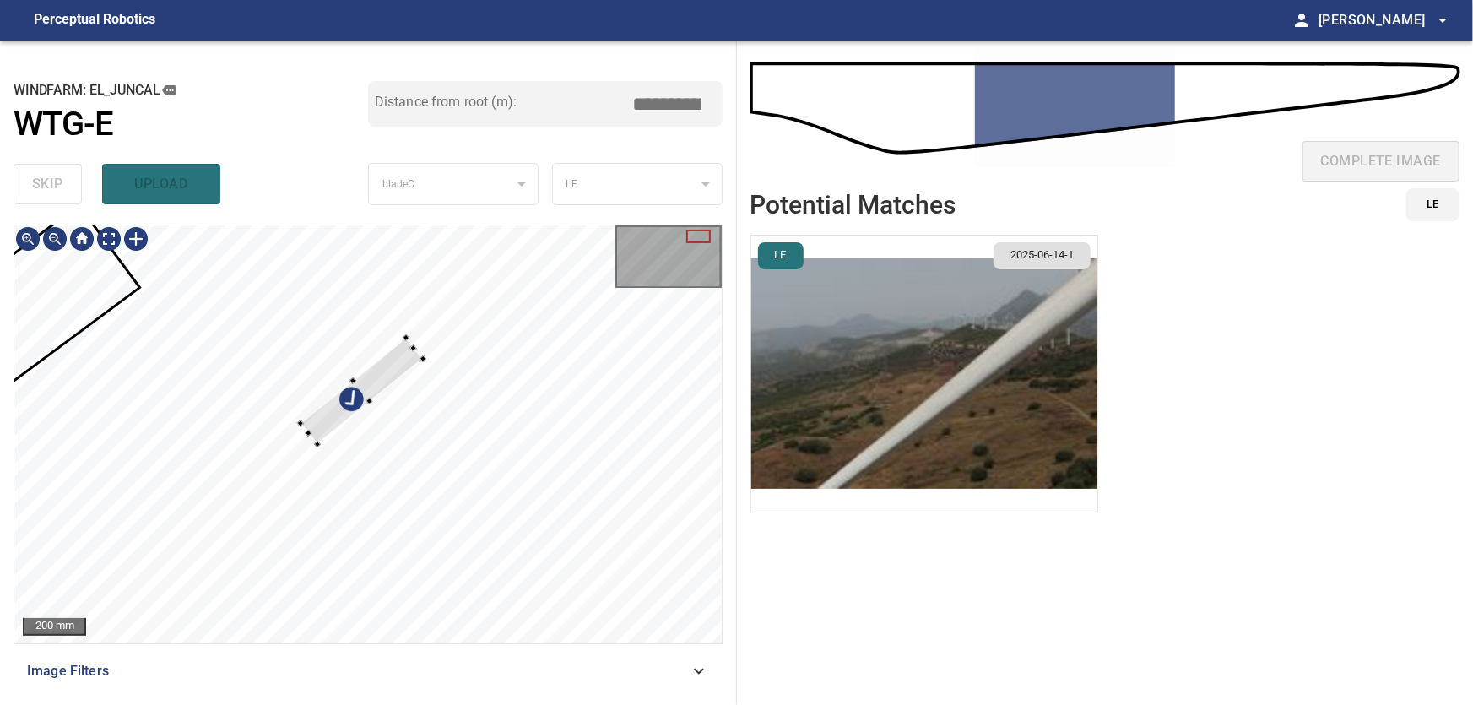
click at [274, 385] on div at bounding box center [367, 434] width 707 height 418
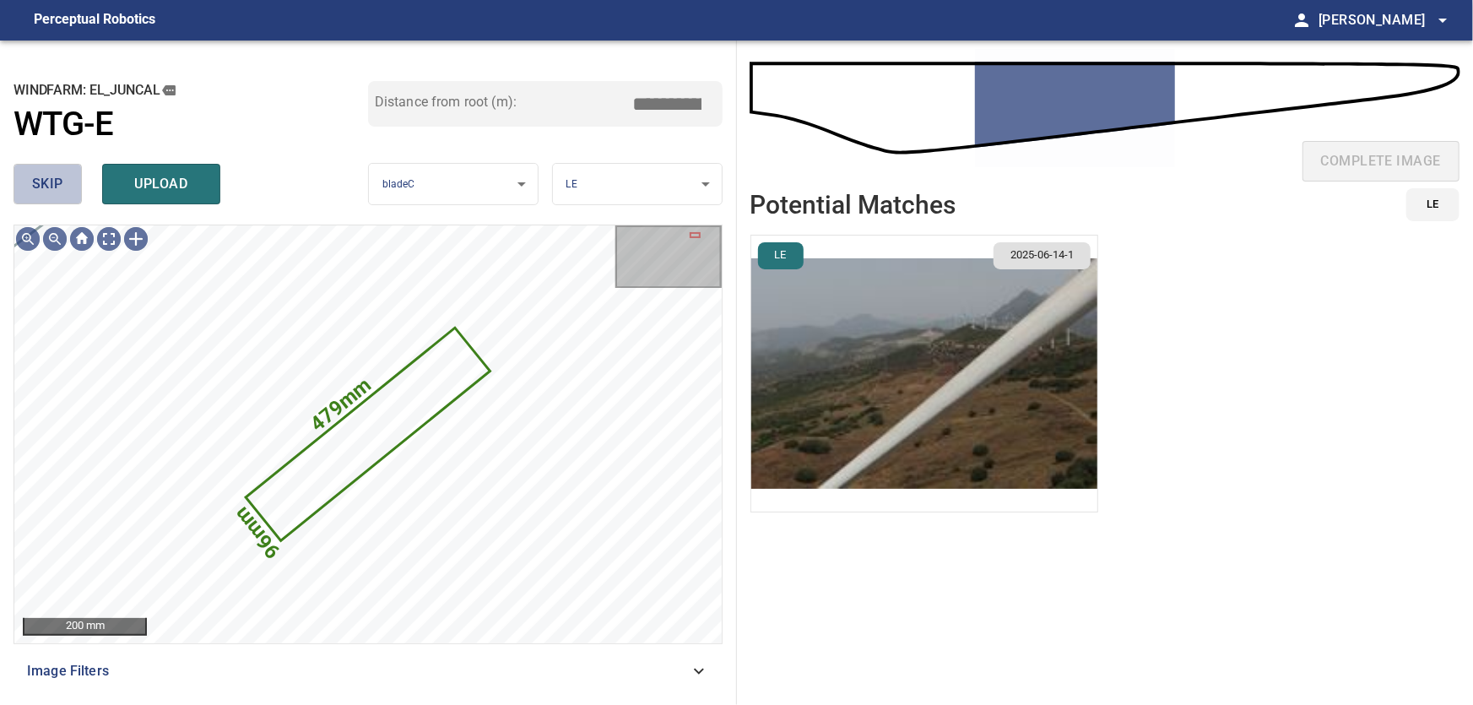
drag, startPoint x: 42, startPoint y: 183, endPoint x: 57, endPoint y: 207, distance: 27.7
click at [42, 184] on span "skip" at bounding box center [47, 184] width 31 height 24
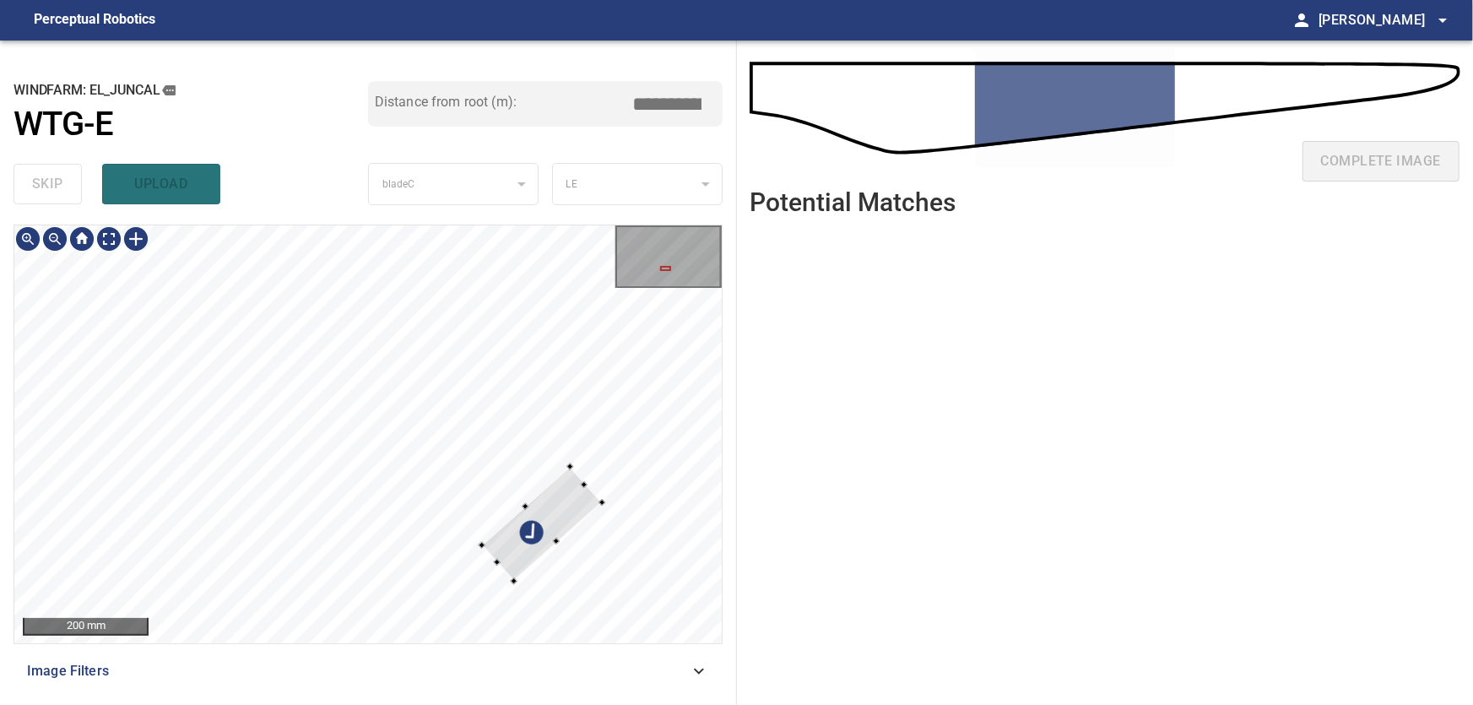
click at [645, 537] on div at bounding box center [367, 434] width 707 height 418
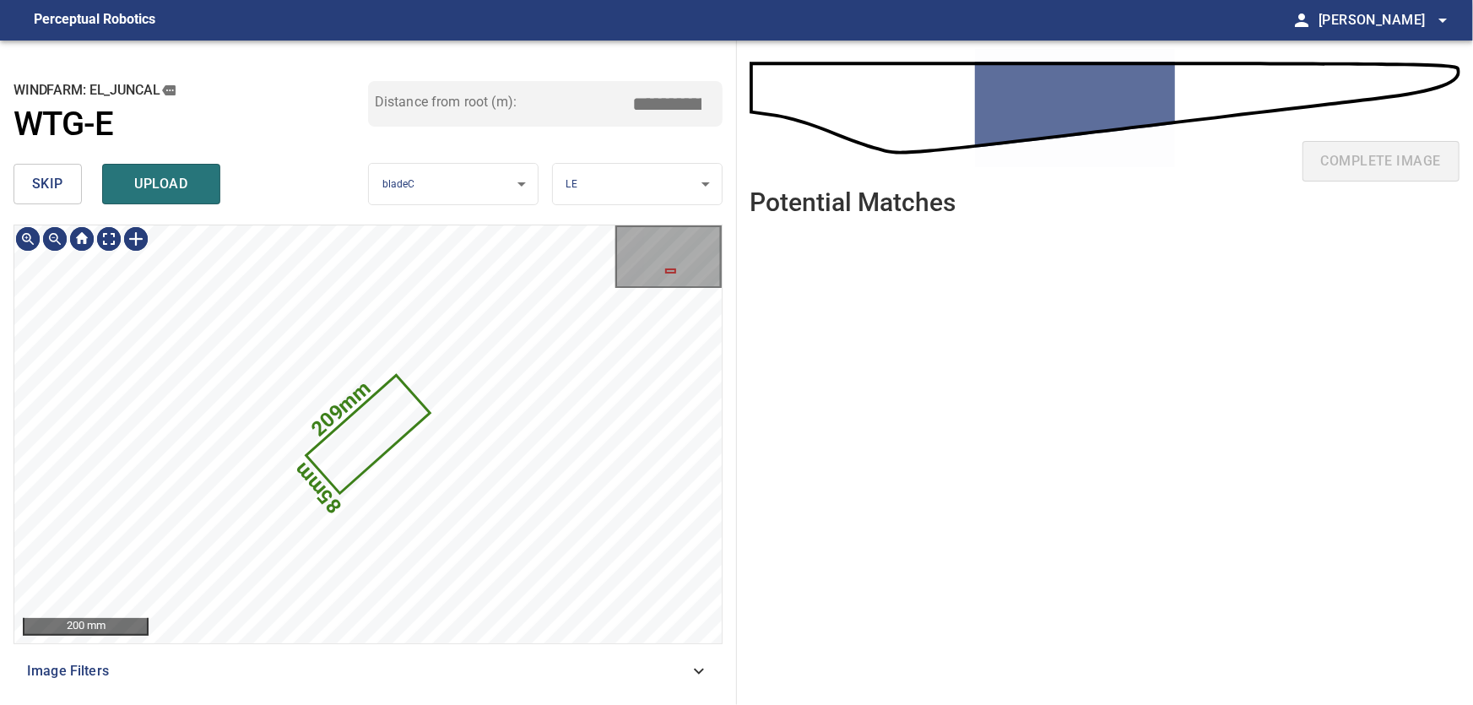
click at [74, 184] on button "skip" at bounding box center [48, 184] width 68 height 41
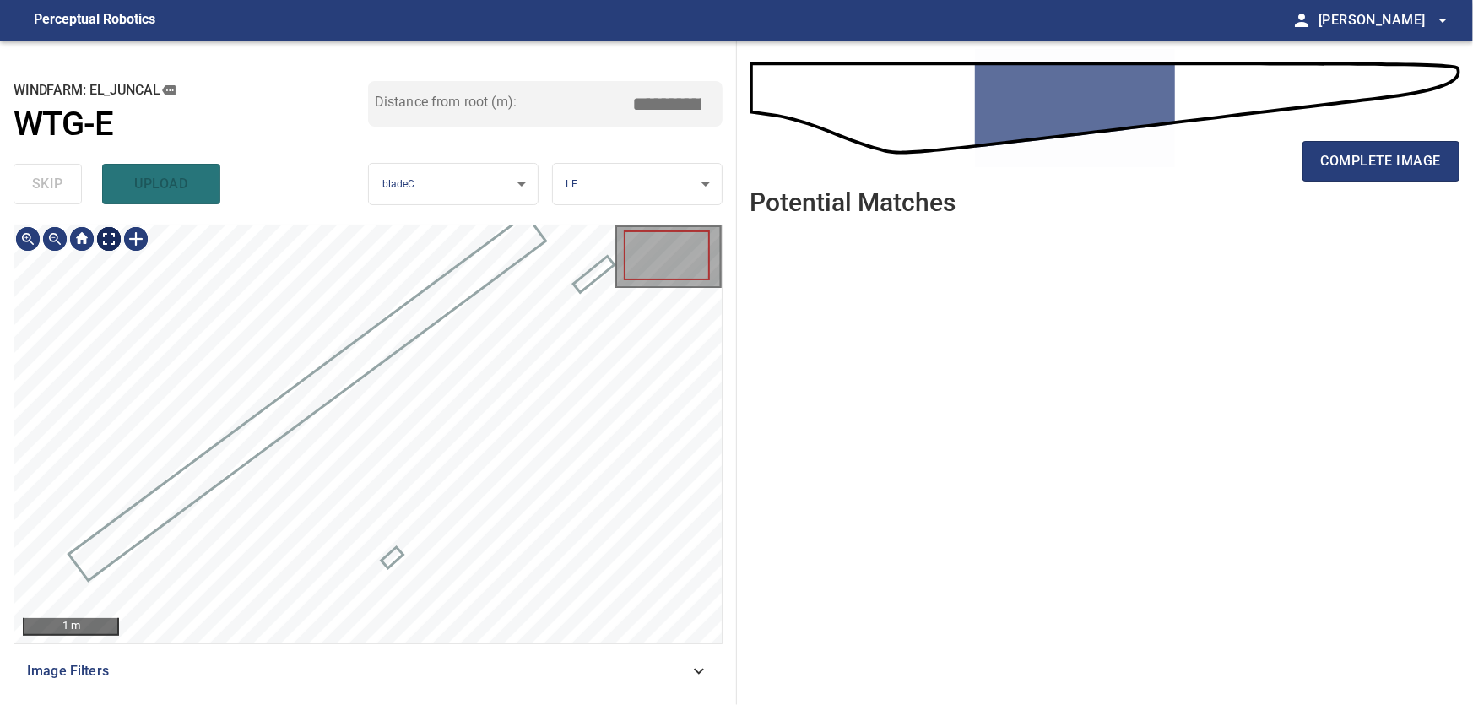
click at [101, 241] on body "**********" at bounding box center [736, 352] width 1473 height 705
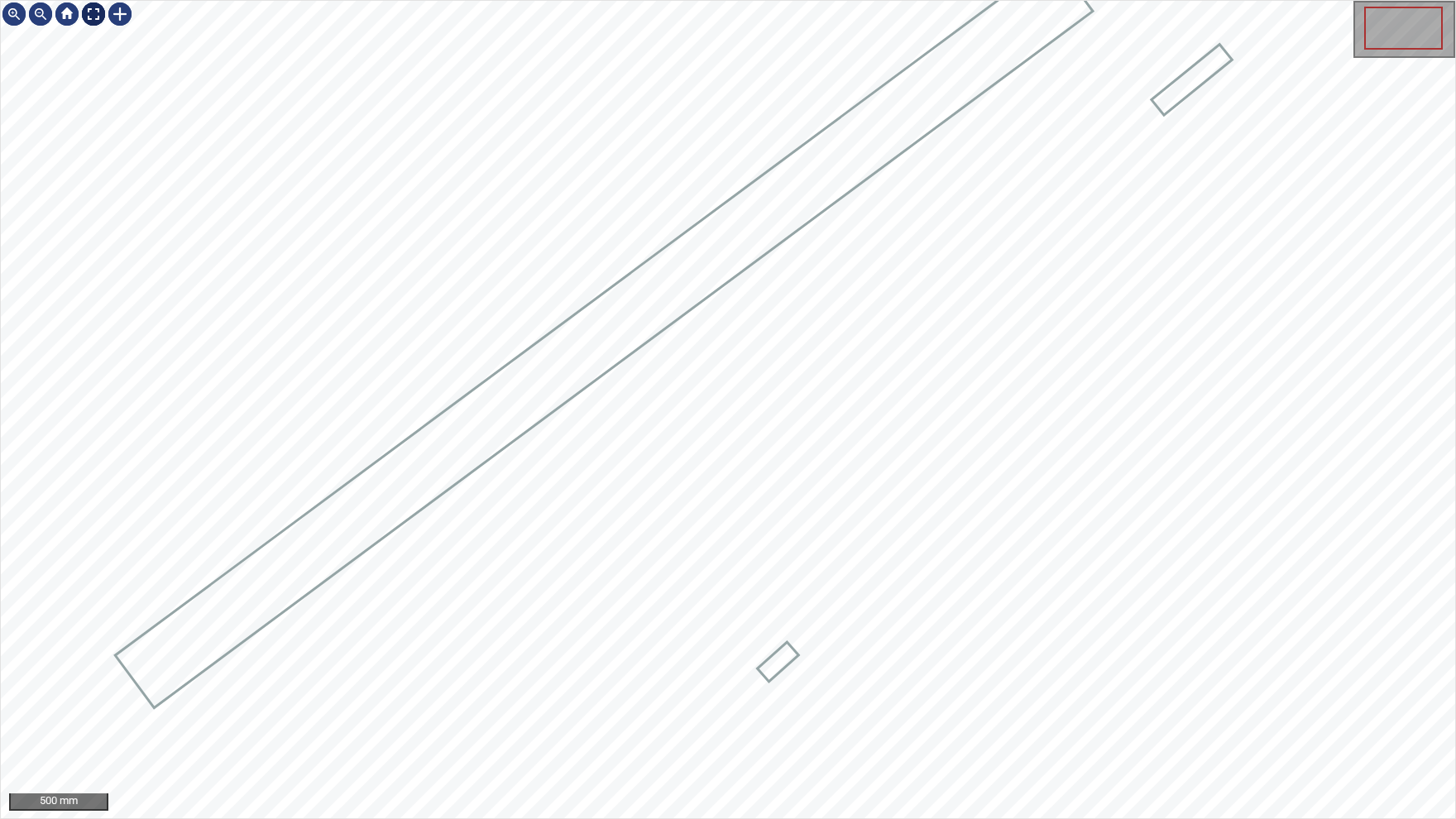
click at [102, 19] on img at bounding box center [93, 14] width 26 height 26
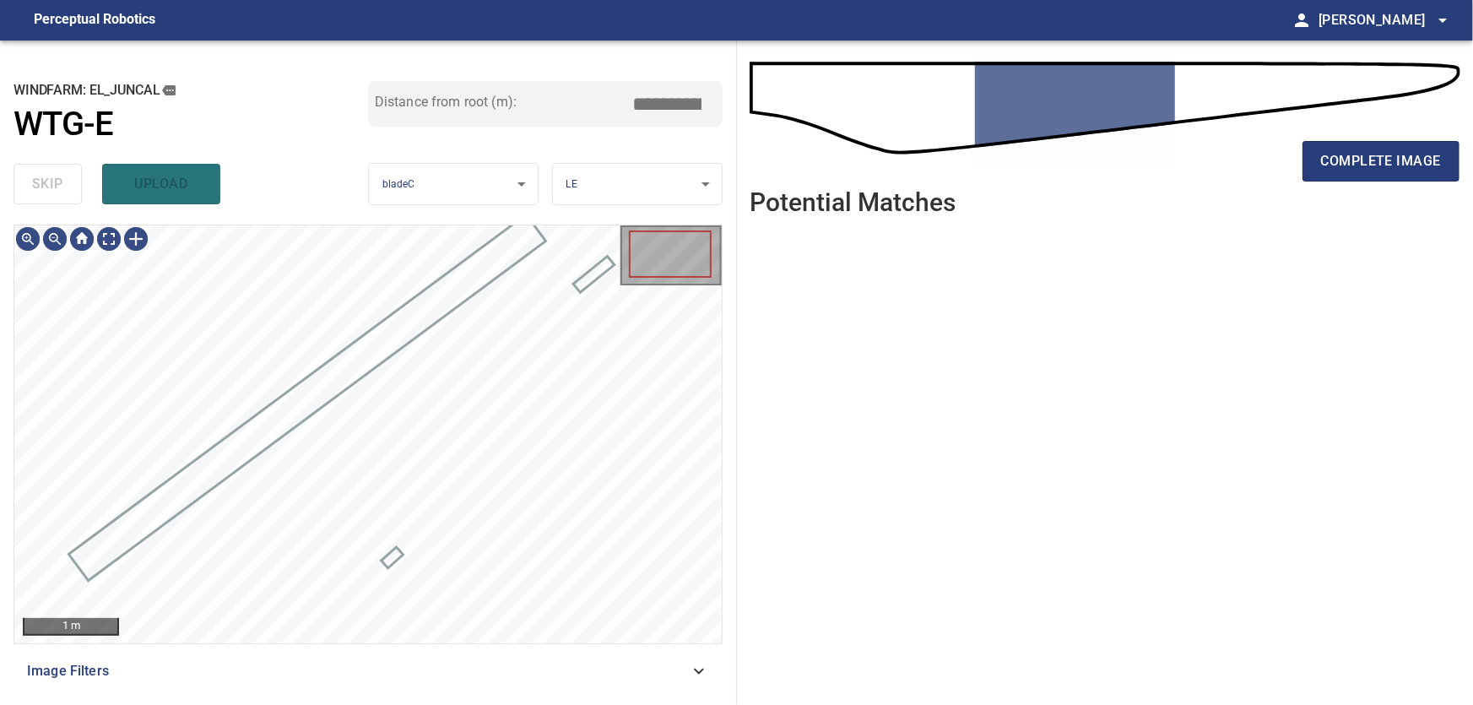
click at [692, 671] on icon at bounding box center [699, 671] width 20 height 20
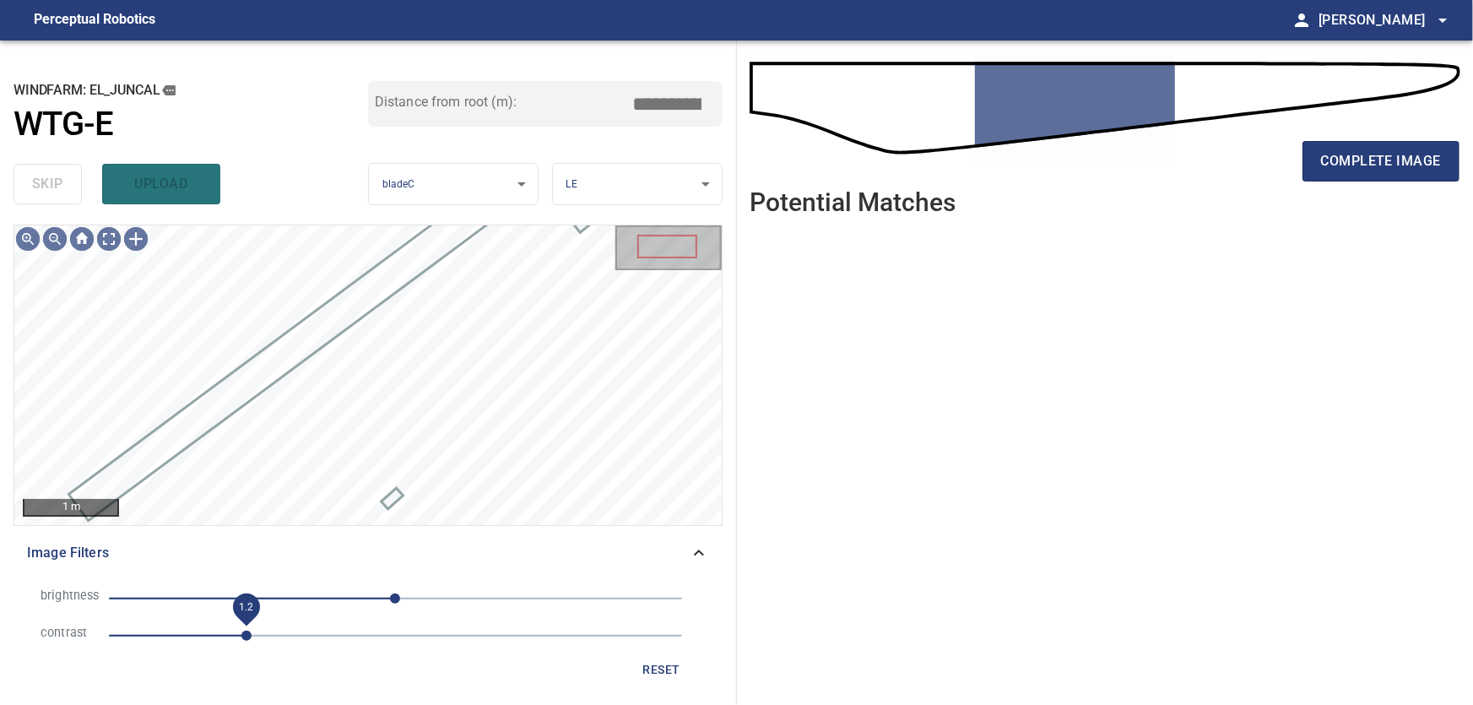
drag, startPoint x: 226, startPoint y: 635, endPoint x: 247, endPoint y: 637, distance: 20.4
click at [247, 637] on span "1.2" at bounding box center [246, 636] width 10 height 10
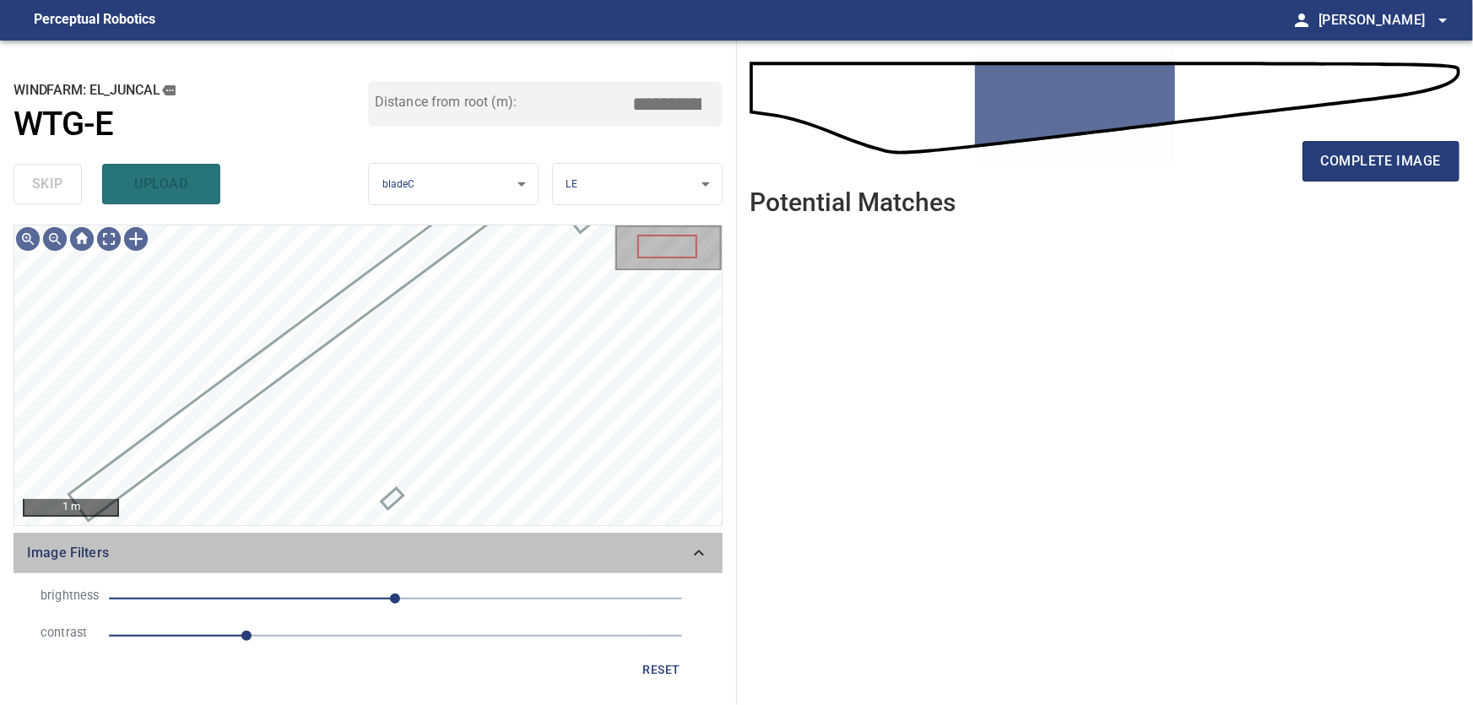
click at [699, 552] on icon at bounding box center [699, 553] width 20 height 20
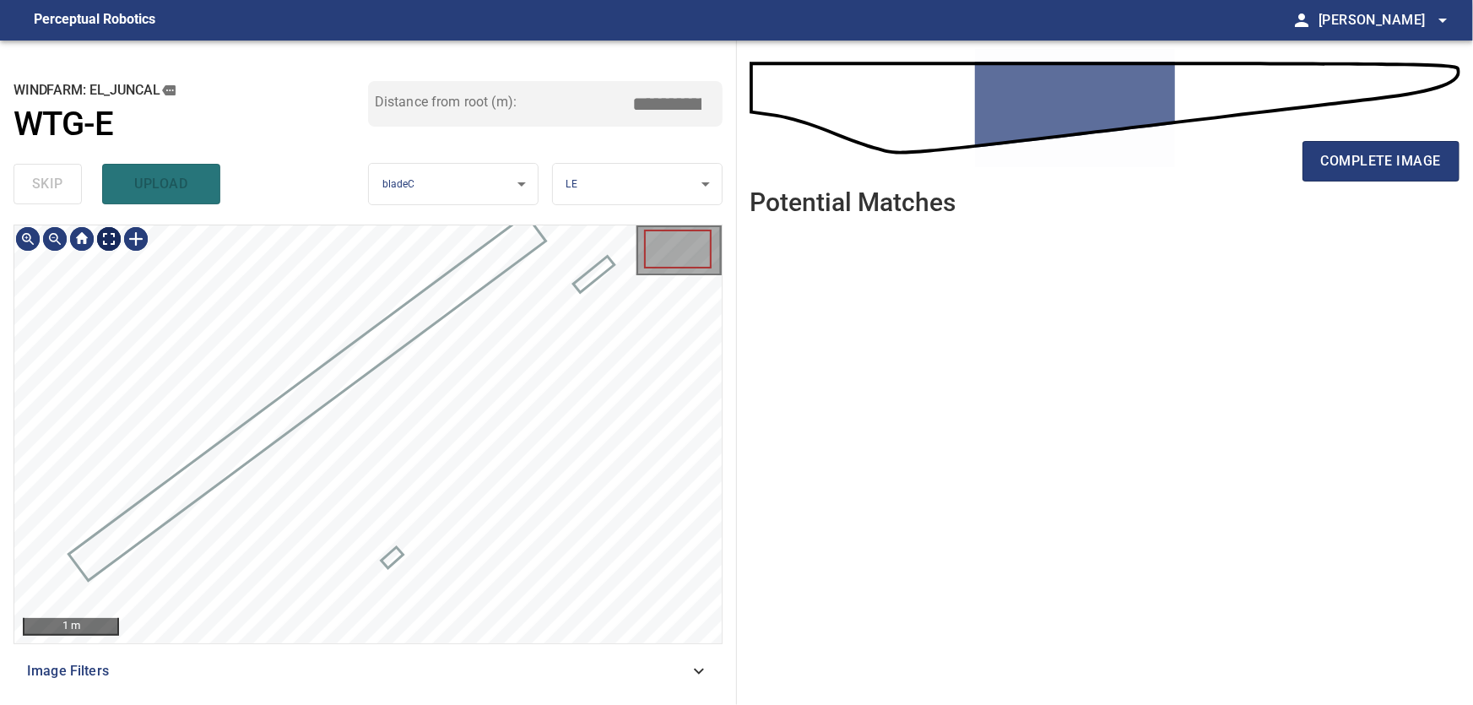
click at [107, 239] on body "**********" at bounding box center [736, 352] width 1473 height 705
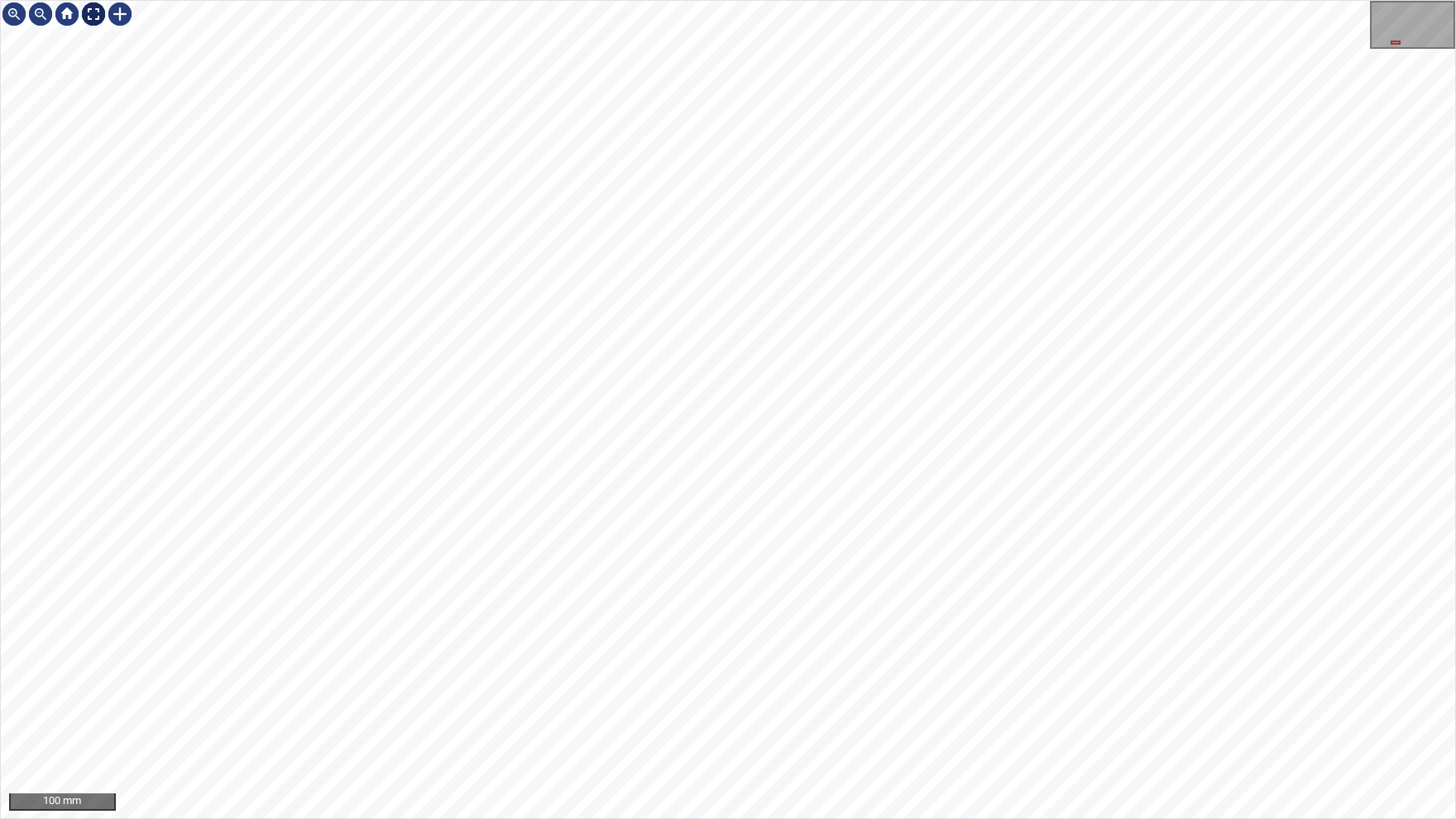
click at [87, 13] on img at bounding box center [93, 14] width 26 height 26
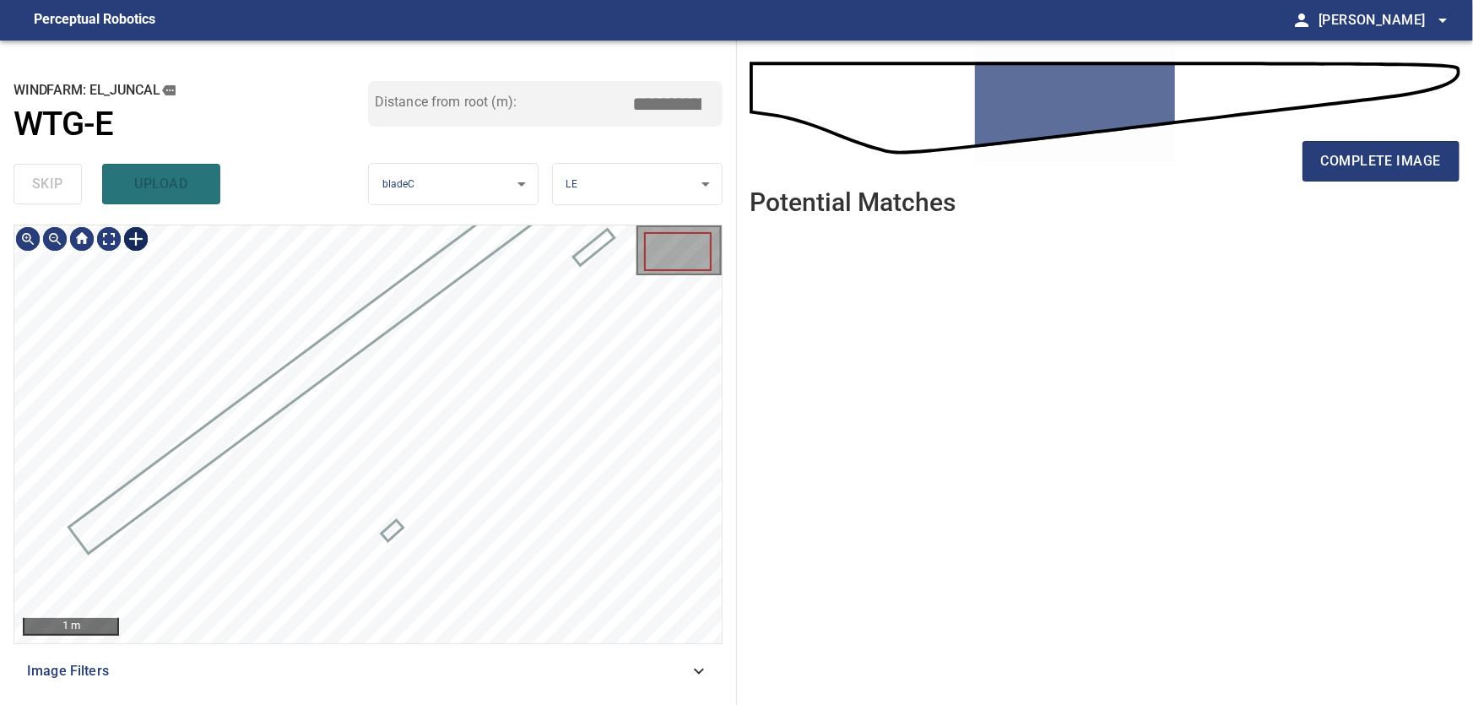
click at [142, 240] on div at bounding box center [135, 238] width 27 height 27
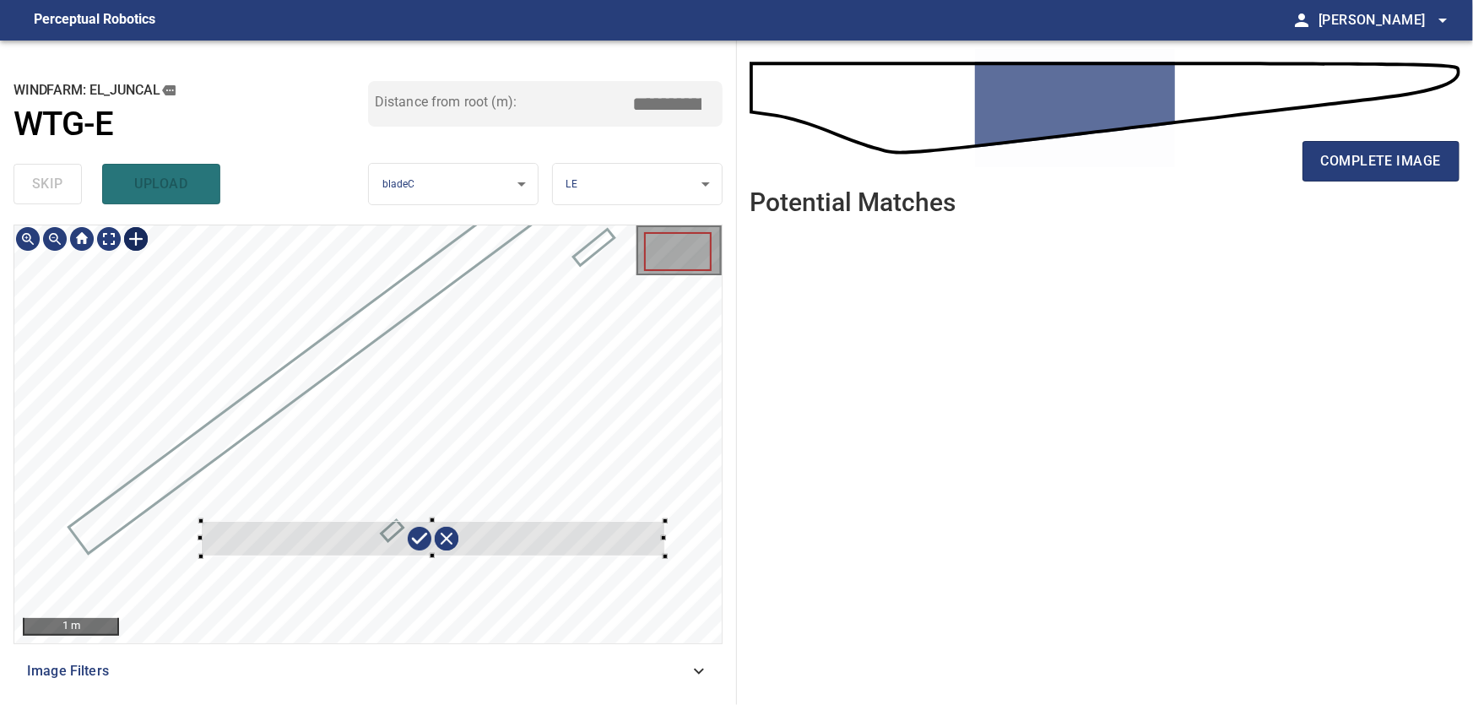
click at [664, 521] on div at bounding box center [367, 434] width 707 height 418
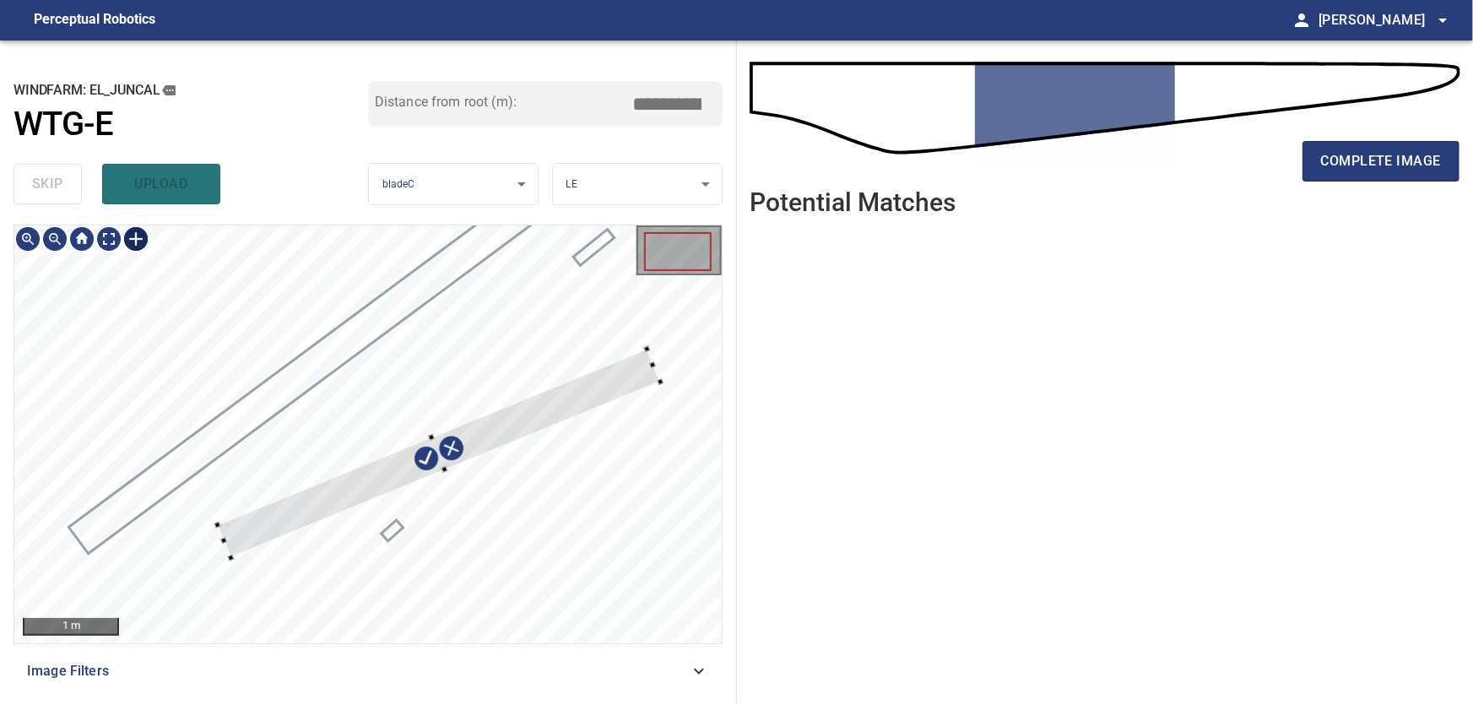
click at [626, 388] on div at bounding box center [438, 453] width 443 height 209
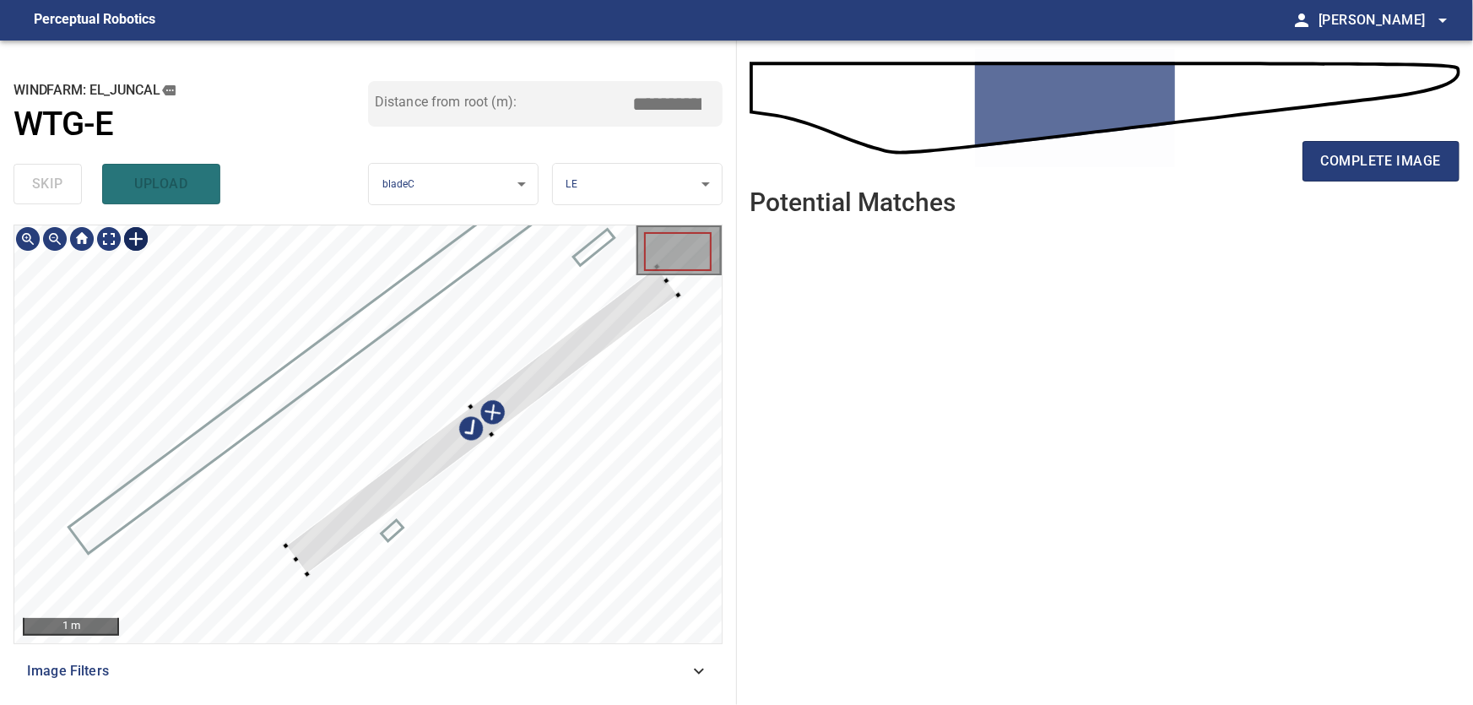
click at [667, 277] on div "1 m" at bounding box center [367, 434] width 707 height 418
click at [217, 634] on div at bounding box center [367, 434] width 707 height 418
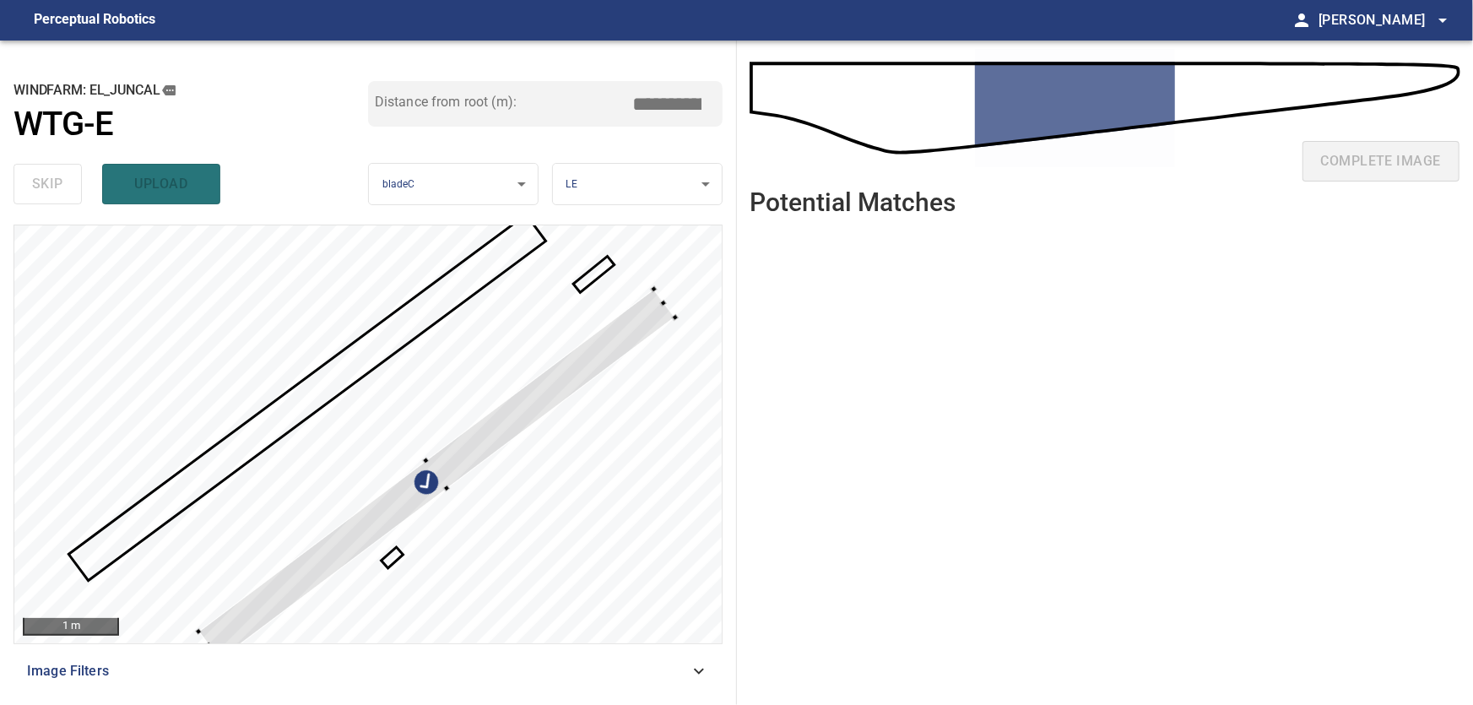
click at [445, 486] on div at bounding box center [436, 475] width 477 height 371
click at [428, 466] on div at bounding box center [429, 465] width 7 height 7
click at [451, 461] on div at bounding box center [441, 478] width 474 height 366
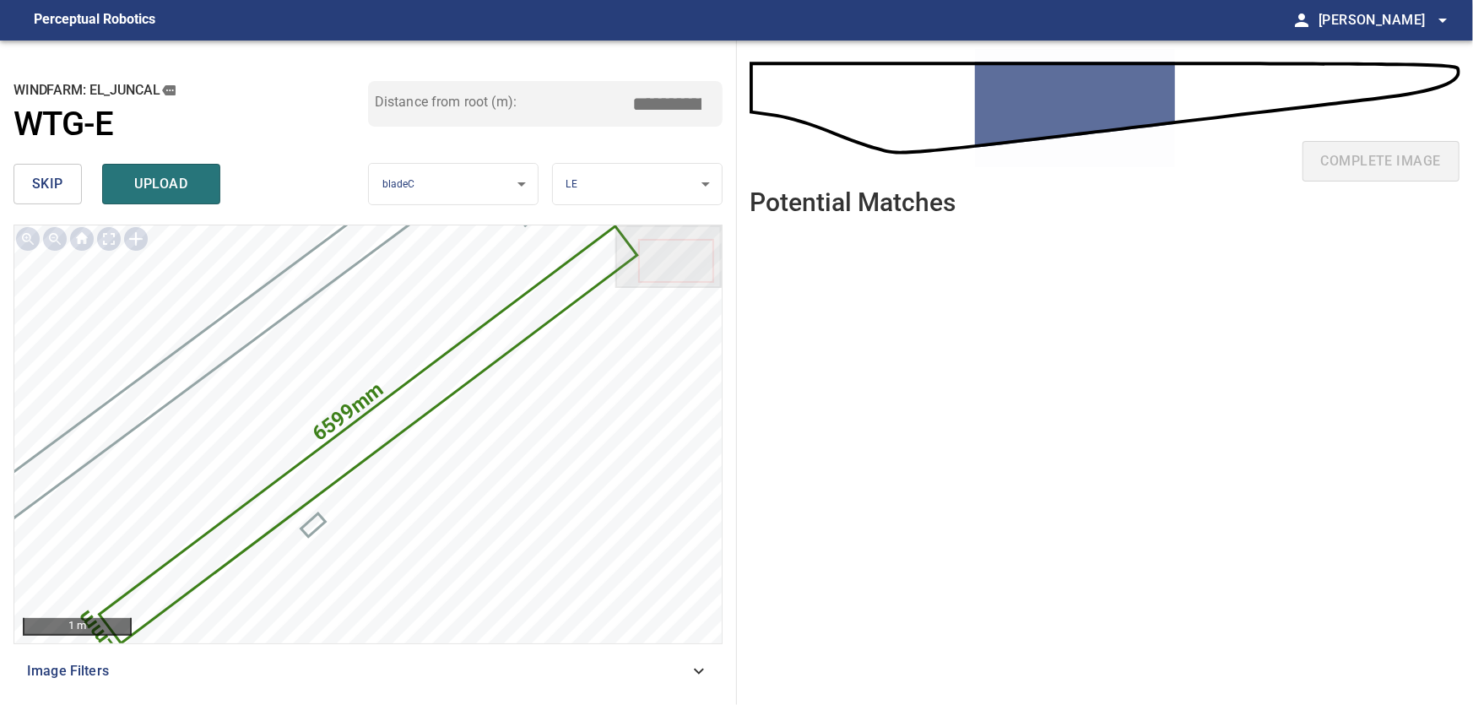
drag, startPoint x: 650, startPoint y: 99, endPoint x: 732, endPoint y: 95, distance: 82.0
click at [716, 95] on input "*****" at bounding box center [674, 104] width 84 height 32
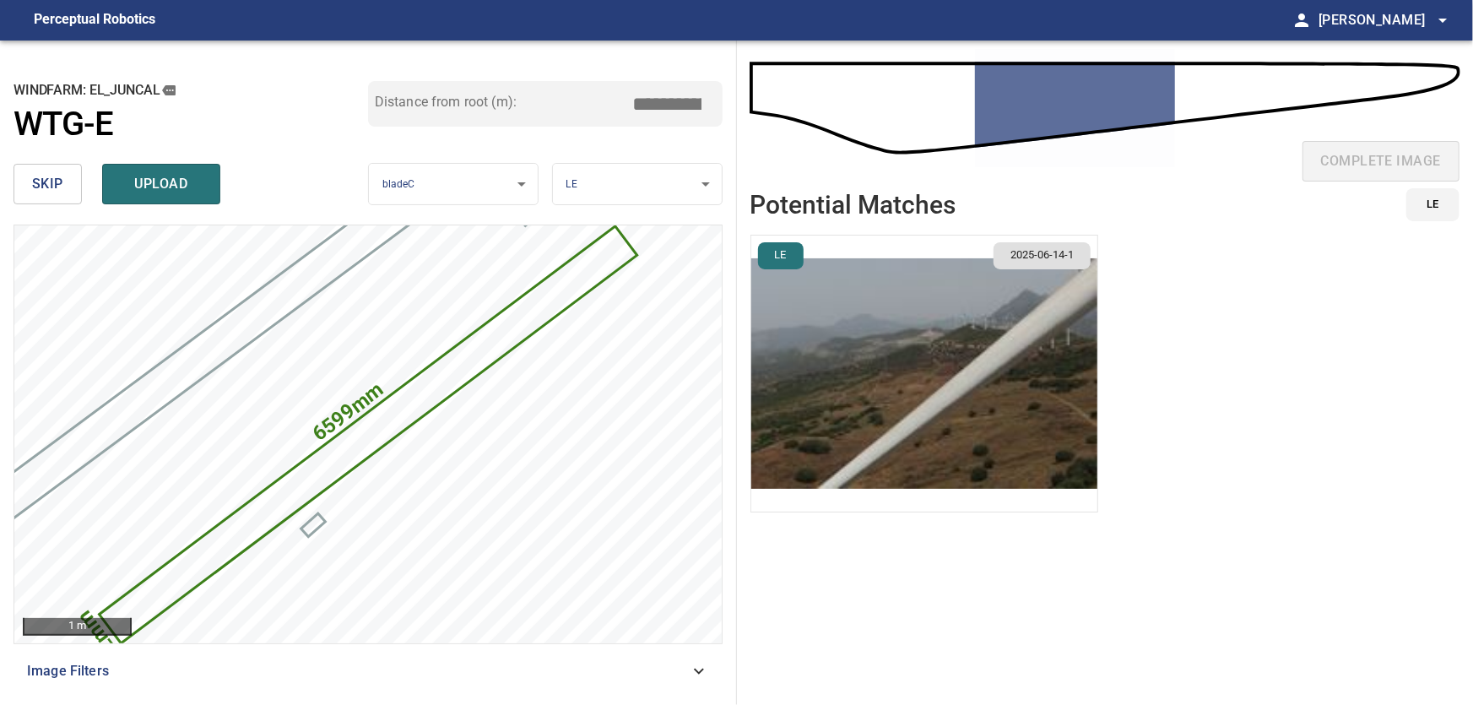
click at [979, 388] on img "button" at bounding box center [924, 374] width 346 height 276
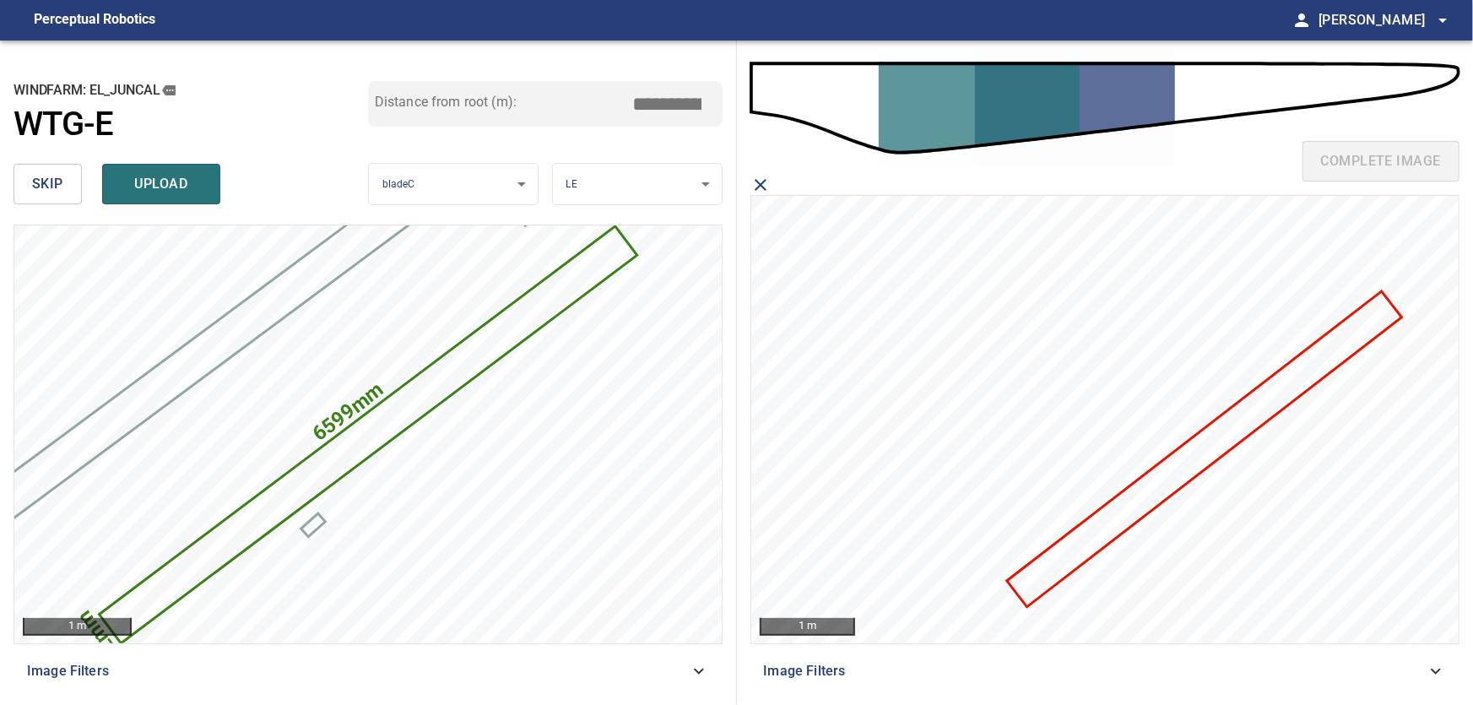
click at [667, 99] on input "****" at bounding box center [674, 104] width 84 height 32
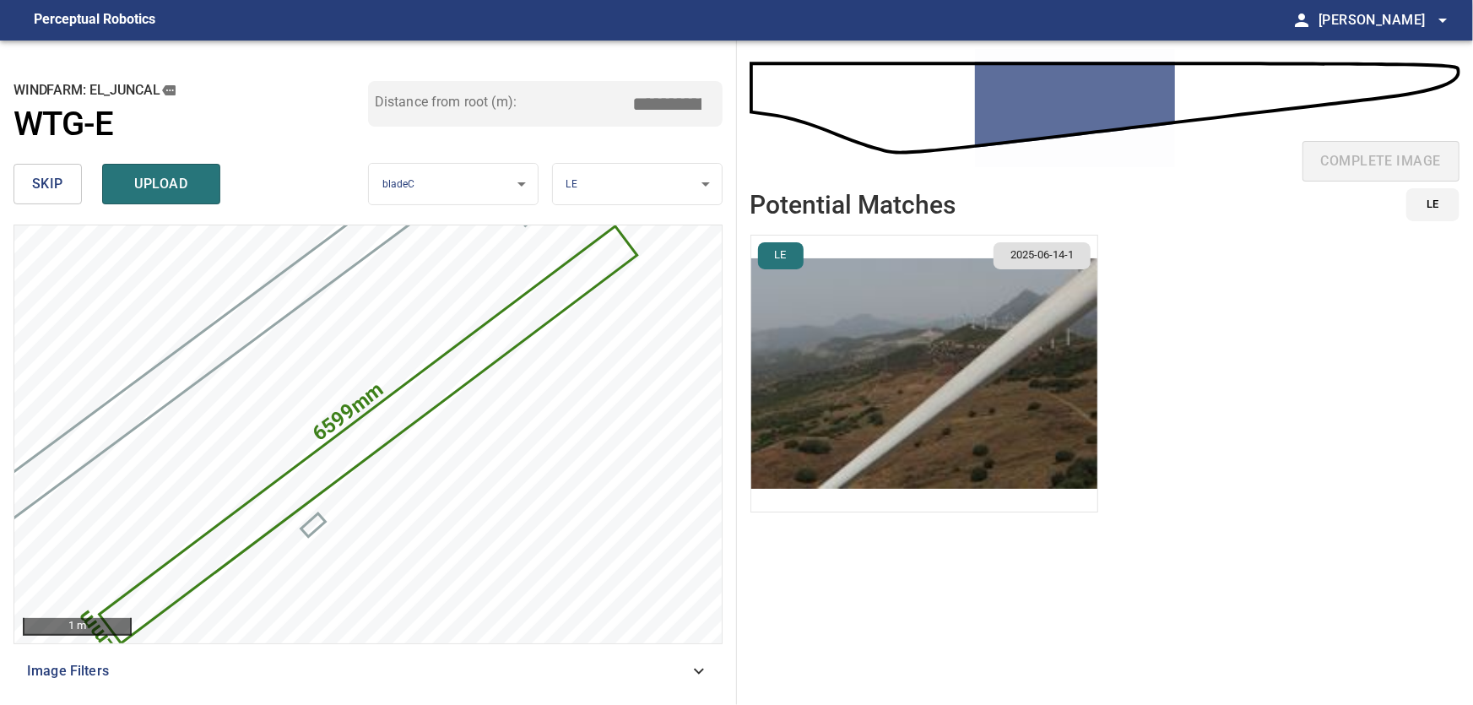
type input "****"
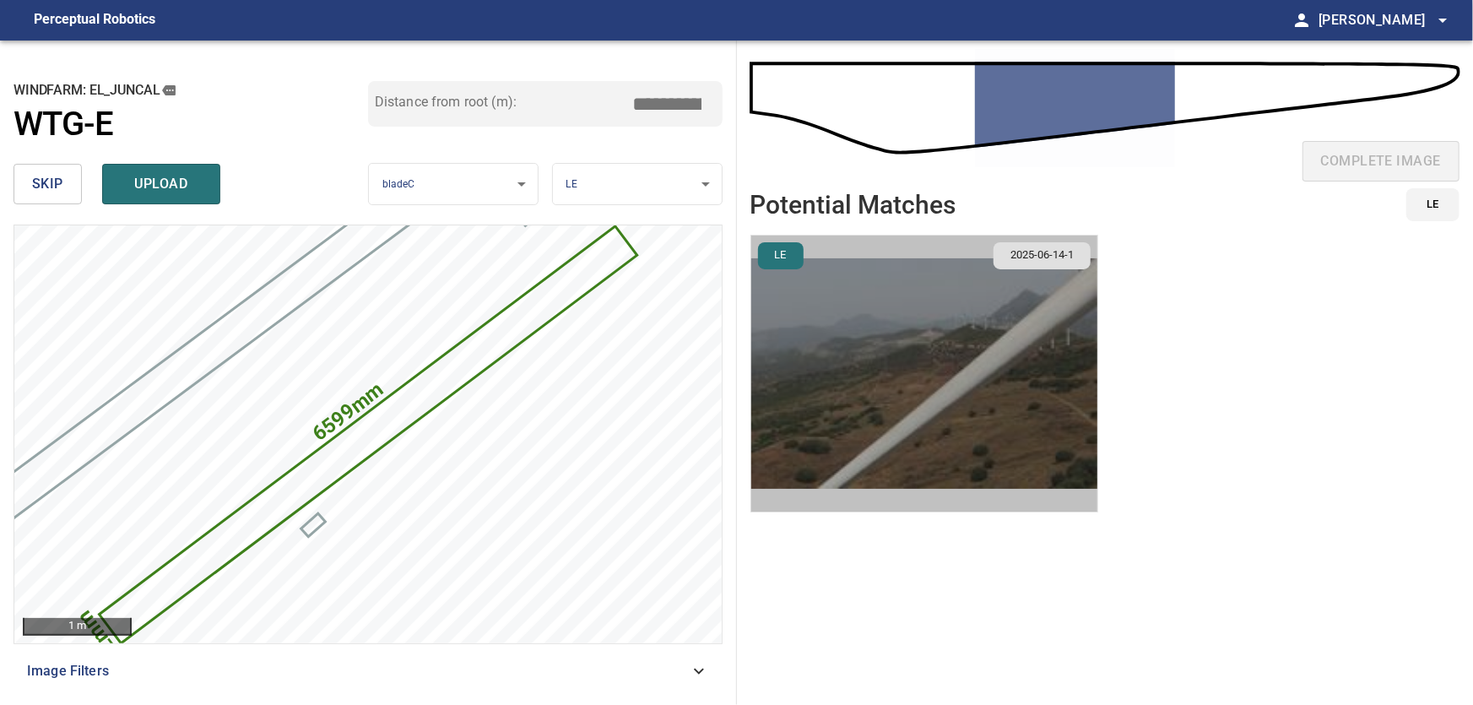
click at [940, 382] on img "button" at bounding box center [924, 374] width 346 height 276
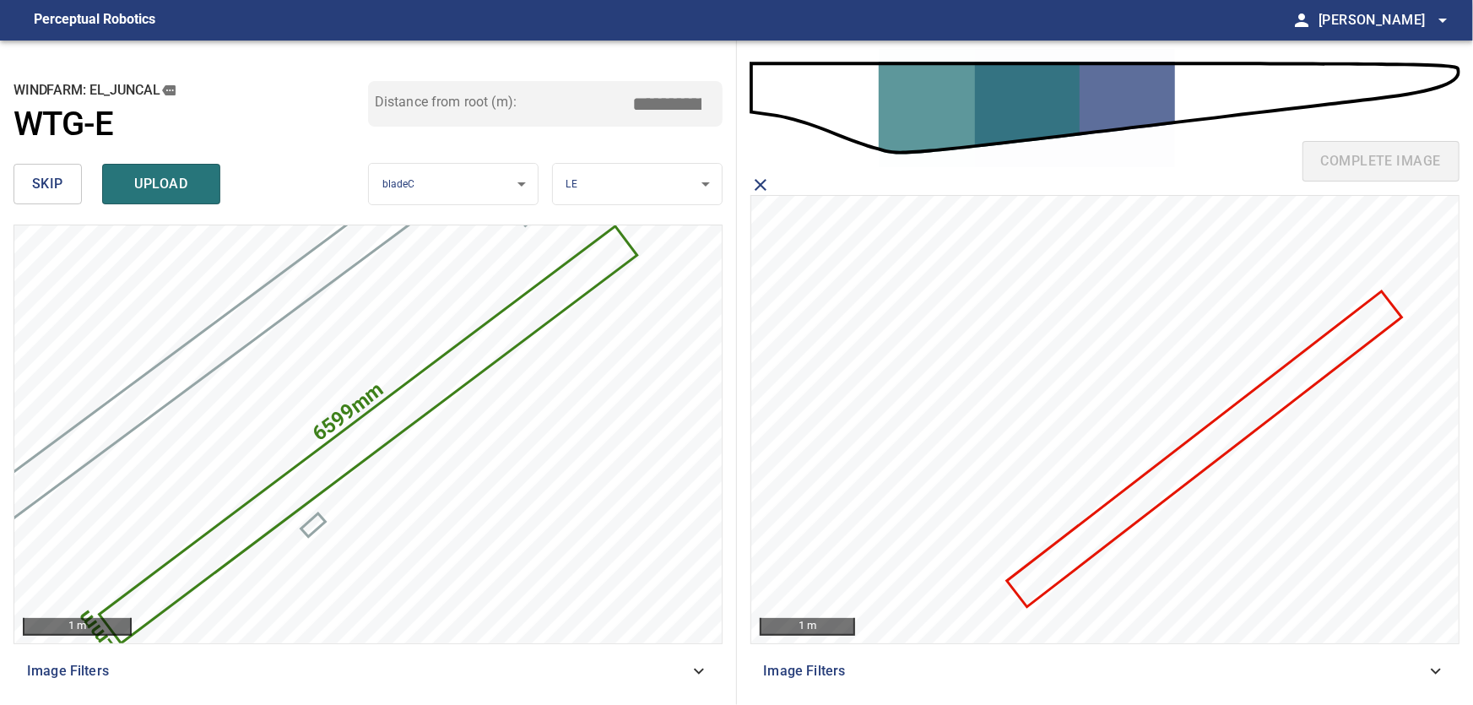
click at [1151, 507] on icon at bounding box center [1205, 449] width 392 height 312
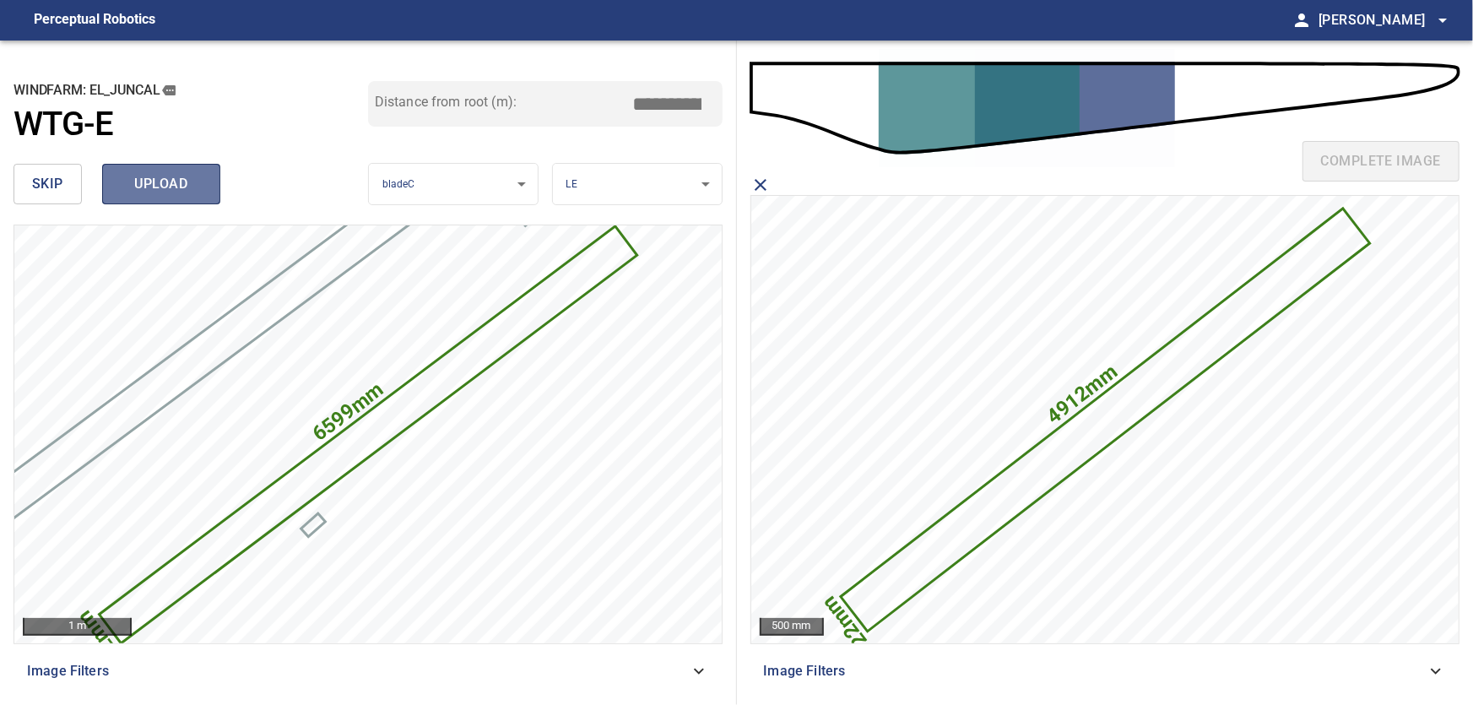
click at [157, 185] on span "upload" at bounding box center [161, 184] width 81 height 24
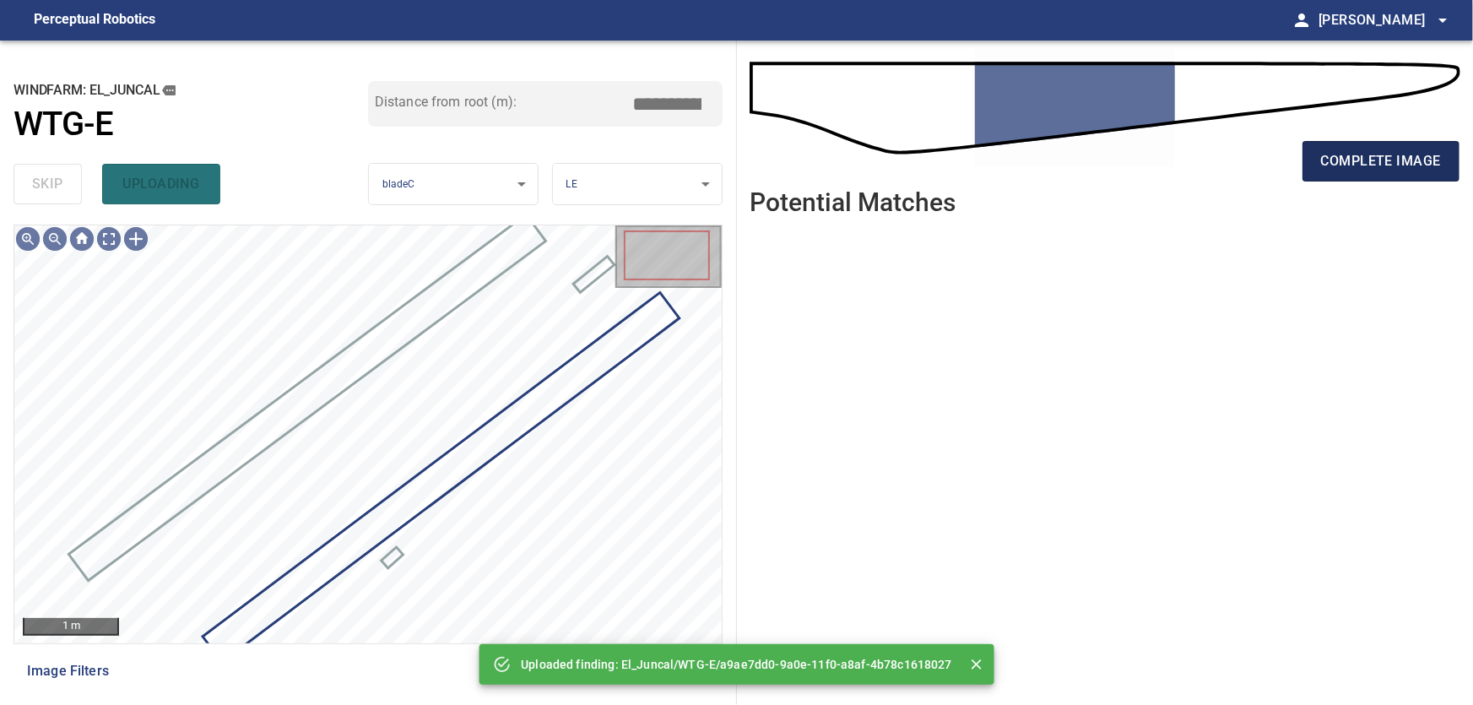
click at [1370, 160] on span "complete image" at bounding box center [1381, 161] width 120 height 24
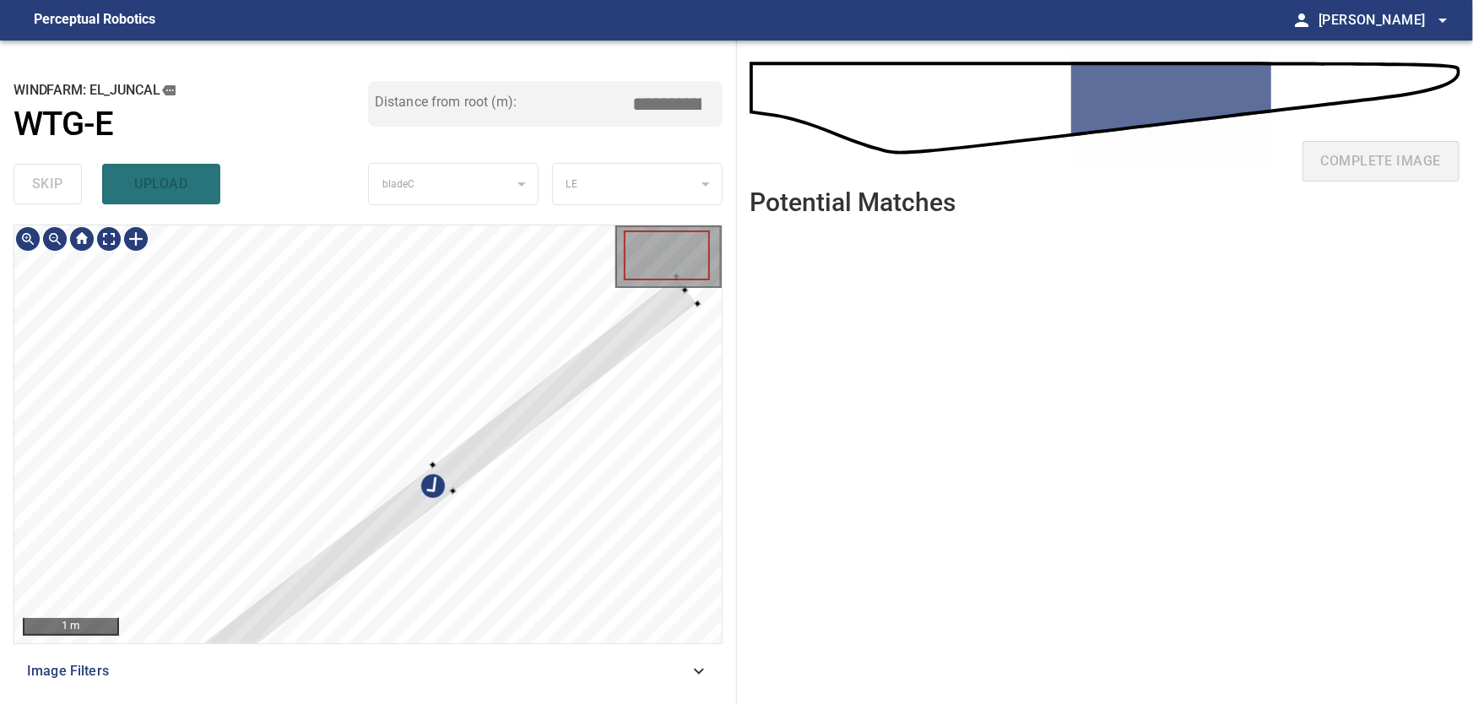
click at [317, 392] on div at bounding box center [367, 434] width 707 height 418
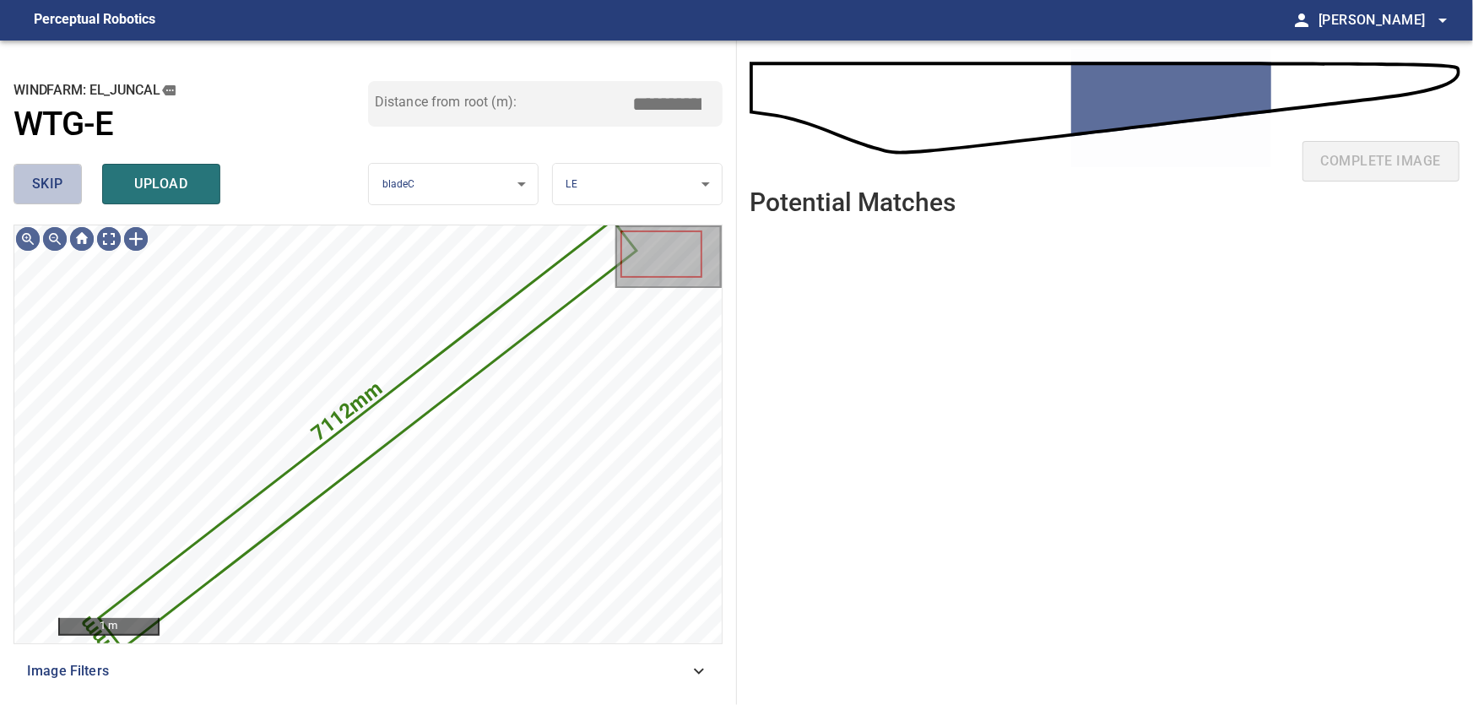
click at [53, 185] on span "skip" at bounding box center [47, 184] width 31 height 24
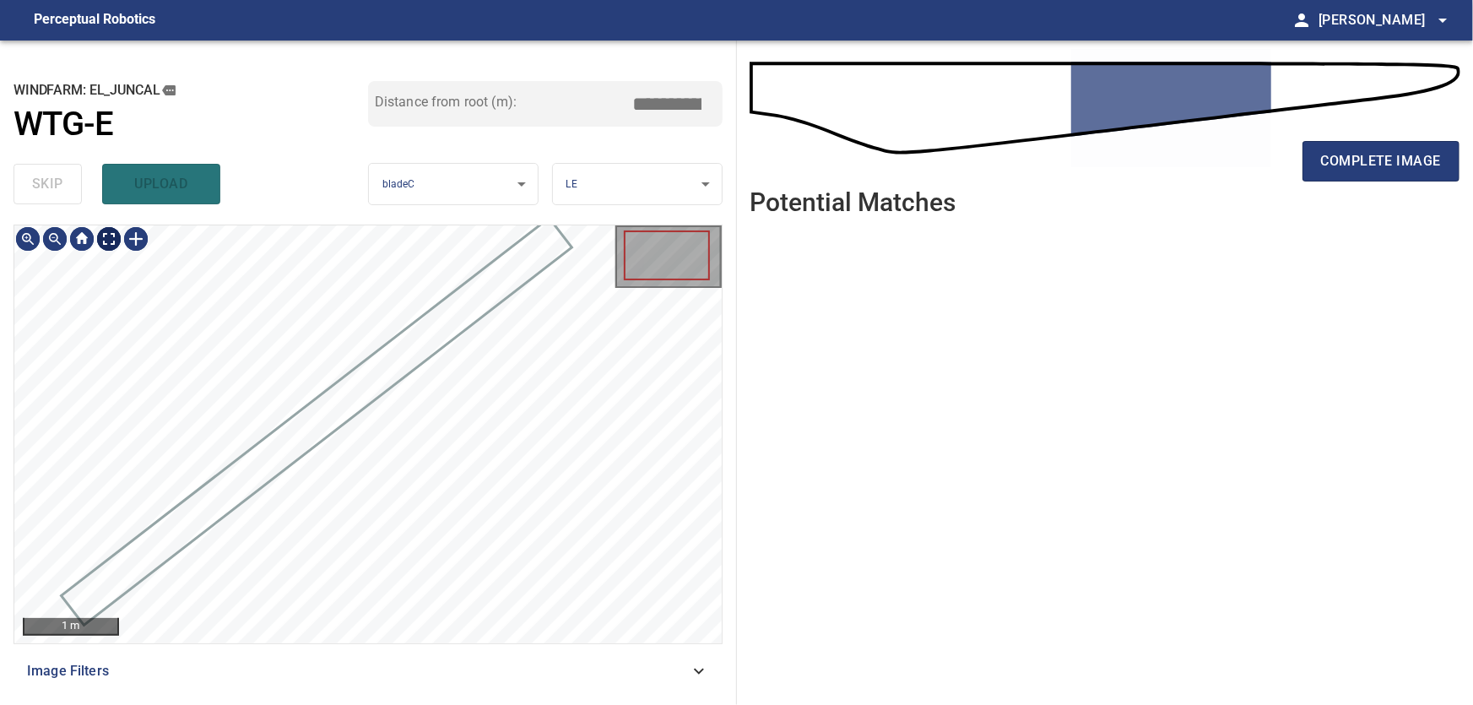
click at [118, 235] on body "**********" at bounding box center [736, 352] width 1473 height 705
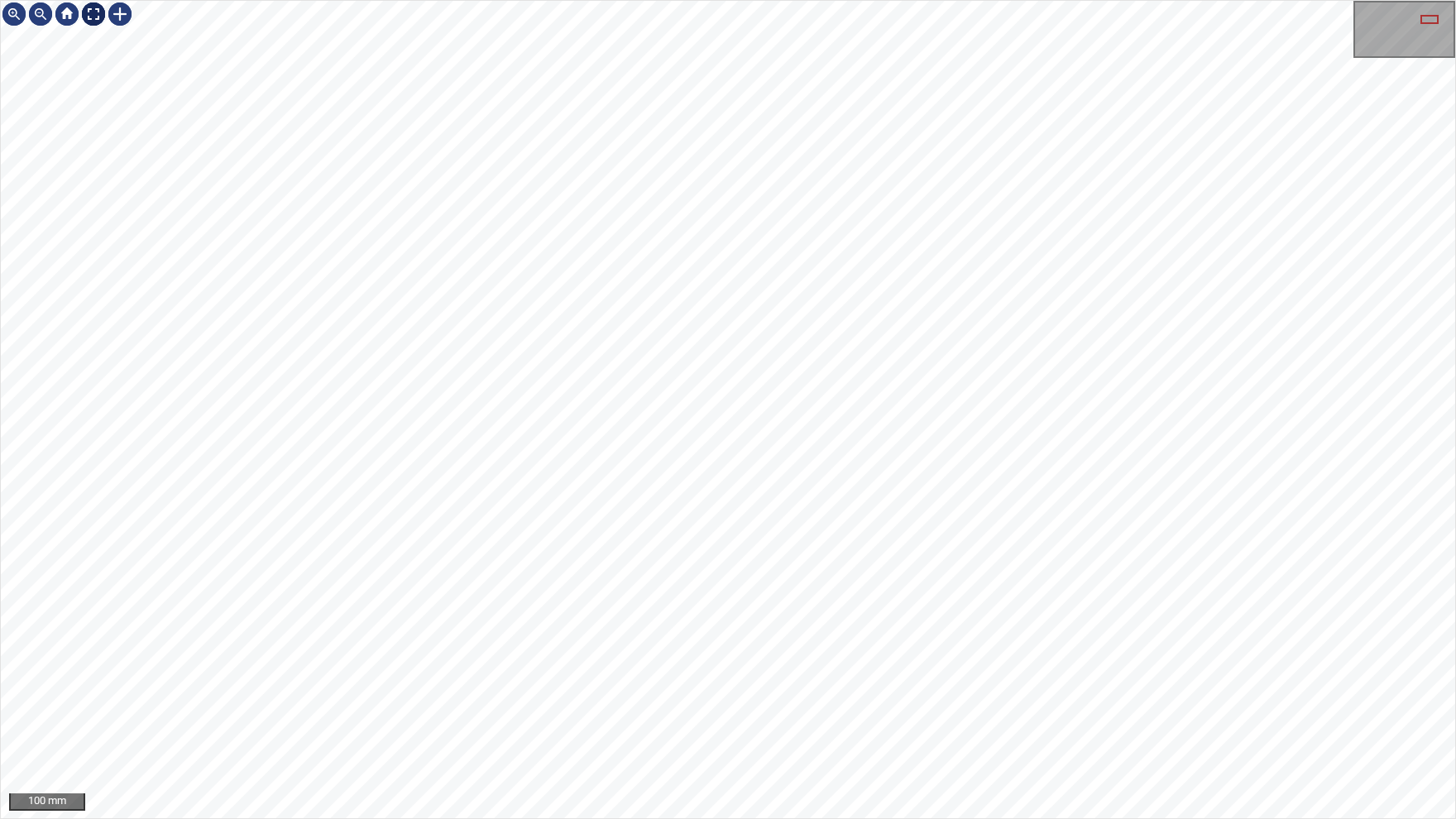
click at [94, 11] on img at bounding box center [93, 14] width 26 height 26
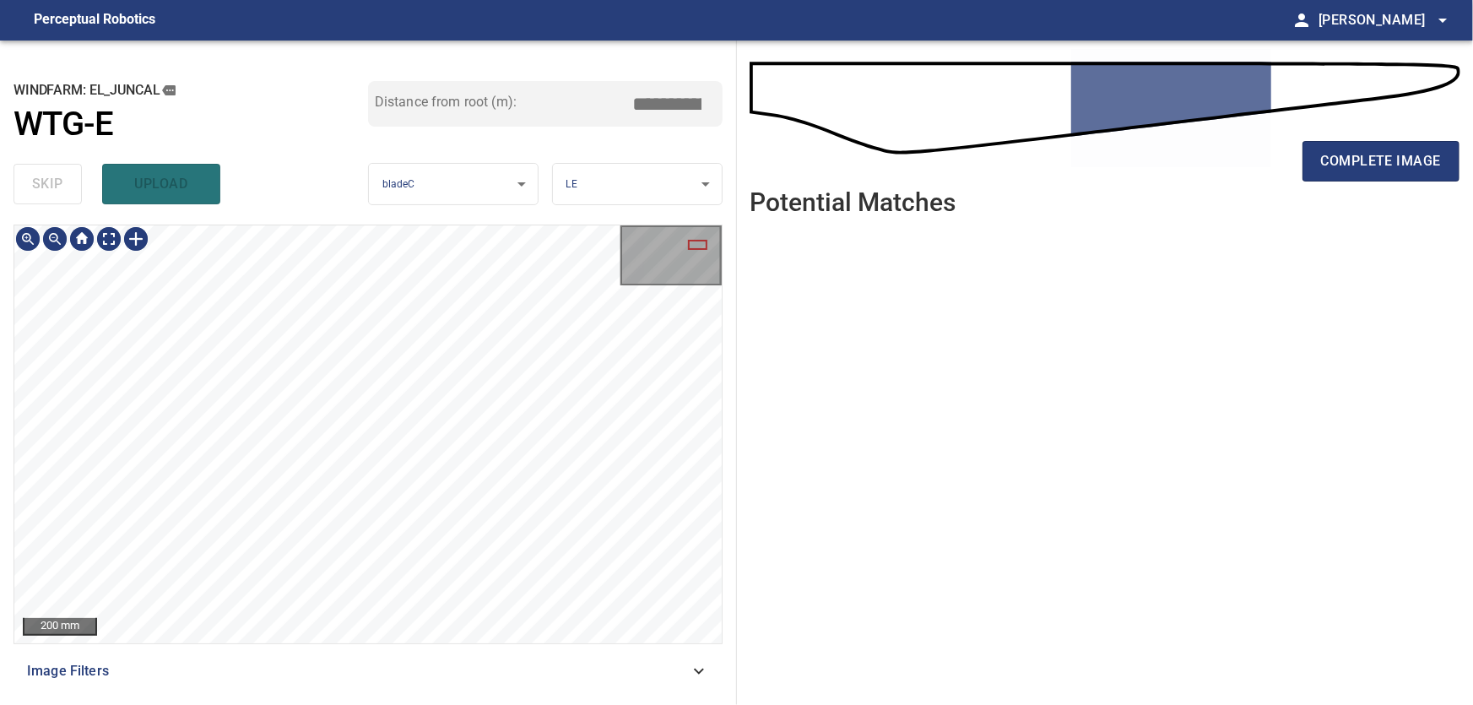
click at [707, 670] on icon at bounding box center [699, 671] width 20 height 20
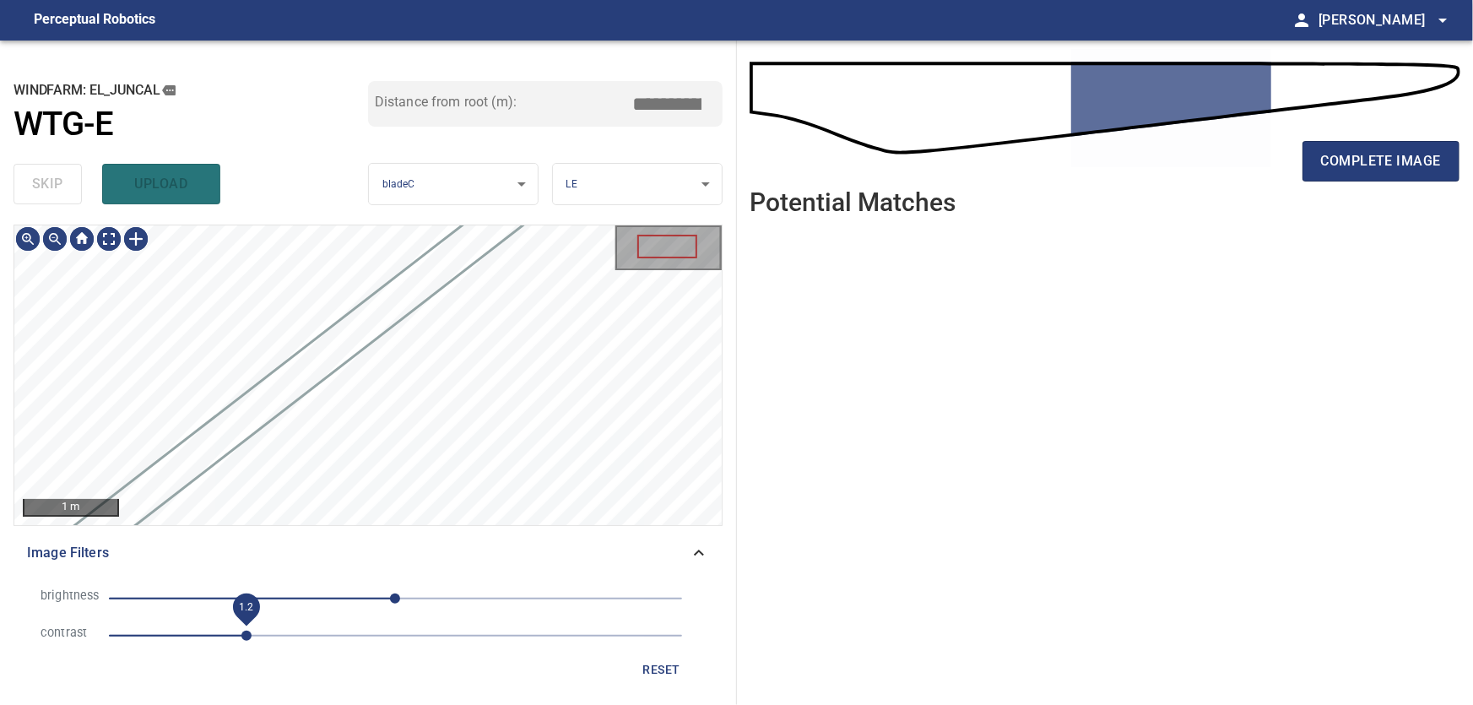
drag, startPoint x: 221, startPoint y: 635, endPoint x: 244, endPoint y: 636, distance: 22.8
click at [244, 636] on span "1.2" at bounding box center [246, 636] width 10 height 10
click at [699, 550] on icon at bounding box center [699, 553] width 20 height 20
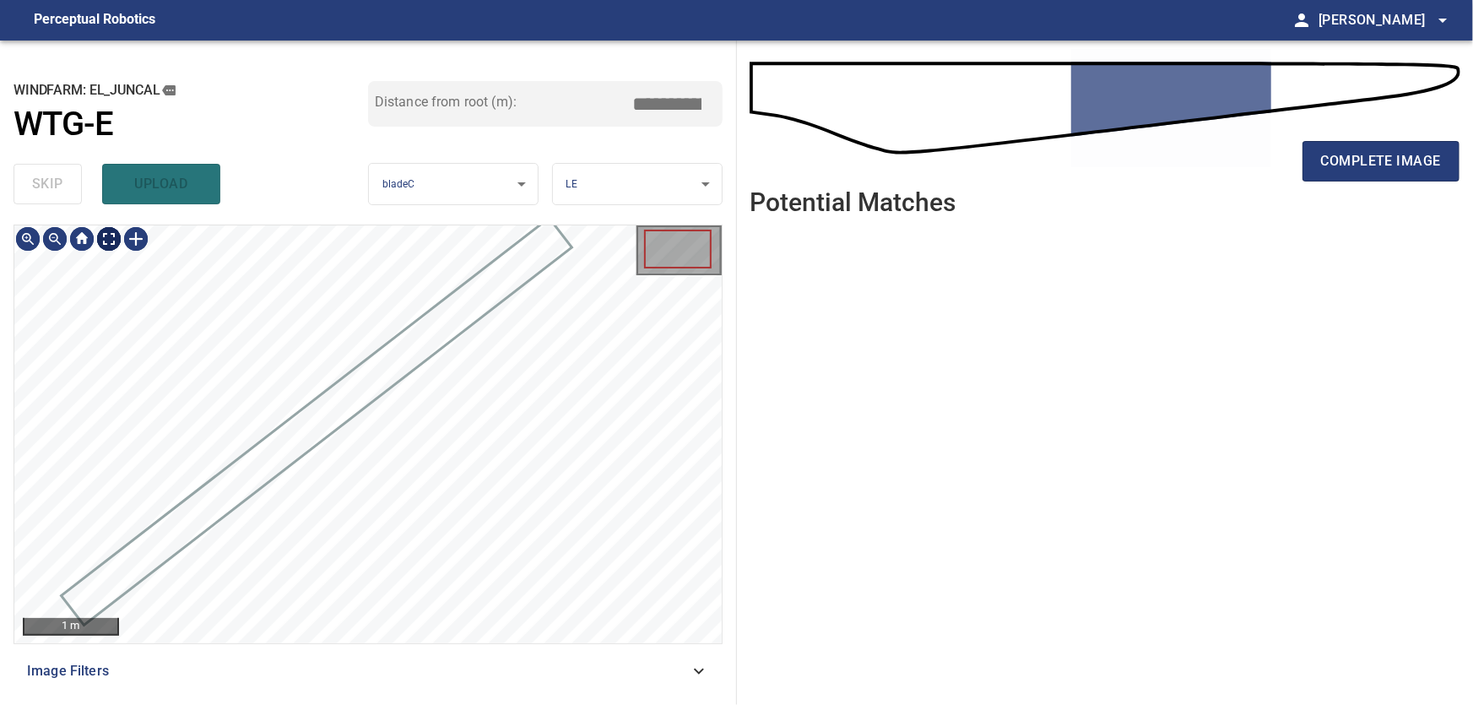
click at [110, 237] on body "**********" at bounding box center [736, 352] width 1473 height 705
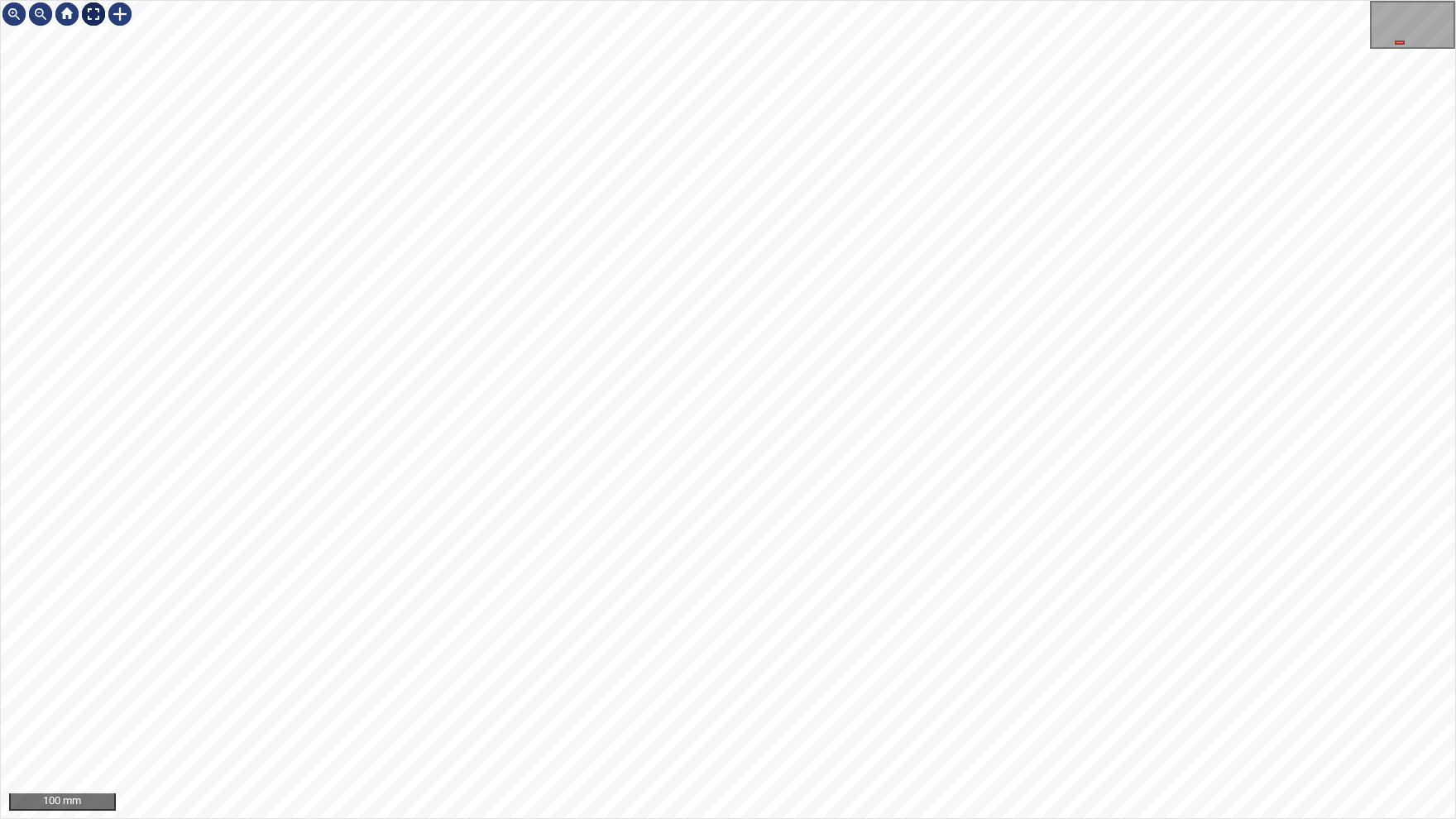
click at [91, 19] on img at bounding box center [93, 14] width 26 height 26
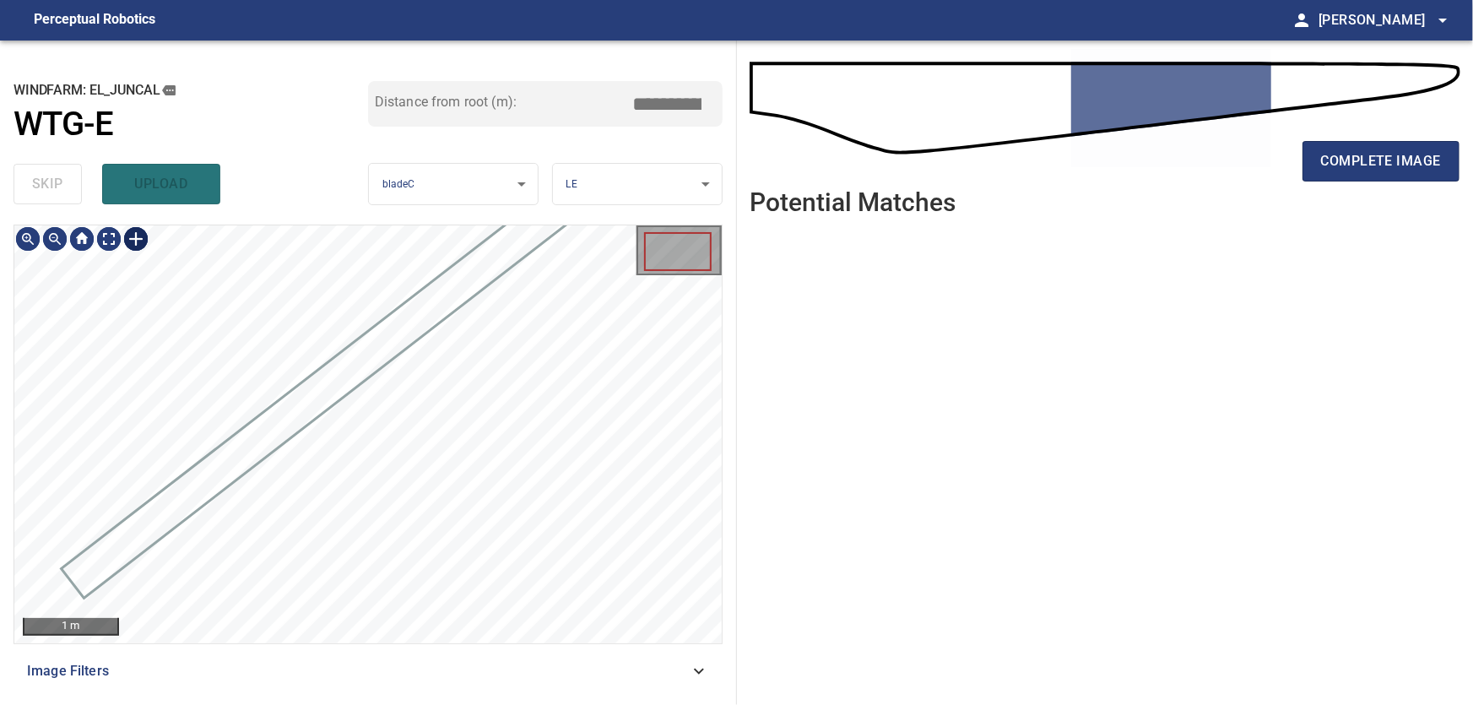
click at [138, 241] on div at bounding box center [135, 238] width 27 height 27
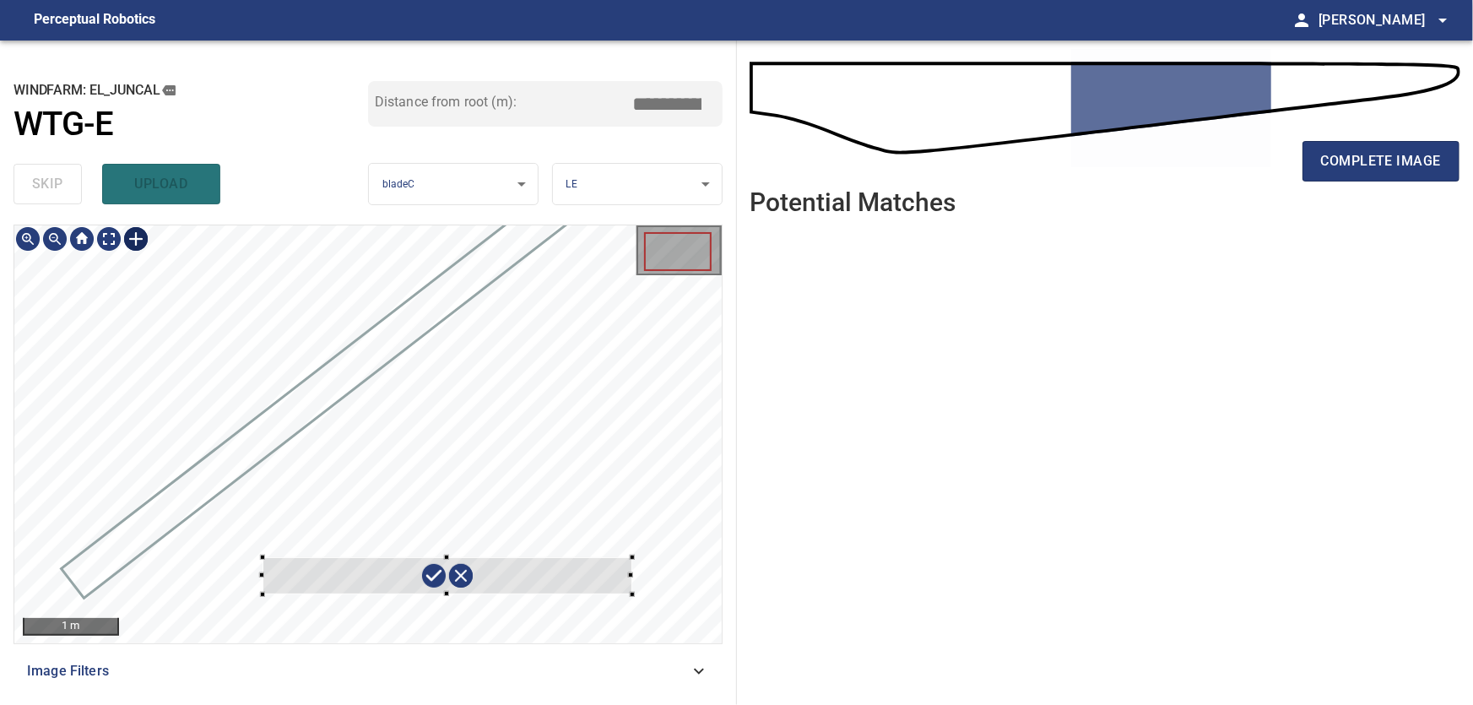
click at [638, 557] on div at bounding box center [367, 434] width 707 height 418
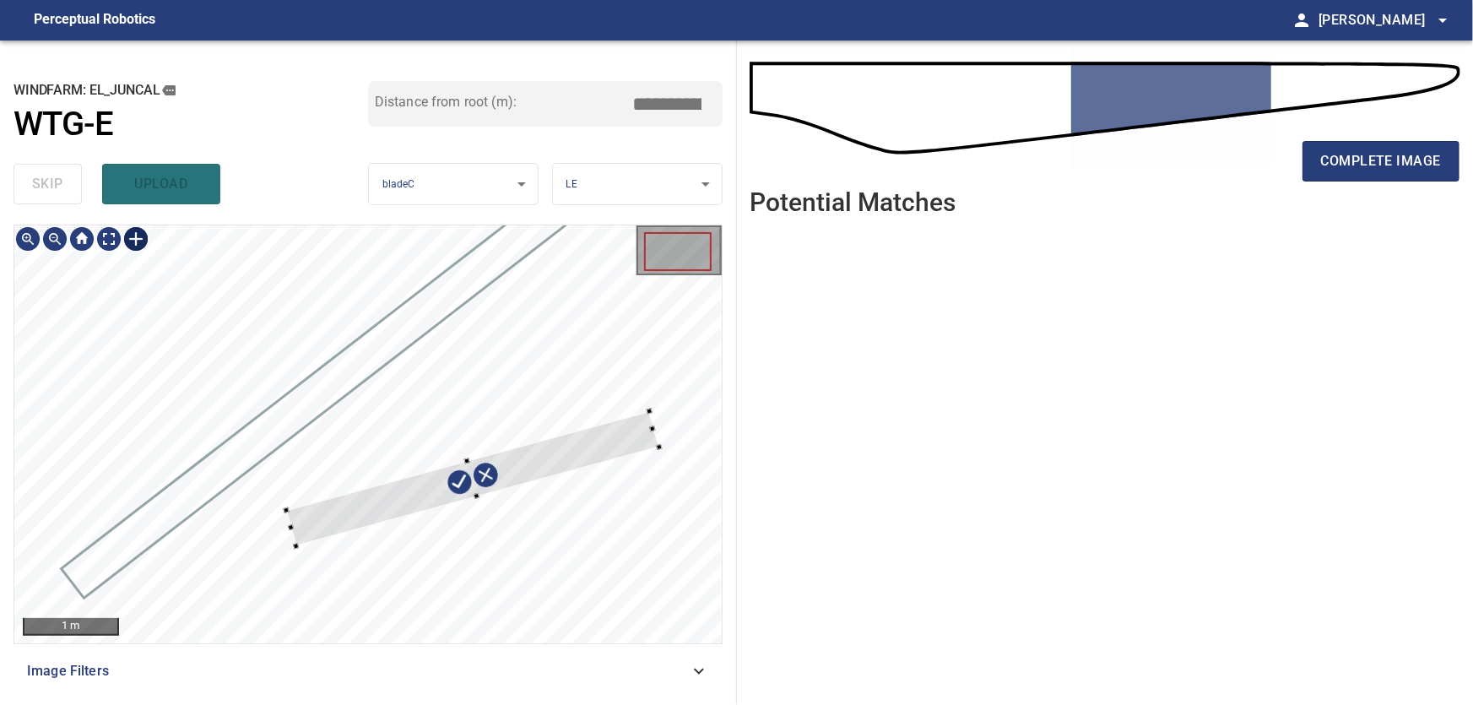
click at [618, 434] on div at bounding box center [472, 478] width 372 height 135
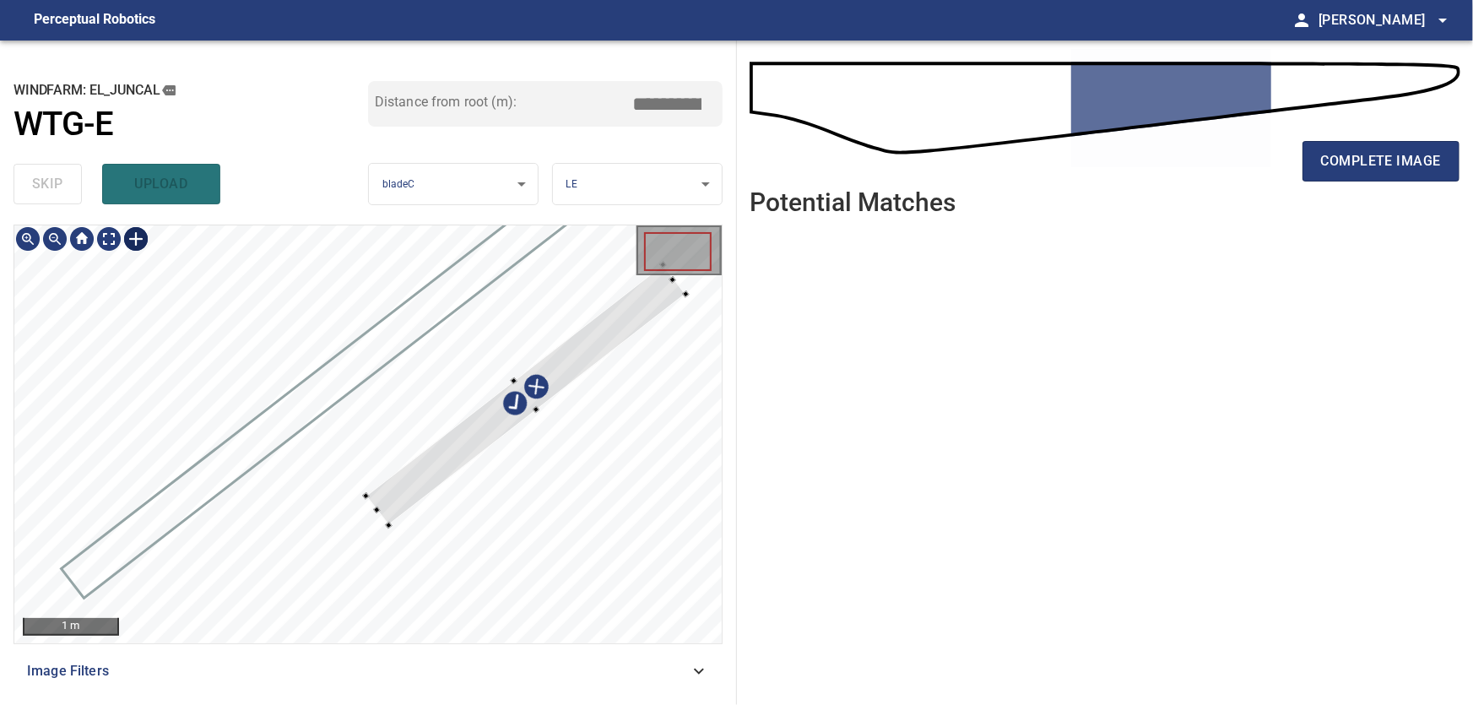
click at [564, 373] on div at bounding box center [526, 395] width 320 height 260
click at [223, 597] on div at bounding box center [367, 434] width 707 height 418
click at [475, 469] on div at bounding box center [367, 434] width 707 height 418
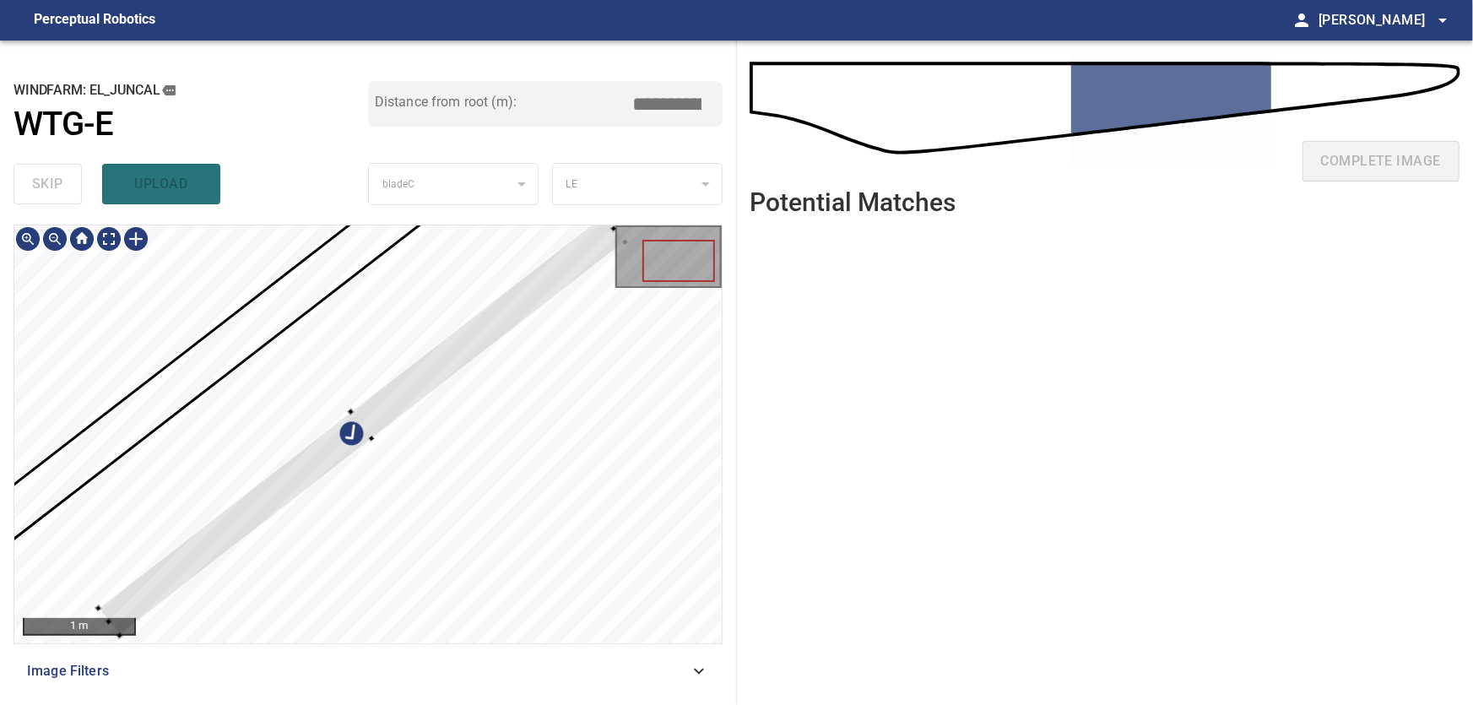
click at [372, 428] on div at bounding box center [361, 424] width 527 height 421
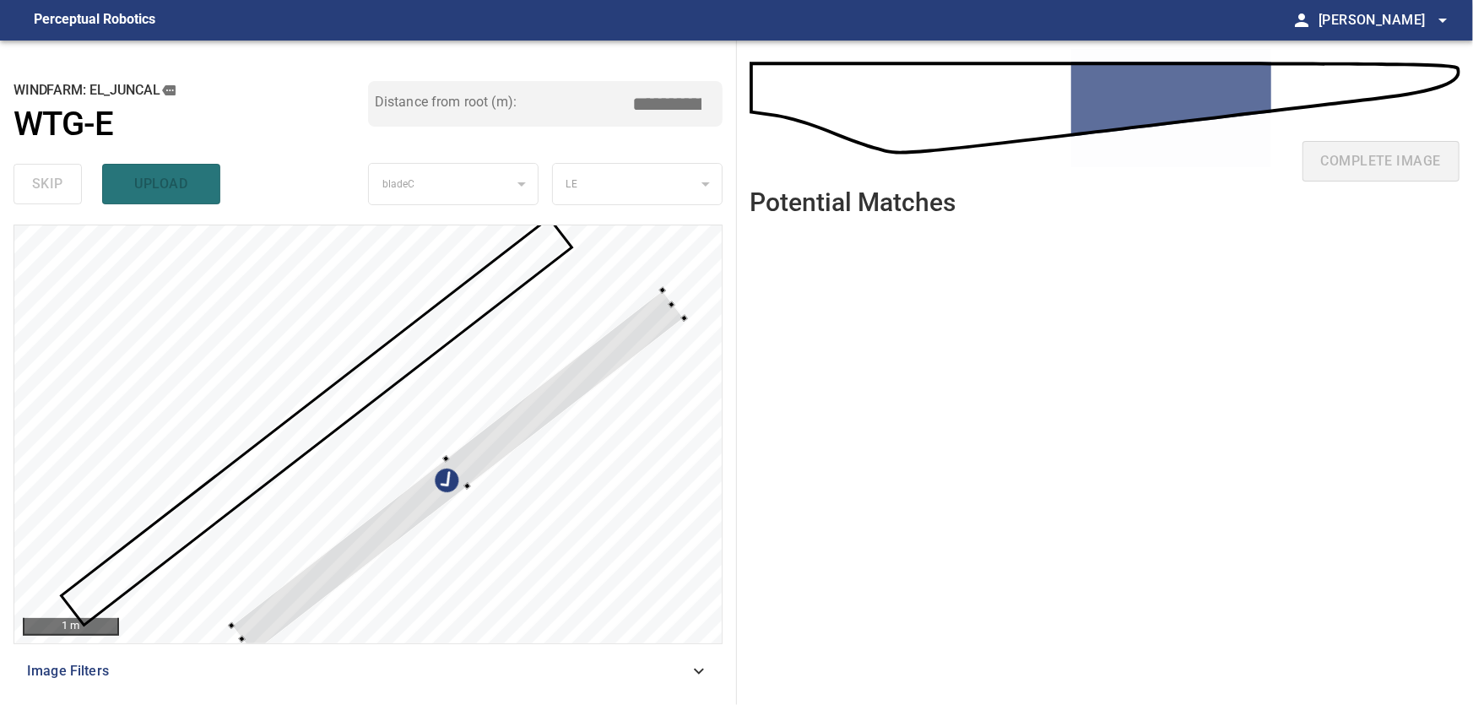
click at [685, 319] on div at bounding box center [683, 318] width 7 height 7
click at [679, 326] on div at bounding box center [367, 434] width 707 height 418
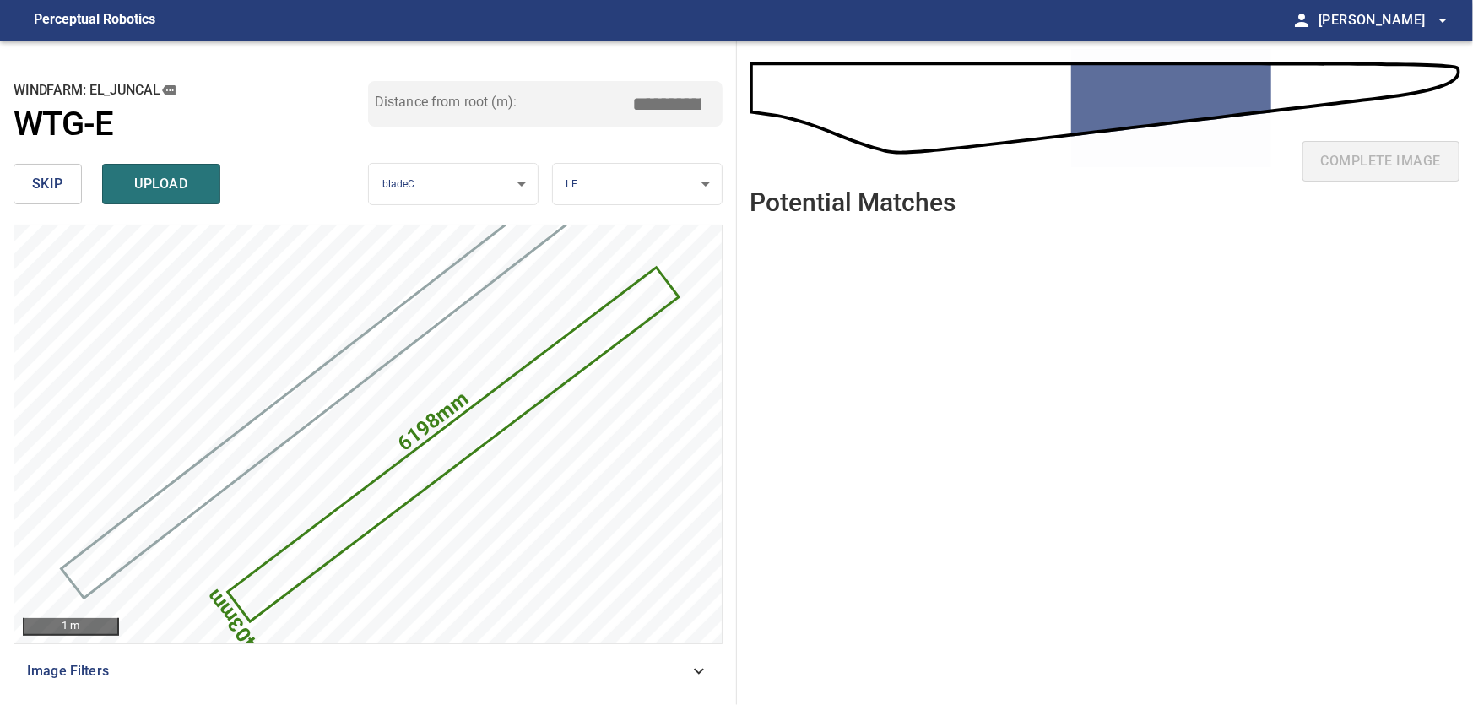
click at [705, 111] on input "*****" at bounding box center [674, 104] width 84 height 32
click at [705, 111] on input "****" at bounding box center [674, 104] width 84 height 32
click at [705, 110] on input "*****" at bounding box center [674, 104] width 84 height 32
drag, startPoint x: 660, startPoint y: 102, endPoint x: 702, endPoint y: 98, distance: 42.4
click at [702, 98] on input "*****" at bounding box center [674, 104] width 84 height 32
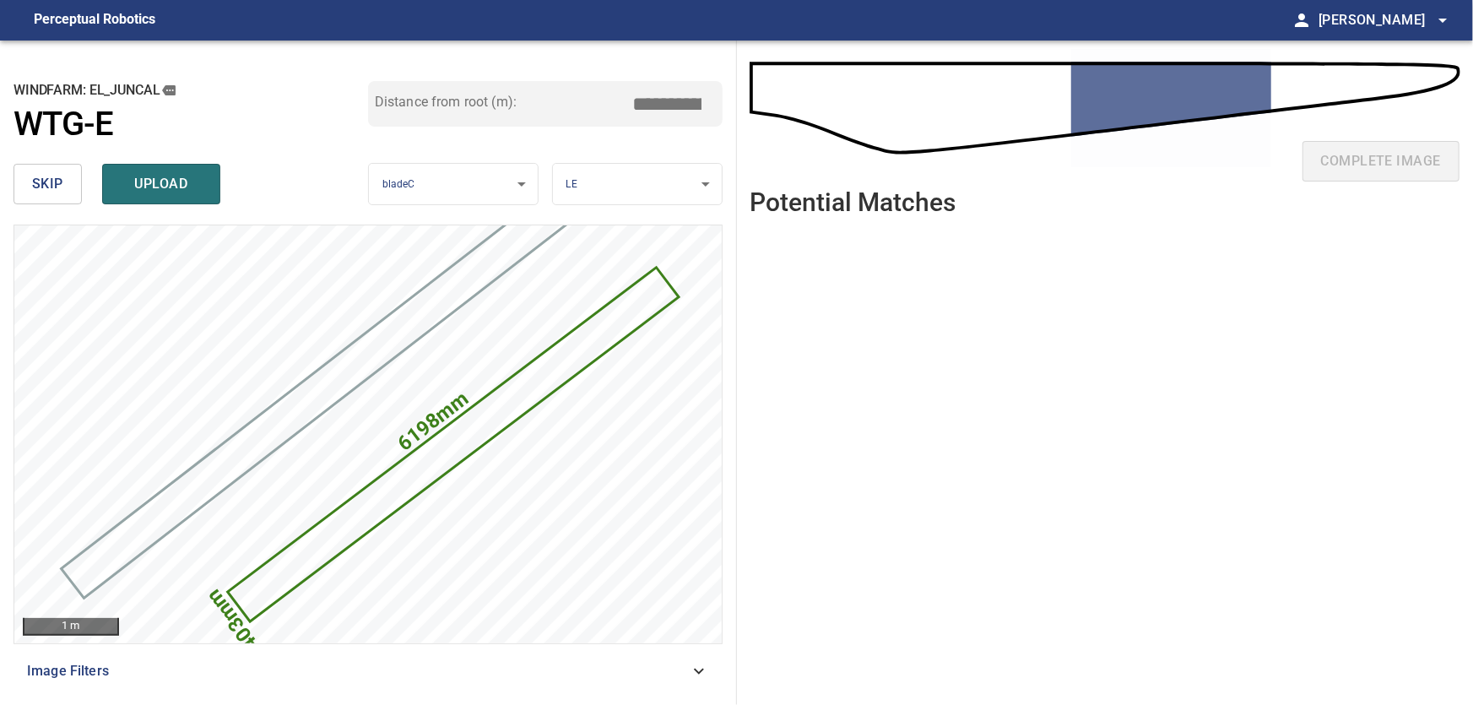
click at [665, 100] on input "*****" at bounding box center [674, 104] width 84 height 32
click at [665, 95] on input "*****" at bounding box center [674, 104] width 84 height 32
drag, startPoint x: 659, startPoint y: 90, endPoint x: 666, endPoint y: 95, distance: 8.7
click at [666, 95] on input "*****" at bounding box center [674, 104] width 84 height 32
drag, startPoint x: 673, startPoint y: 94, endPoint x: 648, endPoint y: 95, distance: 24.5
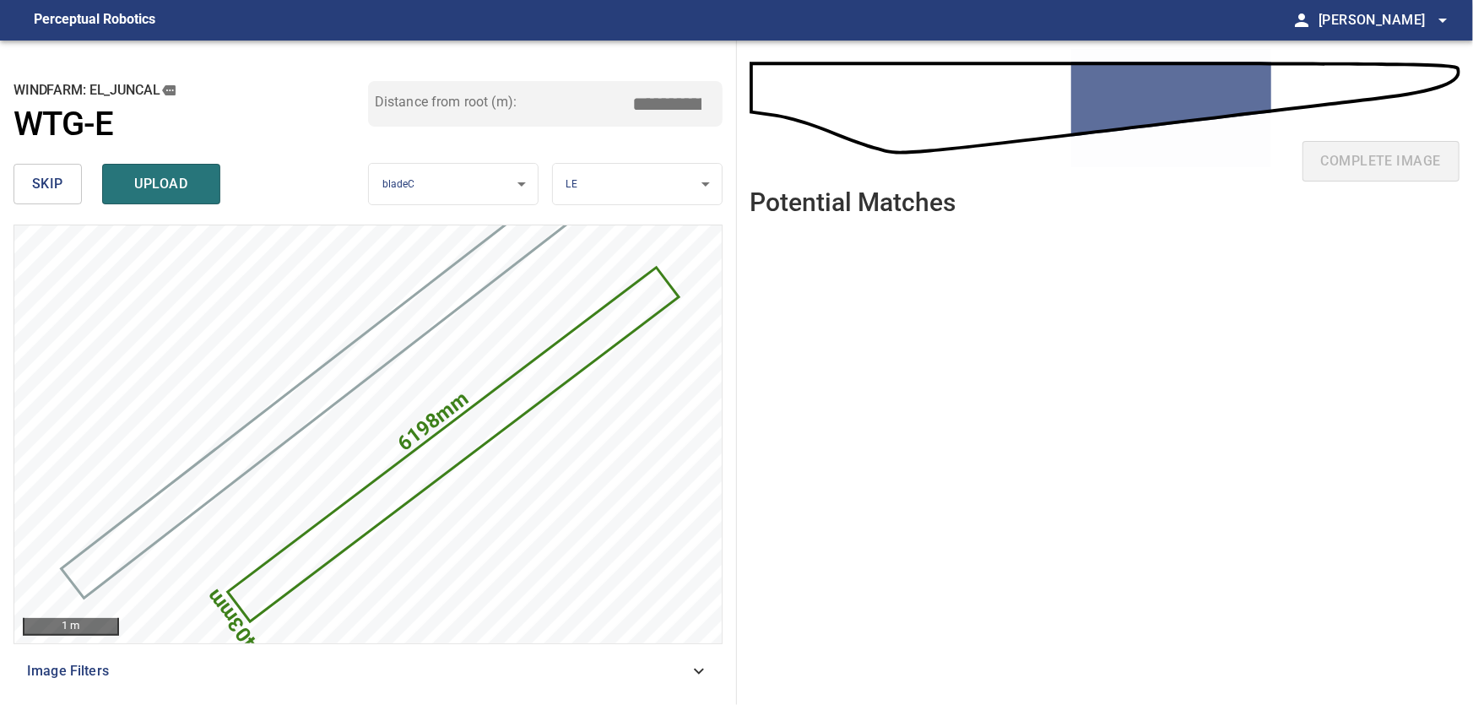
click at [648, 95] on input "*****" at bounding box center [674, 104] width 84 height 32
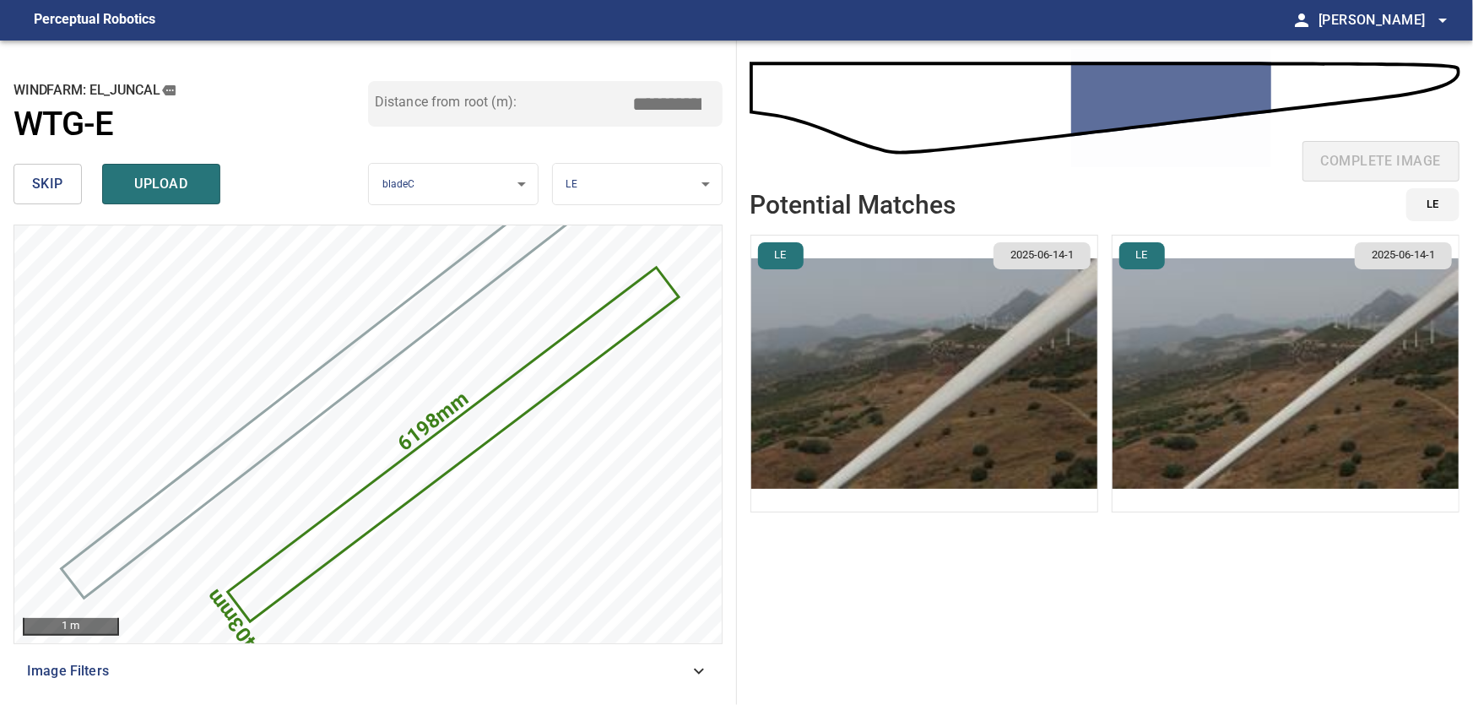
type input "****"
click at [1415, 350] on img "button" at bounding box center [1286, 374] width 346 height 276
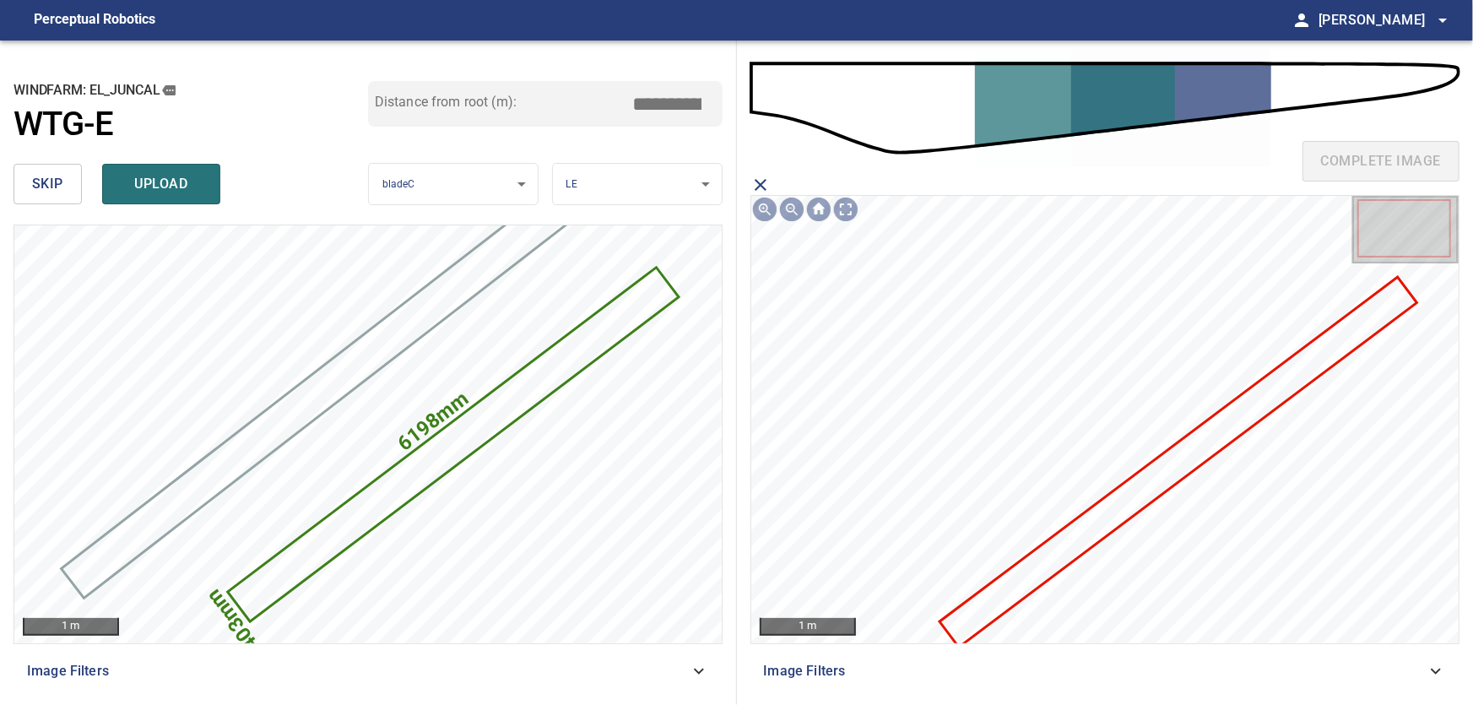
click at [1128, 493] on icon at bounding box center [1178, 462] width 474 height 366
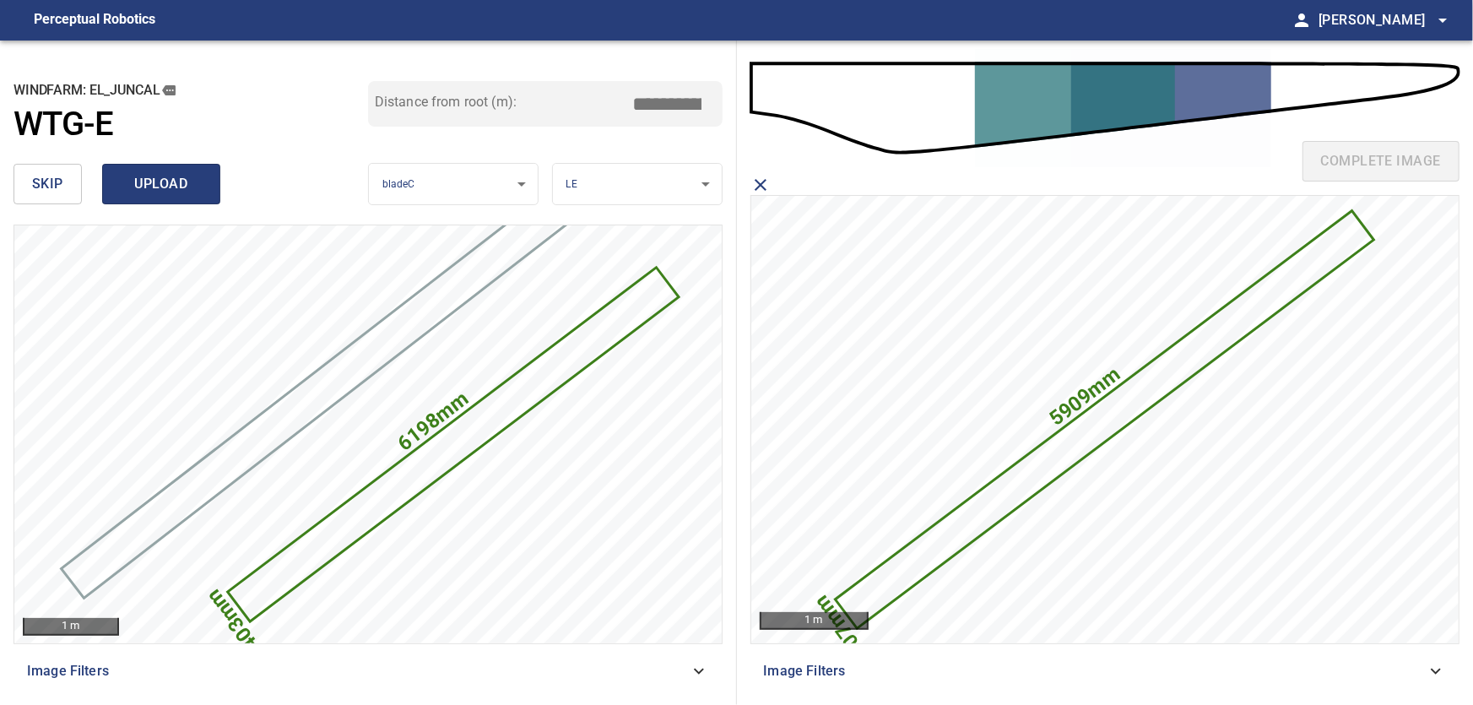
click at [166, 183] on span "upload" at bounding box center [161, 184] width 81 height 24
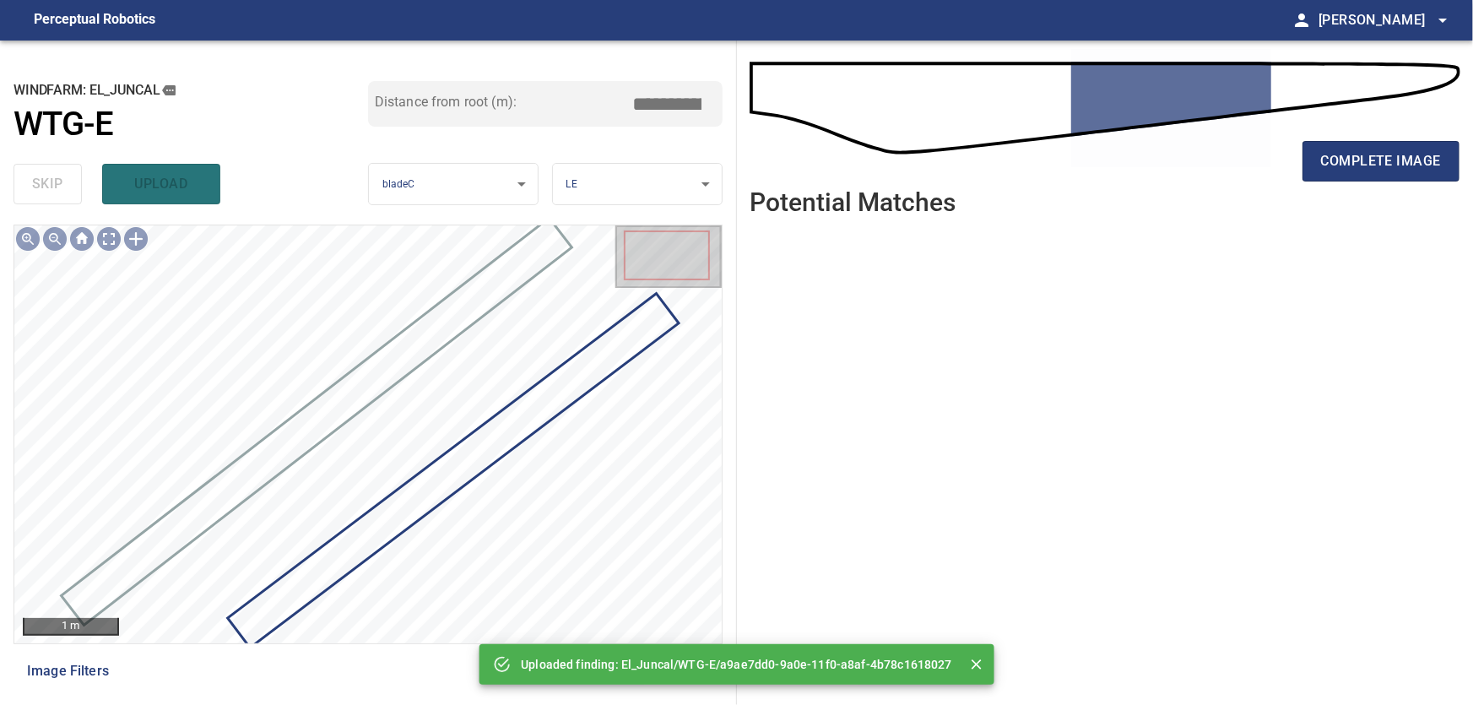
drag, startPoint x: 1362, startPoint y: 160, endPoint x: 1416, endPoint y: 201, distance: 67.5
click at [1363, 160] on span "complete image" at bounding box center [1381, 161] width 120 height 24
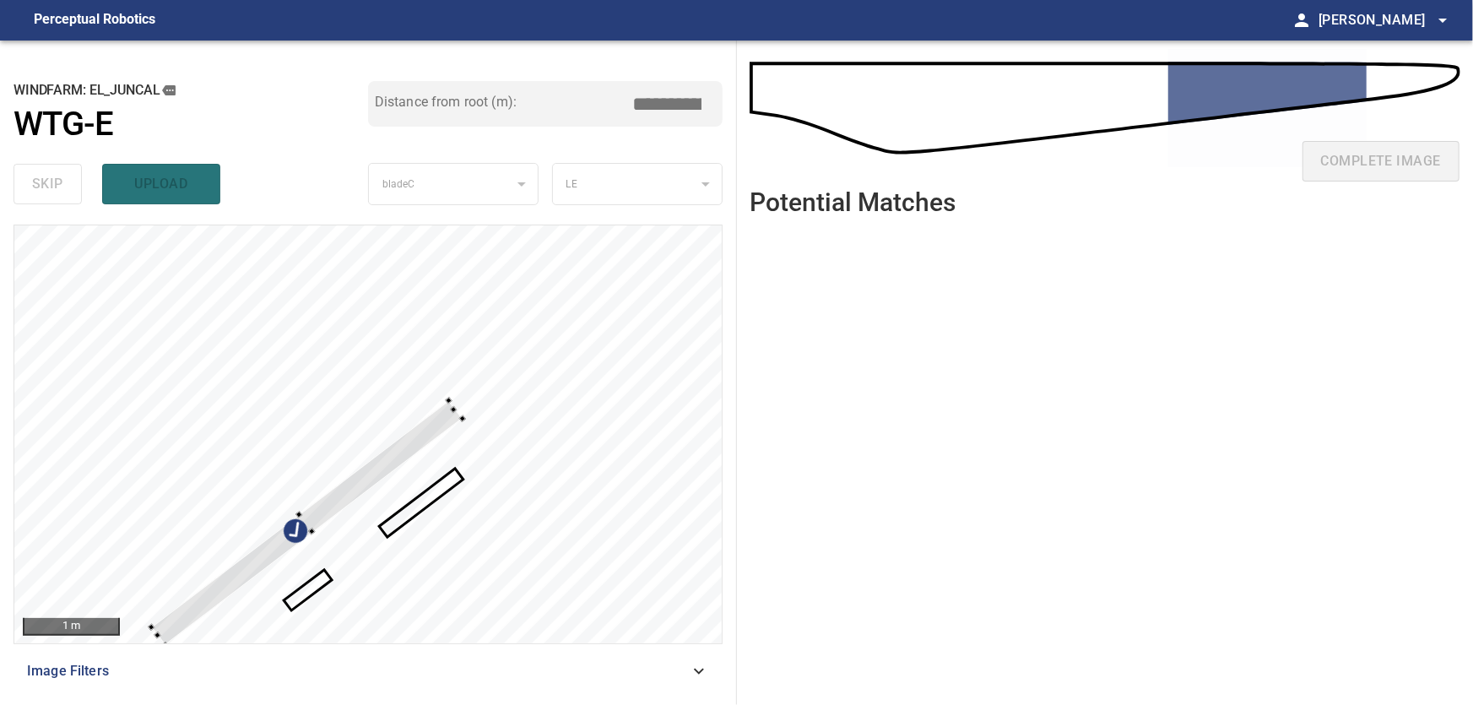
click at [371, 332] on div at bounding box center [367, 434] width 707 height 418
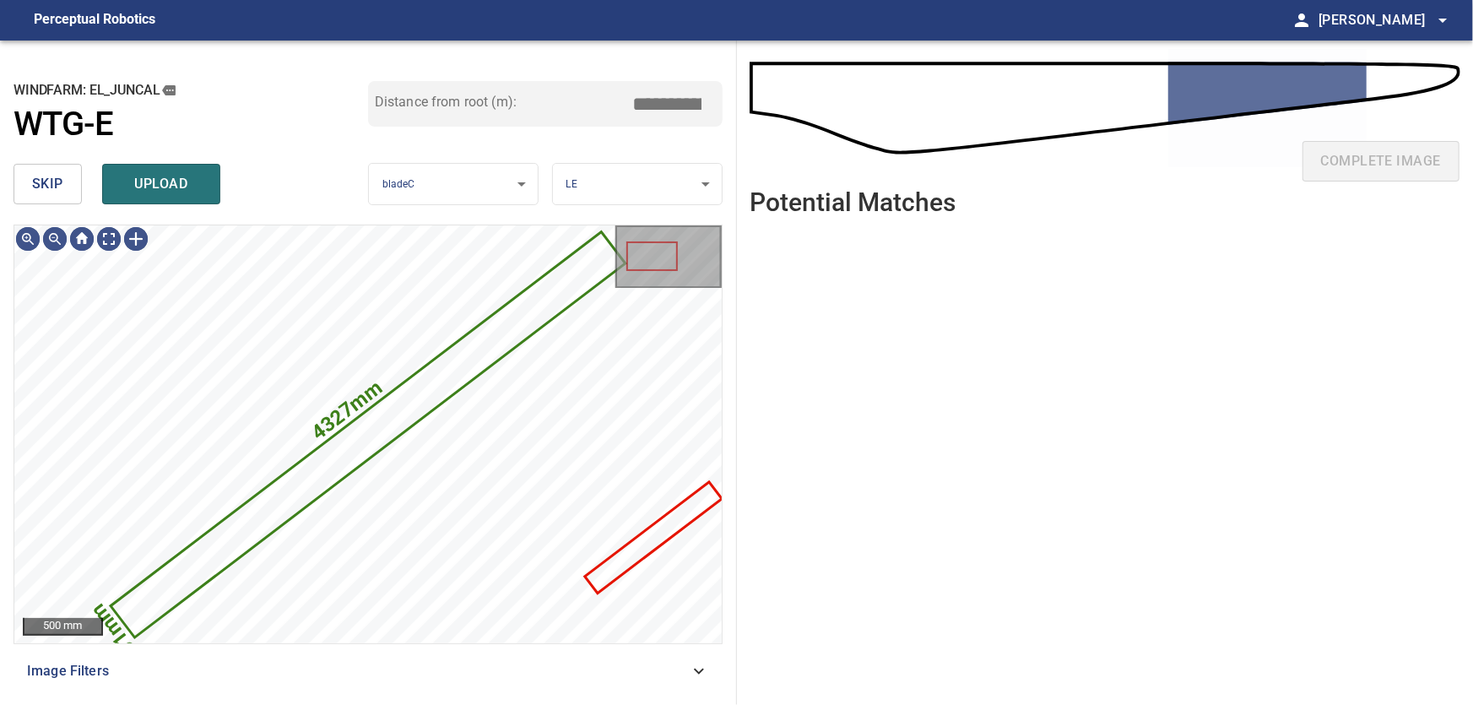
click at [56, 187] on span "skip" at bounding box center [47, 184] width 31 height 24
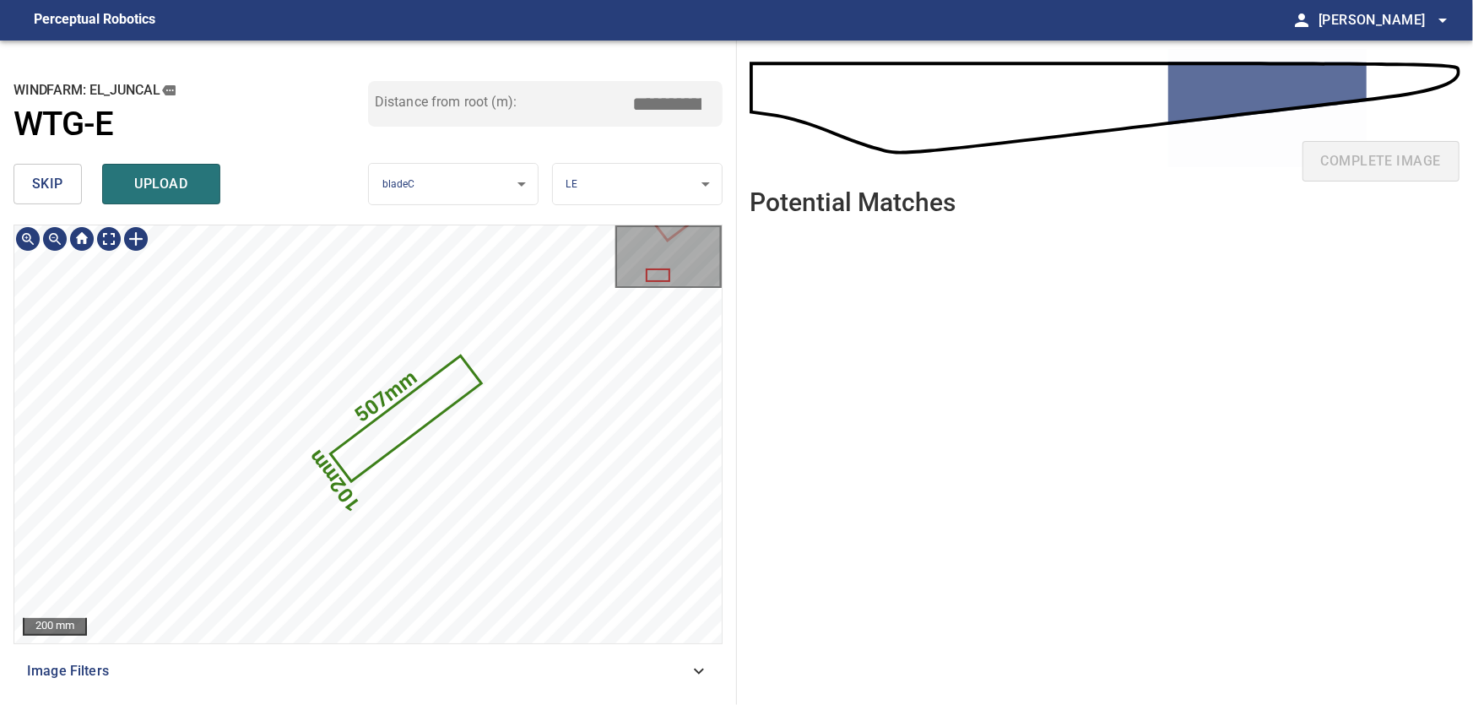
click at [429, 409] on icon at bounding box center [406, 419] width 147 height 122
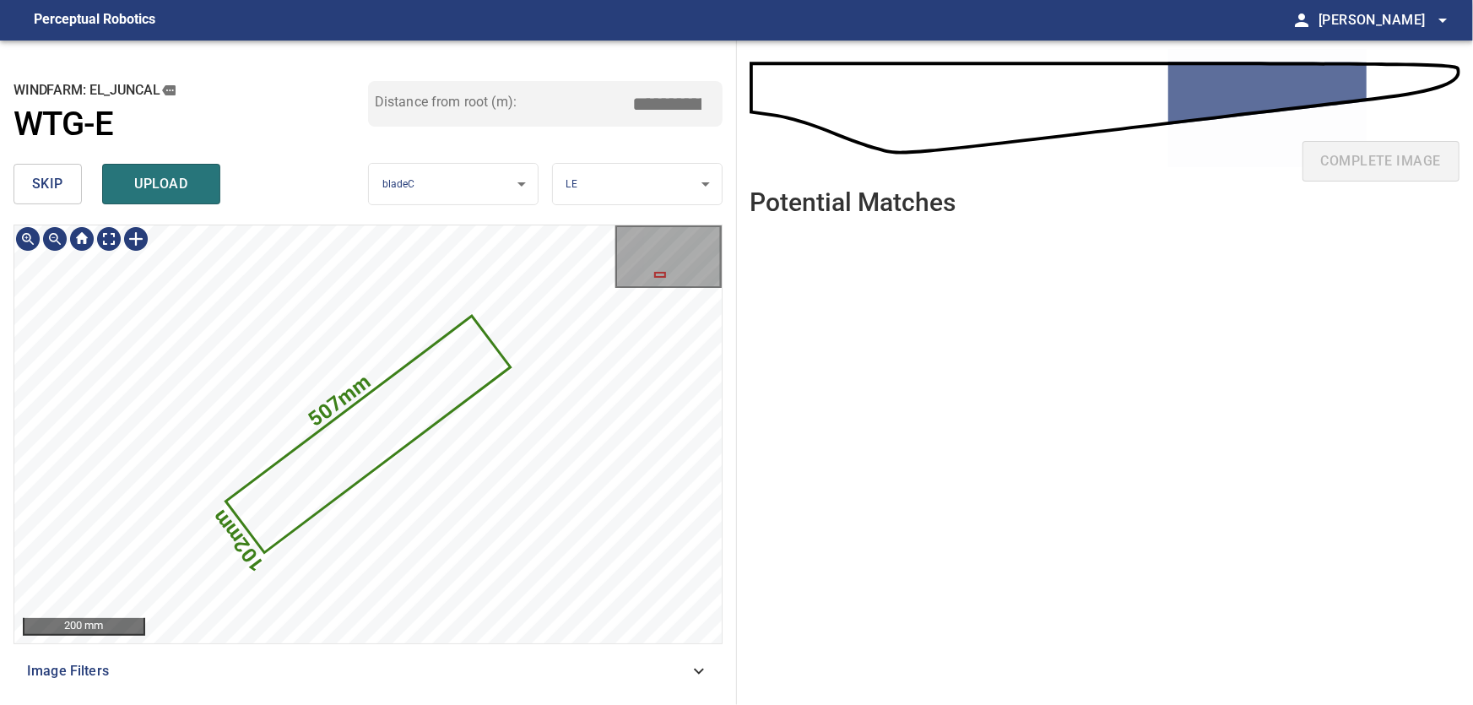
click at [417, 403] on icon at bounding box center [368, 434] width 281 height 233
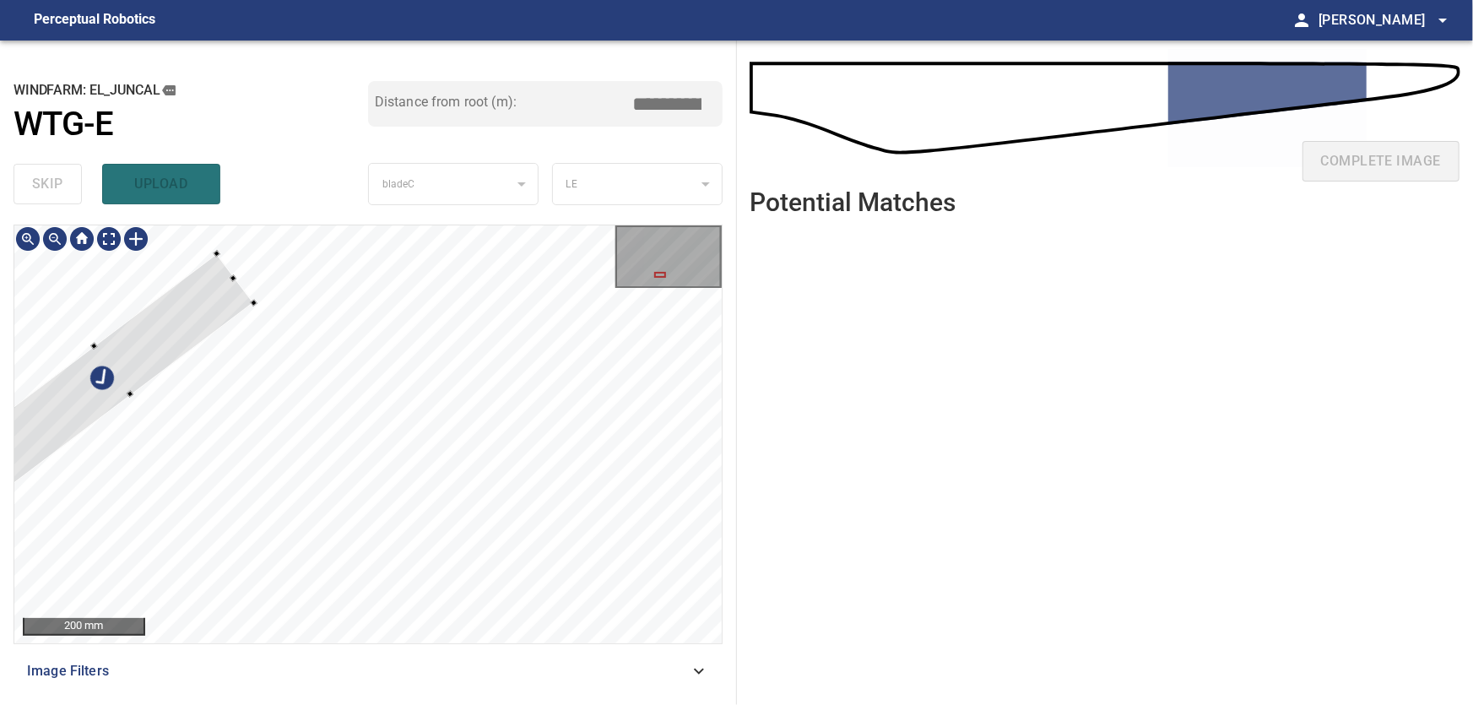
click at [138, 344] on div at bounding box center [112, 370] width 281 height 233
click at [91, 366] on div at bounding box center [88, 364] width 281 height 233
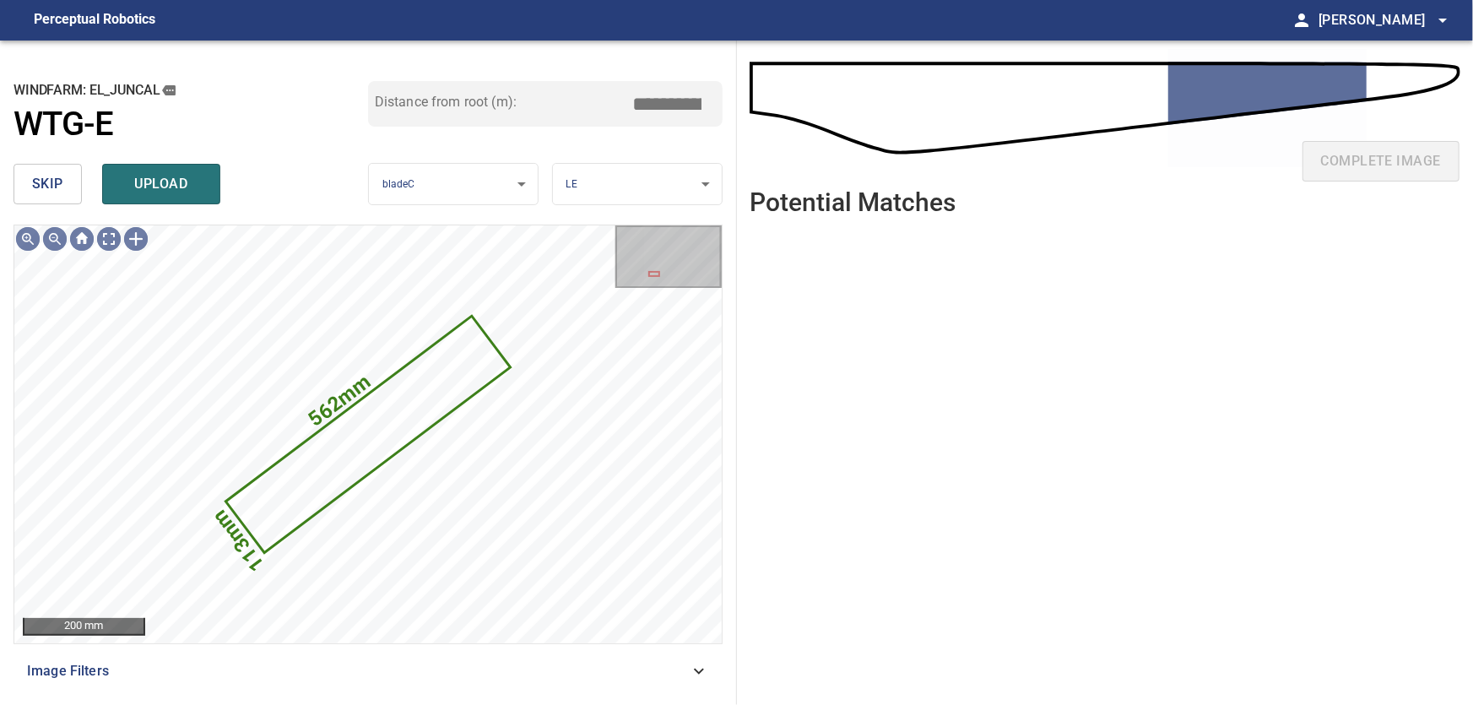
drag, startPoint x: 165, startPoint y: 182, endPoint x: 171, endPoint y: 188, distance: 9.6
click at [165, 182] on span "upload" at bounding box center [161, 184] width 81 height 24
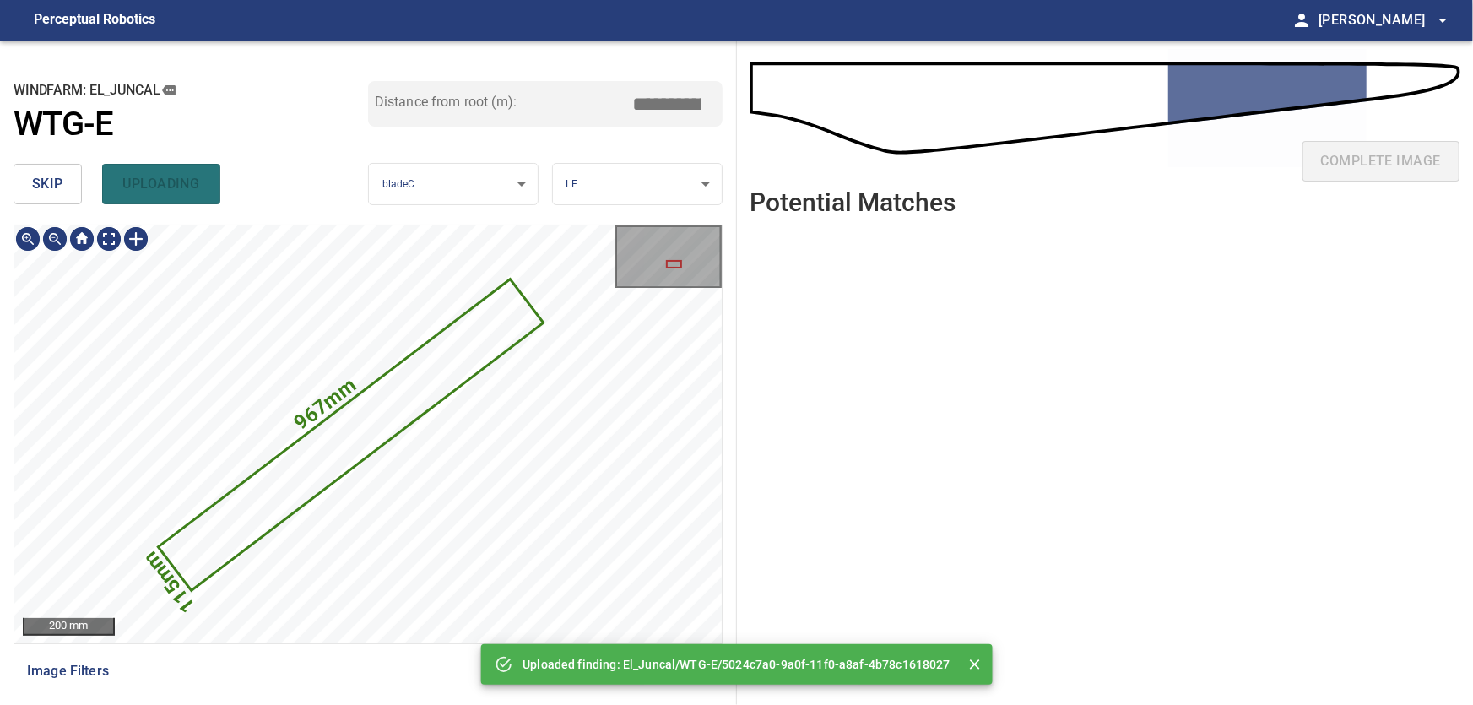
click at [404, 397] on icon at bounding box center [351, 434] width 382 height 308
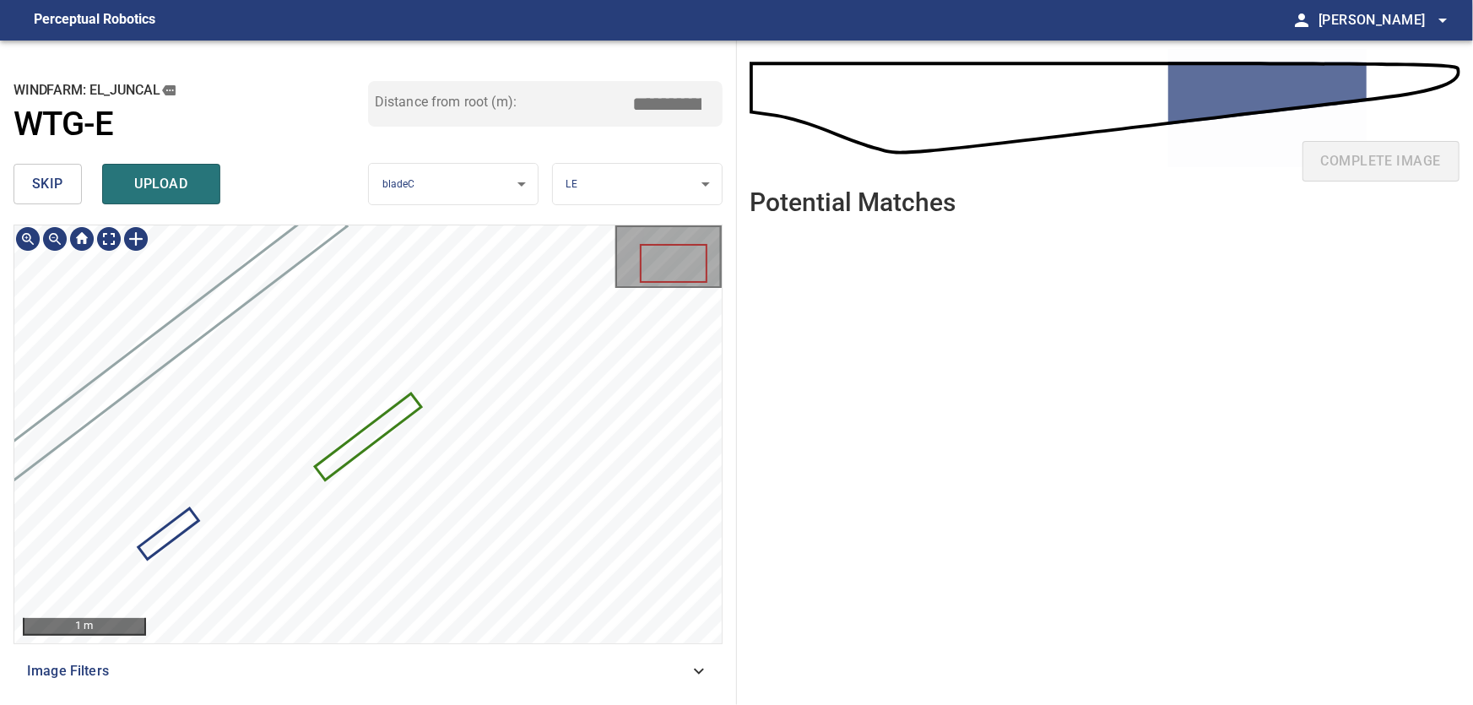
click at [408, 413] on icon at bounding box center [368, 437] width 102 height 83
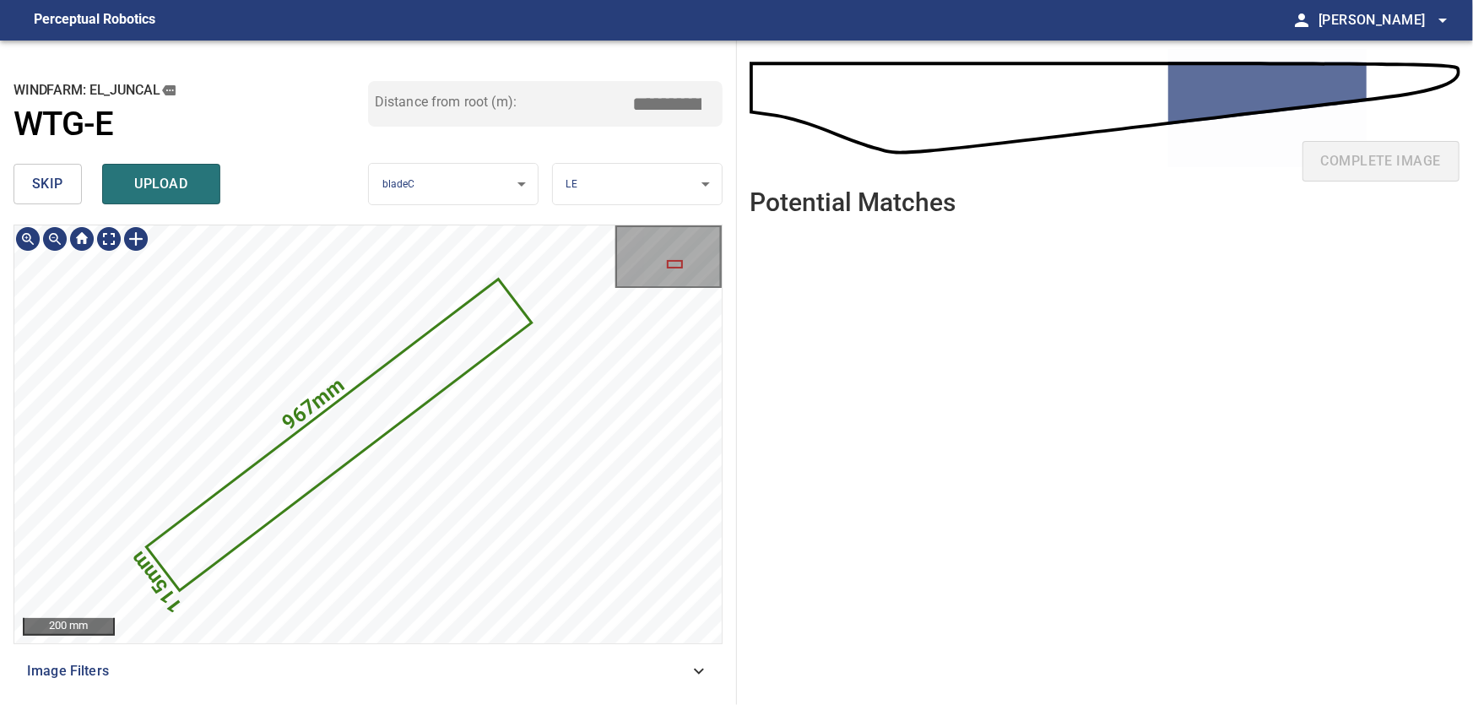
click at [385, 416] on icon at bounding box center [339, 434] width 382 height 308
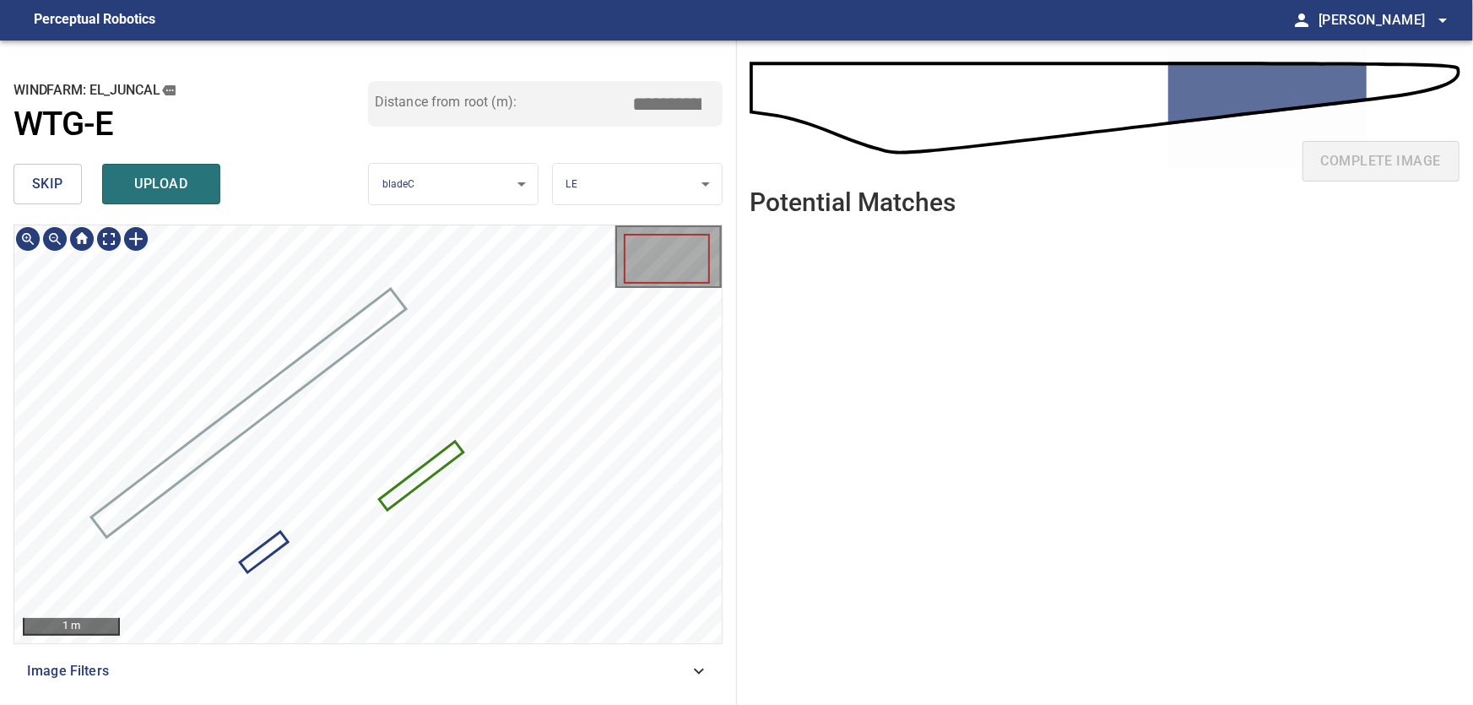
type input "****"
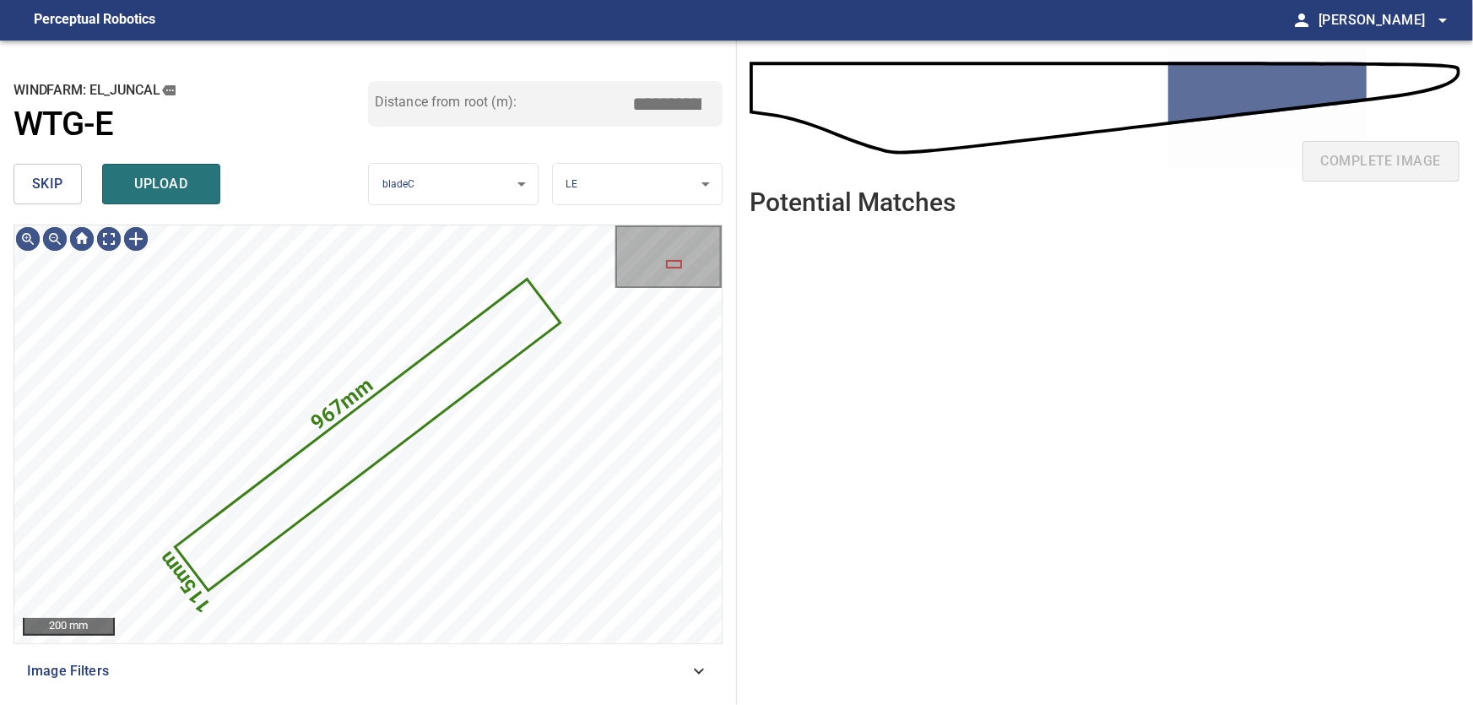
click at [40, 191] on span "skip" at bounding box center [47, 184] width 31 height 24
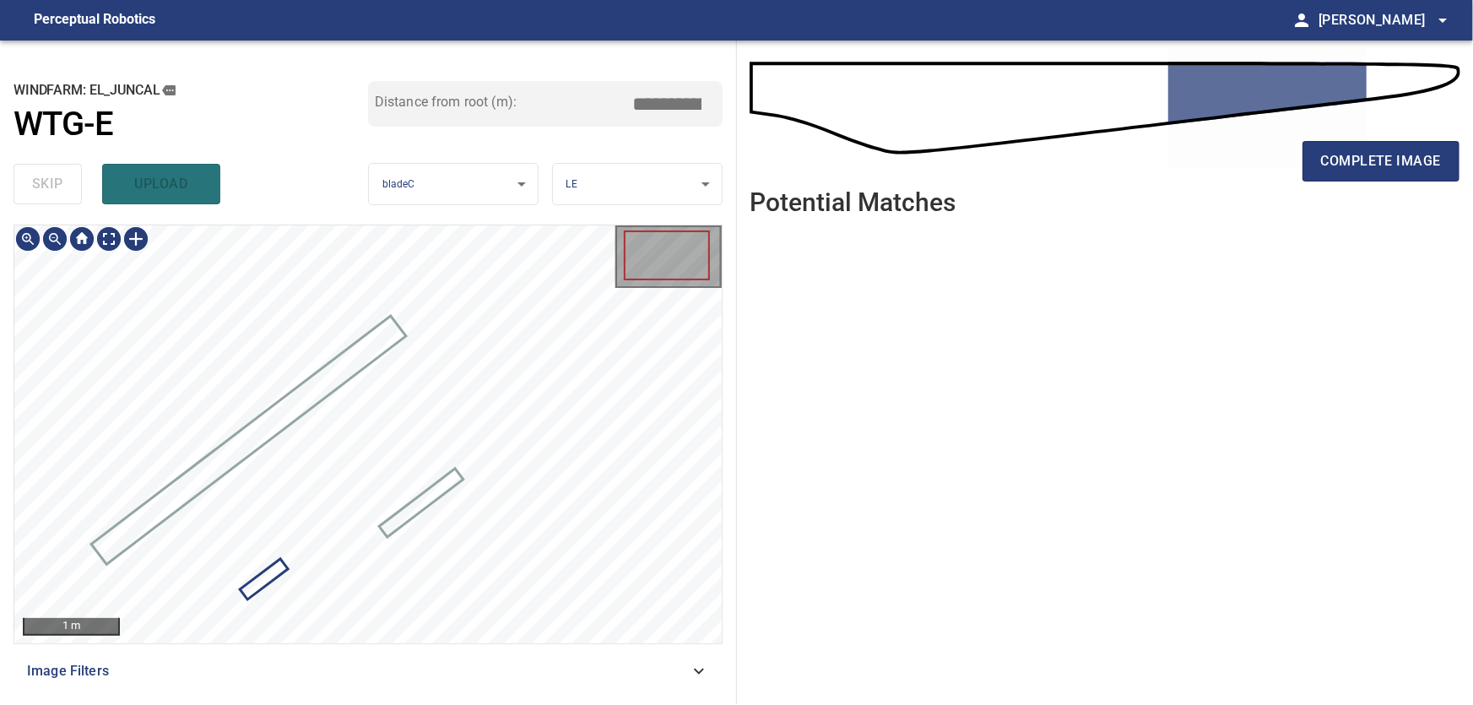
click at [261, 576] on div at bounding box center [367, 434] width 707 height 418
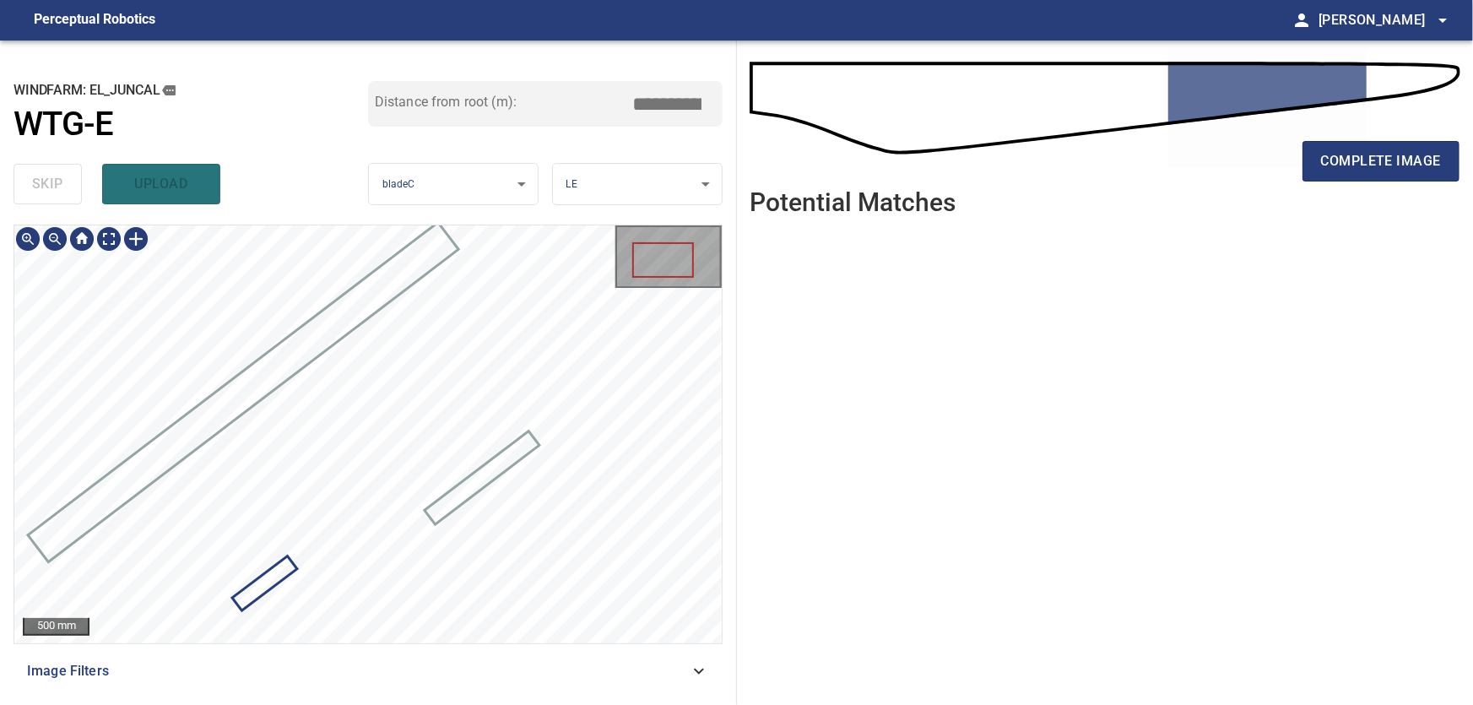
type input "****"
